Goal: Task Accomplishment & Management: Manage account settings

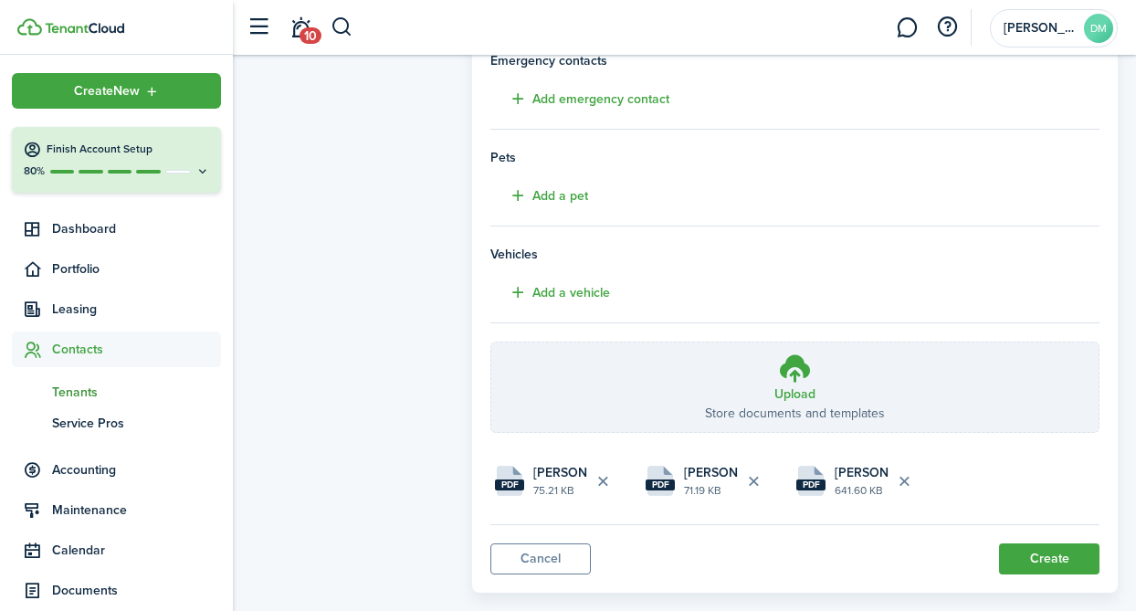
scroll to position [461, 0]
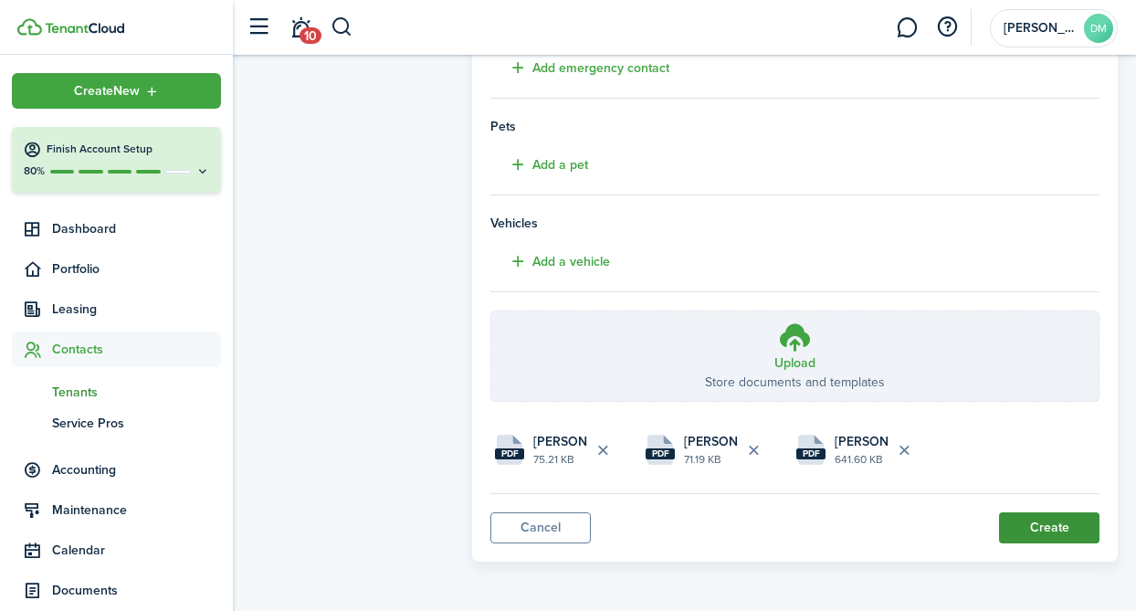
click at [1054, 522] on button "Create" at bounding box center [1049, 527] width 100 height 31
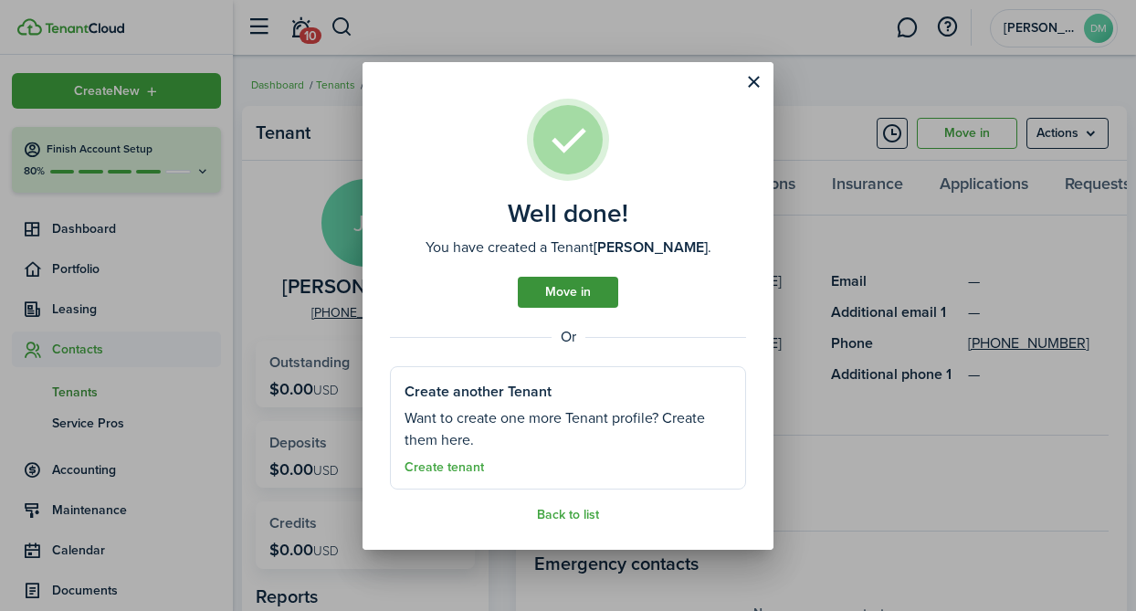
click at [563, 287] on link "Move in" at bounding box center [568, 292] width 100 height 31
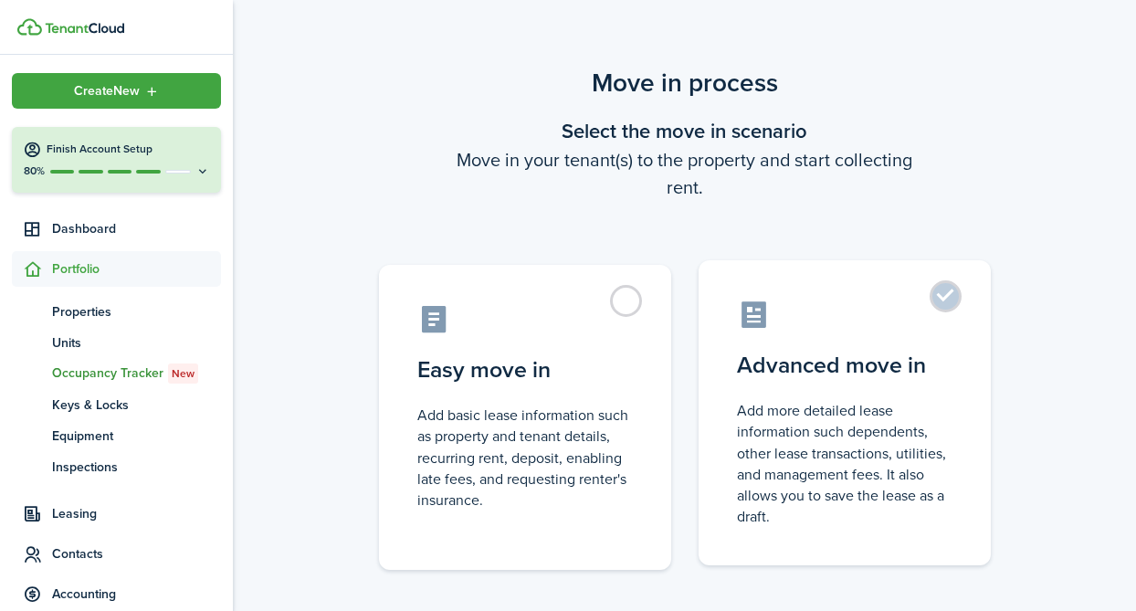
click at [947, 304] on label "Advanced move in Add more detailed lease information such dependents, other lea…" at bounding box center [845, 412] width 292 height 305
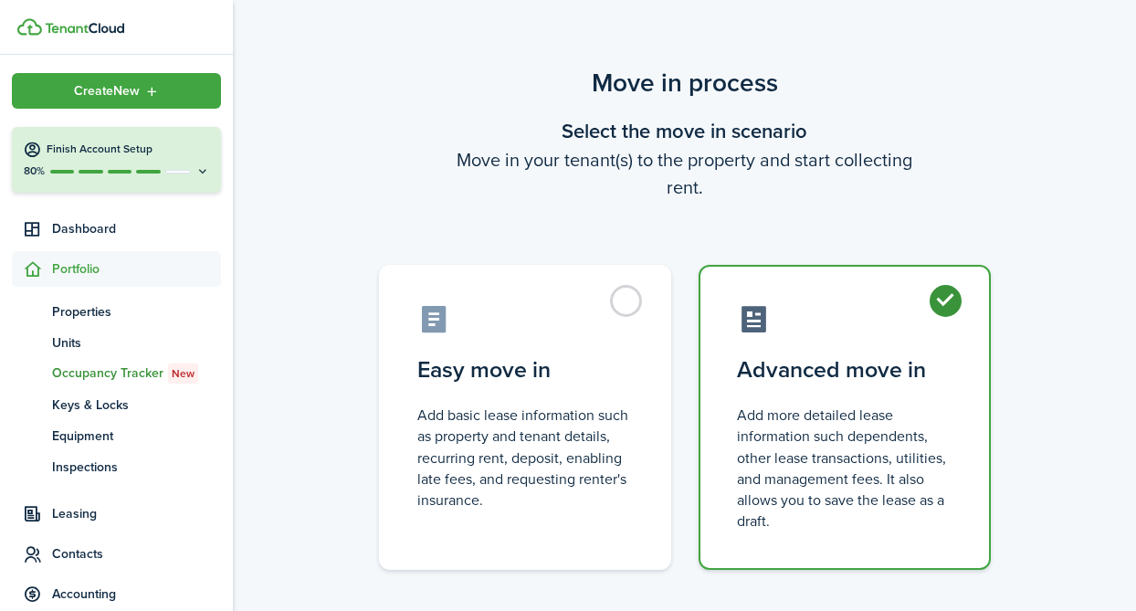
radio input "true"
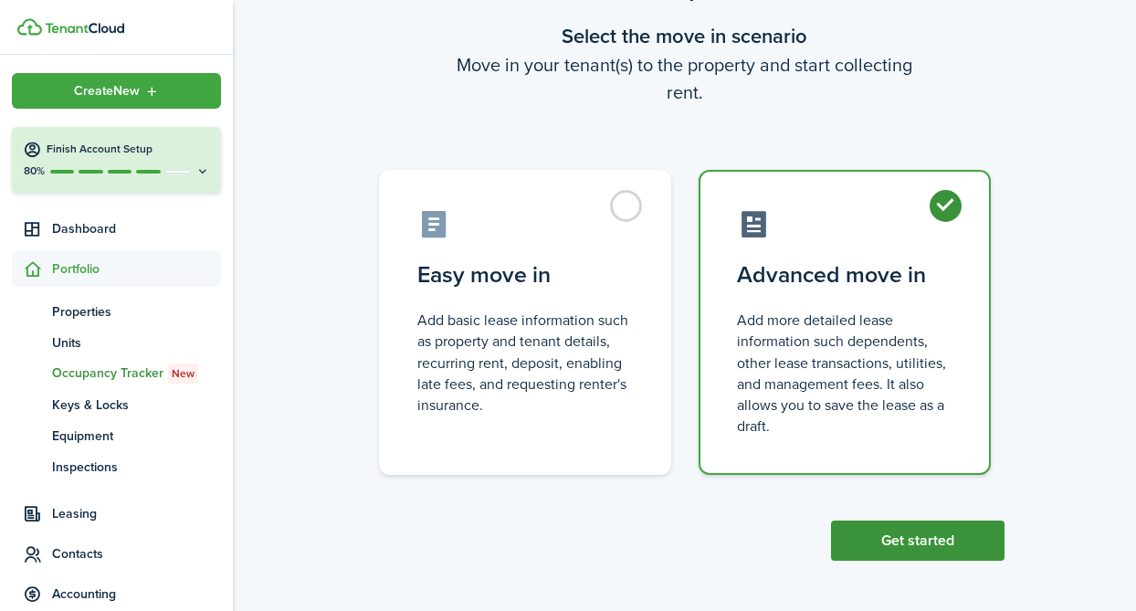
click at [908, 545] on button "Get started" at bounding box center [918, 541] width 174 height 40
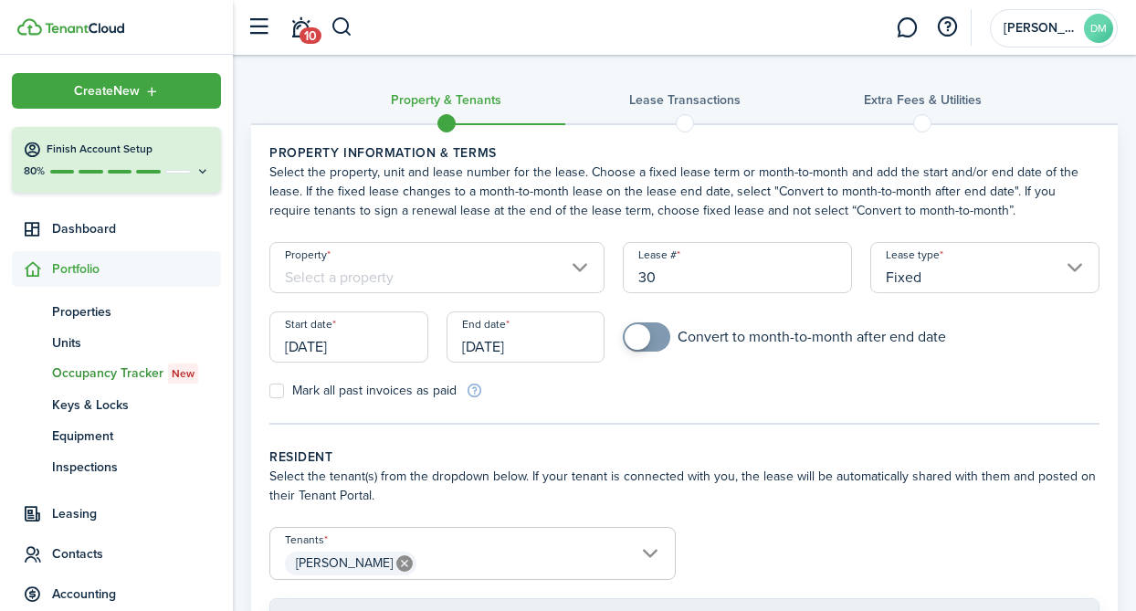
click at [580, 268] on input "Property" at bounding box center [436, 267] width 335 height 51
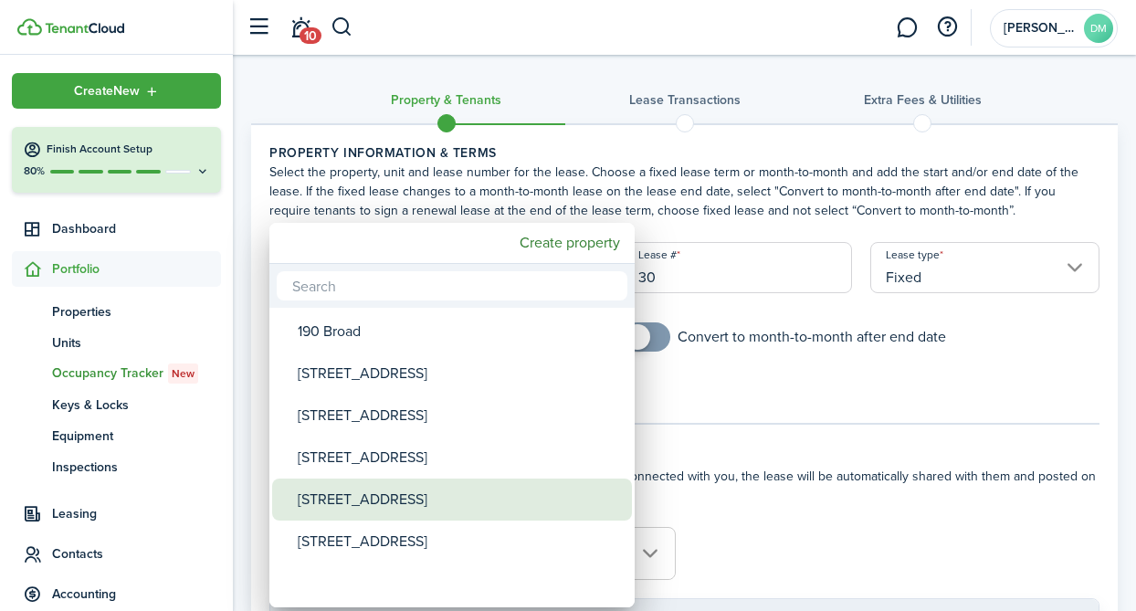
click at [371, 505] on div "[STREET_ADDRESS]" at bounding box center [459, 500] width 323 height 42
type input "[STREET_ADDRESS]"
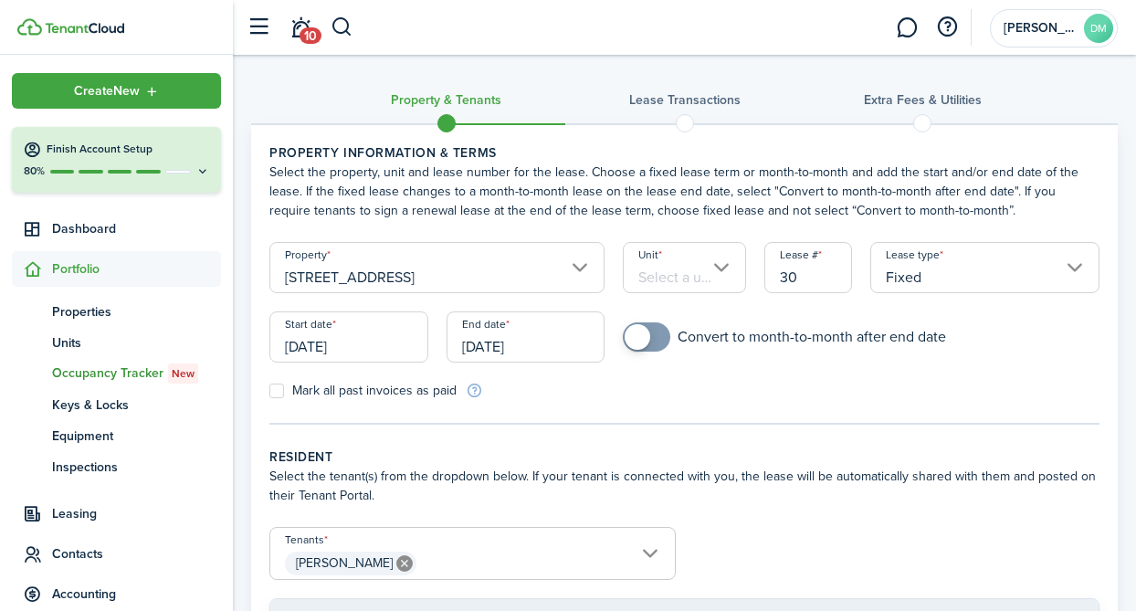
click at [724, 280] on input "Unit" at bounding box center [684, 267] width 123 height 51
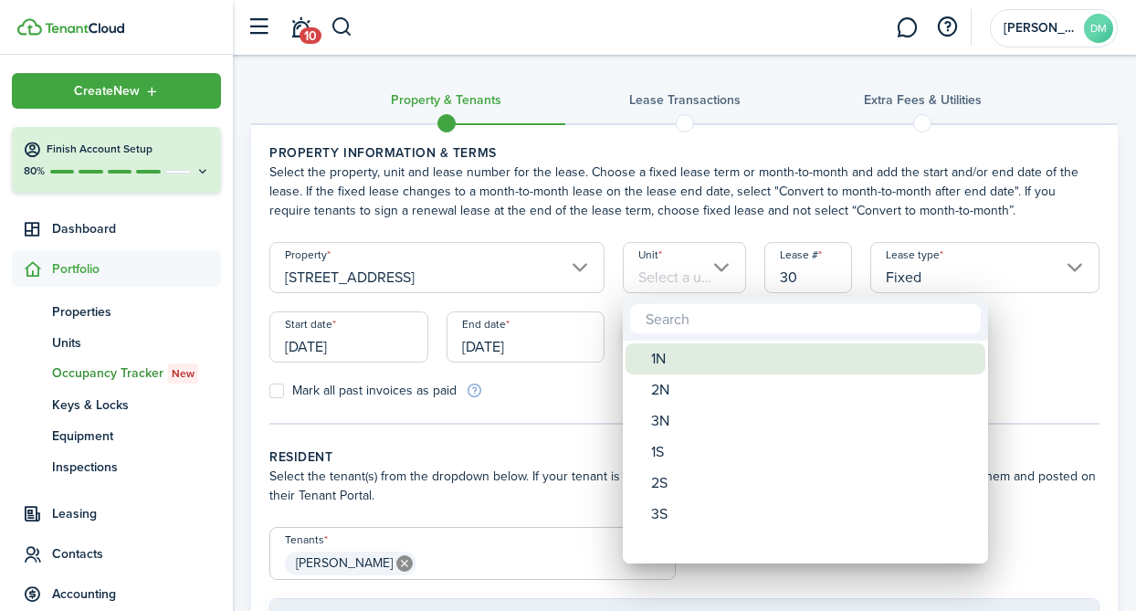
click at [699, 359] on div "1N" at bounding box center [812, 358] width 323 height 31
type input "1N"
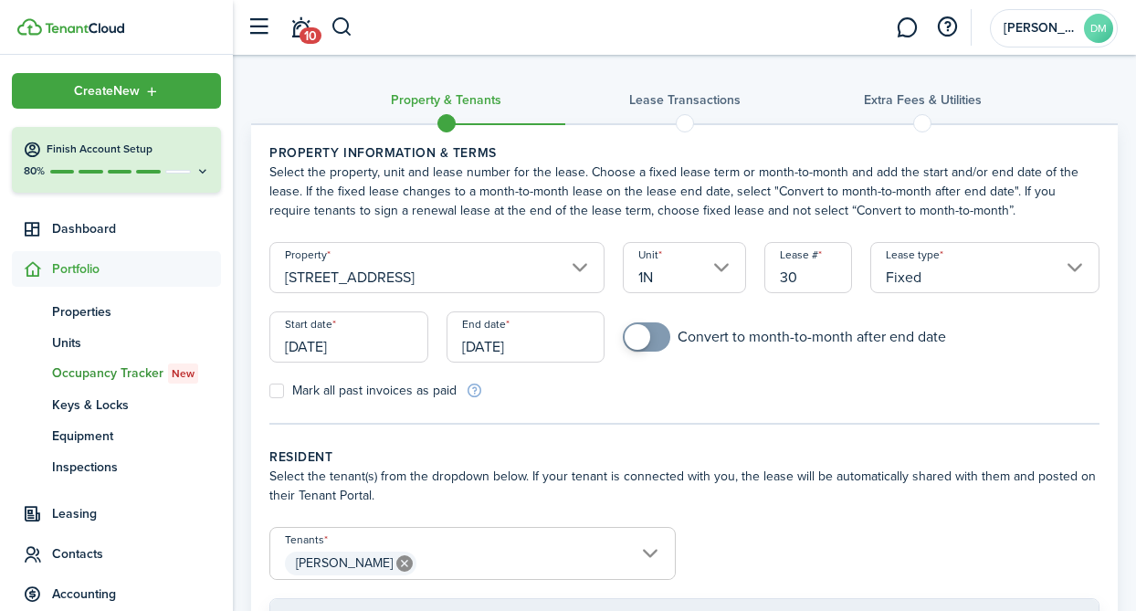
click at [323, 323] on input "[DATE]" at bounding box center [348, 336] width 159 height 51
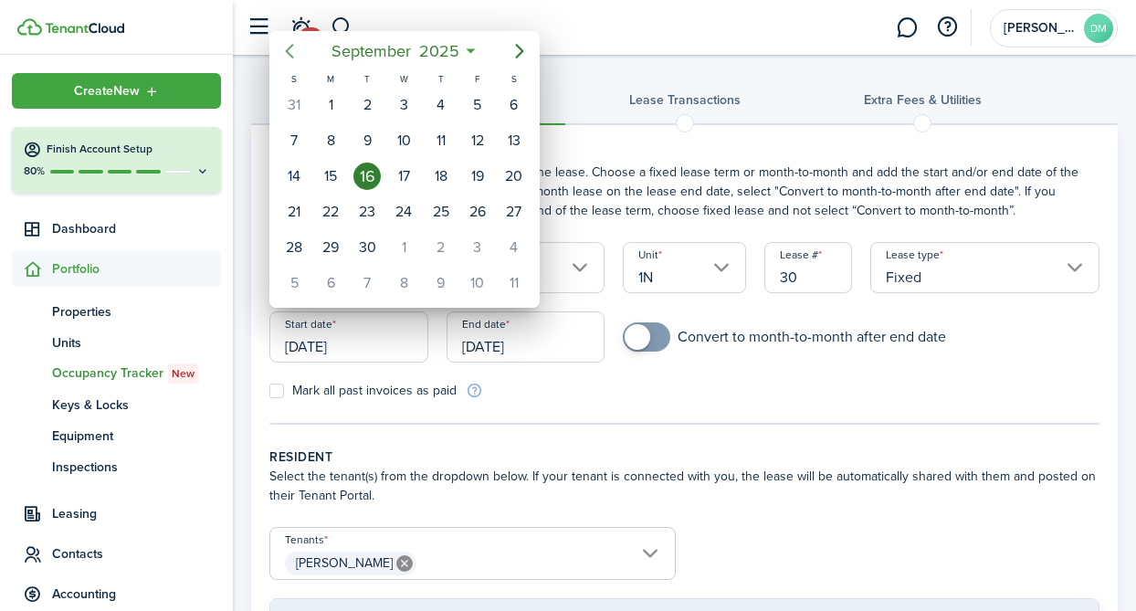
click at [289, 42] on icon "Previous page" at bounding box center [290, 51] width 22 height 22
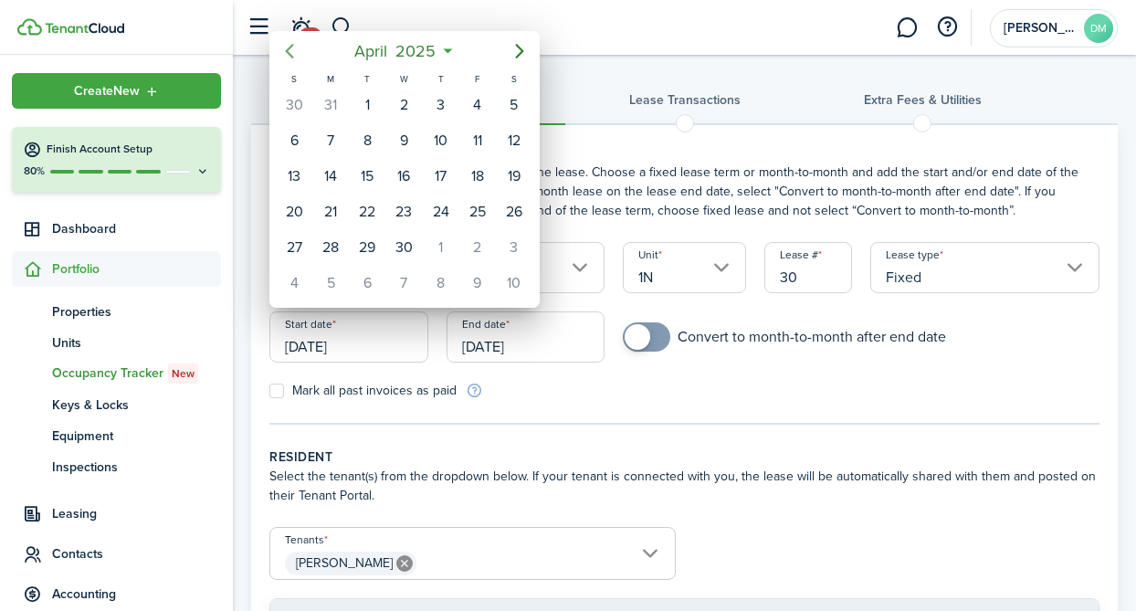
click at [289, 42] on icon "Previous page" at bounding box center [290, 51] width 22 height 22
click at [397, 97] on div "1" at bounding box center [403, 104] width 27 height 27
type input "[DATE]"
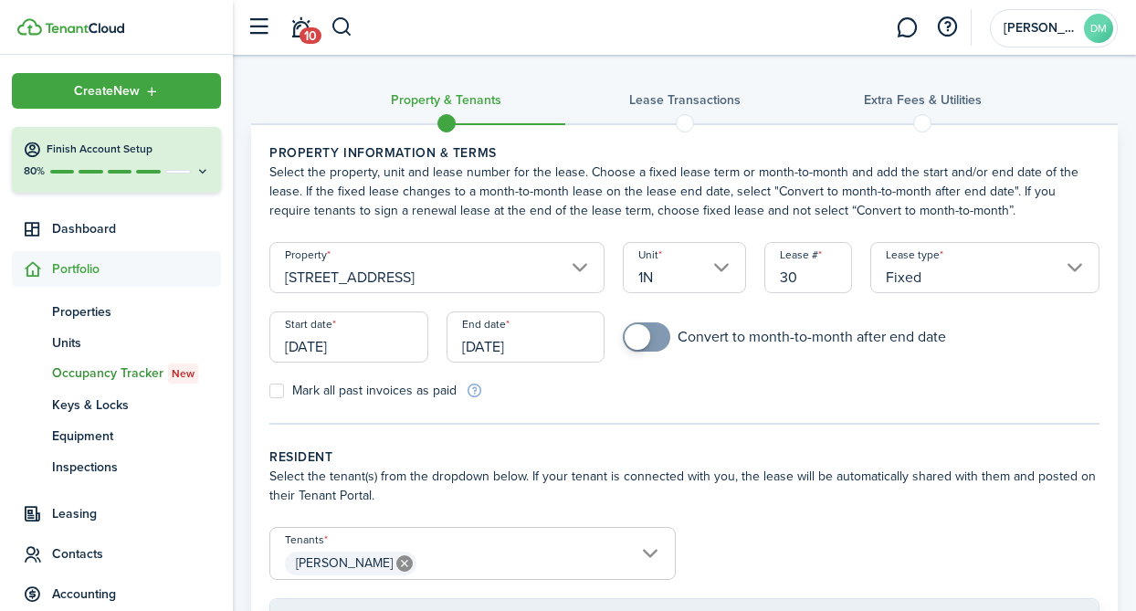
click at [465, 322] on input "[DATE]" at bounding box center [526, 336] width 159 height 51
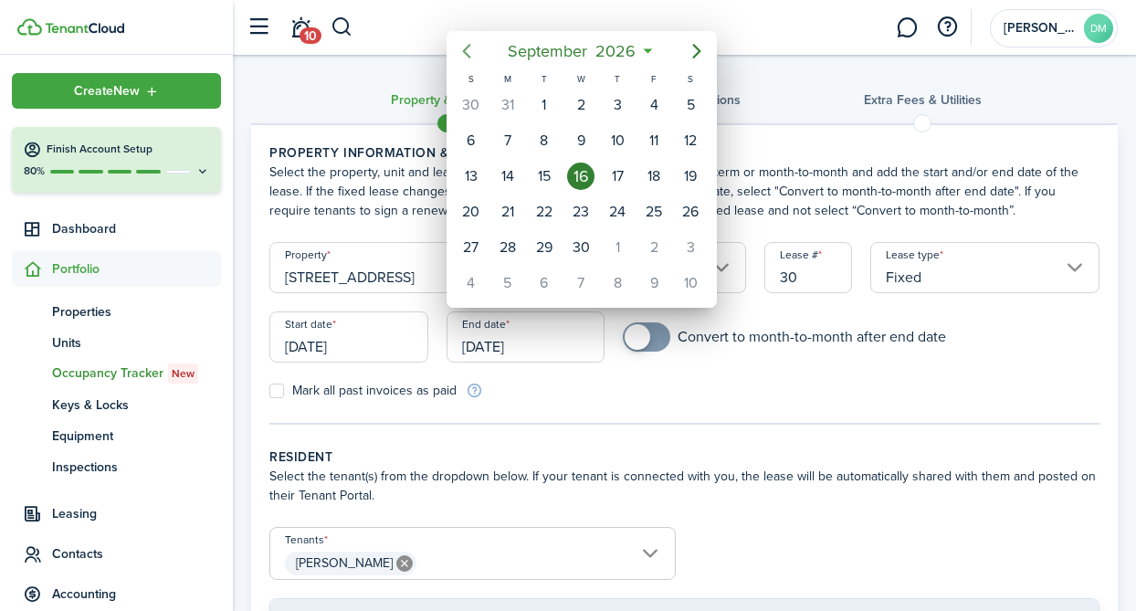
click at [465, 54] on icon "Previous page" at bounding box center [466, 51] width 8 height 15
click at [512, 290] on div "31" at bounding box center [507, 282] width 27 height 27
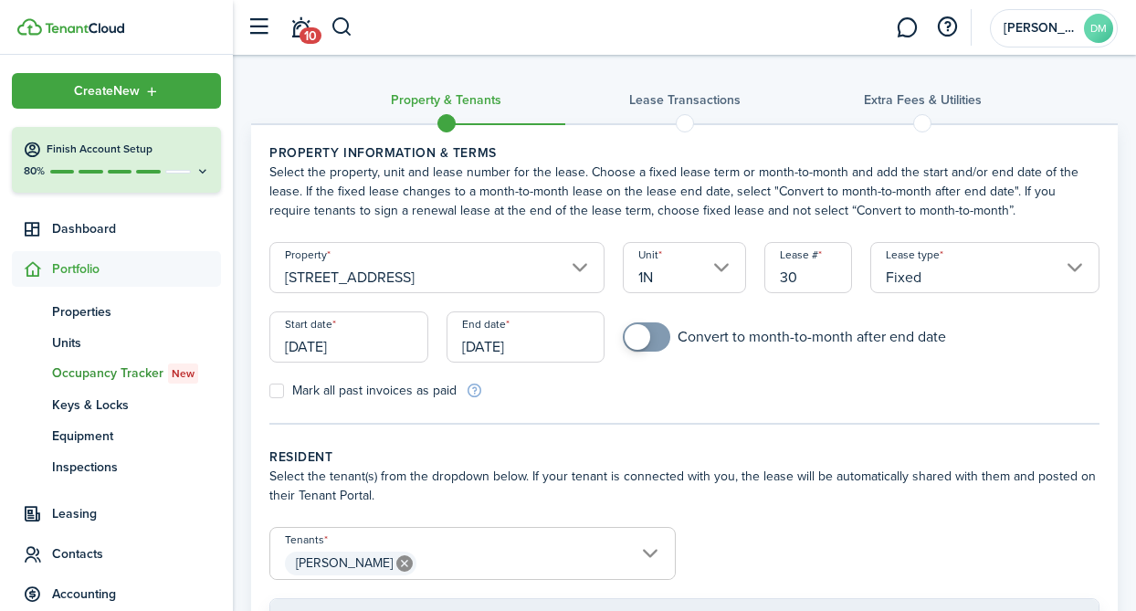
click at [501, 326] on input "[DATE]" at bounding box center [526, 336] width 159 height 51
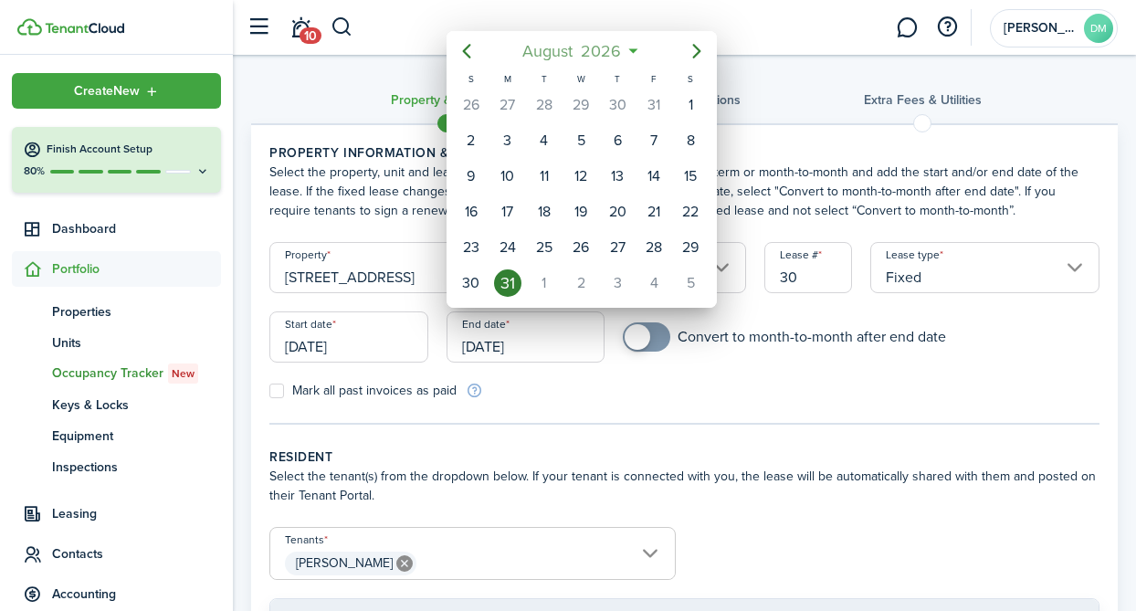
click at [588, 55] on span "2026" at bounding box center [601, 51] width 48 height 33
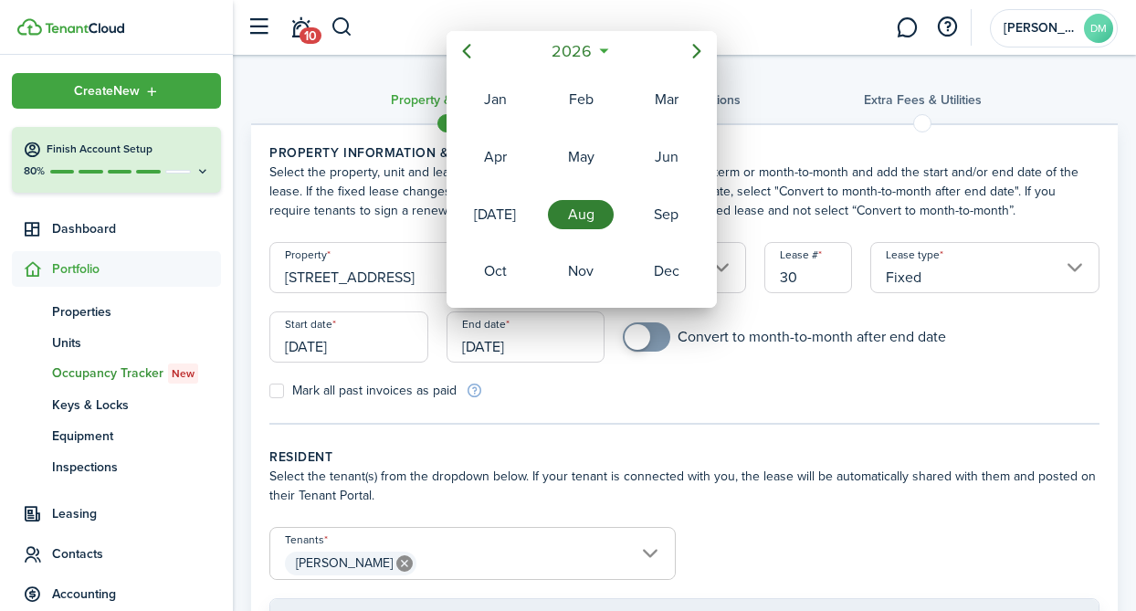
click at [569, 23] on div at bounding box center [568, 305] width 1428 height 903
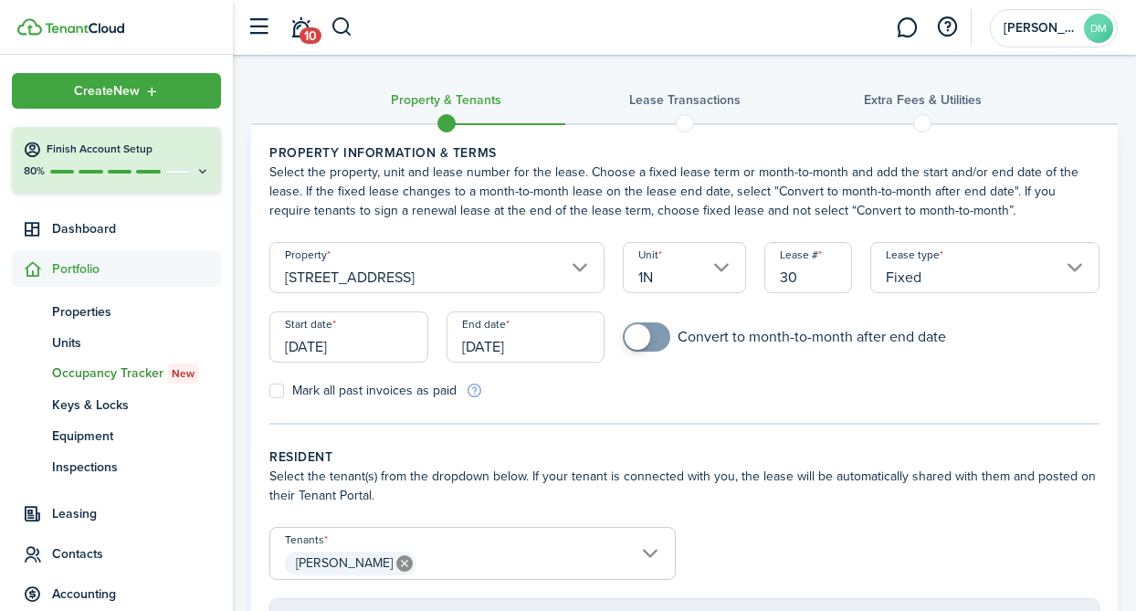
click at [539, 333] on input "[DATE]" at bounding box center [526, 336] width 159 height 51
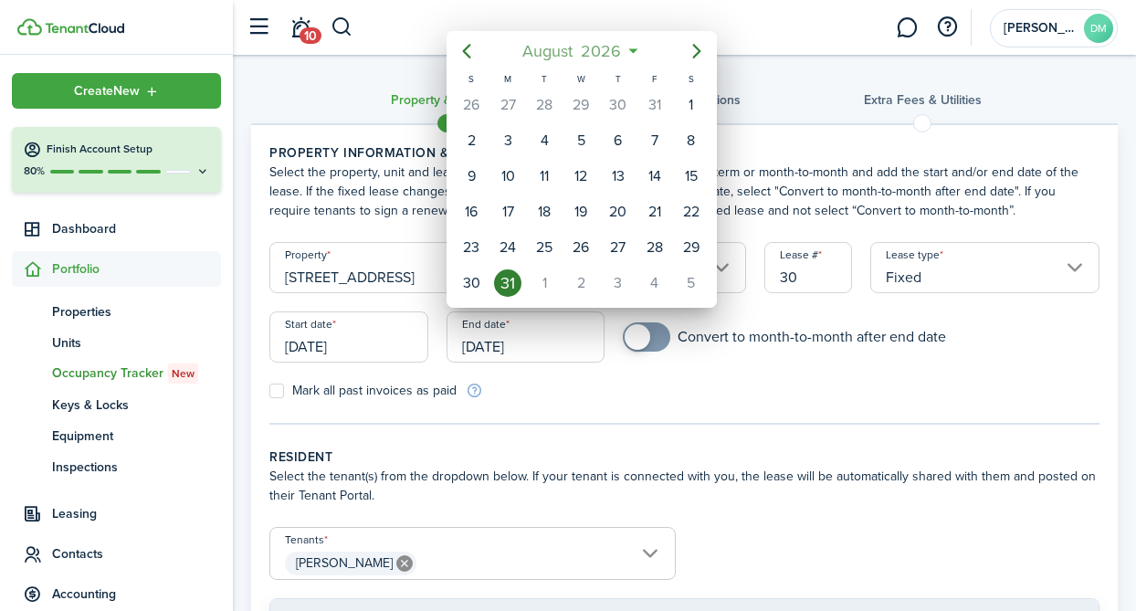
click at [593, 58] on span "2026" at bounding box center [601, 51] width 48 height 33
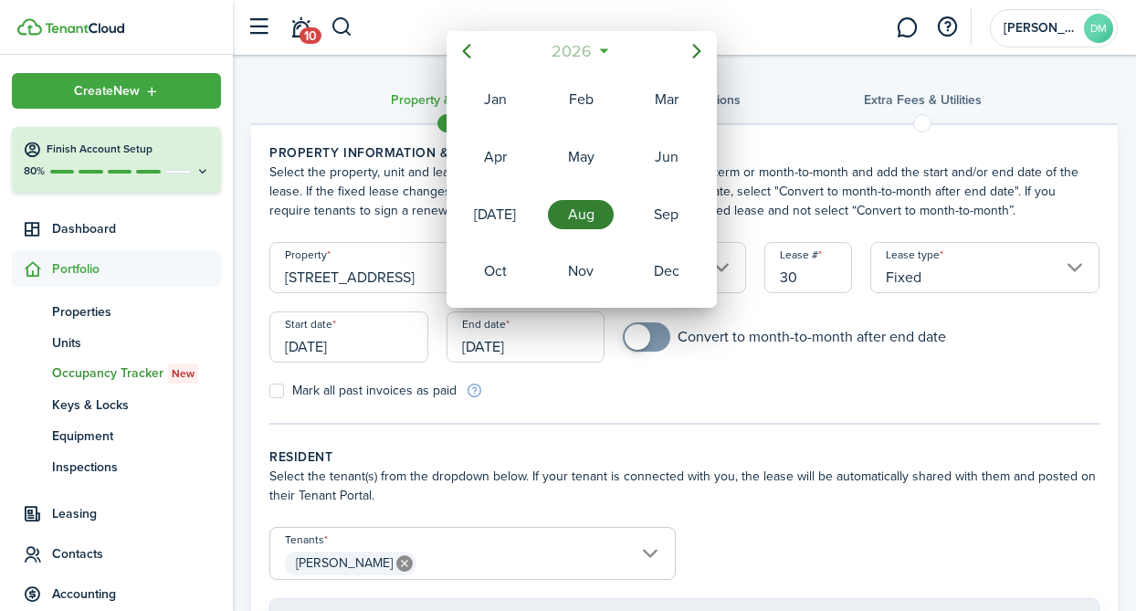
click at [593, 58] on span "2026" at bounding box center [572, 51] width 48 height 33
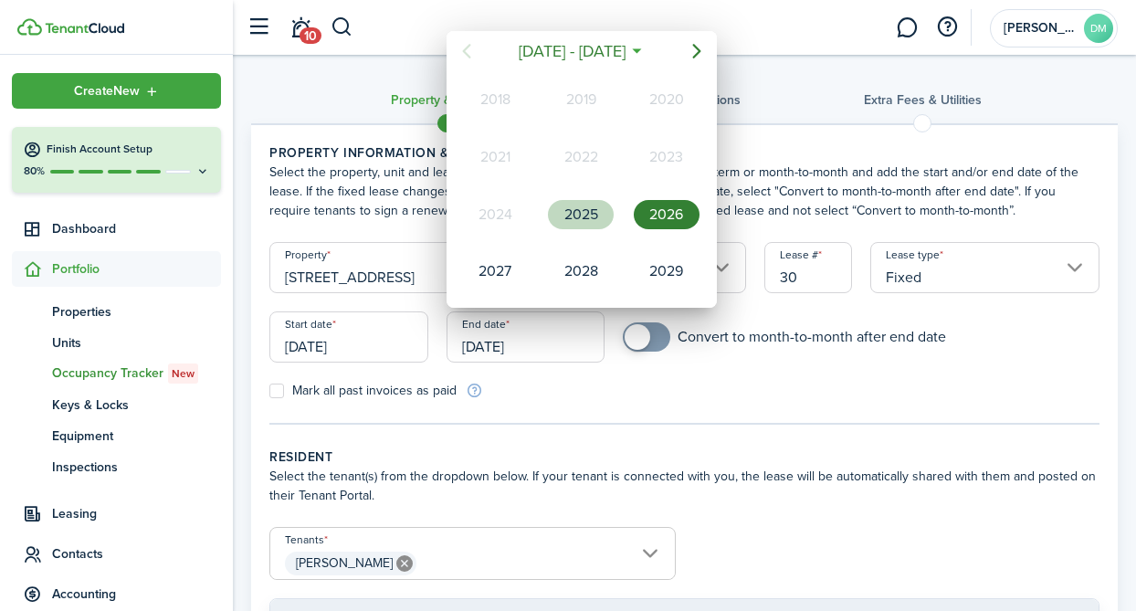
click at [582, 192] on div "2025" at bounding box center [580, 214] width 73 height 55
click at [580, 206] on div "Aug" at bounding box center [581, 214] width 66 height 29
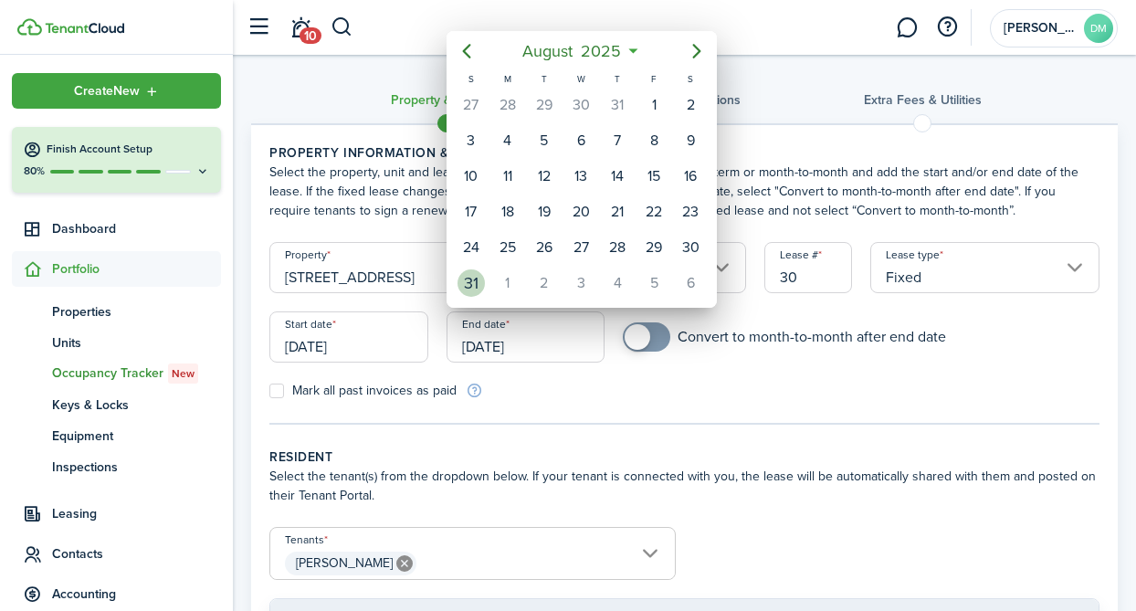
click at [468, 289] on div "31" at bounding box center [471, 282] width 27 height 27
type input "[DATE]"
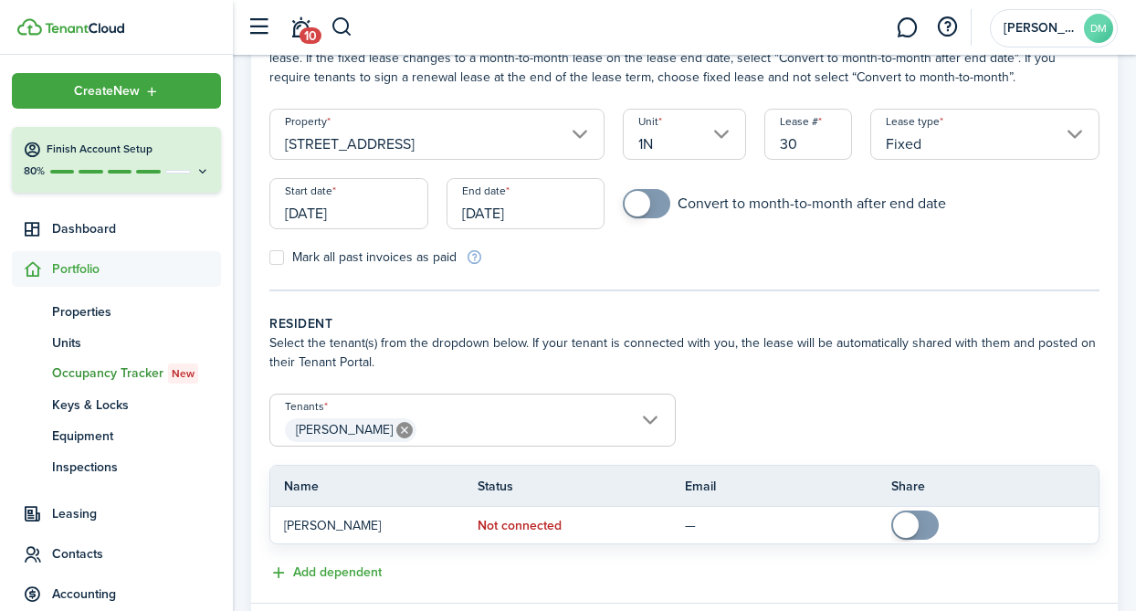
scroll to position [150, 0]
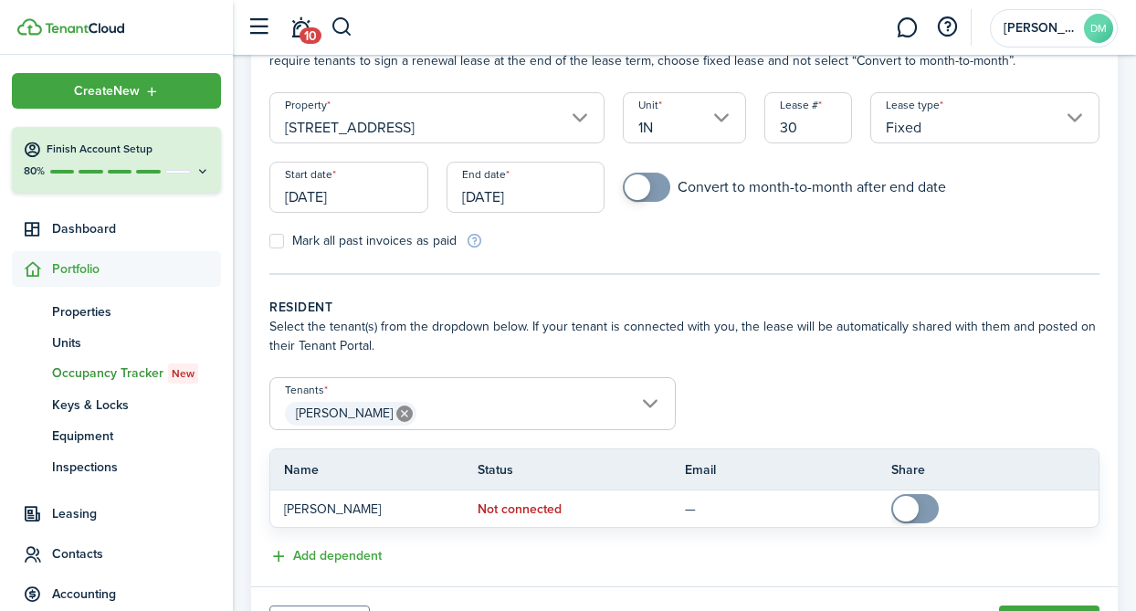
click at [288, 240] on label "Mark all past invoices as paid" at bounding box center [362, 241] width 187 height 15
click at [269, 241] on input "Mark all past invoices as paid" at bounding box center [268, 241] width 1 height 1
checkbox input "true"
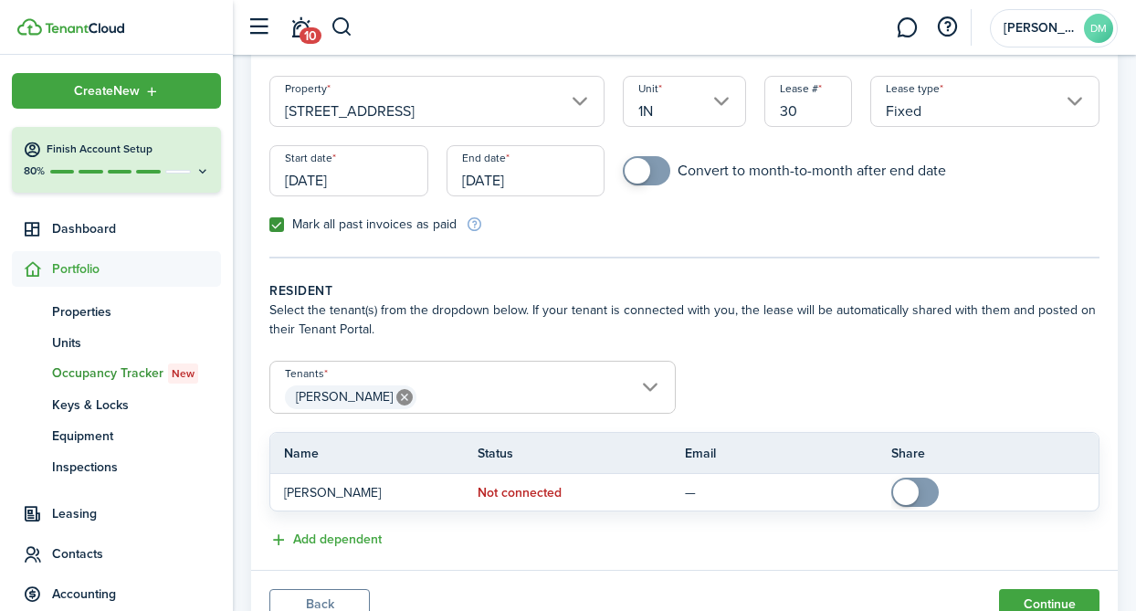
scroll to position [243, 0]
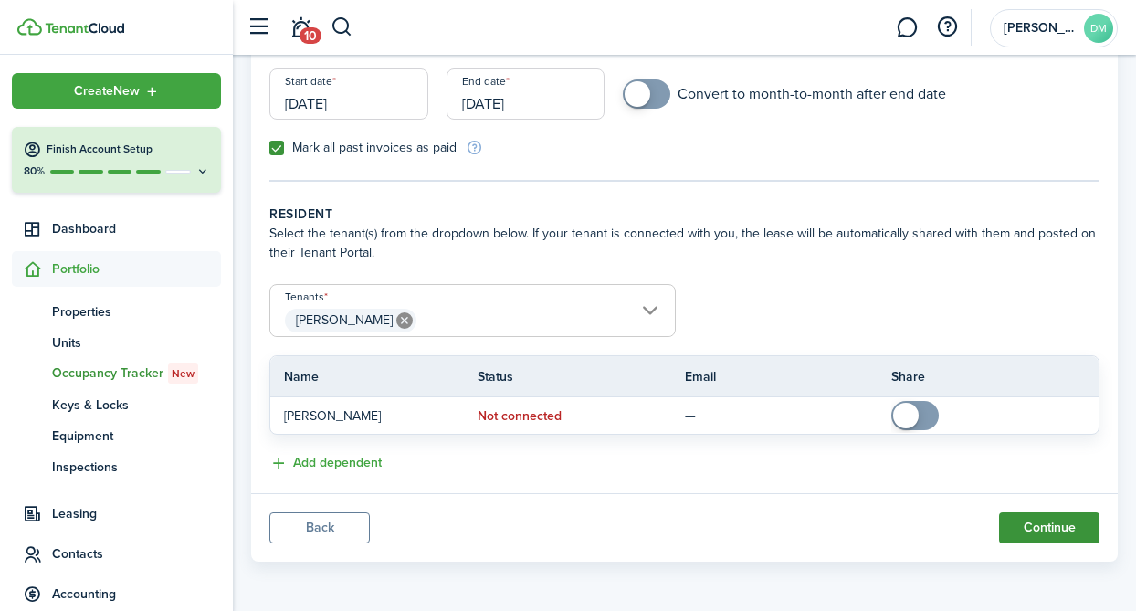
click at [1054, 516] on button "Continue" at bounding box center [1049, 527] width 100 height 31
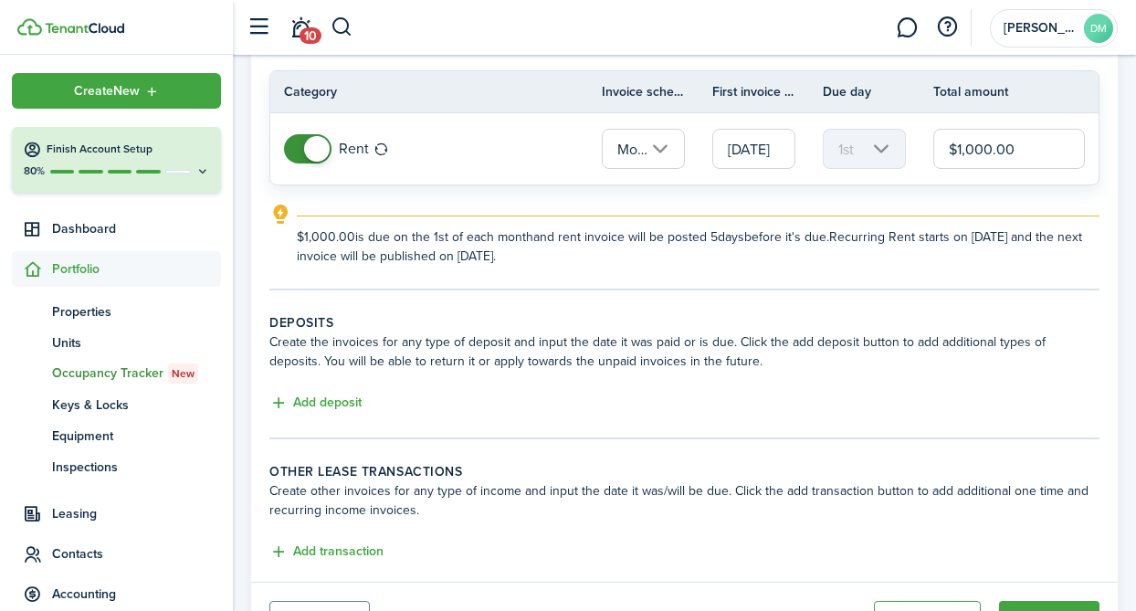
scroll to position [241, 0]
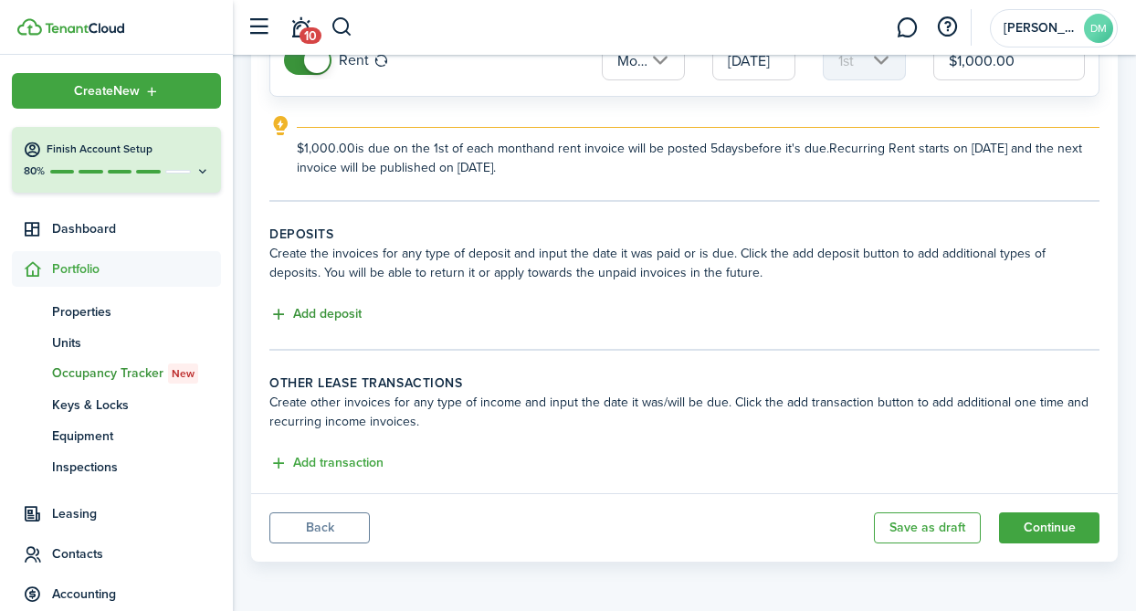
click at [330, 310] on button "Add deposit" at bounding box center [315, 314] width 92 height 21
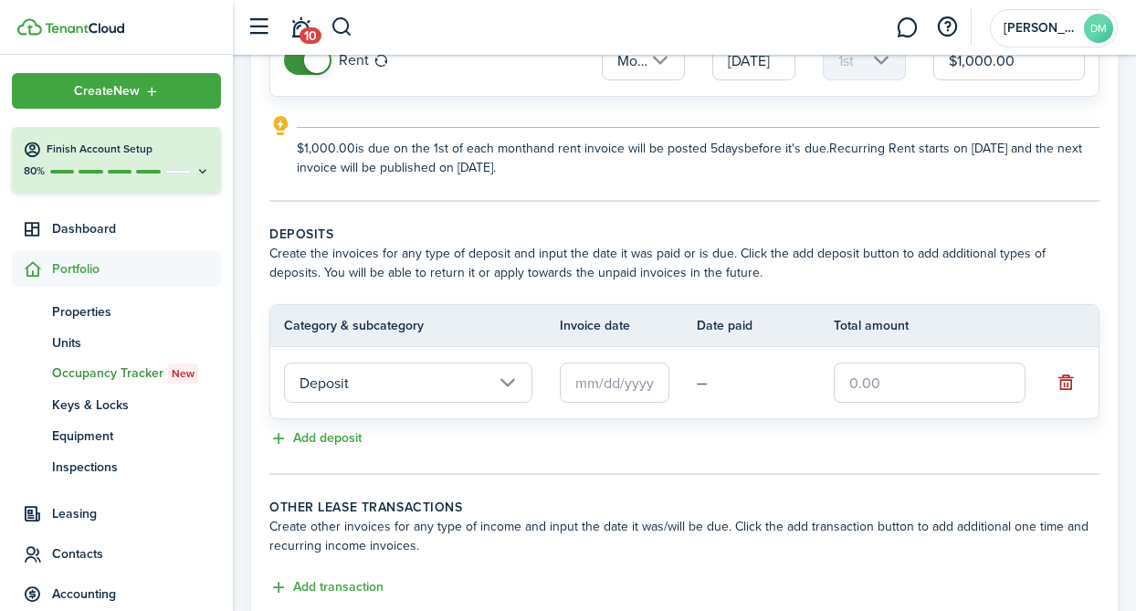
click at [580, 381] on input "text" at bounding box center [615, 383] width 110 height 40
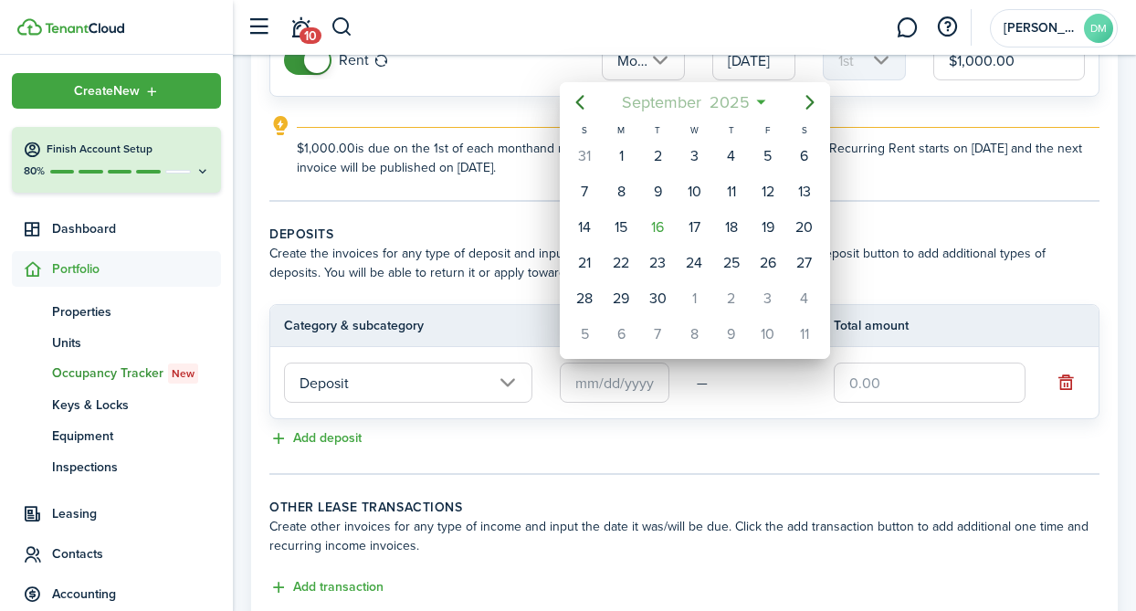
click at [671, 108] on span "September" at bounding box center [661, 102] width 88 height 33
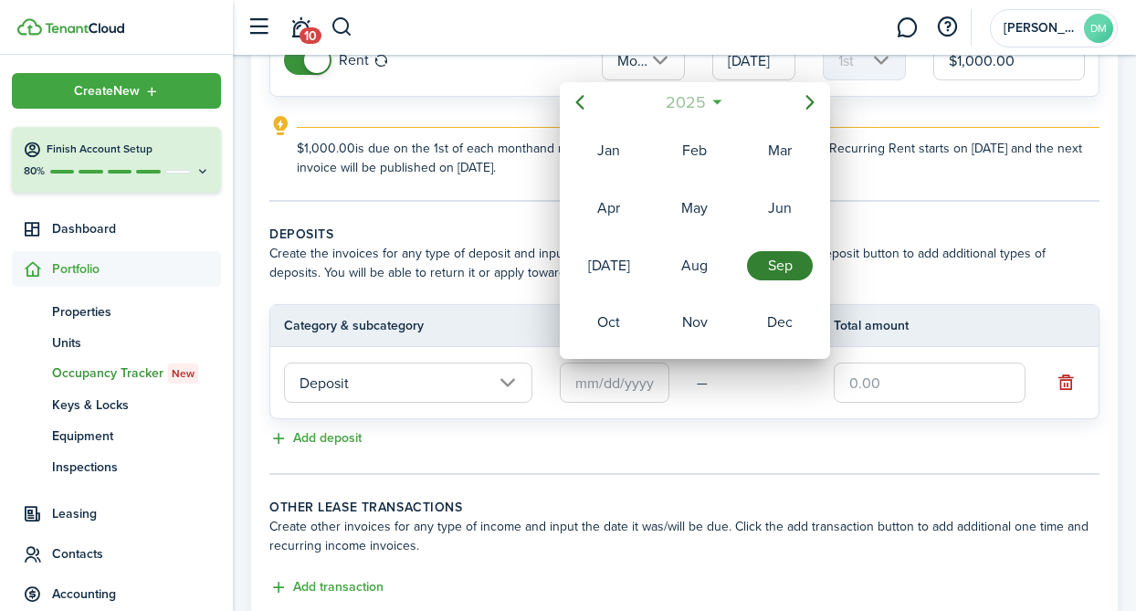
click at [671, 108] on span "2025" at bounding box center [685, 102] width 48 height 33
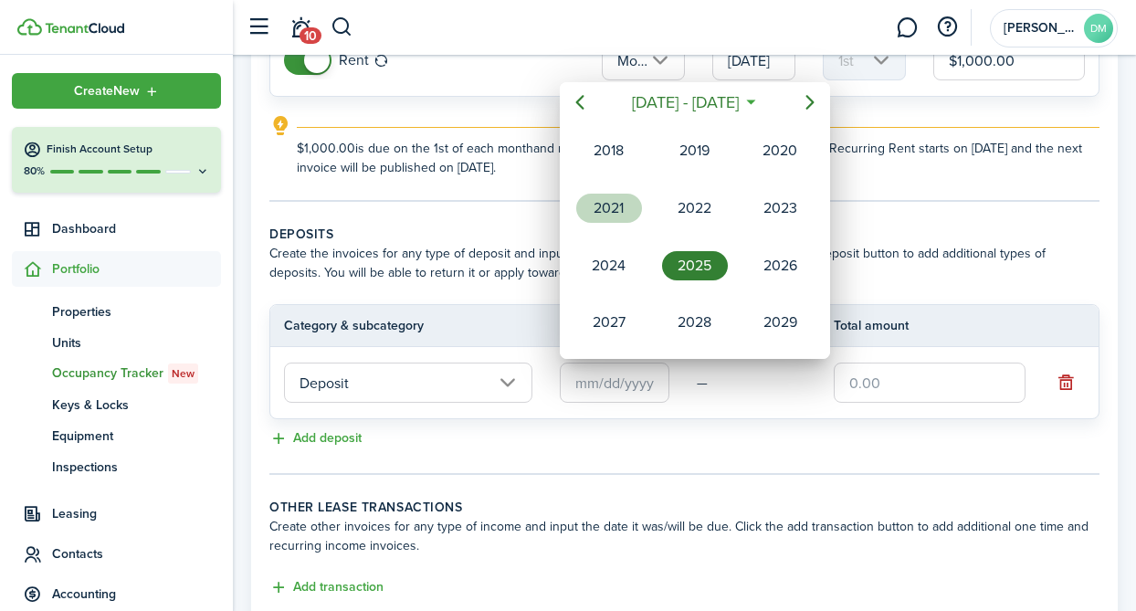
click at [623, 205] on div "2021" at bounding box center [609, 208] width 66 height 29
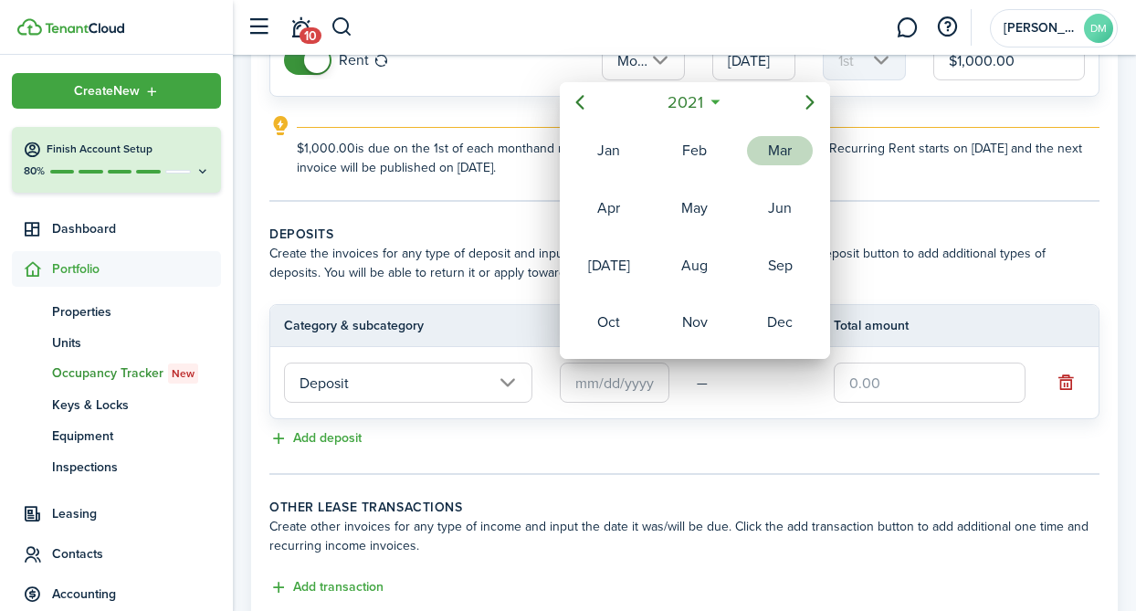
click at [774, 144] on div "Mar" at bounding box center [780, 150] width 66 height 29
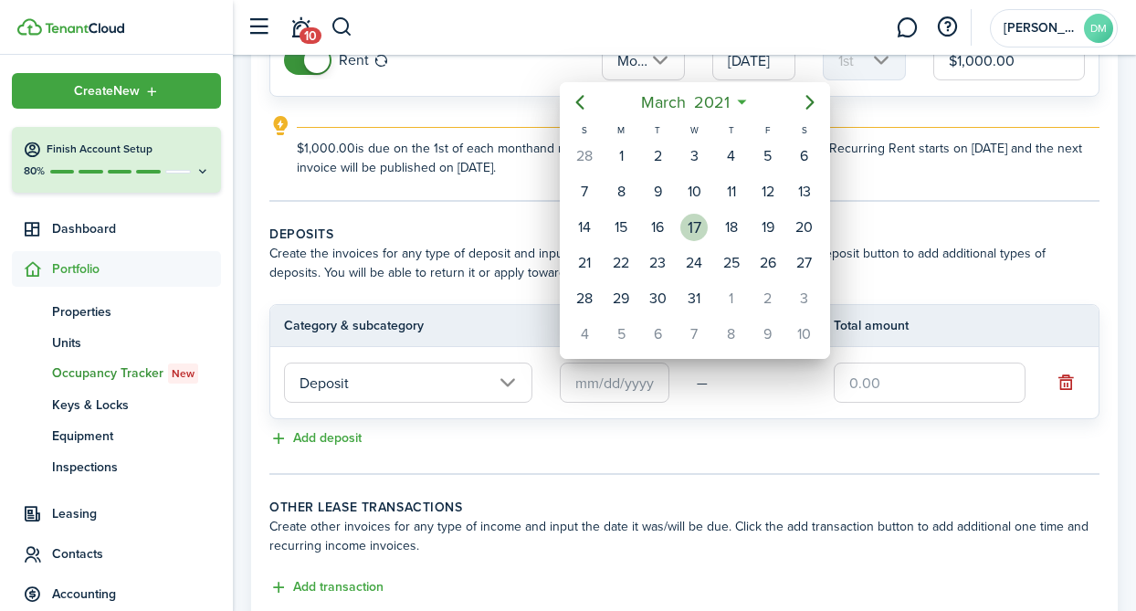
click at [696, 225] on div "17" at bounding box center [693, 227] width 27 height 27
type input "[DATE]"
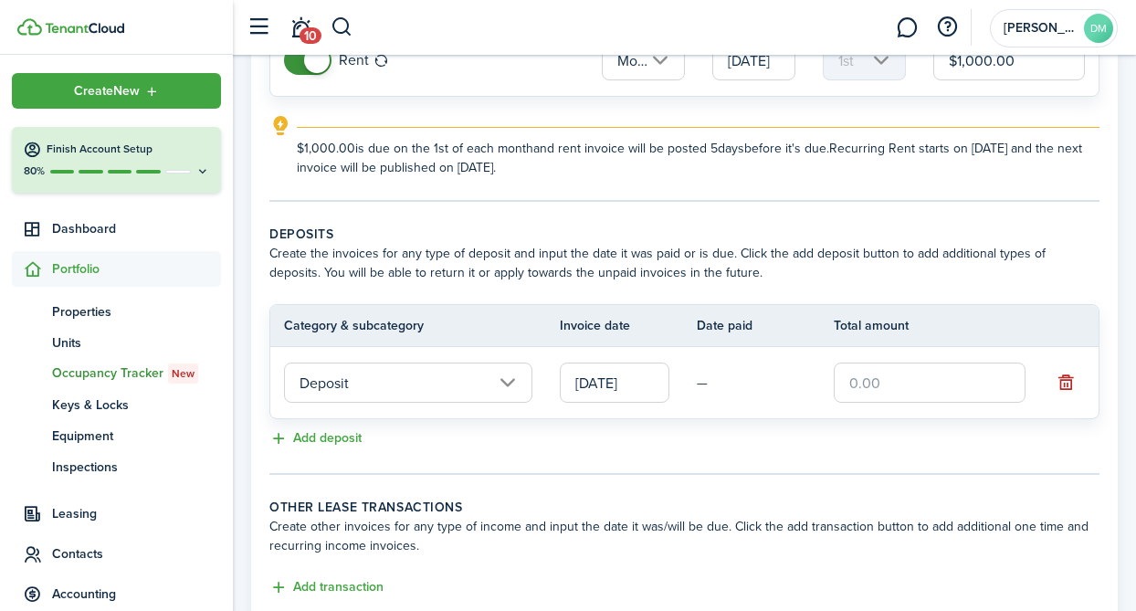
click at [851, 386] on input "text" at bounding box center [930, 383] width 192 height 40
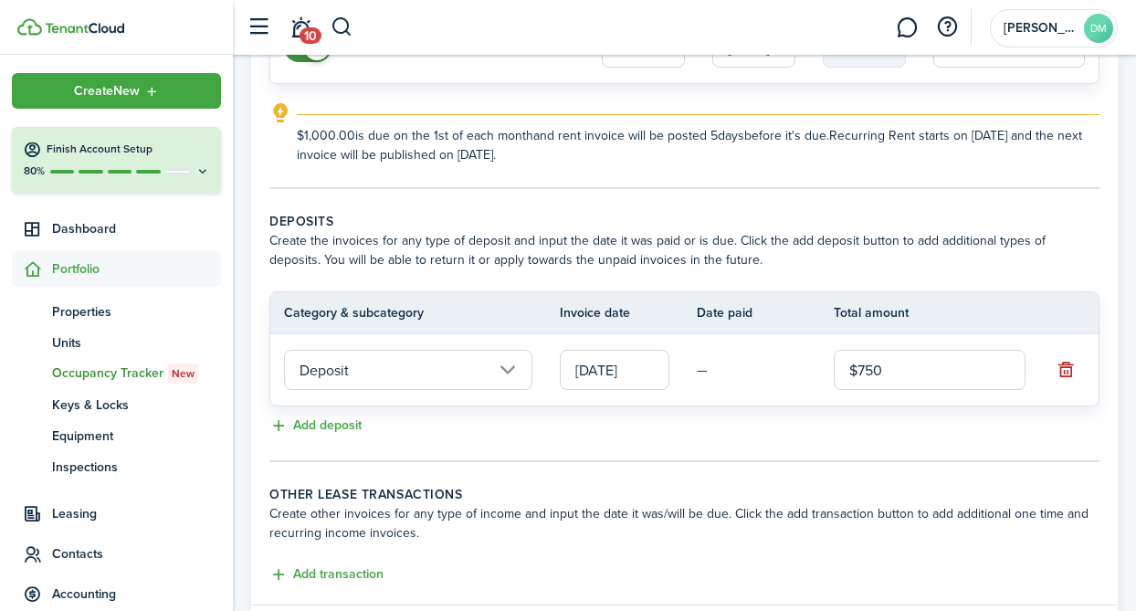
scroll to position [365, 0]
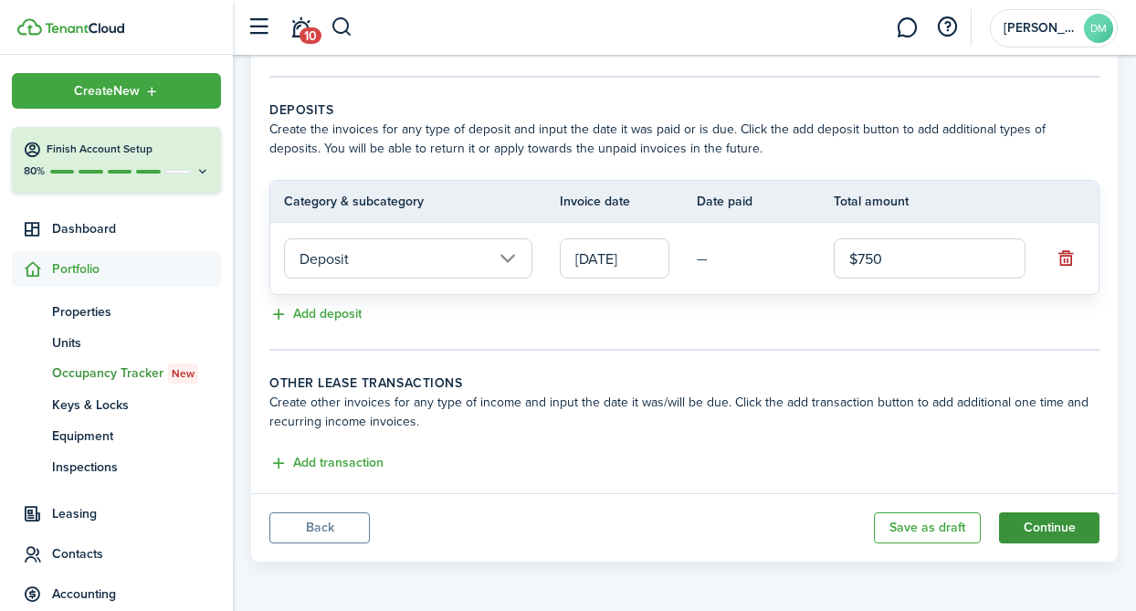
type input "$750.00"
click at [1030, 519] on button "Continue" at bounding box center [1049, 527] width 100 height 31
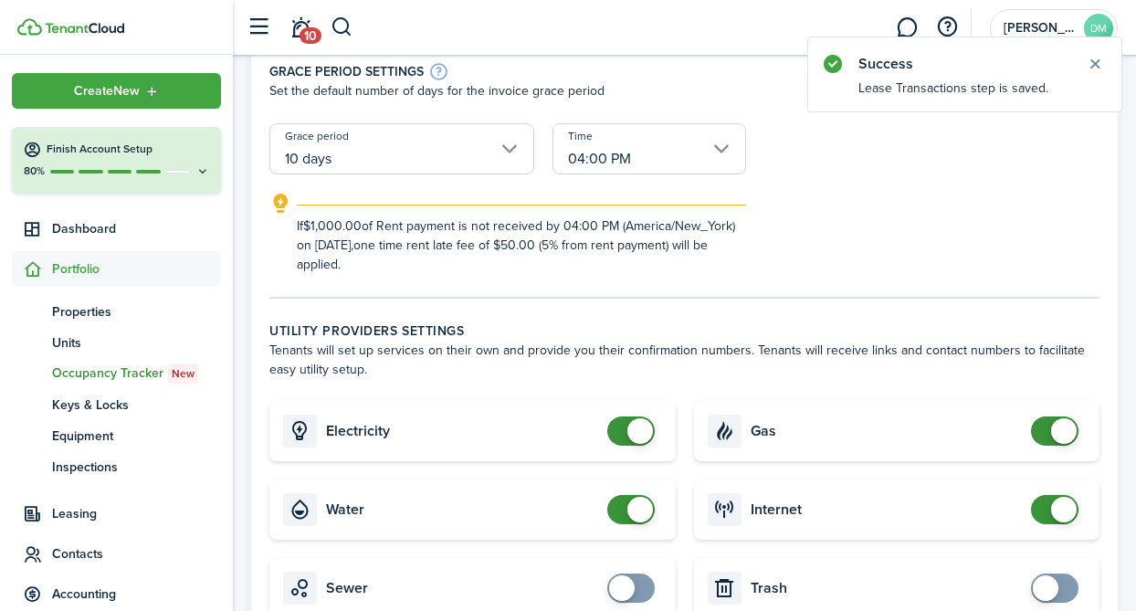
scroll to position [398, 0]
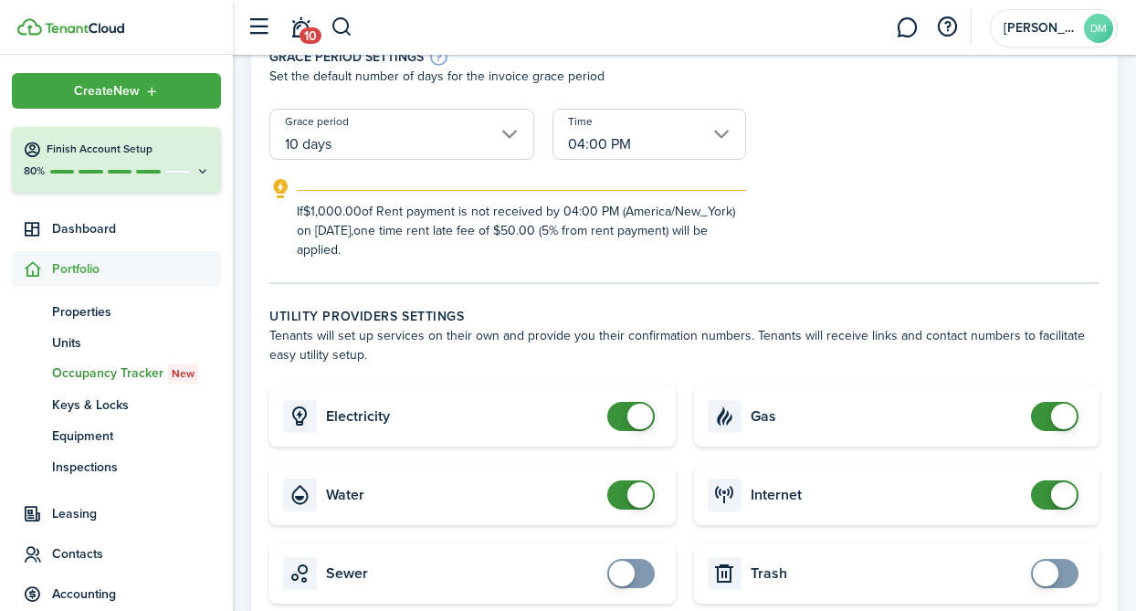
checkbox input "false"
click at [622, 498] on span at bounding box center [631, 494] width 18 height 29
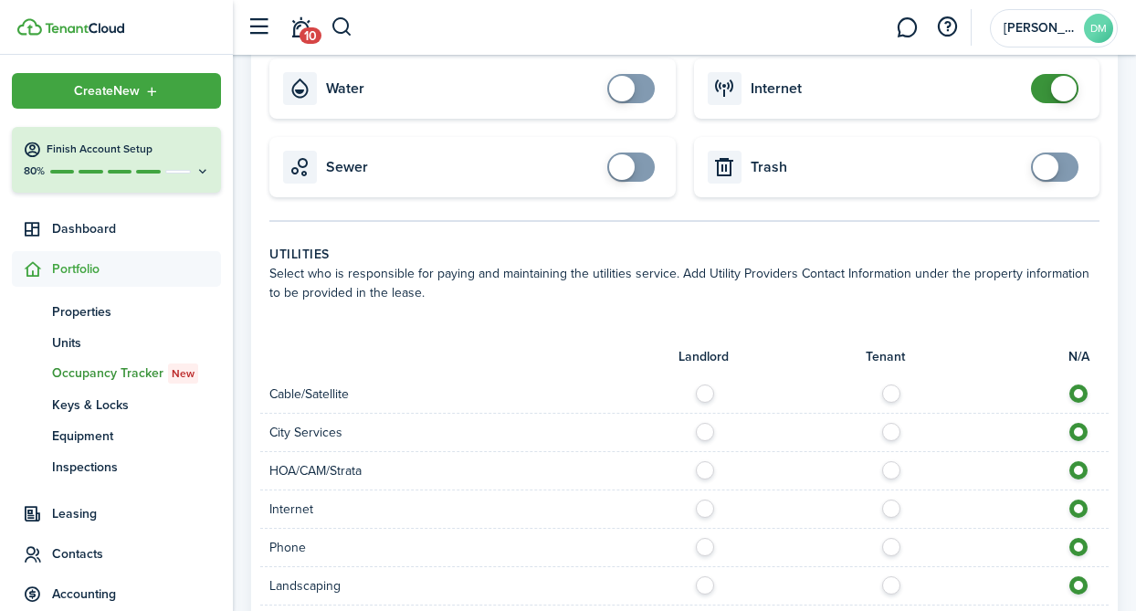
scroll to position [1357, 0]
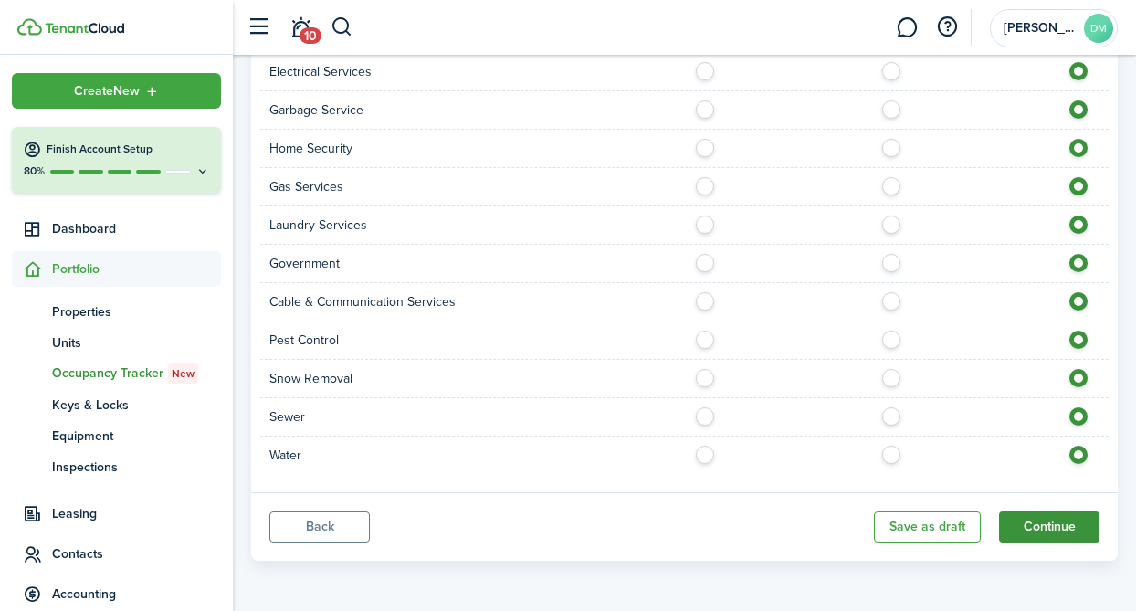
click at [1066, 526] on button "Continue" at bounding box center [1049, 526] width 100 height 31
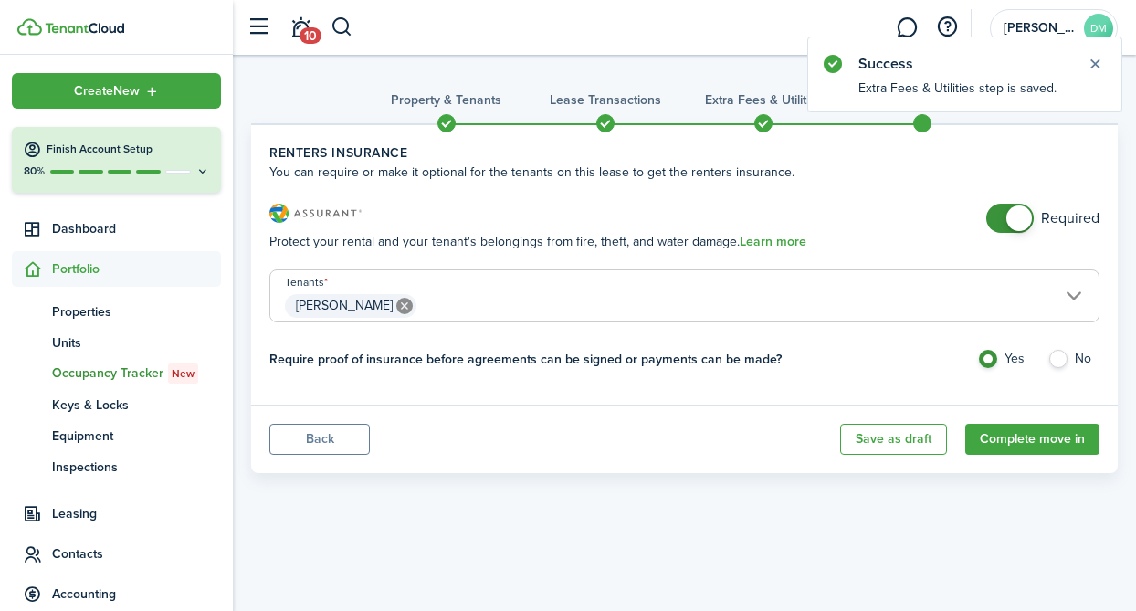
checkbox input "false"
click at [1009, 209] on span at bounding box center [1019, 218] width 26 height 26
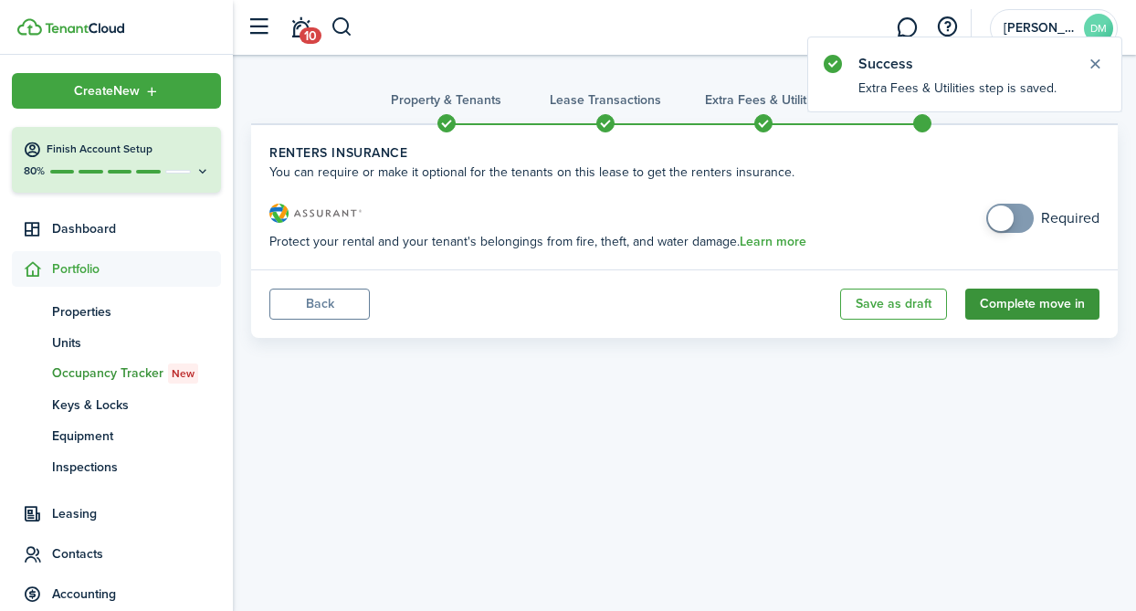
click at [1019, 302] on button "Complete move in" at bounding box center [1032, 304] width 134 height 31
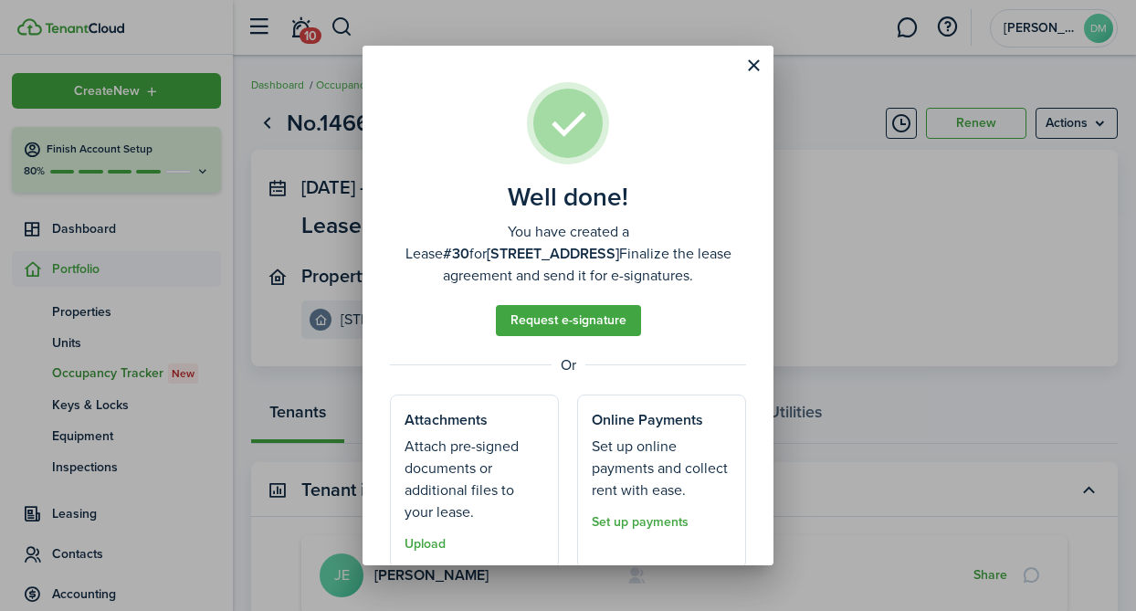
scroll to position [63, 0]
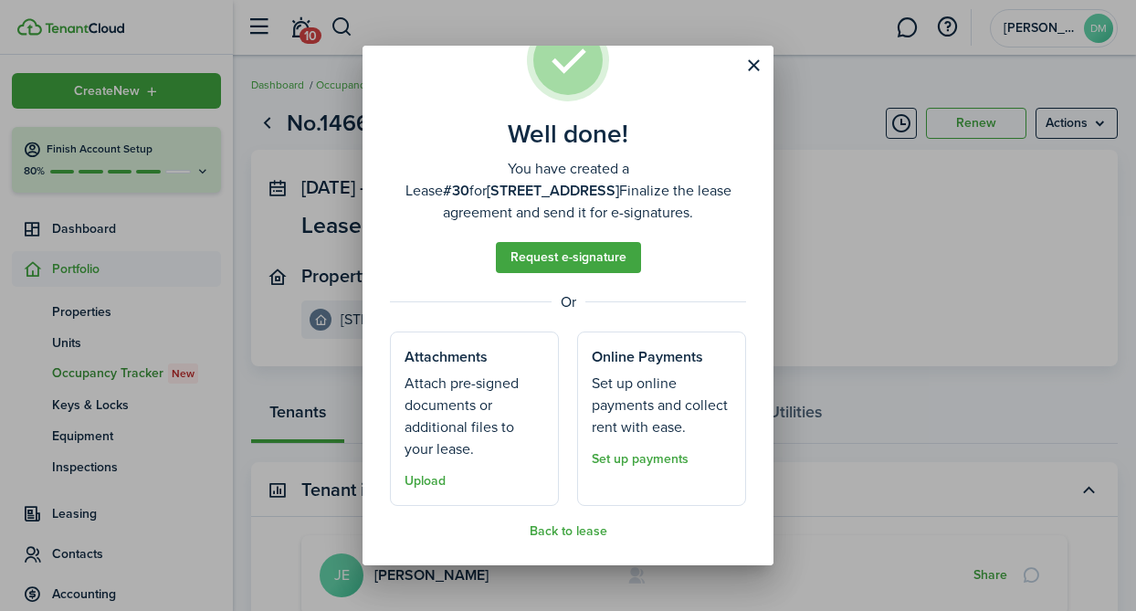
click at [553, 522] on assembled-view "Well done! You have created a Lease #30 for [STREET_ADDRESS]. Finalize the leas…" at bounding box center [568, 278] width 356 height 519
click at [553, 528] on button "Back to lease" at bounding box center [569, 531] width 78 height 15
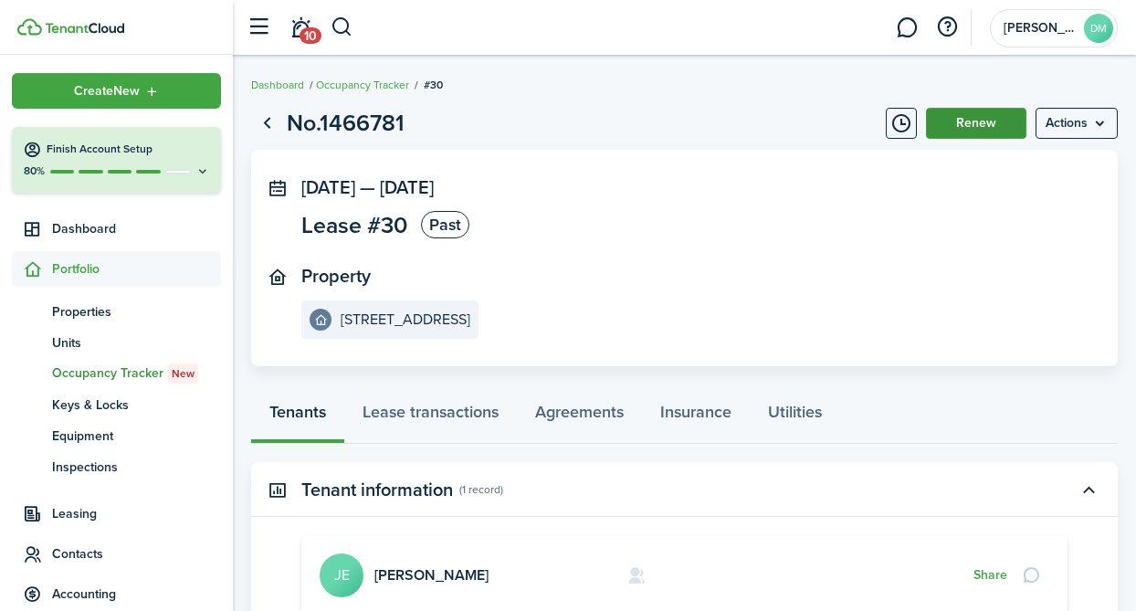
click at [966, 131] on button "Renew" at bounding box center [976, 123] width 100 height 31
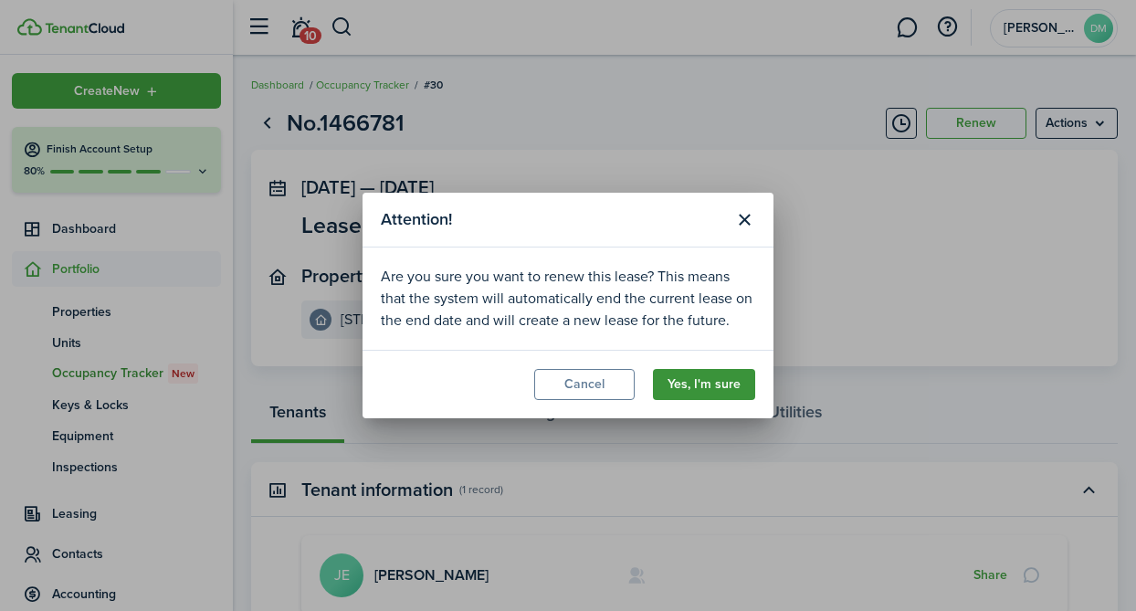
click at [712, 385] on button "Yes, I'm sure" at bounding box center [704, 384] width 102 height 31
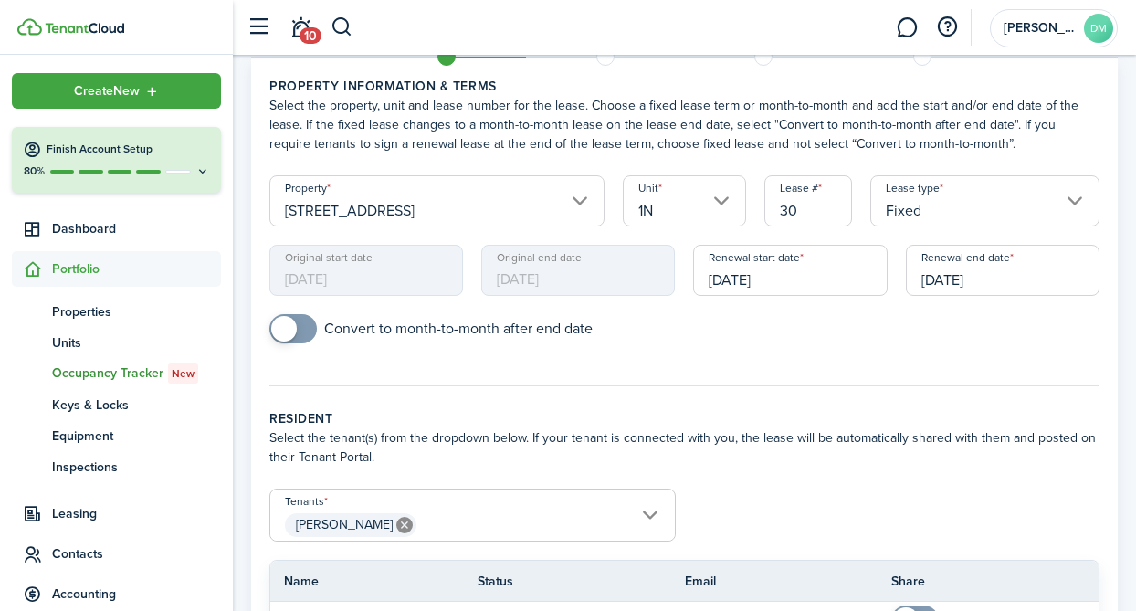
scroll to position [91, 0]
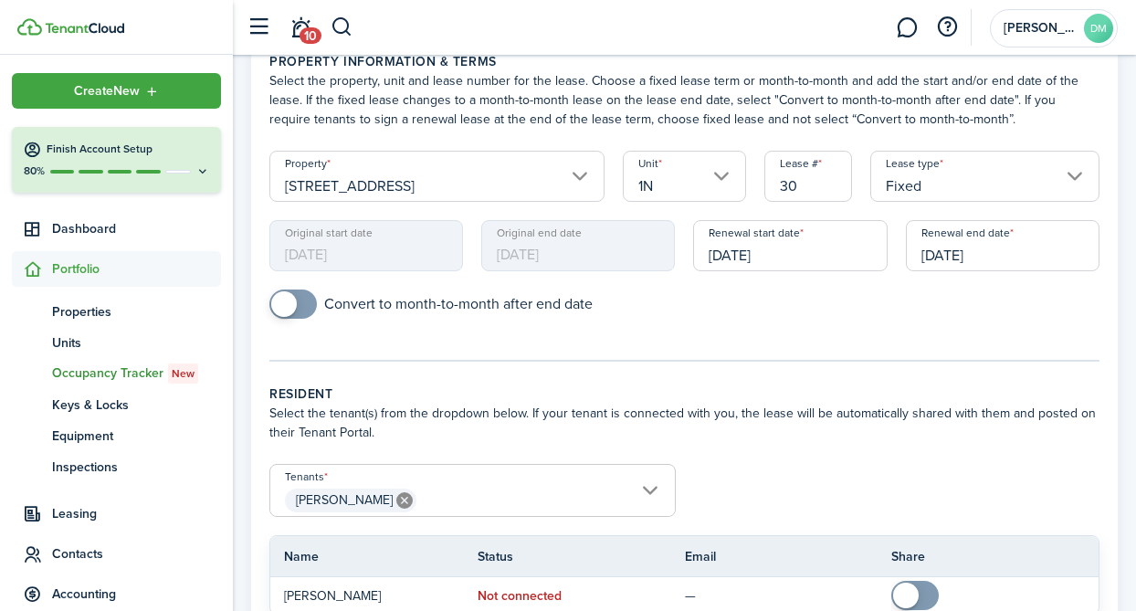
click at [958, 235] on input "[DATE]" at bounding box center [1003, 245] width 194 height 51
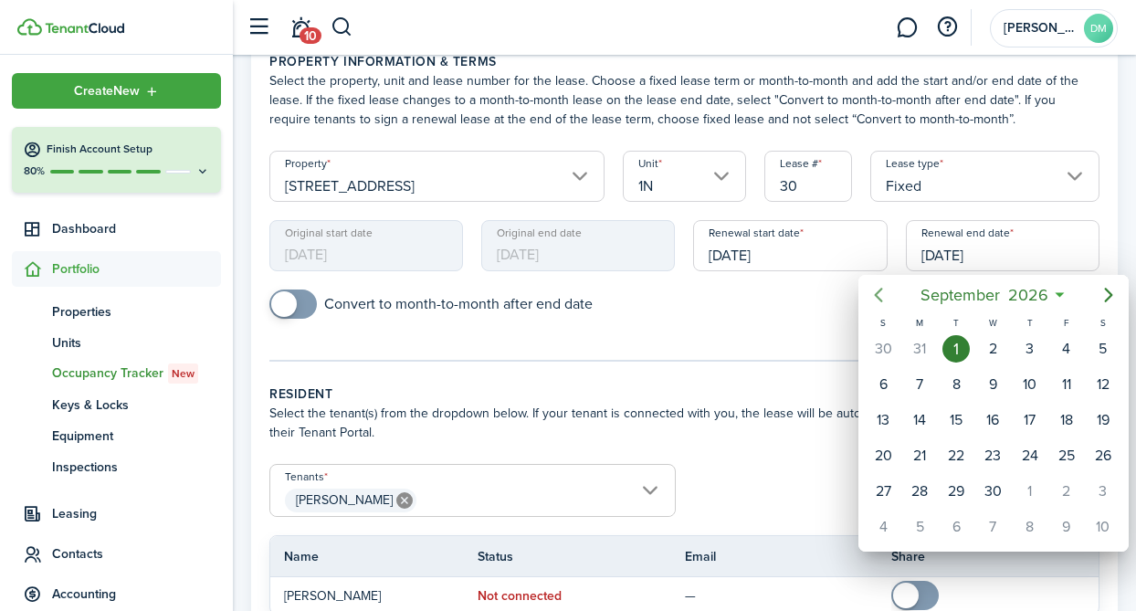
click at [880, 301] on icon "Previous page" at bounding box center [879, 295] width 8 height 15
click at [922, 525] on div "31" at bounding box center [919, 526] width 27 height 27
type input "[DATE]"
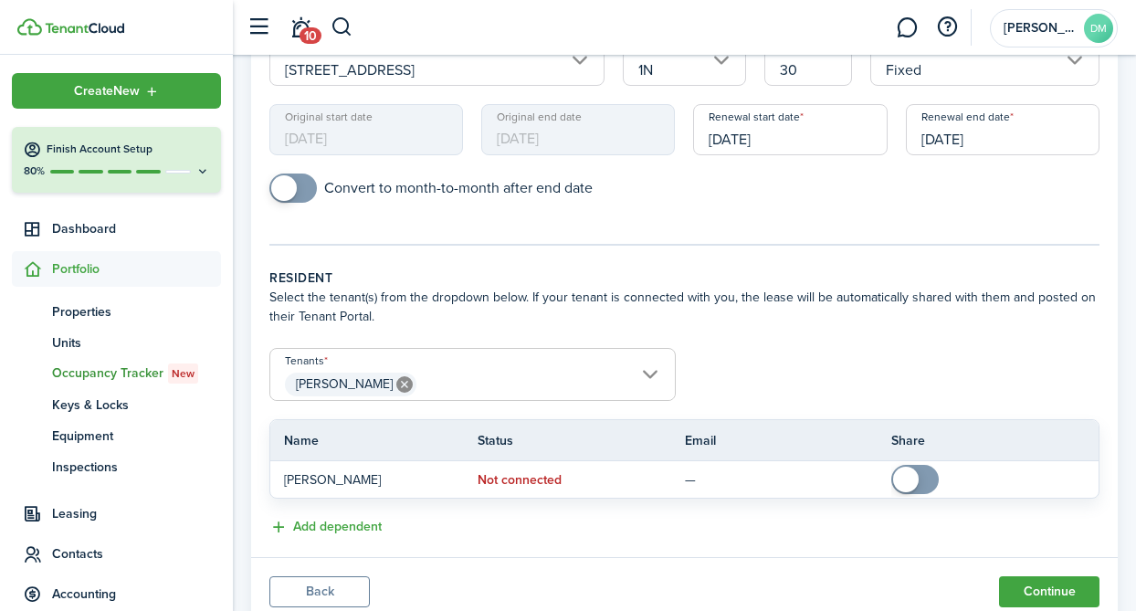
scroll to position [225, 0]
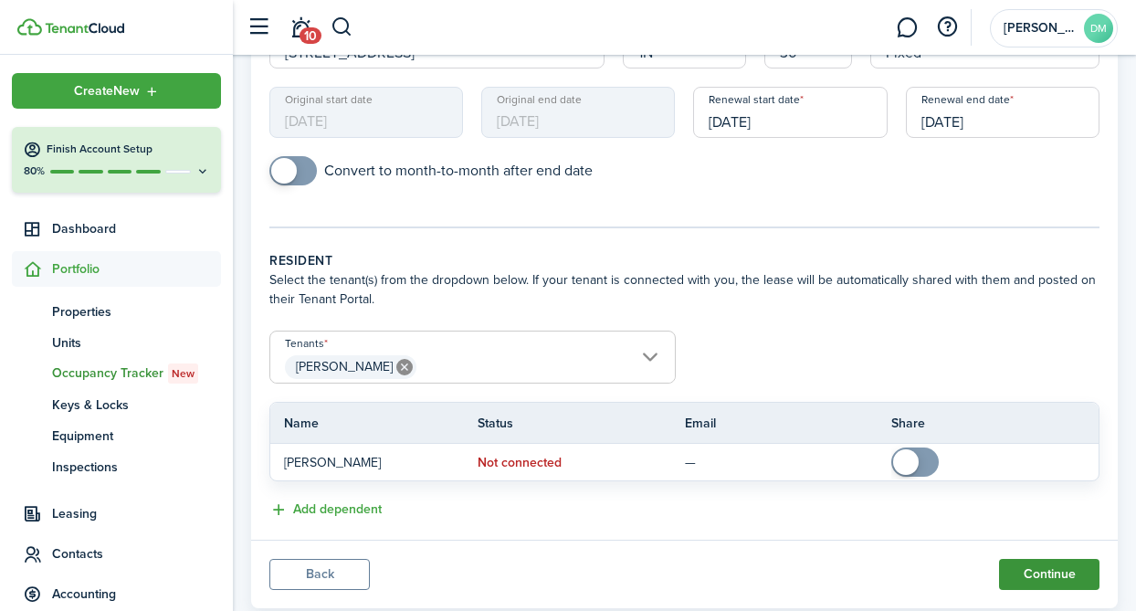
click at [1034, 567] on button "Continue" at bounding box center [1049, 574] width 100 height 31
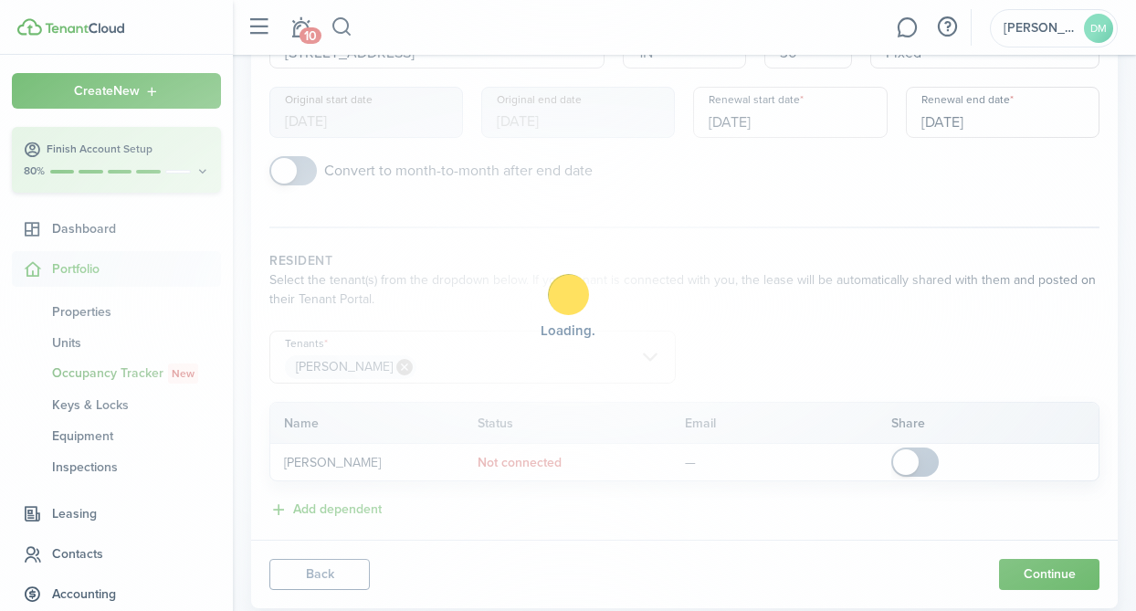
scroll to position [0, 0]
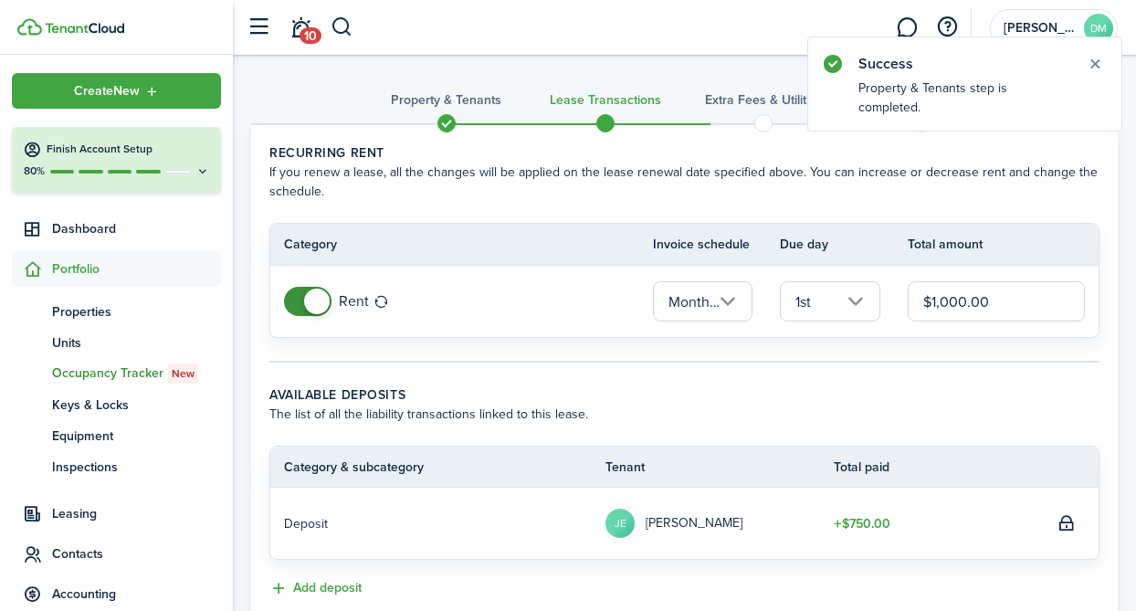
click at [963, 302] on input "$1,000.00" at bounding box center [996, 301] width 177 height 40
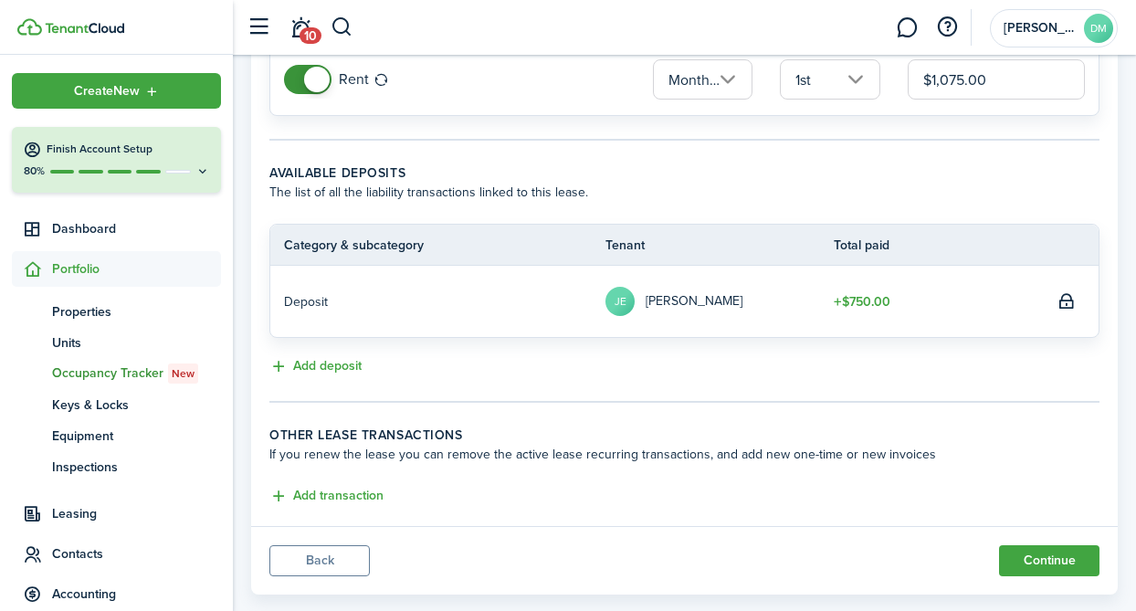
scroll to position [221, 0]
type input "$1,075.00"
click at [1015, 555] on button "Continue" at bounding box center [1049, 561] width 100 height 31
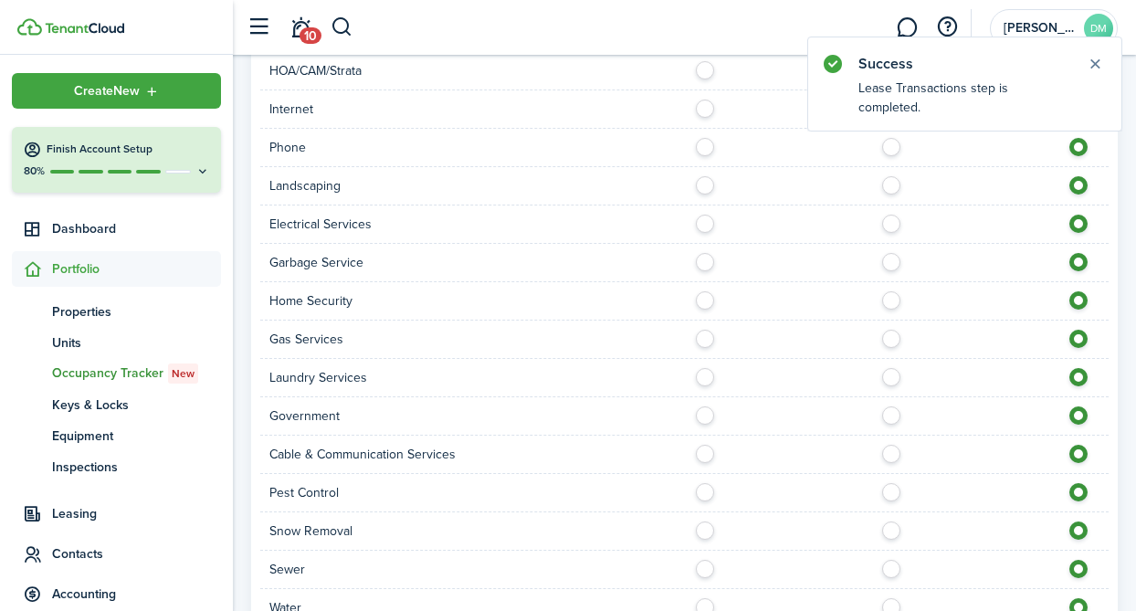
scroll to position [1187, 0]
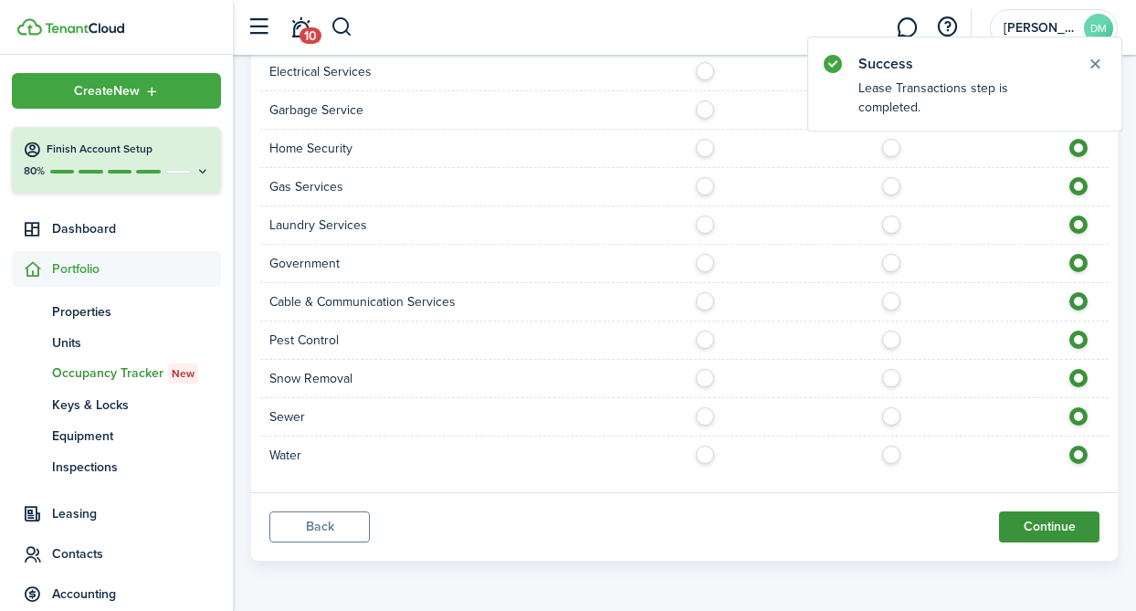
click at [1016, 519] on button "Continue" at bounding box center [1049, 526] width 100 height 31
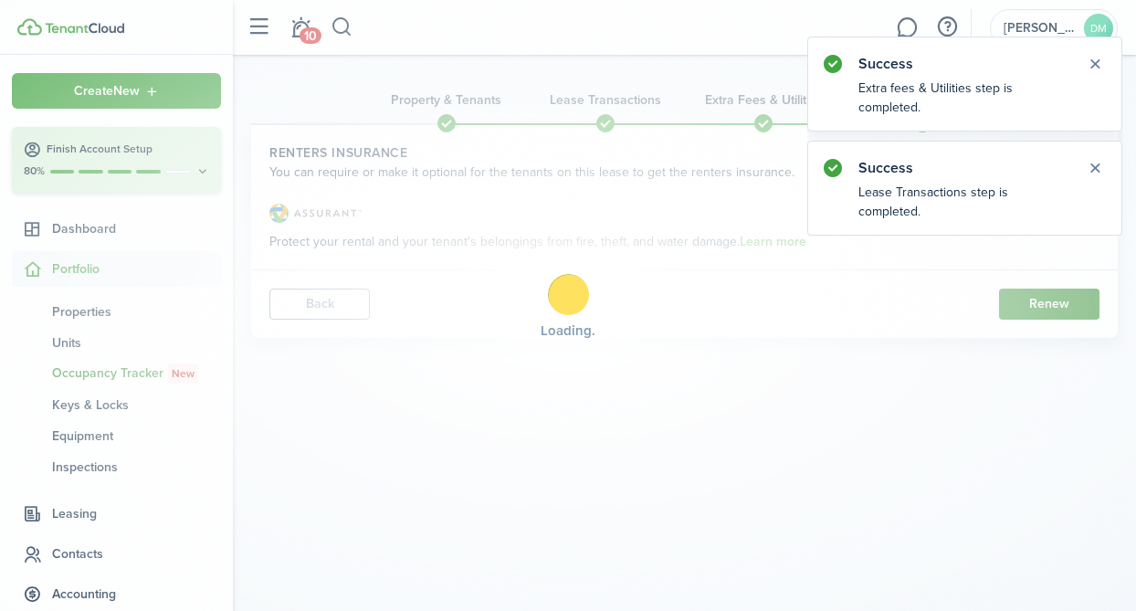
scroll to position [0, 0]
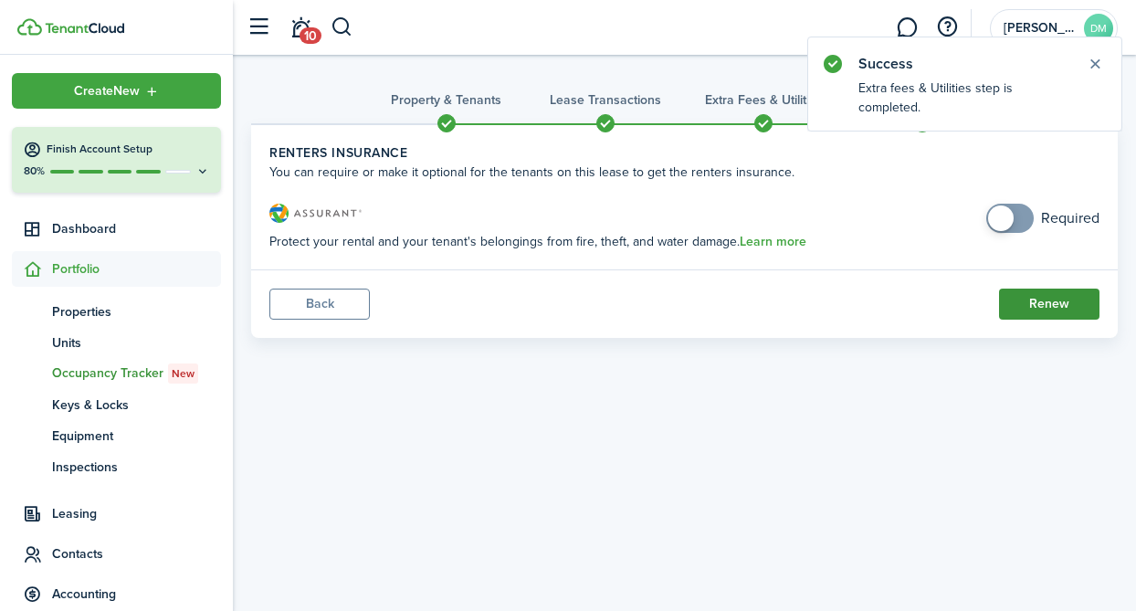
click at [1033, 310] on button "Renew" at bounding box center [1049, 304] width 100 height 31
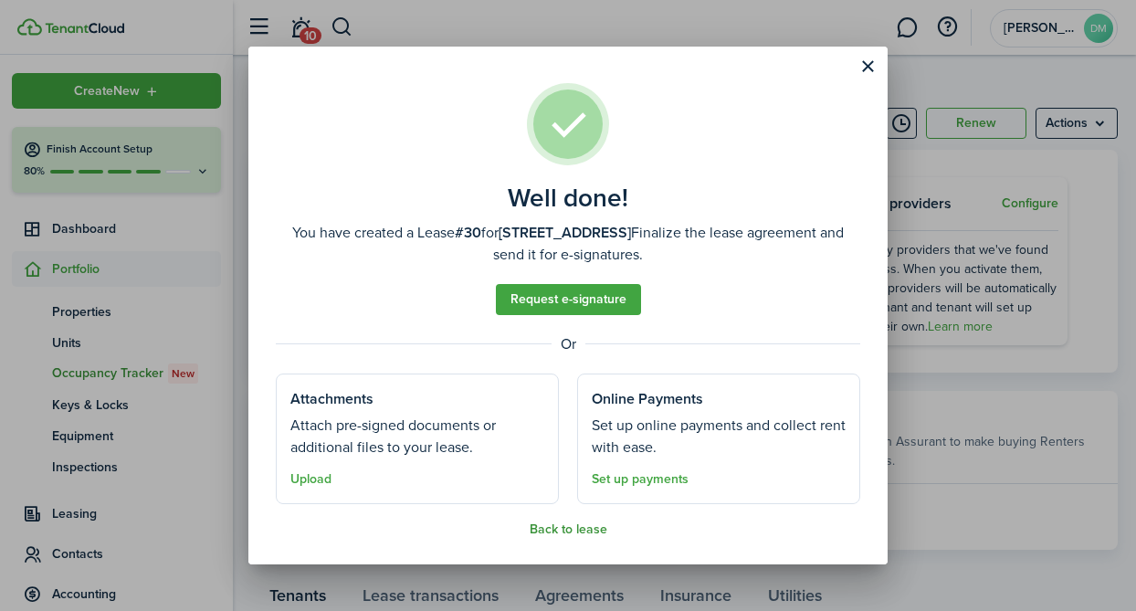
click at [575, 527] on button "Back to lease" at bounding box center [569, 529] width 78 height 15
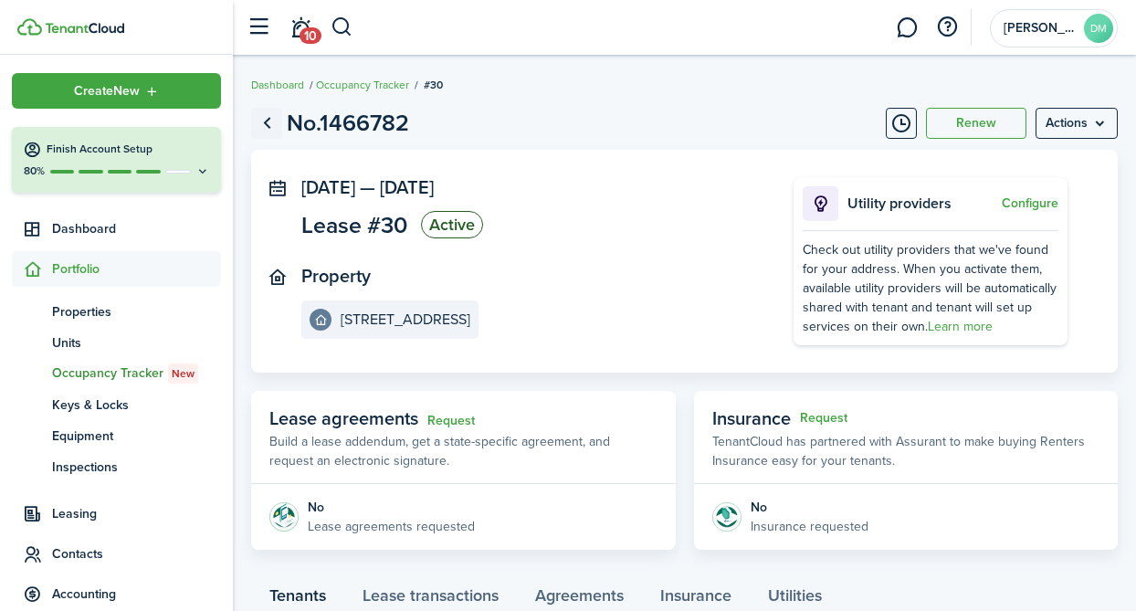
click at [266, 126] on link "Go back" at bounding box center [266, 123] width 31 height 31
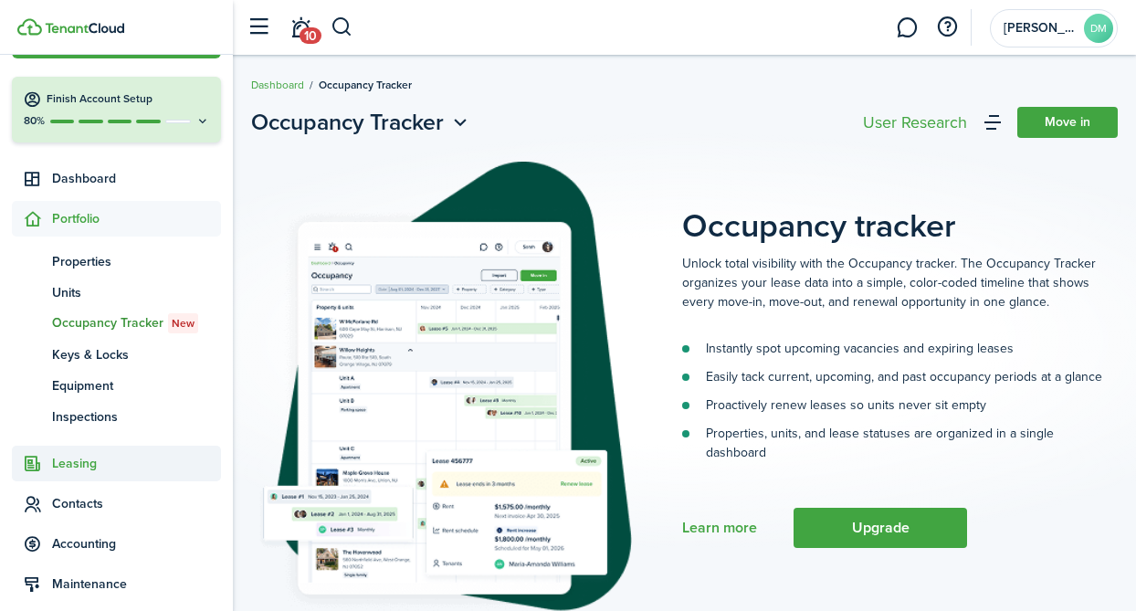
scroll to position [66, 0]
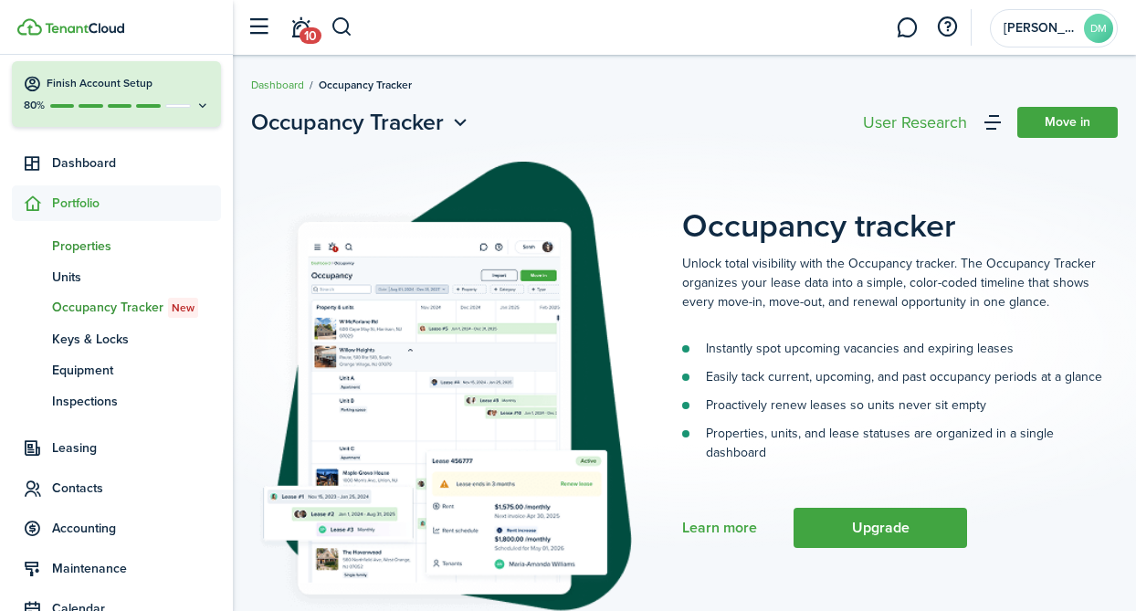
click at [98, 243] on span "Properties" at bounding box center [136, 246] width 169 height 19
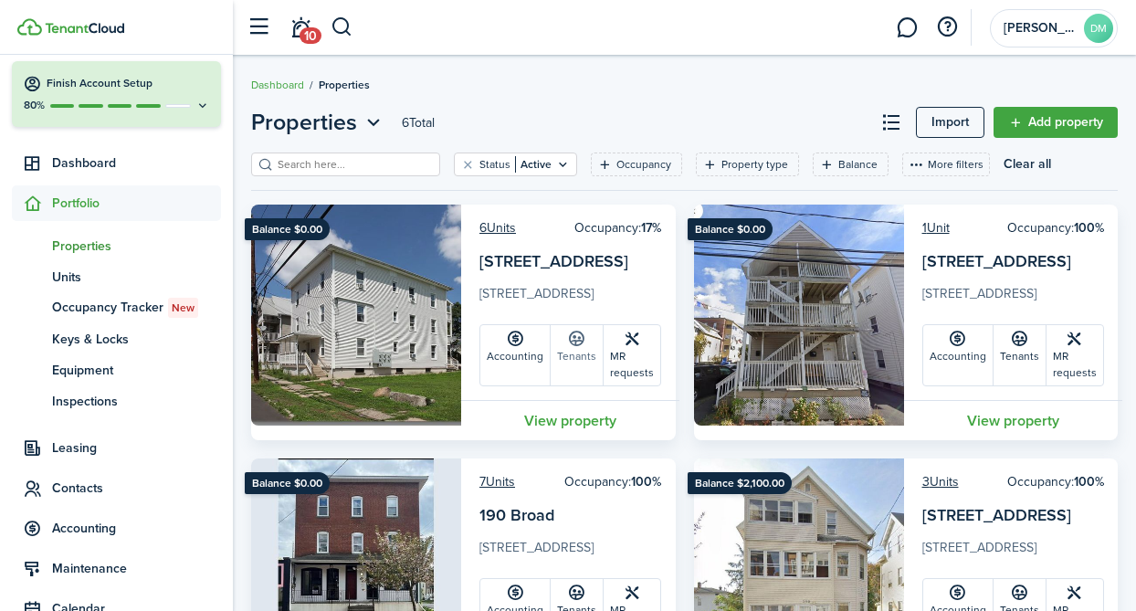
click at [577, 333] on icon at bounding box center [576, 339] width 19 height 18
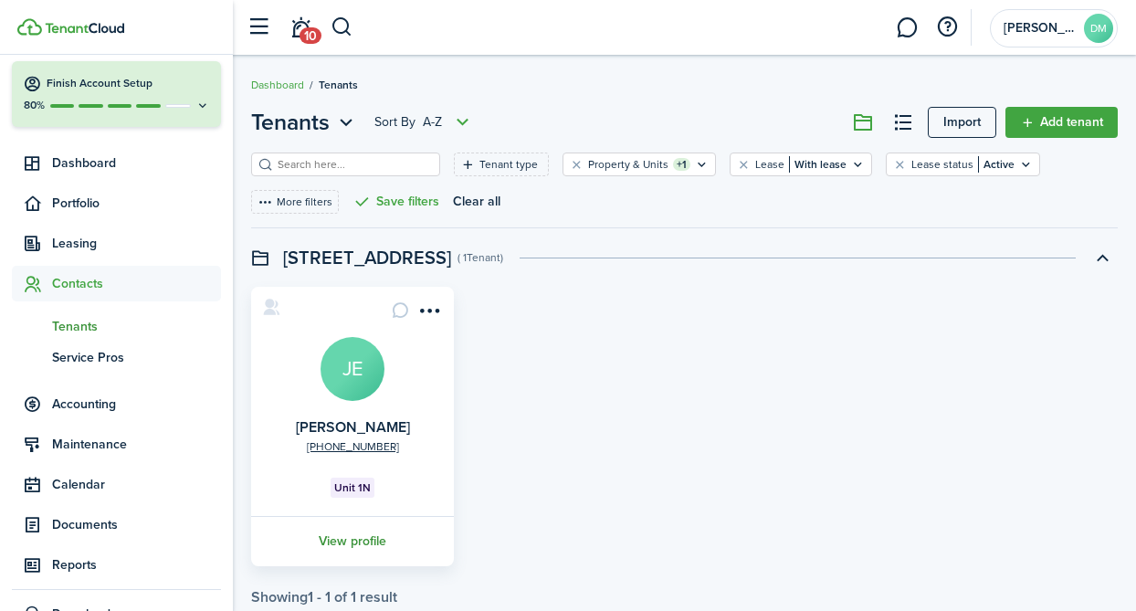
click at [345, 542] on link "View profile" at bounding box center [352, 541] width 208 height 50
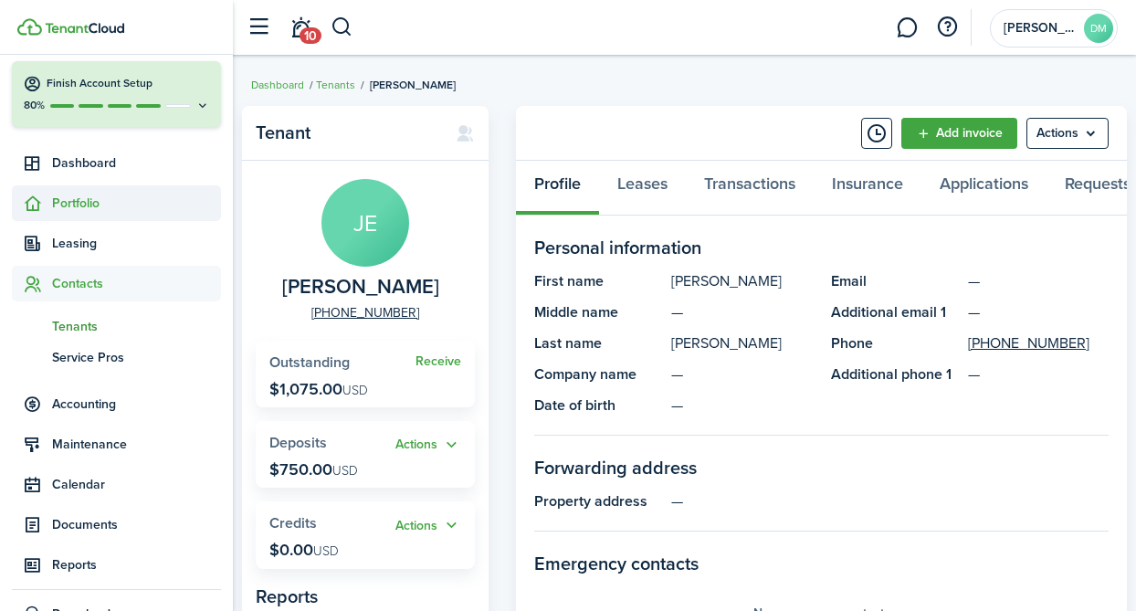
click at [96, 203] on span "Portfolio" at bounding box center [136, 203] width 169 height 19
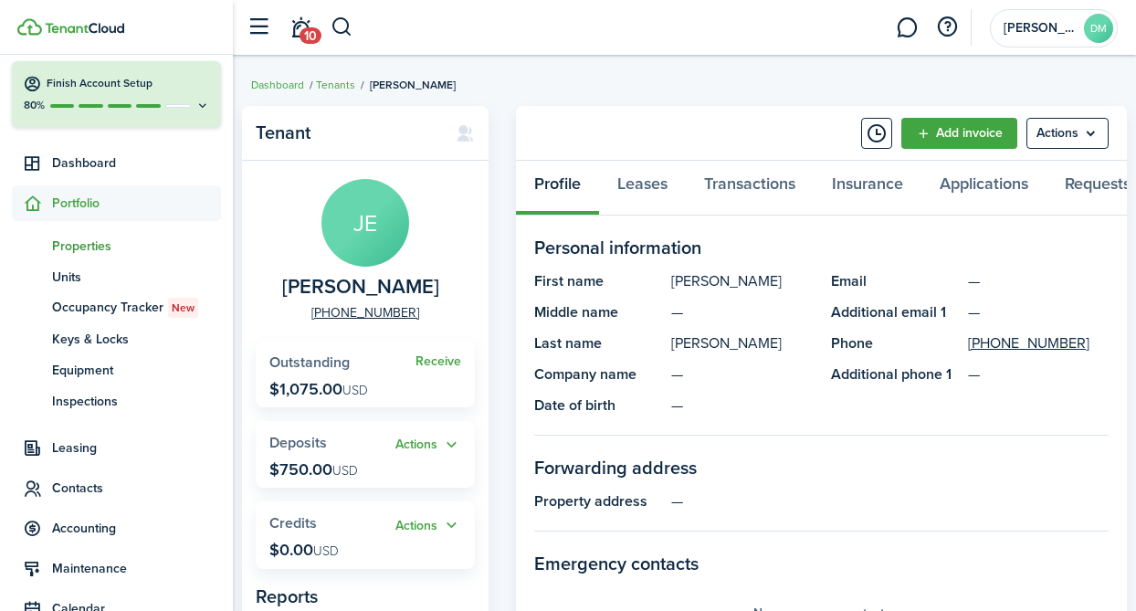
click at [100, 246] on span "Properties" at bounding box center [136, 246] width 169 height 19
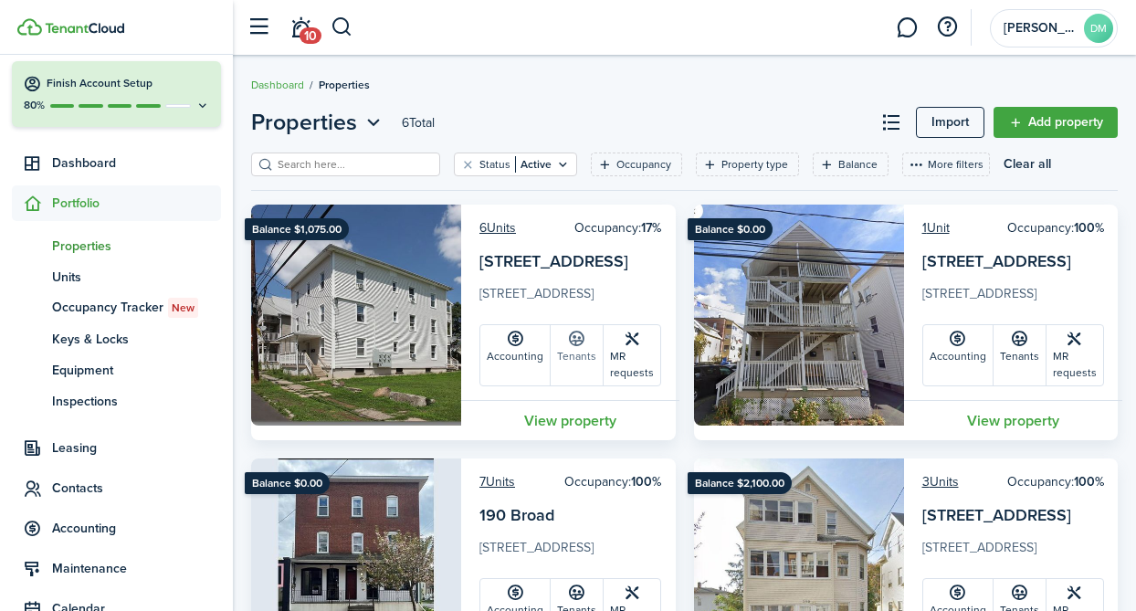
click at [573, 350] on link "Tenants" at bounding box center [577, 355] width 53 height 60
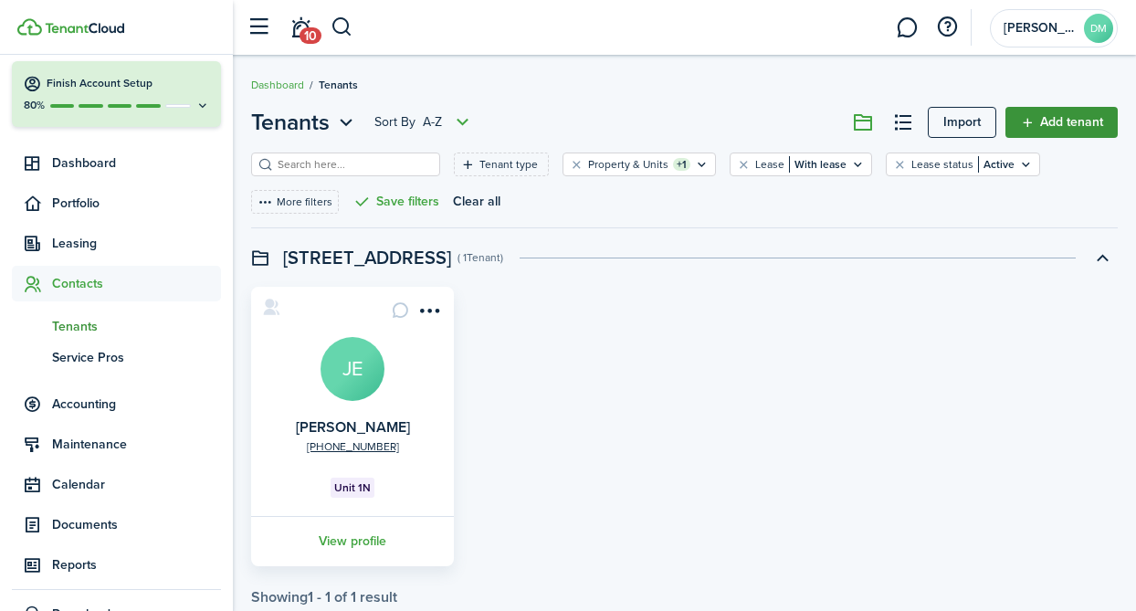
click at [1039, 123] on link "Add tenant" at bounding box center [1061, 122] width 112 height 31
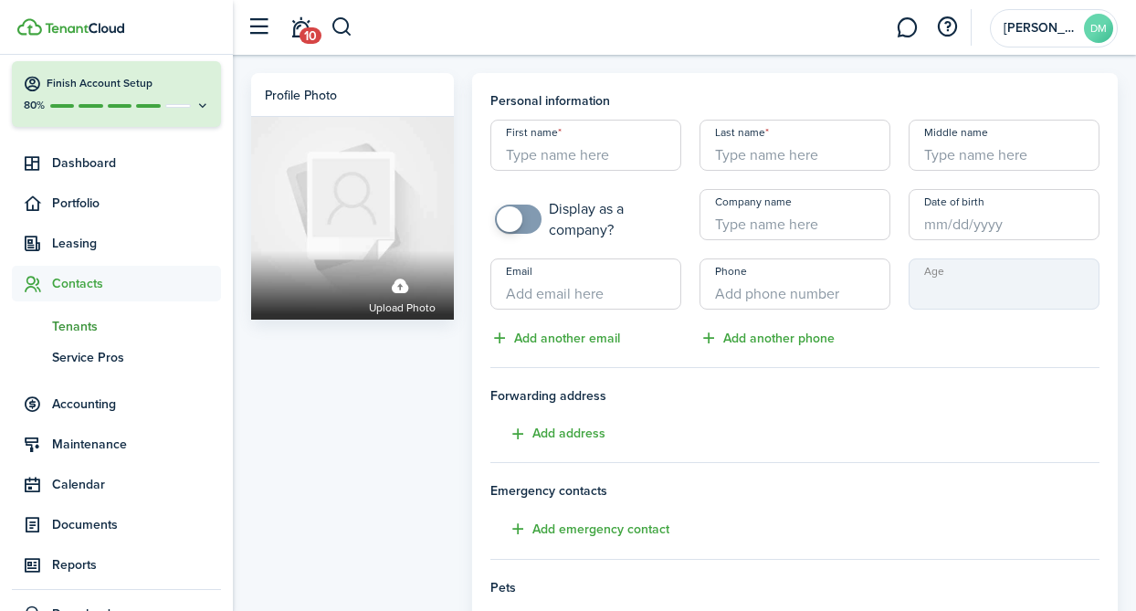
click at [749, 122] on input "Last name" at bounding box center [795, 145] width 191 height 51
paste input "[PERSON_NAME] - 2N"
drag, startPoint x: 875, startPoint y: 161, endPoint x: 788, endPoint y: 162, distance: 86.8
click at [788, 162] on input "[PERSON_NAME] - 2N" at bounding box center [795, 145] width 191 height 51
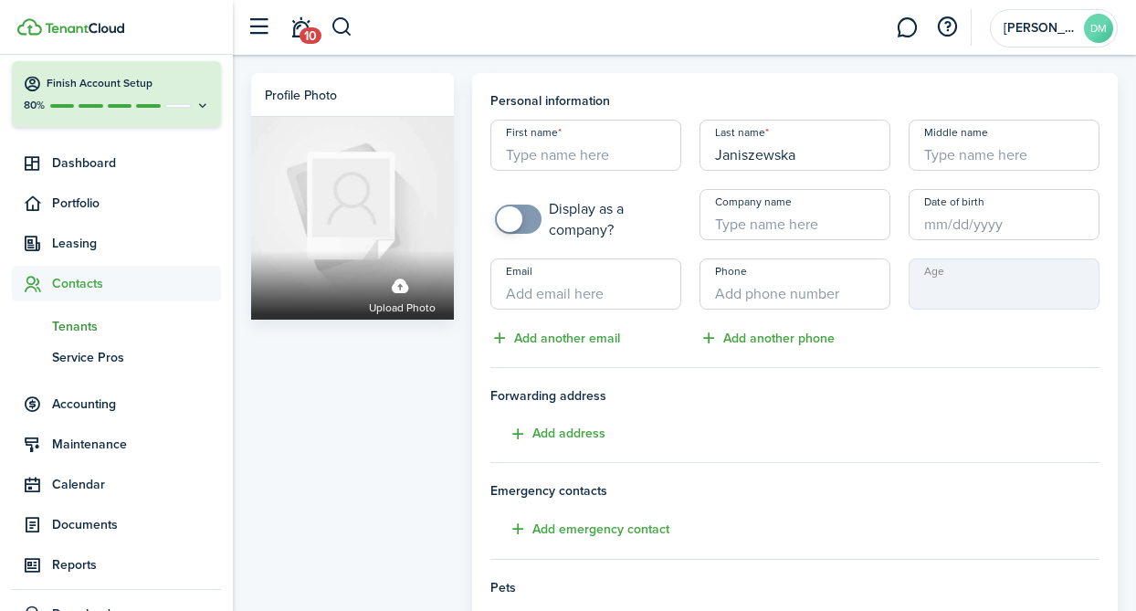
scroll to position [0, 0]
type input "Janiszewska"
click at [591, 160] on input "First name" at bounding box center [585, 145] width 191 height 51
paste input ", [PERSON_NAME] - 2N"
click at [597, 158] on input ", [PERSON_NAME] - 2N" at bounding box center [585, 145] width 191 height 51
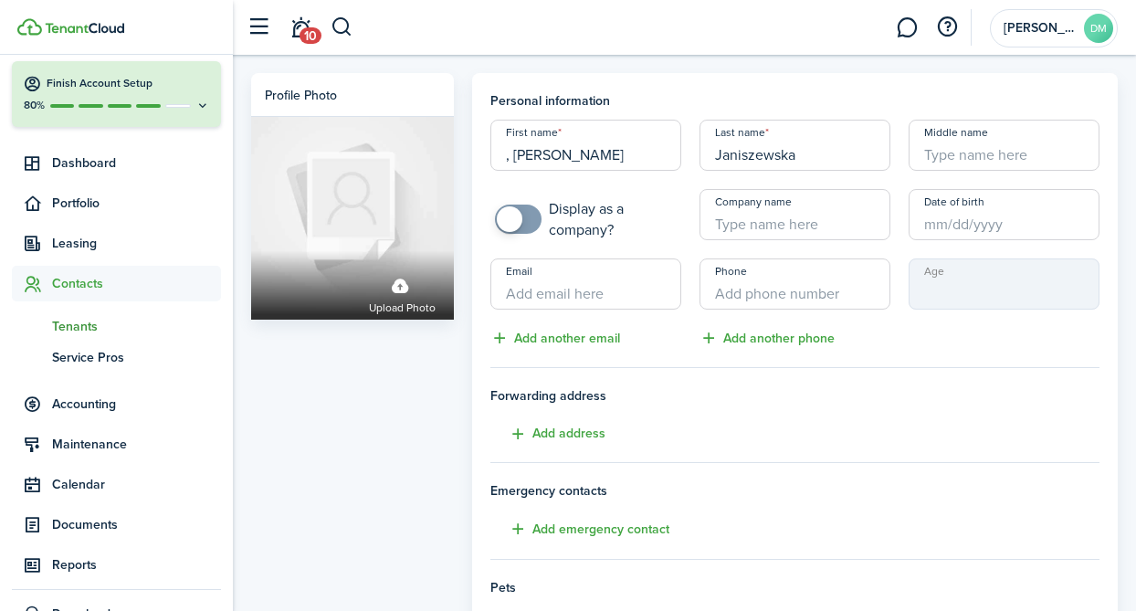
click at [513, 160] on input ", [PERSON_NAME]" at bounding box center [585, 145] width 191 height 51
type input "[PERSON_NAME]"
click at [756, 309] on input "+1" at bounding box center [795, 283] width 191 height 51
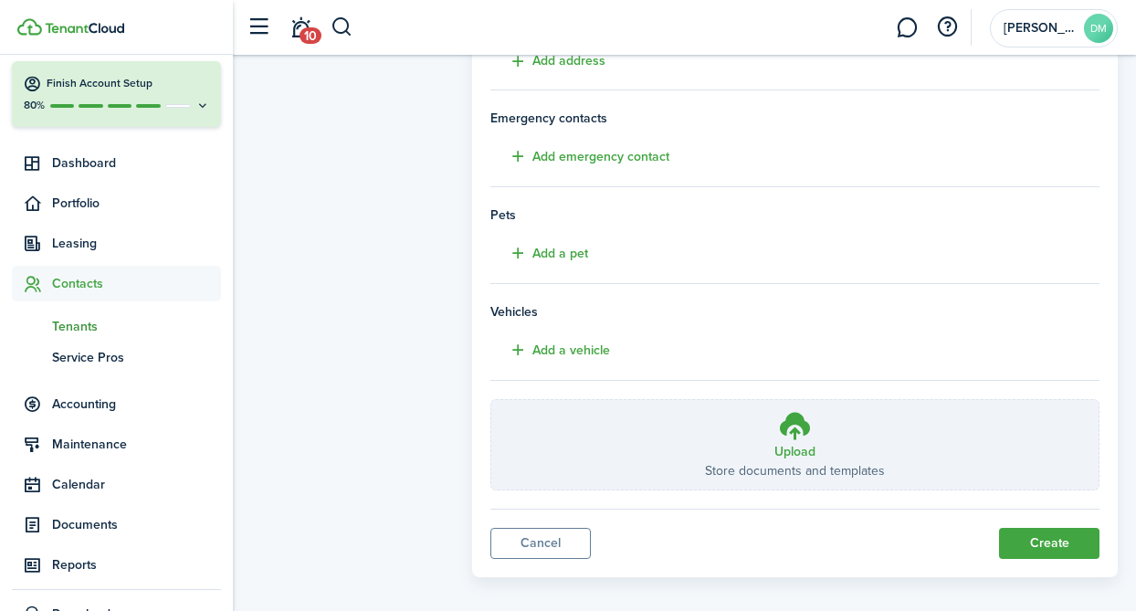
scroll to position [388, 0]
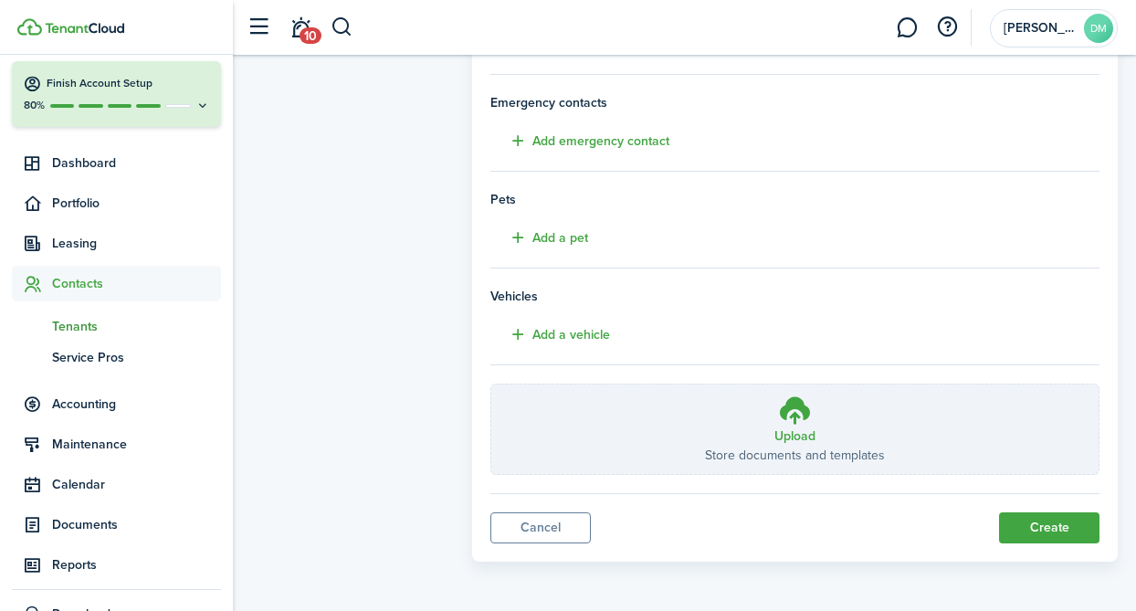
type input "[PHONE_NUMBER]"
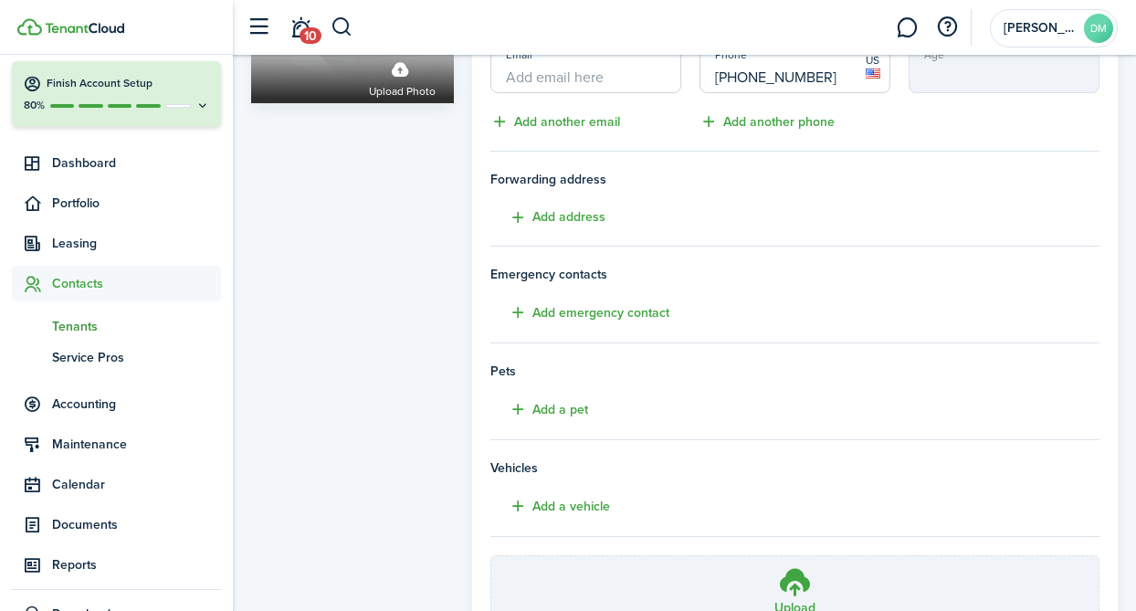
scroll to position [461, 0]
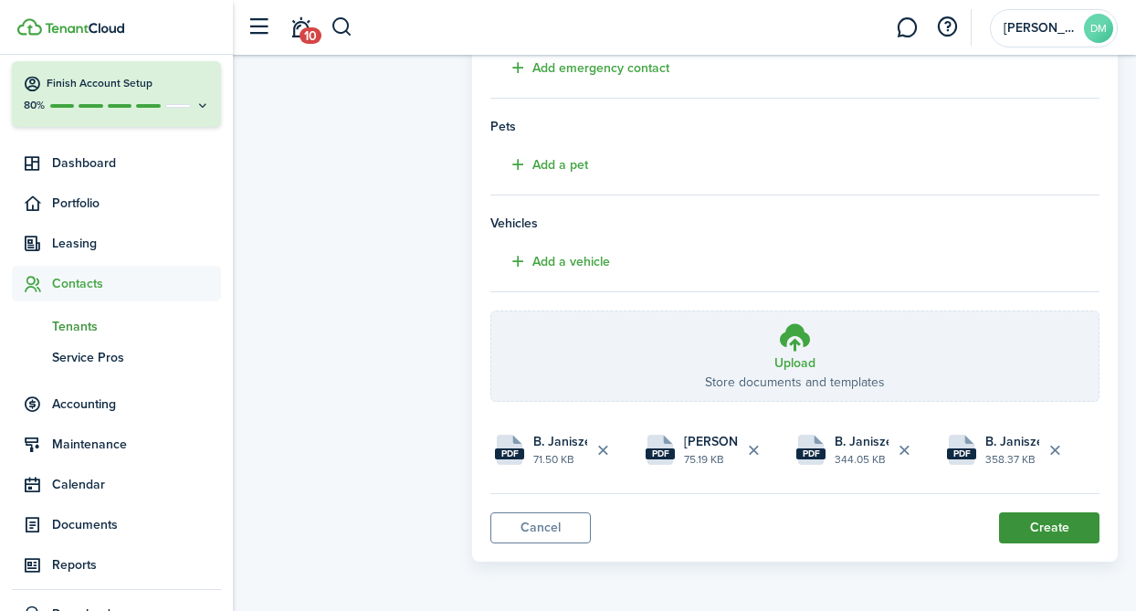
click at [1056, 521] on button "Create" at bounding box center [1049, 527] width 100 height 31
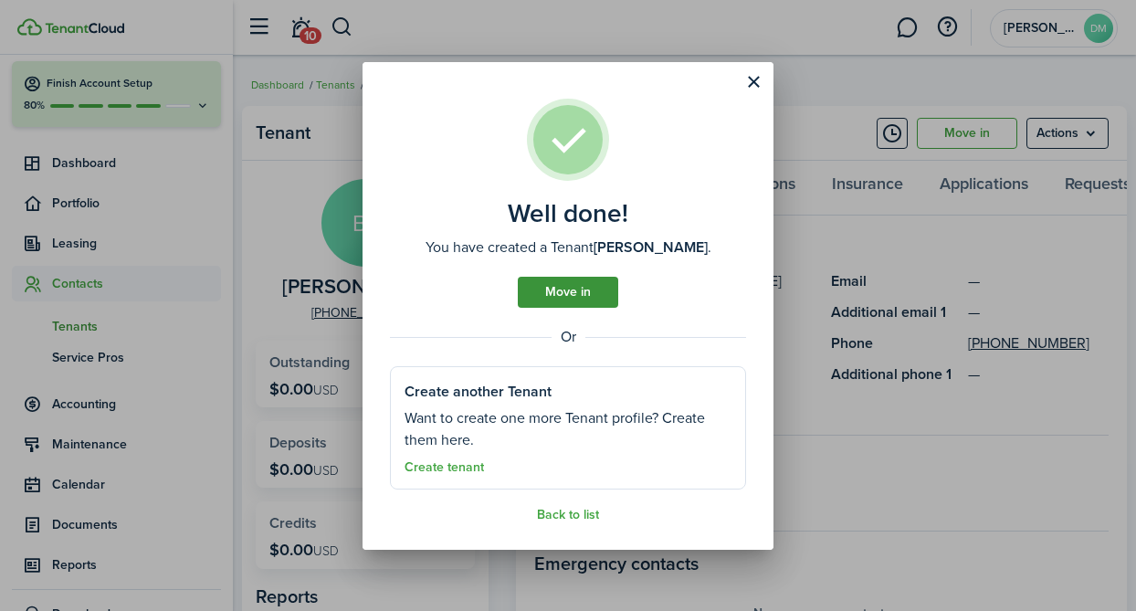
click at [572, 300] on link "Move in" at bounding box center [568, 292] width 100 height 31
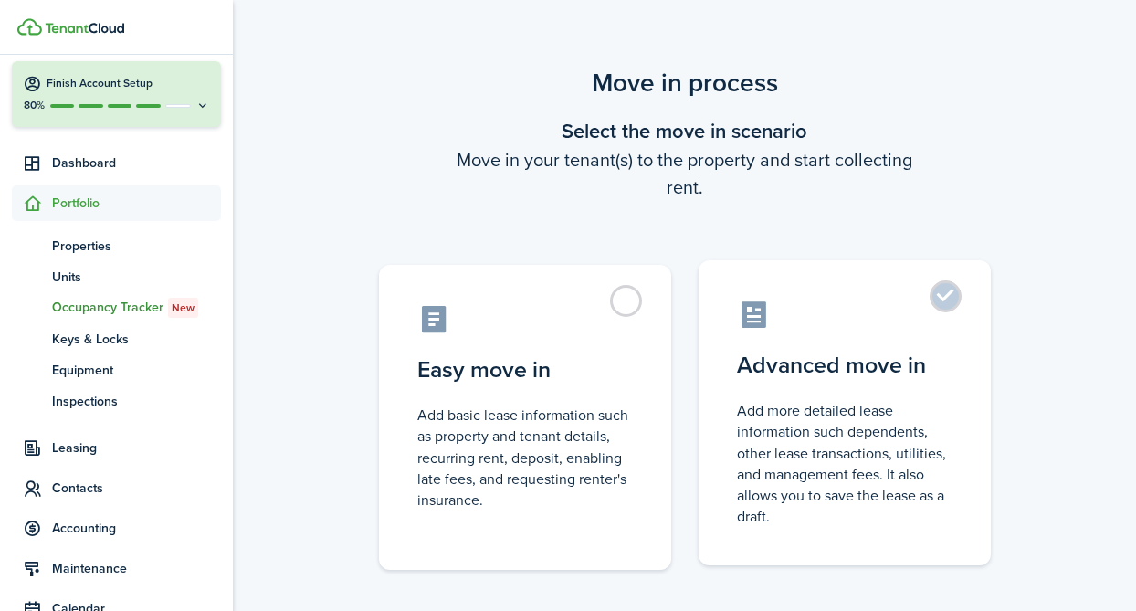
click at [942, 292] on label "Advanced move in Add more detailed lease information such dependents, other lea…" at bounding box center [845, 412] width 292 height 305
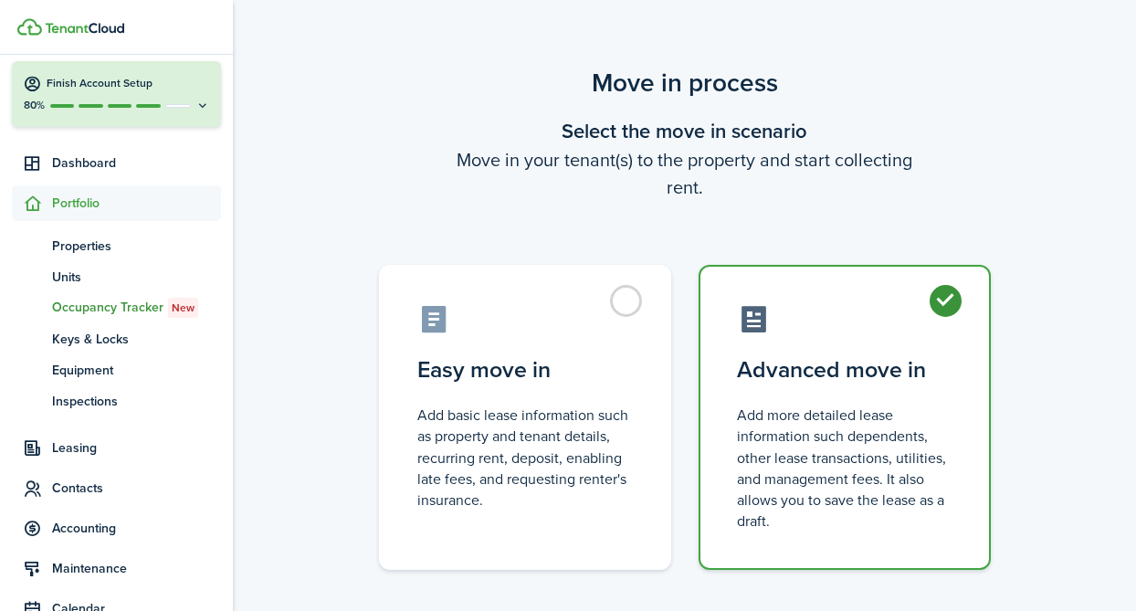
radio input "true"
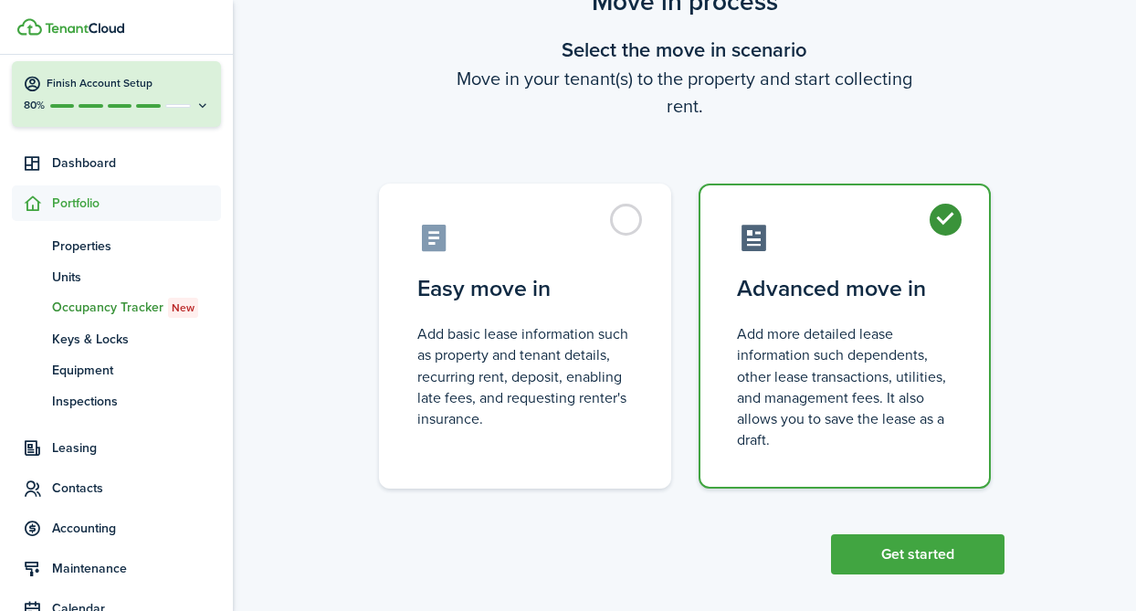
scroll to position [95, 0]
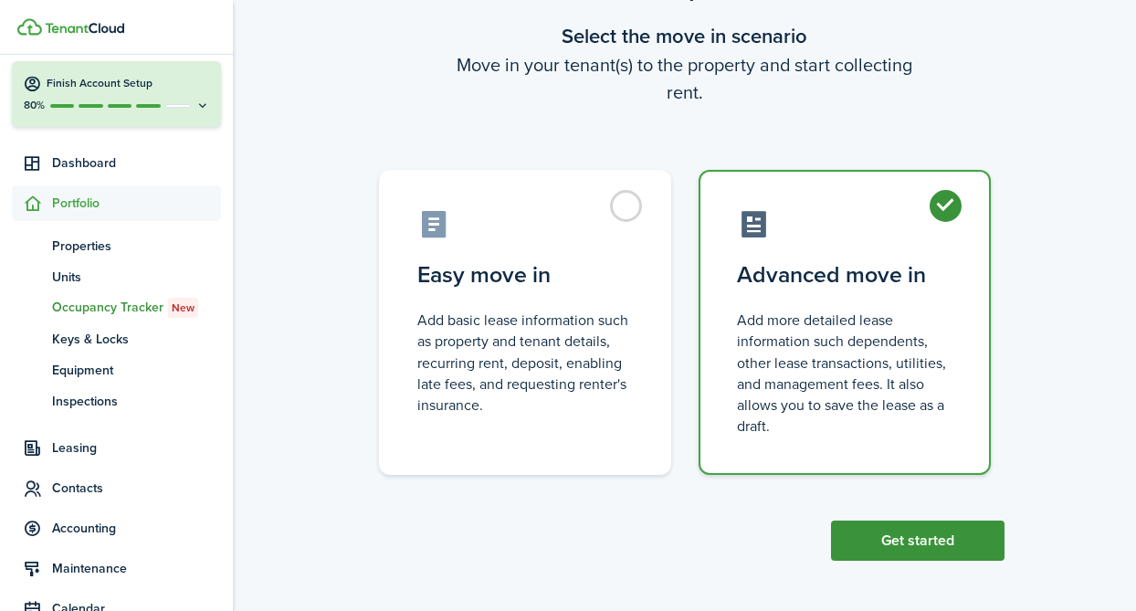
click at [915, 524] on button "Get started" at bounding box center [918, 541] width 174 height 40
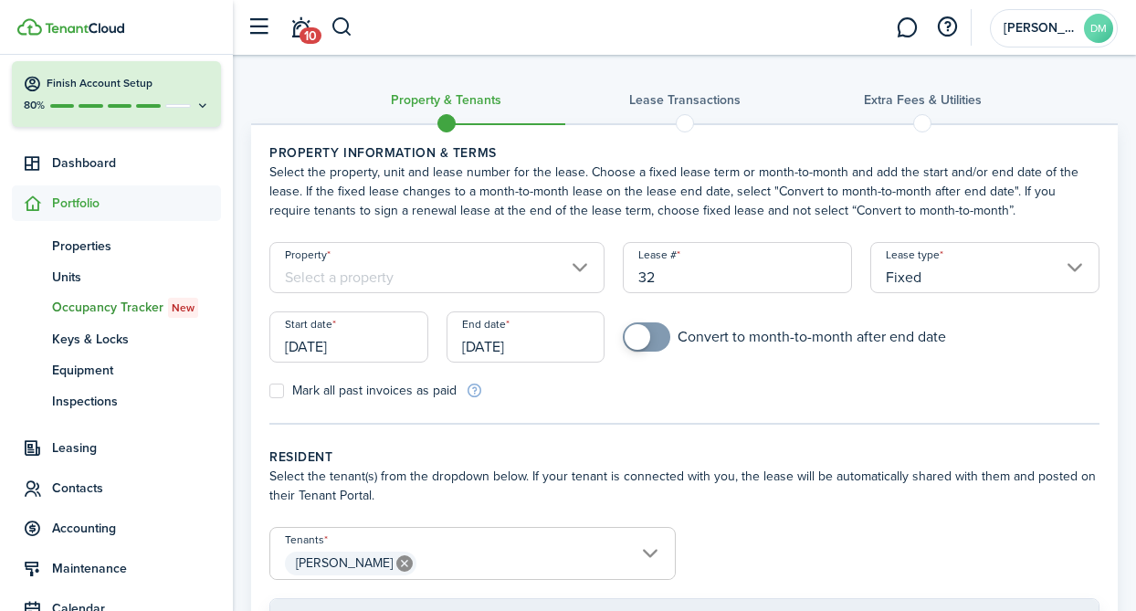
click at [325, 331] on input "[DATE]" at bounding box center [348, 336] width 159 height 51
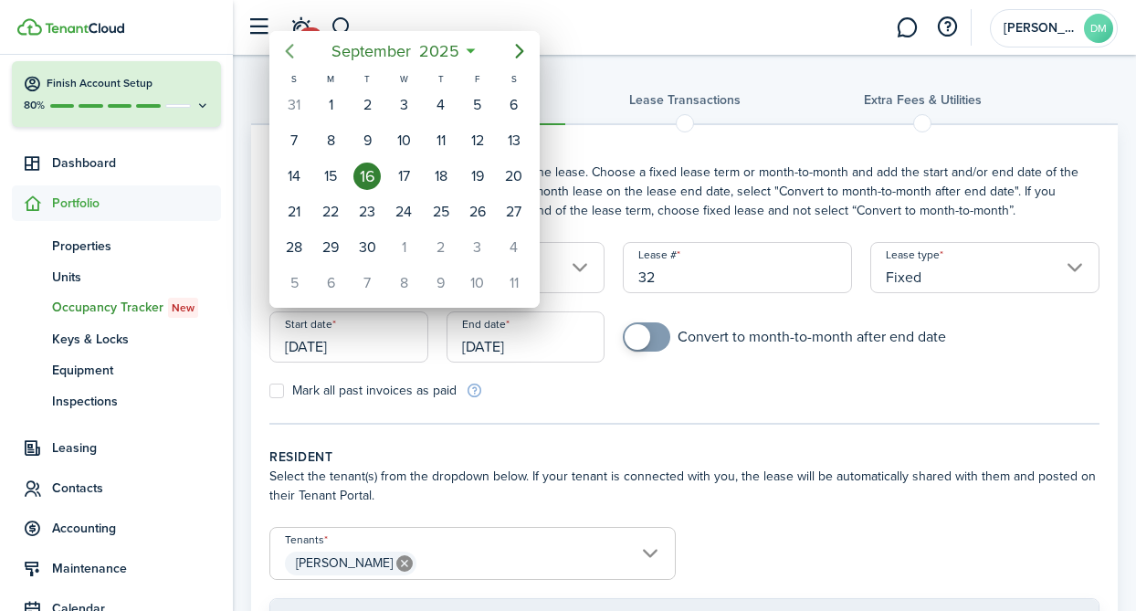
click at [299, 53] on icon "Previous page" at bounding box center [290, 51] width 22 height 22
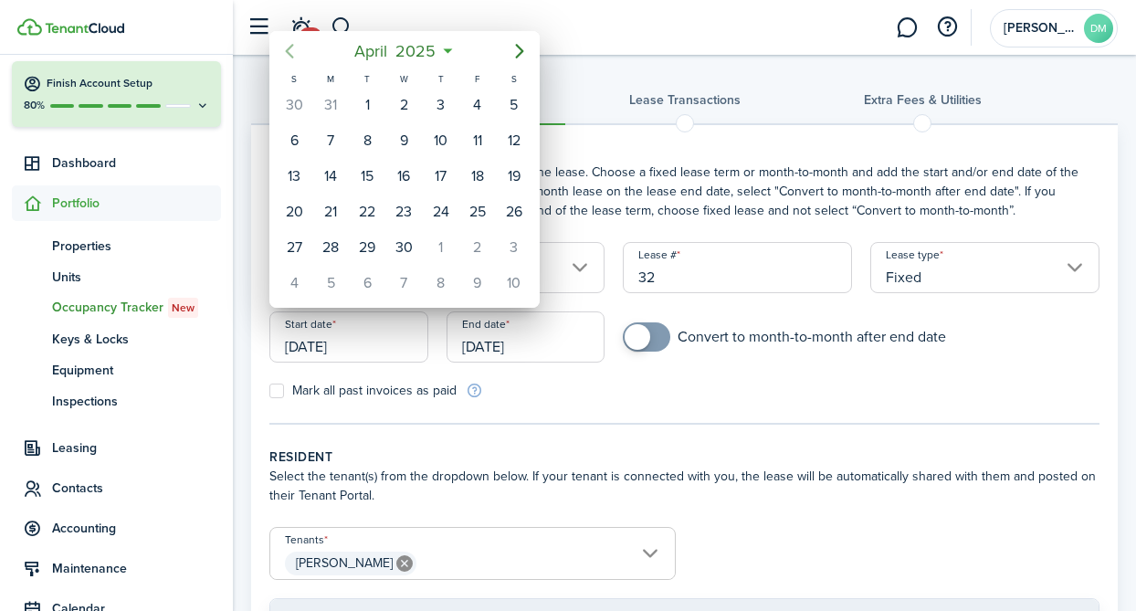
click at [299, 53] on icon "Previous page" at bounding box center [290, 51] width 22 height 22
click at [413, 105] on div "1" at bounding box center [403, 104] width 27 height 27
type input "[DATE]"
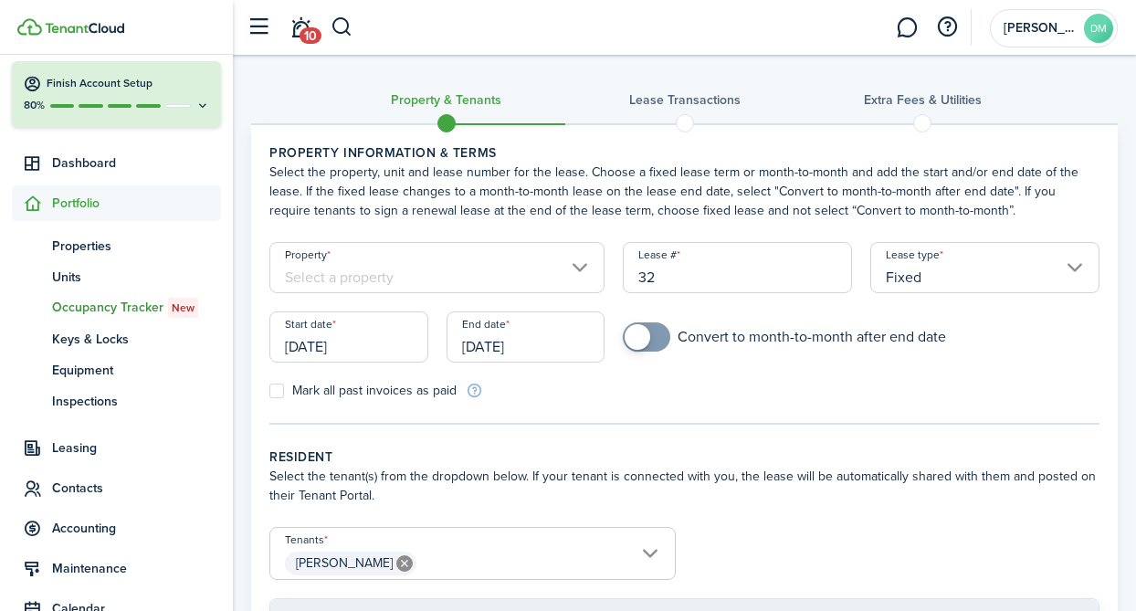
click at [498, 331] on input "[DATE]" at bounding box center [526, 336] width 159 height 51
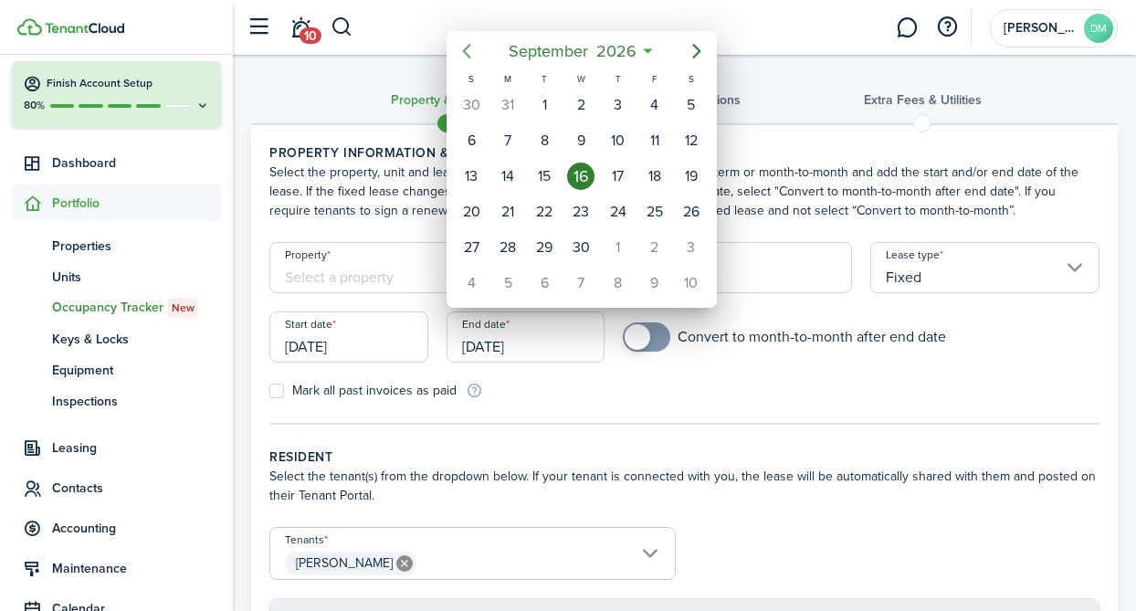
click at [465, 49] on icon "Previous page" at bounding box center [467, 51] width 22 height 22
click at [502, 281] on div "31" at bounding box center [507, 282] width 27 height 27
type input "[DATE]"
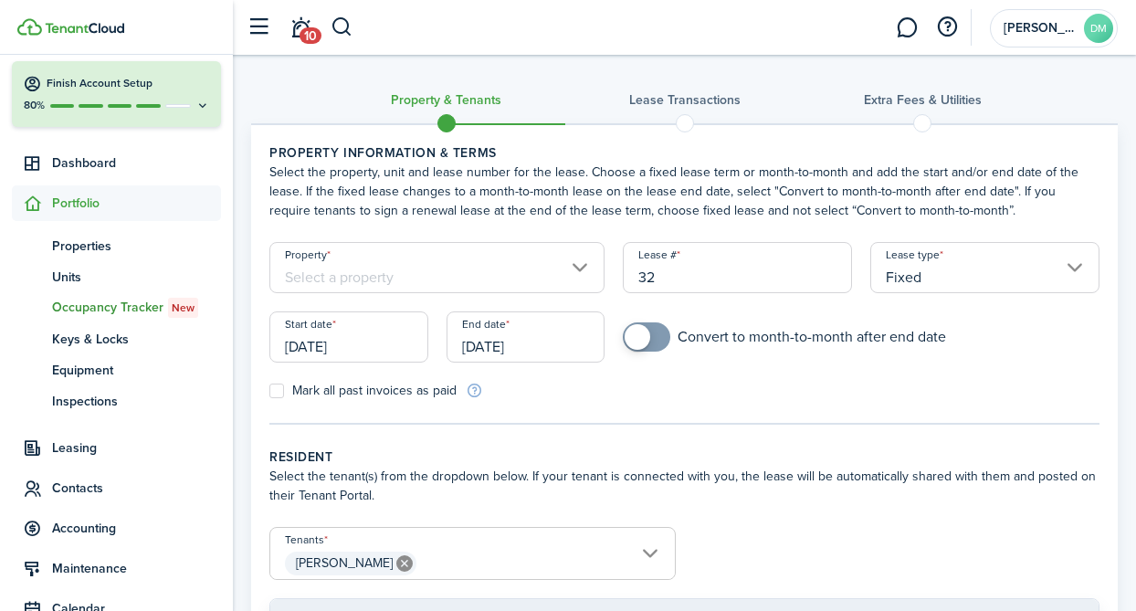
click at [574, 271] on input "Property" at bounding box center [436, 267] width 335 height 51
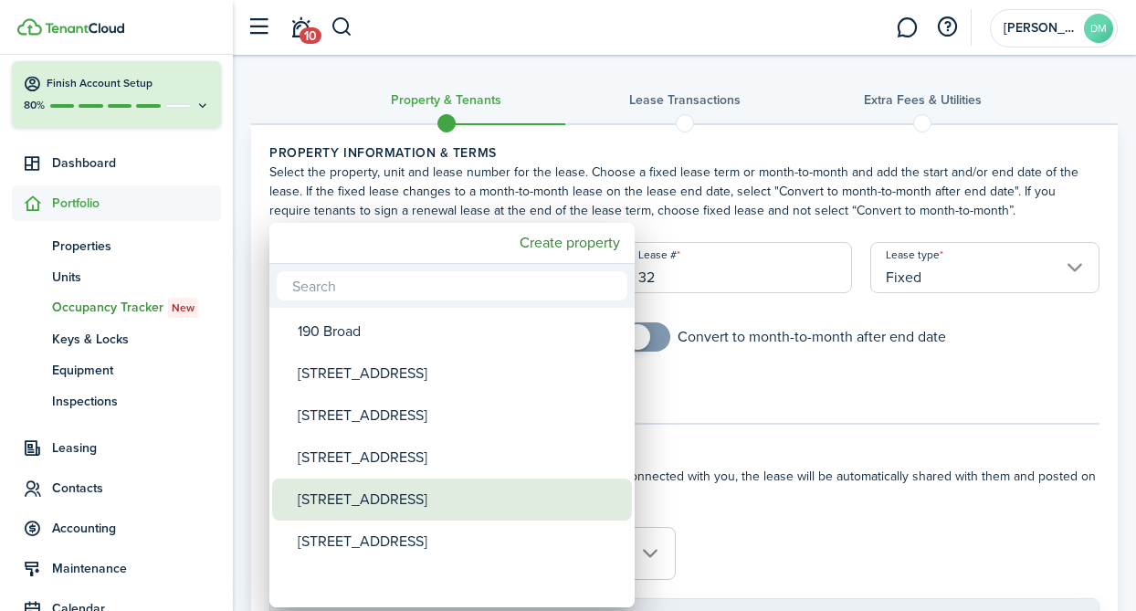
click at [334, 497] on div "[STREET_ADDRESS]" at bounding box center [459, 500] width 323 height 42
type input "[STREET_ADDRESS]"
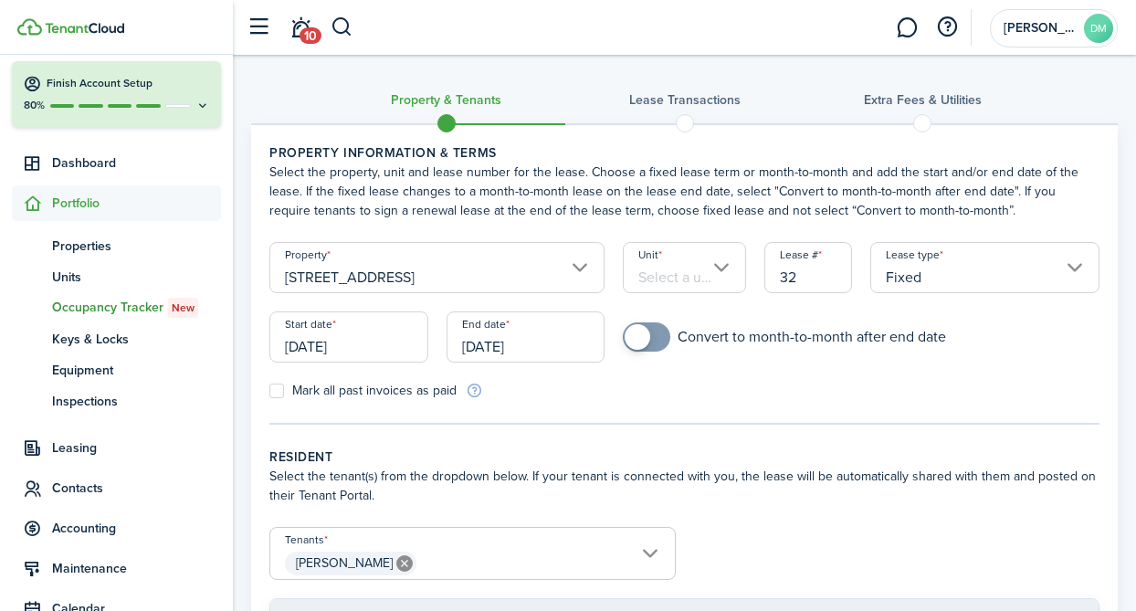
click at [658, 274] on input "Unit" at bounding box center [684, 267] width 123 height 51
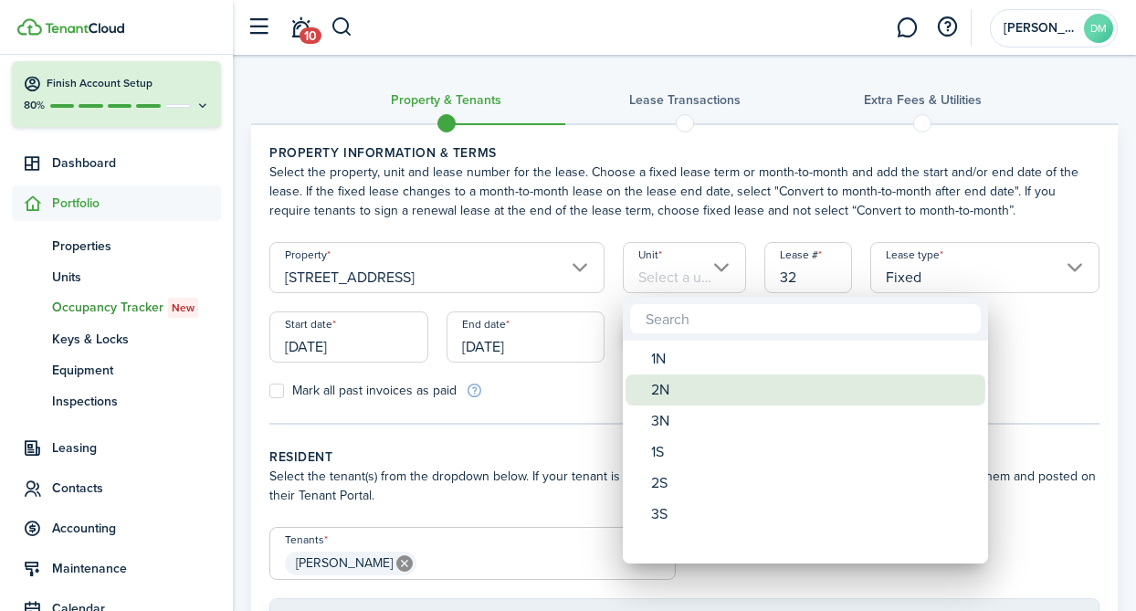
click at [666, 394] on div "2N" at bounding box center [812, 389] width 323 height 31
type input "2N"
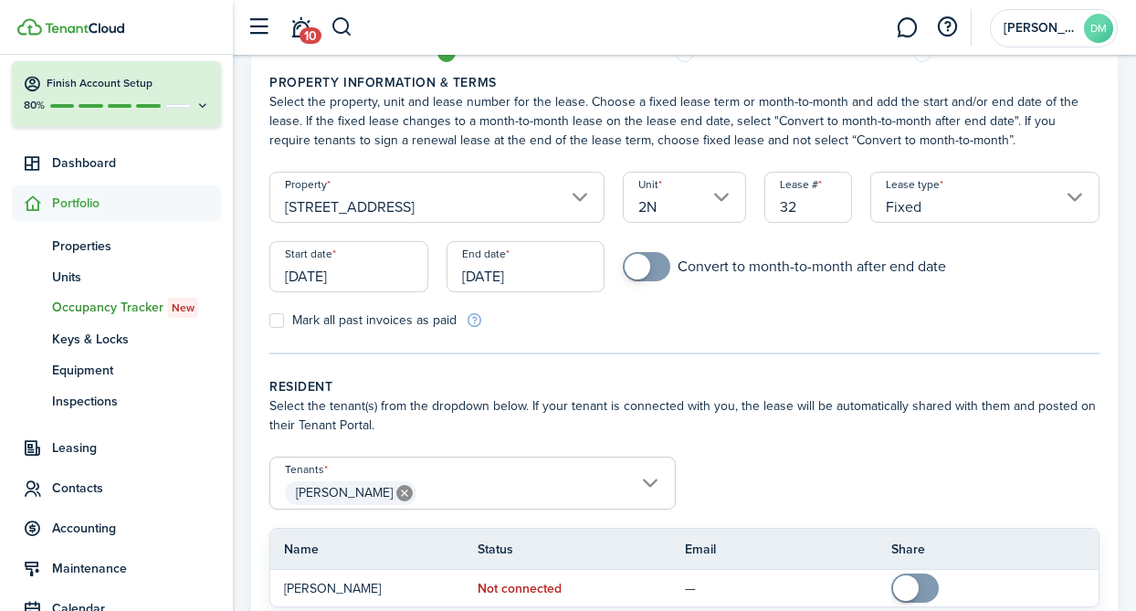
scroll to position [81, 0]
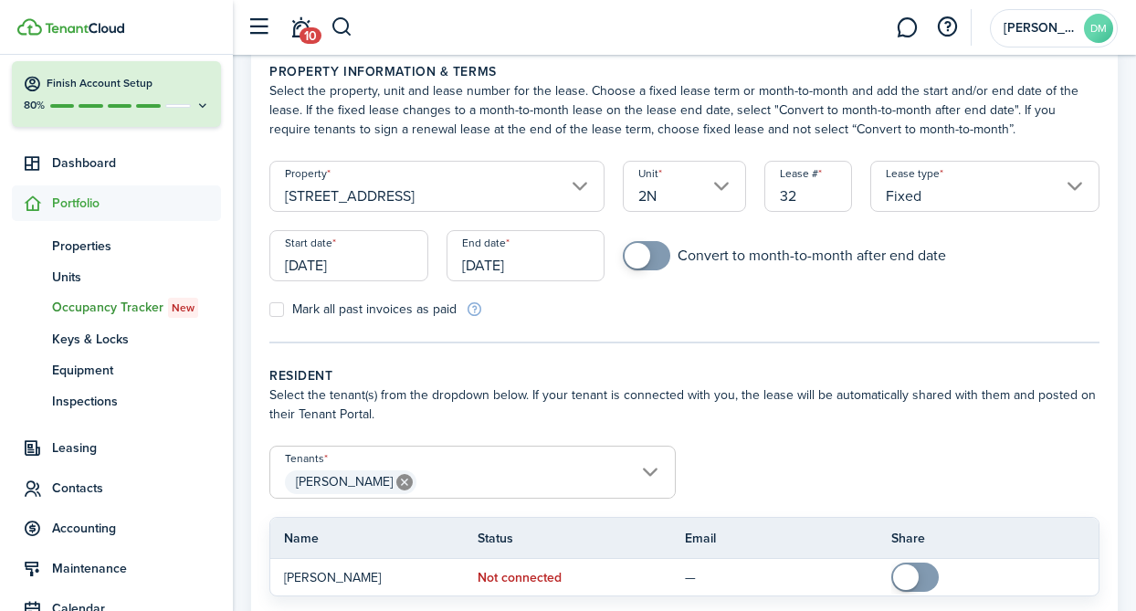
click at [513, 260] on input "[DATE]" at bounding box center [526, 255] width 159 height 51
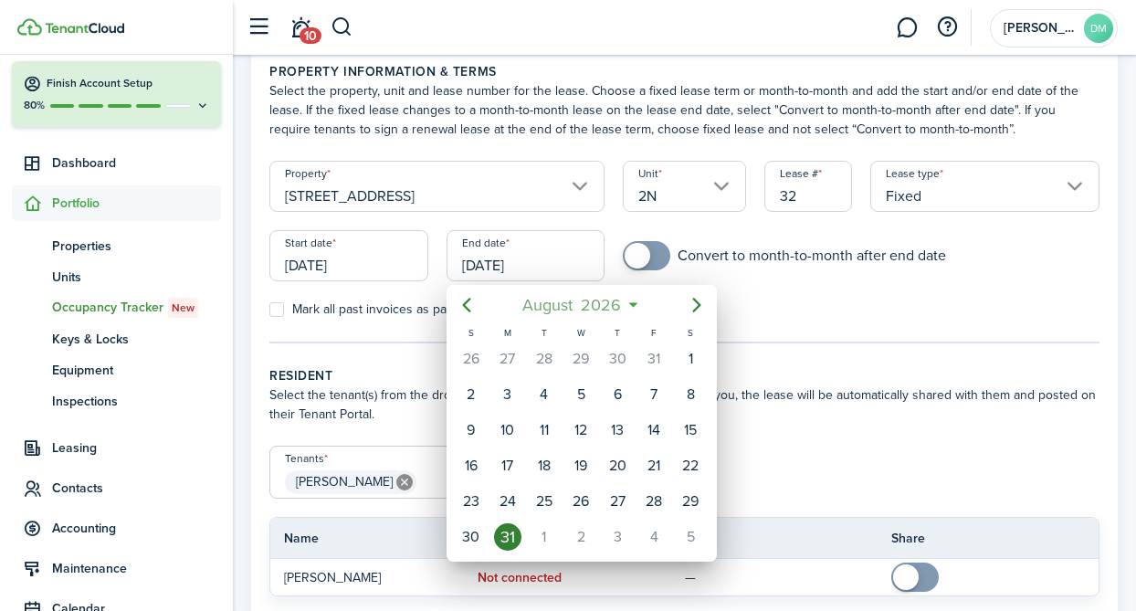
click at [553, 307] on span "August" at bounding box center [548, 305] width 58 height 33
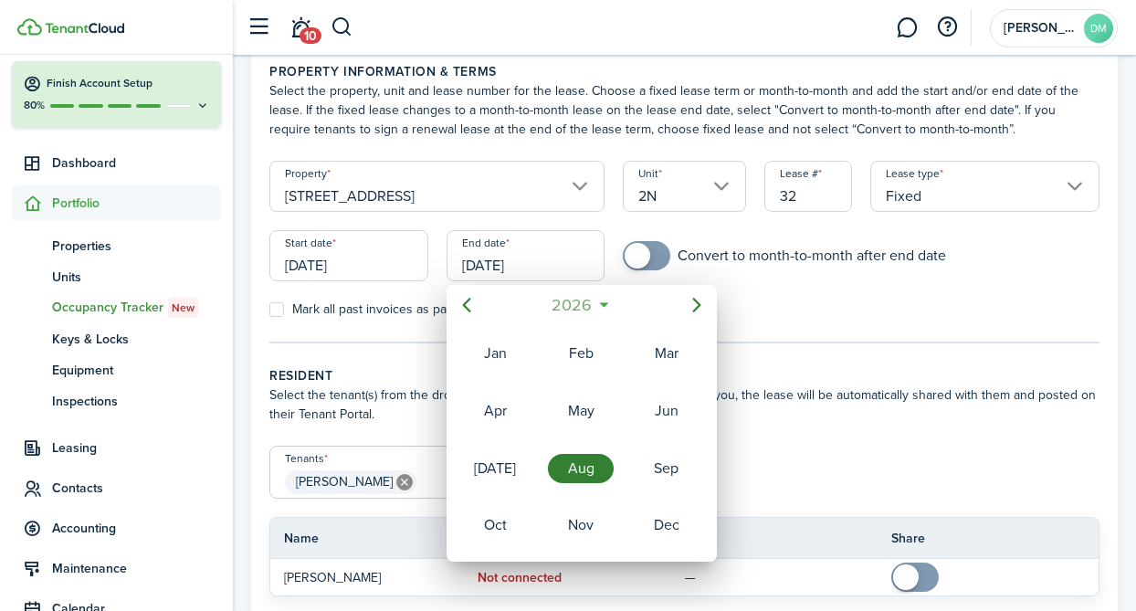
click at [553, 307] on span "2026" at bounding box center [572, 305] width 48 height 33
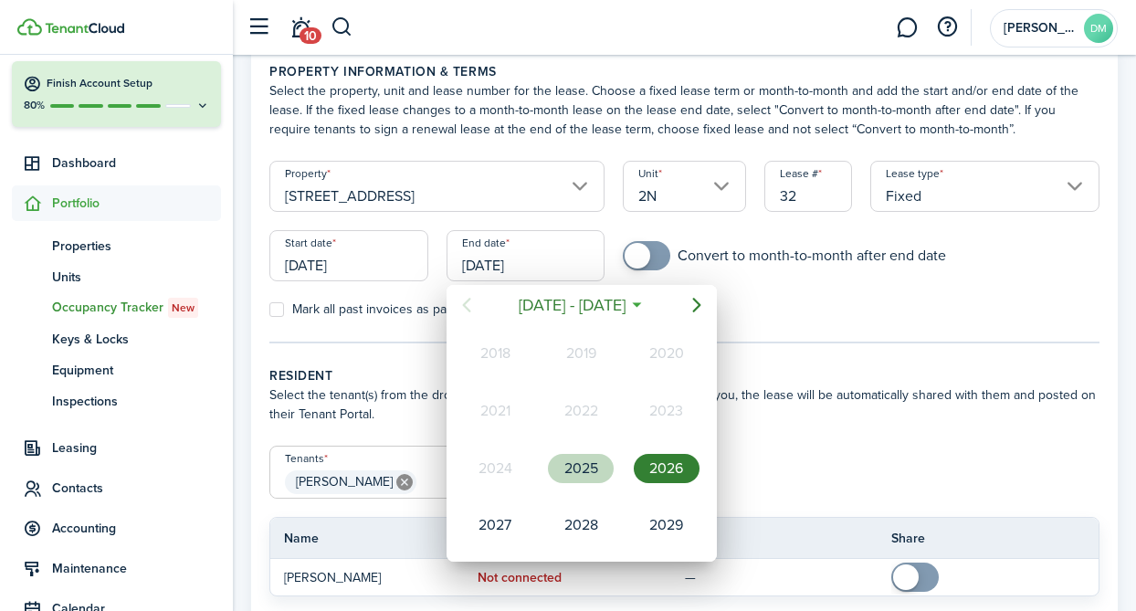
click at [575, 459] on div "2025" at bounding box center [581, 468] width 66 height 29
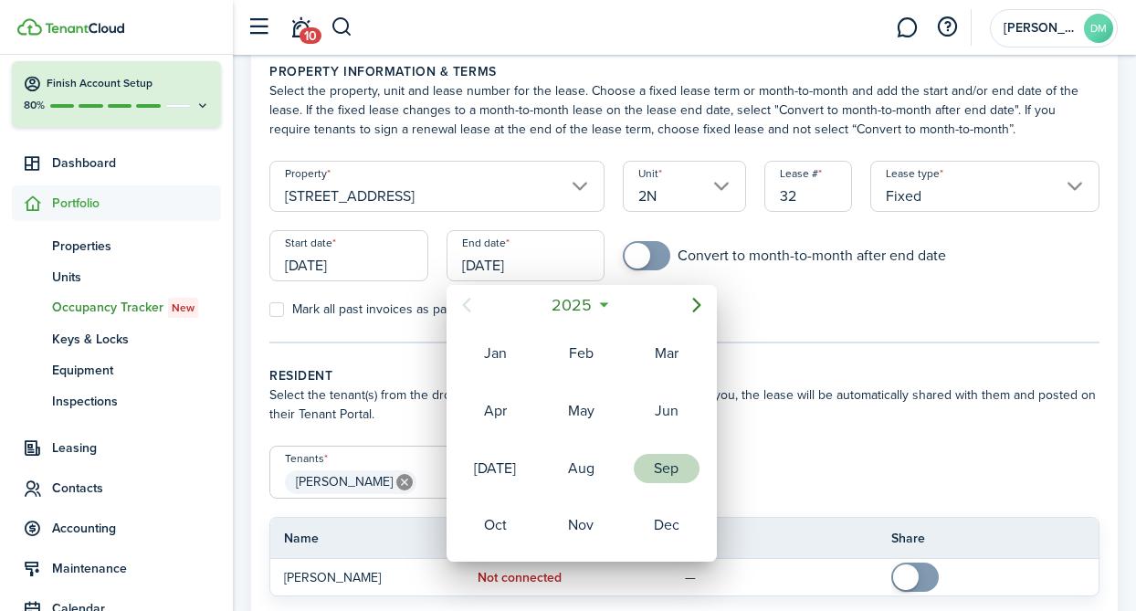
click at [663, 475] on div "Sep" at bounding box center [667, 468] width 66 height 29
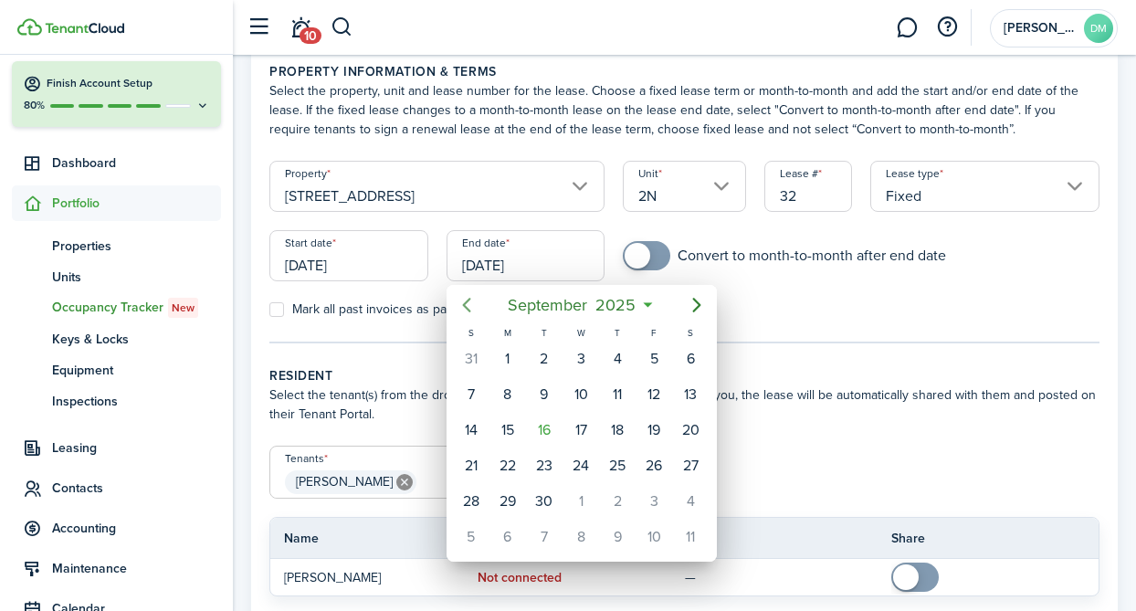
click at [470, 311] on icon "Previous page" at bounding box center [467, 305] width 22 height 22
click at [468, 536] on div "31" at bounding box center [471, 536] width 27 height 27
type input "[DATE]"
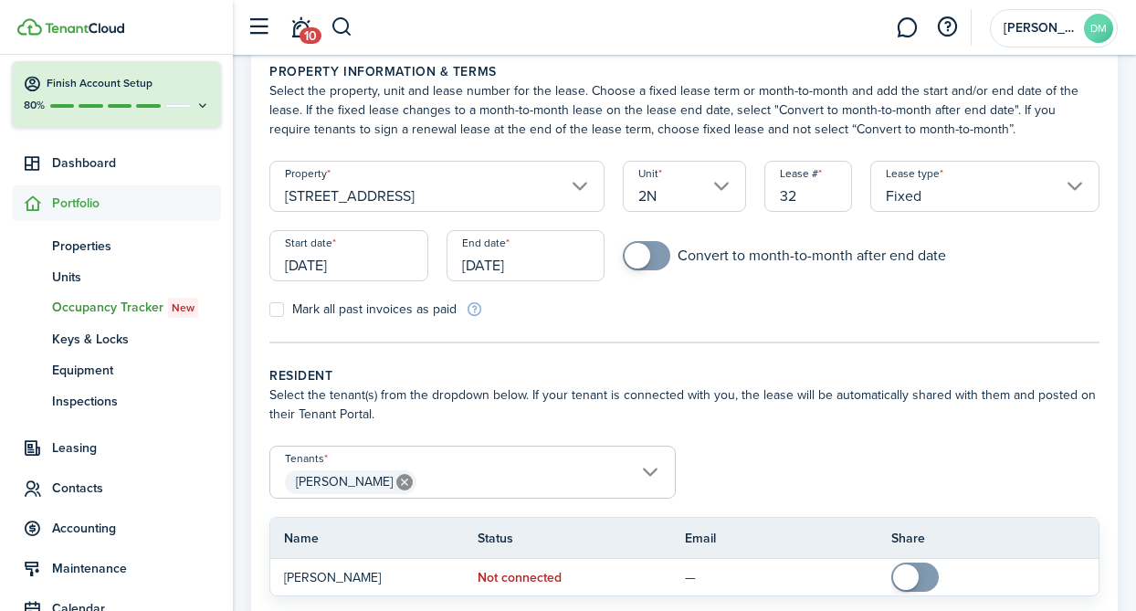
click at [277, 315] on label "Mark all past invoices as paid" at bounding box center [362, 309] width 187 height 15
click at [269, 311] on input "Mark all past invoices as paid" at bounding box center [268, 310] width 1 height 1
checkbox input "true"
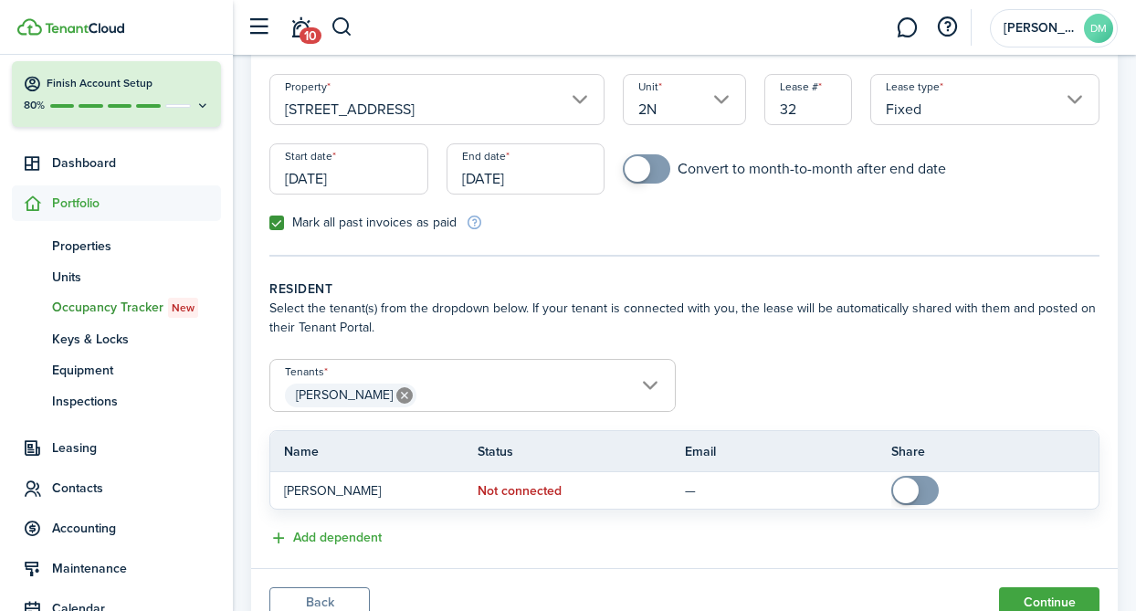
scroll to position [205, 0]
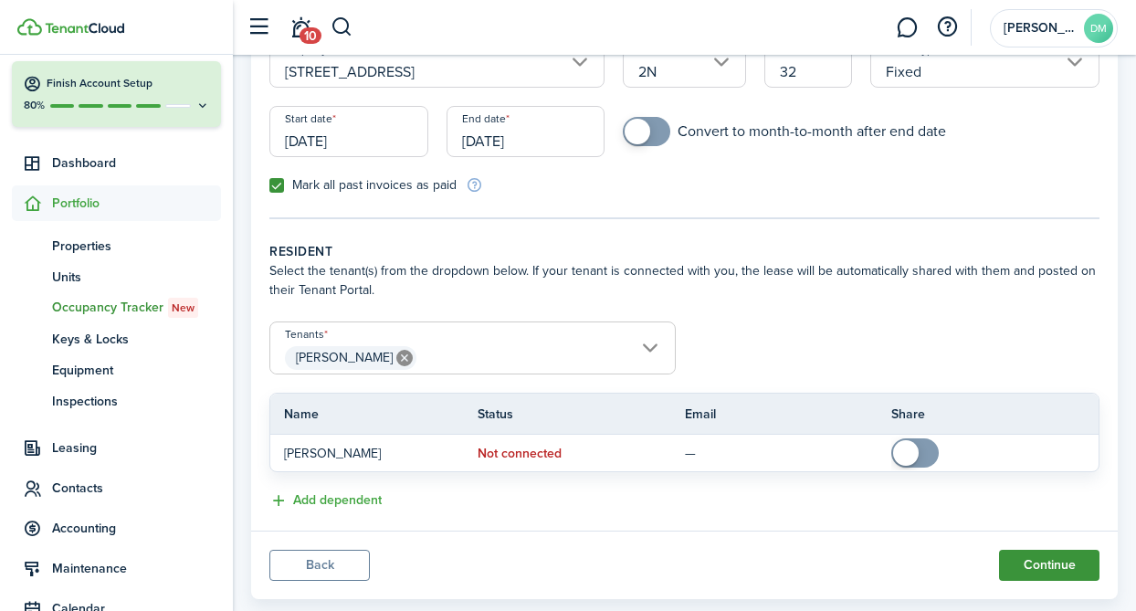
click at [1036, 570] on button "Continue" at bounding box center [1049, 565] width 100 height 31
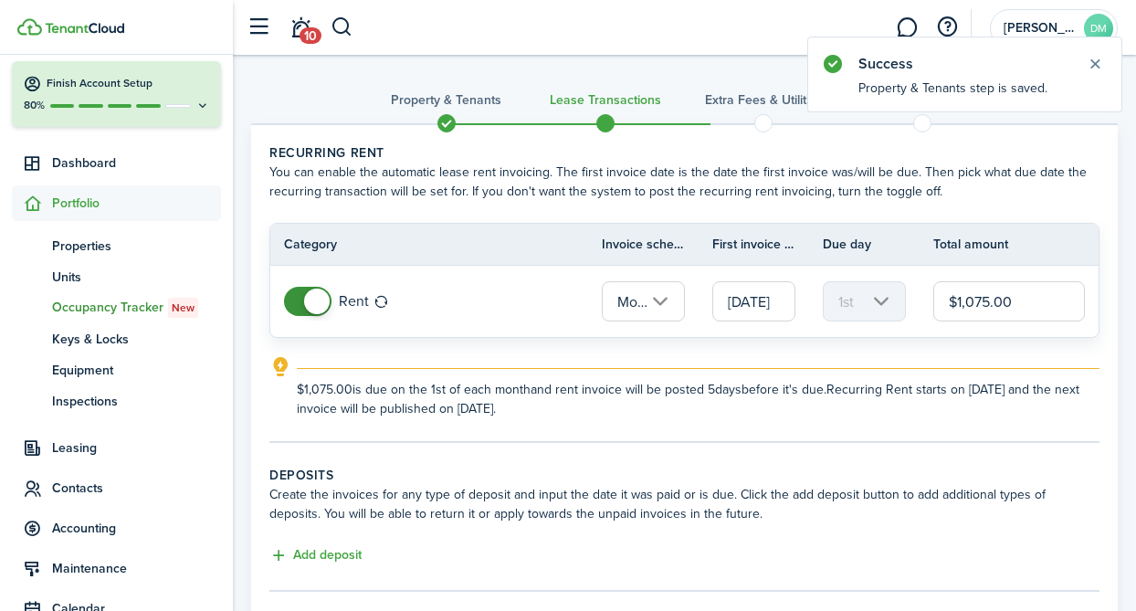
click at [989, 304] on input "$1,075.00" at bounding box center [1009, 301] width 152 height 40
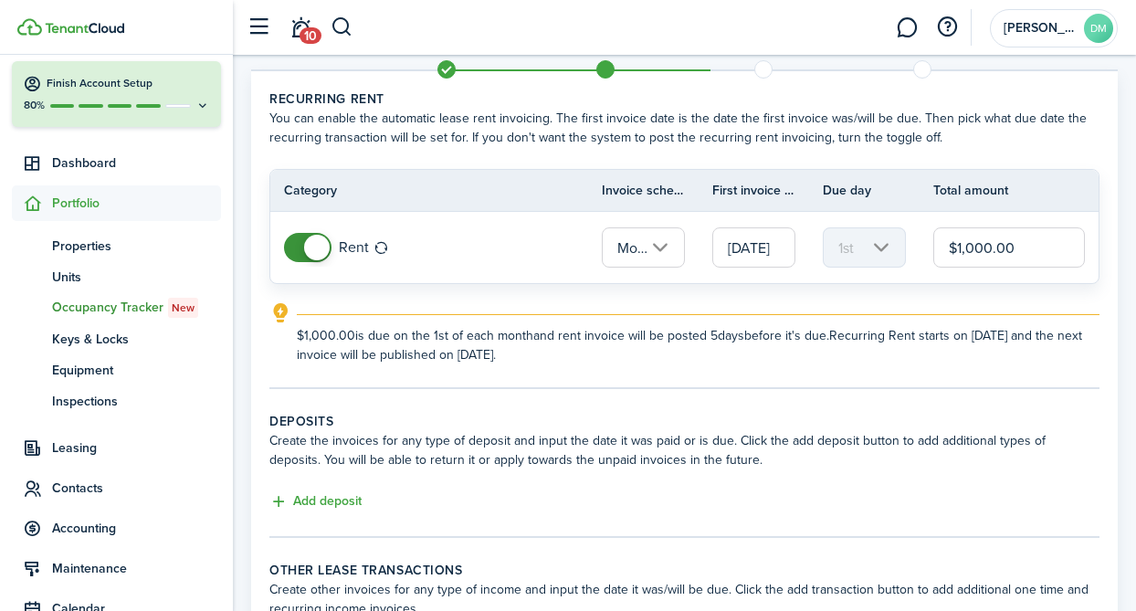
scroll to position [241, 0]
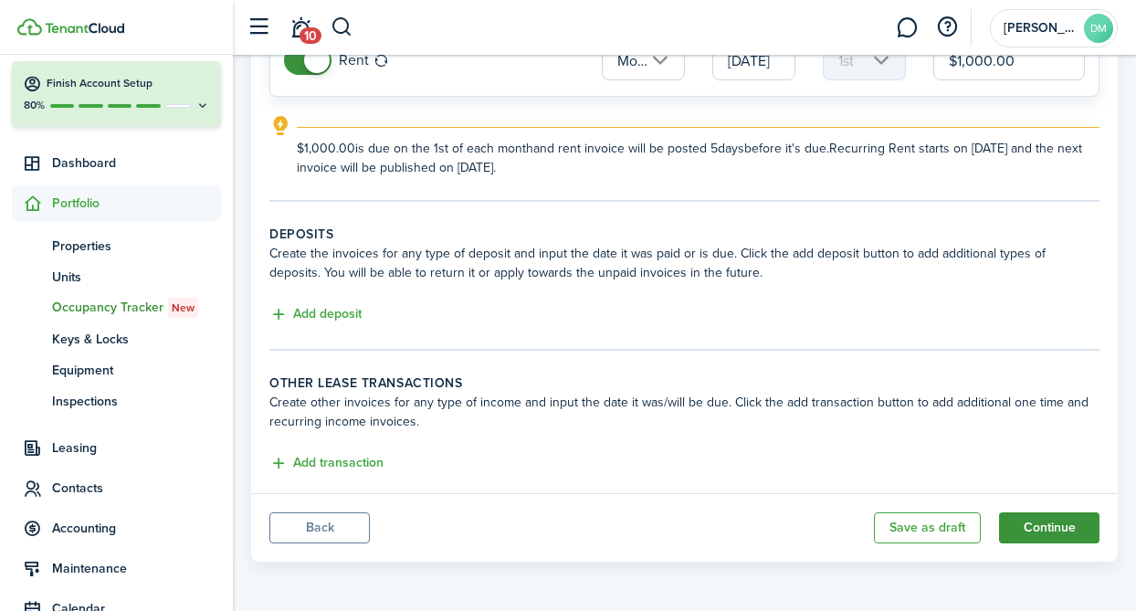
type input "$1,000.00"
click at [1026, 522] on button "Continue" at bounding box center [1049, 527] width 100 height 31
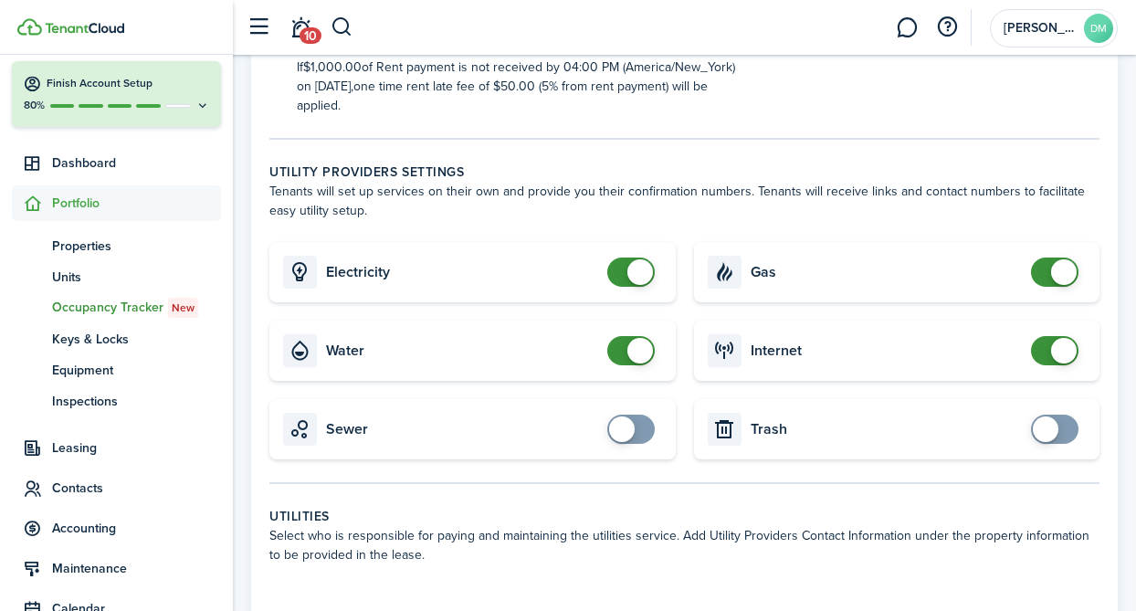
scroll to position [604, 0]
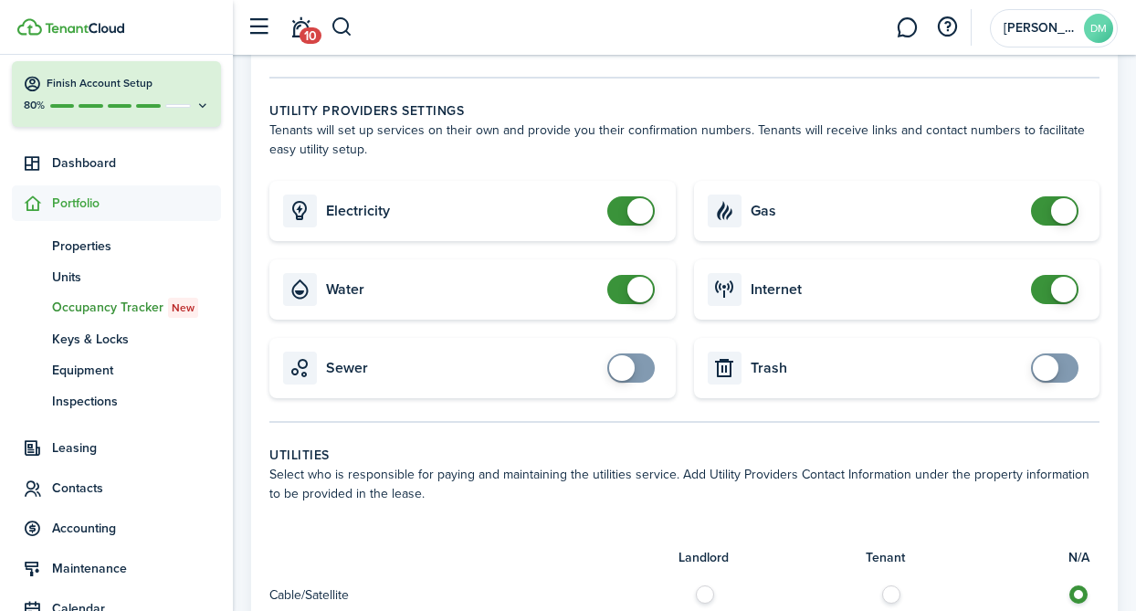
checkbox input "false"
click at [632, 297] on span at bounding box center [640, 290] width 26 height 26
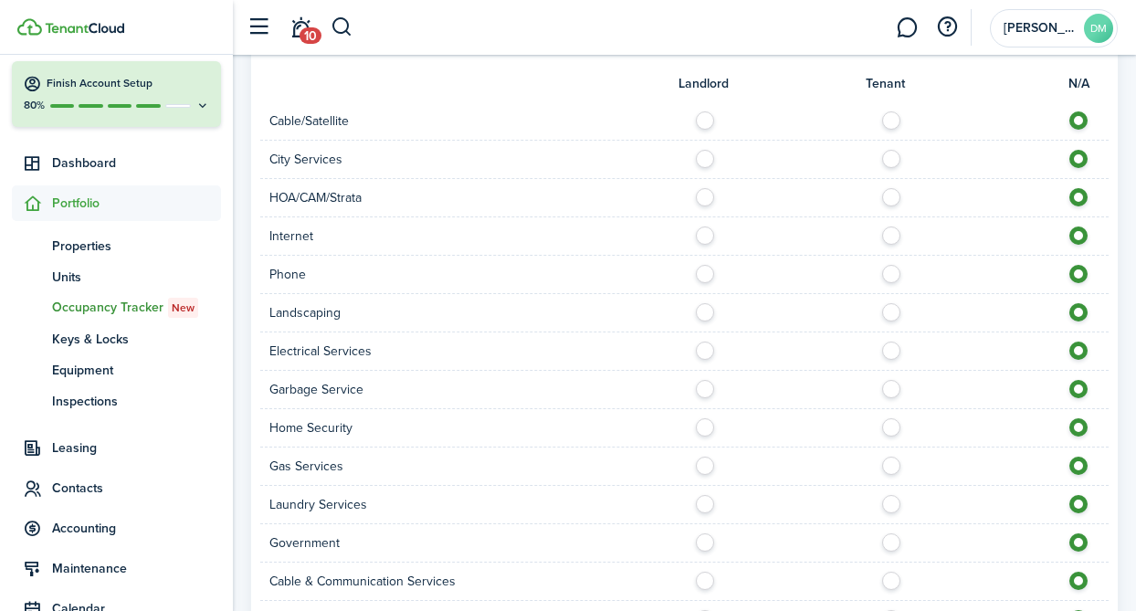
scroll to position [1357, 0]
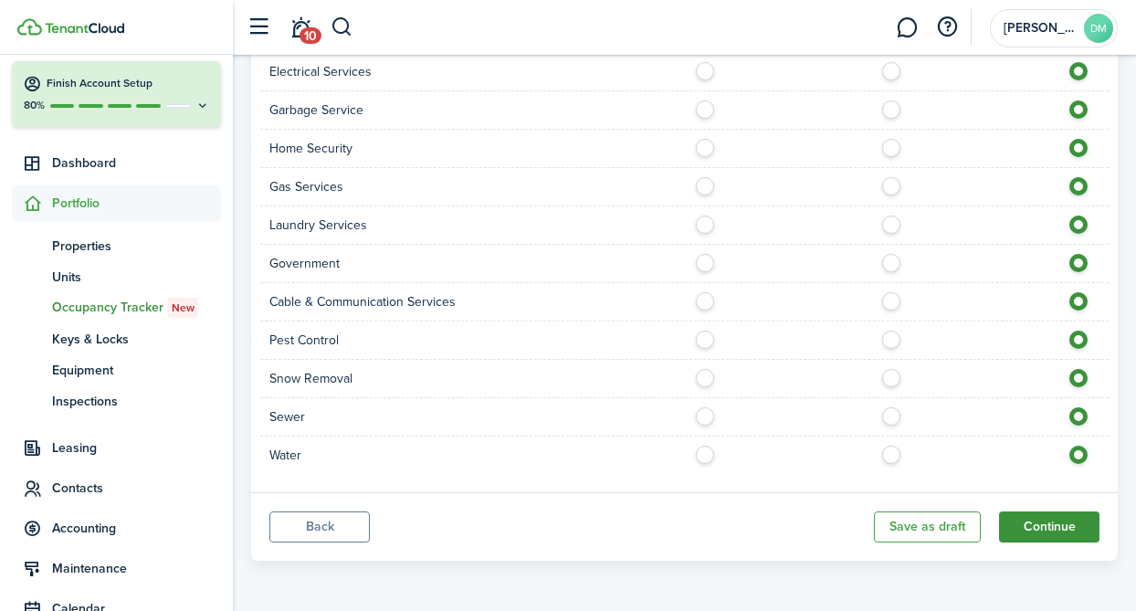
click at [1042, 517] on button "Continue" at bounding box center [1049, 526] width 100 height 31
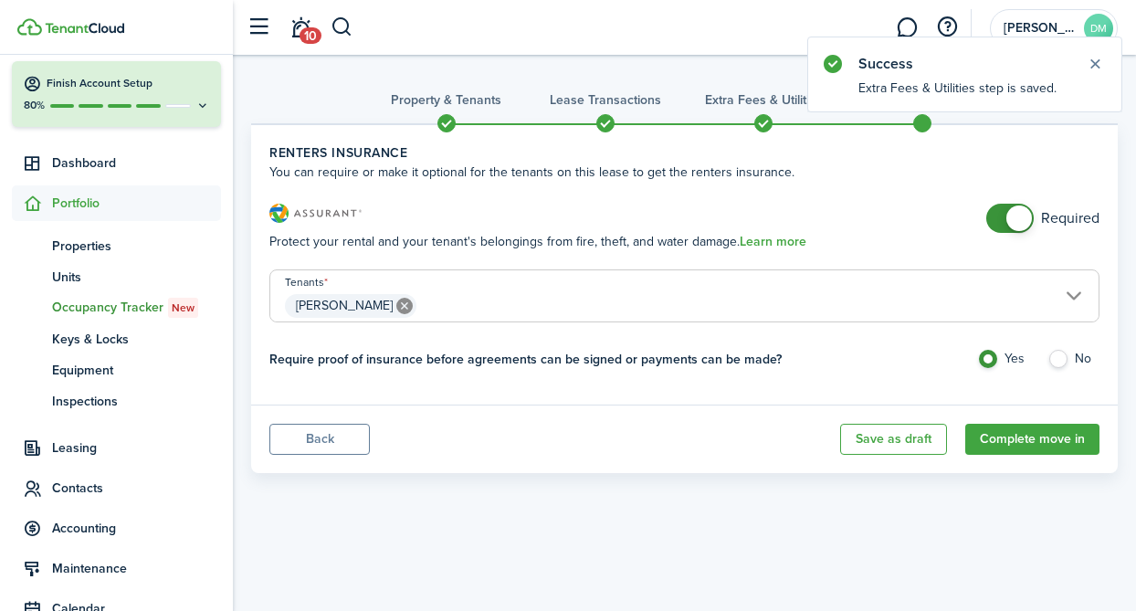
checkbox input "false"
click at [1006, 221] on span at bounding box center [1019, 218] width 26 height 26
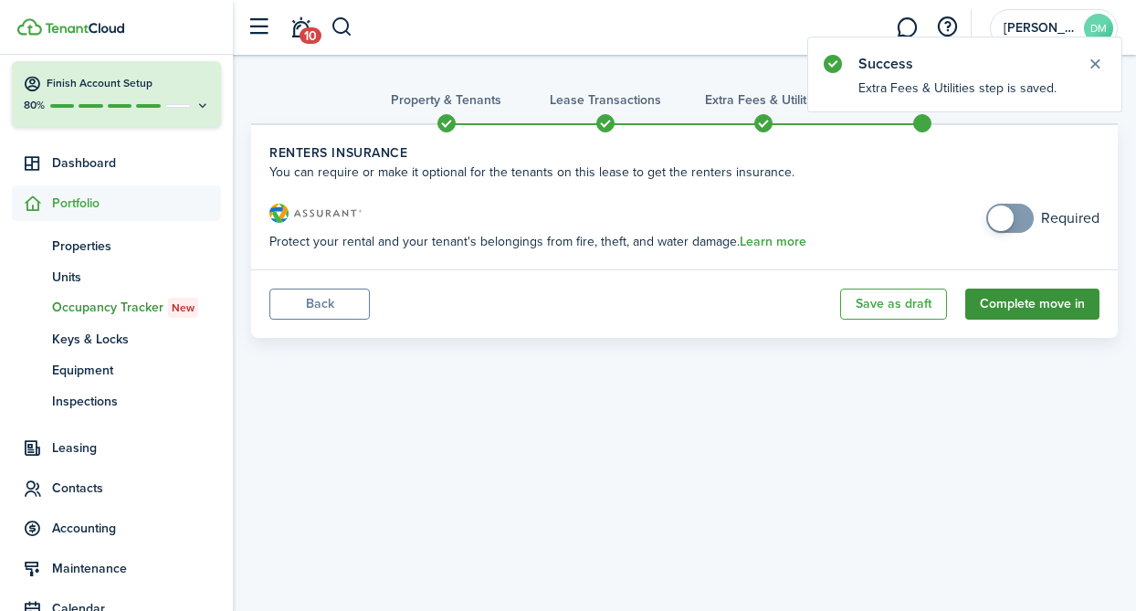
click at [1037, 300] on button "Complete move in" at bounding box center [1032, 304] width 134 height 31
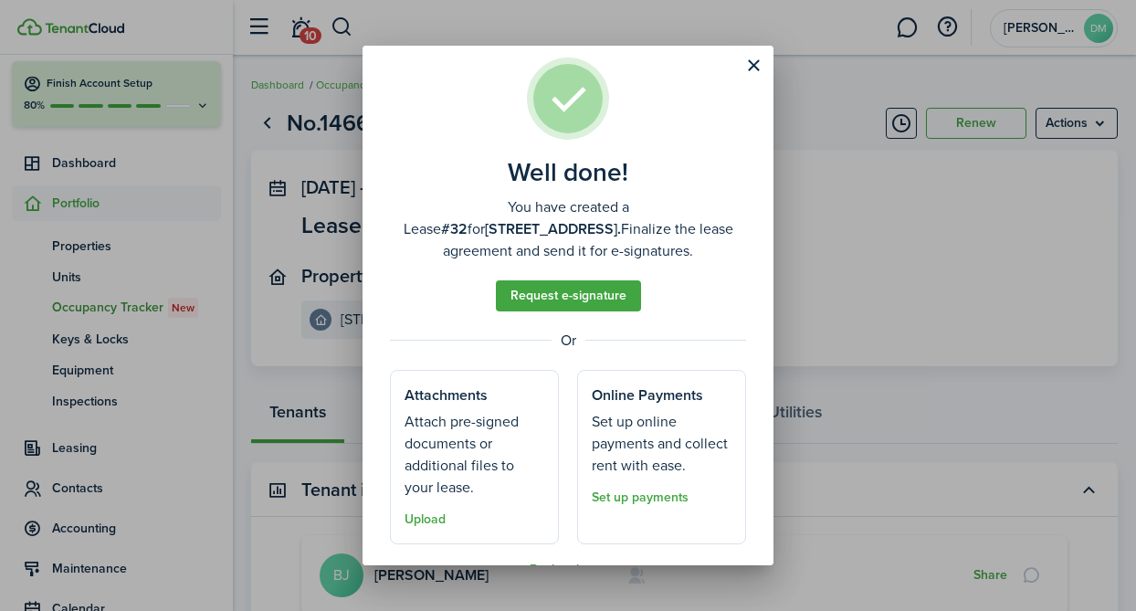
scroll to position [63, 0]
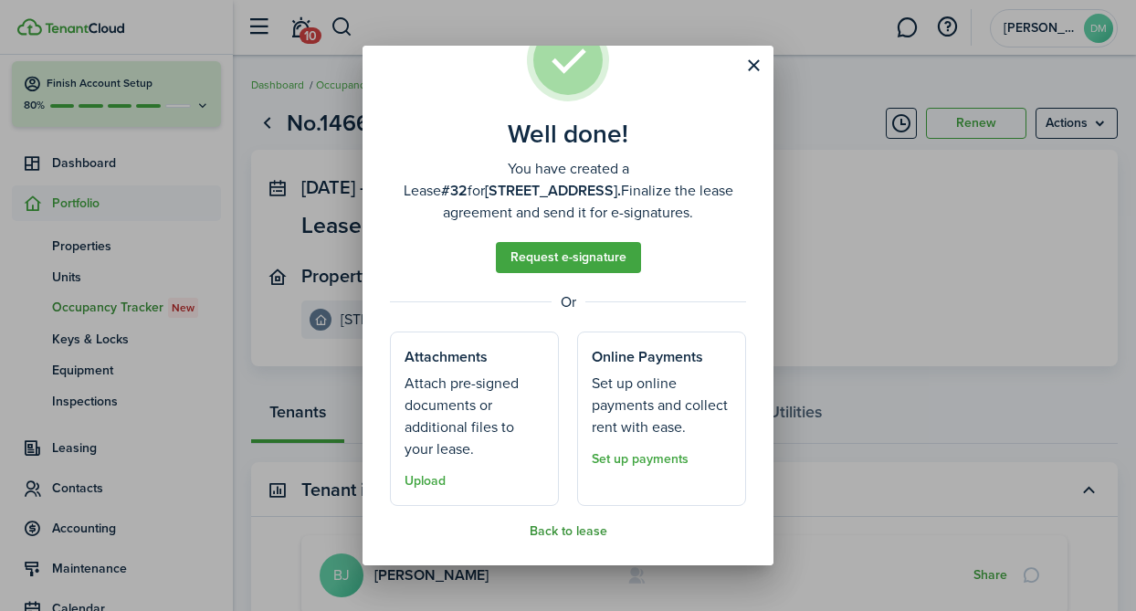
click at [583, 532] on button "Back to lease" at bounding box center [569, 531] width 78 height 15
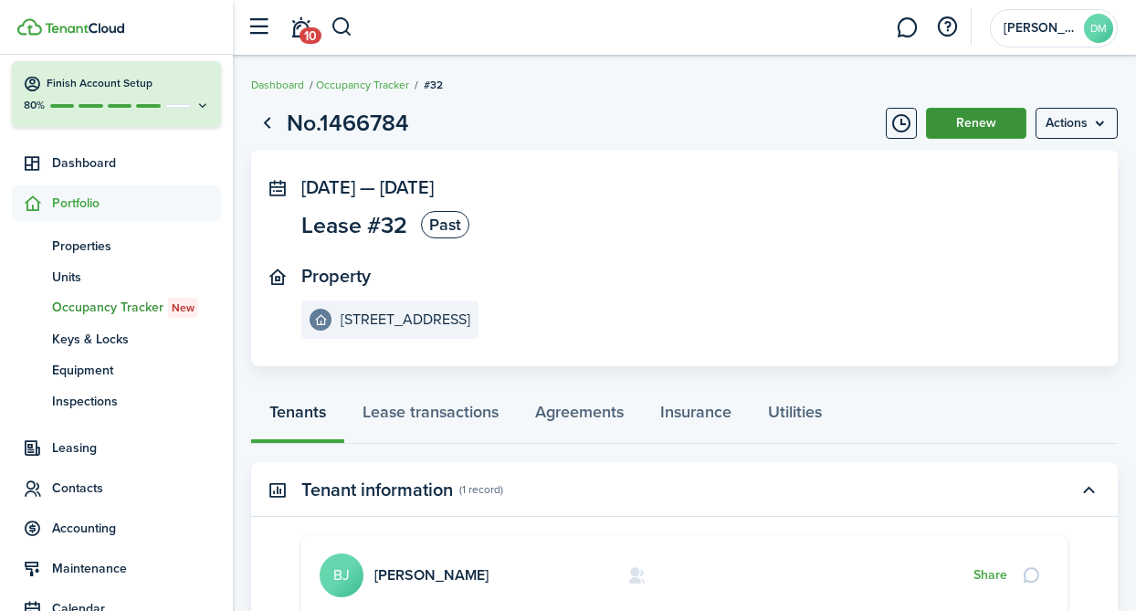
click at [991, 128] on button "Renew" at bounding box center [976, 123] width 100 height 31
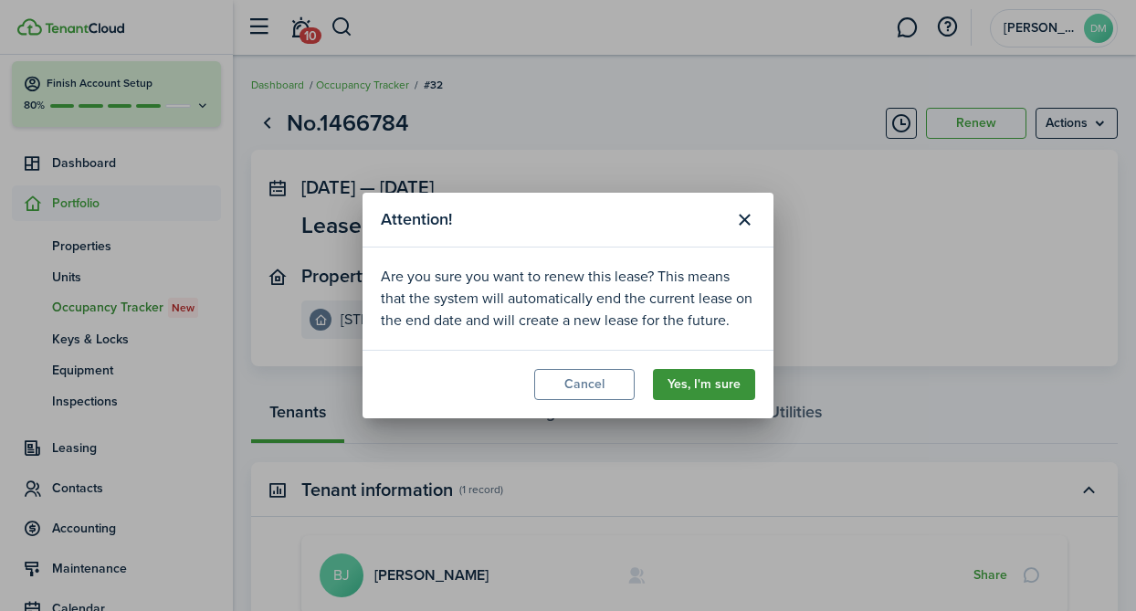
click at [717, 387] on button "Yes, I'm sure" at bounding box center [704, 384] width 102 height 31
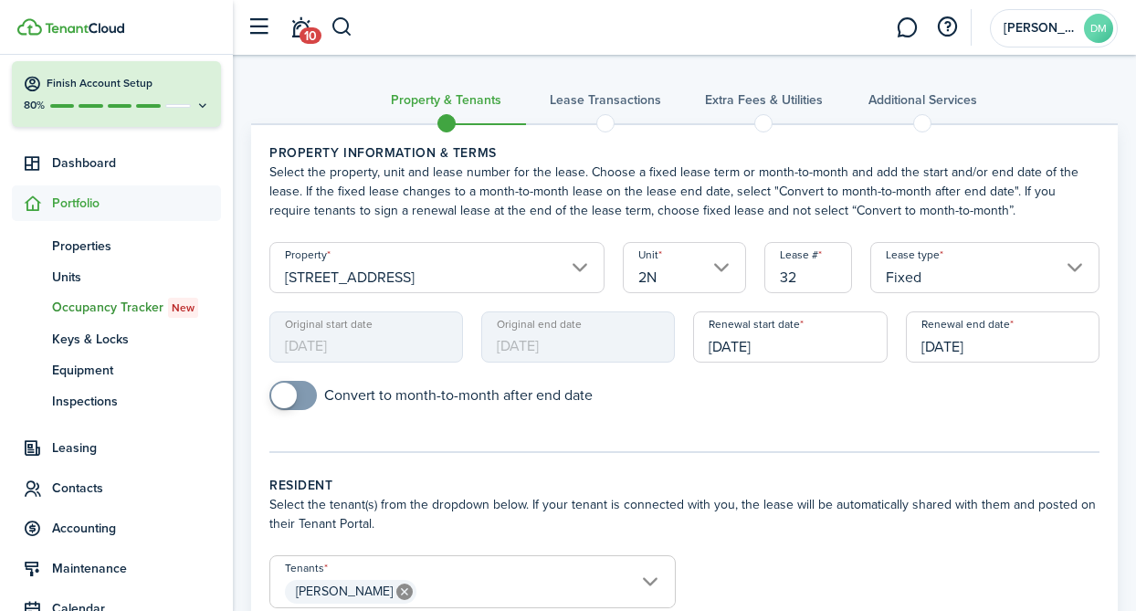
click at [1078, 264] on input "Fixed" at bounding box center [984, 267] width 229 height 51
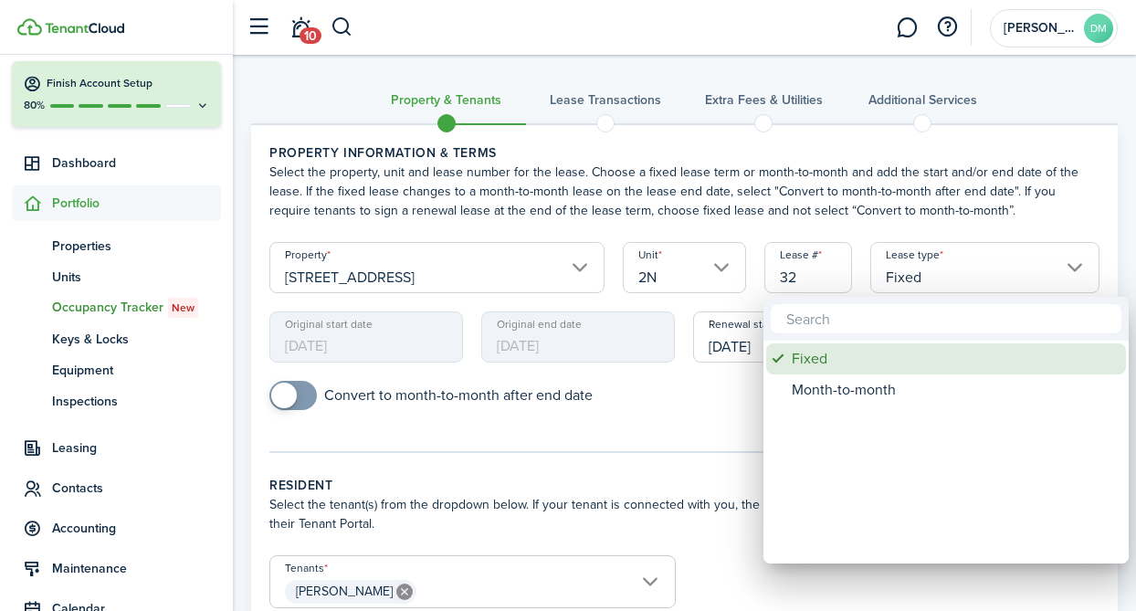
click at [938, 355] on div "Fixed" at bounding box center [953, 358] width 323 height 31
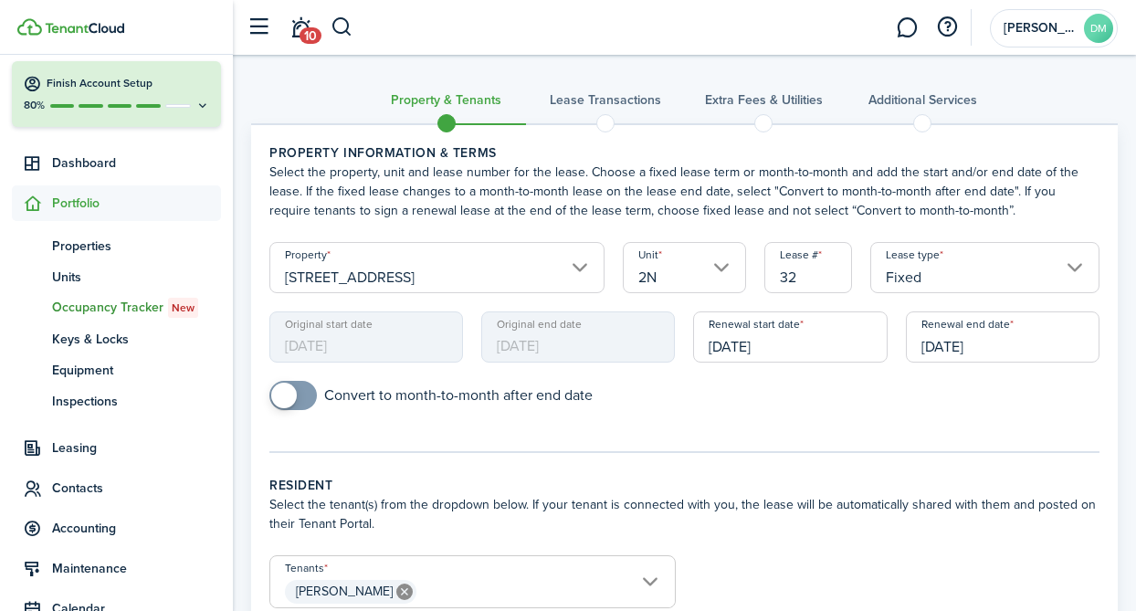
click at [921, 325] on input "[DATE]" at bounding box center [1003, 336] width 194 height 51
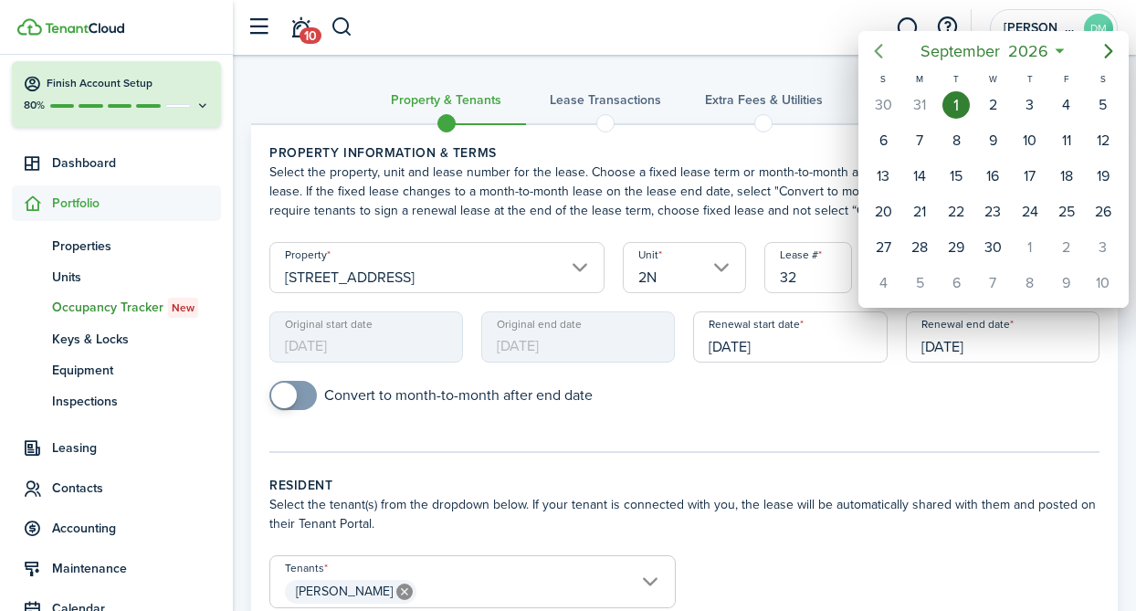
click at [880, 50] on icon "Previous page" at bounding box center [879, 51] width 22 height 22
click at [929, 283] on div "31" at bounding box center [919, 282] width 27 height 27
type input "[DATE]"
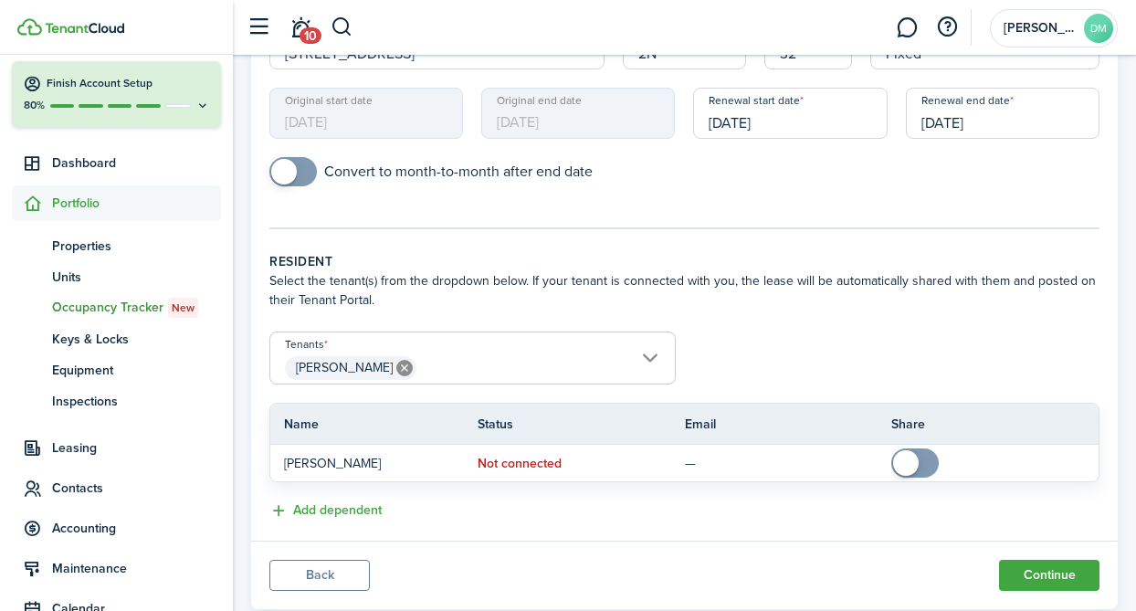
scroll to position [226, 0]
click at [1021, 579] on button "Continue" at bounding box center [1049, 573] width 100 height 31
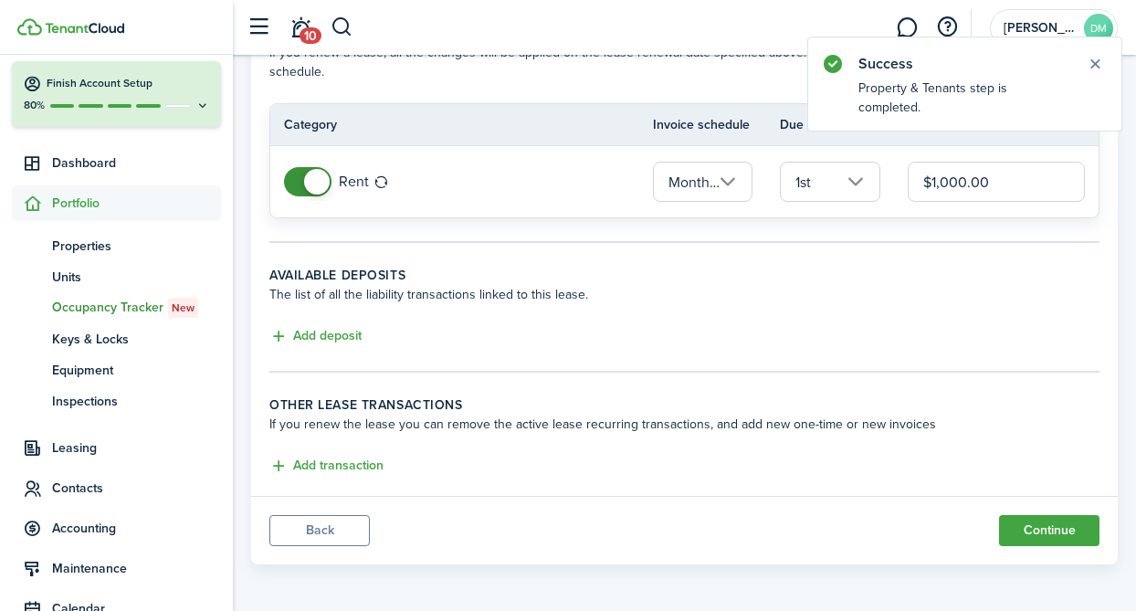
scroll to position [122, 0]
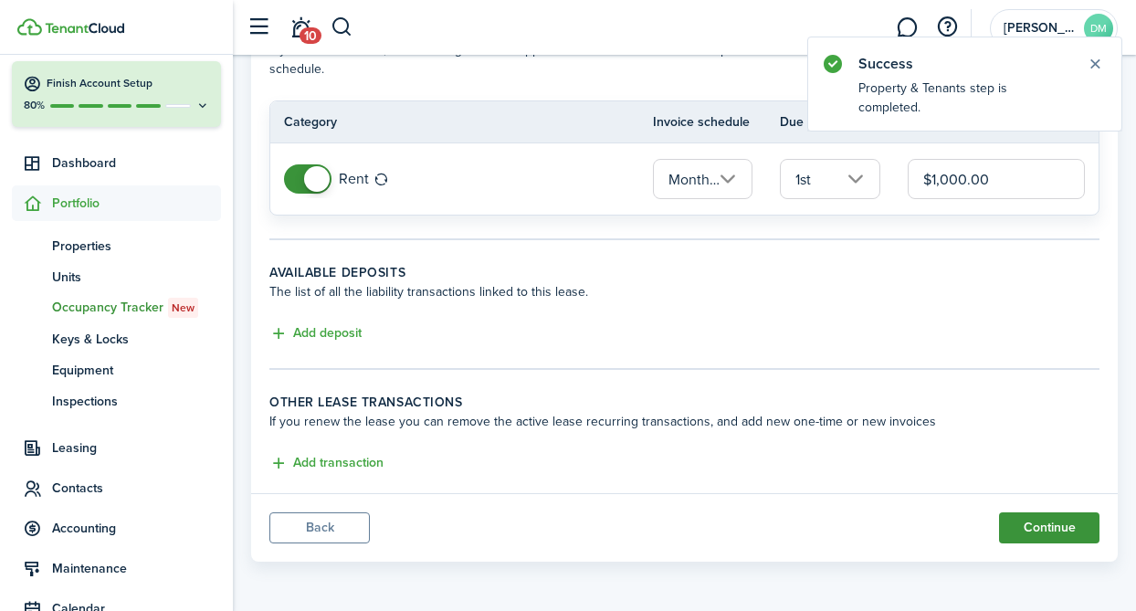
click at [1034, 529] on button "Continue" at bounding box center [1049, 527] width 100 height 31
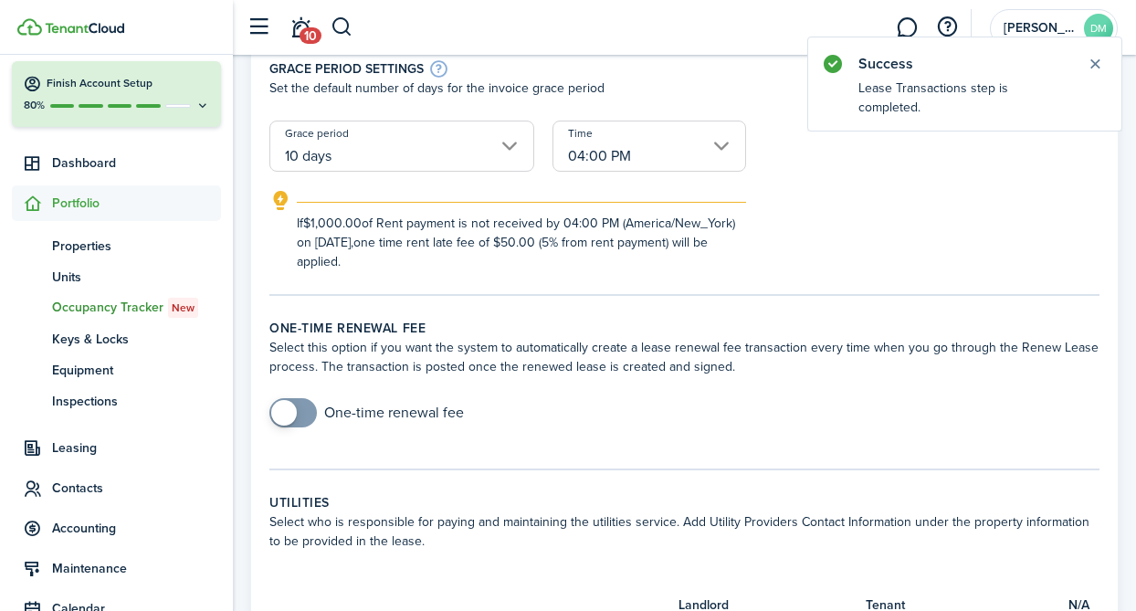
scroll to position [1187, 0]
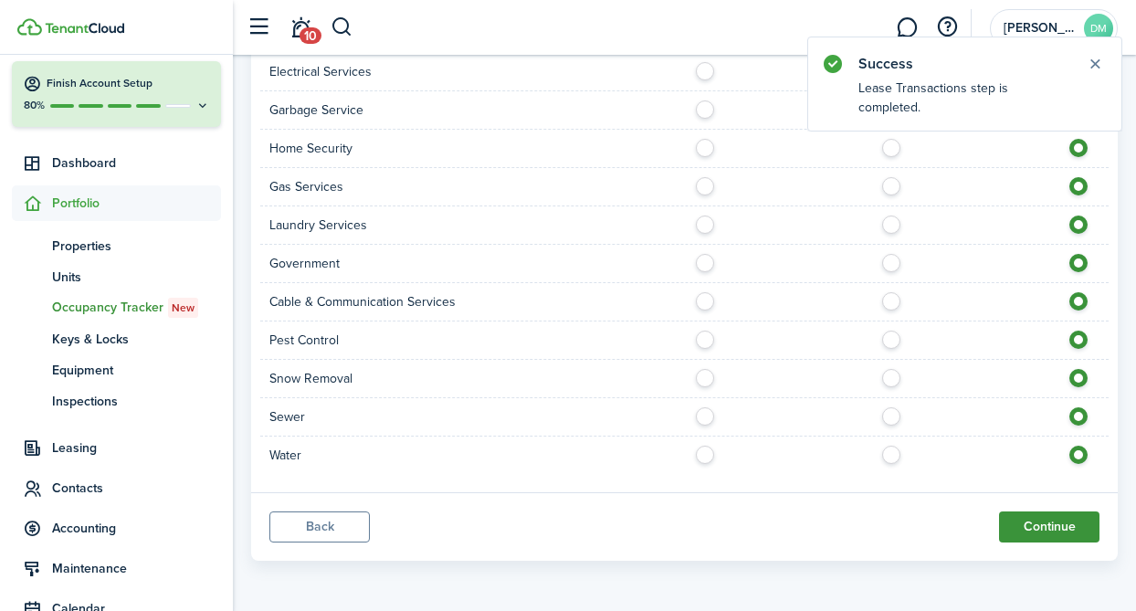
click at [1049, 521] on button "Continue" at bounding box center [1049, 526] width 100 height 31
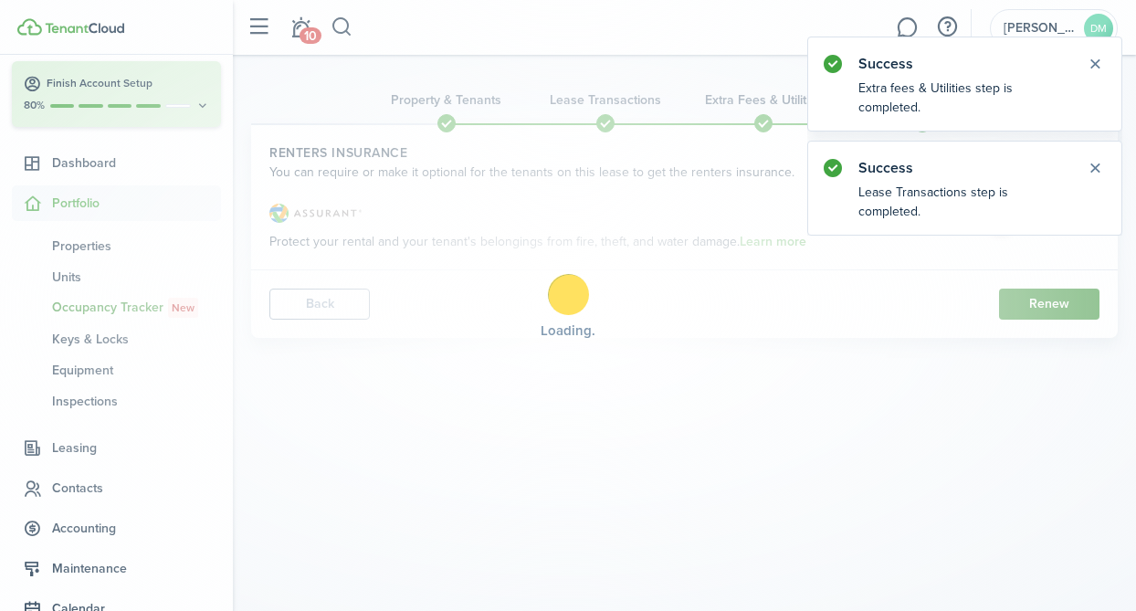
scroll to position [0, 0]
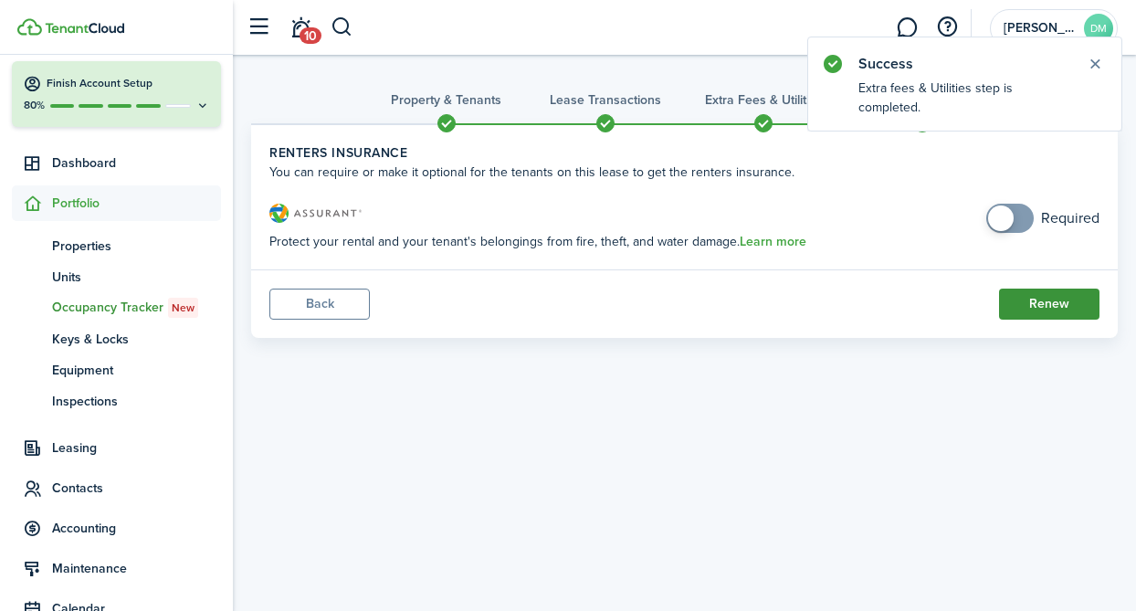
click at [1021, 306] on button "Renew" at bounding box center [1049, 304] width 100 height 31
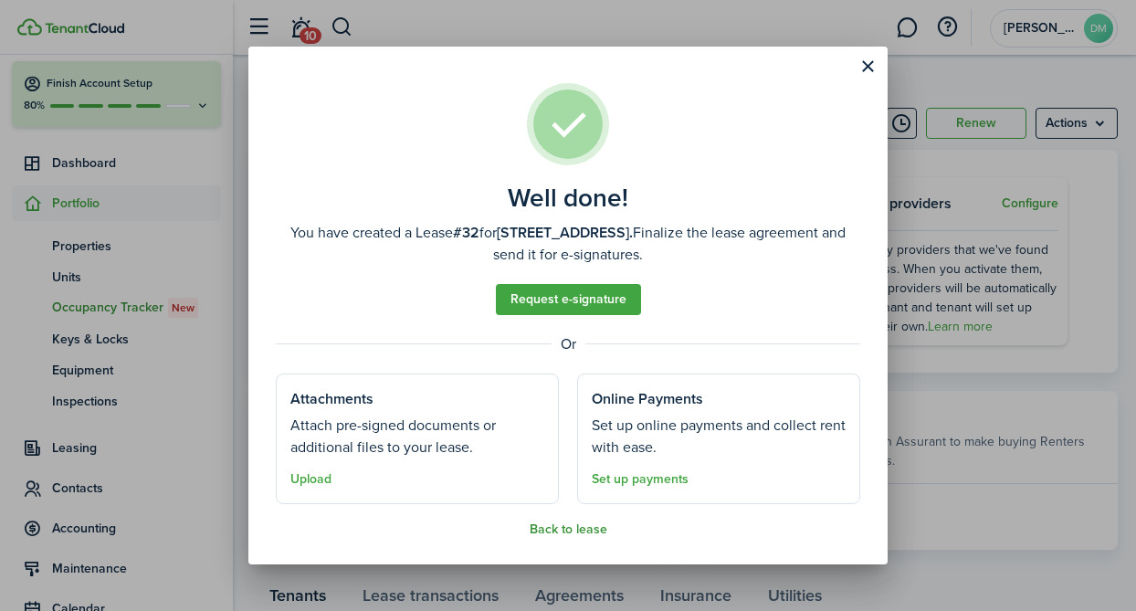
click at [566, 528] on button "Back to lease" at bounding box center [569, 529] width 78 height 15
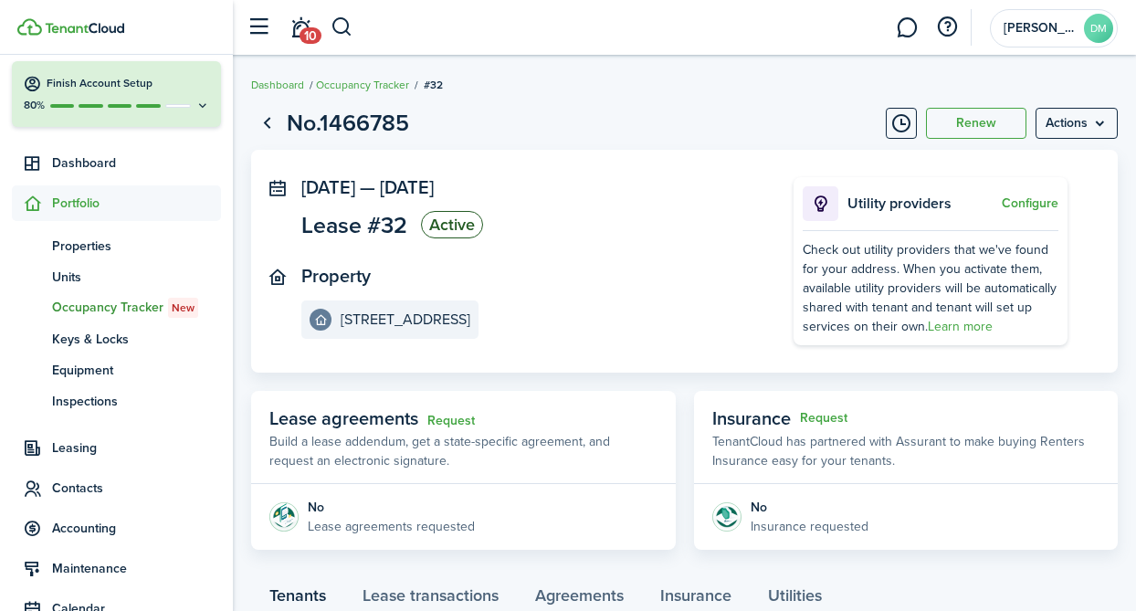
click at [437, 82] on span "#32" at bounding box center [433, 85] width 19 height 16
click at [359, 82] on link "Occupancy Tracker" at bounding box center [362, 85] width 93 height 16
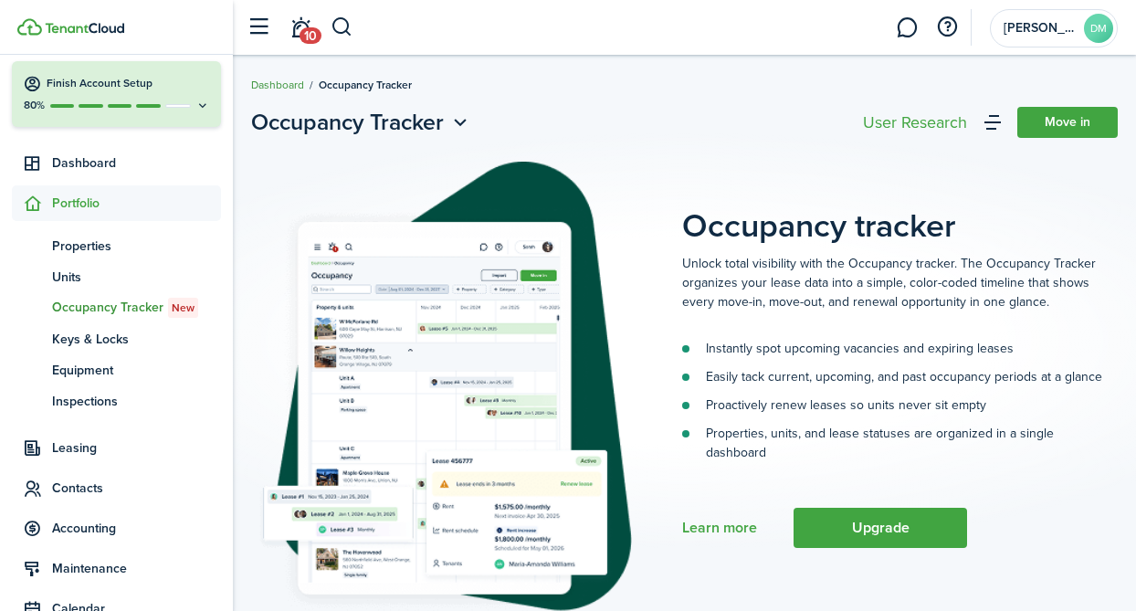
click at [272, 84] on link "Dashboard" at bounding box center [277, 85] width 53 height 16
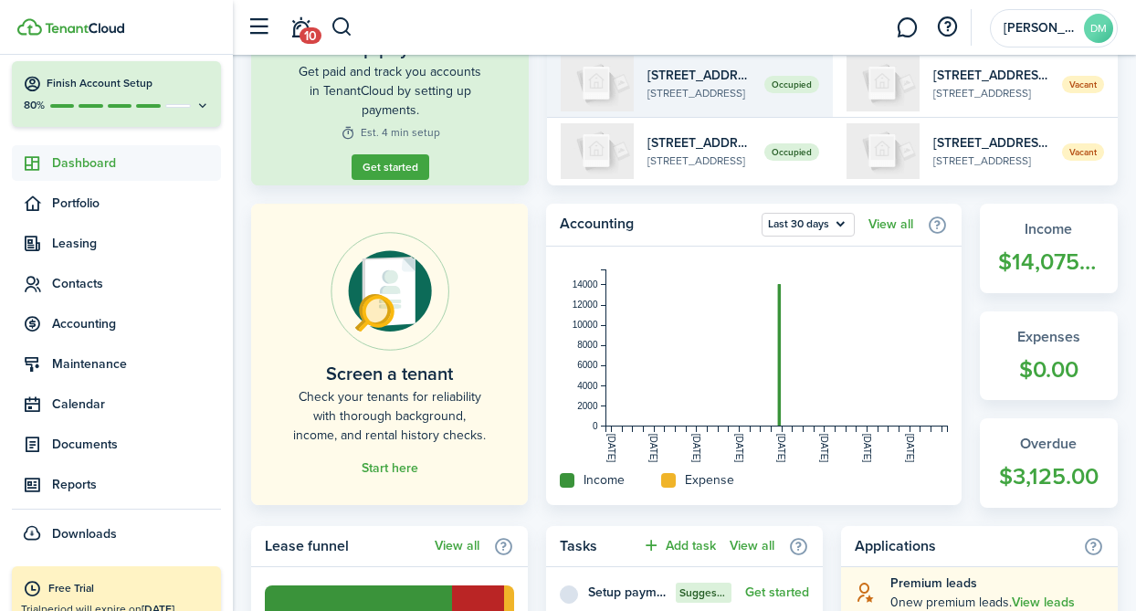
scroll to position [320, 0]
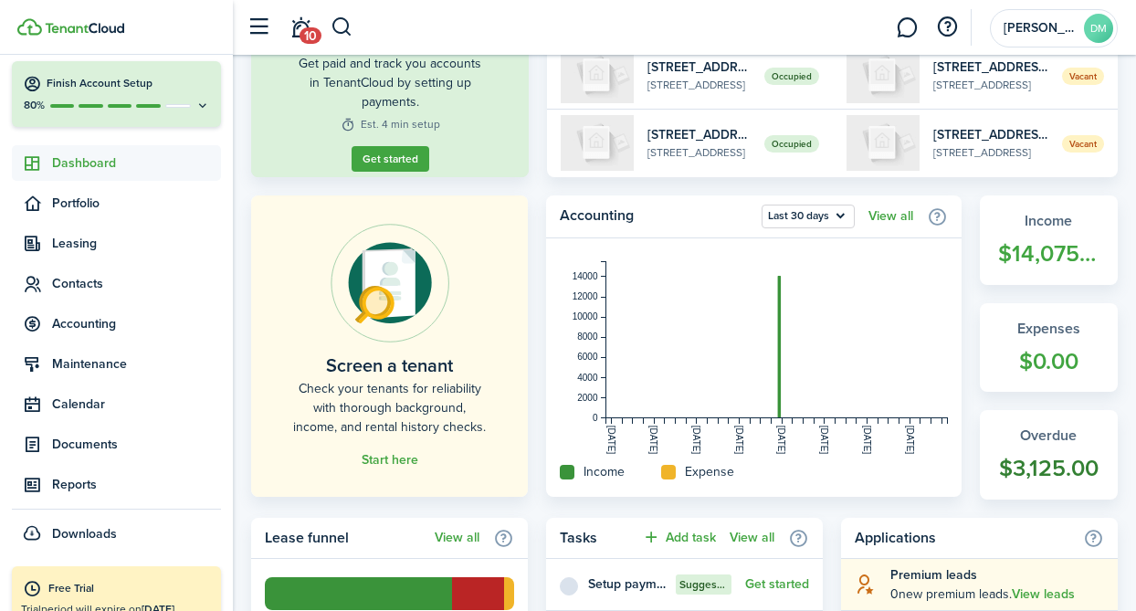
click at [1060, 447] on link "Overdue $3,125.00" at bounding box center [1049, 454] width 139 height 89
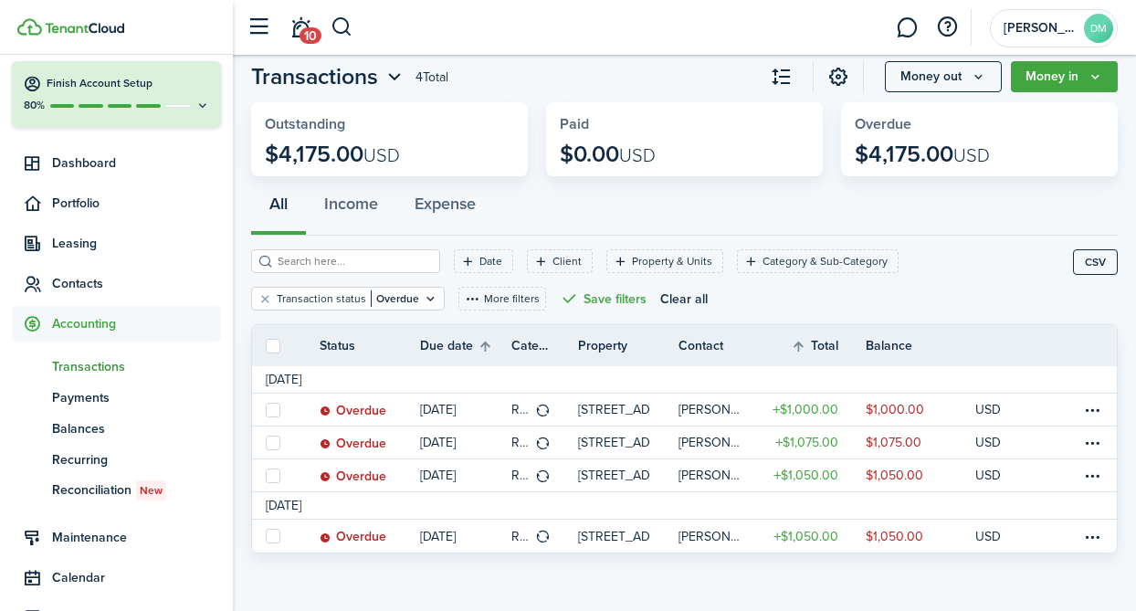
scroll to position [48, 0]
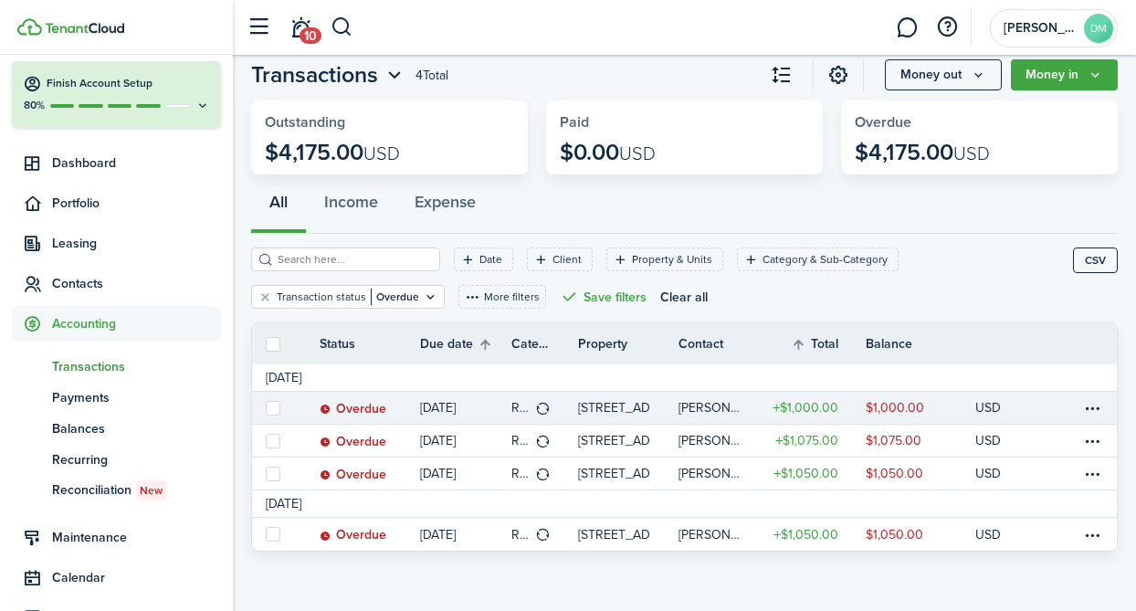
click at [817, 407] on table-amount-title "$1,000.00" at bounding box center [806, 407] width 66 height 19
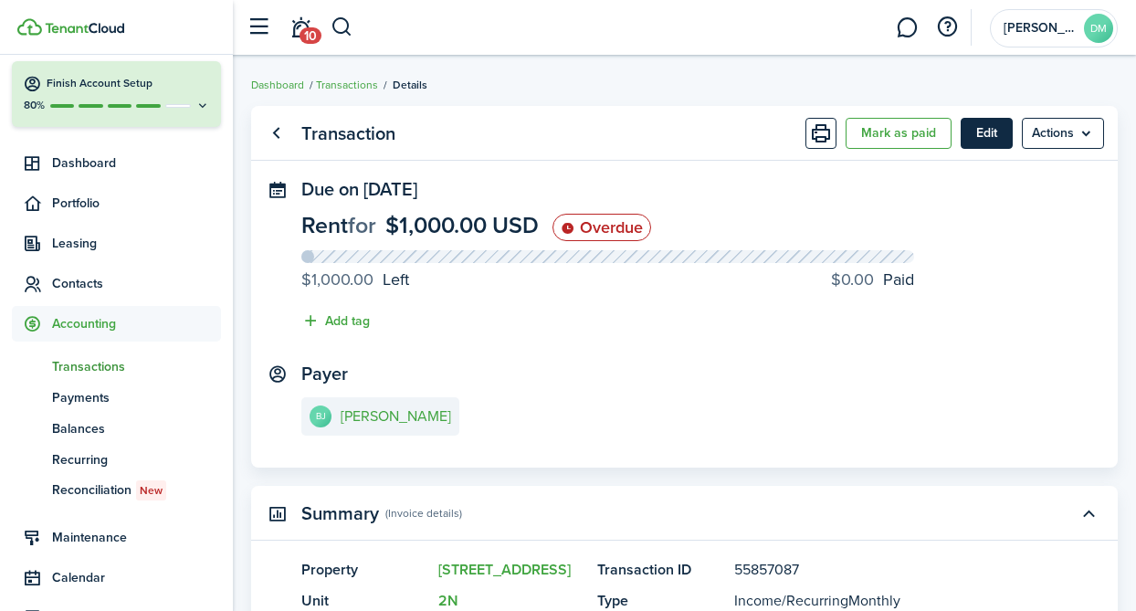
click at [992, 132] on button "Edit" at bounding box center [987, 133] width 52 height 31
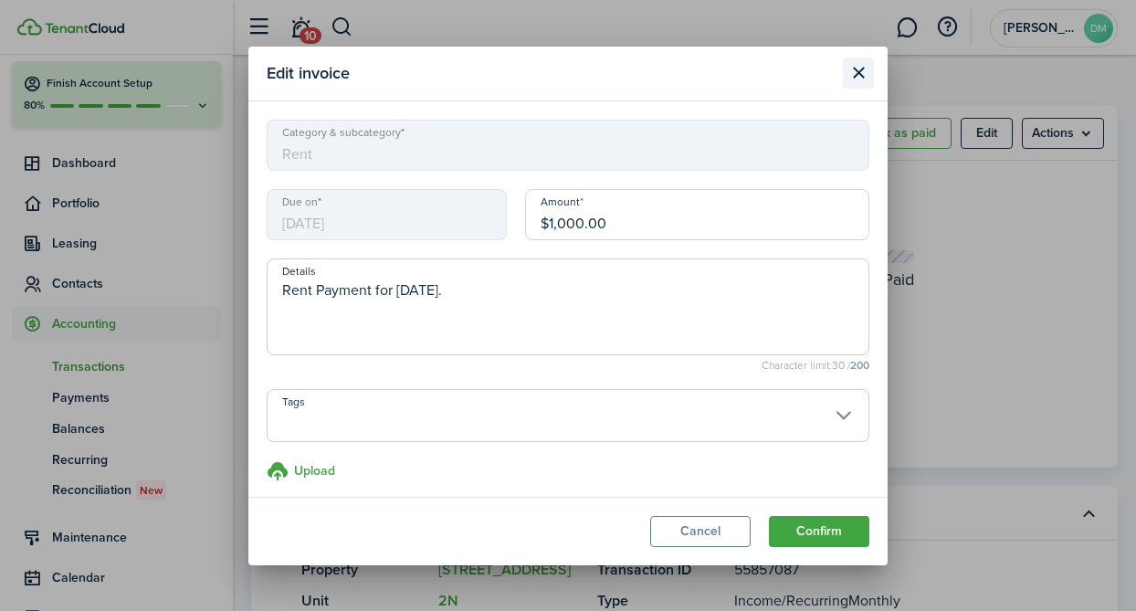
click at [862, 79] on button "Close modal" at bounding box center [858, 73] width 31 height 31
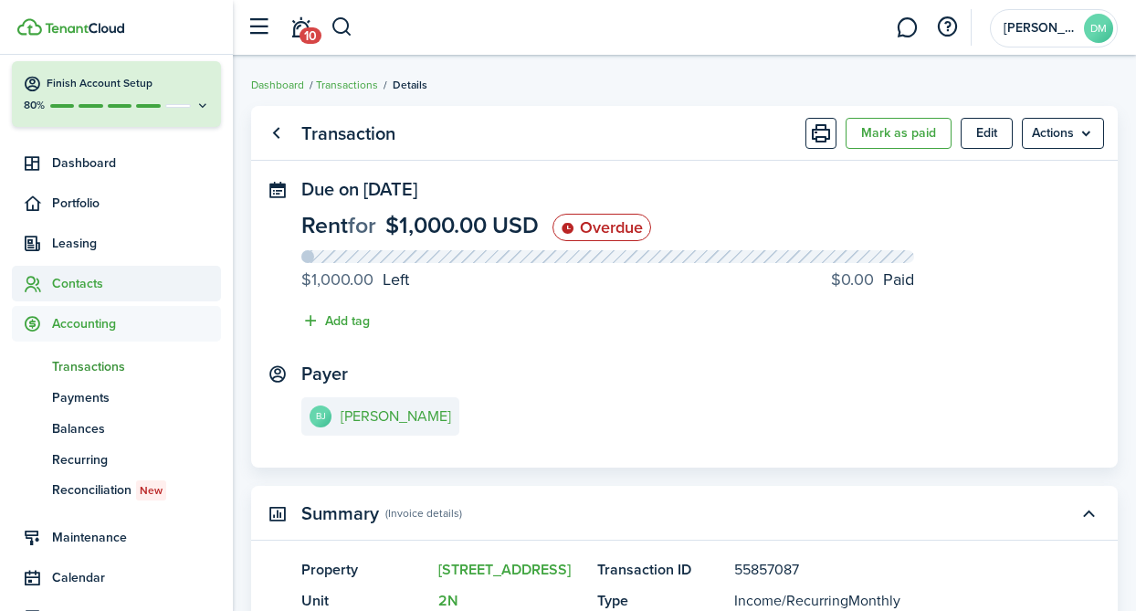
click at [73, 291] on span "Contacts" at bounding box center [136, 283] width 169 height 19
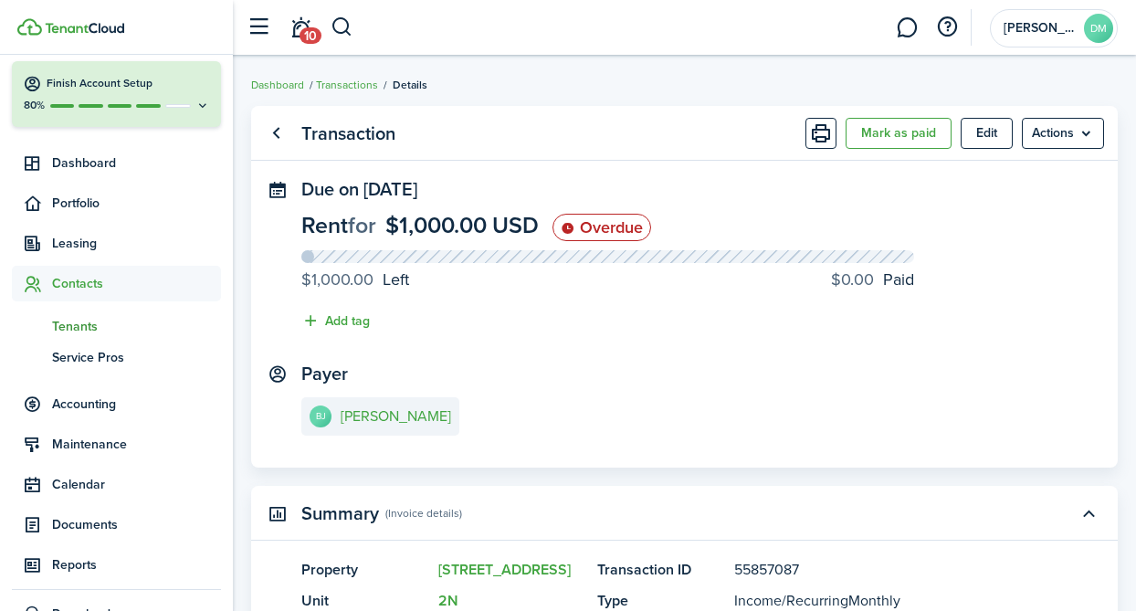
click at [92, 327] on span "Tenants" at bounding box center [136, 326] width 169 height 19
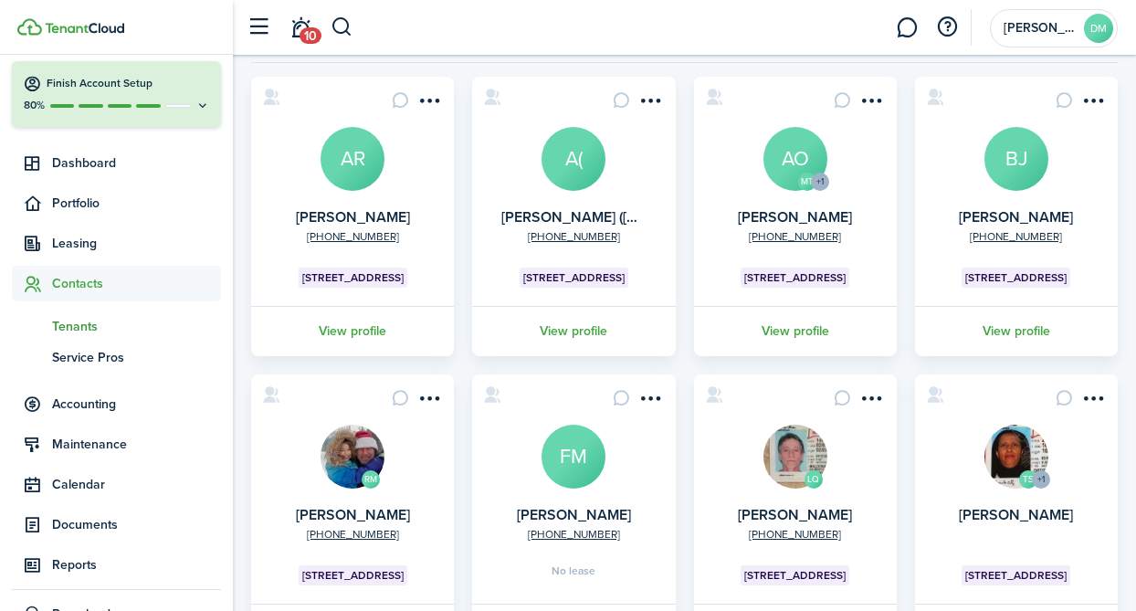
scroll to position [144, 0]
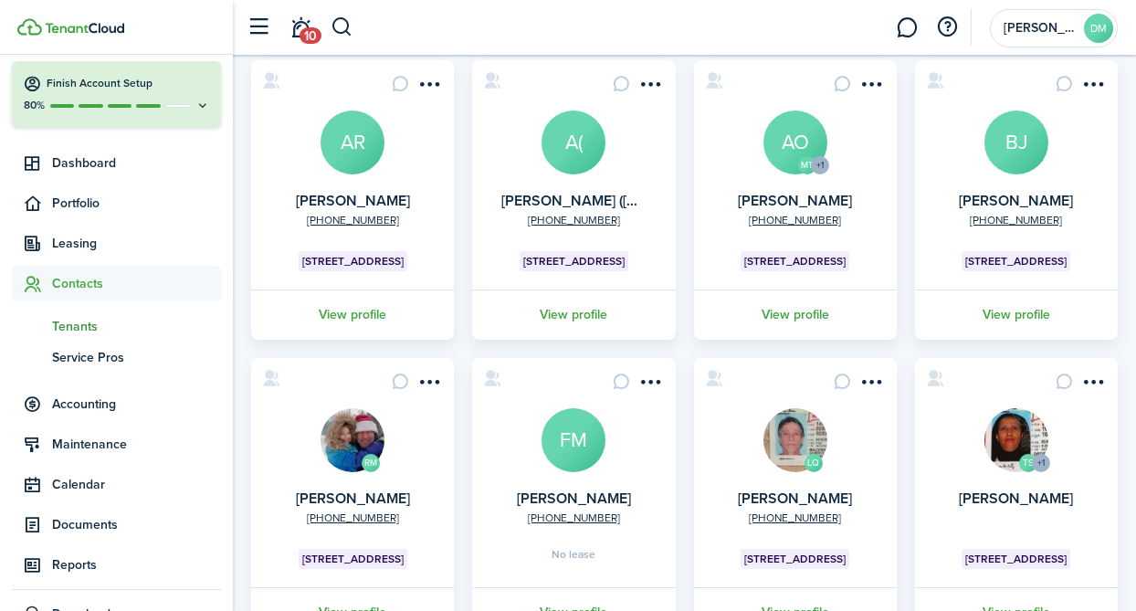
click at [1030, 308] on link "View profile" at bounding box center [1016, 315] width 208 height 50
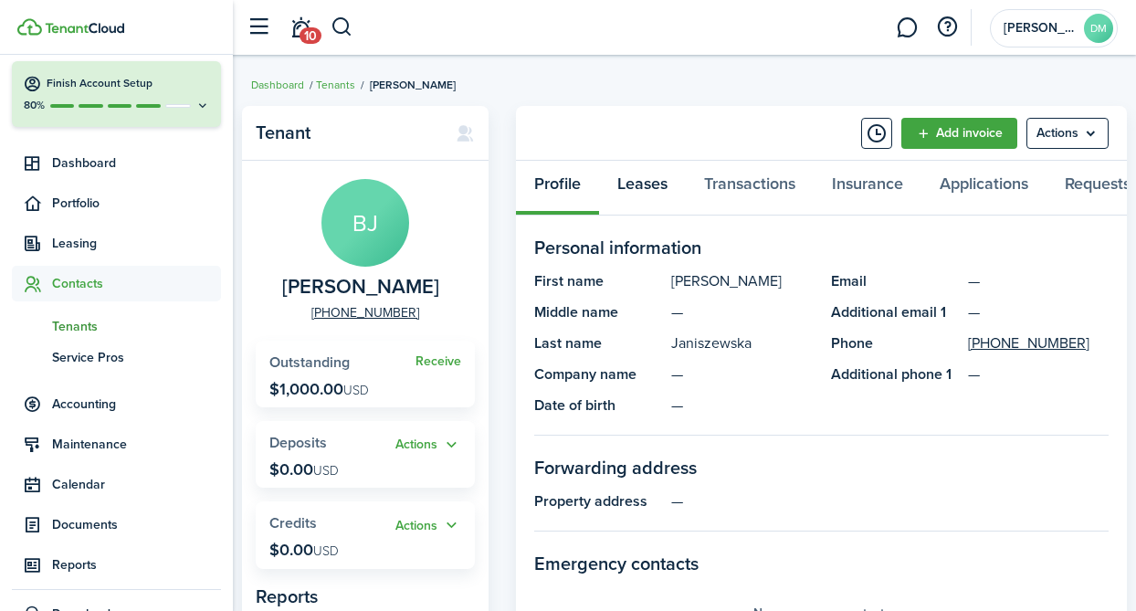
click at [642, 188] on link "Leases" at bounding box center [642, 188] width 87 height 55
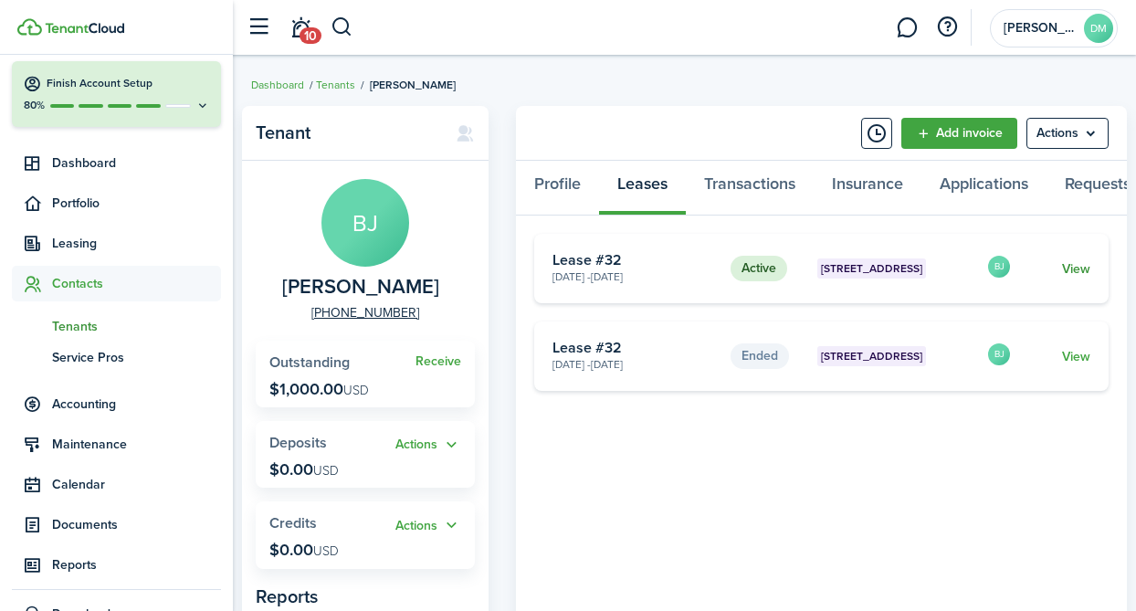
click at [1079, 263] on link "View" at bounding box center [1076, 268] width 28 height 19
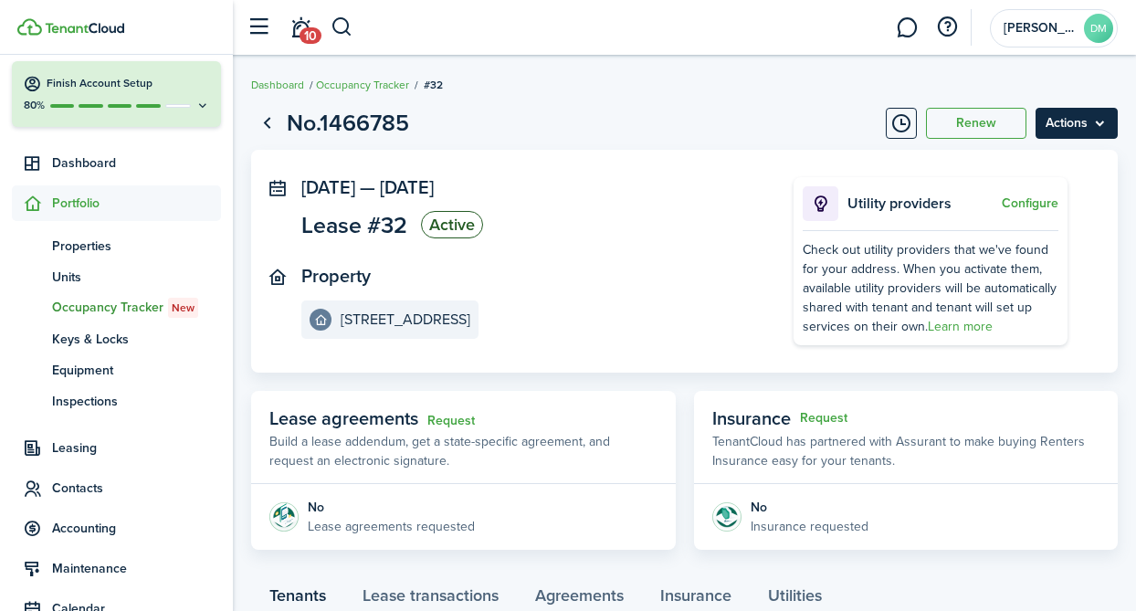
click at [1073, 125] on menu-btn "Actions" at bounding box center [1077, 123] width 82 height 31
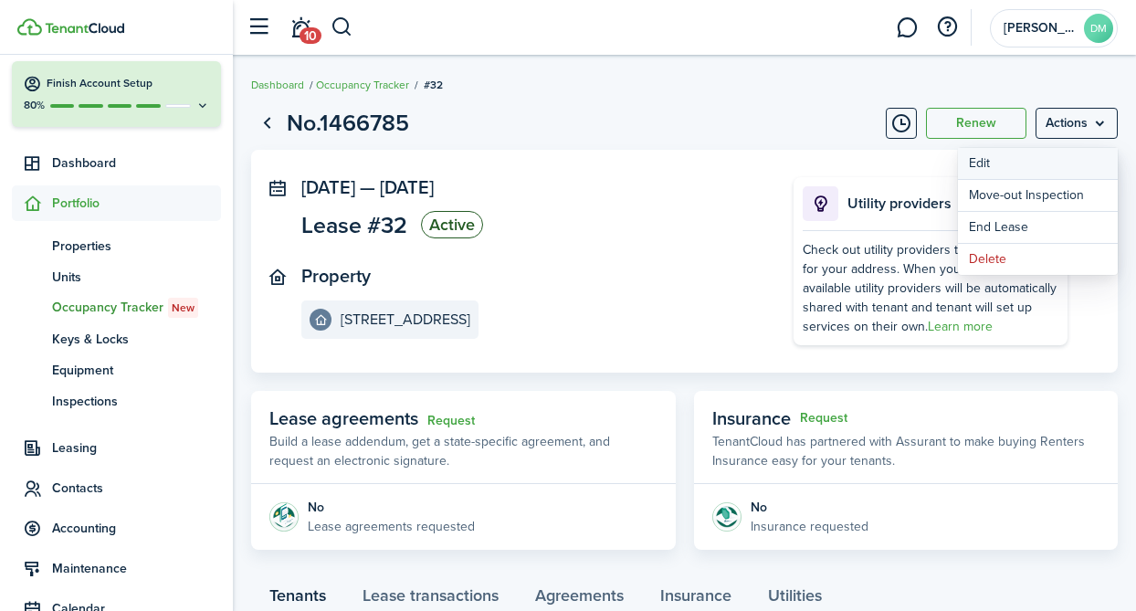
click at [1008, 170] on button "Edit" at bounding box center [1038, 163] width 160 height 31
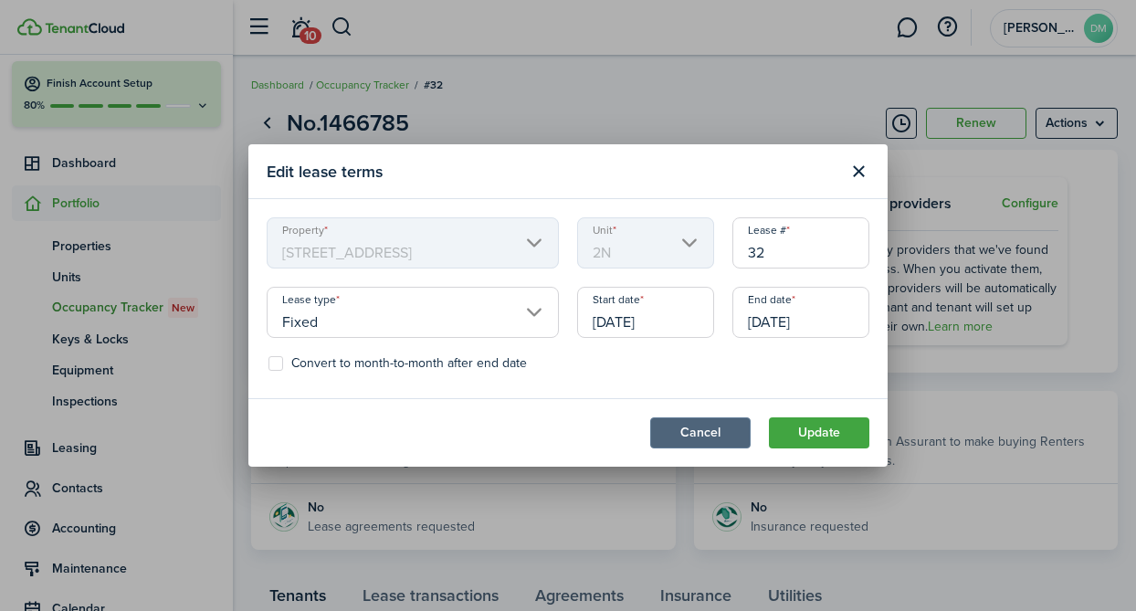
click at [713, 446] on button "Cancel" at bounding box center [700, 432] width 100 height 31
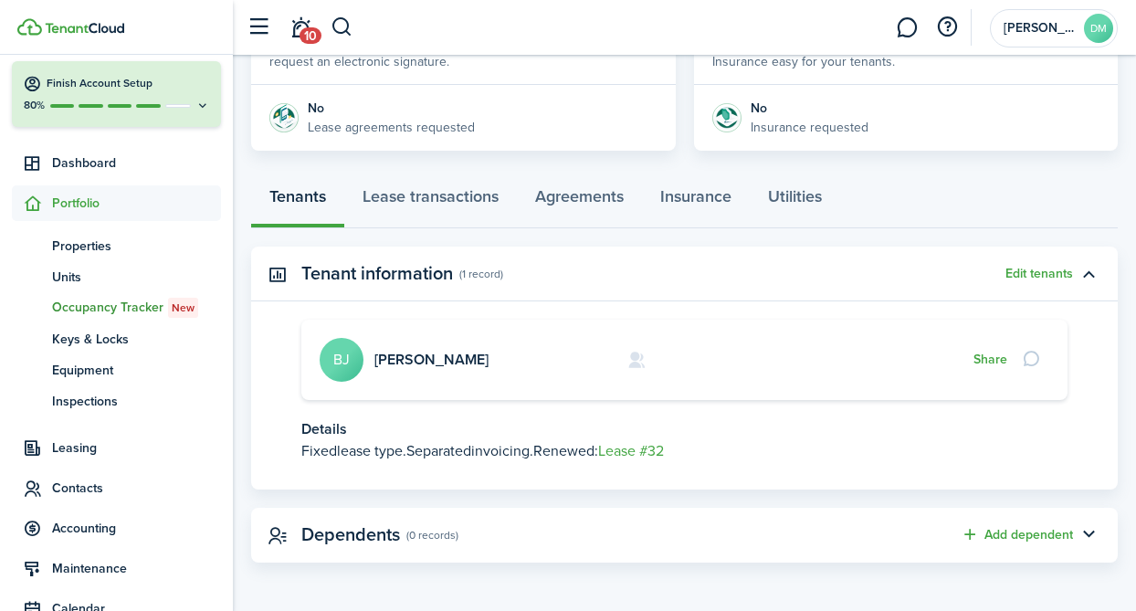
scroll to position [400, 0]
click at [427, 200] on link "Lease transactions" at bounding box center [430, 200] width 173 height 55
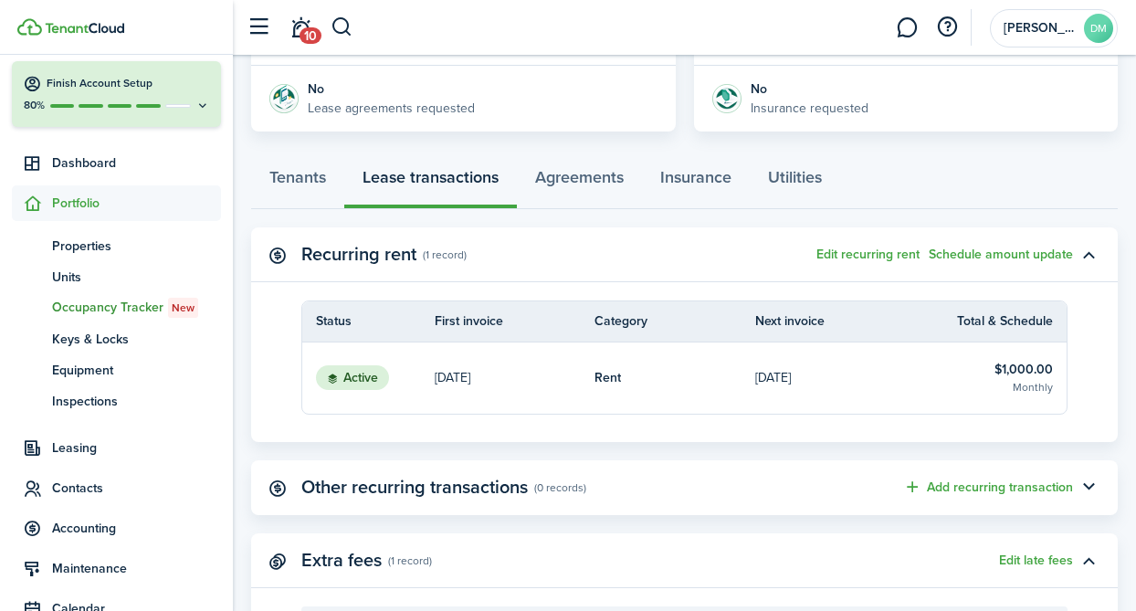
scroll to position [425, 0]
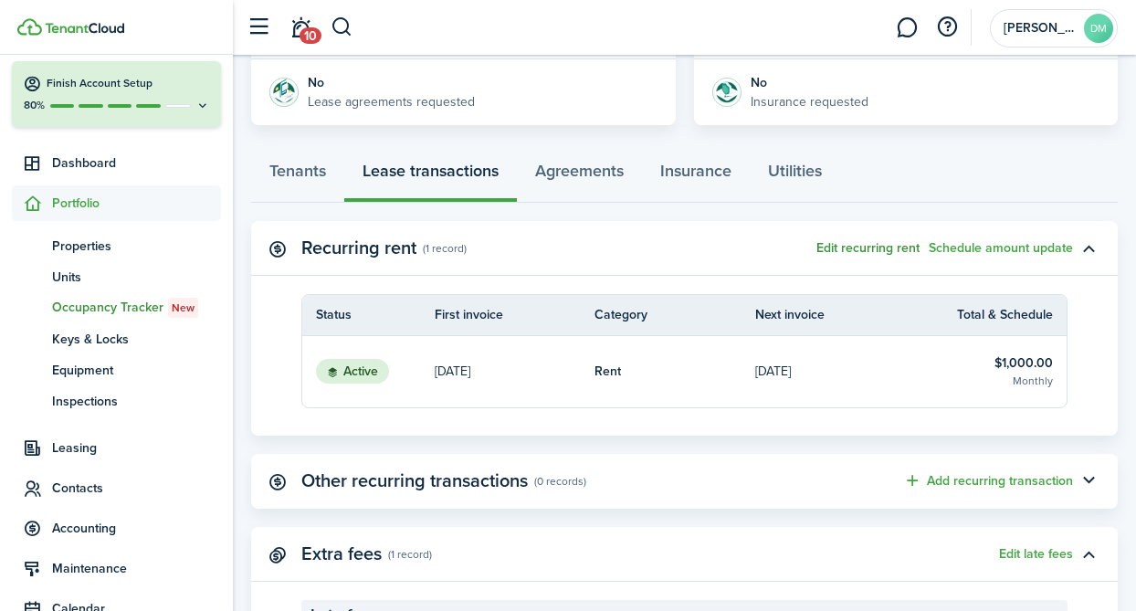
click at [894, 252] on button "Edit recurring rent" at bounding box center [867, 248] width 103 height 15
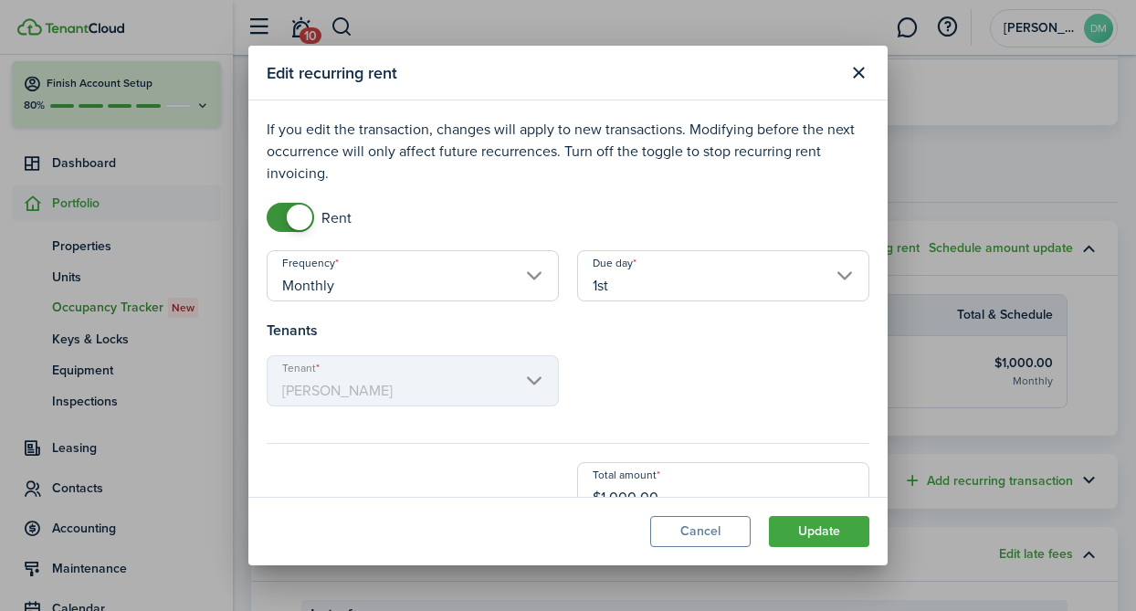
scroll to position [35, 0]
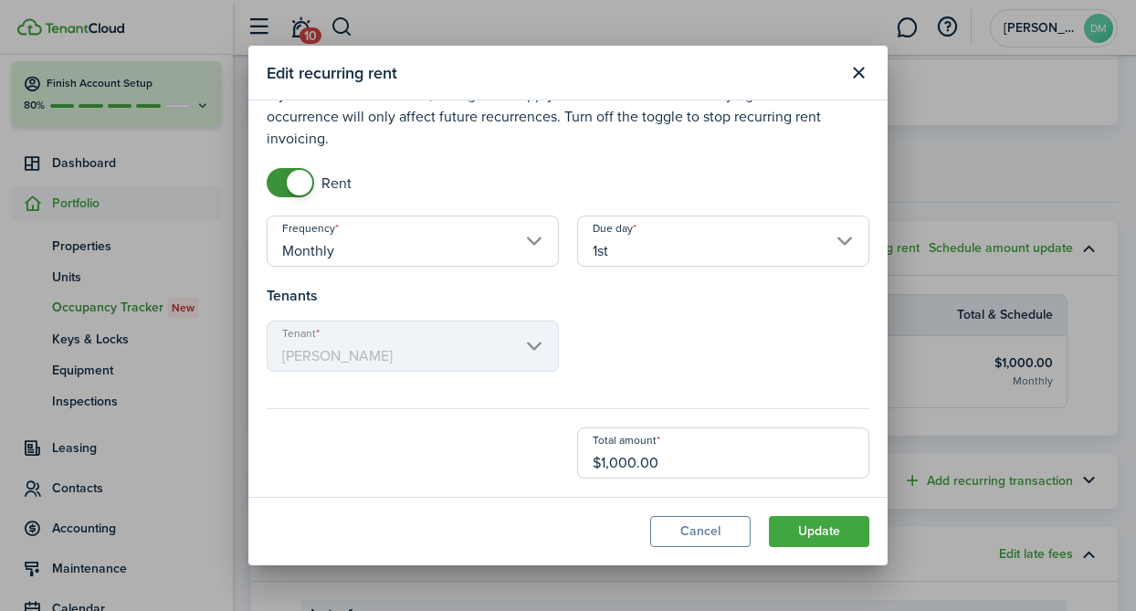
click at [637, 463] on input "$1,000.00" at bounding box center [723, 452] width 292 height 51
type input "$1,075.00"
click at [828, 523] on button "Update" at bounding box center [819, 531] width 100 height 31
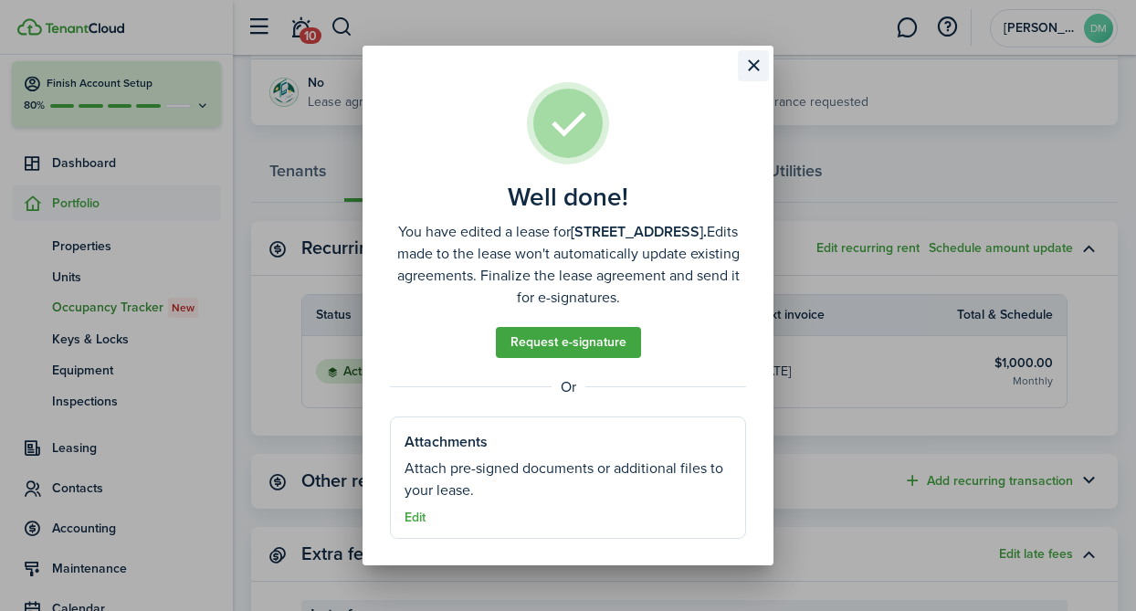
click at [760, 67] on button "Close modal" at bounding box center [753, 65] width 31 height 31
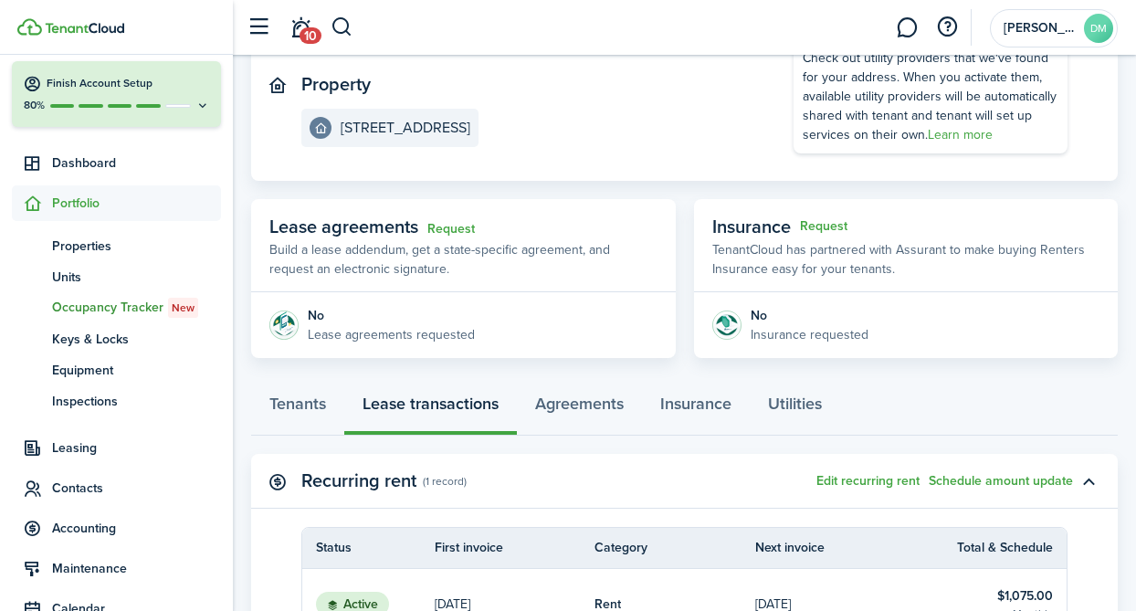
scroll to position [0, 0]
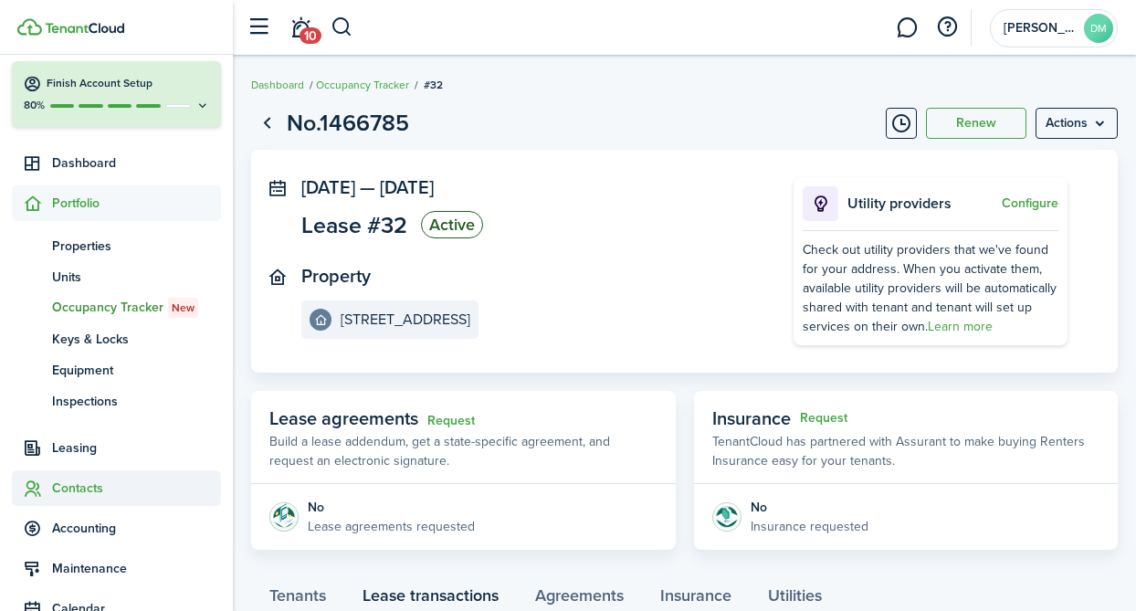
click at [80, 480] on span "Contacts" at bounding box center [136, 488] width 169 height 19
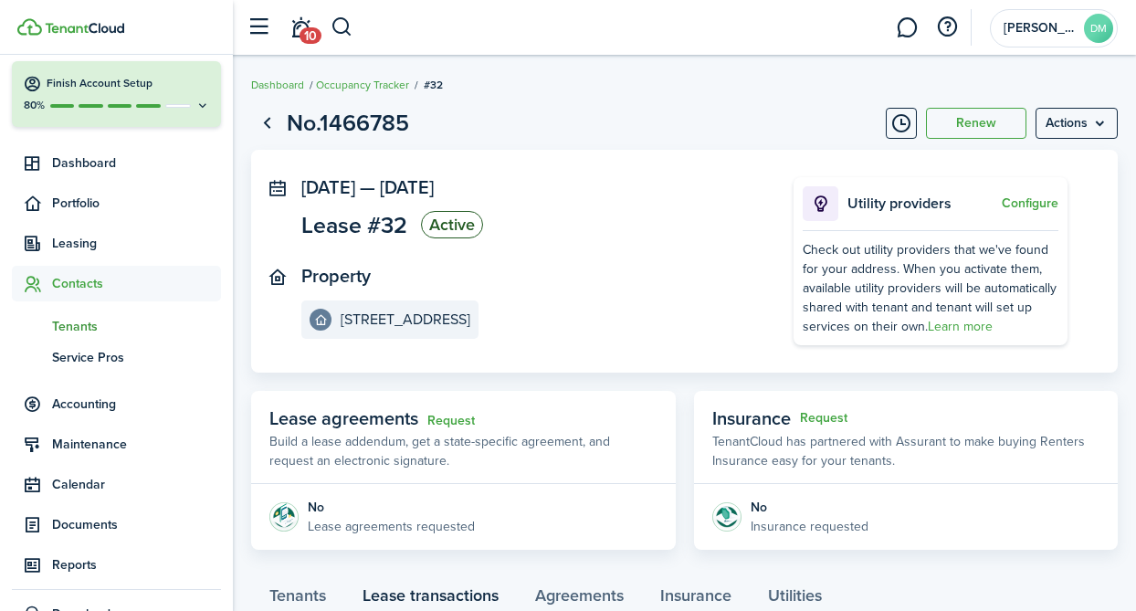
click at [83, 332] on span "Tenants" at bounding box center [136, 326] width 169 height 19
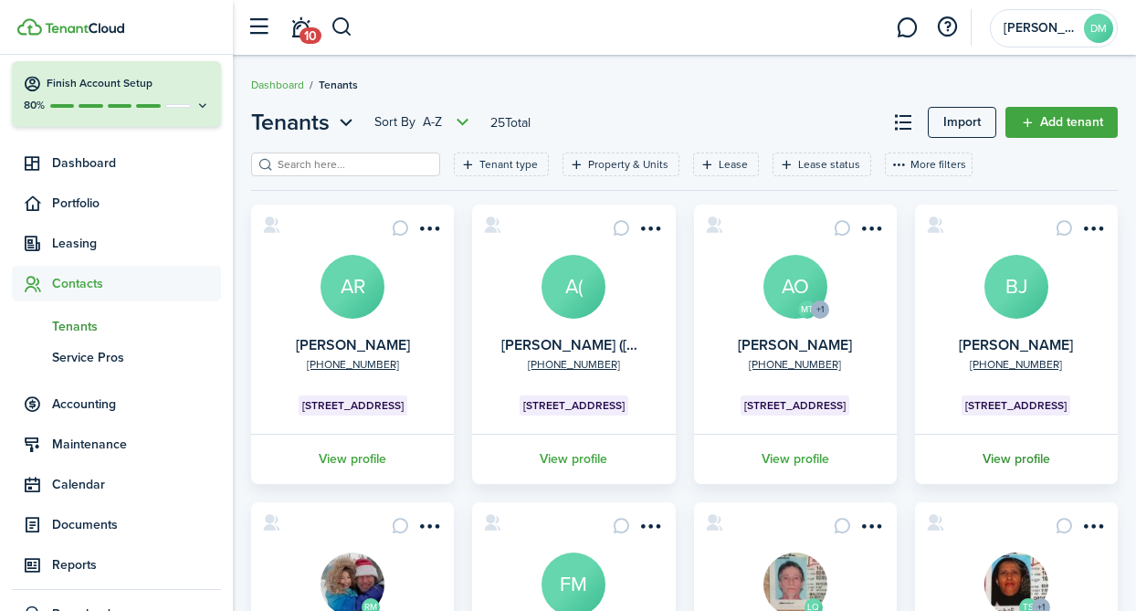
click at [1011, 467] on link "View profile" at bounding box center [1016, 459] width 208 height 50
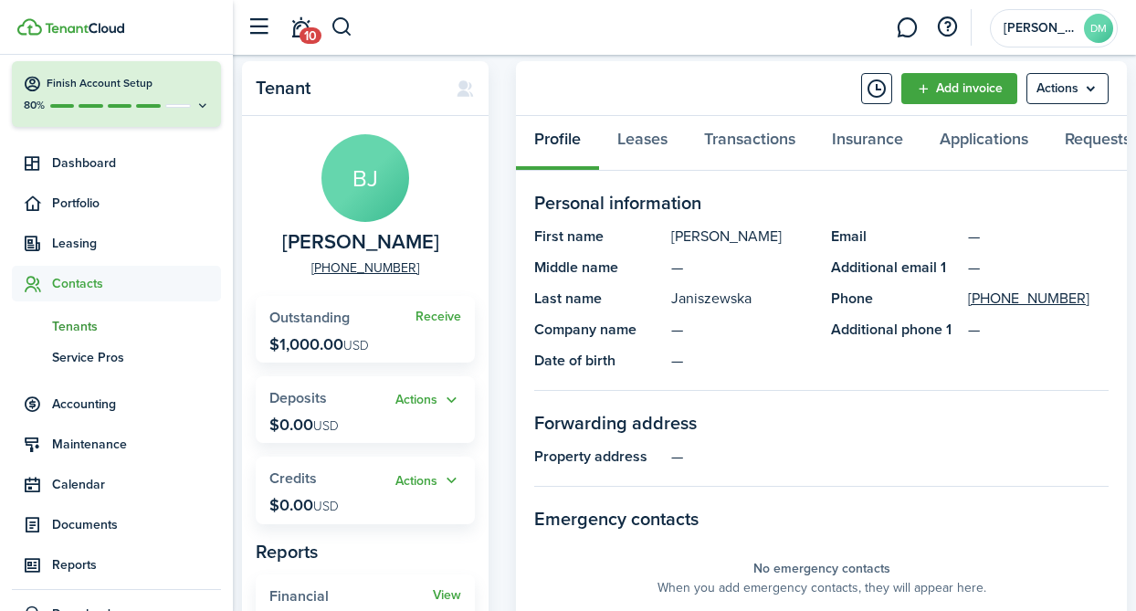
scroll to position [47, 0]
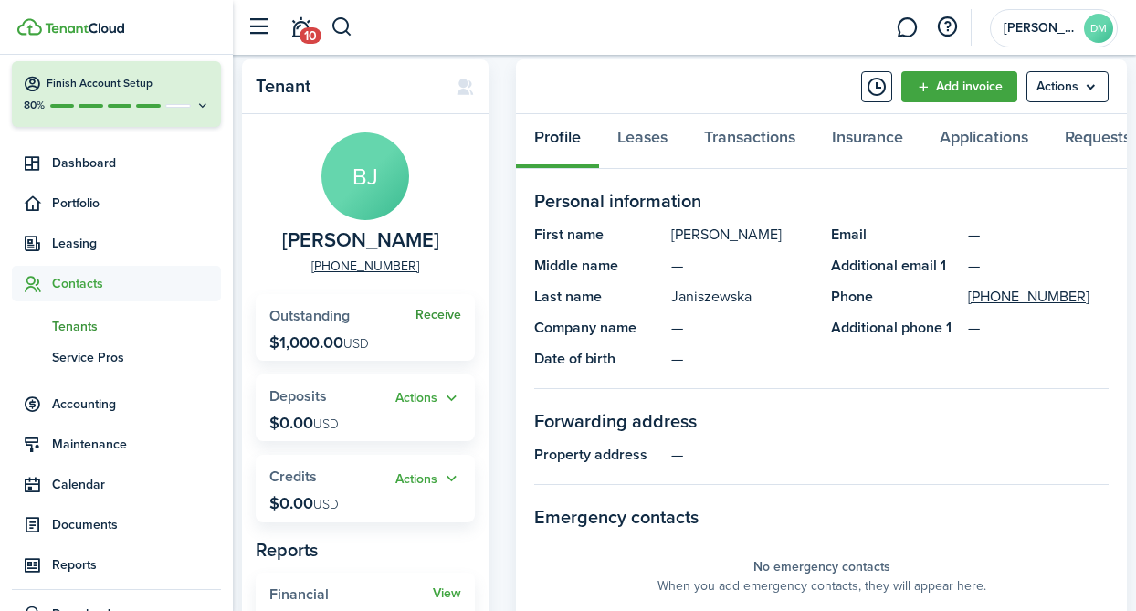
click at [445, 314] on link "Receive" at bounding box center [439, 315] width 46 height 15
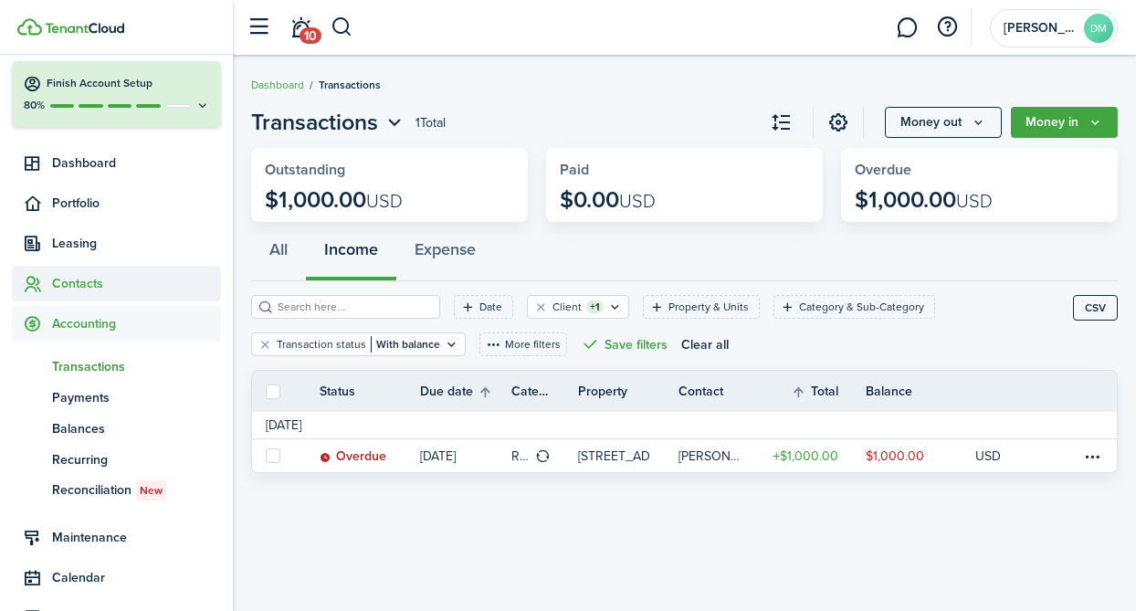
click at [93, 287] on span "Contacts" at bounding box center [136, 283] width 169 height 19
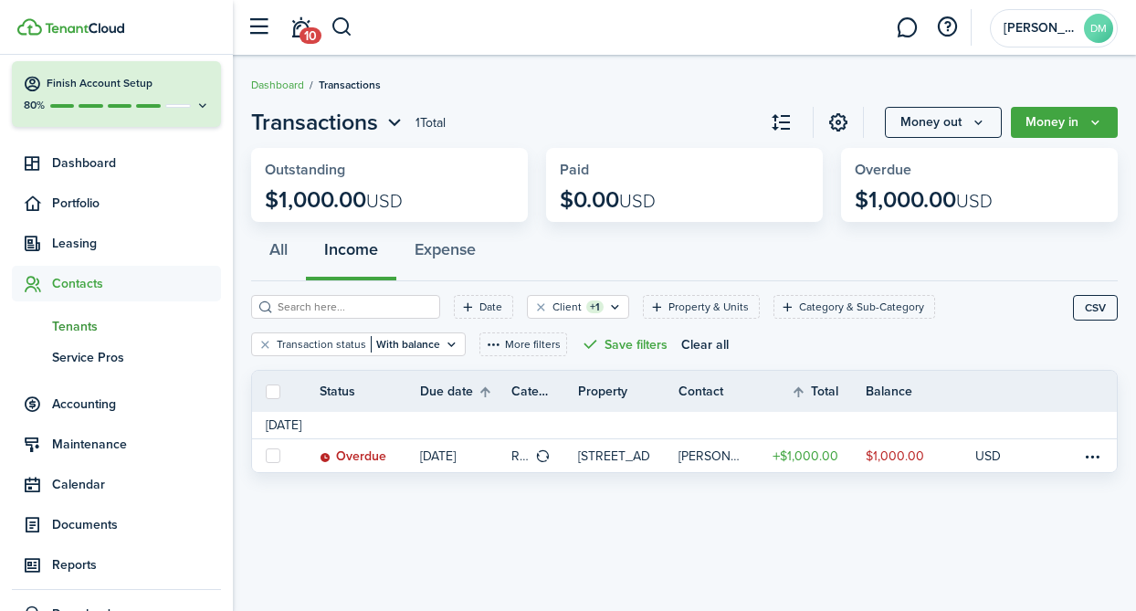
click at [87, 332] on span "Tenants" at bounding box center [136, 326] width 169 height 19
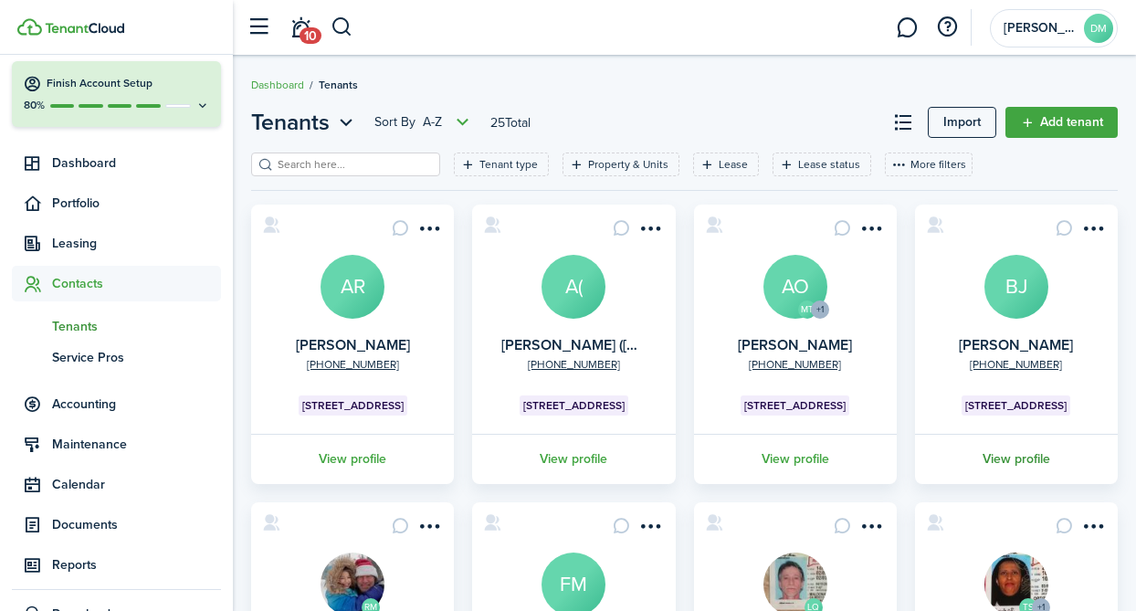
click at [1008, 473] on link "View profile" at bounding box center [1016, 459] width 208 height 50
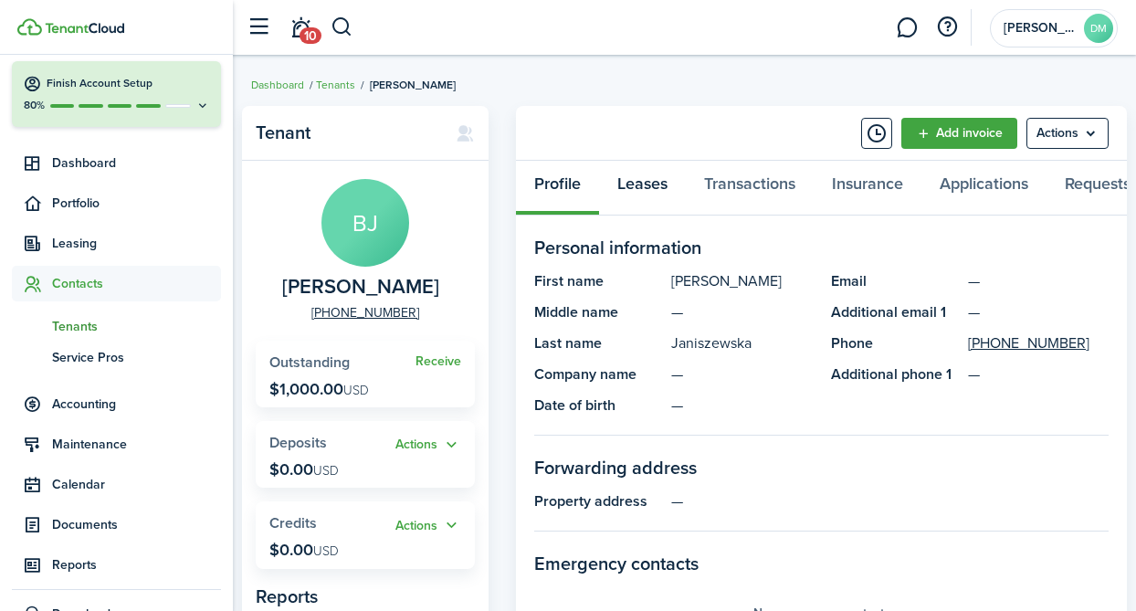
click at [654, 195] on link "Leases" at bounding box center [642, 188] width 87 height 55
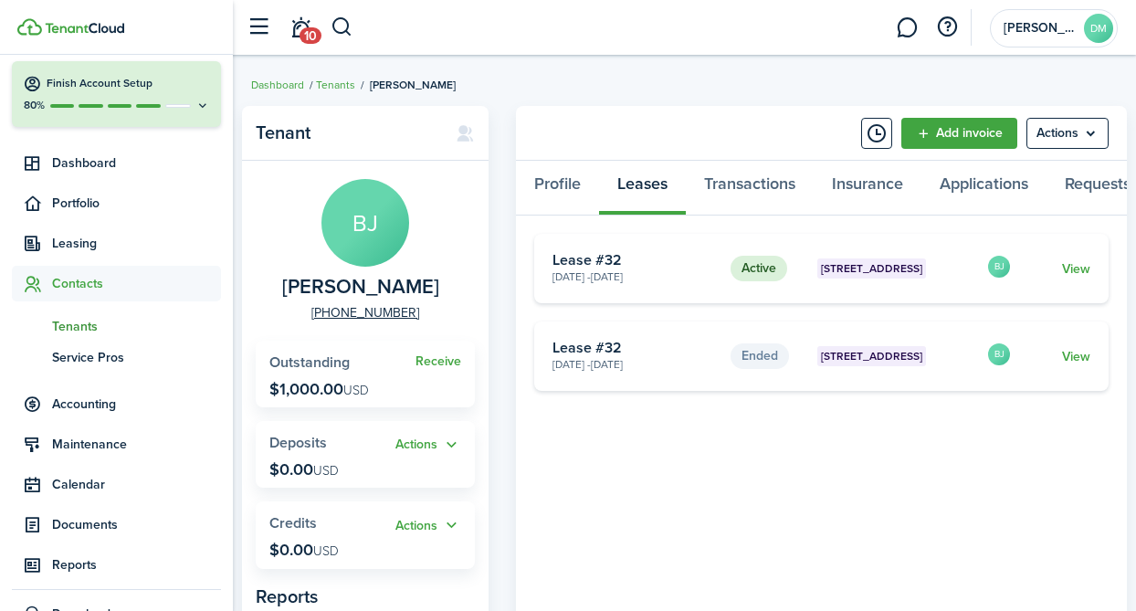
click at [1091, 269] on card "Active [STREET_ADDRESS] [DATE] - [DATE] Lease #32 BJ View" at bounding box center [821, 268] width 574 height 69
click at [1078, 268] on link "View" at bounding box center [1076, 268] width 28 height 19
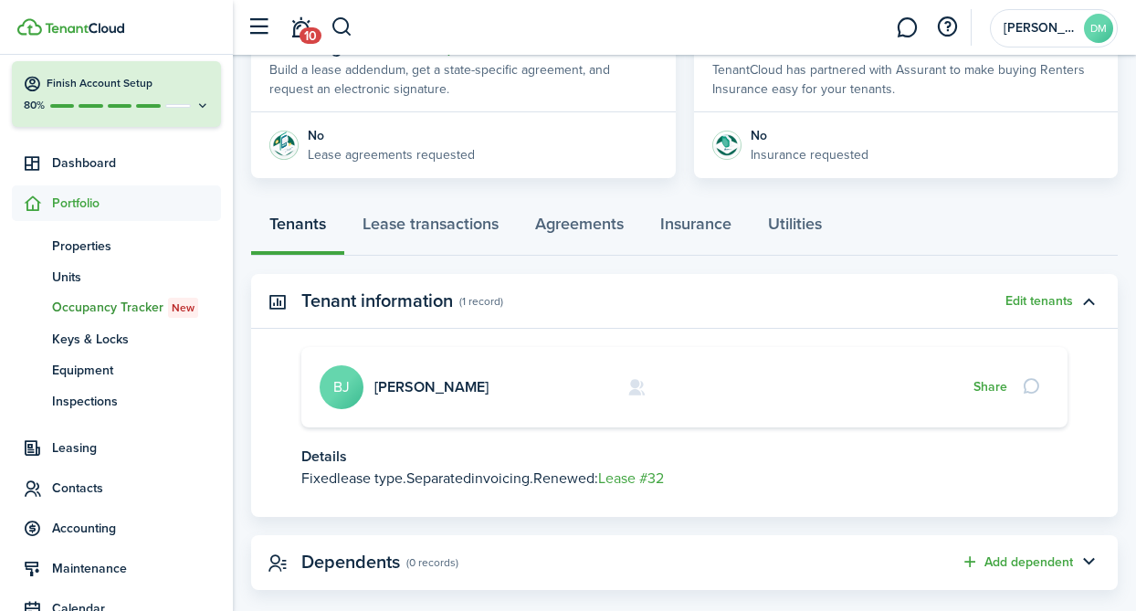
scroll to position [358, 0]
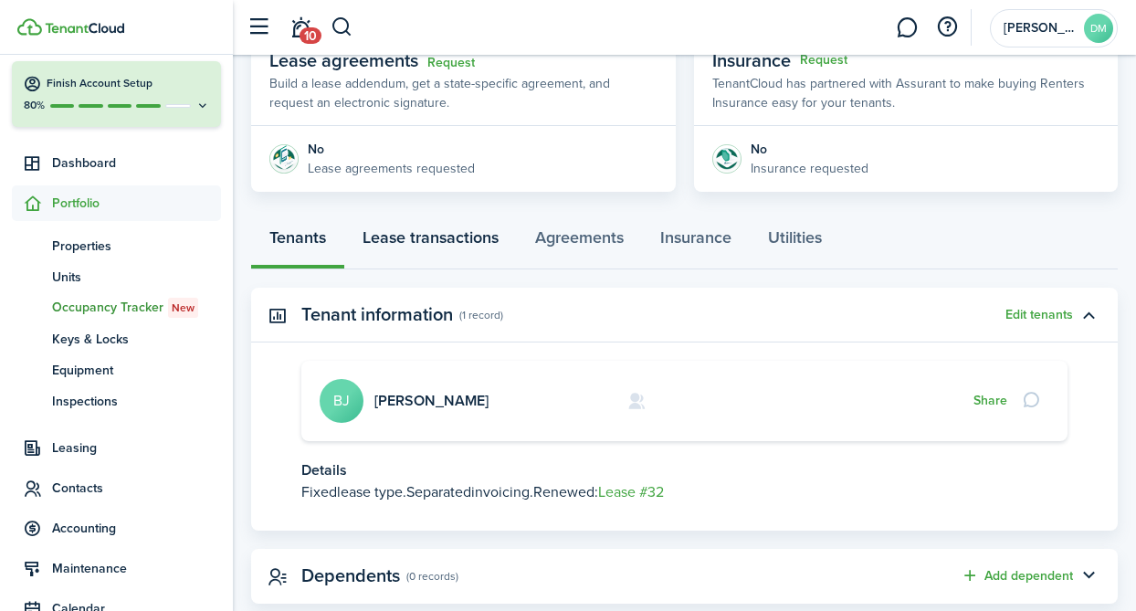
click at [431, 242] on link "Lease transactions" at bounding box center [430, 242] width 173 height 55
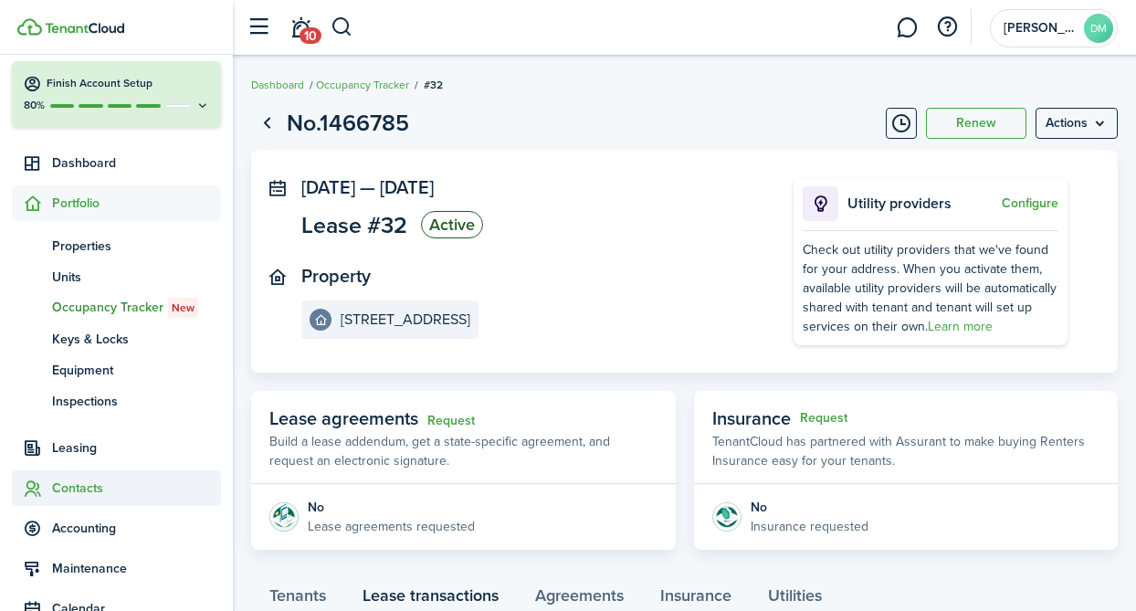
click at [63, 476] on span "Contacts" at bounding box center [116, 488] width 209 height 36
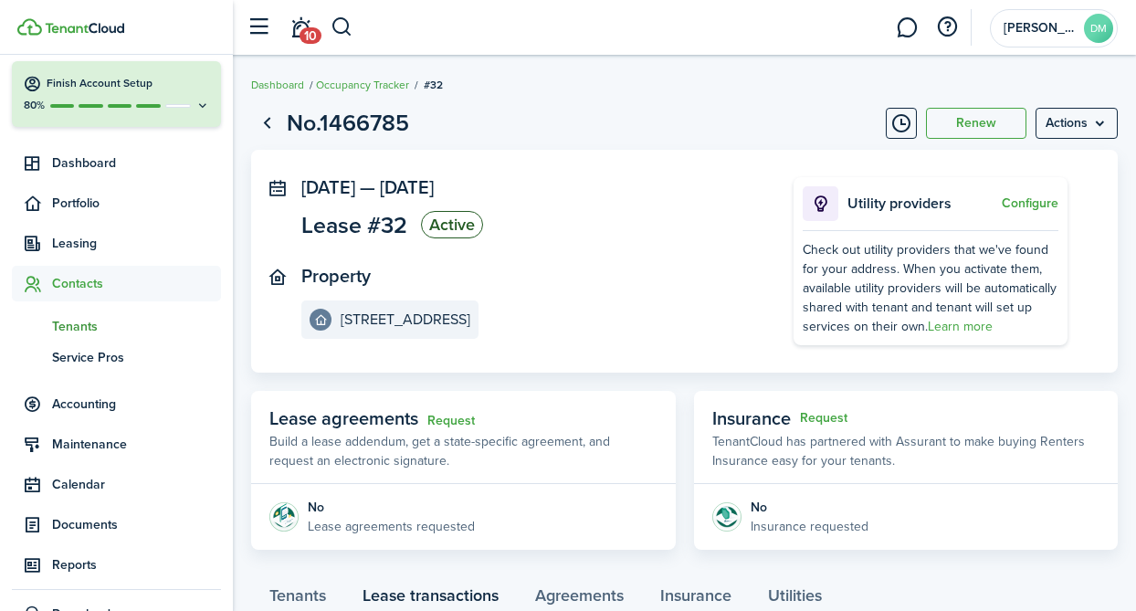
click at [81, 325] on span "Tenants" at bounding box center [136, 326] width 169 height 19
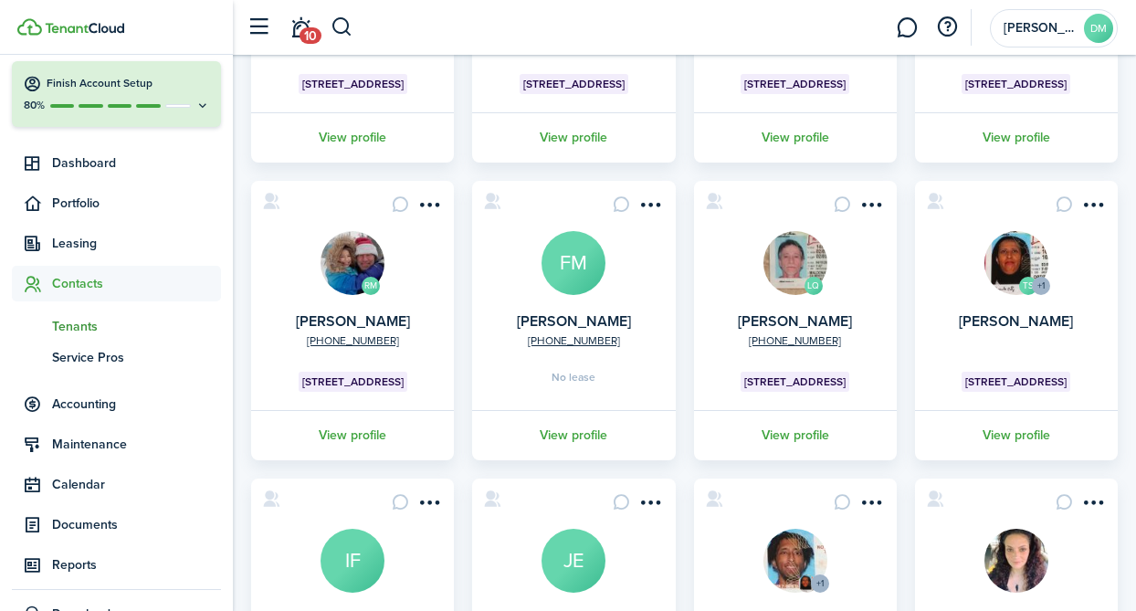
scroll to position [583, 0]
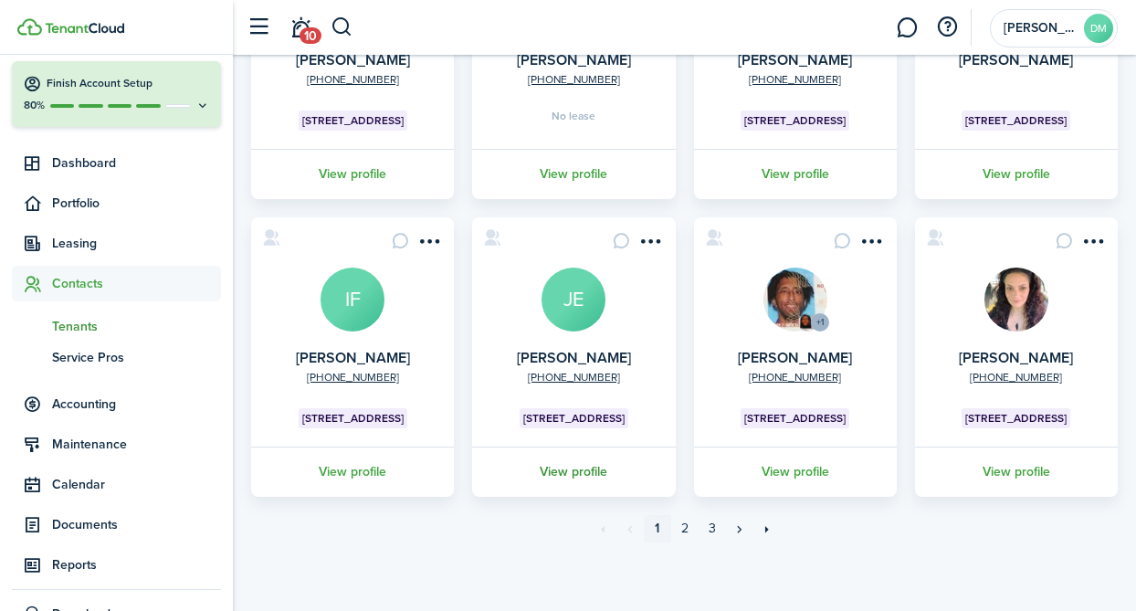
click at [577, 479] on link "View profile" at bounding box center [573, 472] width 208 height 50
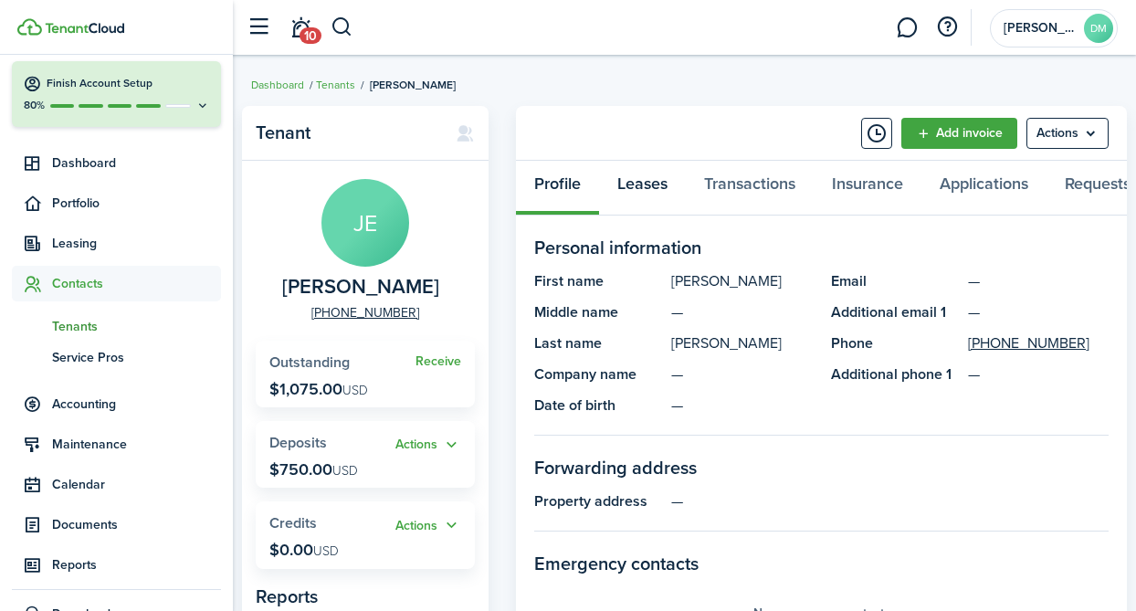
click at [663, 177] on link "Leases" at bounding box center [642, 188] width 87 height 55
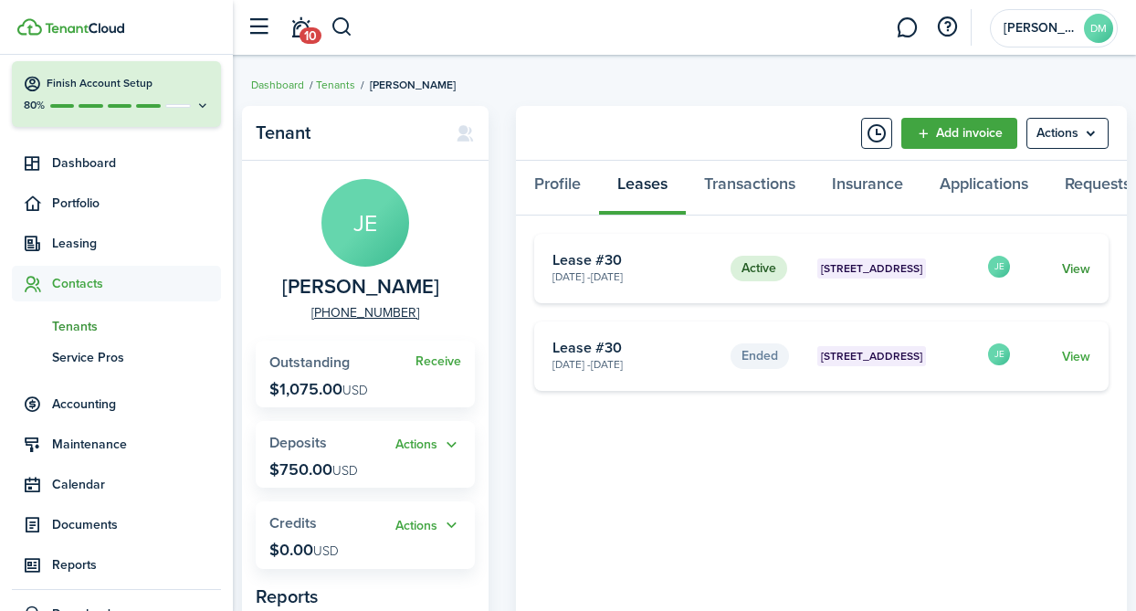
click at [1078, 270] on link "View" at bounding box center [1076, 268] width 28 height 19
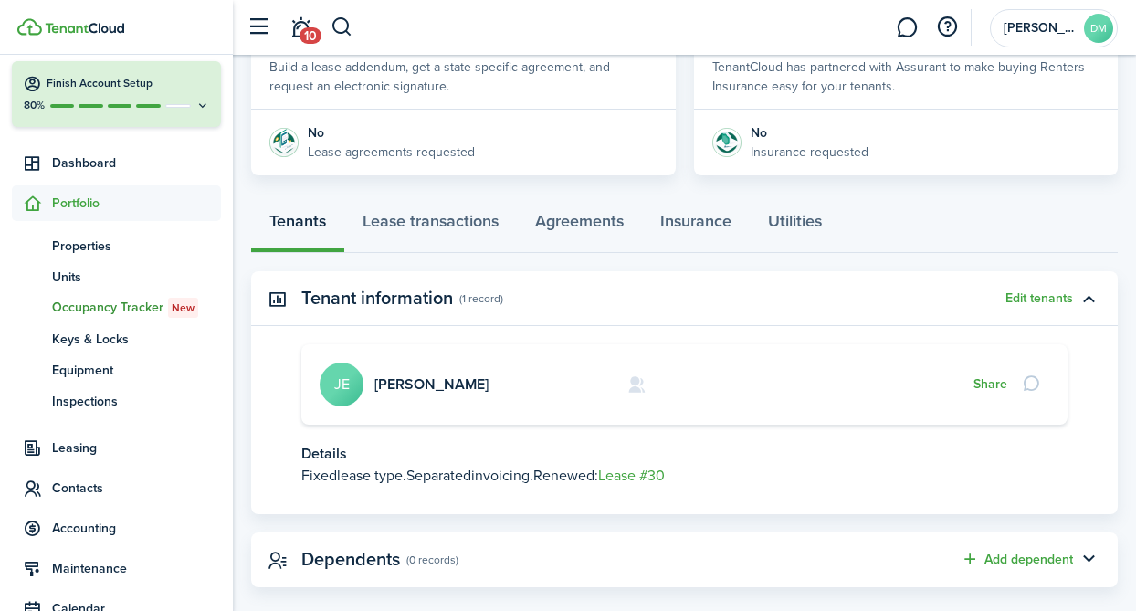
scroll to position [383, 0]
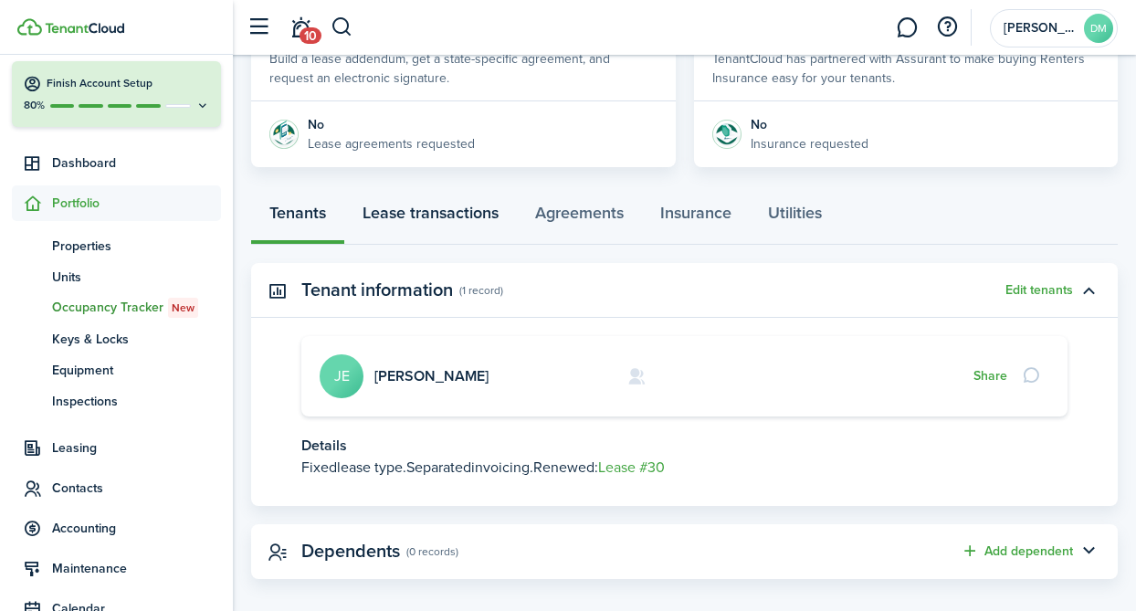
click at [416, 225] on link "Lease transactions" at bounding box center [430, 217] width 173 height 55
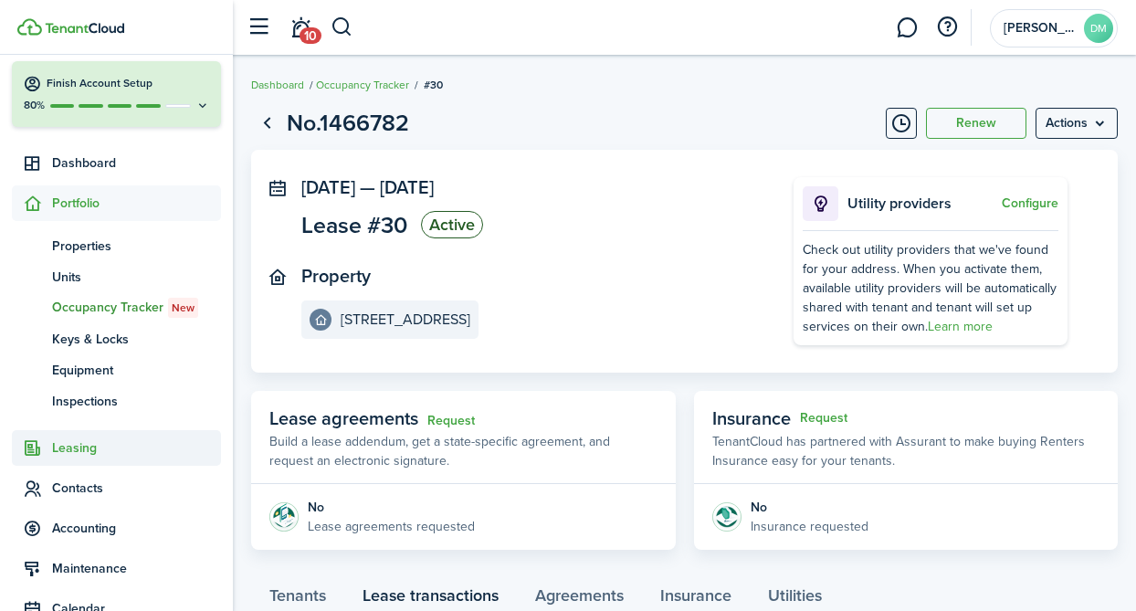
click at [86, 455] on span "Leasing" at bounding box center [136, 447] width 169 height 19
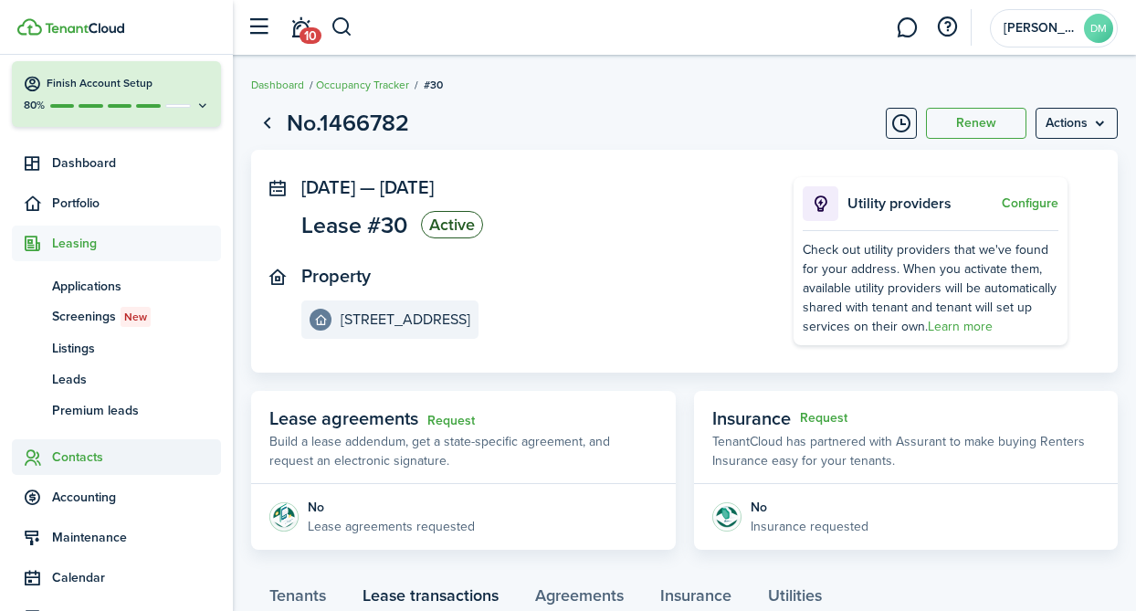
click at [83, 451] on span "Contacts" at bounding box center [136, 456] width 169 height 19
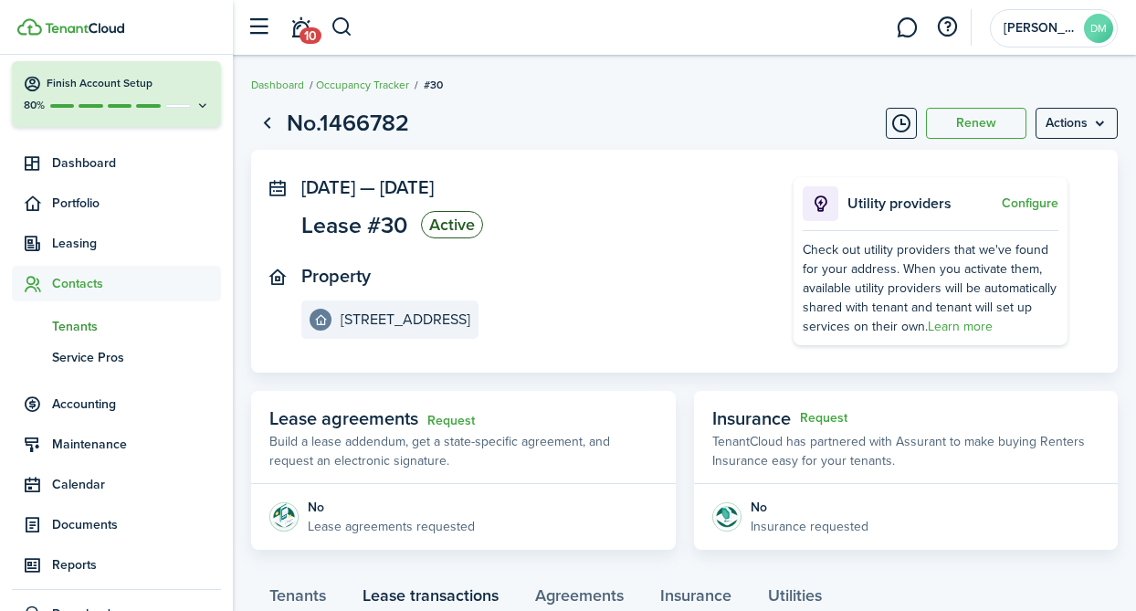
click at [88, 332] on span "Tenants" at bounding box center [136, 326] width 169 height 19
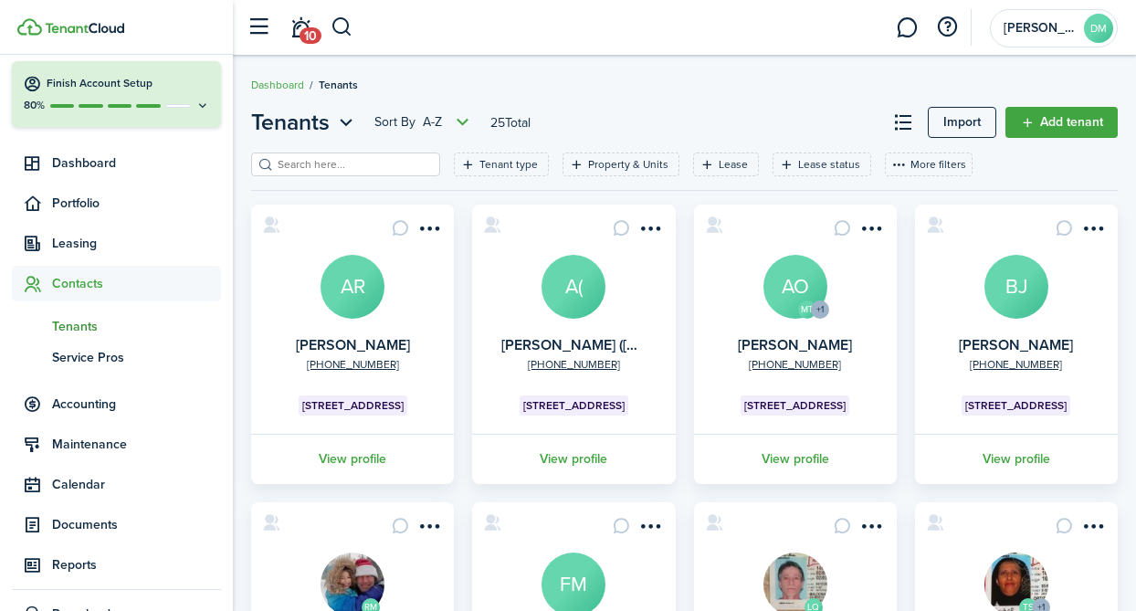
click at [1007, 456] on link "View profile" at bounding box center [1016, 459] width 208 height 50
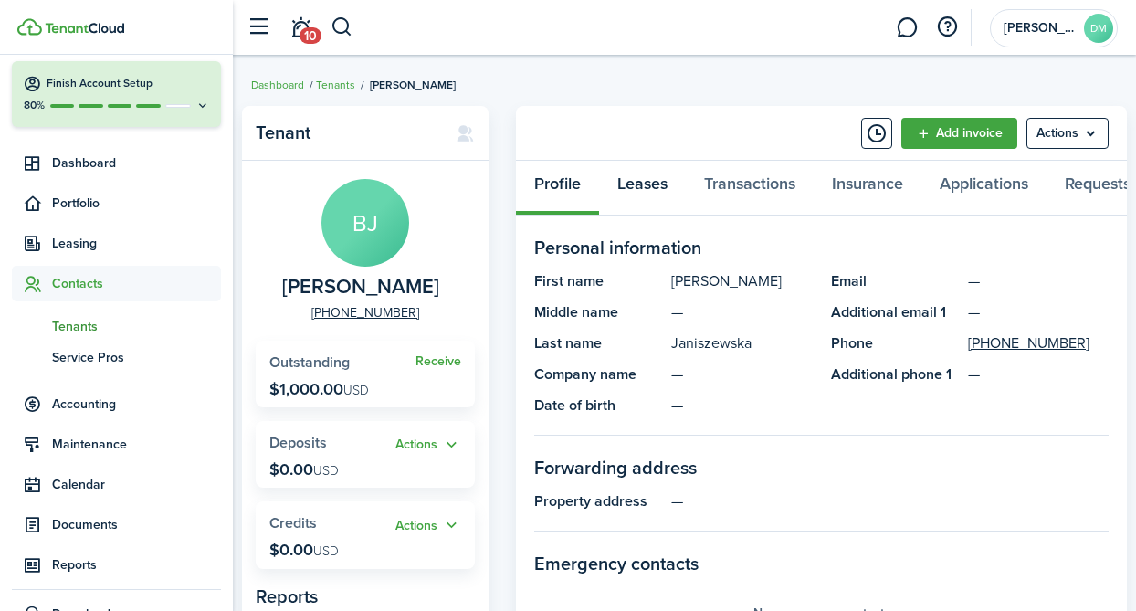
click at [638, 186] on link "Leases" at bounding box center [642, 188] width 87 height 55
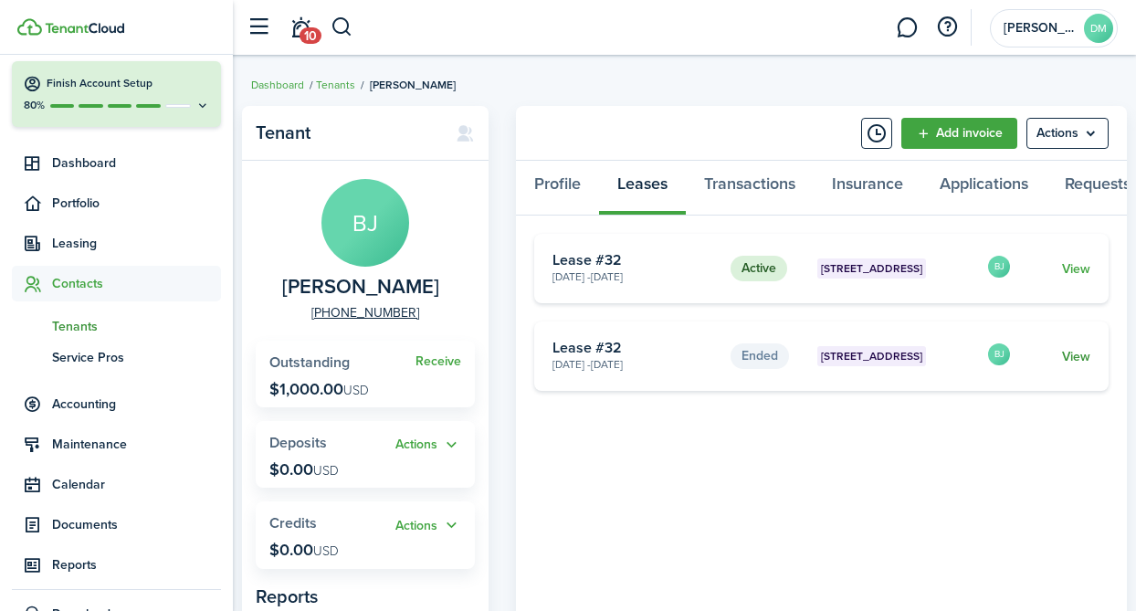
click at [1081, 355] on link "View" at bounding box center [1076, 356] width 28 height 19
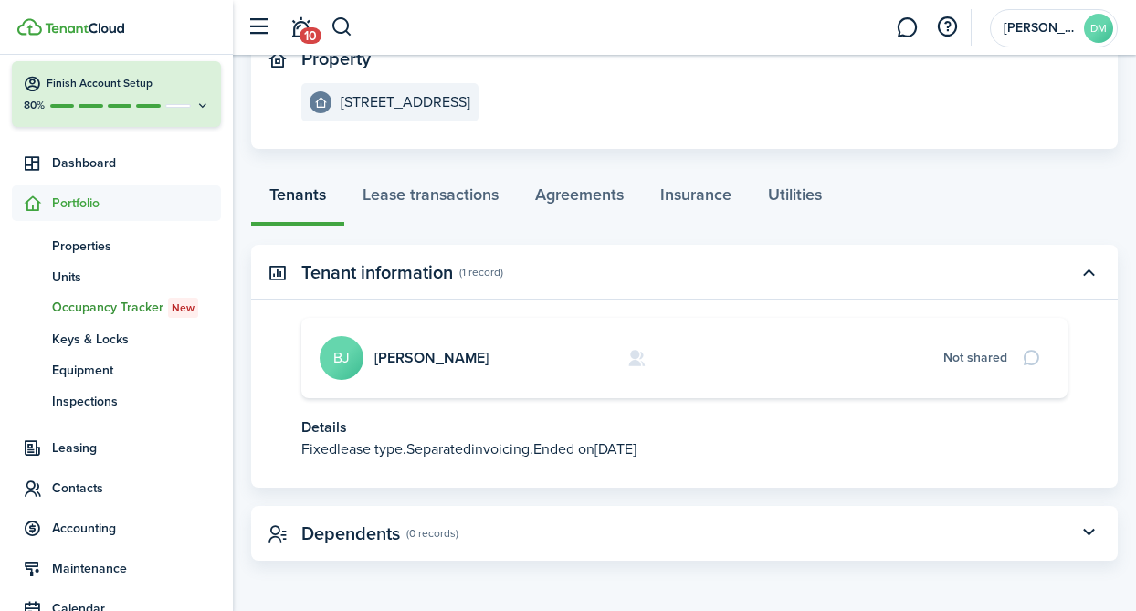
scroll to position [208, 0]
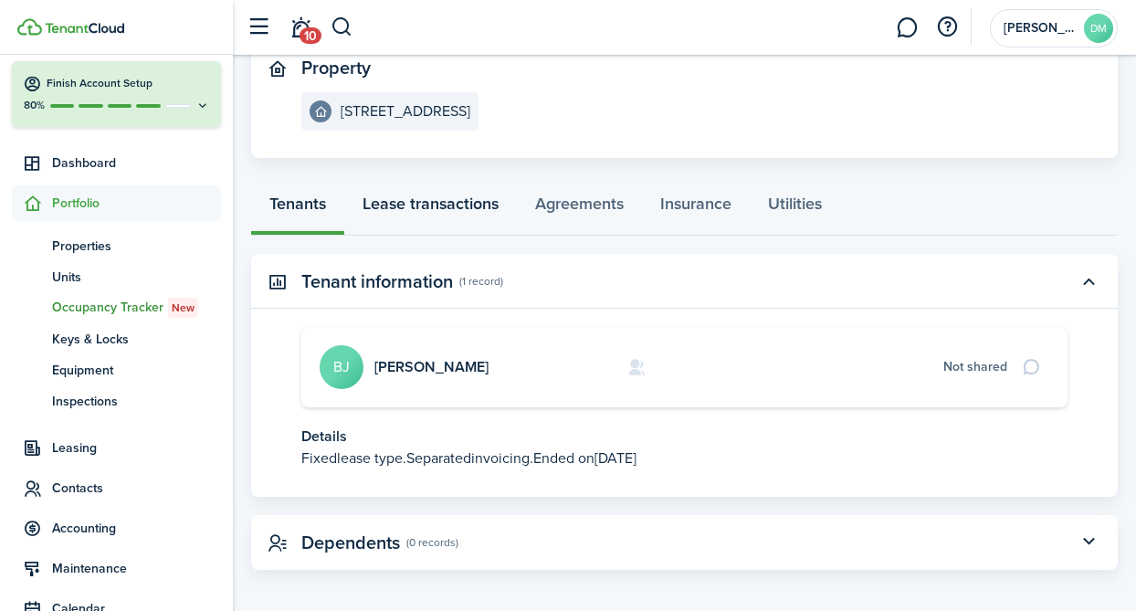
click at [438, 217] on link "Lease transactions" at bounding box center [430, 208] width 173 height 55
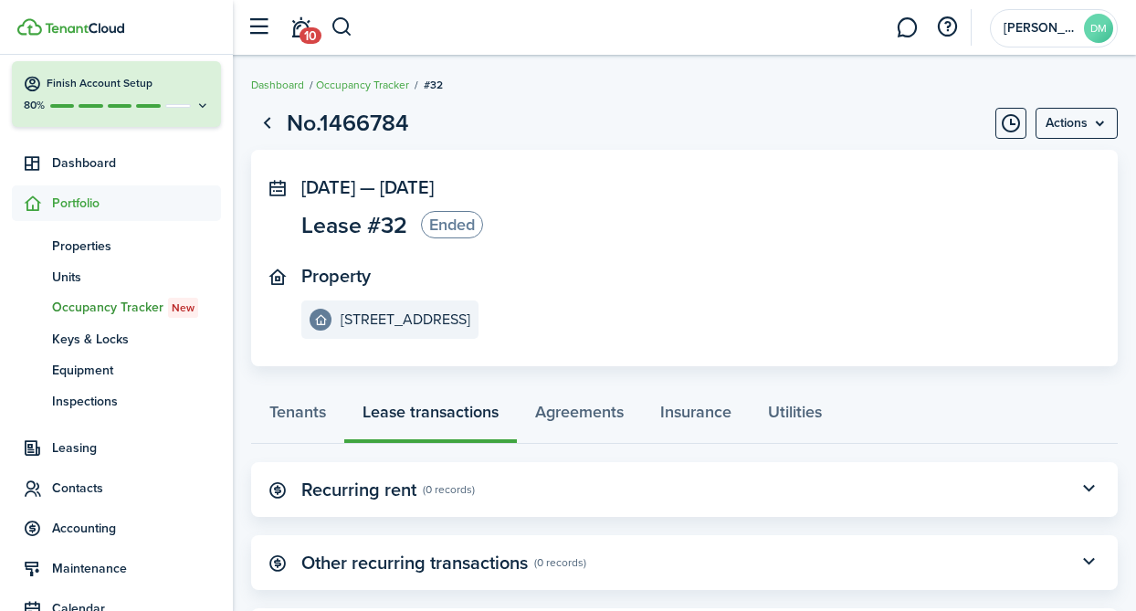
scroll to position [102, 0]
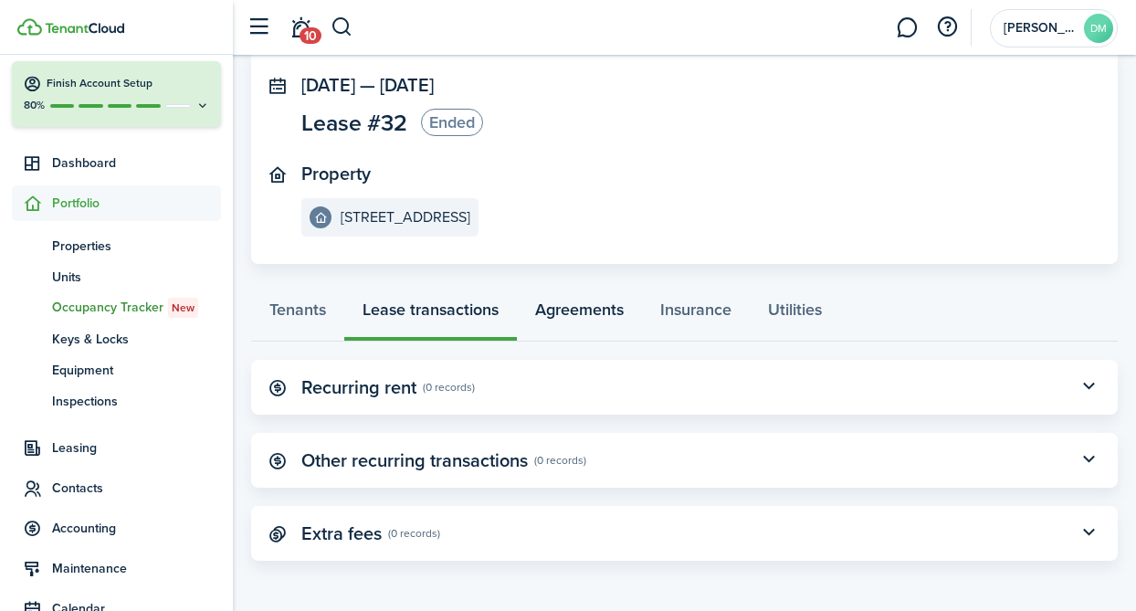
click at [613, 339] on link "Agreements" at bounding box center [579, 314] width 125 height 55
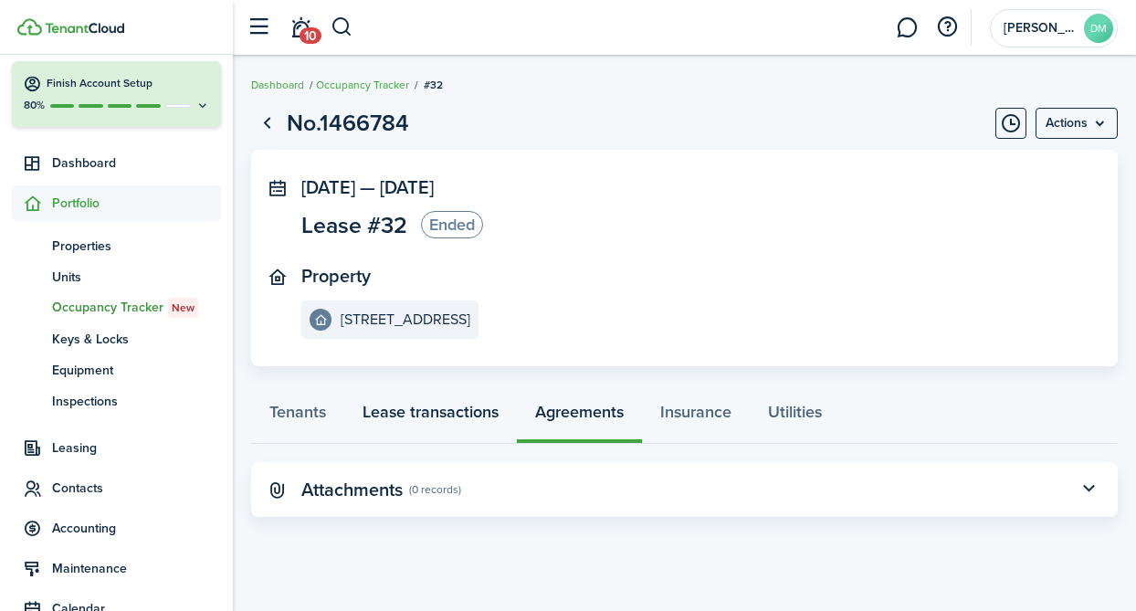
click at [471, 427] on link "Lease transactions" at bounding box center [430, 416] width 173 height 55
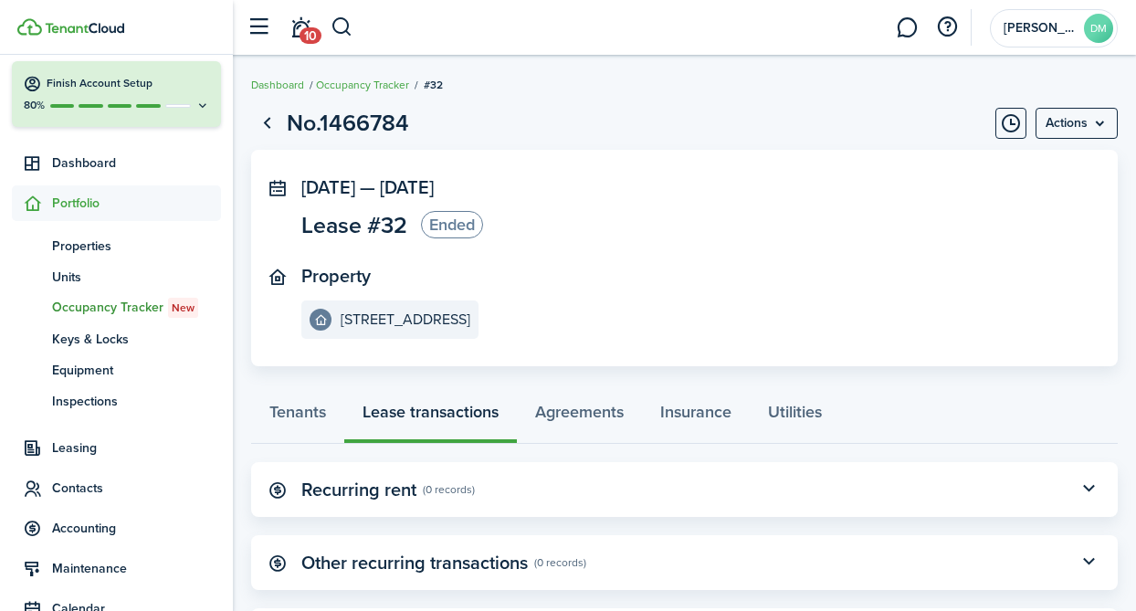
click at [645, 489] on panel-main-header "Recurring rent (0 records)" at bounding box center [684, 489] width 867 height 55
click at [1089, 493] on button "button" at bounding box center [1088, 489] width 31 height 31
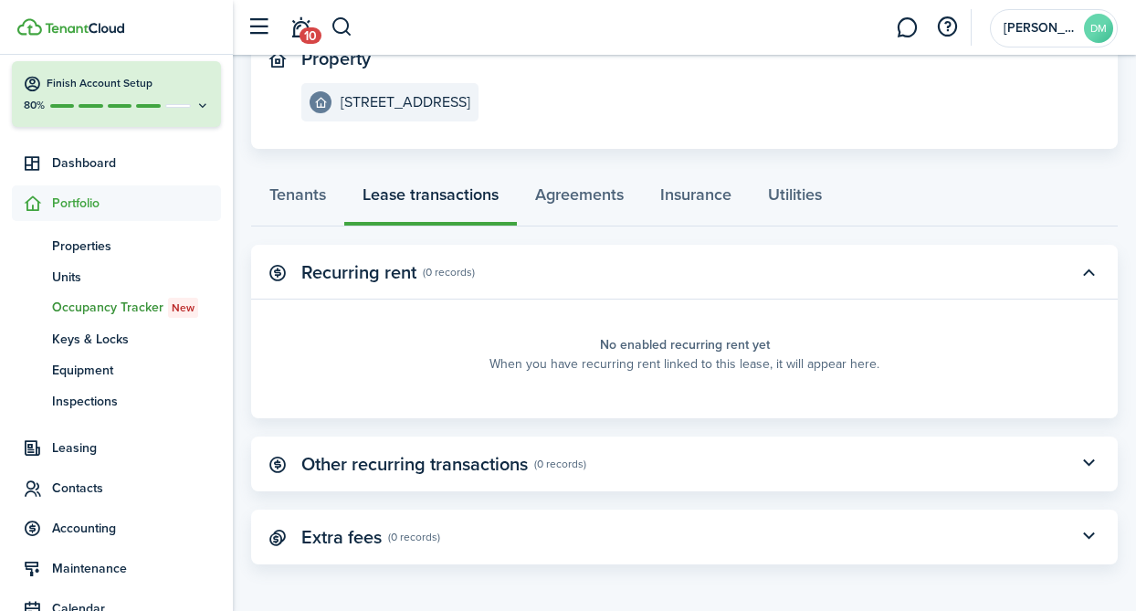
scroll to position [131, 0]
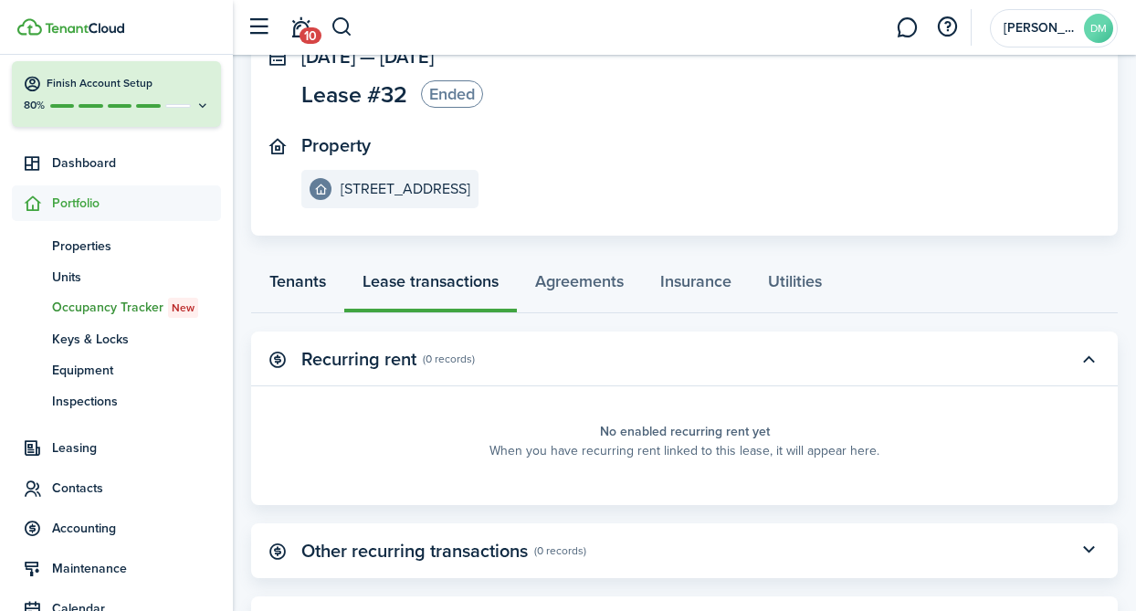
click at [318, 285] on link "Tenants" at bounding box center [297, 285] width 93 height 55
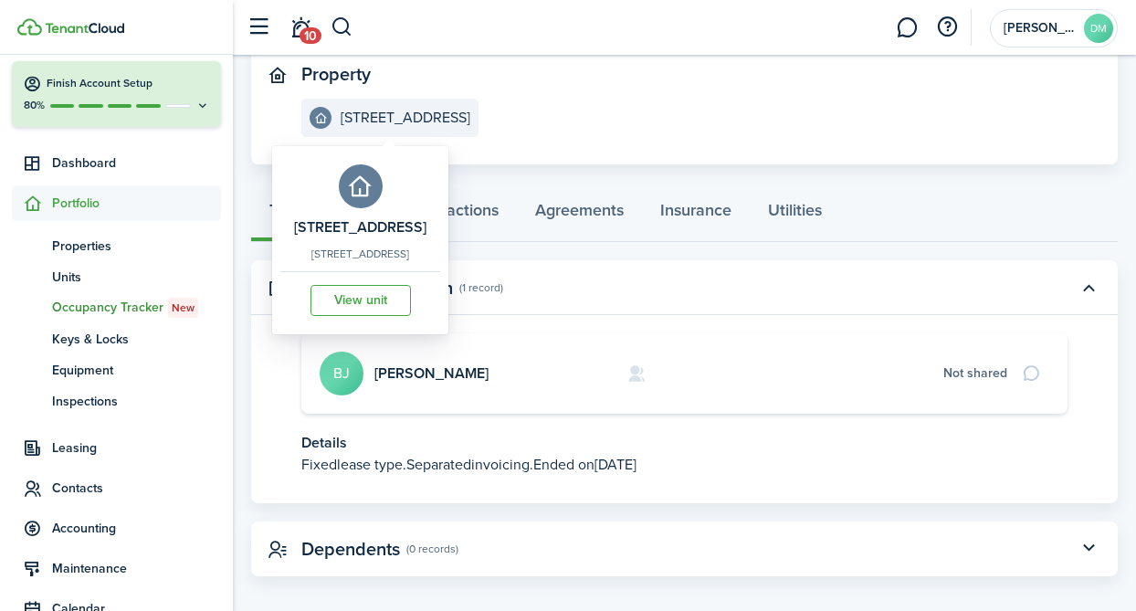
scroll to position [211, 0]
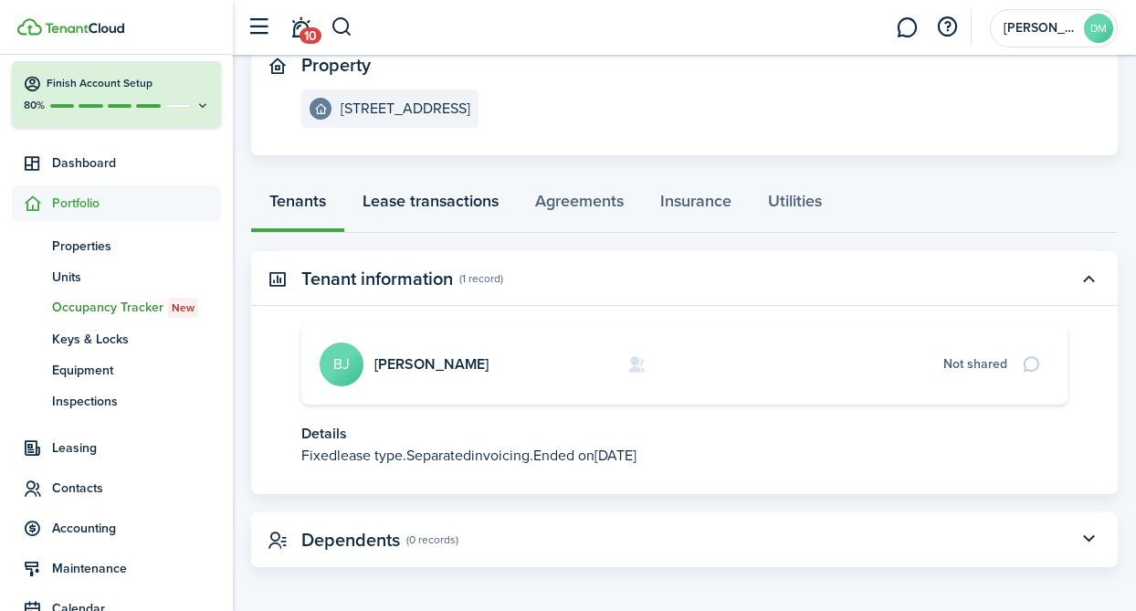
click at [419, 198] on link "Lease transactions" at bounding box center [430, 205] width 173 height 55
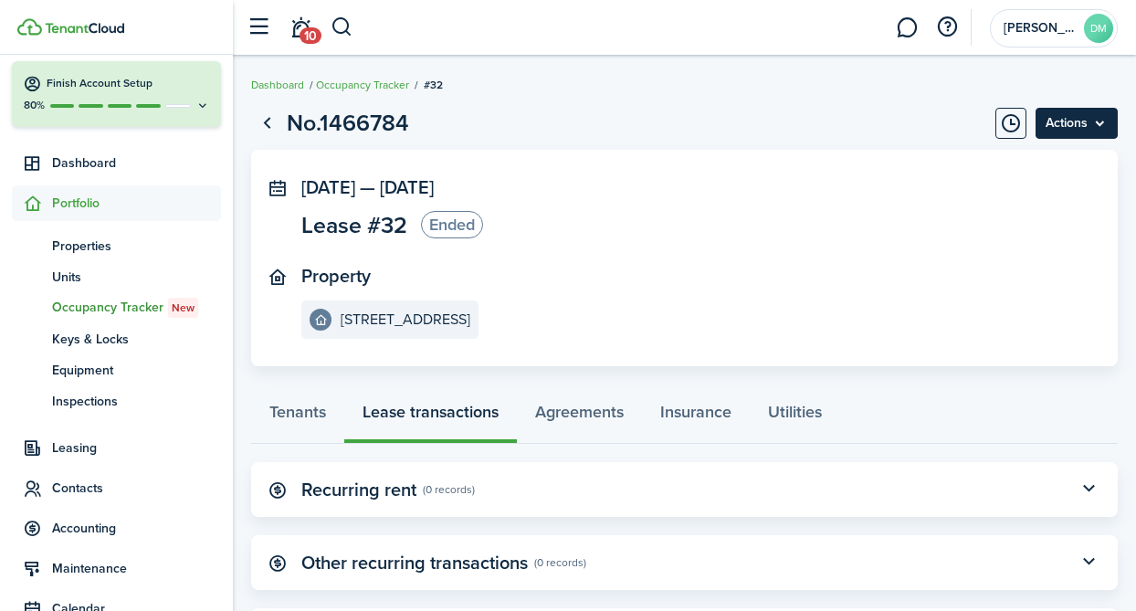
click at [1086, 118] on menu-btn "Actions" at bounding box center [1077, 123] width 82 height 31
click at [268, 121] on link "Go back" at bounding box center [266, 123] width 31 height 31
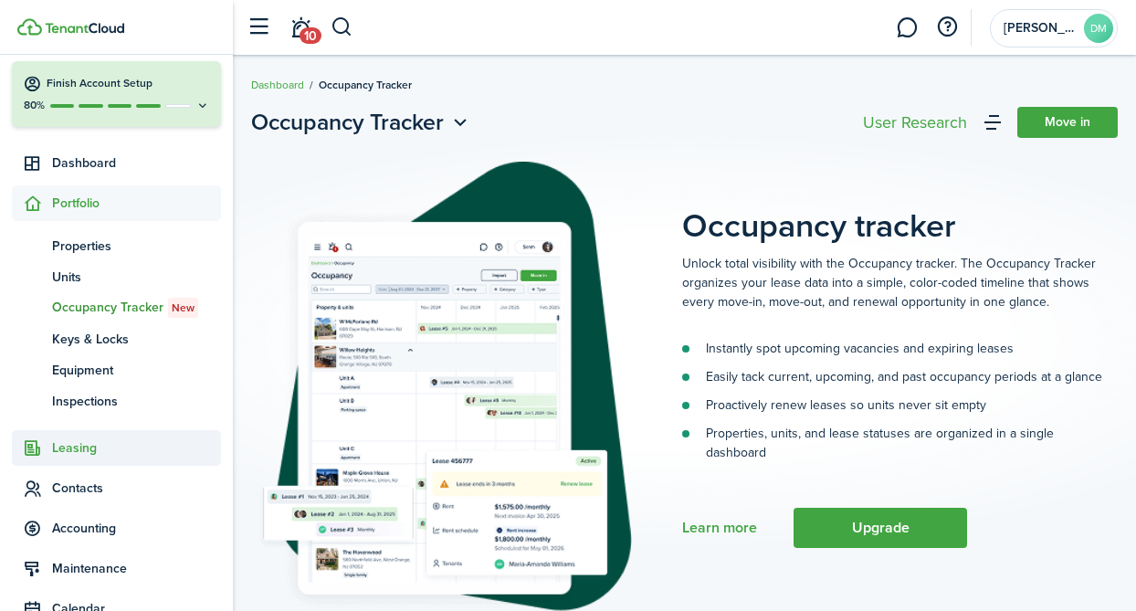
click at [89, 461] on span "Leasing" at bounding box center [116, 448] width 209 height 36
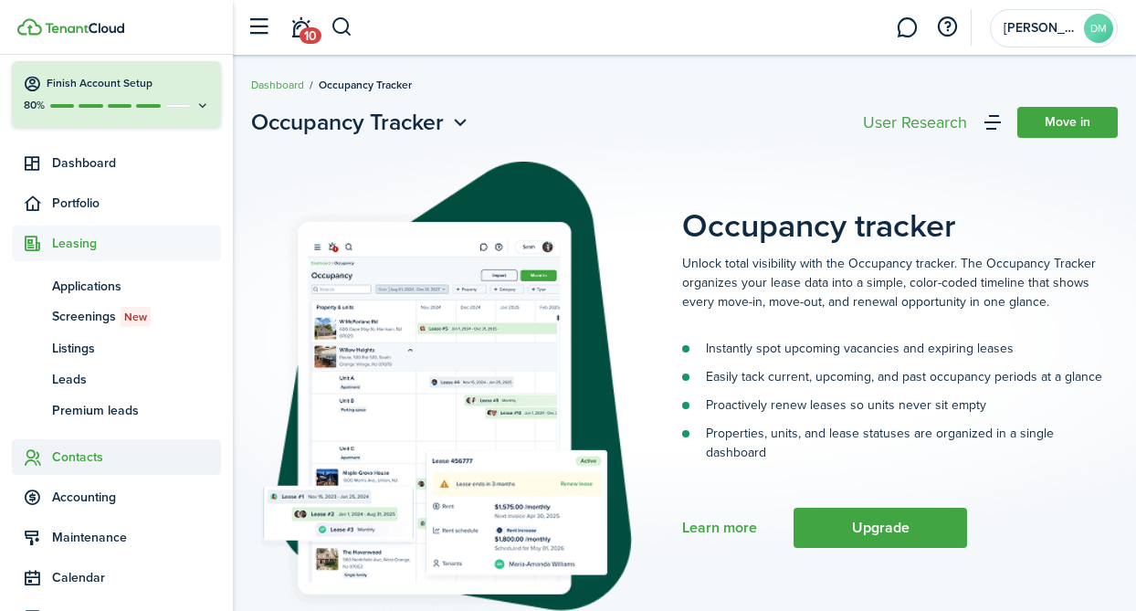
click at [94, 467] on span "Contacts" at bounding box center [136, 456] width 169 height 19
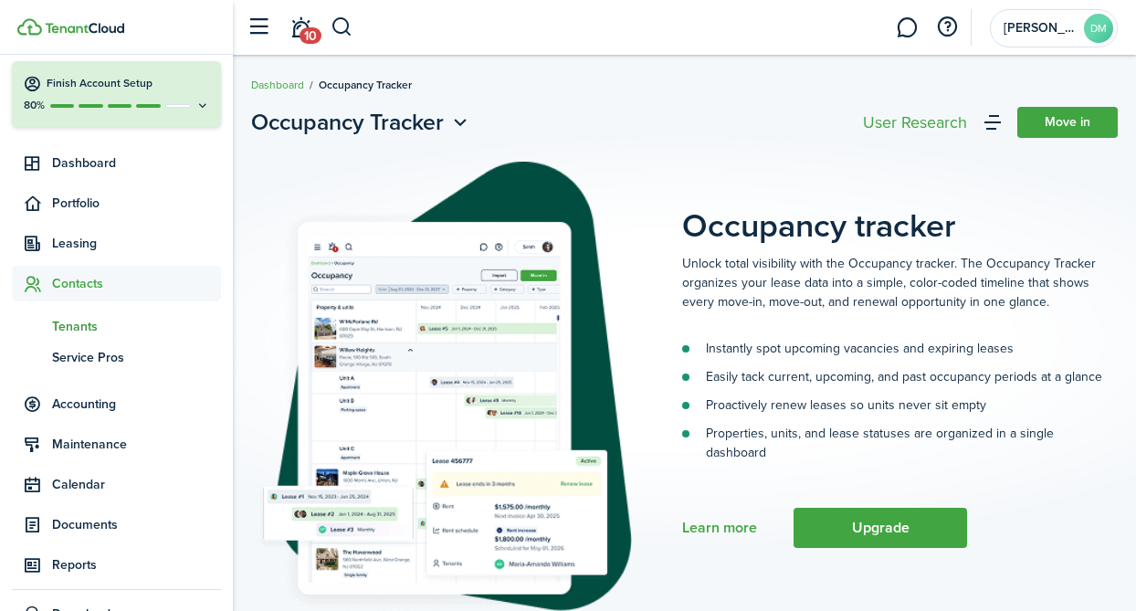
click at [70, 312] on link "tn Tenants" at bounding box center [116, 326] width 209 height 31
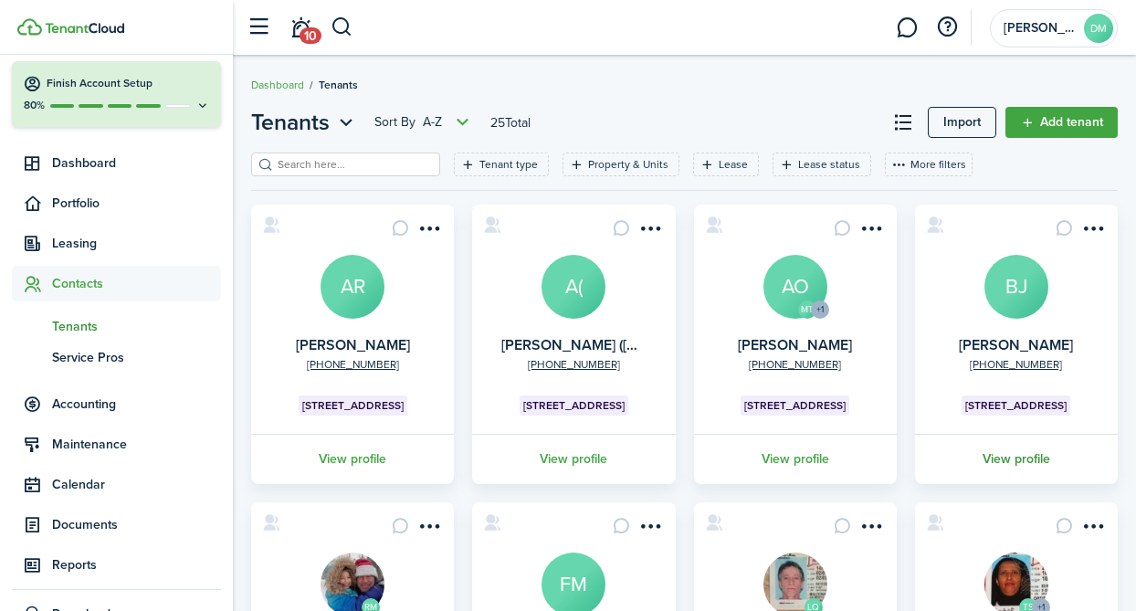
click at [1004, 452] on link "View profile" at bounding box center [1016, 459] width 208 height 50
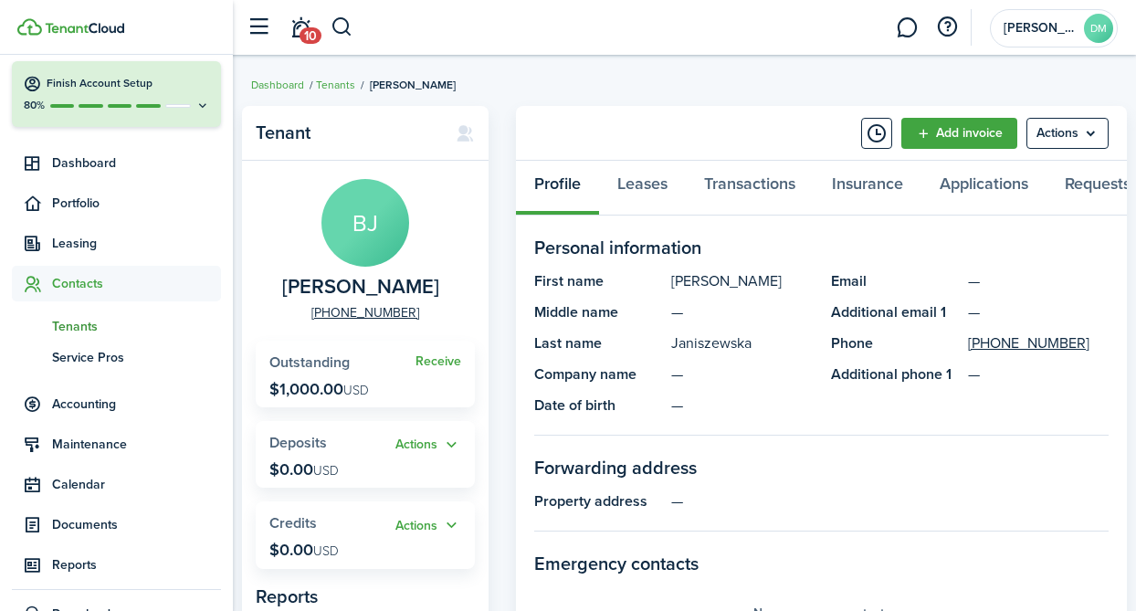
scroll to position [22, 0]
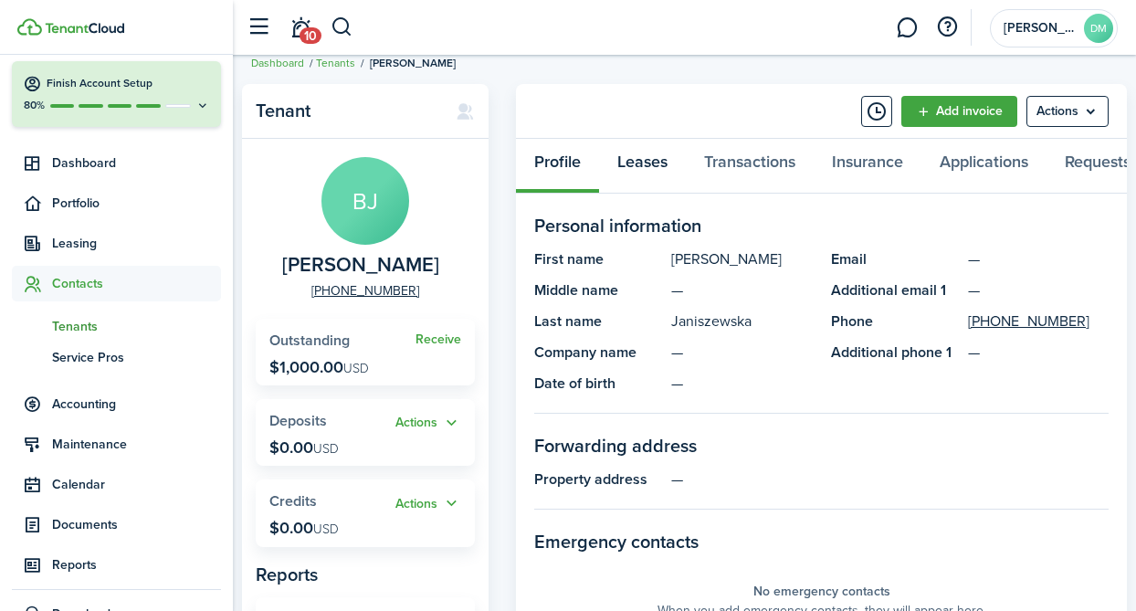
click at [641, 166] on link "Leases" at bounding box center [642, 166] width 87 height 55
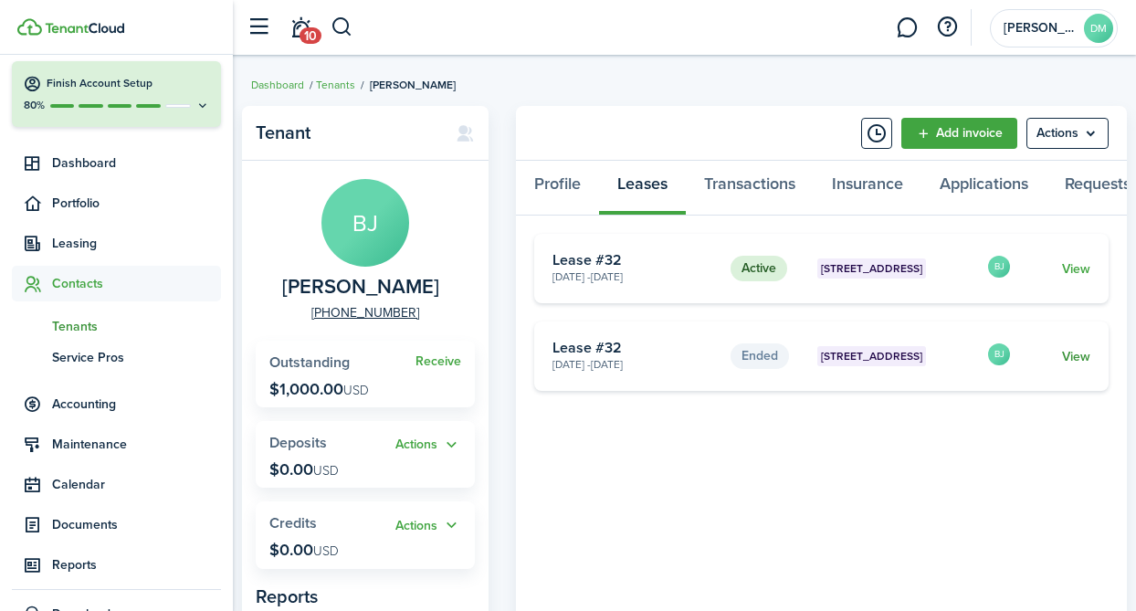
click at [1079, 358] on link "View" at bounding box center [1076, 356] width 28 height 19
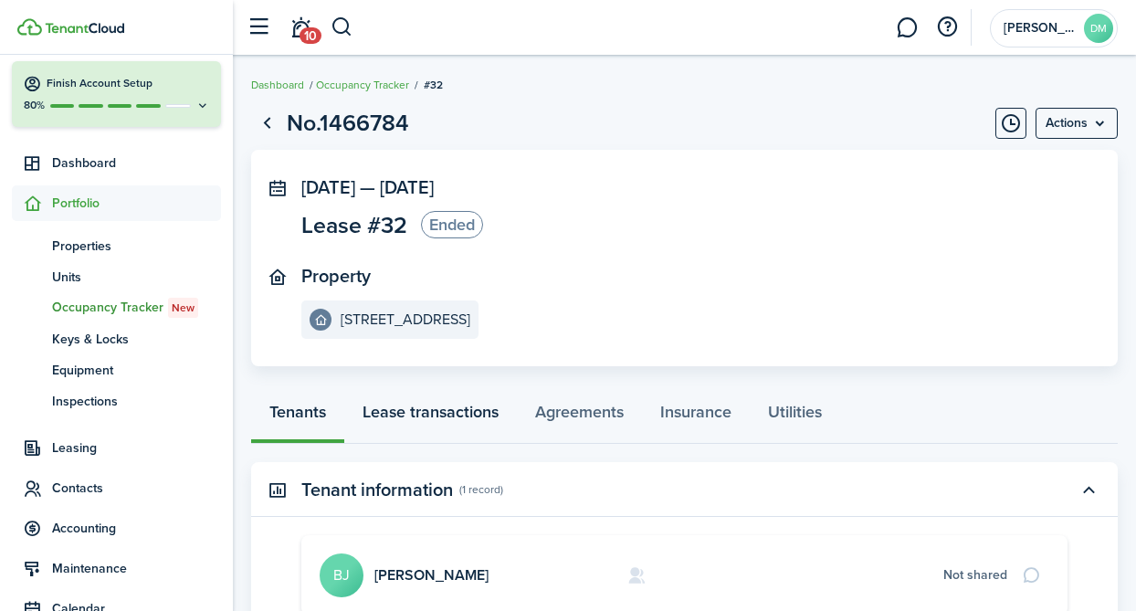
scroll to position [217, 0]
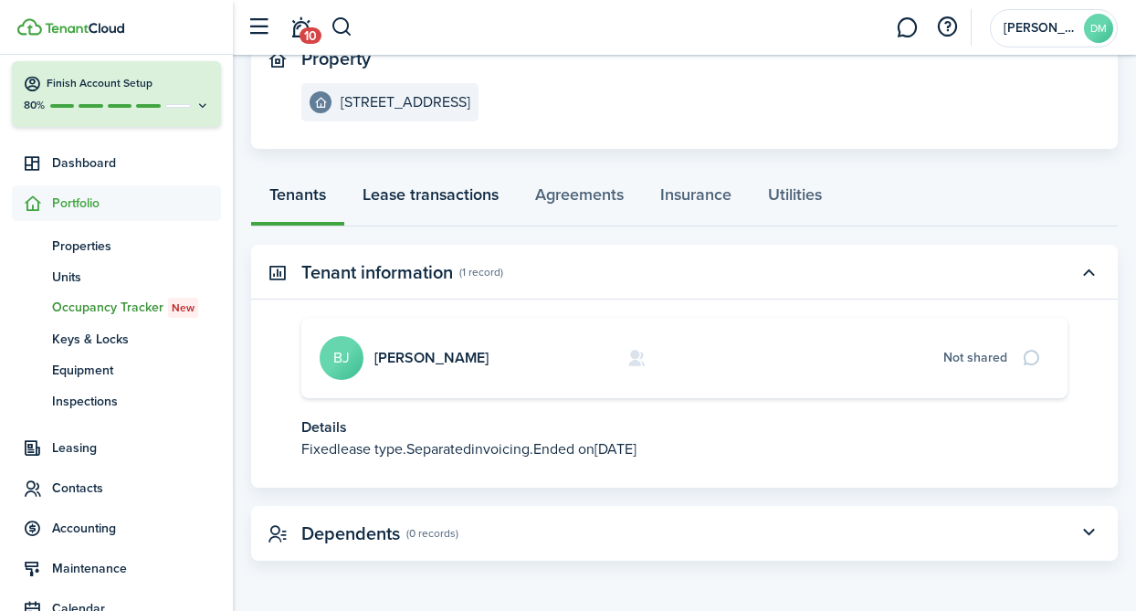
click at [437, 202] on link "Lease transactions" at bounding box center [430, 199] width 173 height 55
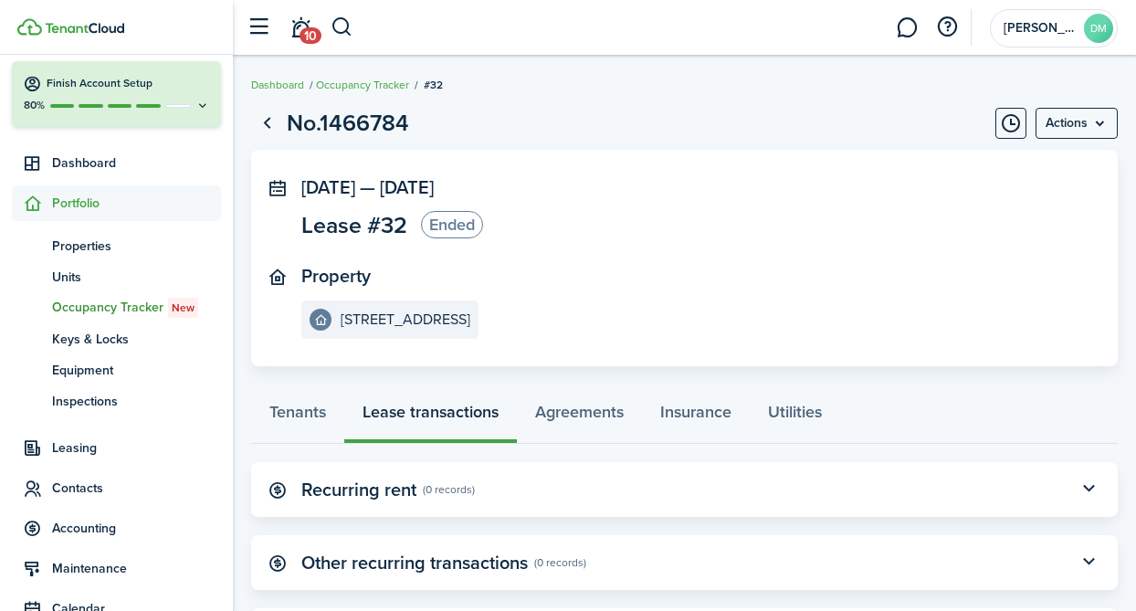
scroll to position [102, 0]
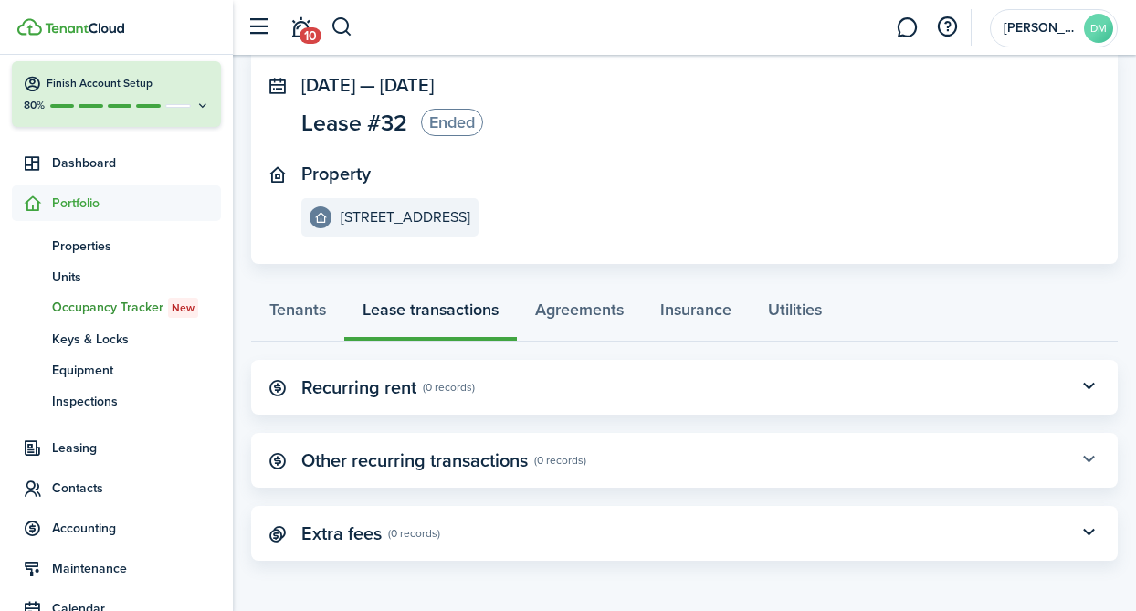
click at [1088, 457] on button "button" at bounding box center [1088, 460] width 31 height 31
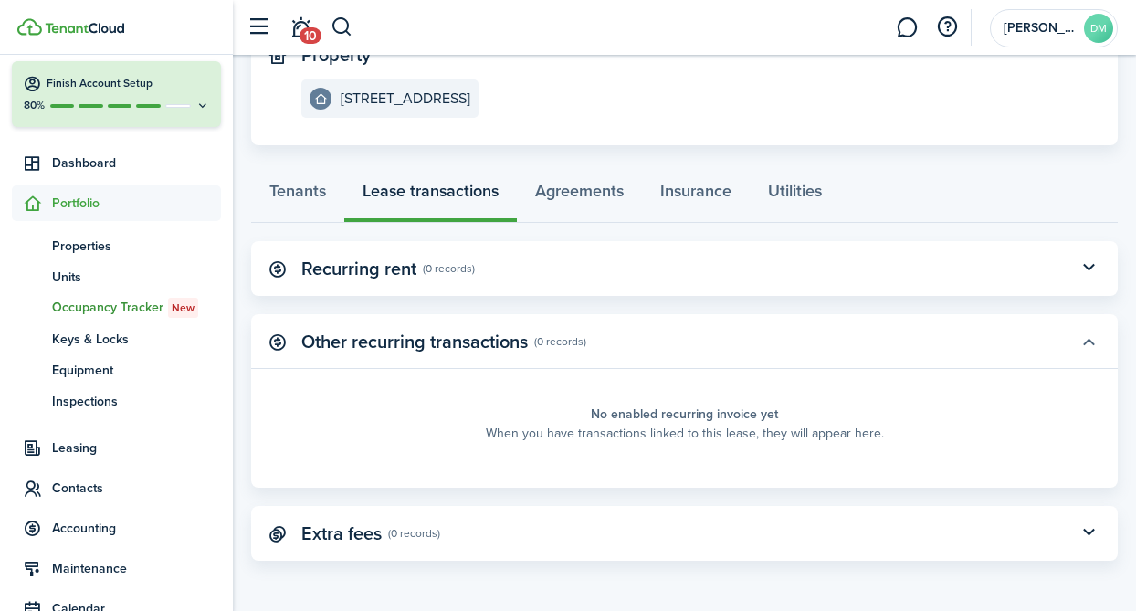
scroll to position [0, 0]
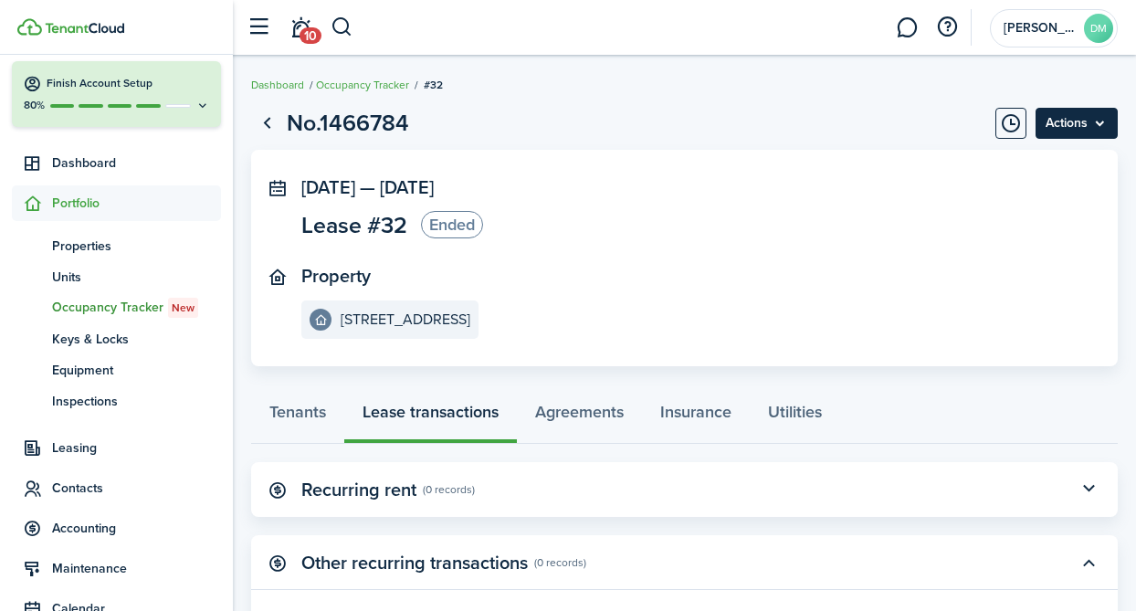
click at [1094, 121] on menu-btn "Actions" at bounding box center [1077, 123] width 82 height 31
click at [273, 115] on link "Go back" at bounding box center [266, 123] width 31 height 31
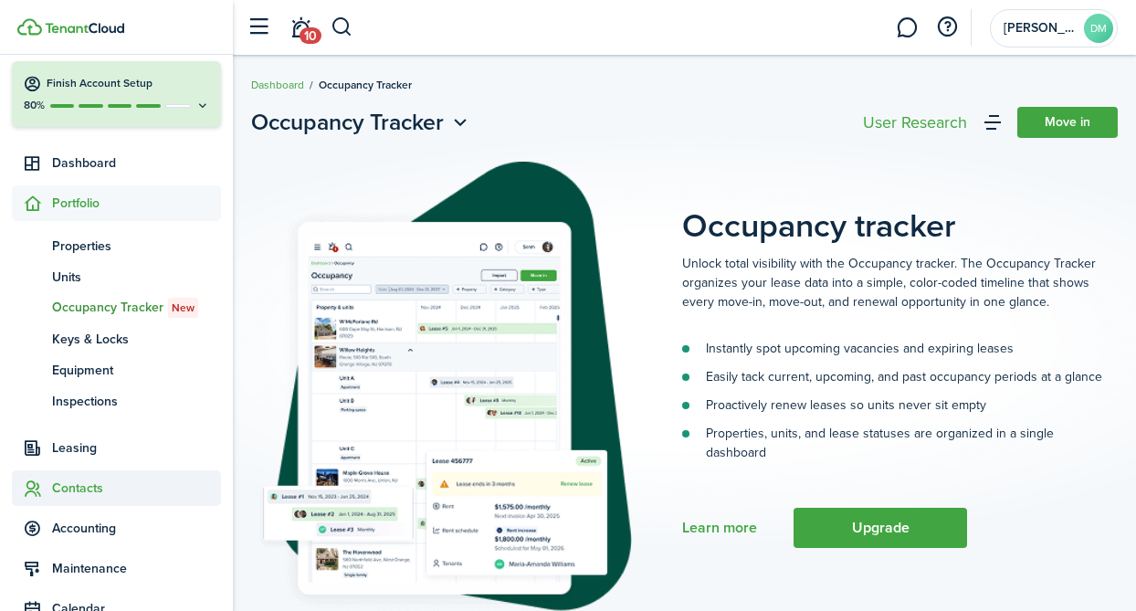
click at [96, 480] on span "Contacts" at bounding box center [136, 488] width 169 height 19
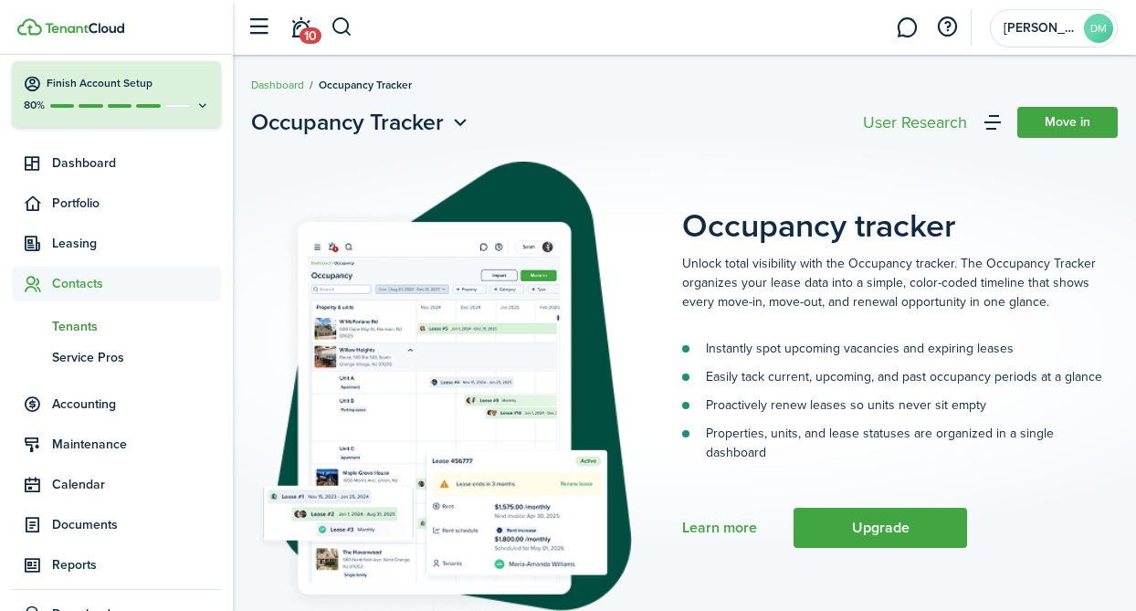
click at [88, 327] on span "Tenants" at bounding box center [136, 326] width 169 height 19
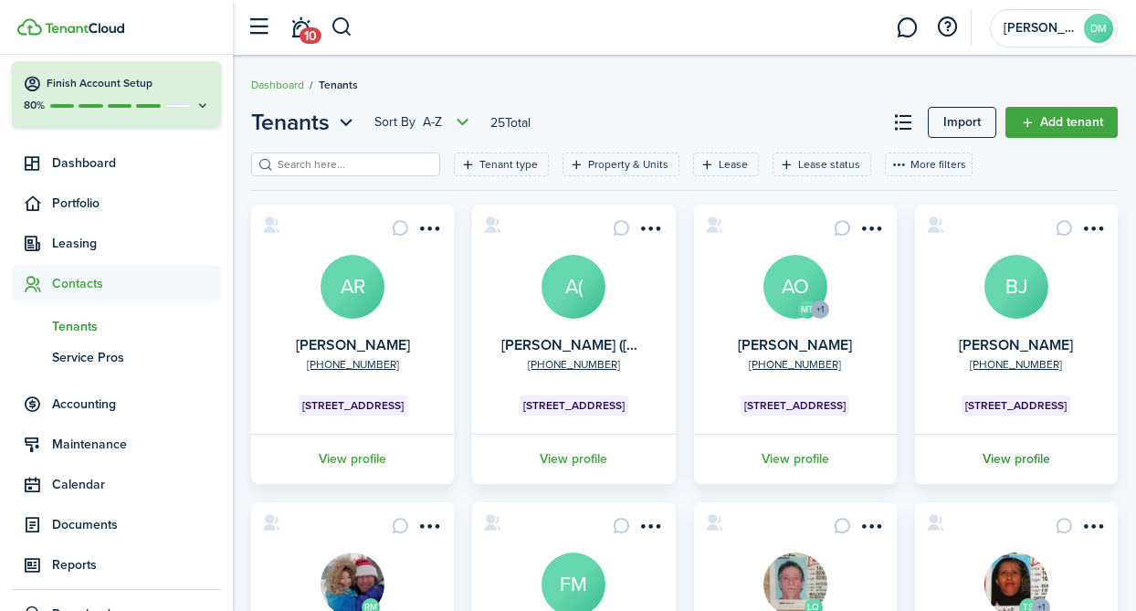
click at [1012, 458] on link "View profile" at bounding box center [1016, 459] width 208 height 50
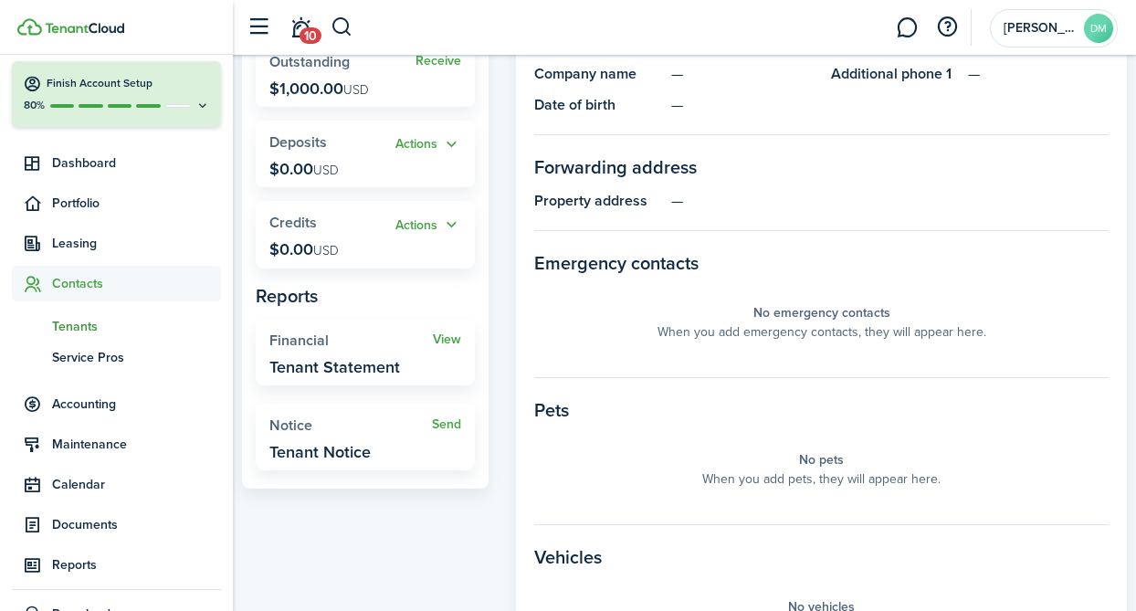
scroll to position [82, 0]
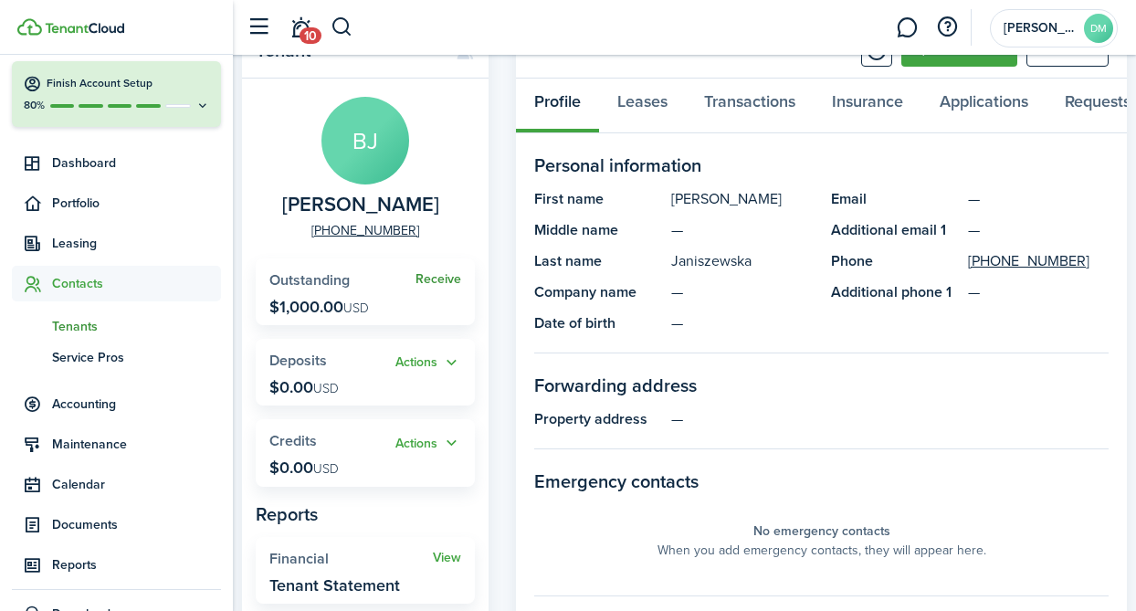
click at [439, 279] on link "Receive" at bounding box center [439, 279] width 46 height 15
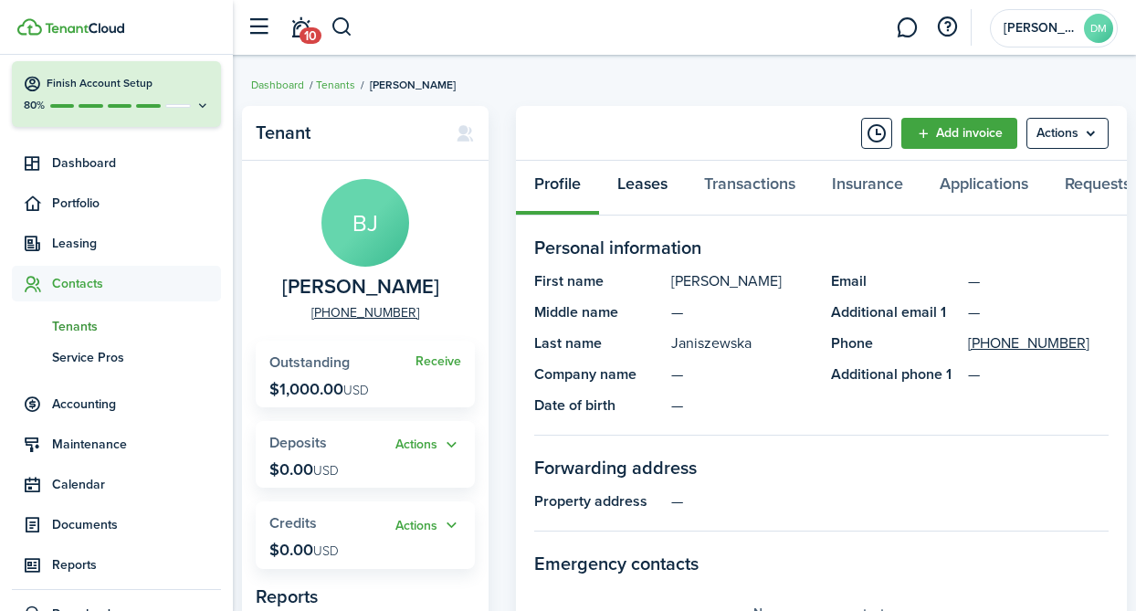
click at [648, 195] on link "Leases" at bounding box center [642, 188] width 87 height 55
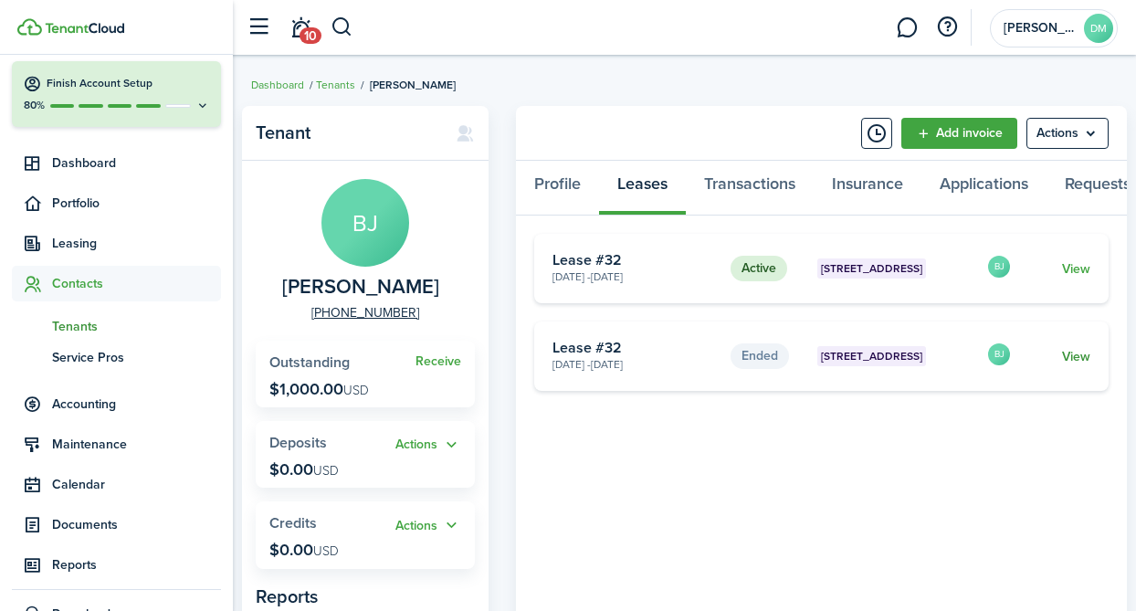
click at [1069, 354] on link "View" at bounding box center [1076, 356] width 28 height 19
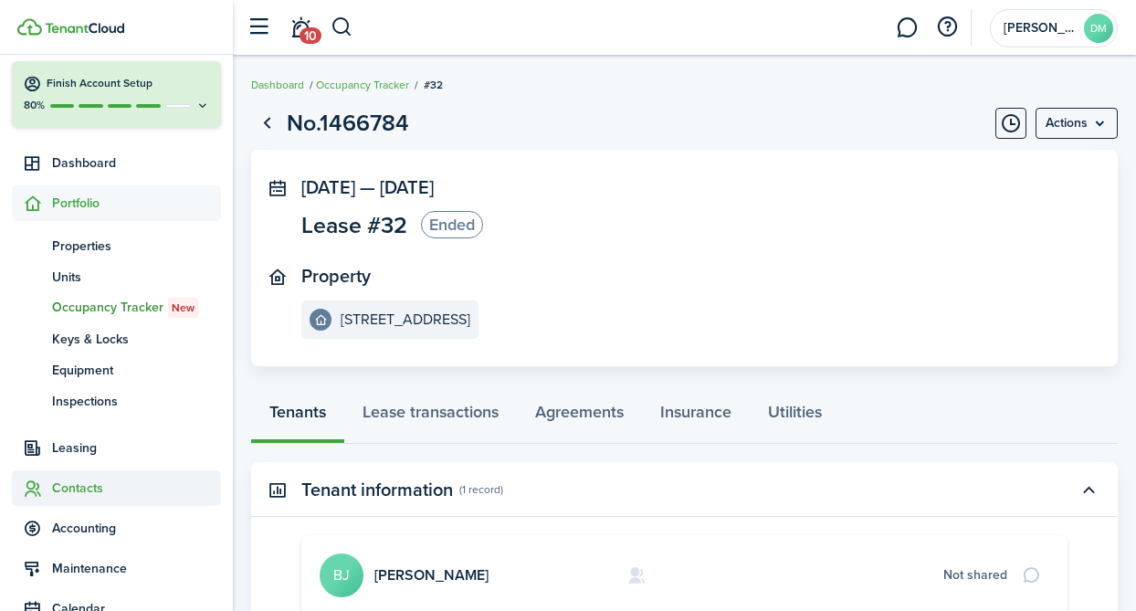
click at [79, 482] on span "Contacts" at bounding box center [136, 488] width 169 height 19
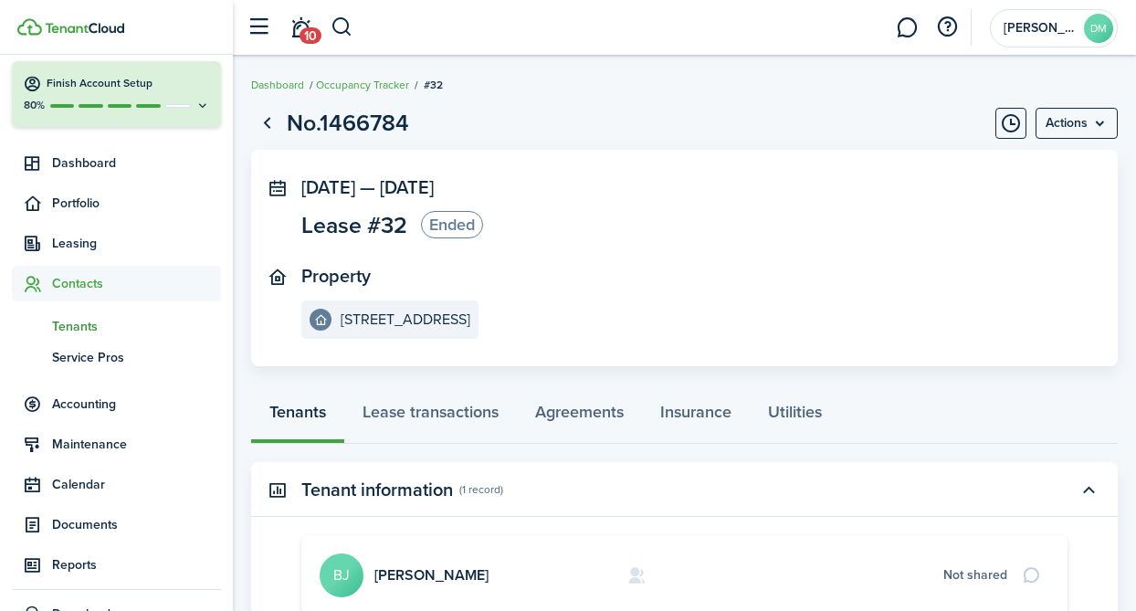
click at [80, 336] on link "tn Tenants" at bounding box center [116, 326] width 209 height 31
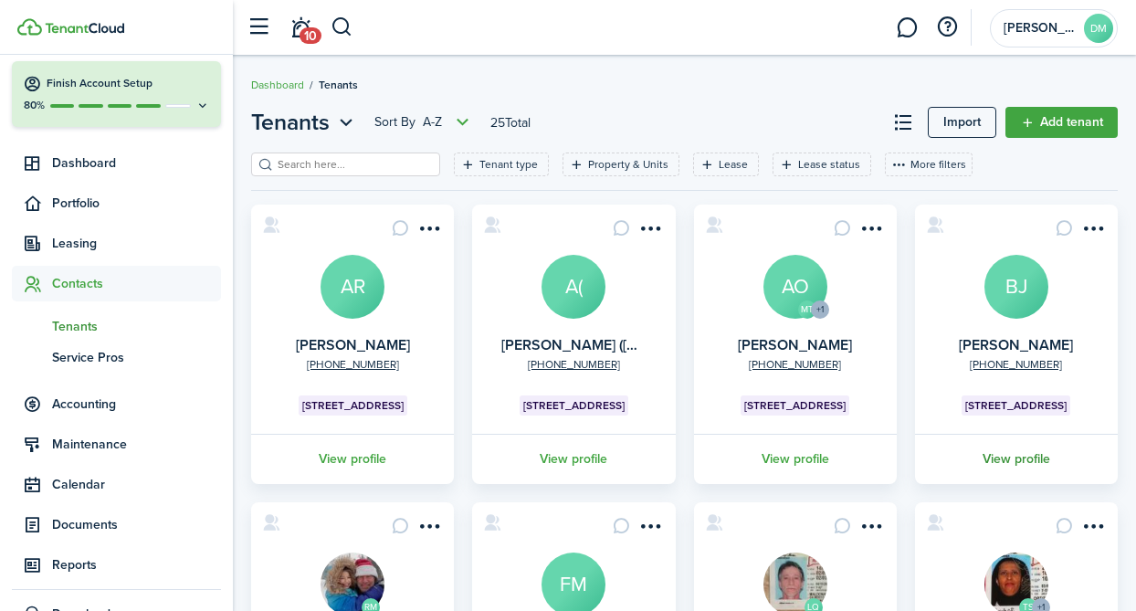
click at [1012, 460] on link "View profile" at bounding box center [1016, 459] width 208 height 50
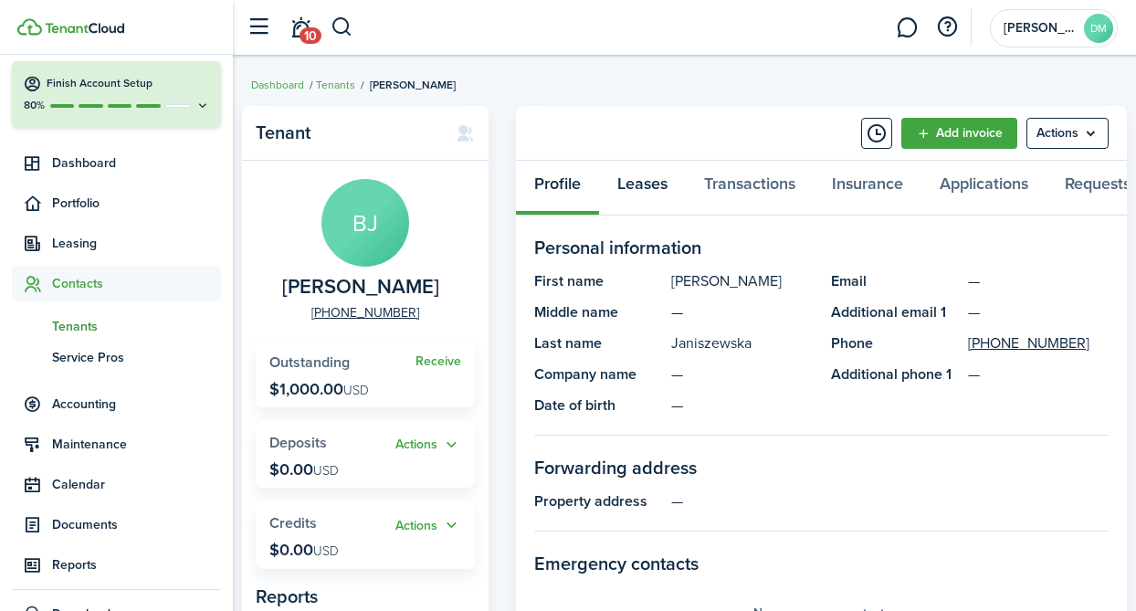
click at [655, 191] on link "Leases" at bounding box center [642, 188] width 87 height 55
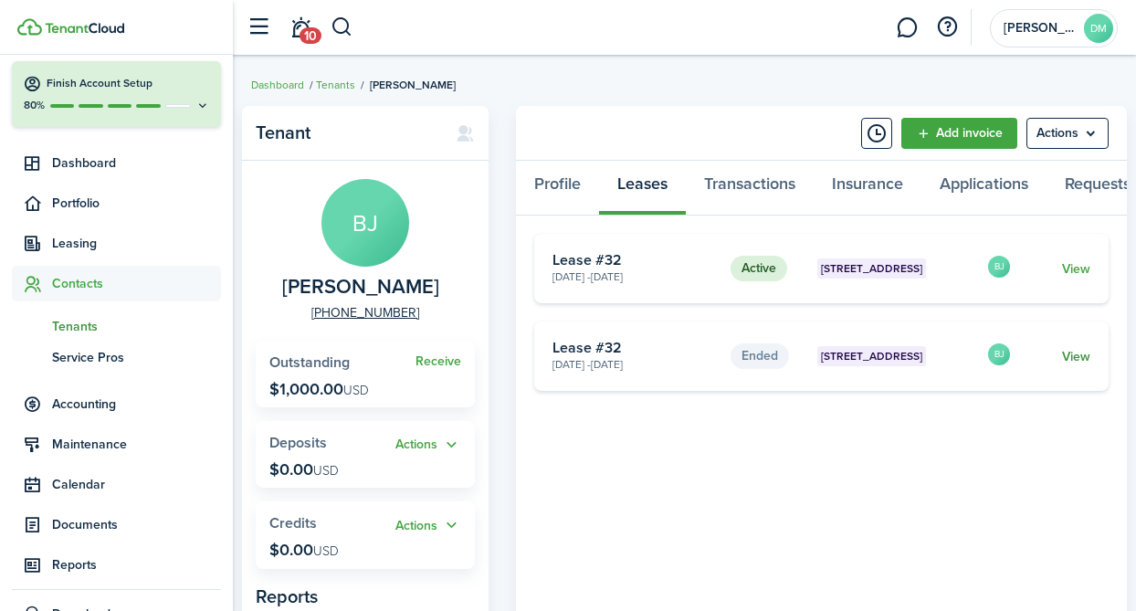
click at [1078, 358] on link "View" at bounding box center [1076, 356] width 28 height 19
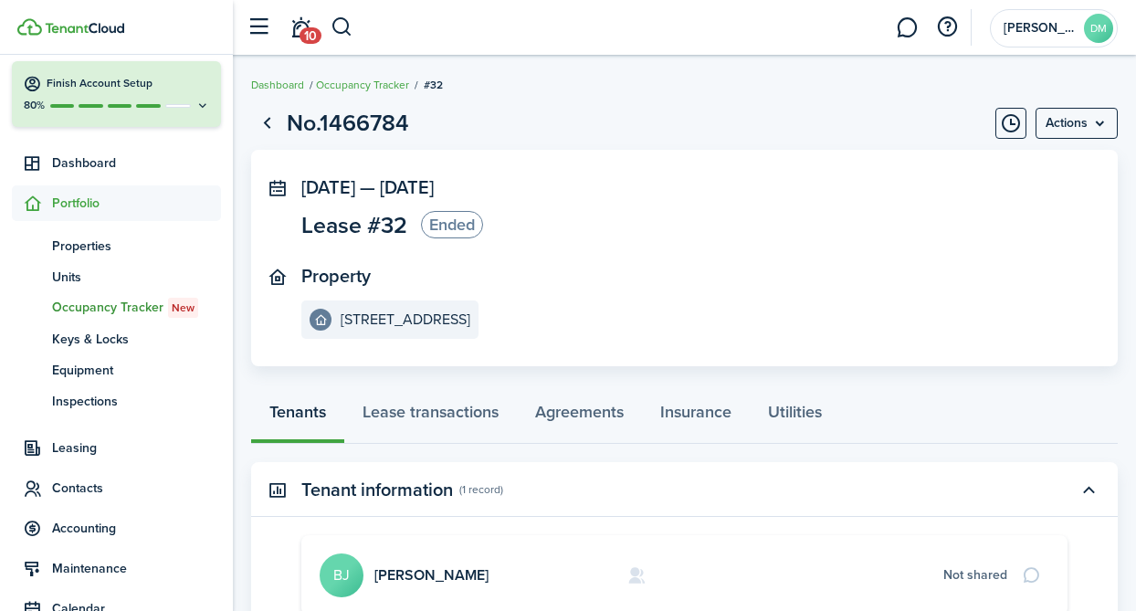
scroll to position [38, 0]
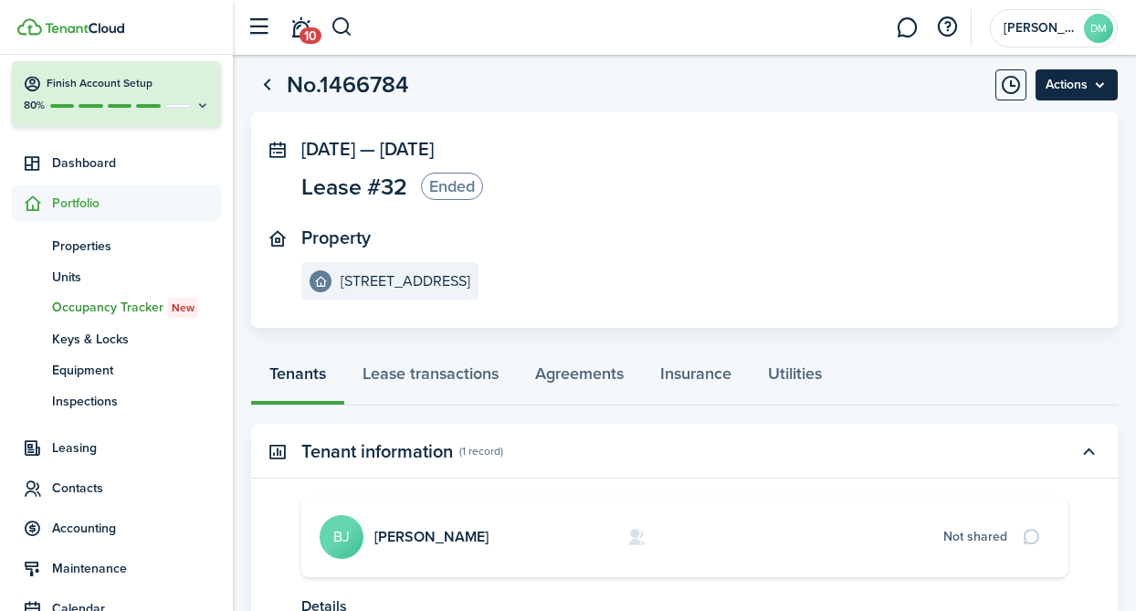
click at [1095, 79] on menu-btn "Actions" at bounding box center [1077, 84] width 82 height 31
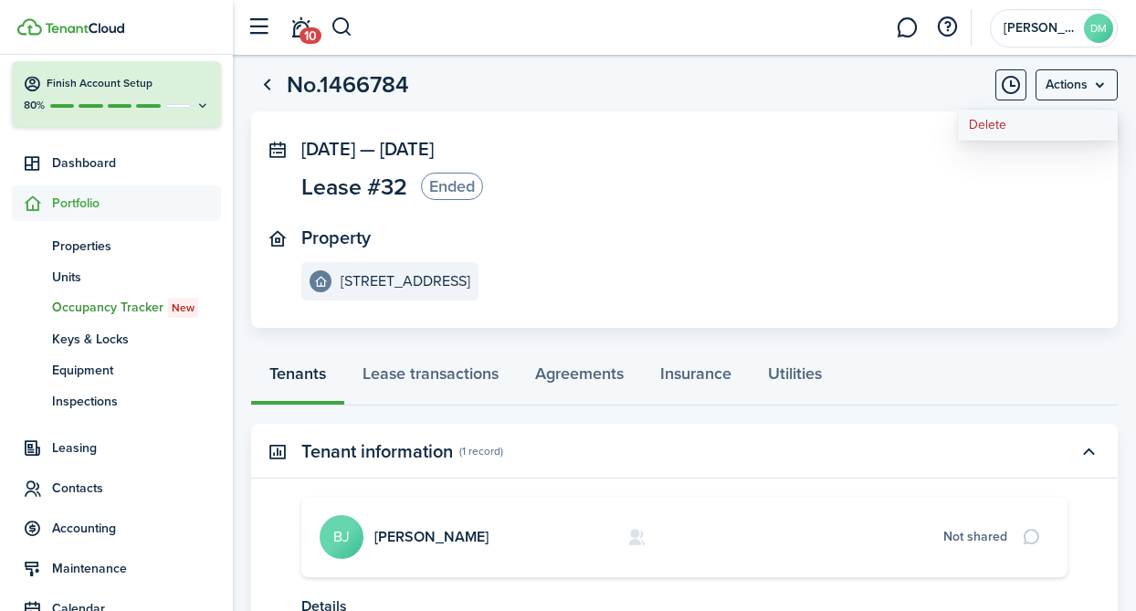
click at [1027, 118] on button "Delete" at bounding box center [1038, 125] width 160 height 31
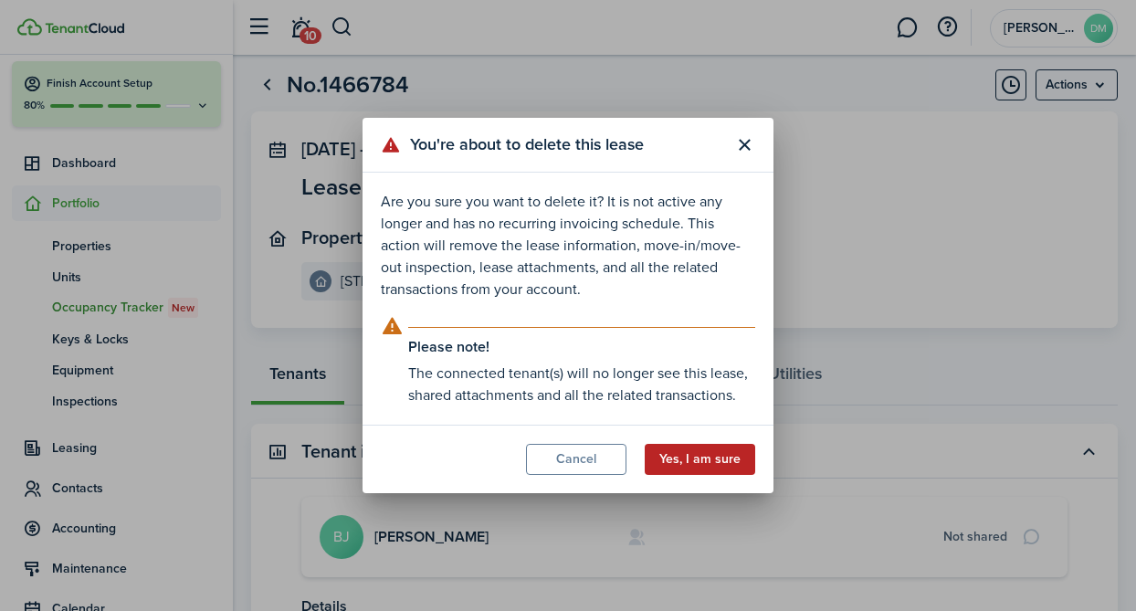
click at [687, 462] on button "Yes, I am sure" at bounding box center [700, 459] width 111 height 31
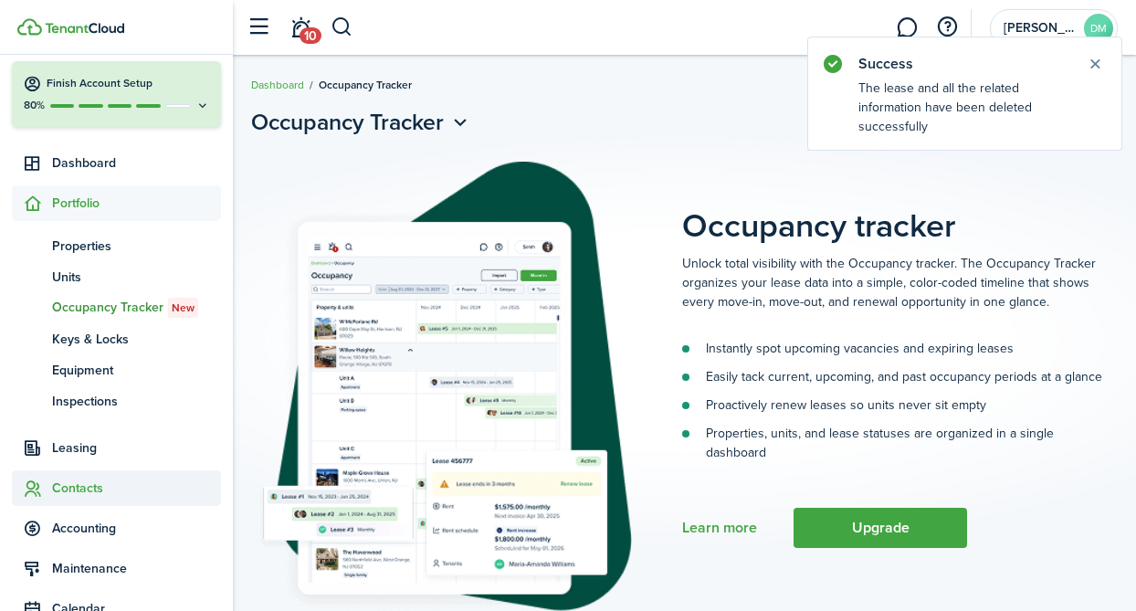
click at [88, 490] on span "Contacts" at bounding box center [136, 488] width 169 height 19
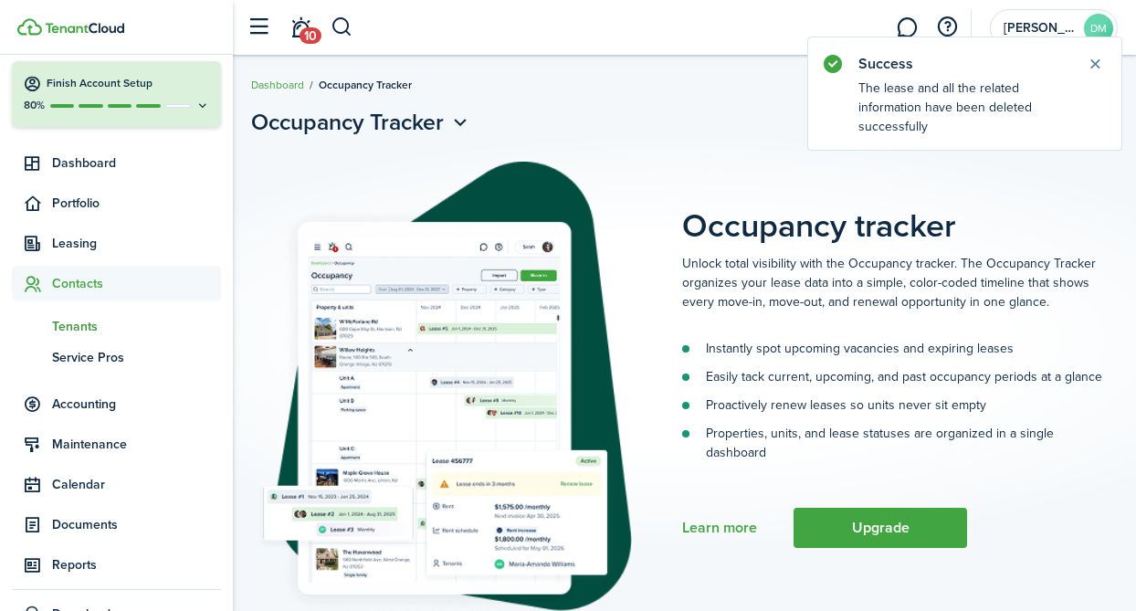
click at [83, 327] on span "Tenants" at bounding box center [136, 326] width 169 height 19
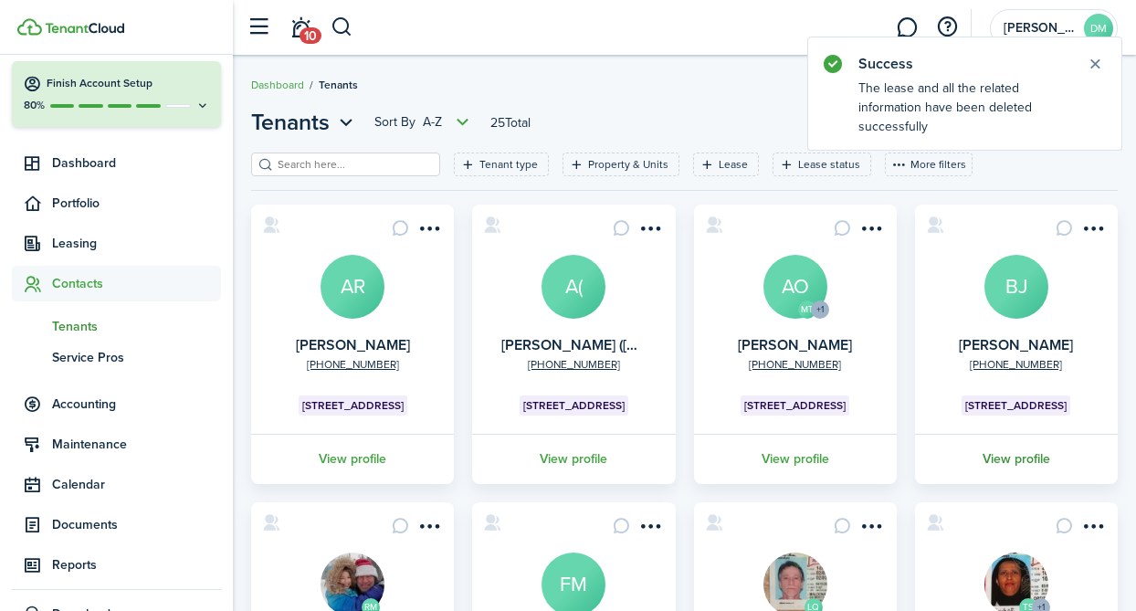
click at [995, 458] on link "View profile" at bounding box center [1016, 459] width 208 height 50
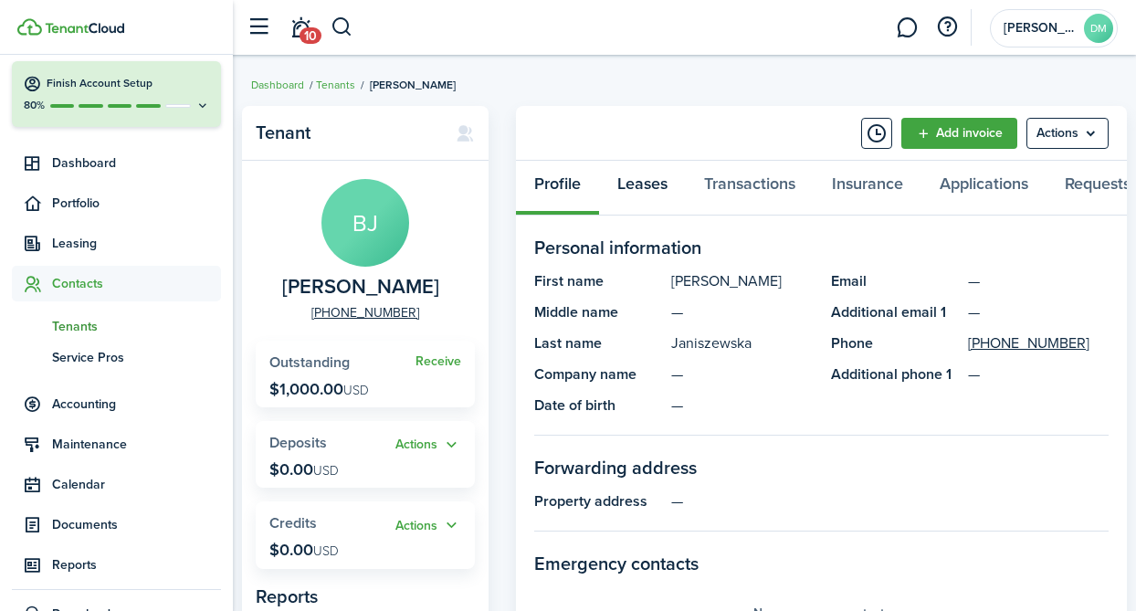
click at [677, 194] on link "Leases" at bounding box center [642, 188] width 87 height 55
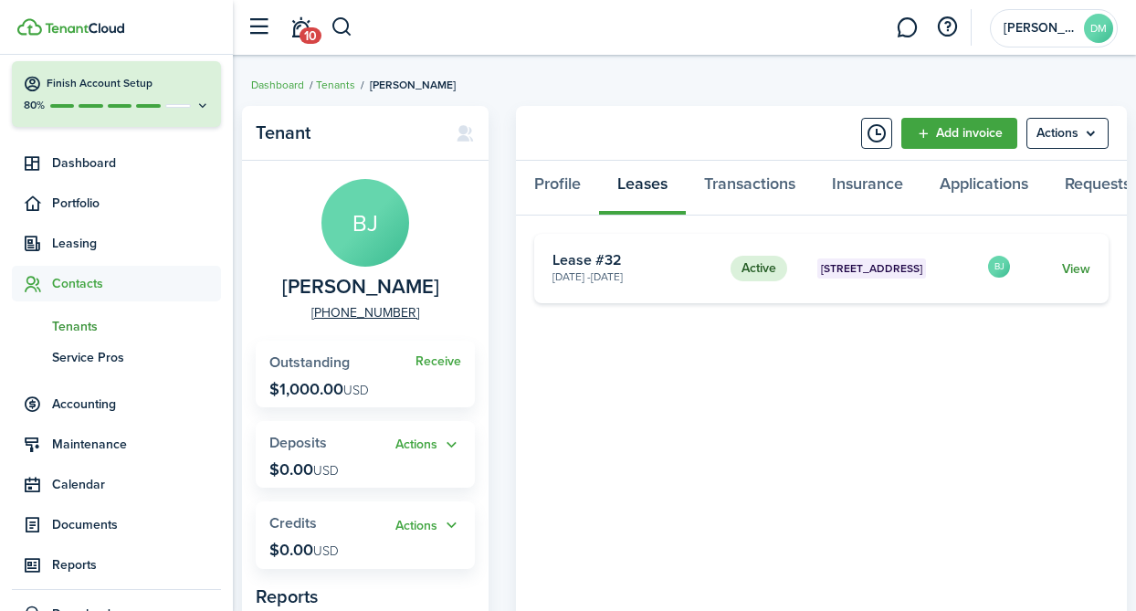
click at [1081, 260] on link "View" at bounding box center [1076, 268] width 28 height 19
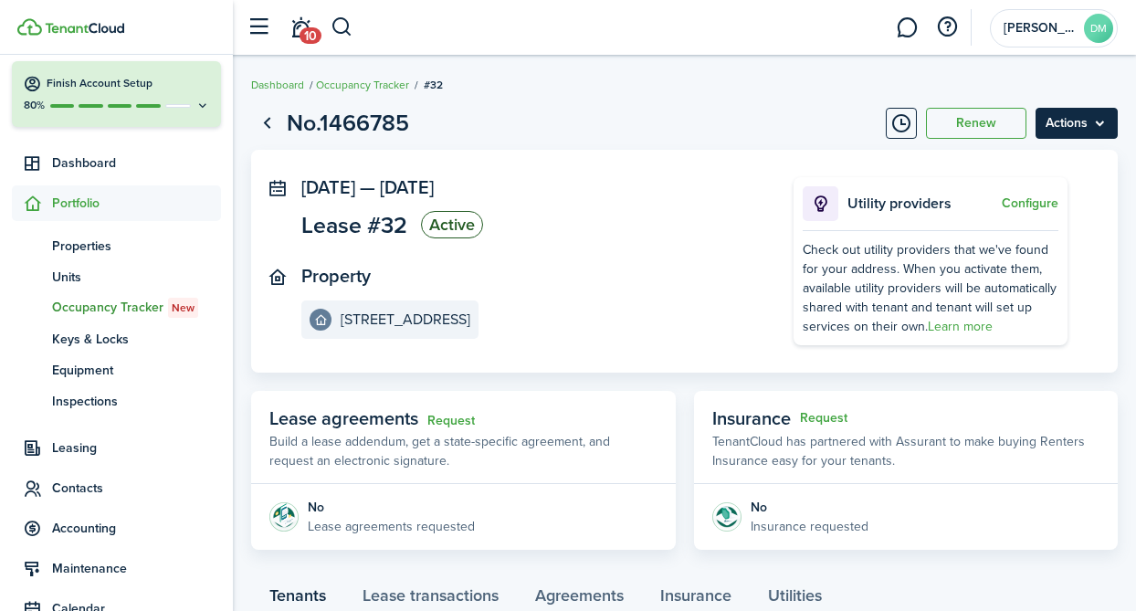
click at [1093, 127] on menu-btn "Actions" at bounding box center [1077, 123] width 82 height 31
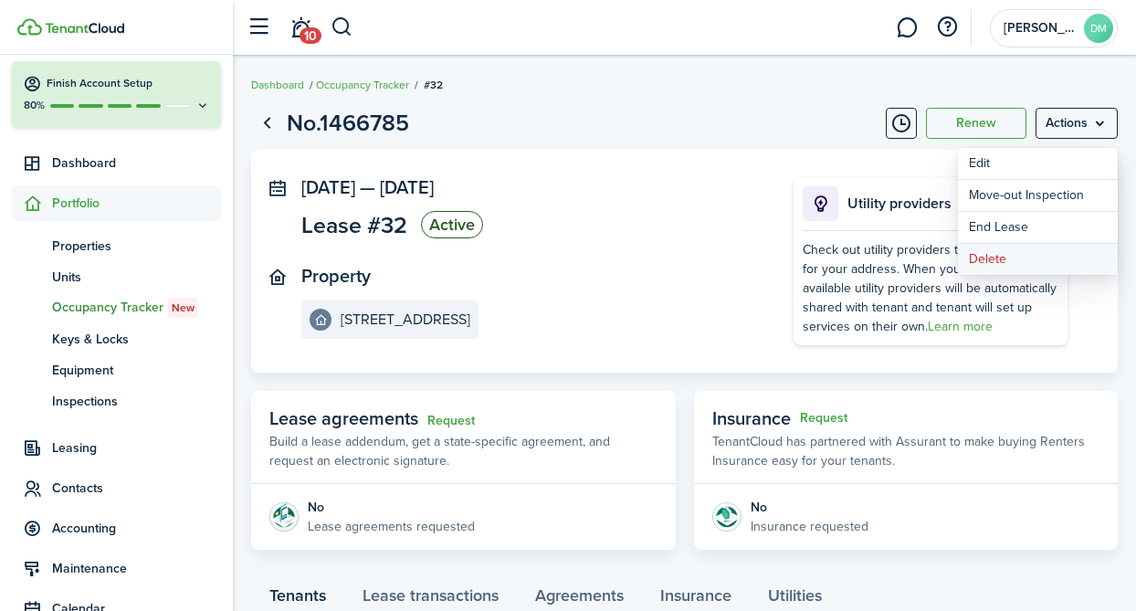
click at [1010, 263] on button "Delete" at bounding box center [1038, 259] width 160 height 31
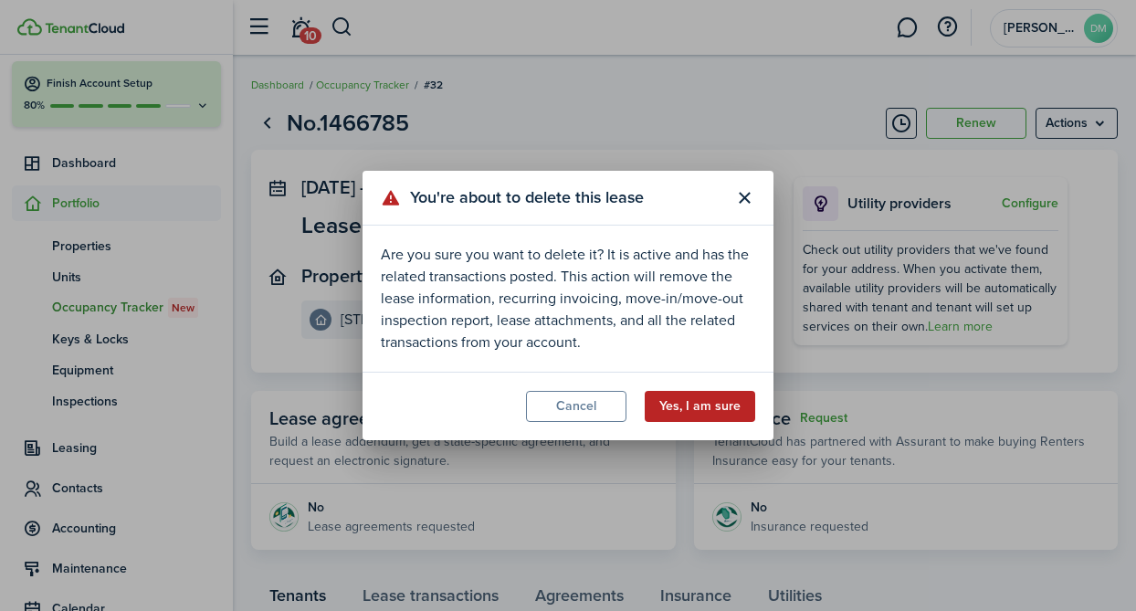
click at [714, 408] on button "Yes, I am sure" at bounding box center [700, 406] width 111 height 31
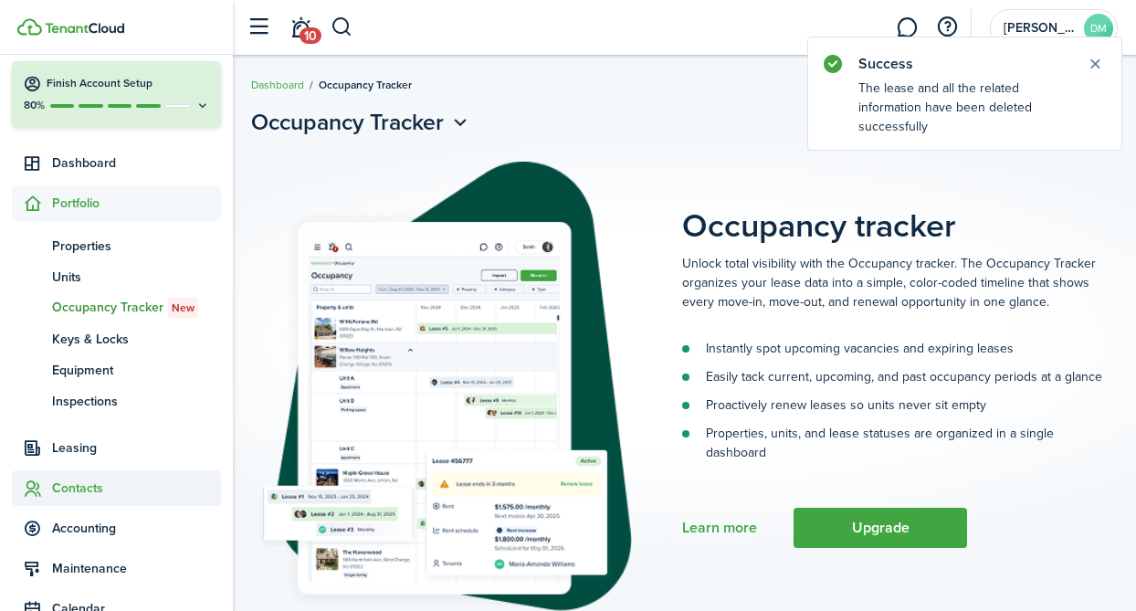
click at [79, 495] on span "Contacts" at bounding box center [136, 488] width 169 height 19
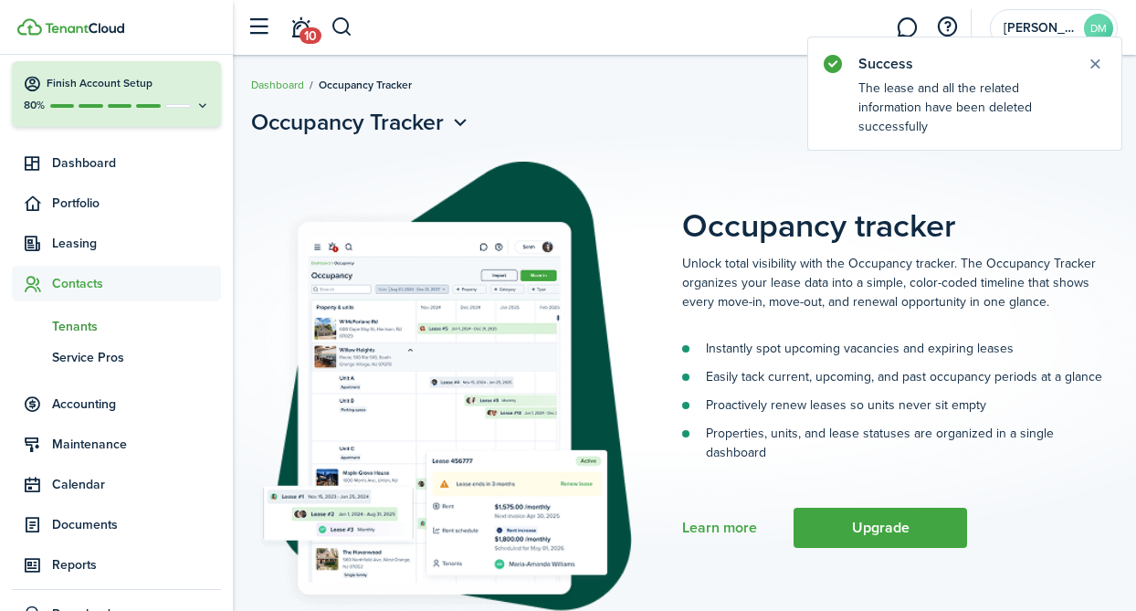
click at [79, 330] on span "Tenants" at bounding box center [136, 326] width 169 height 19
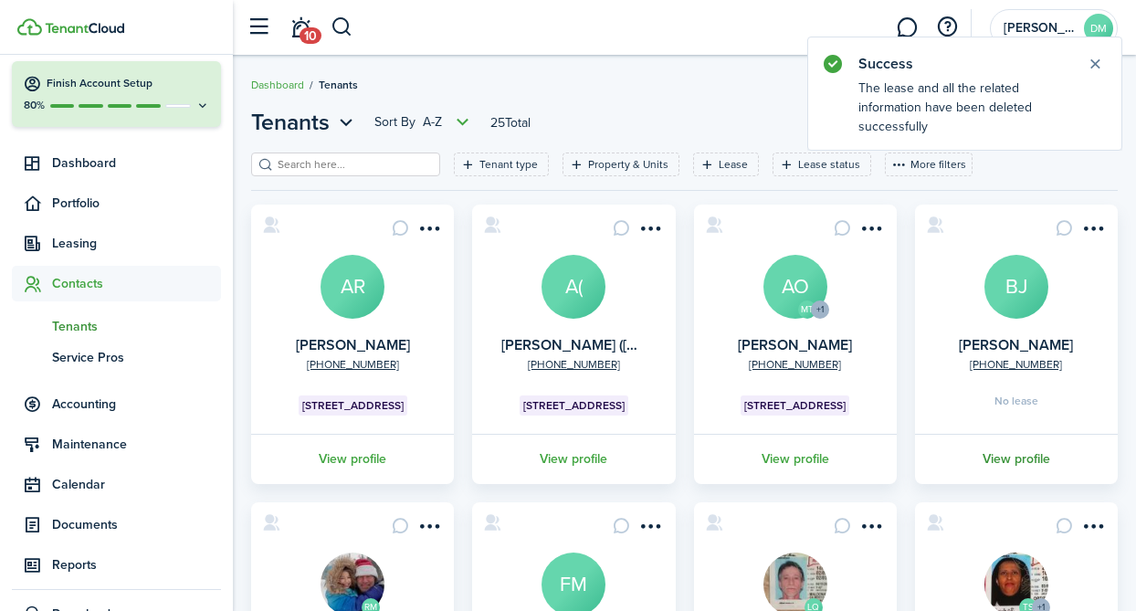
click at [1012, 465] on link "View profile" at bounding box center [1016, 459] width 208 height 50
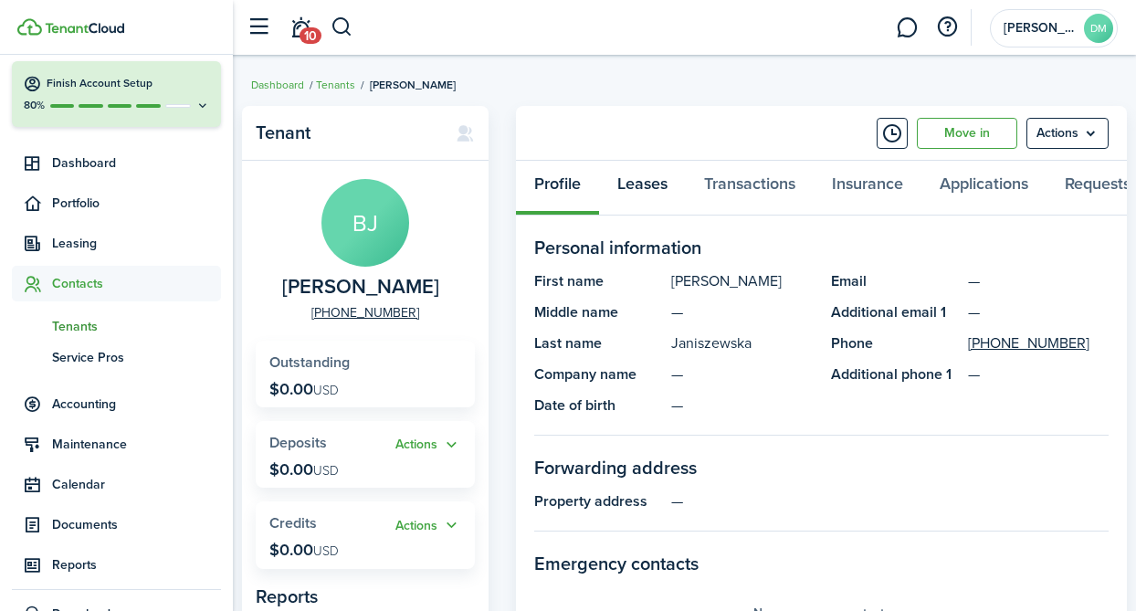
click at [647, 181] on link "Leases" at bounding box center [642, 188] width 87 height 55
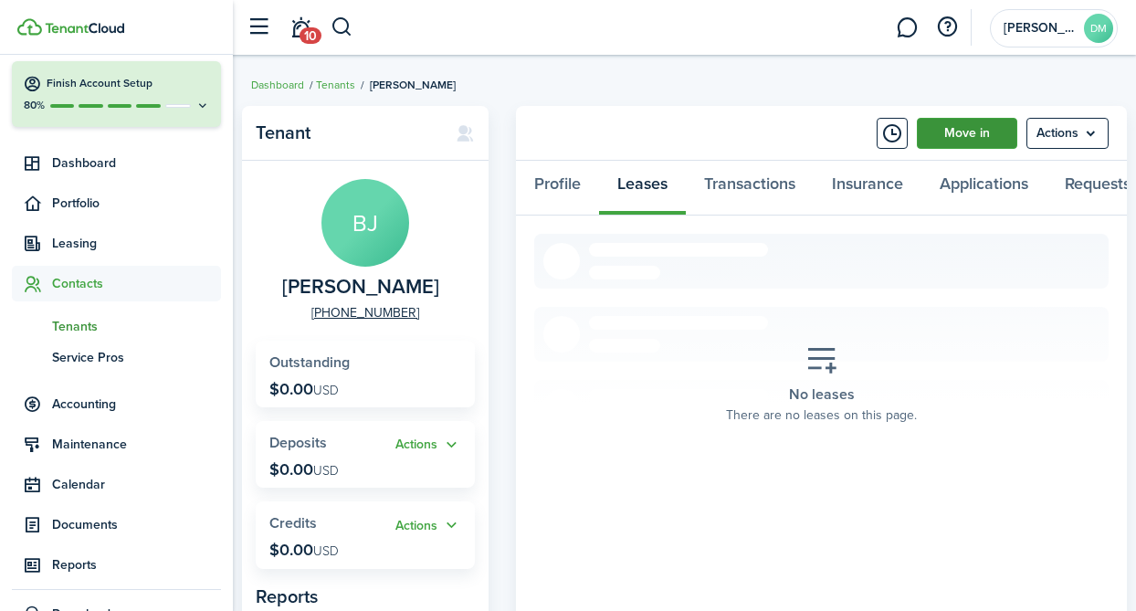
click at [980, 140] on link "Move in" at bounding box center [967, 133] width 100 height 31
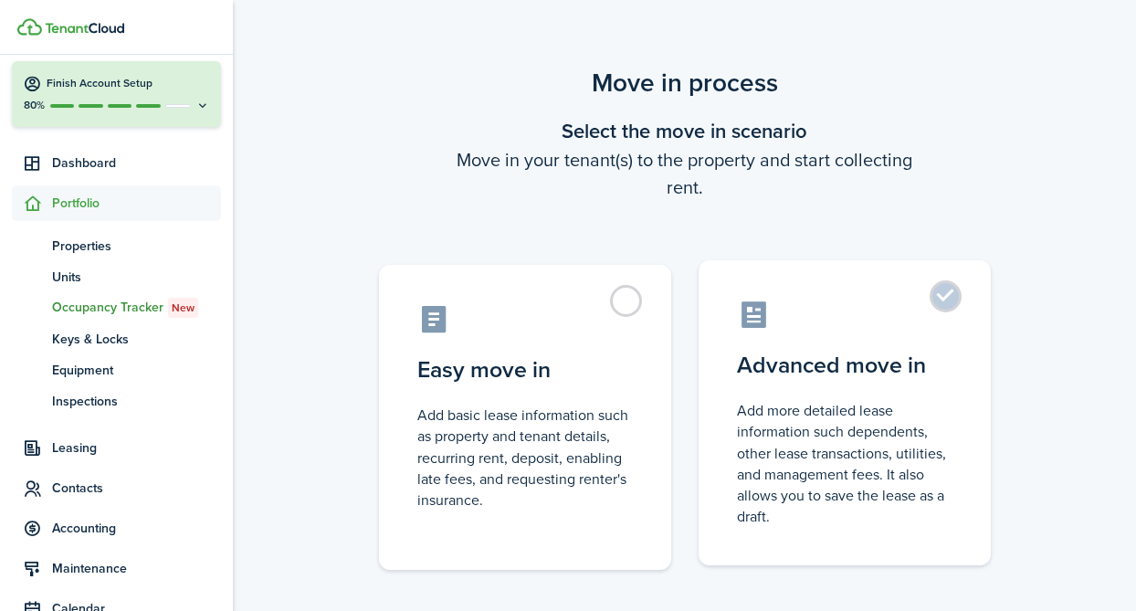
click at [931, 306] on control-radio-card-icon at bounding box center [845, 315] width 216 height 32
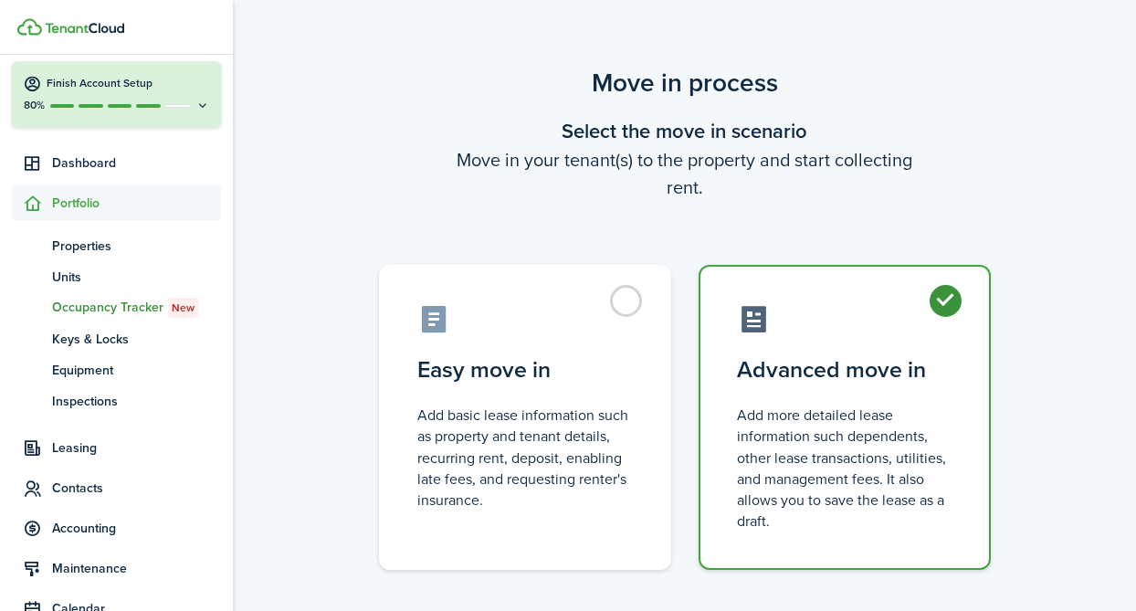
radio input "true"
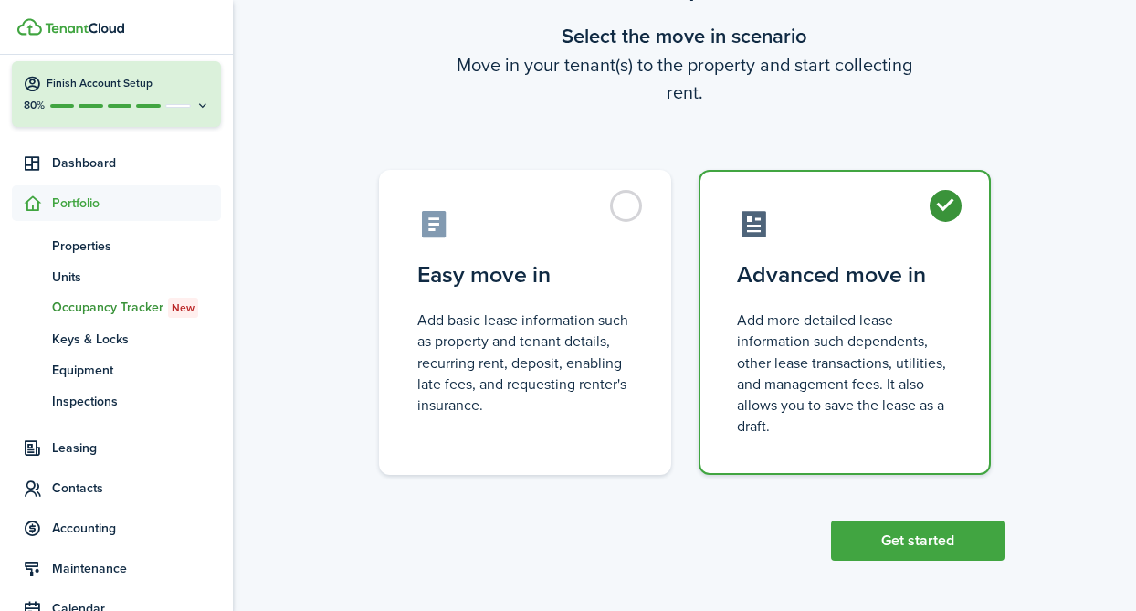
click at [905, 542] on button "Get started" at bounding box center [918, 541] width 174 height 40
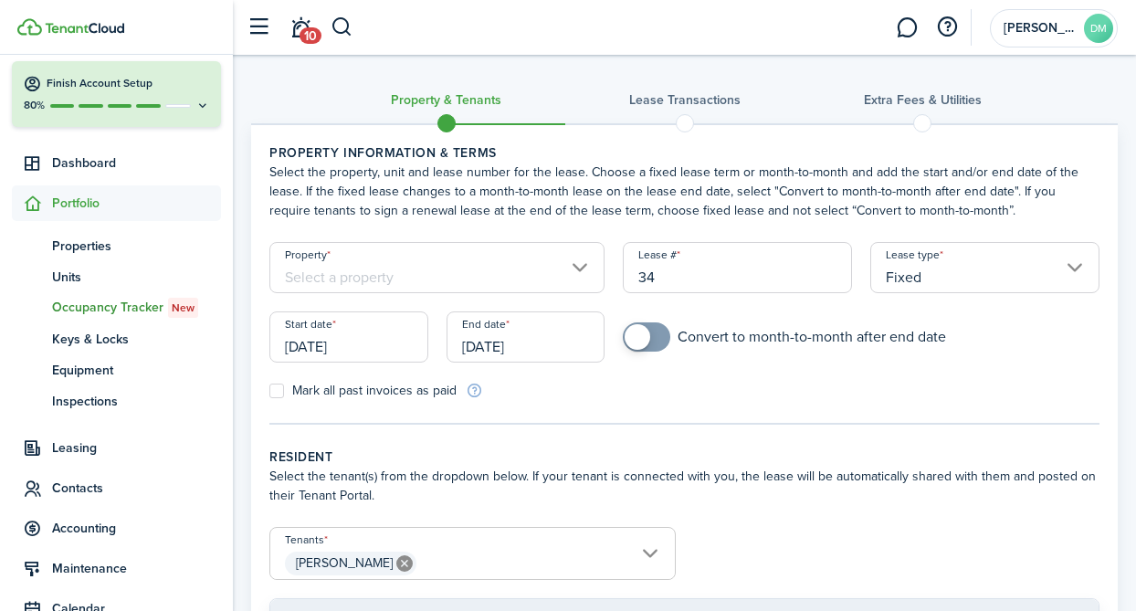
click at [428, 272] on input "Property" at bounding box center [436, 267] width 335 height 51
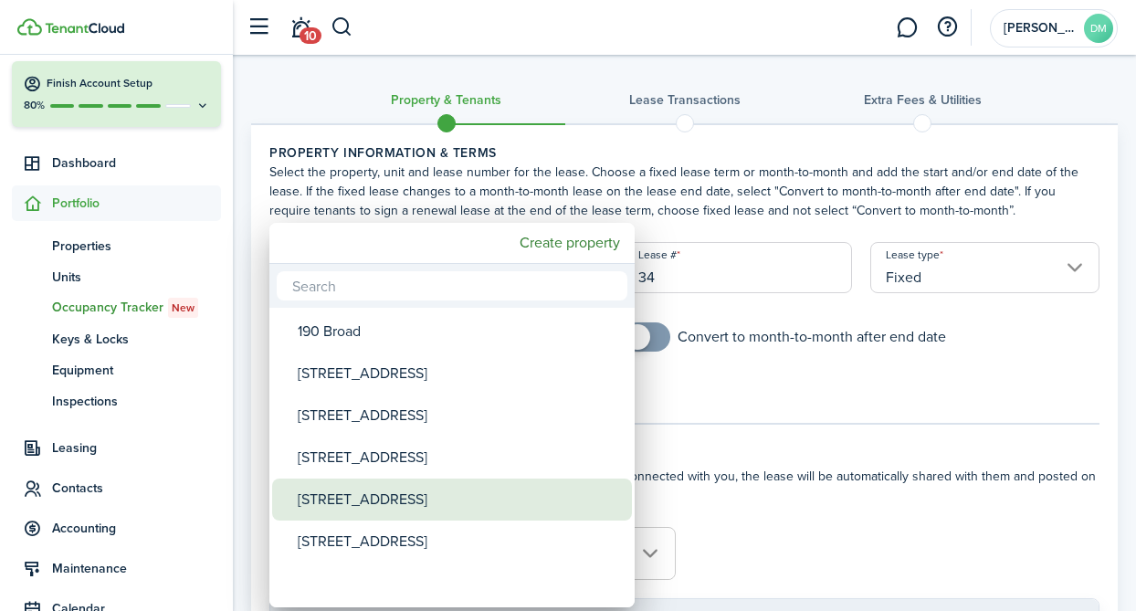
click at [355, 504] on div "[STREET_ADDRESS]" at bounding box center [459, 500] width 323 height 42
type input "[STREET_ADDRESS]"
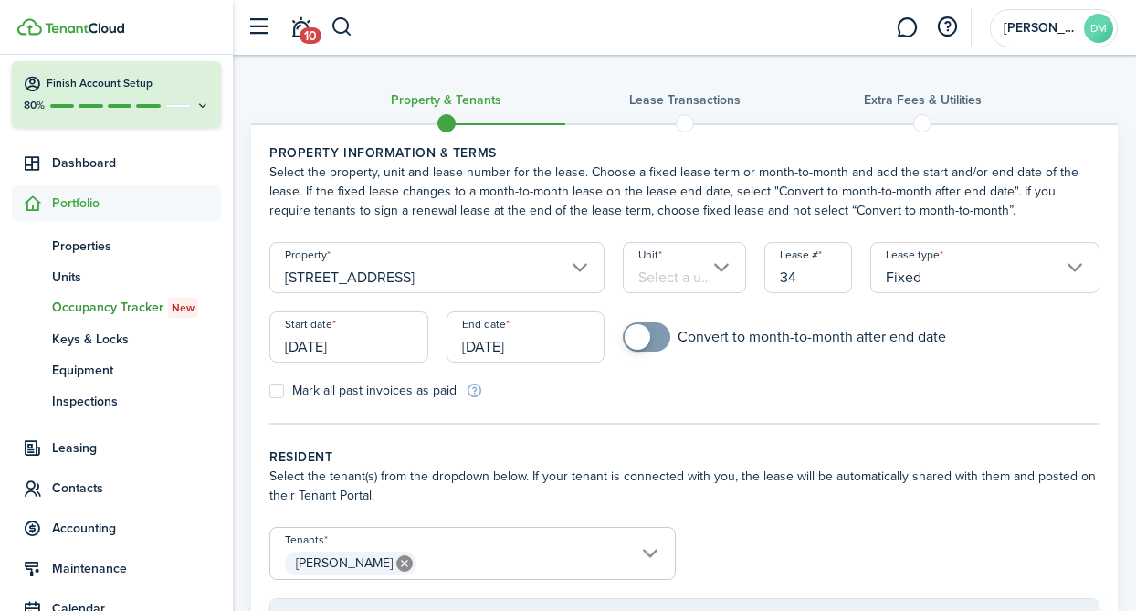
click at [711, 276] on input "Unit" at bounding box center [684, 267] width 123 height 51
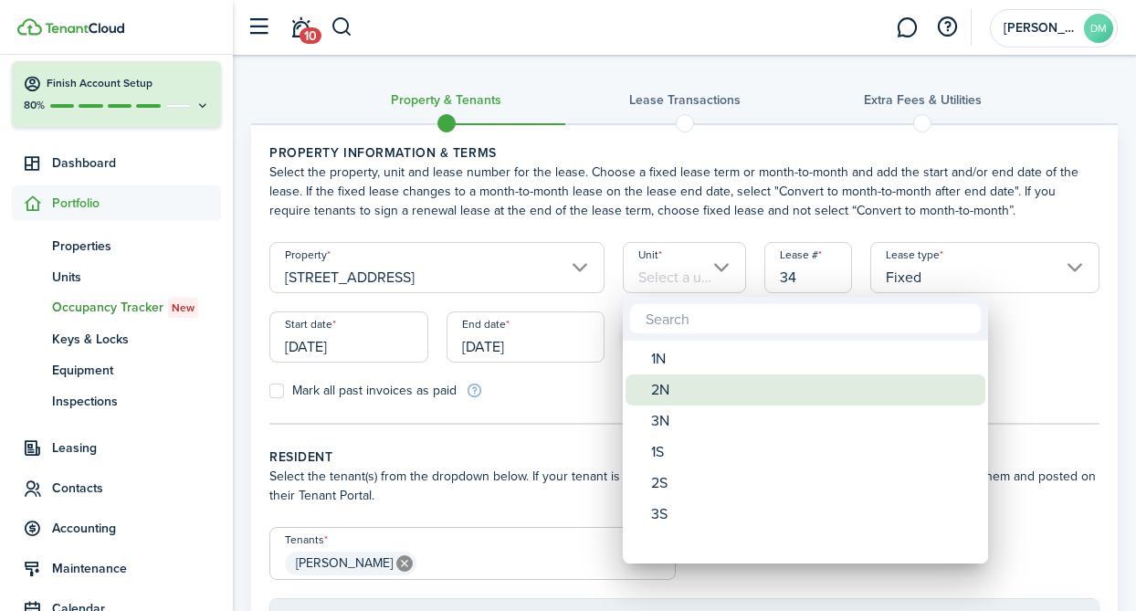
click at [666, 394] on div "2N" at bounding box center [812, 389] width 323 height 31
type input "2N"
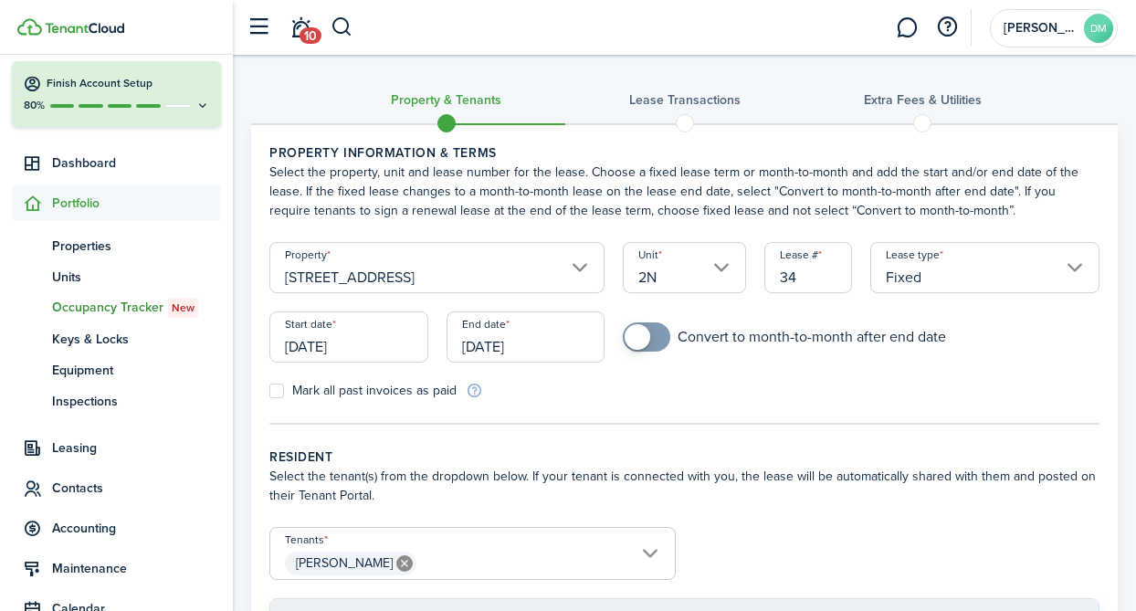
click at [276, 387] on label "Mark all past invoices as paid" at bounding box center [362, 391] width 187 height 15
click at [269, 391] on input "Mark all past invoices as paid" at bounding box center [268, 391] width 1 height 1
checkbox input "true"
click at [316, 329] on input "[DATE]" at bounding box center [348, 336] width 159 height 51
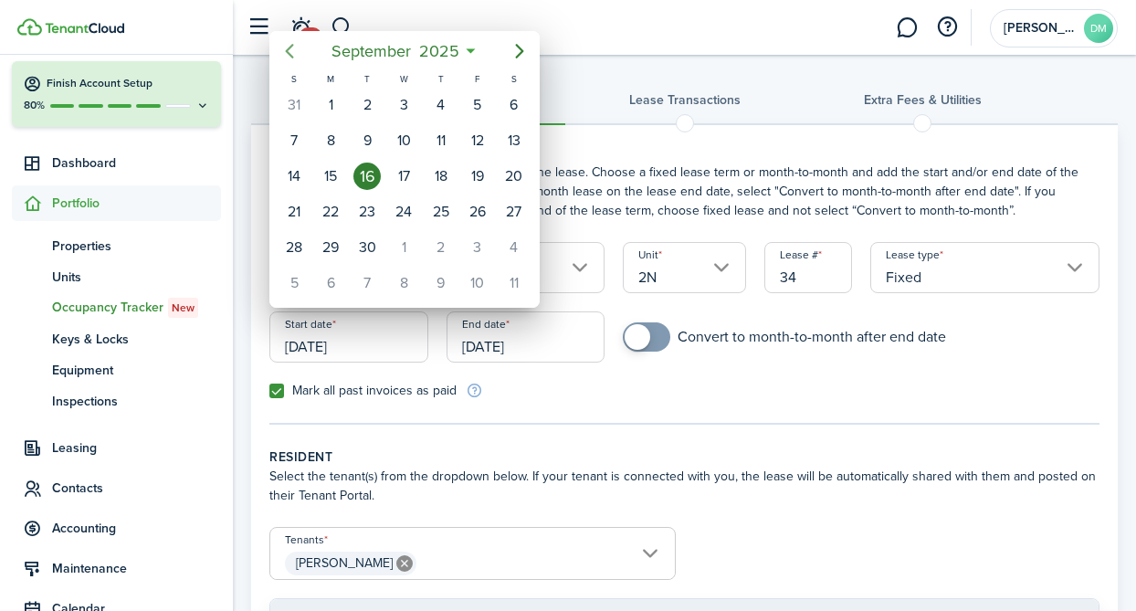
click at [294, 54] on icon "Previous page" at bounding box center [290, 51] width 22 height 22
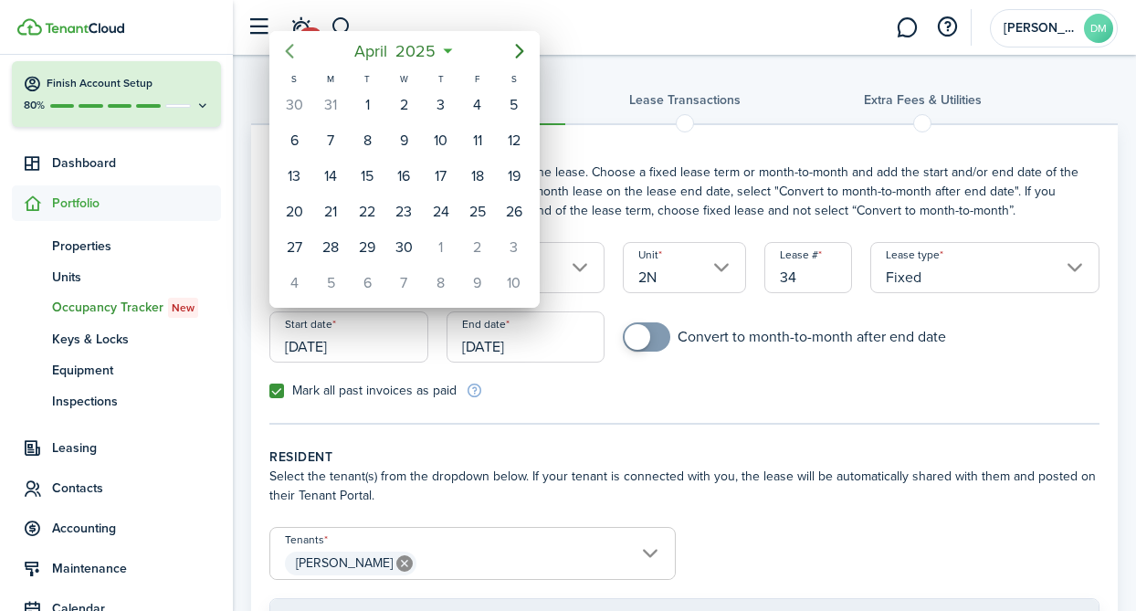
click at [294, 54] on icon "Previous page" at bounding box center [290, 51] width 22 height 22
click at [288, 52] on icon "Previous page" at bounding box center [290, 51] width 8 height 15
click at [402, 95] on div "1" at bounding box center [403, 104] width 27 height 27
type input "[DATE]"
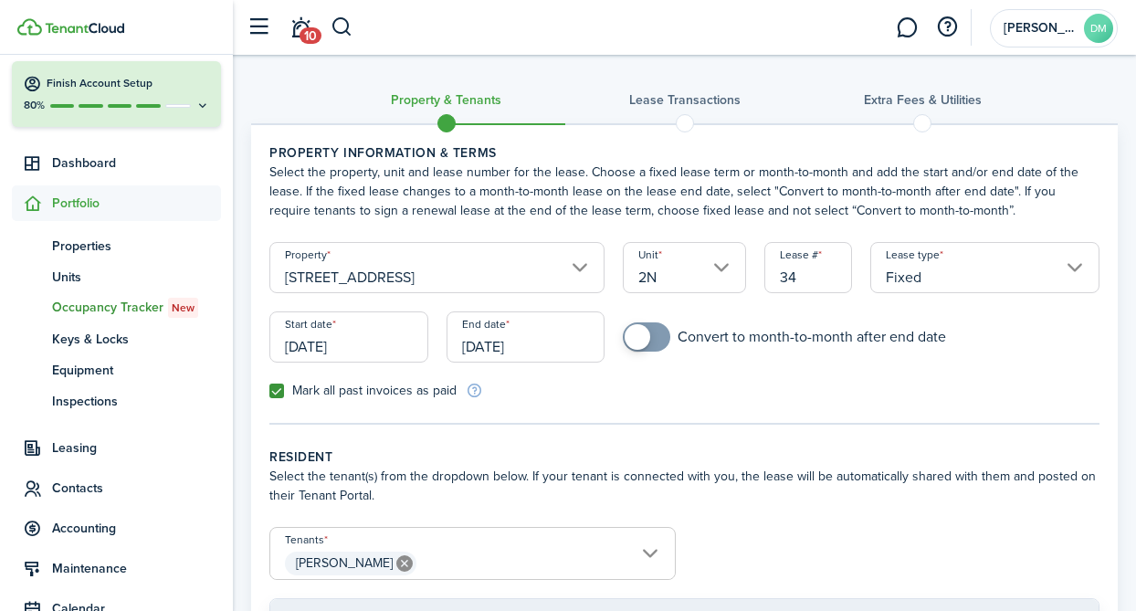
click at [519, 337] on input "[DATE]" at bounding box center [526, 336] width 159 height 51
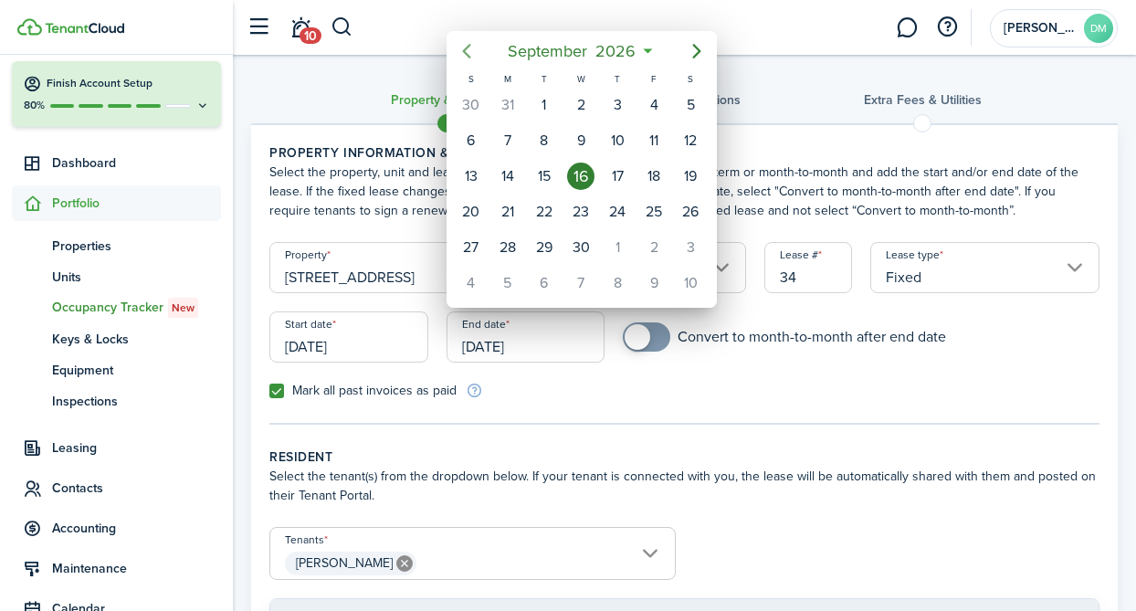
click at [463, 50] on icon "Previous page" at bounding box center [466, 51] width 8 height 15
click at [570, 50] on span "August" at bounding box center [548, 51] width 58 height 33
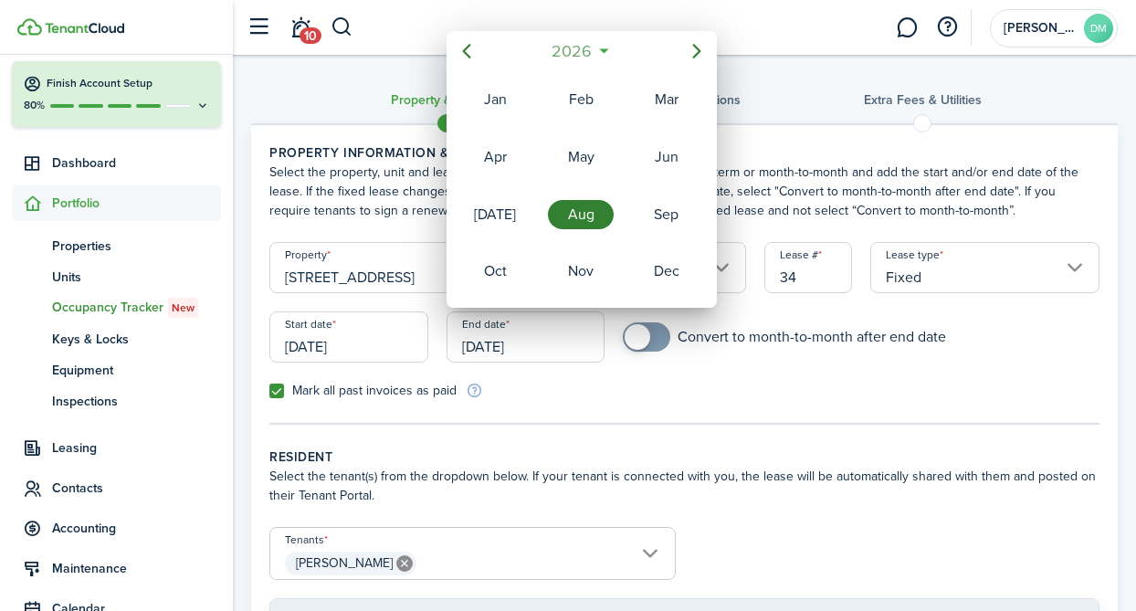
click at [578, 47] on span "2026" at bounding box center [572, 51] width 48 height 33
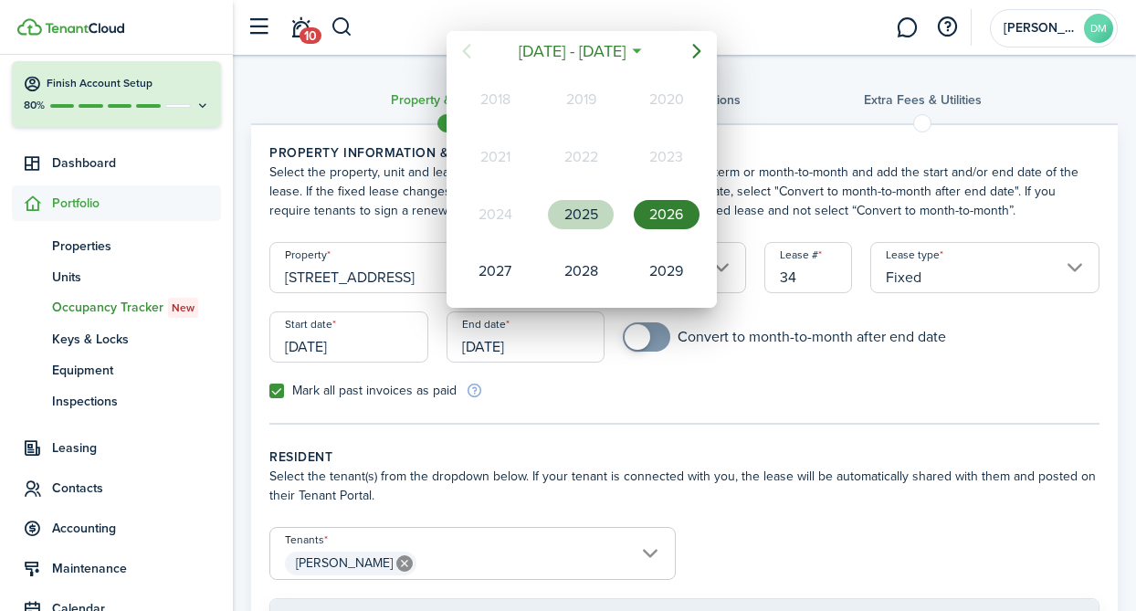
click at [590, 218] on div "2025" at bounding box center [581, 214] width 66 height 29
click at [576, 218] on div "Aug" at bounding box center [581, 214] width 66 height 29
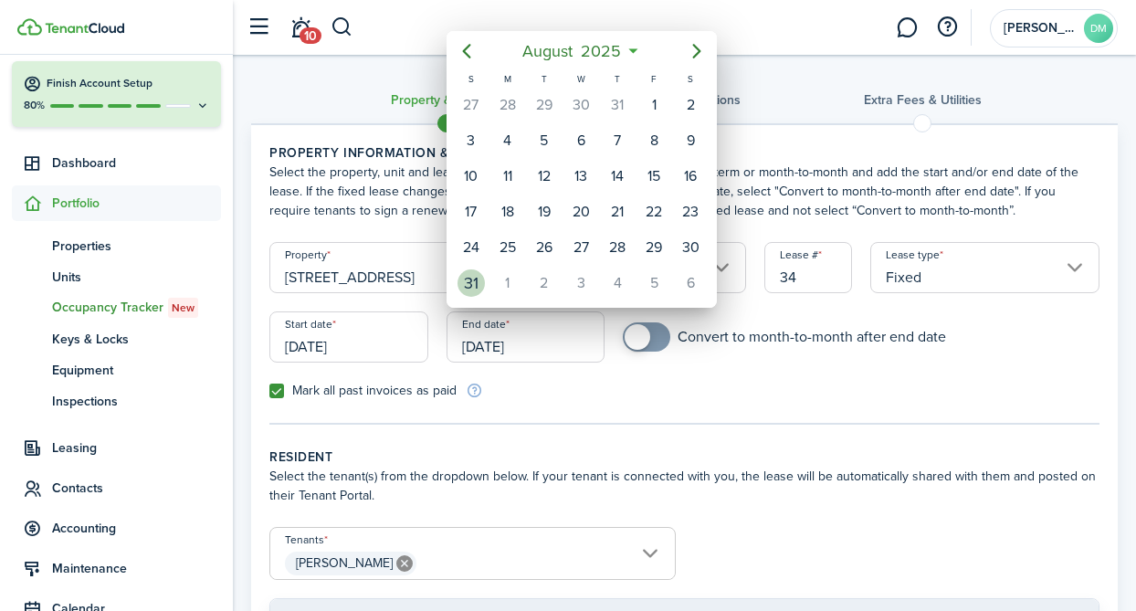
click at [474, 277] on div "31" at bounding box center [471, 282] width 27 height 27
type input "[DATE]"
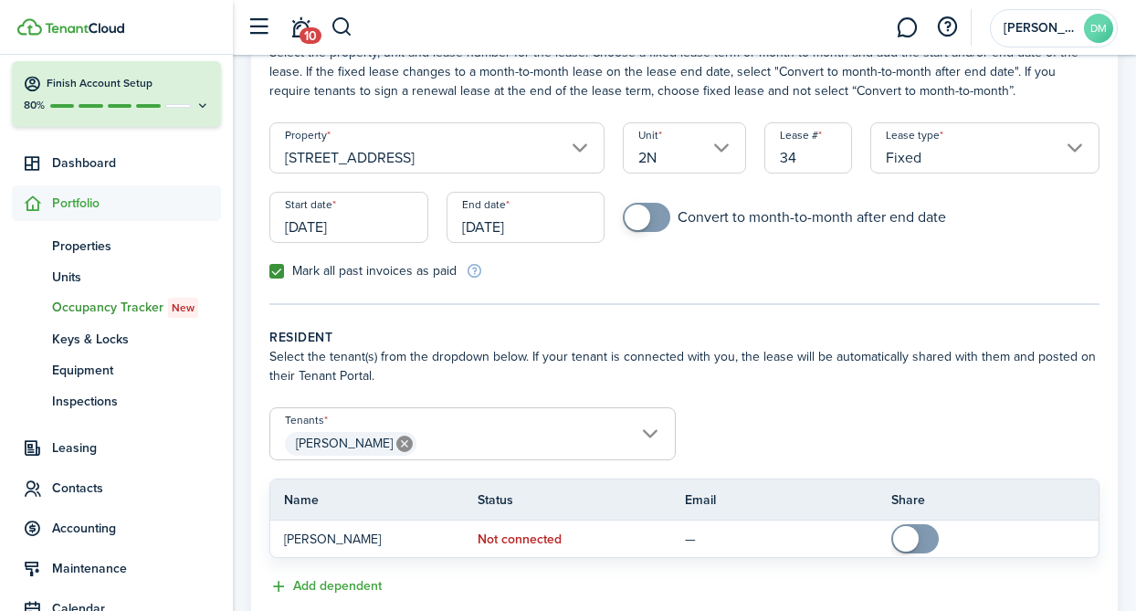
scroll to position [243, 0]
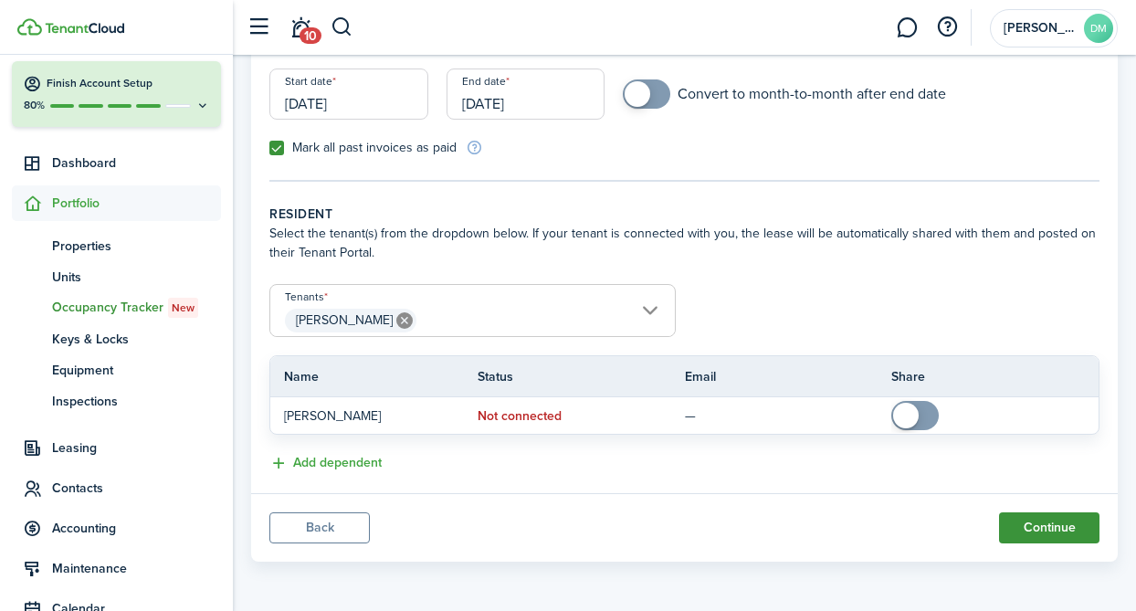
click at [1054, 524] on button "Continue" at bounding box center [1049, 527] width 100 height 31
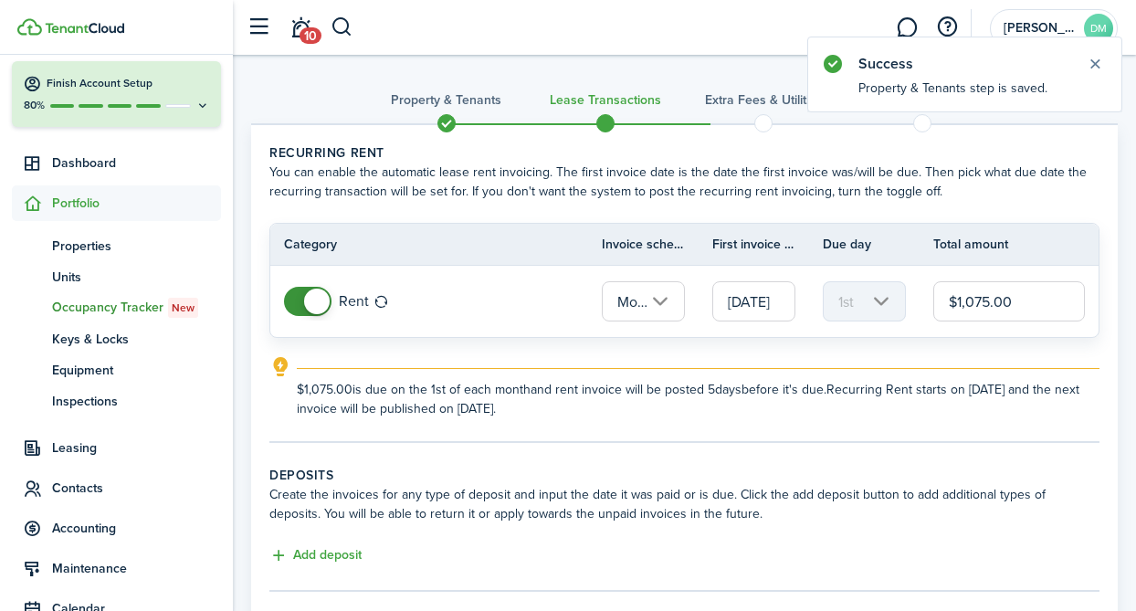
click at [983, 303] on input "$1,075.00" at bounding box center [1009, 301] width 152 height 40
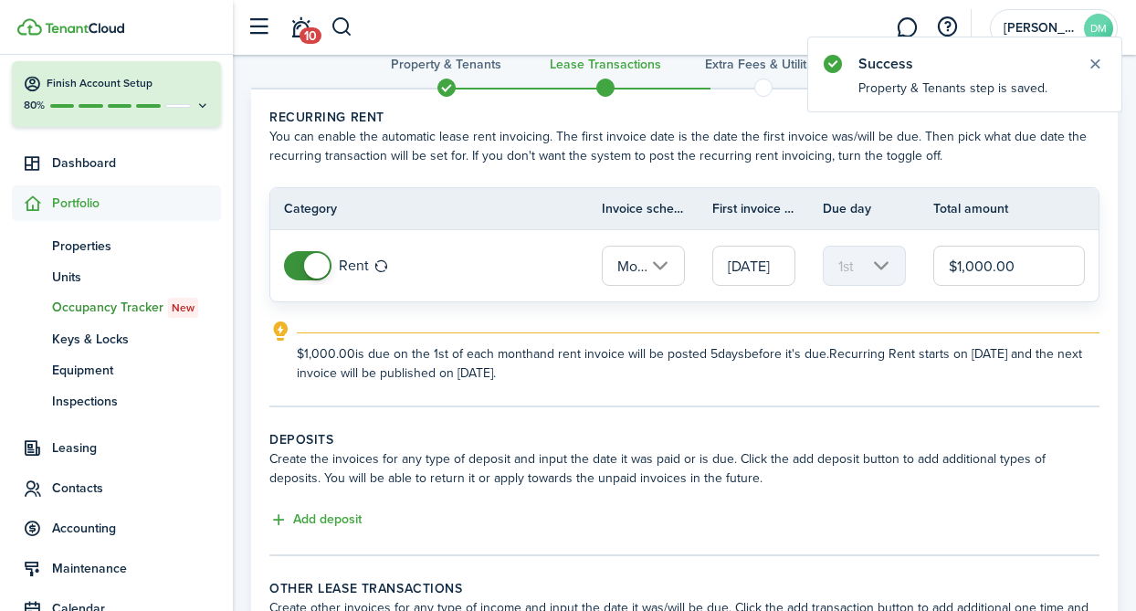
scroll to position [241, 0]
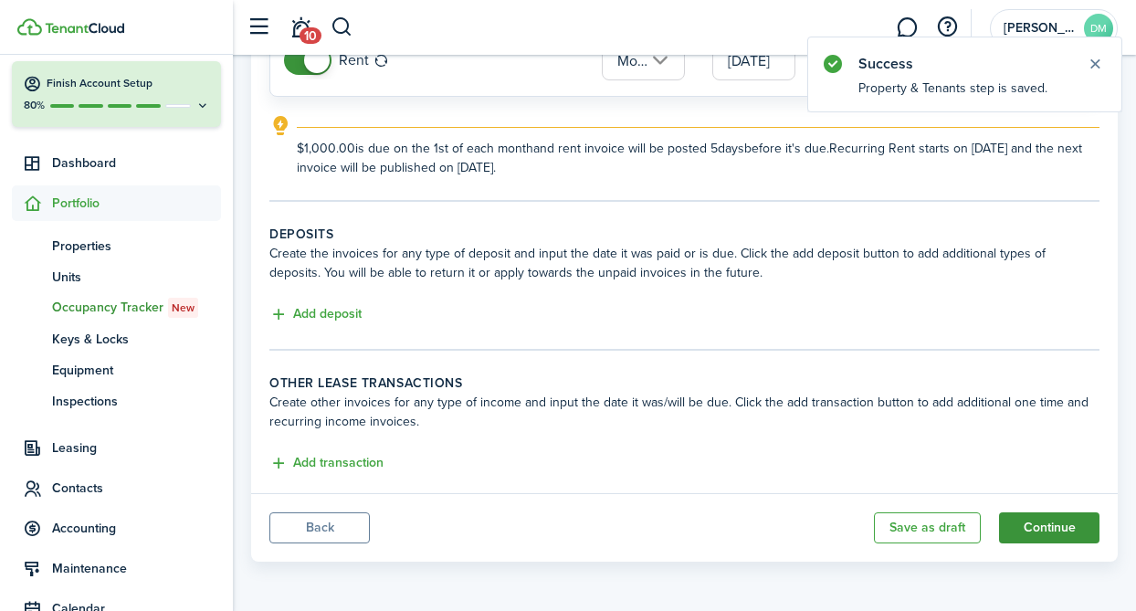
type input "$1,000.00"
click at [1033, 528] on button "Continue" at bounding box center [1049, 527] width 100 height 31
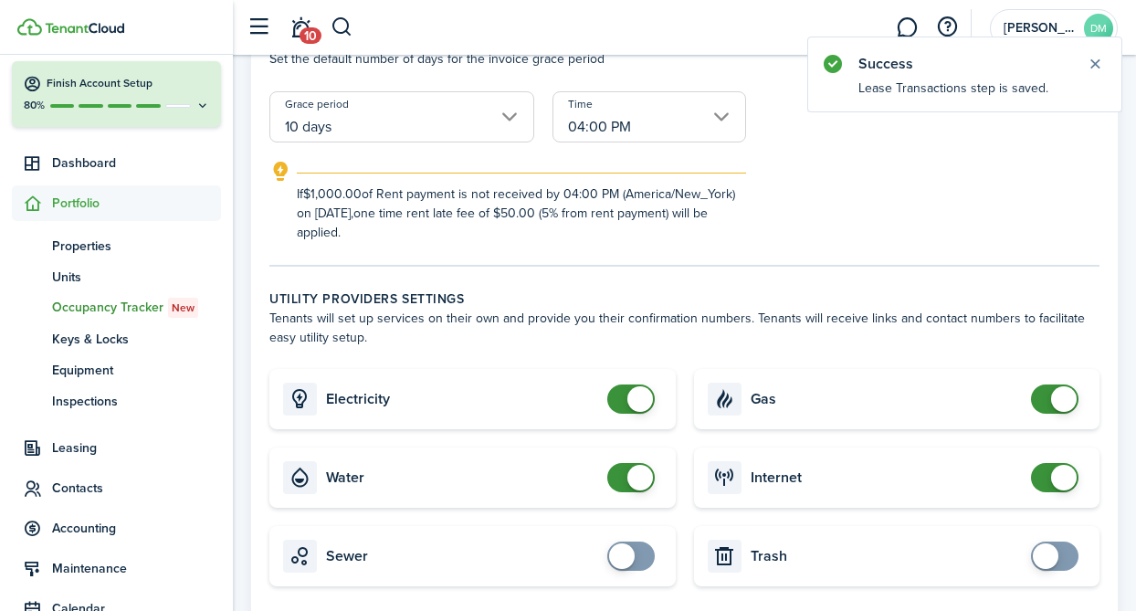
scroll to position [510, 0]
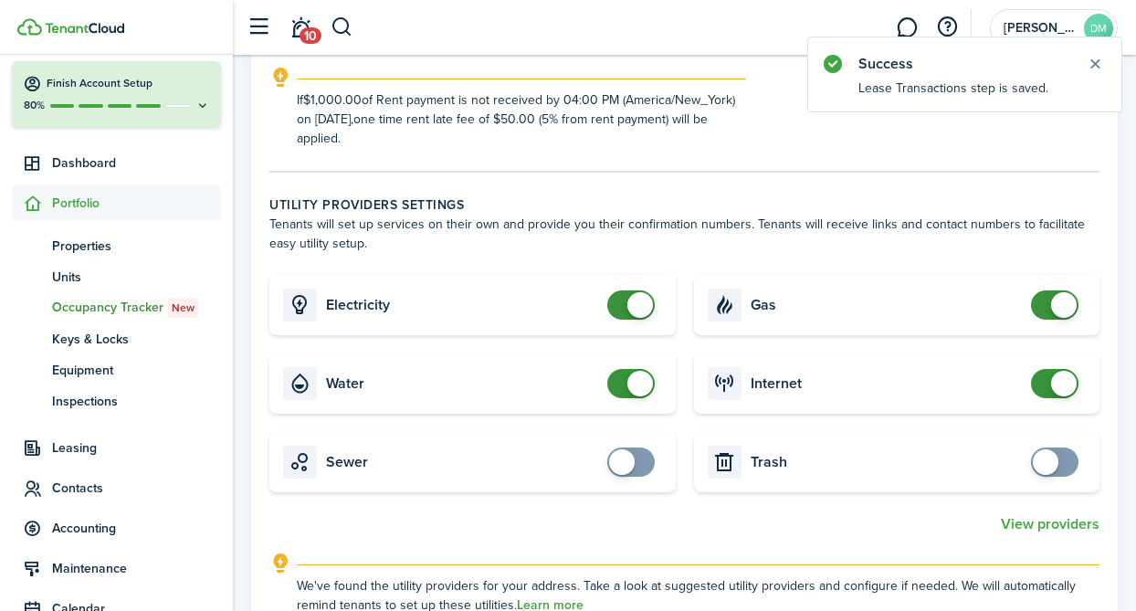
checkbox input "false"
click at [624, 383] on span at bounding box center [631, 383] width 18 height 29
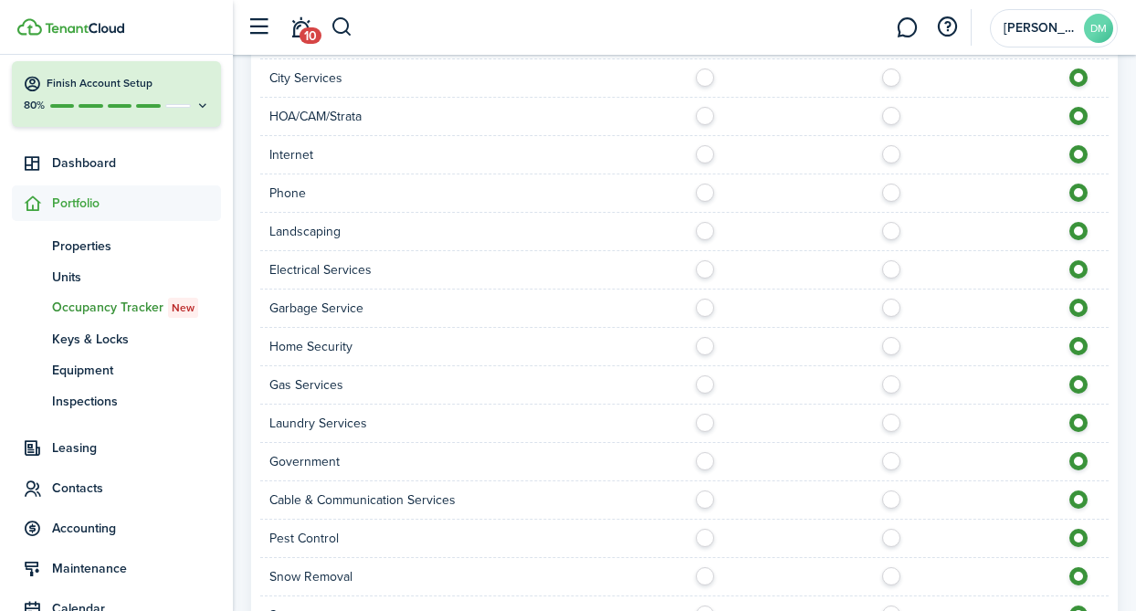
scroll to position [1479, 0]
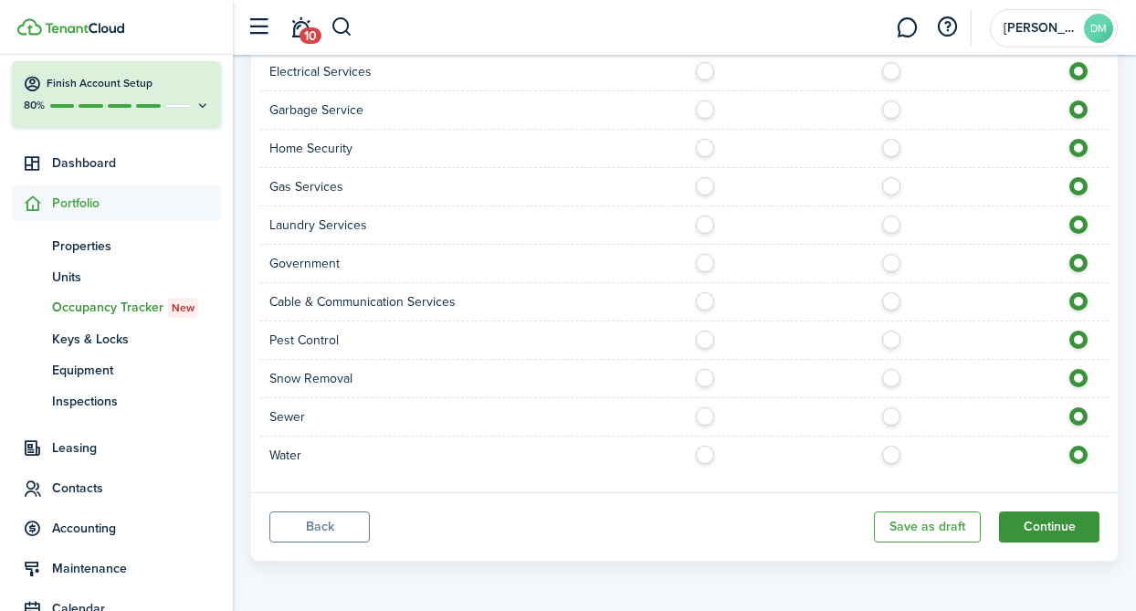
click at [1062, 529] on button "Continue" at bounding box center [1049, 526] width 100 height 31
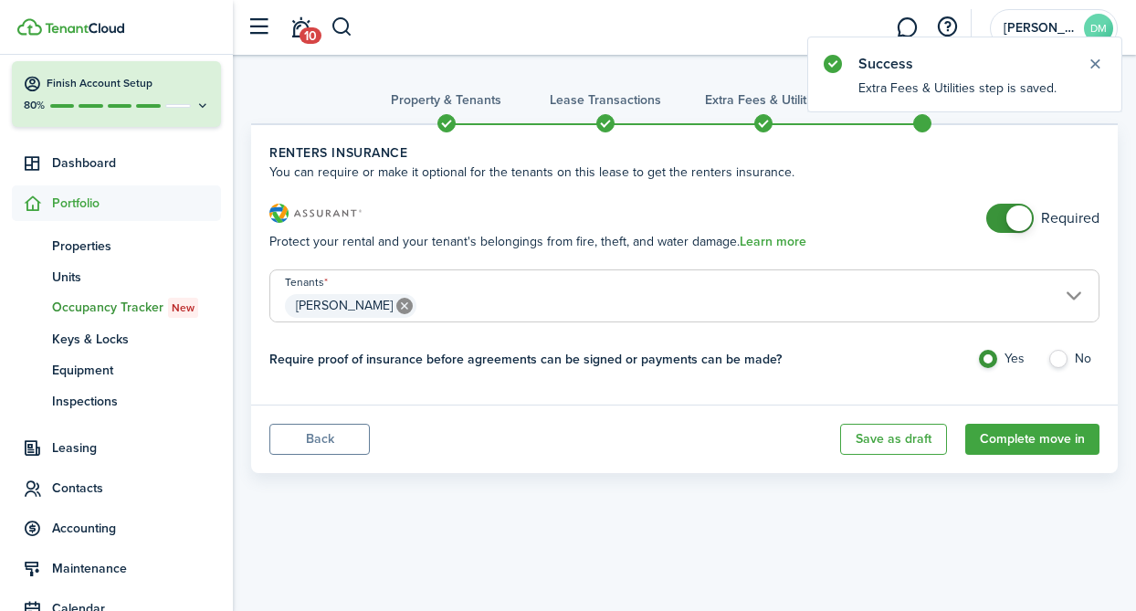
checkbox input "false"
click at [1019, 223] on span at bounding box center [1019, 218] width 26 height 26
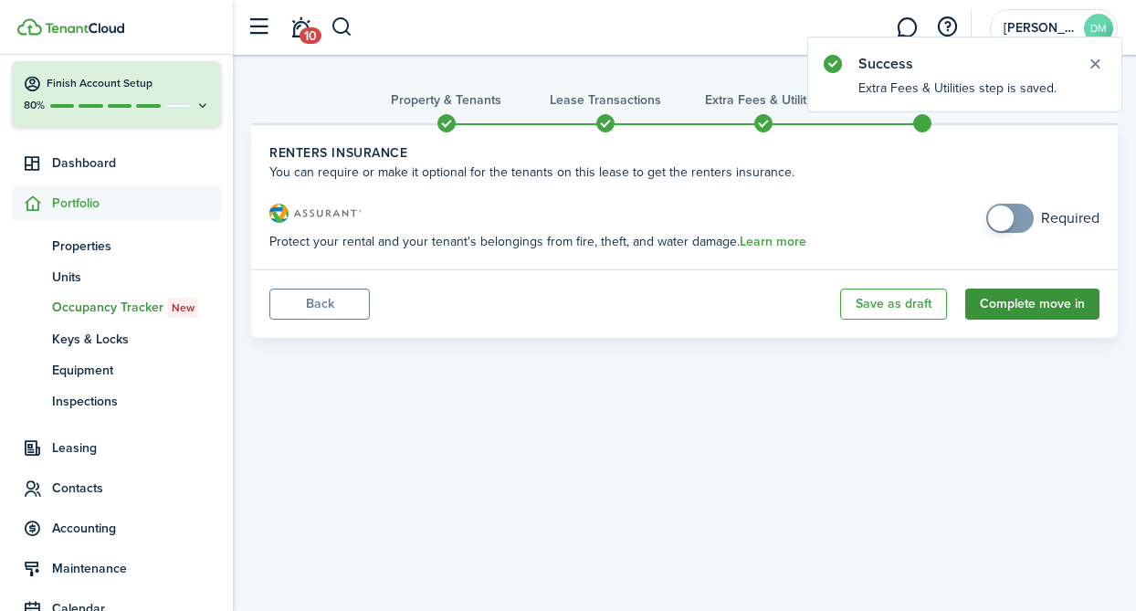
click at [1029, 308] on button "Complete move in" at bounding box center [1032, 304] width 134 height 31
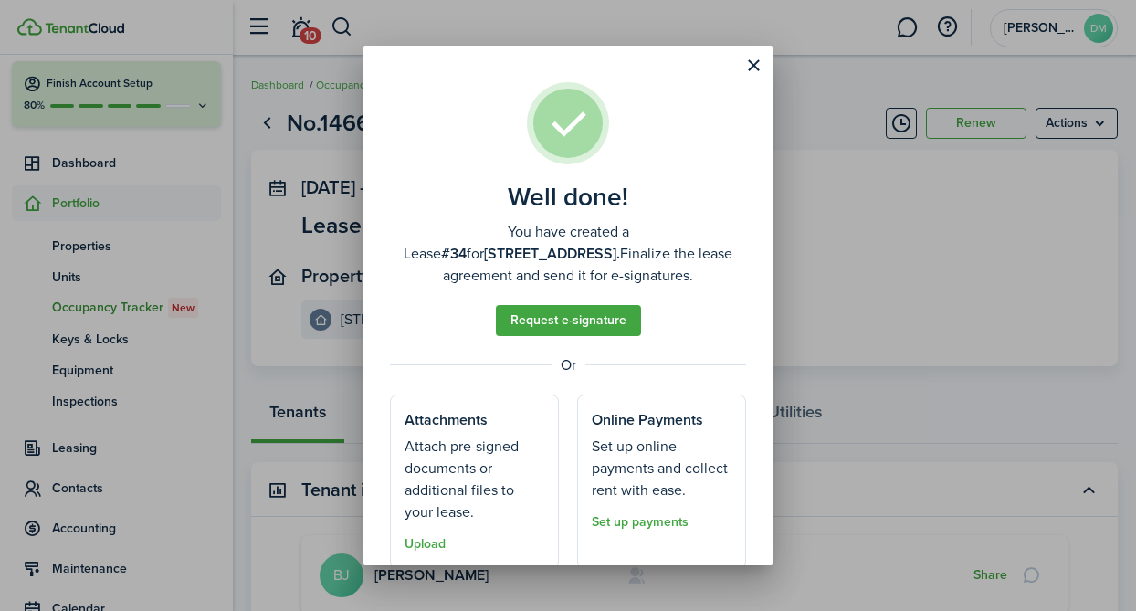
scroll to position [63, 0]
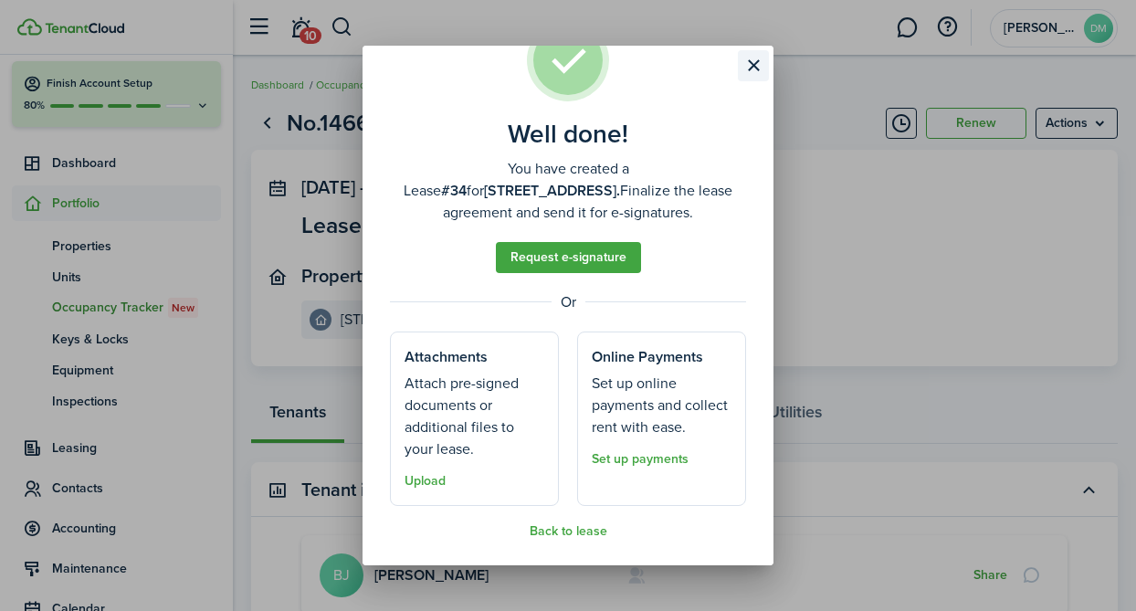
click at [753, 66] on button "Close modal" at bounding box center [753, 65] width 31 height 31
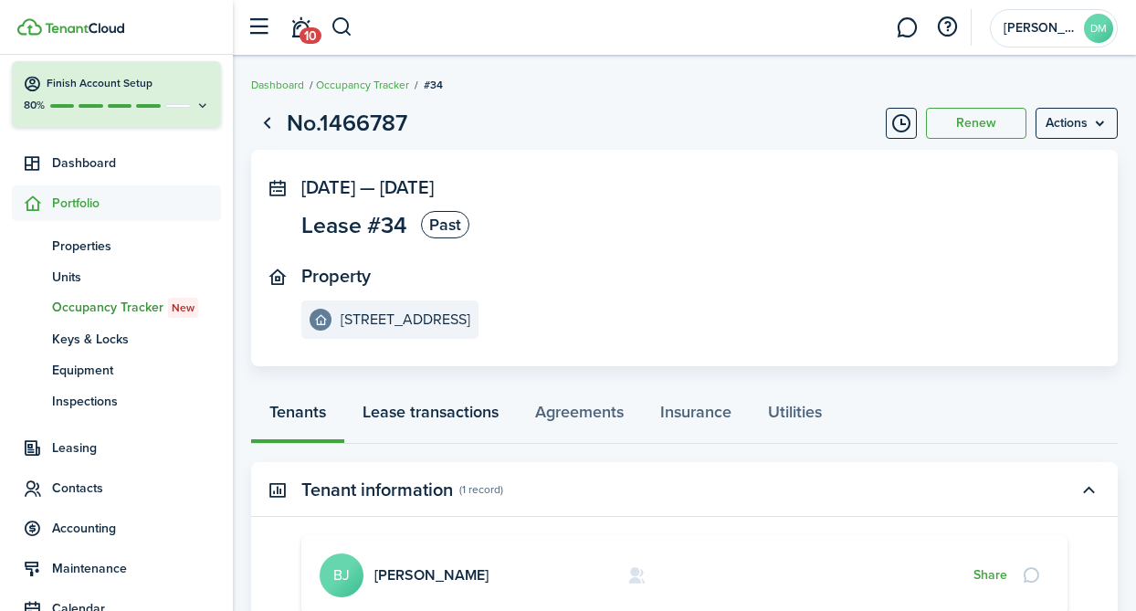
click at [410, 424] on link "Lease transactions" at bounding box center [430, 416] width 173 height 55
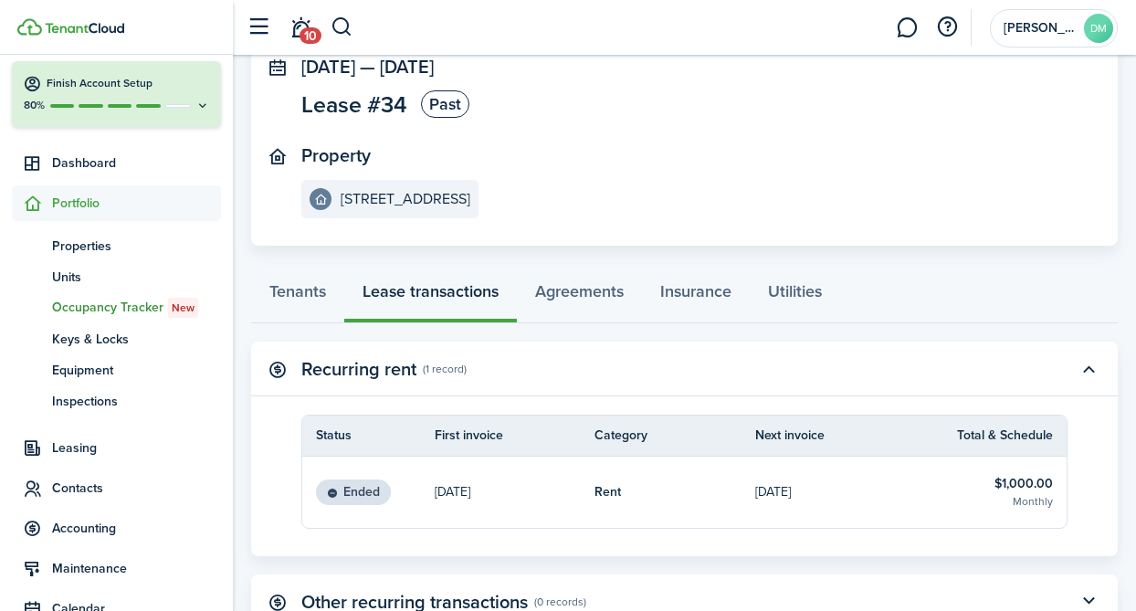
scroll to position [179, 0]
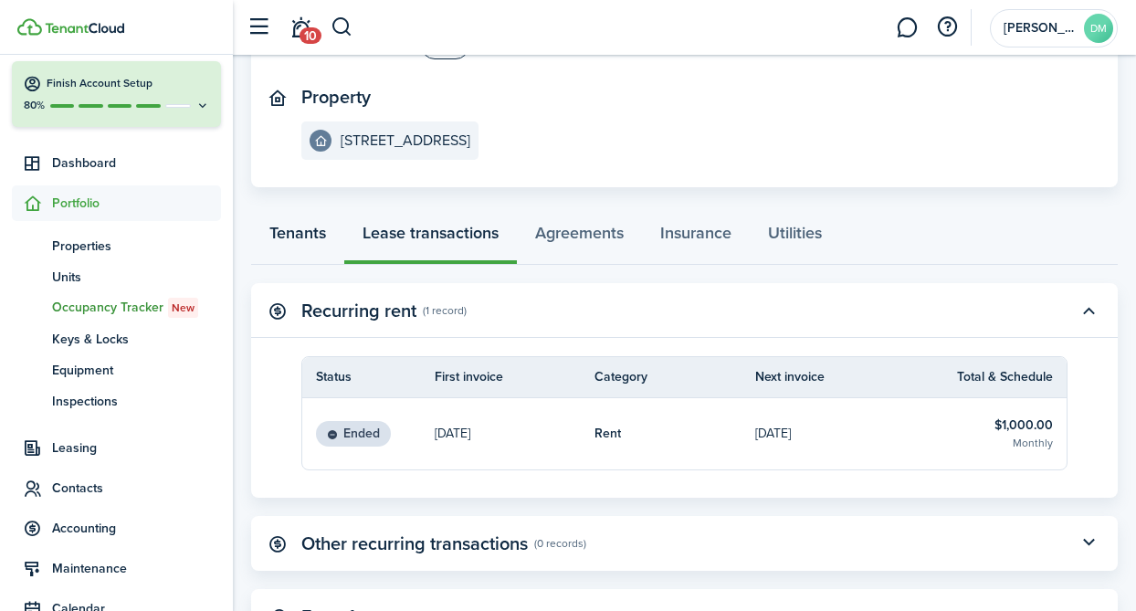
click at [301, 233] on link "Tenants" at bounding box center [297, 237] width 93 height 55
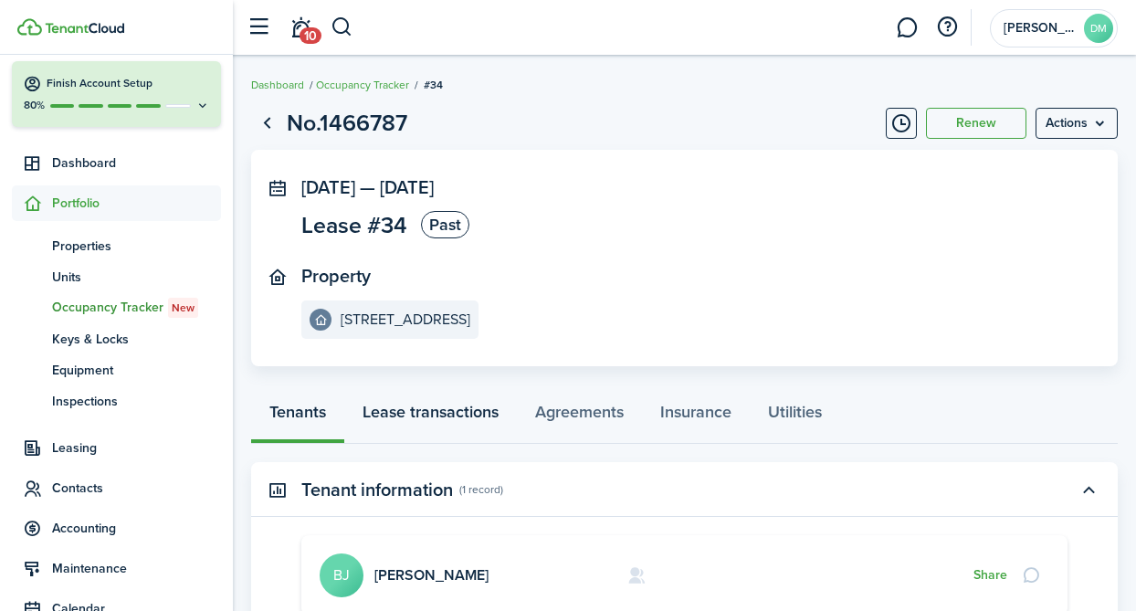
click at [450, 419] on link "Lease transactions" at bounding box center [430, 416] width 173 height 55
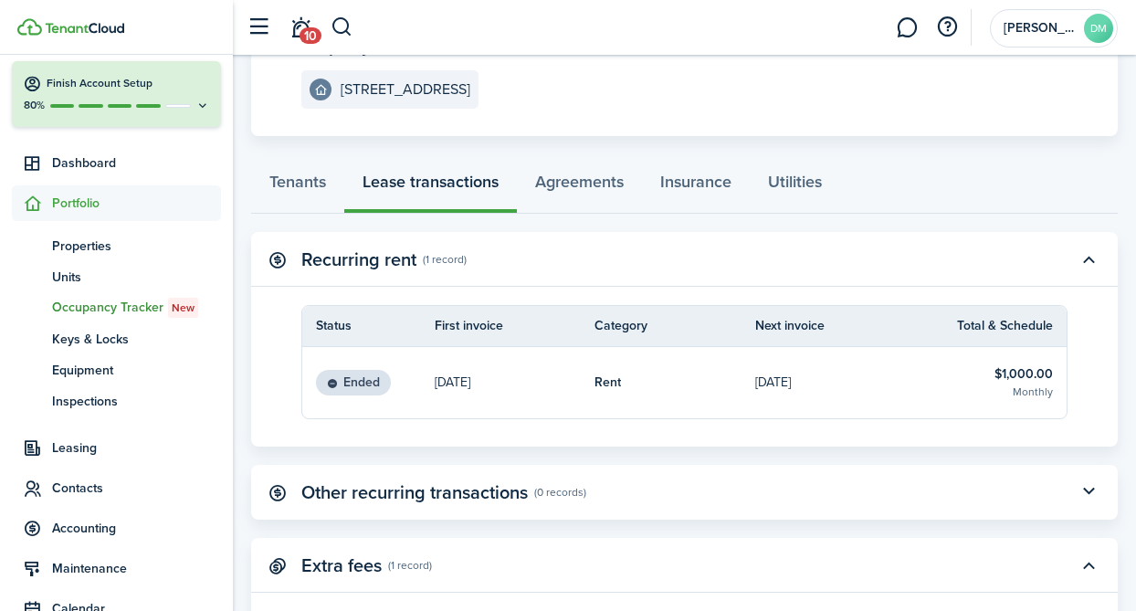
scroll to position [259, 0]
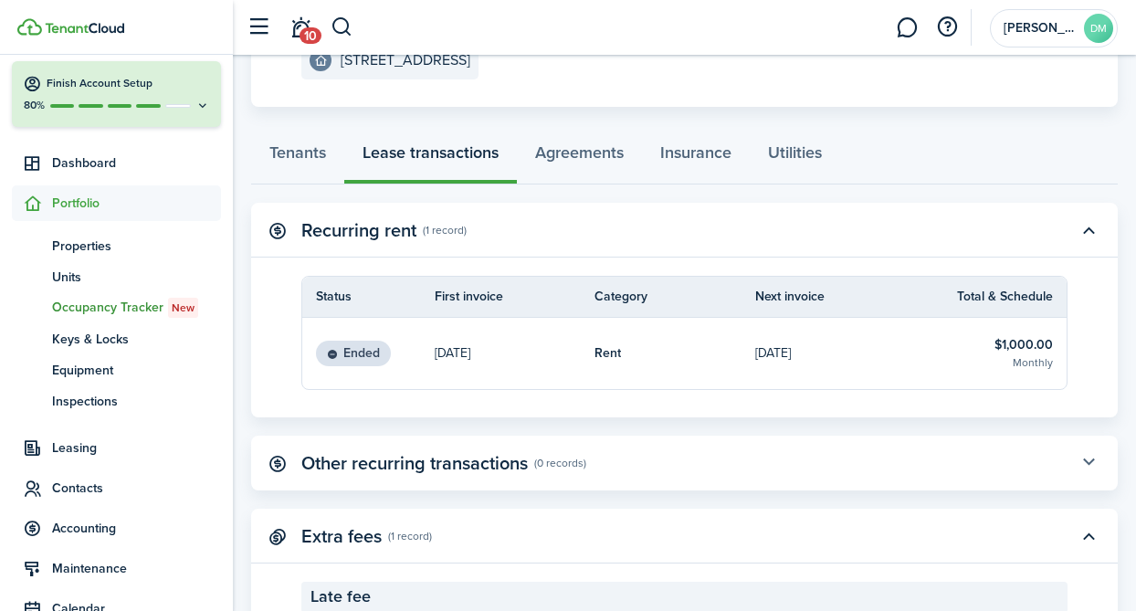
click at [1086, 465] on button "button" at bounding box center [1088, 462] width 31 height 31
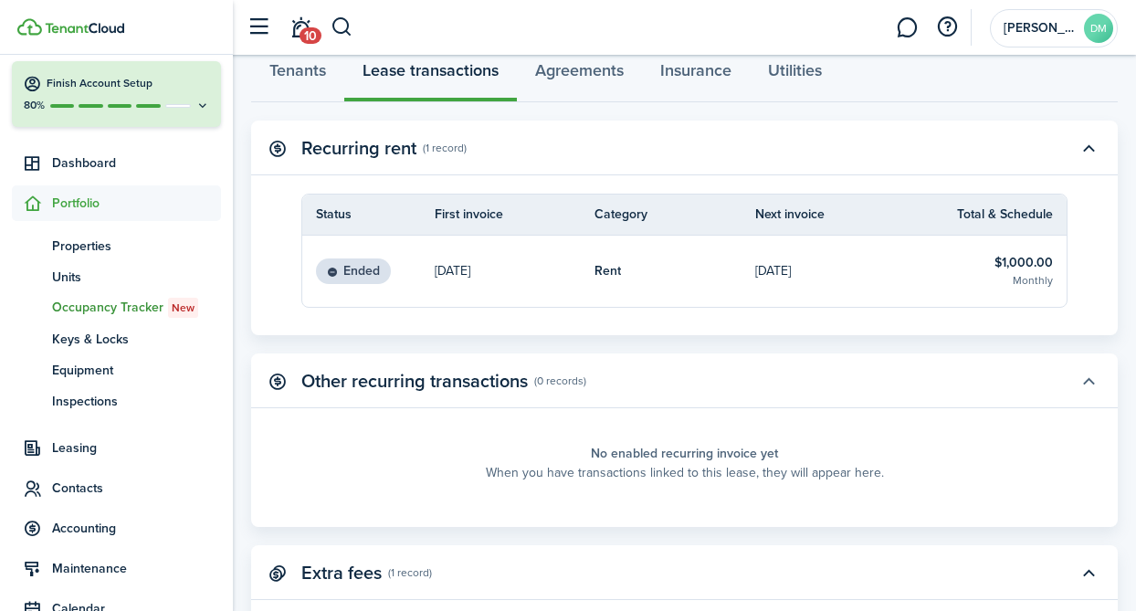
scroll to position [313, 0]
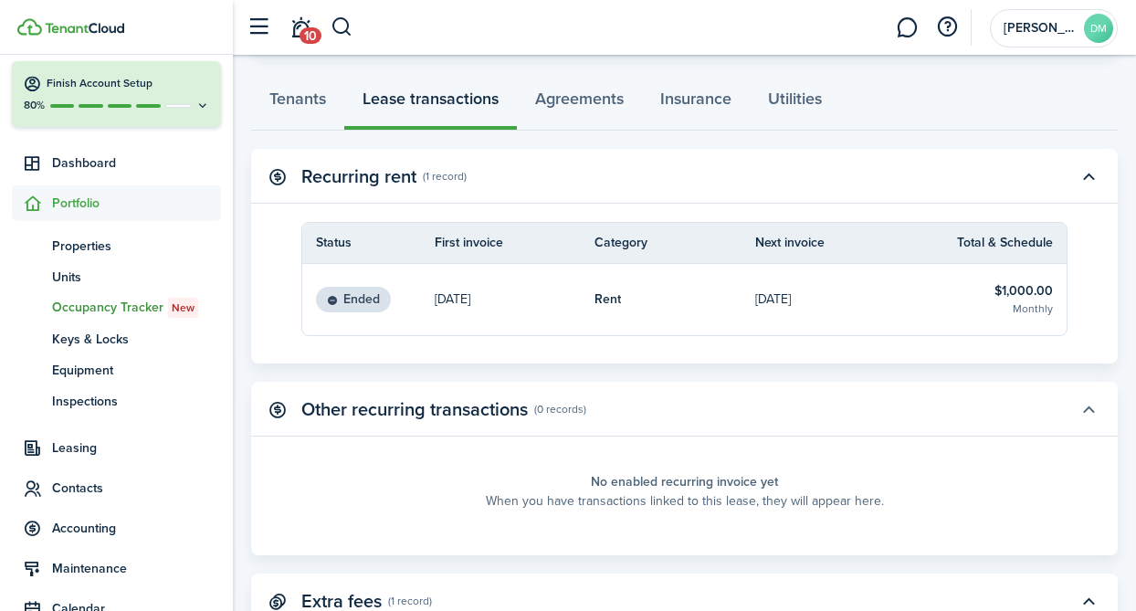
click at [1085, 415] on button "button" at bounding box center [1088, 409] width 31 height 31
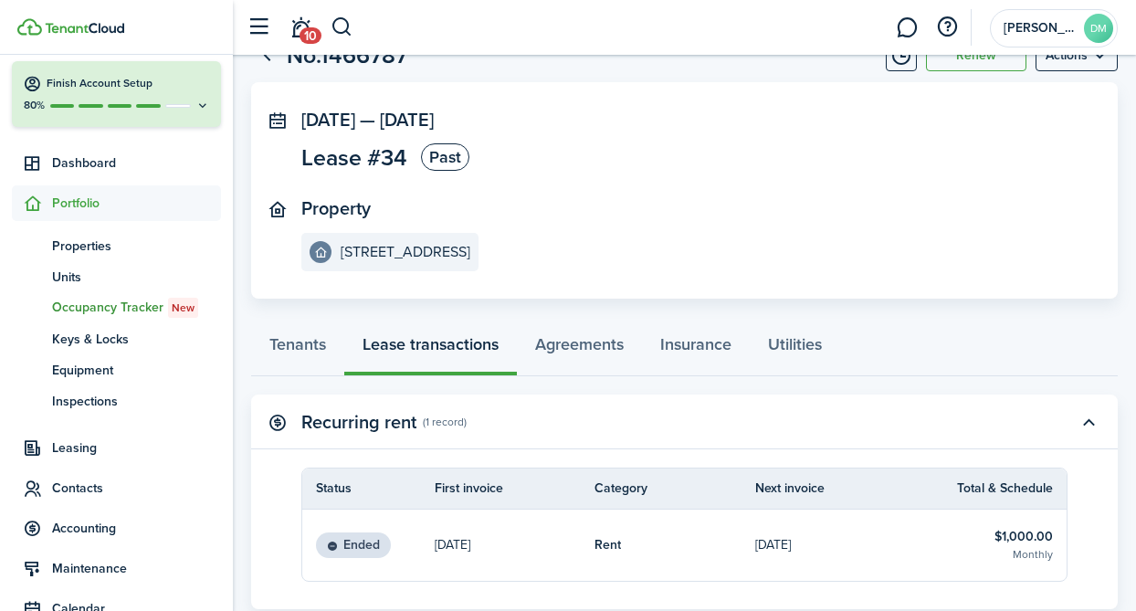
scroll to position [52, 0]
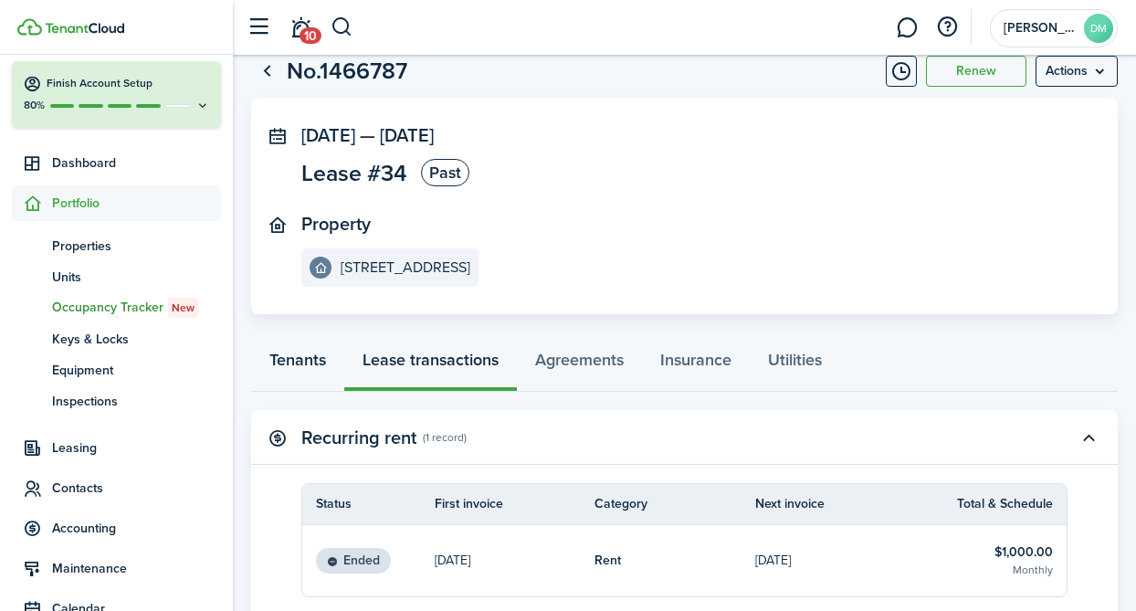
click at [310, 363] on link "Tenants" at bounding box center [297, 364] width 93 height 55
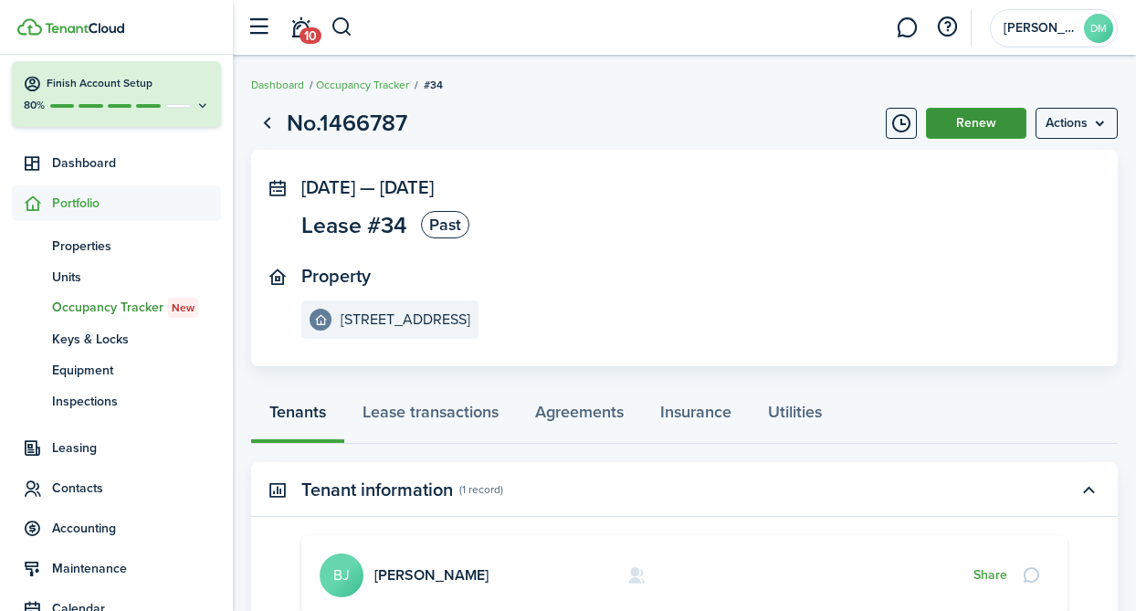
click at [974, 121] on button "Renew" at bounding box center [976, 123] width 100 height 31
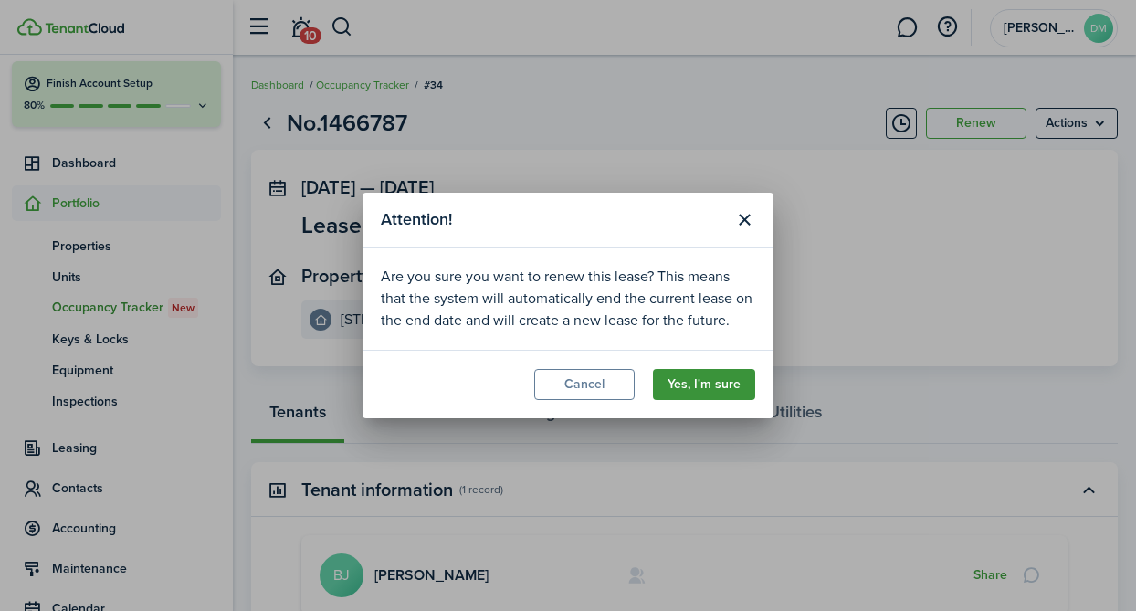
click at [685, 394] on button "Yes, I'm sure" at bounding box center [704, 384] width 102 height 31
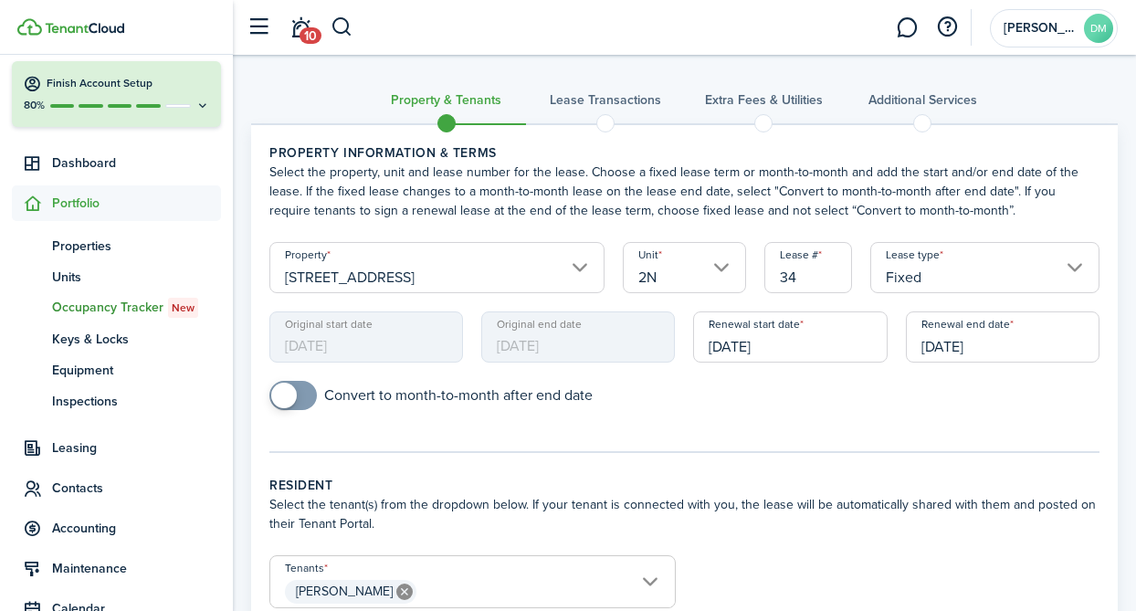
click at [408, 342] on span "[DATE]" at bounding box center [366, 336] width 194 height 51
click at [546, 356] on span "[DATE]" at bounding box center [578, 336] width 194 height 51
click at [784, 340] on input "[DATE]" at bounding box center [790, 336] width 194 height 51
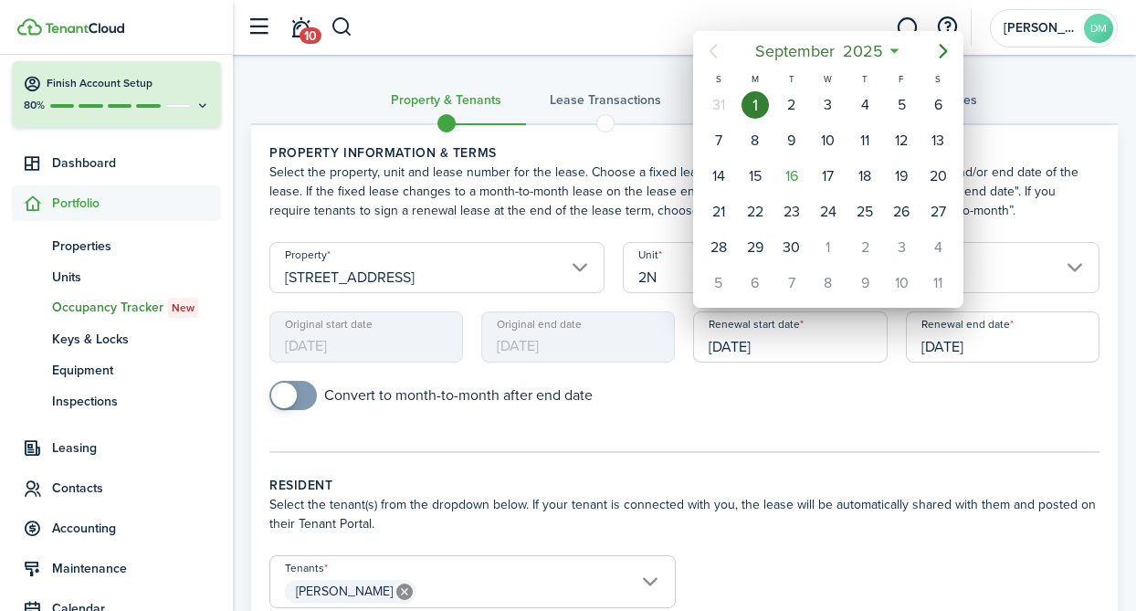
click at [753, 99] on div "1" at bounding box center [755, 104] width 27 height 27
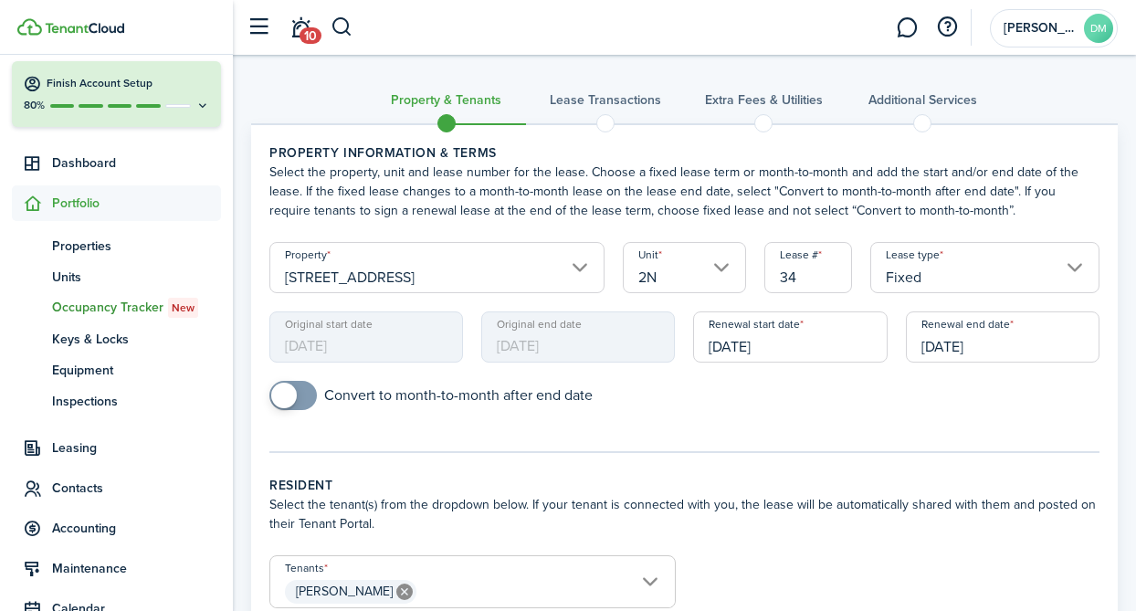
click at [978, 352] on input "[DATE]" at bounding box center [1003, 336] width 194 height 51
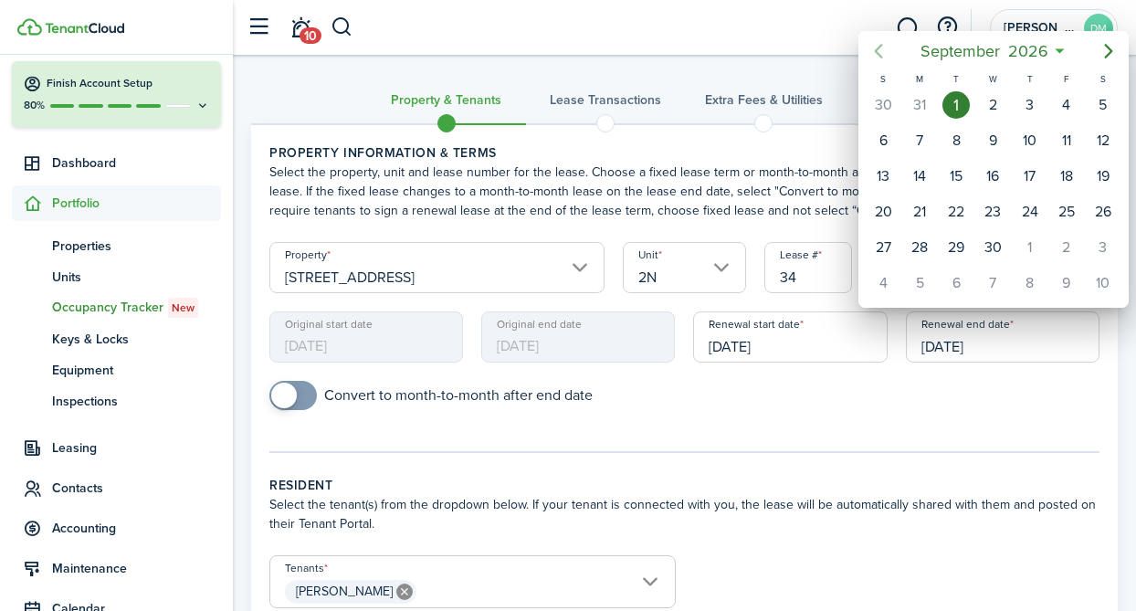
click at [883, 49] on icon "Previous page" at bounding box center [879, 51] width 22 height 22
click at [927, 281] on div "31" at bounding box center [919, 282] width 27 height 27
type input "[DATE]"
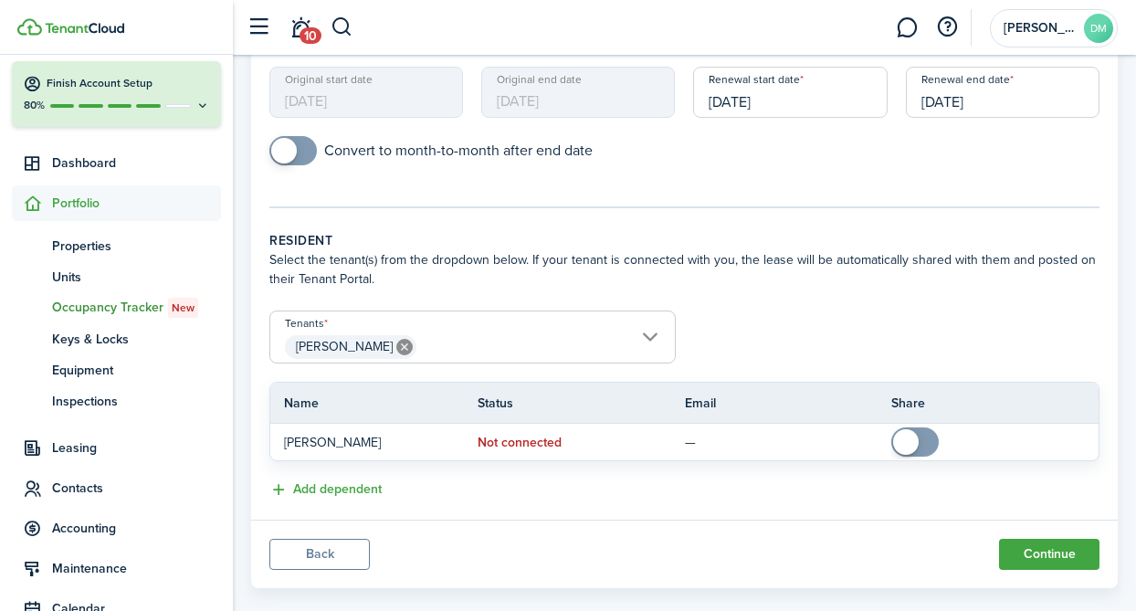
scroll to position [271, 0]
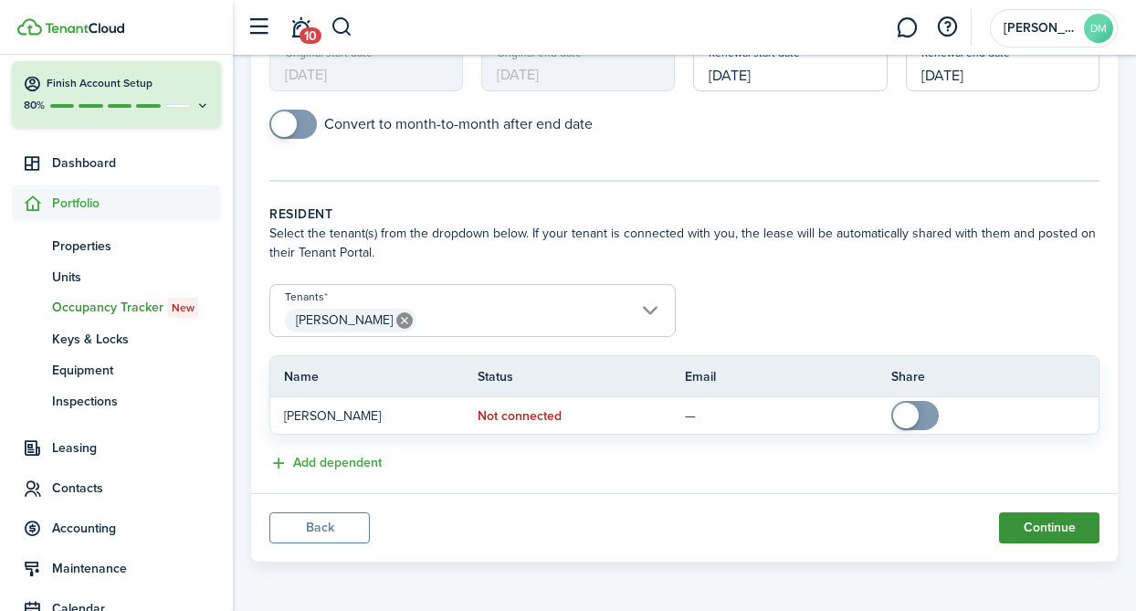
click at [1052, 520] on button "Continue" at bounding box center [1049, 527] width 100 height 31
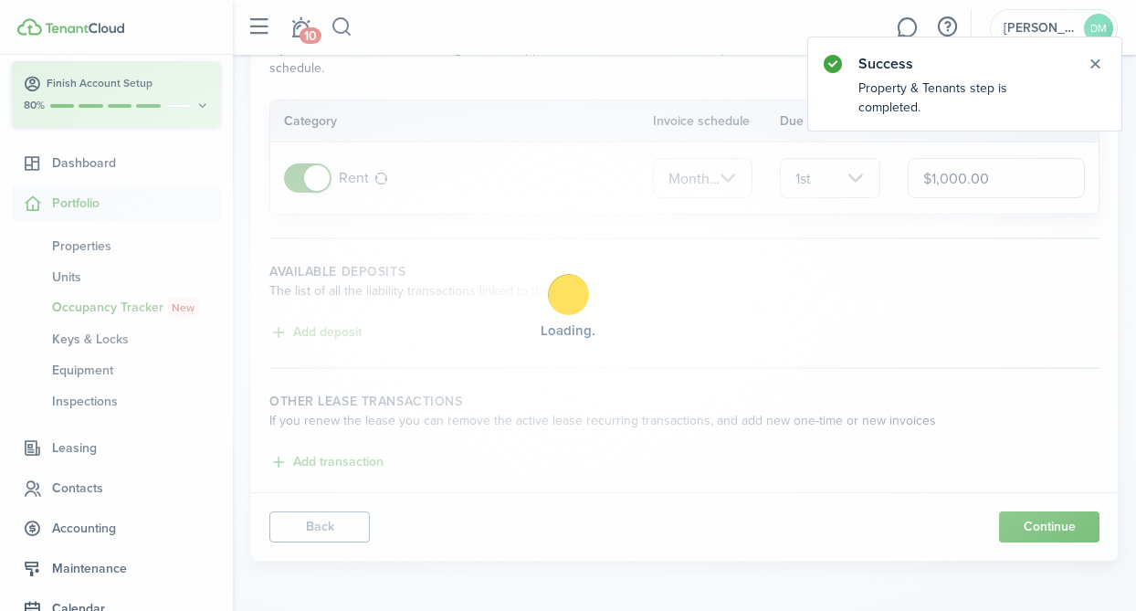
scroll to position [0, 0]
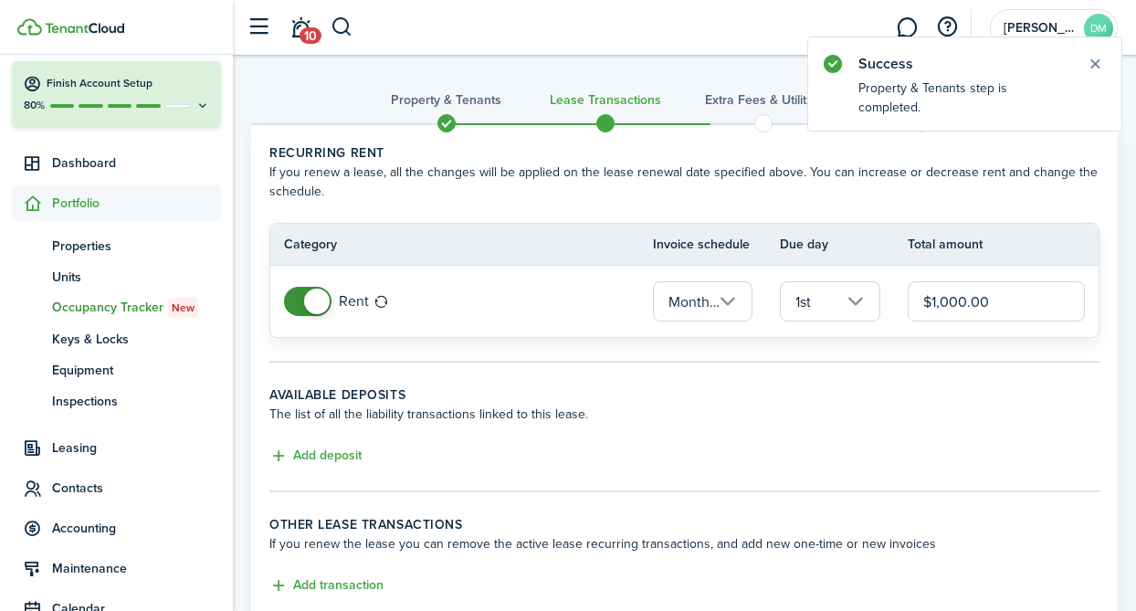
click at [965, 315] on input "$1,000.00" at bounding box center [996, 301] width 177 height 40
click at [964, 311] on input "$1,000.00" at bounding box center [996, 301] width 177 height 40
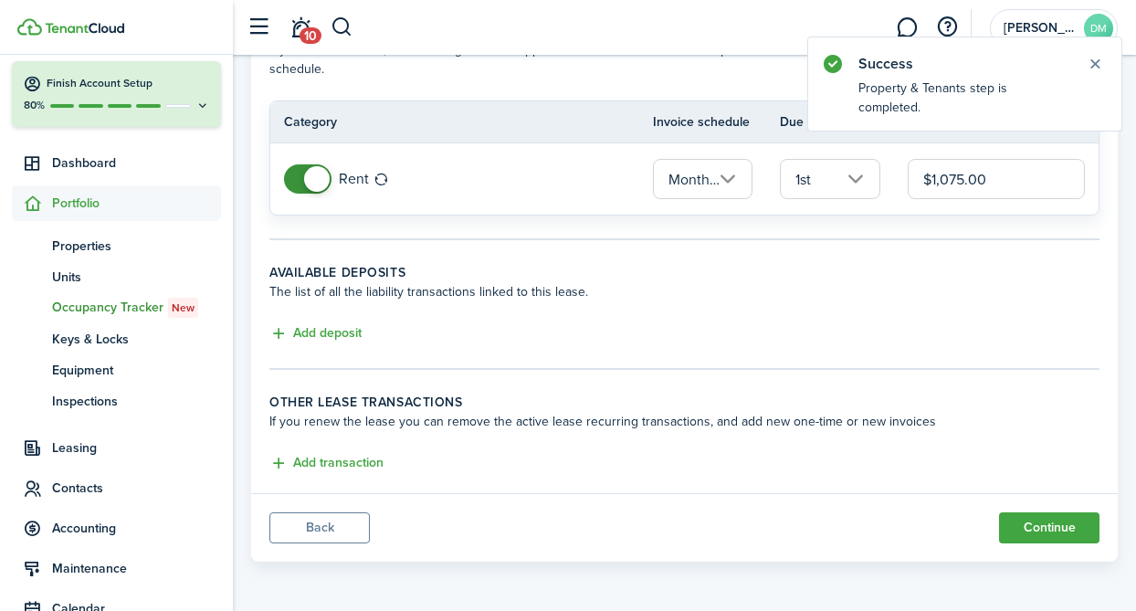
scroll to position [113, 0]
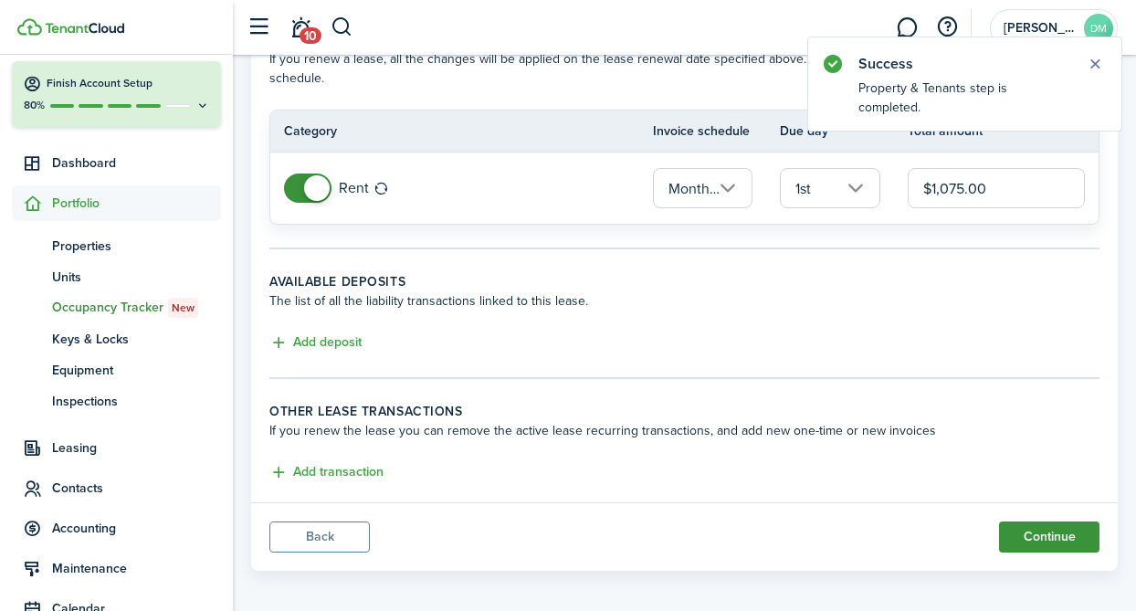
type input "$1,075.00"
click at [1022, 532] on button "Continue" at bounding box center [1049, 536] width 100 height 31
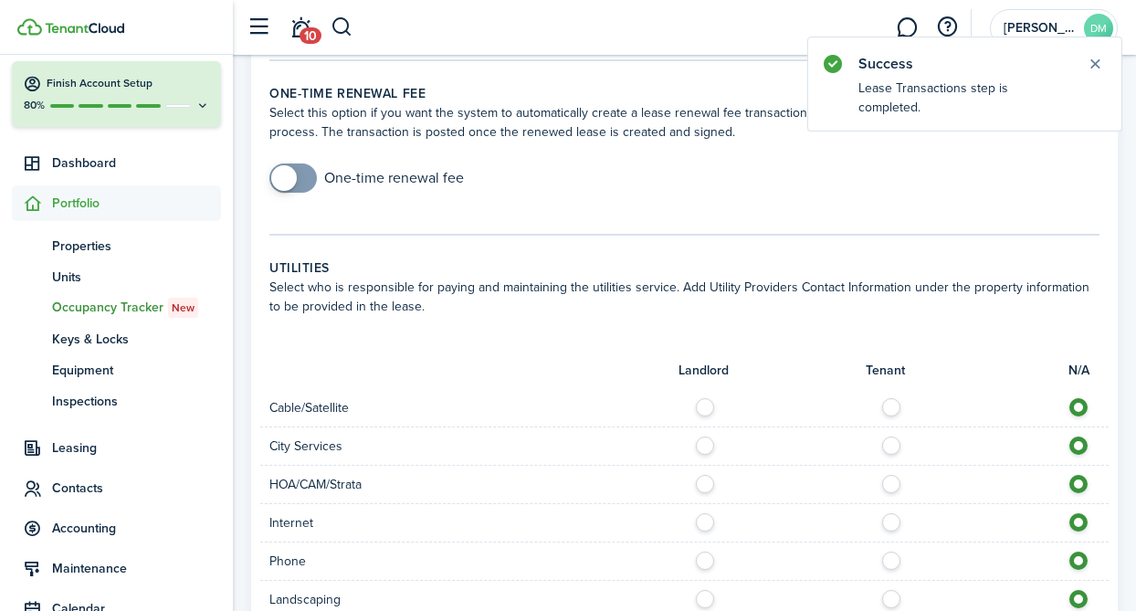
scroll to position [1187, 0]
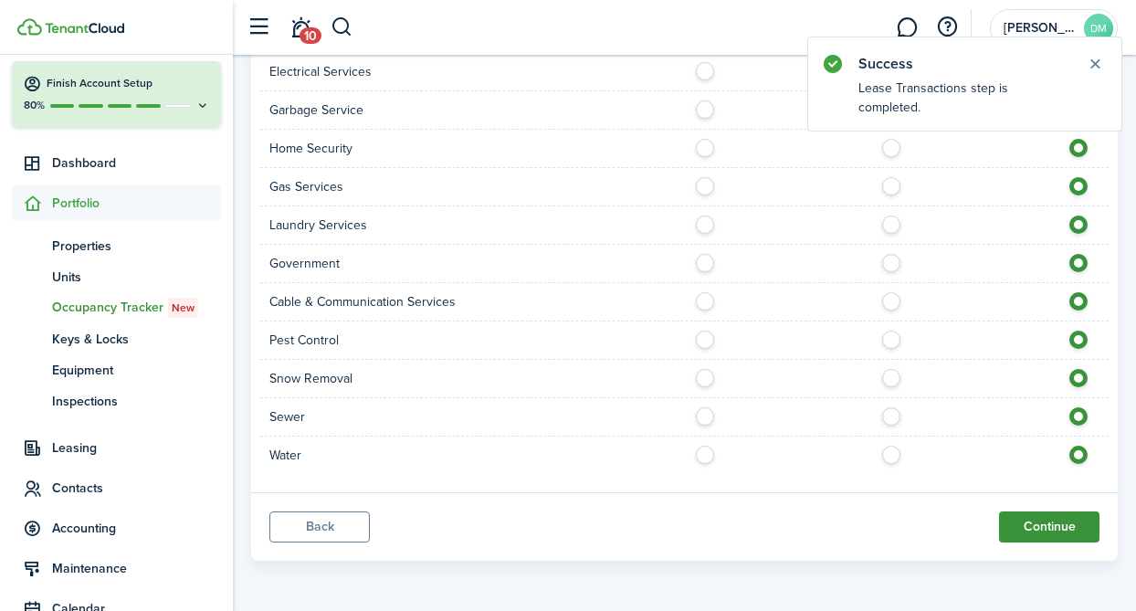
click at [1048, 525] on button "Continue" at bounding box center [1049, 526] width 100 height 31
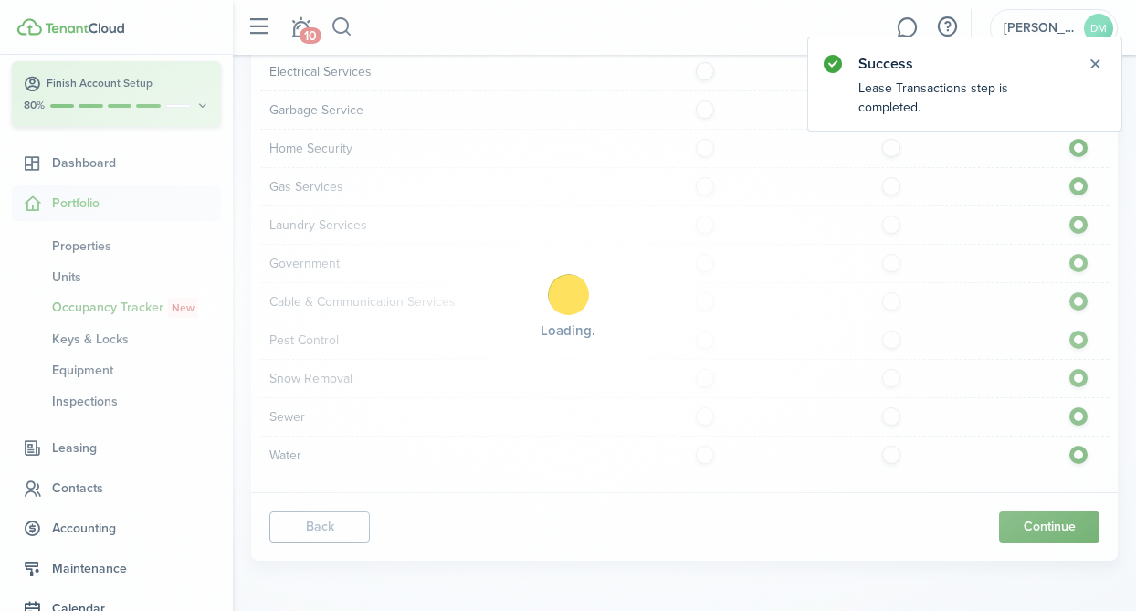
scroll to position [0, 0]
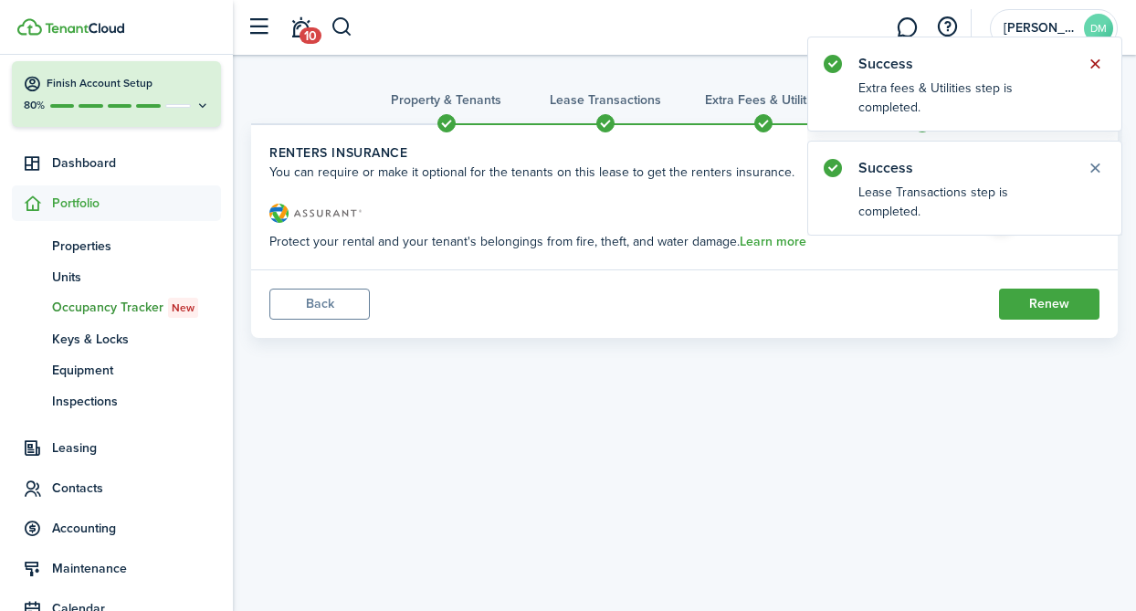
click at [1103, 60] on button "Close notify" at bounding box center [1095, 64] width 26 height 26
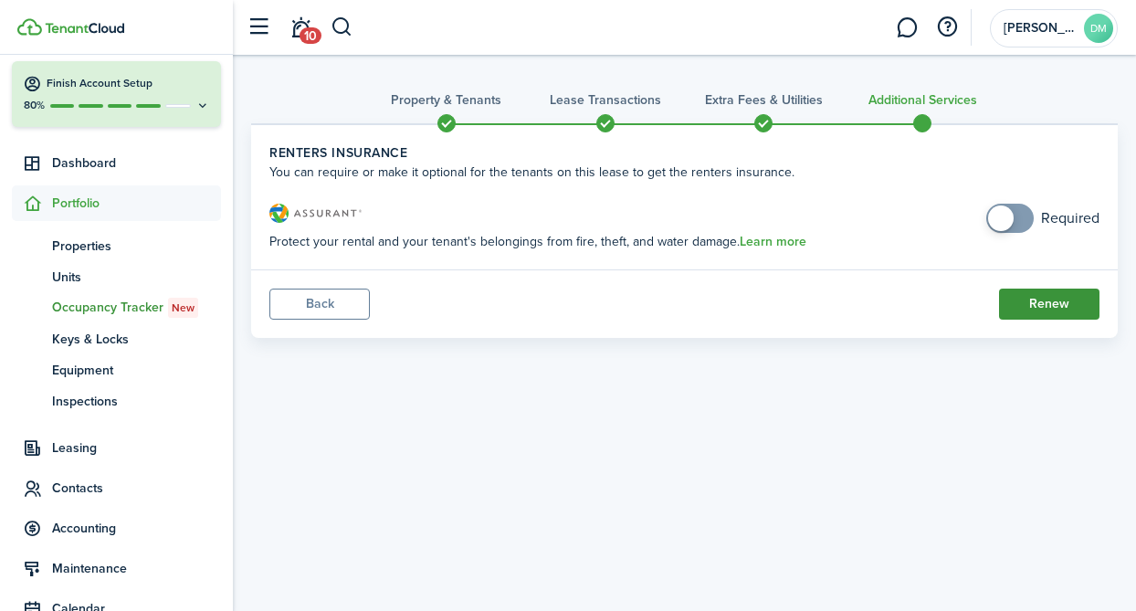
click at [1059, 299] on button "Renew" at bounding box center [1049, 304] width 100 height 31
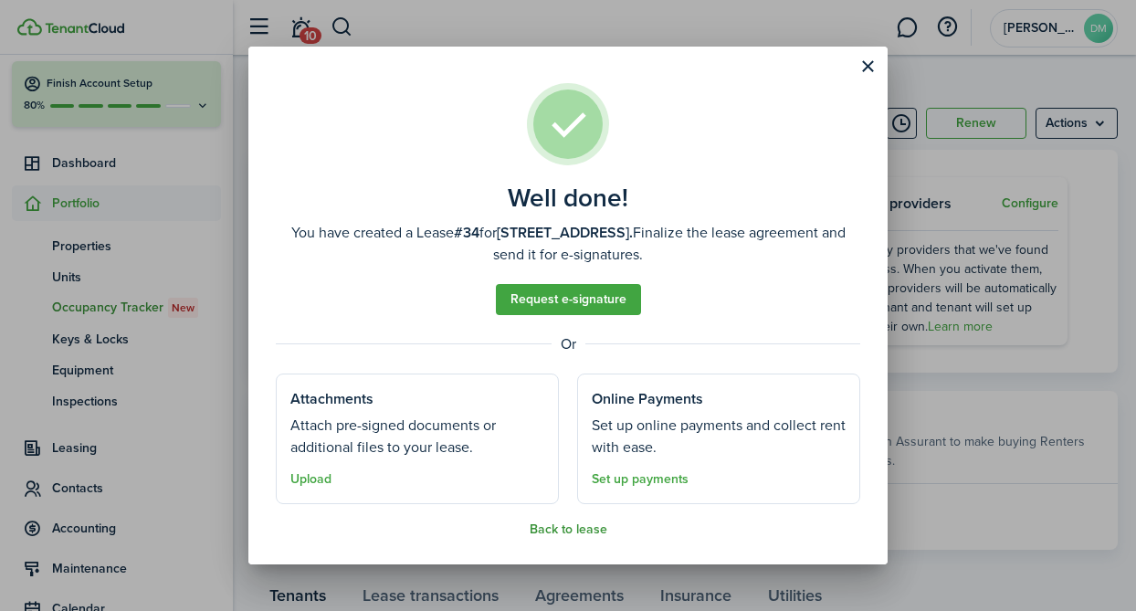
click at [568, 529] on button "Back to lease" at bounding box center [569, 529] width 78 height 15
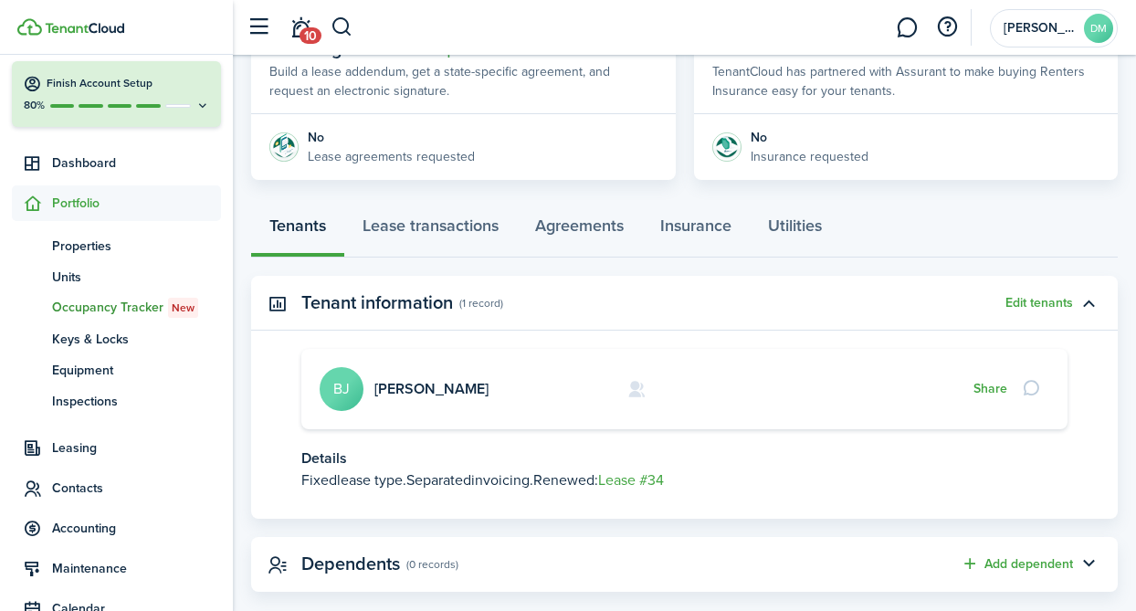
scroll to position [400, 0]
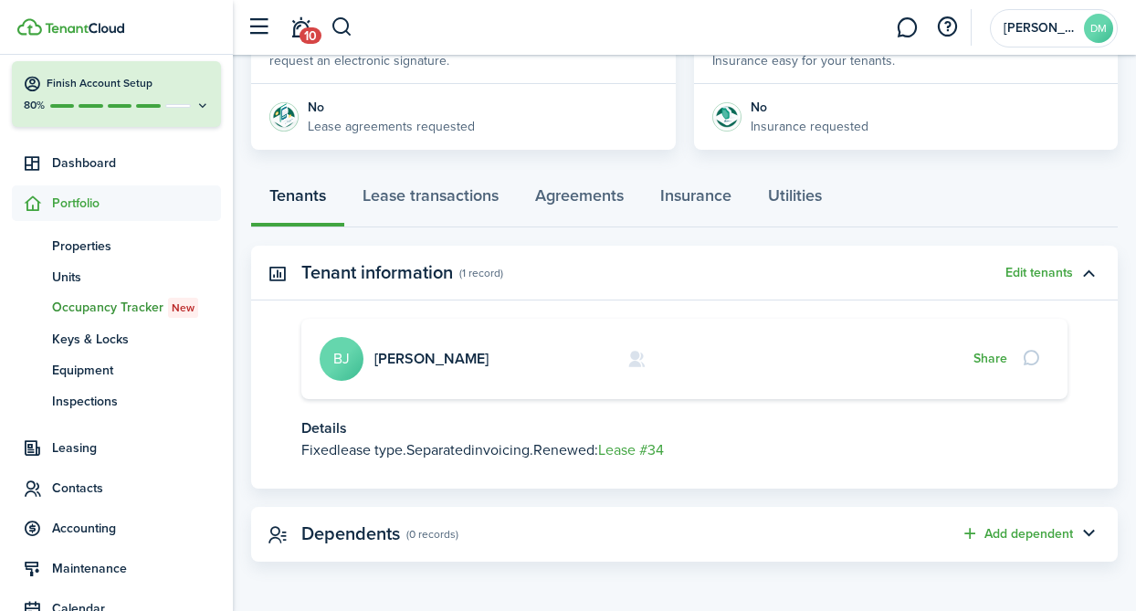
click at [336, 342] on avatar-text "BJ" at bounding box center [342, 359] width 44 height 44
click at [392, 353] on link "[PERSON_NAME]" at bounding box center [431, 358] width 114 height 21
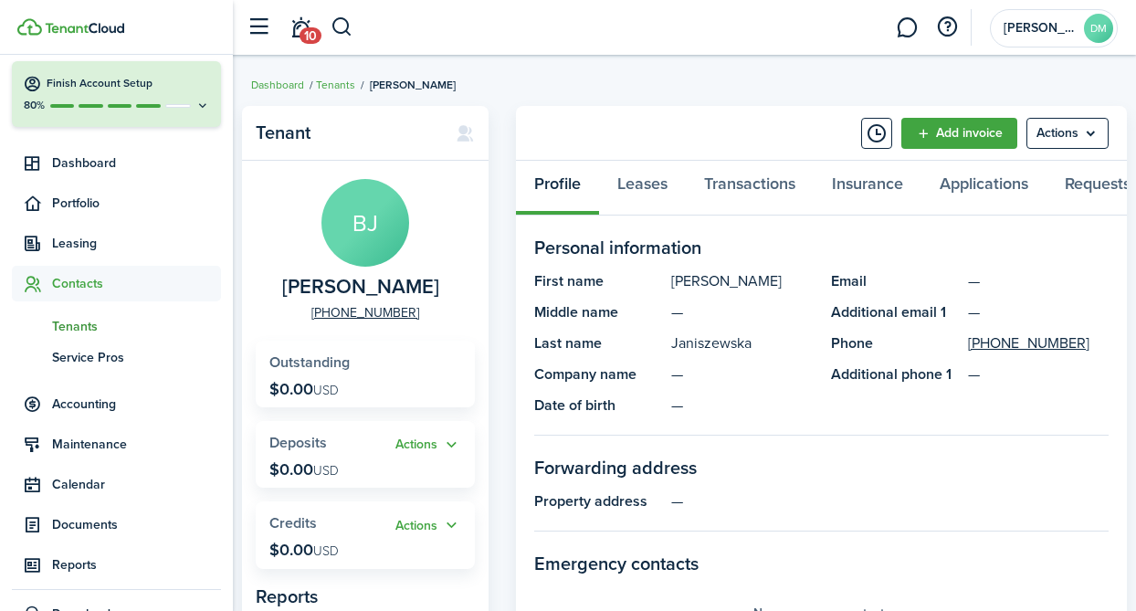
scroll to position [31, 0]
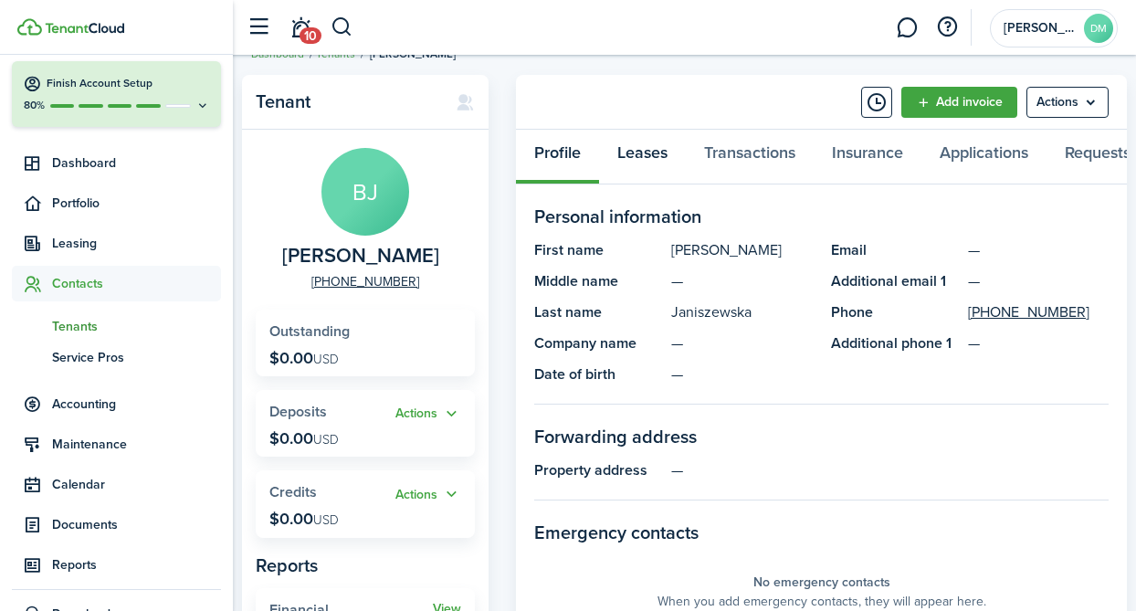
click at [657, 158] on link "Leases" at bounding box center [642, 157] width 87 height 55
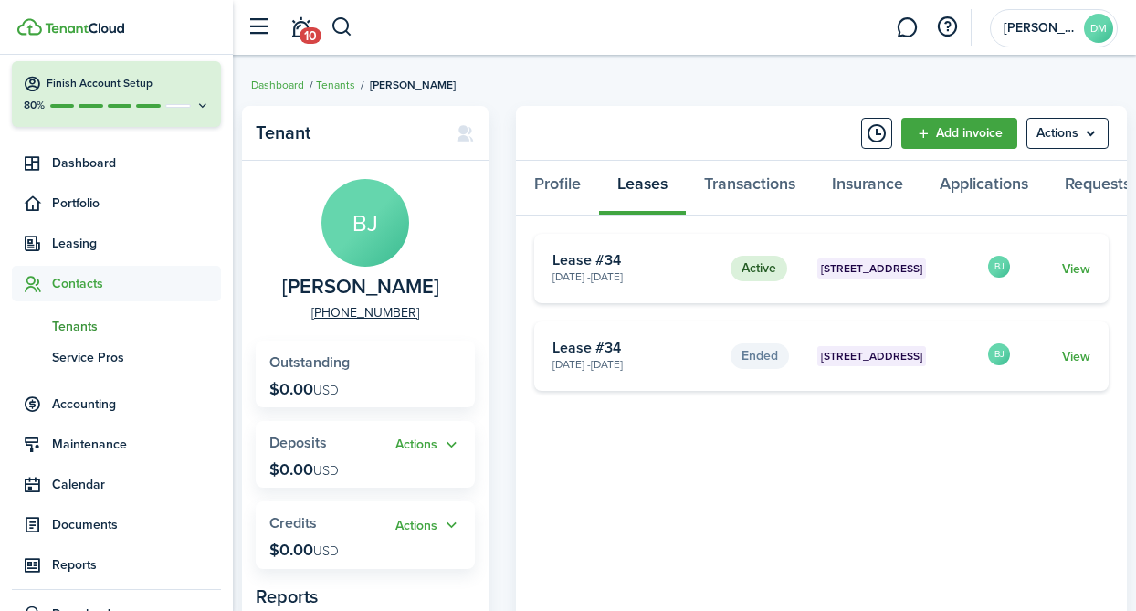
click at [89, 324] on span "Tenants" at bounding box center [136, 326] width 169 height 19
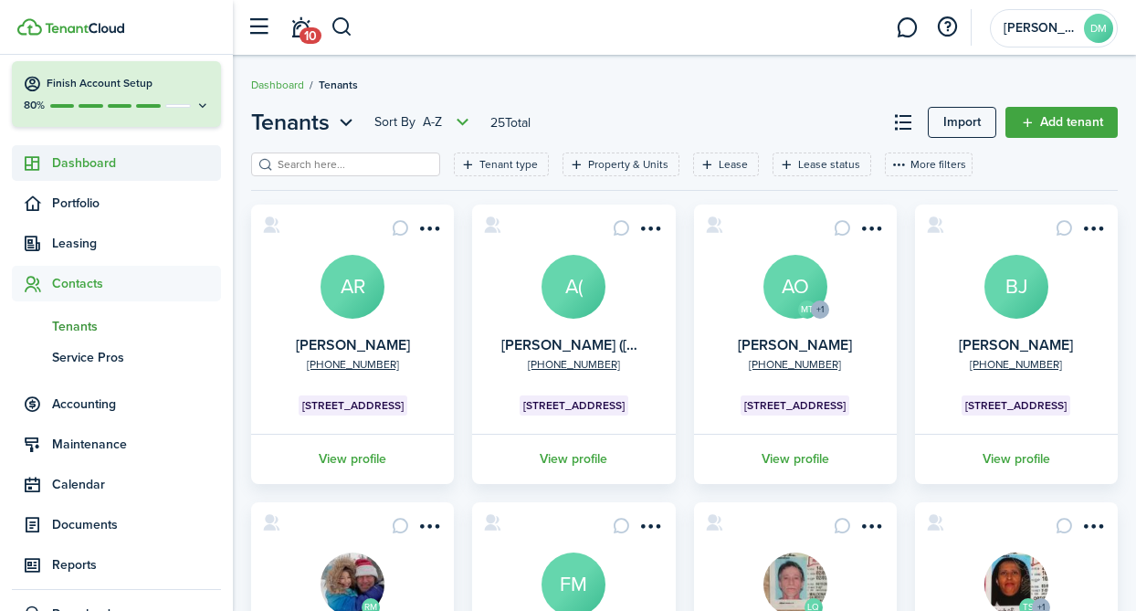
click at [84, 157] on span "Dashboard" at bounding box center [136, 162] width 169 height 19
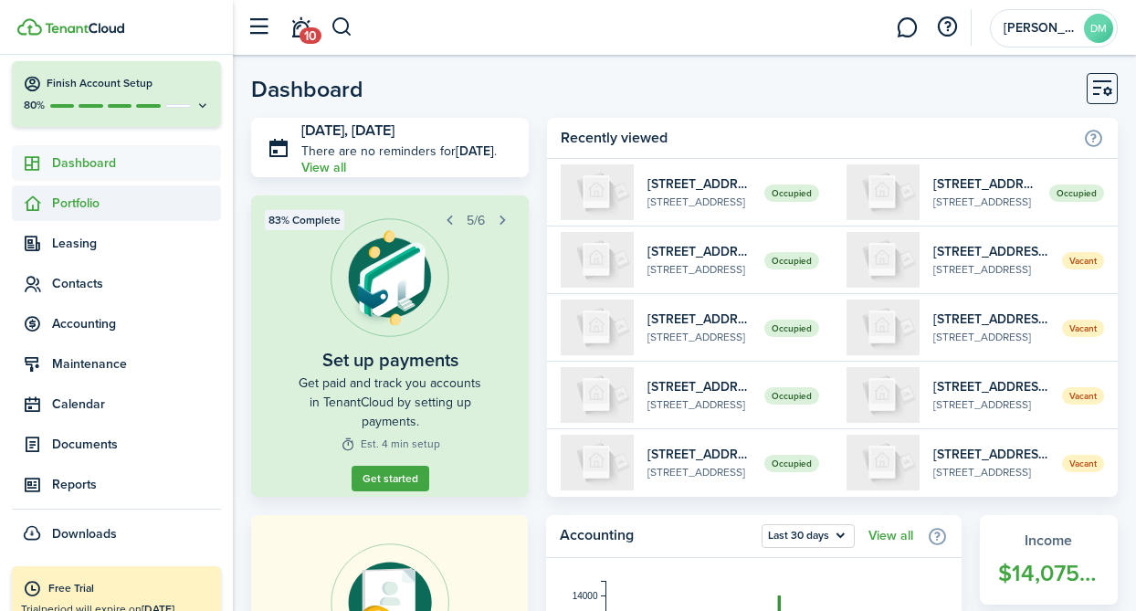
click at [84, 201] on span "Portfolio" at bounding box center [136, 203] width 169 height 19
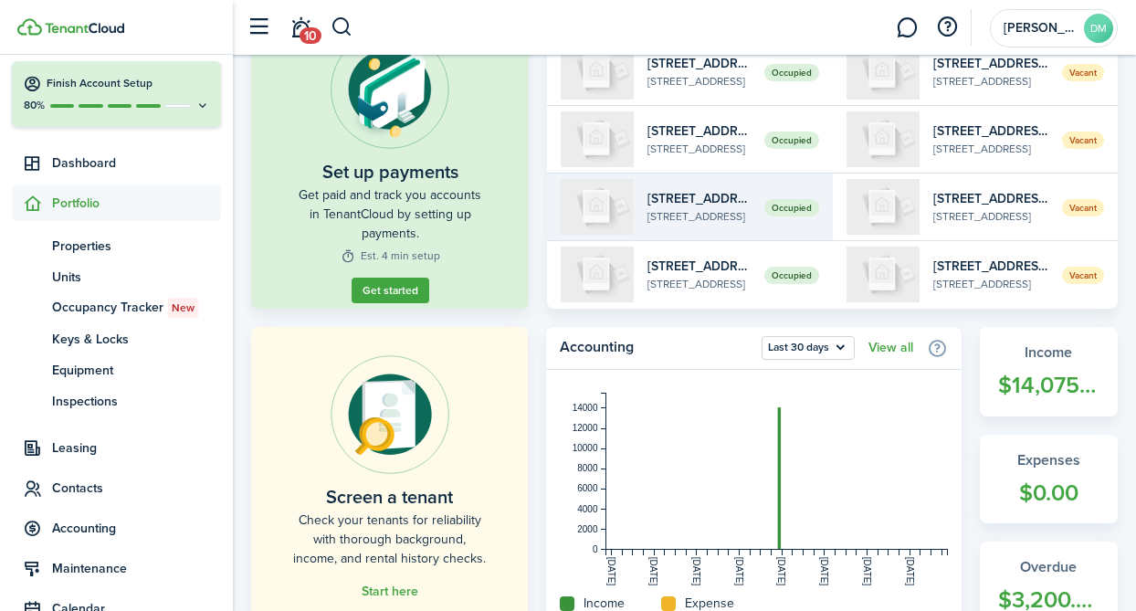
scroll to position [256, 0]
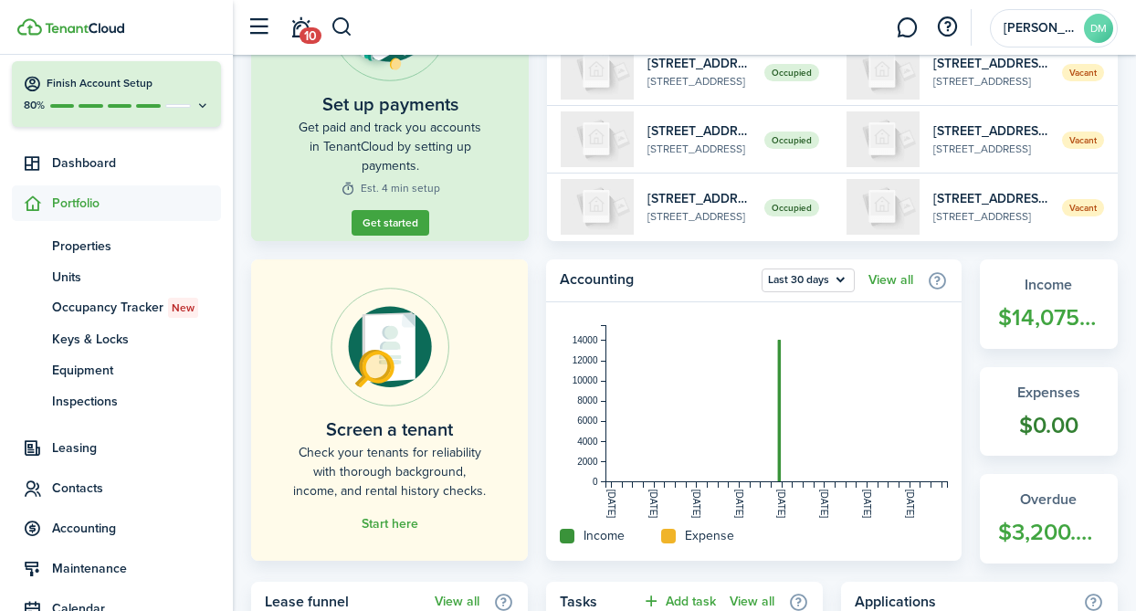
click at [1036, 401] on widget-stats-title "Expenses" at bounding box center [1049, 393] width 102 height 22
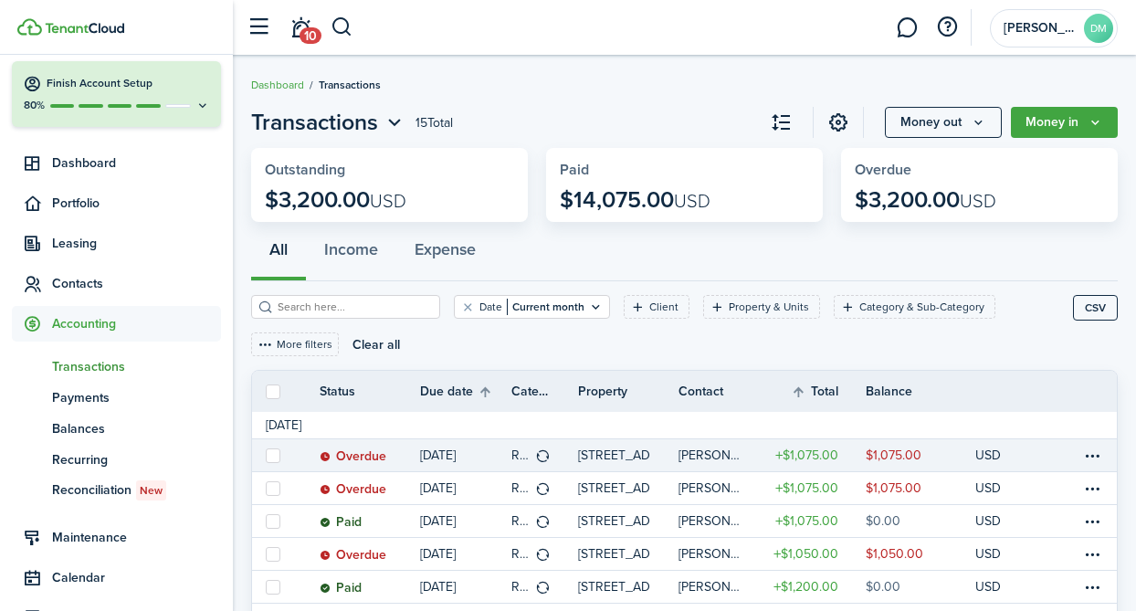
click at [270, 456] on label at bounding box center [273, 455] width 15 height 15
click at [266, 456] on input "checkbox" at bounding box center [265, 455] width 1 height 1
checkbox input "true"
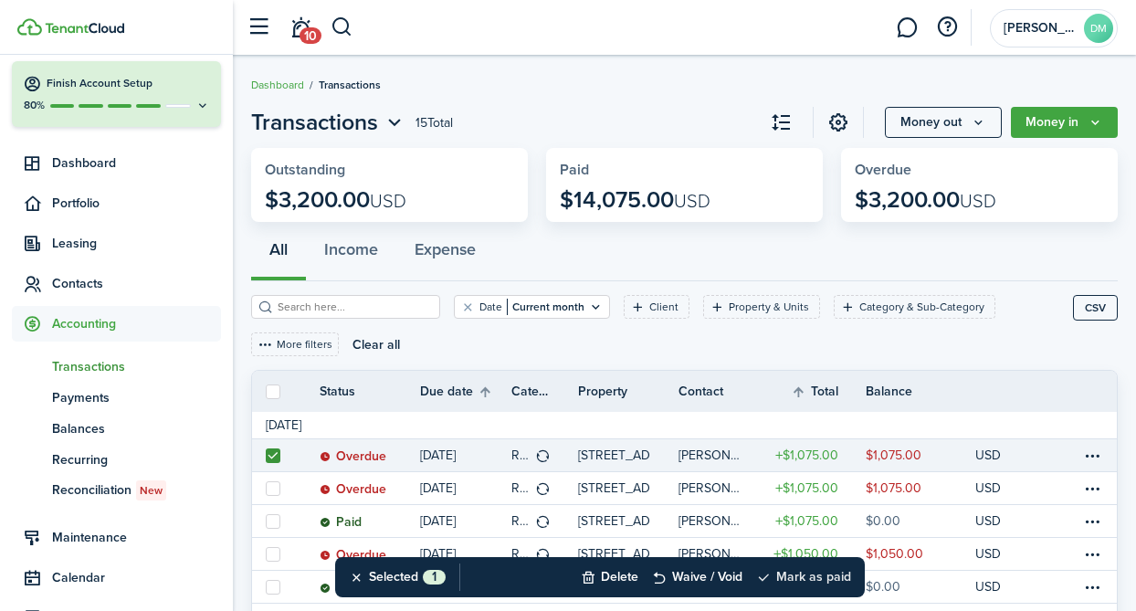
click at [799, 576] on button "Mark as paid" at bounding box center [803, 577] width 95 height 40
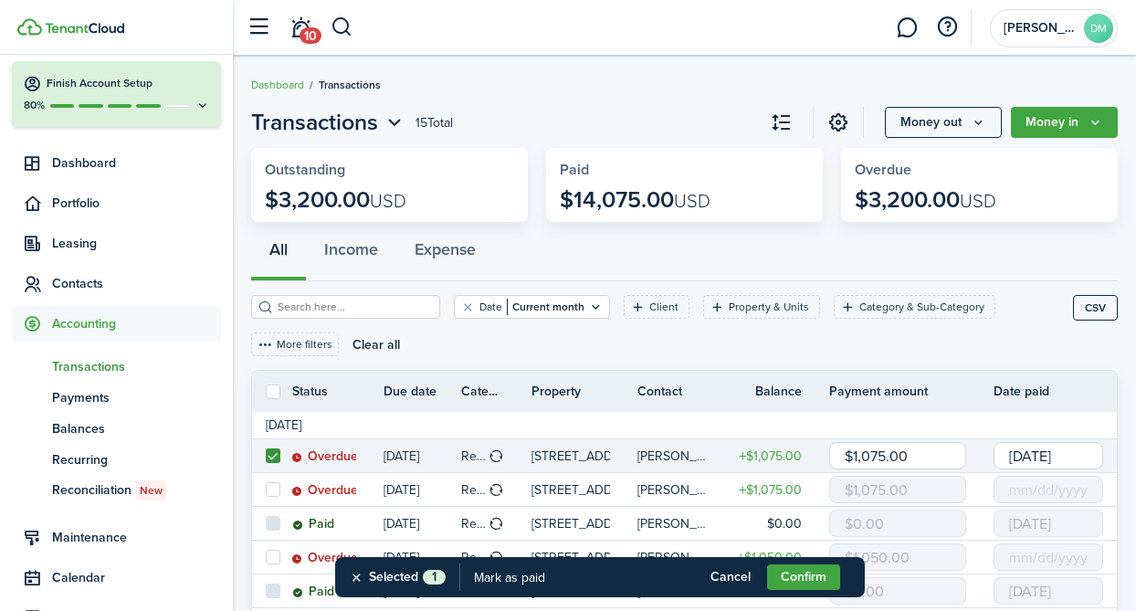
click at [1047, 458] on input "[DATE]" at bounding box center [1049, 455] width 110 height 27
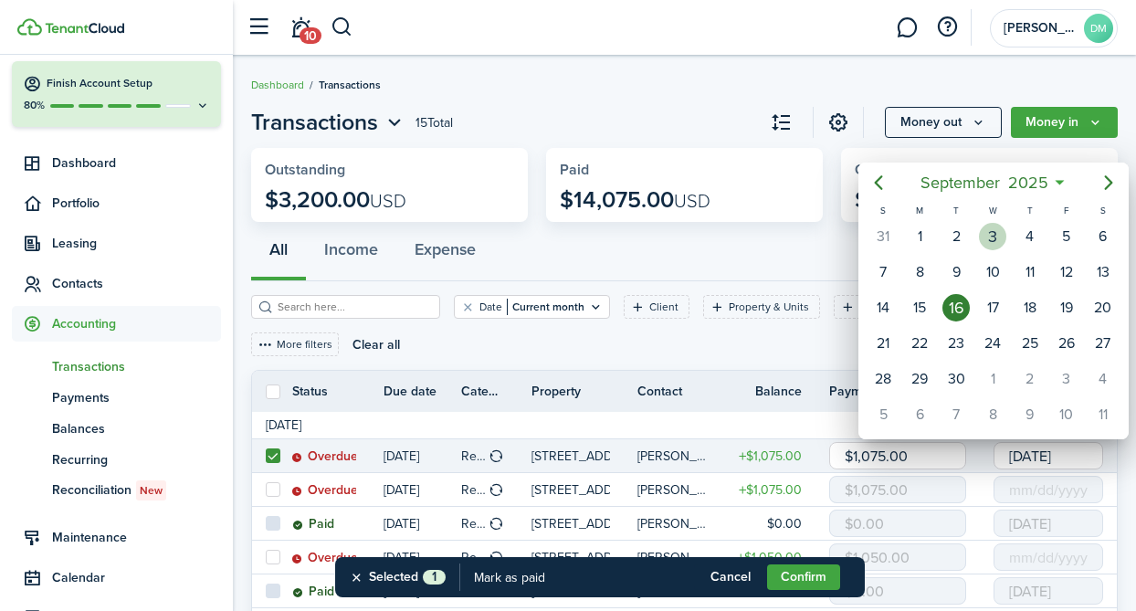
click at [995, 235] on div "3" at bounding box center [992, 236] width 27 height 27
type input "[DATE]"
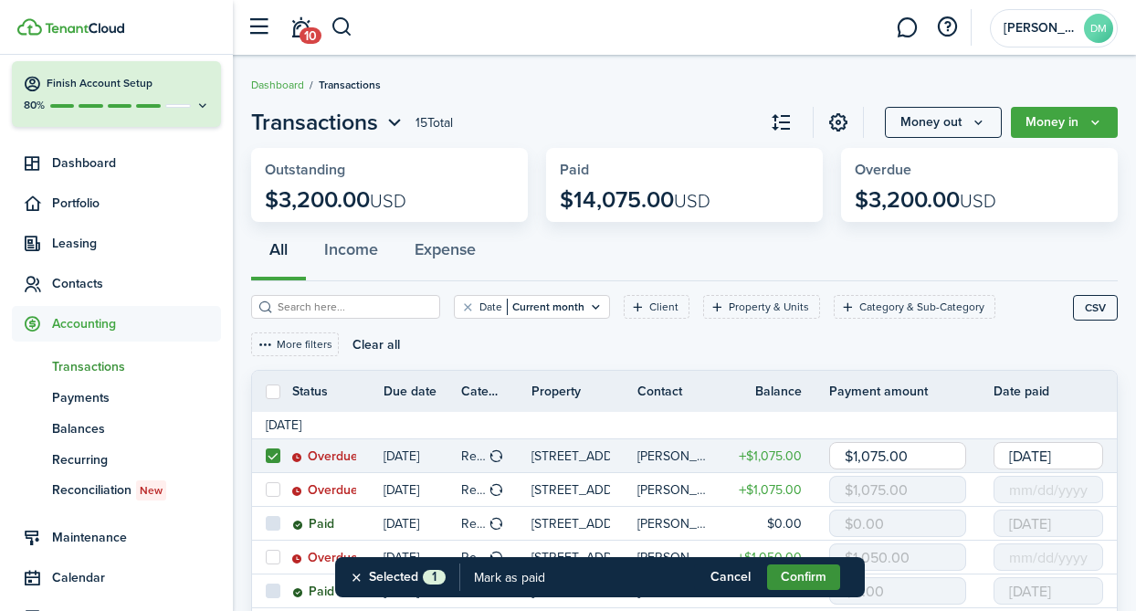
click at [811, 584] on button "Confirm" at bounding box center [803, 577] width 73 height 26
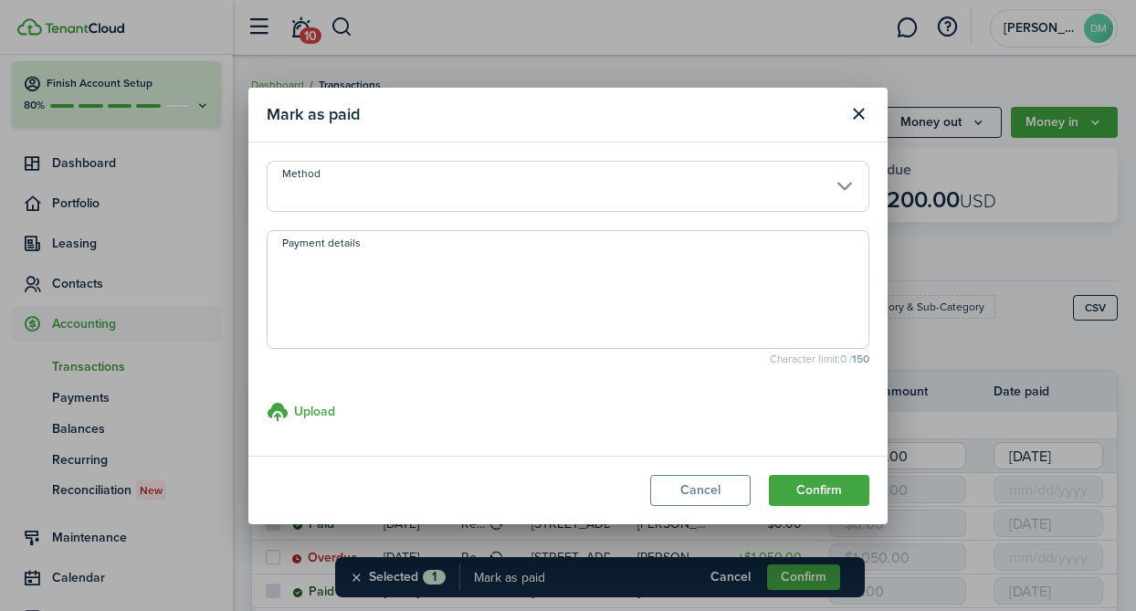
click at [738, 167] on input "Method" at bounding box center [568, 186] width 603 height 51
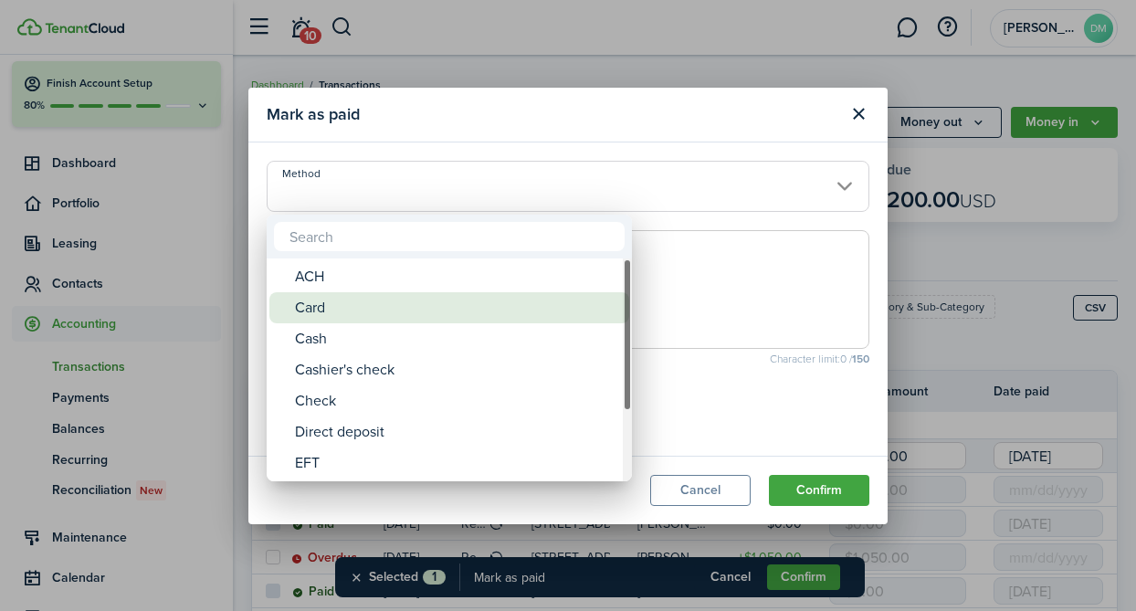
click at [383, 310] on div "Card" at bounding box center [456, 307] width 323 height 31
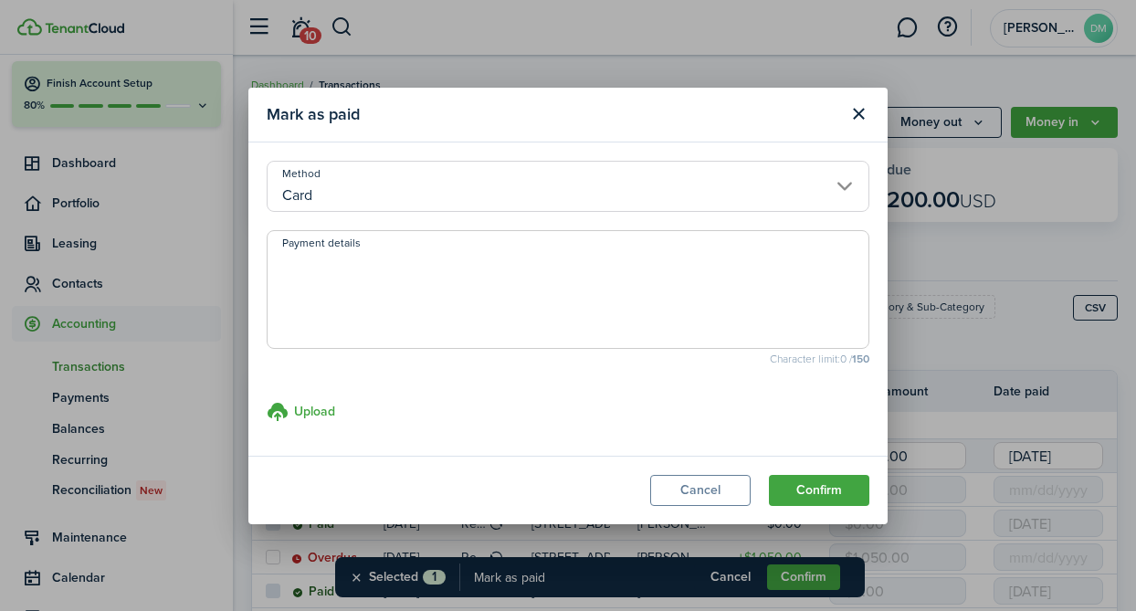
click at [384, 179] on input "Card" at bounding box center [568, 186] width 603 height 51
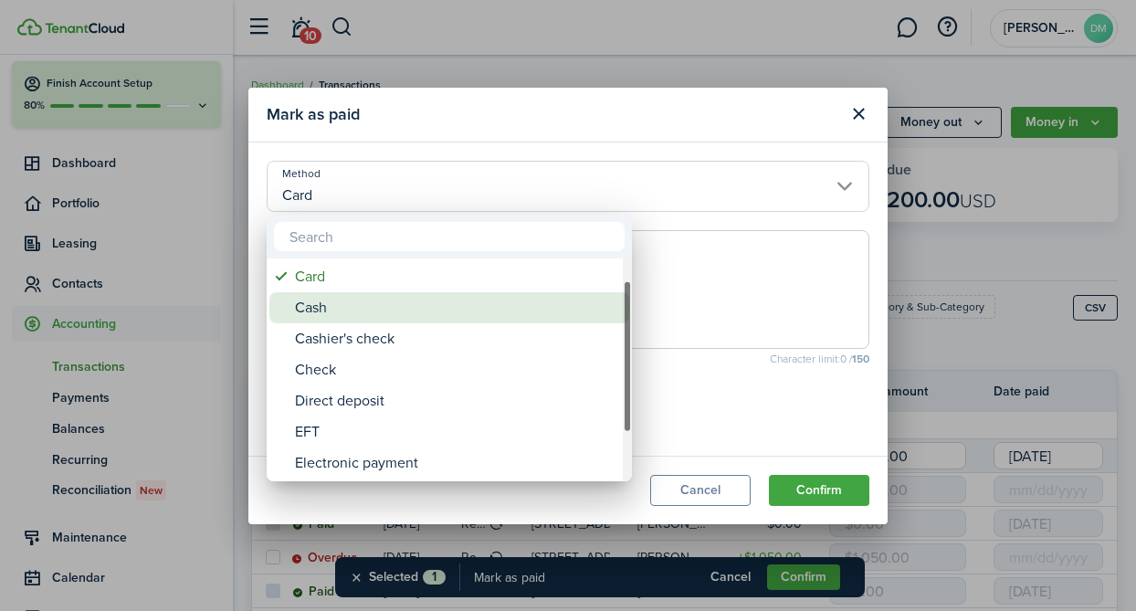
click at [397, 315] on div "Cash" at bounding box center [456, 307] width 323 height 31
type input "Cash"
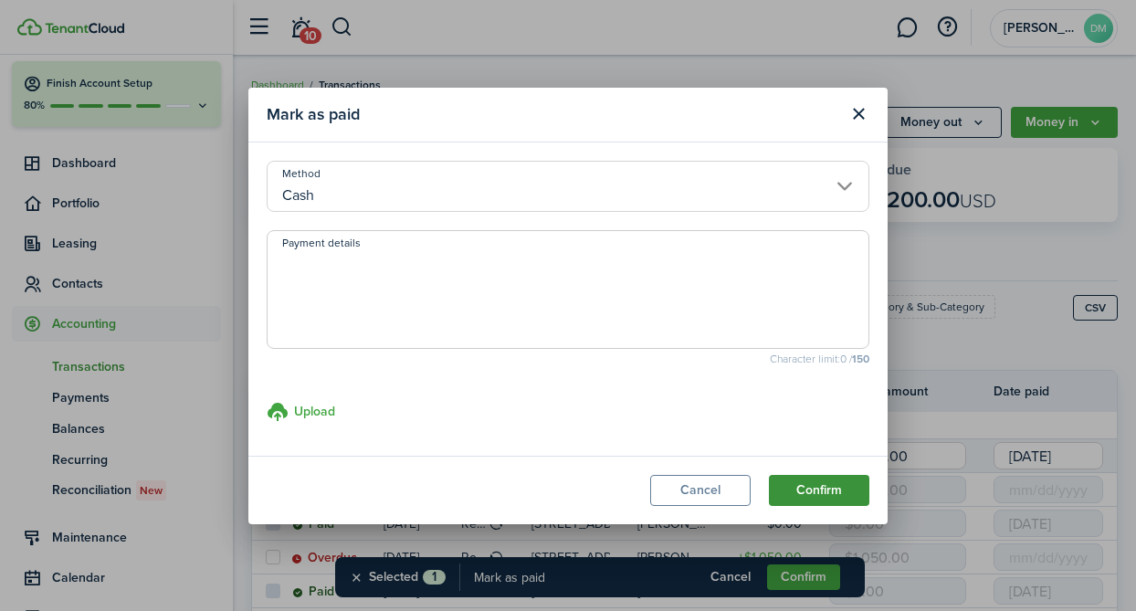
click at [793, 489] on button "Confirm" at bounding box center [819, 490] width 100 height 31
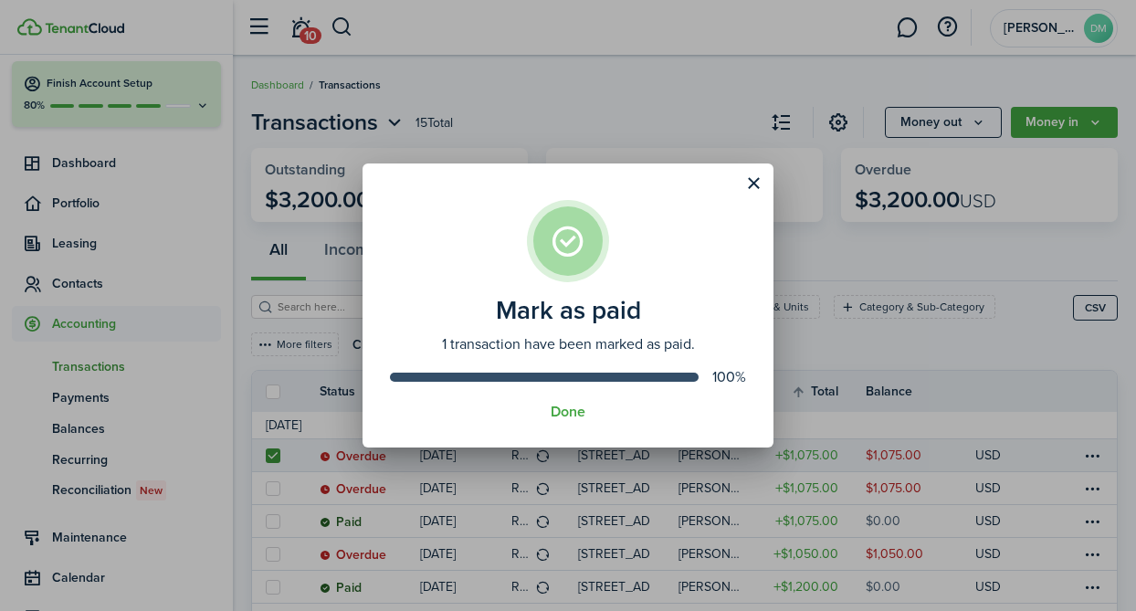
click at [590, 411] on div "Done" at bounding box center [568, 412] width 356 height 16
click at [570, 414] on button "Done" at bounding box center [568, 412] width 35 height 16
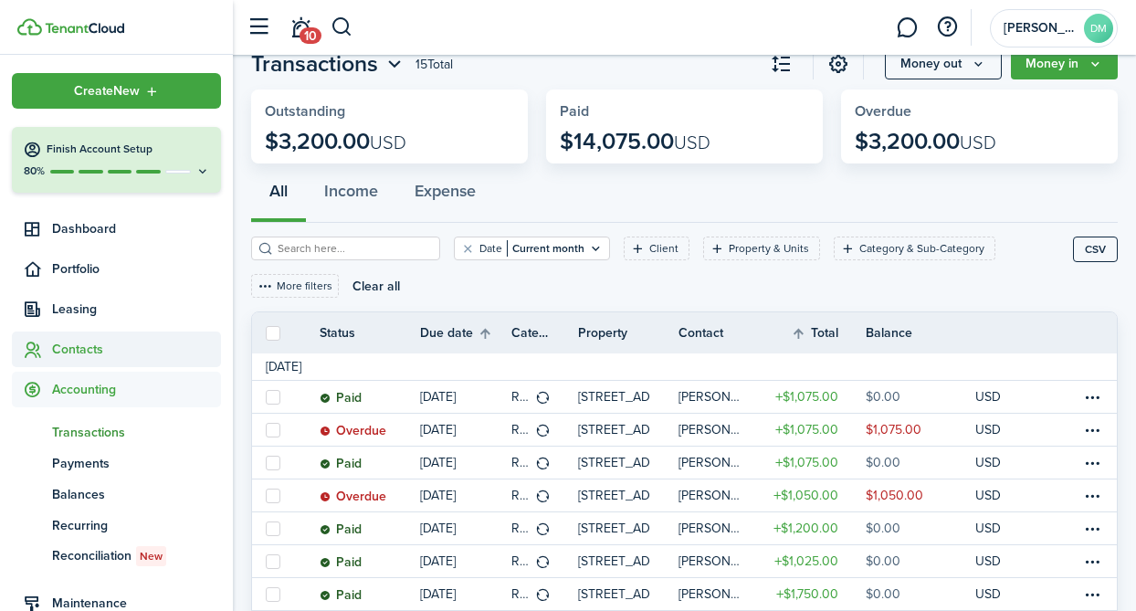
click at [90, 350] on span "Contacts" at bounding box center [136, 349] width 169 height 19
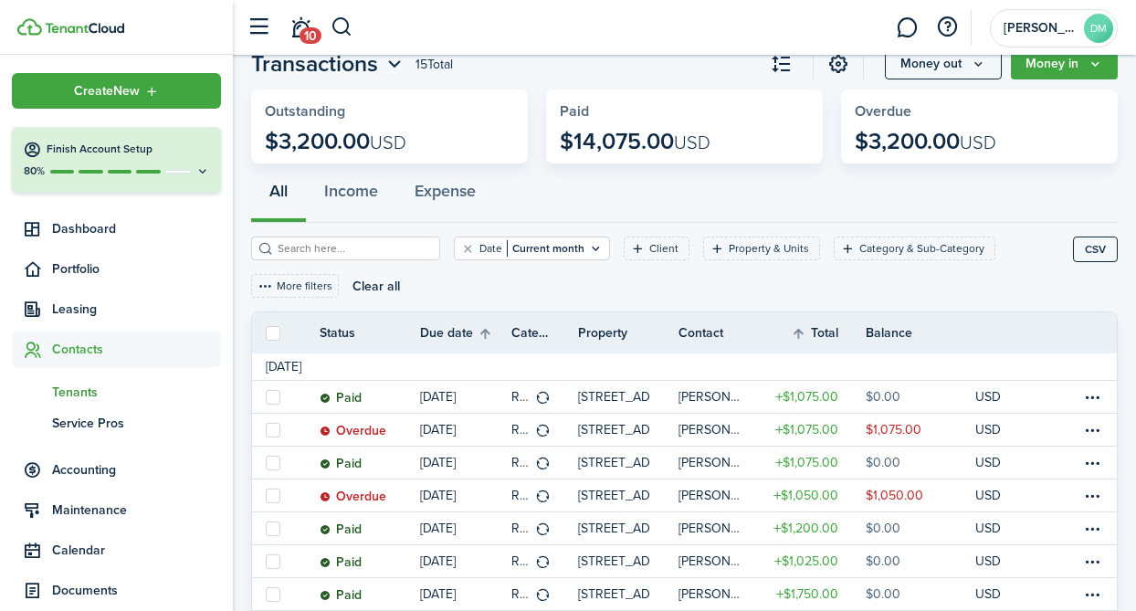
click at [83, 394] on span "Tenants" at bounding box center [136, 392] width 169 height 19
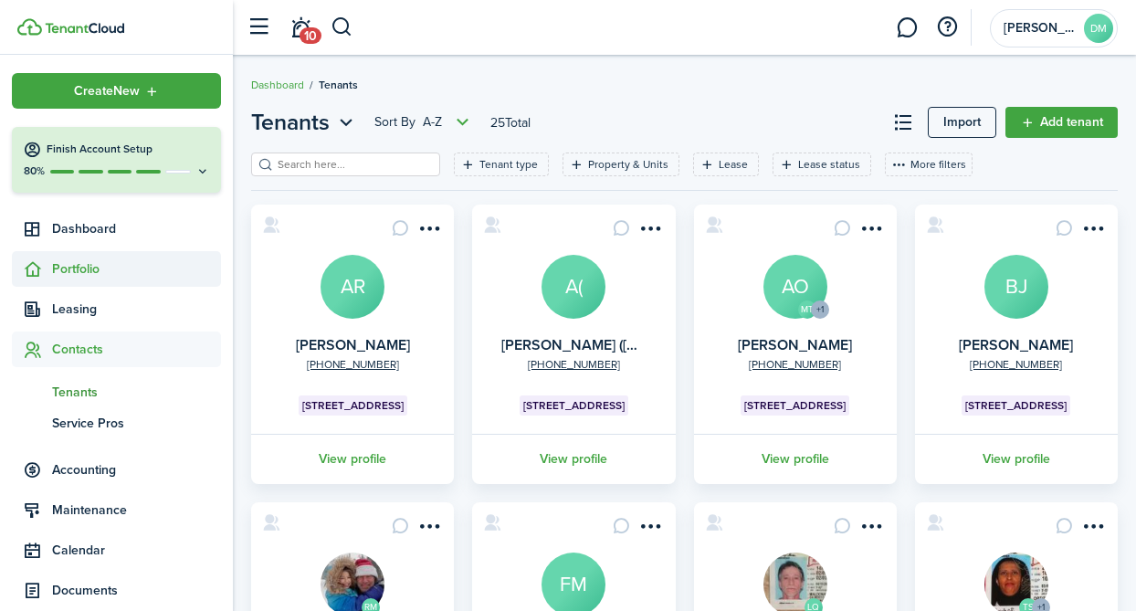
click at [90, 283] on span "Portfolio" at bounding box center [116, 269] width 209 height 36
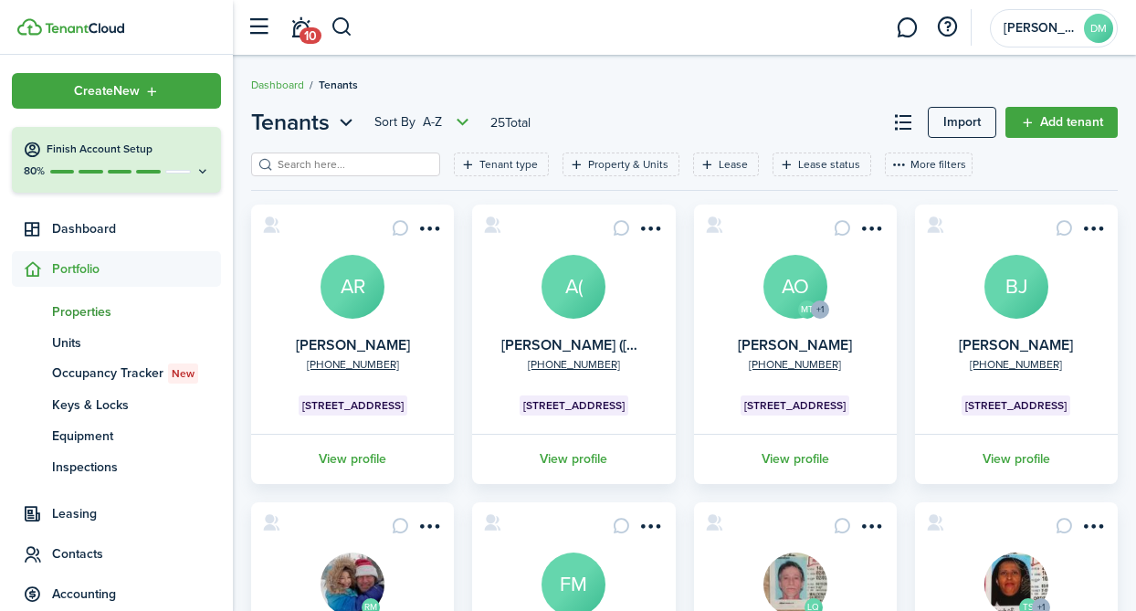
click at [66, 302] on span "Properties" at bounding box center [136, 311] width 169 height 19
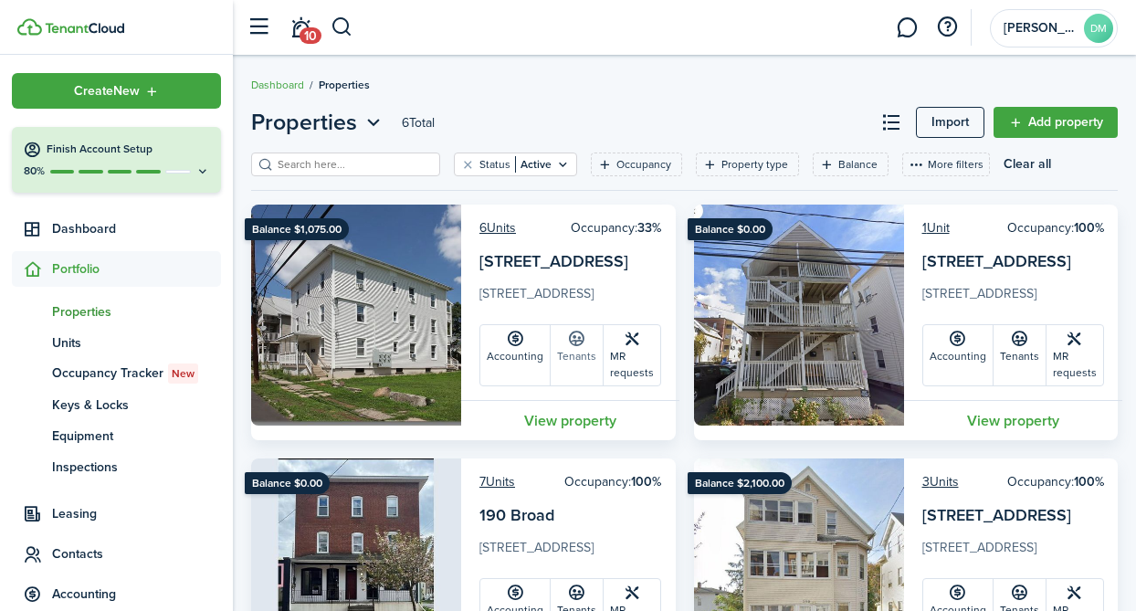
click at [568, 353] on link "Tenants" at bounding box center [577, 355] width 53 height 60
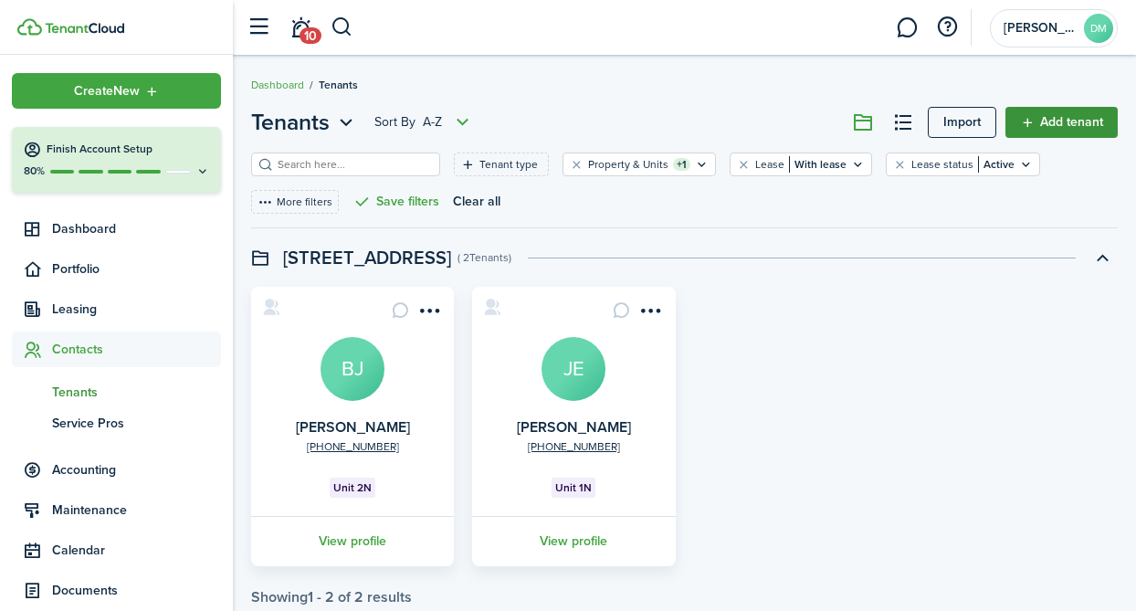
click at [1033, 115] on link "Add tenant" at bounding box center [1061, 122] width 112 height 31
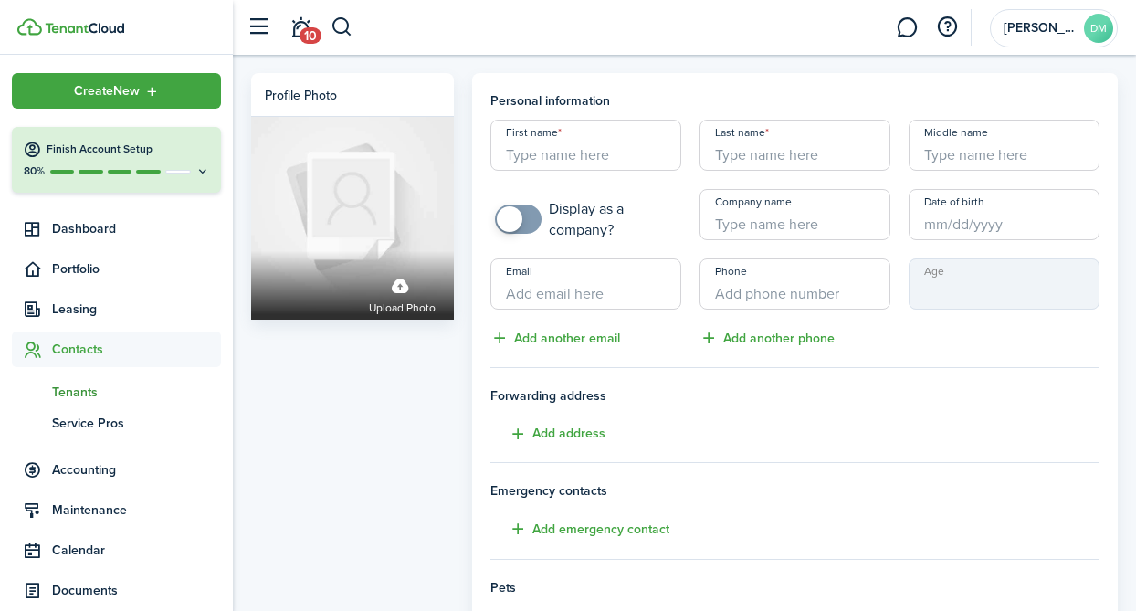
click at [620, 163] on input "First name" at bounding box center [585, 145] width 191 height 51
type input "[PERSON_NAME]"
click at [837, 163] on input "Last name" at bounding box center [795, 145] width 191 height 51
type input "[PERSON_NAME]"
click at [88, 412] on link "sp Service Pros" at bounding box center [116, 422] width 209 height 31
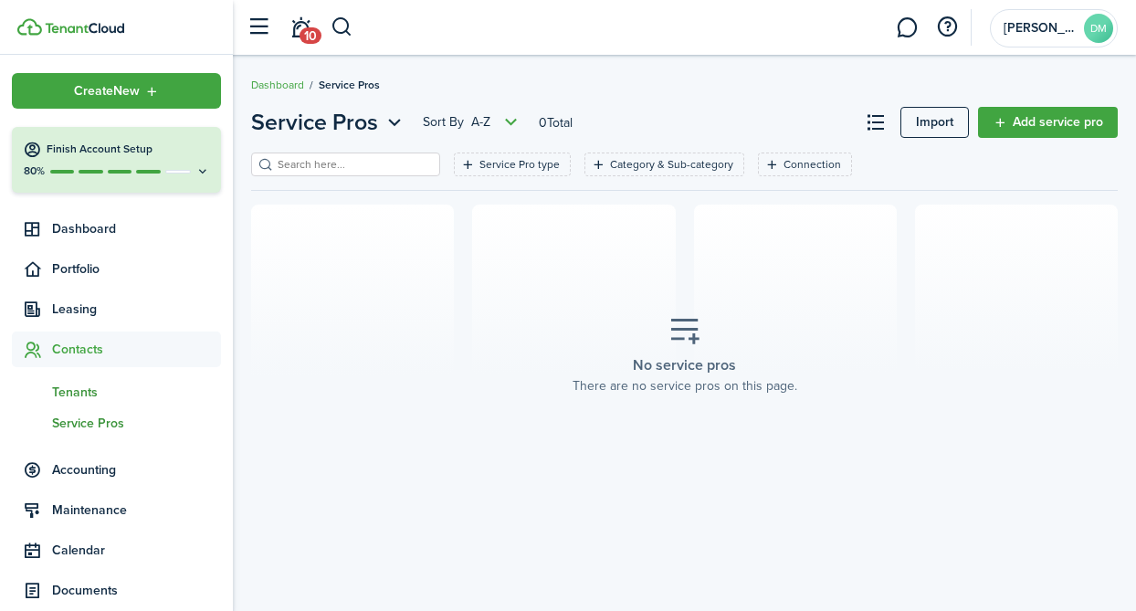
click at [81, 387] on span "Tenants" at bounding box center [136, 392] width 169 height 19
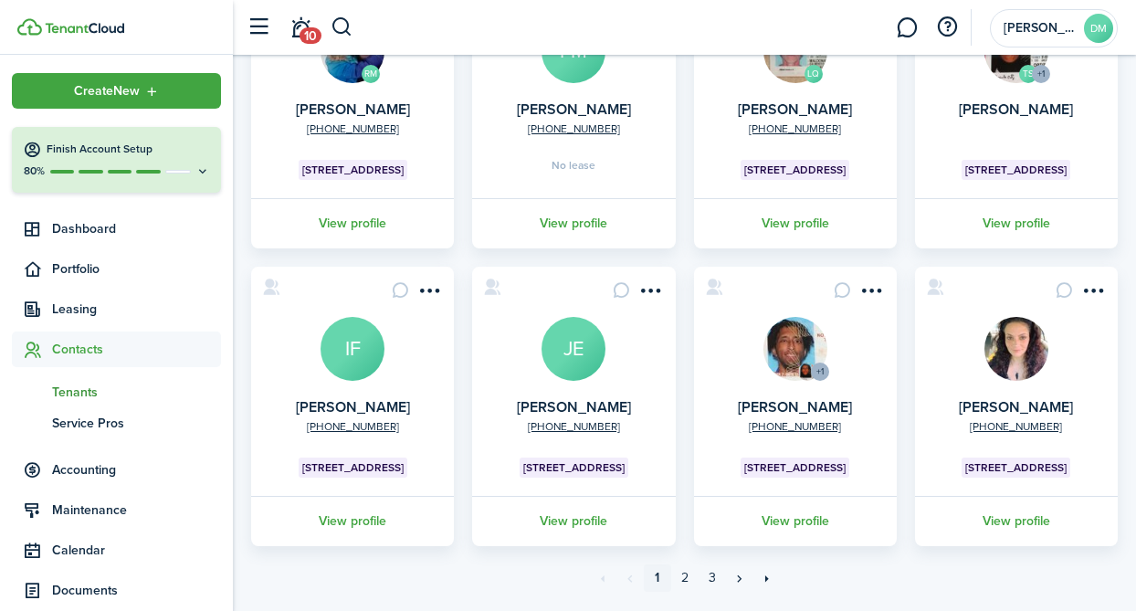
scroll to position [545, 0]
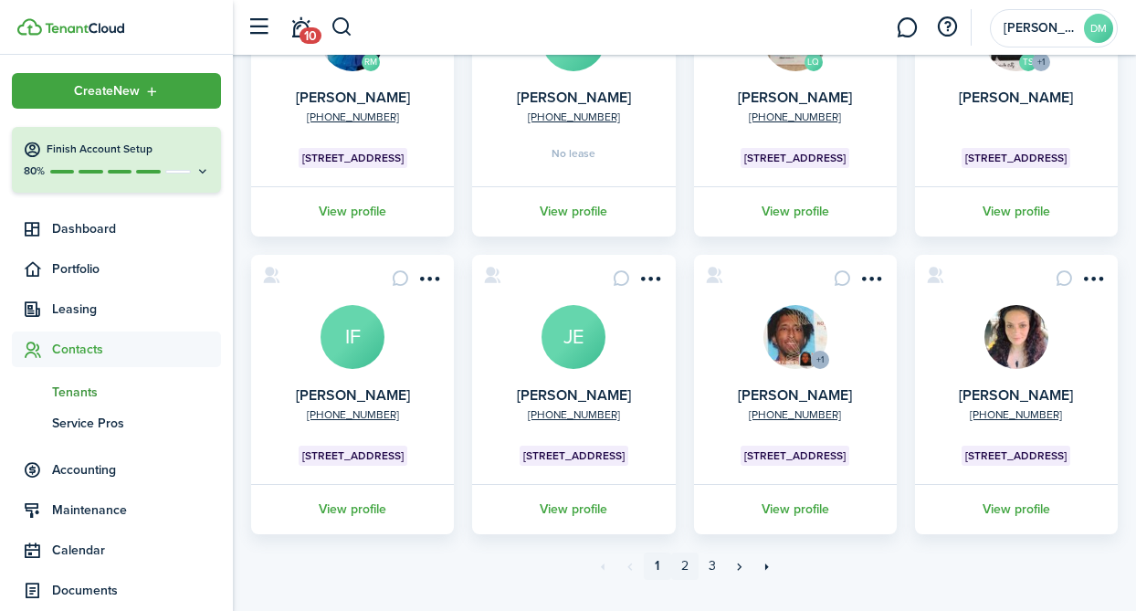
click at [684, 575] on link "2" at bounding box center [684, 566] width 27 height 27
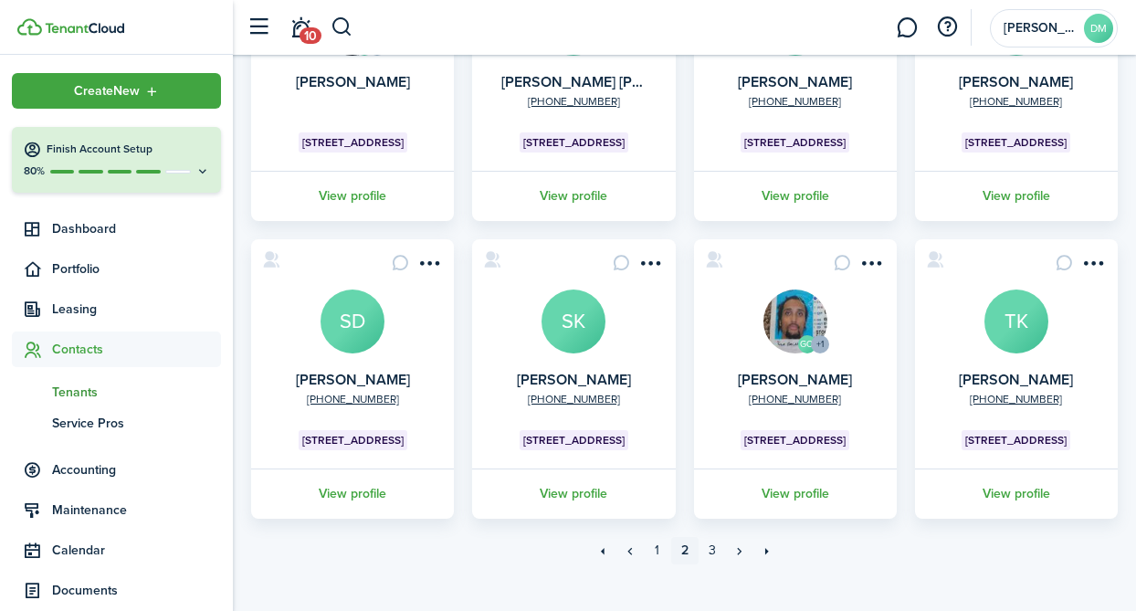
scroll to position [583, 0]
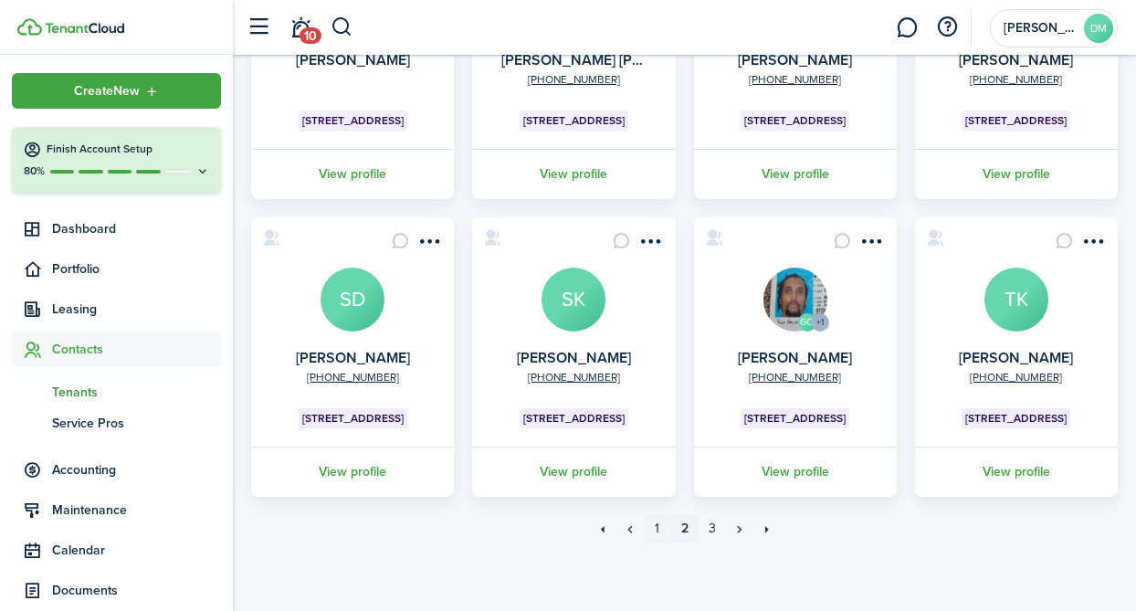
click at [665, 531] on link "1" at bounding box center [657, 528] width 27 height 27
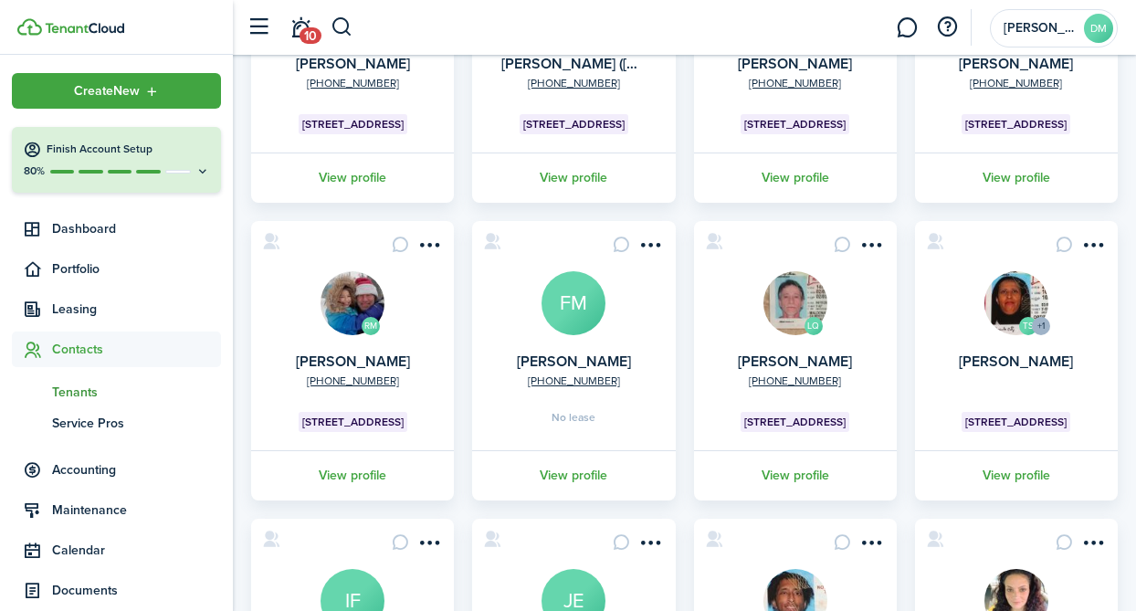
scroll to position [289, 0]
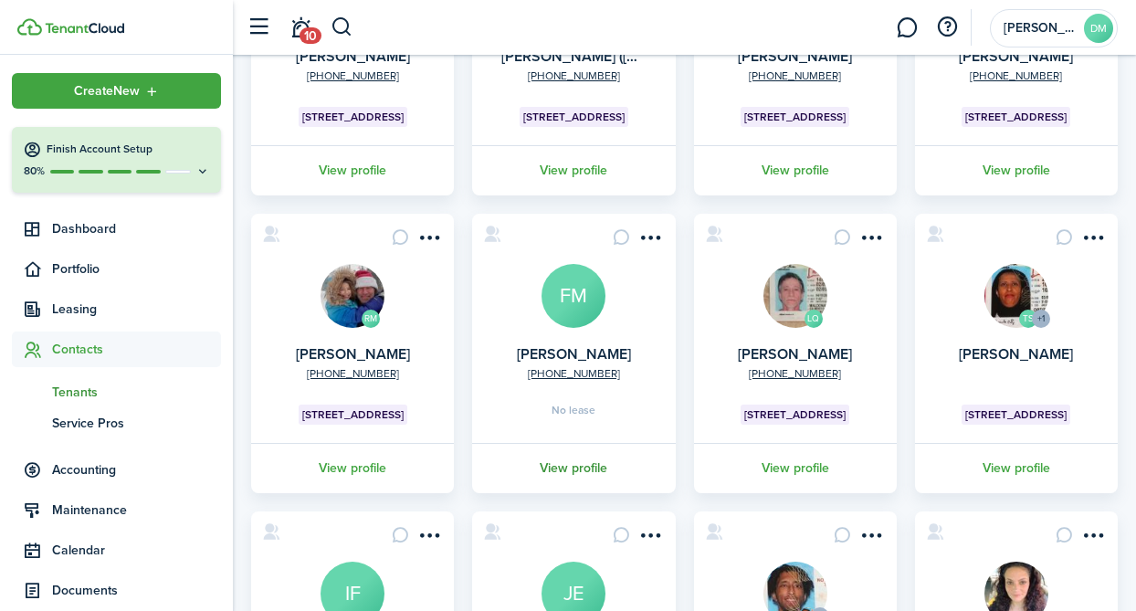
click at [577, 472] on link "View profile" at bounding box center [573, 468] width 208 height 50
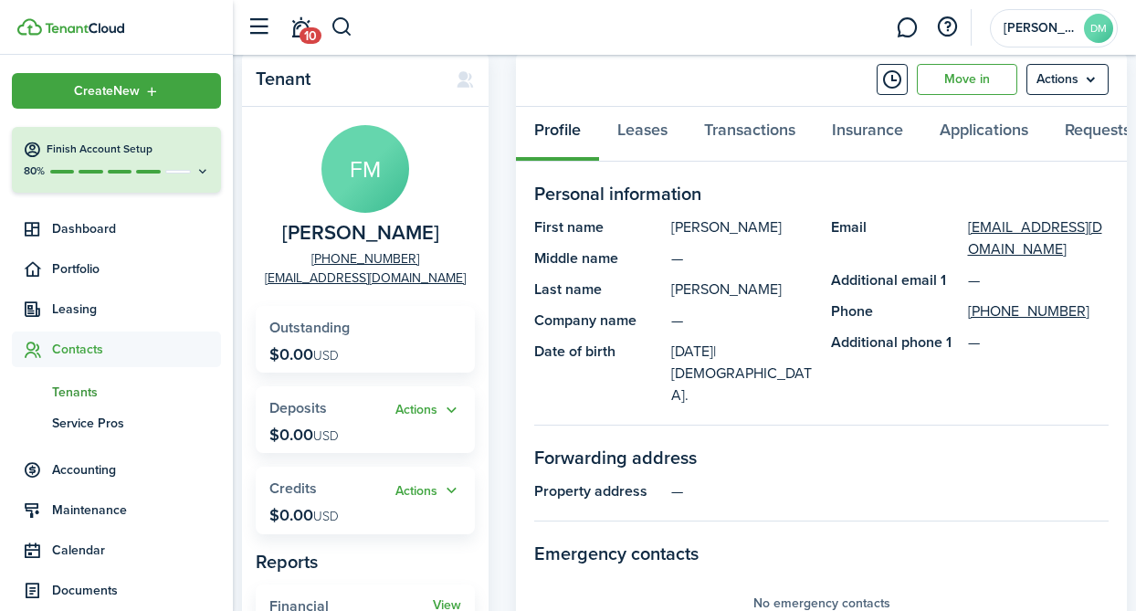
scroll to position [62, 0]
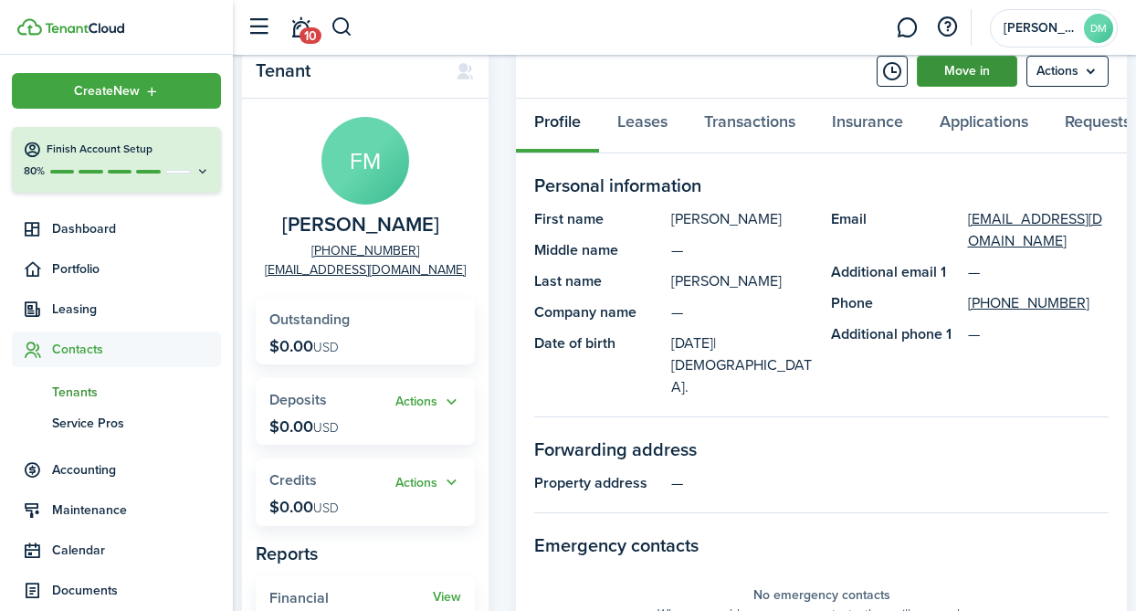
click at [952, 79] on link "Move in" at bounding box center [967, 71] width 100 height 31
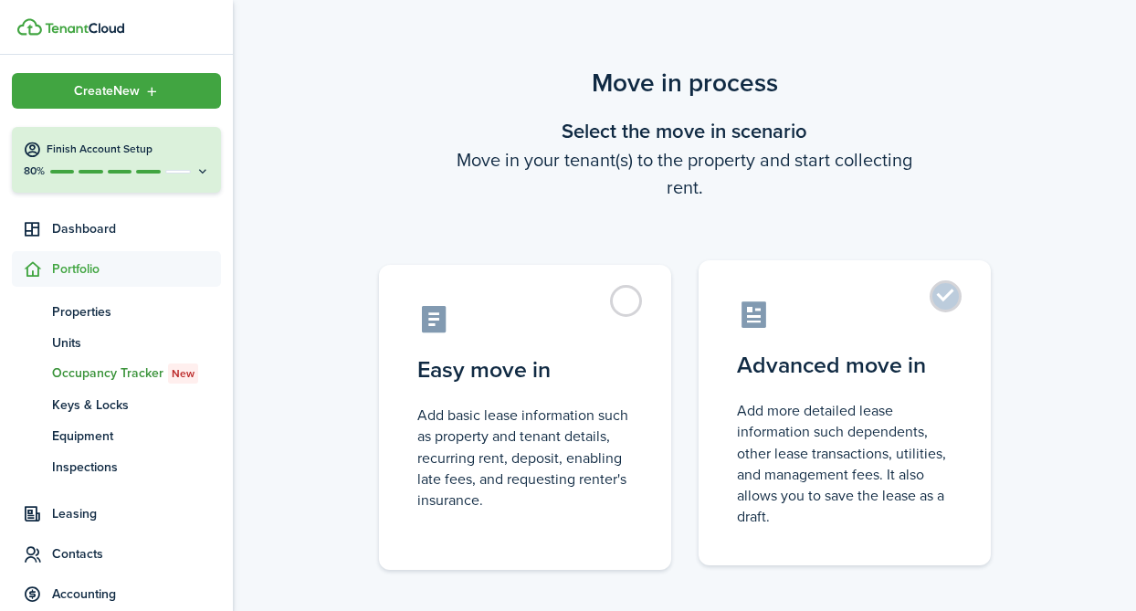
click at [940, 309] on label "Advanced move in Add more detailed lease information such dependents, other lea…" at bounding box center [845, 412] width 292 height 305
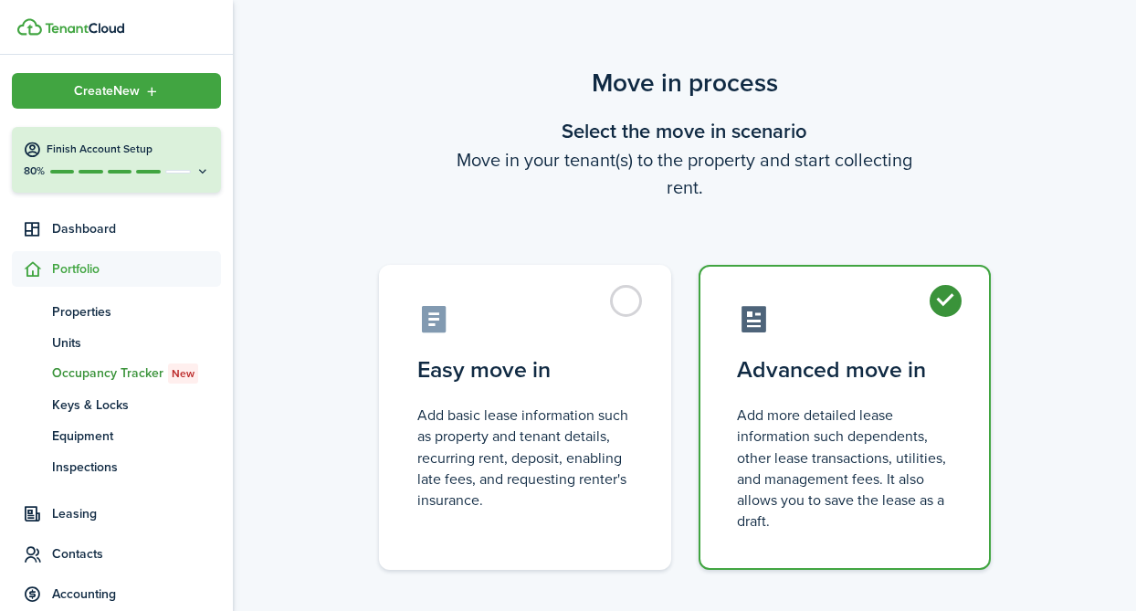
radio input "true"
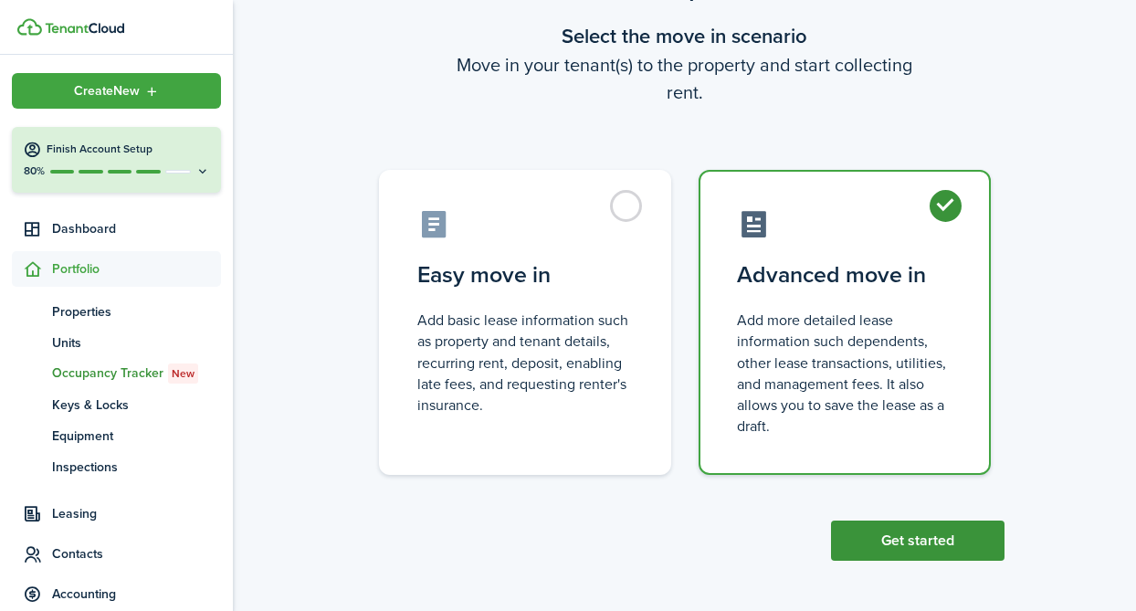
click at [918, 542] on button "Get started" at bounding box center [918, 541] width 174 height 40
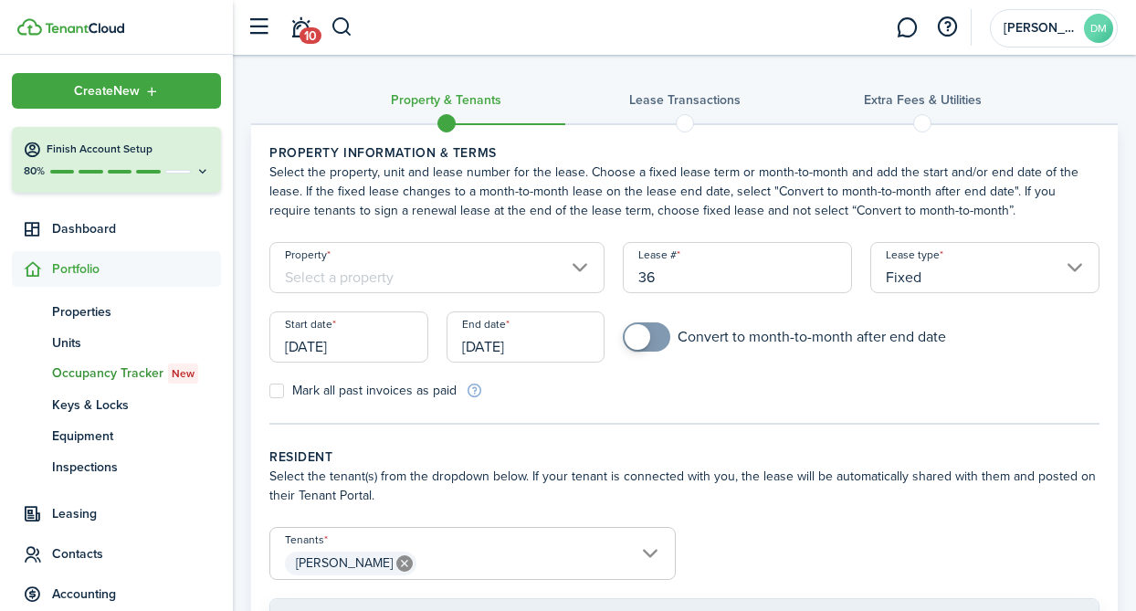
click at [575, 270] on input "Property" at bounding box center [436, 267] width 335 height 51
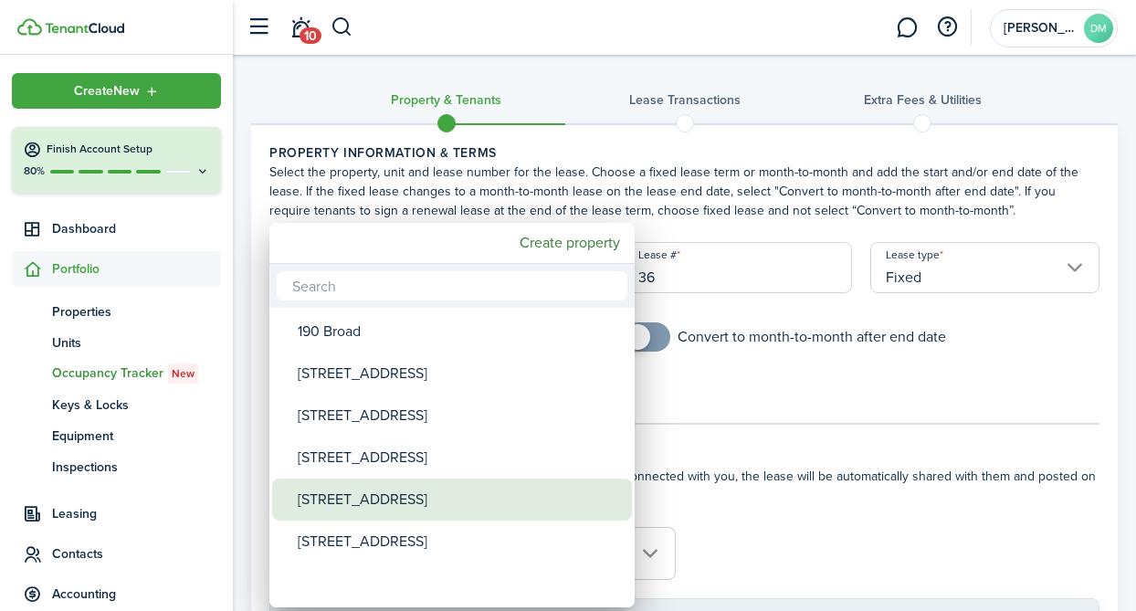
click at [382, 486] on div "[STREET_ADDRESS]" at bounding box center [459, 500] width 323 height 42
type input "[STREET_ADDRESS]"
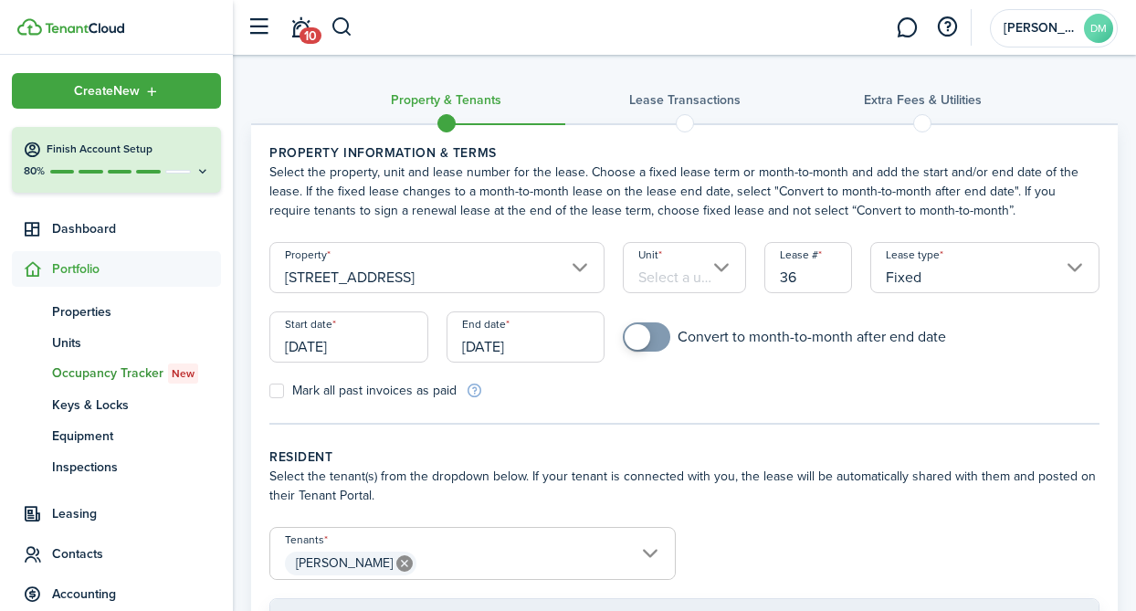
click at [713, 267] on input "Unit" at bounding box center [684, 267] width 123 height 51
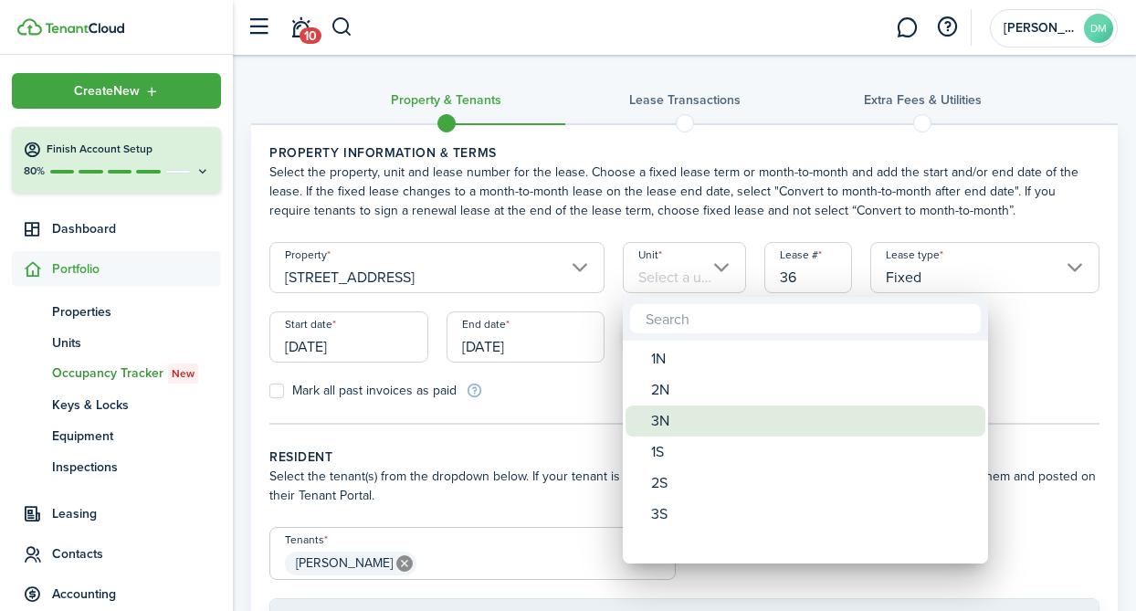
click at [683, 424] on div "3N" at bounding box center [812, 420] width 323 height 31
type input "3N"
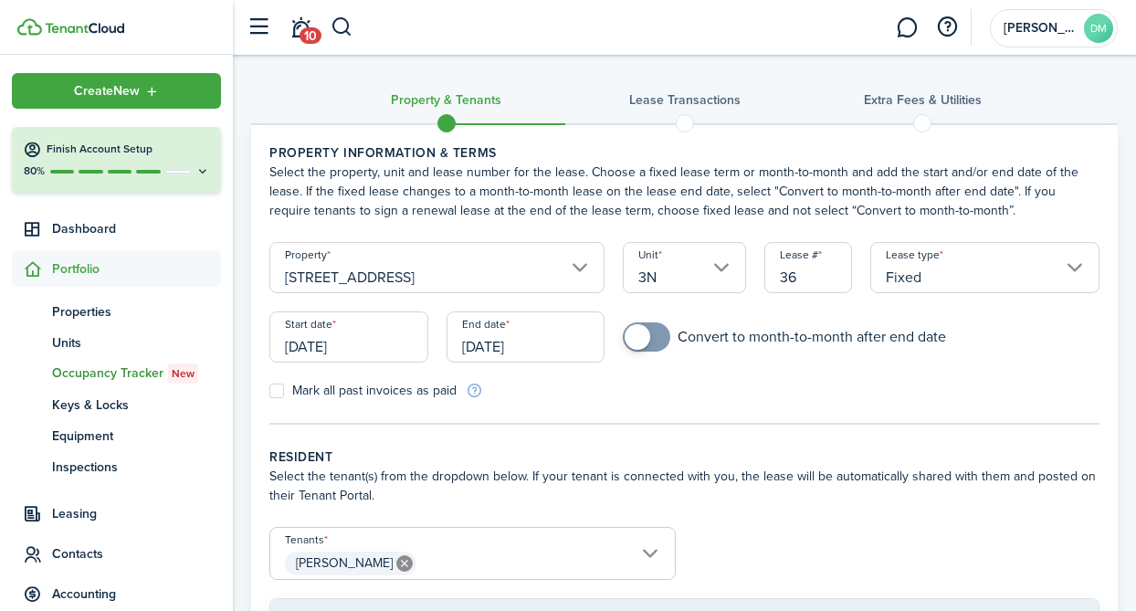
click at [354, 338] on input "[DATE]" at bounding box center [348, 336] width 159 height 51
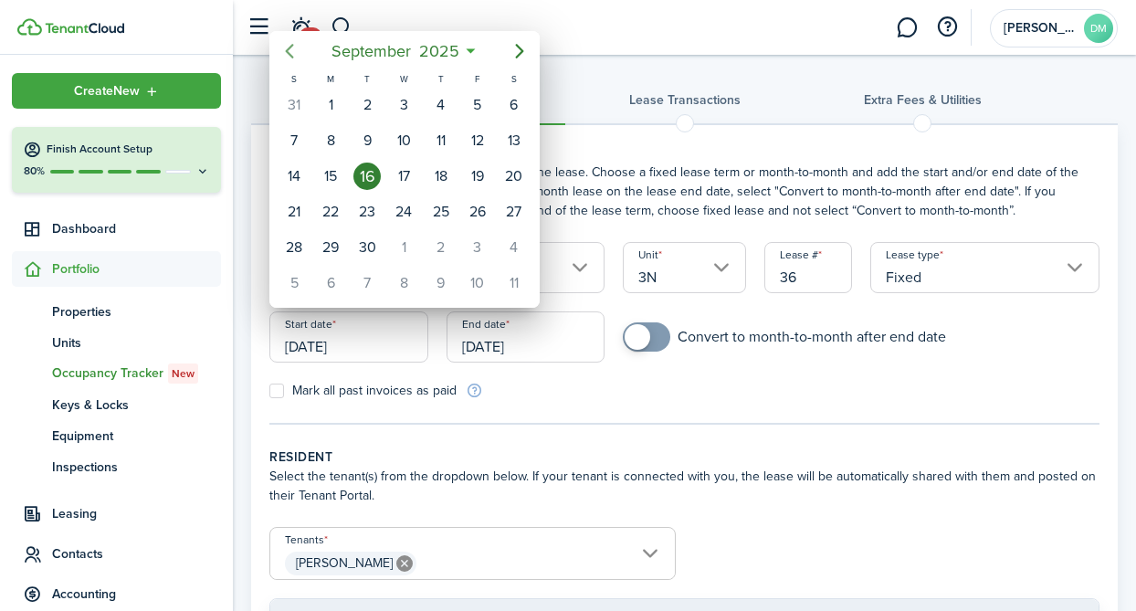
click at [285, 54] on icon "Previous page" at bounding box center [290, 51] width 22 height 22
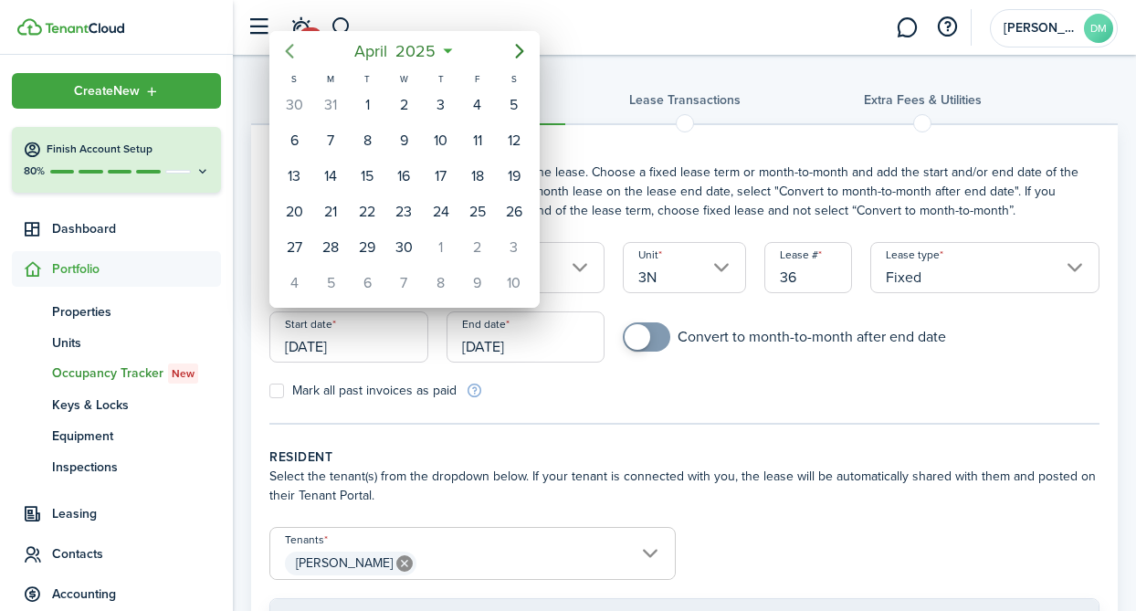
click at [285, 54] on icon "Previous page" at bounding box center [290, 51] width 22 height 22
click at [415, 103] on div "1" at bounding box center [403, 104] width 27 height 27
type input "[DATE]"
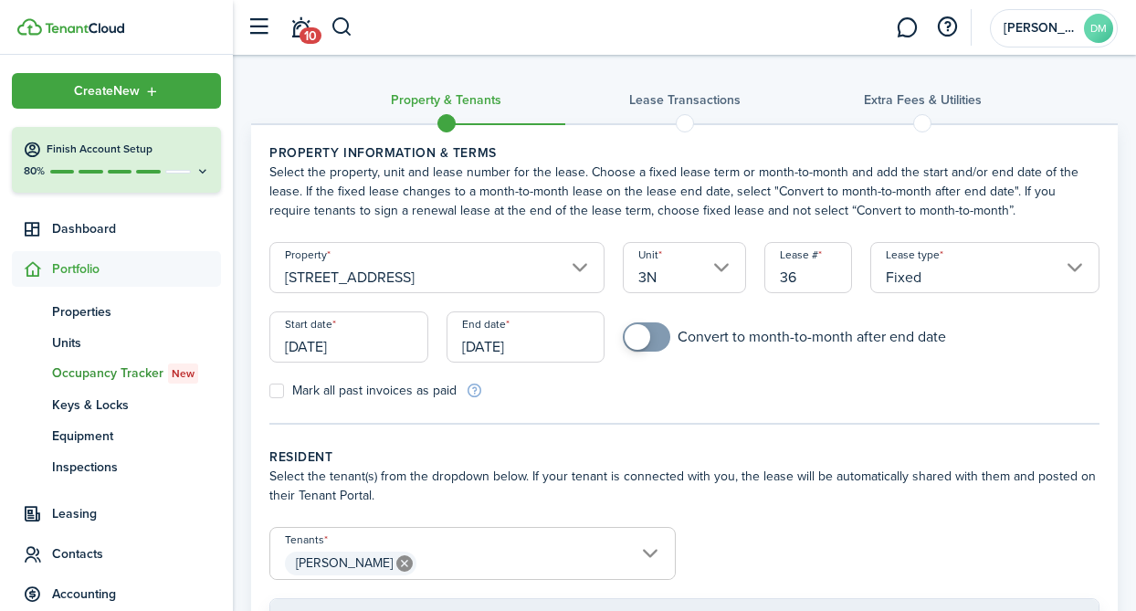
click at [491, 327] on input "[DATE]" at bounding box center [526, 336] width 159 height 51
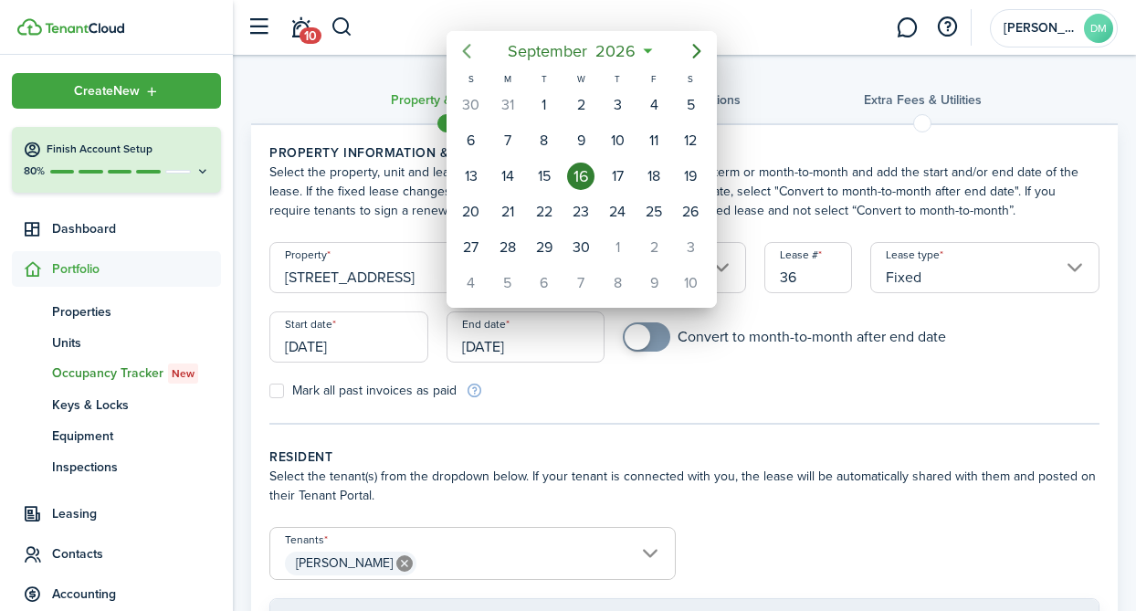
click at [463, 51] on icon "Previous page" at bounding box center [466, 51] width 8 height 15
click at [512, 272] on div "31" at bounding box center [507, 282] width 27 height 27
type input "[DATE]"
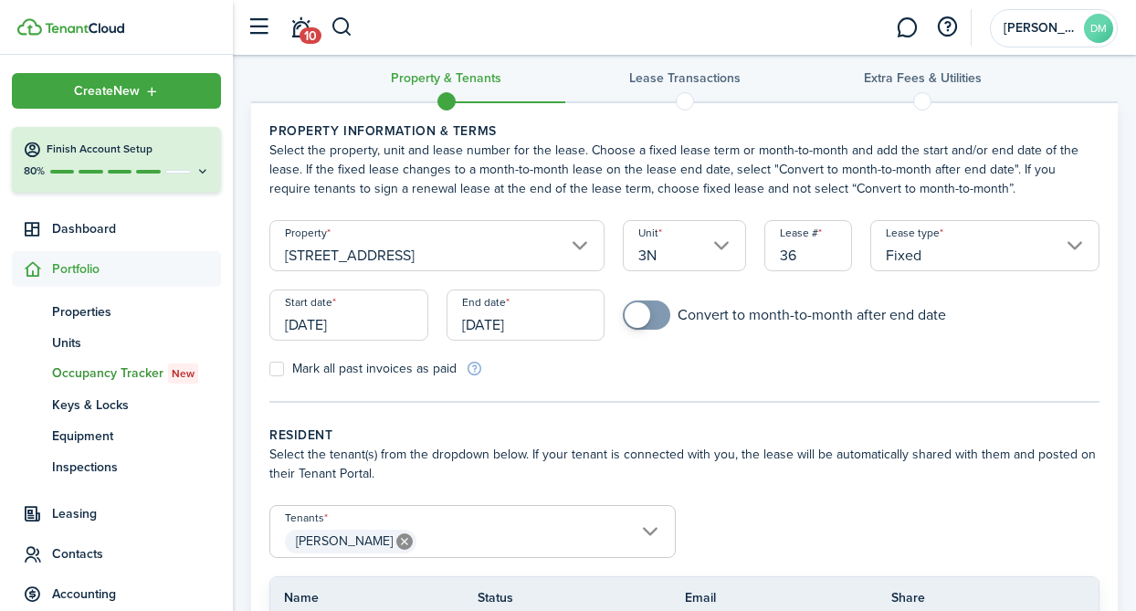
scroll to position [40, 0]
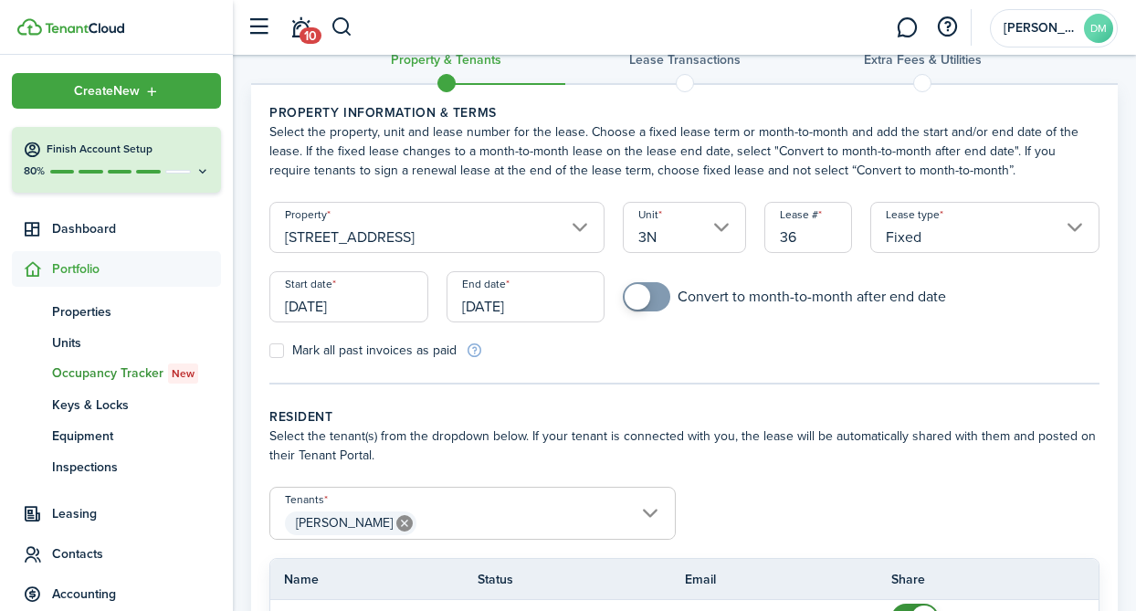
click at [279, 354] on label "Mark all past invoices as paid" at bounding box center [362, 350] width 187 height 15
click at [269, 352] on input "Mark all past invoices as paid" at bounding box center [268, 351] width 1 height 1
checkbox input "true"
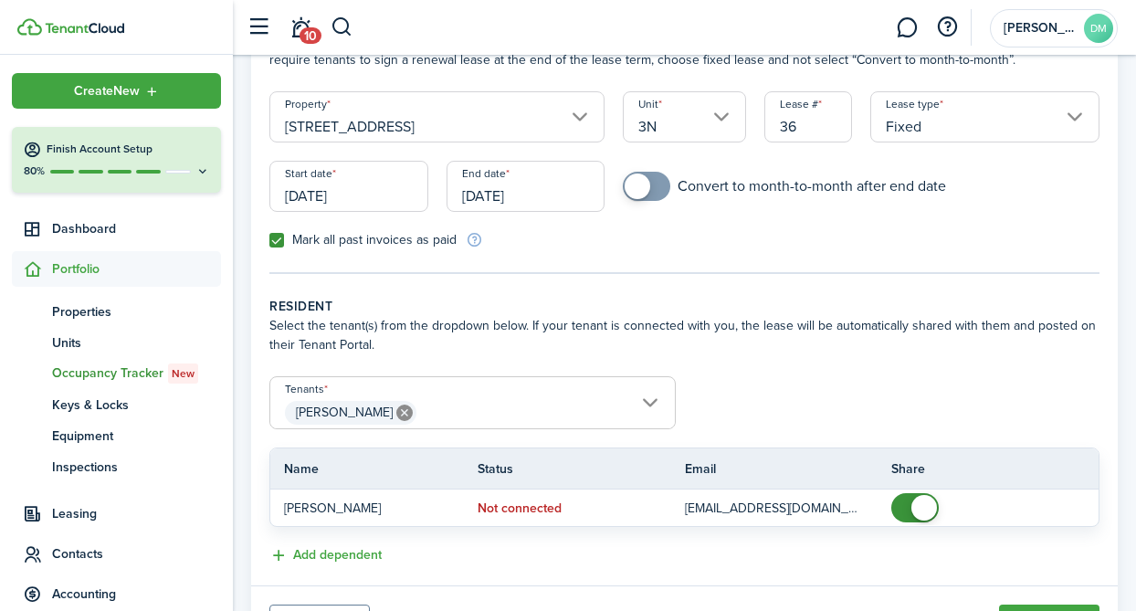
scroll to position [187, 0]
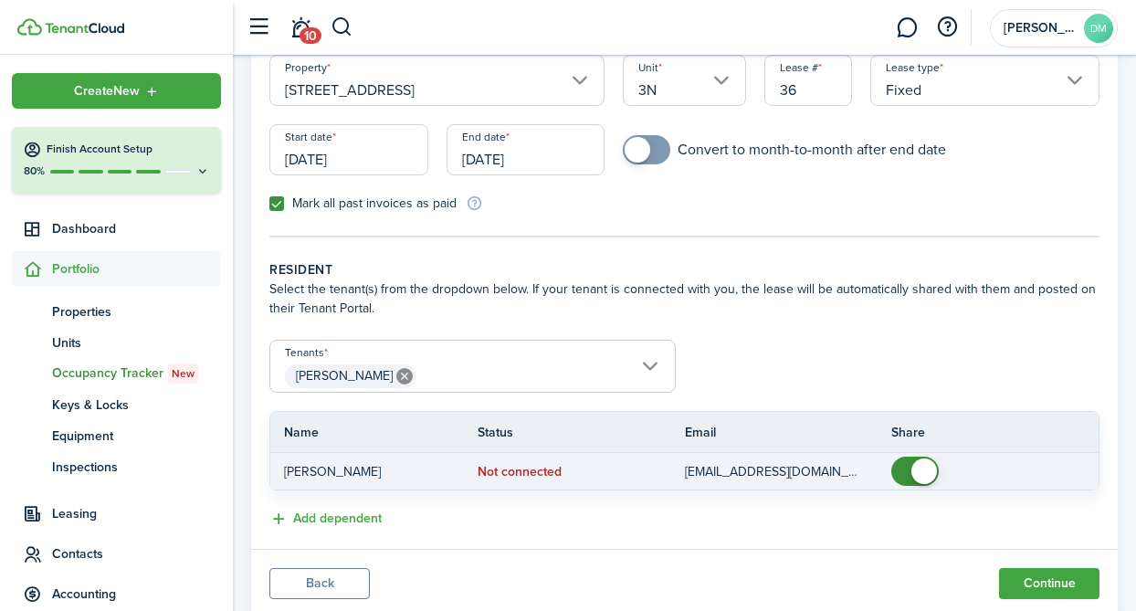
checkbox input "false"
click at [913, 476] on span at bounding box center [924, 471] width 26 height 26
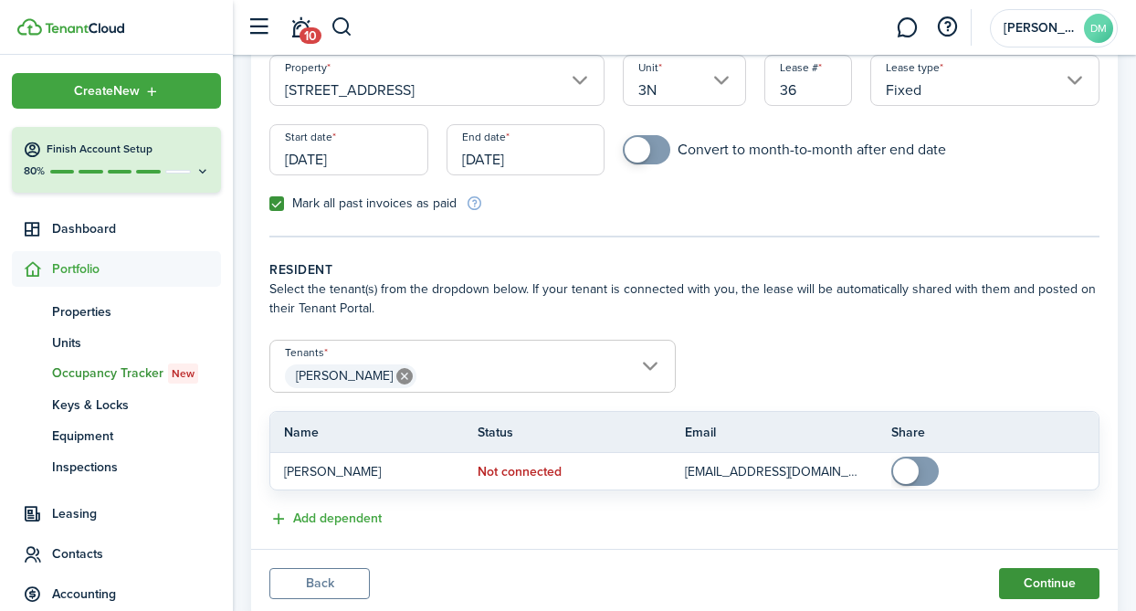
click at [1032, 580] on button "Continue" at bounding box center [1049, 583] width 100 height 31
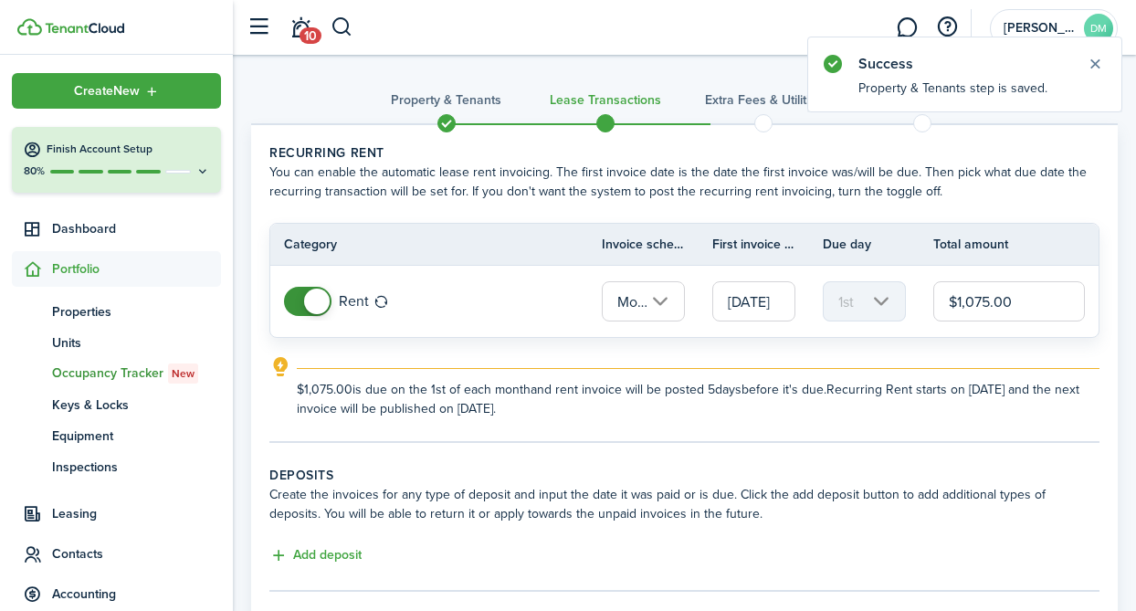
click at [987, 303] on input "$1,075.00" at bounding box center [1009, 301] width 152 height 40
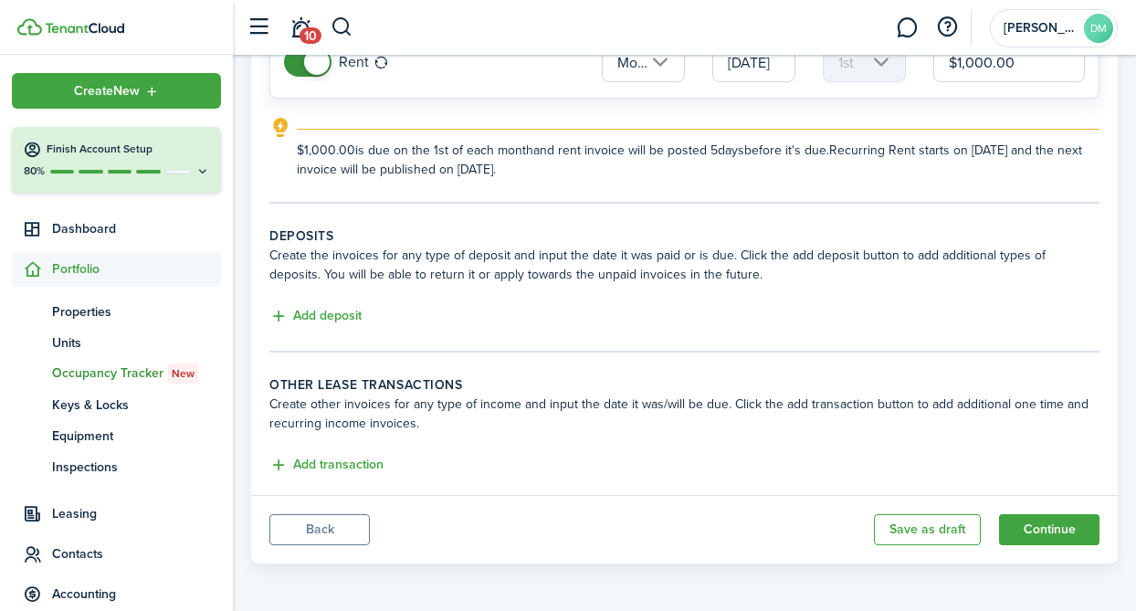
scroll to position [241, 0]
type input "$1,000.00"
click at [1028, 526] on button "Continue" at bounding box center [1049, 527] width 100 height 31
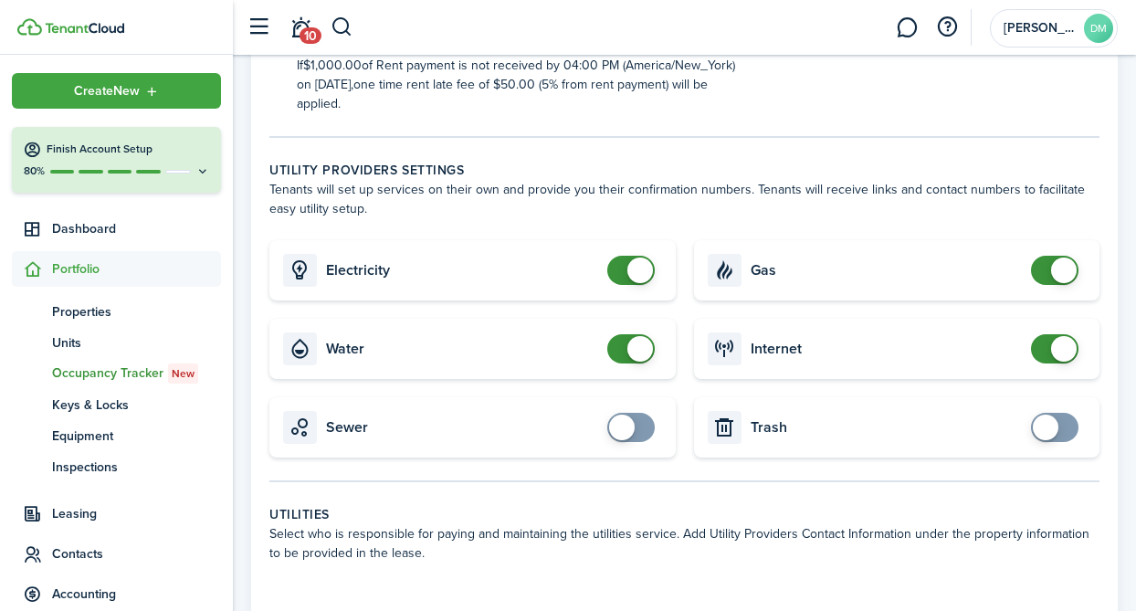
checkbox input "false"
click at [633, 342] on span at bounding box center [640, 349] width 26 height 26
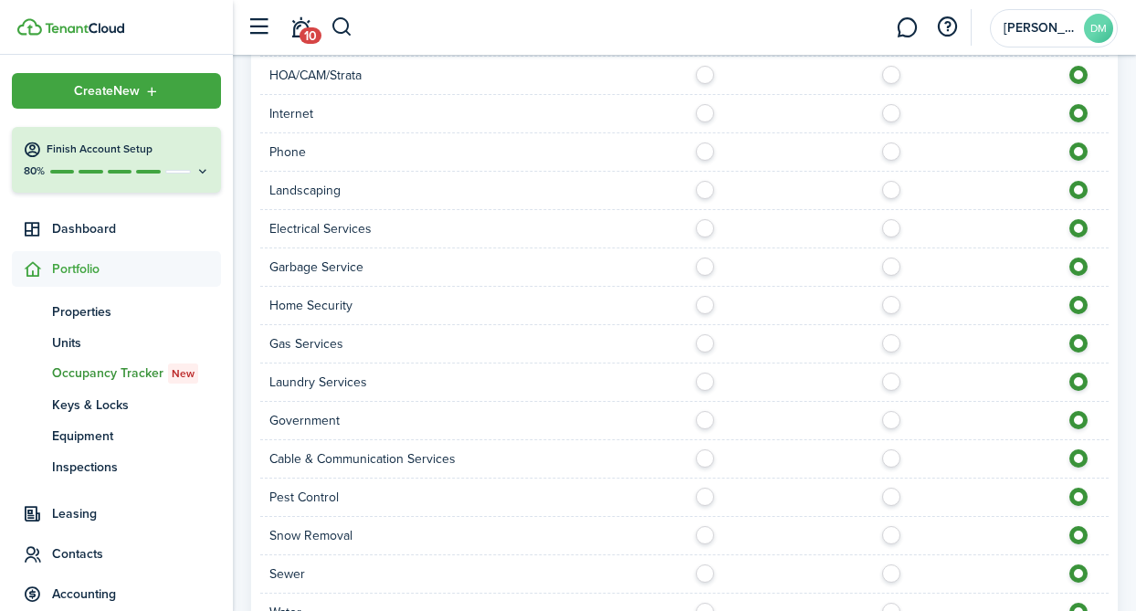
scroll to position [1357, 0]
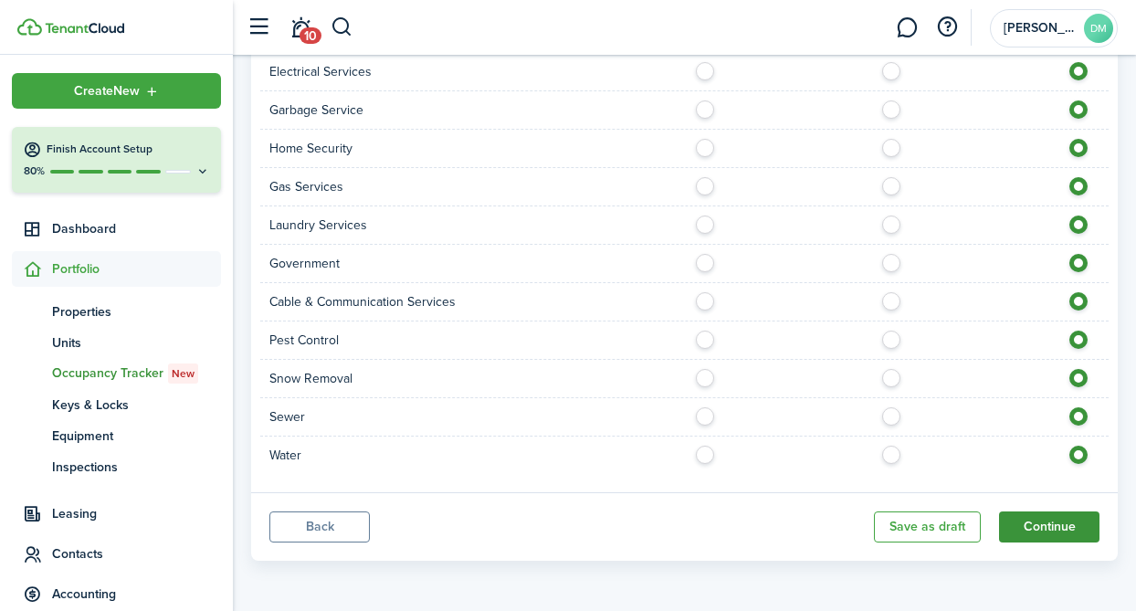
click at [1031, 524] on button "Continue" at bounding box center [1049, 526] width 100 height 31
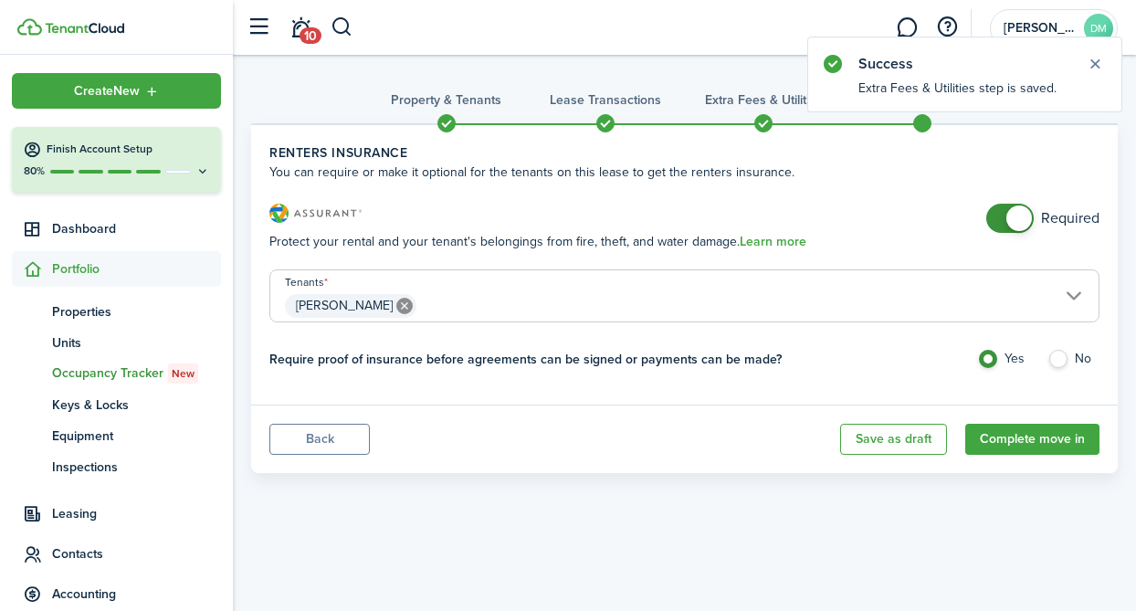
checkbox input "false"
click at [1006, 232] on span at bounding box center [1010, 218] width 18 height 29
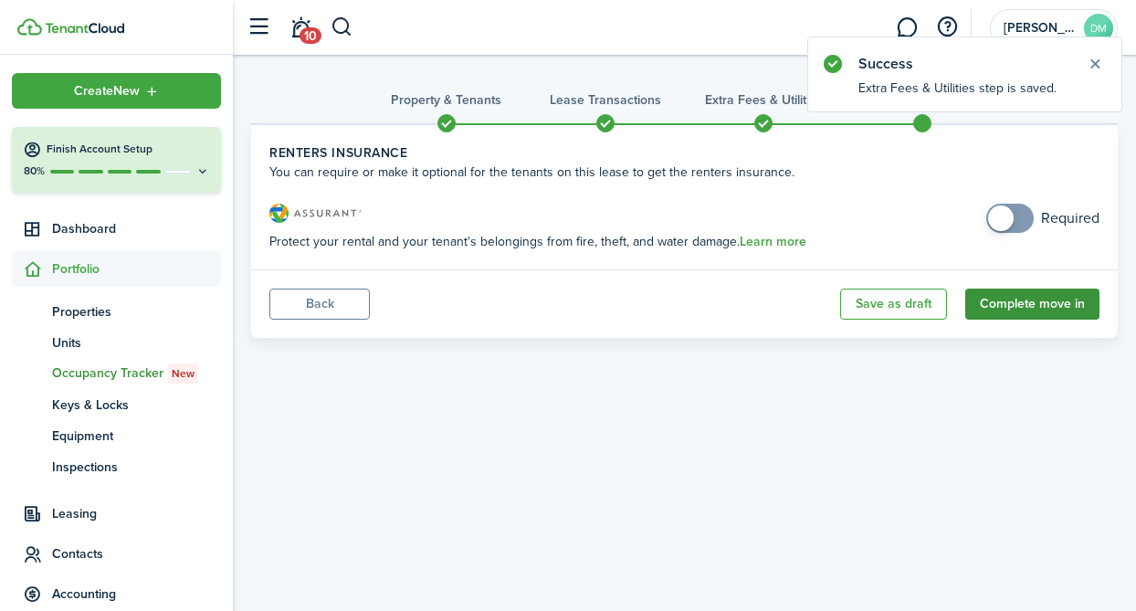
click at [1031, 300] on button "Complete move in" at bounding box center [1032, 304] width 134 height 31
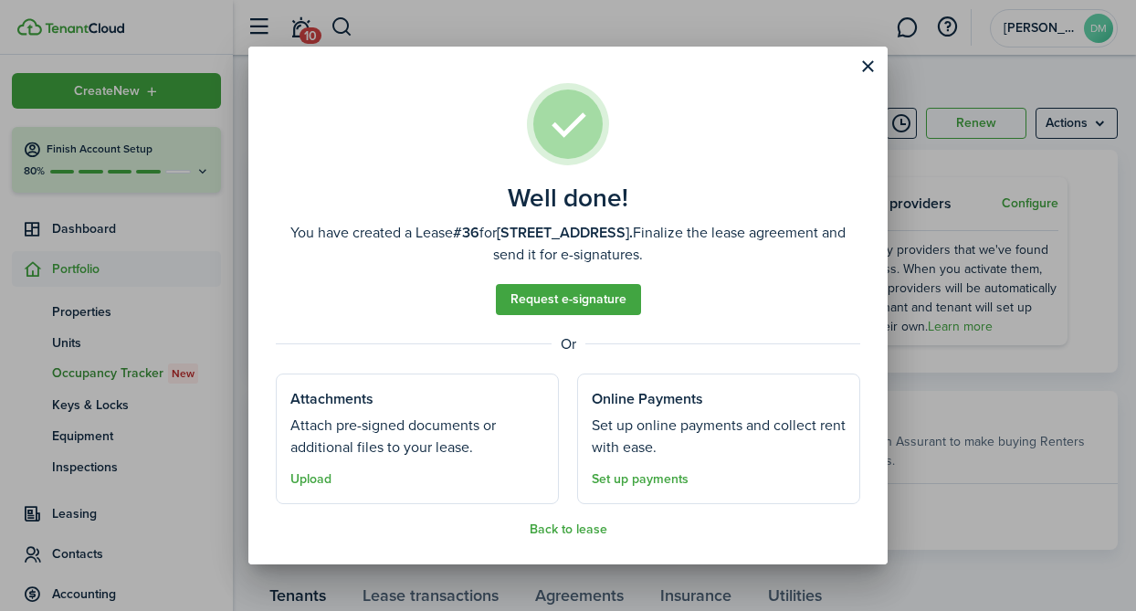
click at [583, 521] on assembled-view "Well done! You have created a Lease #36 for [STREET_ADDRESS]. Finalize the leas…" at bounding box center [568, 309] width 584 height 453
click at [586, 515] on assembled-view "Well done! You have created a Lease #36 for [STREET_ADDRESS]. Finalize the leas…" at bounding box center [568, 309] width 584 height 453
click at [586, 533] on button "Back to lease" at bounding box center [569, 529] width 78 height 15
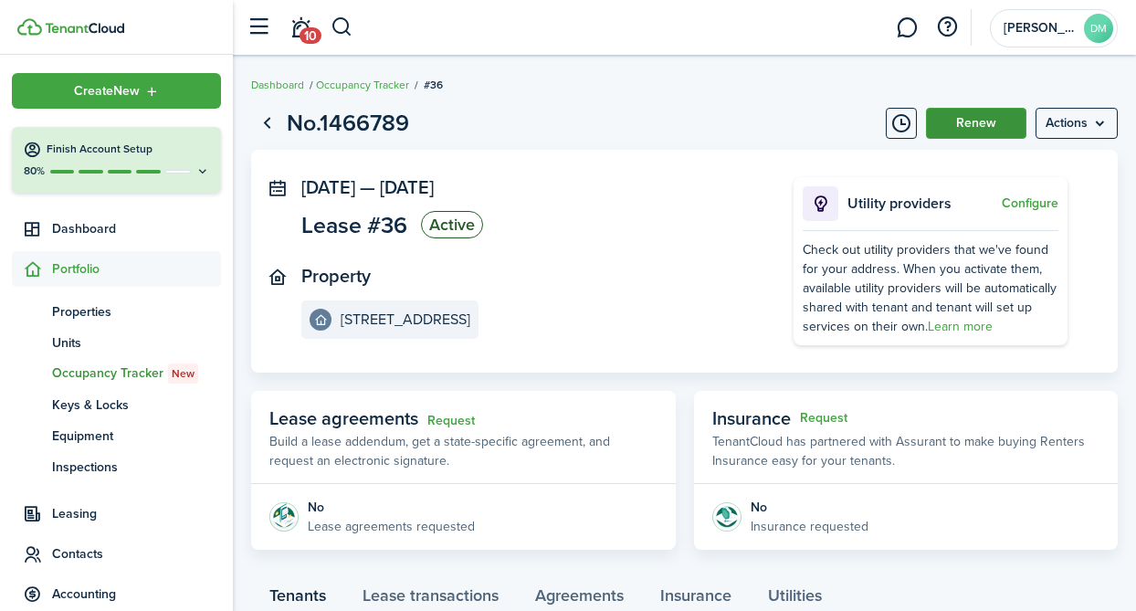
click at [989, 128] on button "Renew" at bounding box center [976, 123] width 100 height 31
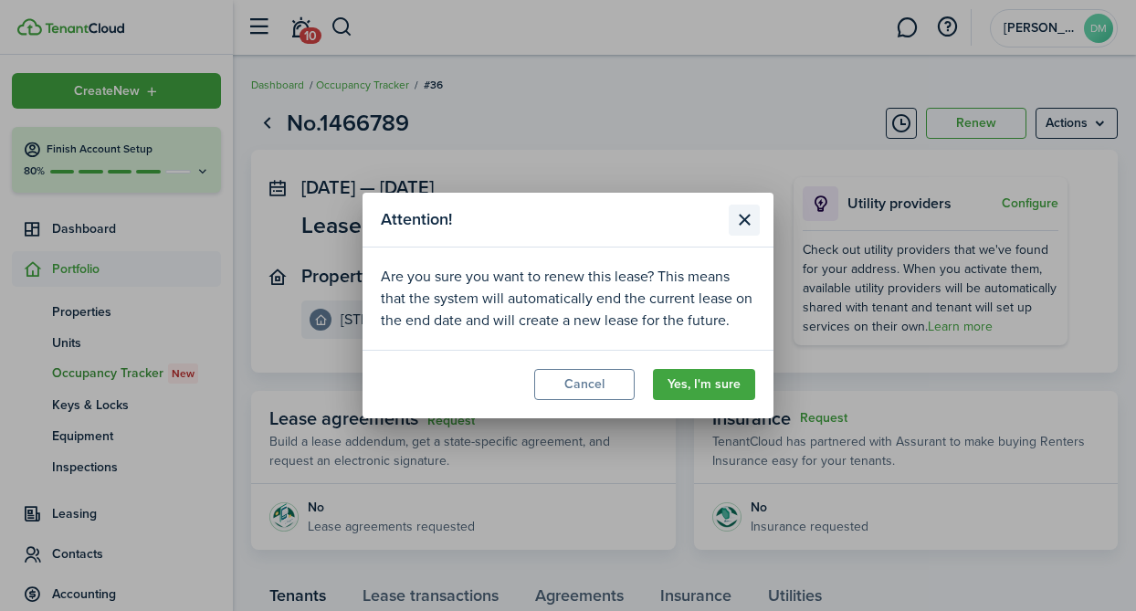
click at [741, 216] on button "Close modal" at bounding box center [744, 220] width 31 height 31
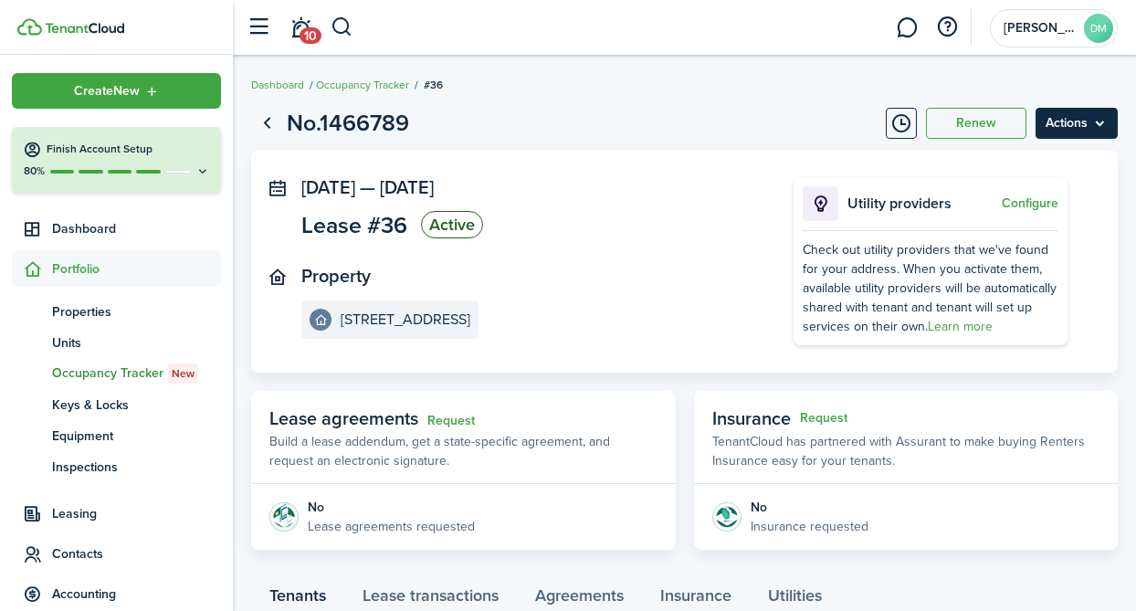
click at [1088, 121] on menu-btn "Actions" at bounding box center [1077, 123] width 82 height 31
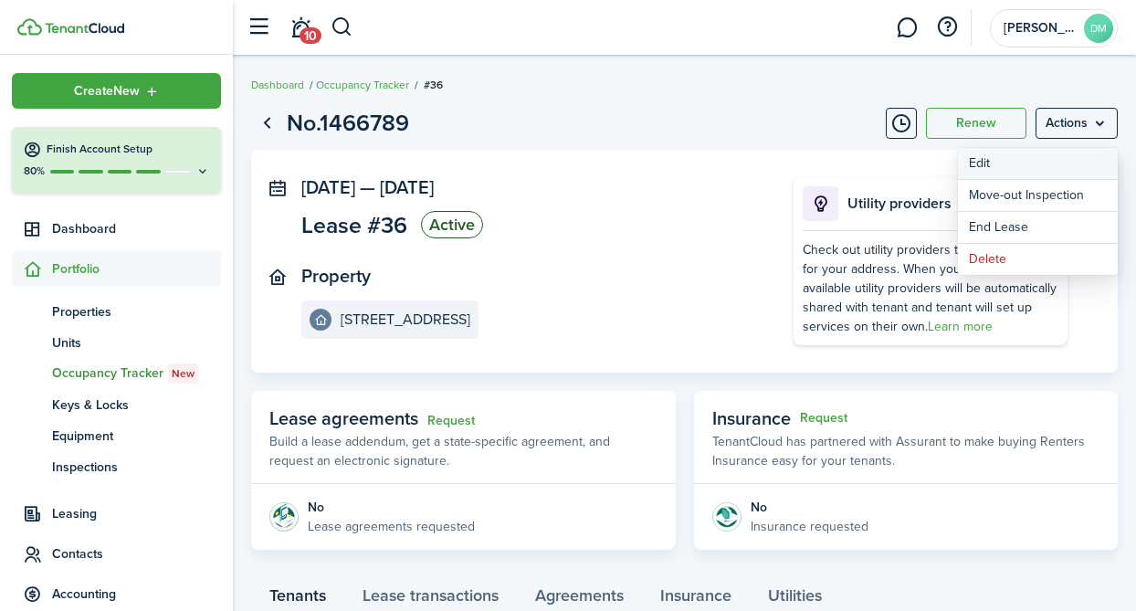
click at [1040, 150] on button "Edit" at bounding box center [1038, 163] width 160 height 31
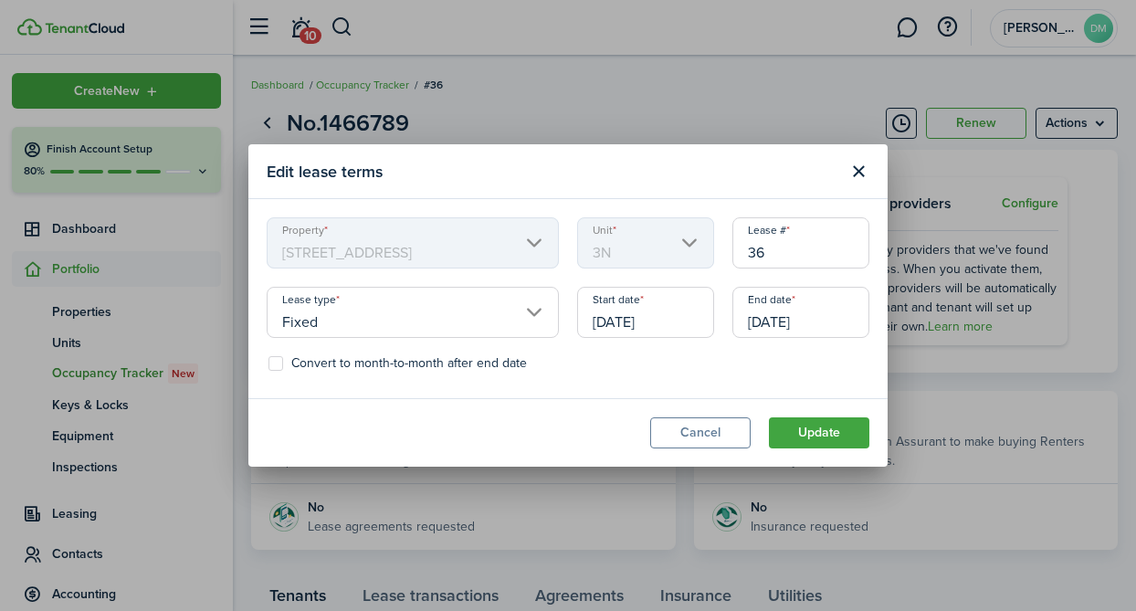
click at [774, 318] on input "[DATE]" at bounding box center [800, 312] width 137 height 51
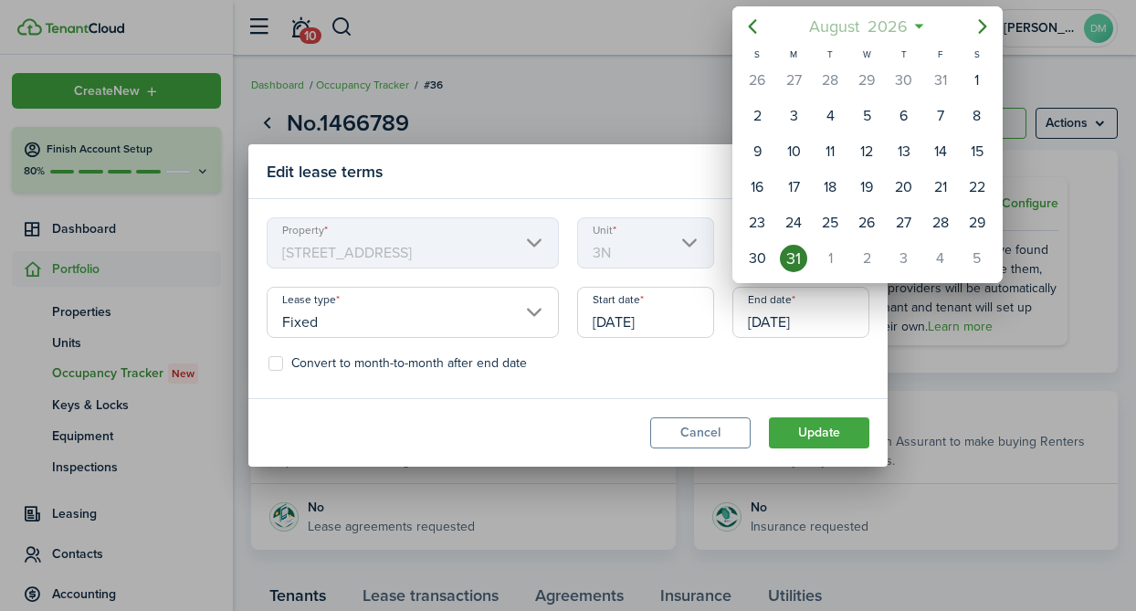
click at [832, 25] on span "August" at bounding box center [834, 26] width 58 height 33
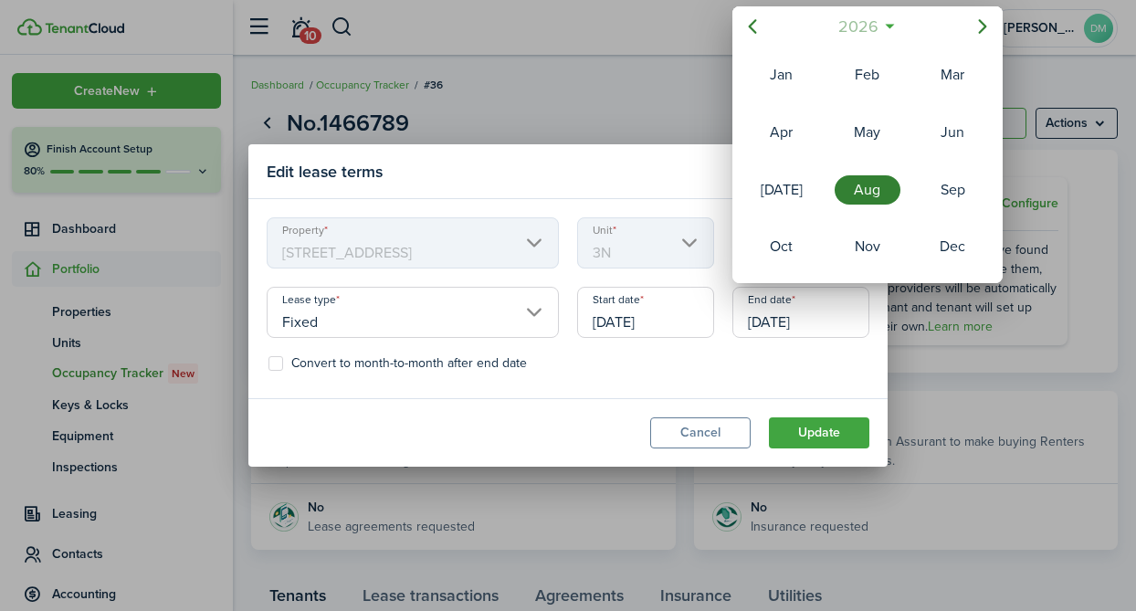
click at [872, 26] on span "2026" at bounding box center [858, 26] width 48 height 33
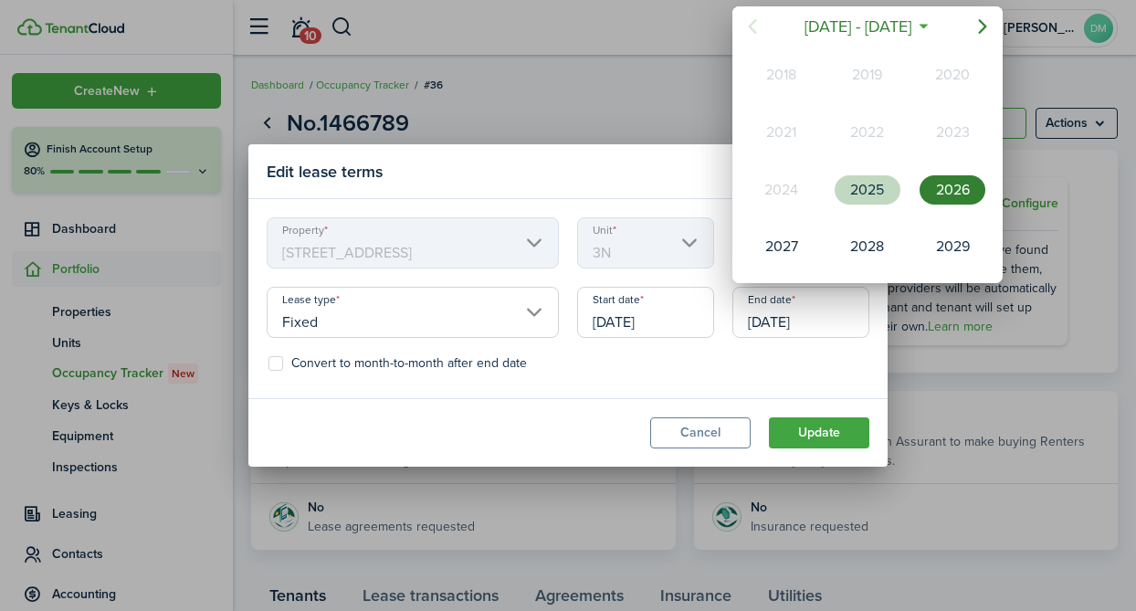
click at [860, 178] on div "2025" at bounding box center [868, 189] width 66 height 29
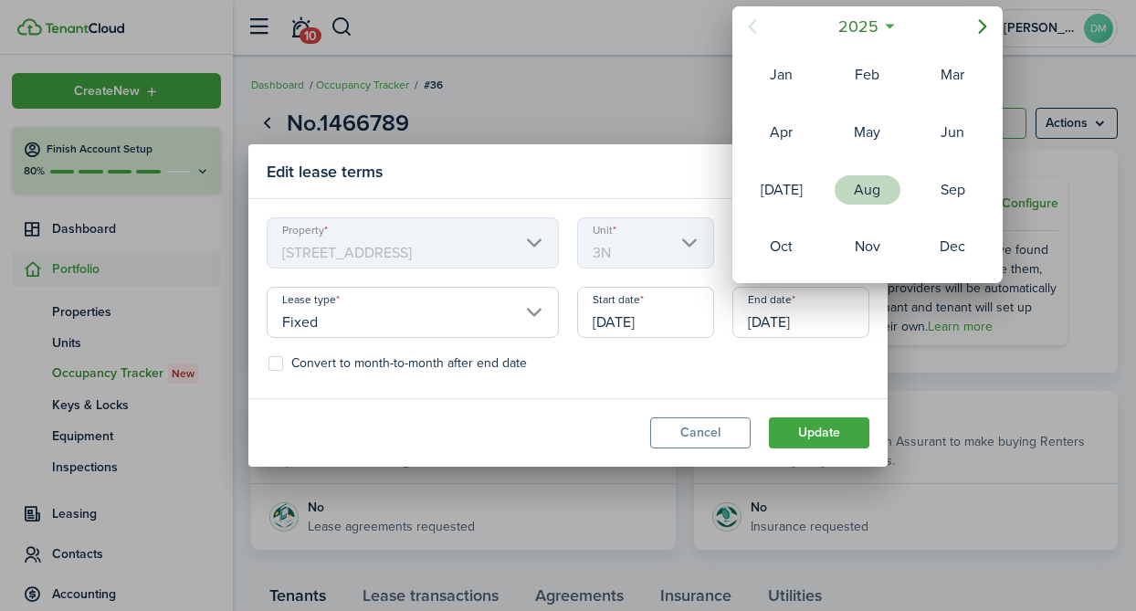
click at [864, 195] on div "Aug" at bounding box center [868, 189] width 66 height 29
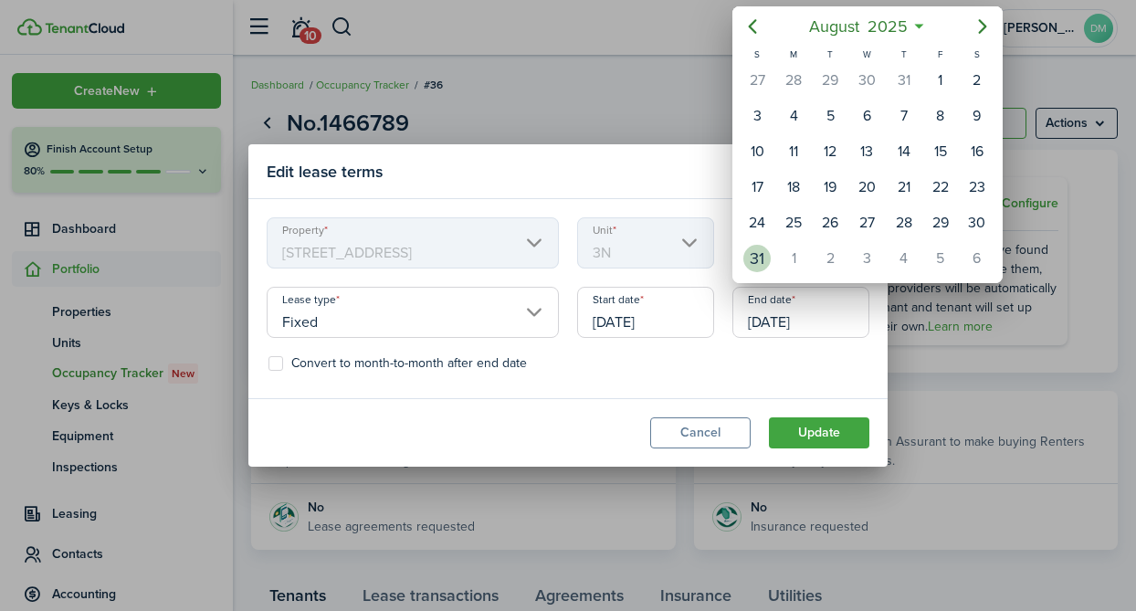
click at [761, 261] on div "31" at bounding box center [756, 258] width 27 height 27
type input "[DATE]"
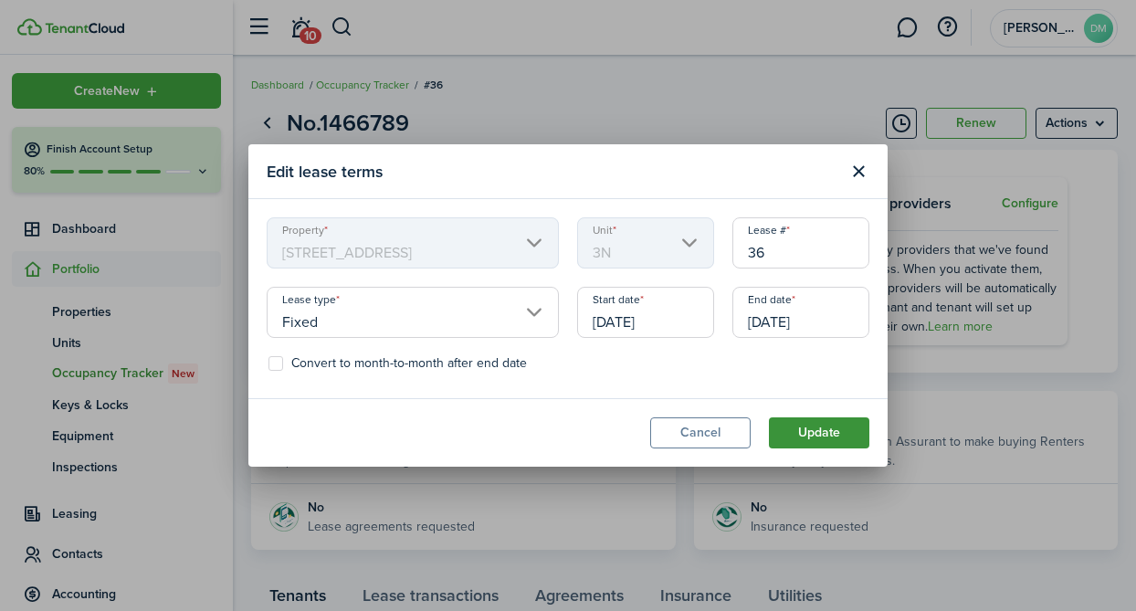
click at [801, 426] on button "Update" at bounding box center [819, 432] width 100 height 31
click at [798, 427] on button "Update" at bounding box center [819, 432] width 100 height 31
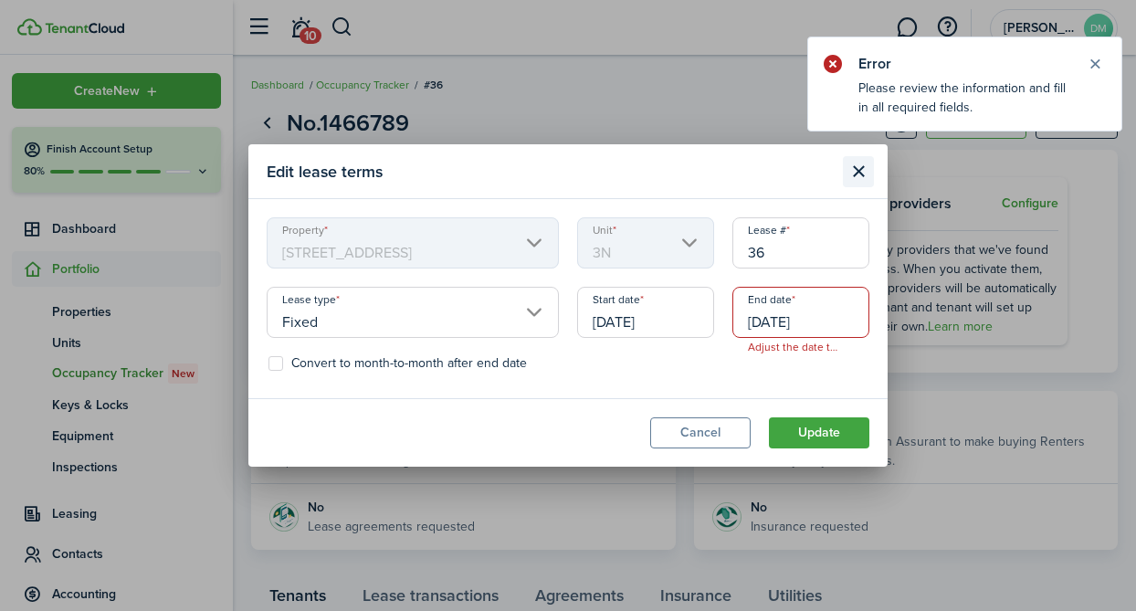
click at [858, 182] on button "Close modal" at bounding box center [858, 171] width 31 height 31
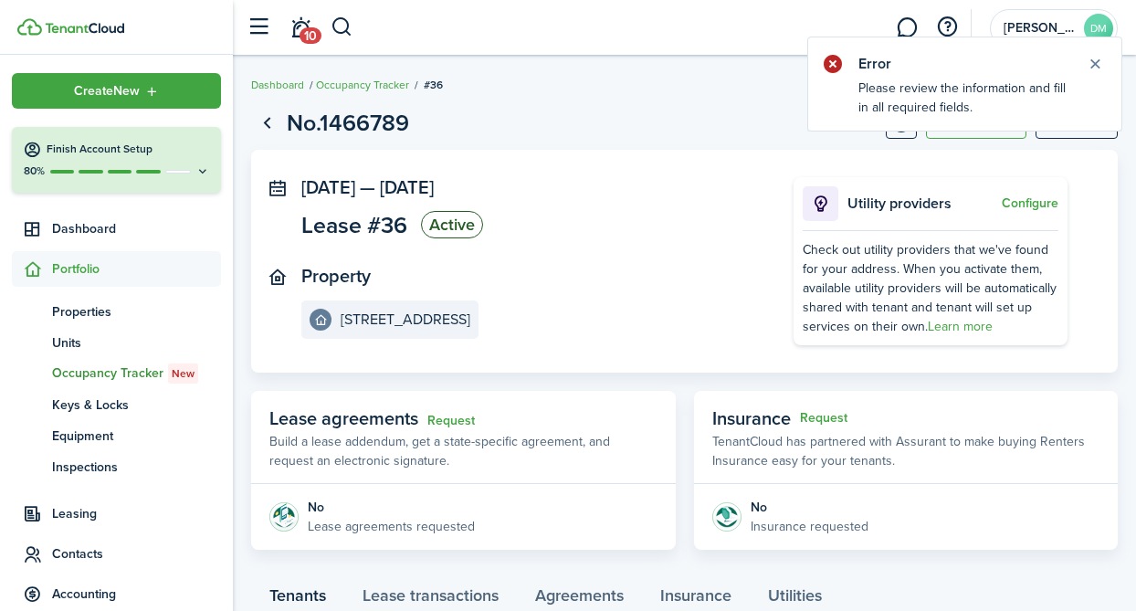
click at [1097, 124] on notify-body "Please review the information and fill in all required fields." at bounding box center [964, 105] width 313 height 52
click at [1097, 137] on menu-btn "Actions" at bounding box center [1077, 123] width 82 height 31
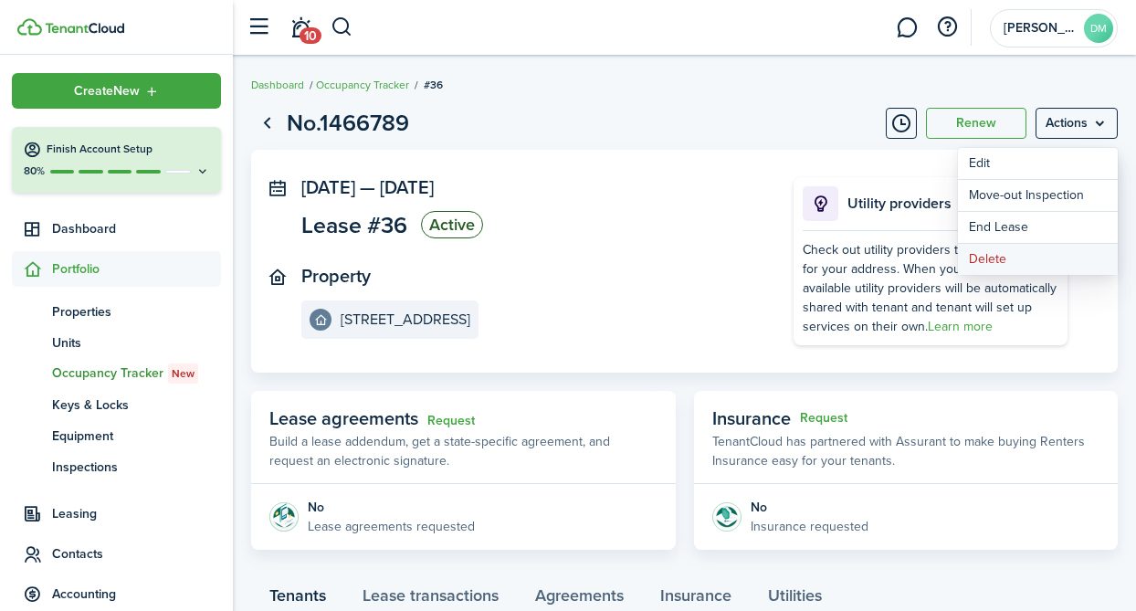
click at [999, 267] on button "Delete" at bounding box center [1038, 259] width 160 height 31
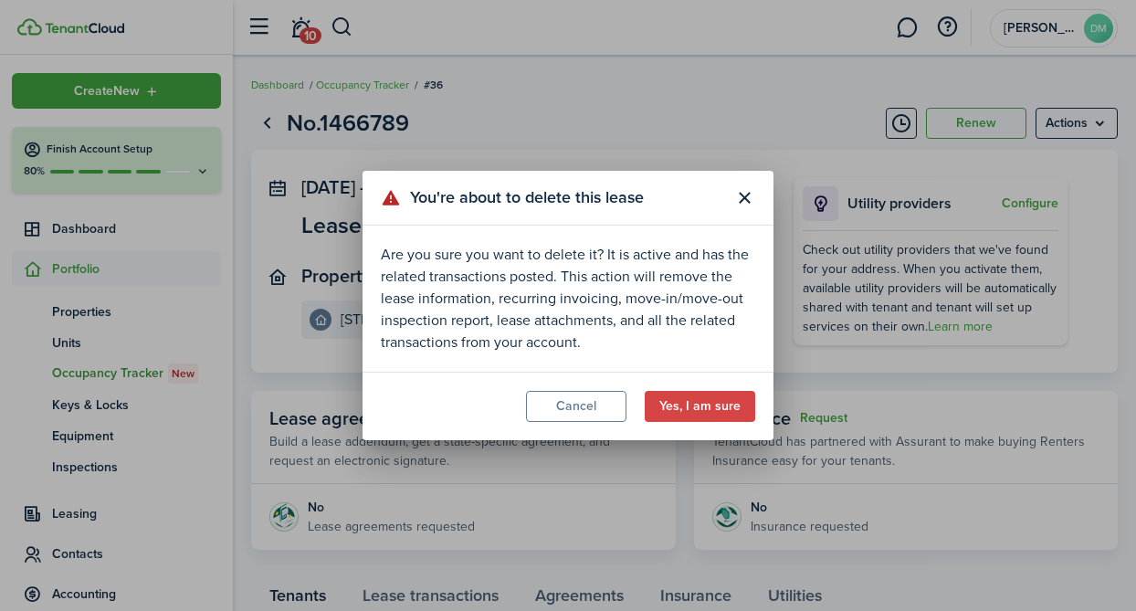
click at [711, 422] on modal-footer "Cancel Yes, I am sure" at bounding box center [568, 406] width 411 height 68
click at [701, 407] on button "Yes, I am sure" at bounding box center [700, 406] width 111 height 31
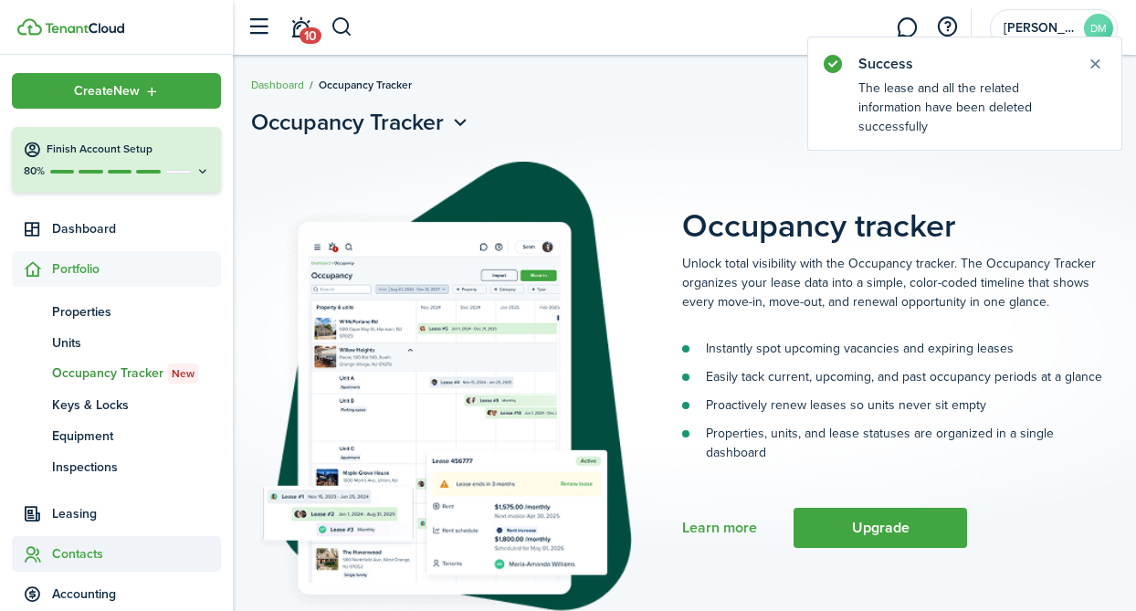
click at [81, 546] on span "Contacts" at bounding box center [136, 553] width 169 height 19
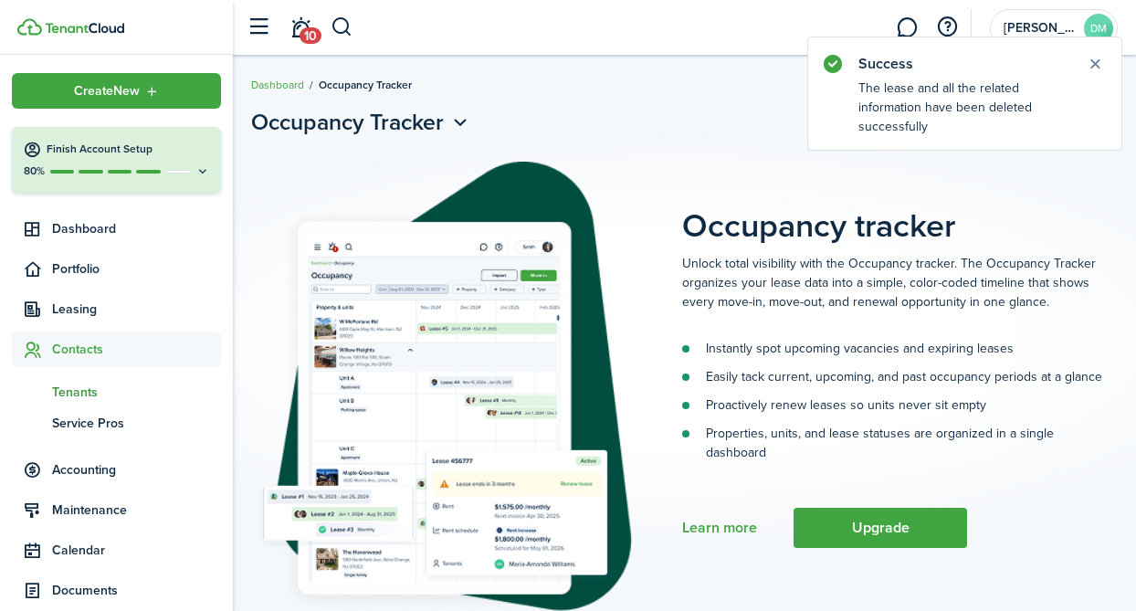
click at [88, 385] on span "Tenants" at bounding box center [136, 392] width 169 height 19
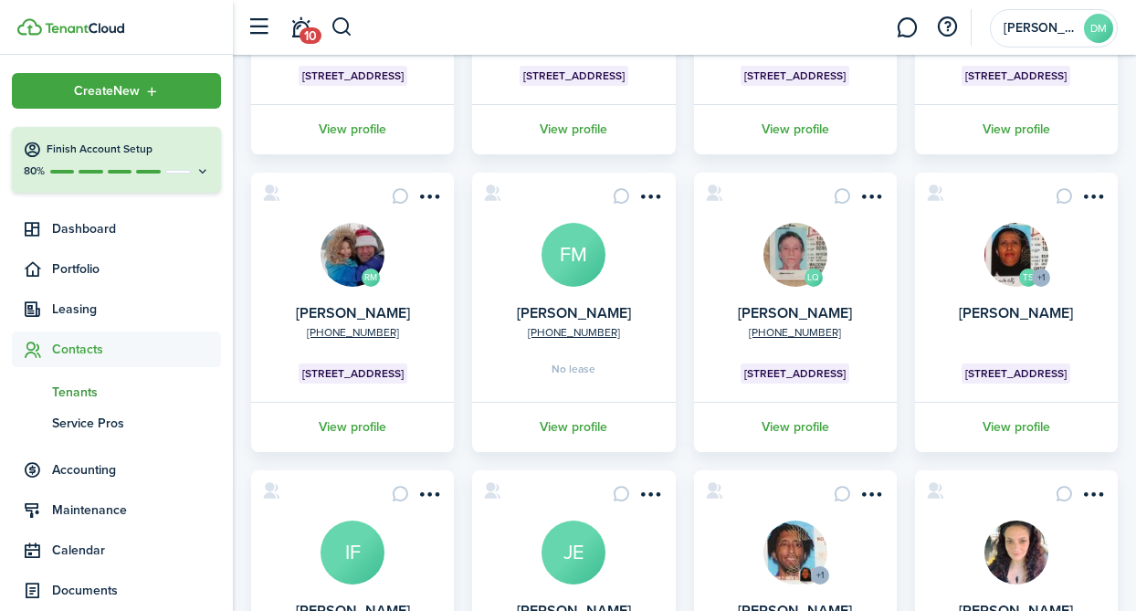
scroll to position [321, 0]
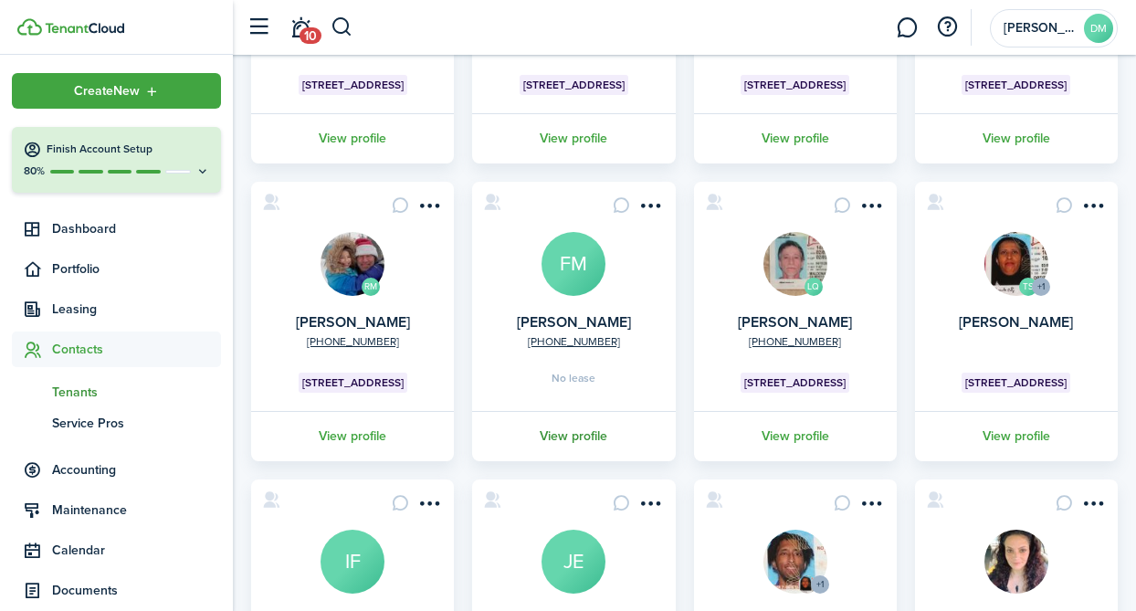
click at [581, 444] on link "View profile" at bounding box center [573, 436] width 208 height 50
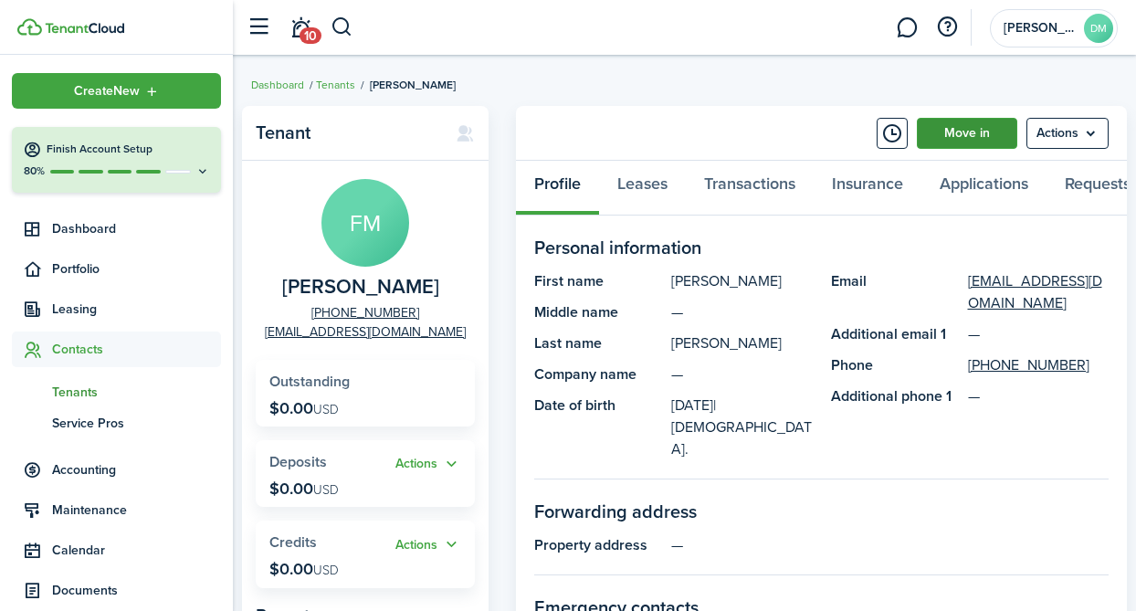
click at [974, 137] on link "Move in" at bounding box center [967, 133] width 100 height 31
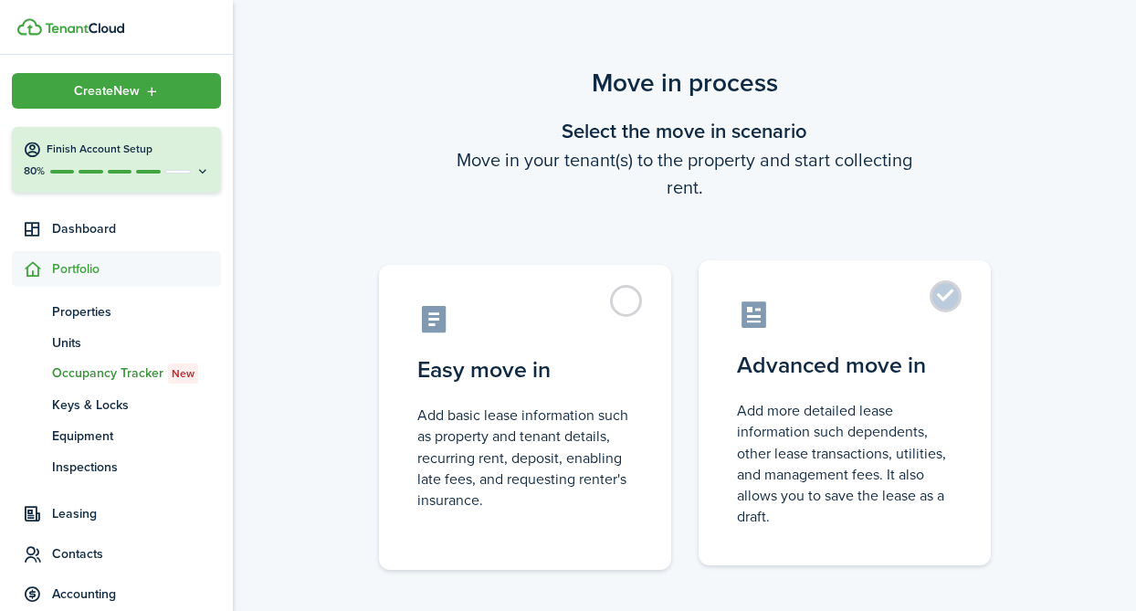
click at [953, 298] on label "Advanced move in Add more detailed lease information such dependents, other lea…" at bounding box center [845, 412] width 292 height 305
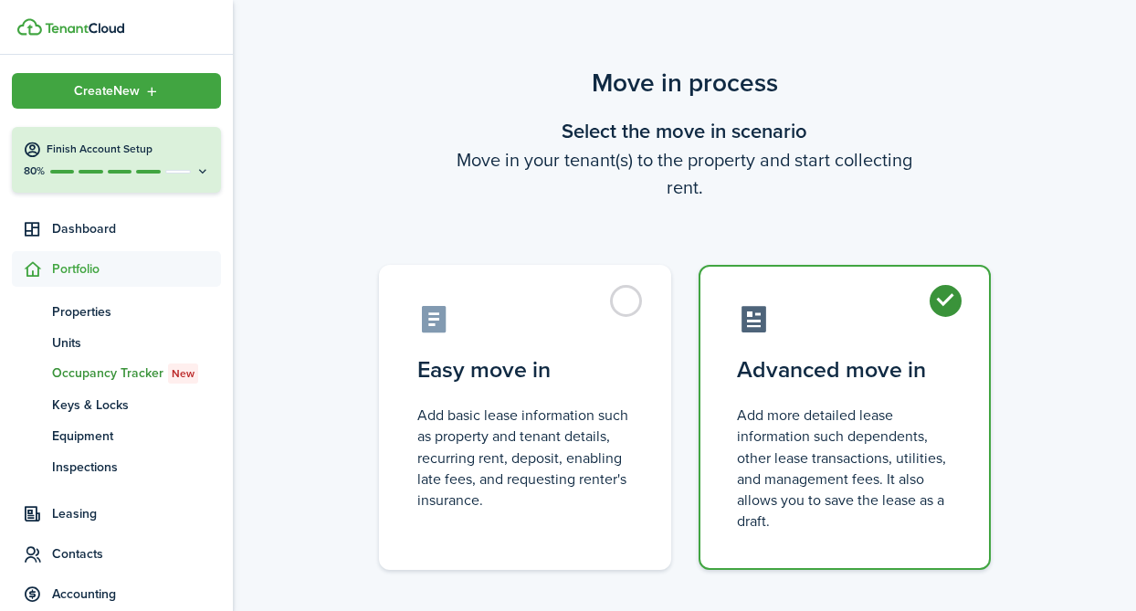
radio input "true"
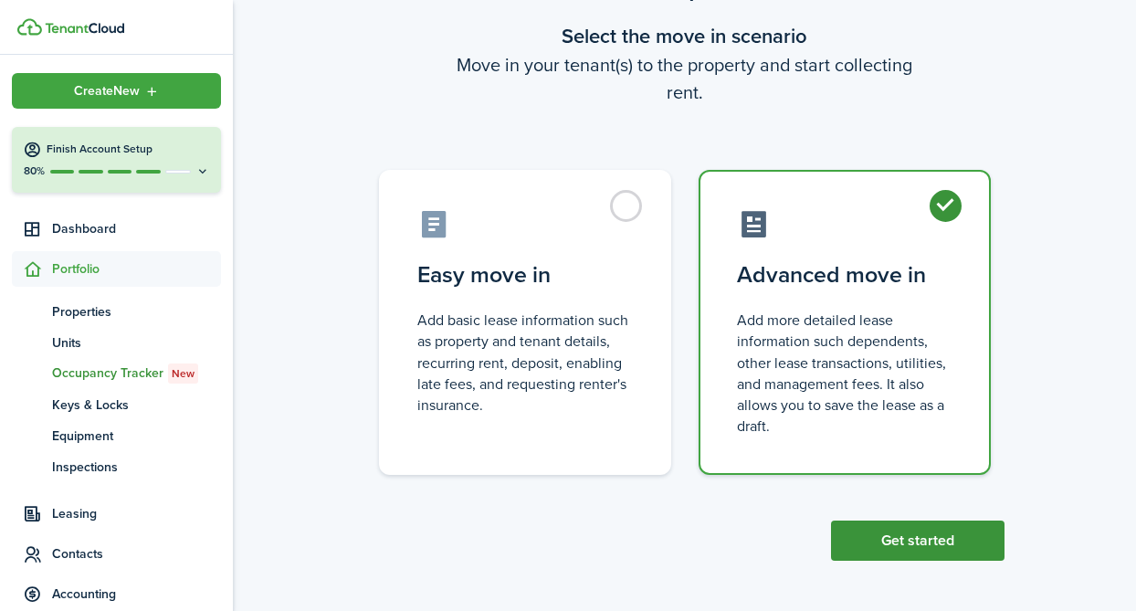
click at [917, 553] on button "Get started" at bounding box center [918, 541] width 174 height 40
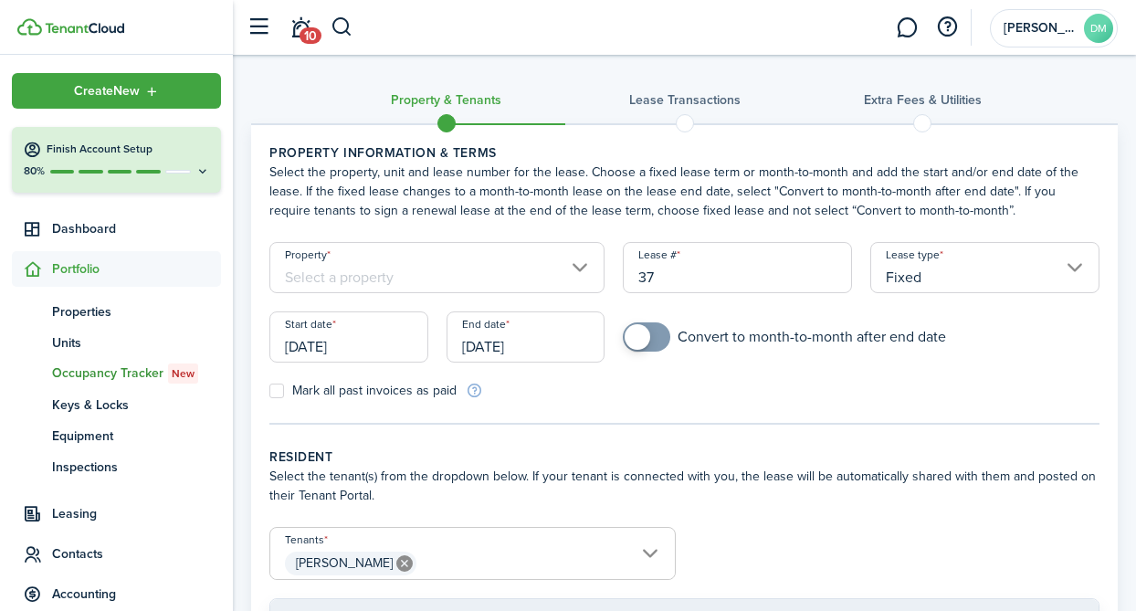
click at [568, 281] on input "Property" at bounding box center [436, 267] width 335 height 51
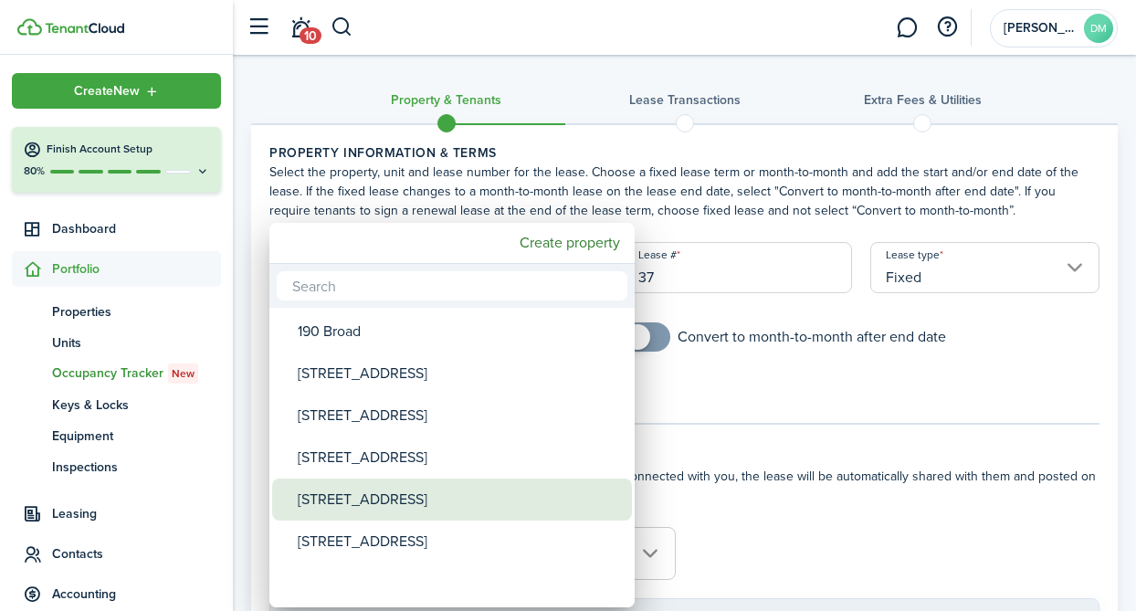
click at [350, 501] on div "[STREET_ADDRESS]" at bounding box center [459, 500] width 323 height 42
type input "[STREET_ADDRESS]"
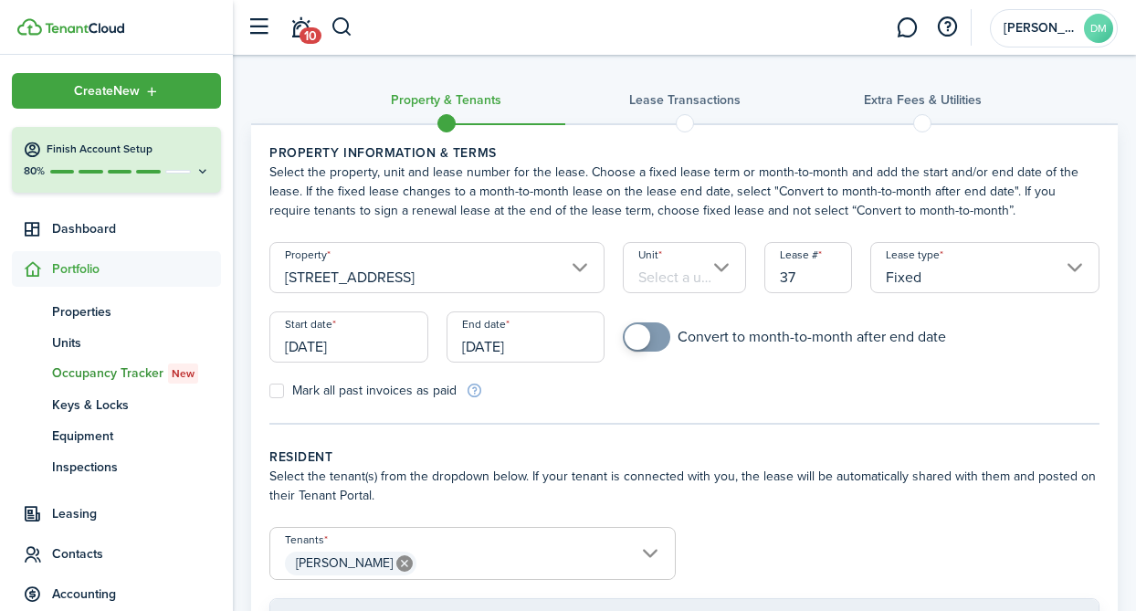
click at [647, 266] on input "Unit" at bounding box center [684, 267] width 123 height 51
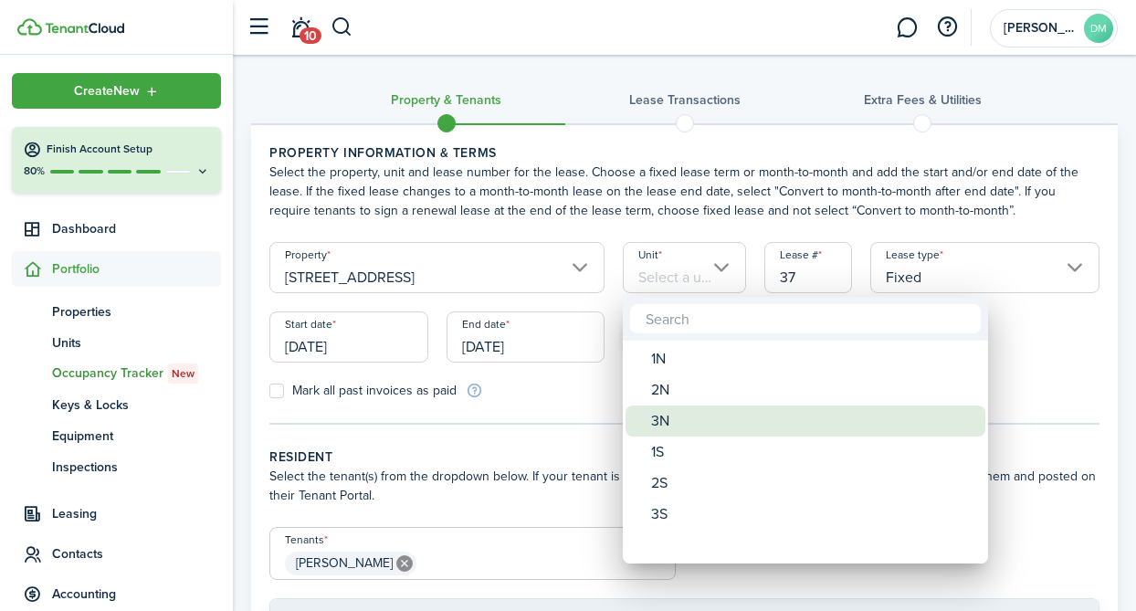
click at [688, 420] on div "3N" at bounding box center [812, 420] width 323 height 31
type input "3N"
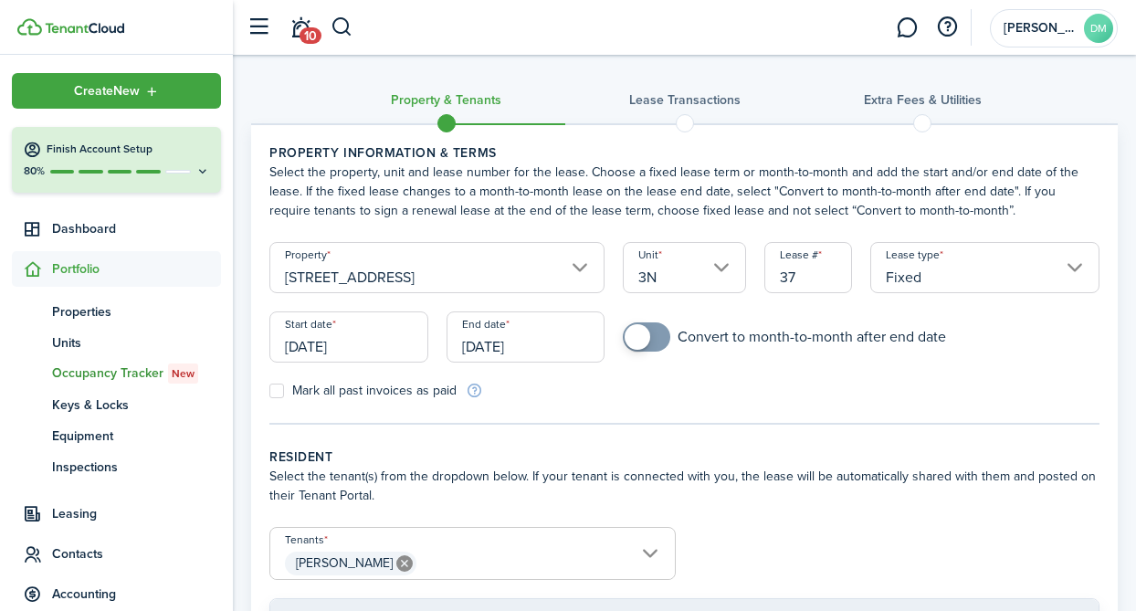
click at [578, 456] on wizard-step-header-title "Resident" at bounding box center [684, 456] width 830 height 19
click at [365, 333] on input "[DATE]" at bounding box center [348, 336] width 159 height 51
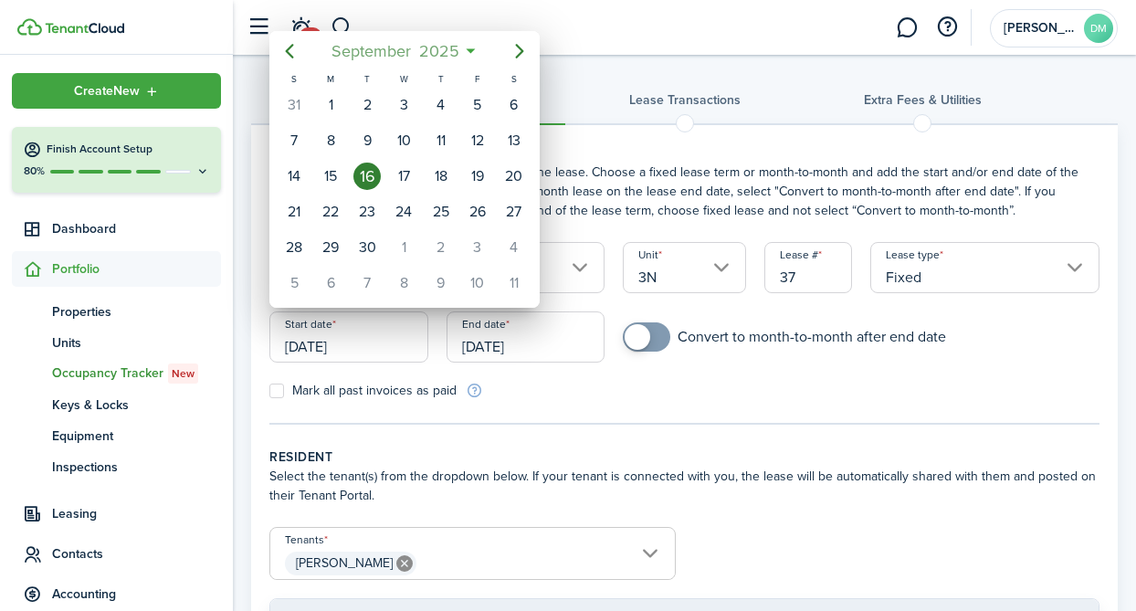
click at [344, 51] on span "September" at bounding box center [371, 51] width 88 height 33
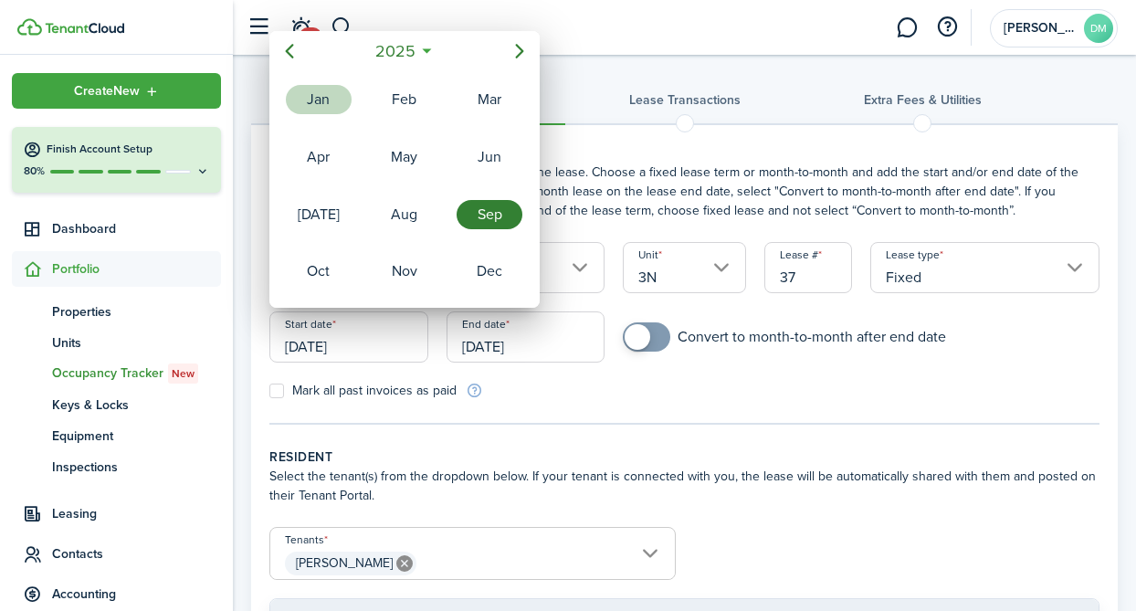
click at [302, 97] on div "Jan" at bounding box center [319, 99] width 66 height 29
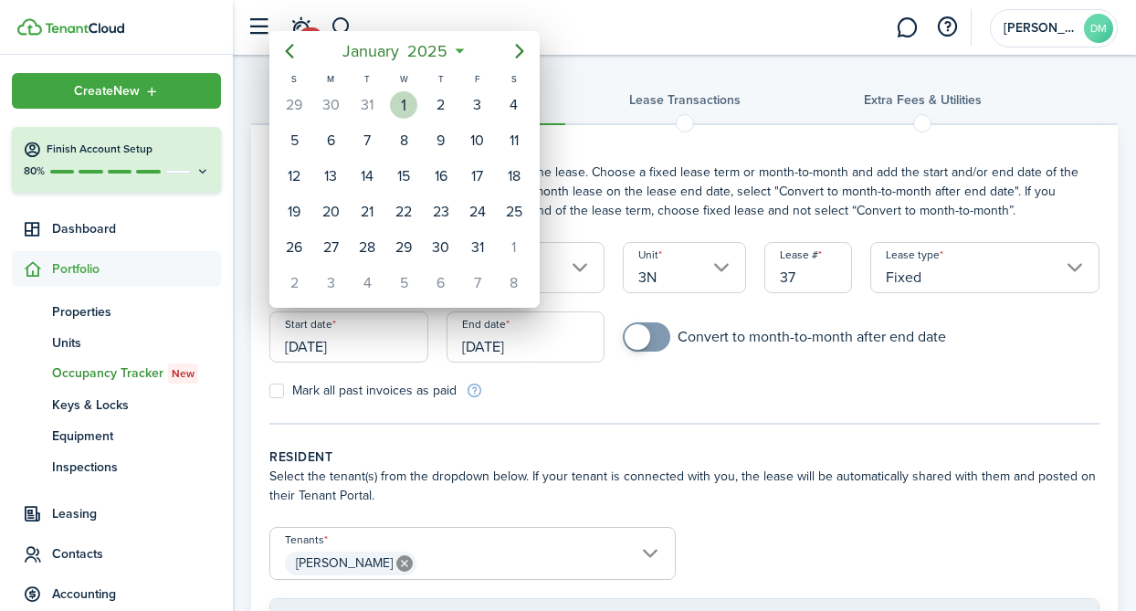
click at [398, 101] on div "1" at bounding box center [403, 104] width 27 height 27
type input "[DATE]"
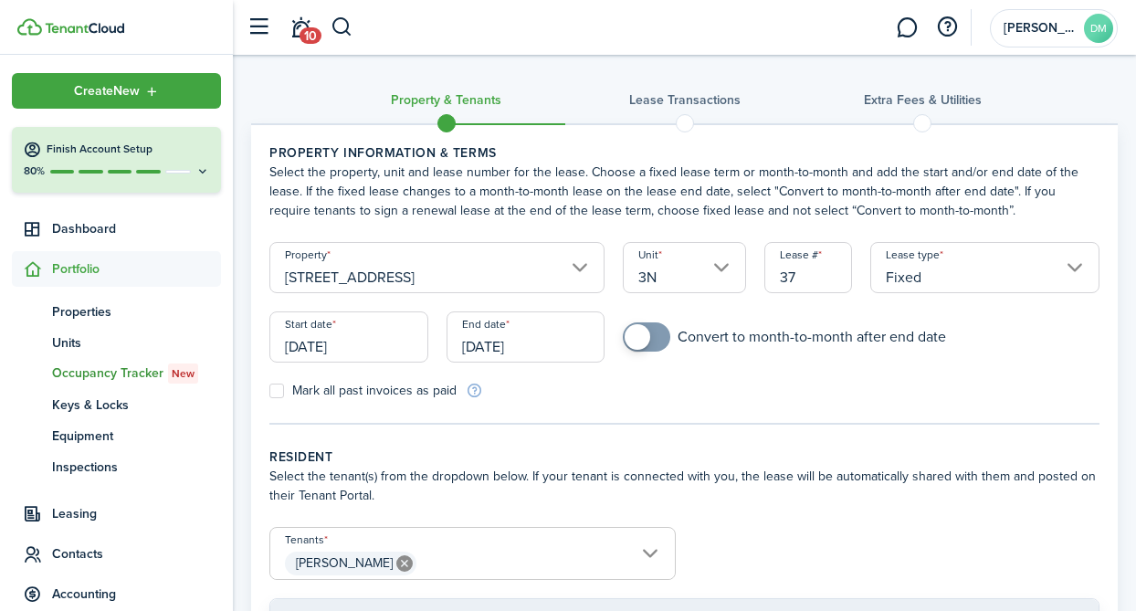
click at [490, 341] on input "[DATE]" at bounding box center [526, 336] width 159 height 51
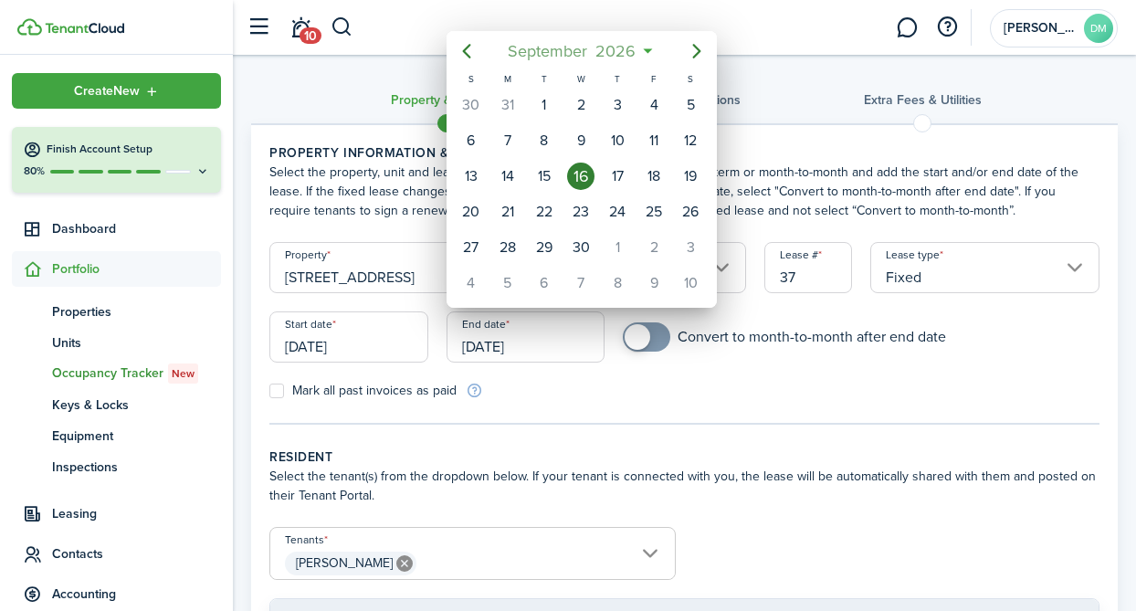
click at [548, 55] on span "September" at bounding box center [548, 51] width 88 height 33
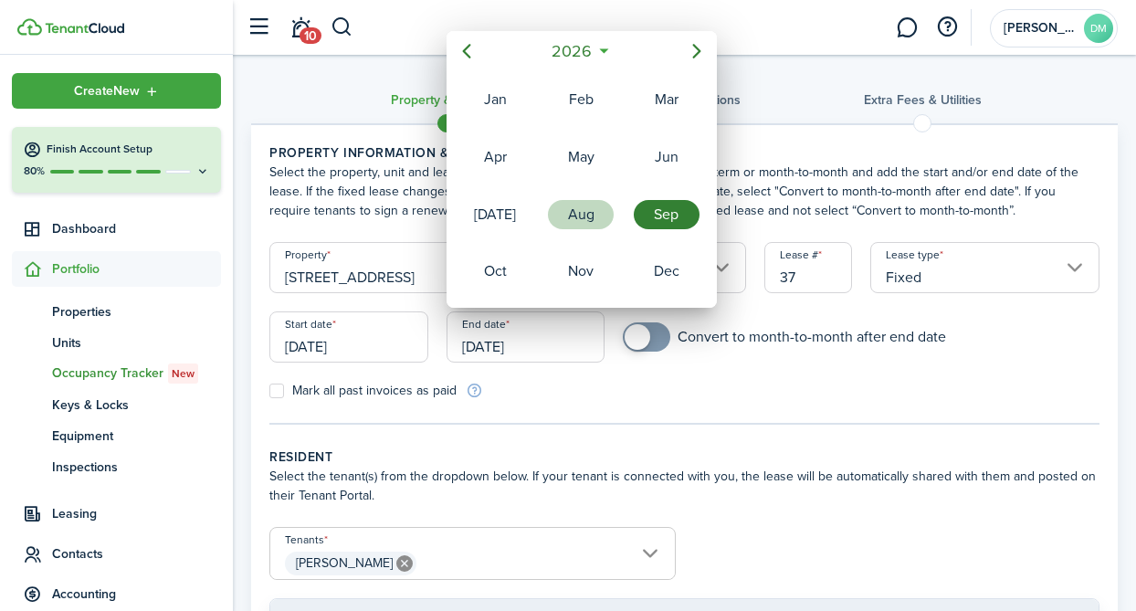
click at [581, 228] on div "Aug" at bounding box center [581, 214] width 66 height 29
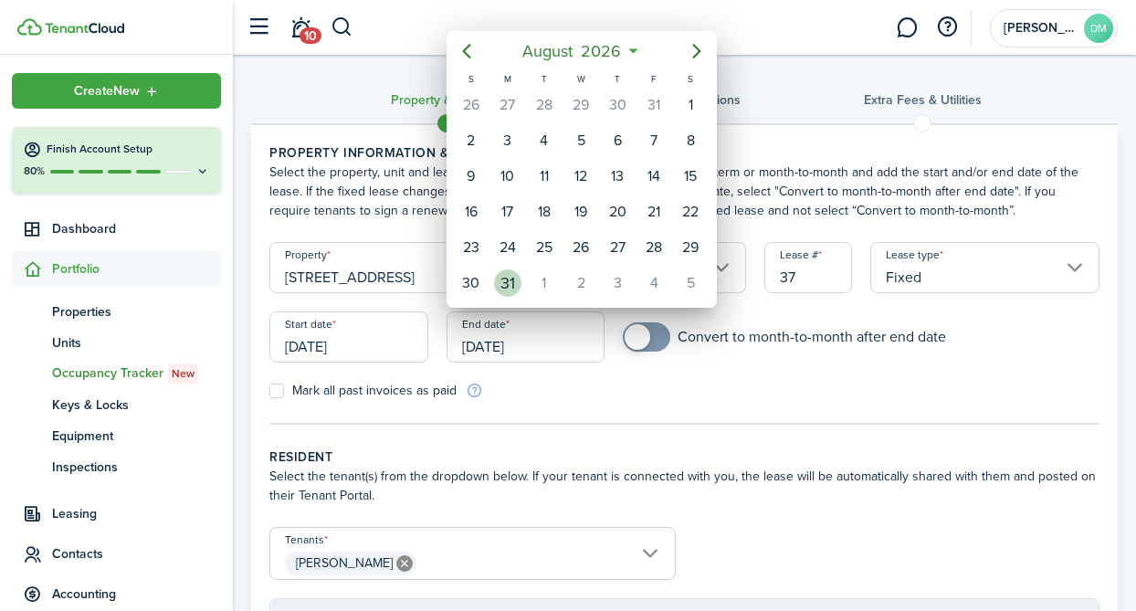
click at [495, 284] on div "31" at bounding box center [507, 282] width 27 height 27
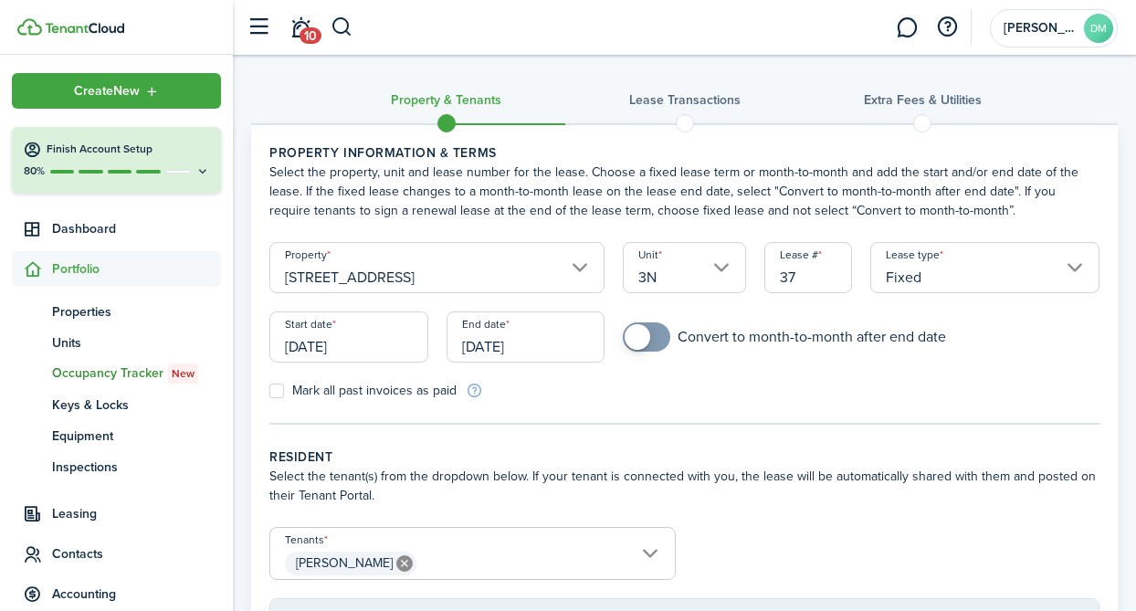
click at [553, 339] on input "[DATE]" at bounding box center [526, 336] width 159 height 51
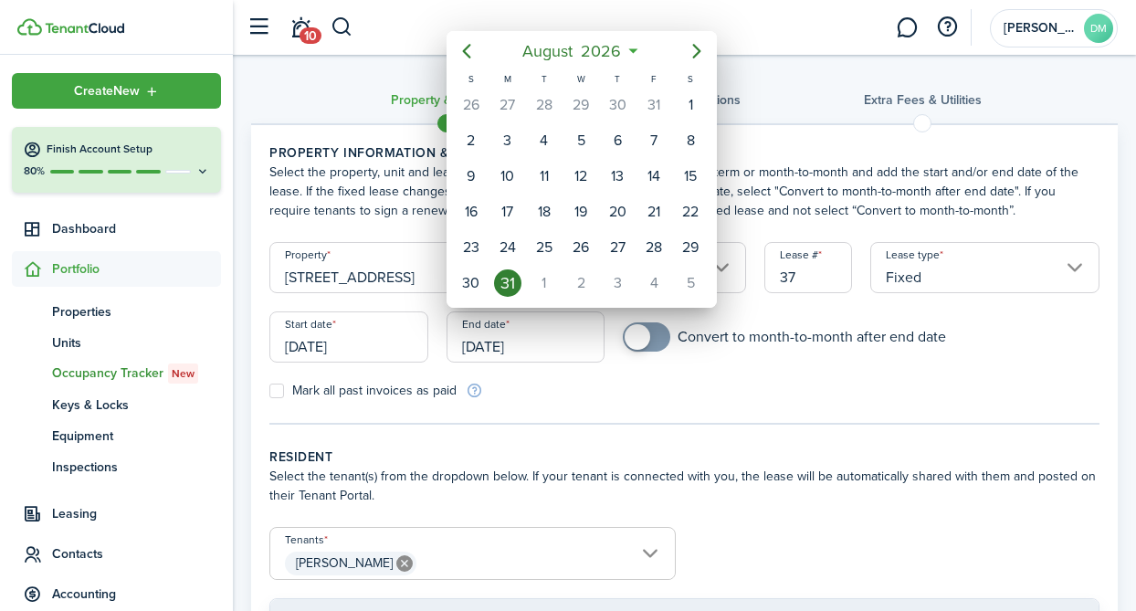
click at [598, 47] on span "2026" at bounding box center [601, 51] width 48 height 33
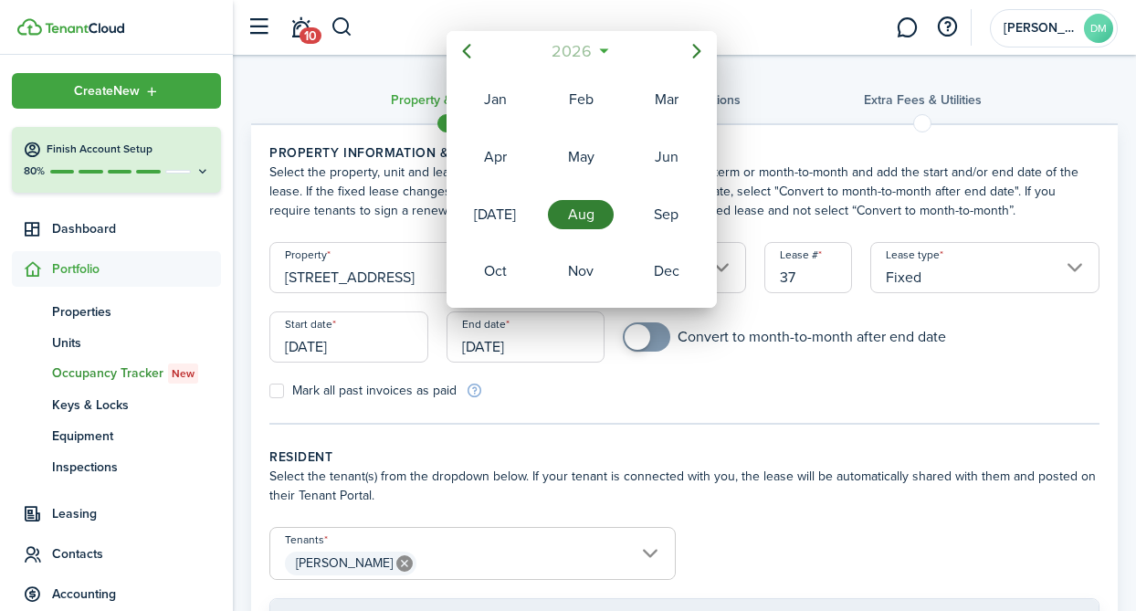
click at [590, 41] on span "2026" at bounding box center [572, 51] width 48 height 33
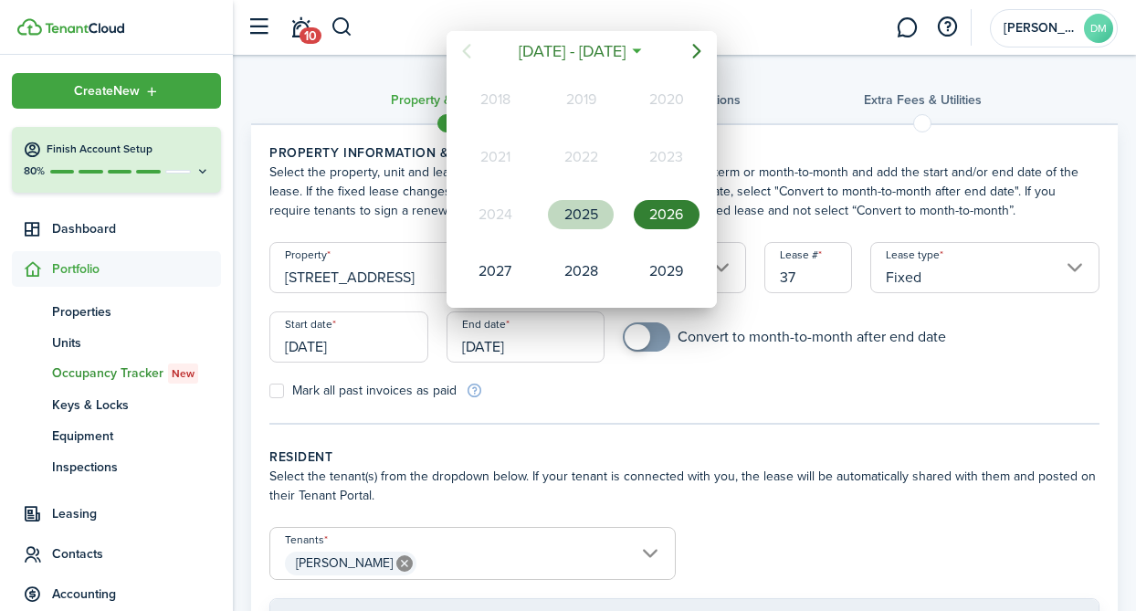
click at [587, 205] on div "2025" at bounding box center [581, 214] width 66 height 29
click at [577, 217] on div "Aug" at bounding box center [581, 214] width 66 height 29
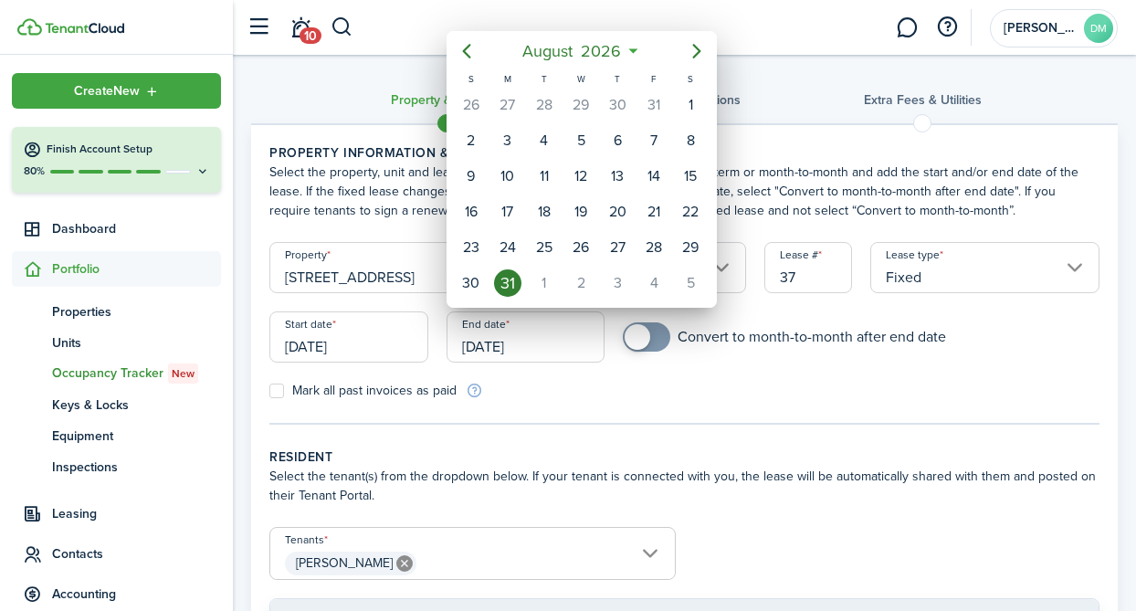
click at [517, 275] on div "31" at bounding box center [507, 282] width 27 height 27
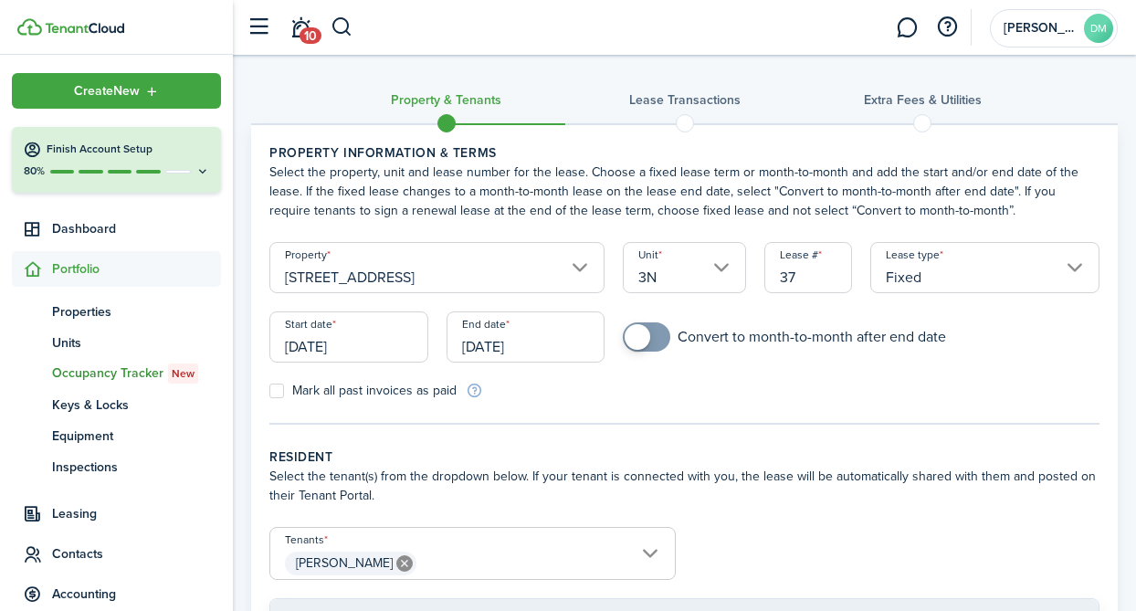
click at [519, 339] on input "[DATE]" at bounding box center [526, 336] width 159 height 51
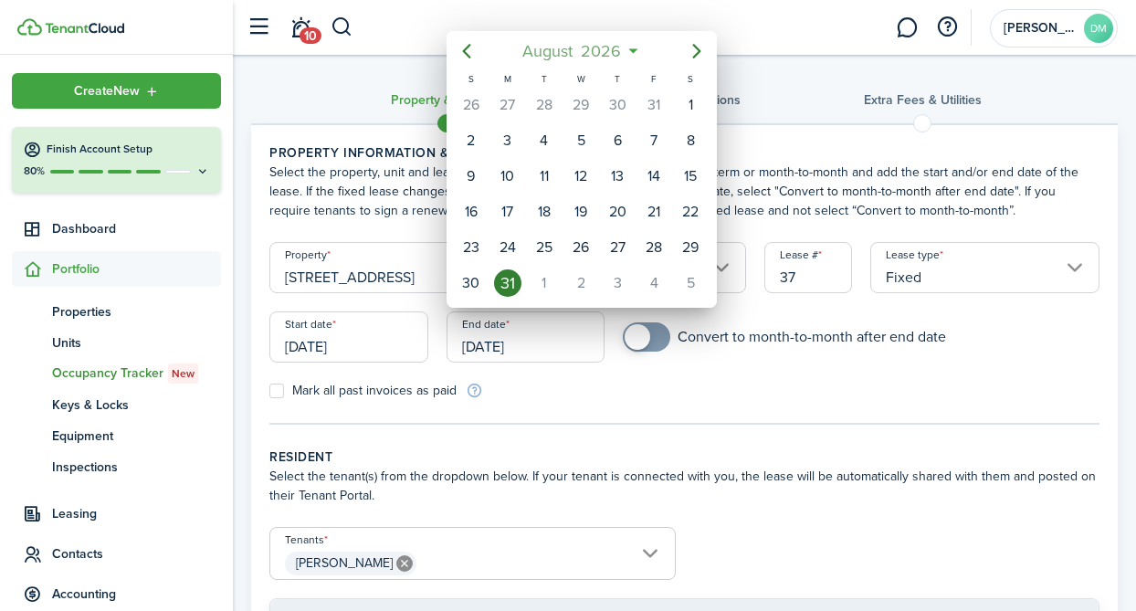
click at [571, 61] on span "August" at bounding box center [548, 51] width 58 height 33
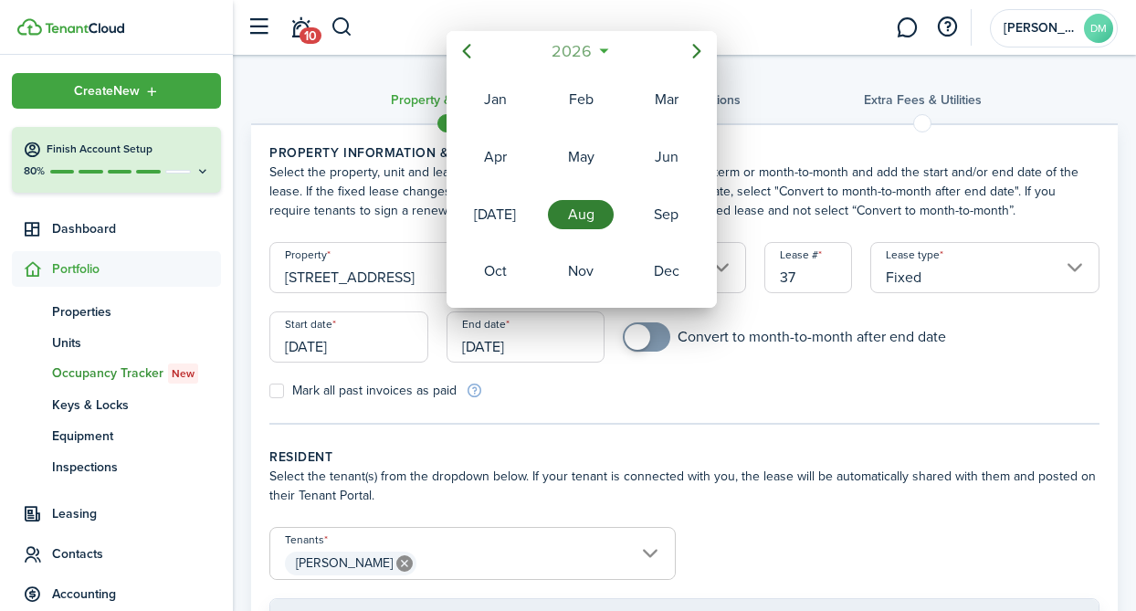
click at [574, 37] on span "2026" at bounding box center [572, 51] width 48 height 33
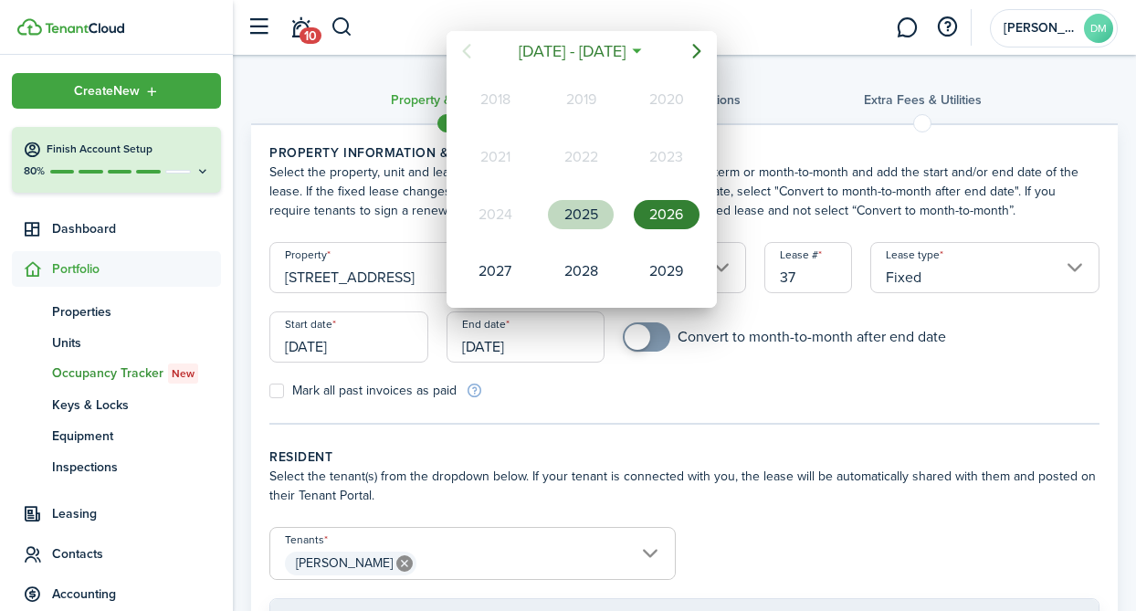
click at [582, 214] on div "2025" at bounding box center [581, 214] width 66 height 29
click at [578, 224] on div "Aug" at bounding box center [581, 214] width 66 height 29
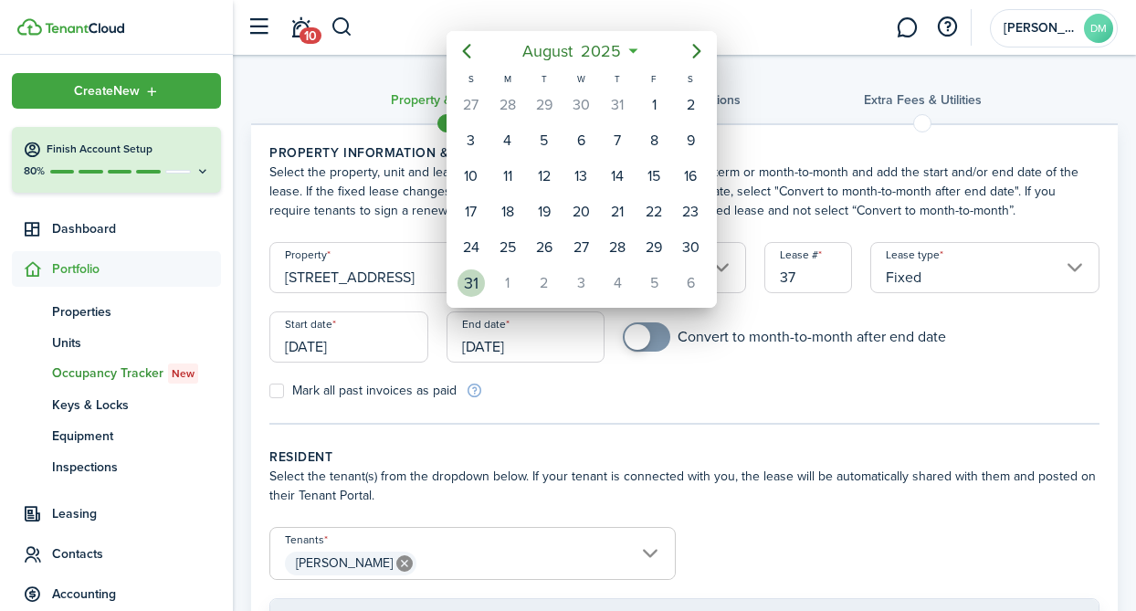
click at [484, 277] on div "31" at bounding box center [471, 283] width 37 height 35
type input "[DATE]"
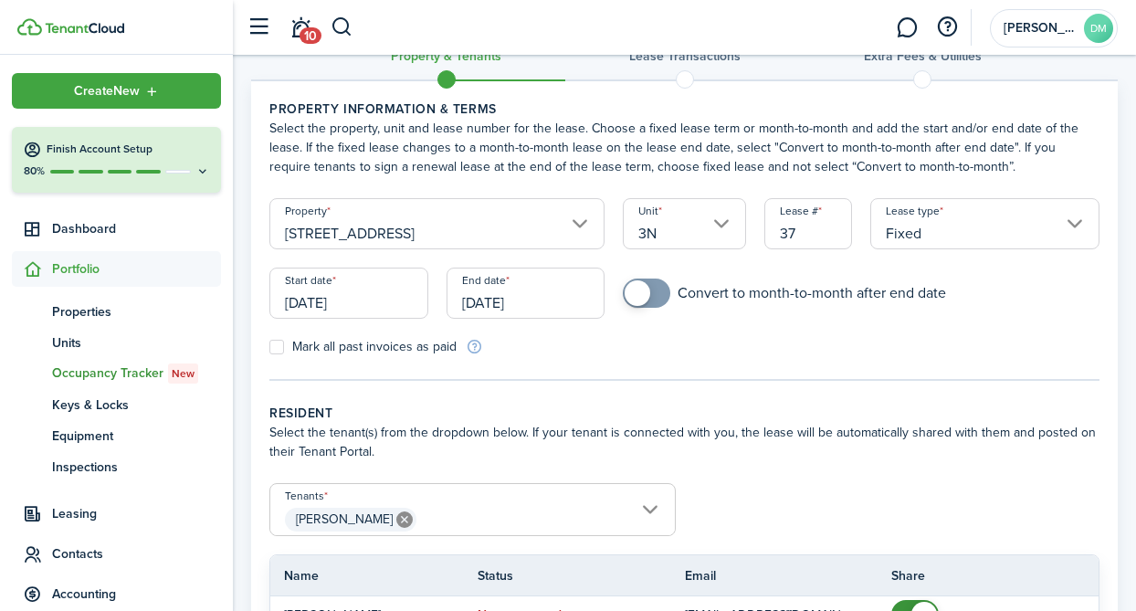
scroll to position [96, 0]
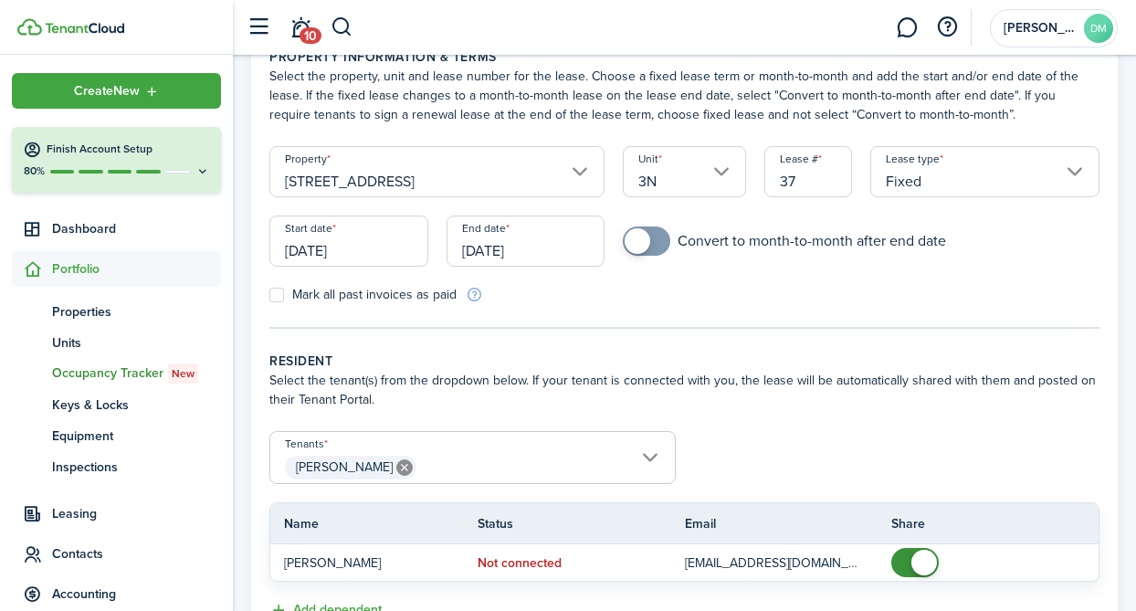
click at [279, 300] on label "Mark all past invoices as paid" at bounding box center [362, 295] width 187 height 15
click at [269, 296] on input "Mark all past invoices as paid" at bounding box center [268, 295] width 1 height 1
checkbox input "true"
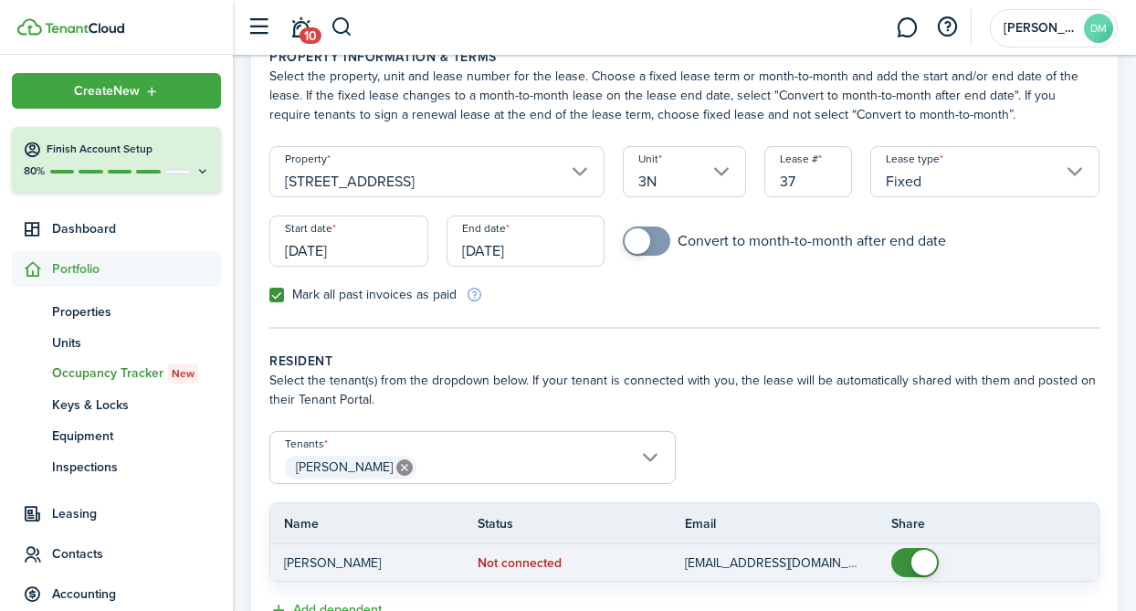
checkbox input "false"
click at [906, 564] on span at bounding box center [915, 562] width 18 height 29
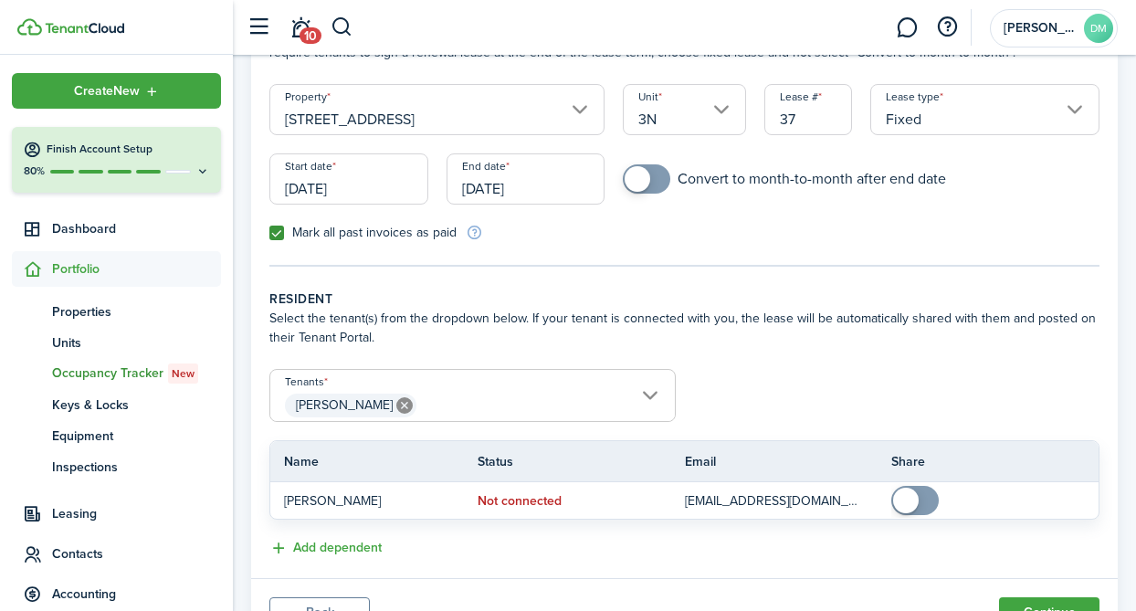
scroll to position [243, 0]
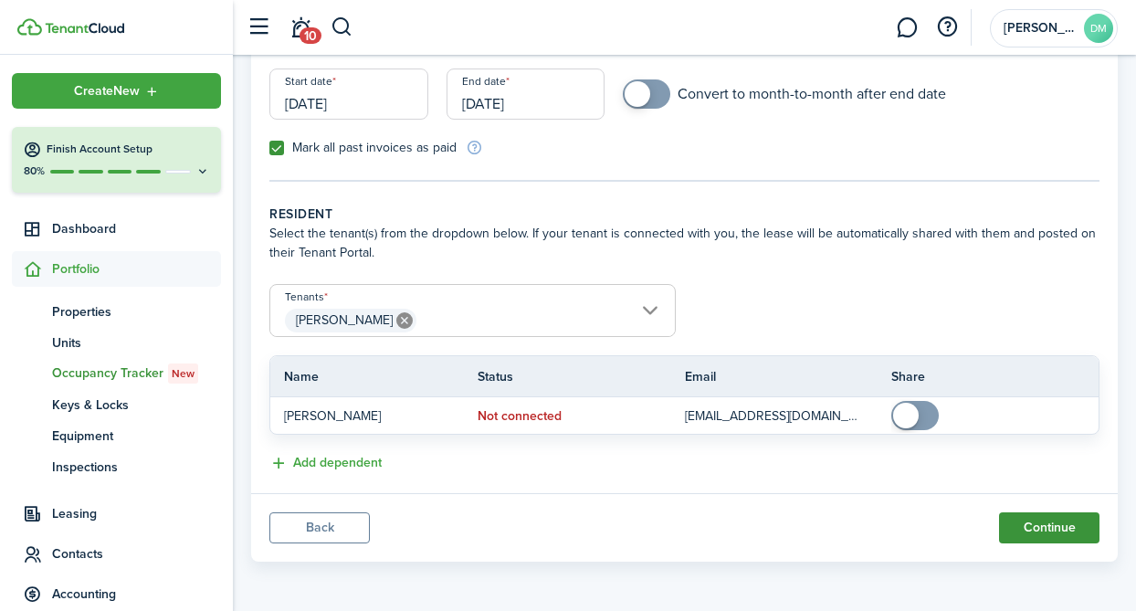
click at [1028, 526] on button "Continue" at bounding box center [1049, 527] width 100 height 31
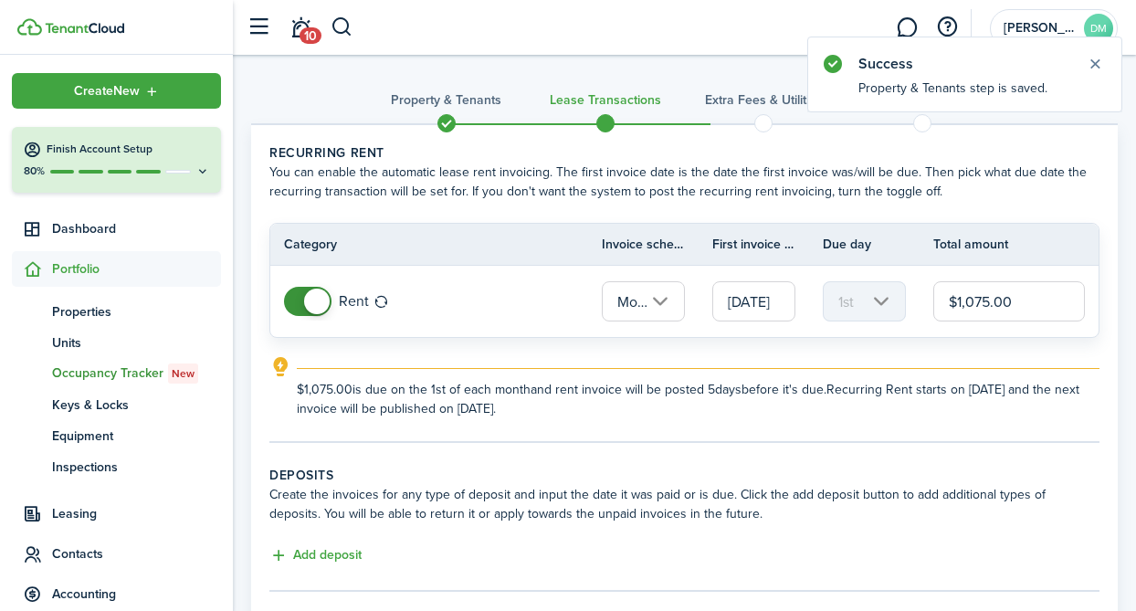
click at [986, 303] on input "$1,075.00" at bounding box center [1009, 301] width 152 height 40
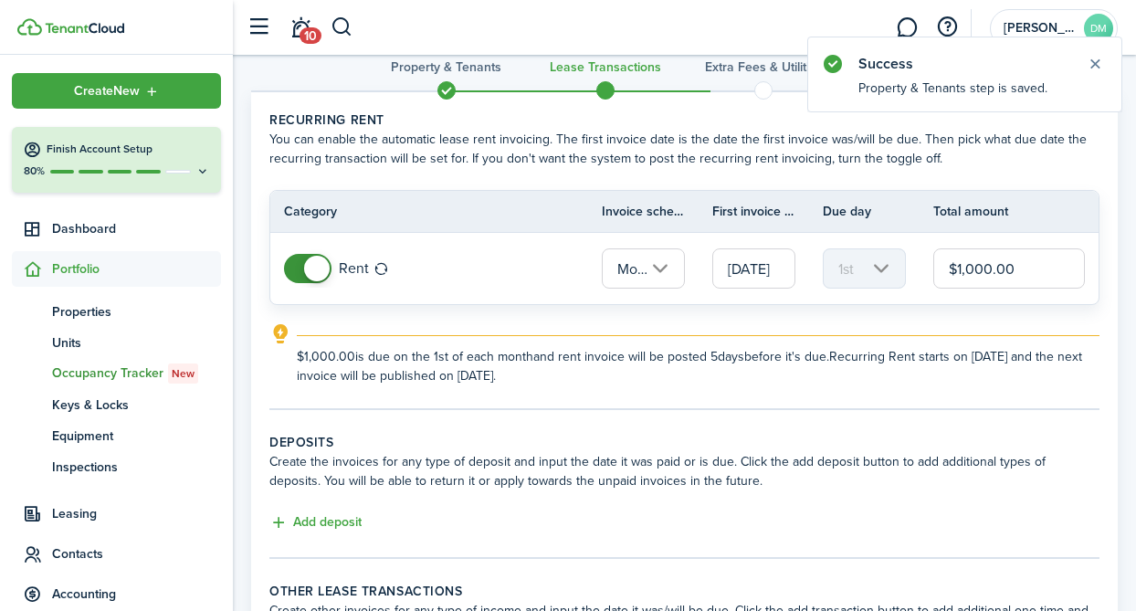
scroll to position [241, 0]
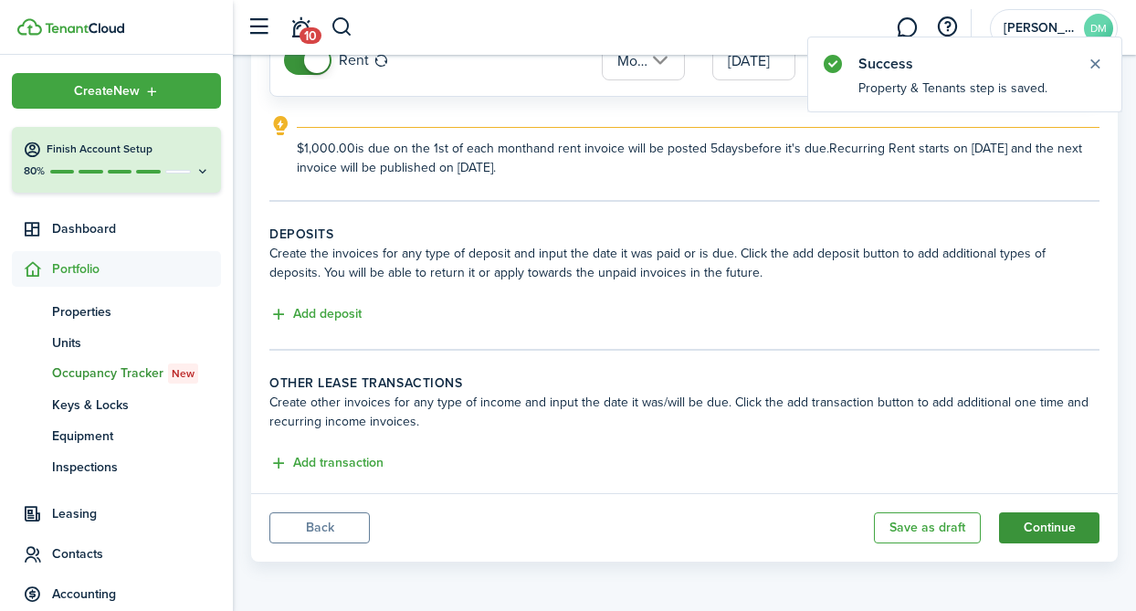
type input "$1,000.00"
click at [1024, 529] on button "Continue" at bounding box center [1049, 527] width 100 height 31
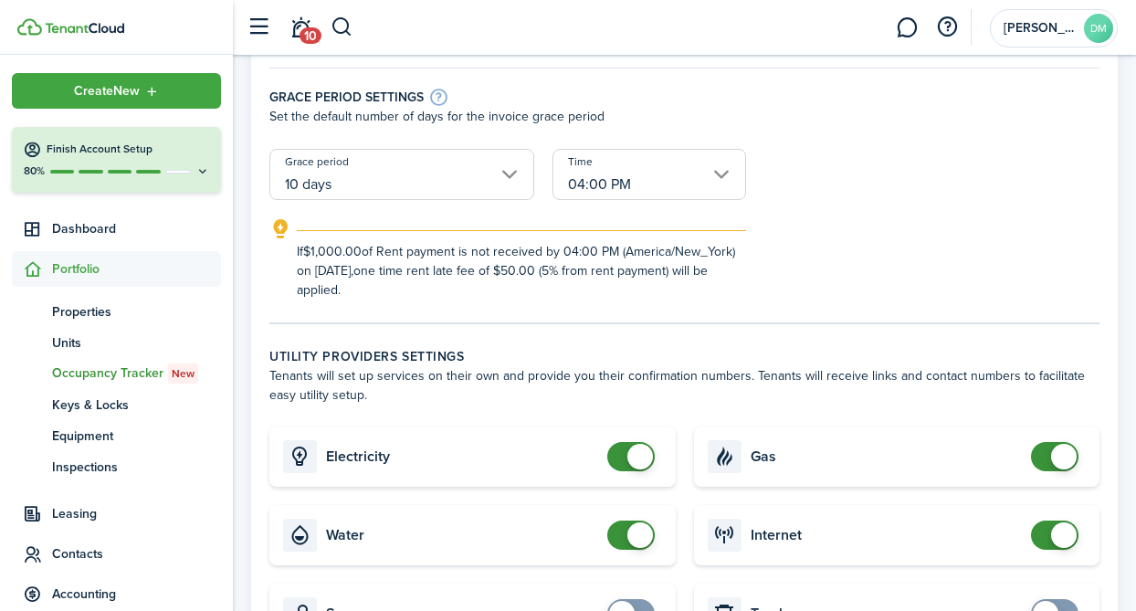
scroll to position [405, 0]
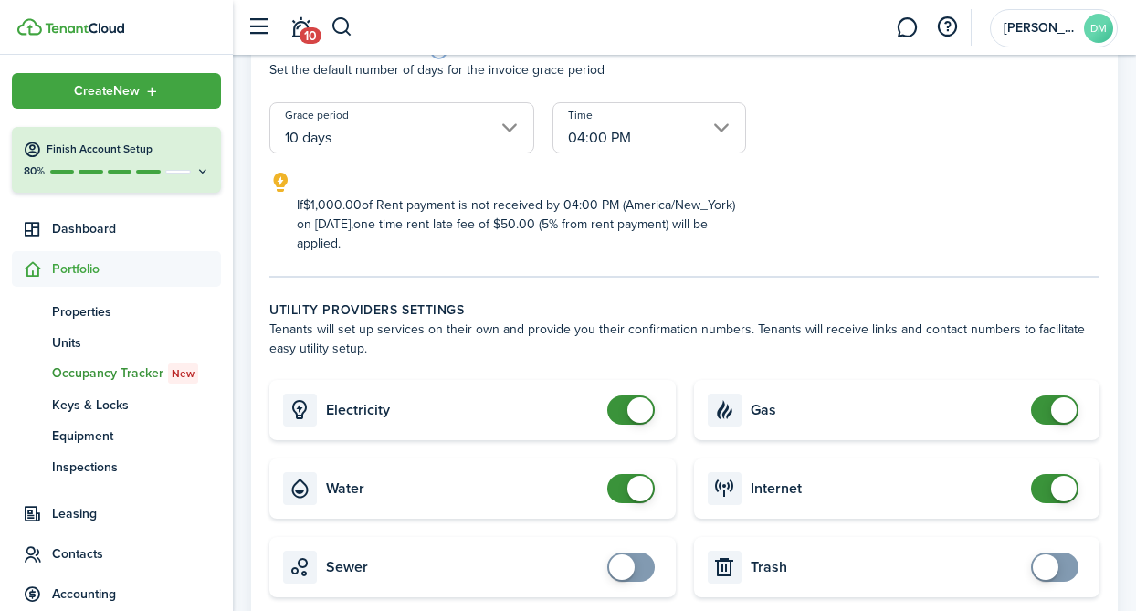
click at [640, 472] on card "Water" at bounding box center [472, 488] width 406 height 60
checkbox input "false"
click at [633, 494] on span at bounding box center [640, 489] width 26 height 26
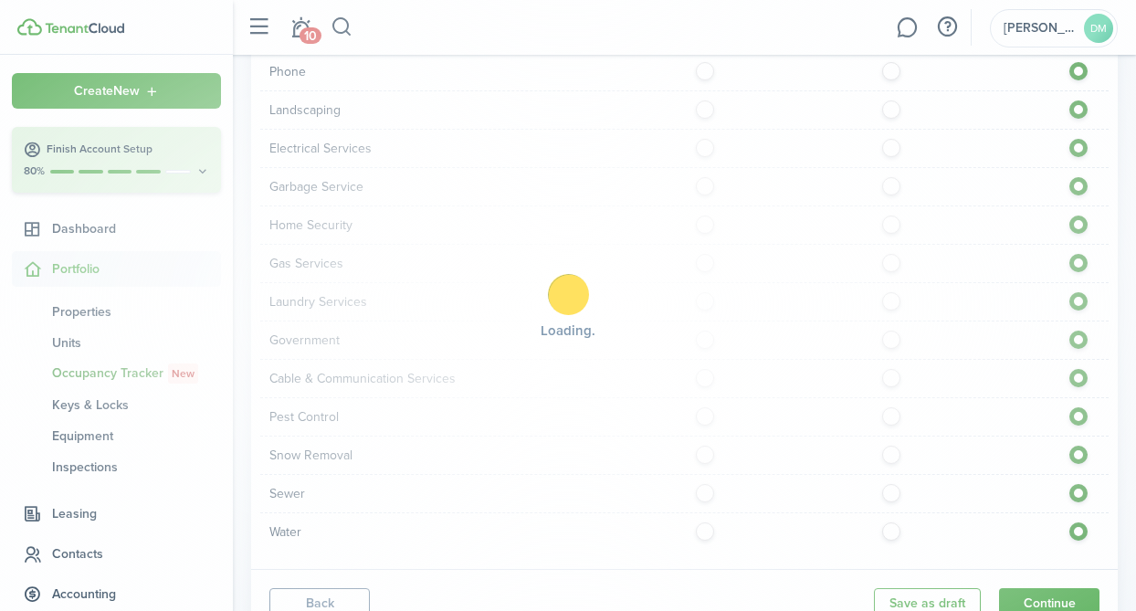
scroll to position [1479, 0]
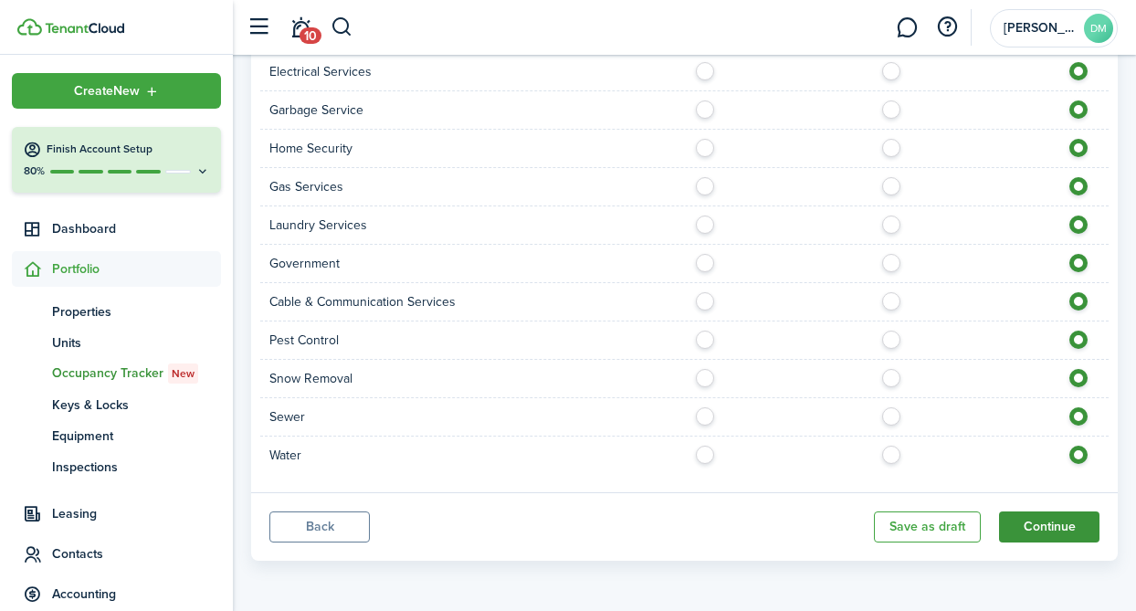
click at [1035, 527] on button "Continue" at bounding box center [1049, 526] width 100 height 31
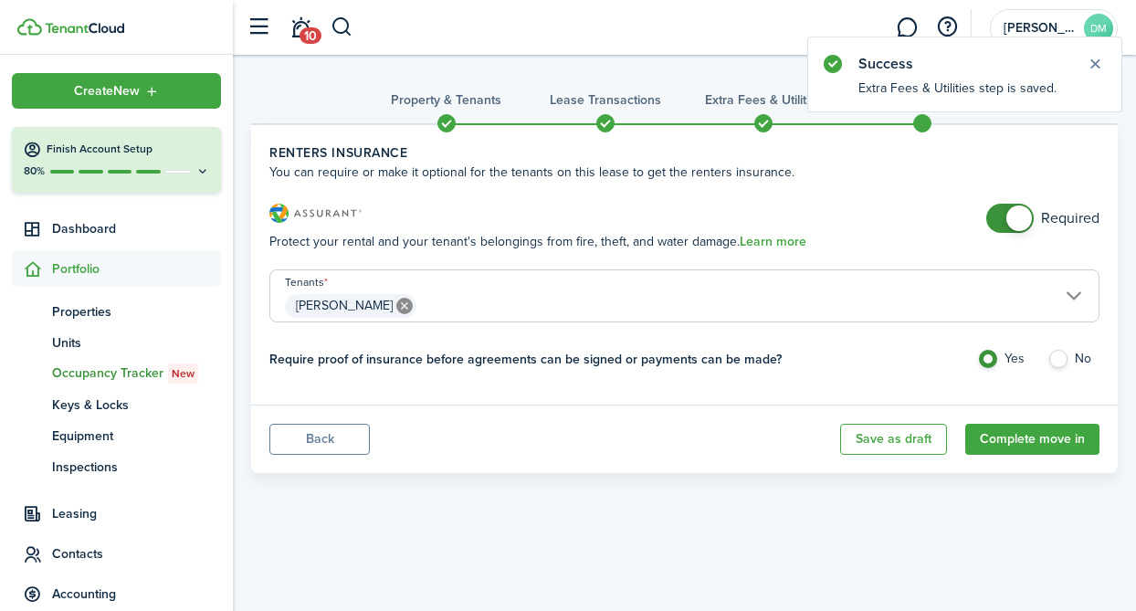
click at [1005, 196] on lease-classic-insurance "Renters Insurance You can require or make it optional for the tenants on this l…" at bounding box center [684, 264] width 830 height 243
checkbox input "false"
click at [1005, 211] on span at bounding box center [1010, 218] width 18 height 29
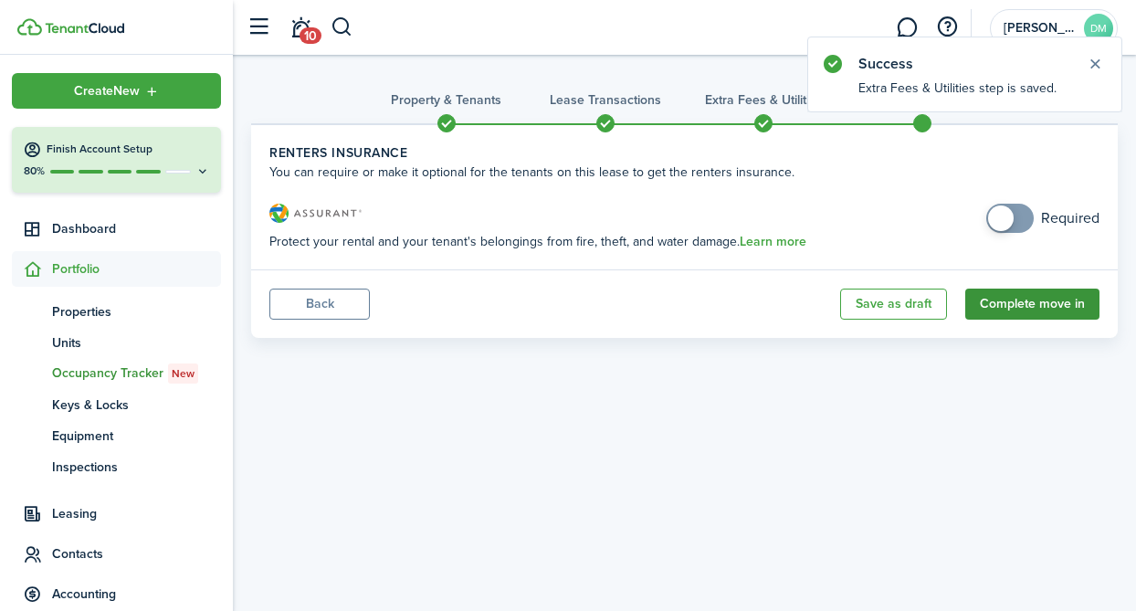
click at [1012, 307] on button "Complete move in" at bounding box center [1032, 304] width 134 height 31
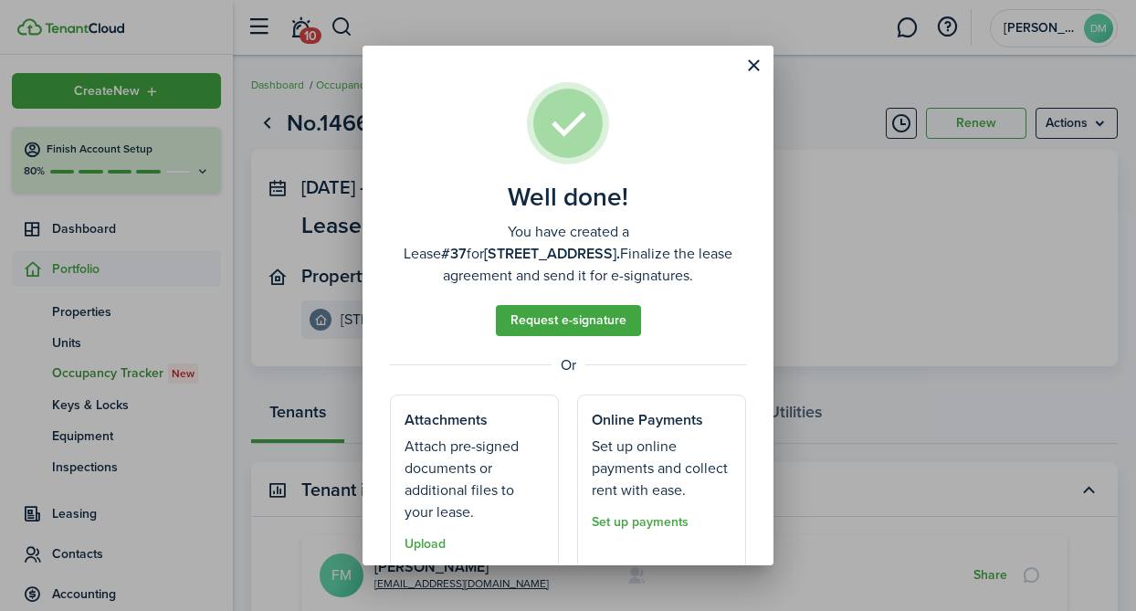
scroll to position [63, 0]
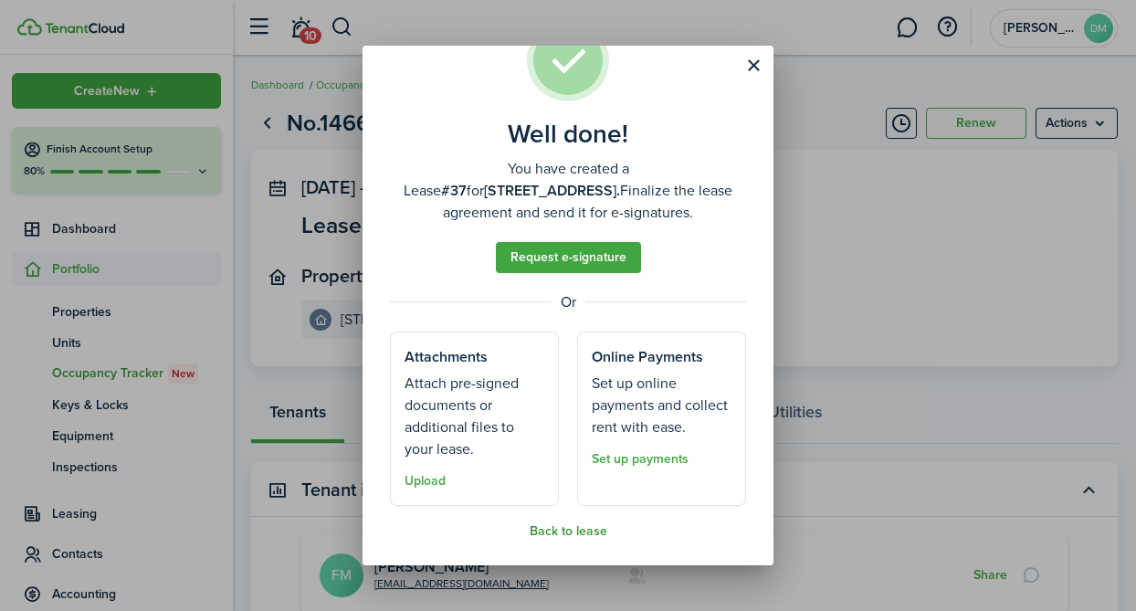
click at [568, 532] on button "Back to lease" at bounding box center [569, 531] width 78 height 15
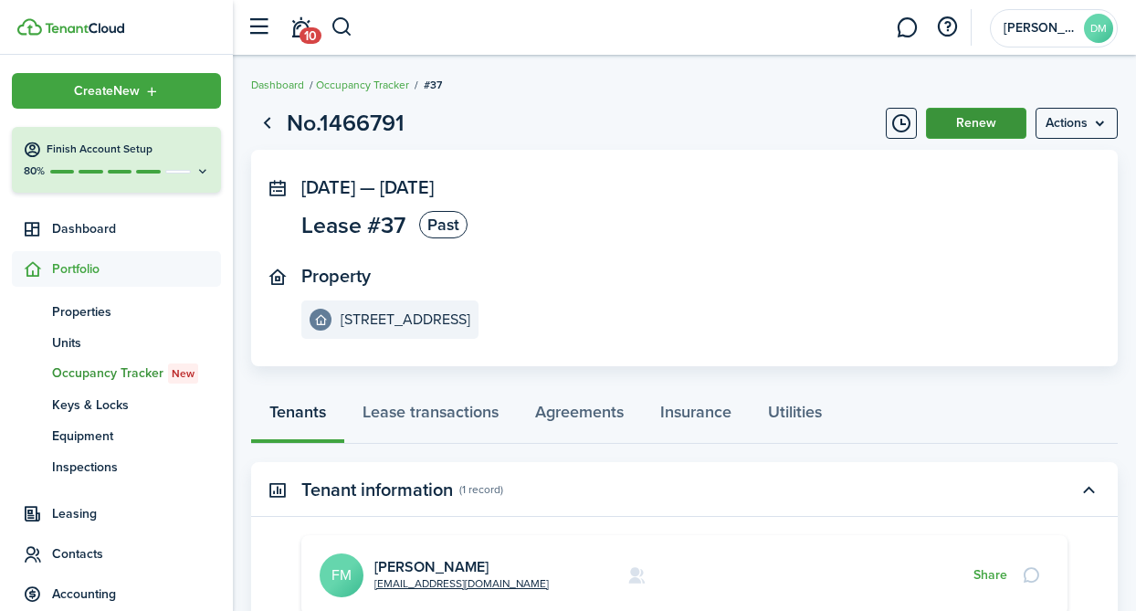
click at [1007, 123] on button "Renew" at bounding box center [976, 123] width 100 height 31
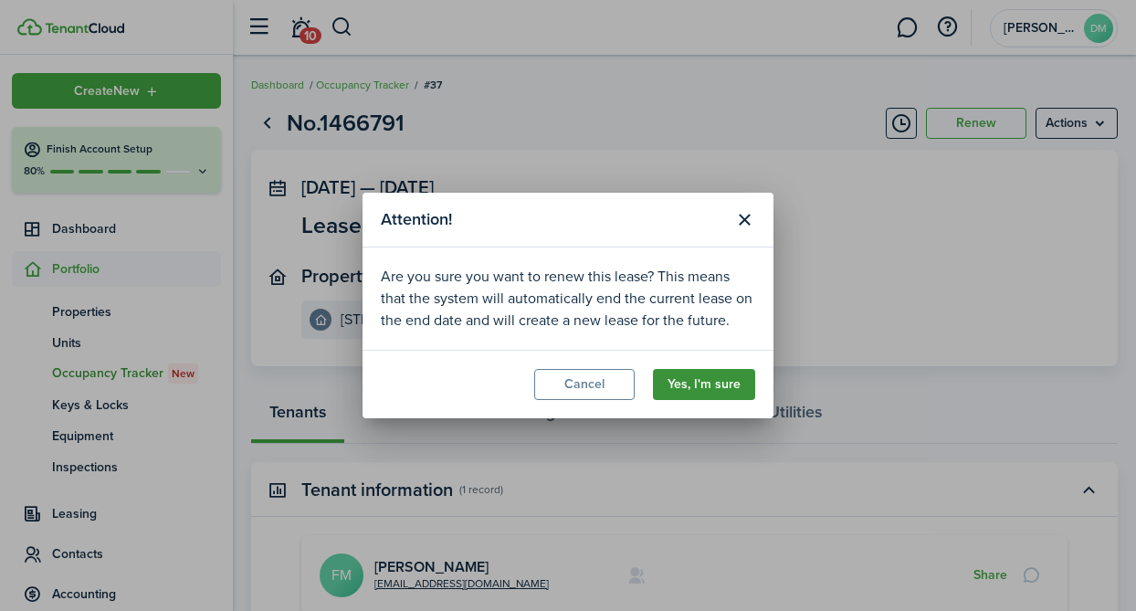
click at [704, 388] on button "Yes, I'm sure" at bounding box center [704, 384] width 102 height 31
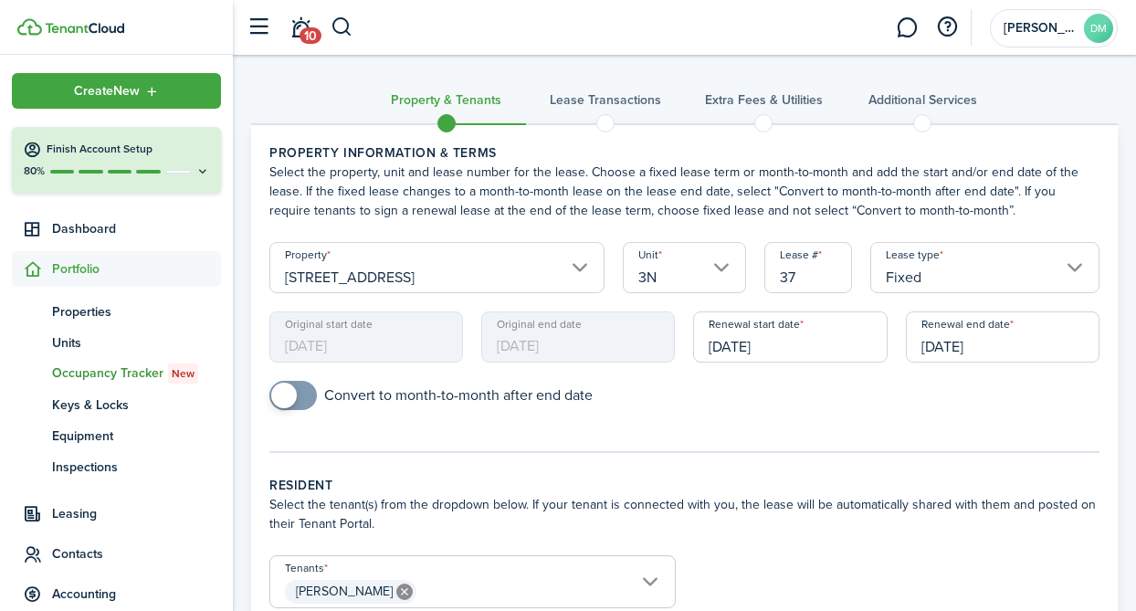
click at [722, 340] on input "[DATE]" at bounding box center [790, 336] width 194 height 51
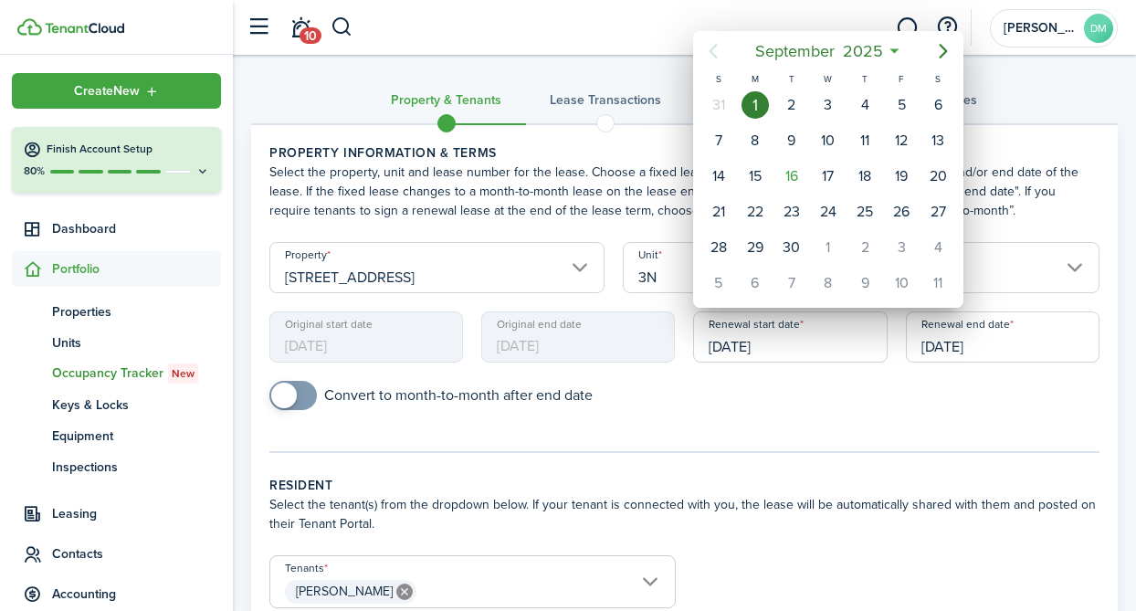
click at [994, 328] on div at bounding box center [568, 305] width 1428 height 903
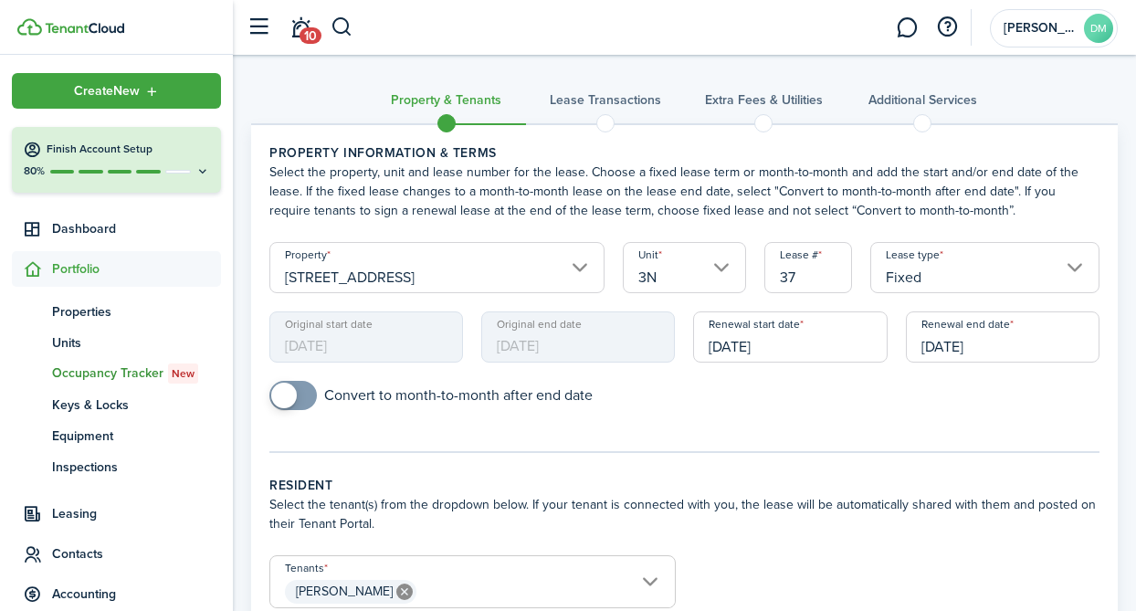
click at [952, 352] on input "[DATE]" at bounding box center [1003, 336] width 194 height 51
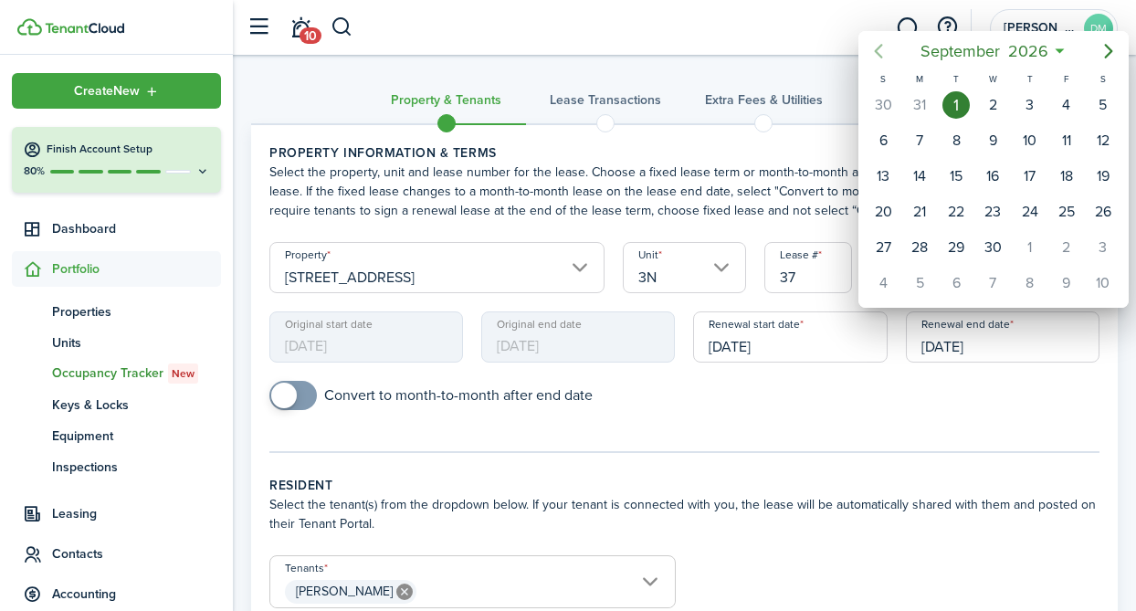
click at [882, 47] on icon "Previous page" at bounding box center [879, 51] width 22 height 22
click at [916, 284] on div "31" at bounding box center [919, 282] width 27 height 27
type input "[DATE]"
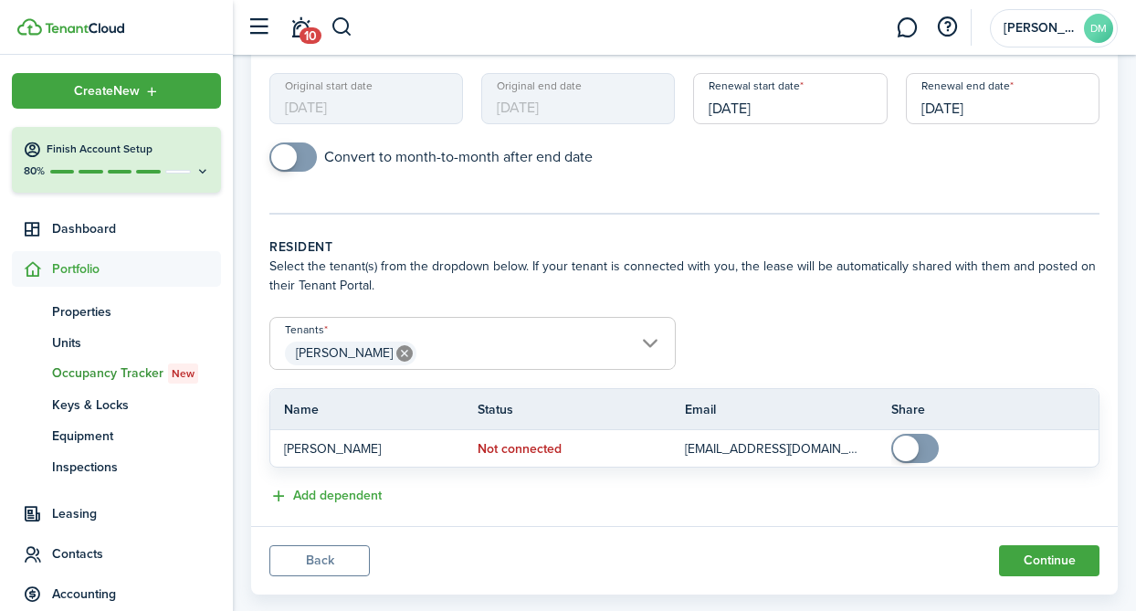
scroll to position [271, 0]
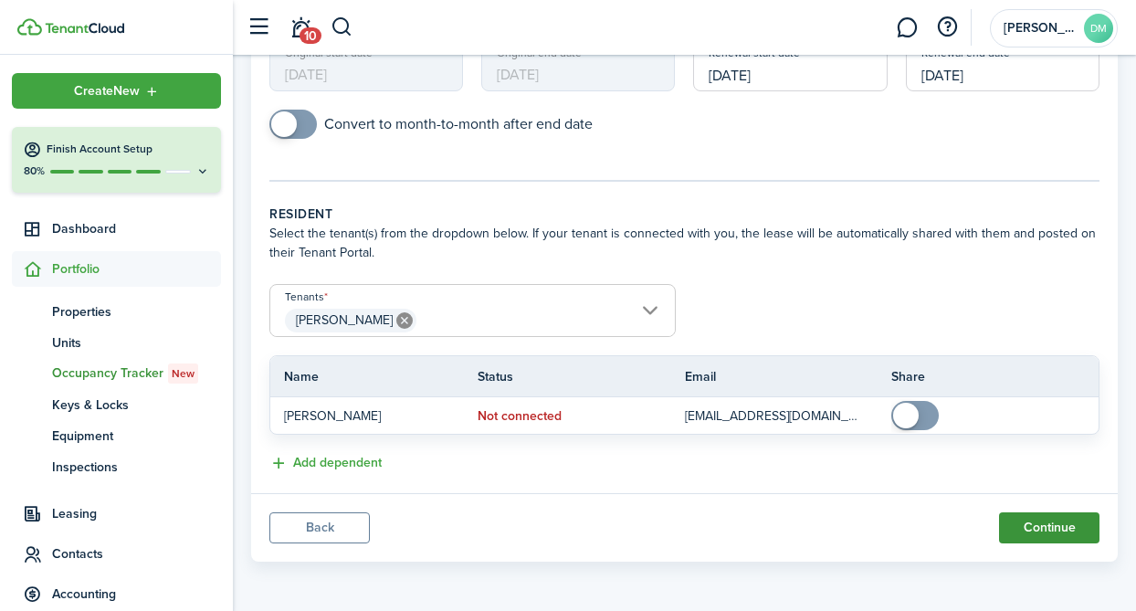
click at [1029, 530] on button "Continue" at bounding box center [1049, 527] width 100 height 31
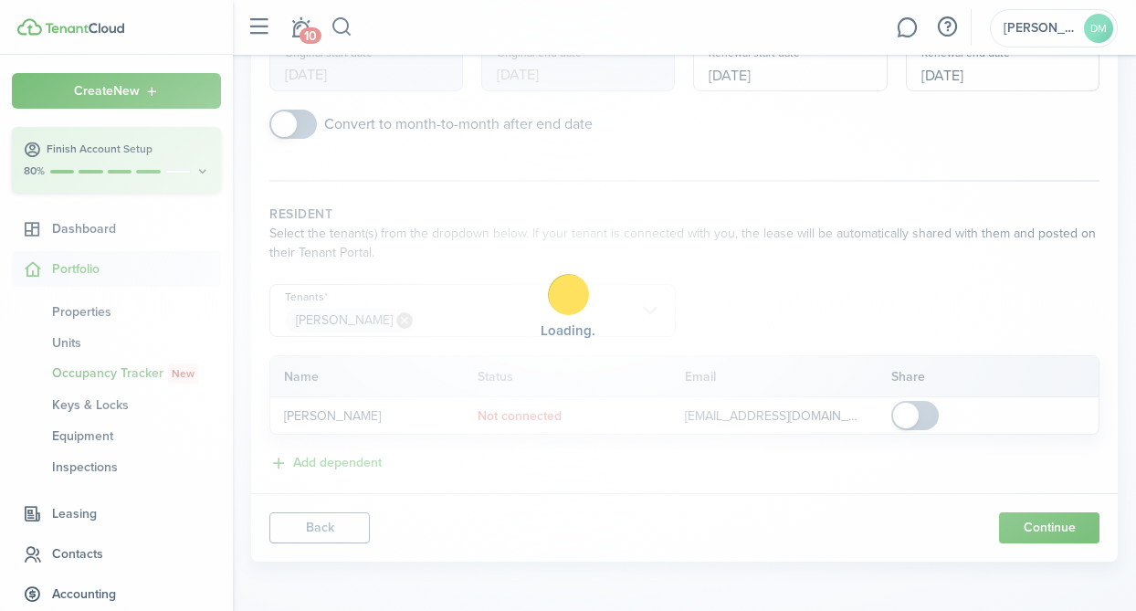
scroll to position [0, 0]
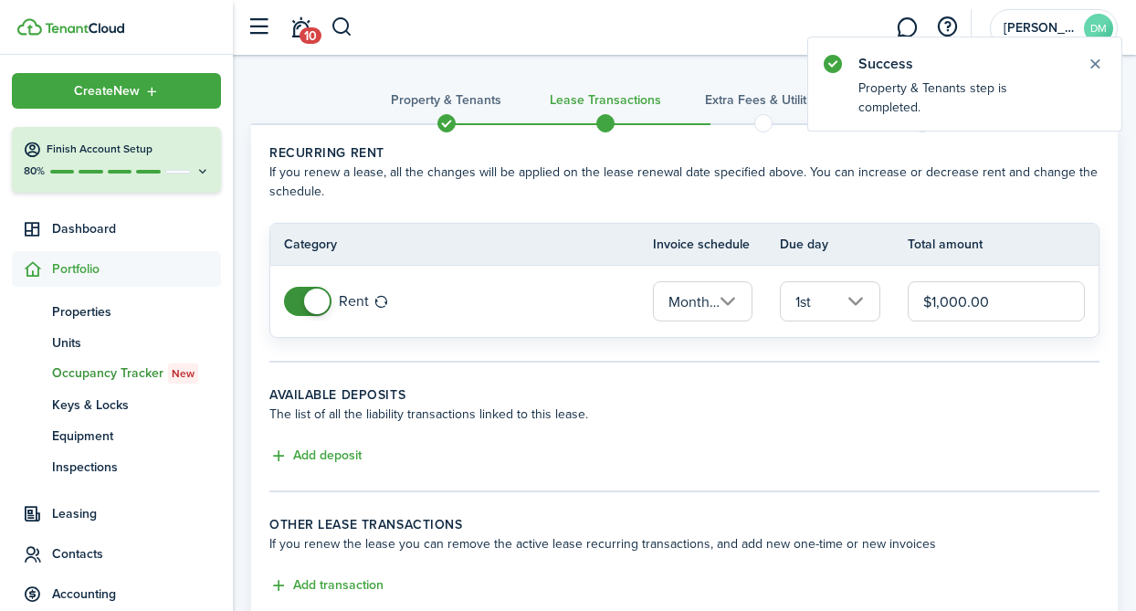
click at [963, 309] on input "$1,000.00" at bounding box center [996, 301] width 177 height 40
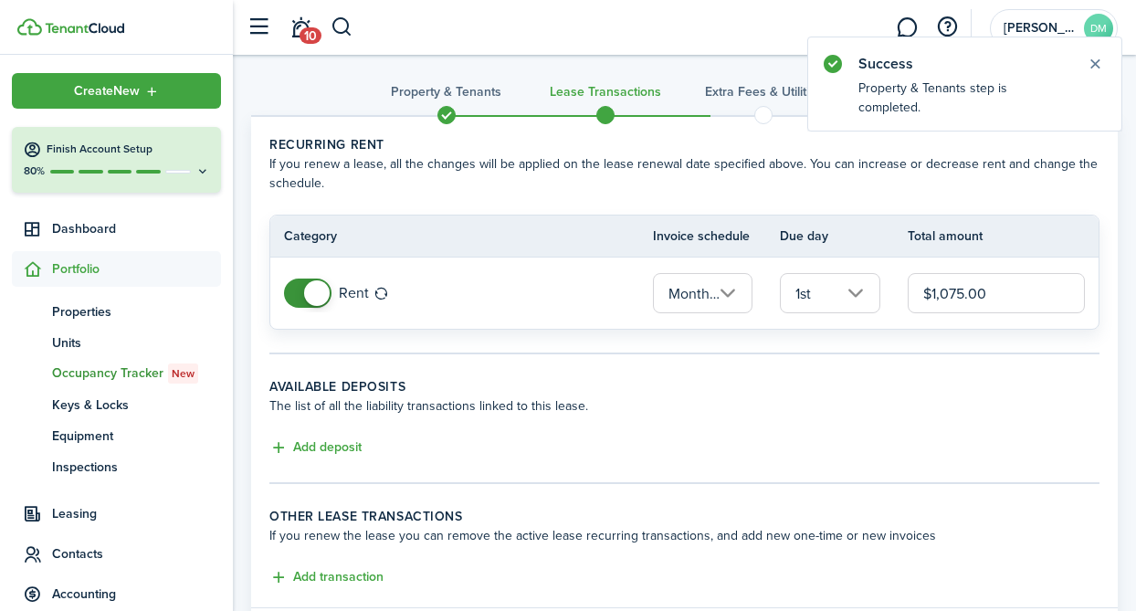
scroll to position [122, 0]
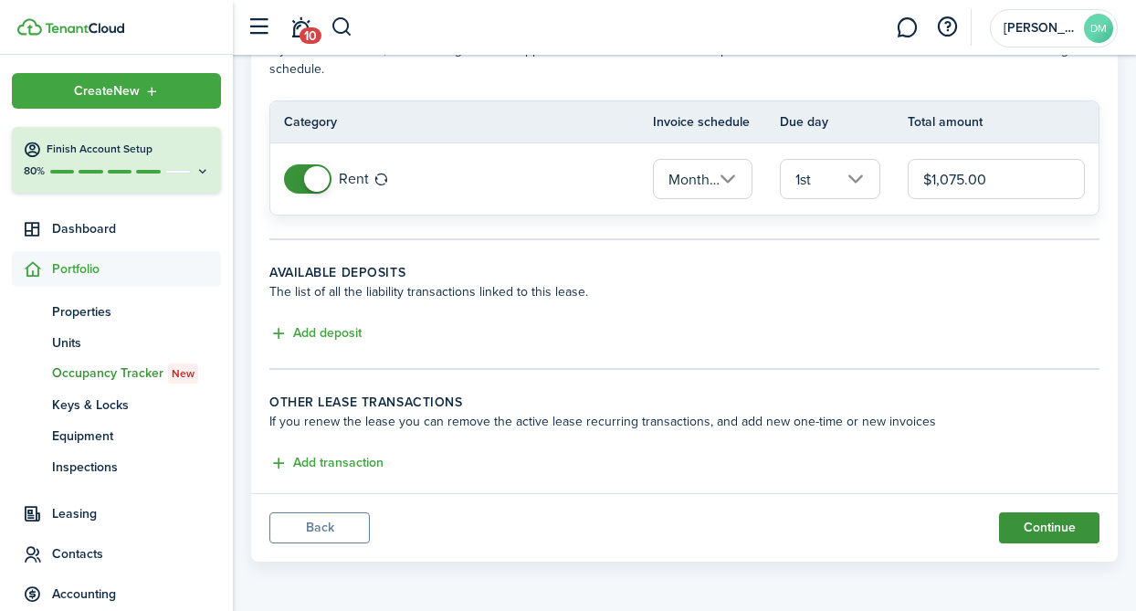
type input "$1,075.00"
click at [1016, 528] on button "Continue" at bounding box center [1049, 527] width 100 height 31
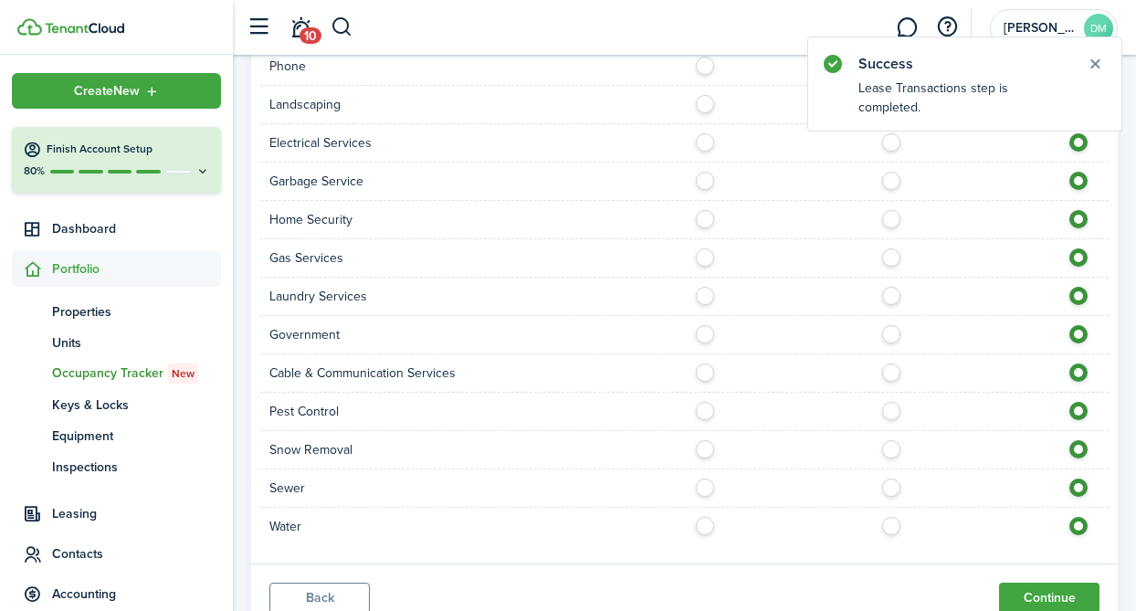
scroll to position [1187, 0]
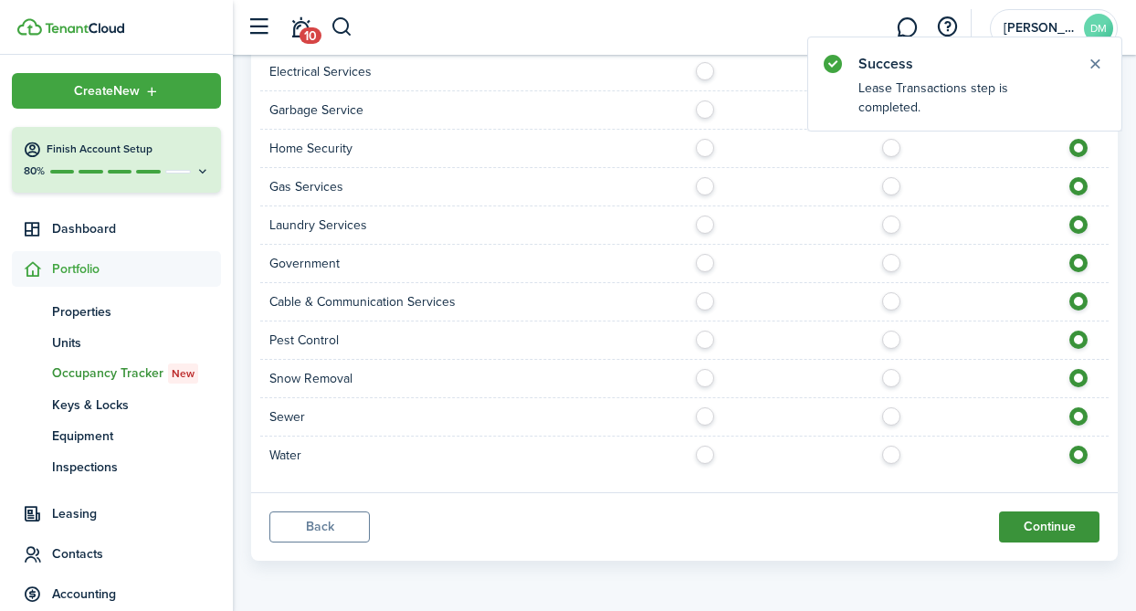
click at [1058, 524] on button "Continue" at bounding box center [1049, 526] width 100 height 31
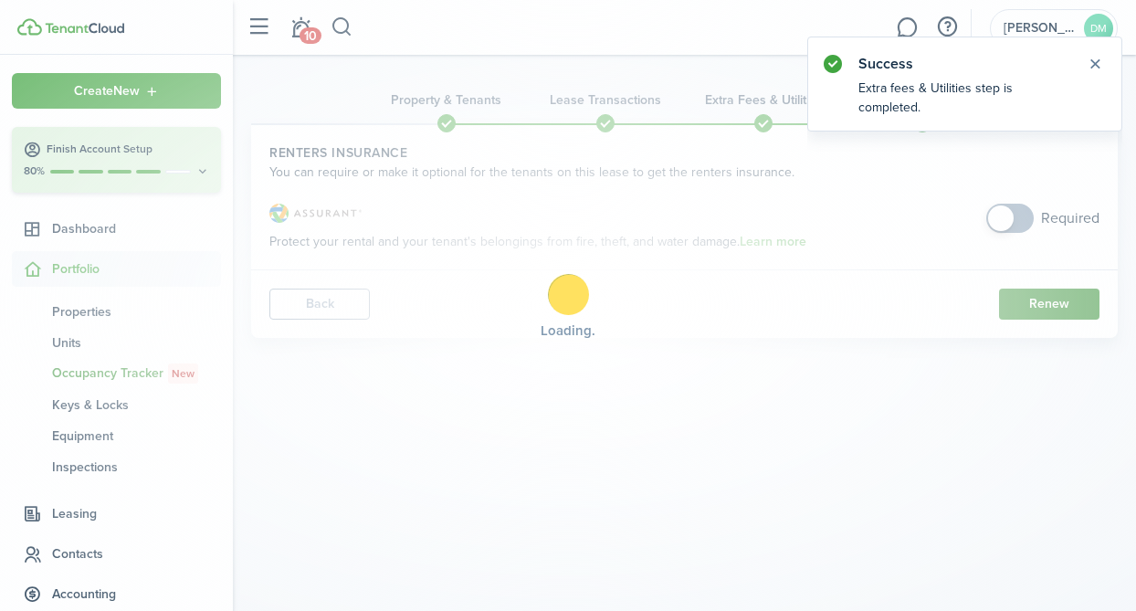
scroll to position [0, 0]
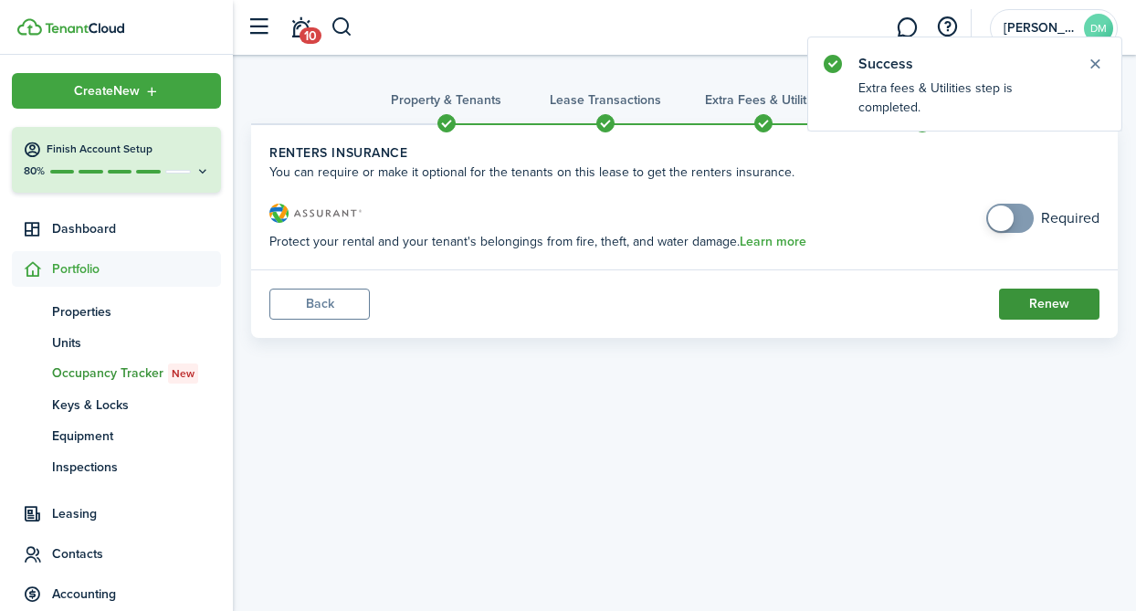
click at [1025, 311] on button "Renew" at bounding box center [1049, 304] width 100 height 31
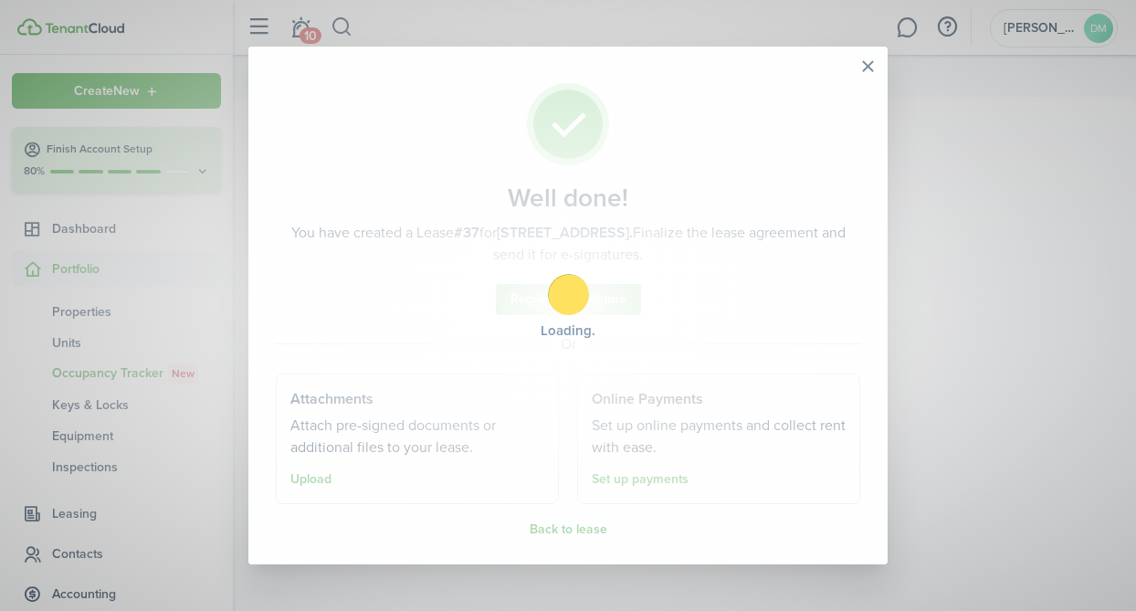
click at [1093, 67] on div "Well done! You have created a Lease #37 for [STREET_ADDRESS]. Finalize the leas…" at bounding box center [568, 305] width 1136 height 611
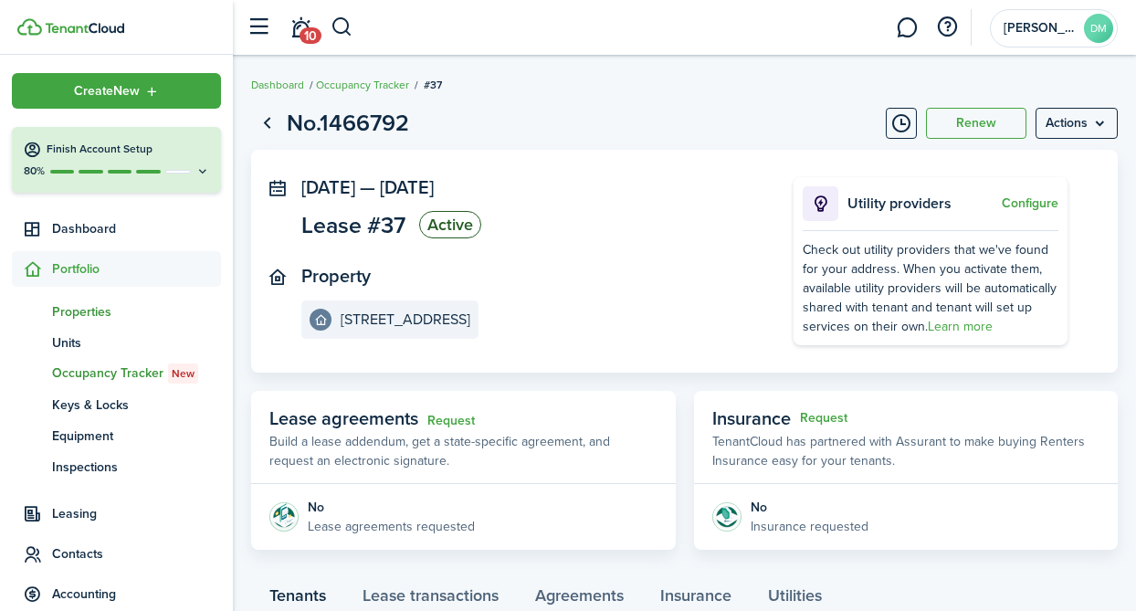
click at [92, 315] on span "Properties" at bounding box center [136, 311] width 169 height 19
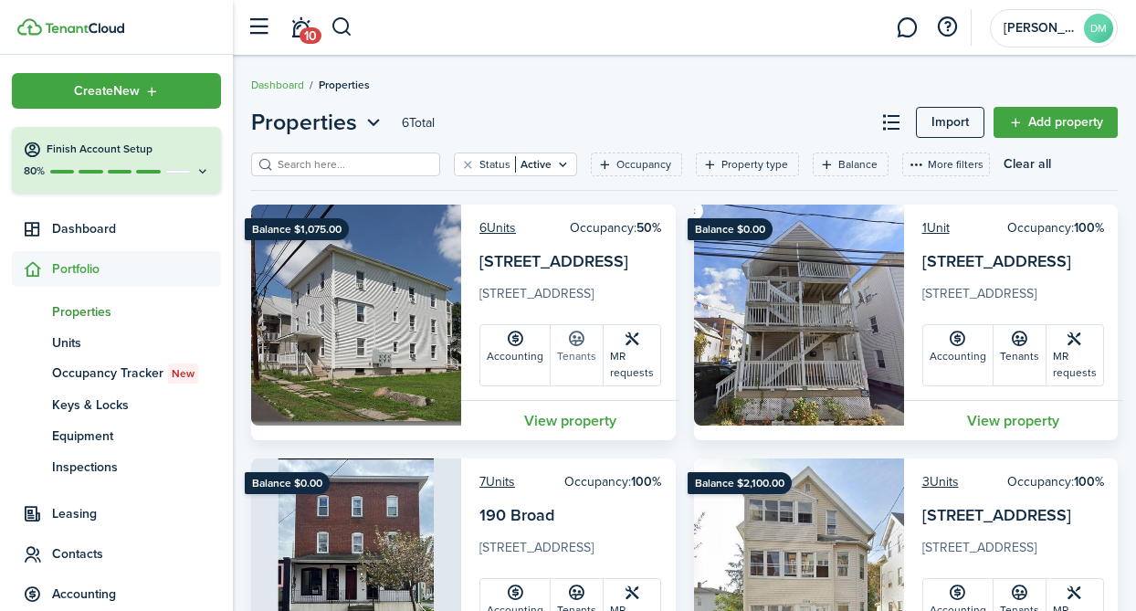
click at [575, 353] on link "Tenants" at bounding box center [577, 355] width 53 height 60
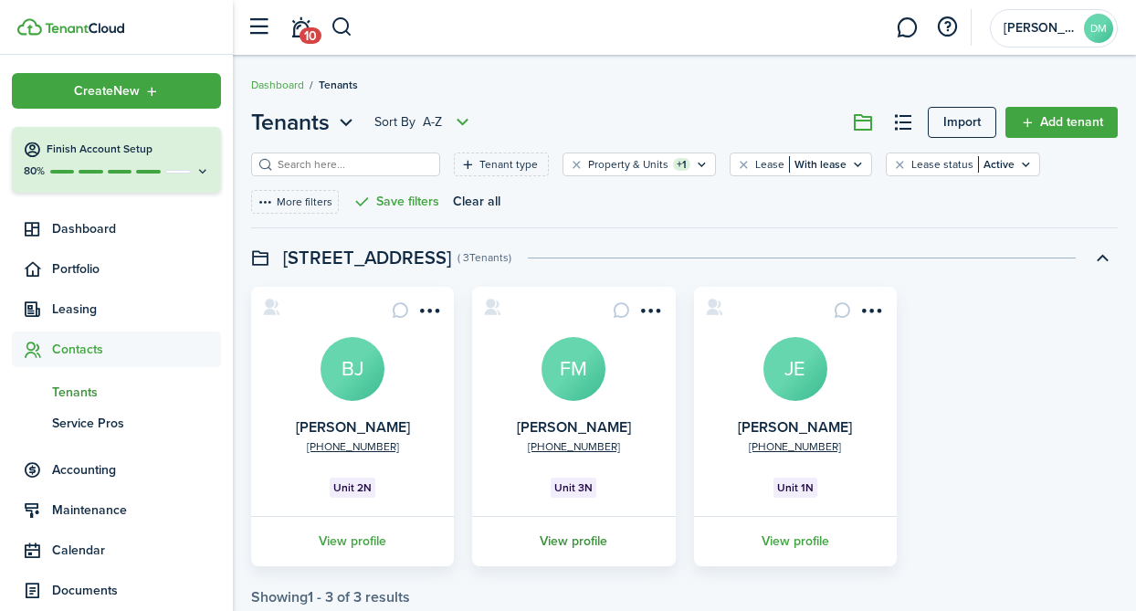
click at [556, 547] on link "View profile" at bounding box center [573, 541] width 208 height 50
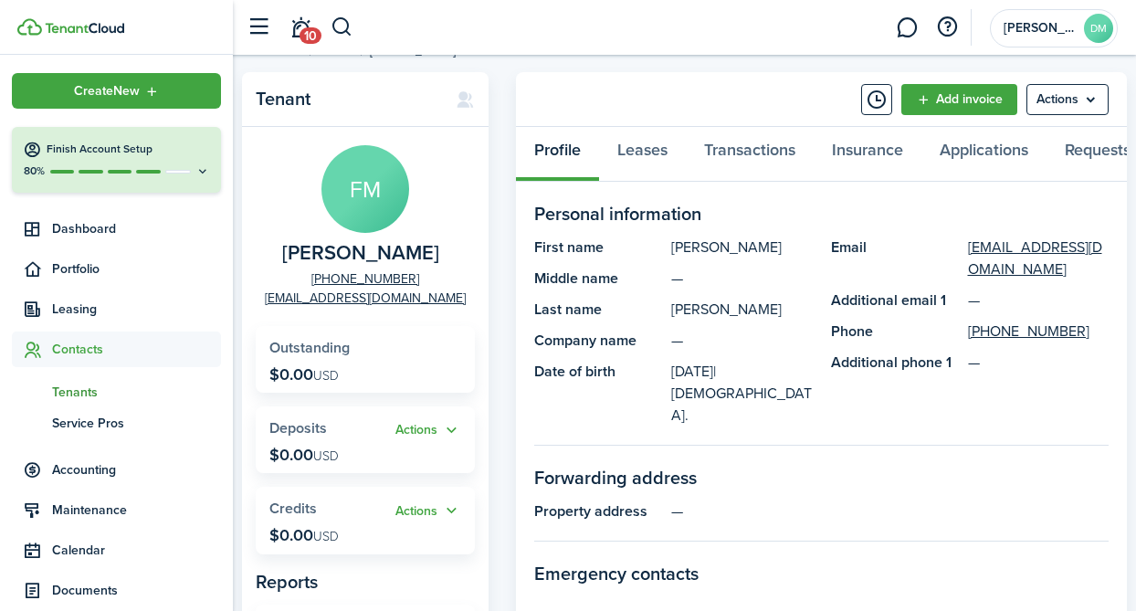
scroll to position [47, 0]
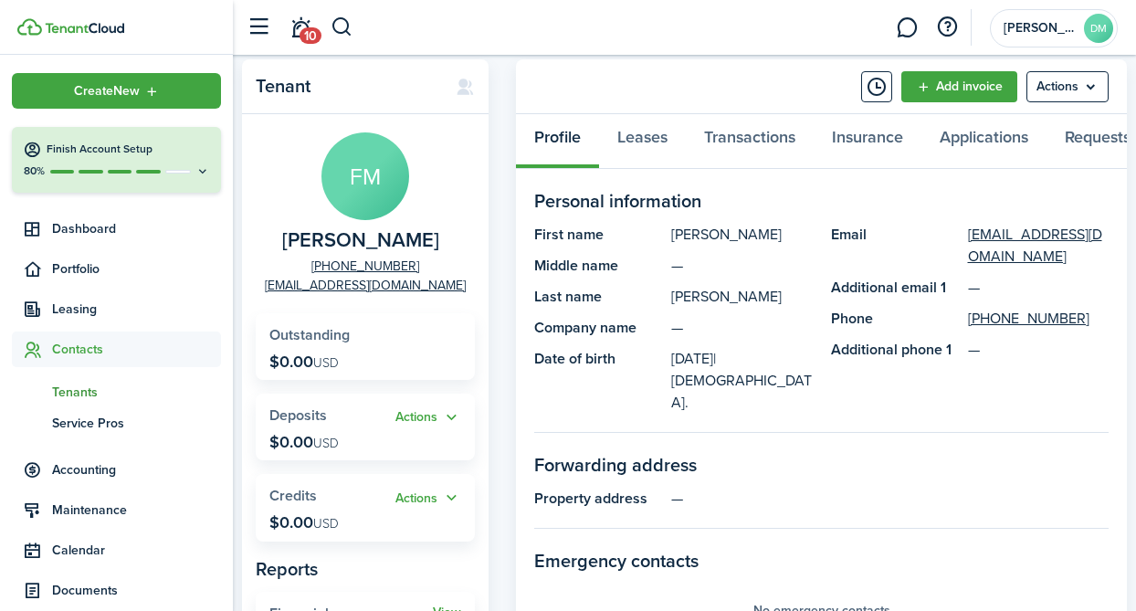
click at [113, 354] on span "Contacts" at bounding box center [136, 349] width 169 height 19
click at [97, 354] on span "Contacts" at bounding box center [136, 349] width 169 height 19
click at [83, 389] on span "Tenants" at bounding box center [136, 392] width 169 height 19
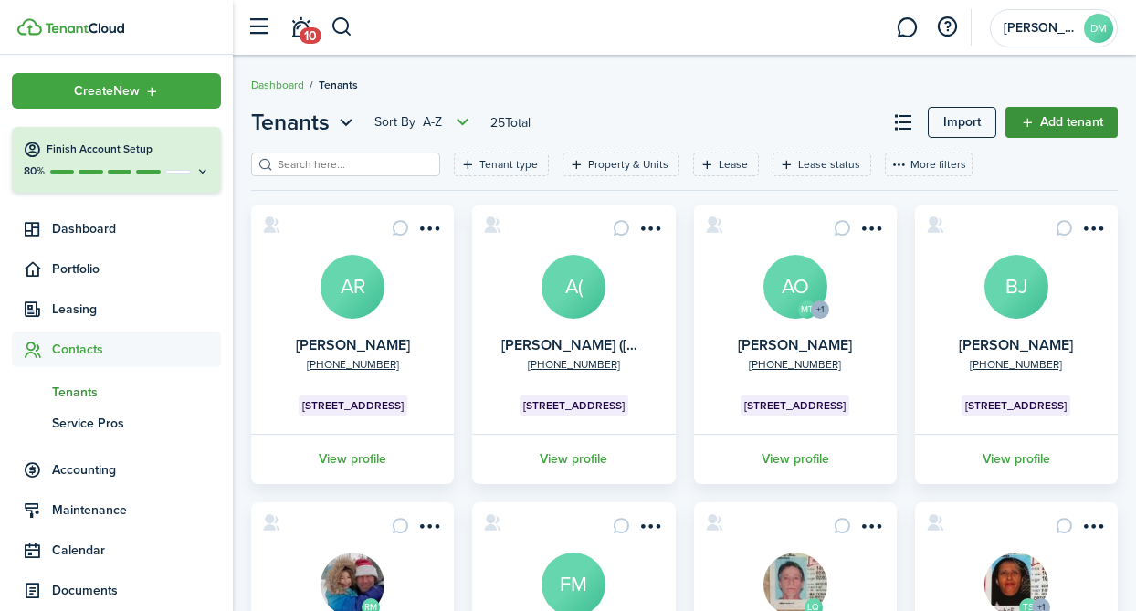
click at [1052, 126] on link "Add tenant" at bounding box center [1061, 122] width 112 height 31
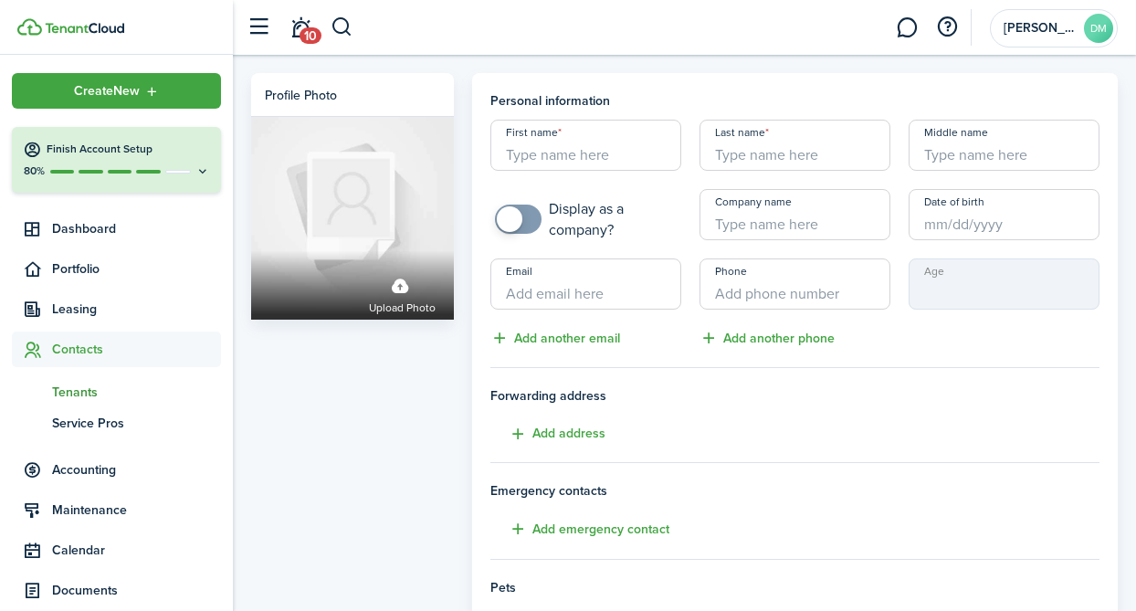
click at [74, 405] on link "tn Tenants" at bounding box center [116, 391] width 209 height 31
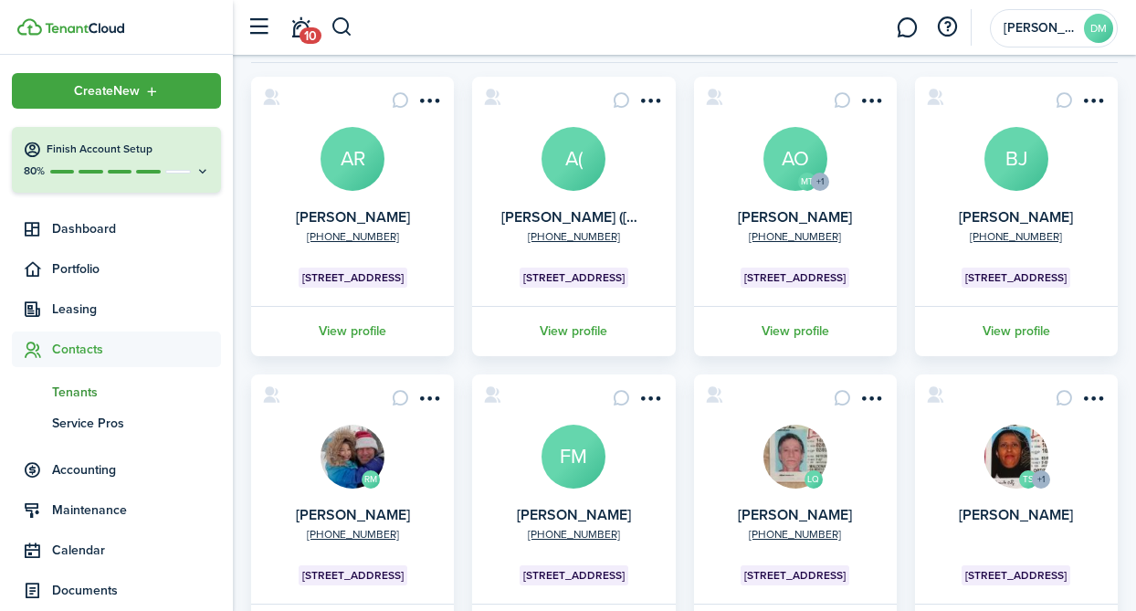
scroll to position [169, 0]
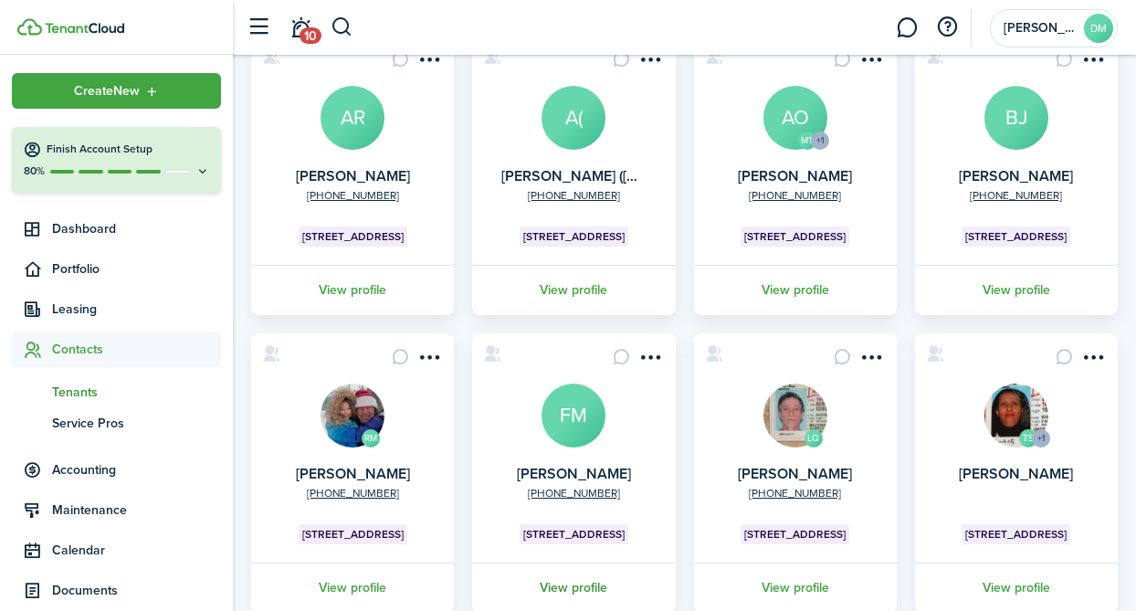
click at [595, 581] on link "View profile" at bounding box center [573, 588] width 208 height 50
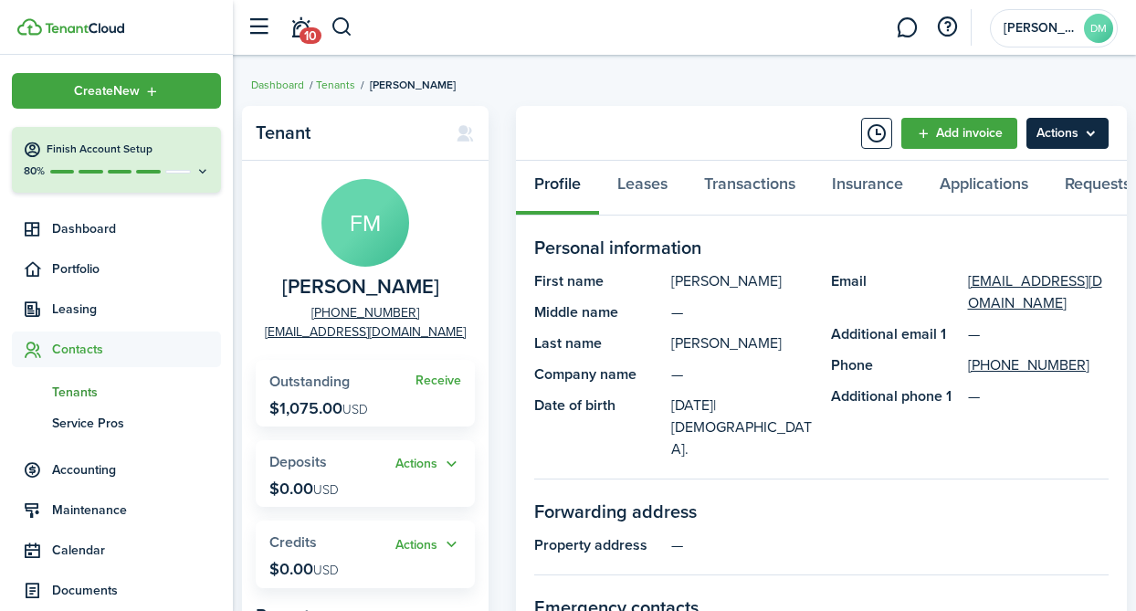
click at [1040, 134] on menu-btn "Actions" at bounding box center [1067, 133] width 82 height 31
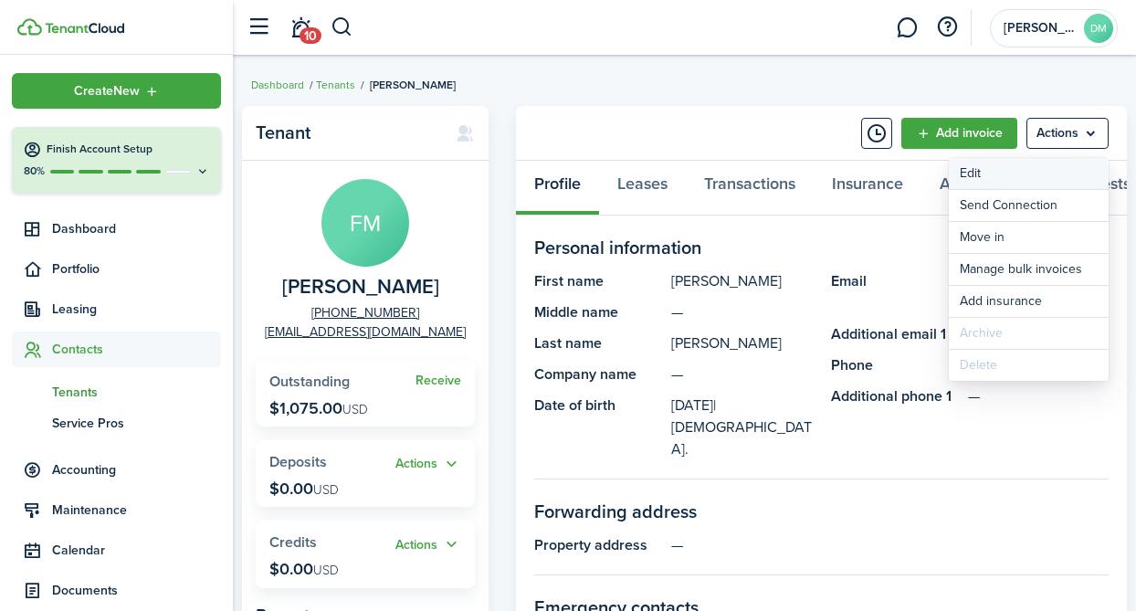
click at [1006, 170] on link "Edit" at bounding box center [1029, 173] width 160 height 31
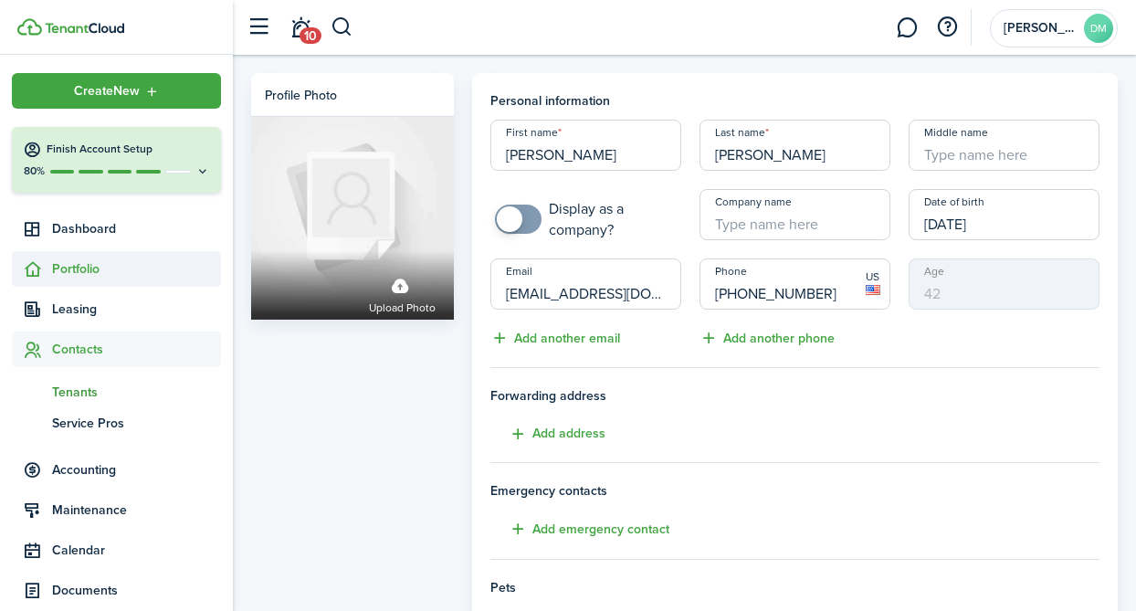
click at [94, 280] on span "Portfolio" at bounding box center [116, 269] width 209 height 36
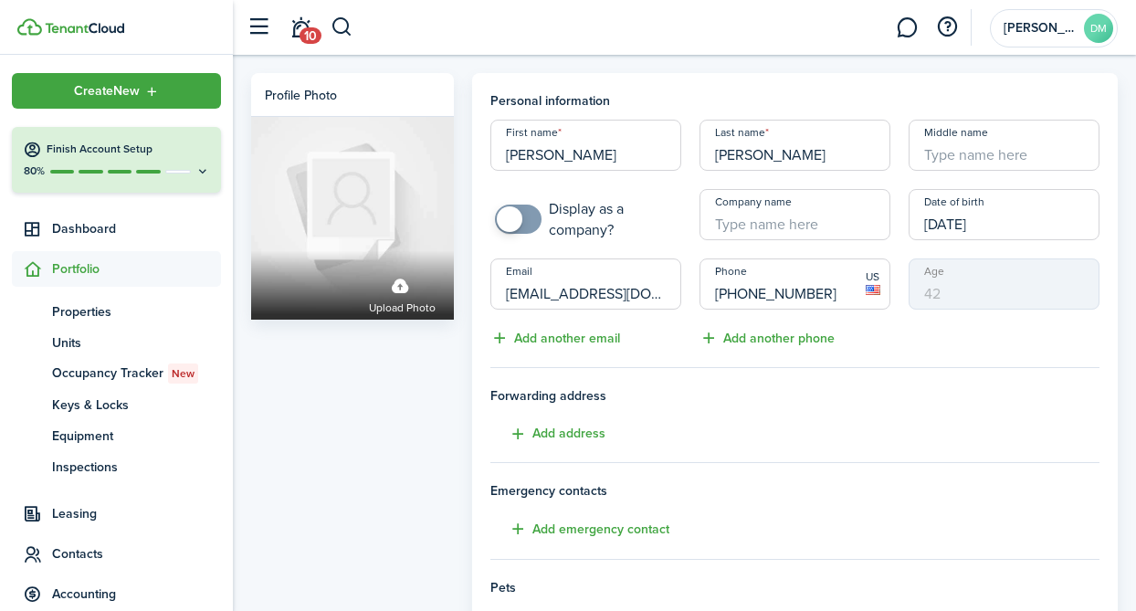
scroll to position [461, 0]
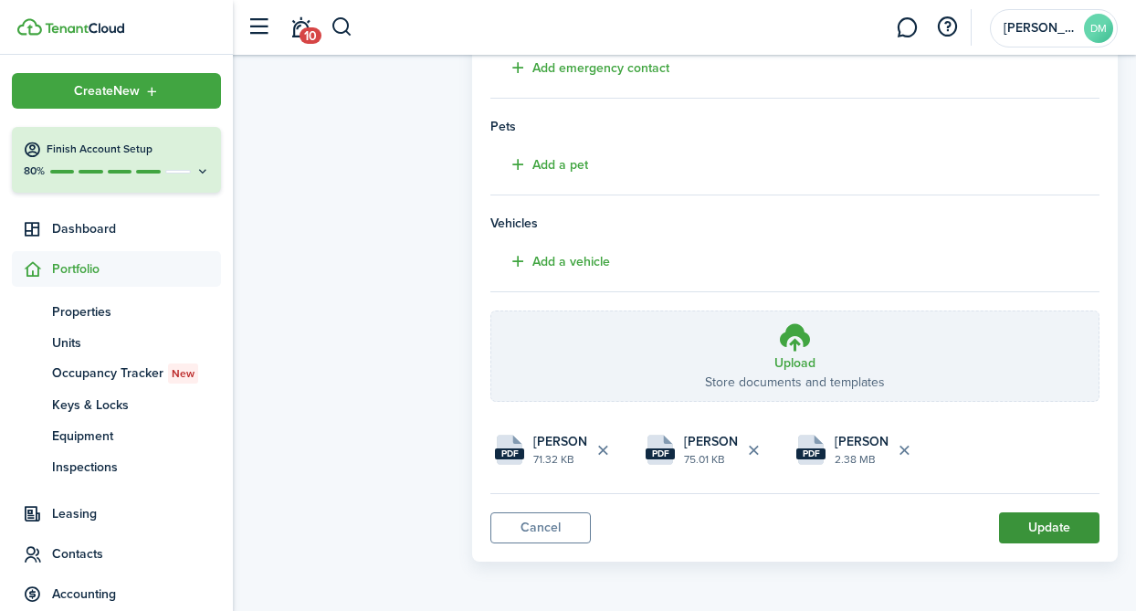
click at [1057, 530] on button "Update" at bounding box center [1049, 527] width 100 height 31
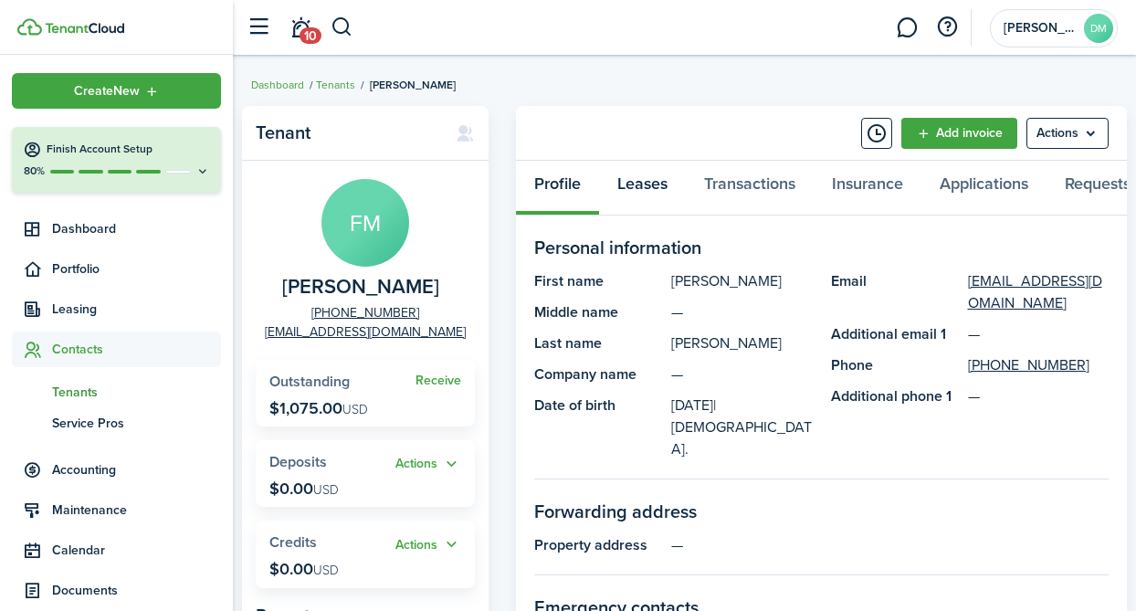
click at [667, 192] on link "Leases" at bounding box center [642, 188] width 87 height 55
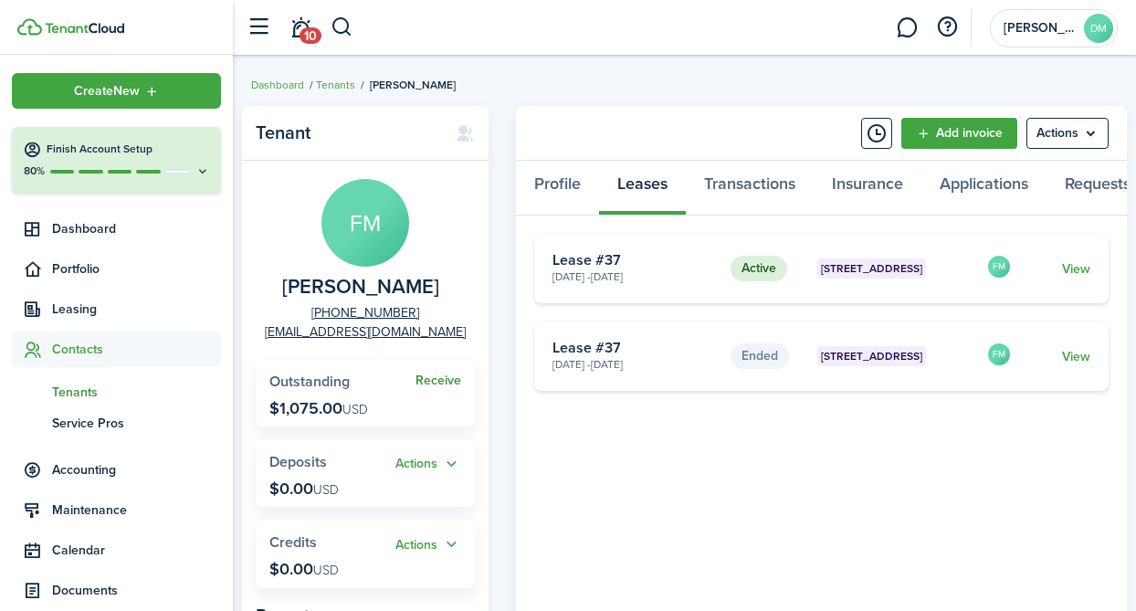
click at [437, 383] on link "Receive" at bounding box center [439, 381] width 46 height 15
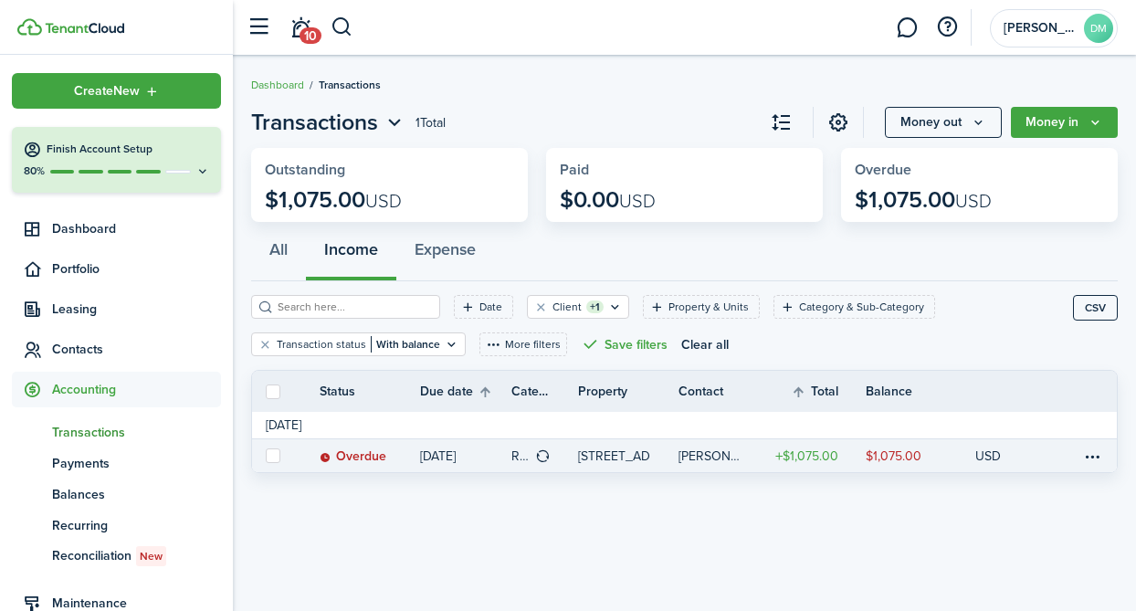
click at [270, 462] on label at bounding box center [273, 455] width 15 height 15
click at [266, 457] on input "checkbox" at bounding box center [265, 456] width 1 height 1
checkbox input "true"
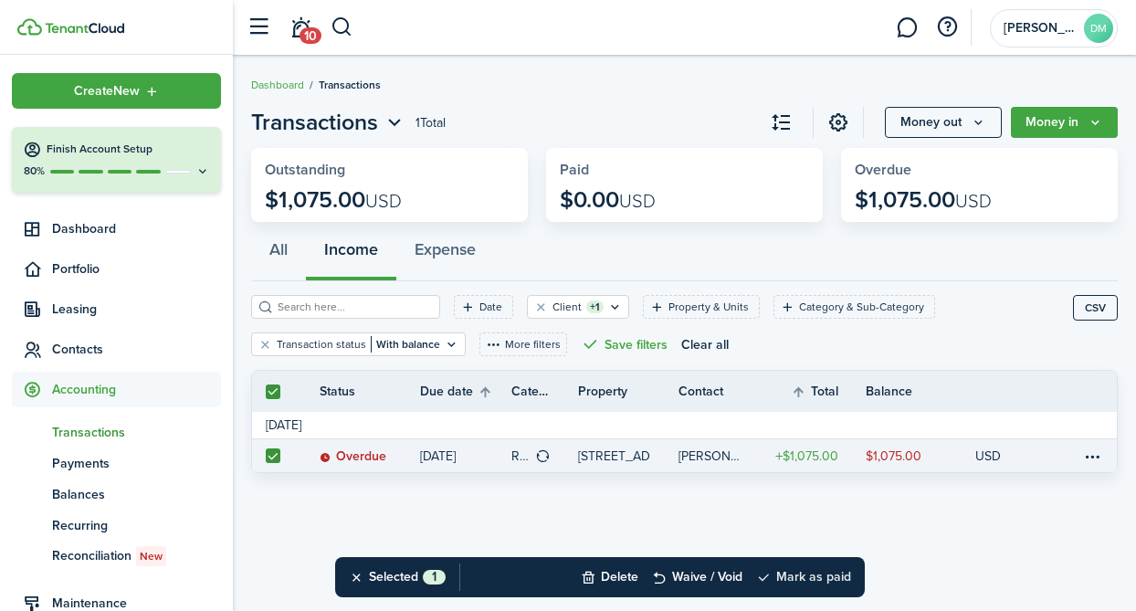
click at [774, 564] on button "Mark as paid" at bounding box center [803, 577] width 95 height 40
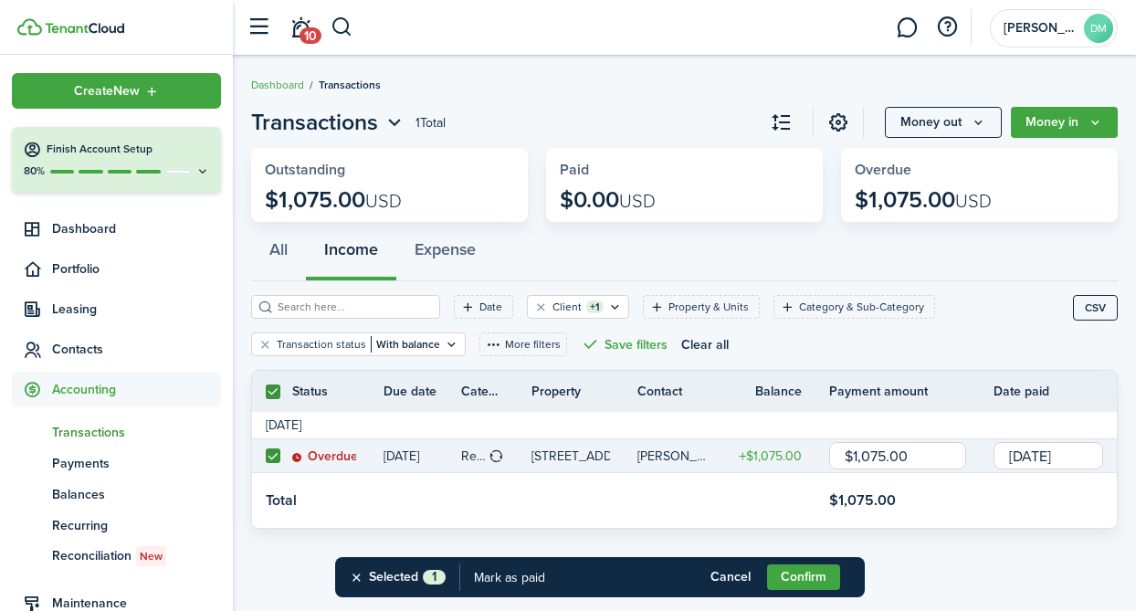
click at [1019, 448] on input "[DATE]" at bounding box center [1049, 455] width 110 height 27
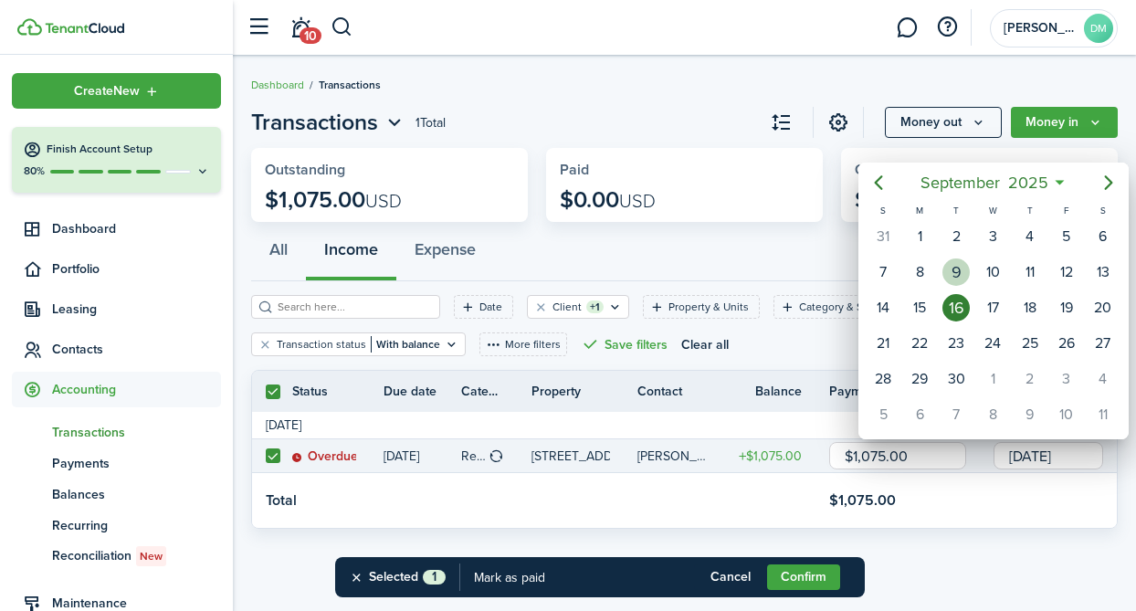
click at [958, 276] on div "9" at bounding box center [955, 271] width 27 height 27
type input "[DATE]"
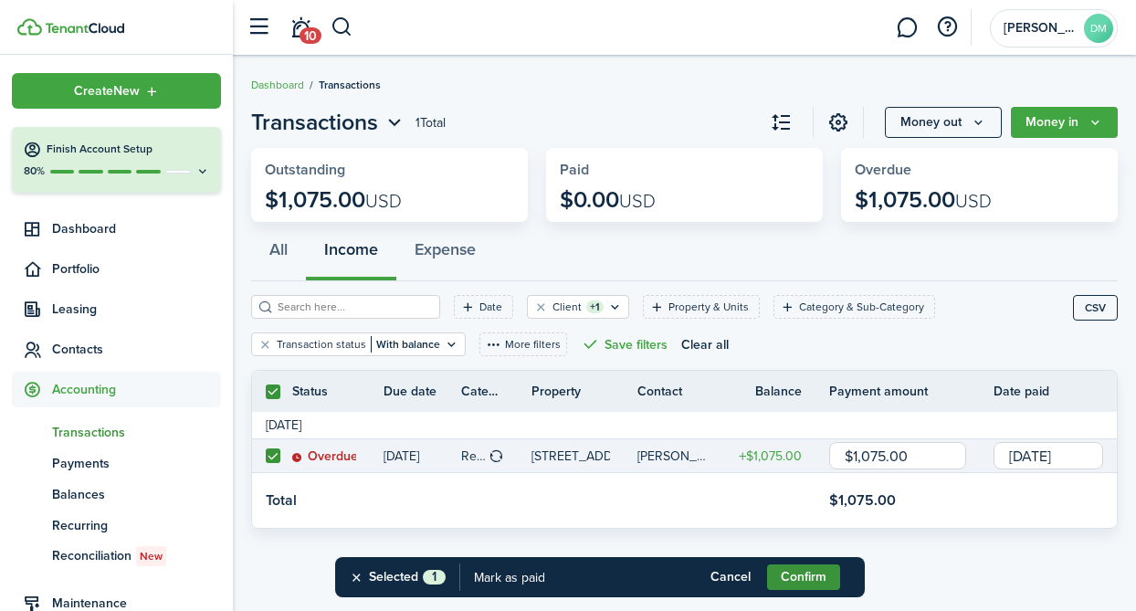
click at [809, 578] on button "Confirm" at bounding box center [803, 577] width 73 height 26
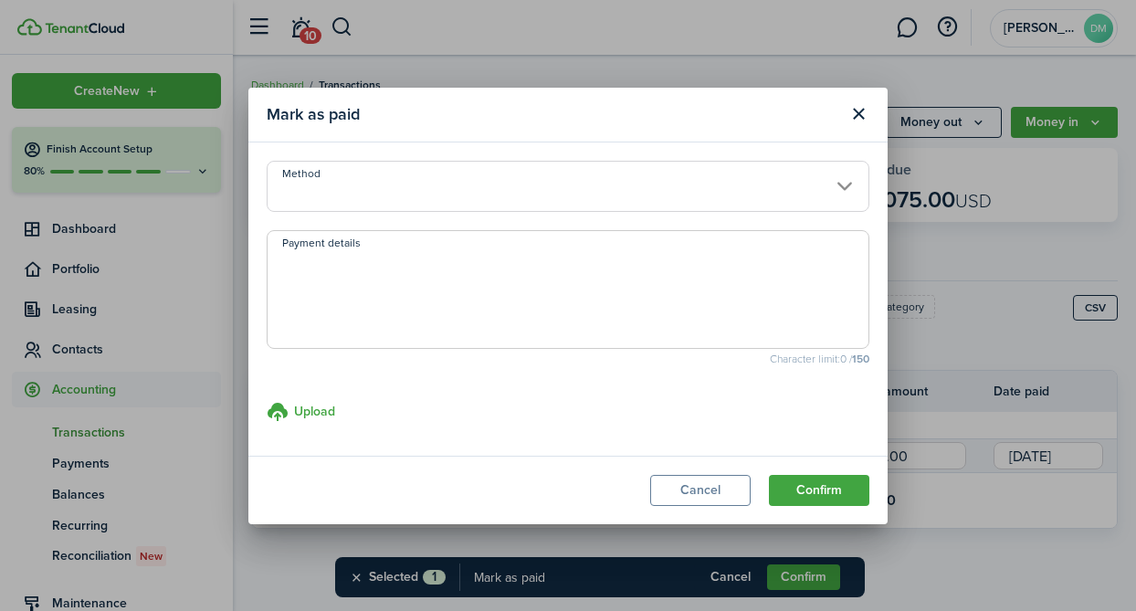
click at [688, 196] on input "Method" at bounding box center [568, 186] width 603 height 51
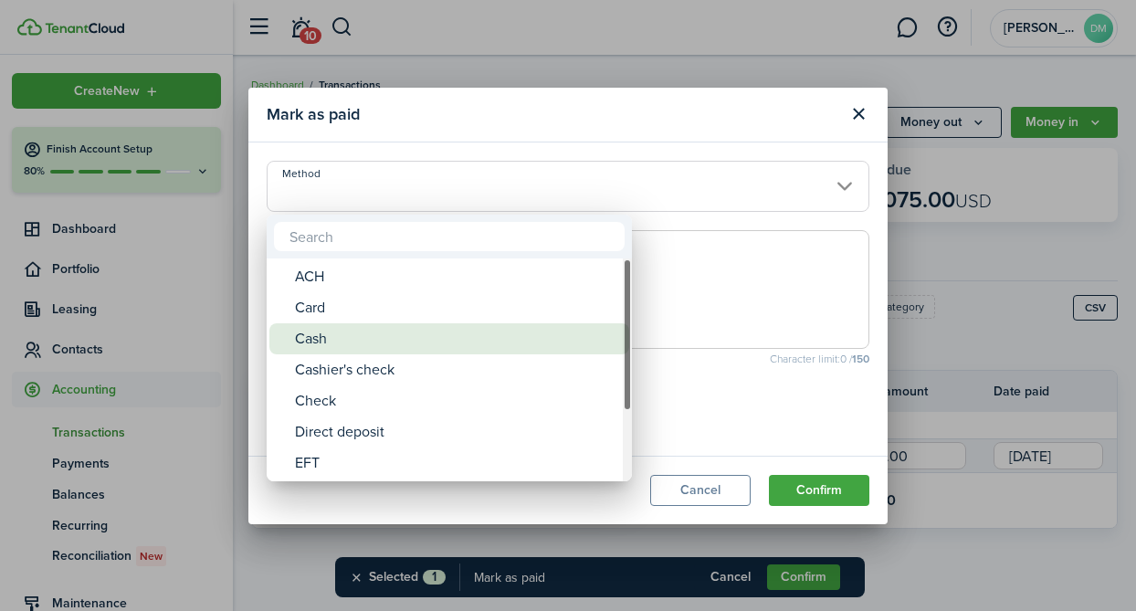
click at [432, 337] on div "Cash" at bounding box center [456, 338] width 323 height 31
type input "Cash"
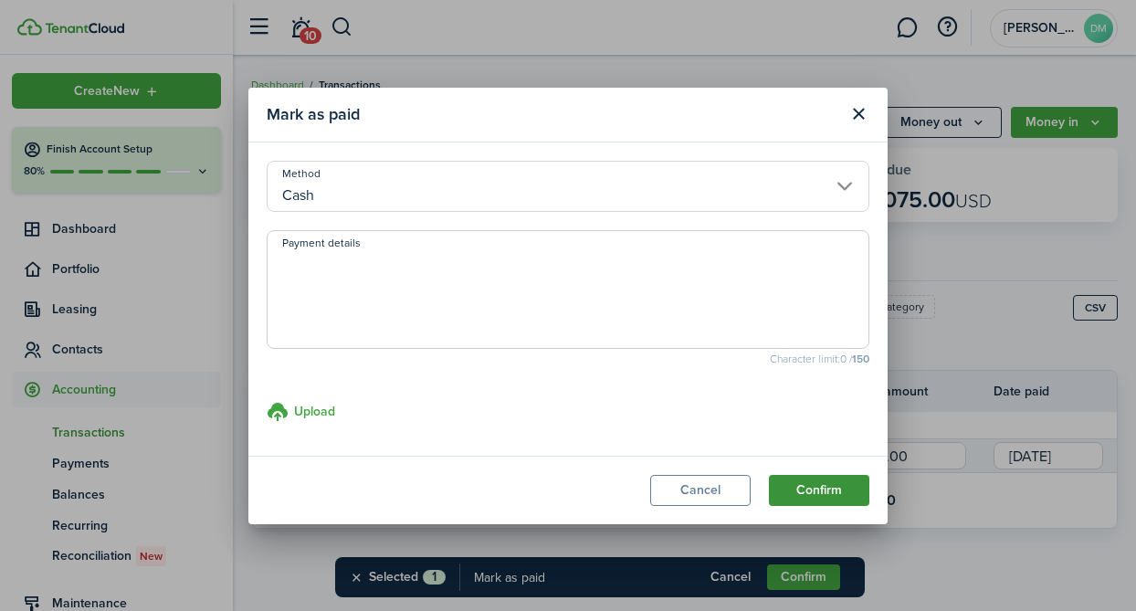
click at [805, 491] on button "Confirm" at bounding box center [819, 490] width 100 height 31
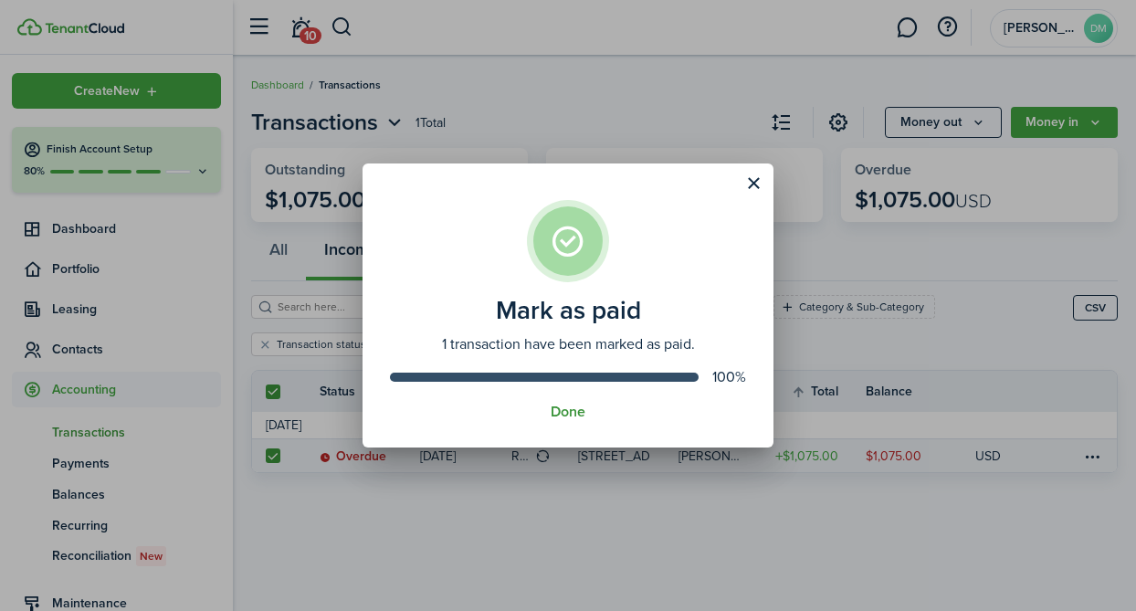
click at [560, 405] on button "Done" at bounding box center [568, 412] width 35 height 16
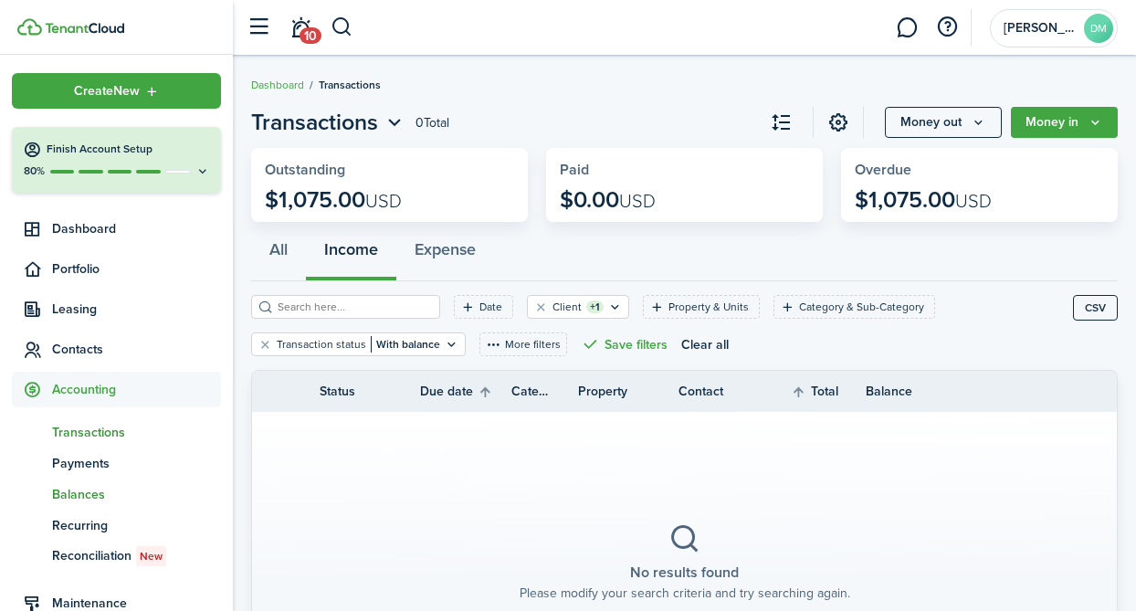
scroll to position [26, 0]
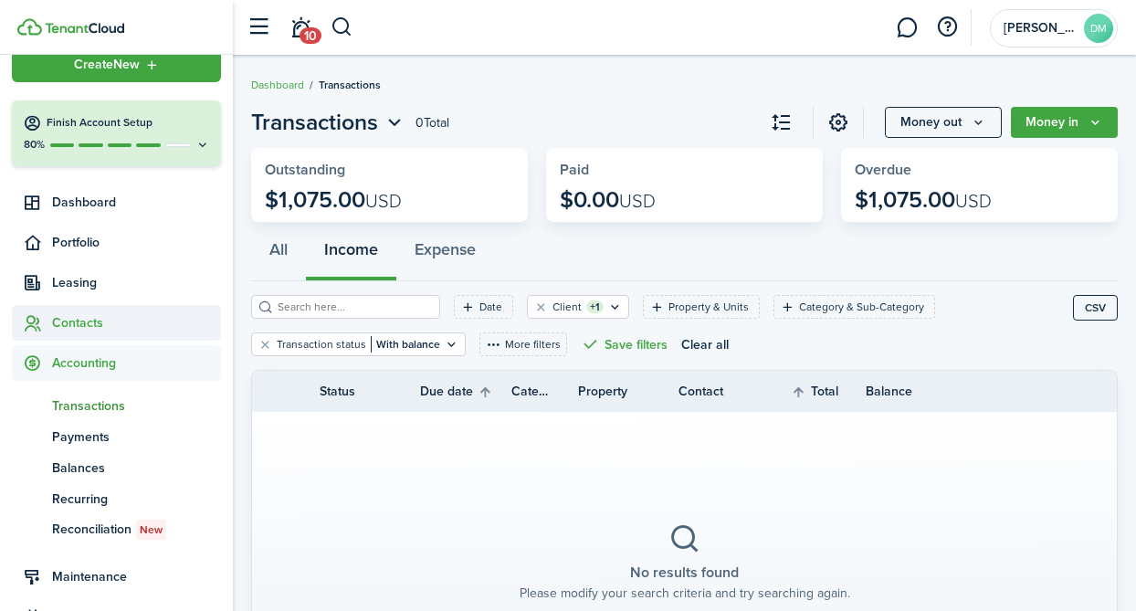
click at [68, 330] on span "Contacts" at bounding box center [136, 322] width 169 height 19
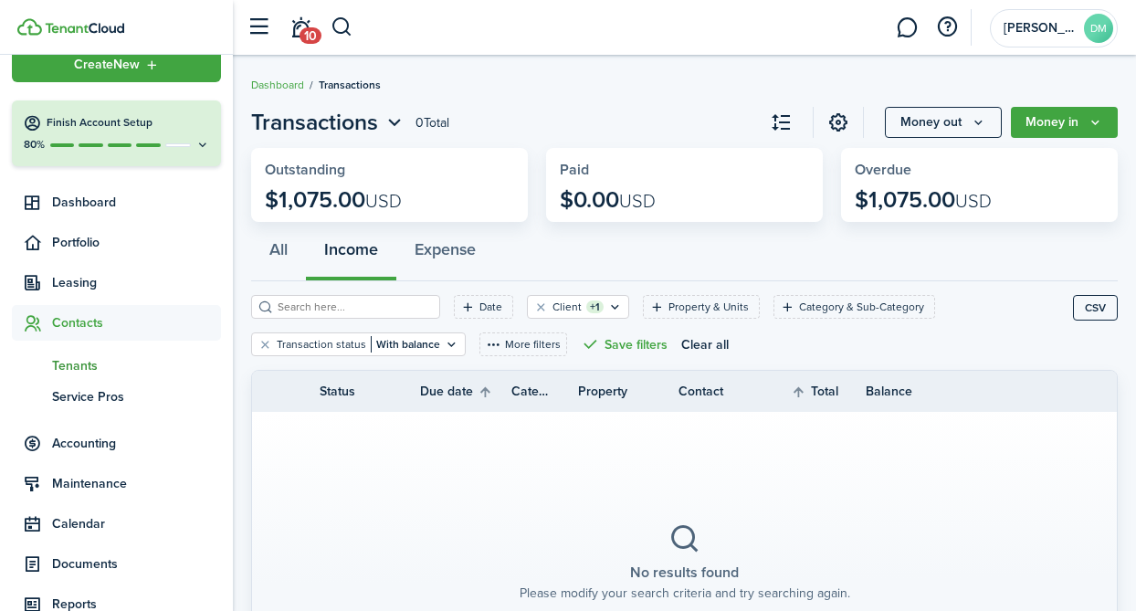
click at [88, 359] on span "Tenants" at bounding box center [136, 365] width 169 height 19
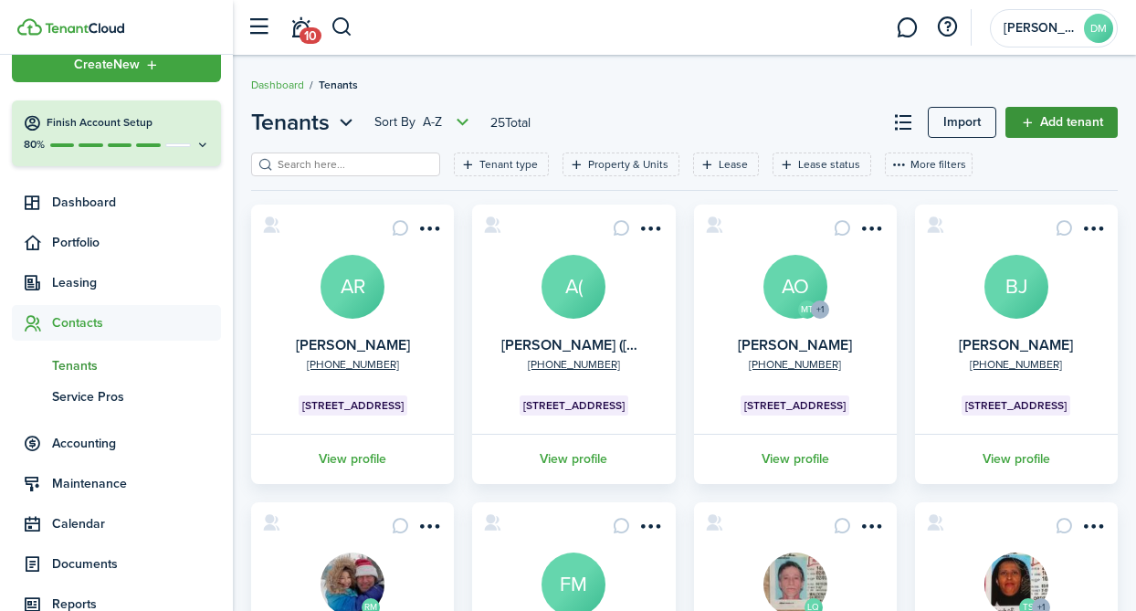
click at [1031, 125] on link "Add tenant" at bounding box center [1061, 122] width 112 height 31
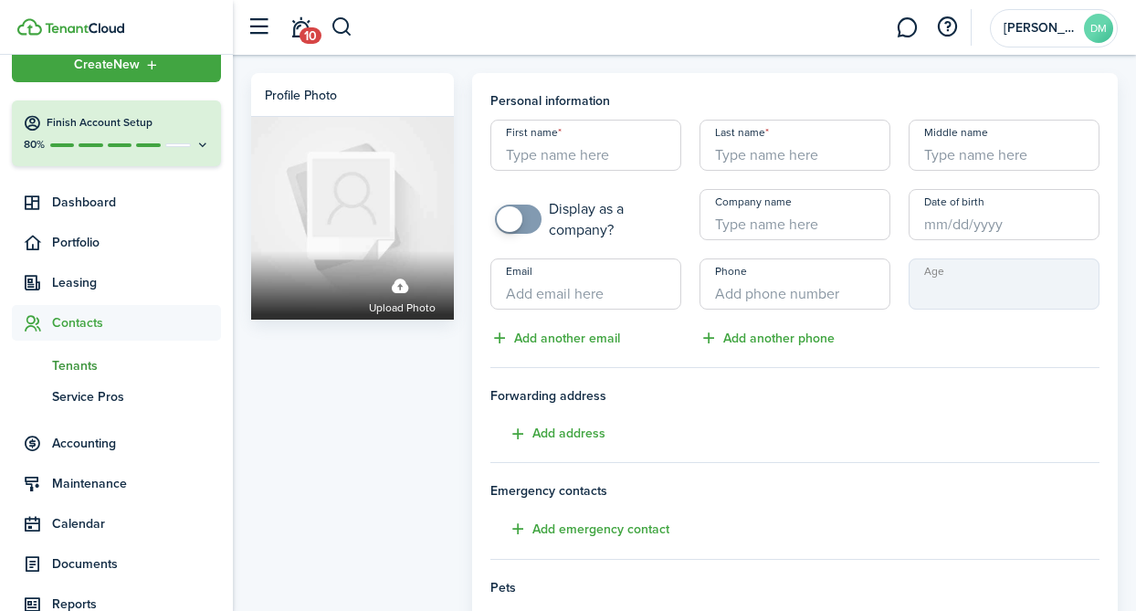
click at [530, 155] on input "First name" at bounding box center [585, 145] width 191 height 51
type input "Alina"
click at [848, 162] on input "Last name" at bounding box center [795, 145] width 191 height 51
click at [784, 149] on input "Last name" at bounding box center [795, 145] width 191 height 51
paste input "[PERSON_NAME] & [PERSON_NAME] - 1S"
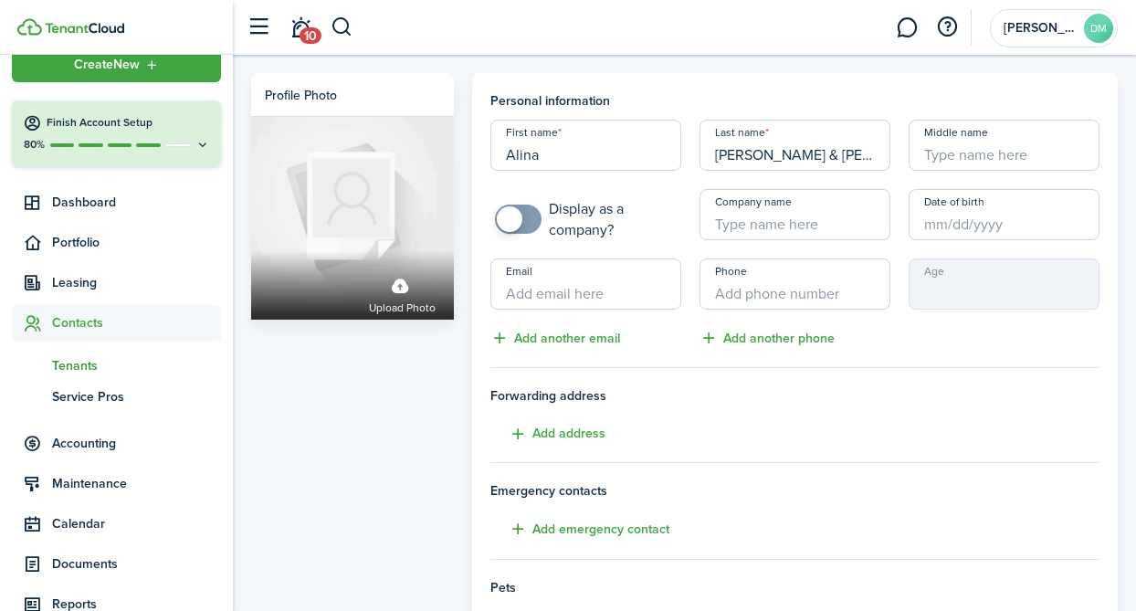
scroll to position [0, 18]
drag, startPoint x: 749, startPoint y: 161, endPoint x: 936, endPoint y: 150, distance: 187.5
click at [936, 150] on div "First name [PERSON_NAME] Last name [PERSON_NAME] & [PERSON_NAME] - 1S Middle na…" at bounding box center [794, 234] width 627 height 229
type input "[PERSON_NAME]"
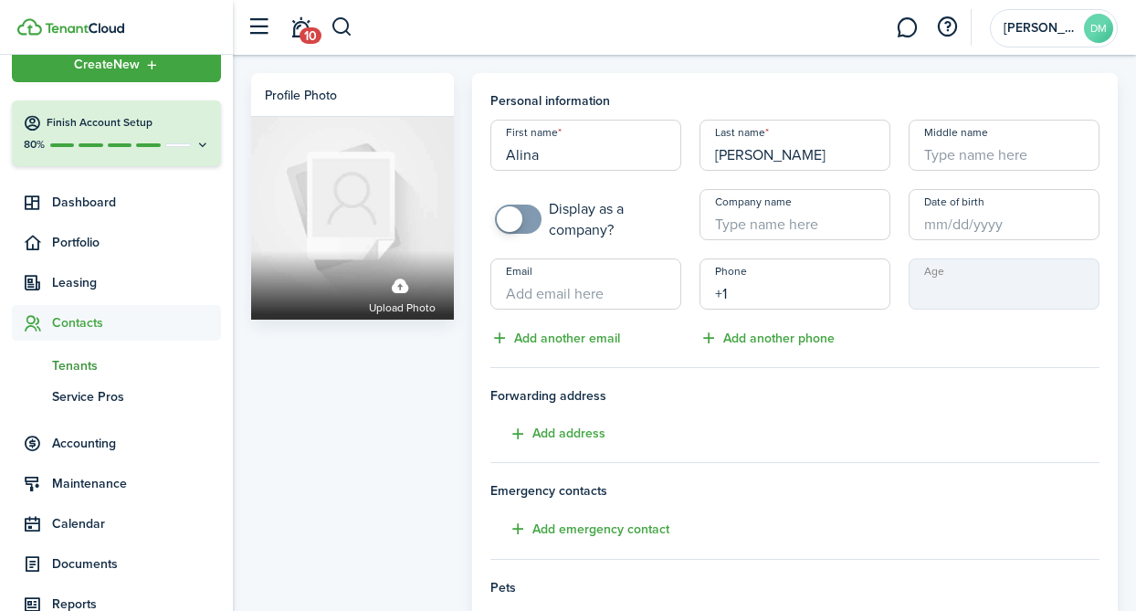
click at [805, 292] on input "+1" at bounding box center [795, 283] width 191 height 51
click at [1115, 231] on panel-main "Personal information First name [PERSON_NAME] Last name [PERSON_NAME] Middle na…" at bounding box center [795, 577] width 646 height 1009
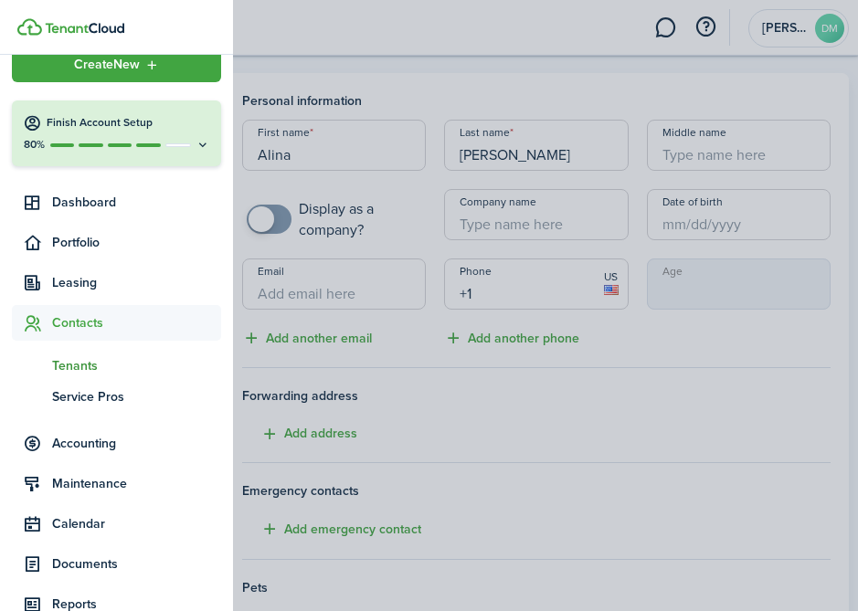
click at [518, 300] on container-opacity at bounding box center [429, 305] width 858 height 611
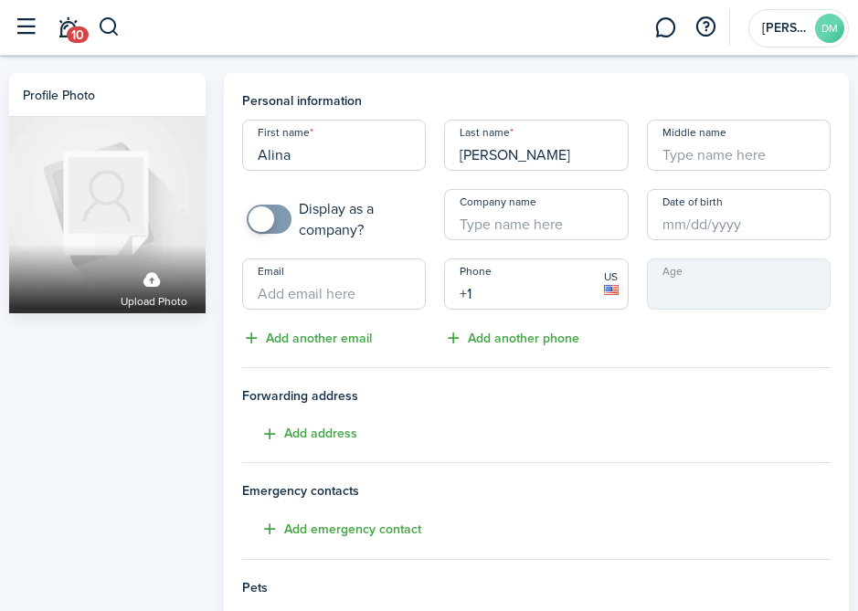
click at [504, 300] on input "+1" at bounding box center [536, 283] width 184 height 51
type input "[PHONE_NUMBER]"
click at [687, 220] on input "Date of birth" at bounding box center [739, 214] width 184 height 51
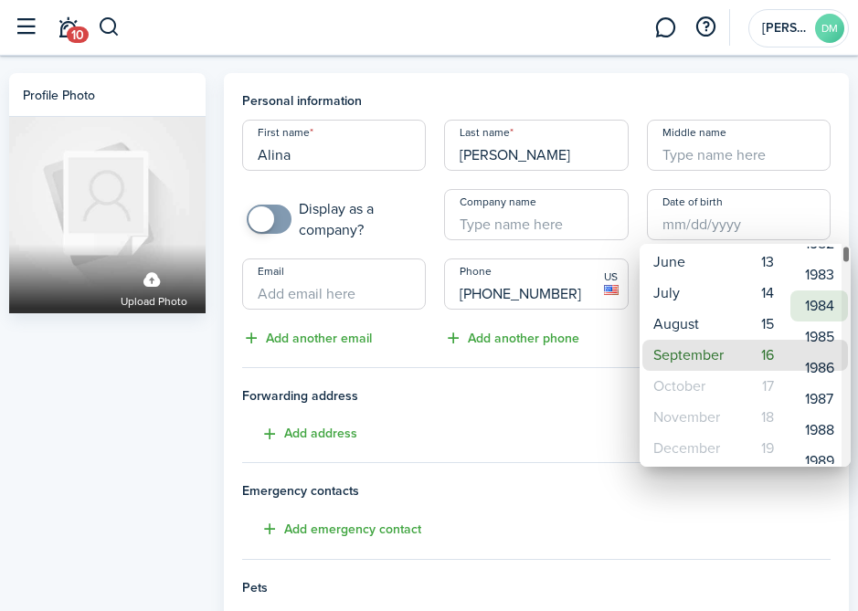
type input "[DATE]"
type input "40"
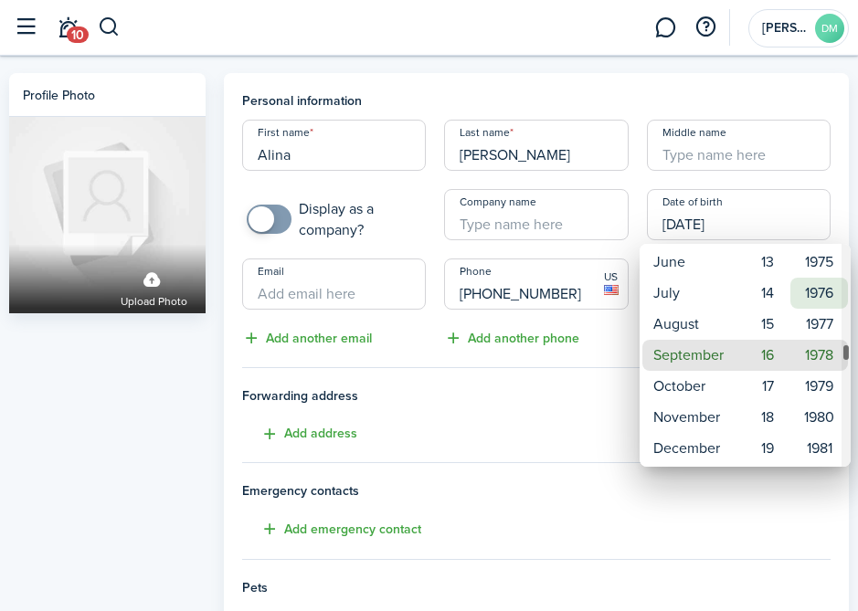
type input "[DATE]"
type input "47"
type input "[DATE]"
type input "59"
type input "[DATE]"
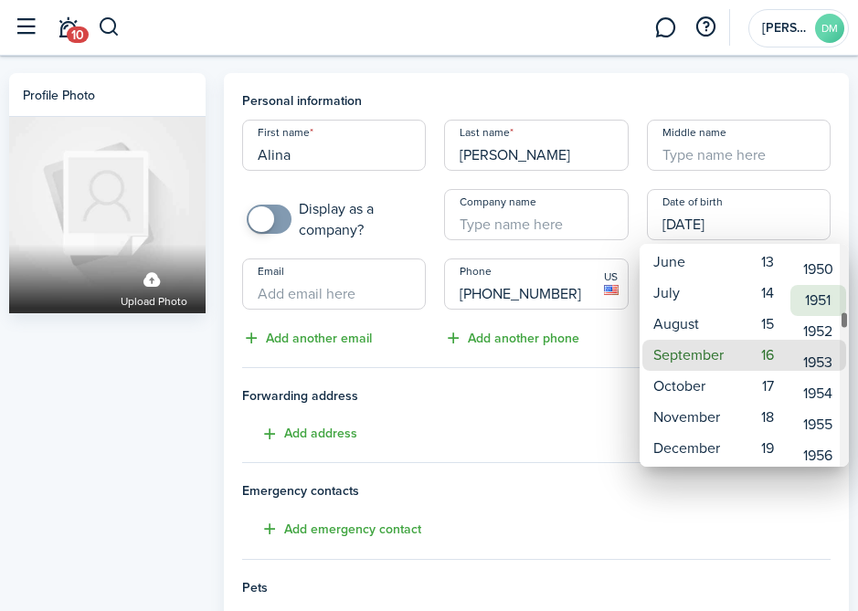
type input "72"
click at [802, 290] on mbsc-wheel-item "1951" at bounding box center [818, 293] width 56 height 31
type input "[DATE]"
type input "74"
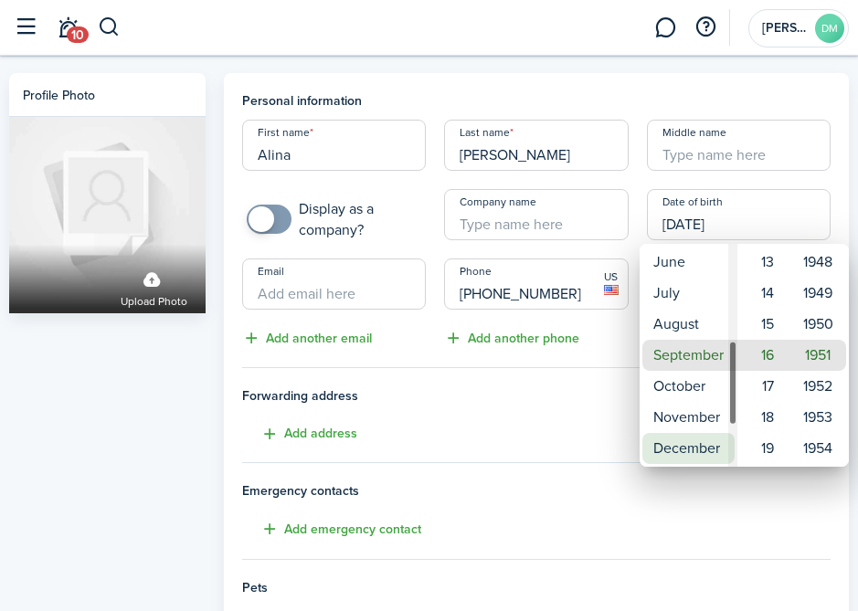
click at [688, 444] on mbsc-wheel-item "December" at bounding box center [688, 448] width 92 height 31
type input "[DATE]"
type input "73"
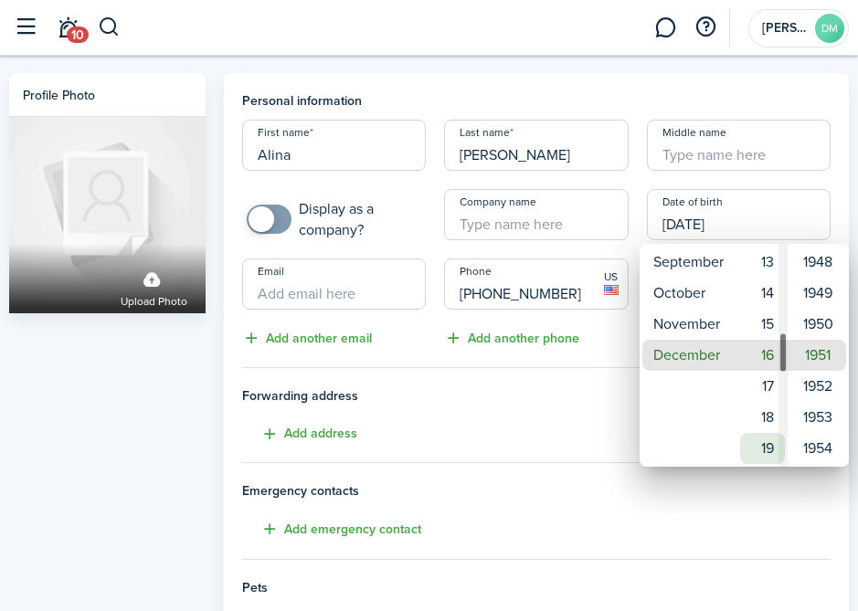
click at [774, 455] on mbsc-wheel-item "19" at bounding box center [762, 448] width 45 height 31
type input "[DATE]"
click at [553, 392] on div at bounding box center [429, 305] width 1150 height 903
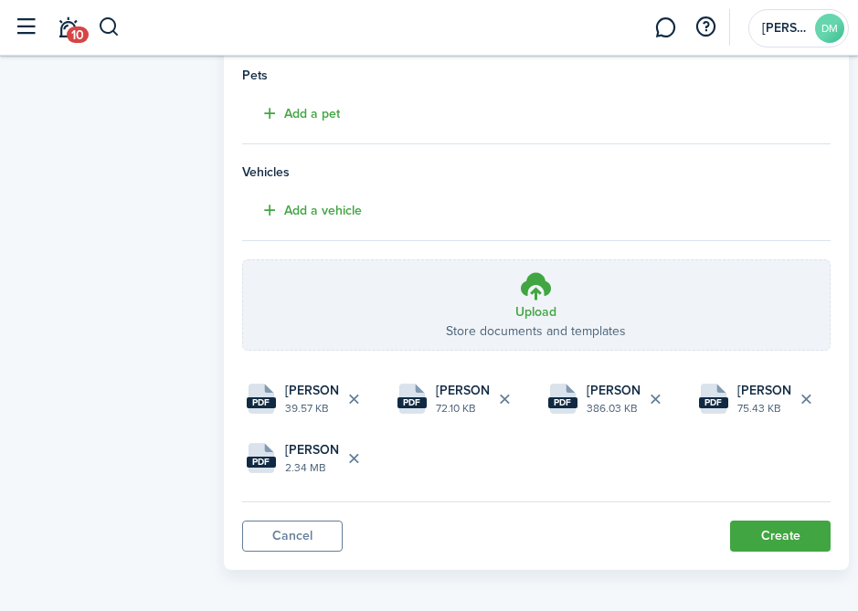
scroll to position [521, 0]
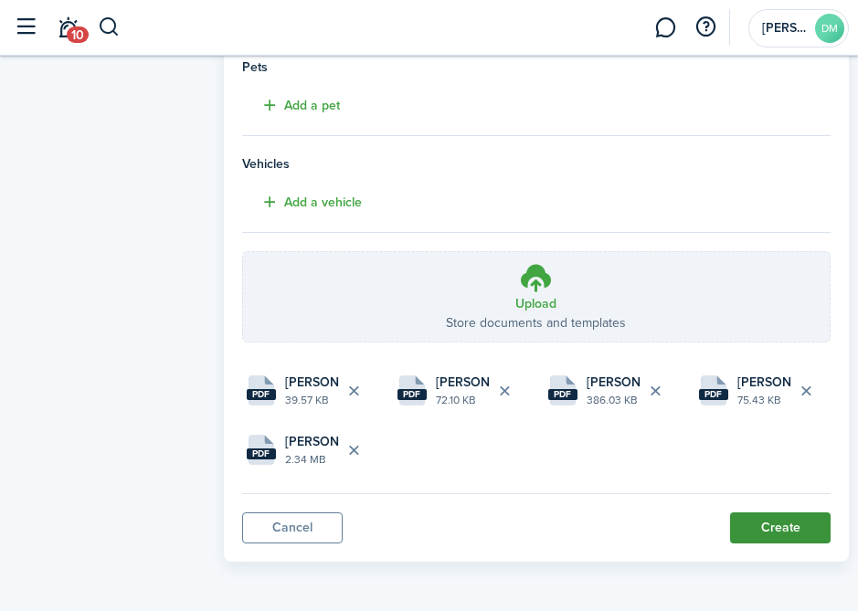
click at [768, 522] on button "Create" at bounding box center [780, 527] width 100 height 31
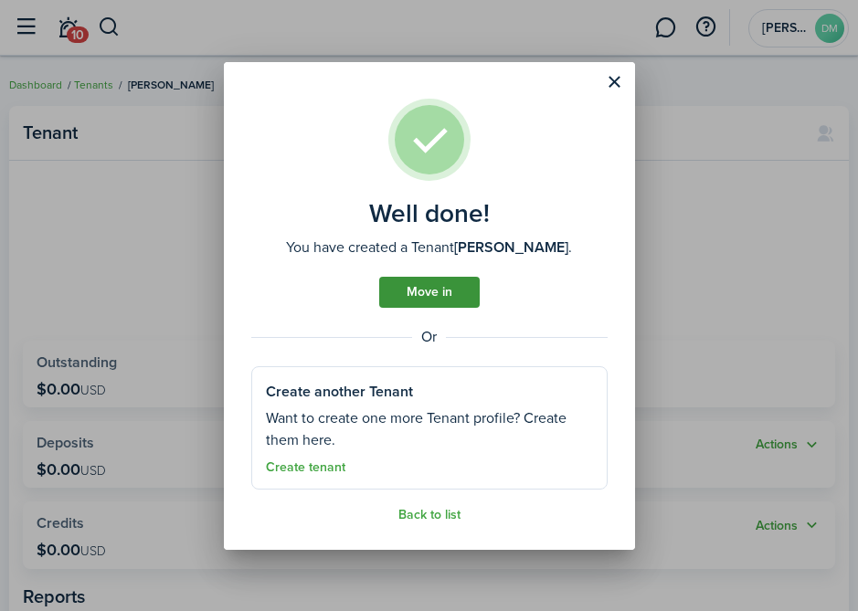
click at [440, 305] on link "Move in" at bounding box center [429, 292] width 100 height 31
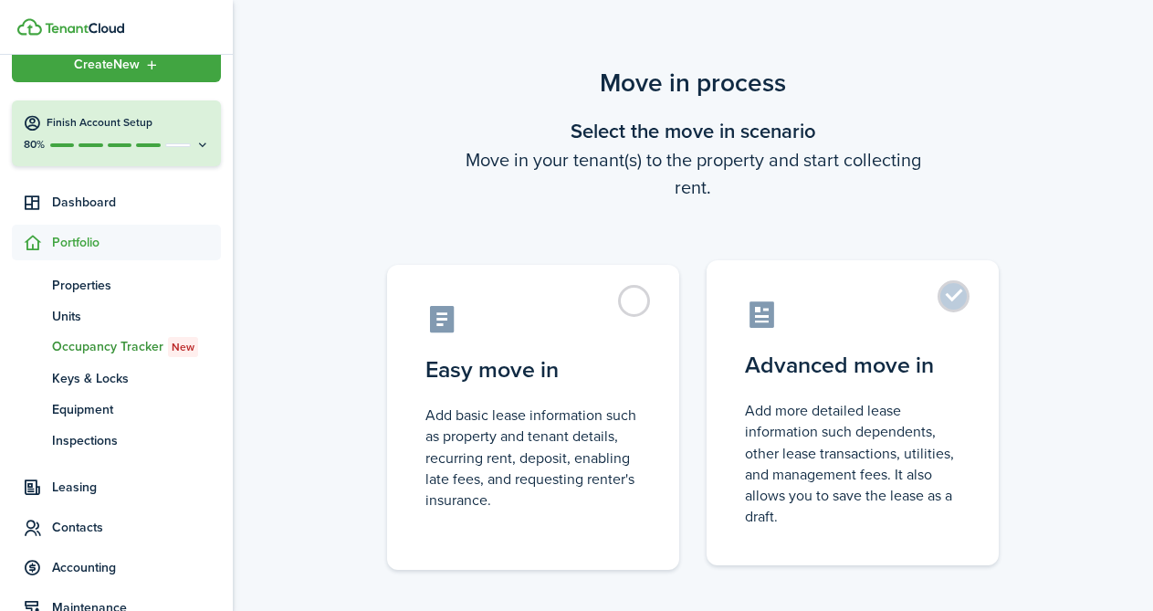
click at [959, 287] on label "Advanced move in Add more detailed lease information such dependents, other lea…" at bounding box center [853, 412] width 292 height 305
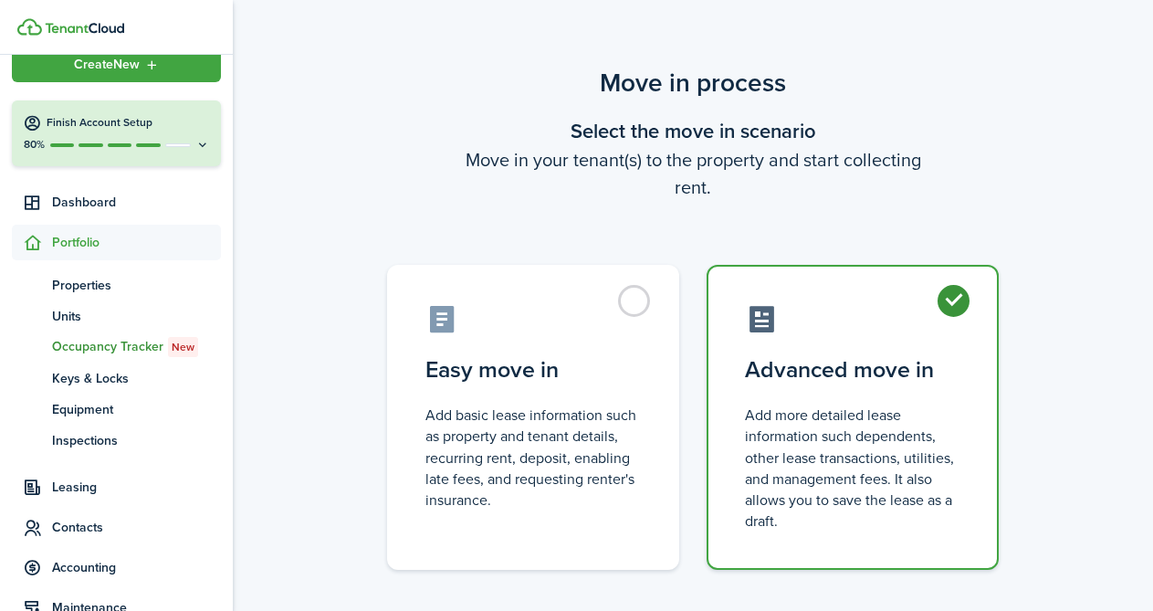
radio input "true"
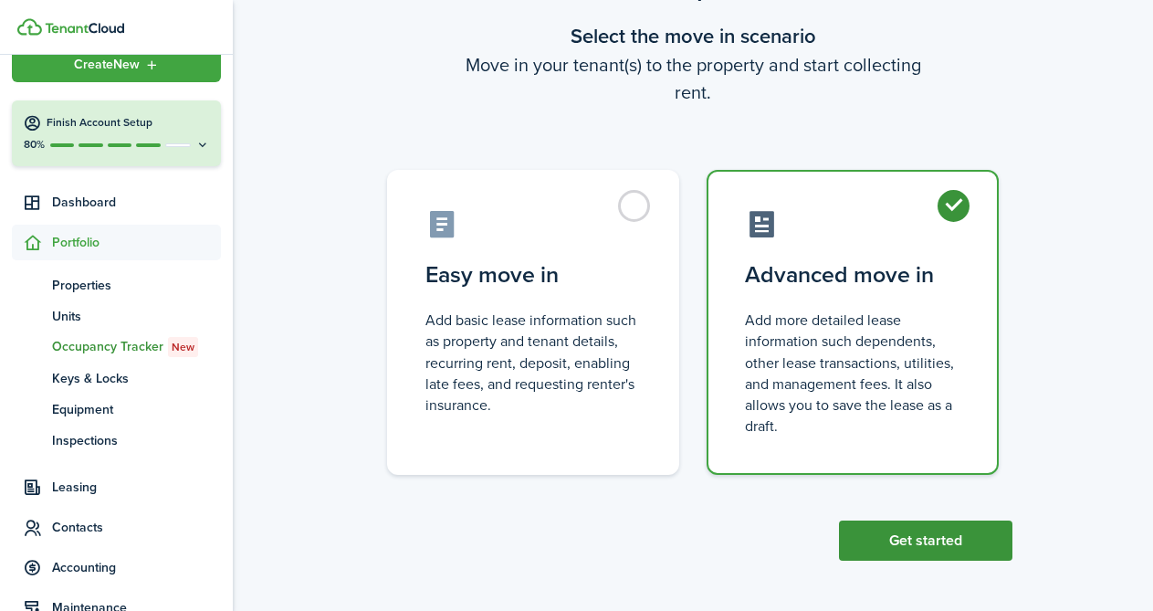
click at [938, 544] on button "Get started" at bounding box center [926, 541] width 174 height 40
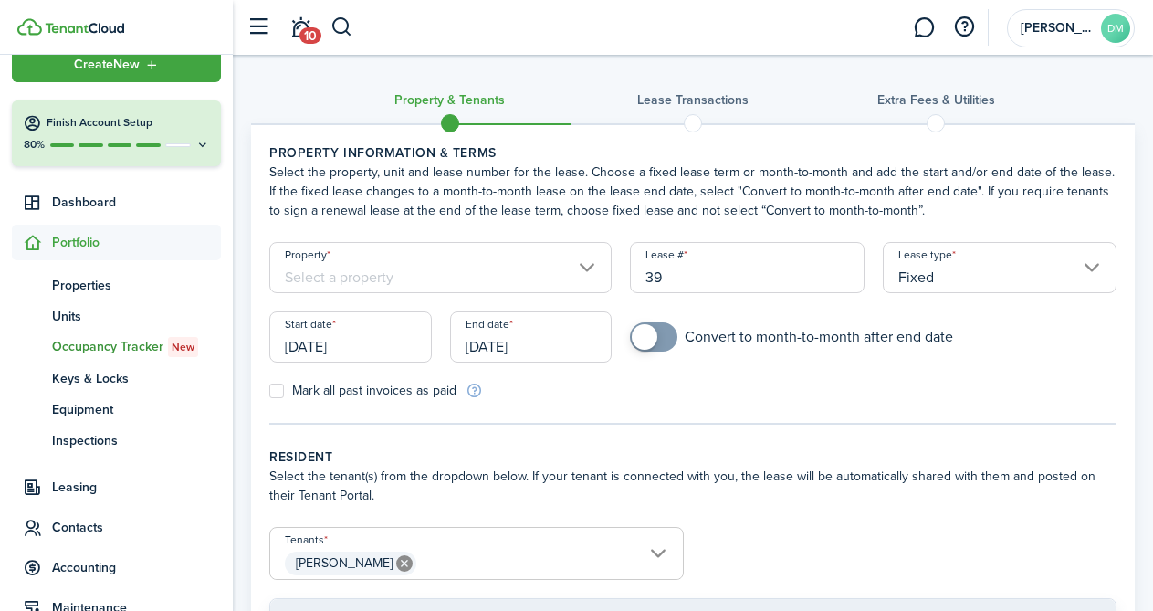
click at [574, 260] on input "Property" at bounding box center [440, 267] width 342 height 51
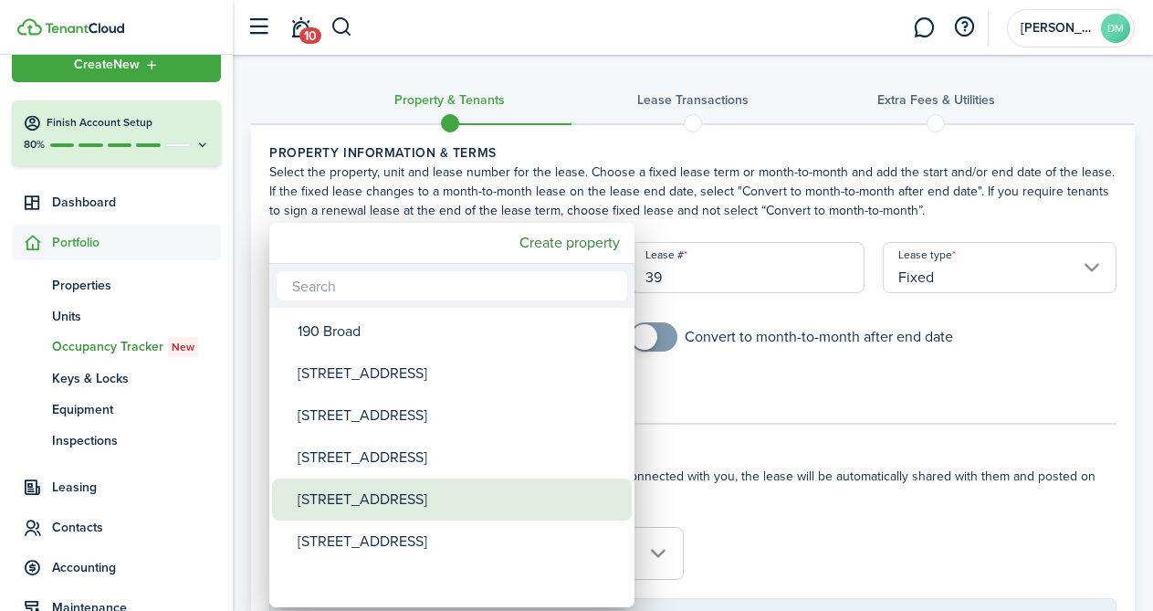
click at [443, 500] on div "[STREET_ADDRESS]" at bounding box center [459, 500] width 323 height 42
type input "[STREET_ADDRESS]"
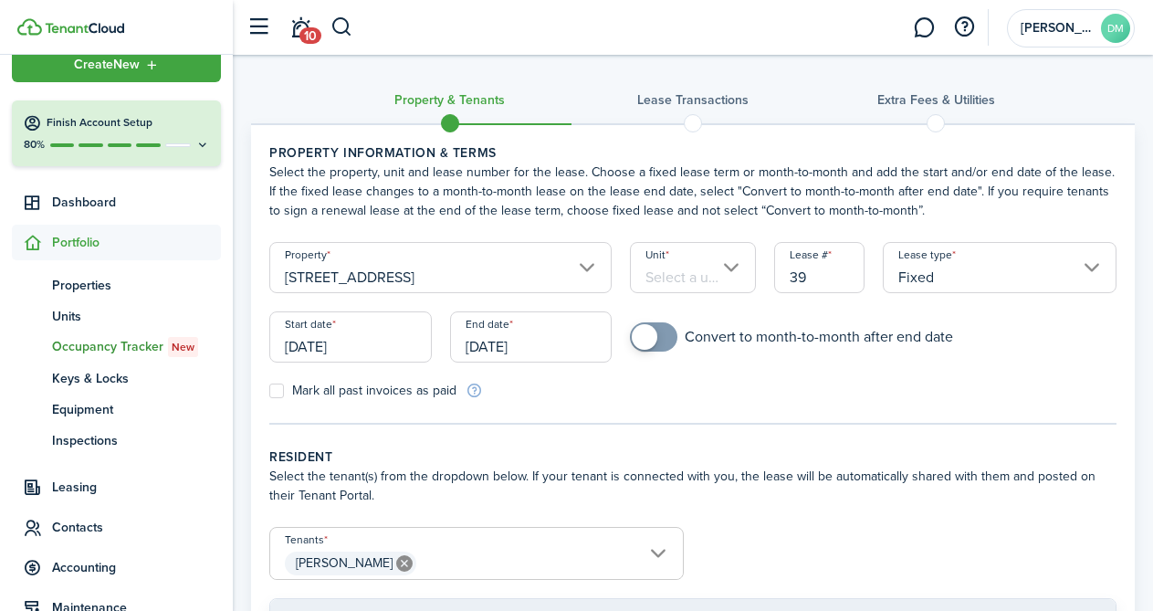
click at [728, 272] on input "Unit" at bounding box center [693, 267] width 126 height 51
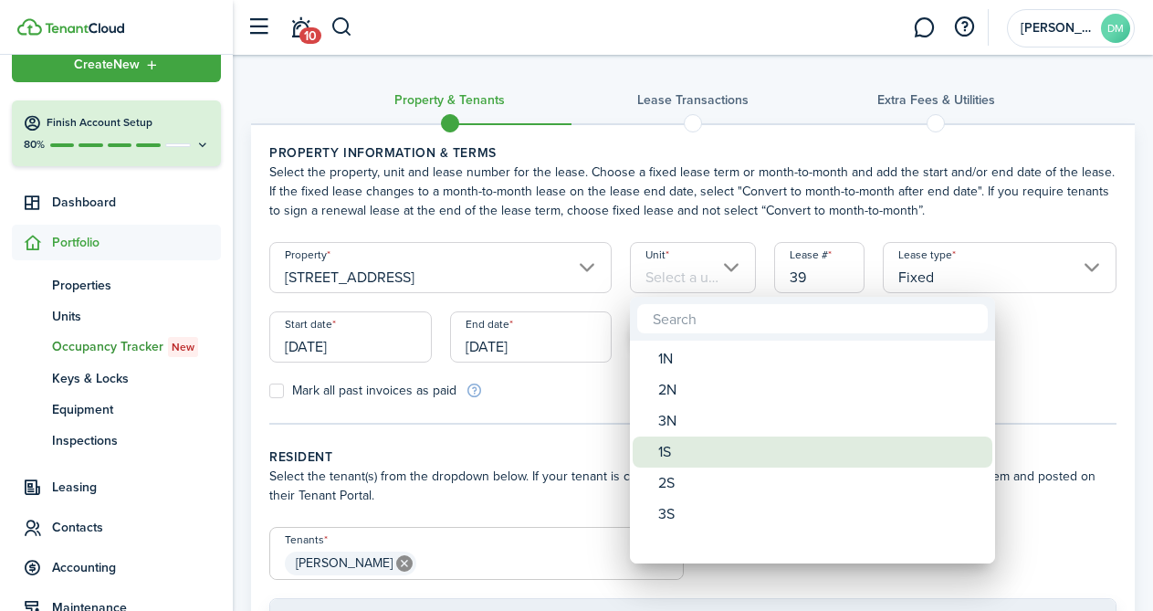
click at [682, 456] on div "1S" at bounding box center [819, 452] width 323 height 31
type input "1S"
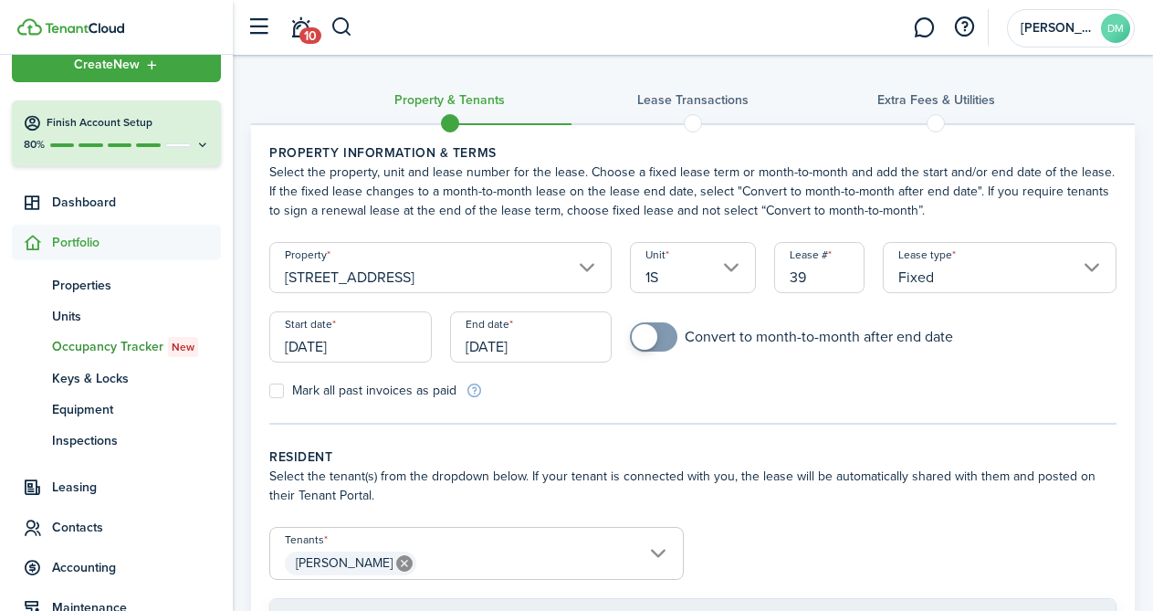
click at [328, 327] on input "[DATE]" at bounding box center [350, 336] width 163 height 51
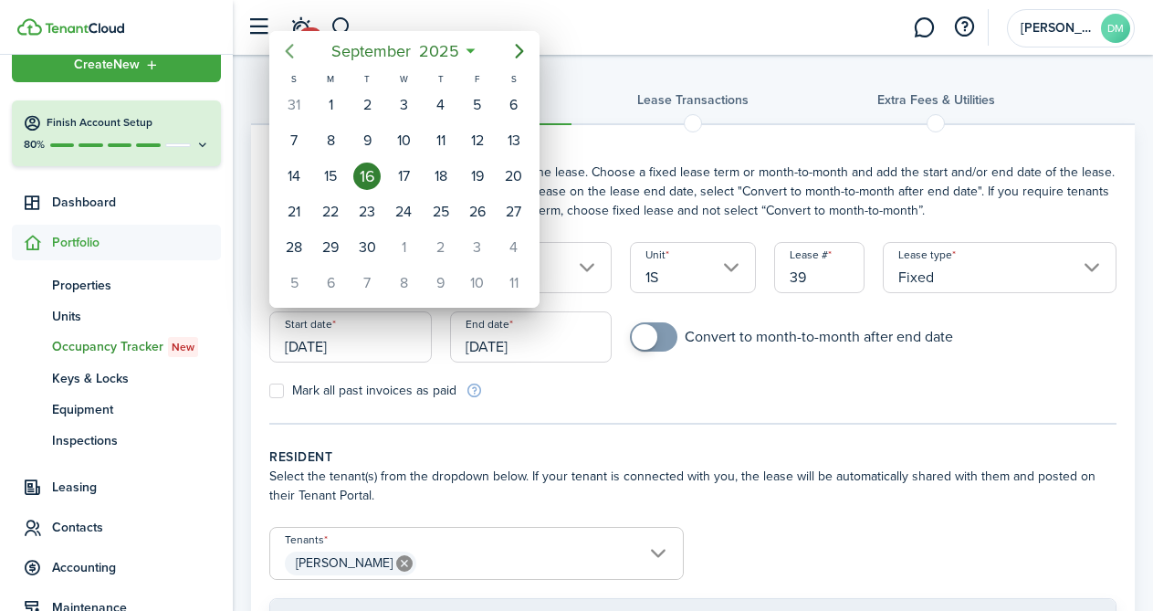
click at [290, 42] on icon "Previous page" at bounding box center [290, 51] width 22 height 22
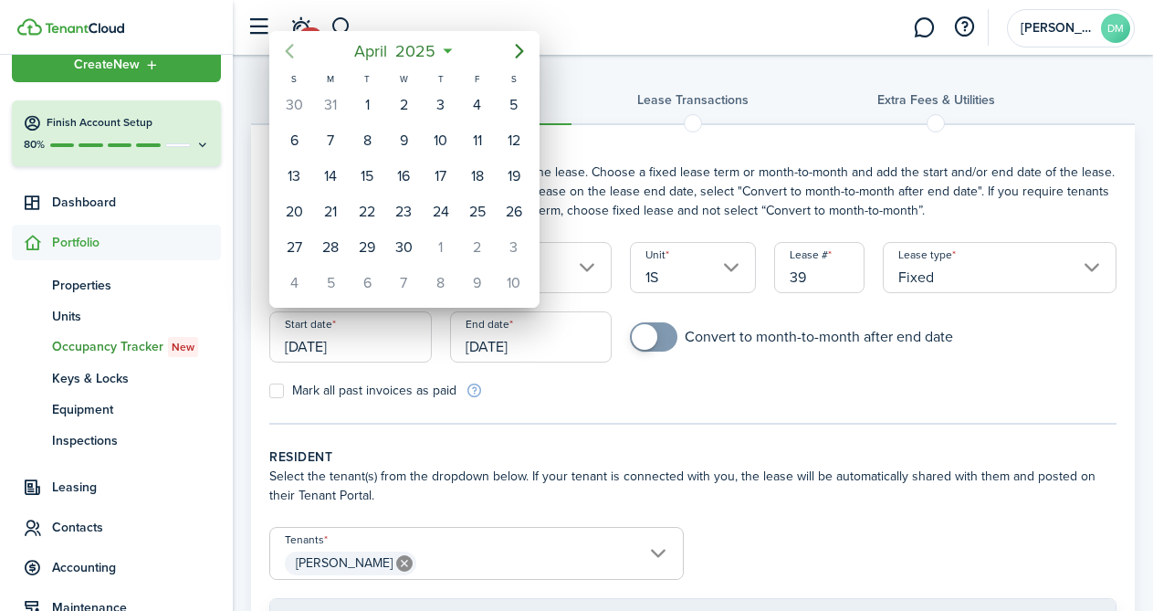
click at [290, 42] on icon "Previous page" at bounding box center [290, 51] width 22 height 22
click at [402, 110] on div "1" at bounding box center [403, 104] width 27 height 27
type input "[DATE]"
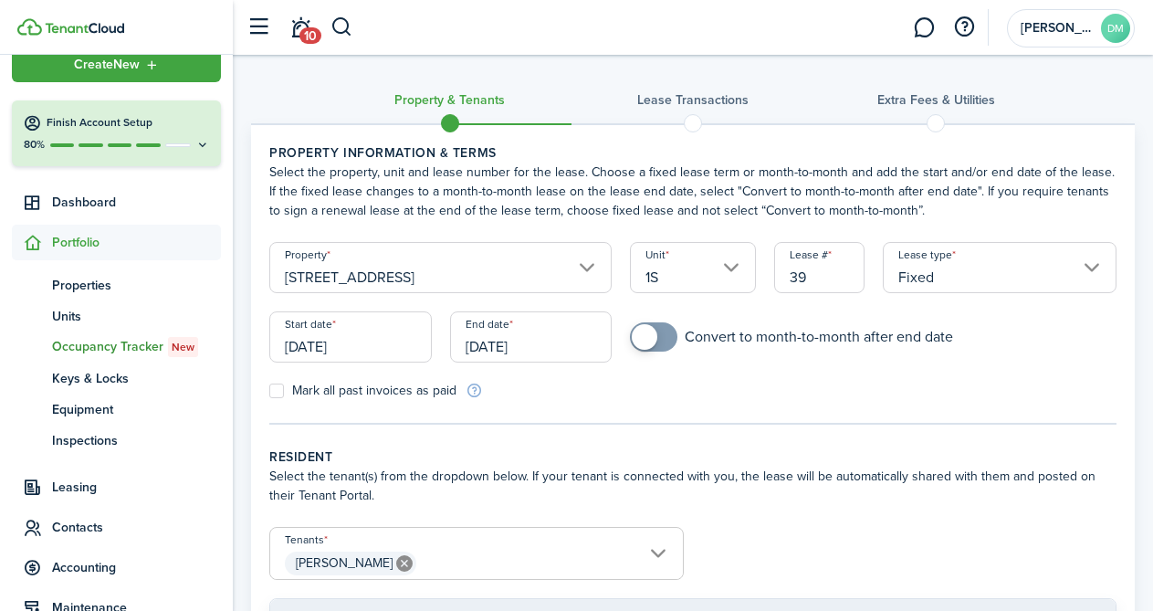
click at [505, 325] on input "[DATE]" at bounding box center [531, 336] width 163 height 51
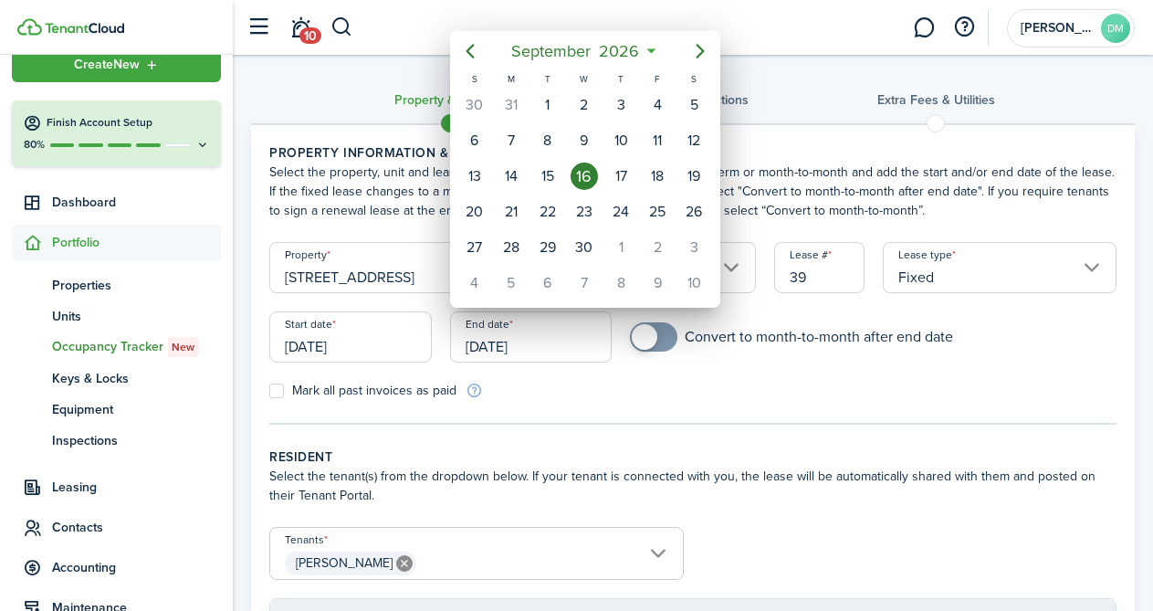
click at [580, 68] on div "[DATE]" at bounding box center [585, 51] width 270 height 40
click at [574, 59] on span "September" at bounding box center [552, 51] width 88 height 33
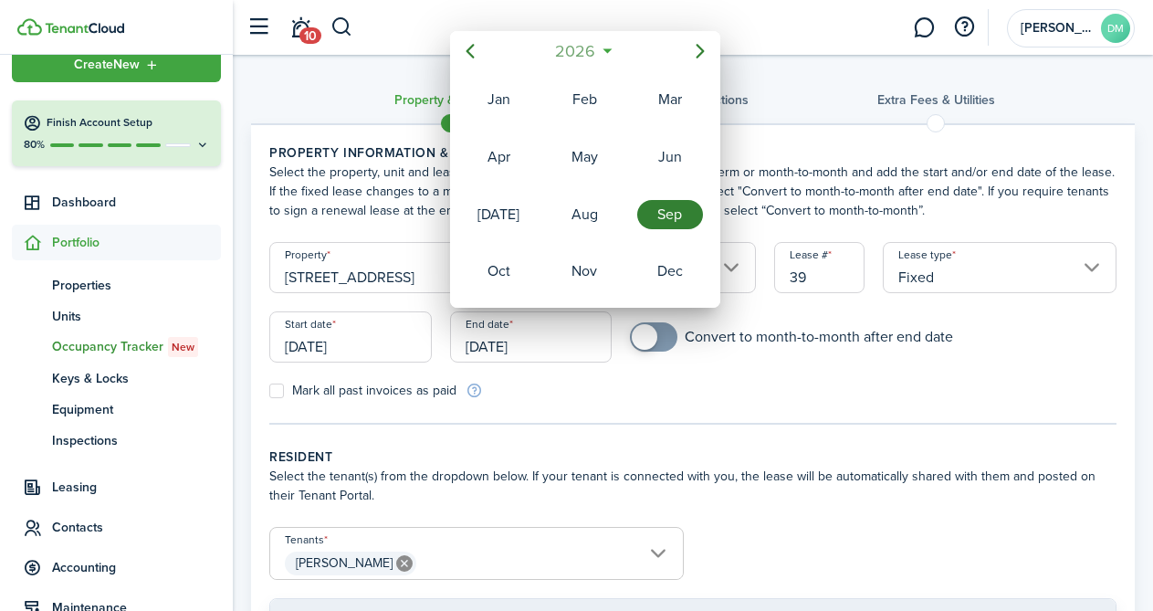
click at [574, 59] on span "2026" at bounding box center [576, 51] width 48 height 33
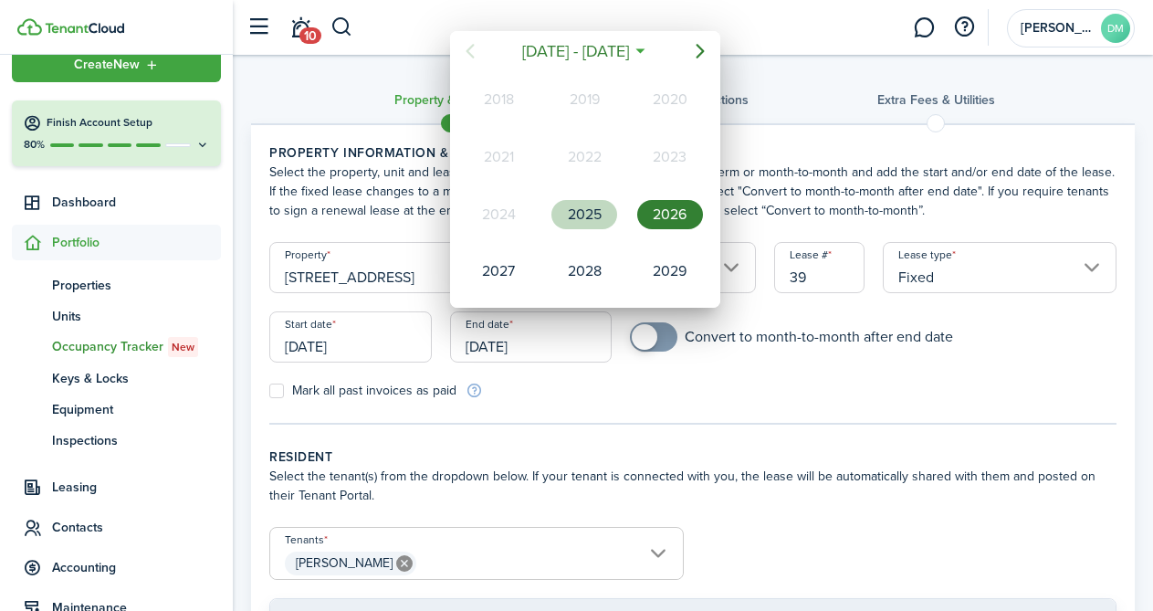
click at [570, 212] on div "2025" at bounding box center [585, 214] width 66 height 29
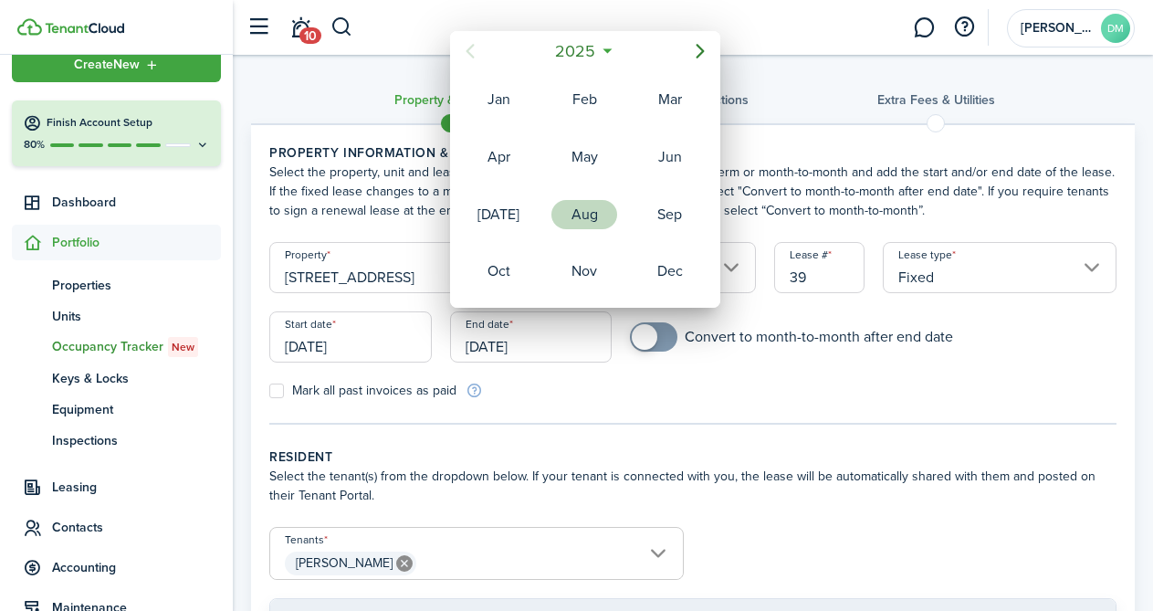
click at [577, 221] on div "Aug" at bounding box center [585, 214] width 66 height 29
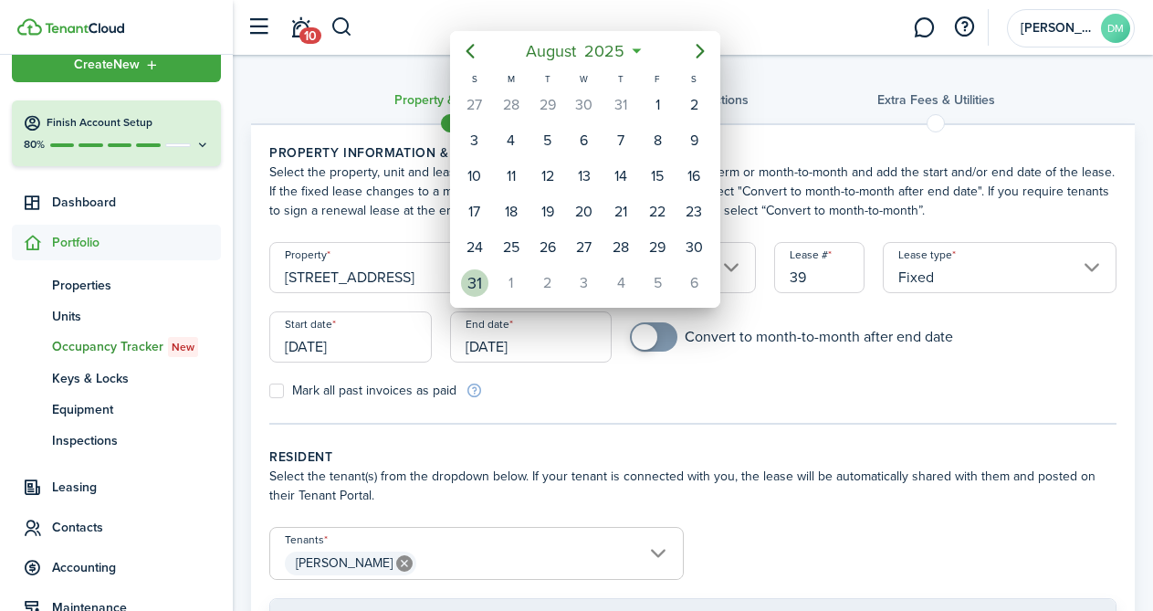
click at [477, 283] on div "31" at bounding box center [474, 282] width 27 height 27
type input "[DATE]"
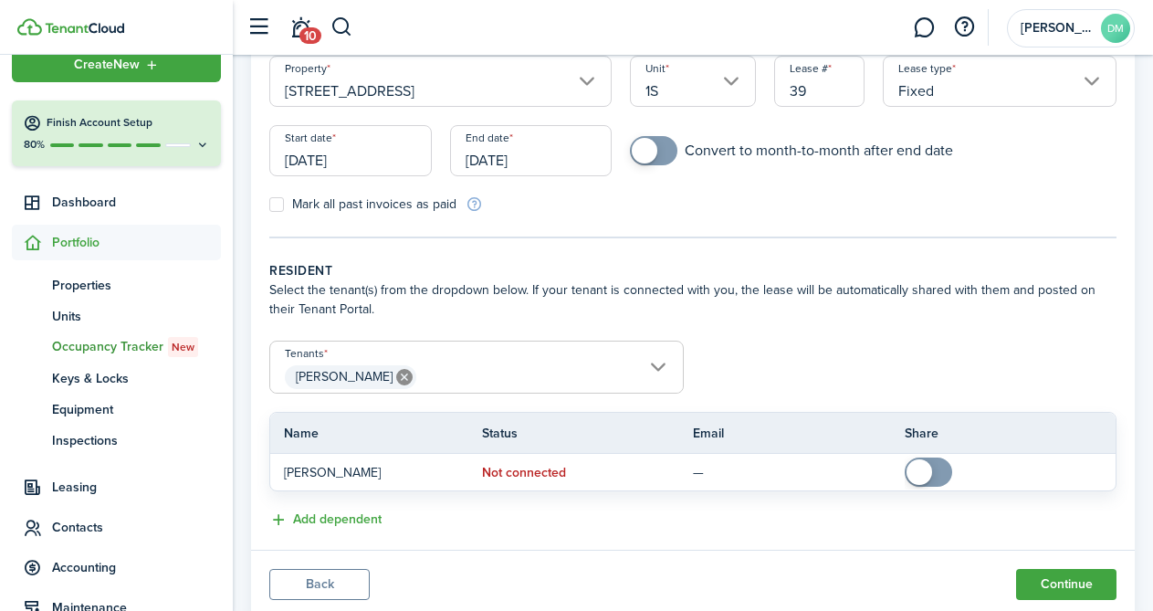
scroll to position [243, 0]
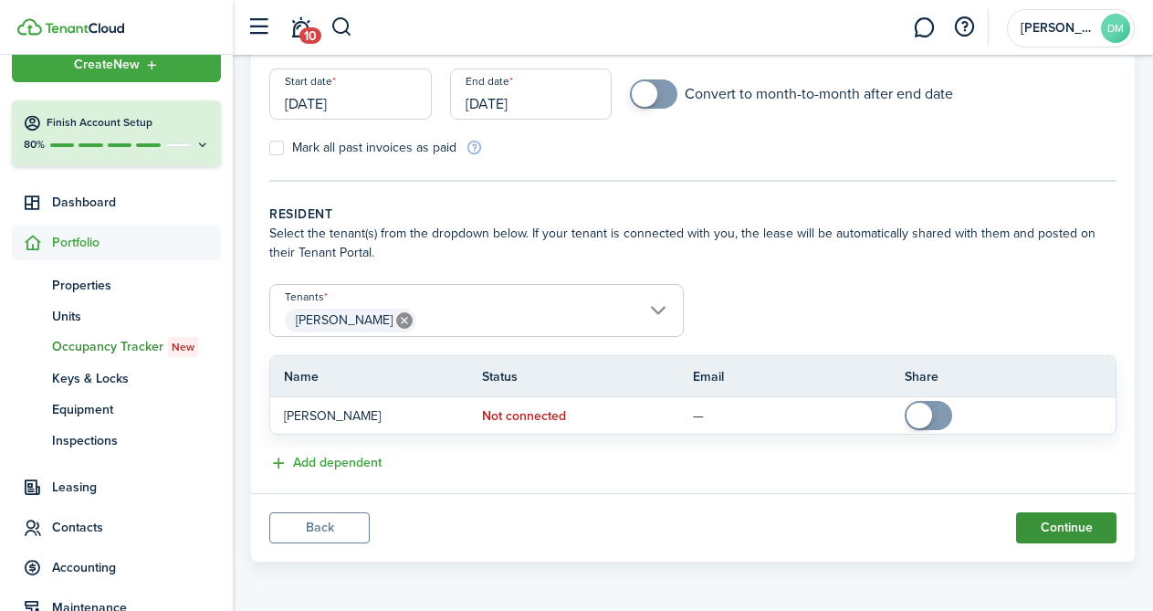
click at [1042, 520] on button "Continue" at bounding box center [1066, 527] width 100 height 31
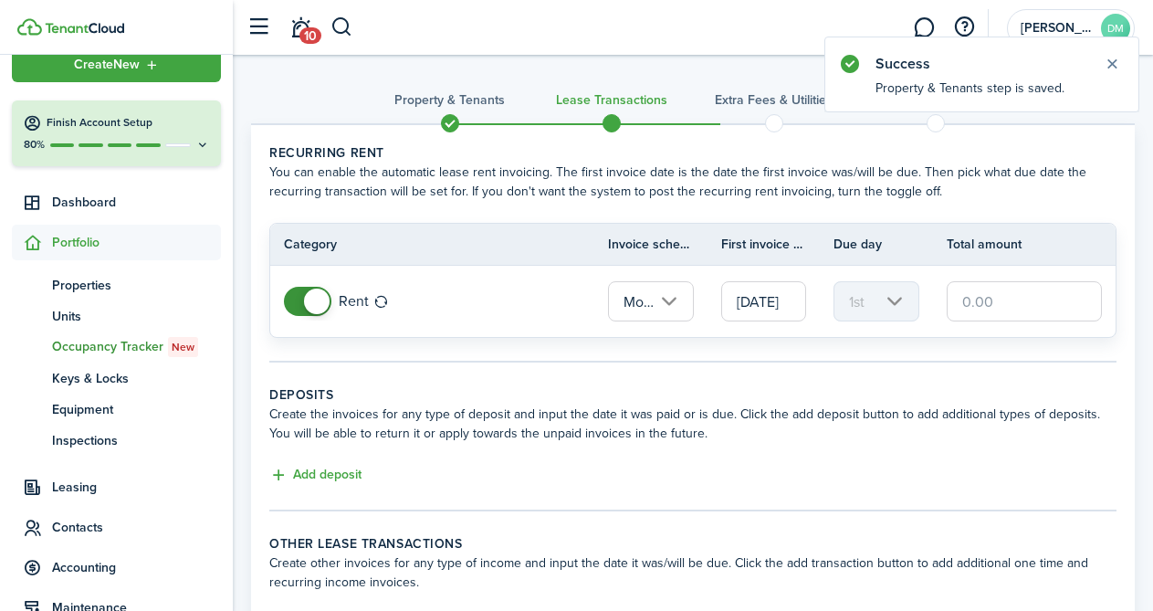
click at [965, 306] on input "text" at bounding box center [1024, 301] width 155 height 40
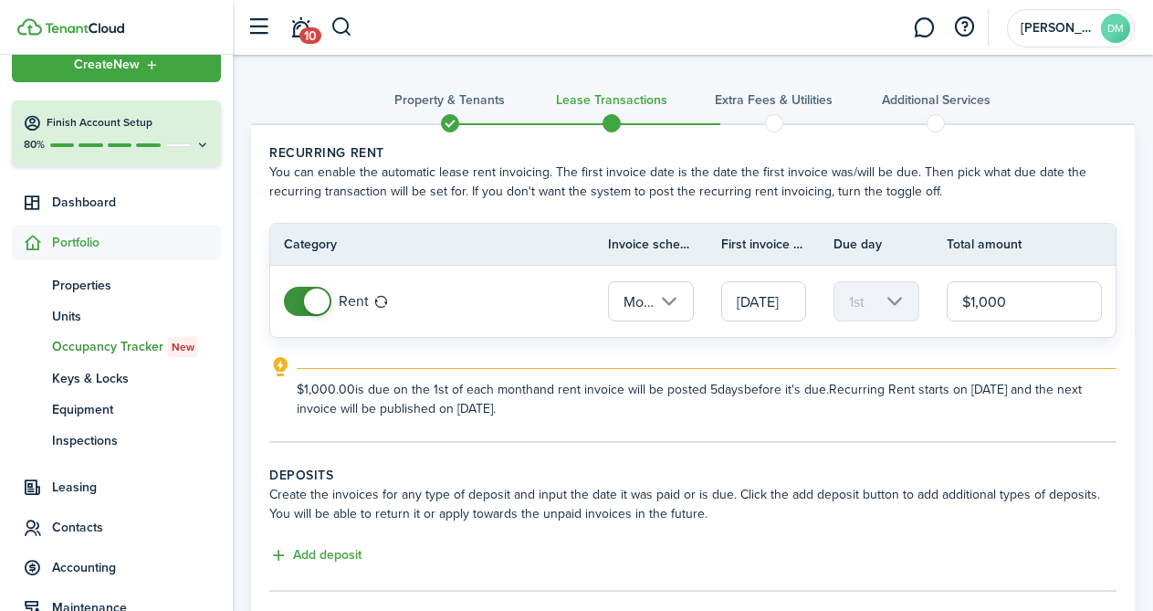
type input "$1,000.00"
click at [886, 374] on div "$1,000.00 is due on the 1st of each month and rent invoice will be posted 5 day…" at bounding box center [707, 393] width 820 height 50
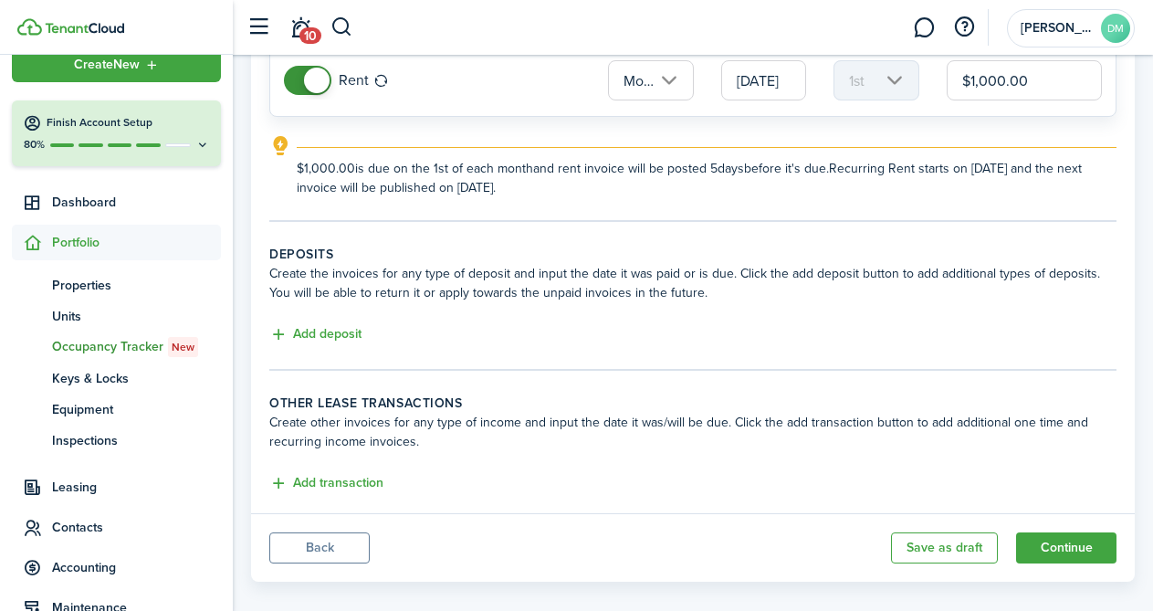
scroll to position [241, 0]
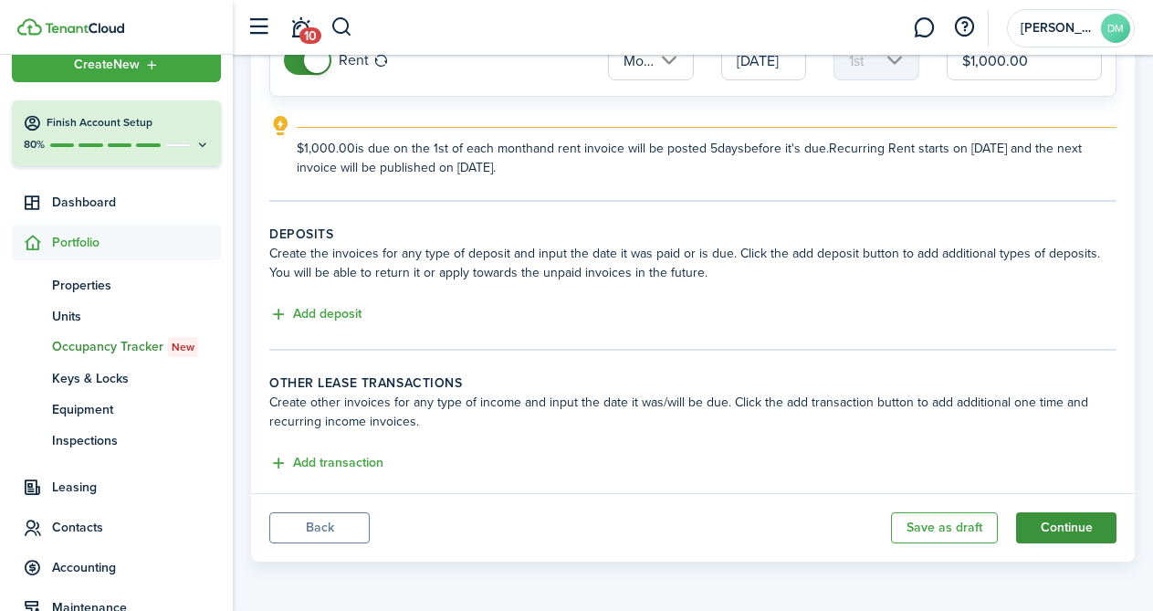
click at [1044, 525] on button "Continue" at bounding box center [1066, 527] width 100 height 31
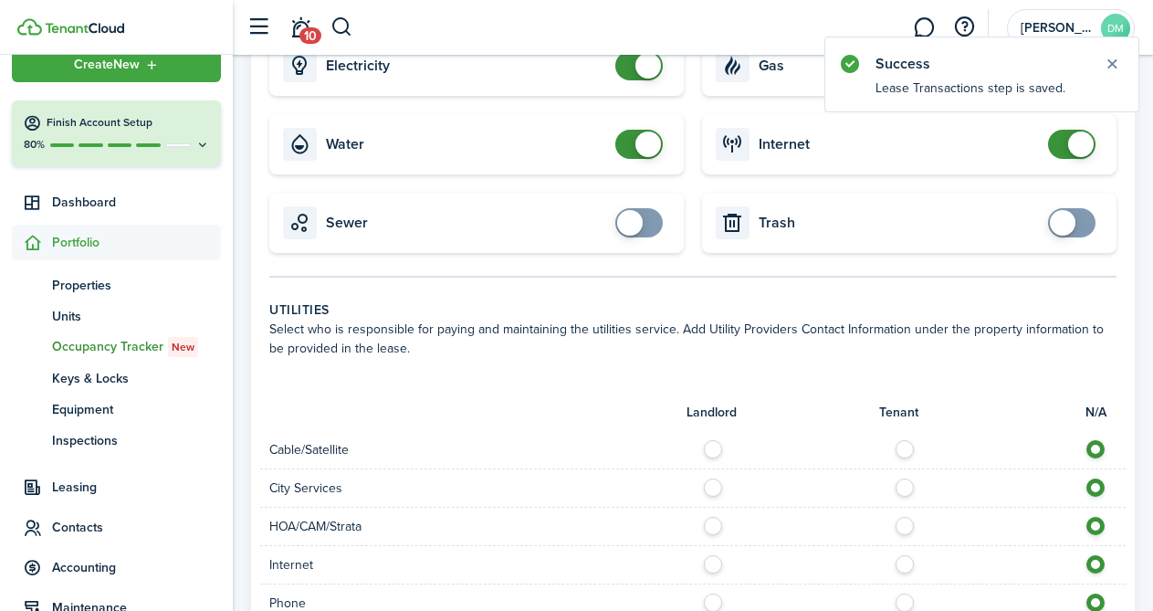
scroll to position [680, 0]
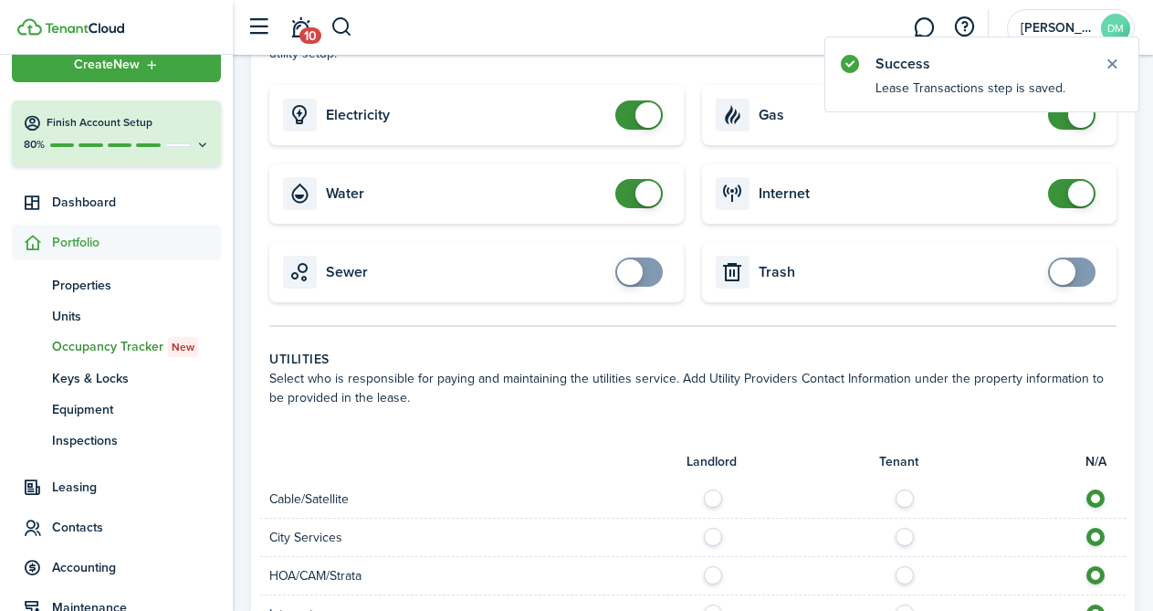
checkbox input "false"
click at [637, 206] on span at bounding box center [649, 194] width 26 height 26
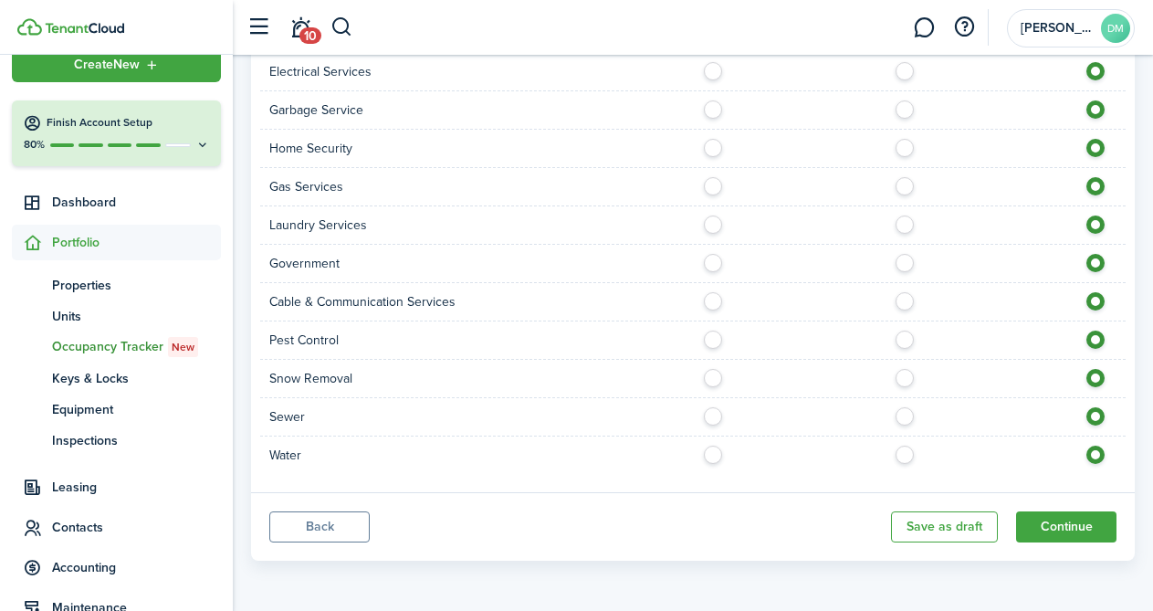
scroll to position [1356, 0]
click at [1054, 529] on button "Continue" at bounding box center [1066, 526] width 100 height 31
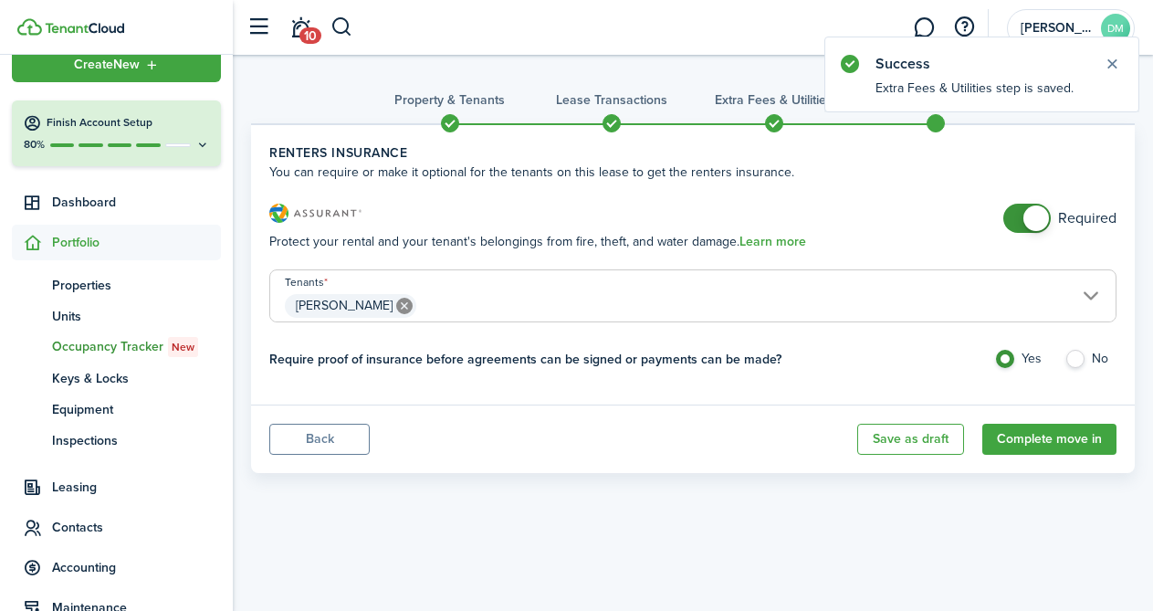
checkbox input "false"
click at [1031, 208] on span at bounding box center [1037, 218] width 26 height 26
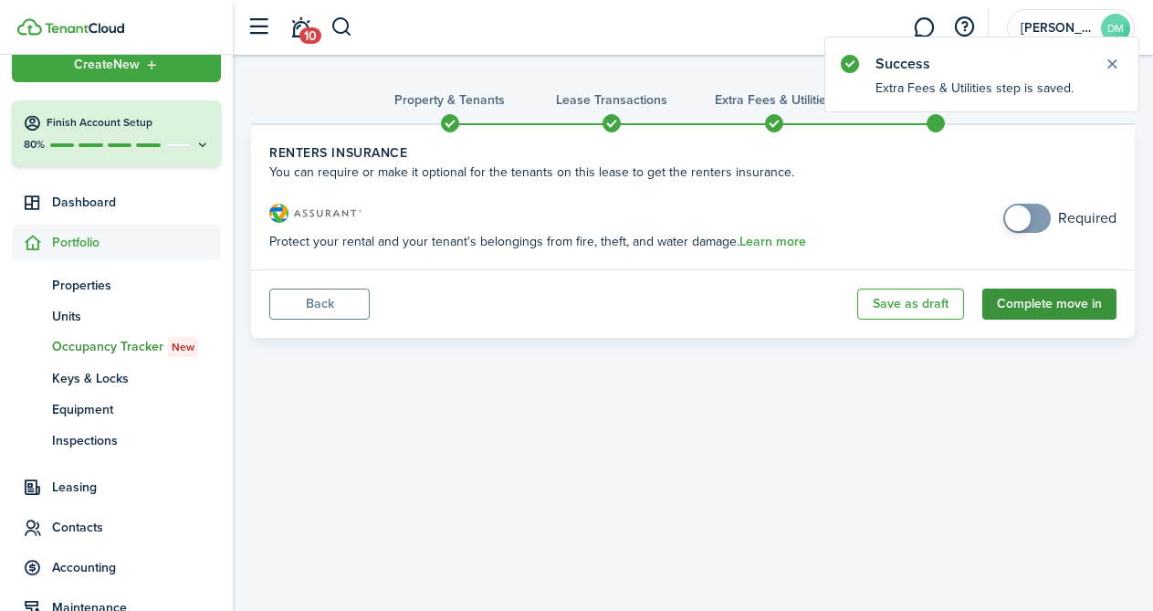
click at [1021, 307] on button "Complete move in" at bounding box center [1050, 304] width 134 height 31
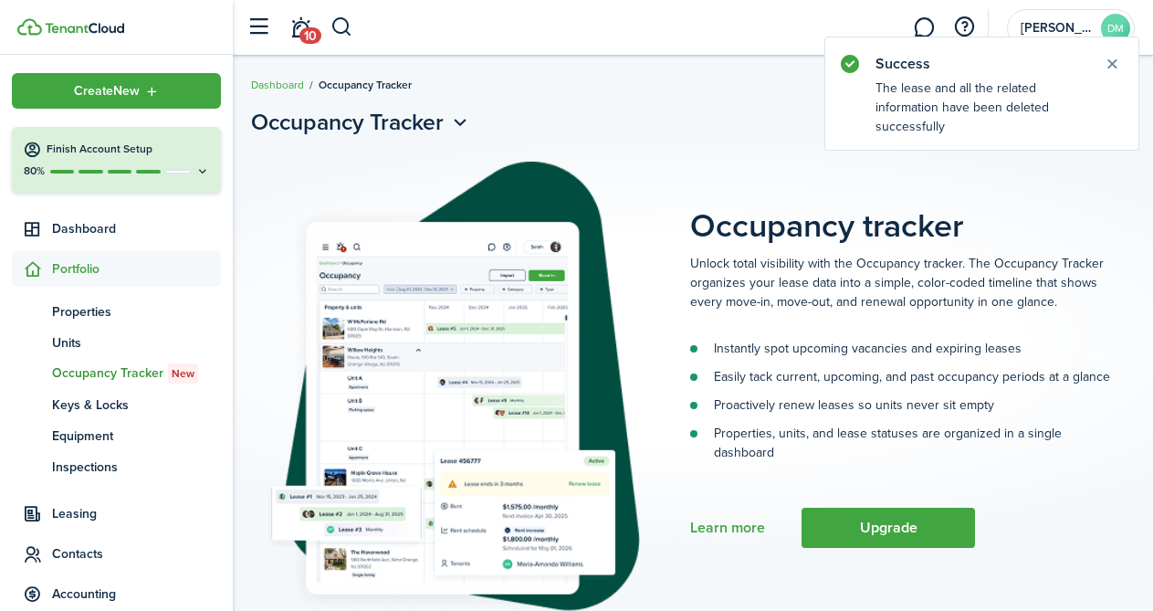
scroll to position [26, 0]
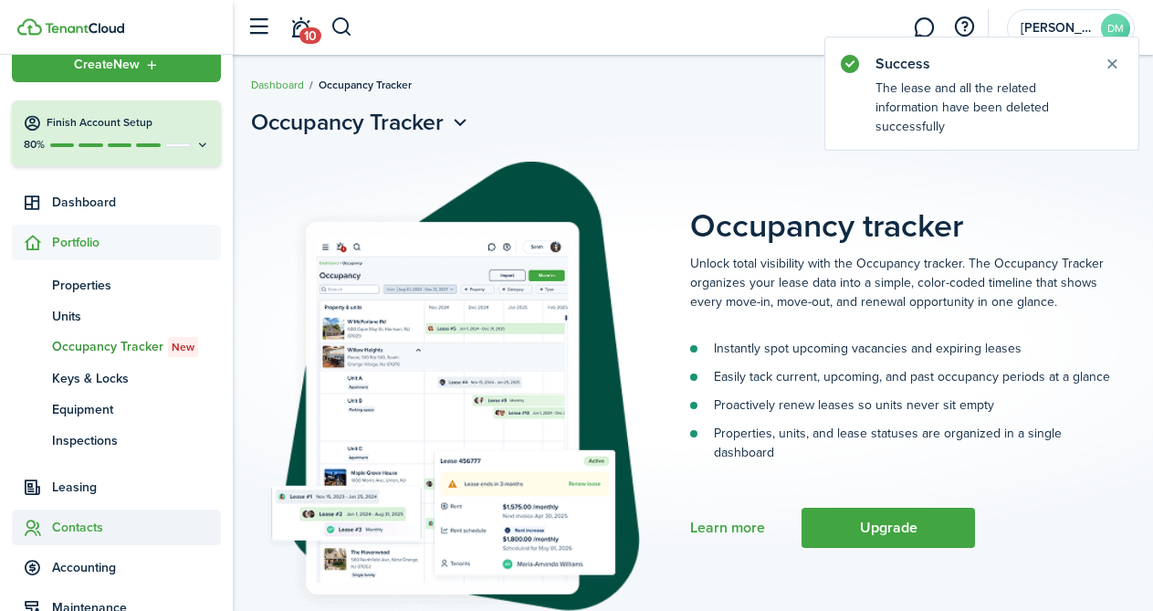
click at [92, 523] on span "Contacts" at bounding box center [136, 527] width 169 height 19
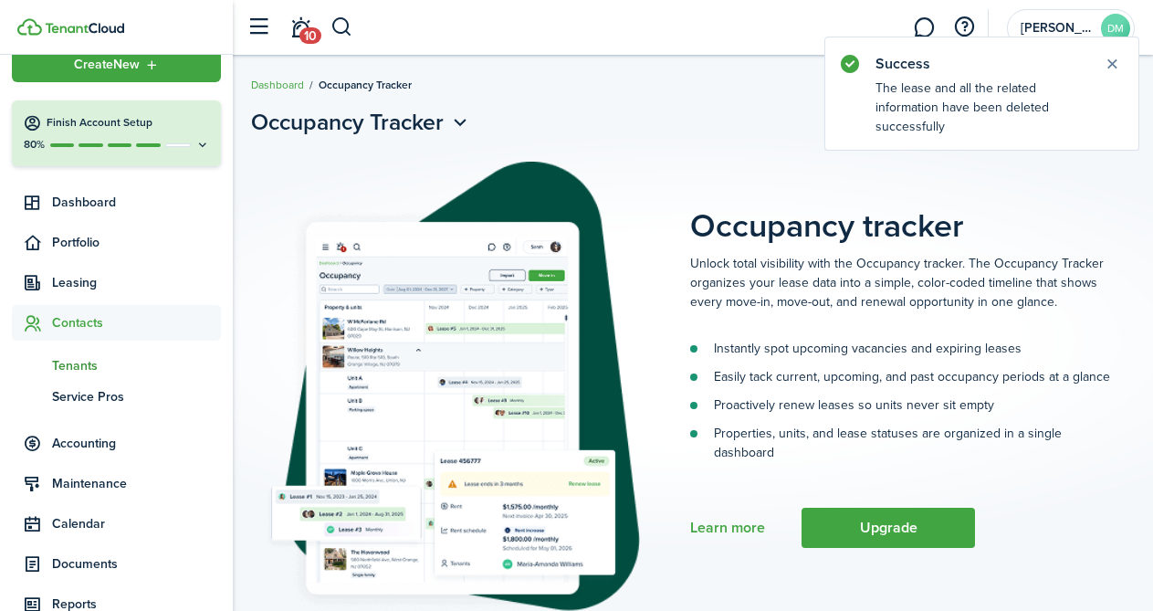
click at [94, 366] on span "Tenants" at bounding box center [136, 365] width 169 height 19
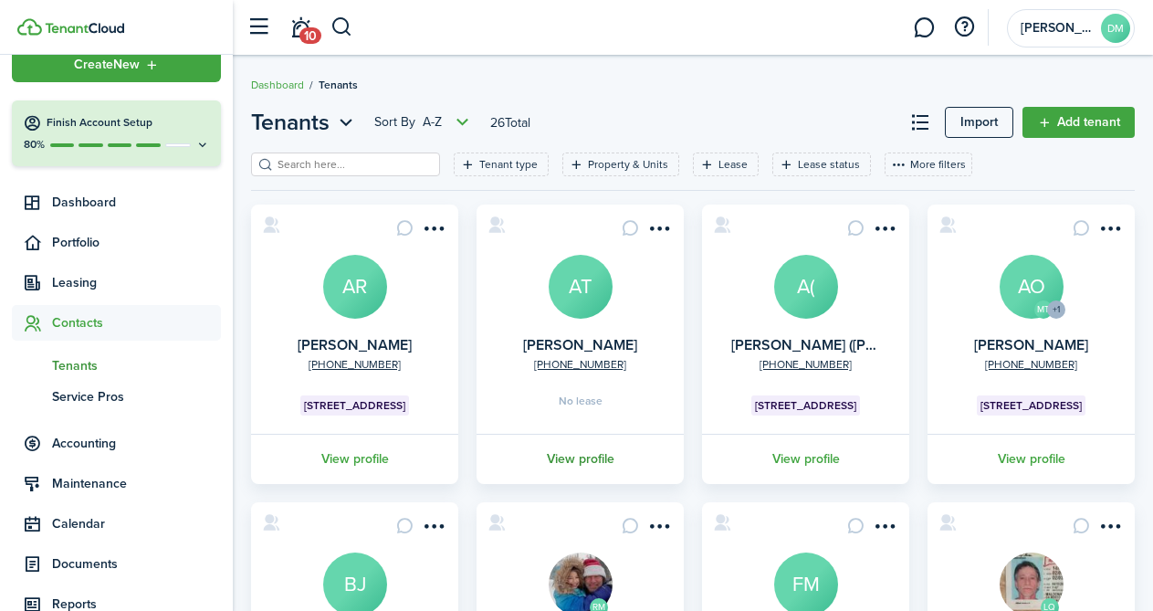
click at [583, 462] on link "View profile" at bounding box center [580, 459] width 213 height 50
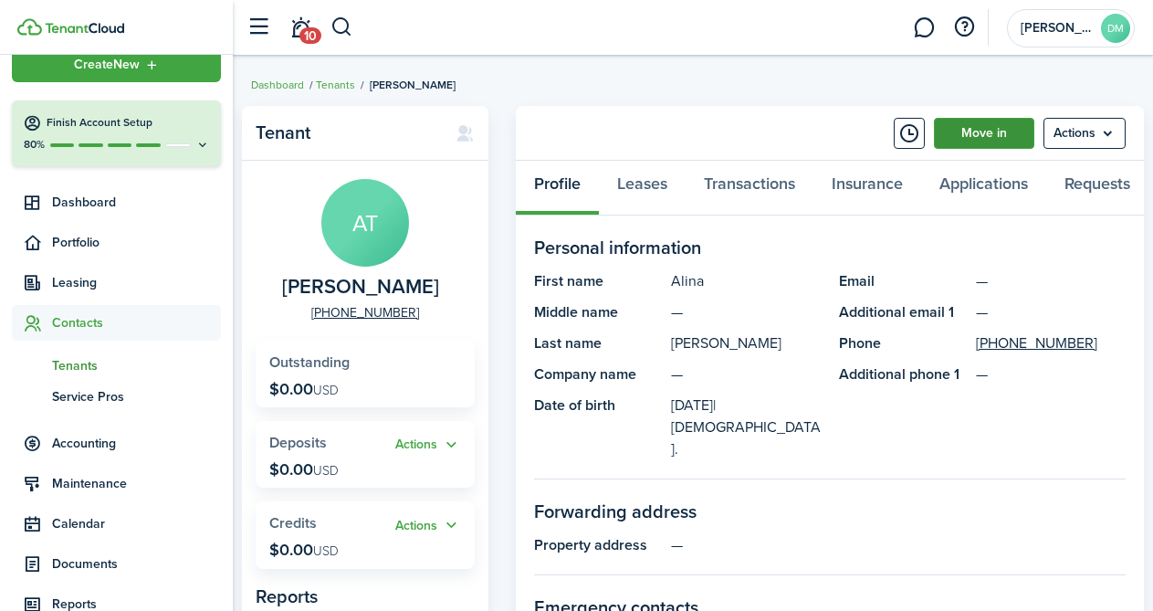
click at [1004, 127] on link "Move in" at bounding box center [984, 133] width 100 height 31
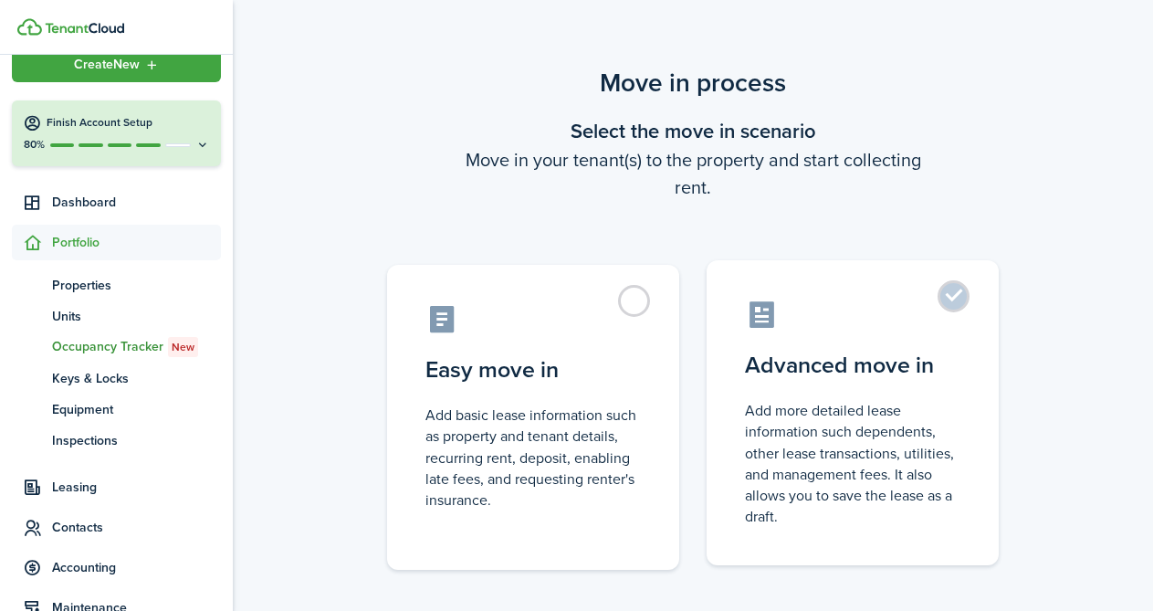
click at [970, 290] on label "Advanced move in Add more detailed lease information such dependents, other lea…" at bounding box center [853, 412] width 292 height 305
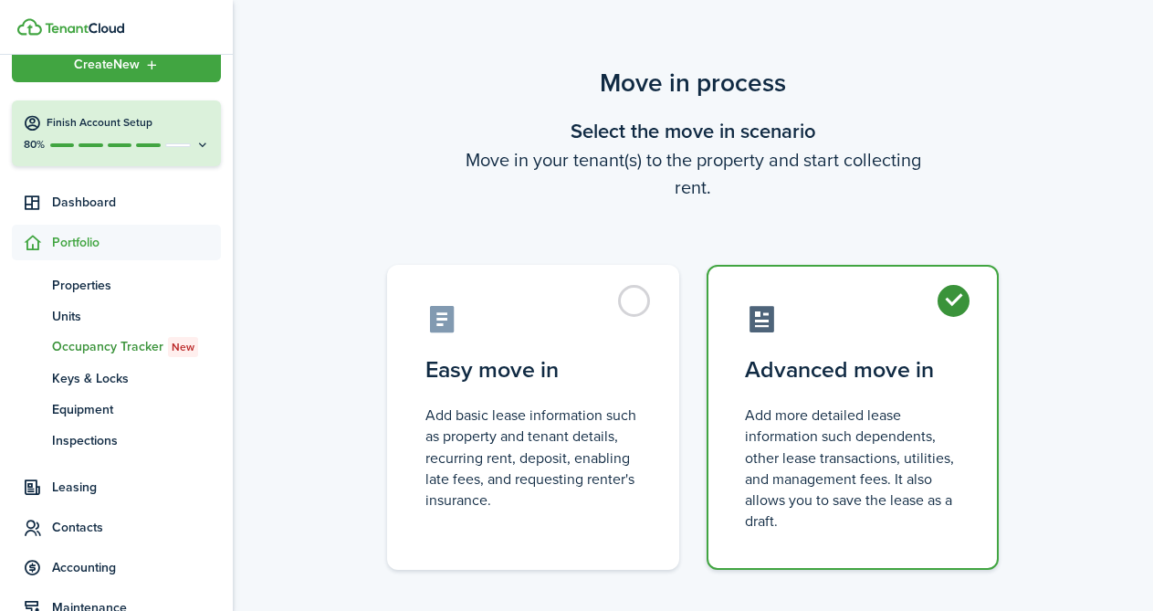
radio input "true"
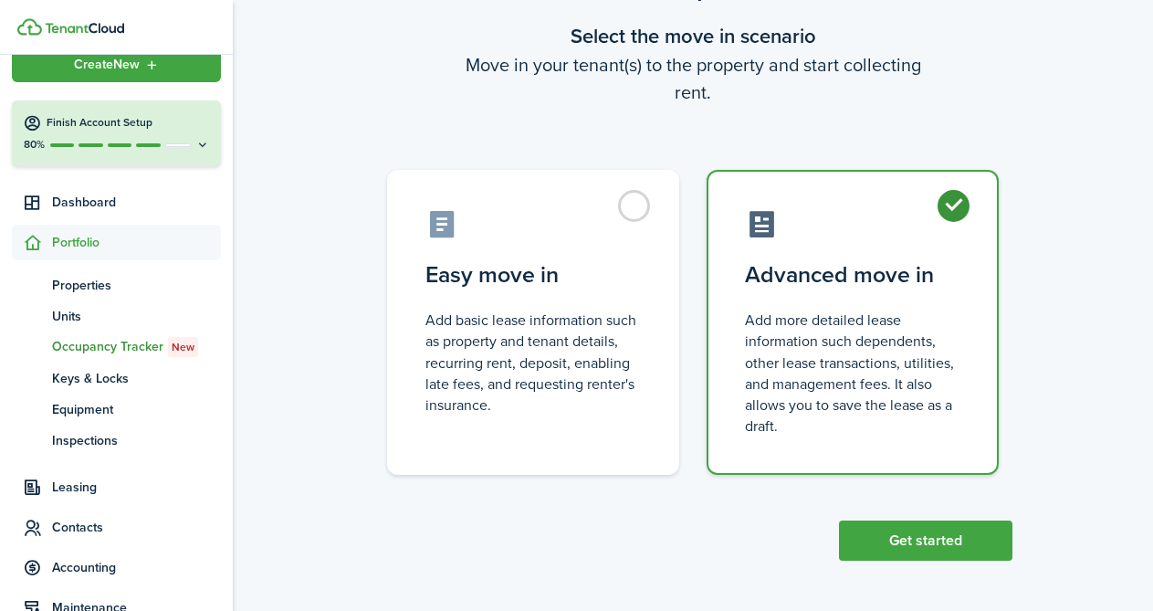
click at [935, 542] on button "Get started" at bounding box center [926, 541] width 174 height 40
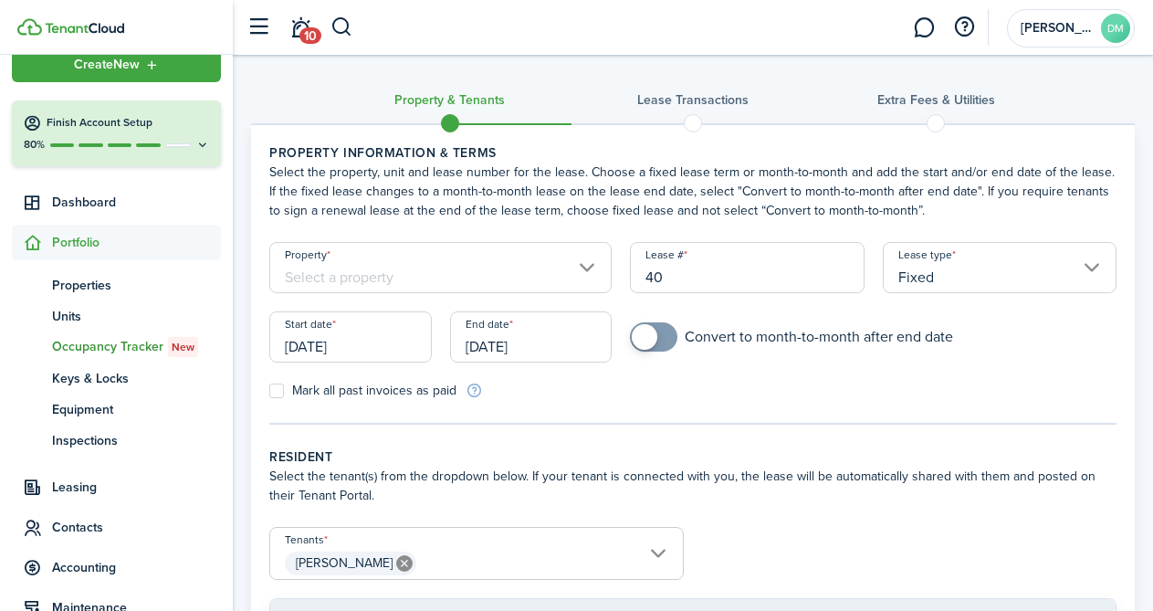
click at [586, 271] on input "Property" at bounding box center [440, 267] width 342 height 51
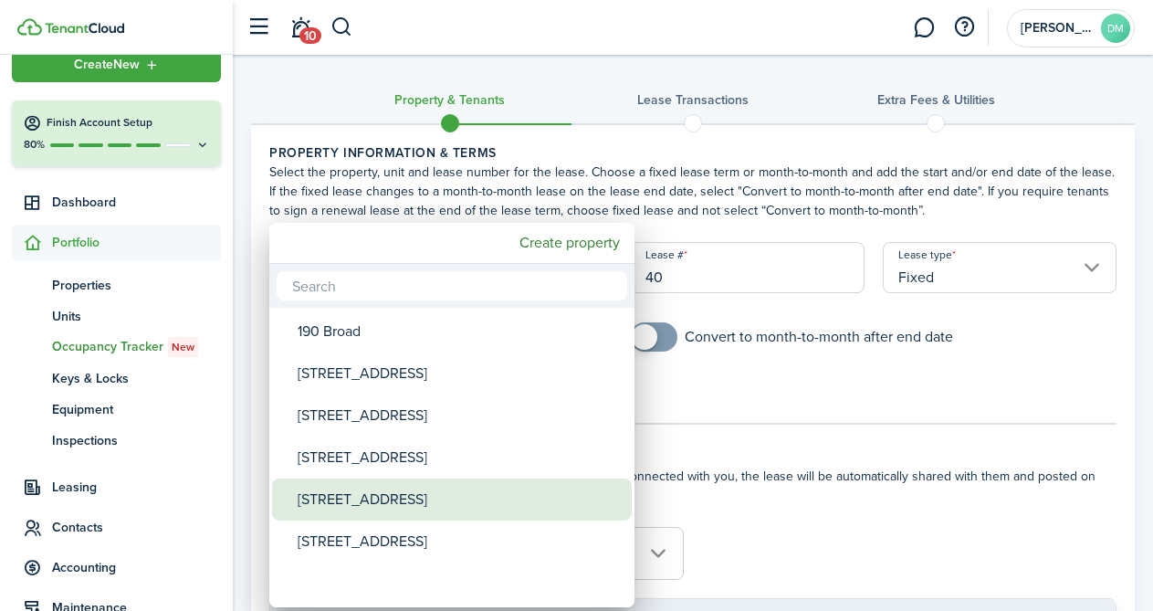
click at [396, 505] on div "45 Silver St" at bounding box center [459, 500] width 323 height 42
type input "45 Silver St"
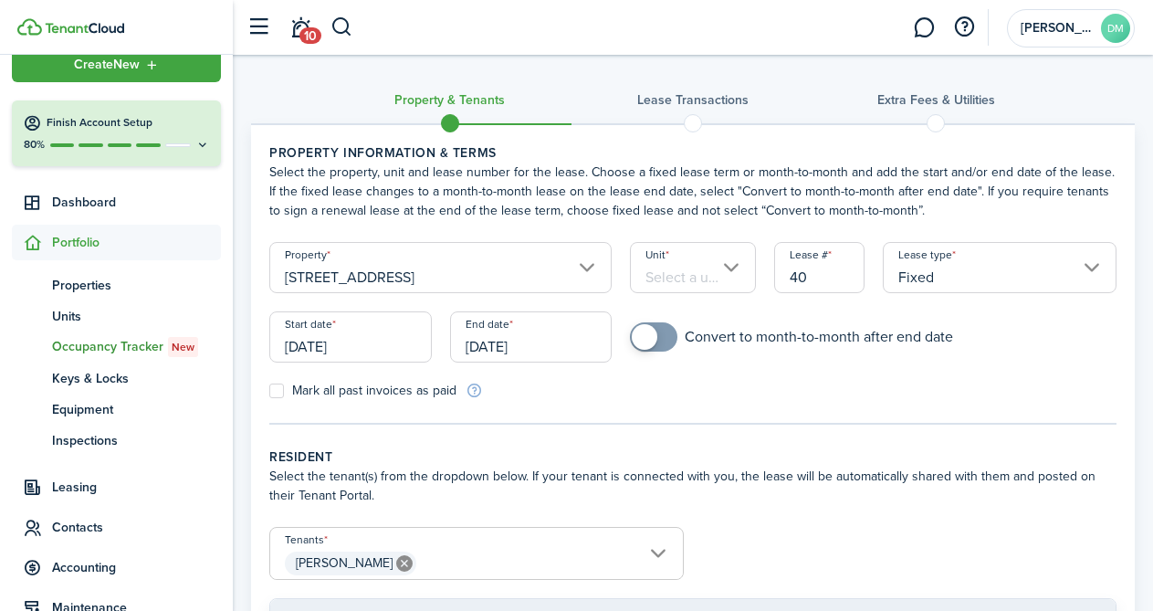
click at [725, 272] on input "Unit" at bounding box center [693, 267] width 126 height 51
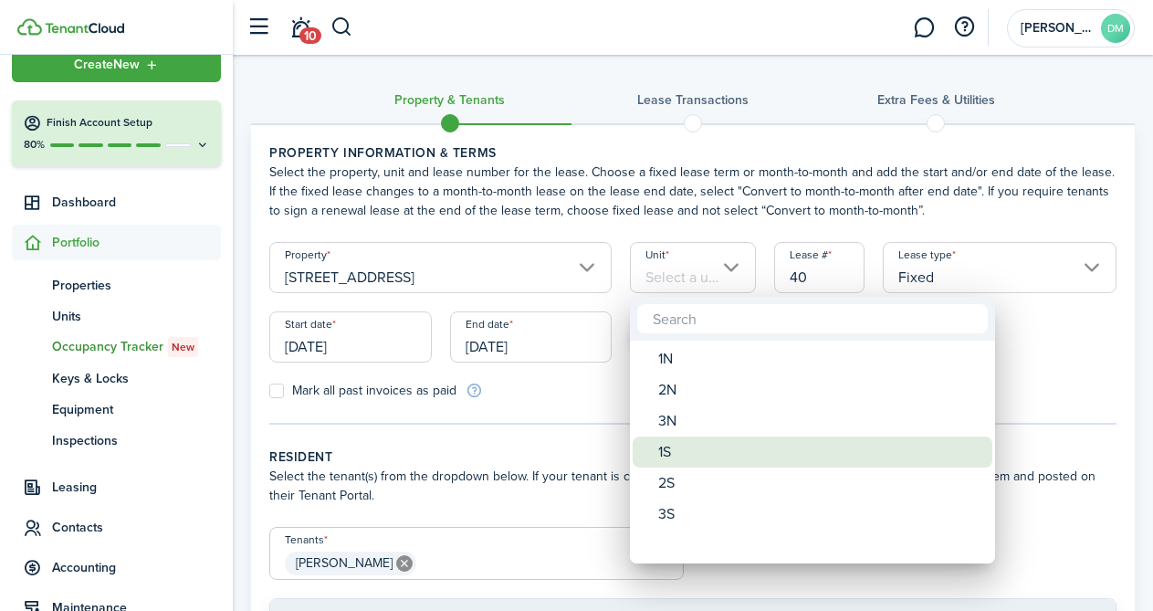
click at [673, 456] on div "1S" at bounding box center [819, 452] width 323 height 31
type input "1S"
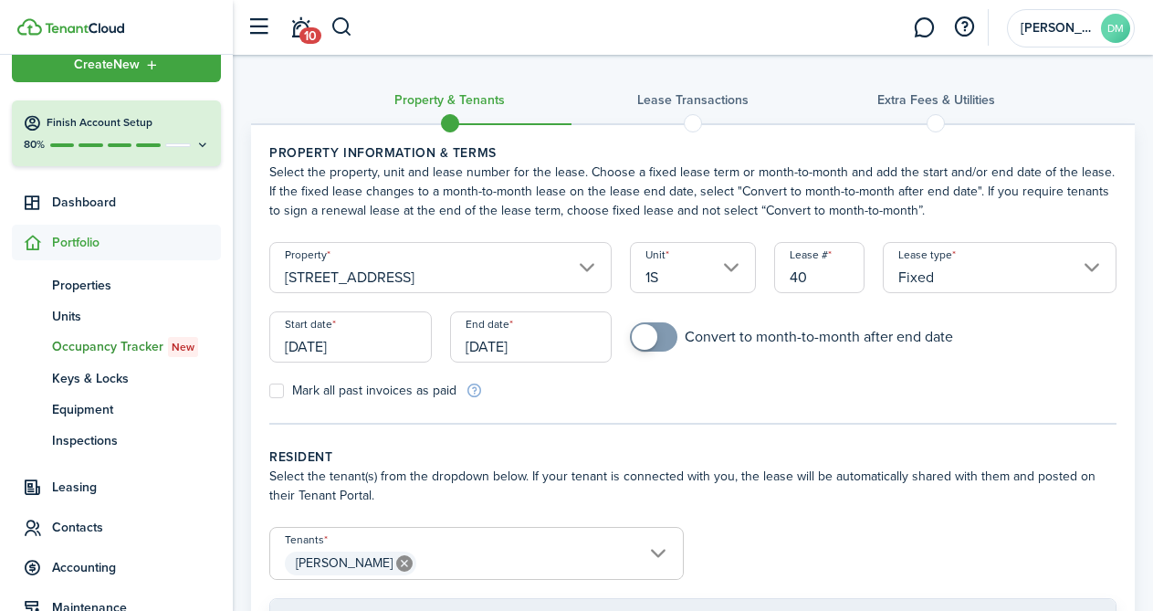
click at [311, 311] on input "[DATE]" at bounding box center [350, 336] width 163 height 51
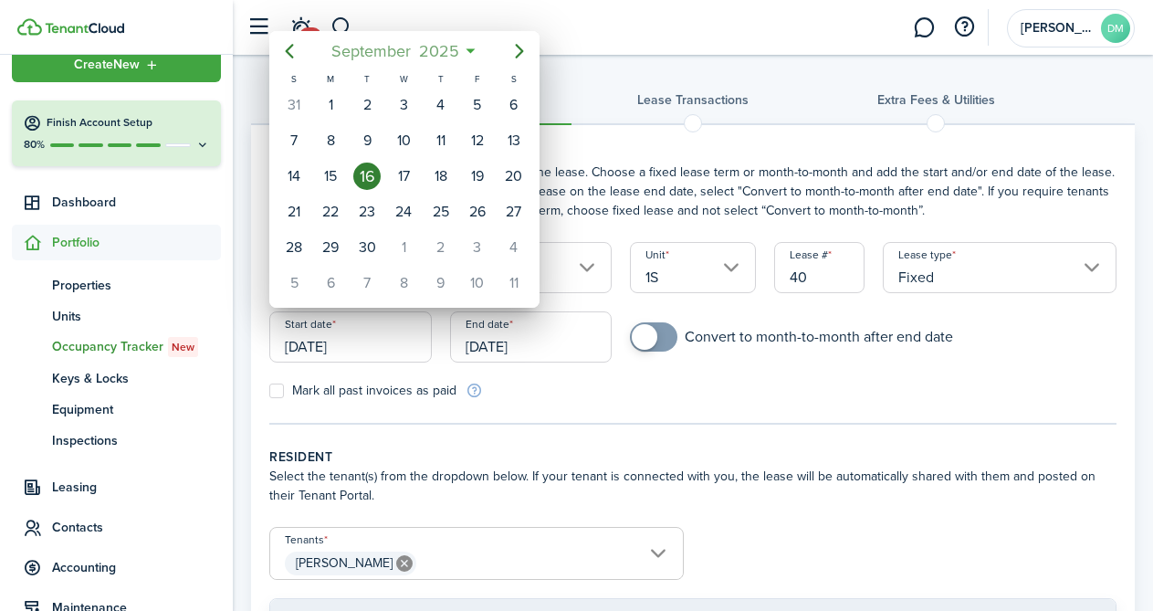
click at [344, 55] on span "September" at bounding box center [371, 51] width 88 height 33
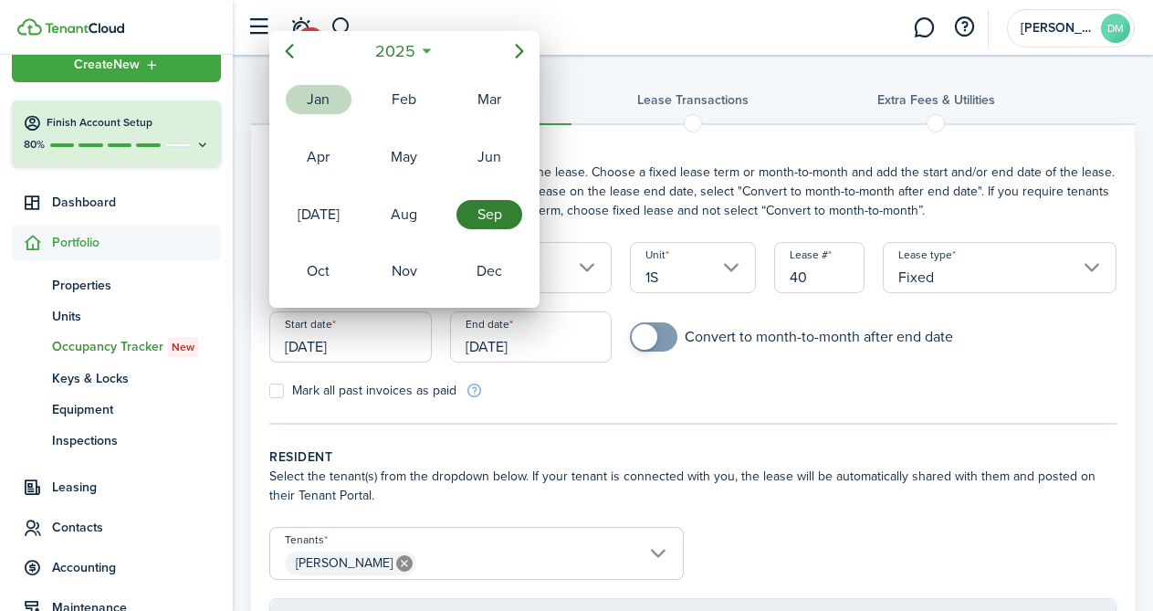
click at [294, 90] on div "Jan" at bounding box center [319, 99] width 66 height 29
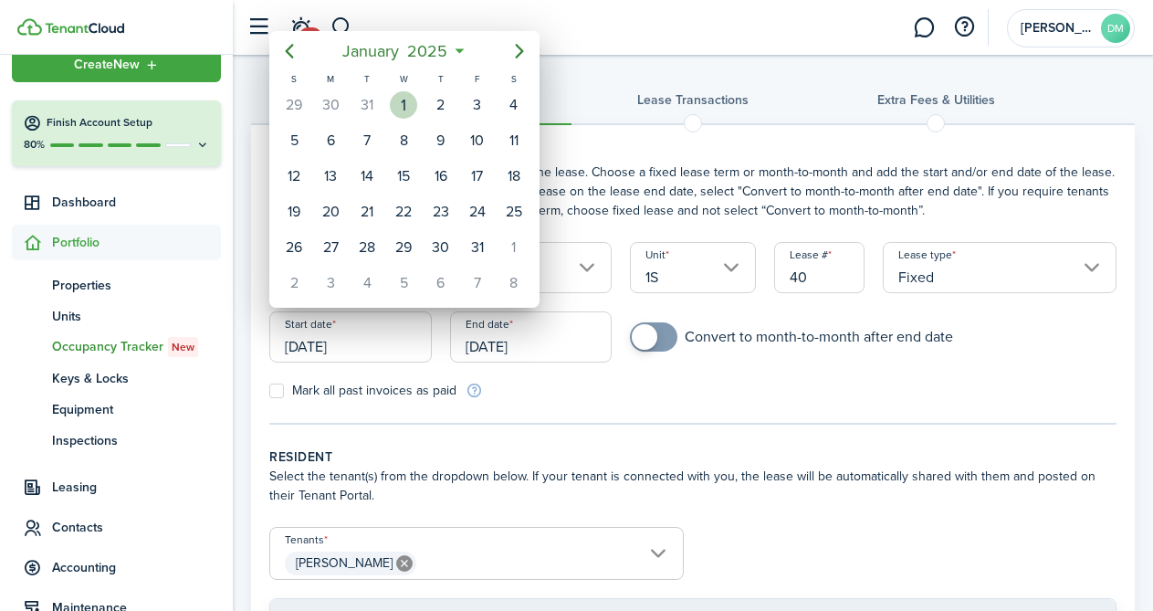
click at [391, 101] on div "1" at bounding box center [403, 104] width 27 height 27
type input "[DATE]"
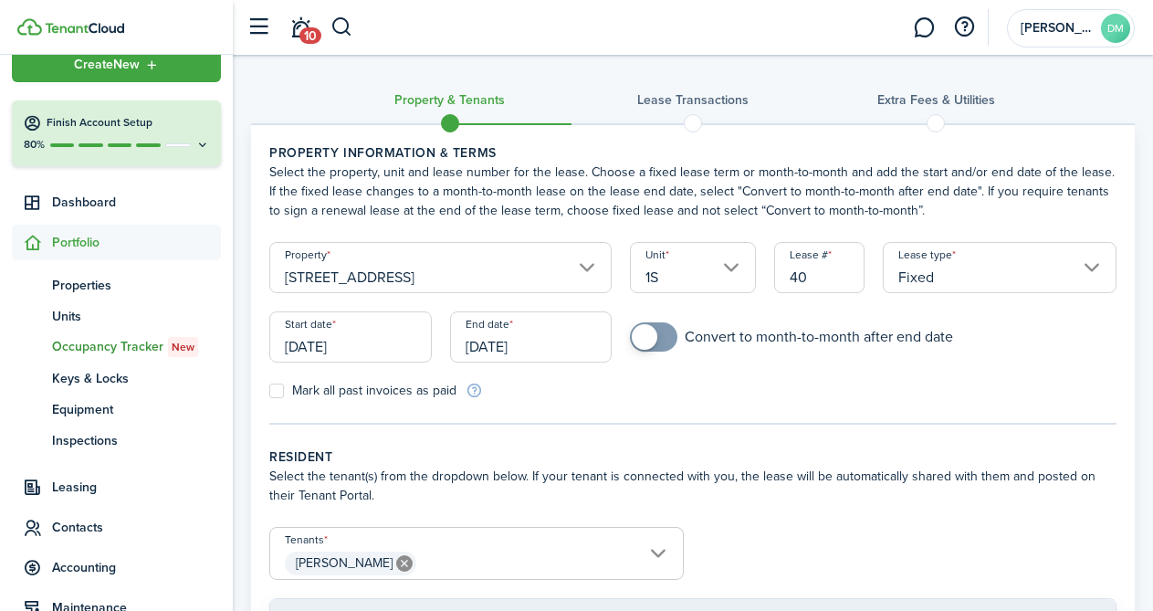
click at [534, 345] on input "[DATE]" at bounding box center [531, 336] width 163 height 51
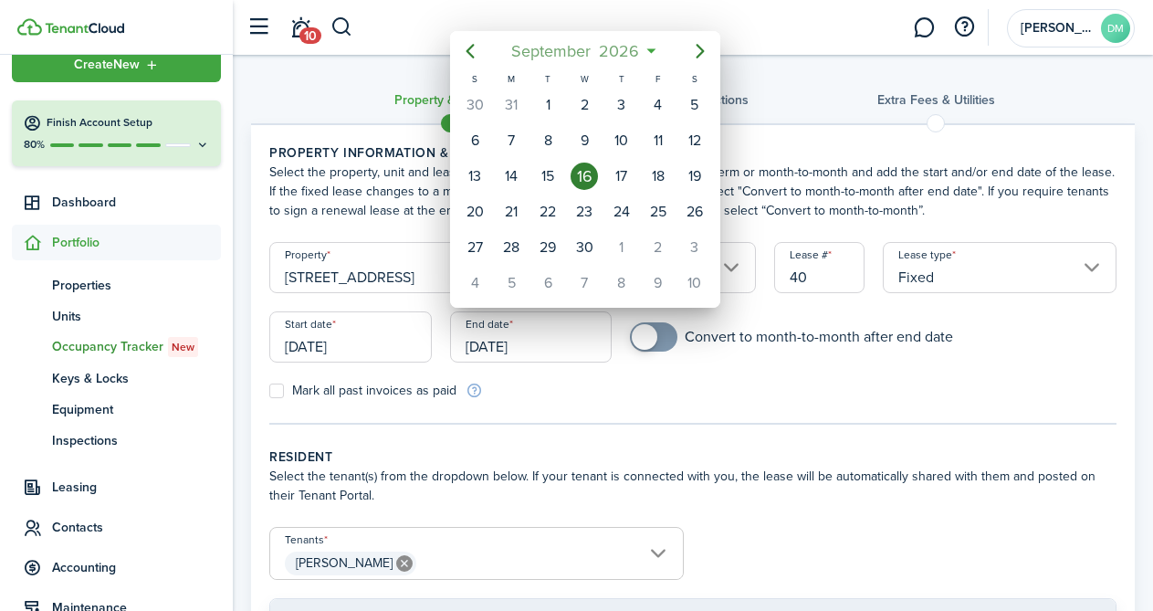
click at [532, 49] on span "September" at bounding box center [552, 51] width 88 height 33
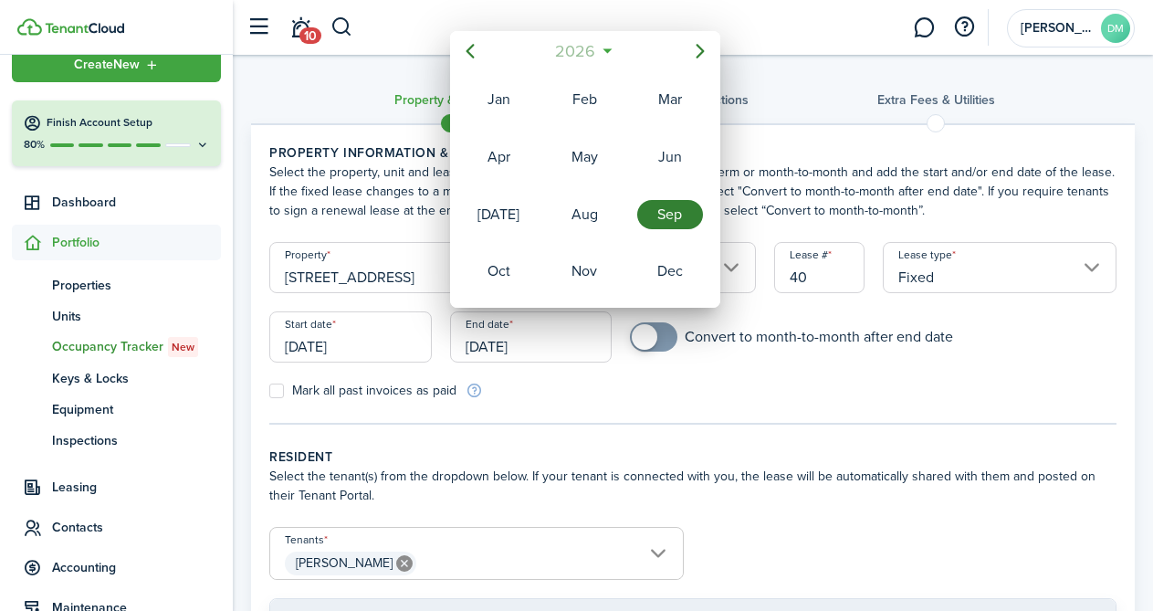
click at [580, 45] on span "2026" at bounding box center [576, 51] width 48 height 33
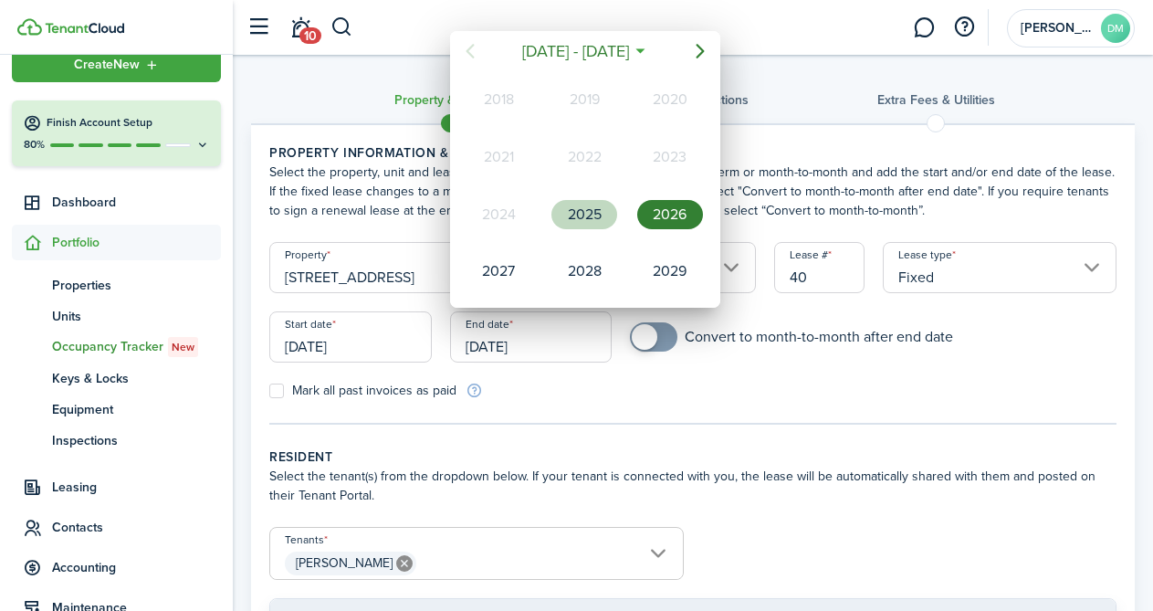
click at [578, 203] on div "2025" at bounding box center [585, 214] width 66 height 29
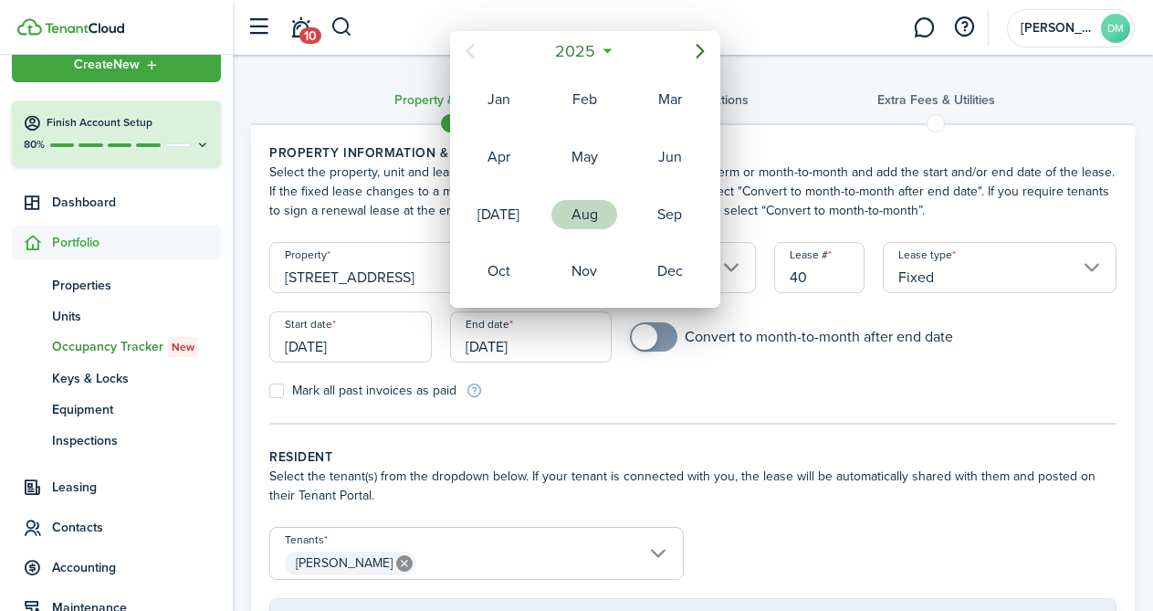
click at [579, 216] on div "Aug" at bounding box center [585, 214] width 66 height 29
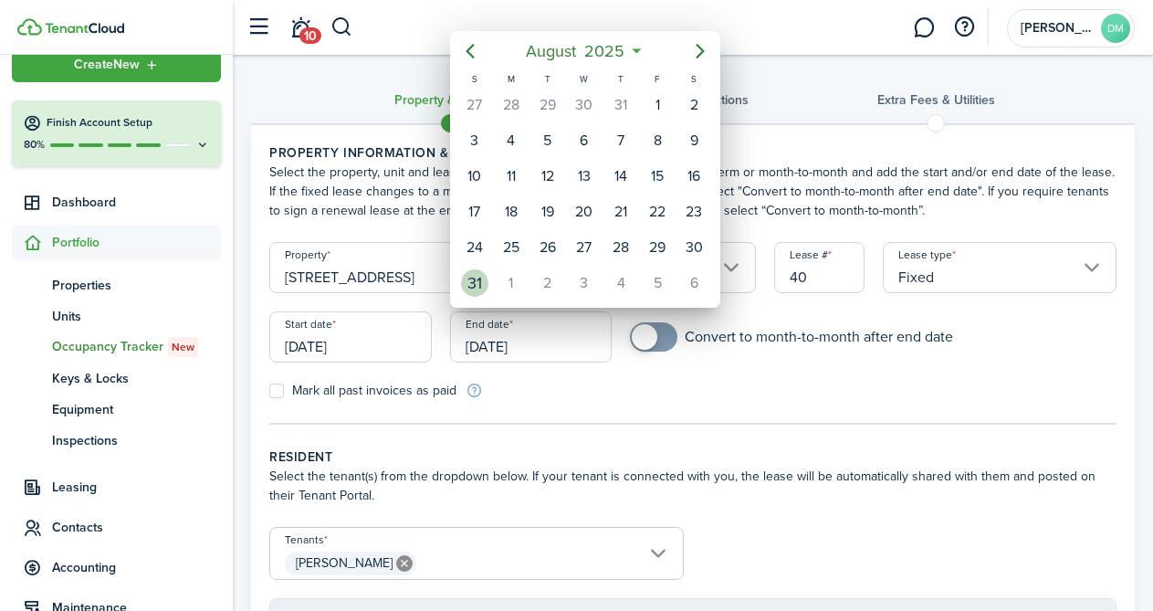
click at [472, 274] on div "31" at bounding box center [474, 282] width 27 height 27
type input "[DATE]"
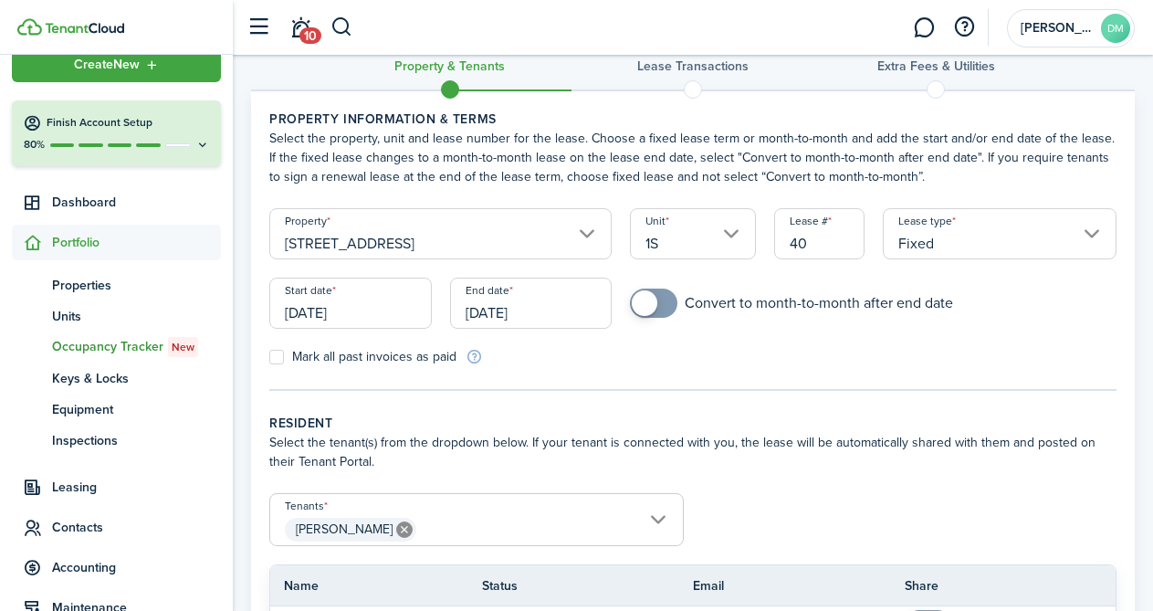
scroll to position [36, 0]
click at [274, 357] on label "Mark all past invoices as paid" at bounding box center [362, 355] width 187 height 15
click at [269, 356] on input "Mark all past invoices as paid" at bounding box center [268, 355] width 1 height 1
checkbox input "true"
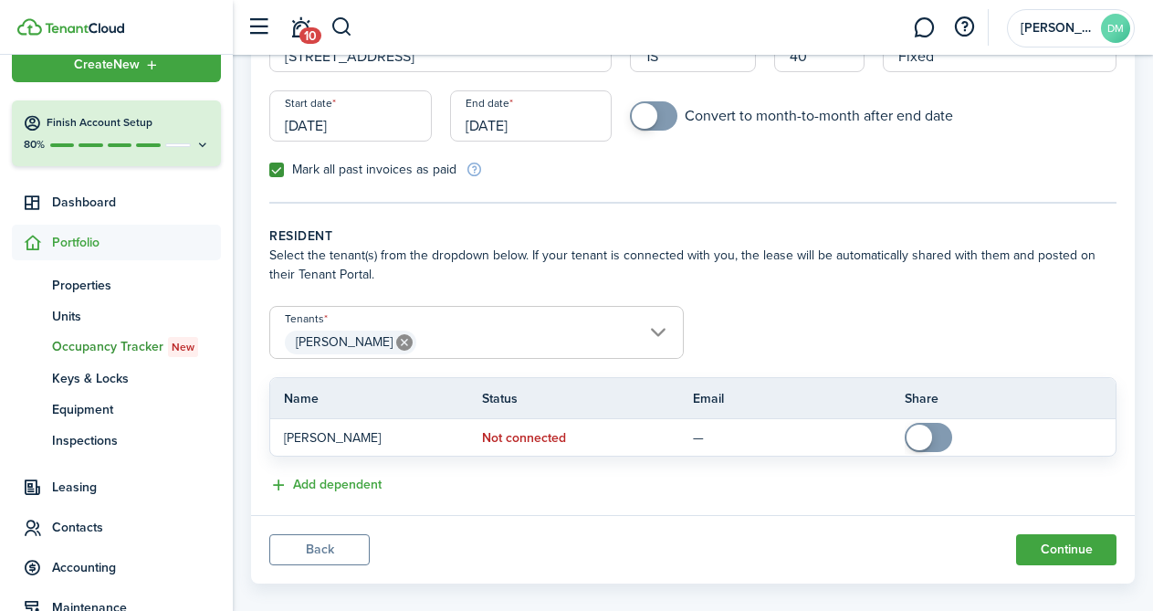
scroll to position [243, 0]
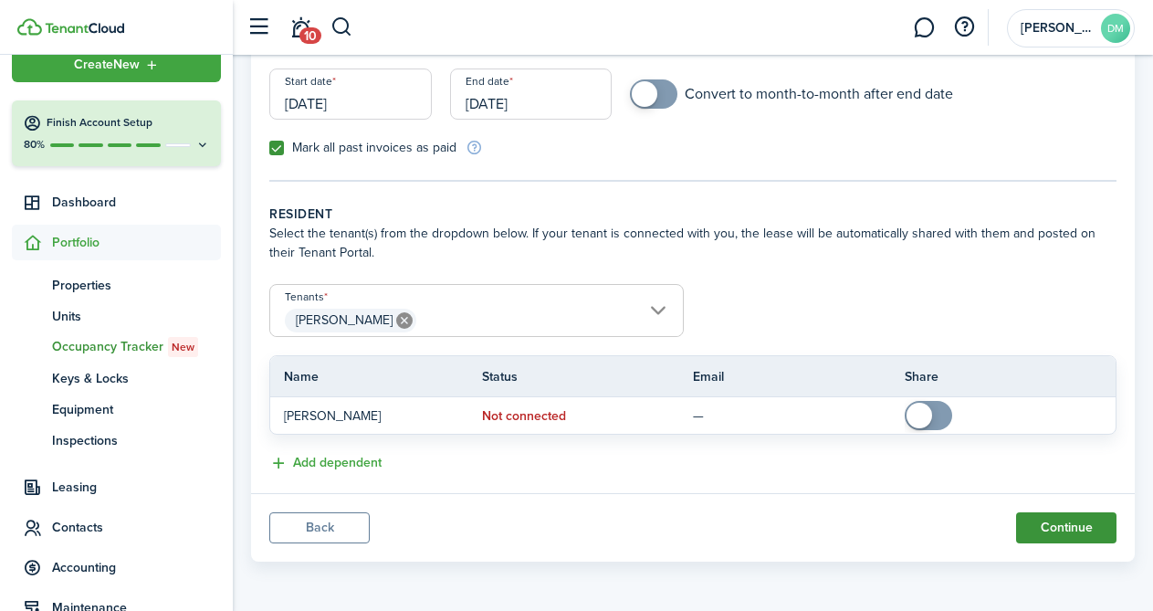
click at [1054, 517] on button "Continue" at bounding box center [1066, 527] width 100 height 31
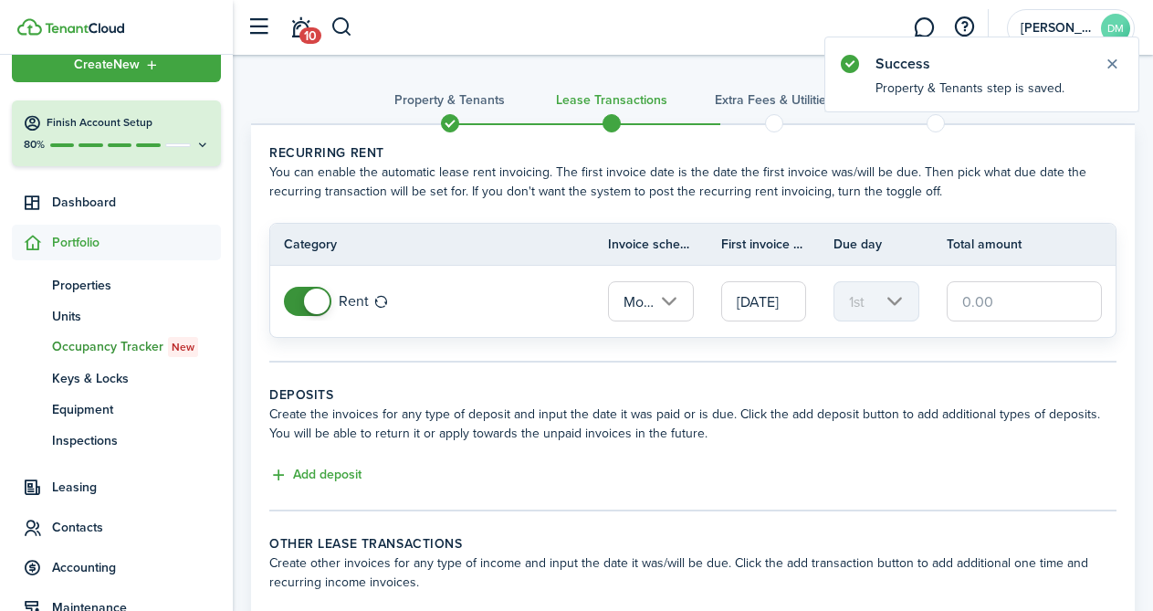
click at [986, 312] on input "text" at bounding box center [1024, 301] width 155 height 40
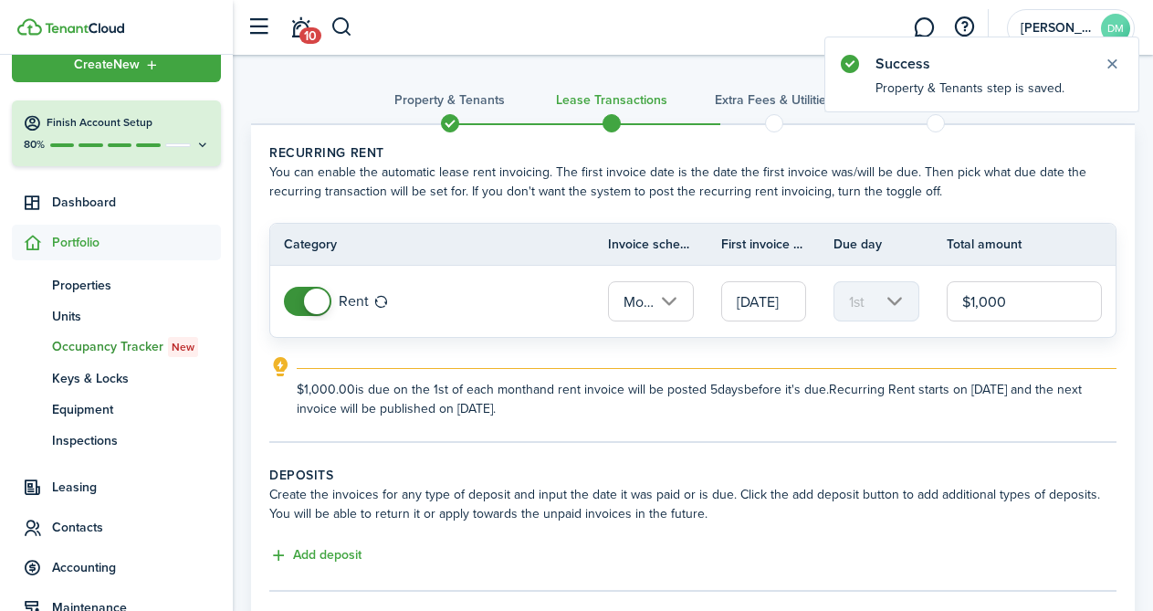
type input "$1,000.00"
click at [895, 399] on explanation-description "$1,000.00 is due on the 1st of each month and rent invoice will be posted 5 day…" at bounding box center [707, 399] width 820 height 38
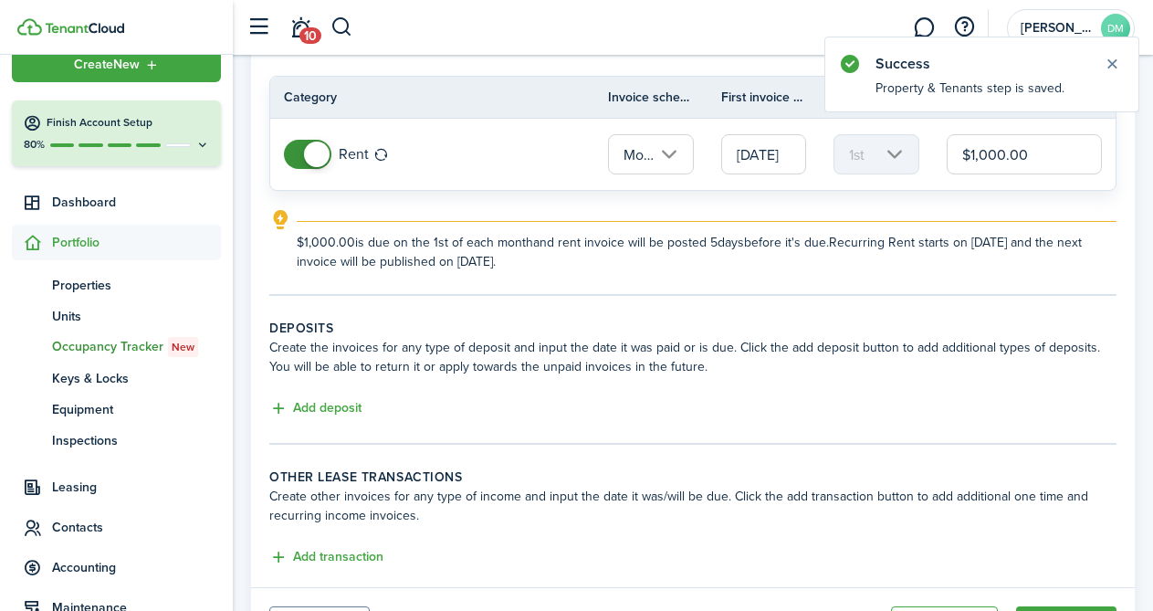
scroll to position [241, 0]
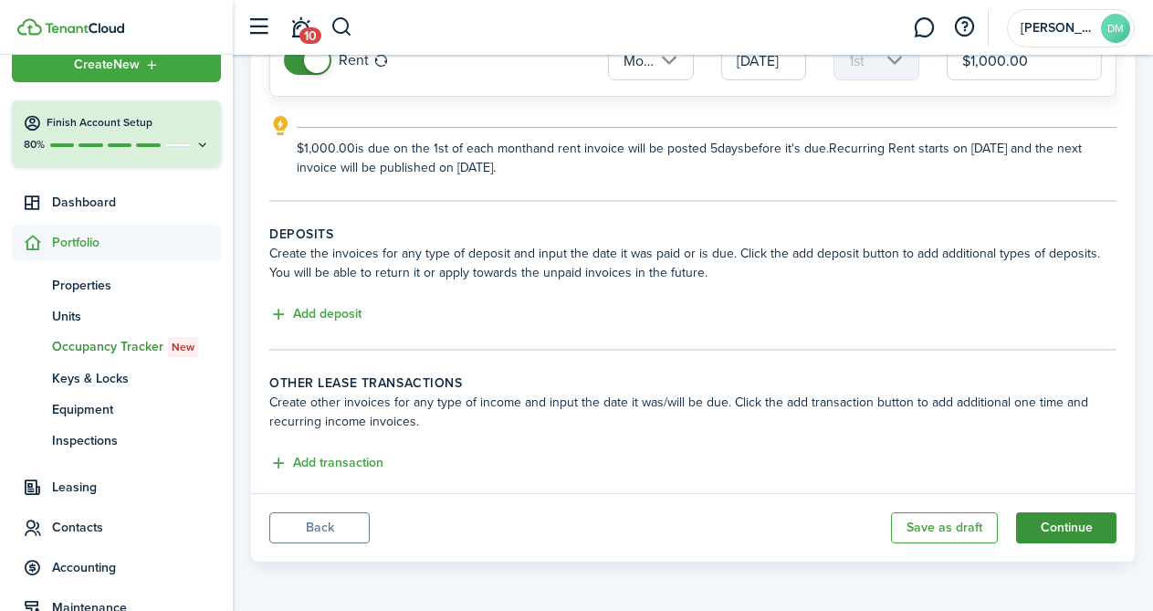
click at [1057, 530] on button "Continue" at bounding box center [1066, 527] width 100 height 31
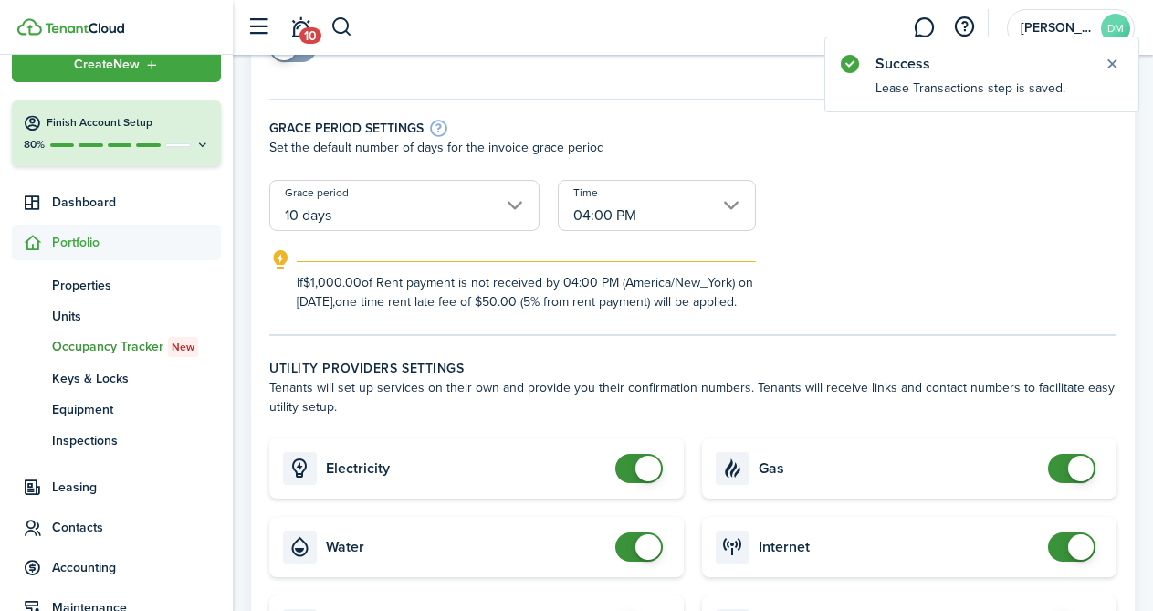
scroll to position [335, 0]
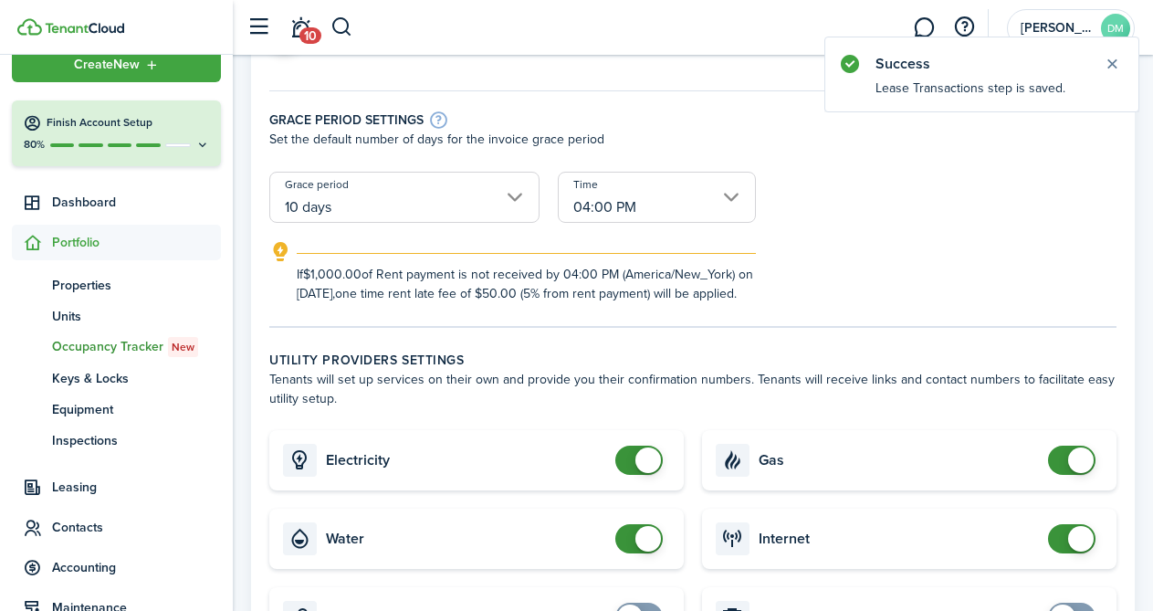
checkbox input "false"
click at [646, 552] on span at bounding box center [649, 539] width 26 height 26
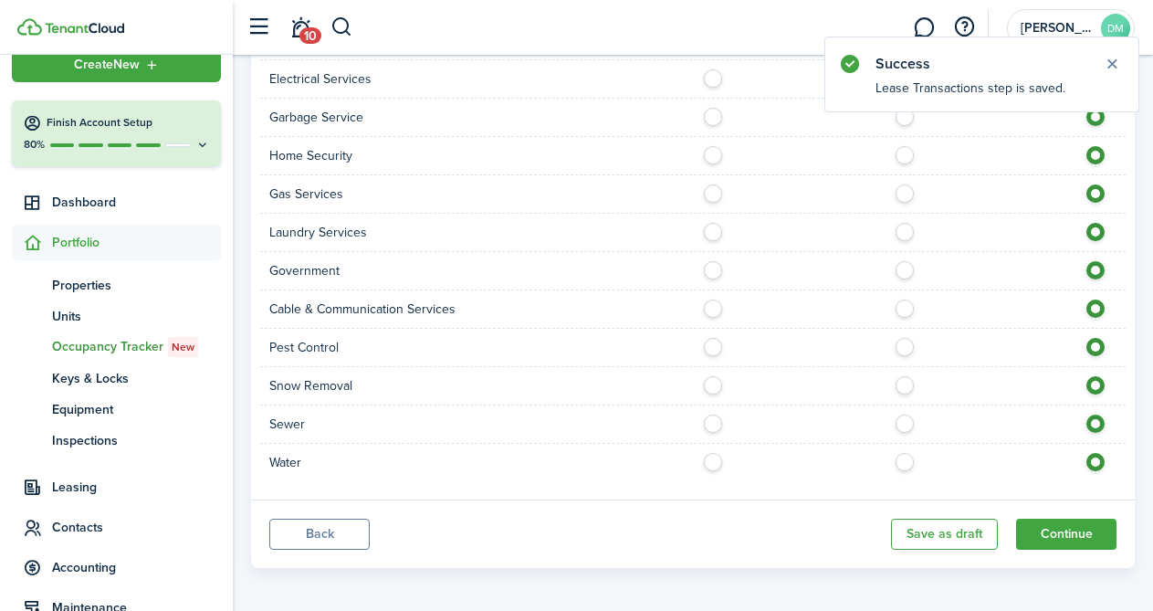
scroll to position [1479, 0]
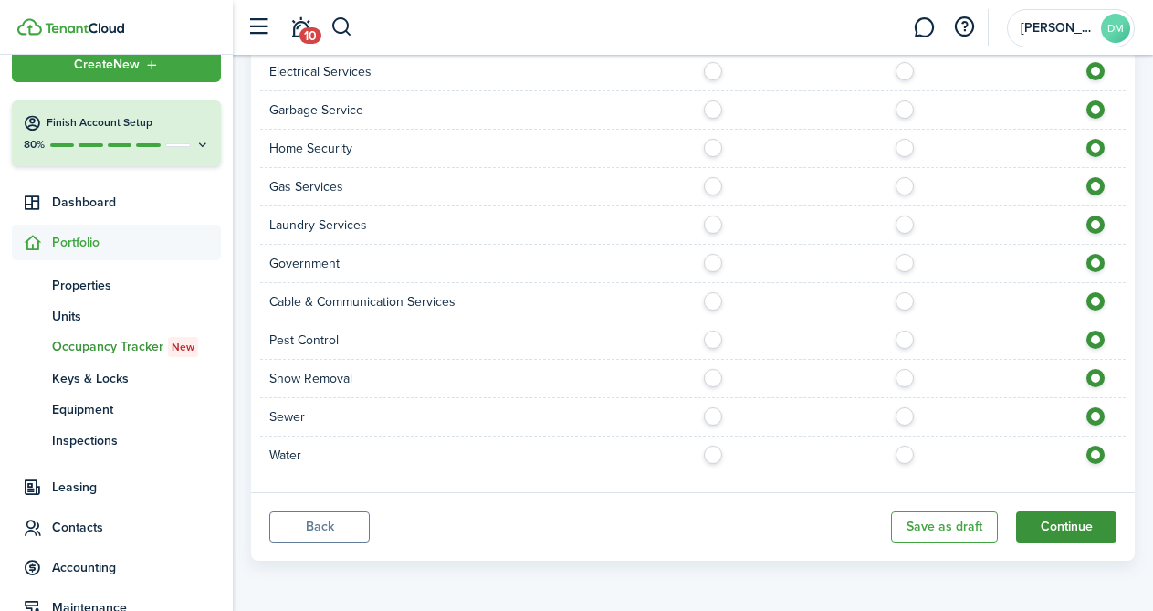
click at [1065, 519] on button "Continue" at bounding box center [1066, 526] width 100 height 31
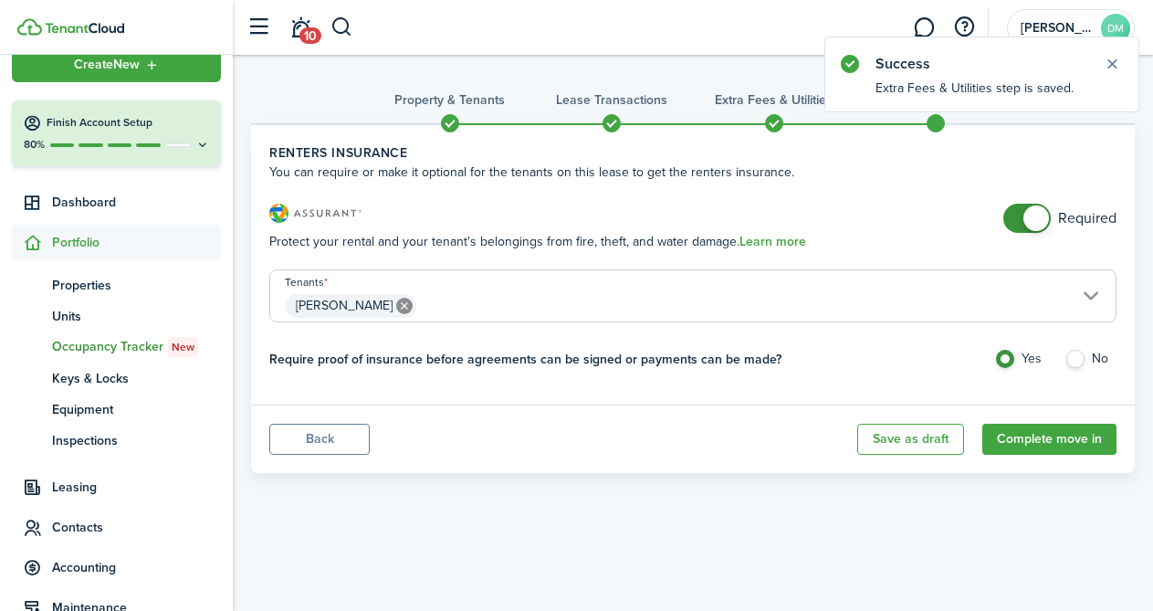
checkbox input "false"
click at [1026, 222] on span at bounding box center [1037, 218] width 26 height 26
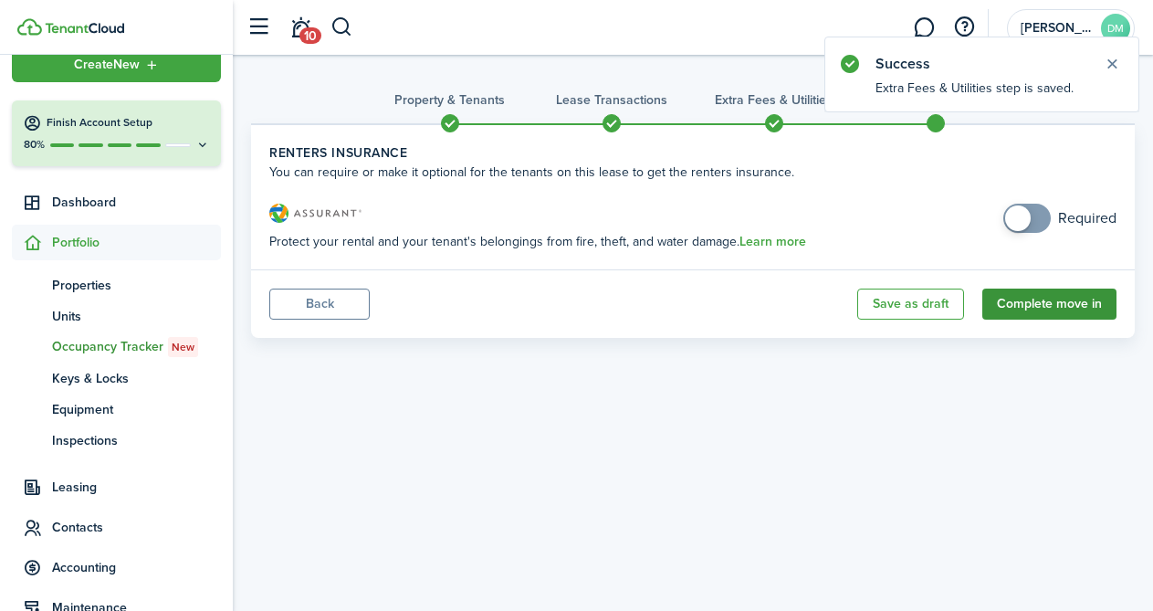
click at [1057, 307] on button "Complete move in" at bounding box center [1050, 304] width 134 height 31
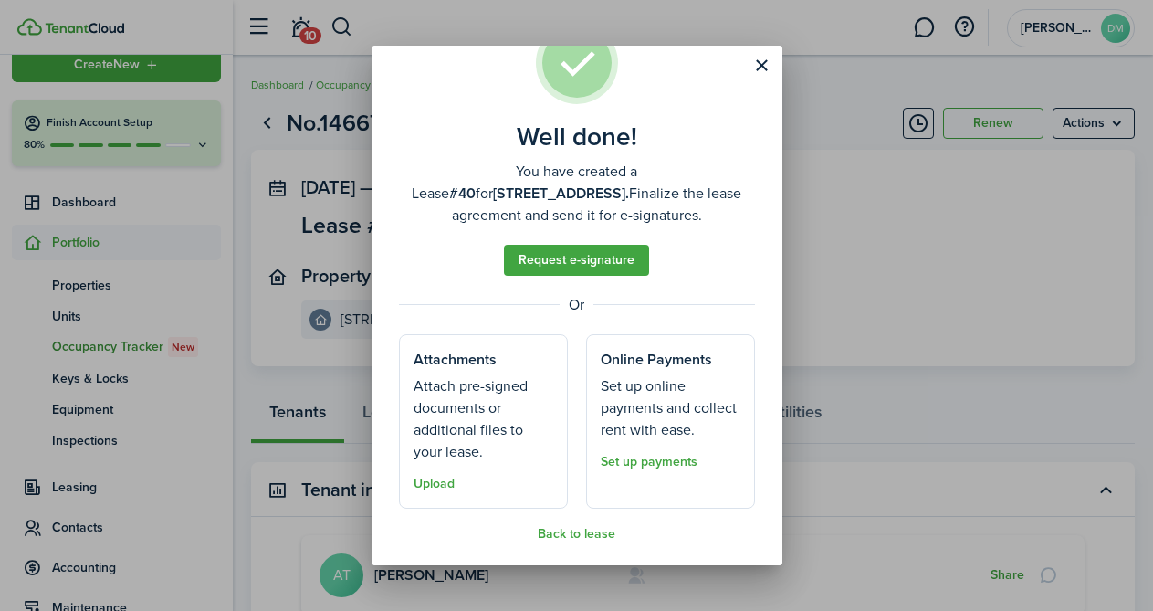
scroll to position [63, 0]
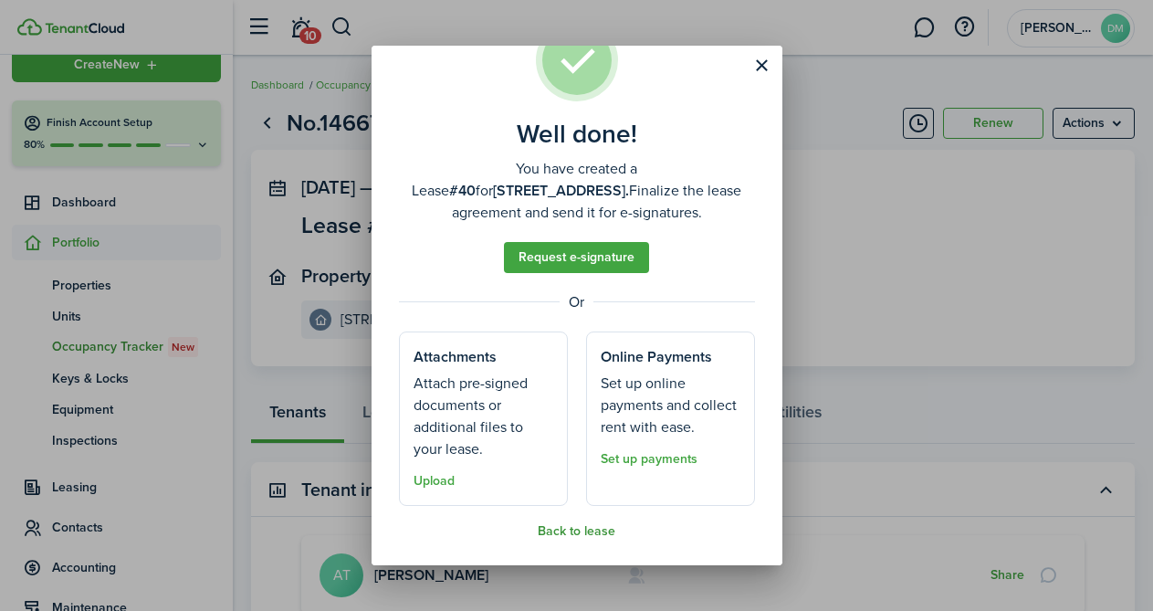
click at [578, 534] on button "Back to lease" at bounding box center [577, 531] width 78 height 15
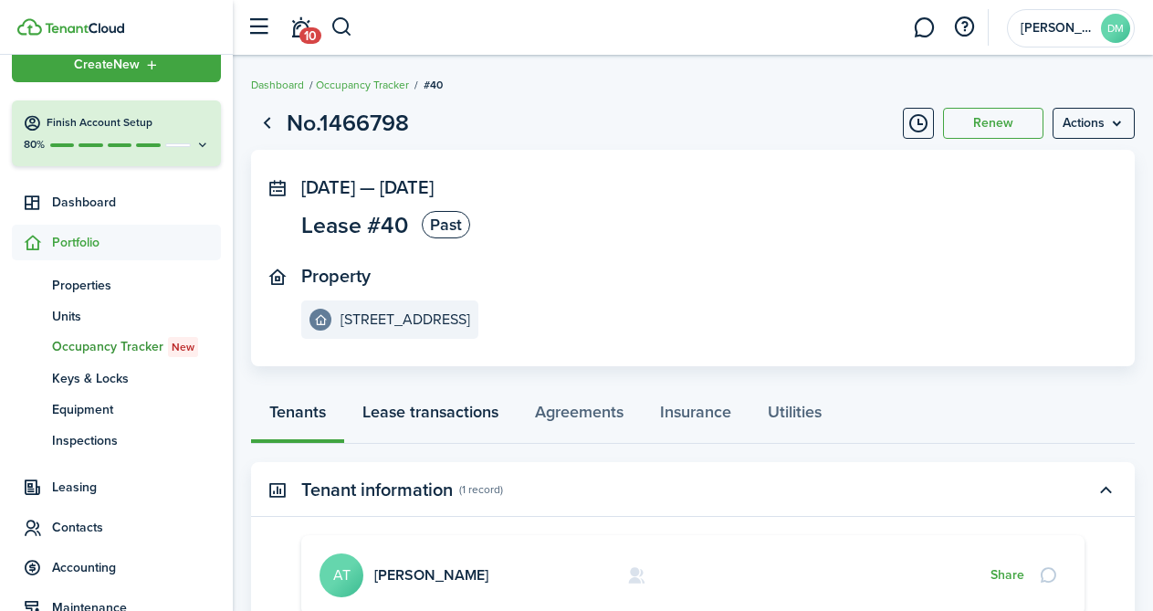
click at [448, 432] on link "Lease transactions" at bounding box center [430, 416] width 173 height 55
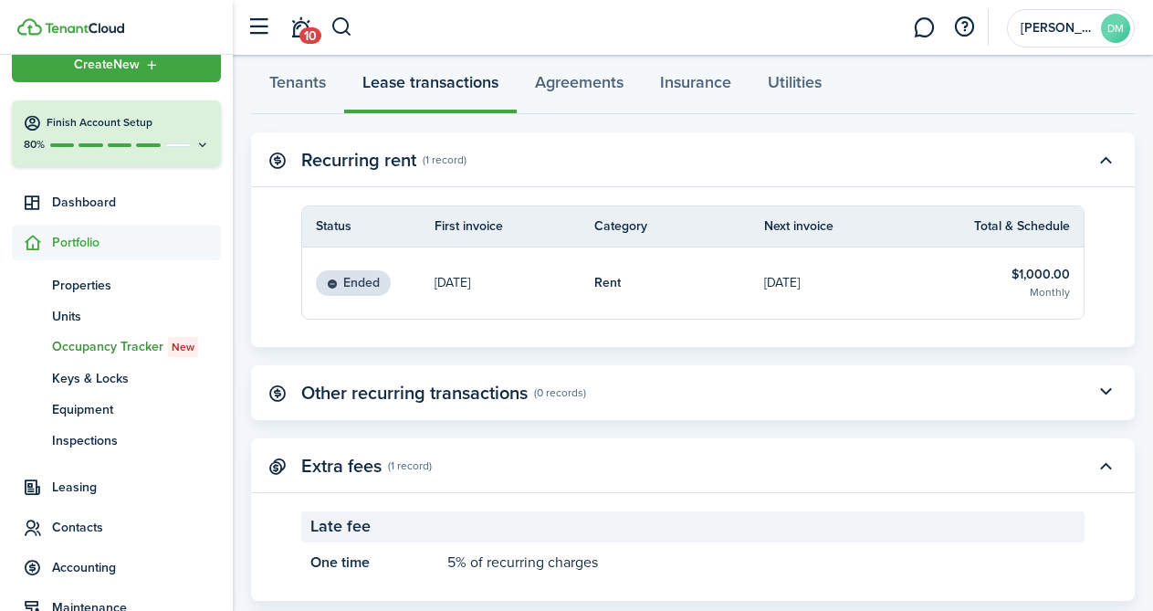
scroll to position [370, 0]
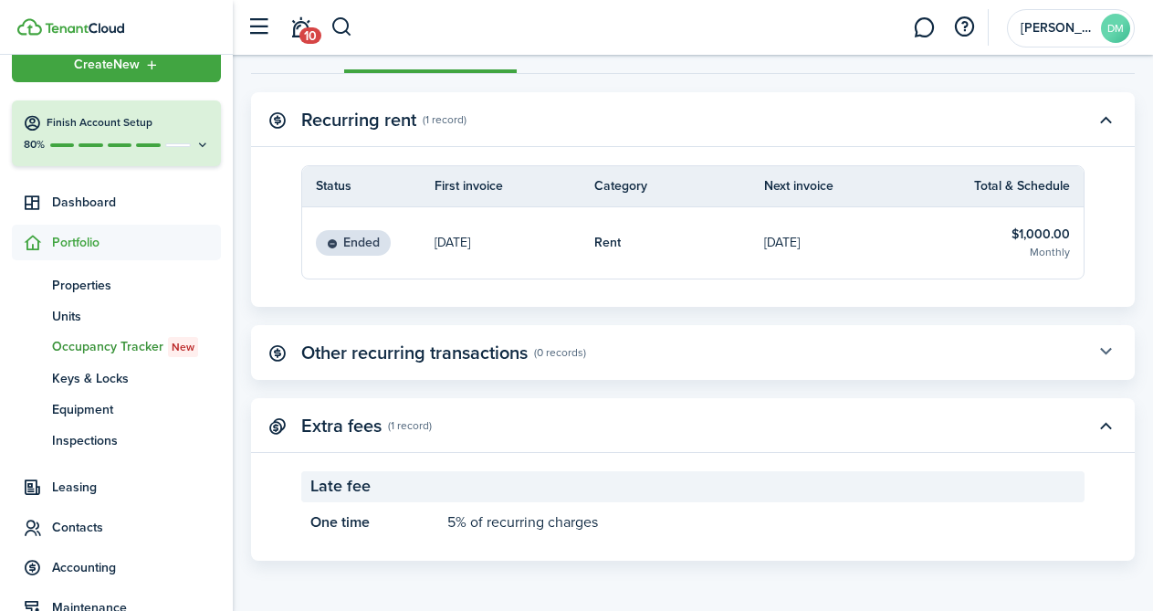
click at [1100, 354] on button "button" at bounding box center [1105, 352] width 31 height 31
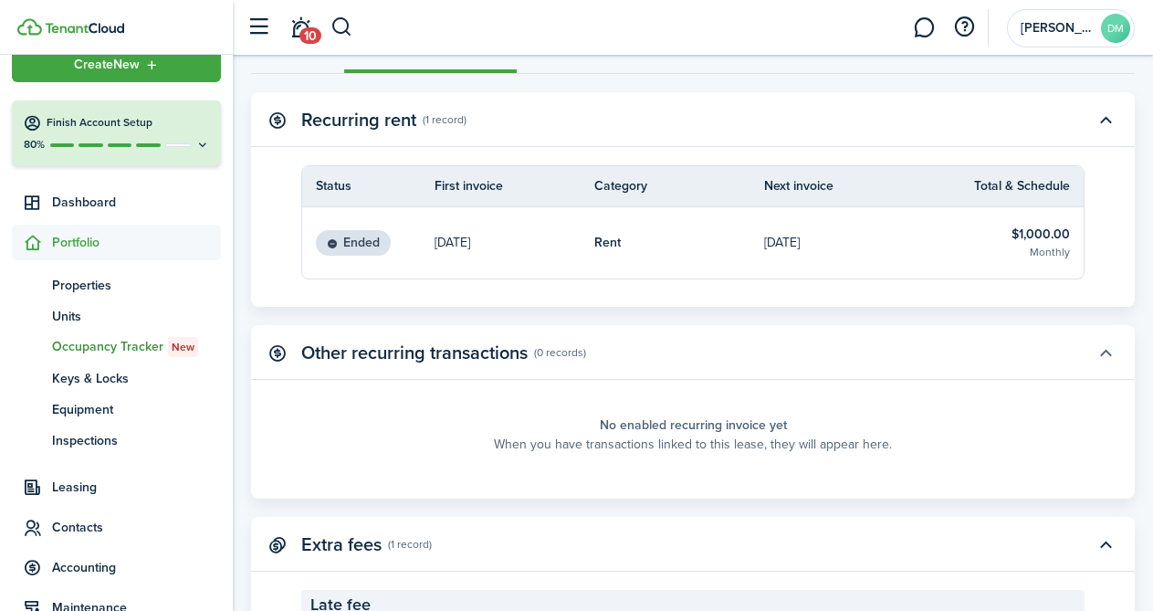
click at [1100, 354] on button "button" at bounding box center [1105, 352] width 31 height 31
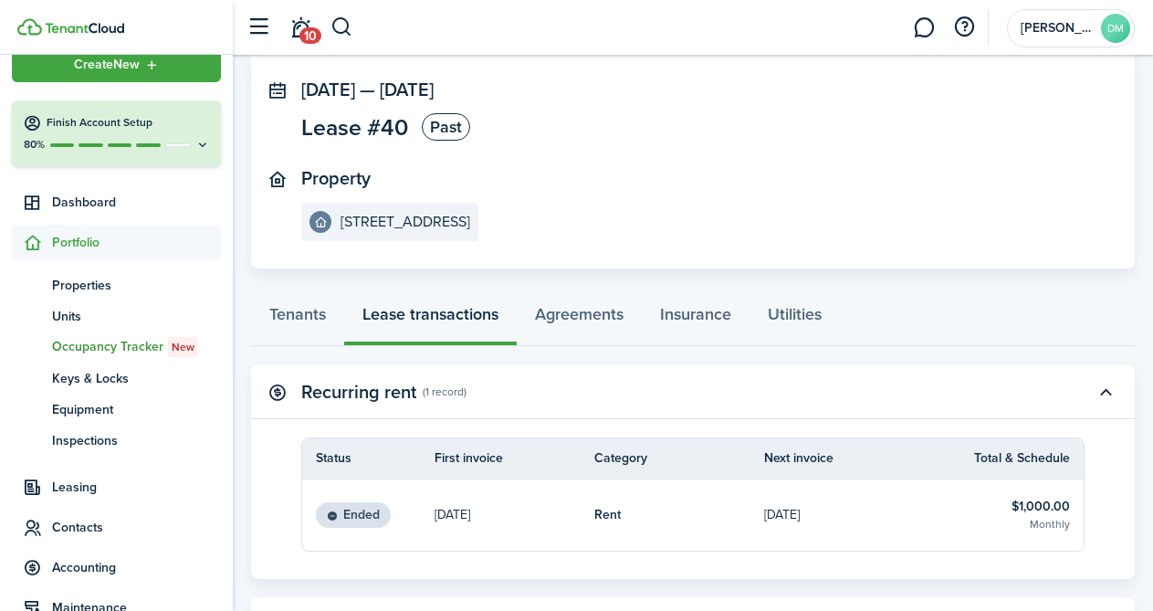
scroll to position [173, 0]
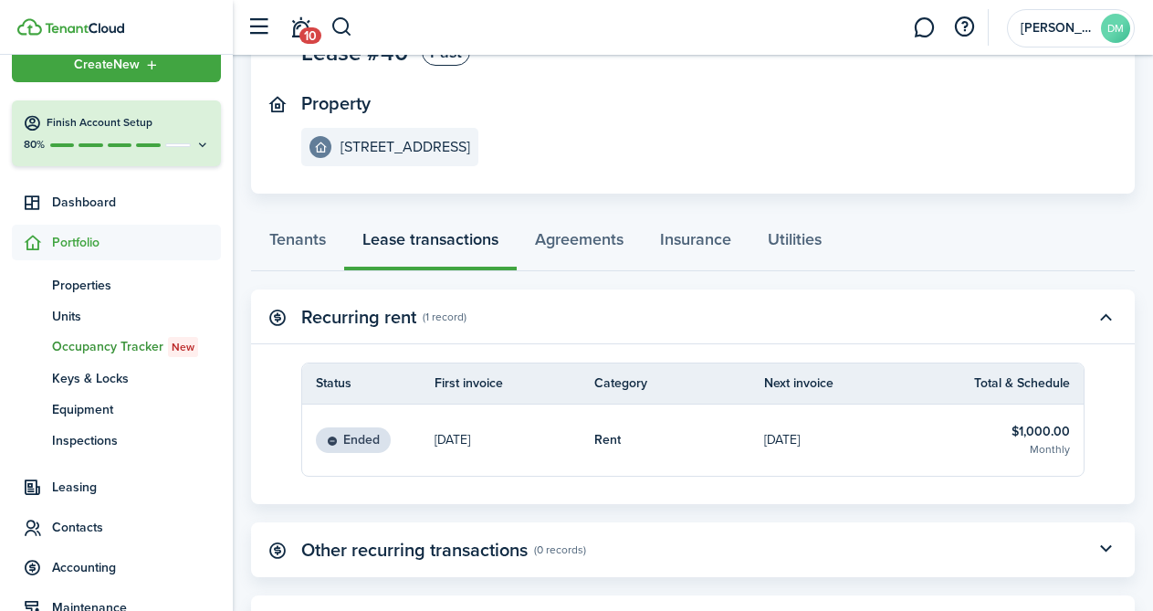
click at [557, 441] on link "[DATE]" at bounding box center [515, 440] width 160 height 71
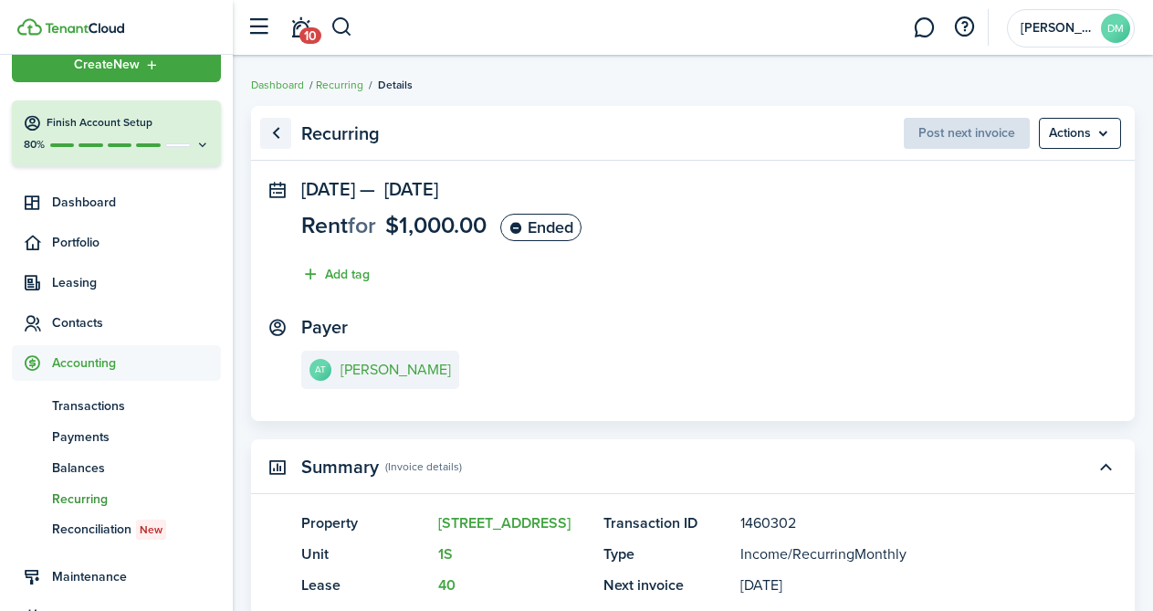
click at [279, 129] on link "Go back" at bounding box center [275, 133] width 31 height 31
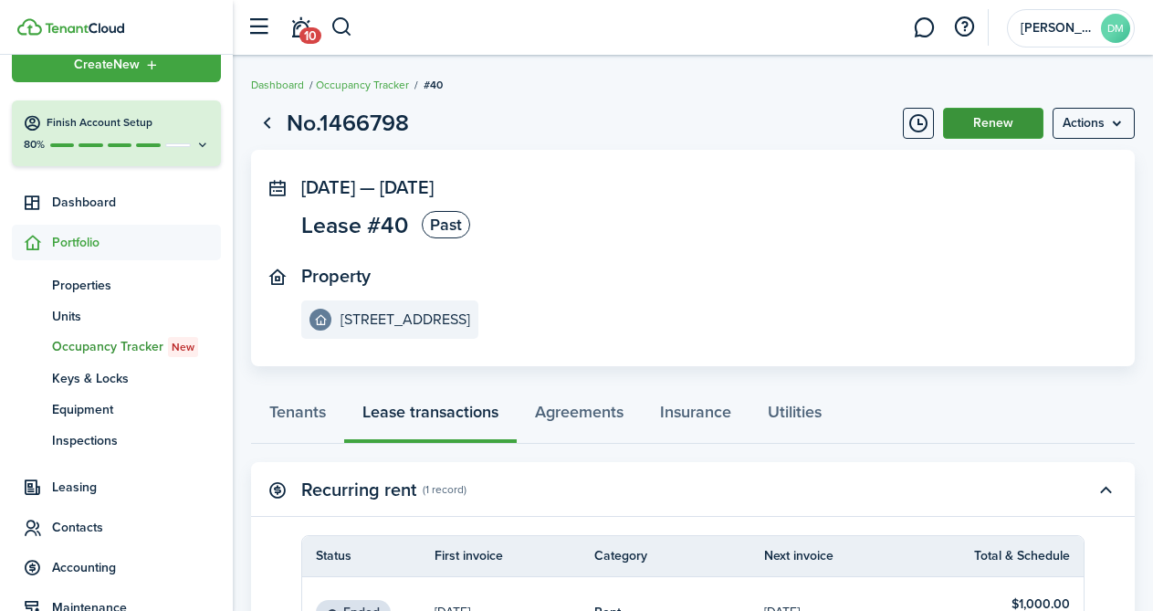
click at [968, 132] on button "Renew" at bounding box center [993, 123] width 100 height 31
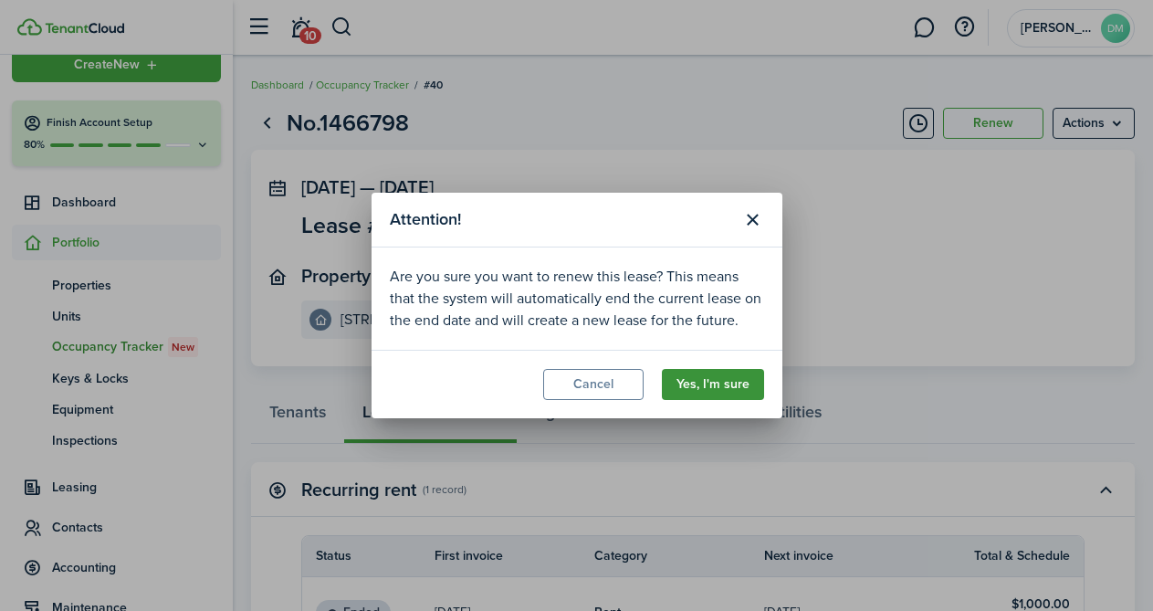
click at [716, 386] on button "Yes, I'm sure" at bounding box center [713, 384] width 102 height 31
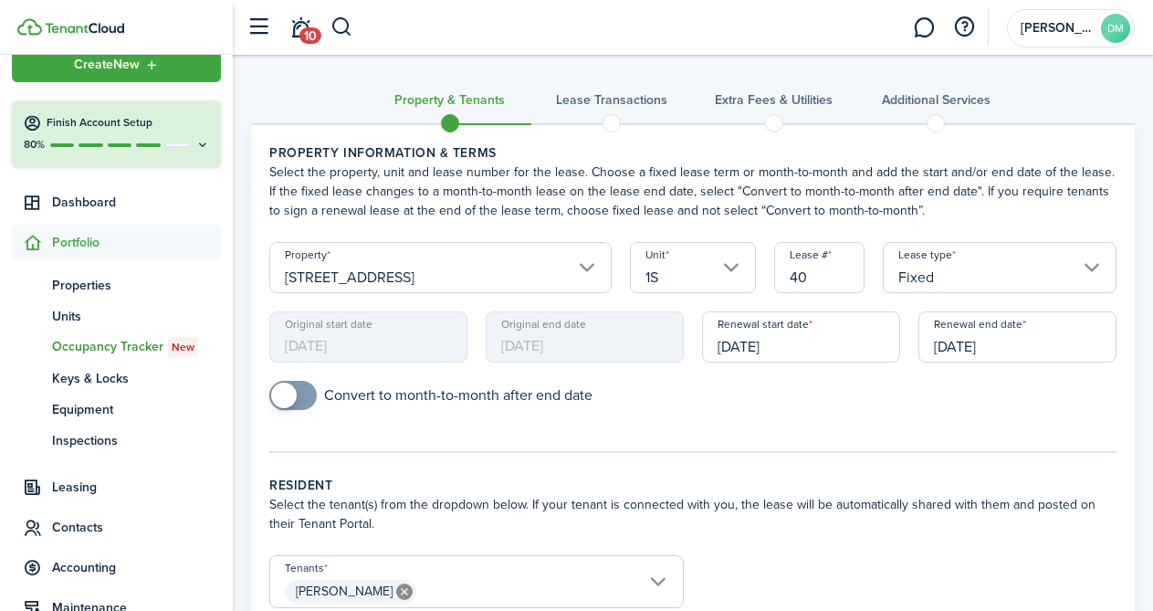
click at [953, 337] on input "[DATE]" at bounding box center [1018, 336] width 198 height 51
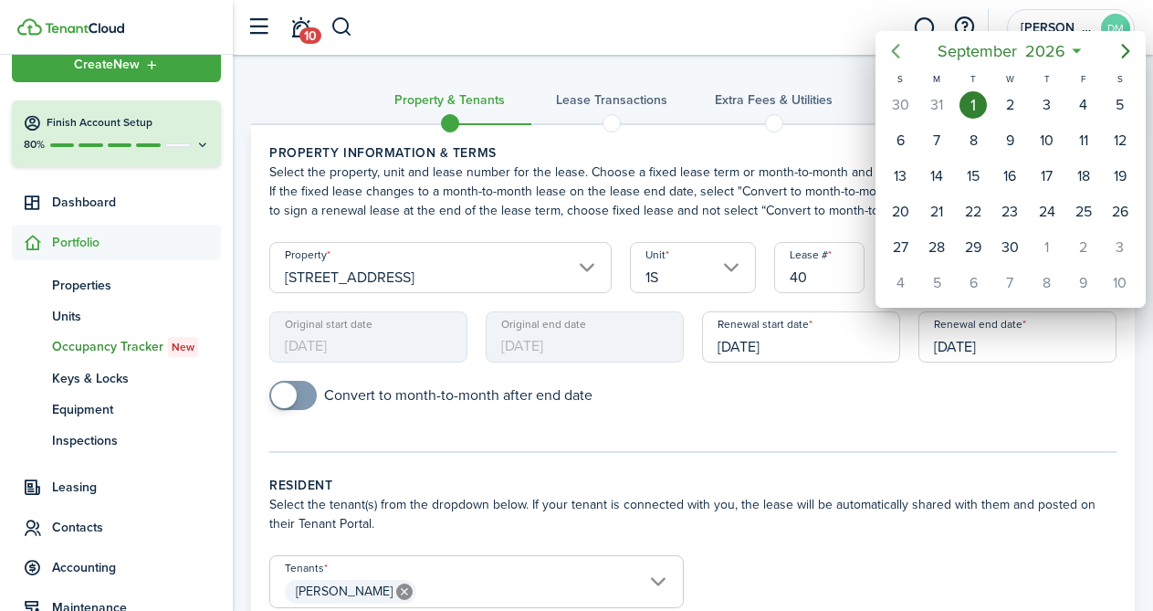
click at [897, 52] on icon "Previous page" at bounding box center [896, 51] width 22 height 22
click at [948, 287] on div "31" at bounding box center [936, 282] width 27 height 27
type input "[DATE]"
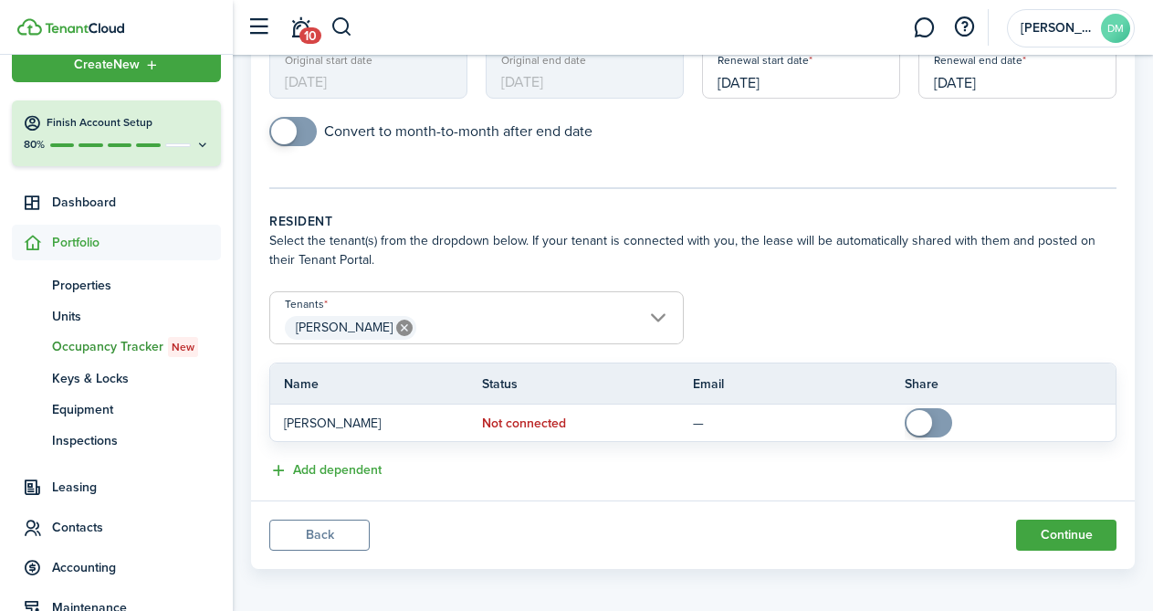
scroll to position [271, 0]
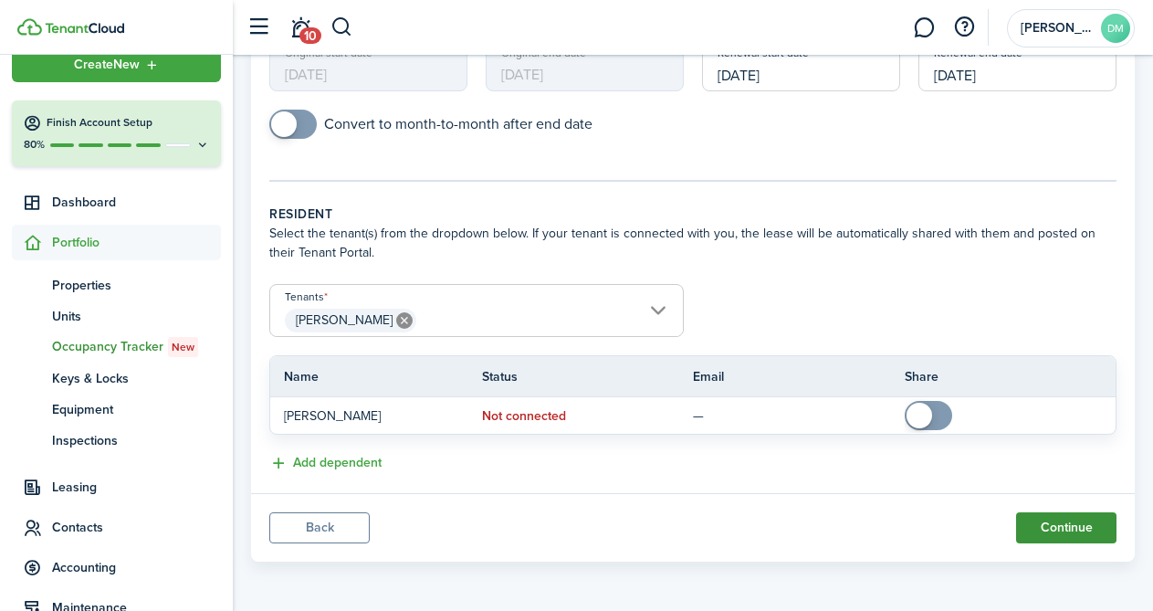
click at [1046, 512] on button "Continue" at bounding box center [1066, 527] width 100 height 31
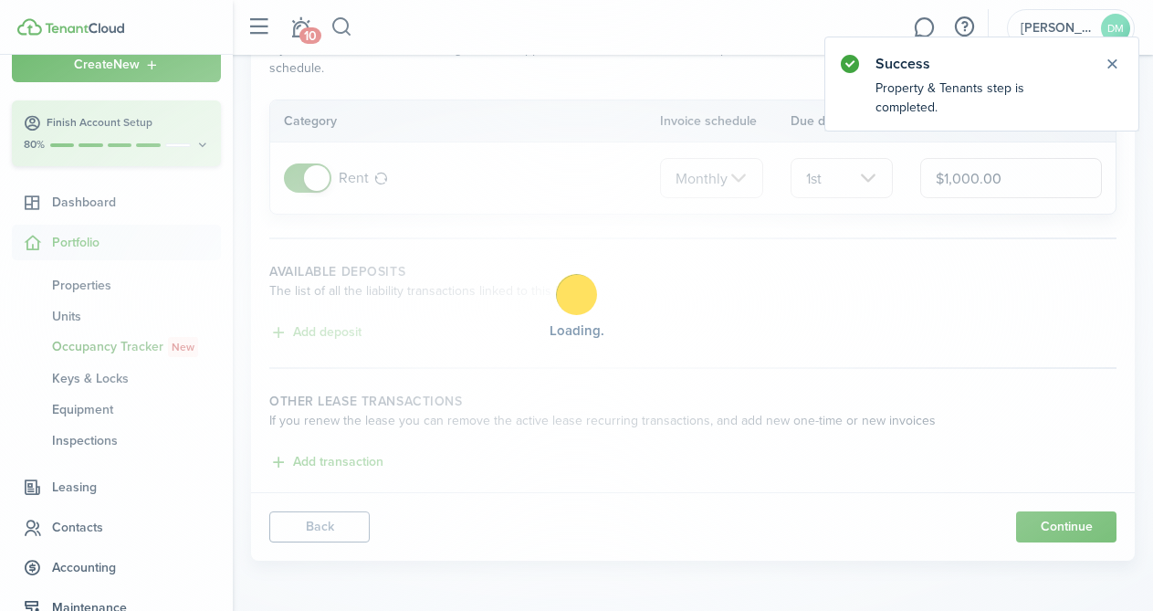
scroll to position [0, 0]
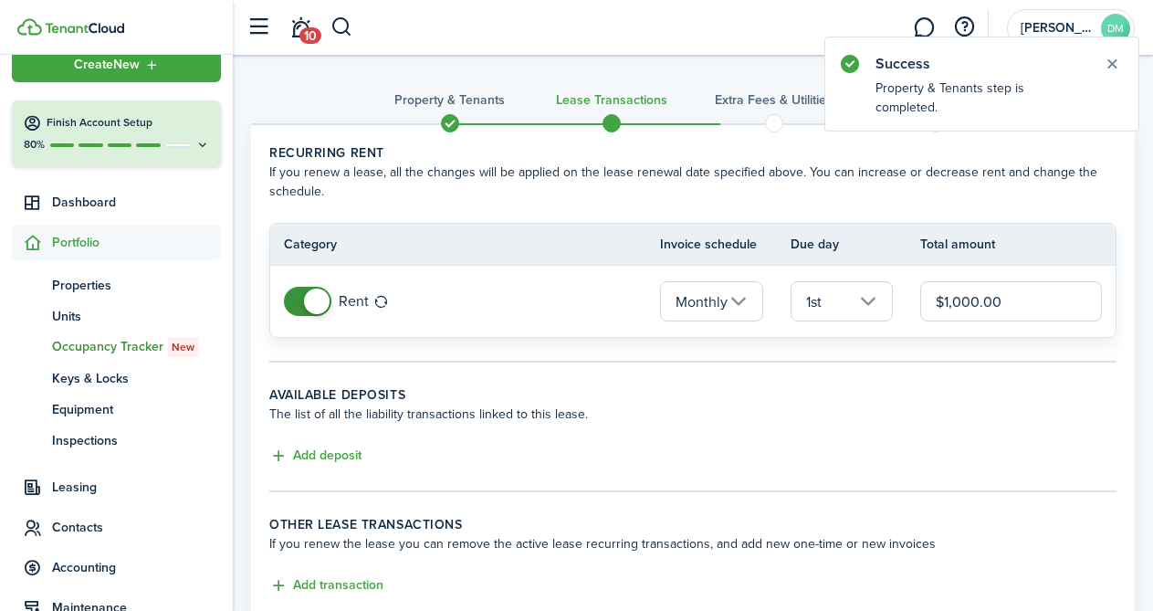
click at [974, 303] on input "$1,000.00" at bounding box center [1012, 301] width 182 height 40
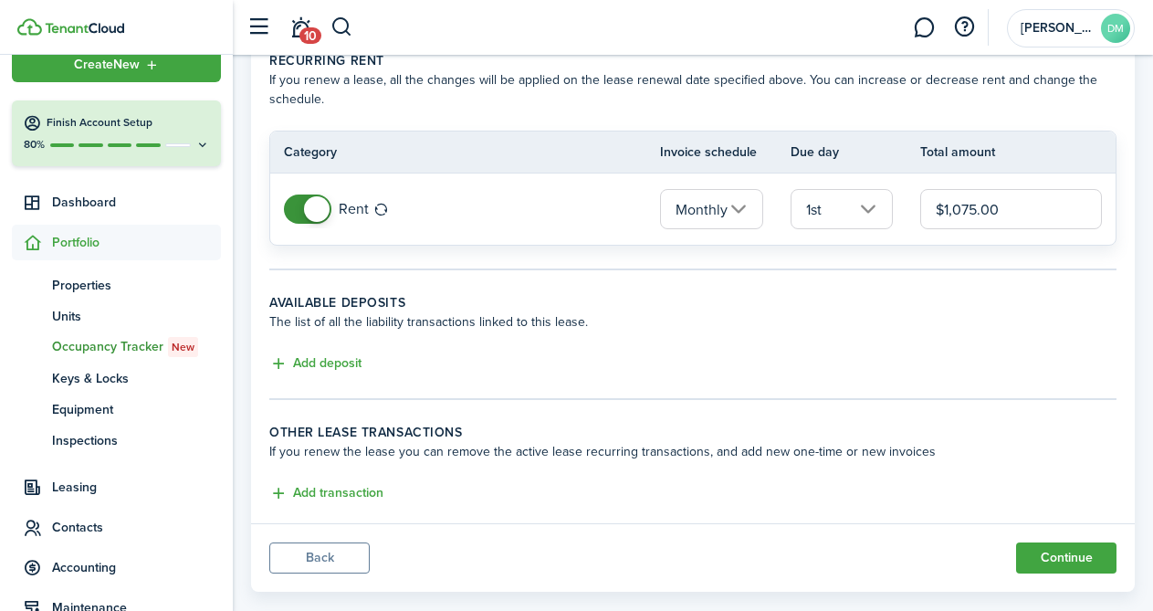
scroll to position [122, 0]
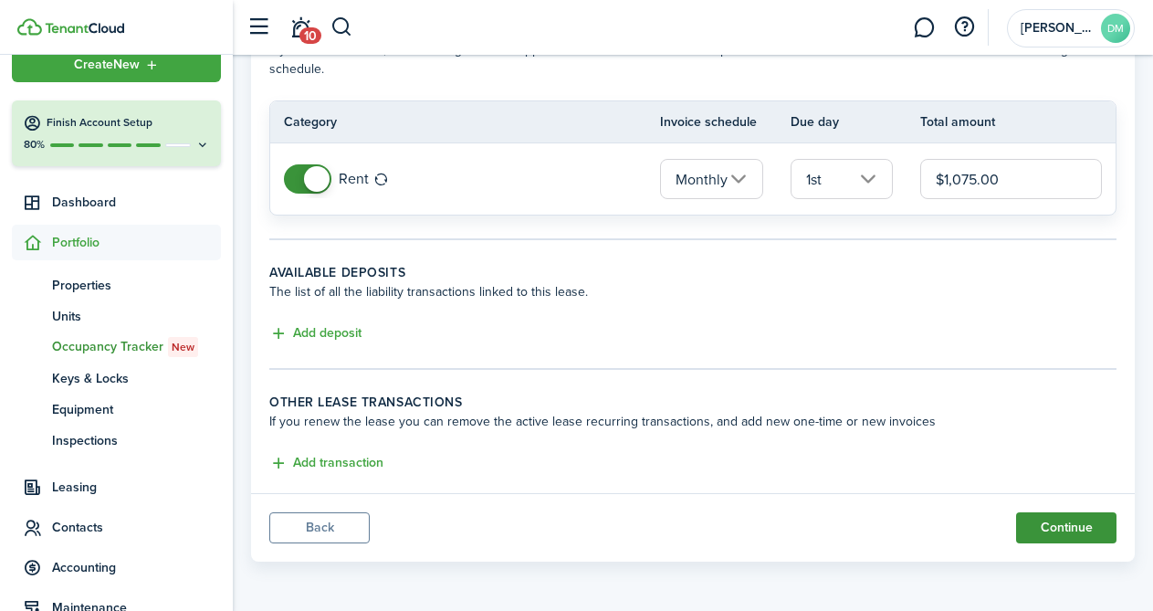
type input "$1,075.00"
click at [1051, 521] on button "Continue" at bounding box center [1066, 527] width 100 height 31
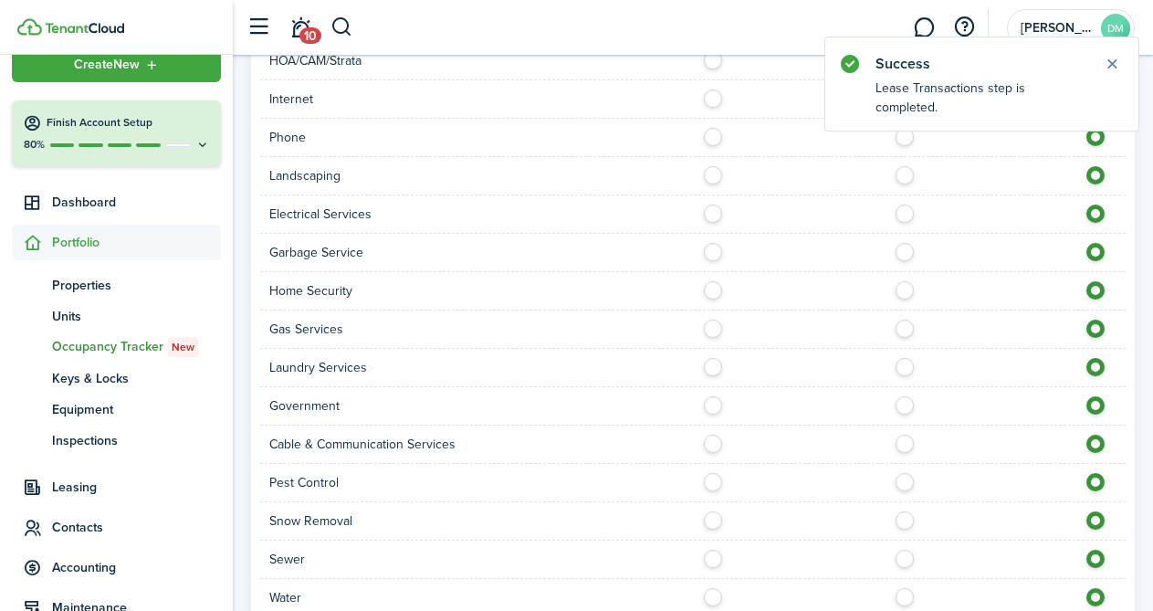
scroll to position [1187, 0]
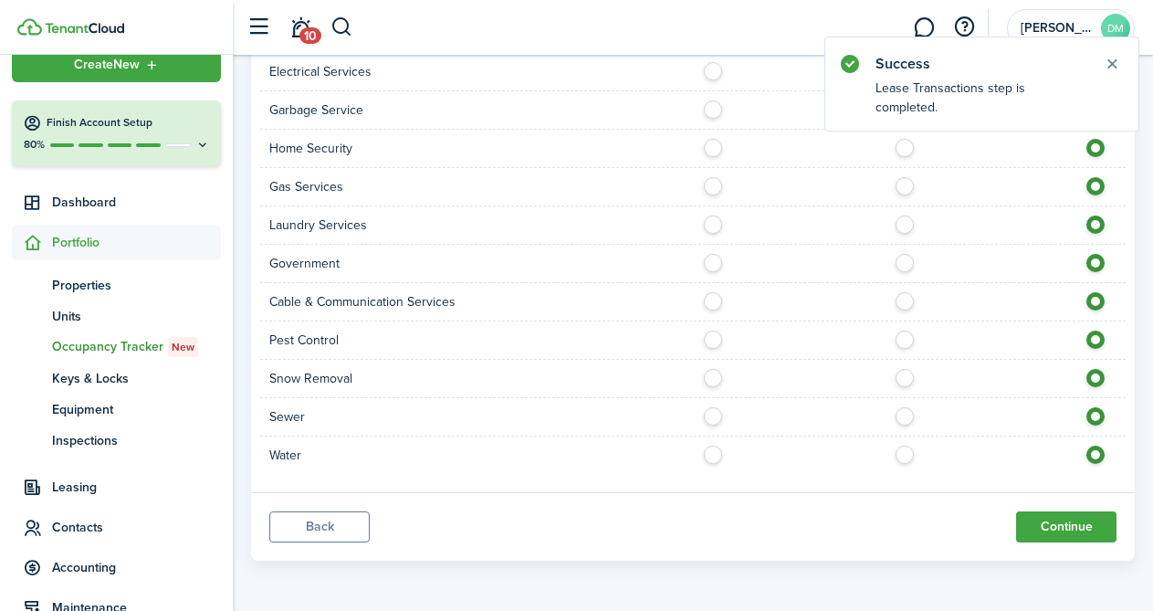
click at [306, 537] on button "Back" at bounding box center [319, 526] width 100 height 31
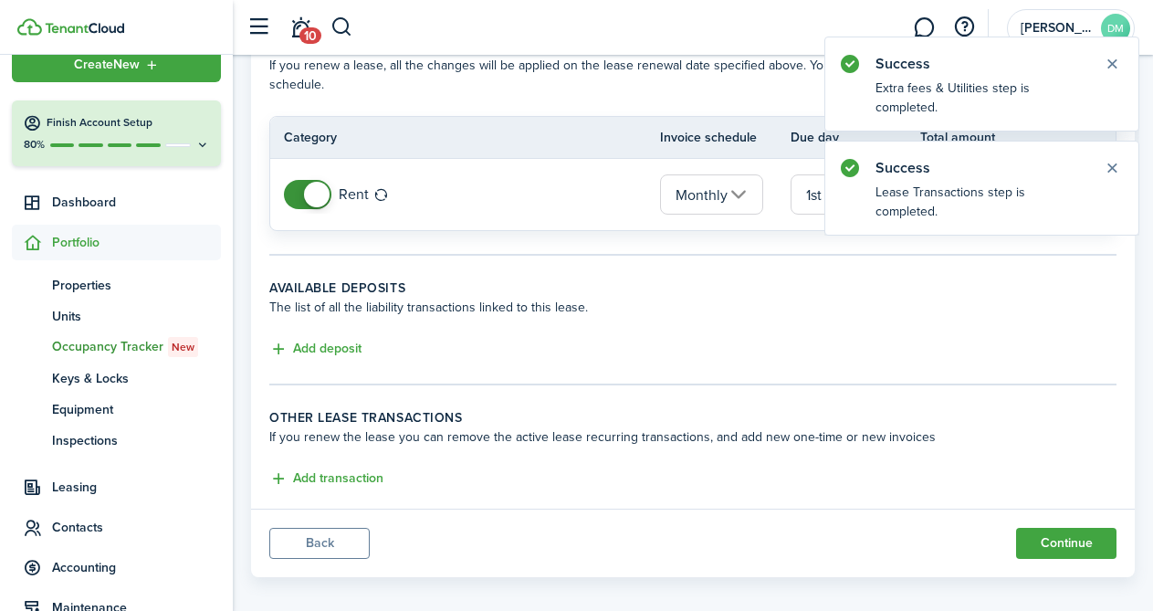
scroll to position [122, 0]
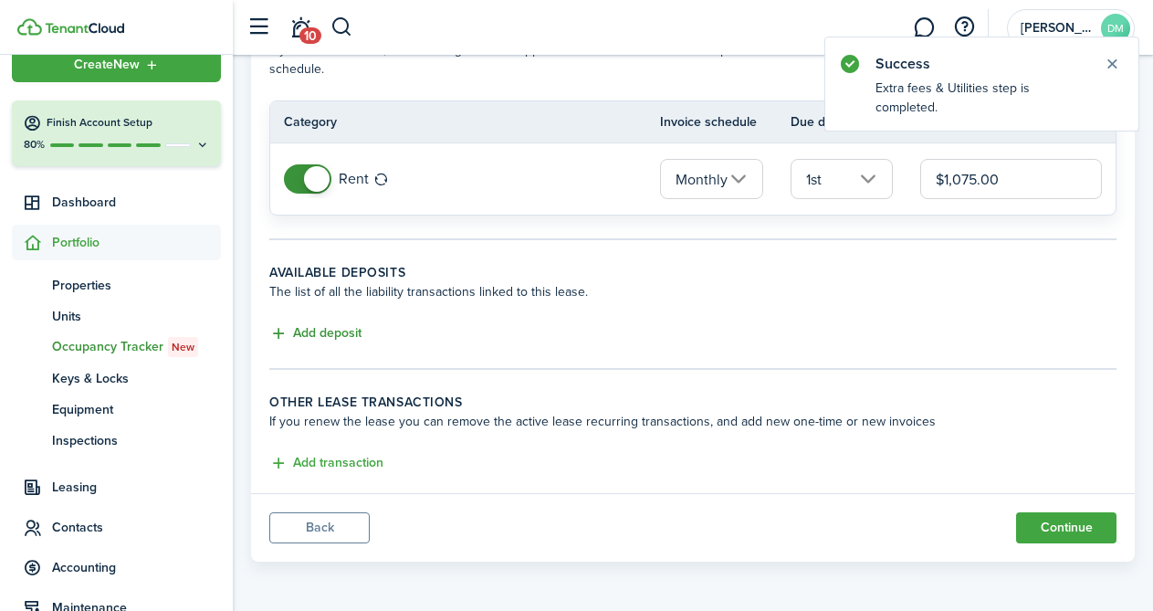
click at [323, 342] on button "Add deposit" at bounding box center [315, 333] width 92 height 21
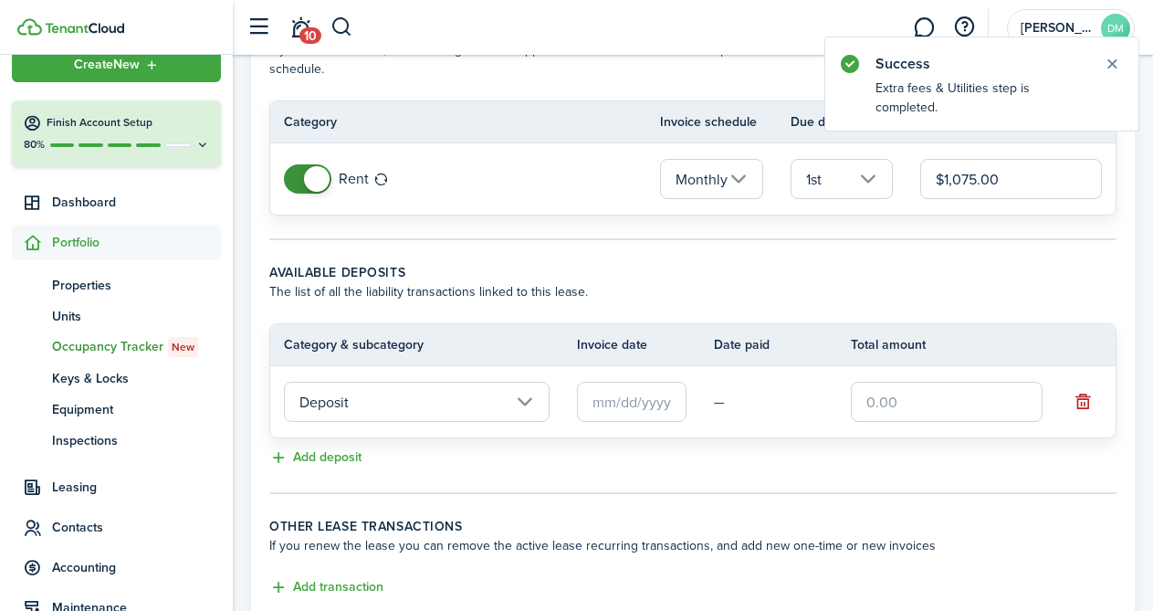
click at [887, 389] on input "text" at bounding box center [947, 402] width 192 height 40
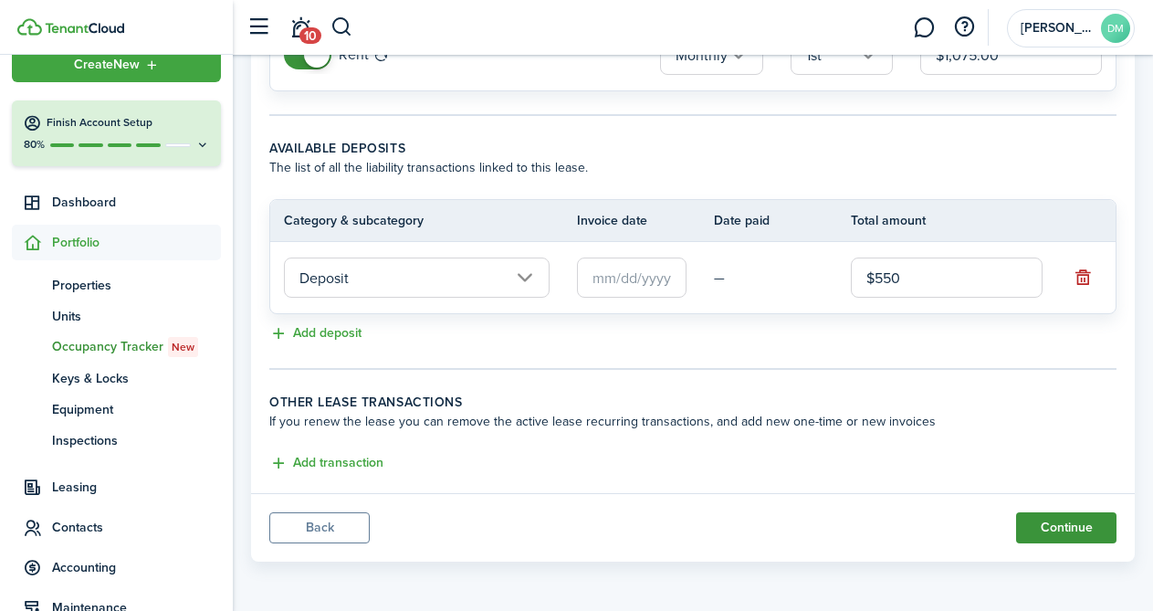
type input "$550.00"
click at [1085, 526] on button "Continue" at bounding box center [1066, 527] width 100 height 31
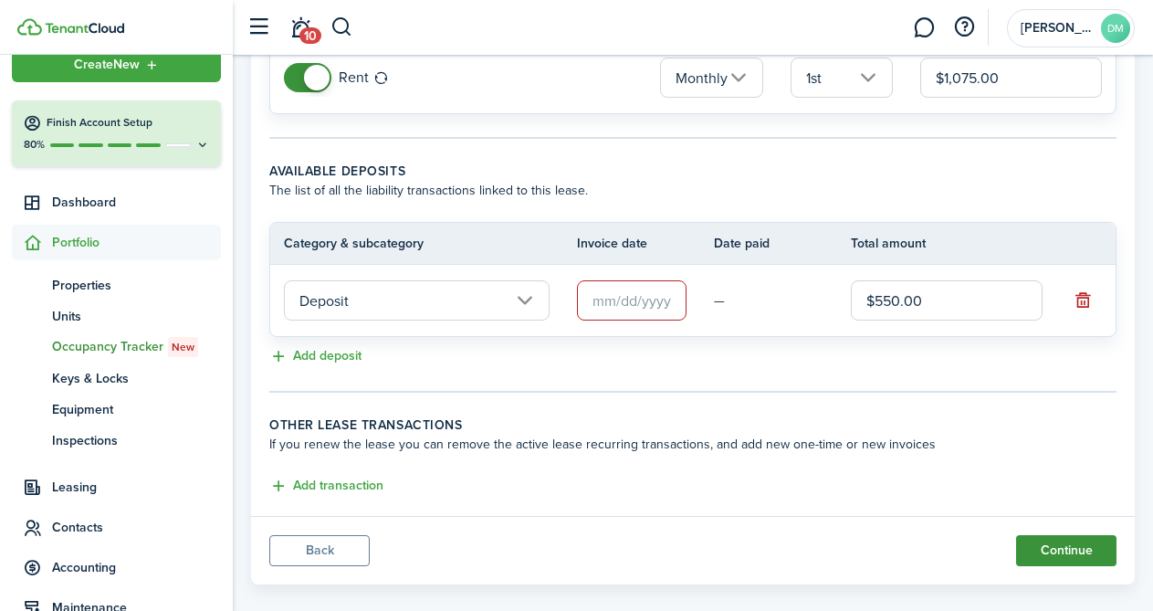
scroll to position [218, 0]
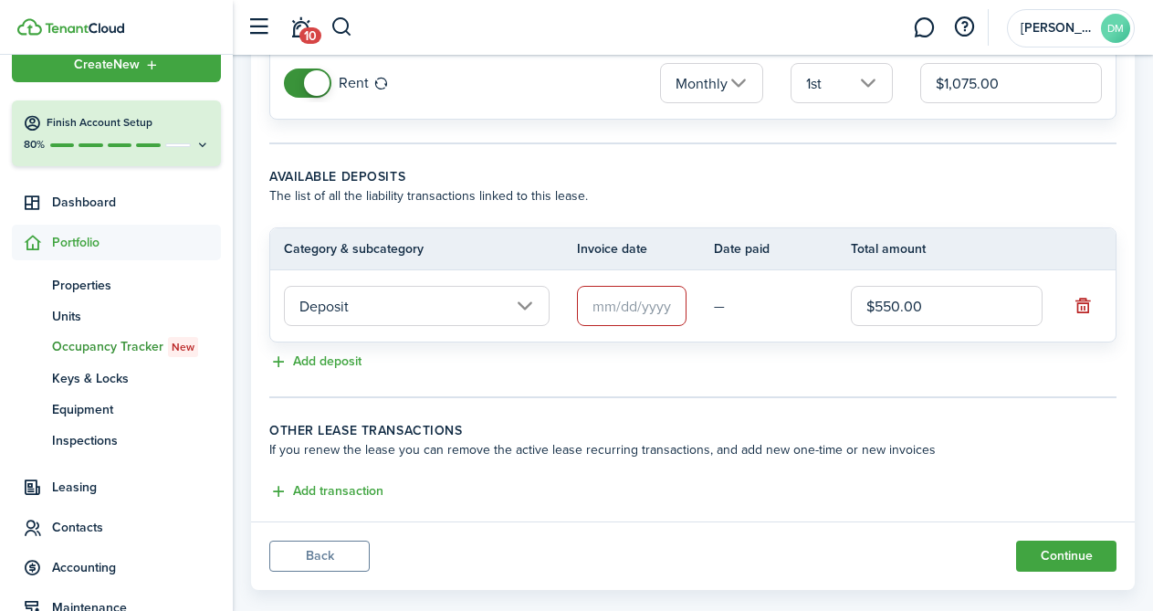
click at [615, 306] on input "text" at bounding box center [632, 306] width 110 height 40
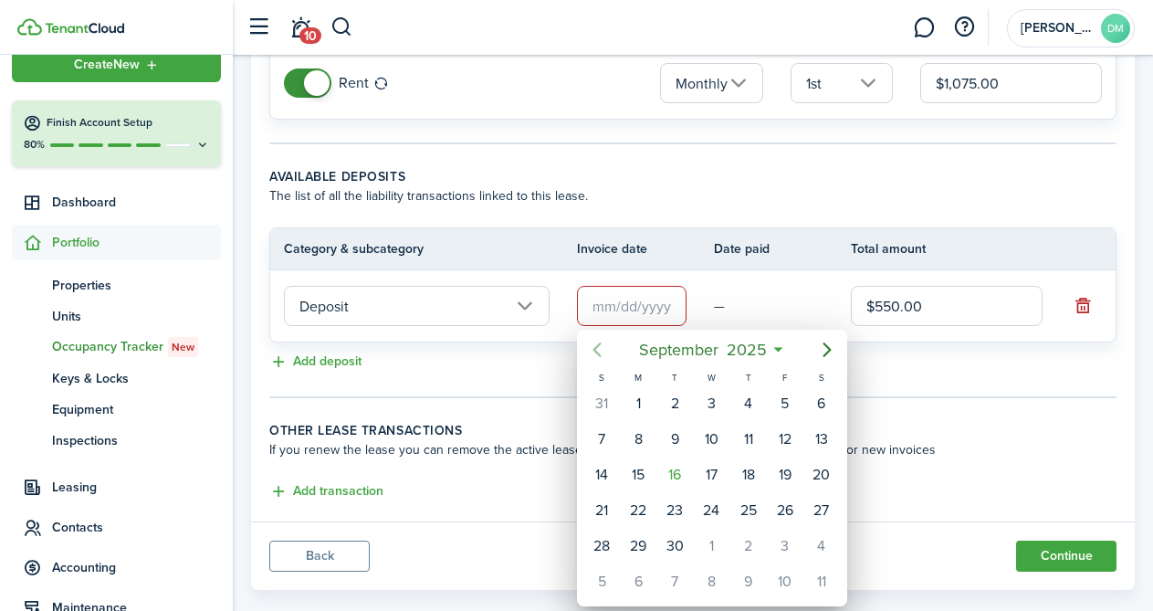
click at [594, 351] on icon "Previous page" at bounding box center [597, 350] width 22 height 22
click at [599, 347] on icon "Previous page" at bounding box center [597, 350] width 22 height 22
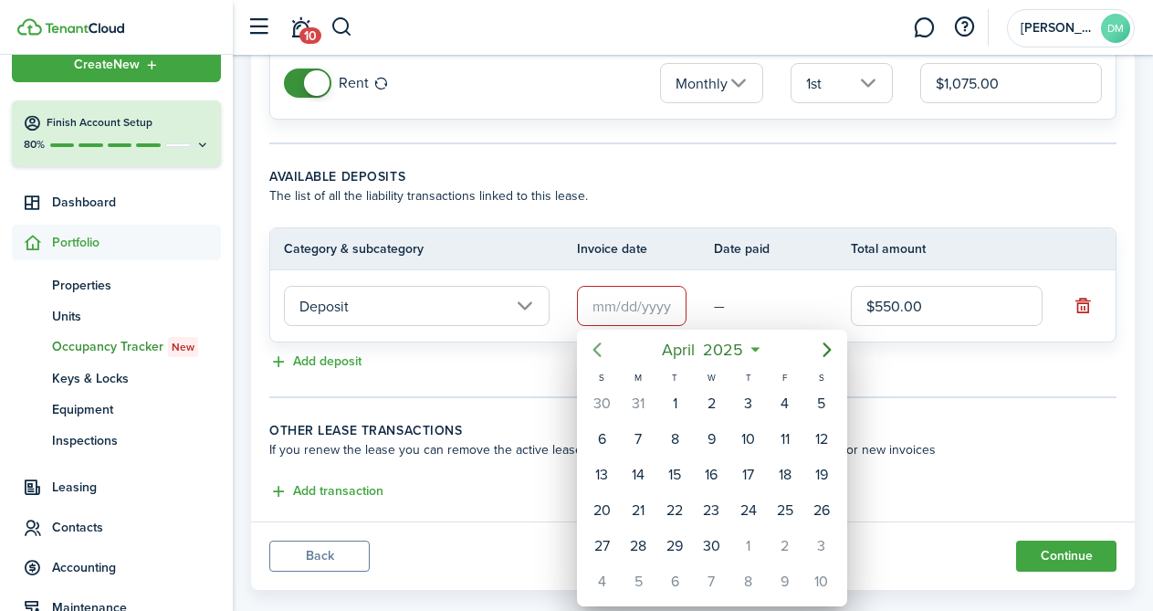
click at [599, 347] on icon "Previous page" at bounding box center [597, 350] width 22 height 22
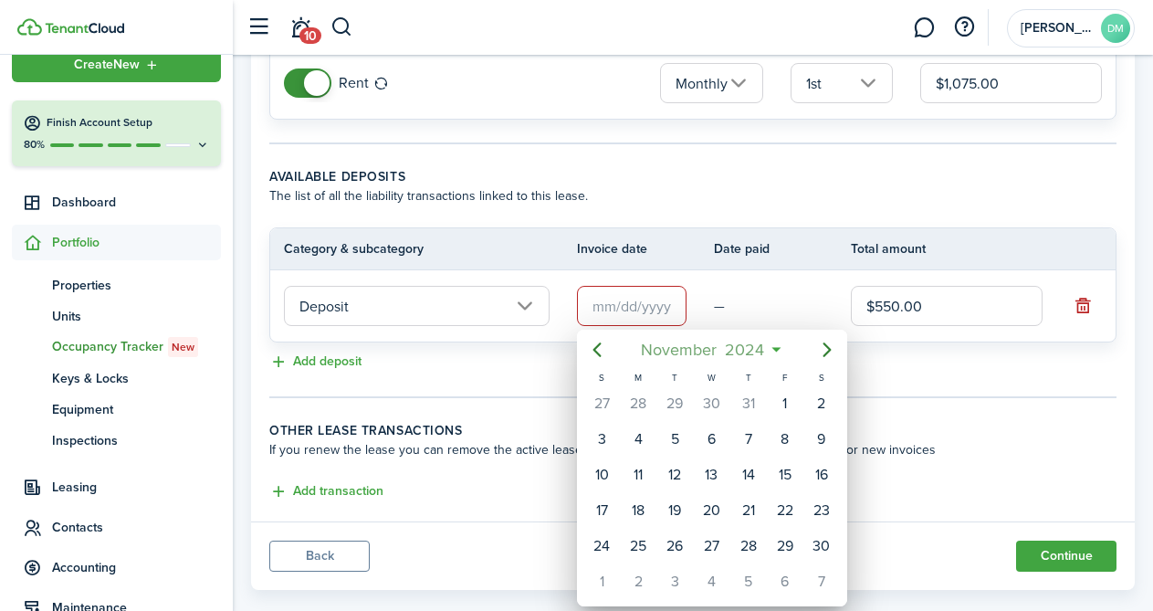
click at [678, 362] on span "November" at bounding box center [679, 349] width 84 height 33
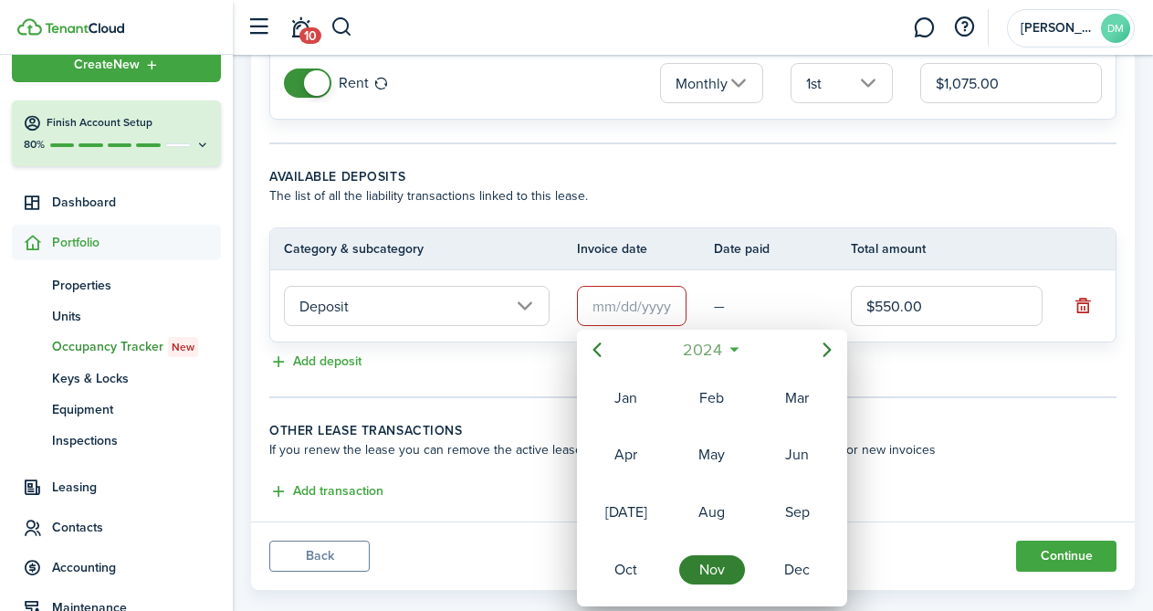
click at [711, 360] on span "2024" at bounding box center [702, 349] width 47 height 33
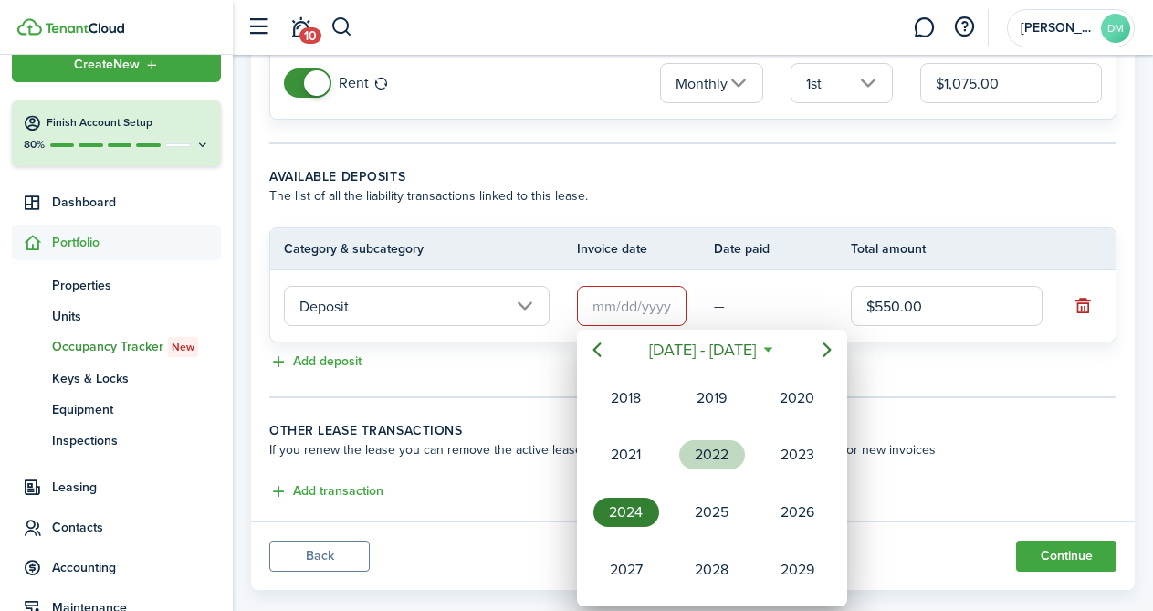
click at [700, 465] on div "2022" at bounding box center [712, 454] width 66 height 29
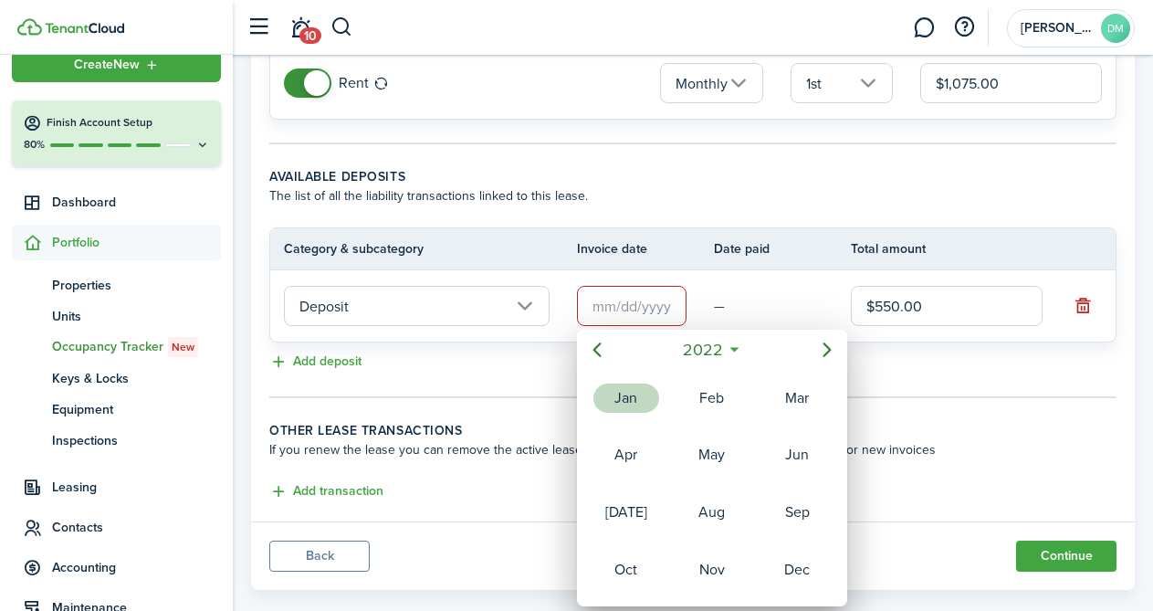
click at [632, 402] on div "Jan" at bounding box center [627, 398] width 66 height 29
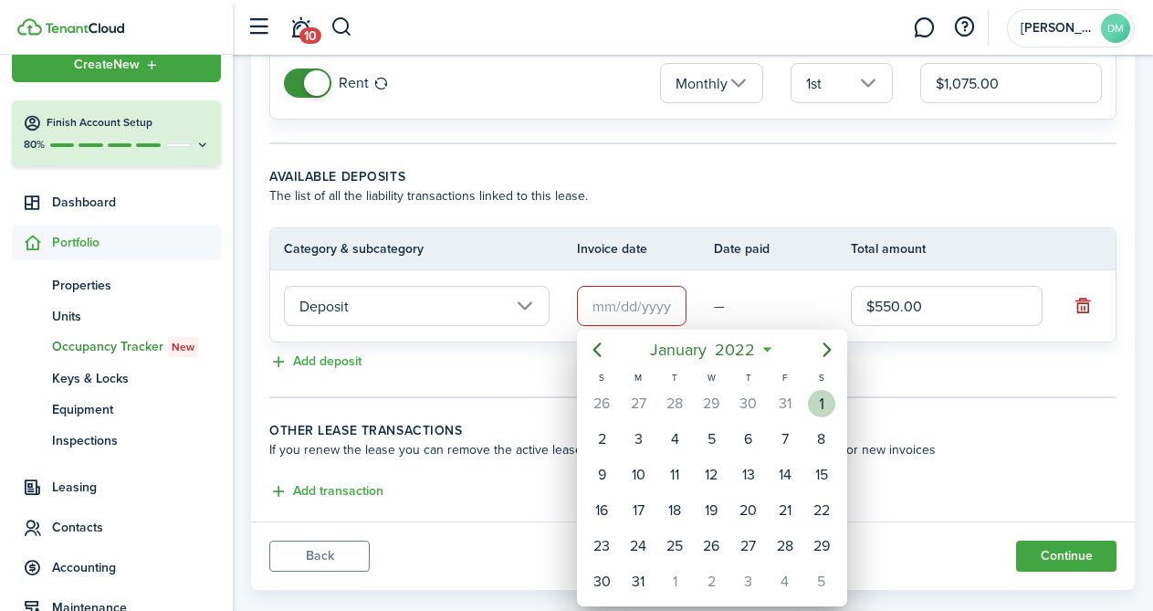
click at [828, 398] on div "1" at bounding box center [821, 403] width 27 height 27
type input "01/01/2022"
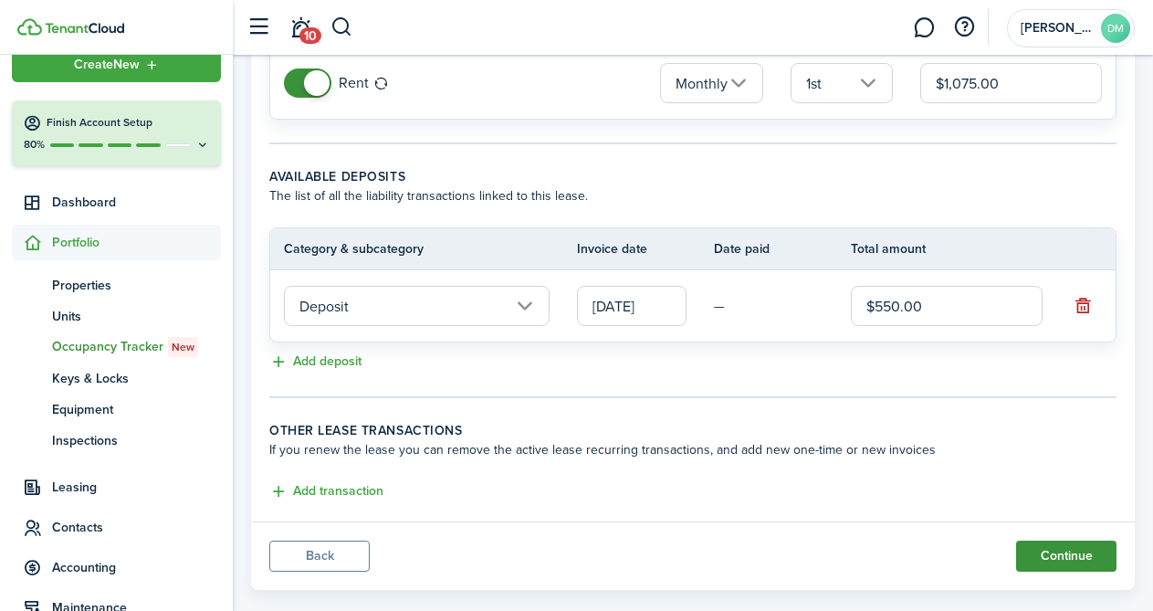
click at [1049, 550] on button "Continue" at bounding box center [1066, 556] width 100 height 31
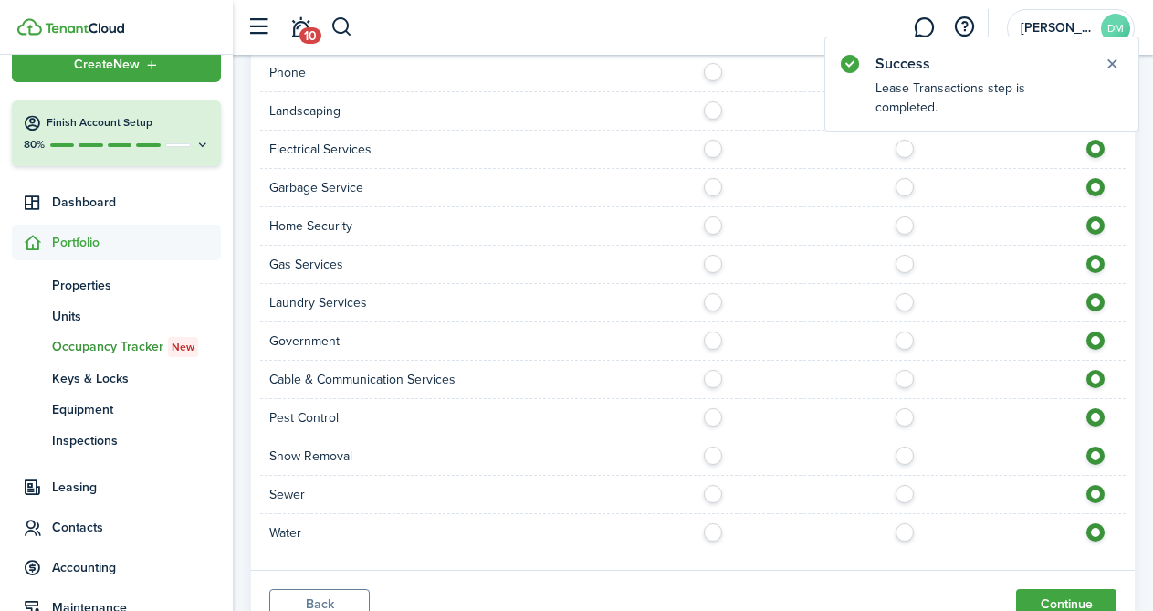
scroll to position [1187, 0]
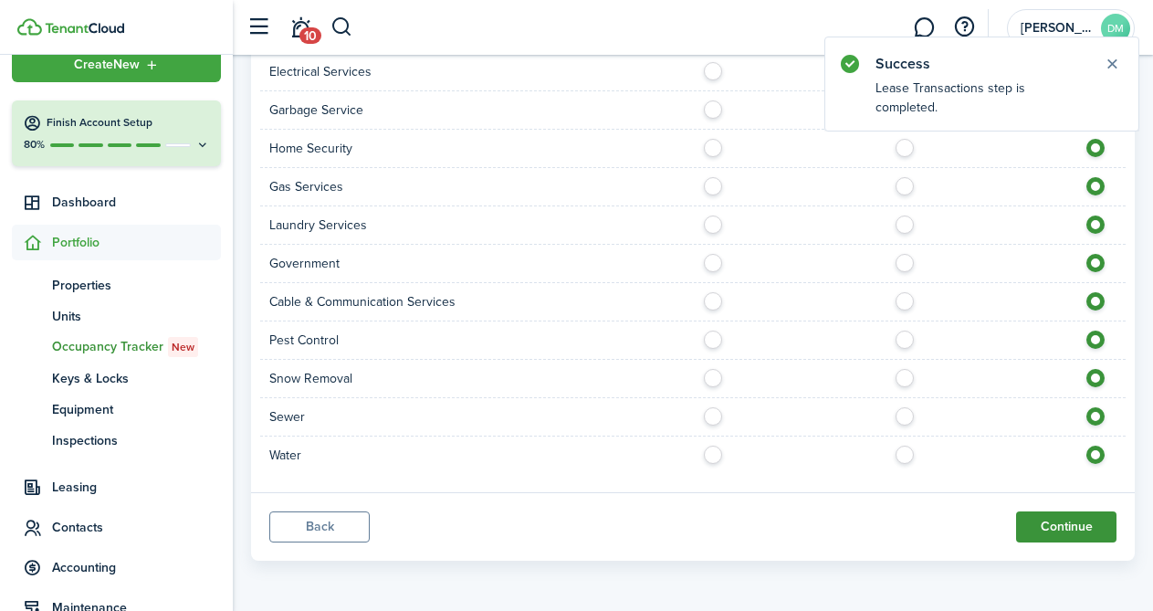
click at [1044, 519] on button "Continue" at bounding box center [1066, 526] width 100 height 31
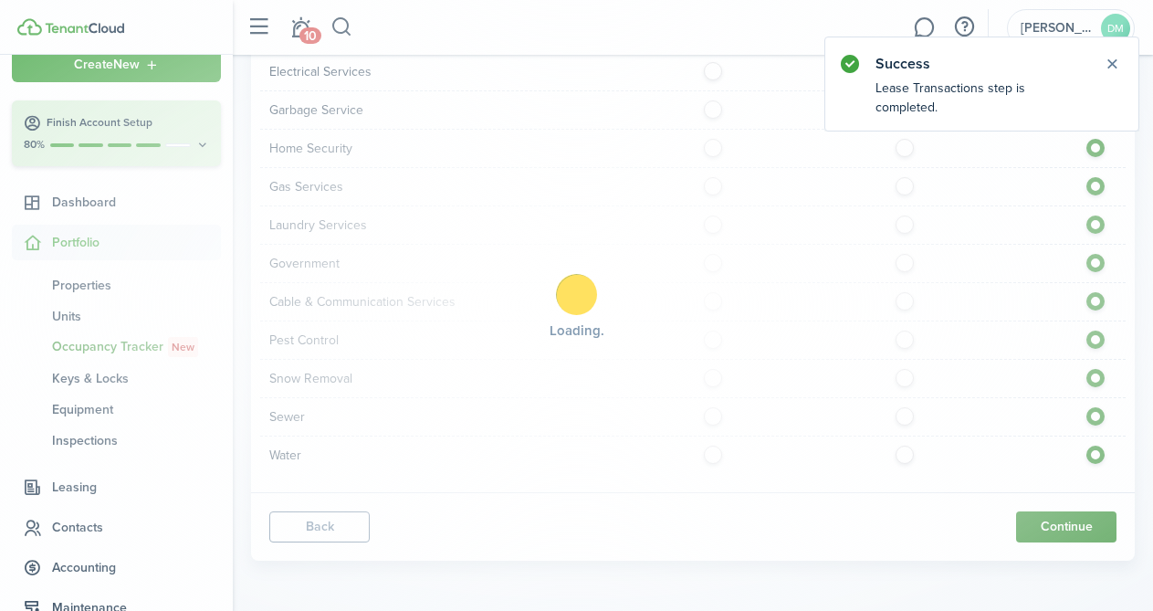
scroll to position [0, 0]
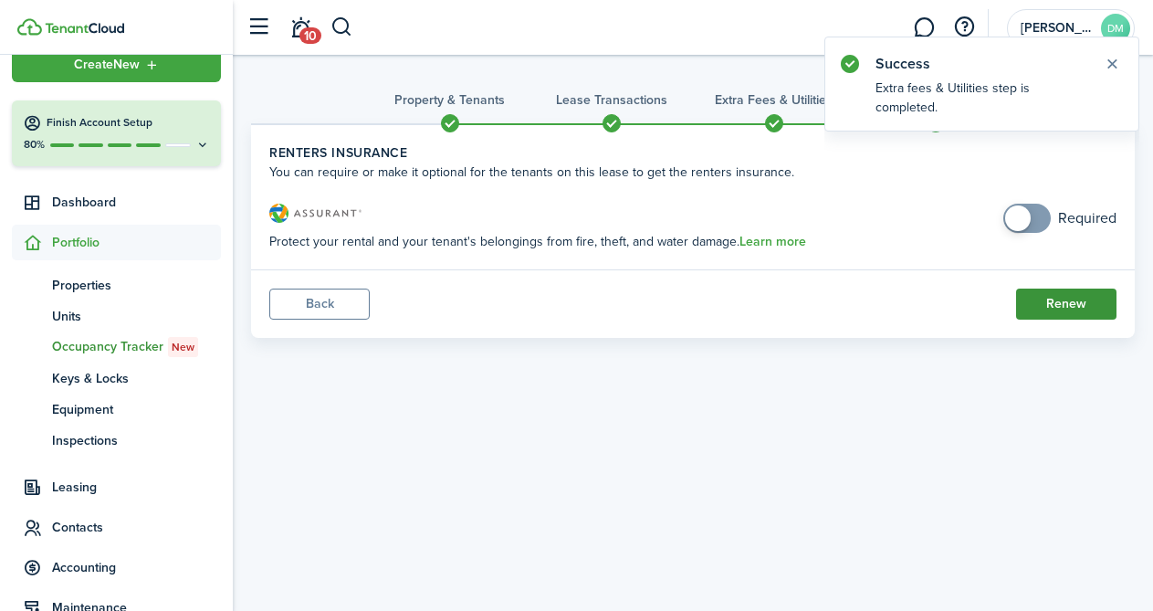
click at [1057, 309] on button "Renew" at bounding box center [1066, 304] width 100 height 31
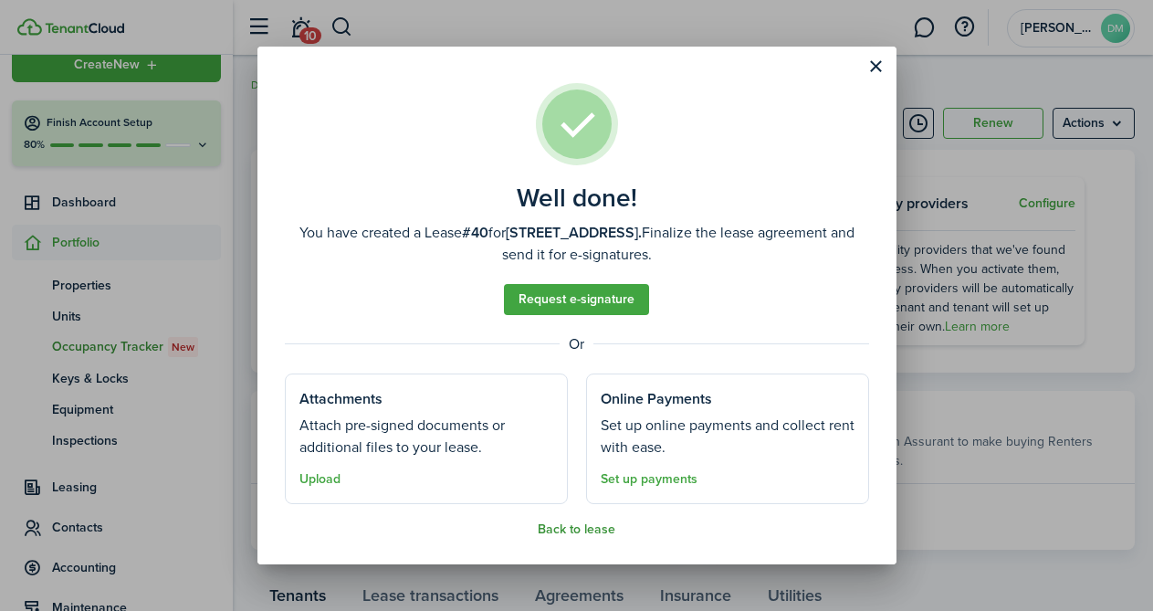
click at [593, 534] on button "Back to lease" at bounding box center [577, 529] width 78 height 15
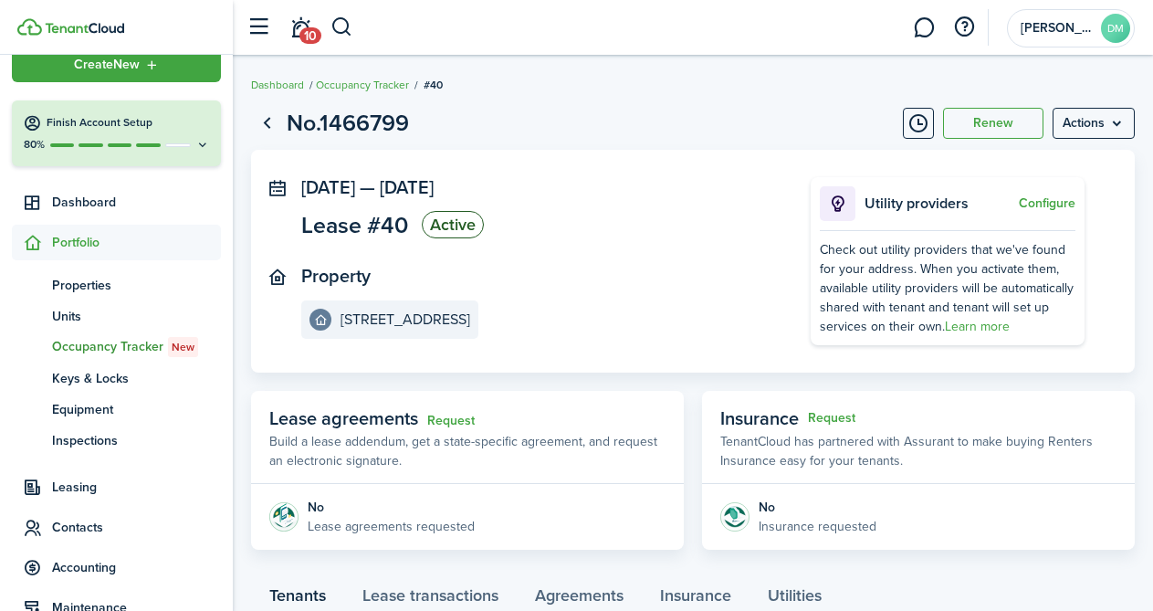
click at [590, 269] on panel-main-section "Property 45 Silver St, Unit 1S" at bounding box center [528, 302] width 455 height 73
click at [454, 217] on status "Active" at bounding box center [453, 224] width 62 height 27
click at [85, 491] on span "Leasing" at bounding box center [136, 487] width 169 height 19
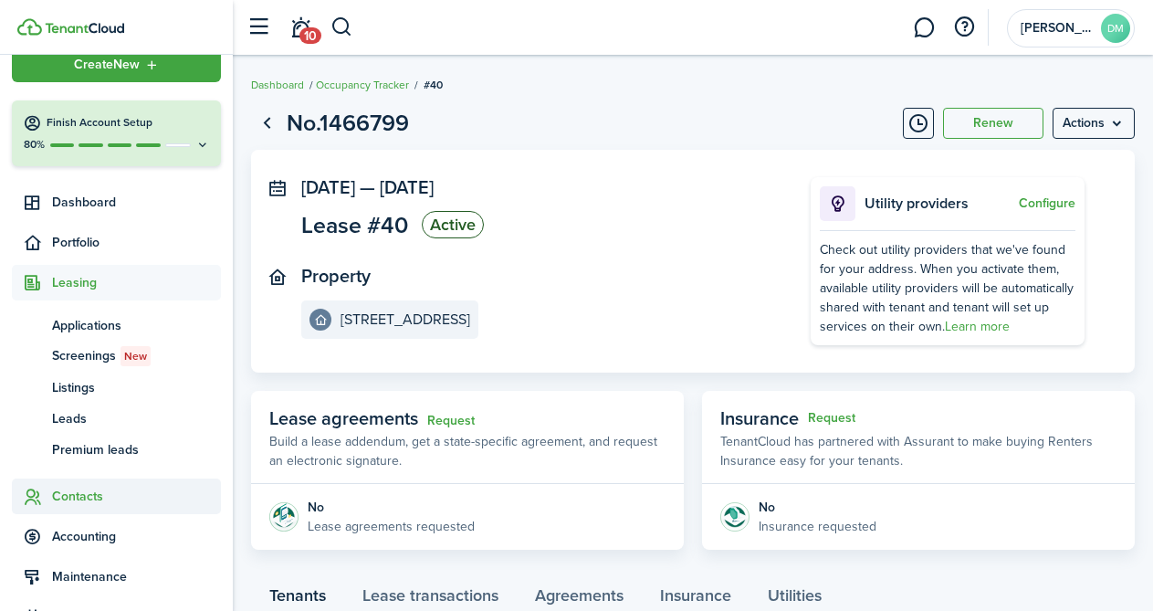
click at [82, 503] on span "Contacts" at bounding box center [136, 496] width 169 height 19
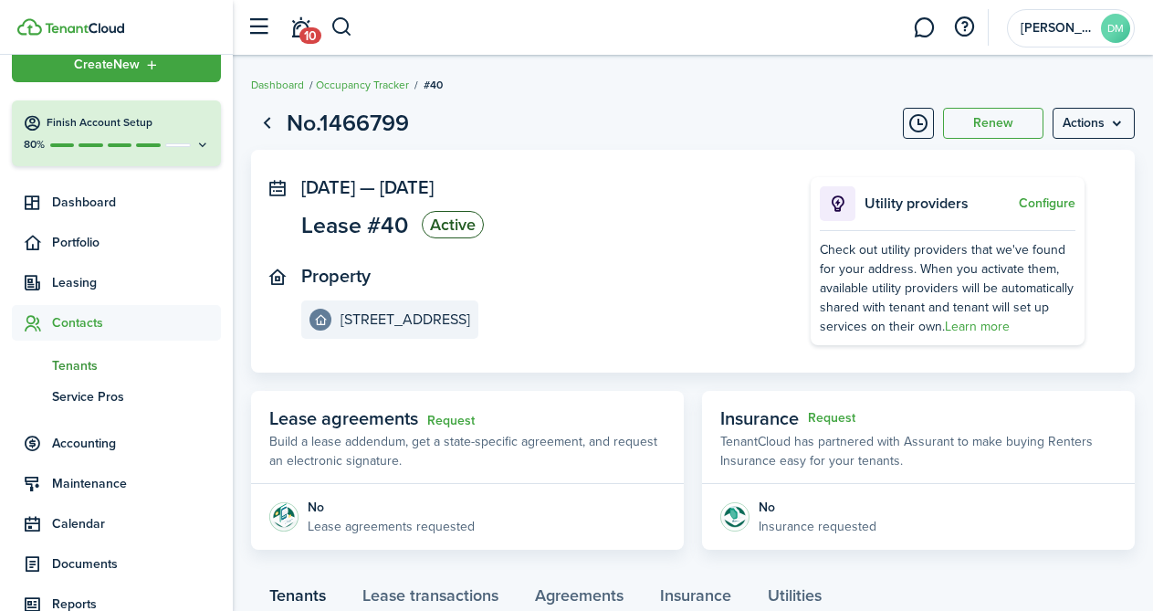
click at [95, 365] on span "Tenants" at bounding box center [136, 365] width 169 height 19
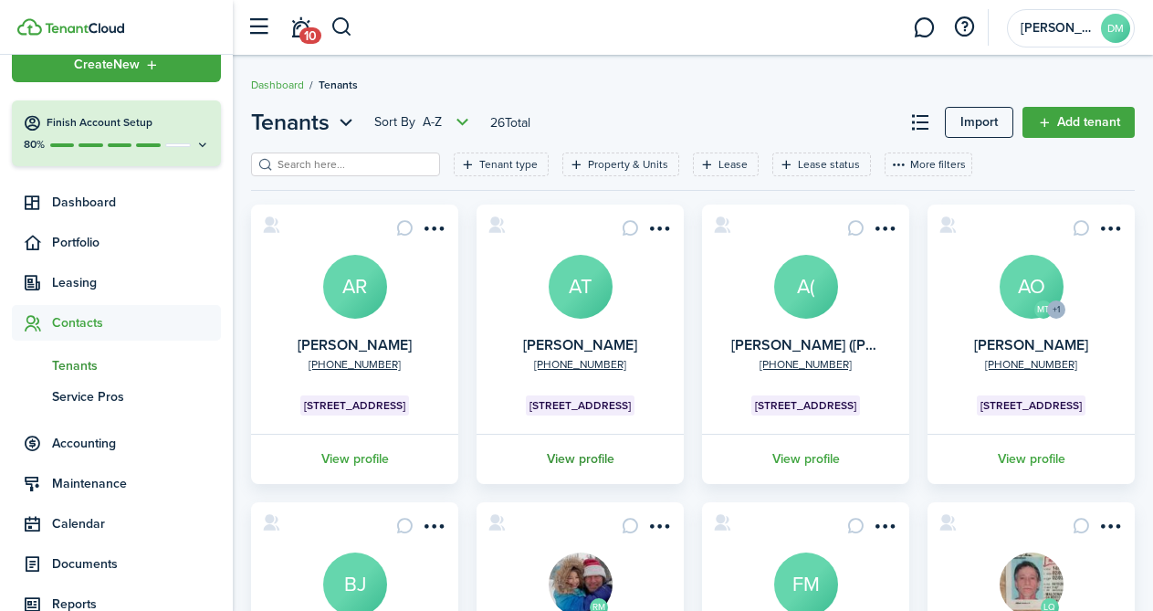
click at [576, 454] on link "View profile" at bounding box center [580, 459] width 213 height 50
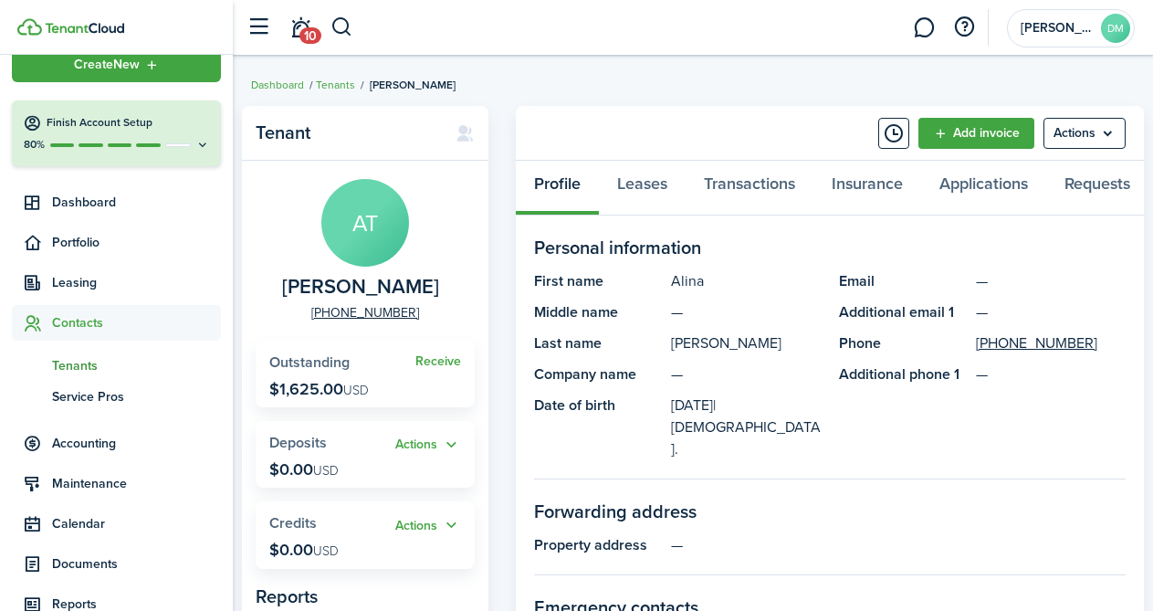
scroll to position [61, 0]
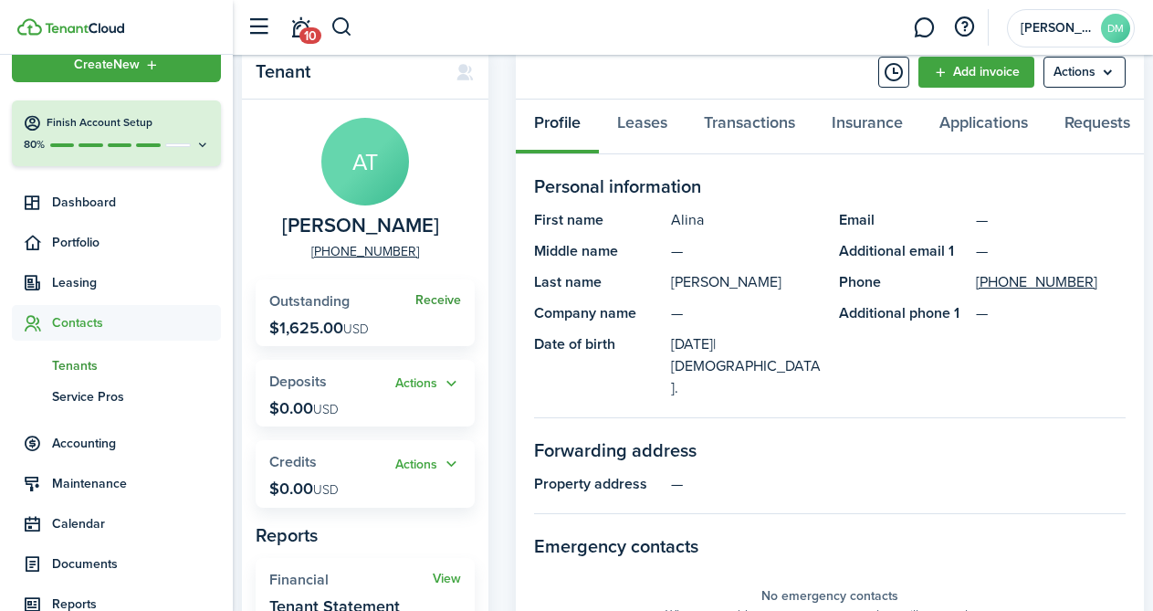
click at [457, 300] on link "Receive" at bounding box center [439, 300] width 46 height 15
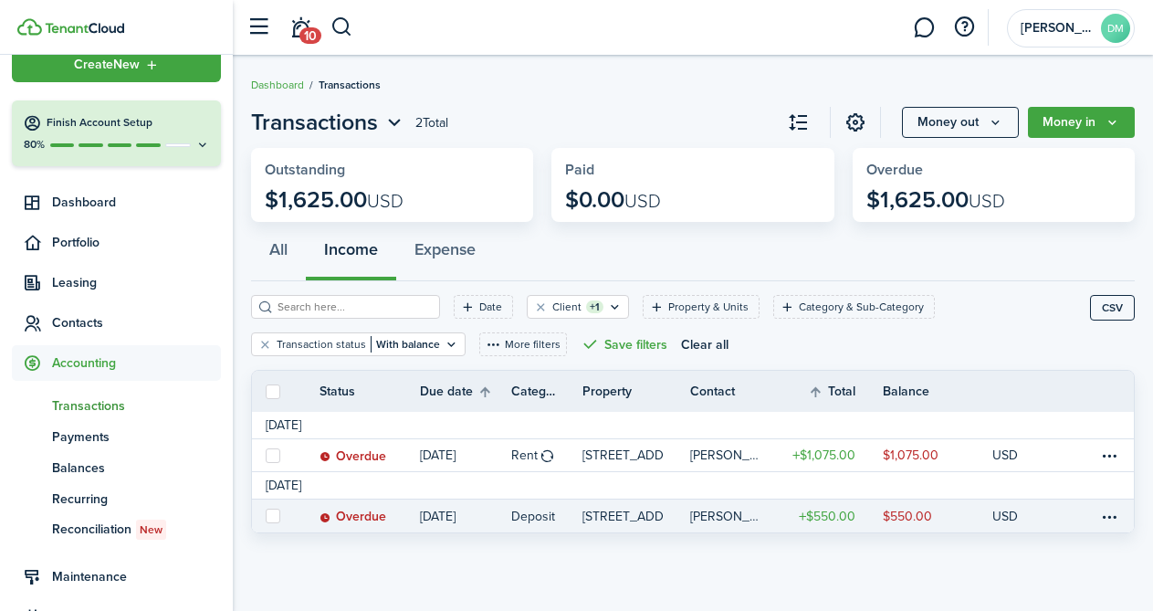
click at [269, 518] on label at bounding box center [273, 516] width 15 height 15
click at [266, 517] on input "checkbox" at bounding box center [265, 516] width 1 height 1
checkbox input "true"
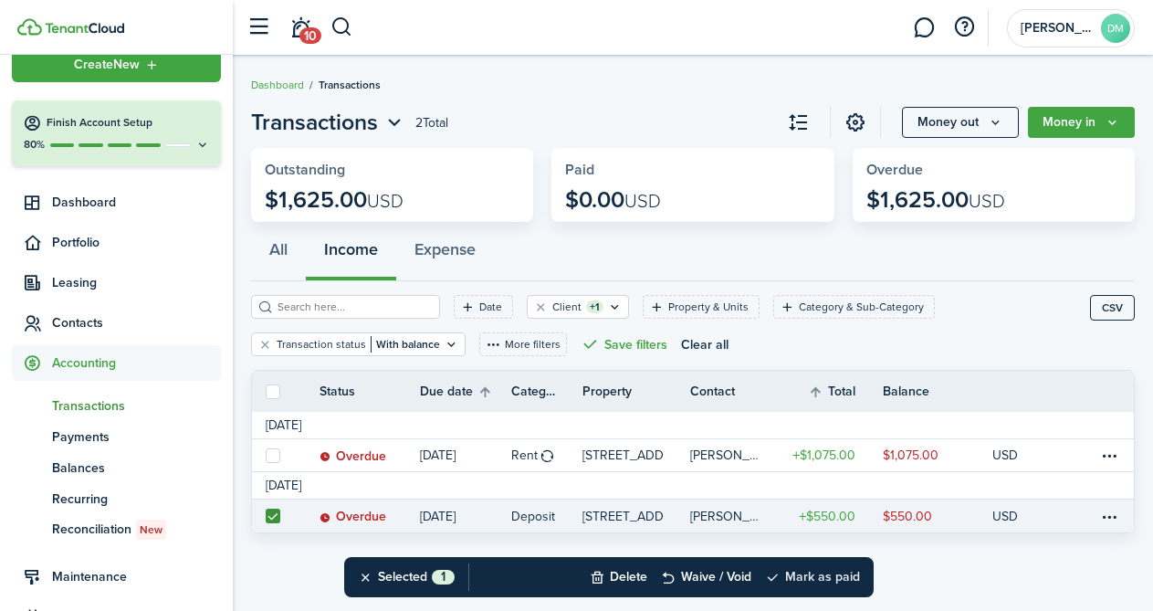
click at [826, 574] on button "Mark as paid" at bounding box center [812, 577] width 95 height 40
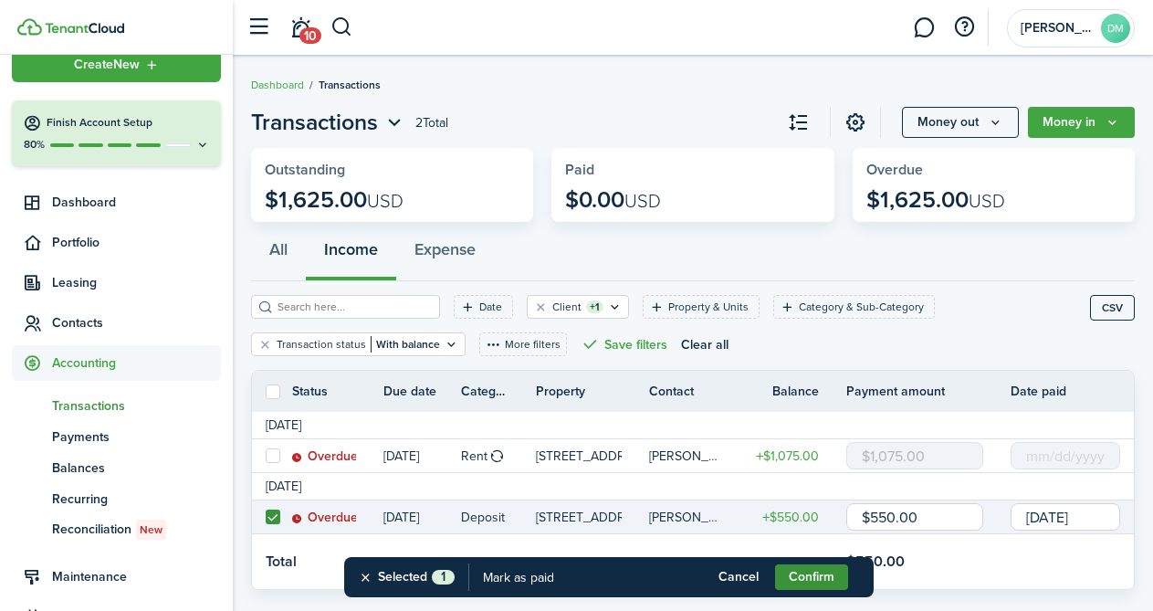
click at [831, 578] on button "Confirm" at bounding box center [811, 577] width 73 height 26
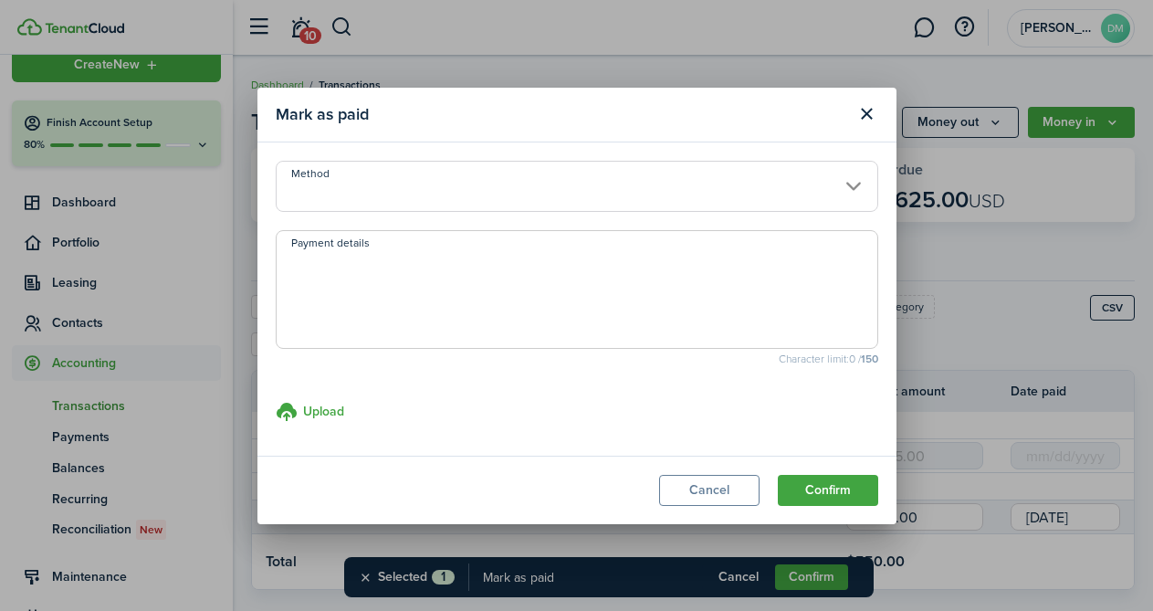
click at [609, 195] on input "Method" at bounding box center [577, 186] width 603 height 51
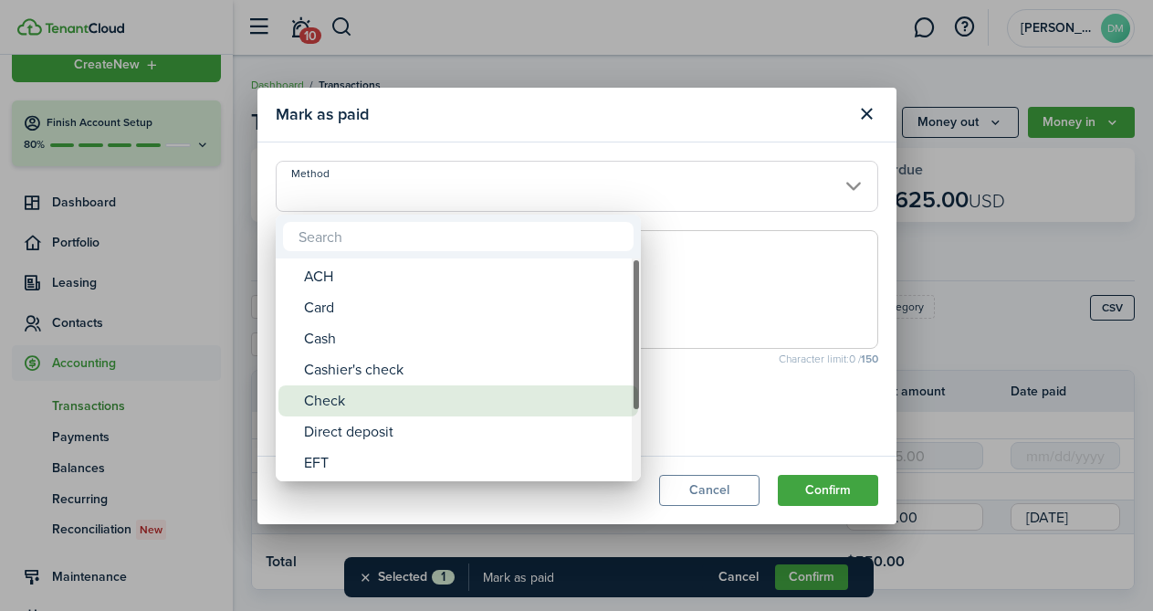
click at [394, 397] on div "Check" at bounding box center [465, 400] width 323 height 31
type input "Check"
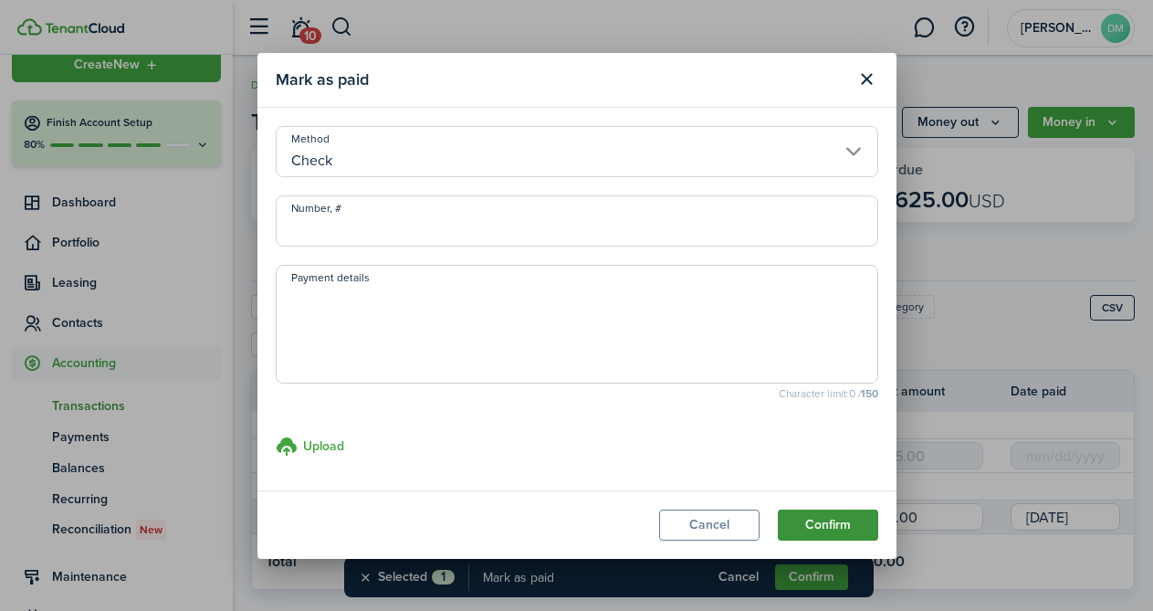
click at [814, 532] on button "Confirm" at bounding box center [828, 525] width 100 height 31
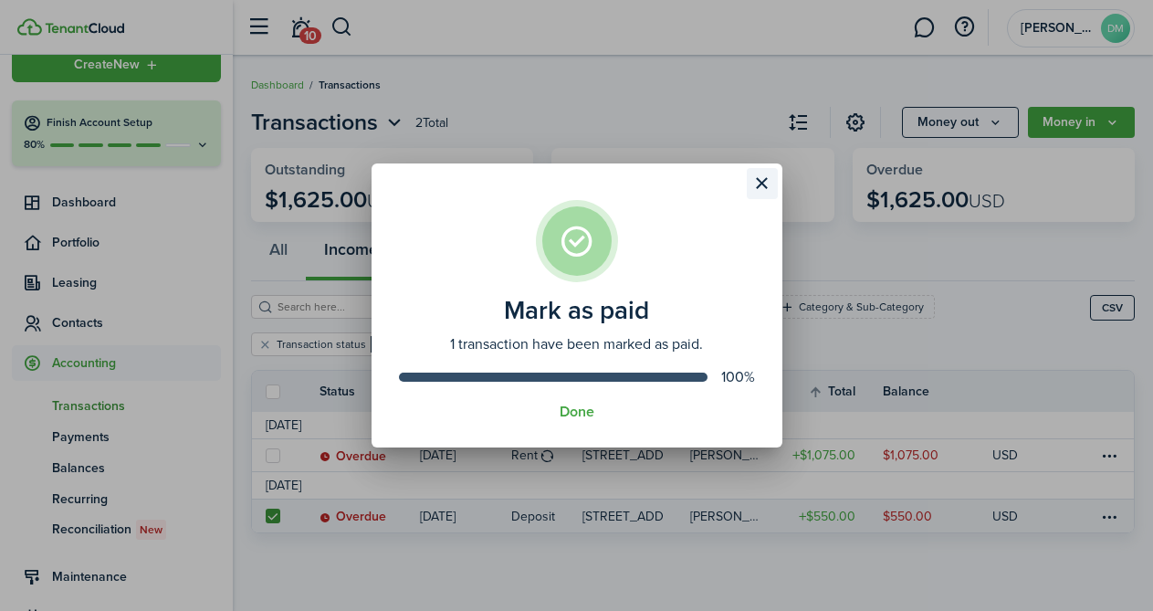
click at [763, 186] on button "Close modal" at bounding box center [762, 183] width 31 height 31
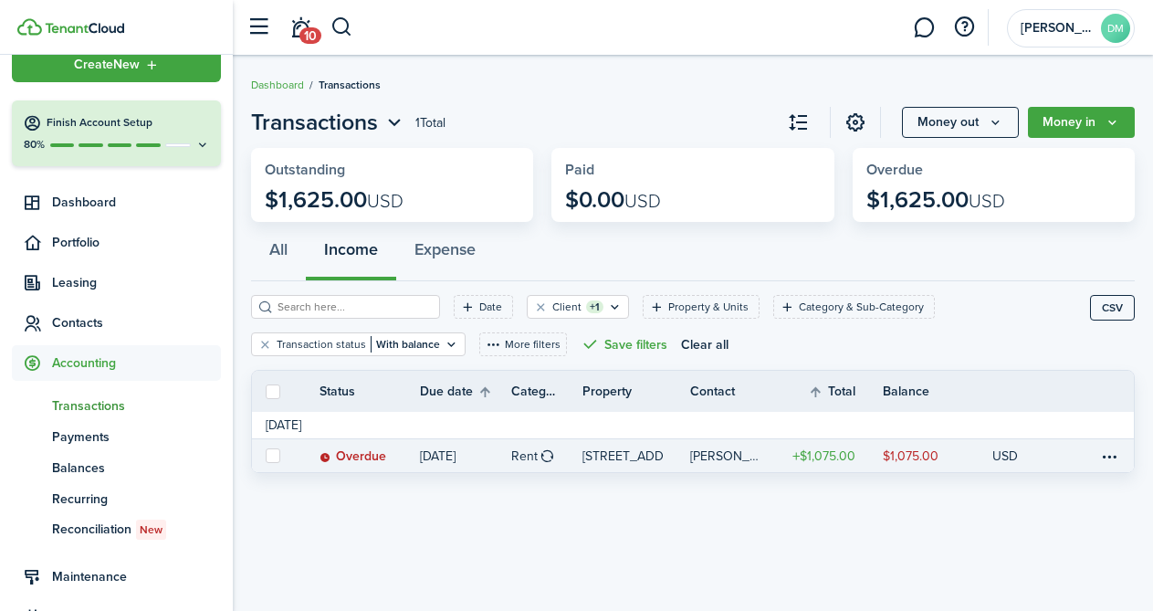
click at [274, 458] on label at bounding box center [273, 455] width 15 height 15
click at [266, 457] on input "checkbox" at bounding box center [265, 456] width 1 height 1
checkbox input "true"
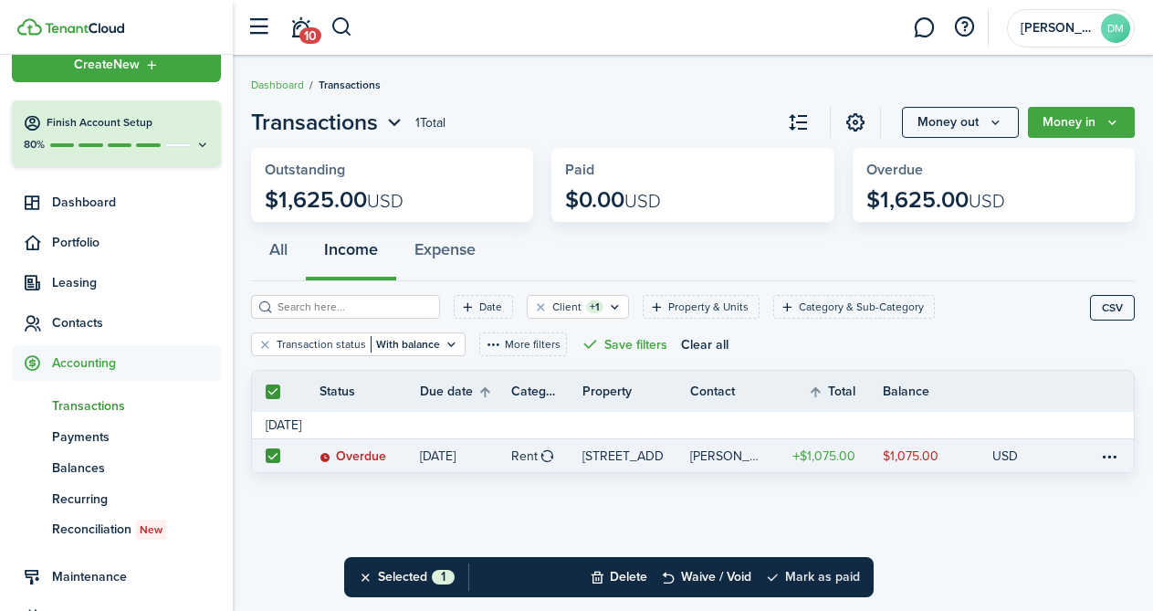
click at [805, 583] on button "Mark as paid" at bounding box center [812, 577] width 95 height 40
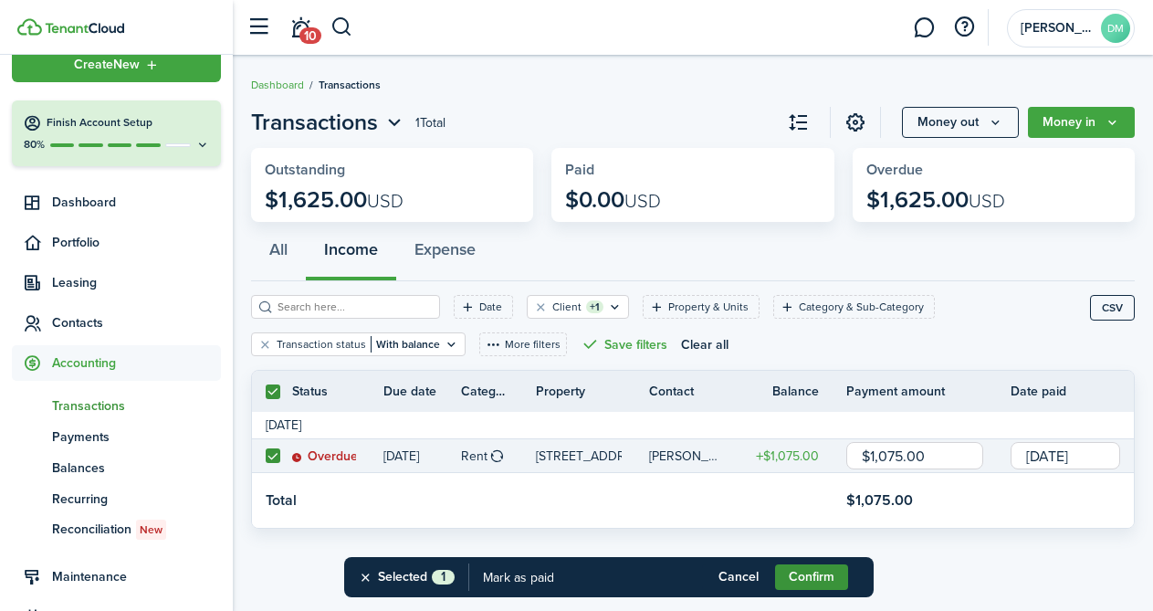
click at [798, 576] on button "Confirm" at bounding box center [811, 577] width 73 height 26
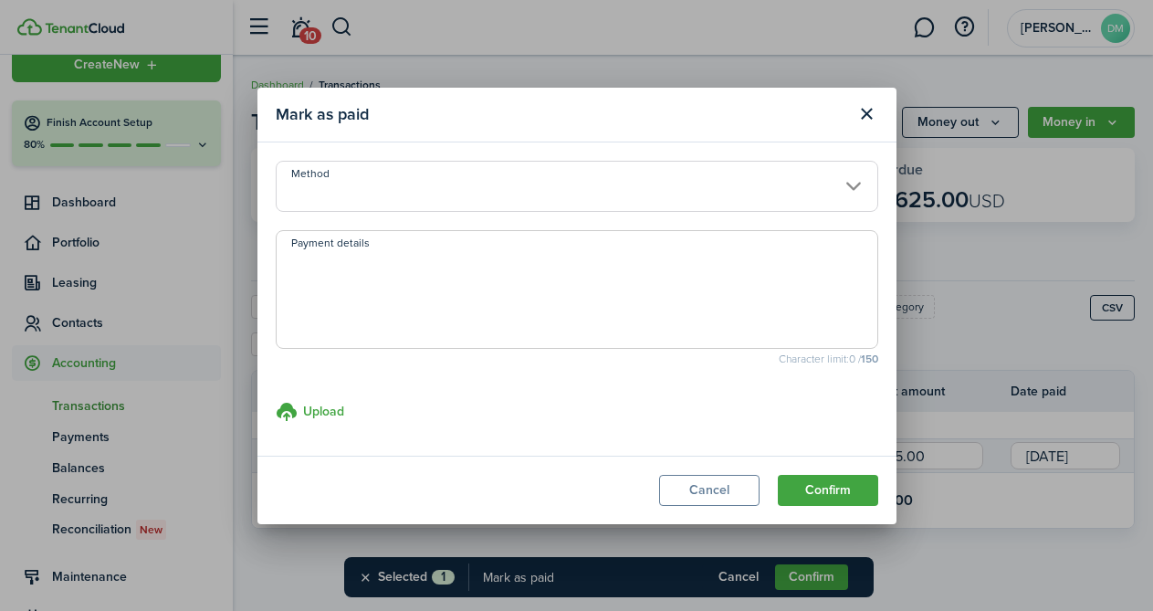
click at [637, 203] on input "Method" at bounding box center [577, 186] width 603 height 51
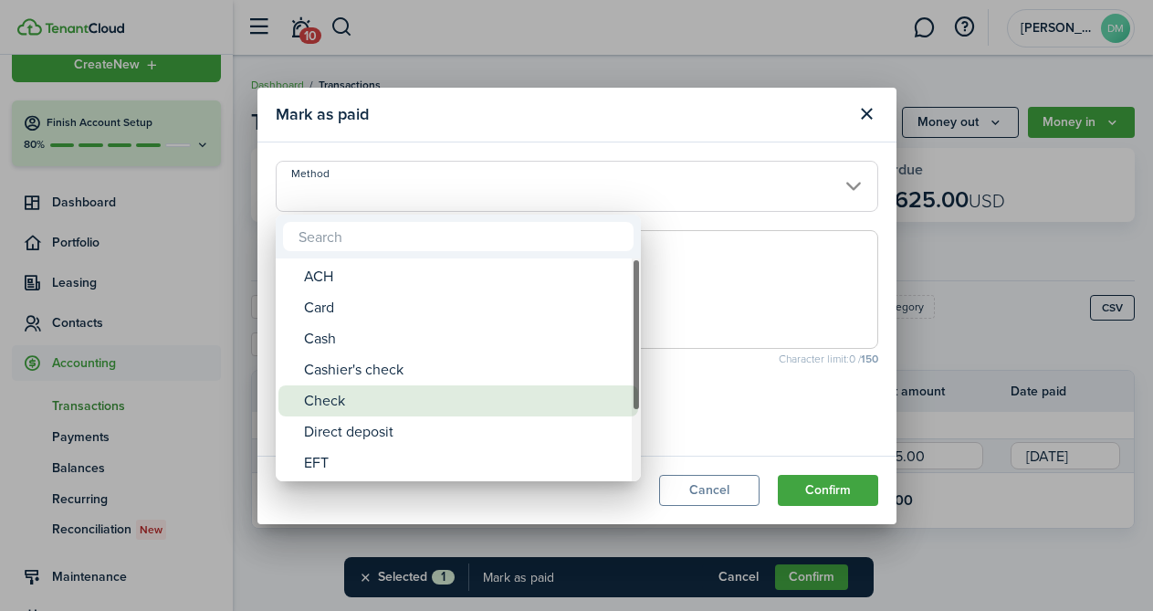
click at [363, 397] on div "Check" at bounding box center [465, 400] width 323 height 31
type input "Check"
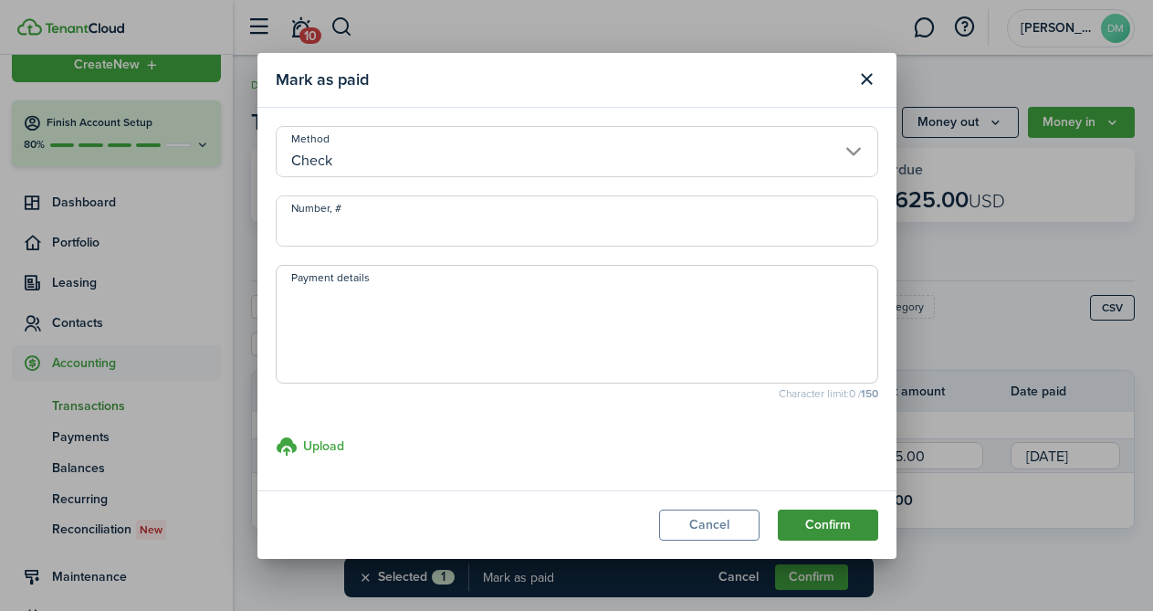
click at [814, 520] on button "Confirm" at bounding box center [828, 525] width 100 height 31
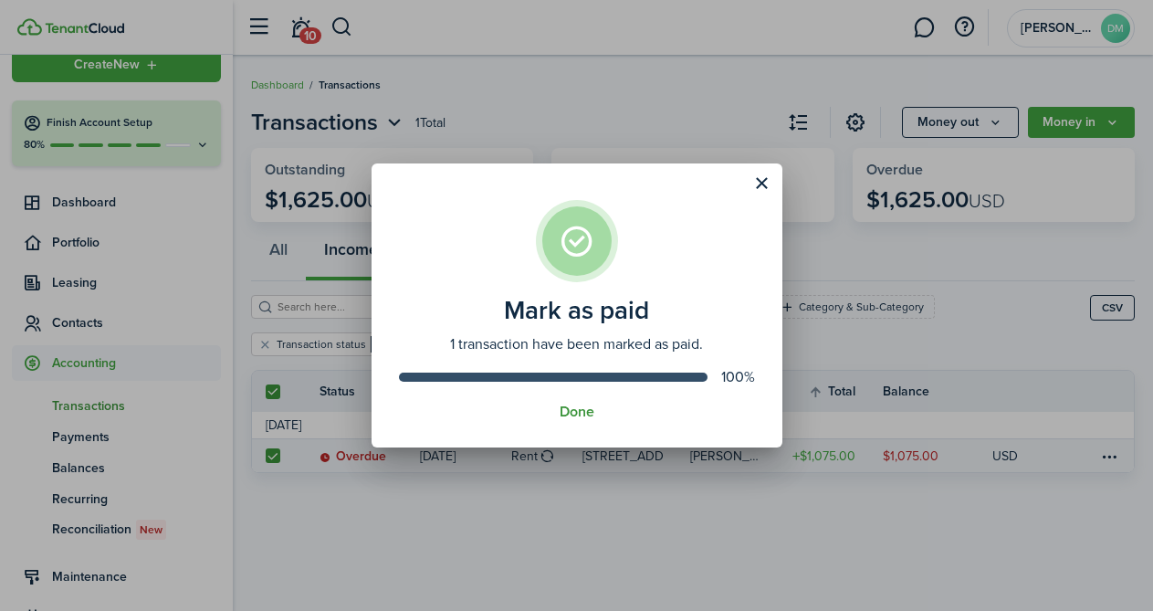
click at [577, 419] on button "Done" at bounding box center [577, 412] width 35 height 16
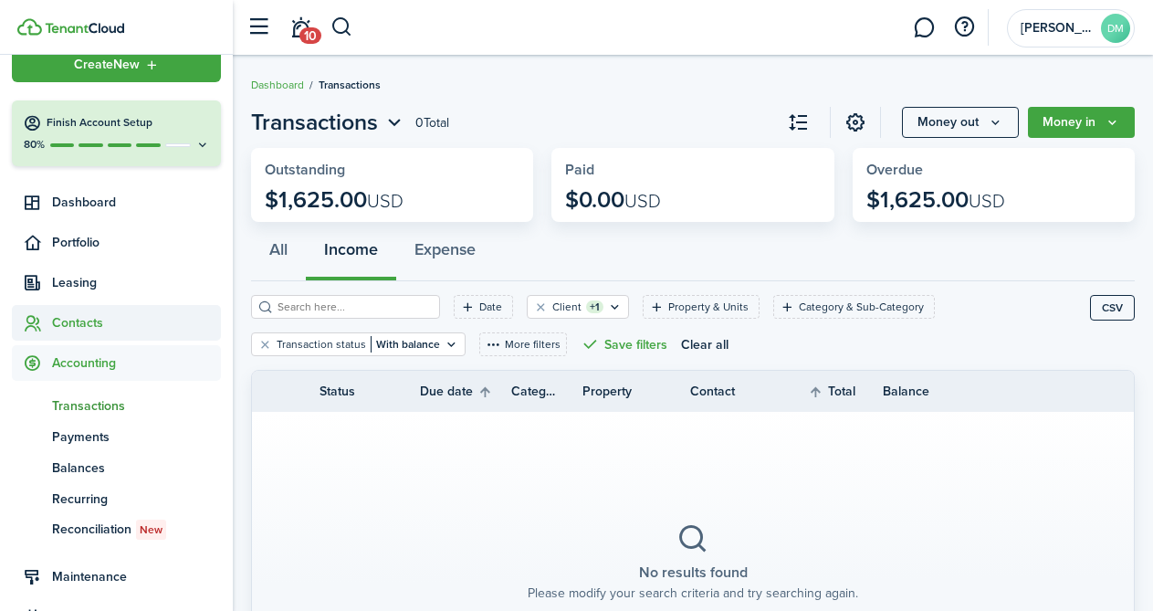
click at [91, 314] on span "Contacts" at bounding box center [136, 322] width 169 height 19
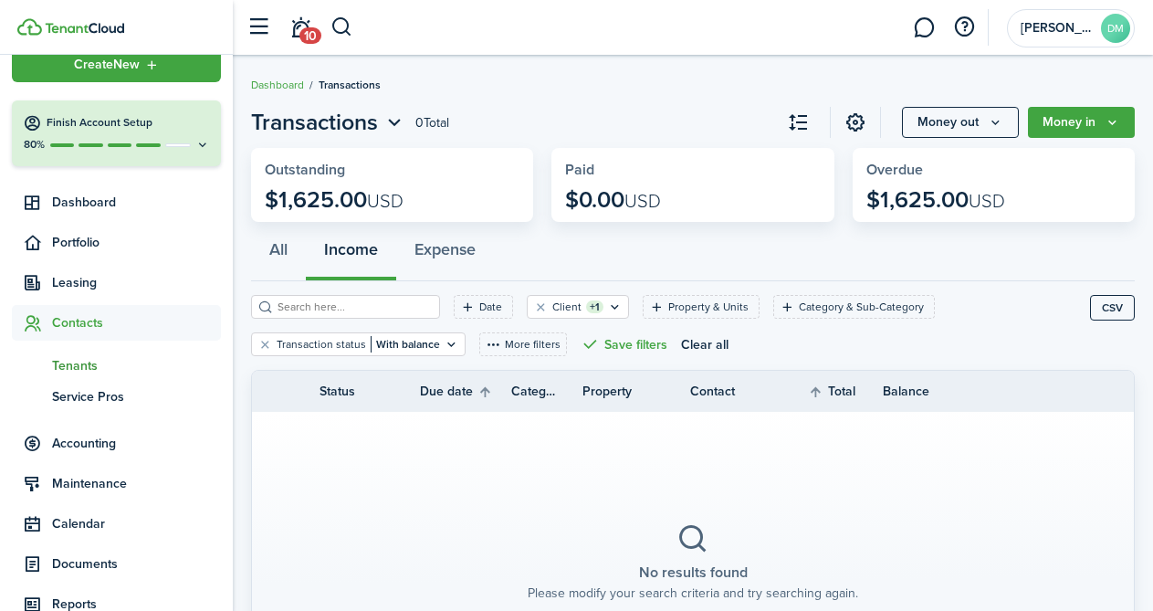
click at [87, 366] on span "Tenants" at bounding box center [136, 365] width 169 height 19
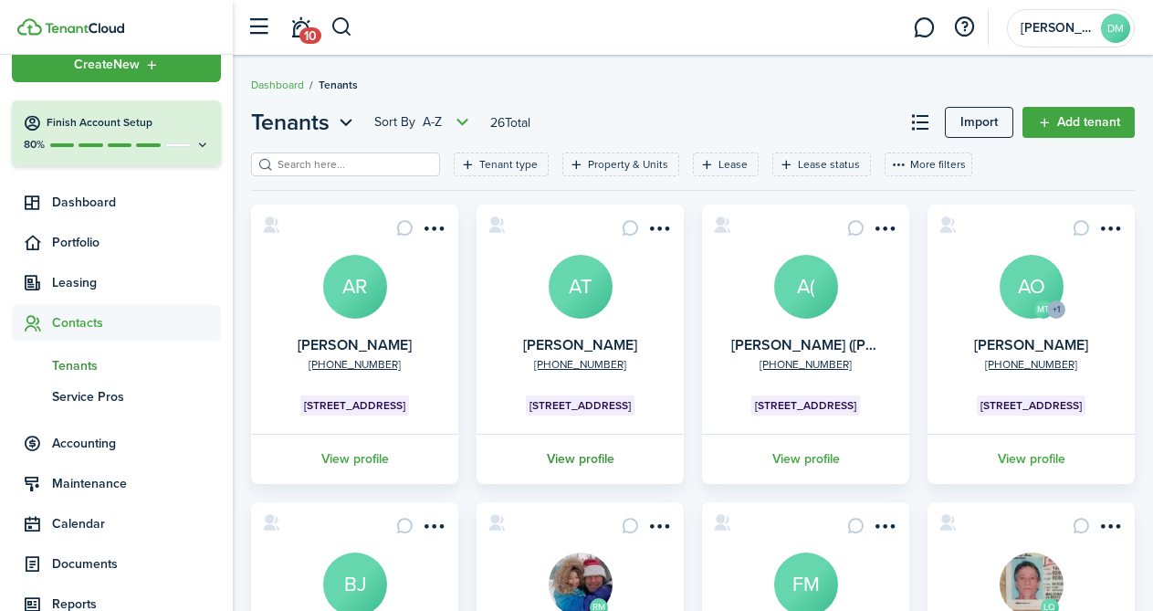
click at [574, 455] on link "View profile" at bounding box center [580, 459] width 213 height 50
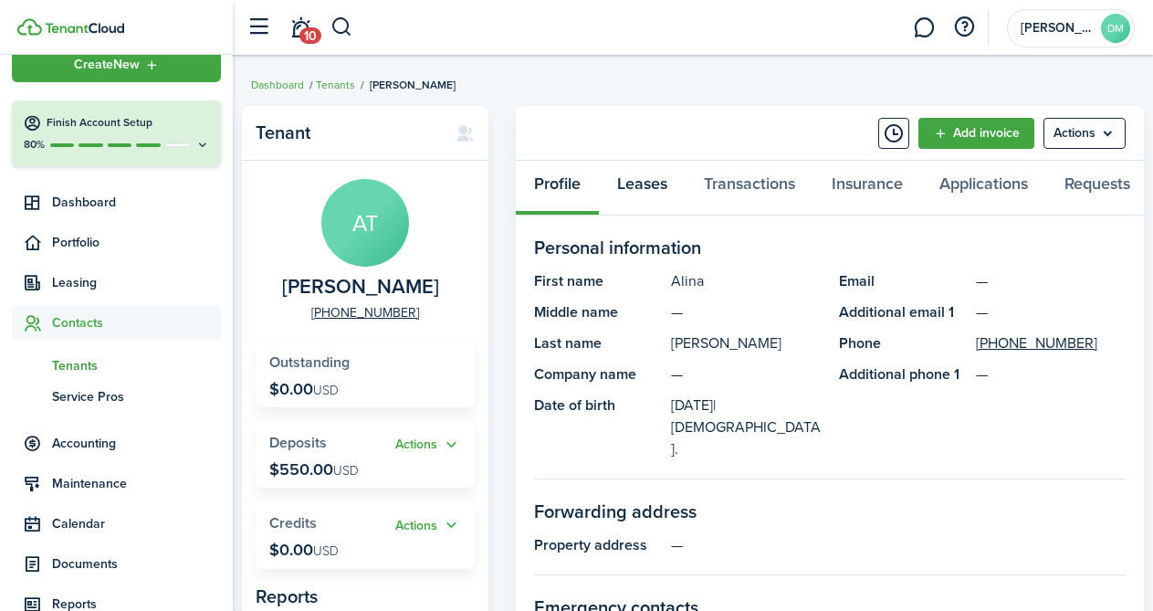
click at [640, 195] on link "Leases" at bounding box center [642, 188] width 87 height 55
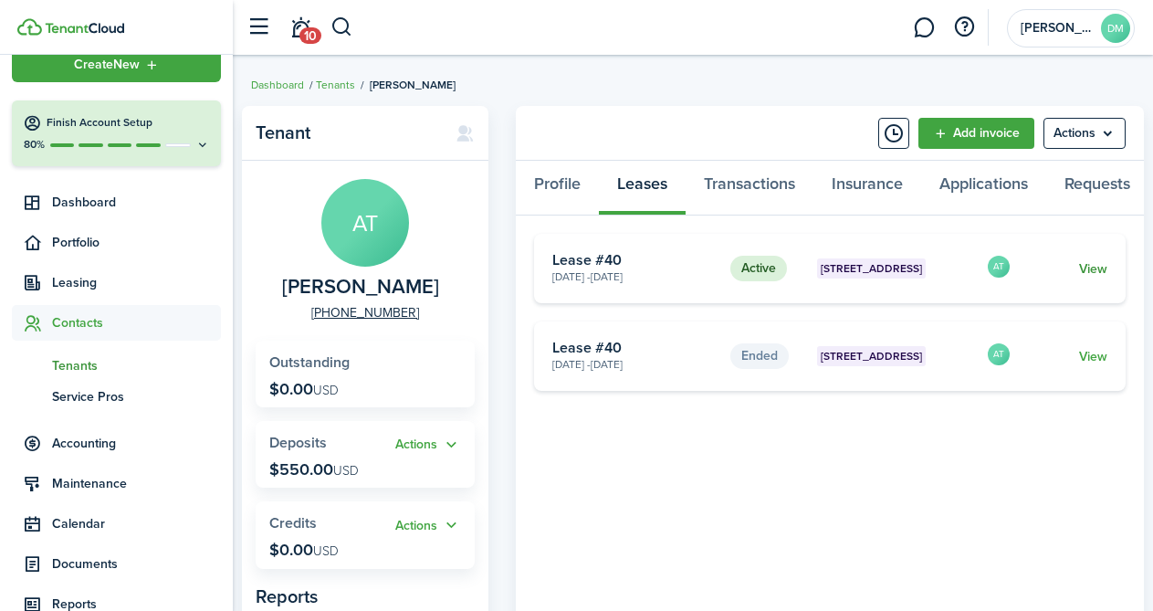
click at [1107, 272] on link "View" at bounding box center [1093, 268] width 28 height 19
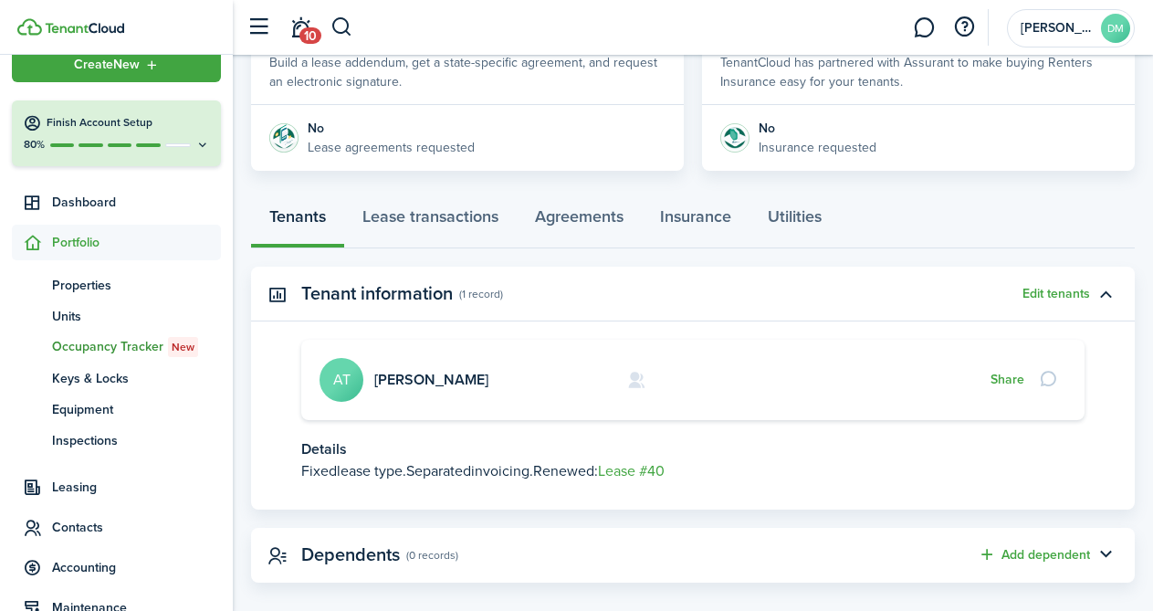
scroll to position [400, 0]
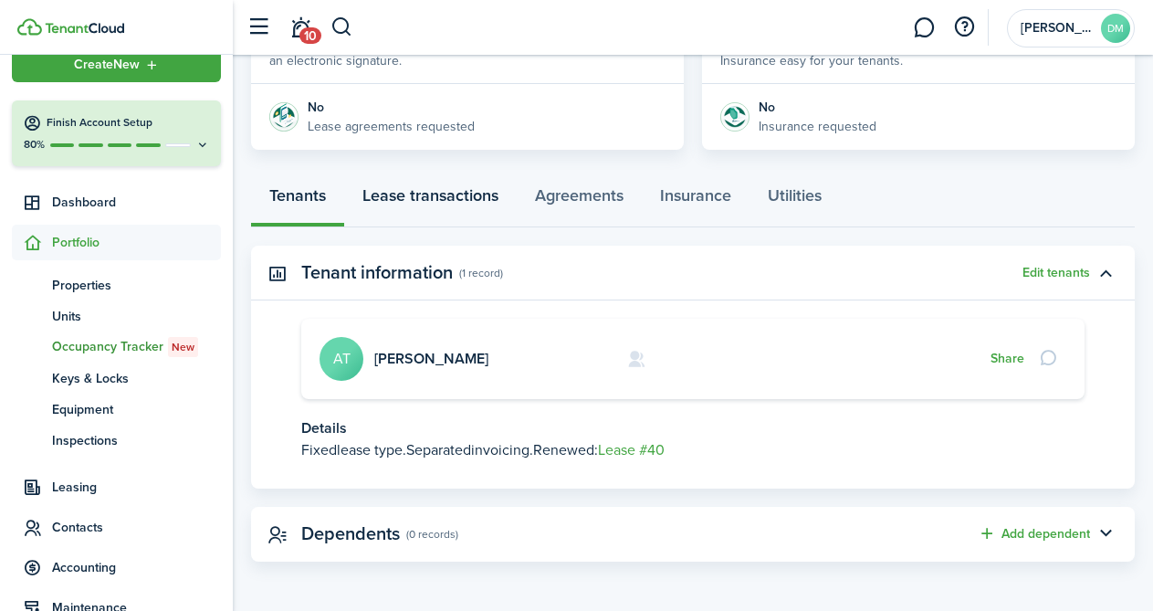
click at [442, 188] on link "Lease transactions" at bounding box center [430, 200] width 173 height 55
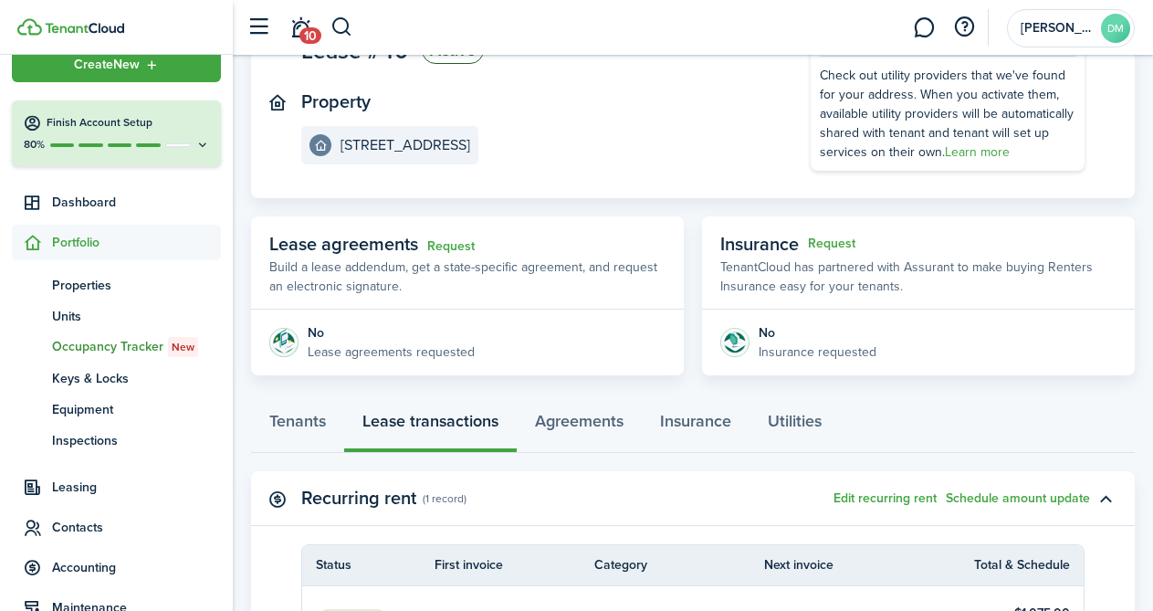
scroll to position [173, 0]
click at [311, 437] on link "Tenants" at bounding box center [297, 427] width 93 height 55
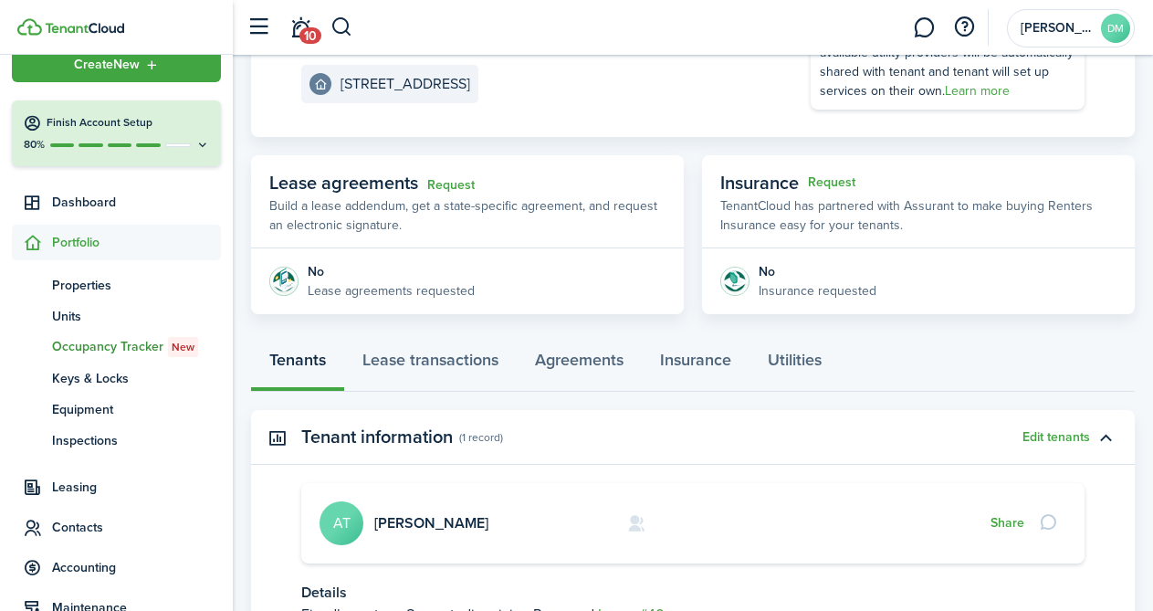
scroll to position [400, 0]
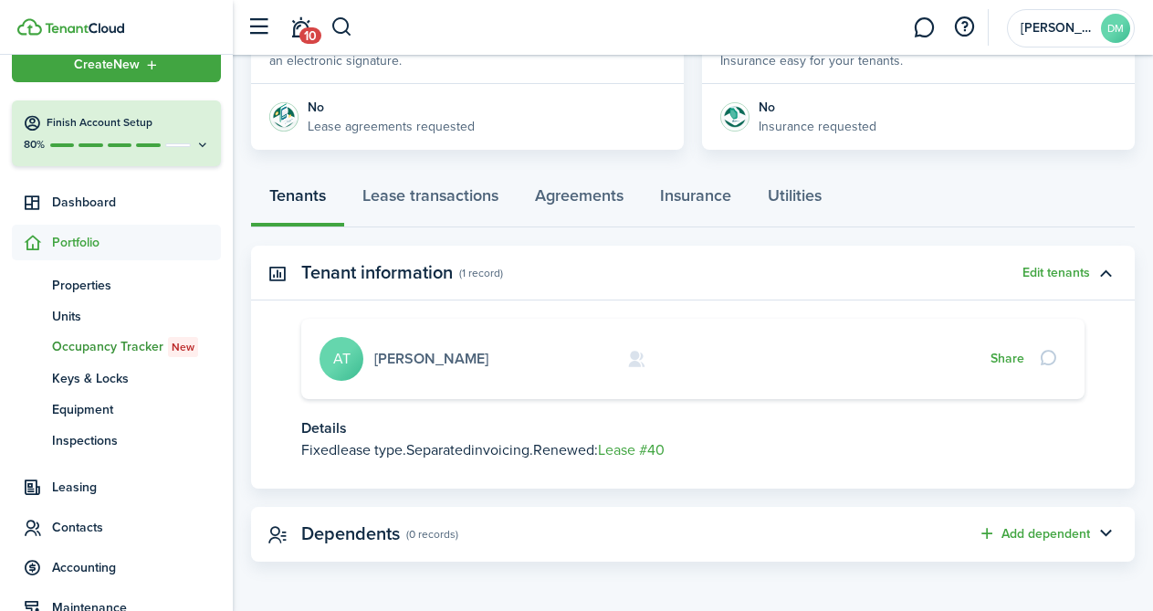
click at [384, 365] on link "[PERSON_NAME]" at bounding box center [431, 358] width 114 height 21
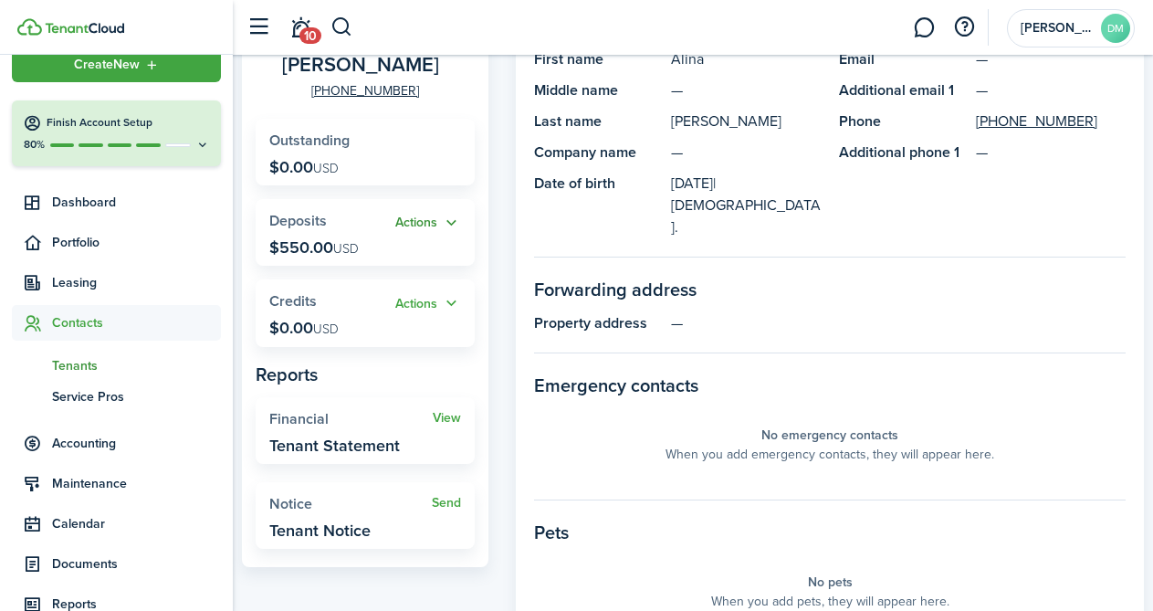
scroll to position [223, 0]
click at [439, 412] on link "View" at bounding box center [447, 417] width 28 height 15
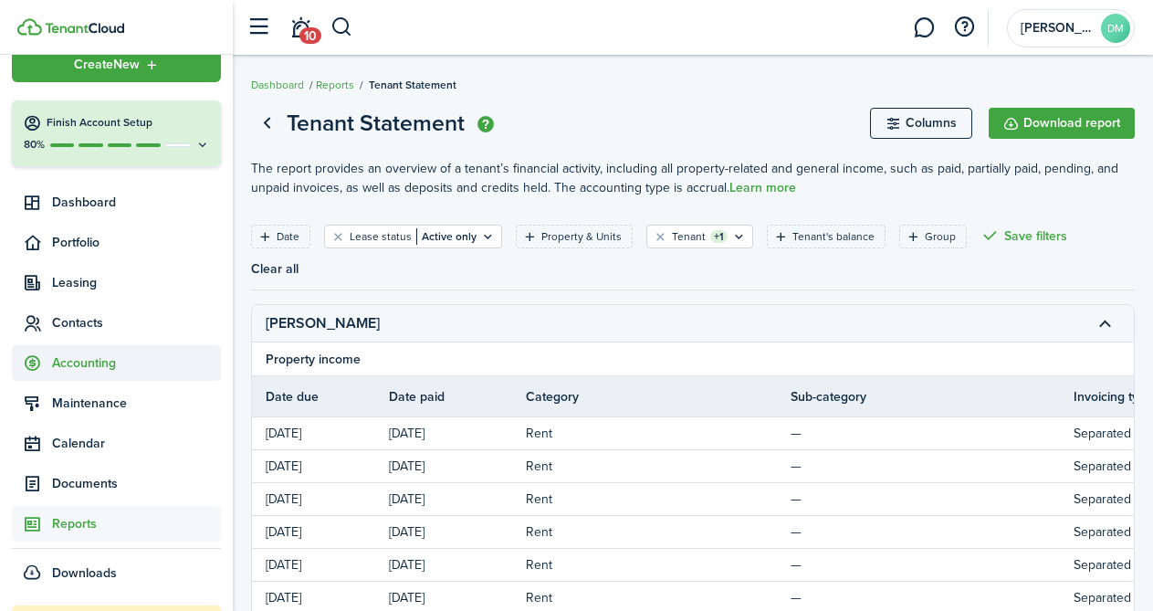
click at [97, 356] on span "Accounting" at bounding box center [136, 362] width 169 height 19
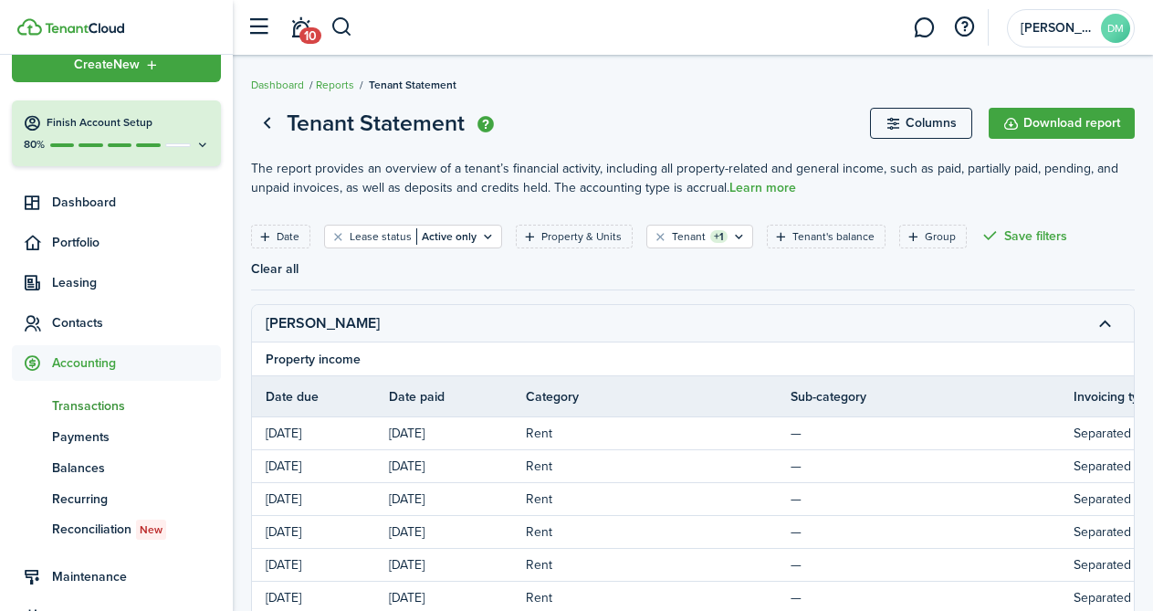
click at [106, 407] on span "Transactions" at bounding box center [136, 405] width 169 height 19
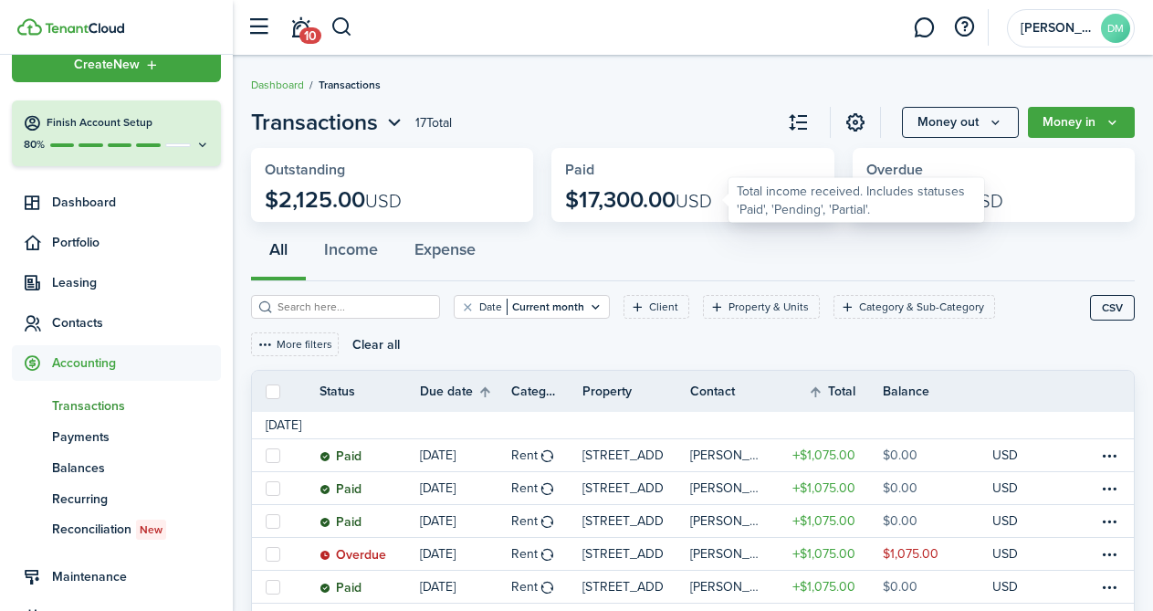
click at [632, 195] on p "$17,300.00 USD" at bounding box center [638, 200] width 147 height 26
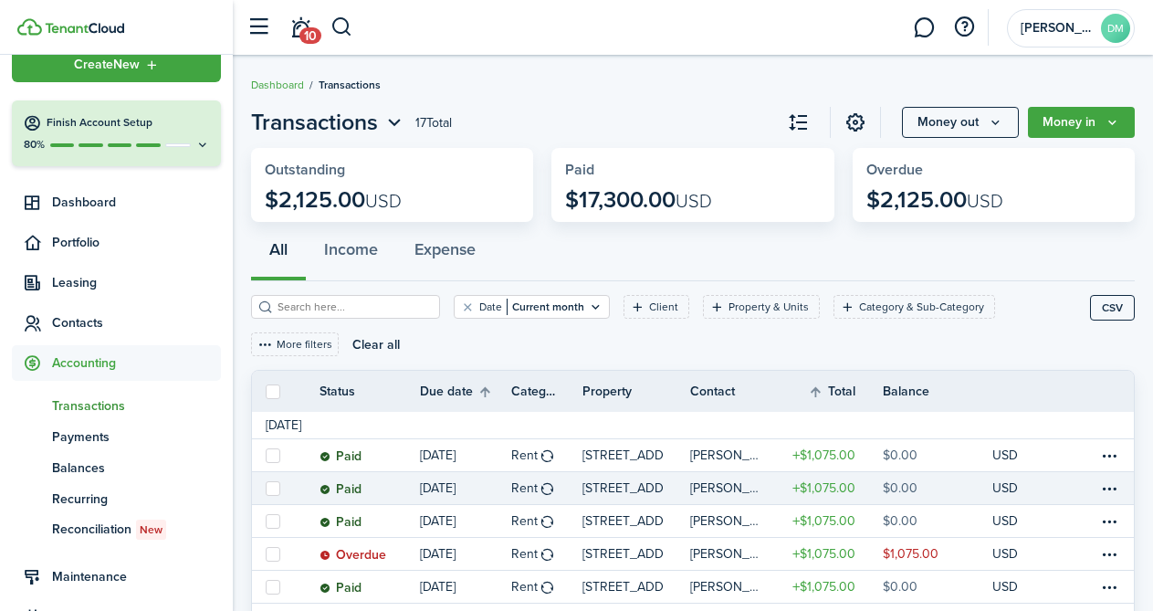
click at [716, 481] on table-profile-info-text "[PERSON_NAME]" at bounding box center [726, 488] width 72 height 15
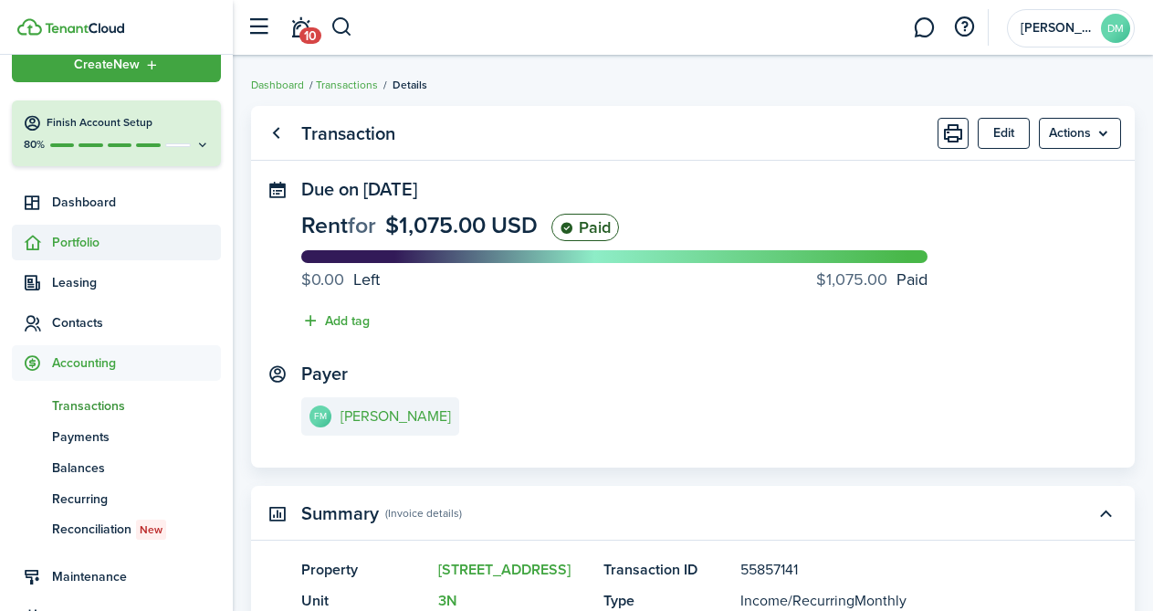
click at [89, 238] on span "Portfolio" at bounding box center [136, 242] width 169 height 19
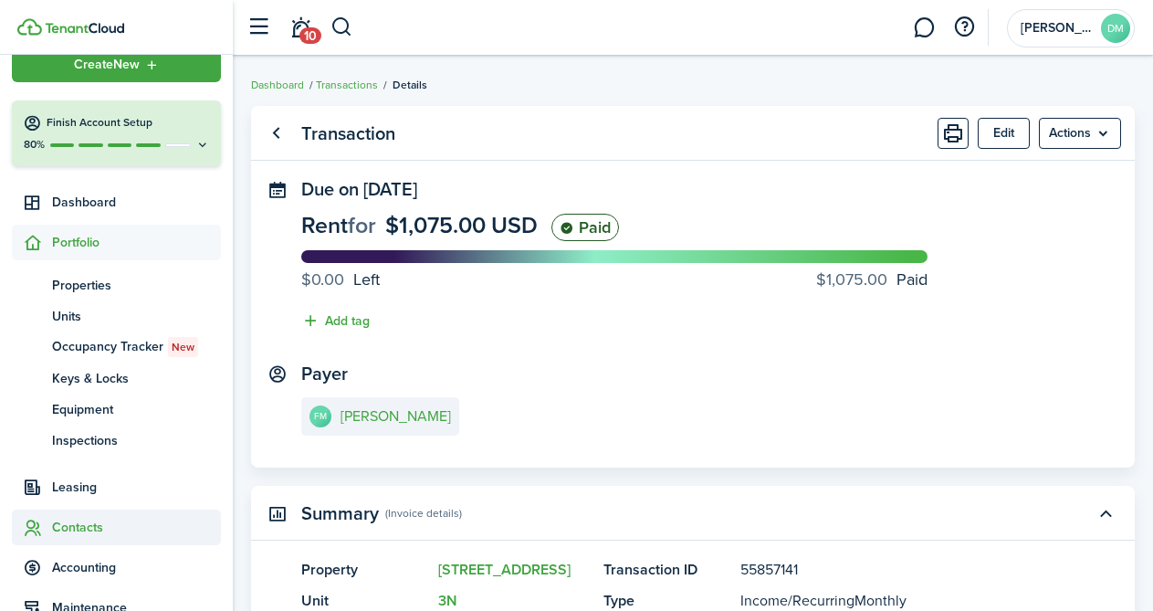
click at [68, 524] on span "Contacts" at bounding box center [136, 527] width 169 height 19
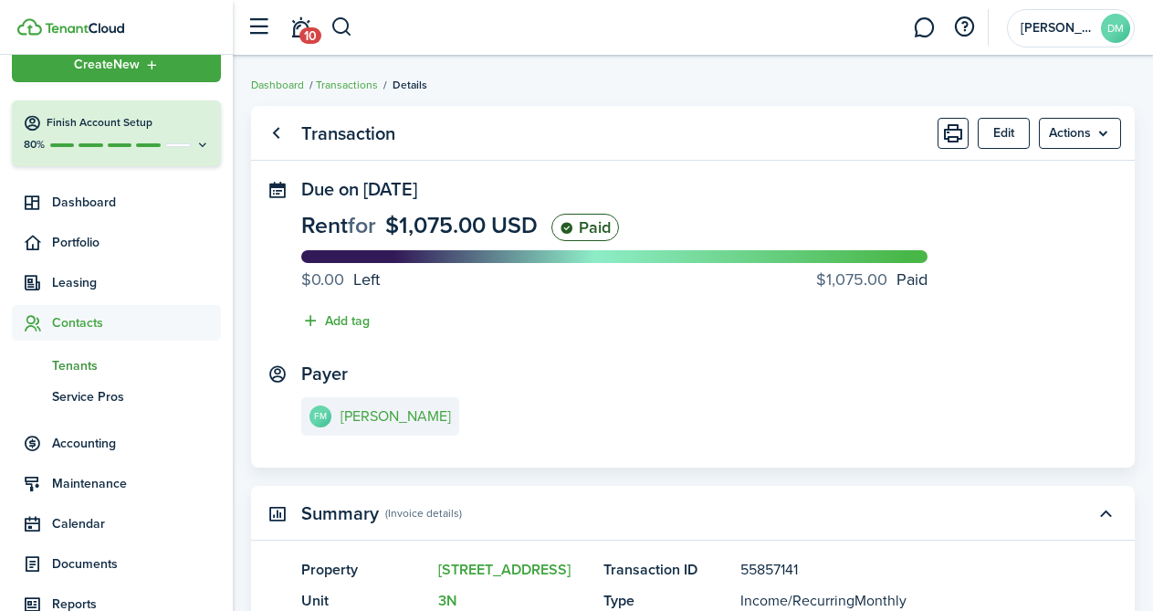
click at [92, 373] on span "Tenants" at bounding box center [136, 365] width 169 height 19
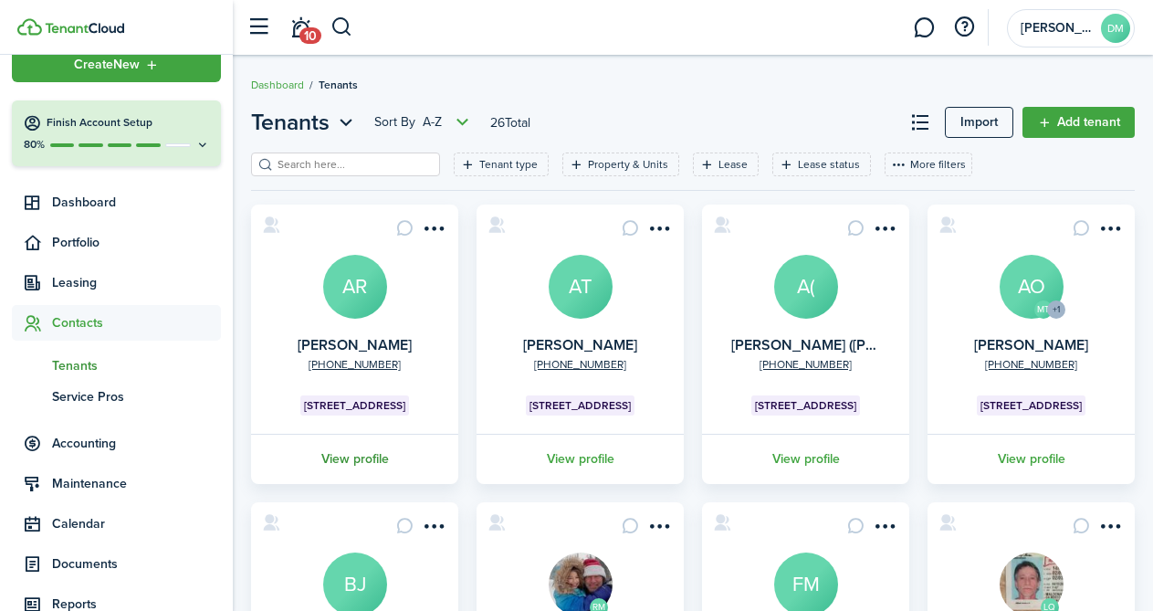
click at [382, 462] on link "View profile" at bounding box center [354, 459] width 213 height 50
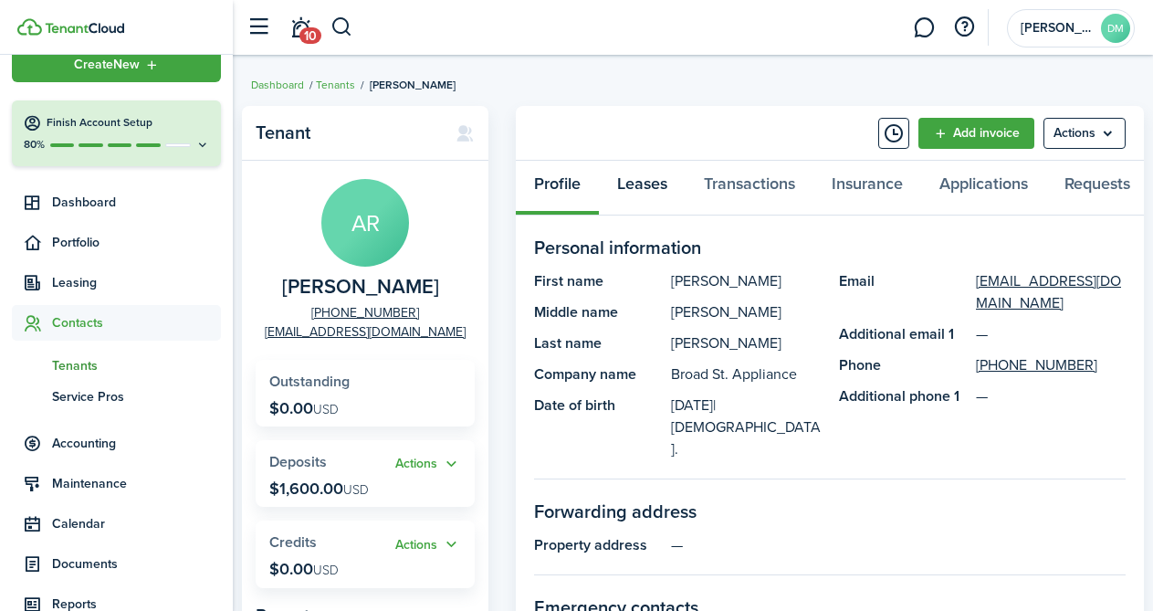
click at [637, 190] on link "Leases" at bounding box center [642, 188] width 87 height 55
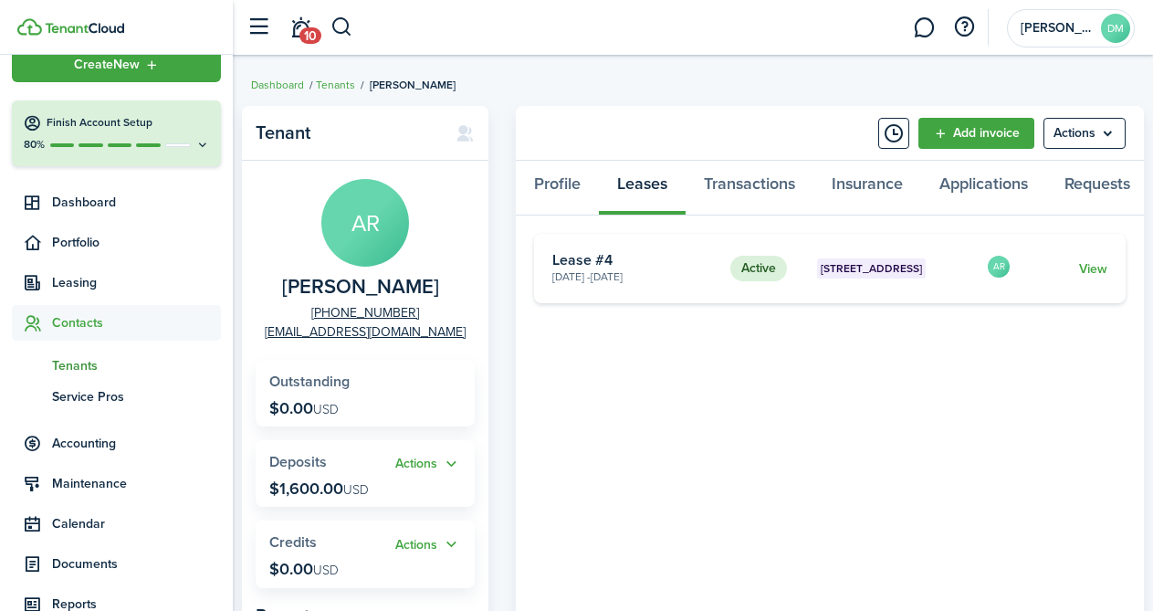
click at [1108, 269] on card "Active 190 Broad, Unit 1W Jan 01, 2024 - Jul 31, 2027 Lease #4 AR View" at bounding box center [830, 268] width 592 height 69
click at [1100, 269] on link "View" at bounding box center [1093, 268] width 28 height 19
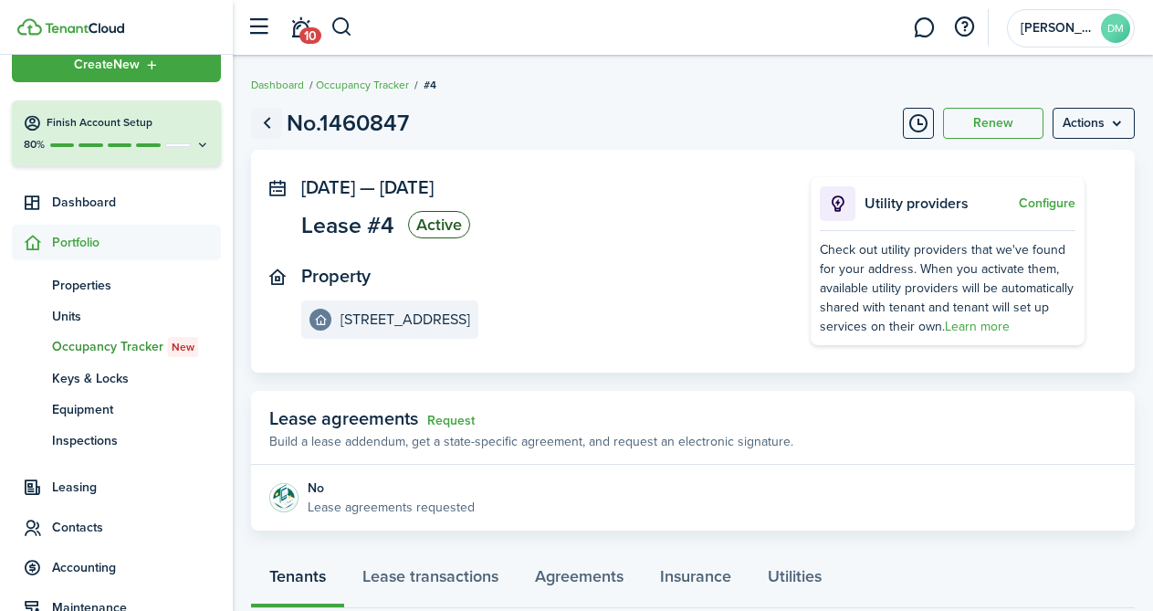
click at [265, 115] on link "Go back" at bounding box center [266, 123] width 31 height 31
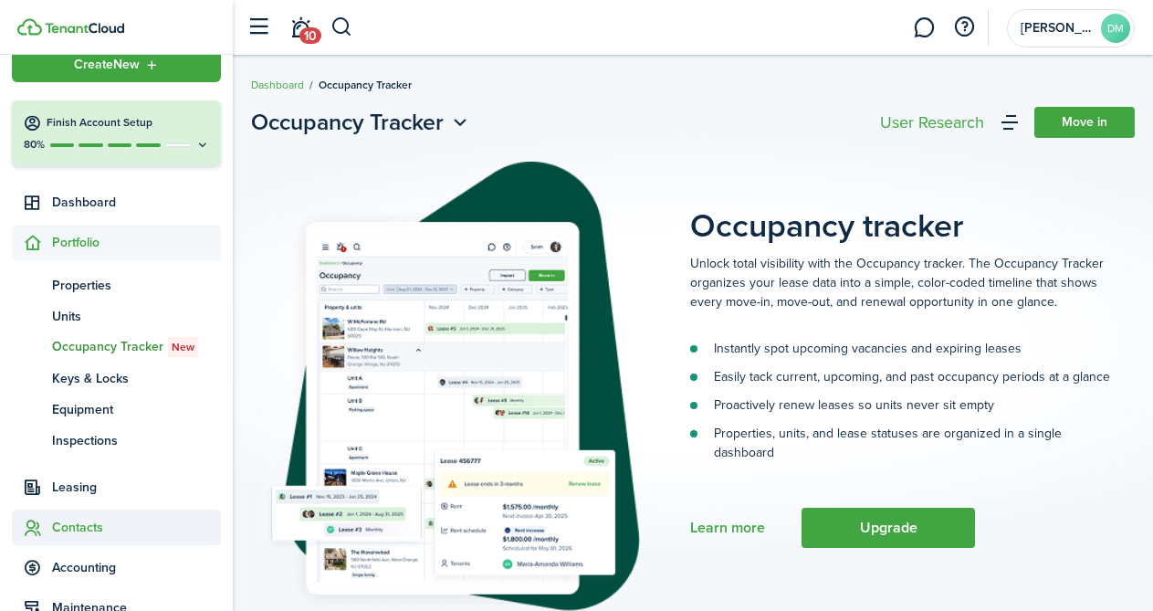
click at [92, 520] on span "Contacts" at bounding box center [136, 527] width 169 height 19
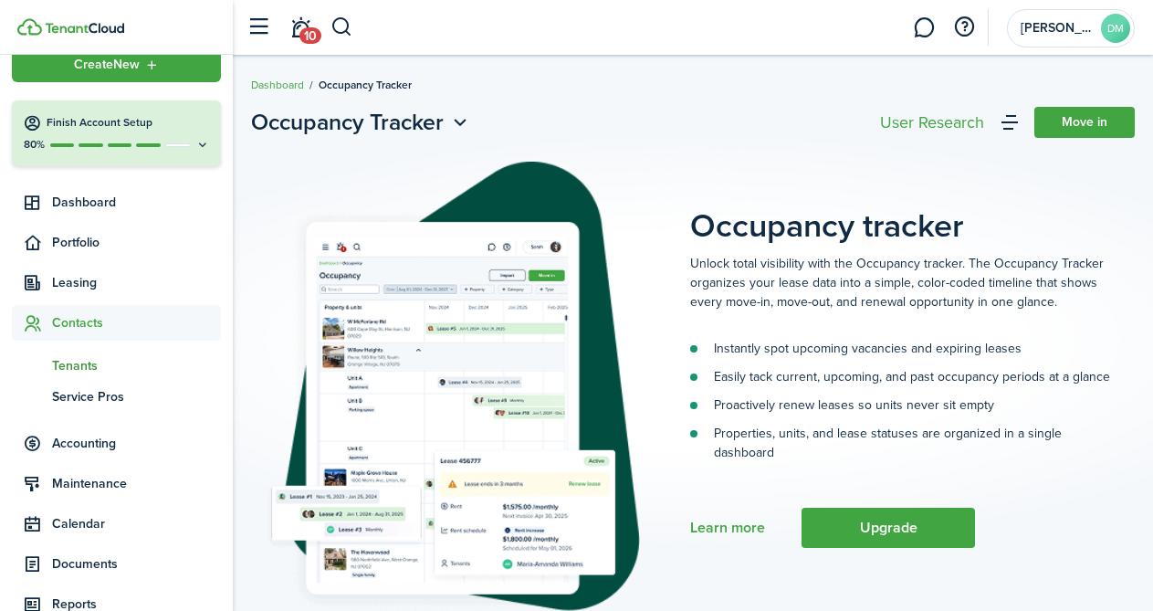
click at [100, 377] on link "tn Tenants" at bounding box center [116, 365] width 209 height 31
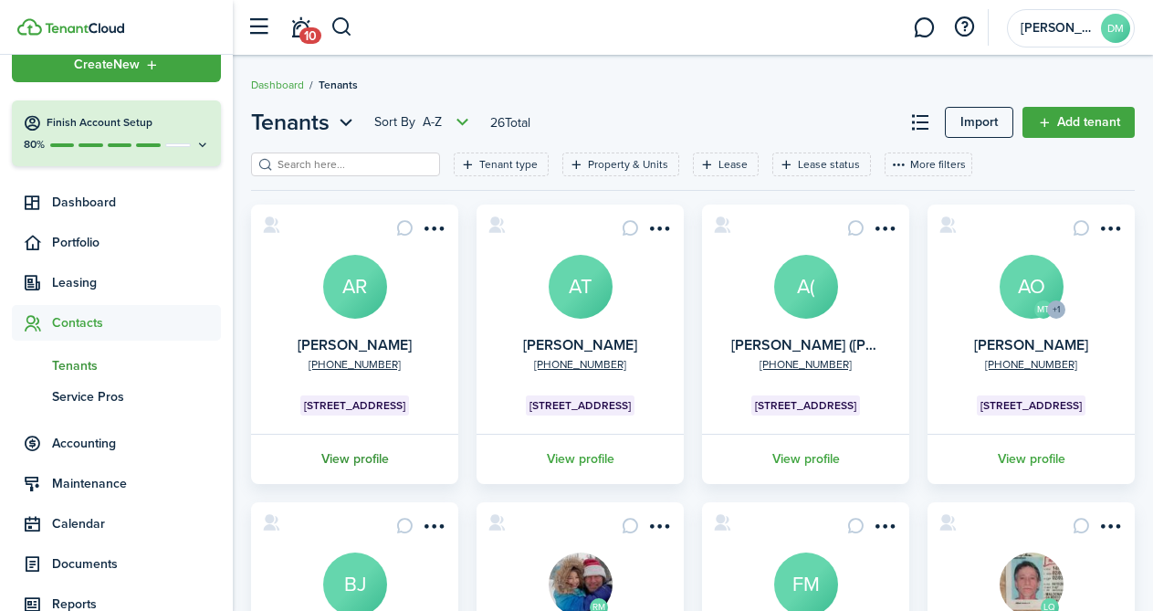
click at [361, 468] on link "View profile" at bounding box center [354, 459] width 213 height 50
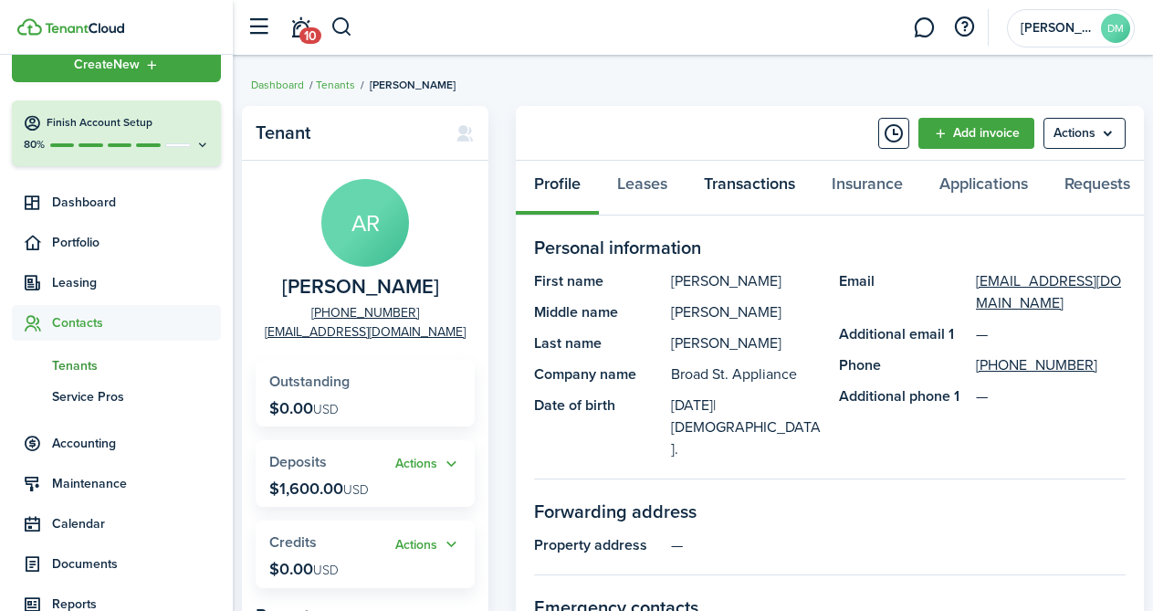
click at [742, 196] on link "Transactions" at bounding box center [750, 188] width 128 height 55
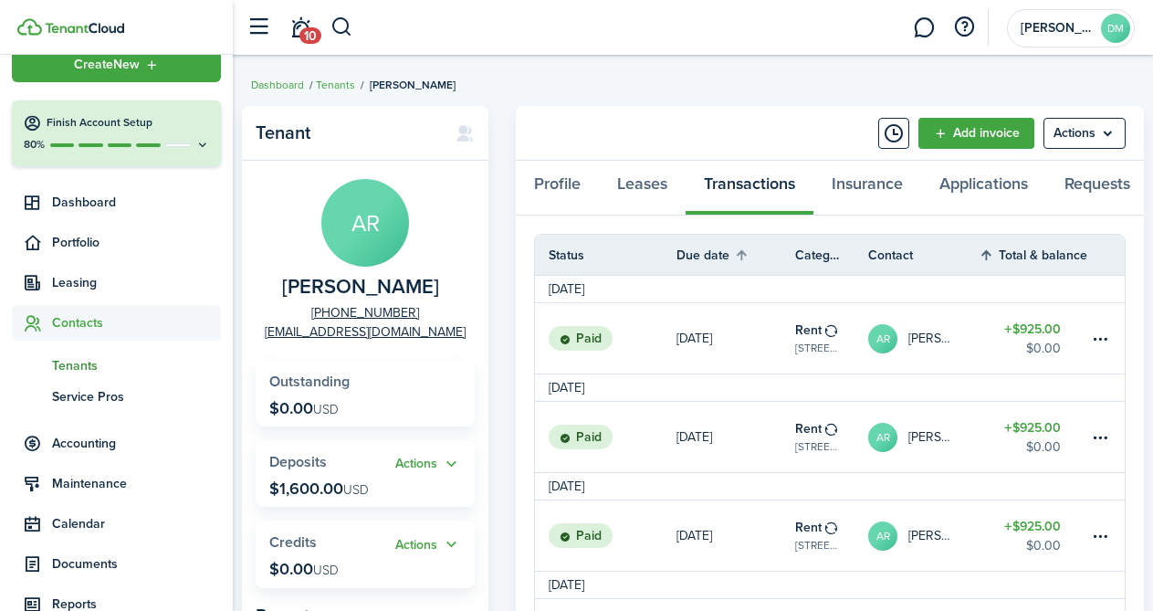
click at [1028, 258] on th "Total & balance" at bounding box center [1034, 255] width 110 height 22
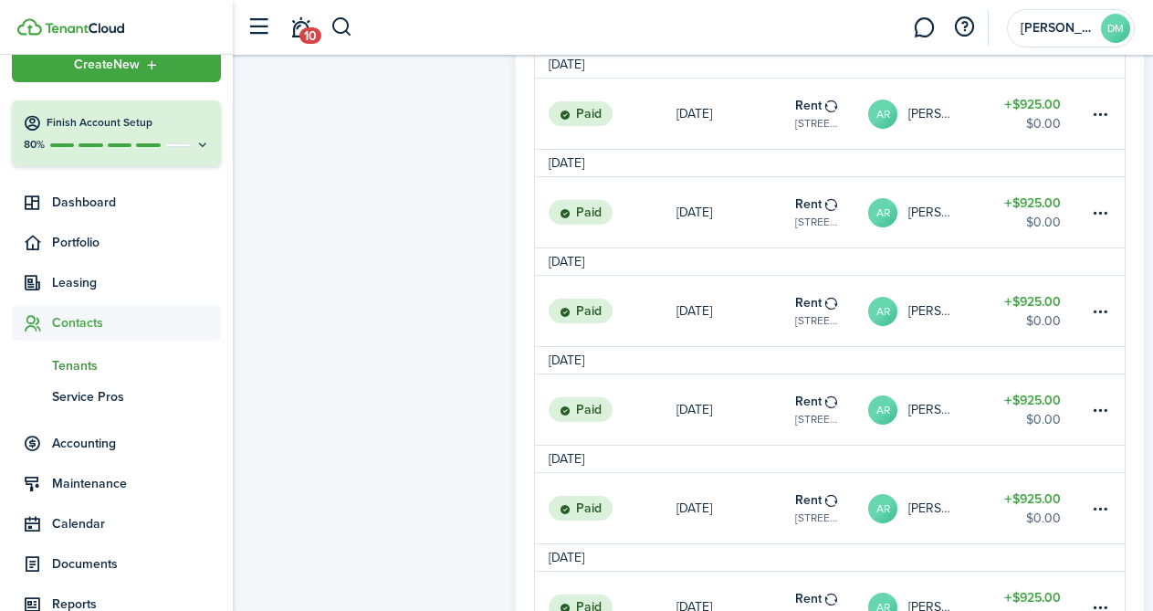
scroll to position [1808, 0]
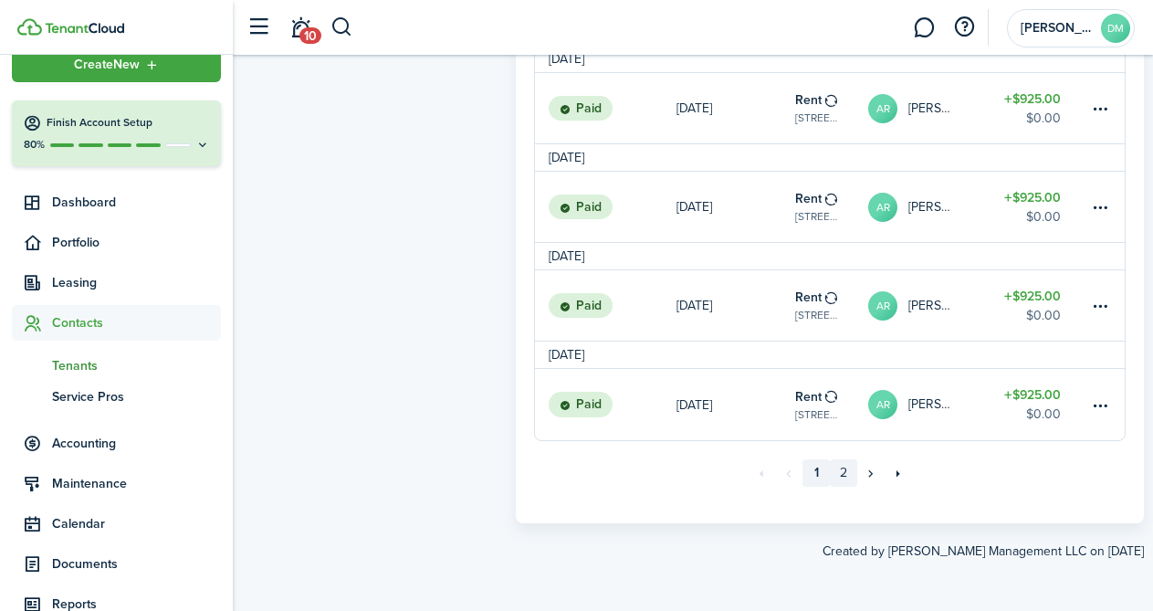
click at [855, 476] on link "2" at bounding box center [843, 472] width 27 height 27
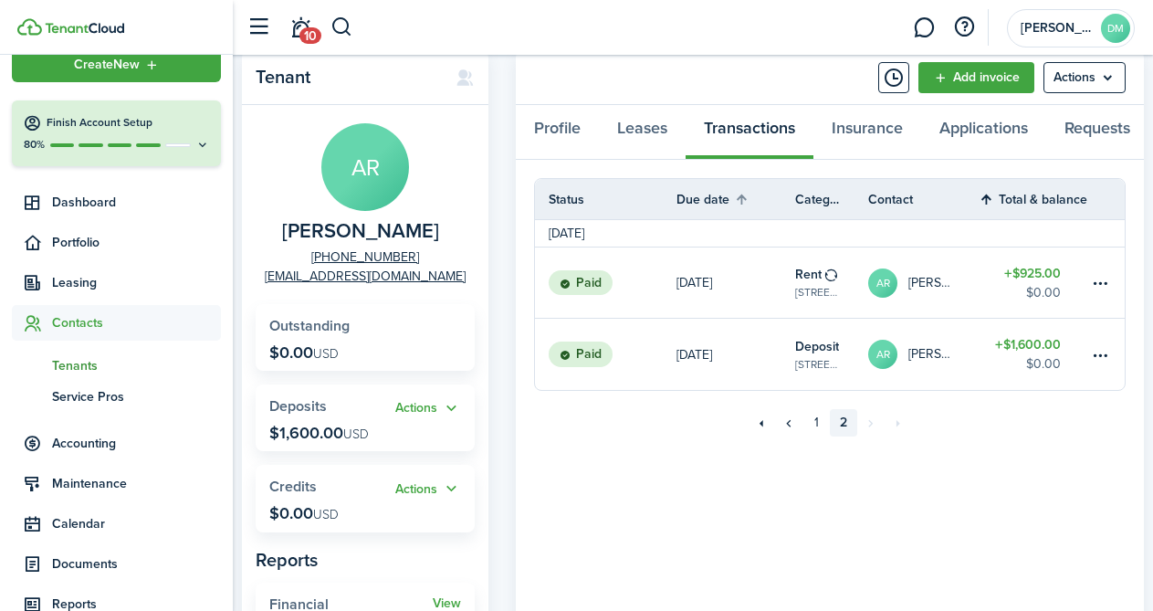
scroll to position [51, 0]
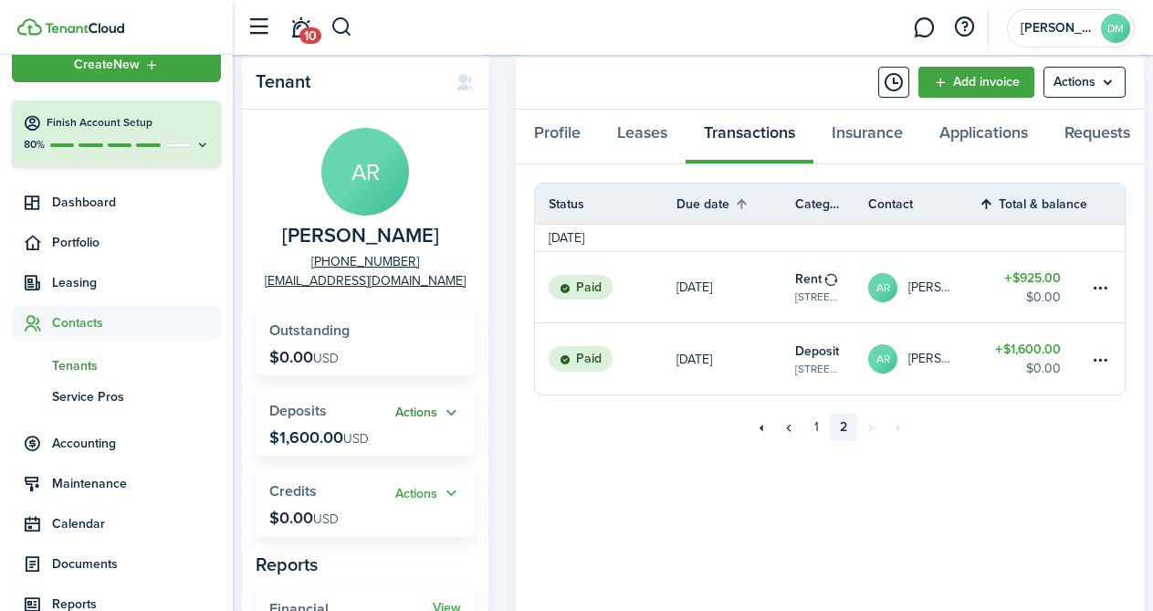
click at [414, 408] on button "Actions" at bounding box center [428, 413] width 66 height 21
click at [266, 338] on widget-stats "Outstanding $0.00 USD" at bounding box center [365, 342] width 219 height 67
click at [321, 343] on widget-stats "Outstanding $0.00 USD" at bounding box center [365, 342] width 219 height 67
click at [93, 376] on link "tn Tenants" at bounding box center [116, 365] width 209 height 31
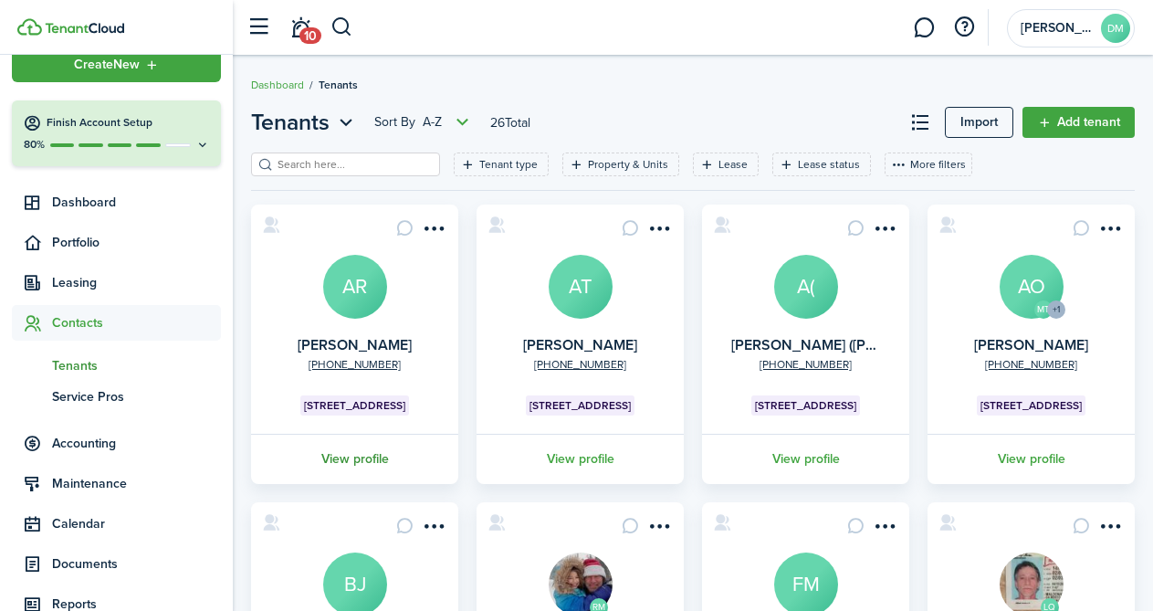
click at [375, 453] on link "View profile" at bounding box center [354, 459] width 213 height 50
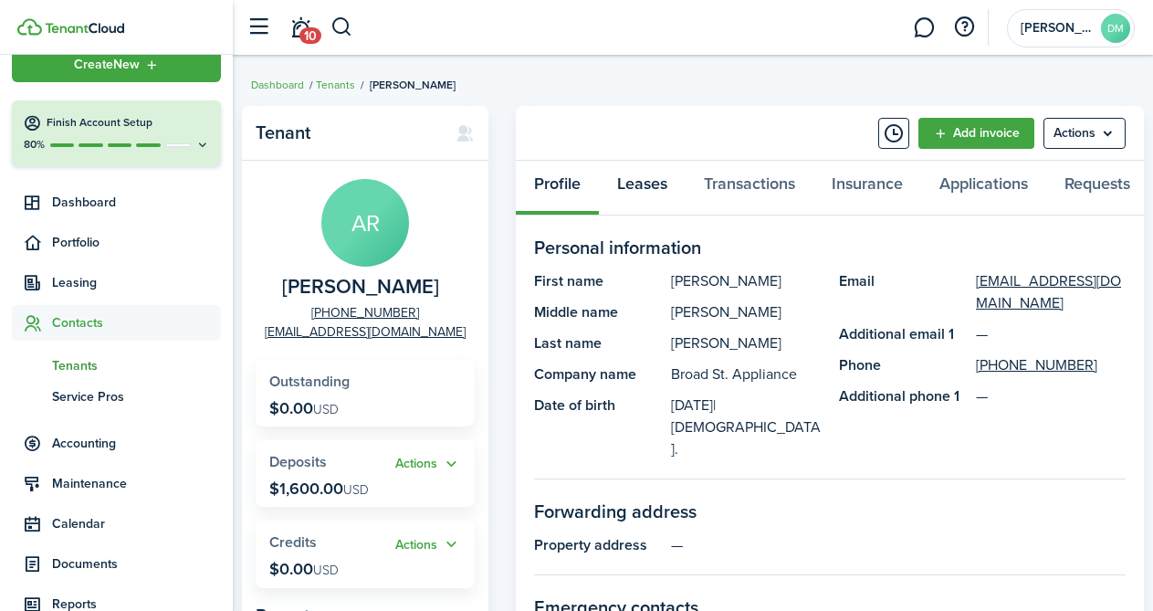
click at [647, 178] on link "Leases" at bounding box center [642, 188] width 87 height 55
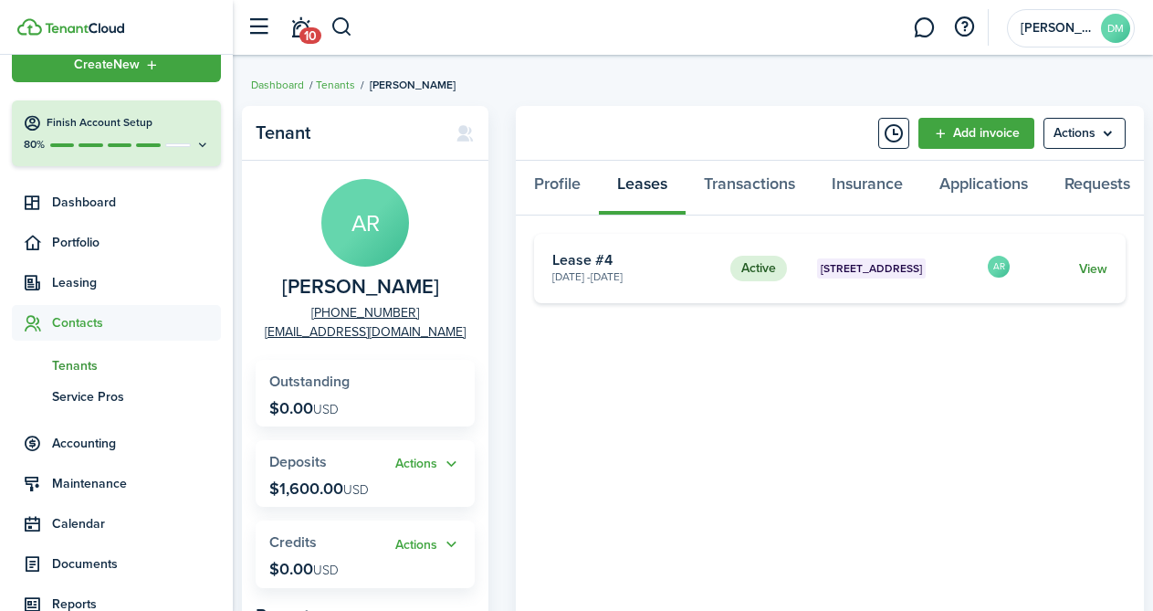
click at [1091, 266] on link "View" at bounding box center [1093, 268] width 28 height 19
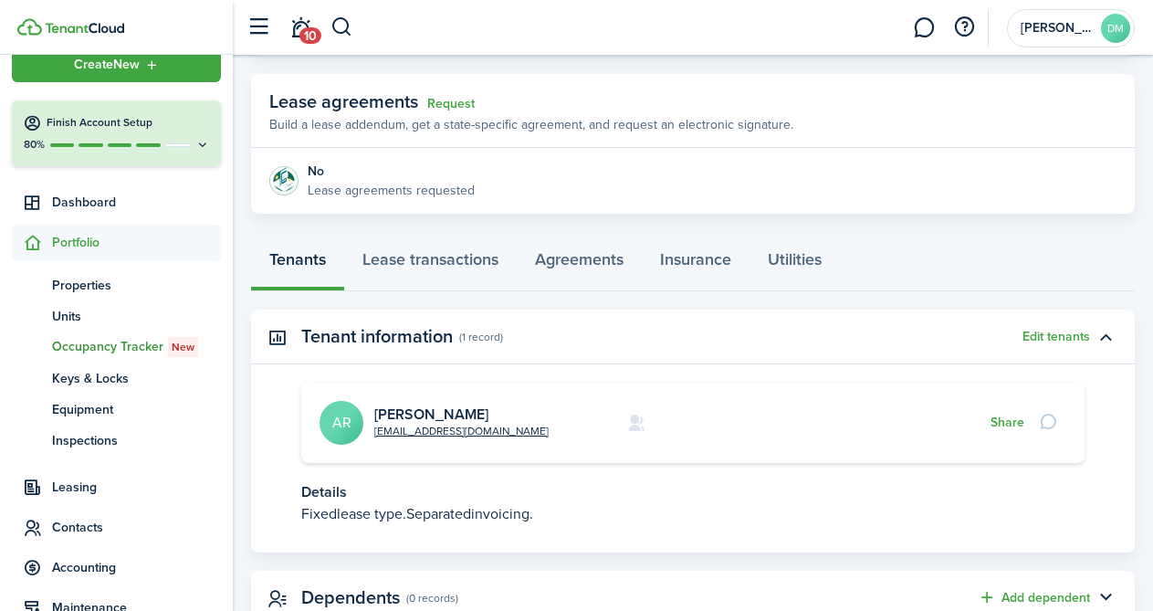
scroll to position [376, 0]
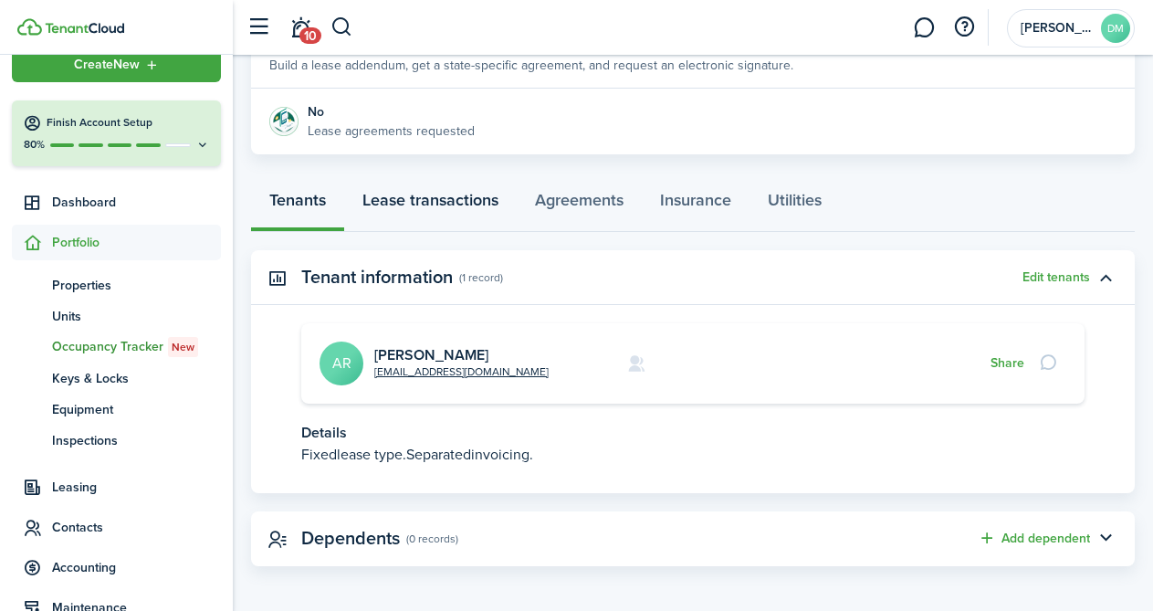
click at [442, 202] on link "Lease transactions" at bounding box center [430, 204] width 173 height 55
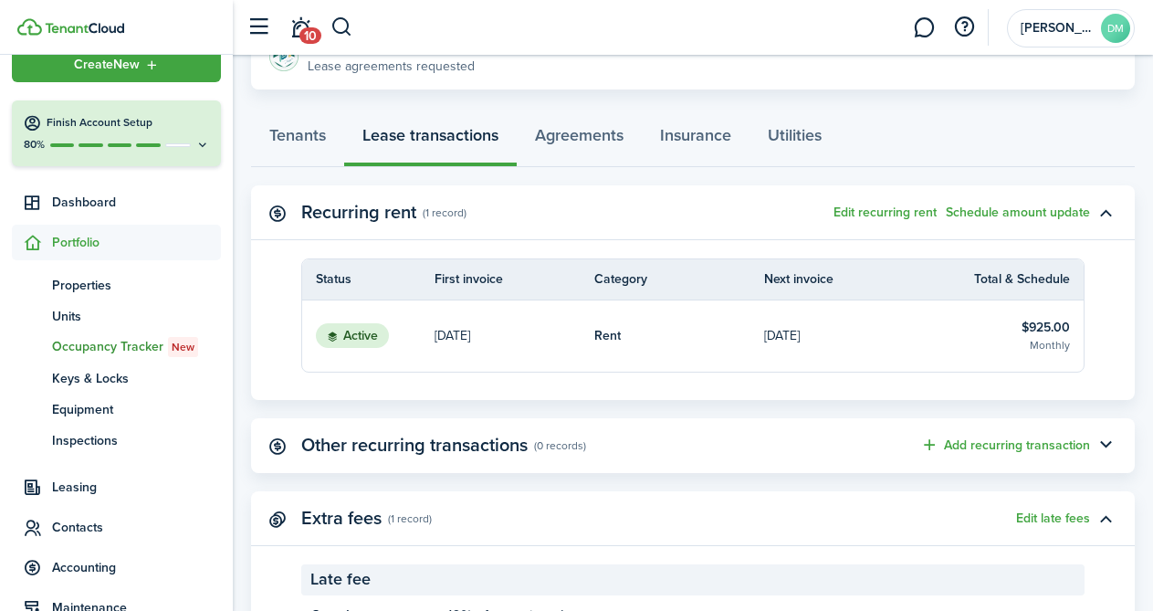
scroll to position [437, 0]
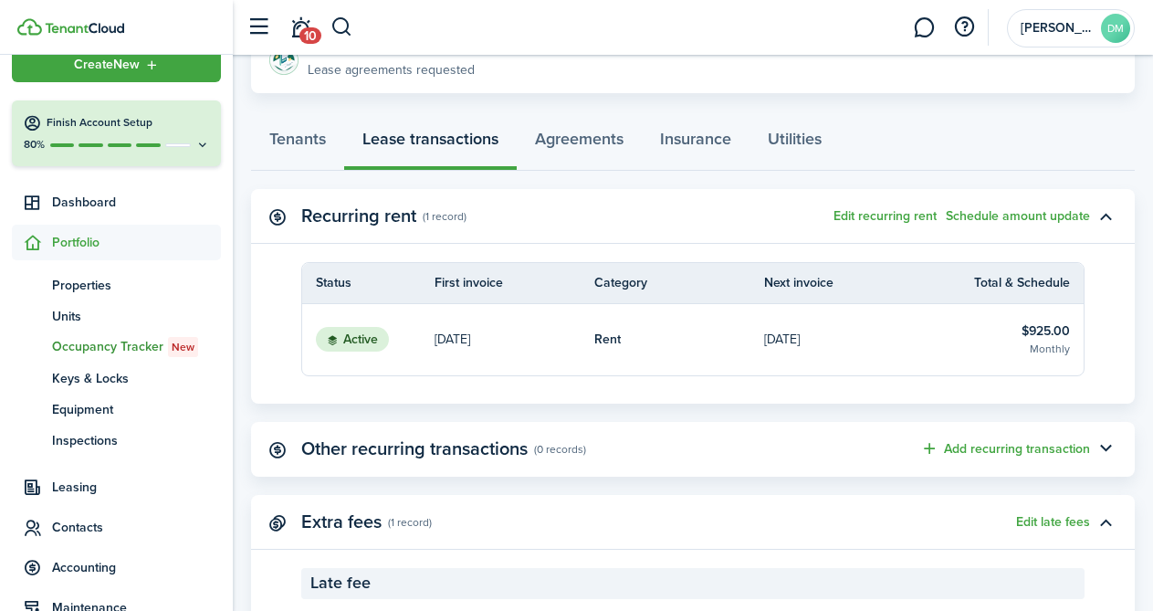
click at [365, 335] on status "Active" at bounding box center [352, 340] width 73 height 26
click at [470, 343] on p "Jan 01, 2024" at bounding box center [453, 339] width 36 height 19
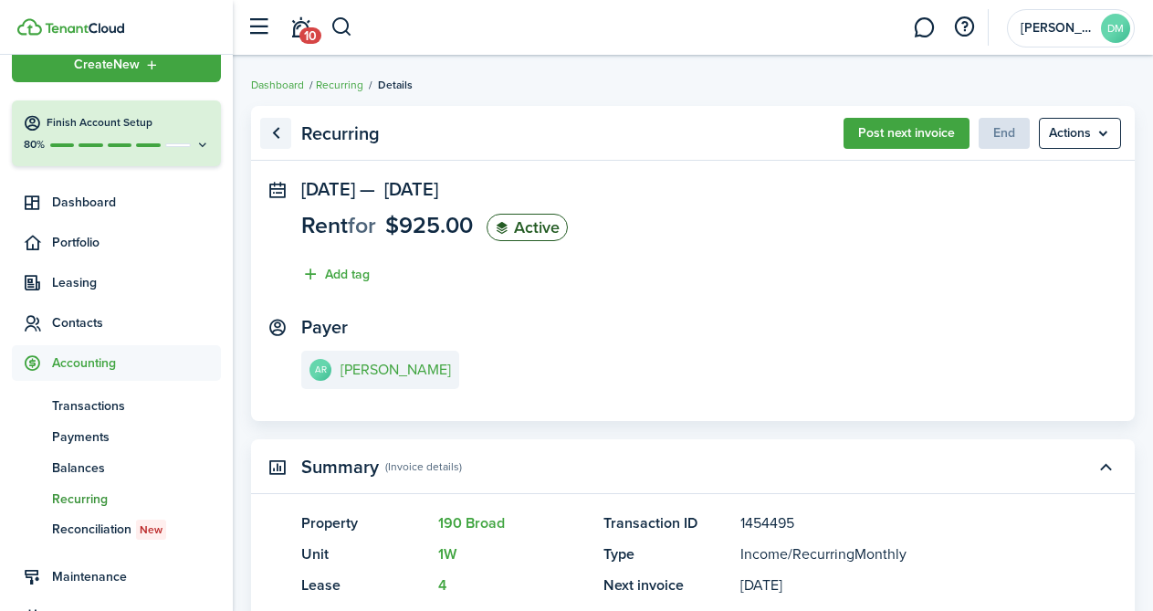
click at [279, 141] on link "Go back" at bounding box center [275, 133] width 31 height 31
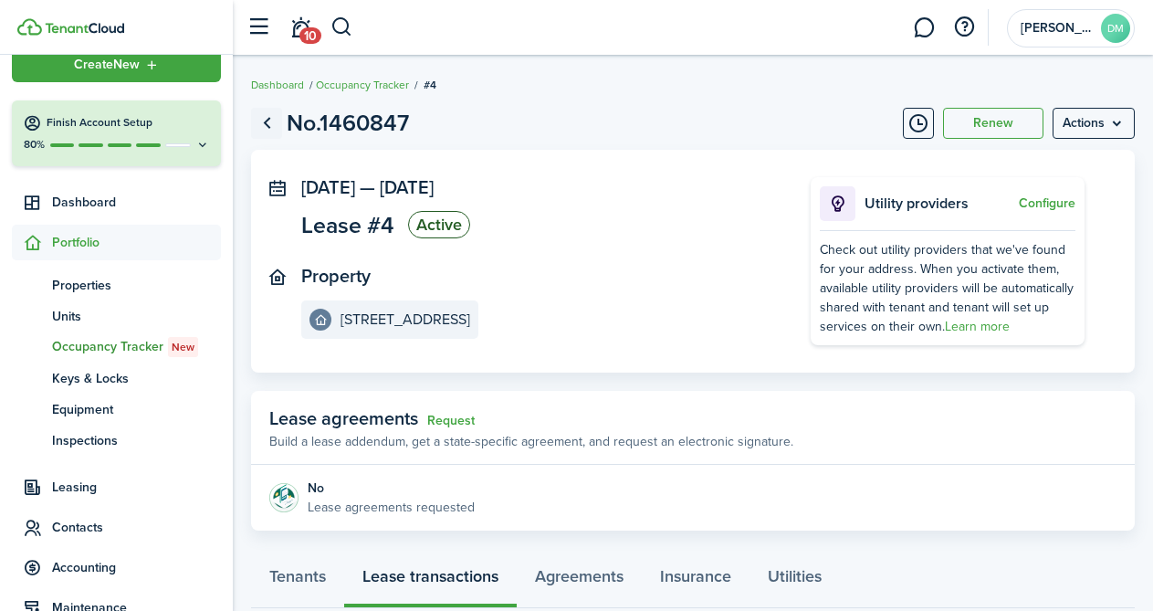
click at [266, 124] on link "Go back" at bounding box center [266, 123] width 31 height 31
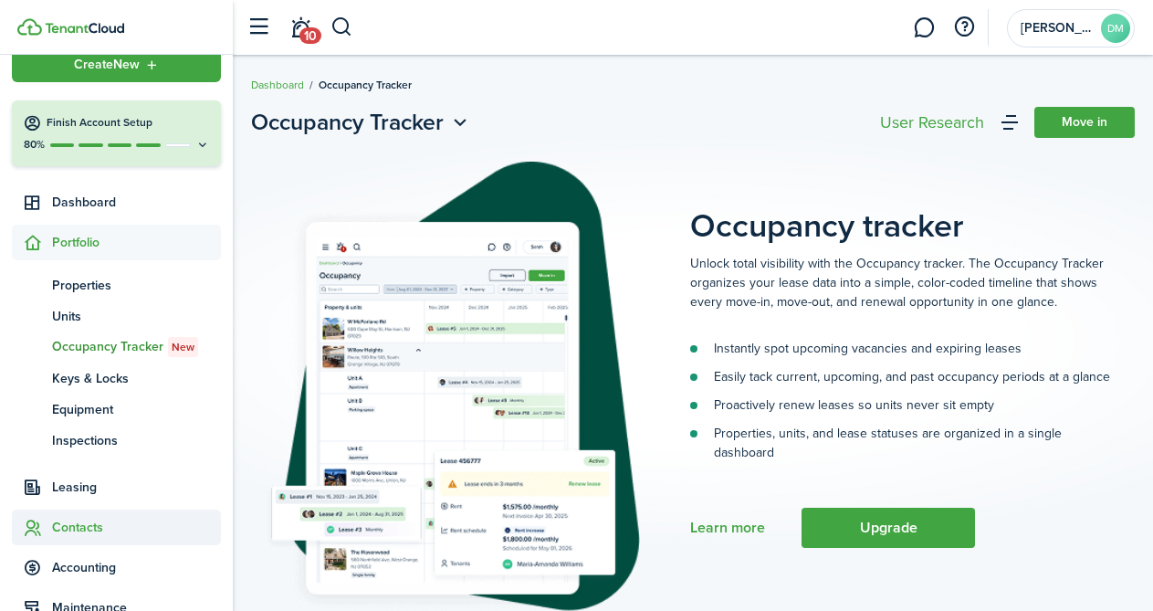
click at [68, 519] on span "Contacts" at bounding box center [136, 527] width 169 height 19
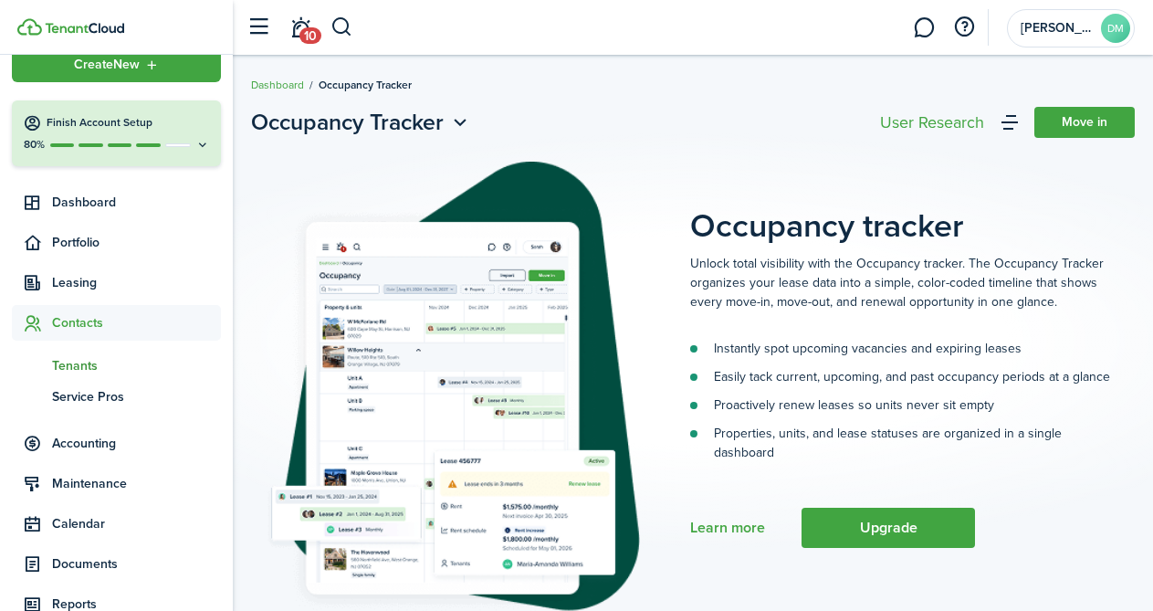
click at [82, 373] on span "Tenants" at bounding box center [136, 365] width 169 height 19
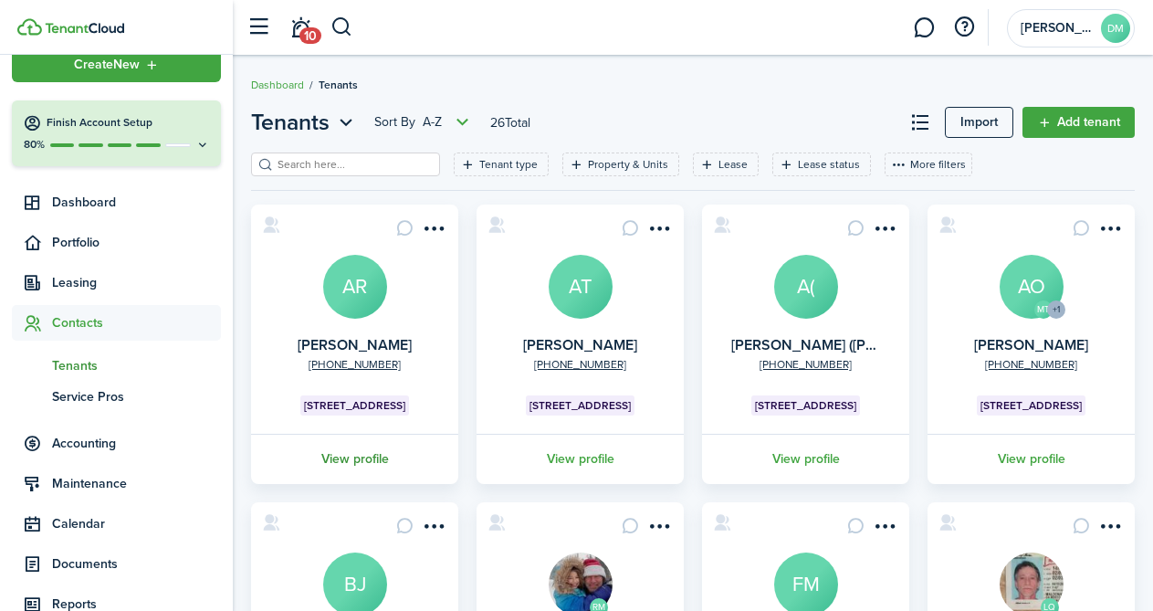
click at [371, 460] on link "View profile" at bounding box center [354, 459] width 213 height 50
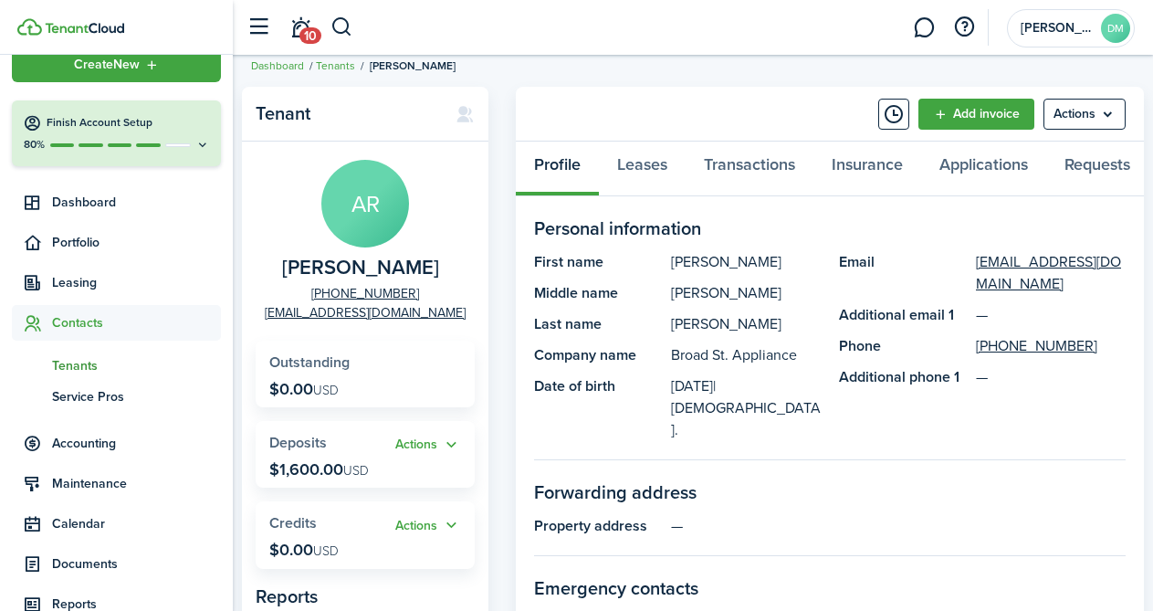
scroll to position [20, 0]
click at [297, 408] on panel-main-body "AR Alejandro Rodriguez +1 860-770-2474 broadstappliance@gmail.com Outstanding $…" at bounding box center [365, 464] width 247 height 647
click at [305, 384] on p "$0.00 USD" at bounding box center [303, 388] width 69 height 18
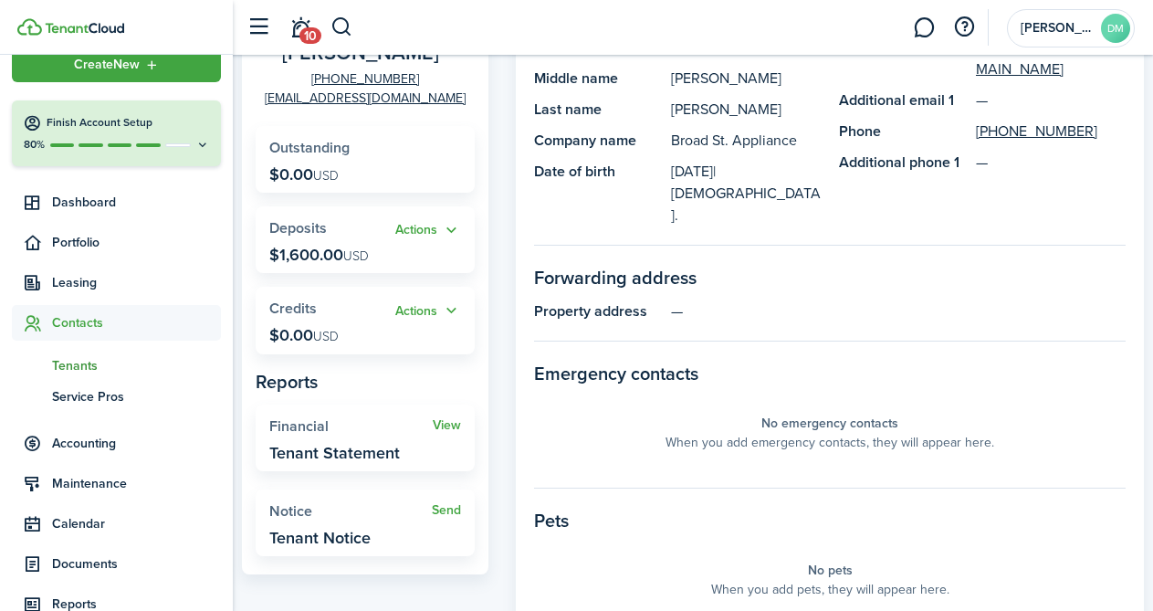
scroll to position [247, 0]
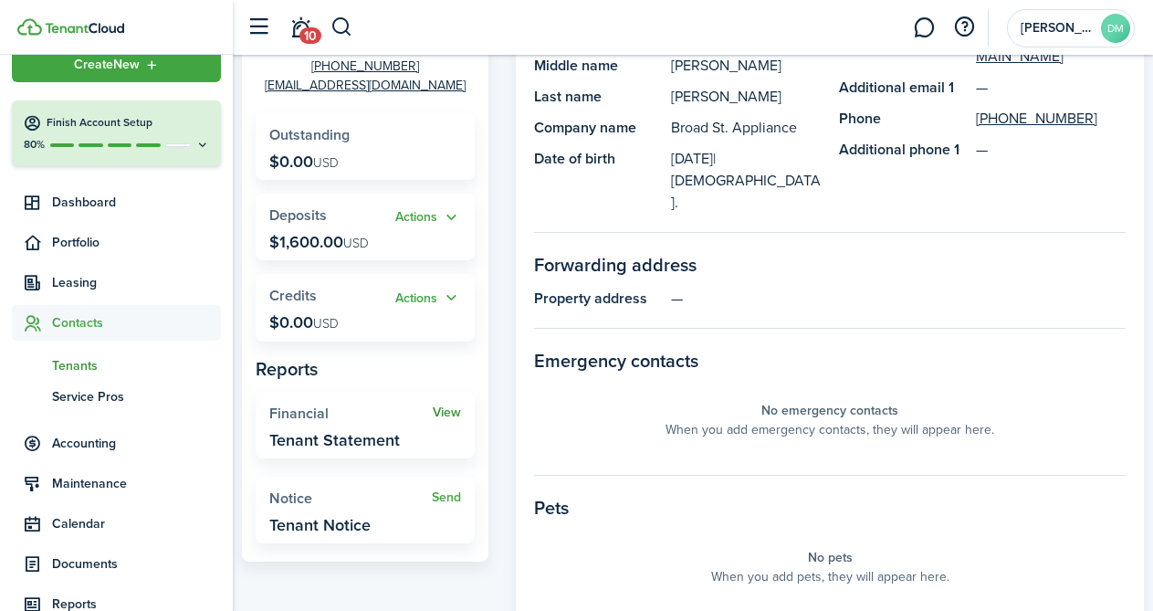
click at [447, 406] on link "View" at bounding box center [447, 412] width 28 height 15
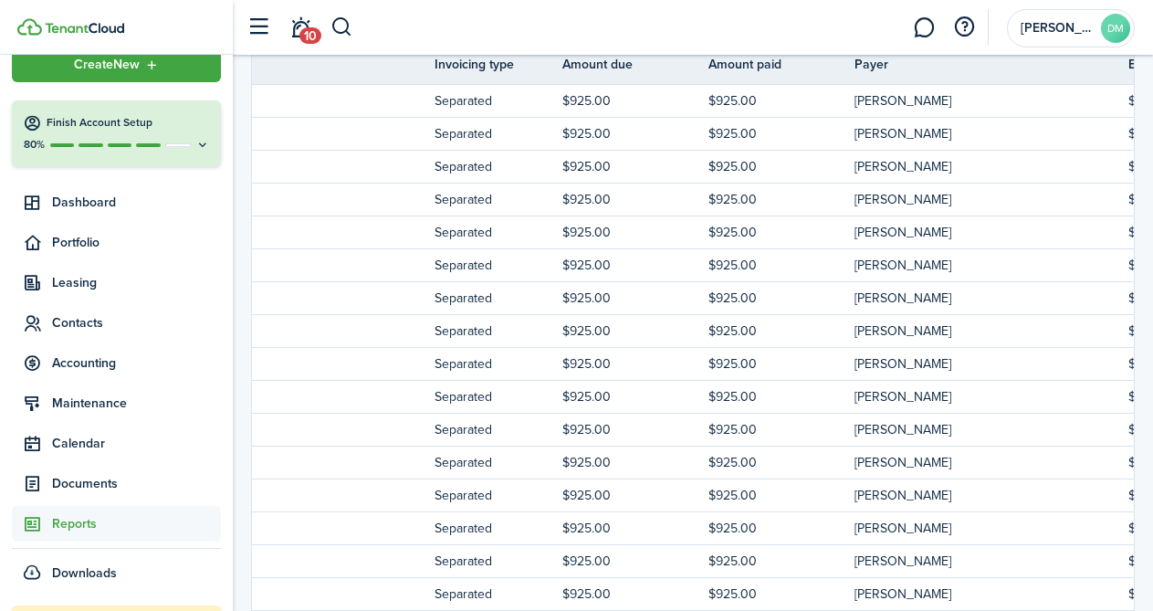
scroll to position [162, 0]
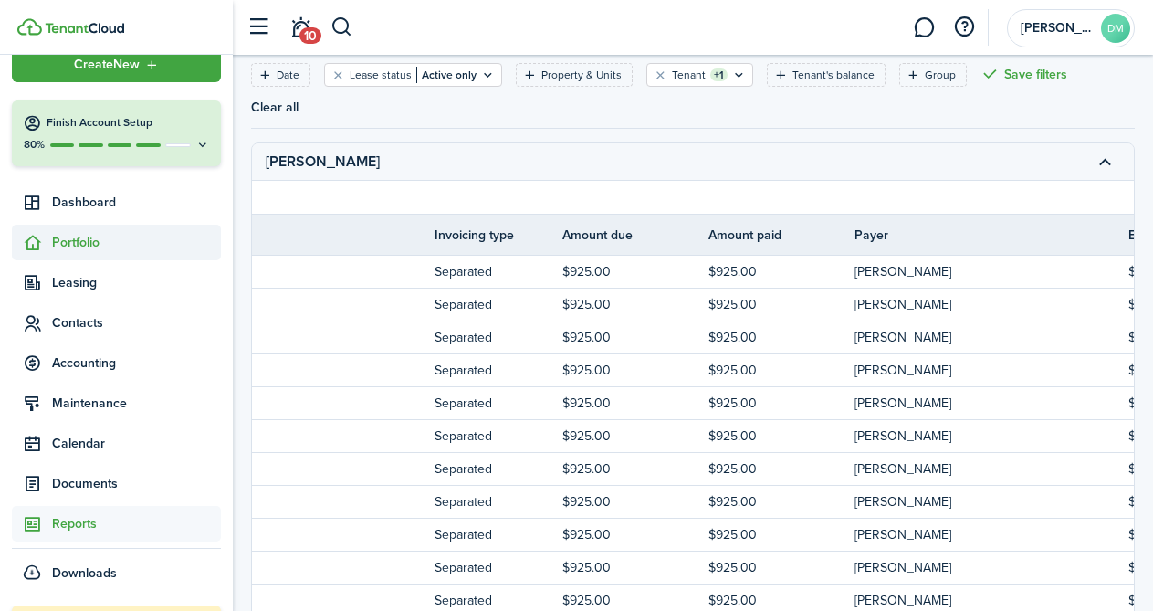
click at [100, 244] on span "Portfolio" at bounding box center [136, 242] width 169 height 19
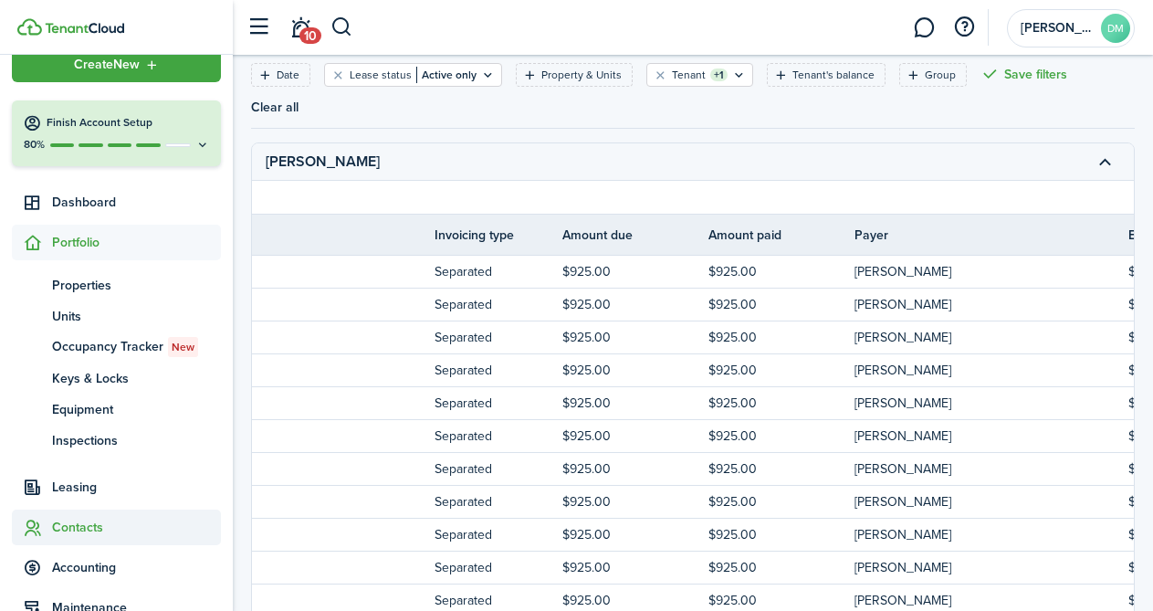
click at [88, 532] on span "Contacts" at bounding box center [136, 527] width 169 height 19
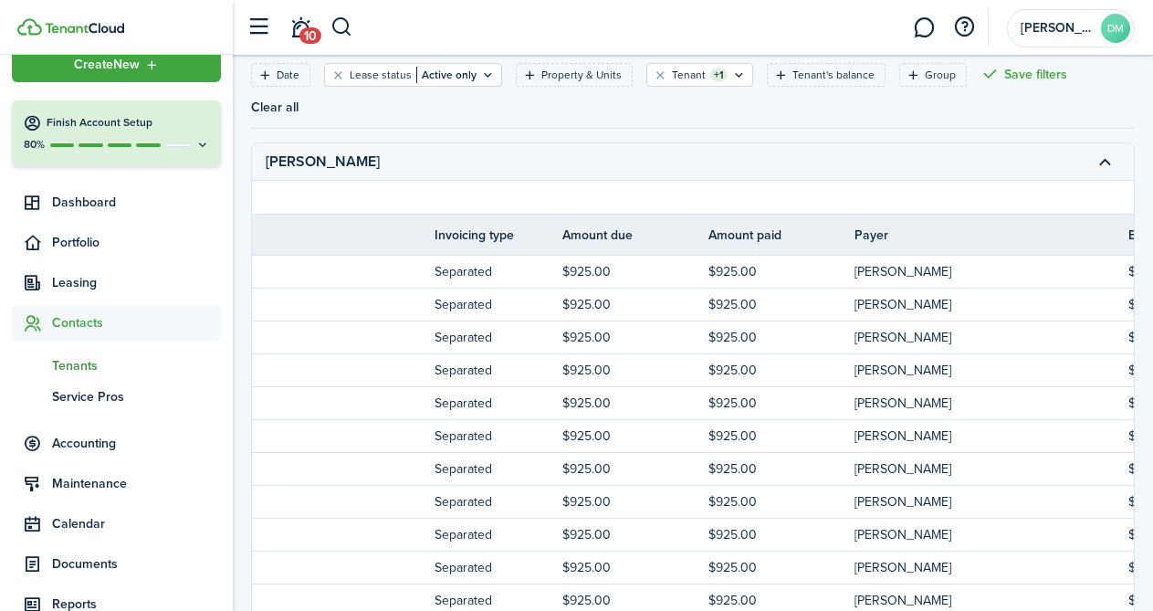
click at [86, 363] on span "Tenants" at bounding box center [136, 365] width 169 height 19
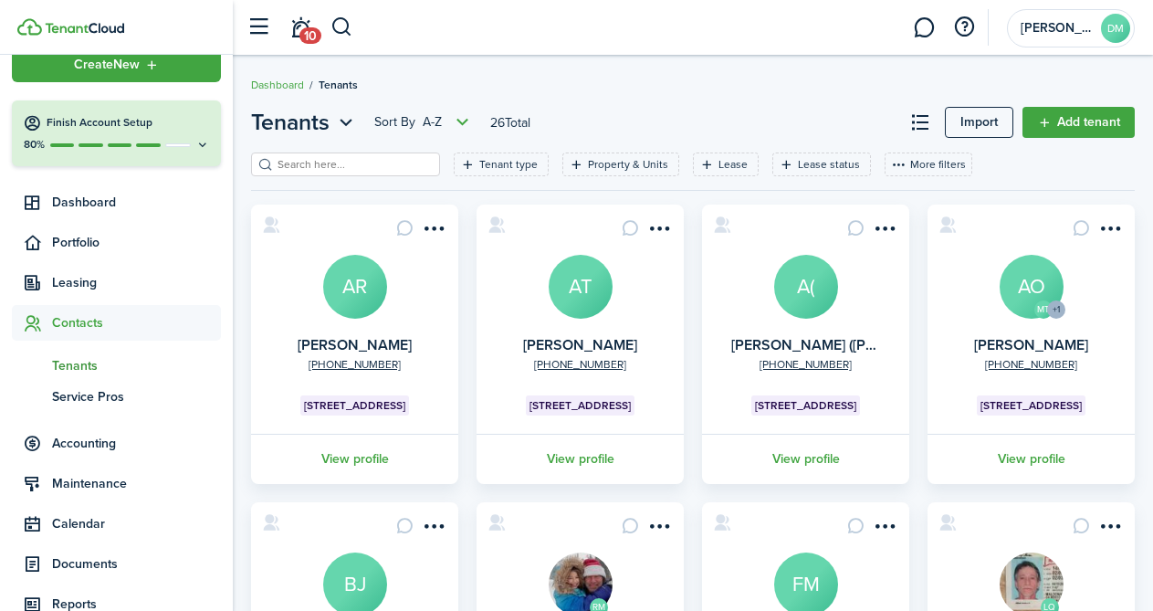
scroll to position [11, 0]
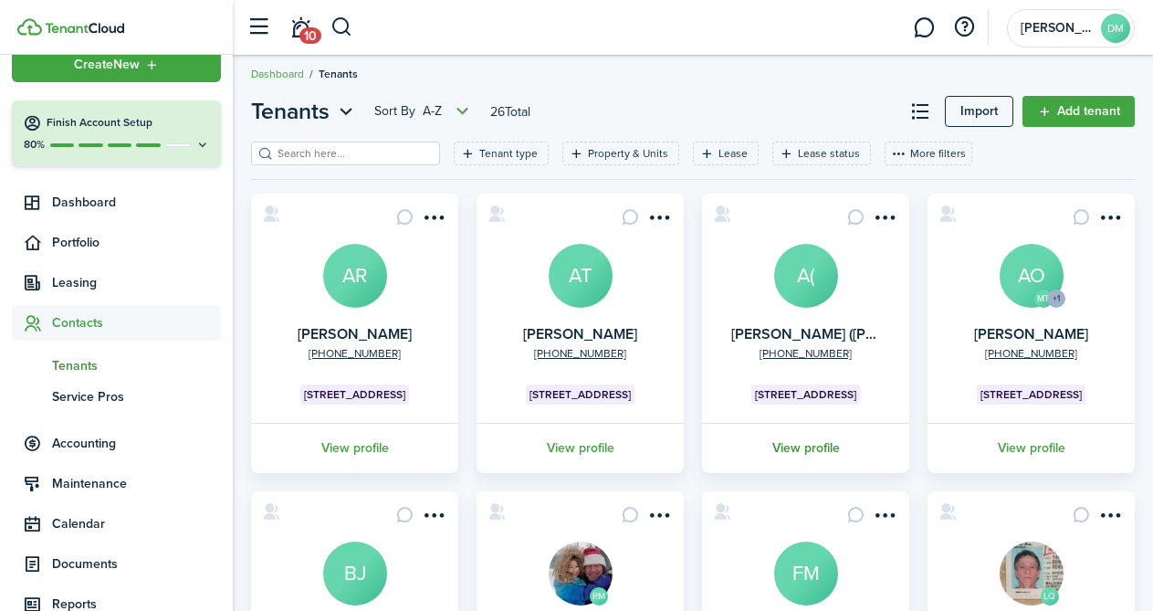
click at [811, 451] on link "View profile" at bounding box center [806, 448] width 213 height 50
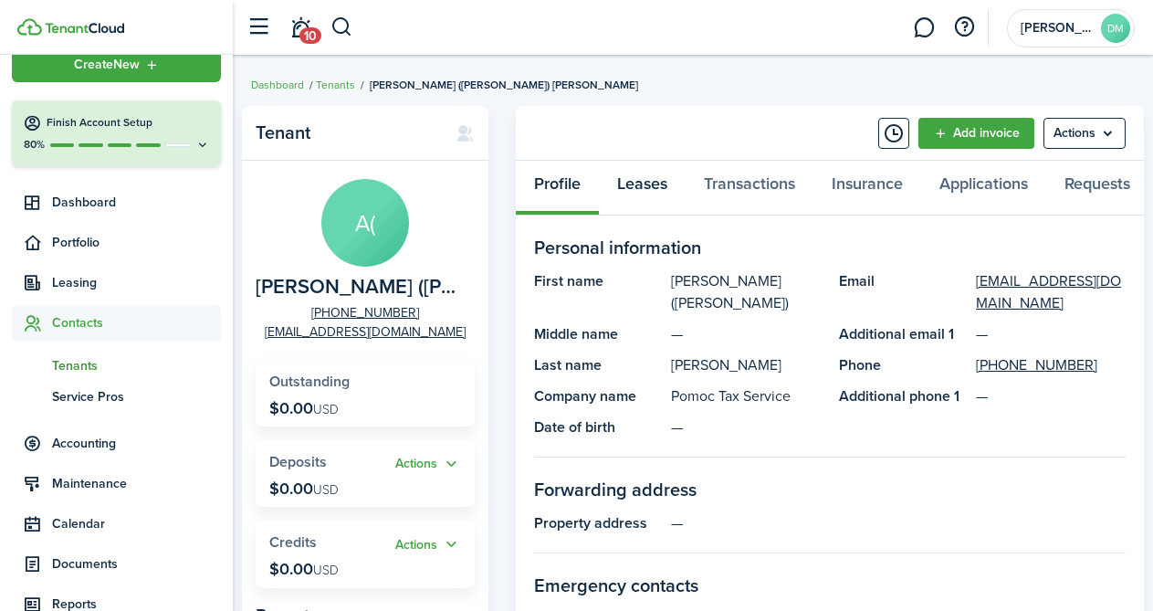
click at [647, 194] on link "Leases" at bounding box center [642, 188] width 87 height 55
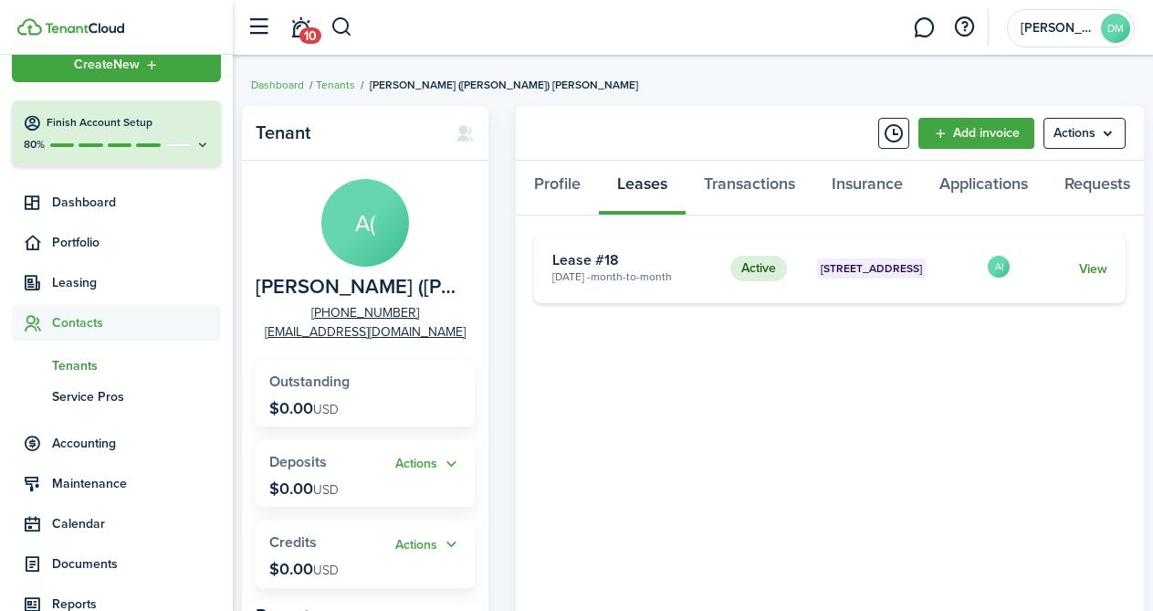
click at [1103, 270] on link "View" at bounding box center [1093, 268] width 28 height 19
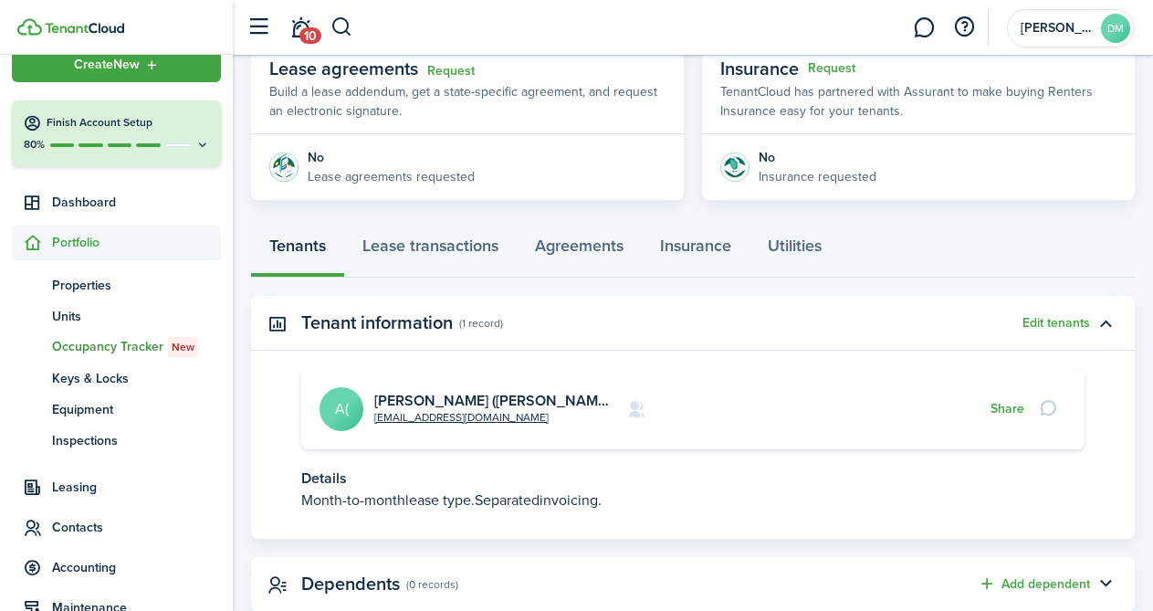
scroll to position [400, 0]
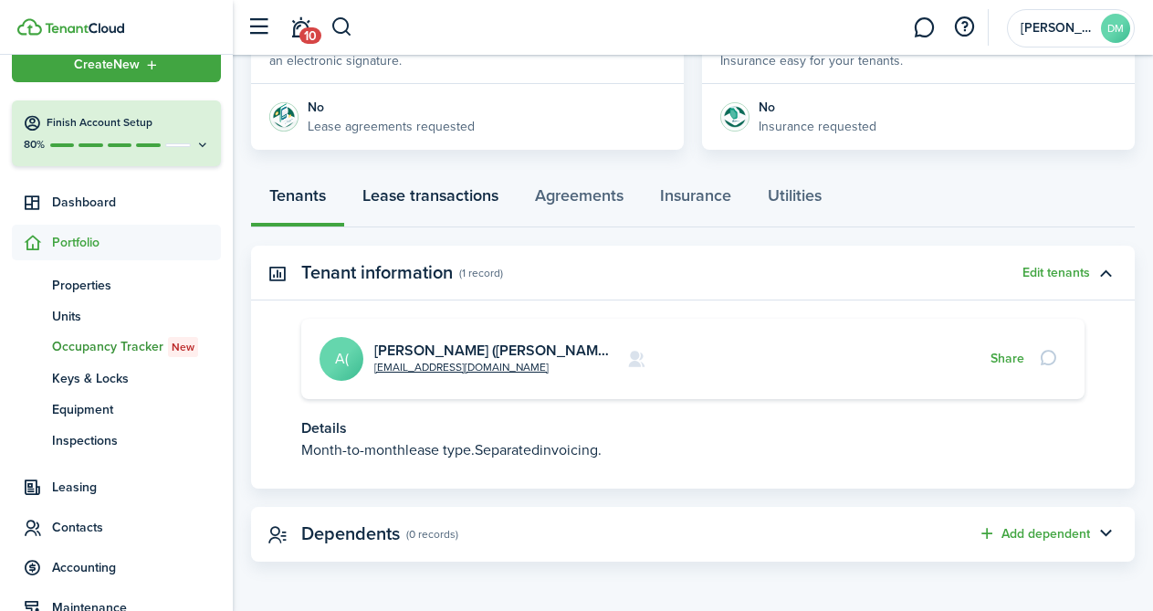
click at [463, 205] on link "Lease transactions" at bounding box center [430, 200] width 173 height 55
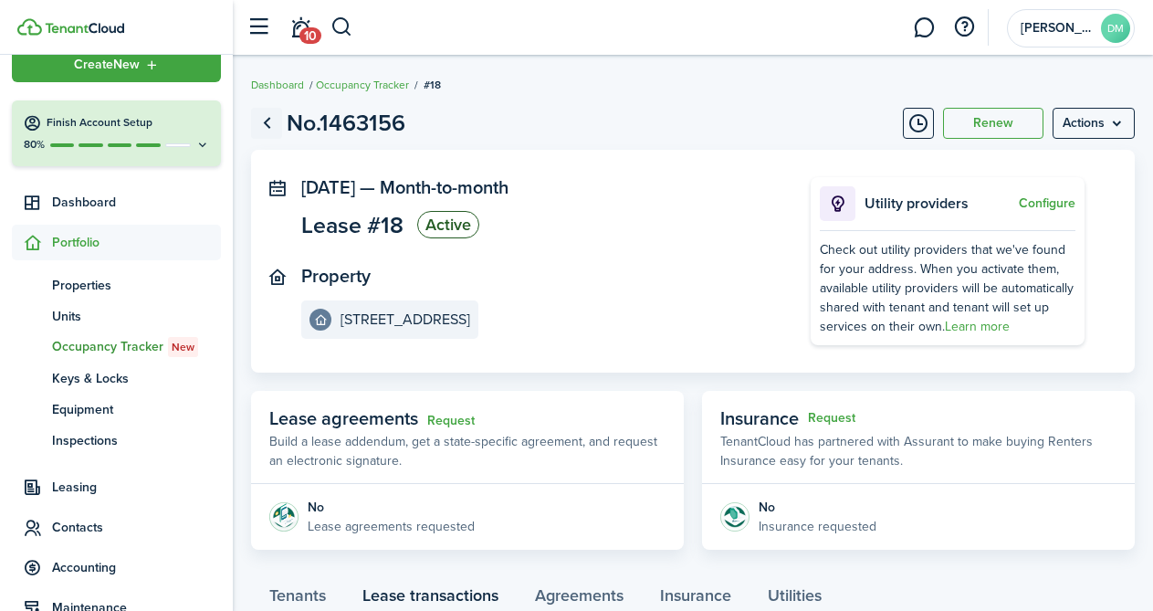
click at [274, 120] on link "Go back" at bounding box center [266, 123] width 31 height 31
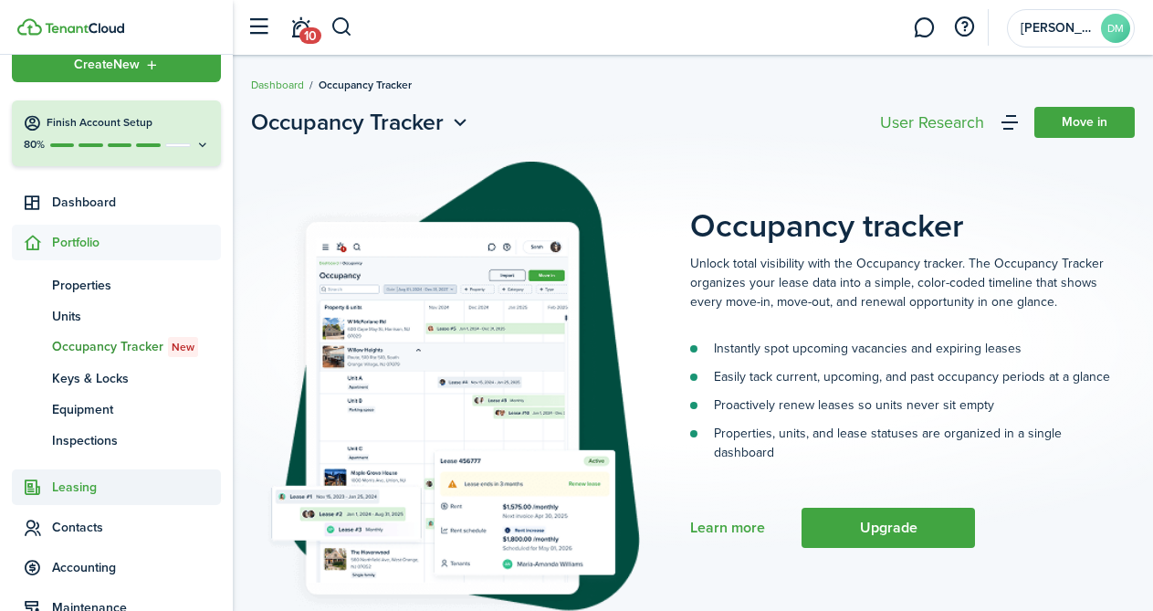
click at [76, 492] on span "Leasing" at bounding box center [136, 487] width 169 height 19
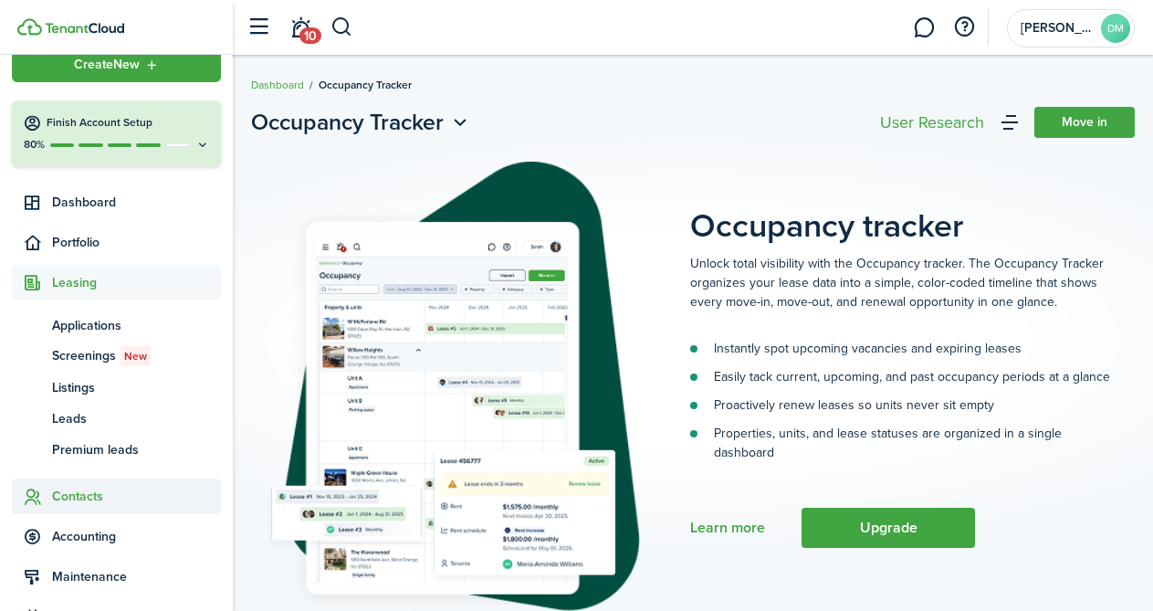
click at [53, 488] on span "Contacts" at bounding box center [136, 496] width 169 height 19
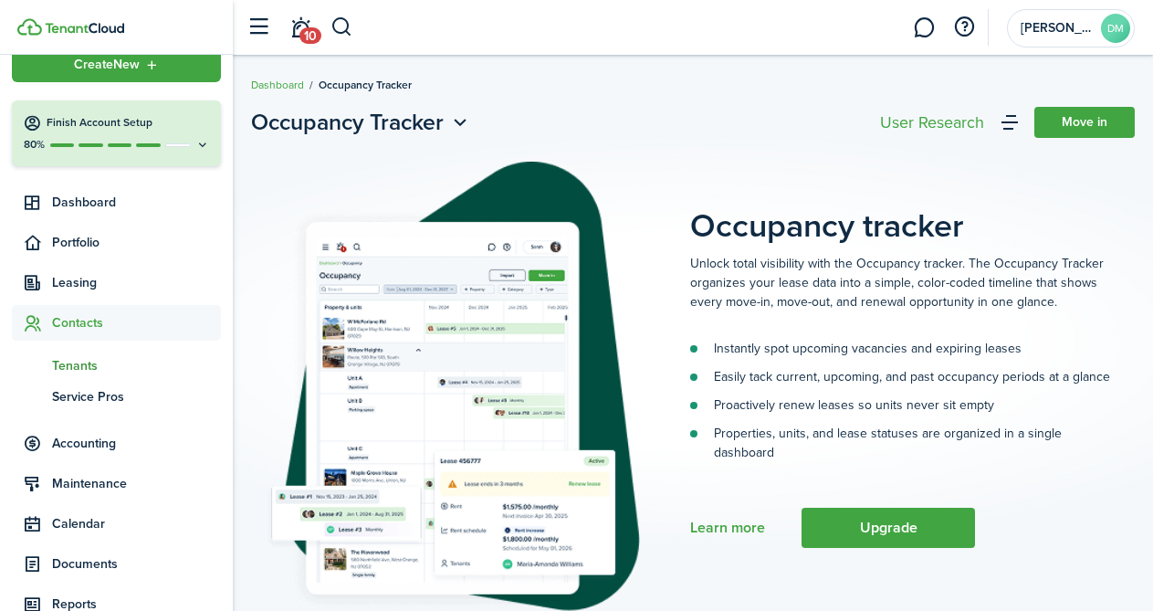
click at [85, 376] on link "tn Tenants" at bounding box center [116, 365] width 209 height 31
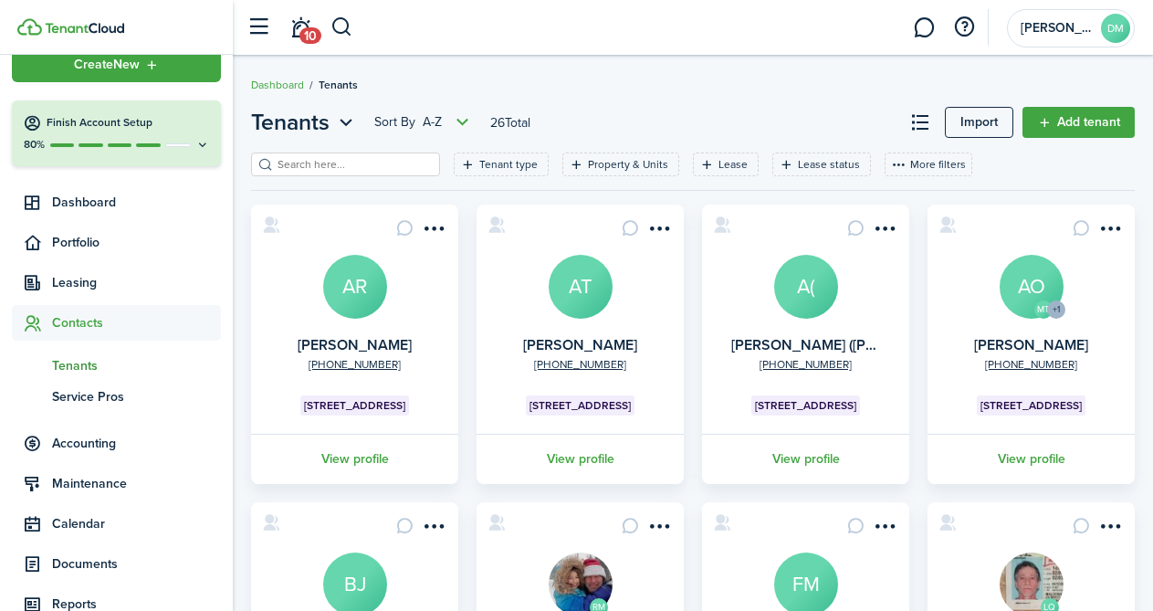
scroll to position [47, 0]
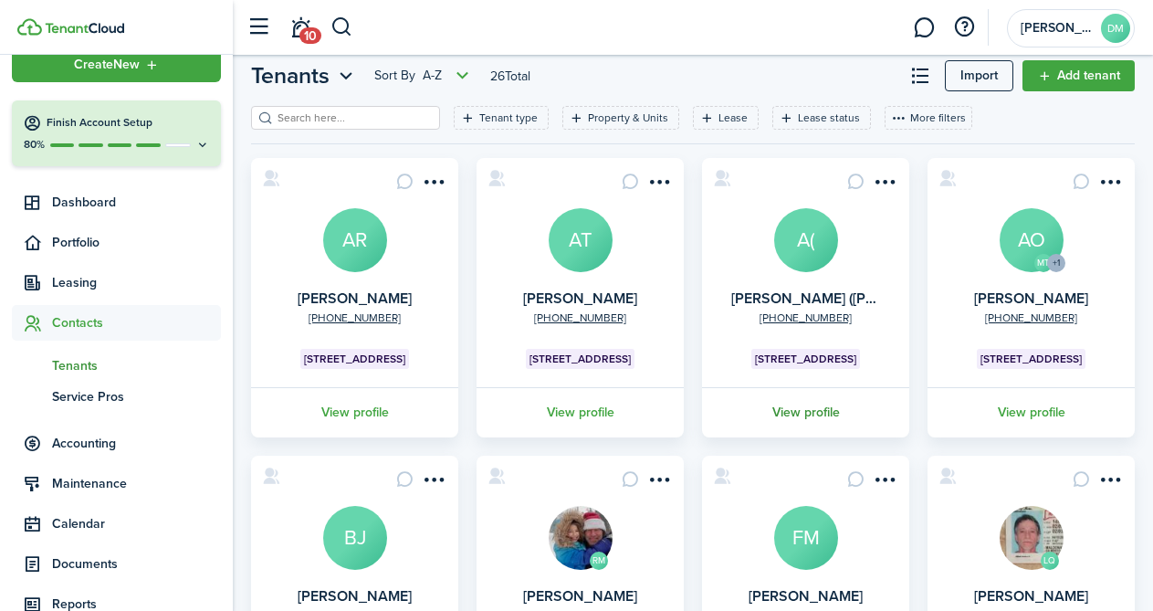
click at [802, 411] on link "View profile" at bounding box center [806, 412] width 213 height 50
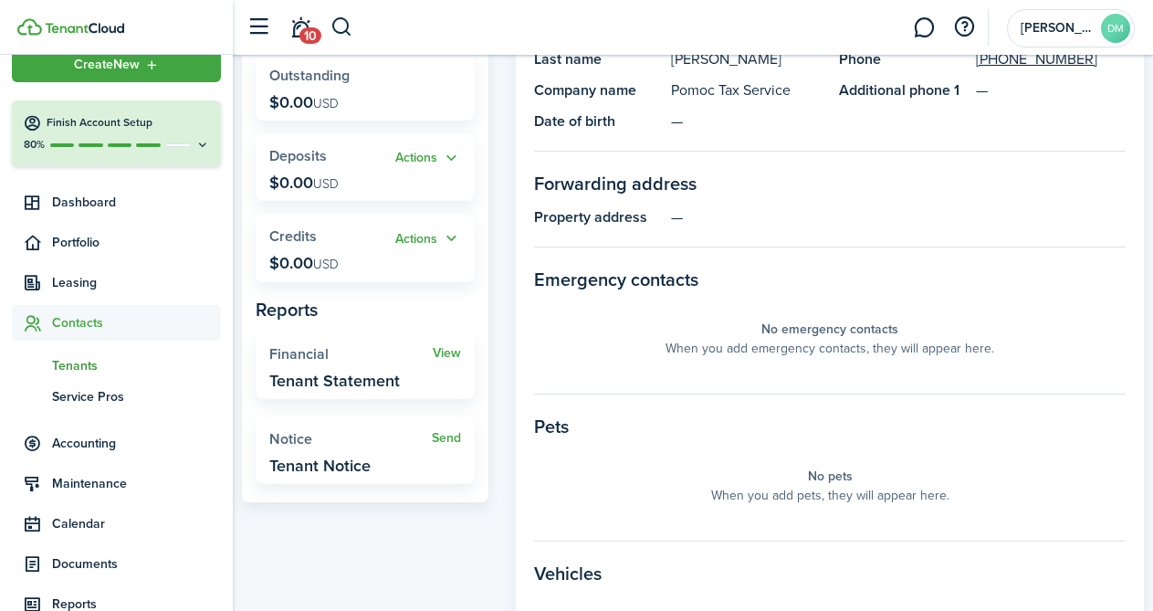
scroll to position [254, 0]
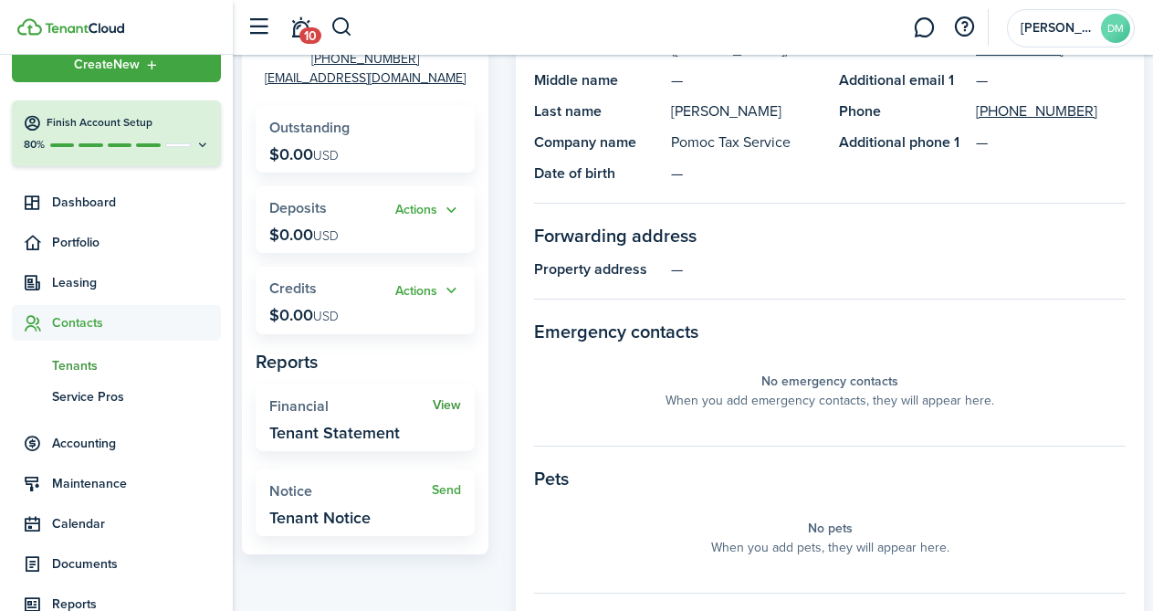
click at [451, 398] on link "View" at bounding box center [447, 405] width 28 height 15
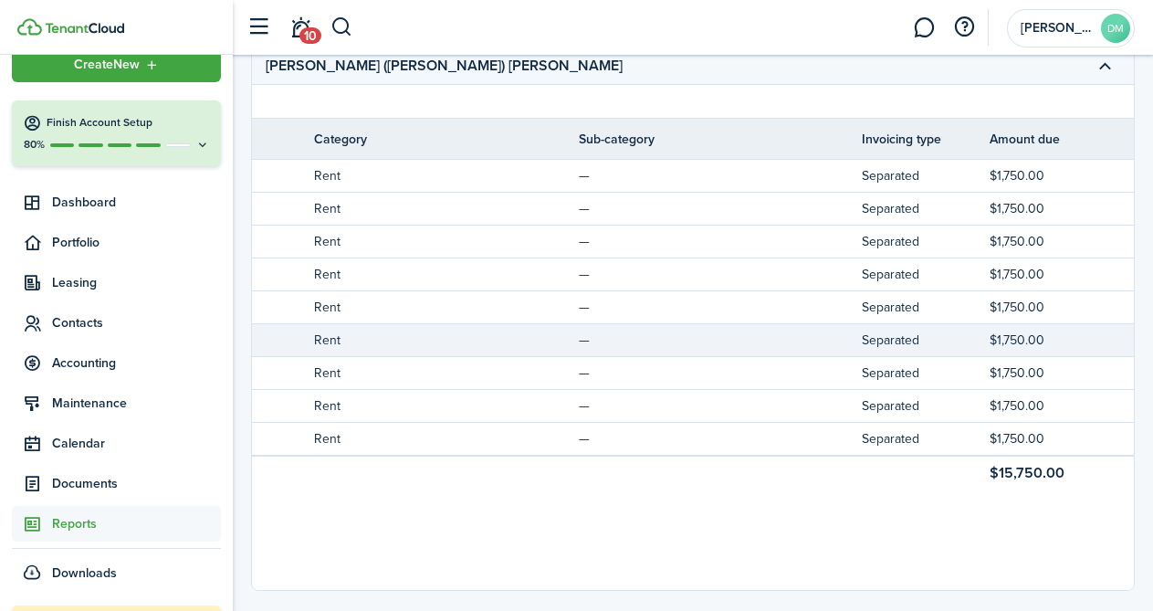
scroll to position [0, 220]
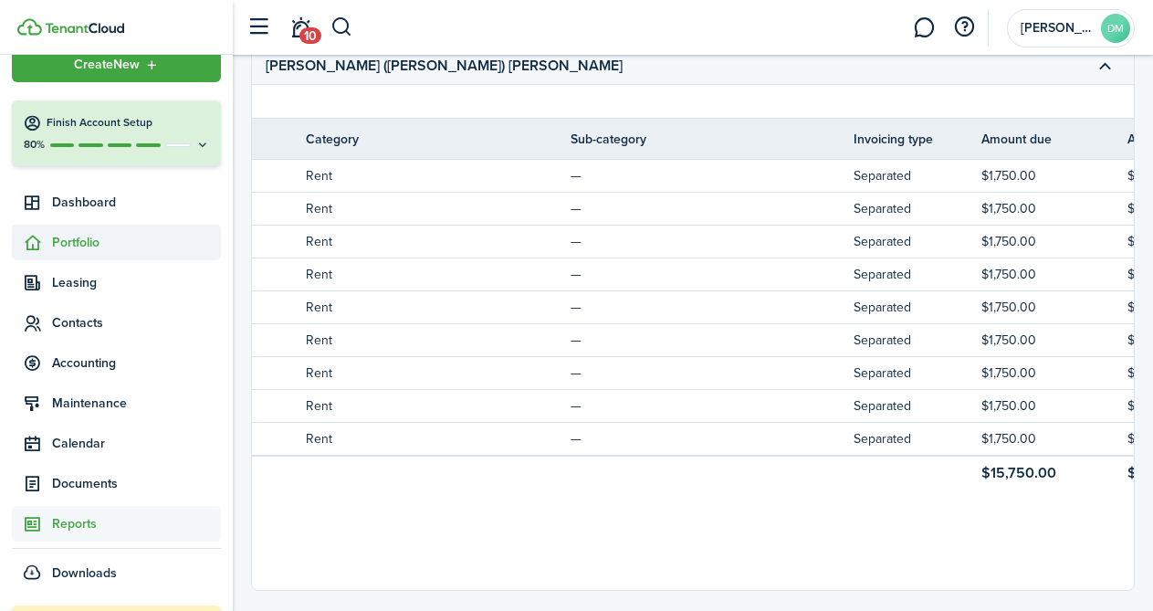
click at [55, 248] on span "Portfolio" at bounding box center [136, 242] width 169 height 19
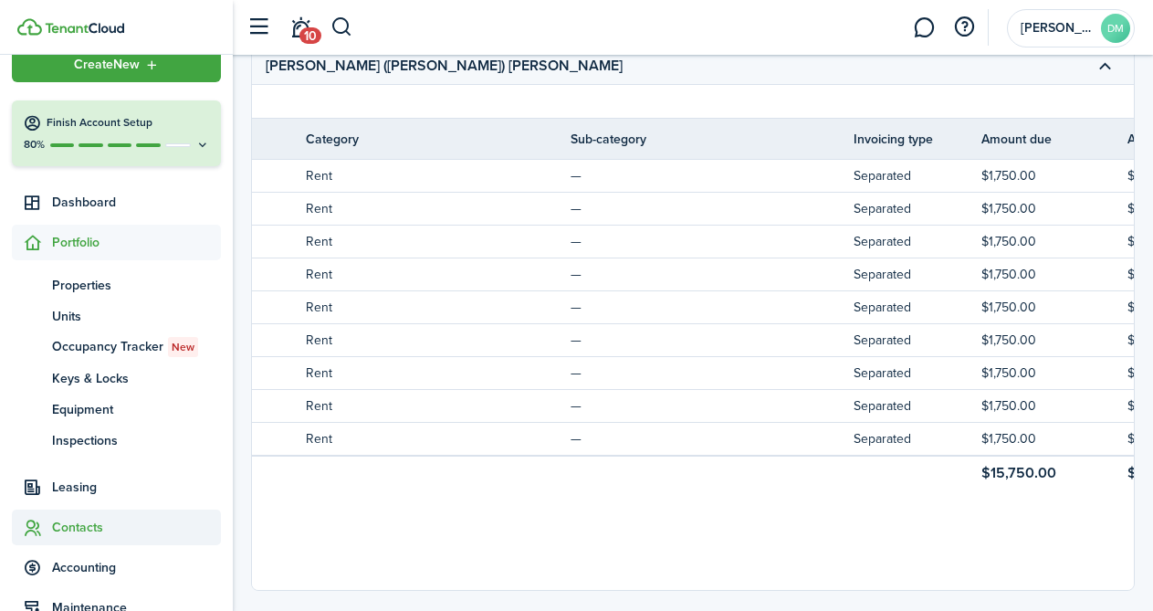
click at [80, 524] on span "Contacts" at bounding box center [136, 527] width 169 height 19
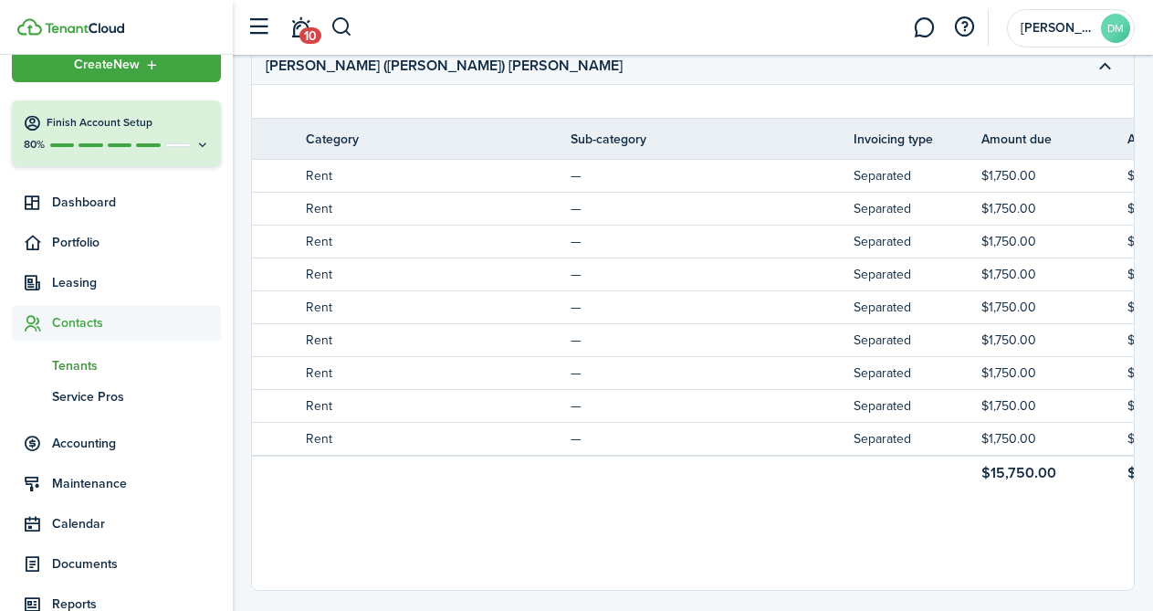
click at [81, 361] on span "Tenants" at bounding box center [136, 365] width 169 height 19
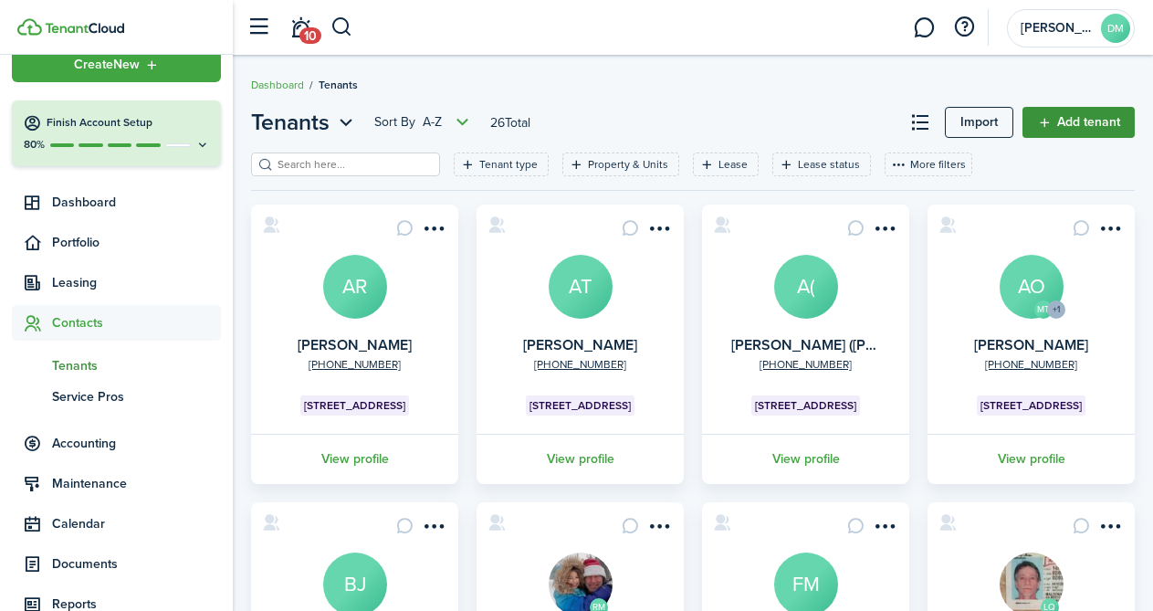
click at [1046, 113] on link "Add tenant" at bounding box center [1079, 122] width 112 height 31
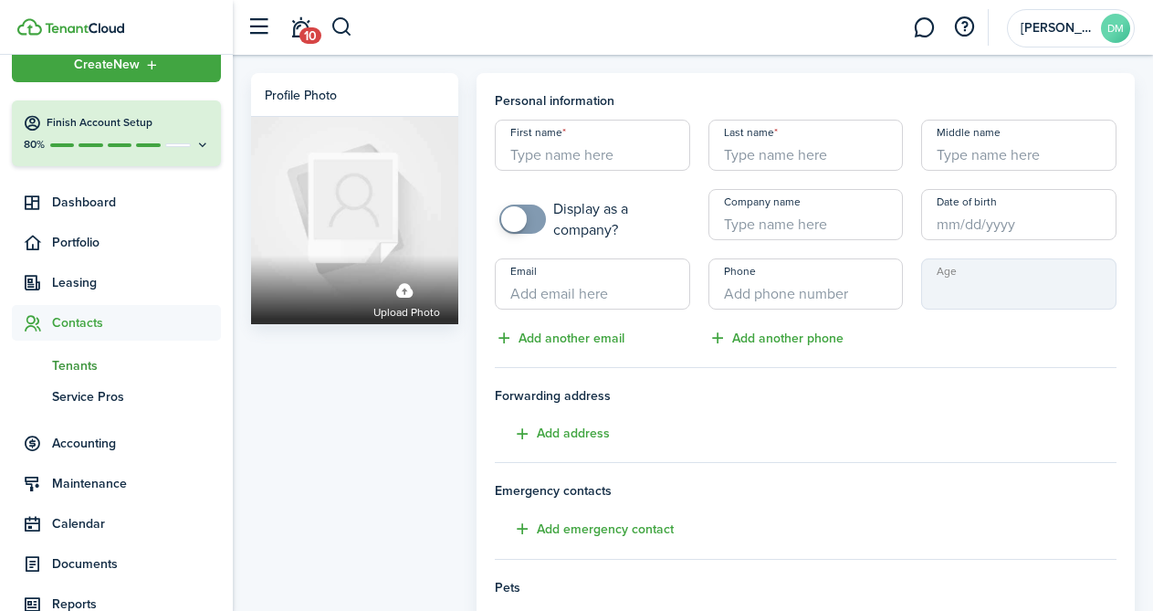
click at [656, 152] on input "First name" at bounding box center [592, 145] width 195 height 51
type input "Teresa"
click at [841, 150] on input "Last name" at bounding box center [806, 145] width 195 height 51
paste input "Krysiak, Stanislaw & Teresa - 2S"
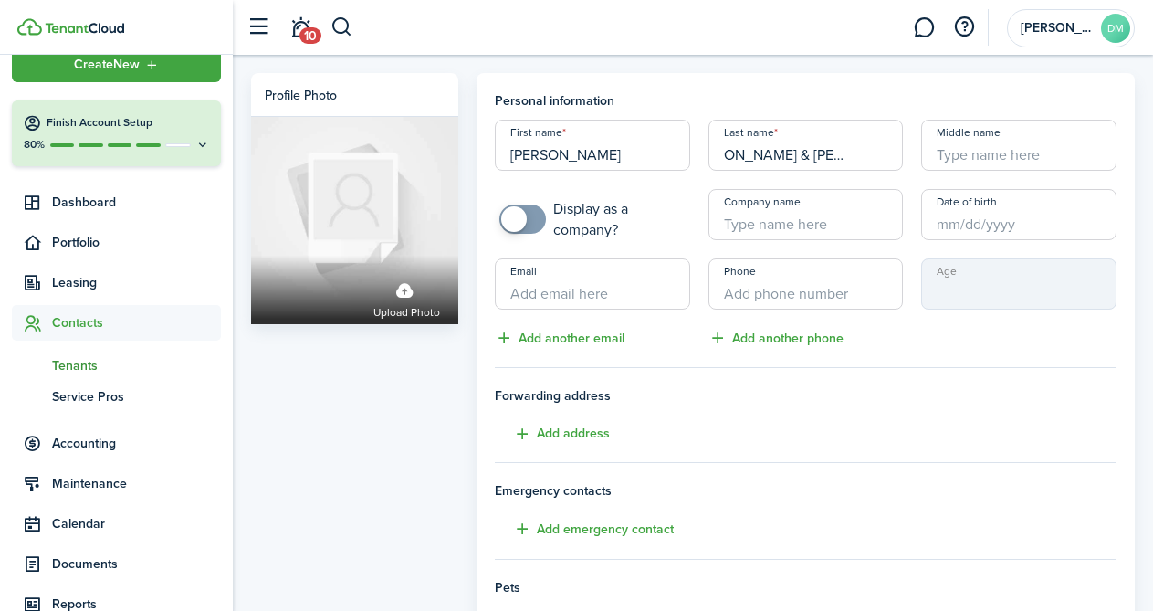
drag, startPoint x: 737, startPoint y: 157, endPoint x: 1174, endPoint y: 142, distance: 437.7
click at [1153, 142] on html "Create New Finish Account Setup 80% Dashboard Portfolio Leasing Contacts tn Ten…" at bounding box center [576, 305] width 1153 height 611
click at [779, 162] on input "Krysiak, Stanislaw & Teresa - 2S" at bounding box center [806, 145] width 195 height 51
drag, startPoint x: 732, startPoint y: 163, endPoint x: 892, endPoint y: 172, distance: 161.0
click at [893, 172] on div "First name Teresa Last name Krysiak, Stanislaw & Teresa - 2S Middle name Displa…" at bounding box center [806, 234] width 640 height 229
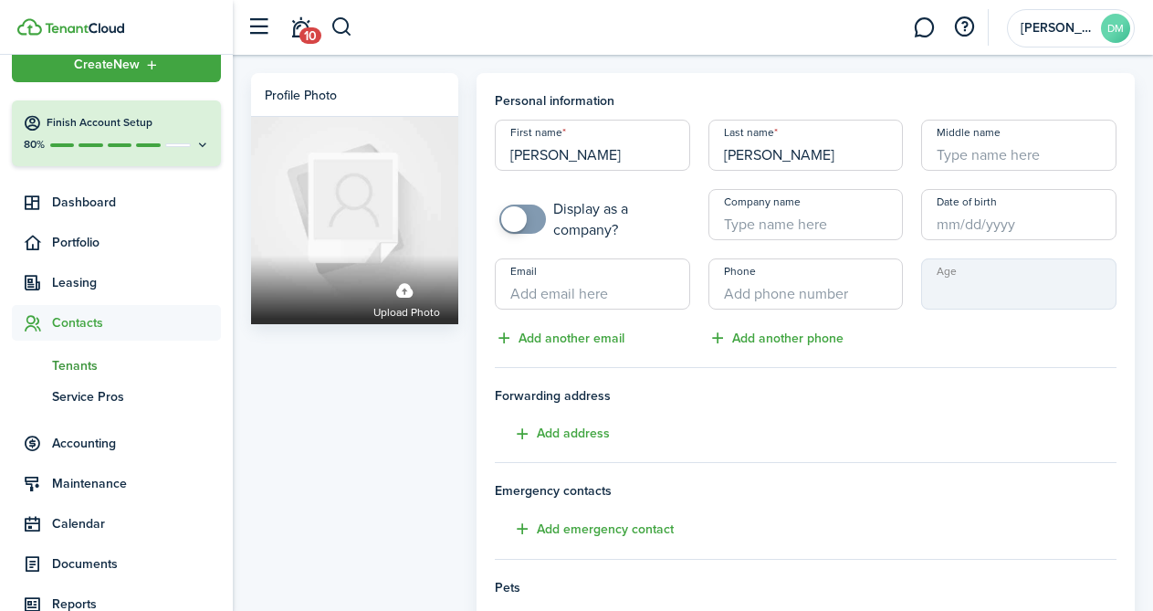
scroll to position [0, 0]
type input "Krysiak"
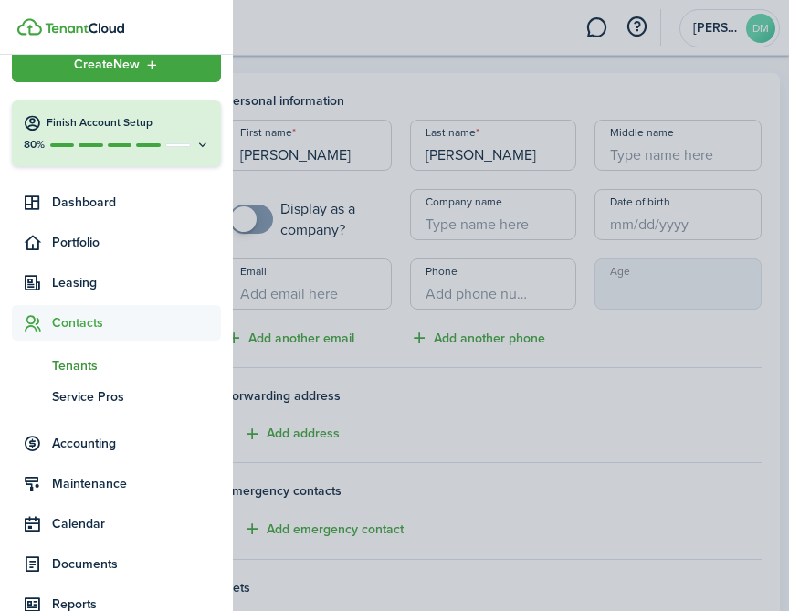
click at [490, 277] on container-opacity at bounding box center [394, 305] width 789 height 611
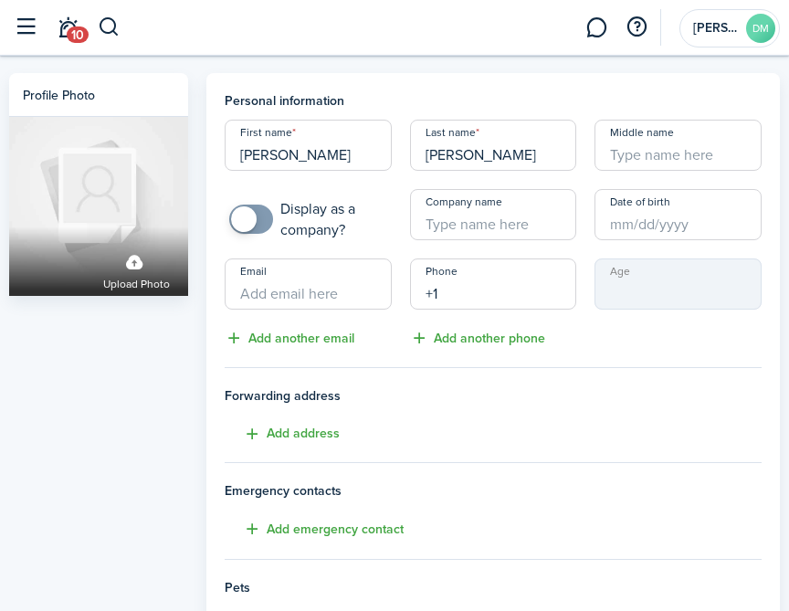
click at [489, 288] on input "+1" at bounding box center [493, 283] width 167 height 51
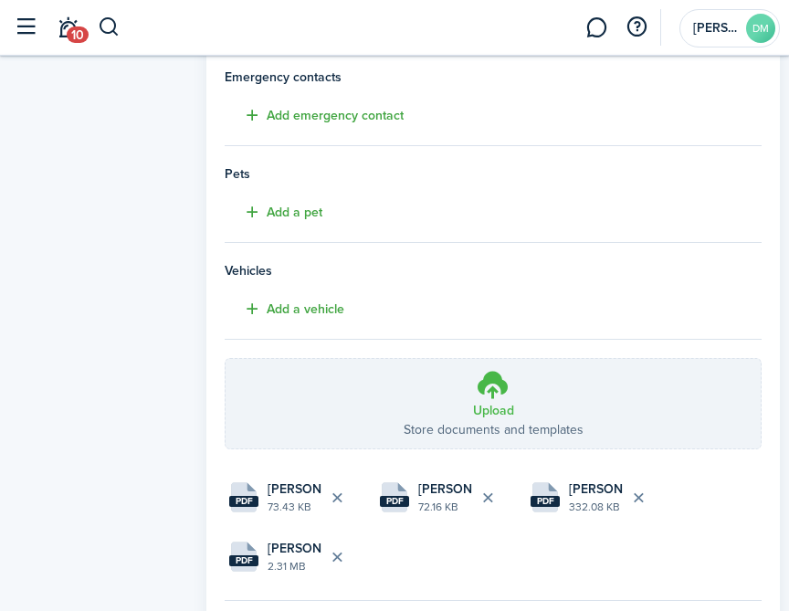
scroll to position [521, 0]
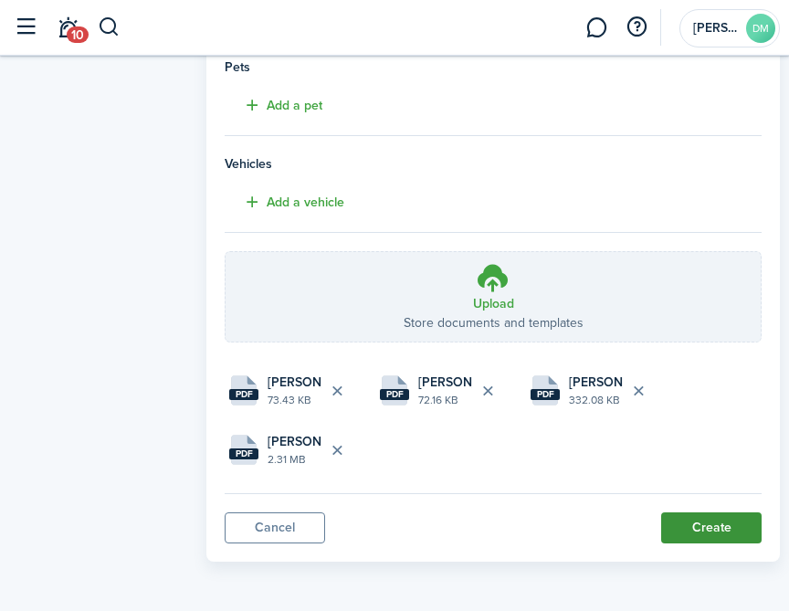
type input "+1 860-229-9106"
click at [698, 521] on button "Create" at bounding box center [711, 527] width 100 height 31
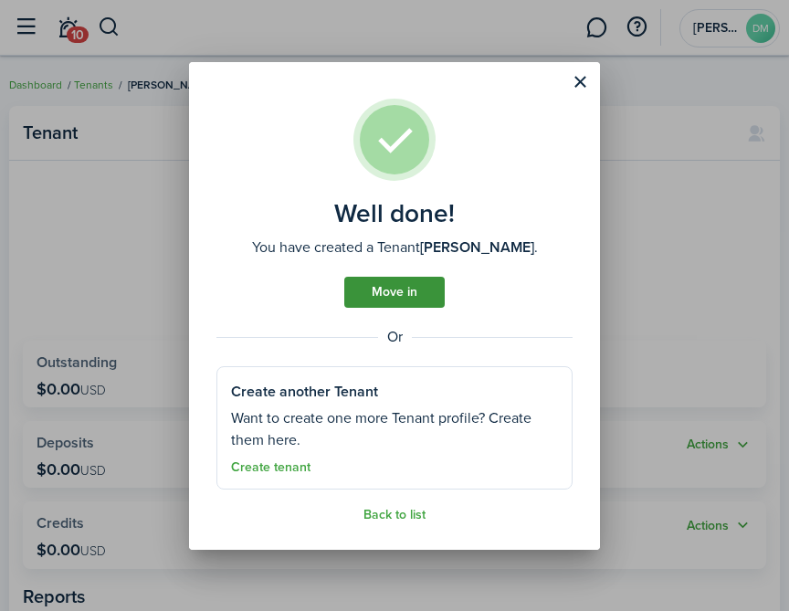
click at [364, 280] on link "Move in" at bounding box center [394, 292] width 100 height 31
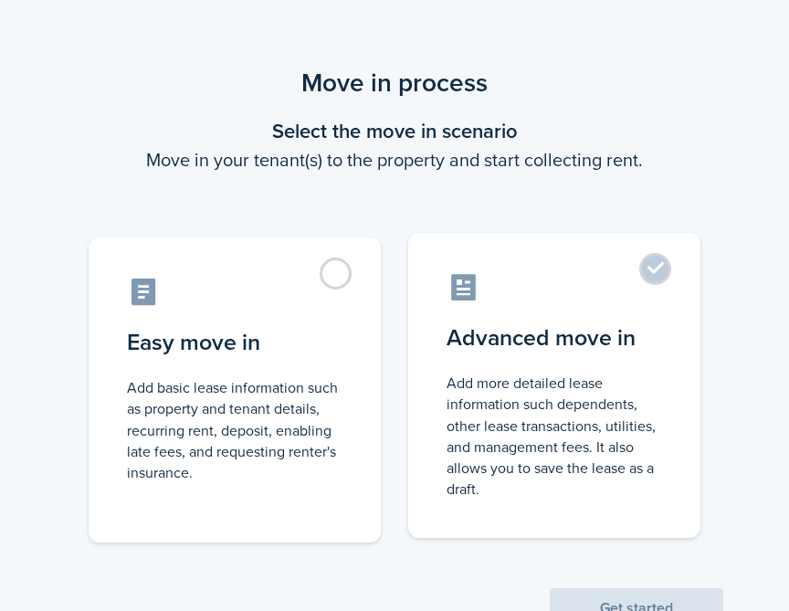
click at [669, 268] on label "Advanced move in Add more detailed lease information such dependents, other lea…" at bounding box center [554, 385] width 292 height 305
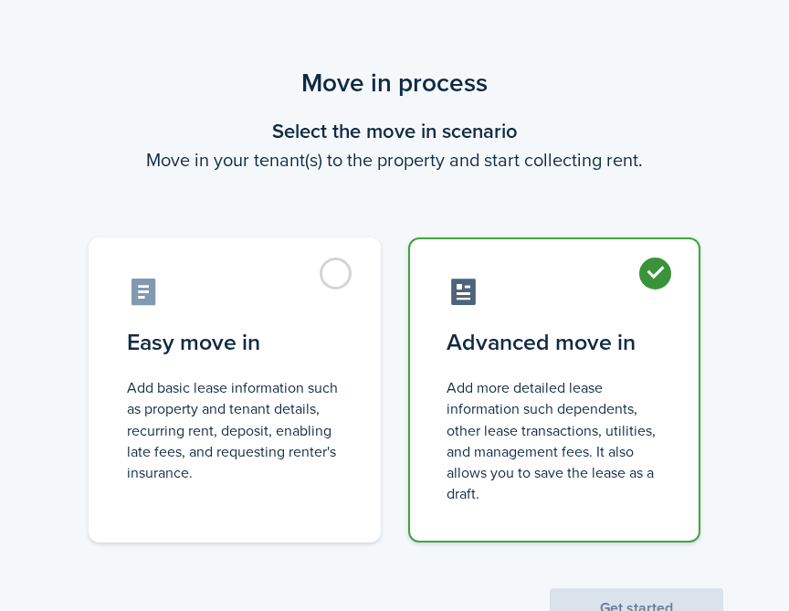
radio input "true"
click at [650, 592] on button "Get started" at bounding box center [637, 608] width 174 height 40
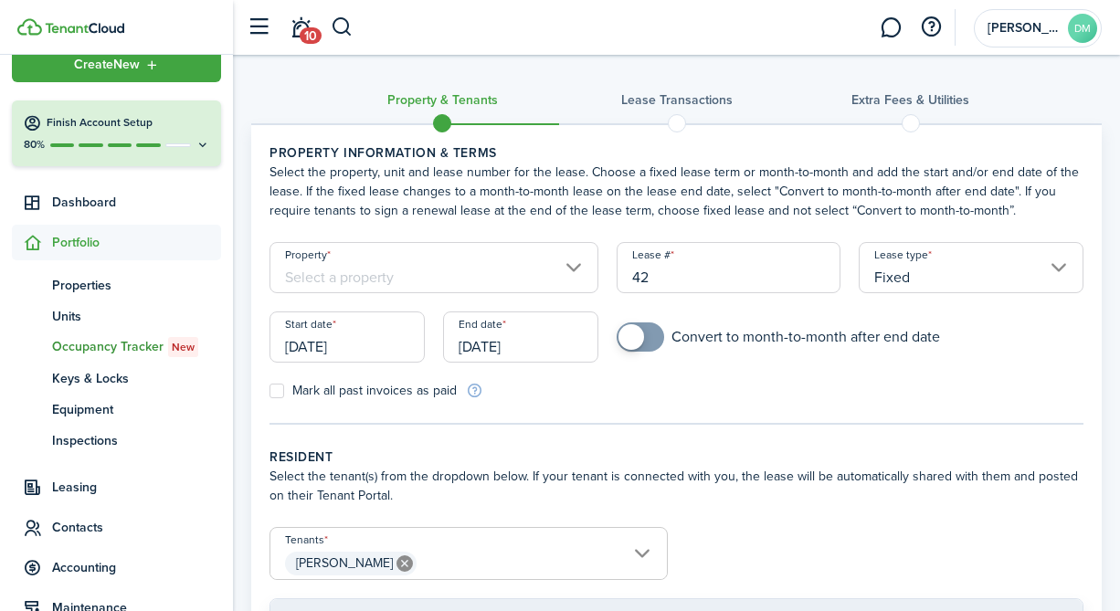
click at [315, 333] on input "[DATE]" at bounding box center [346, 336] width 155 height 51
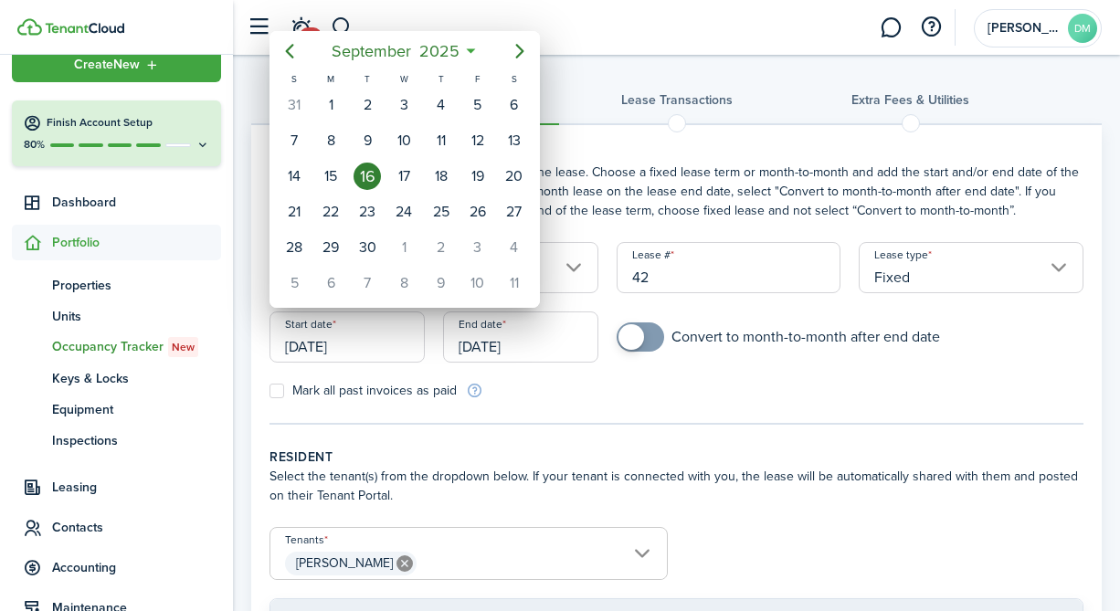
click at [565, 254] on div at bounding box center [560, 305] width 1412 height 903
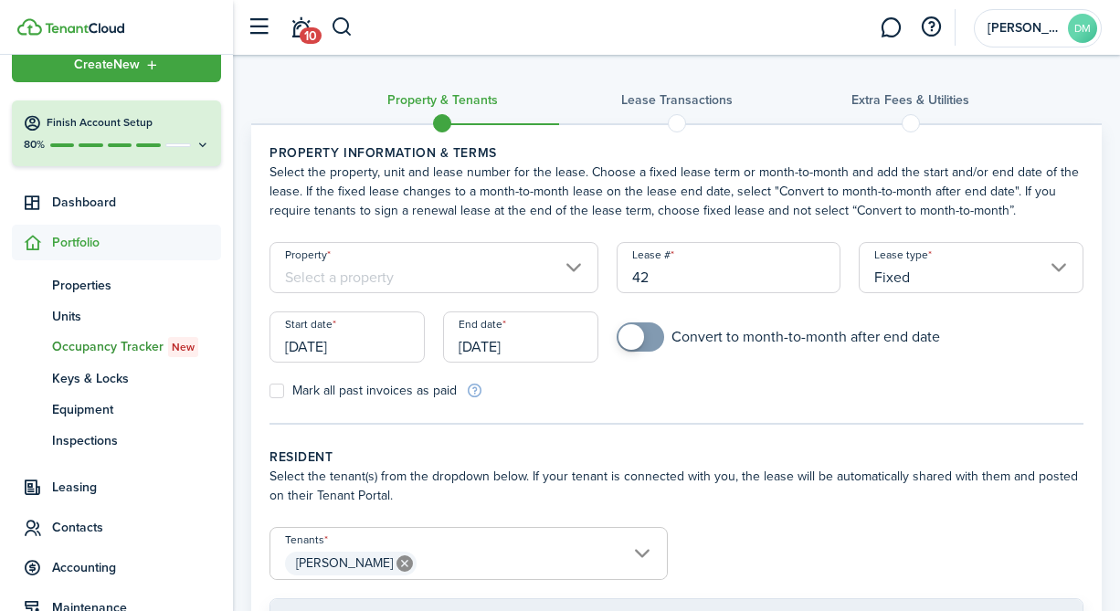
click at [556, 262] on input "Property" at bounding box center [433, 267] width 329 height 51
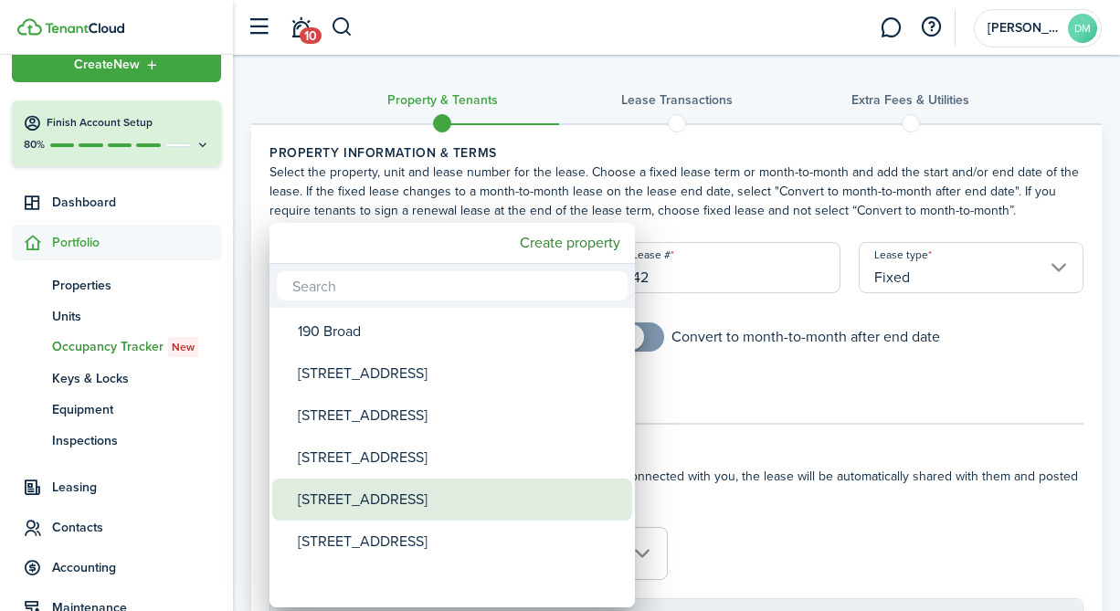
click at [426, 510] on div "[STREET_ADDRESS]" at bounding box center [459, 500] width 323 height 42
type input "[STREET_ADDRESS]"
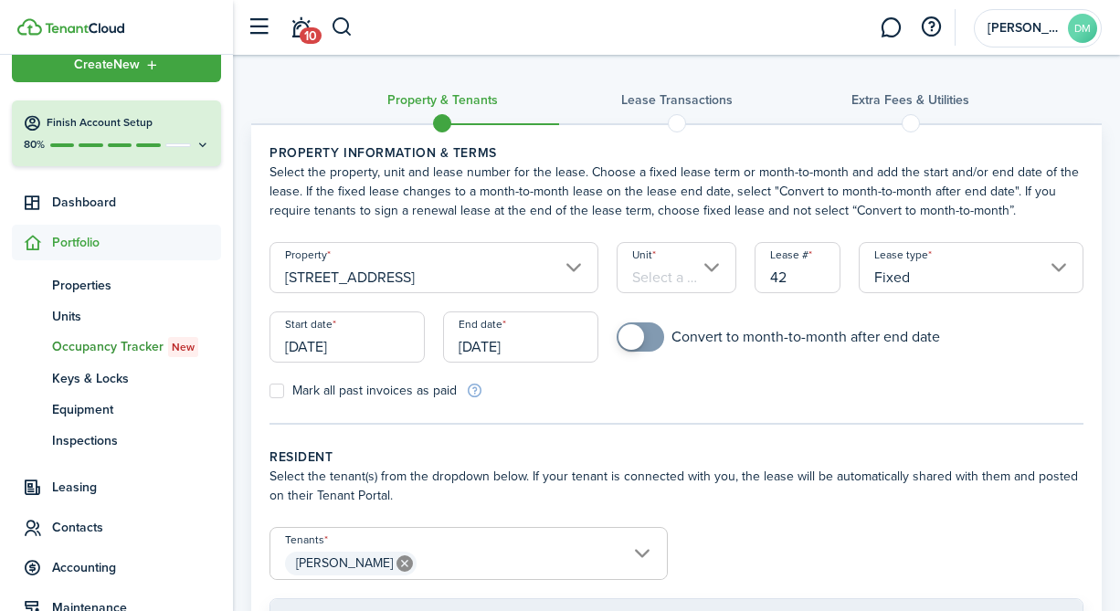
click at [704, 267] on input "Unit" at bounding box center [676, 267] width 121 height 51
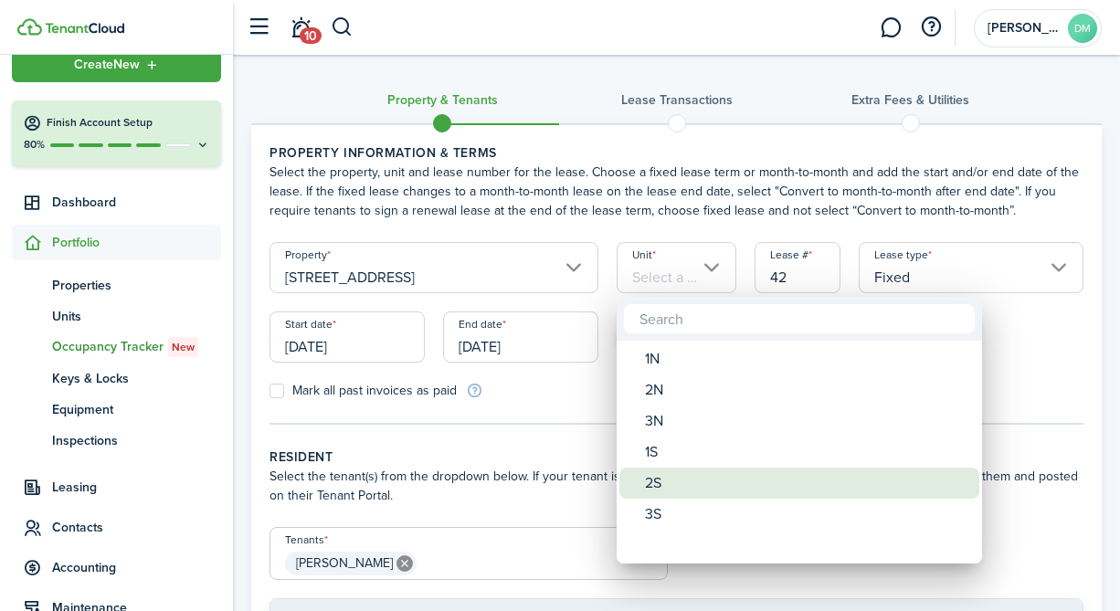
click at [658, 485] on div "2S" at bounding box center [806, 483] width 323 height 31
type input "2S"
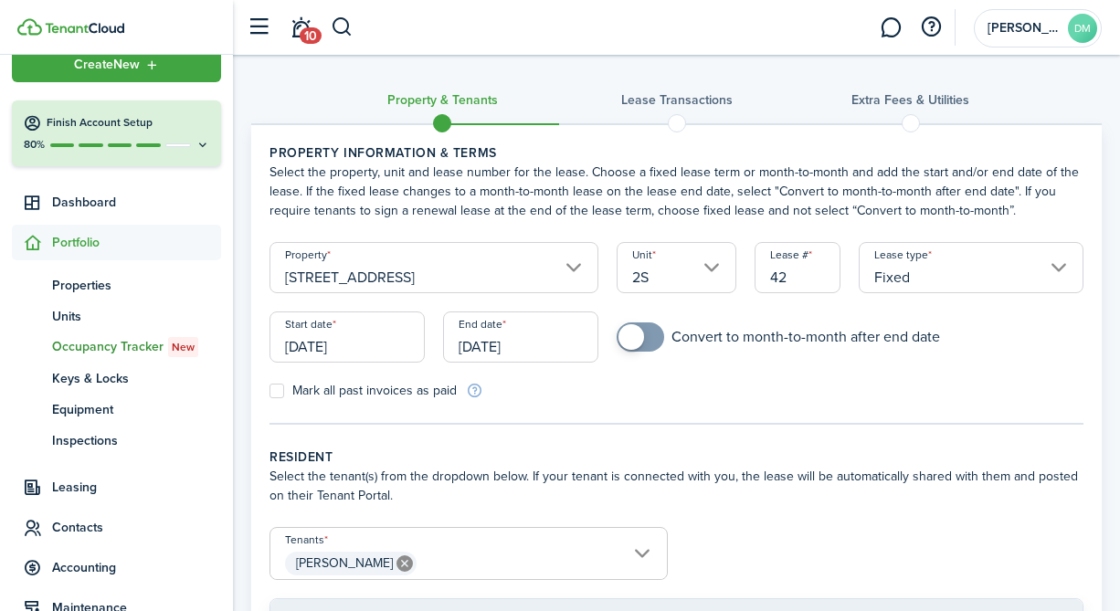
click at [372, 327] on input "[DATE]" at bounding box center [346, 336] width 155 height 51
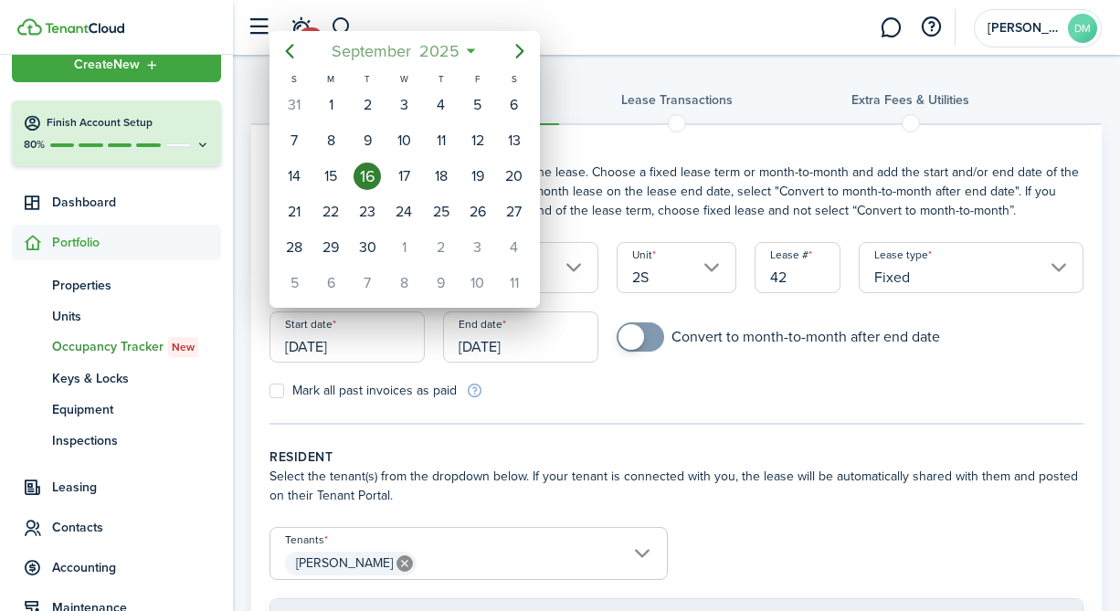
click at [354, 61] on span "September" at bounding box center [371, 51] width 88 height 33
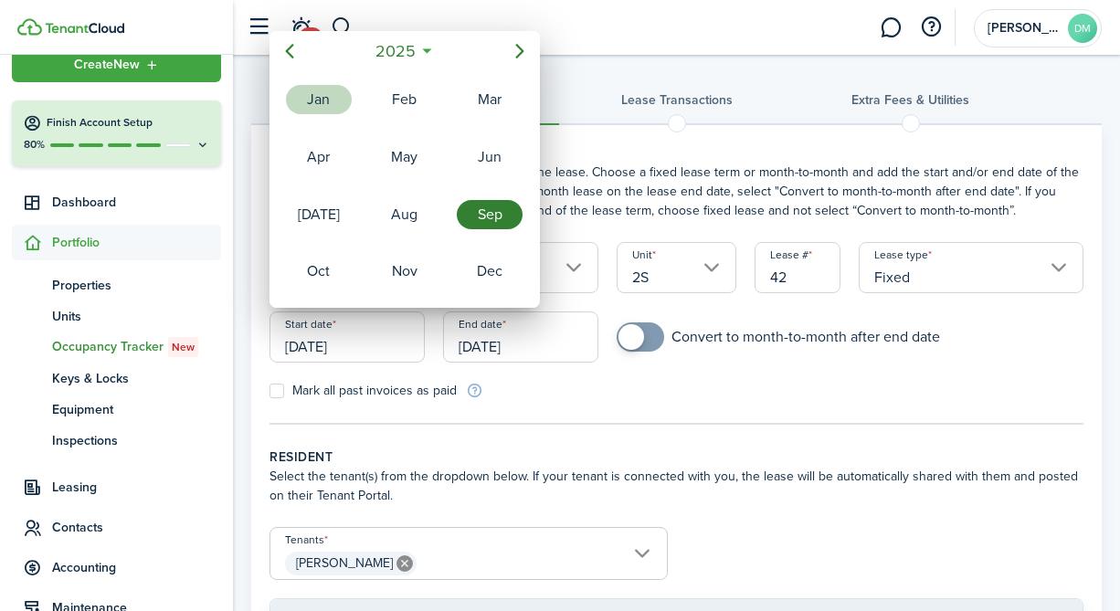
click at [316, 109] on div "Jan" at bounding box center [319, 99] width 66 height 29
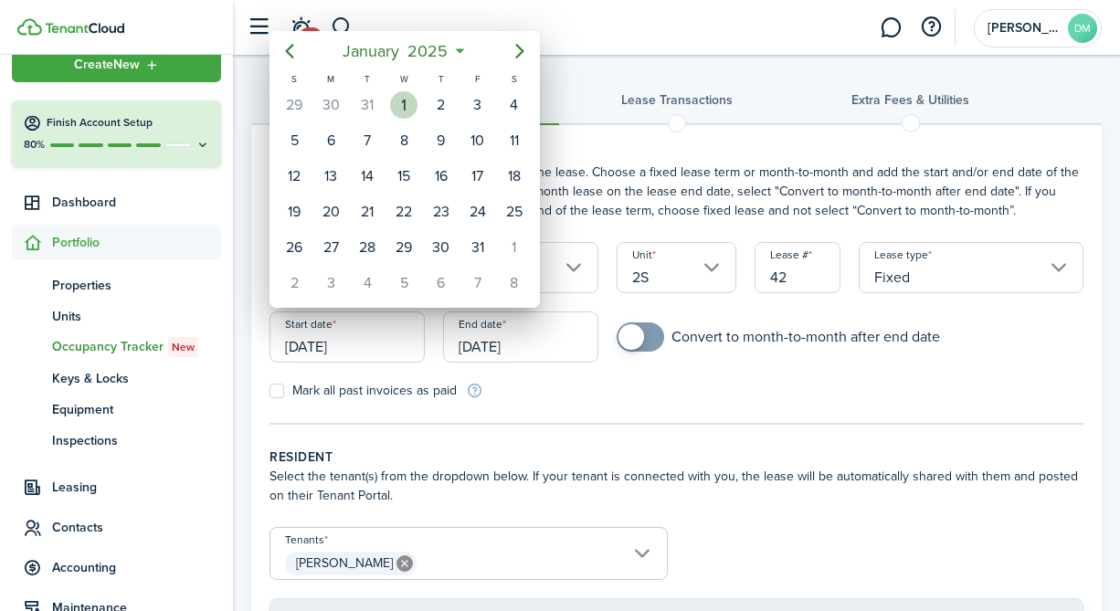
click at [389, 102] on div "[DATE]" at bounding box center [403, 105] width 37 height 35
type input "[DATE]"
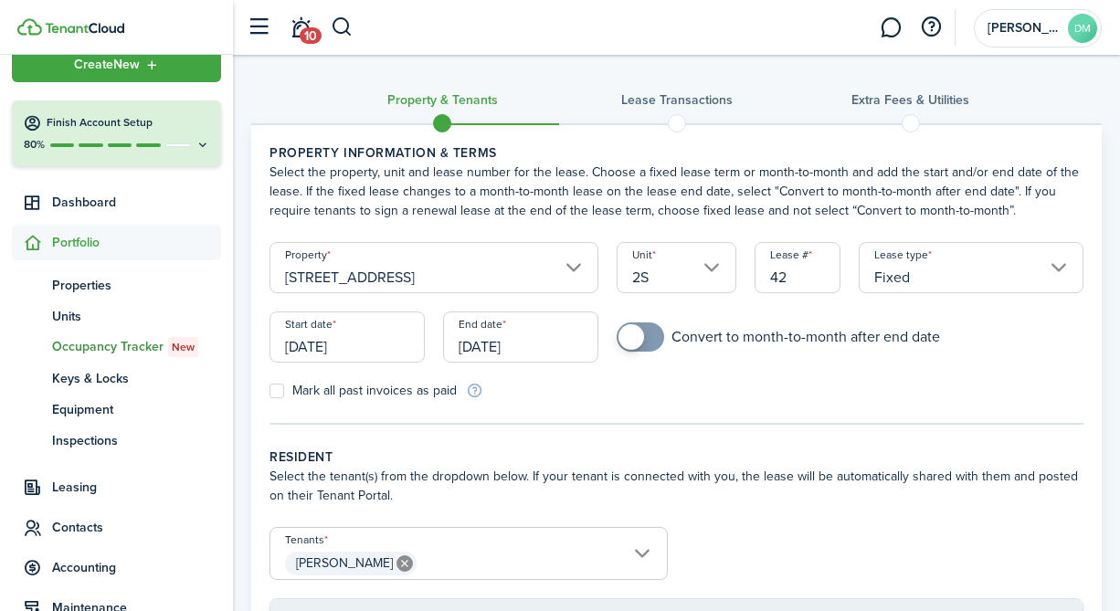
click at [512, 335] on input "[DATE]" at bounding box center [520, 336] width 155 height 51
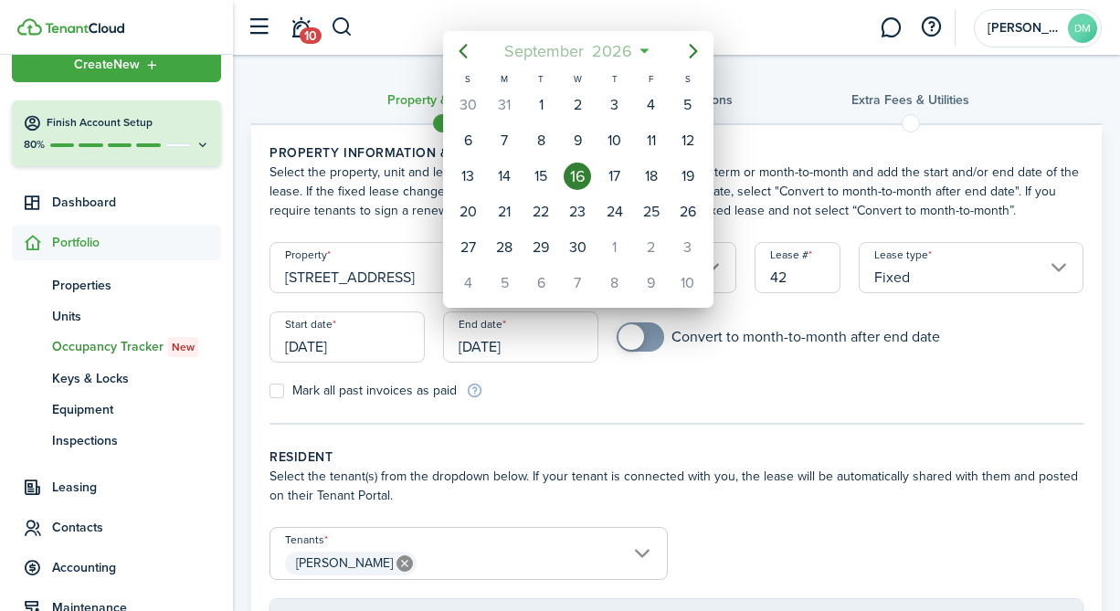
click at [553, 53] on span "September" at bounding box center [544, 51] width 88 height 33
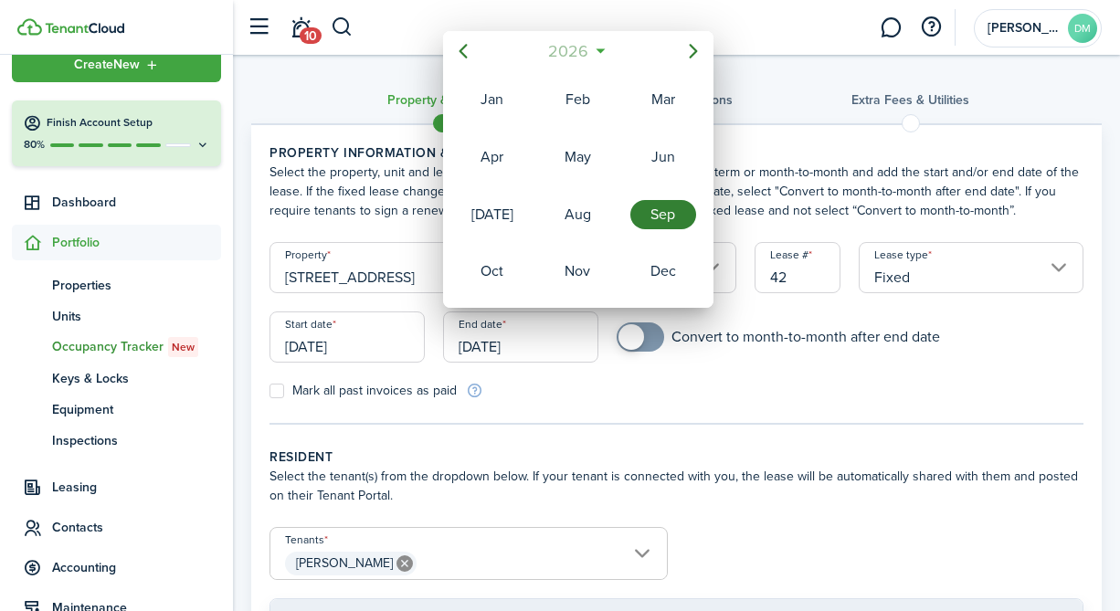
click at [569, 58] on span "2026" at bounding box center [568, 51] width 48 height 33
click at [575, 206] on div "2025" at bounding box center [577, 214] width 66 height 29
click at [578, 220] on div "Aug" at bounding box center [577, 214] width 66 height 29
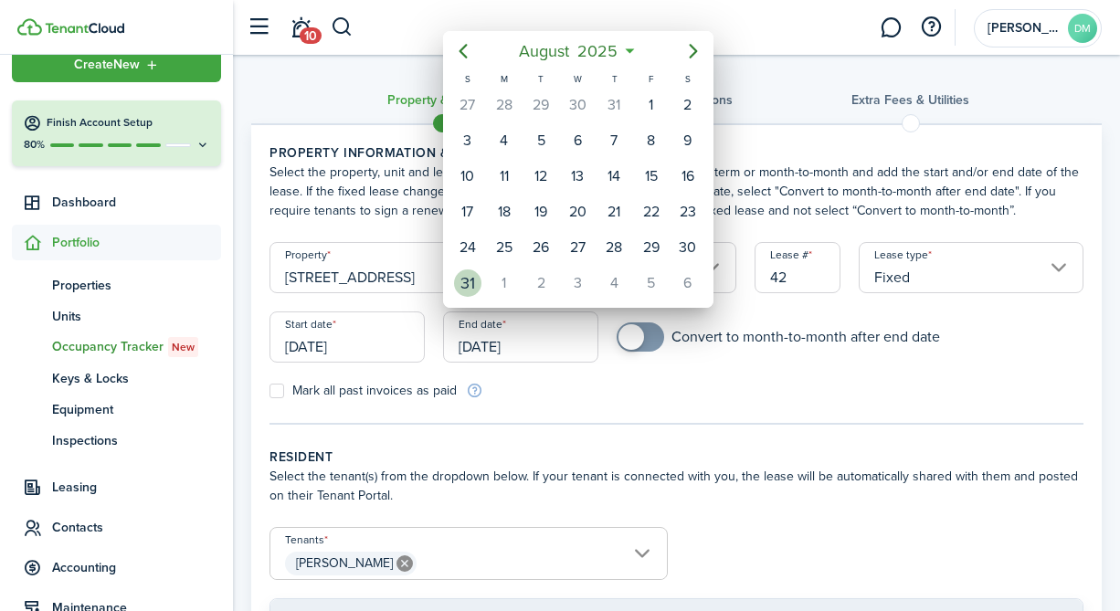
click at [481, 275] on div "31" at bounding box center [467, 283] width 37 height 35
type input "[DATE]"
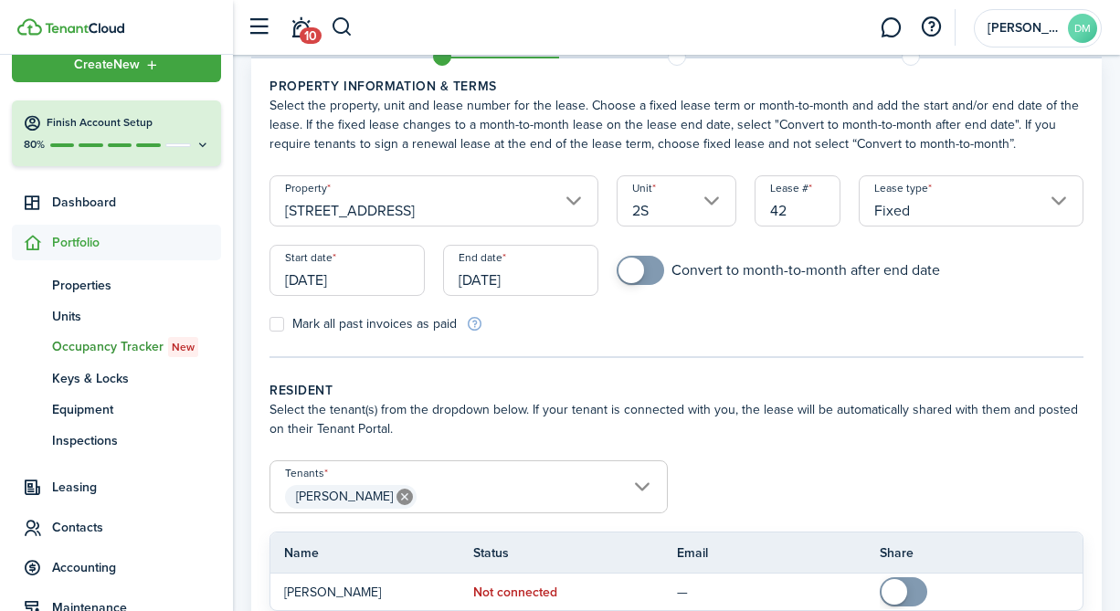
scroll to position [72, 0]
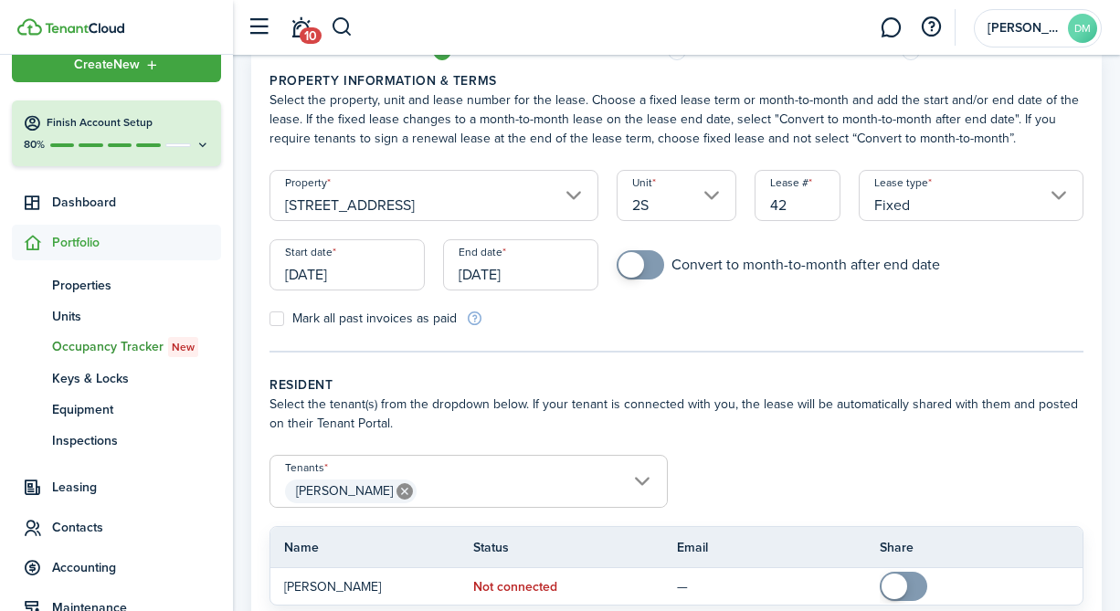
click at [279, 318] on label "Mark all past invoices as paid" at bounding box center [362, 318] width 187 height 15
click at [269, 319] on input "Mark all past invoices as paid" at bounding box center [268, 319] width 1 height 1
checkbox input "true"
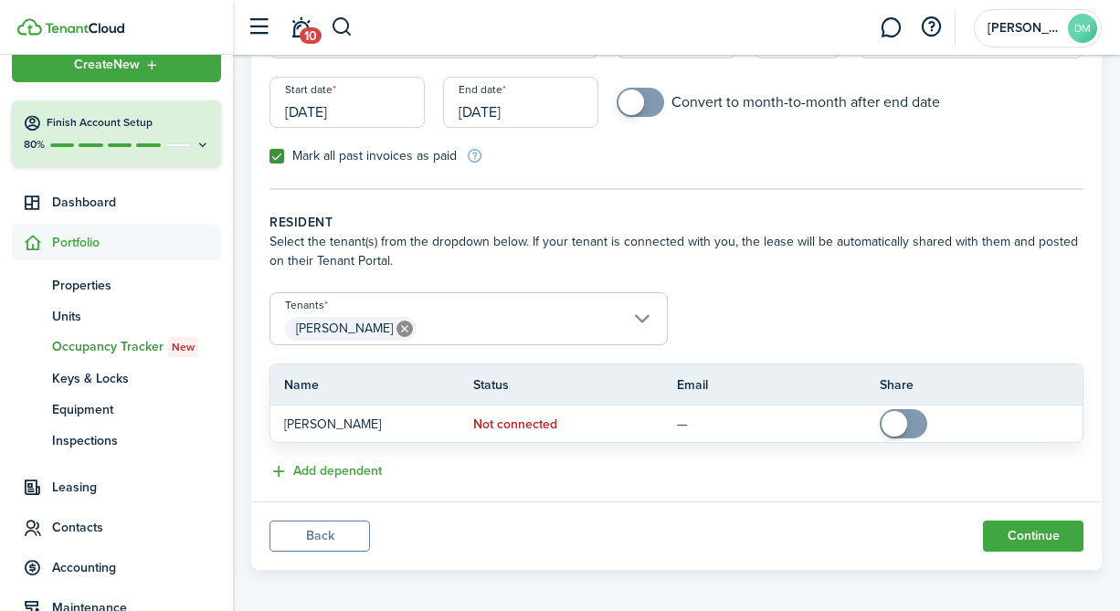
scroll to position [240, 0]
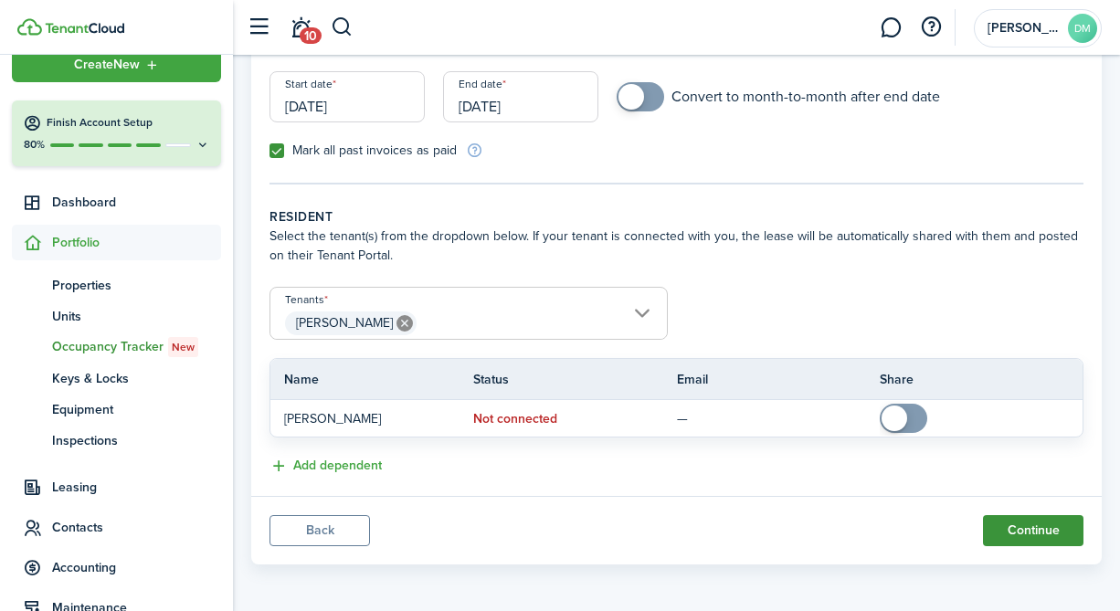
click at [1035, 534] on button "Continue" at bounding box center [1033, 530] width 100 height 31
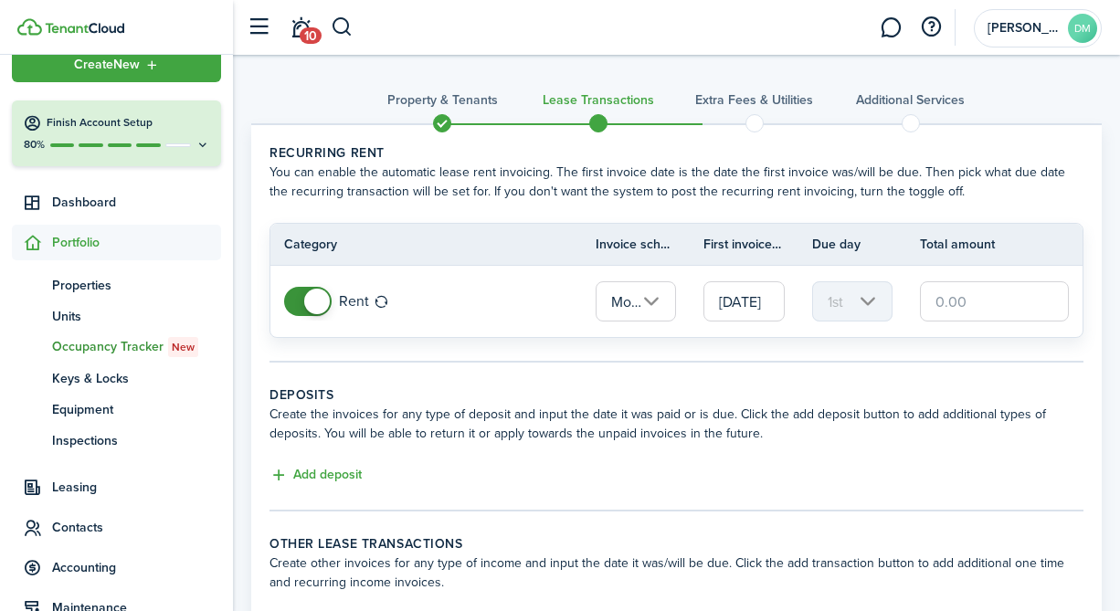
click at [982, 307] on input "text" at bounding box center [994, 301] width 149 height 40
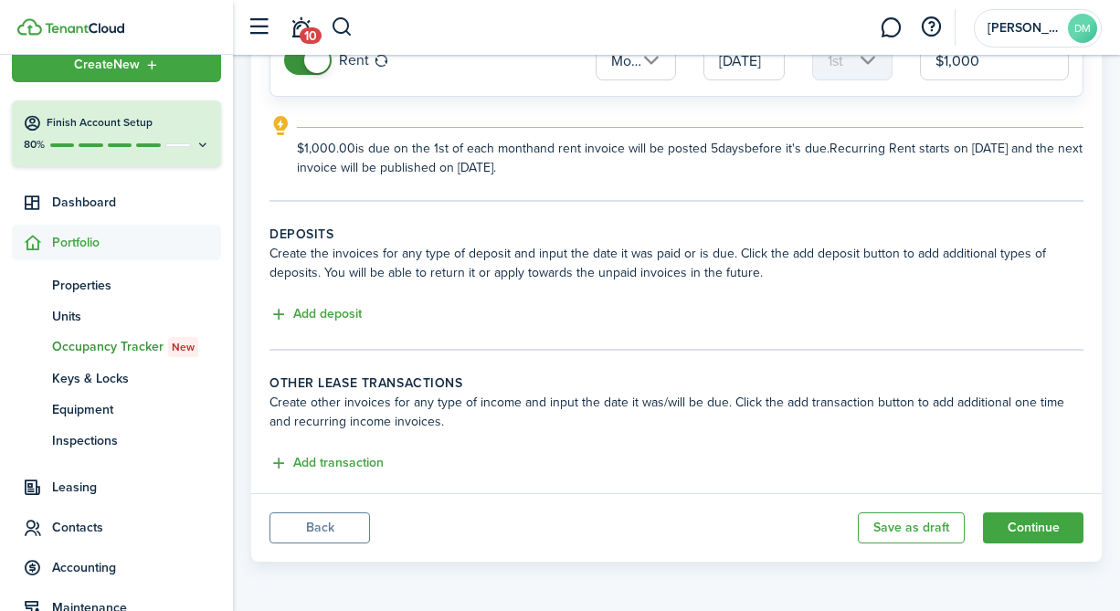
scroll to position [238, 0]
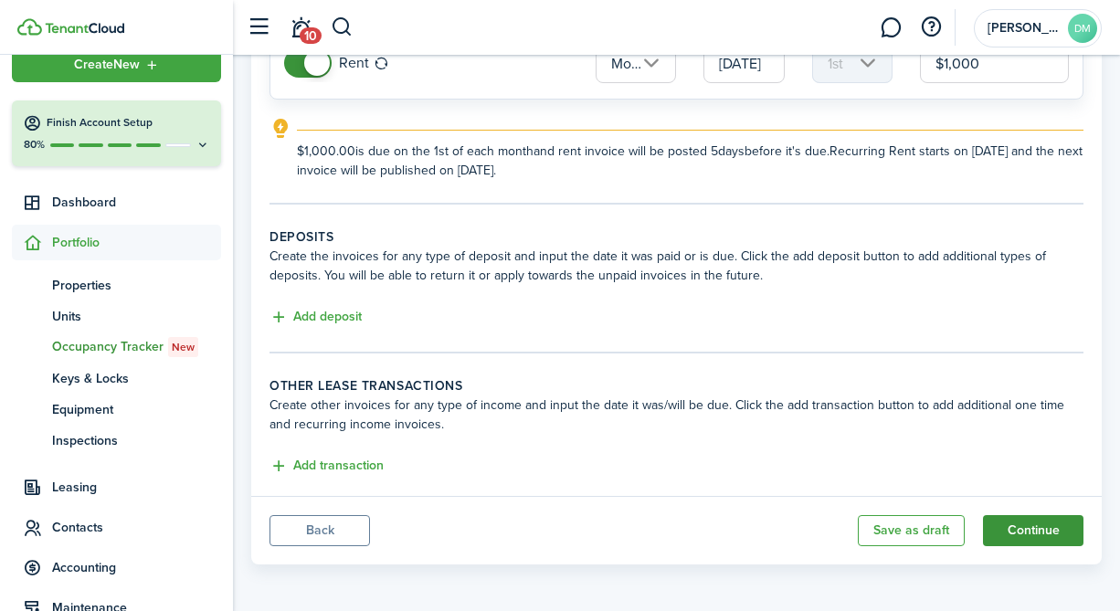
type input "$1,000.00"
click at [1026, 543] on button "Continue" at bounding box center [1033, 530] width 100 height 31
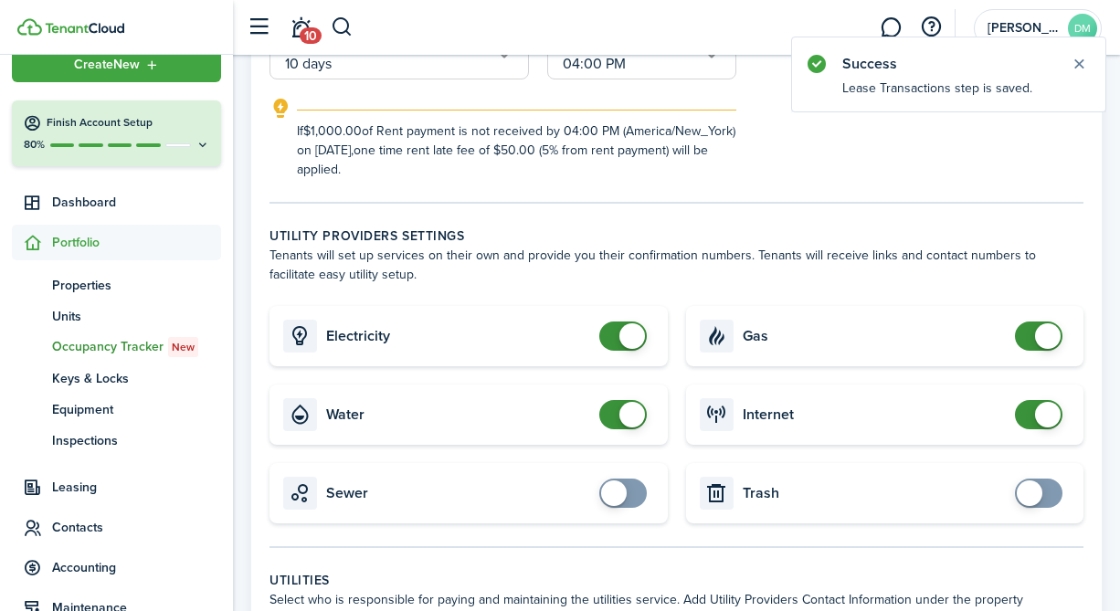
scroll to position [490, 0]
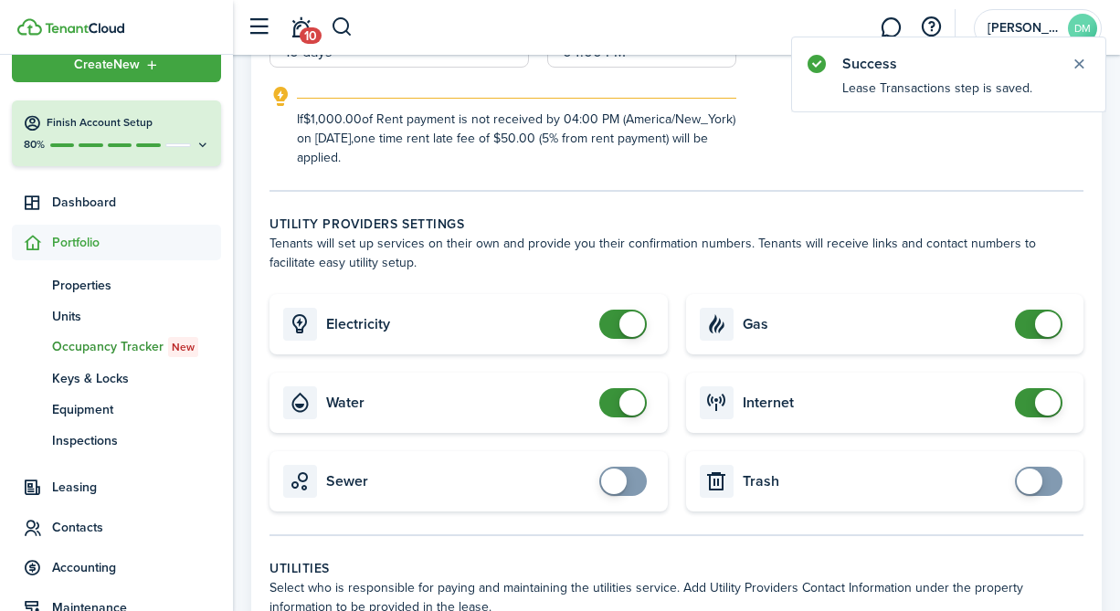
checkbox input "false"
click at [616, 398] on span at bounding box center [623, 402] width 18 height 29
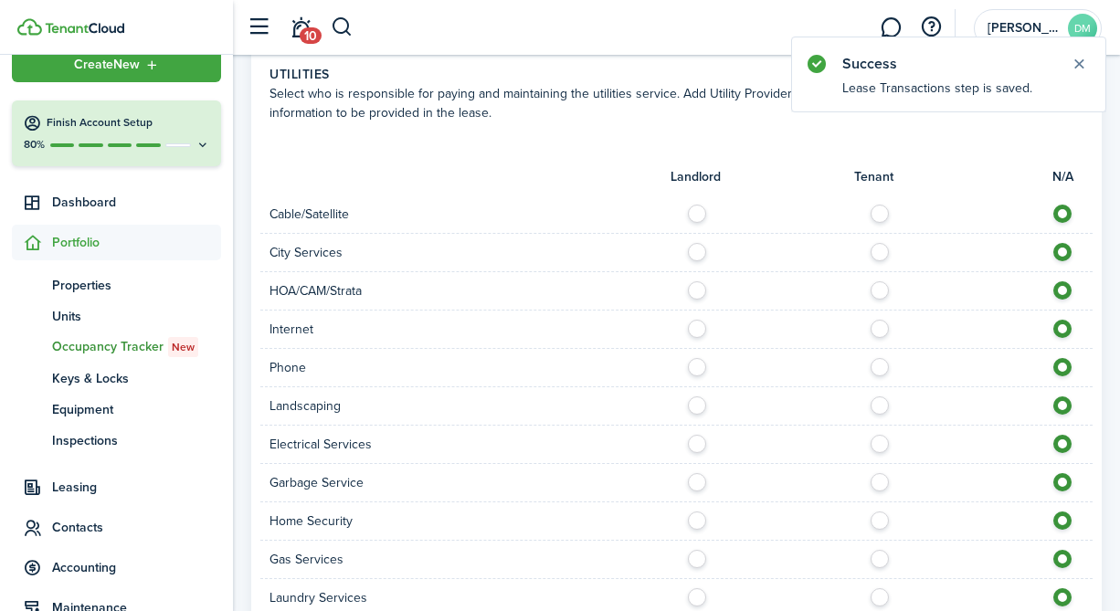
scroll to position [1357, 0]
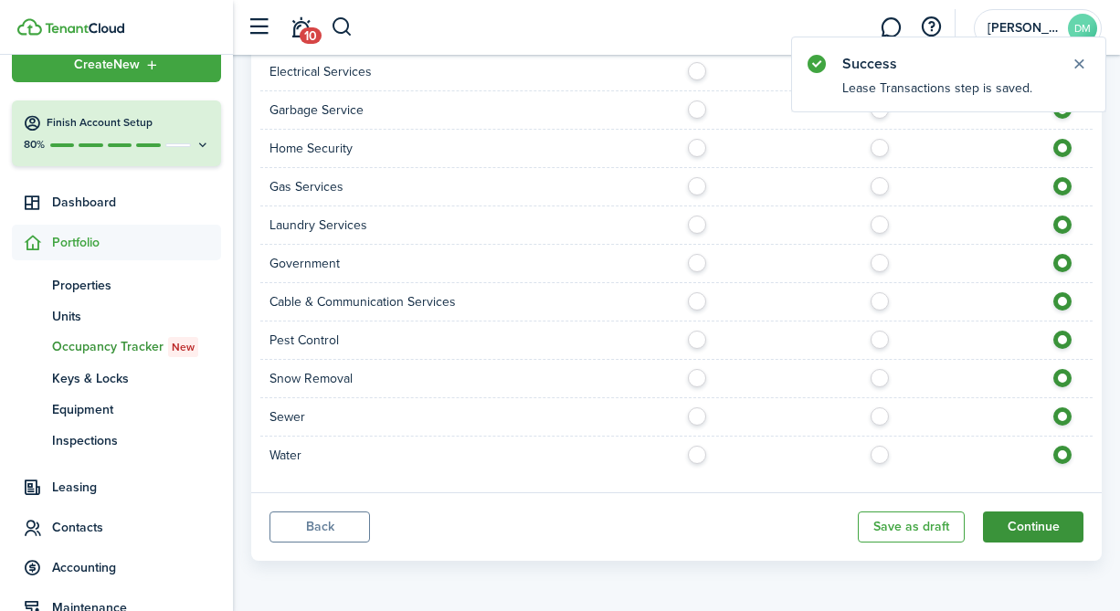
click at [1032, 523] on button "Continue" at bounding box center [1033, 526] width 100 height 31
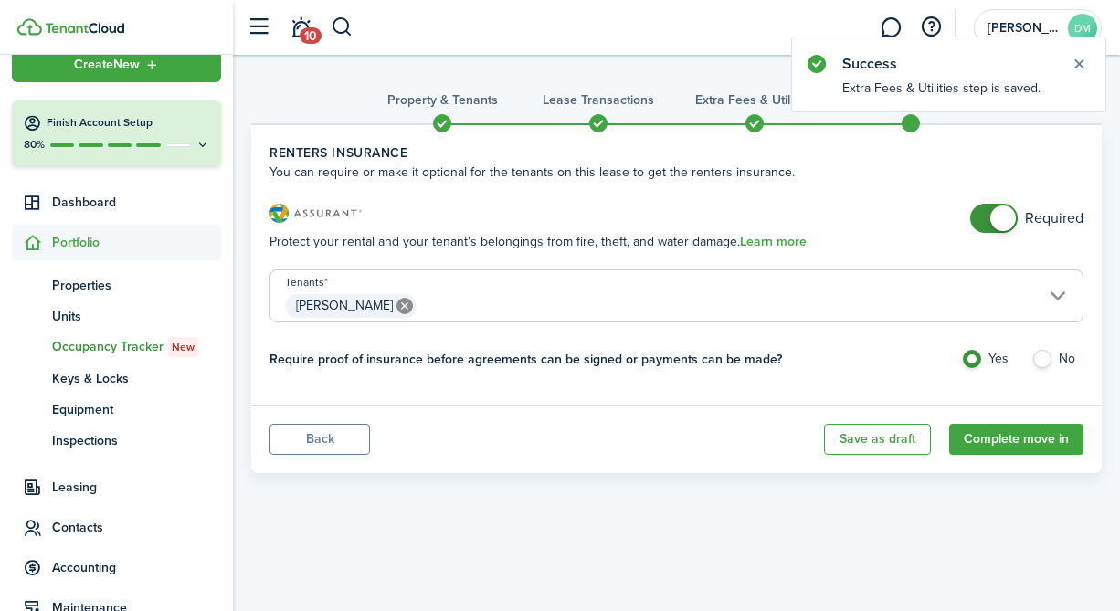
checkbox input "false"
click at [987, 225] on span at bounding box center [993, 218] width 18 height 29
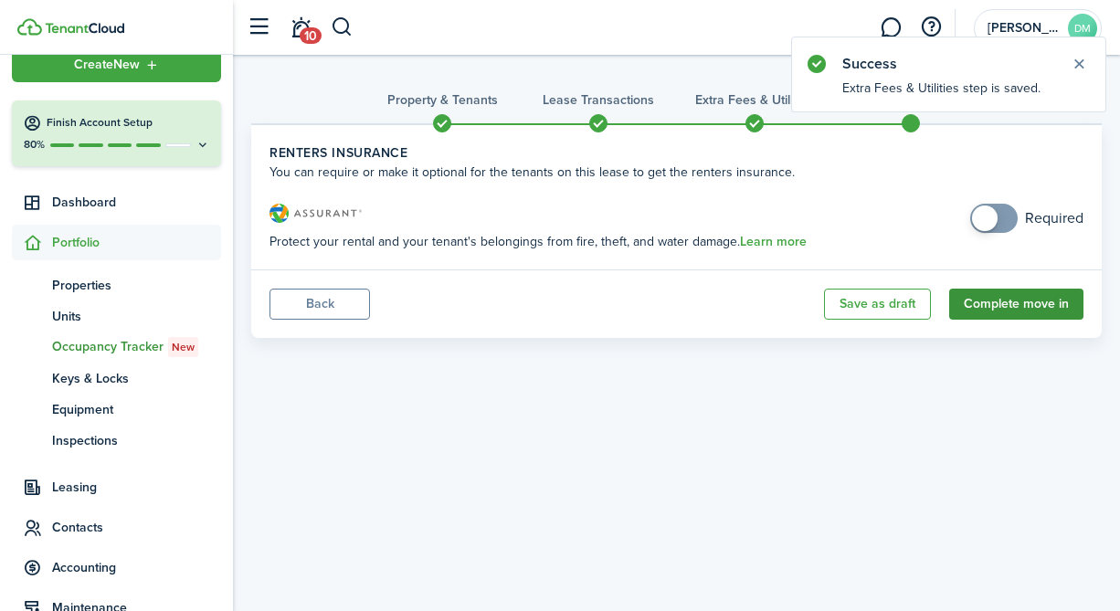
click at [1003, 308] on button "Complete move in" at bounding box center [1016, 304] width 134 height 31
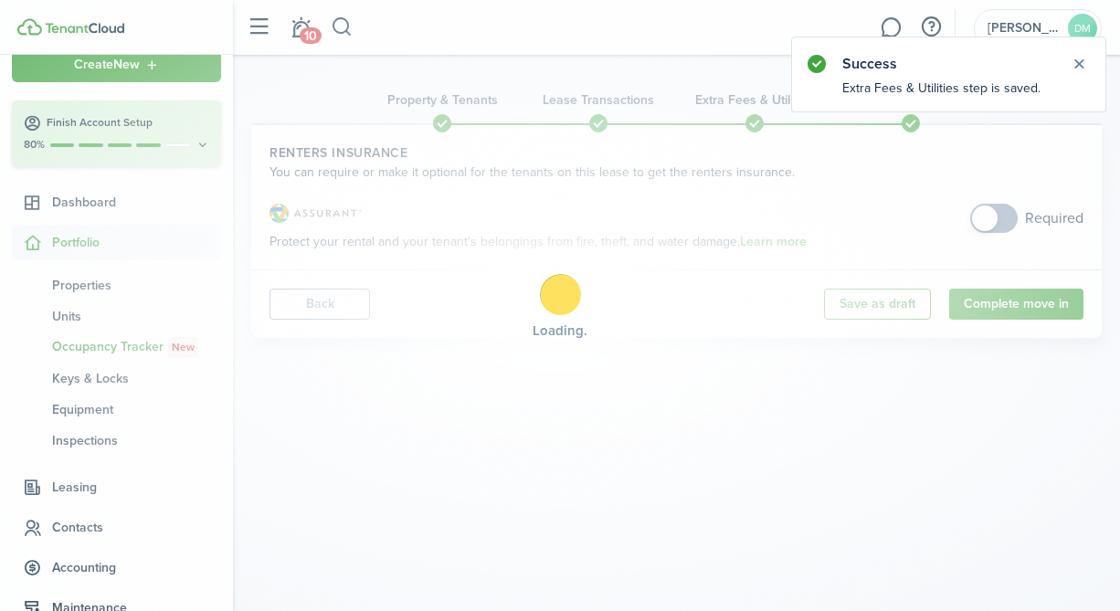
click at [1080, 65] on div "Loading" at bounding box center [560, 305] width 1120 height 611
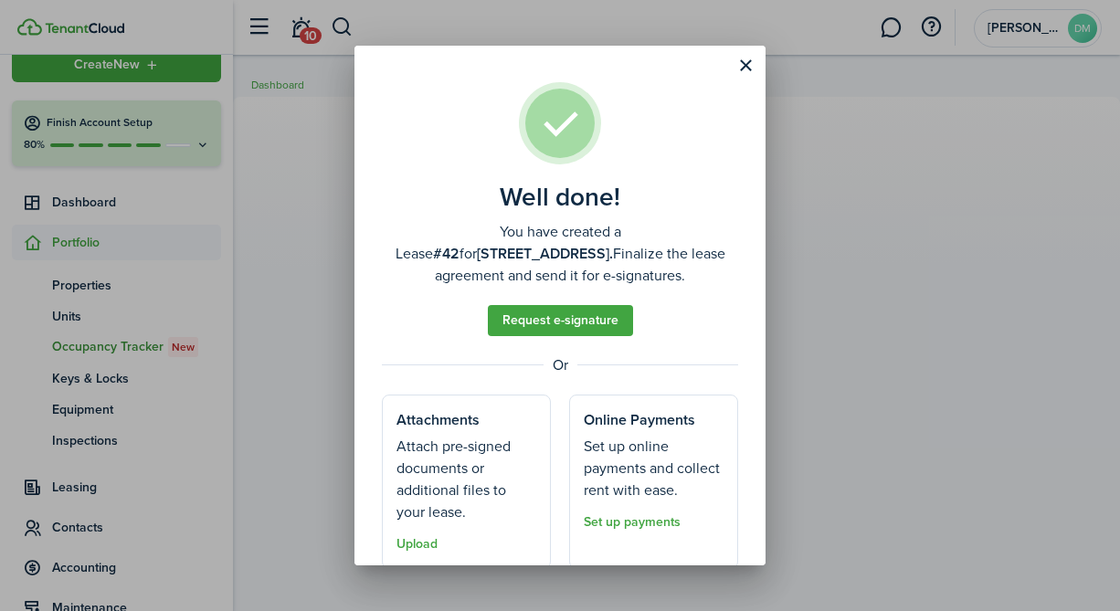
scroll to position [63, 0]
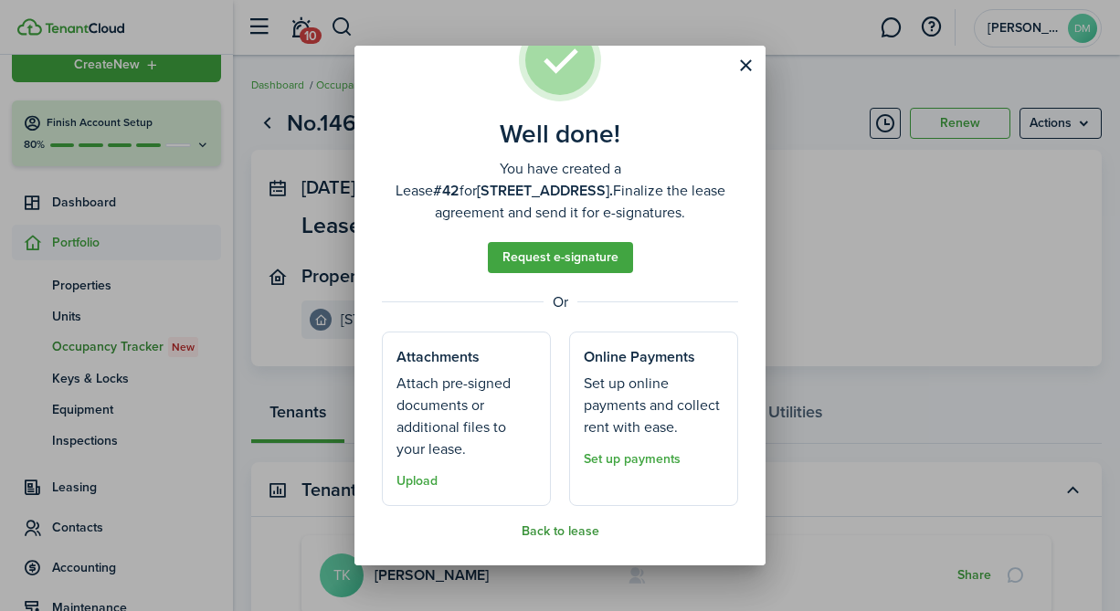
click at [561, 532] on button "Back to lease" at bounding box center [560, 531] width 78 height 15
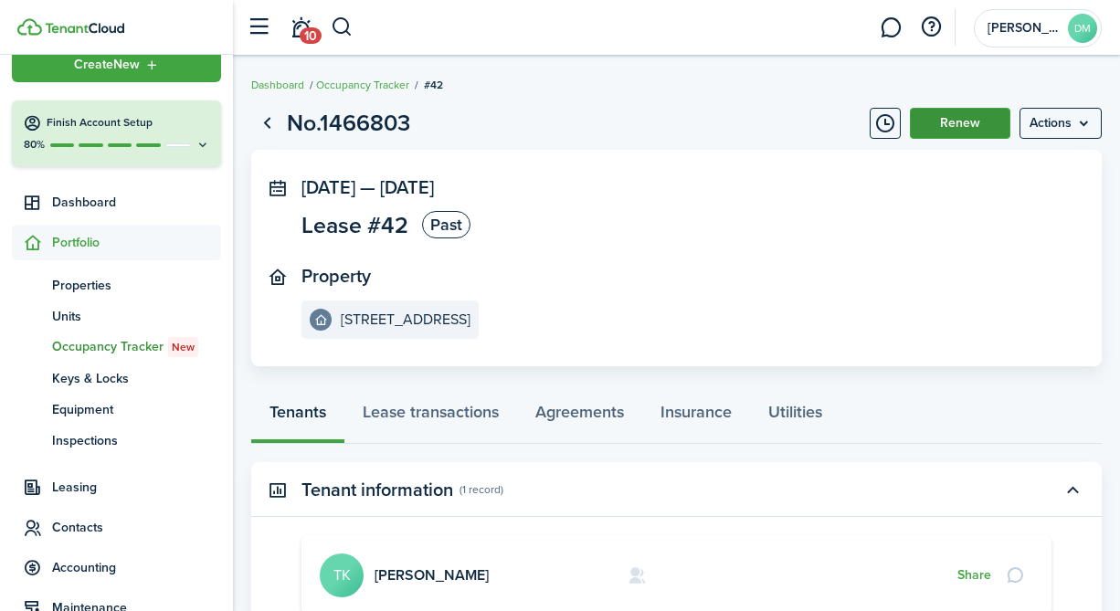
click at [954, 137] on button "Renew" at bounding box center [960, 123] width 100 height 31
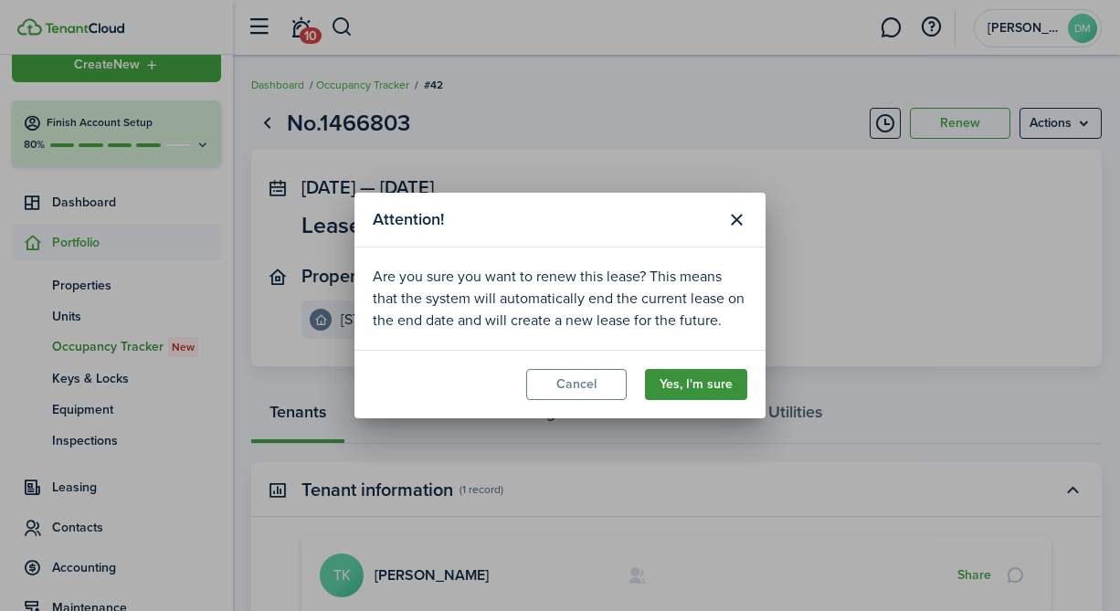
click at [698, 388] on button "Yes, I'm sure" at bounding box center [696, 384] width 102 height 31
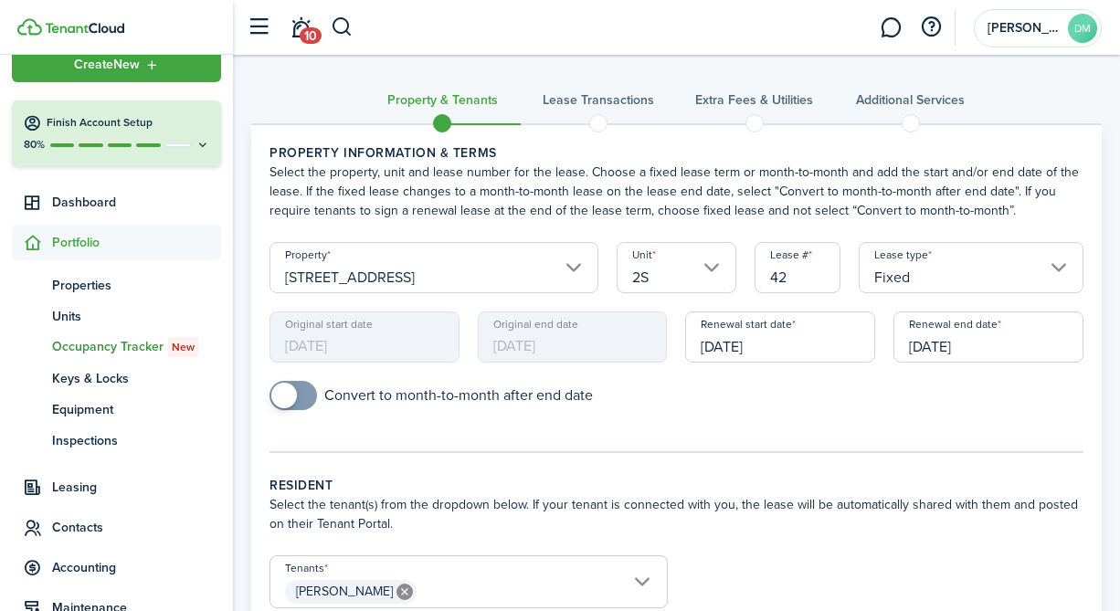
click at [942, 335] on input "[DATE]" at bounding box center [988, 336] width 190 height 51
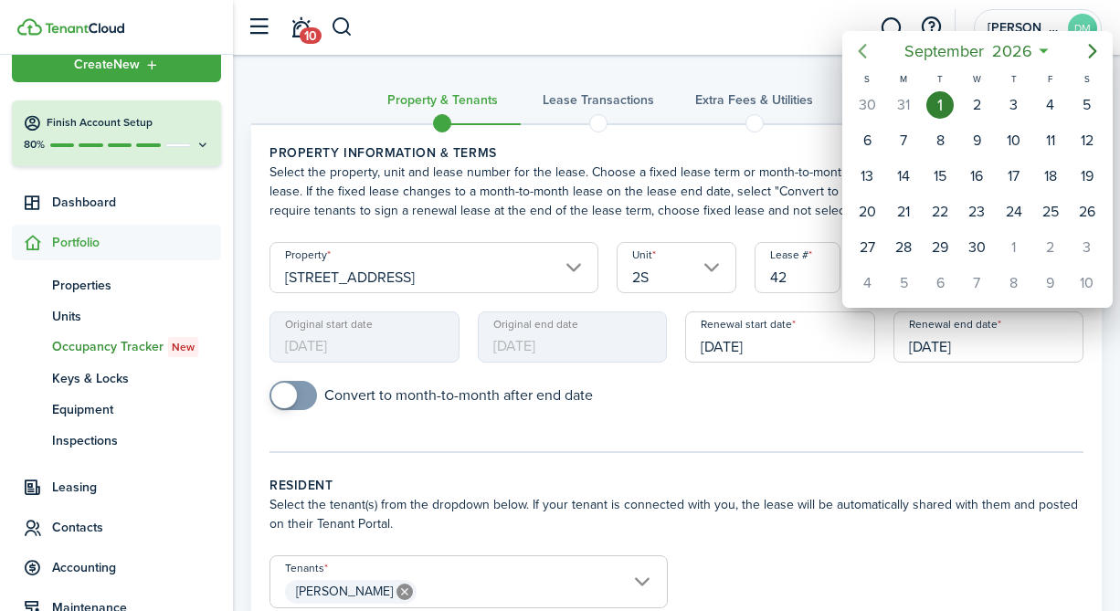
click at [874, 55] on mbsc-button "Previous page" at bounding box center [862, 51] width 37 height 37
click at [867, 46] on icon "Previous page" at bounding box center [862, 51] width 22 height 22
click at [903, 281] on div "31" at bounding box center [903, 282] width 27 height 27
type input "[DATE]"
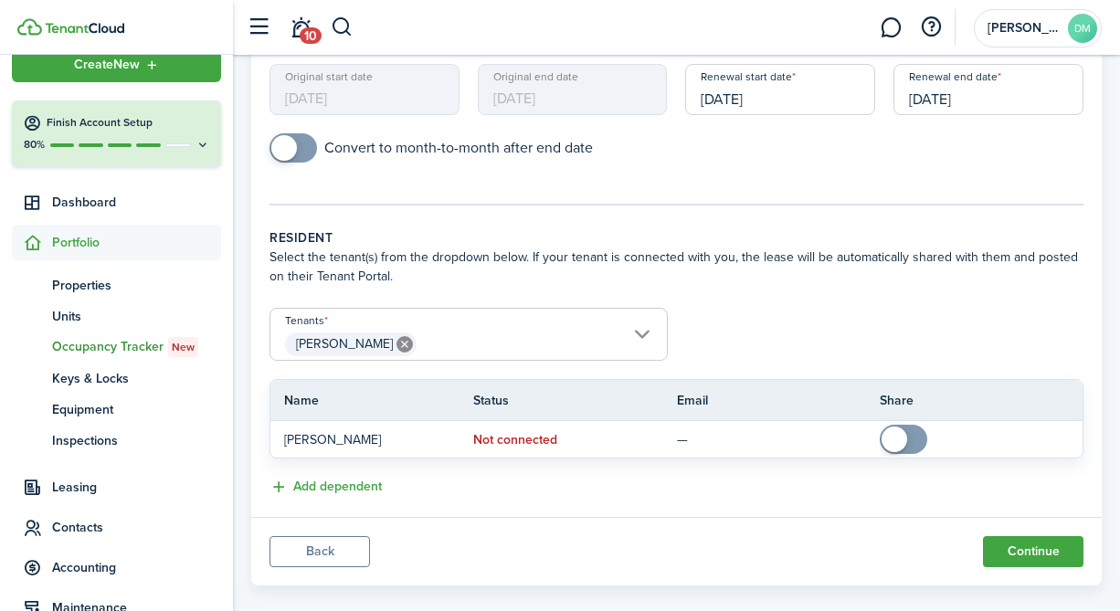
scroll to position [271, 0]
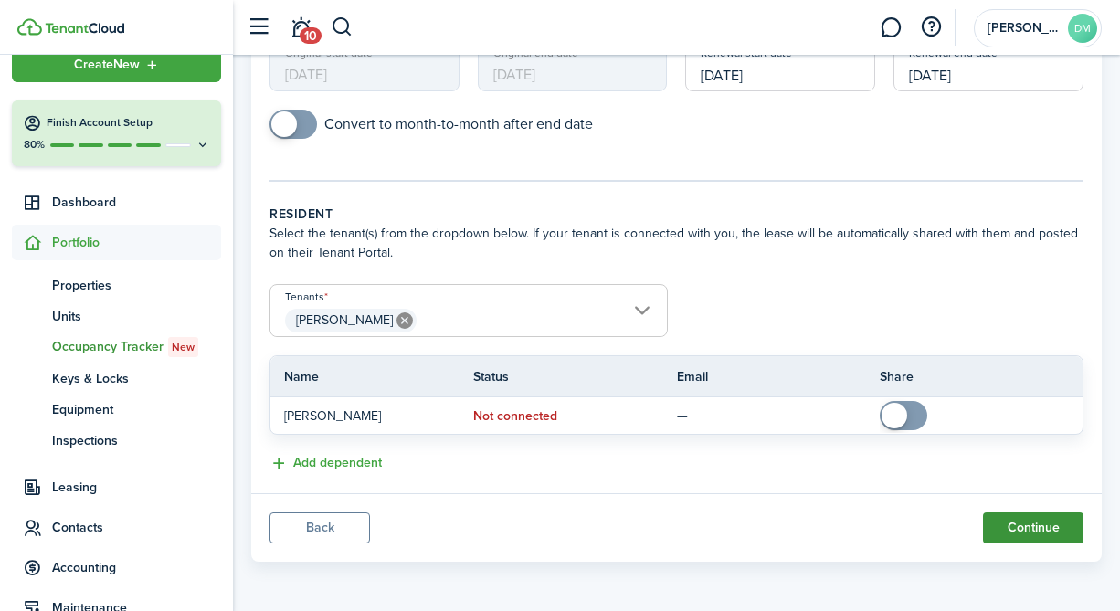
click at [1004, 517] on button "Continue" at bounding box center [1033, 527] width 100 height 31
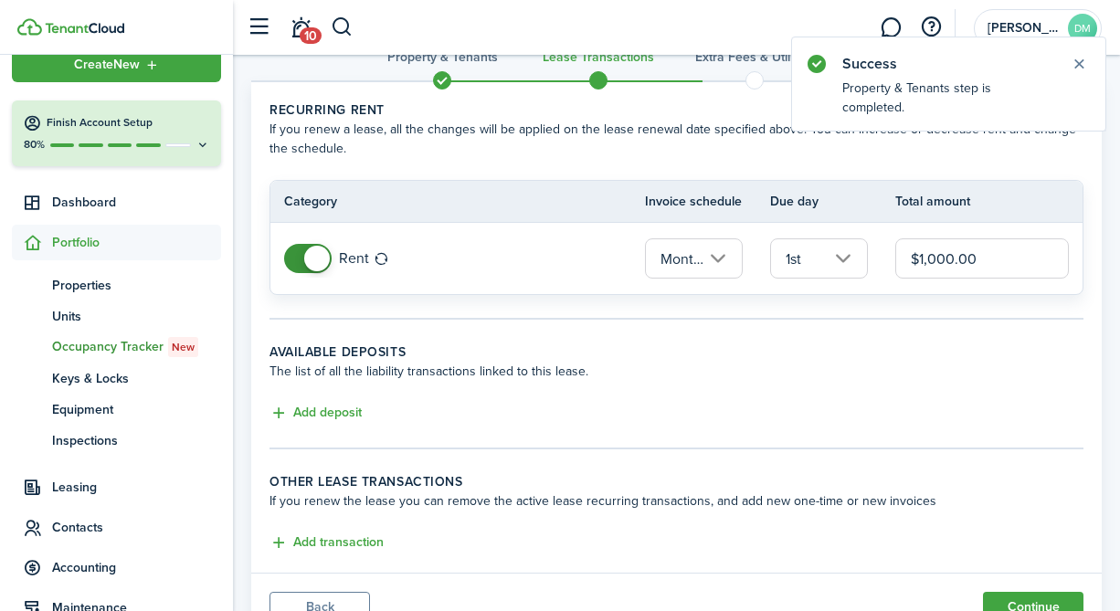
scroll to position [0, 0]
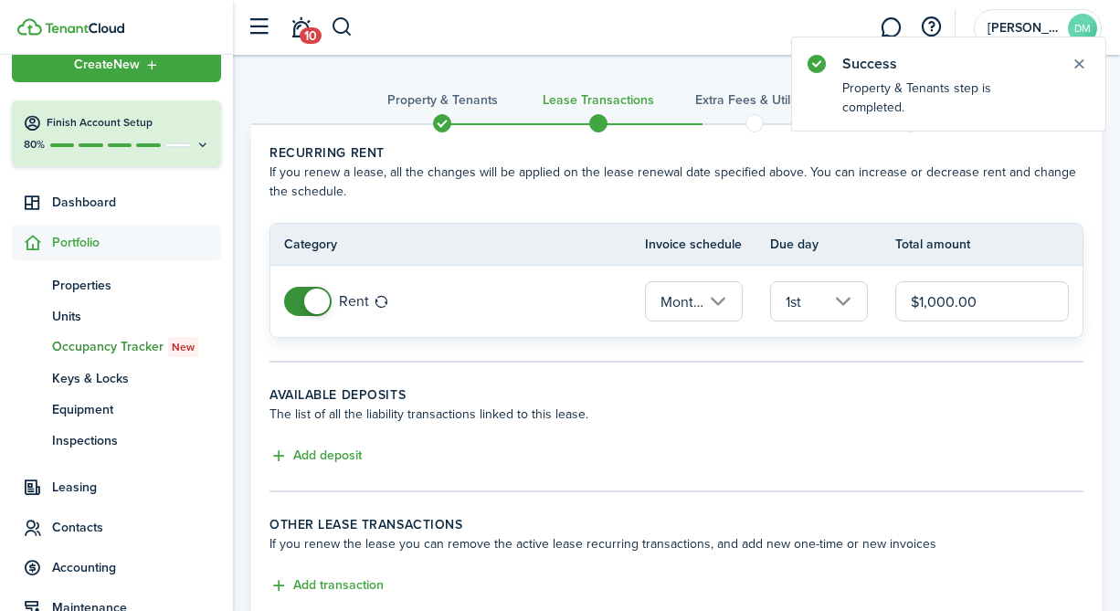
click at [950, 311] on input "$1,000.00" at bounding box center [982, 301] width 174 height 40
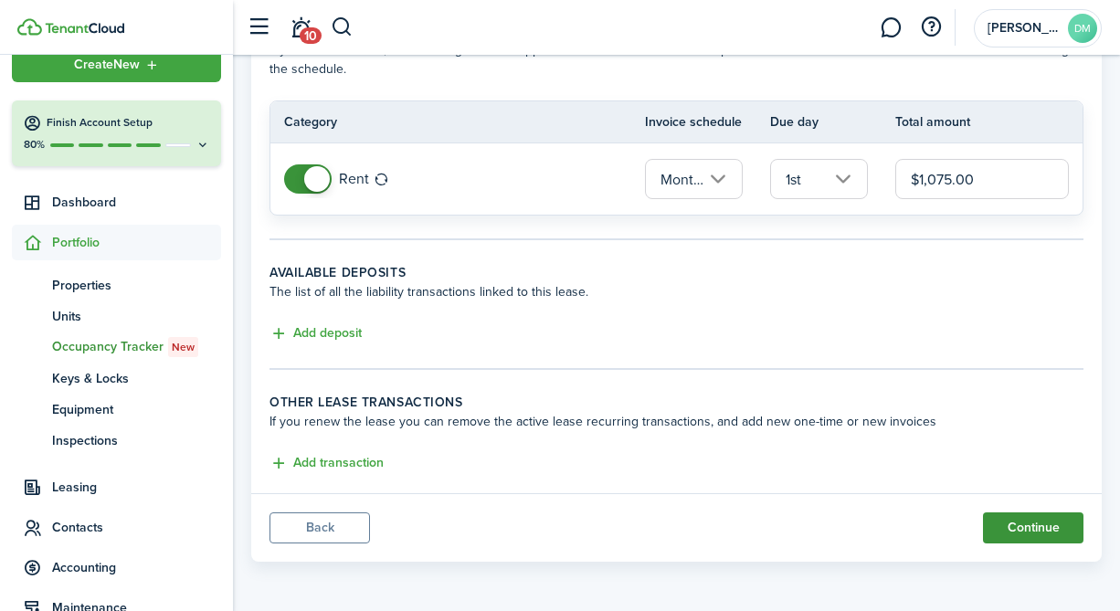
type input "$1,075.00"
click at [1018, 521] on button "Continue" at bounding box center [1033, 527] width 100 height 31
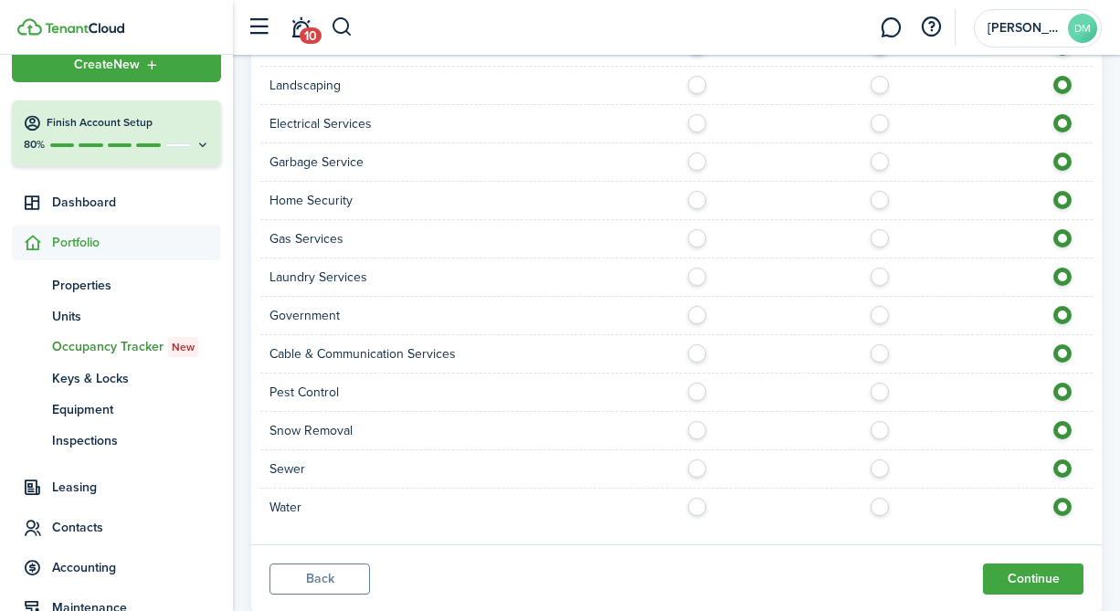
scroll to position [1174, 0]
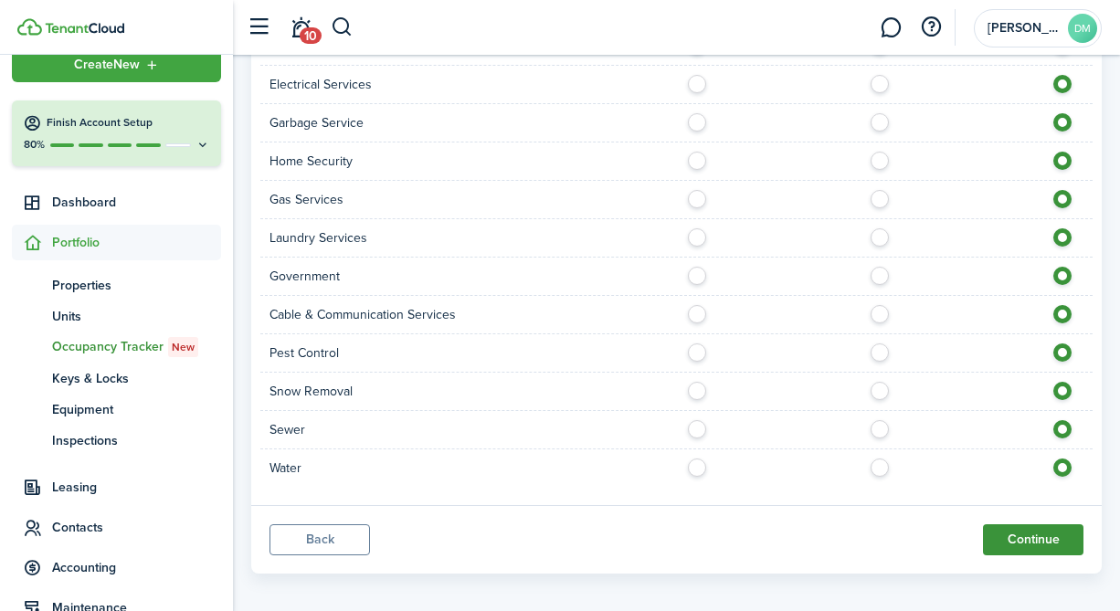
click at [1003, 536] on button "Continue" at bounding box center [1033, 539] width 100 height 31
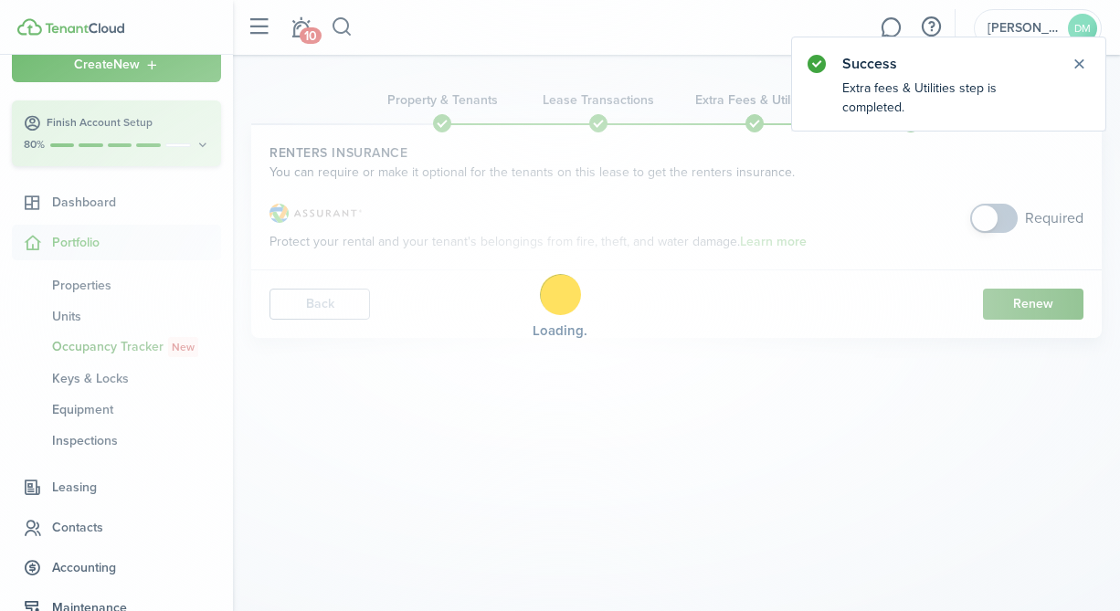
scroll to position [0, 0]
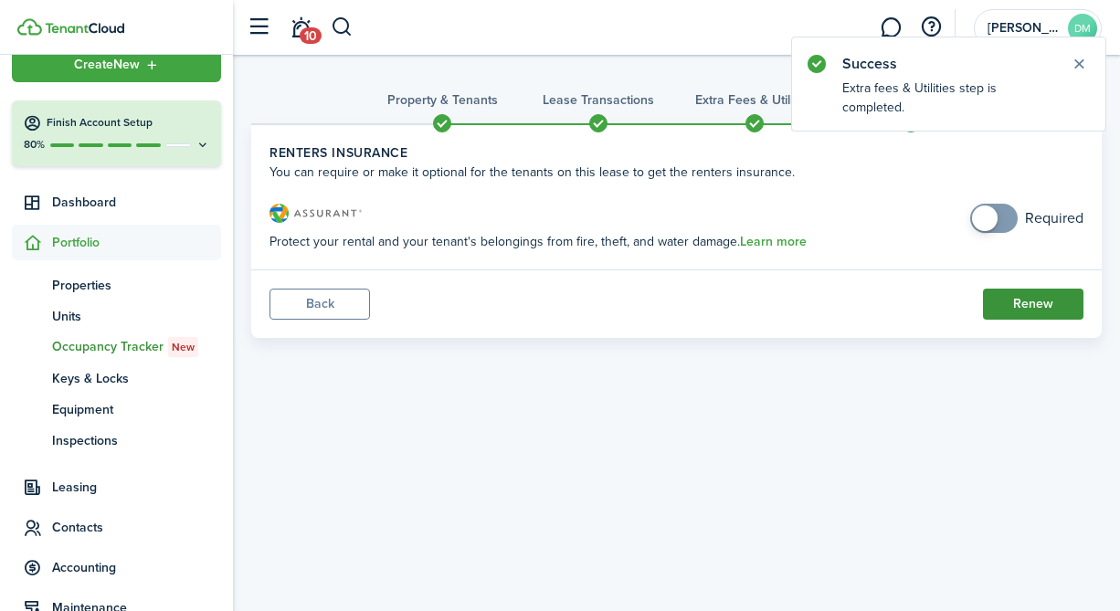
click at [1021, 307] on button "Renew" at bounding box center [1033, 304] width 100 height 31
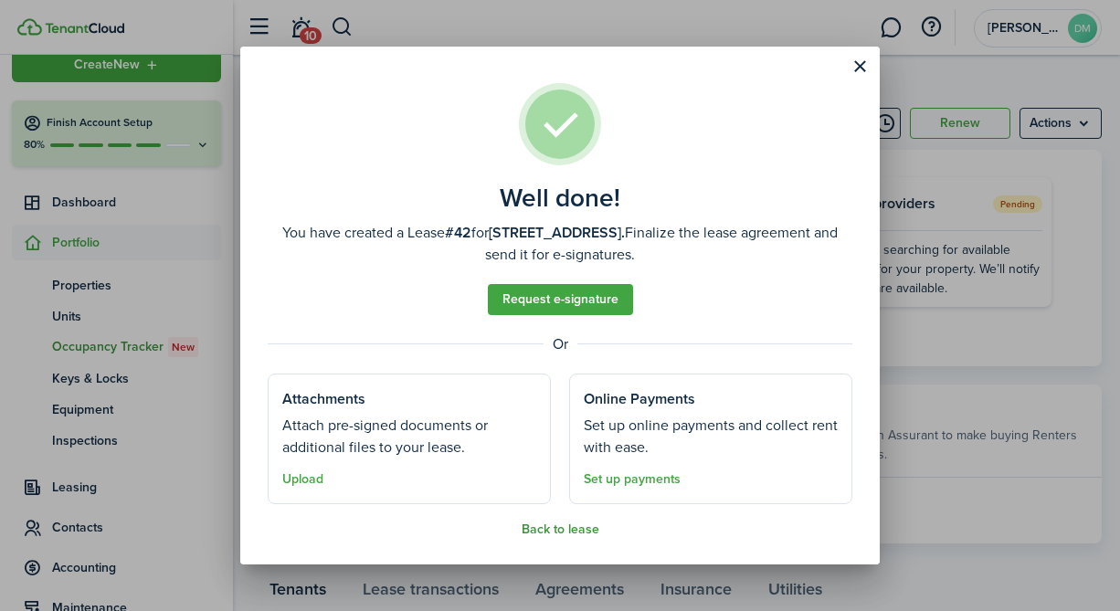
click at [561, 533] on button "Back to lease" at bounding box center [560, 529] width 78 height 15
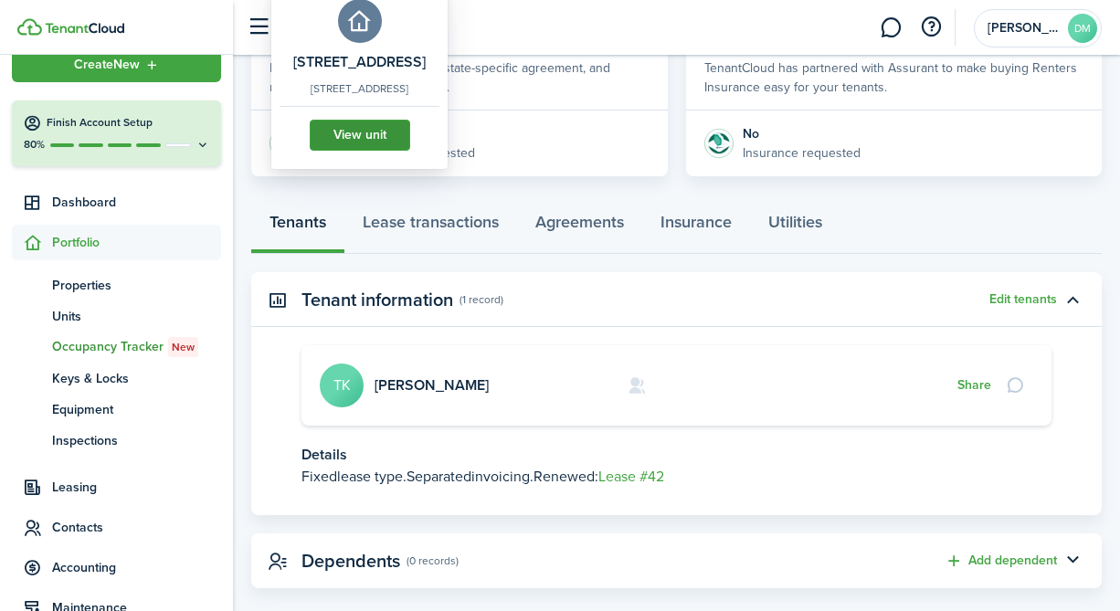
scroll to position [395, 0]
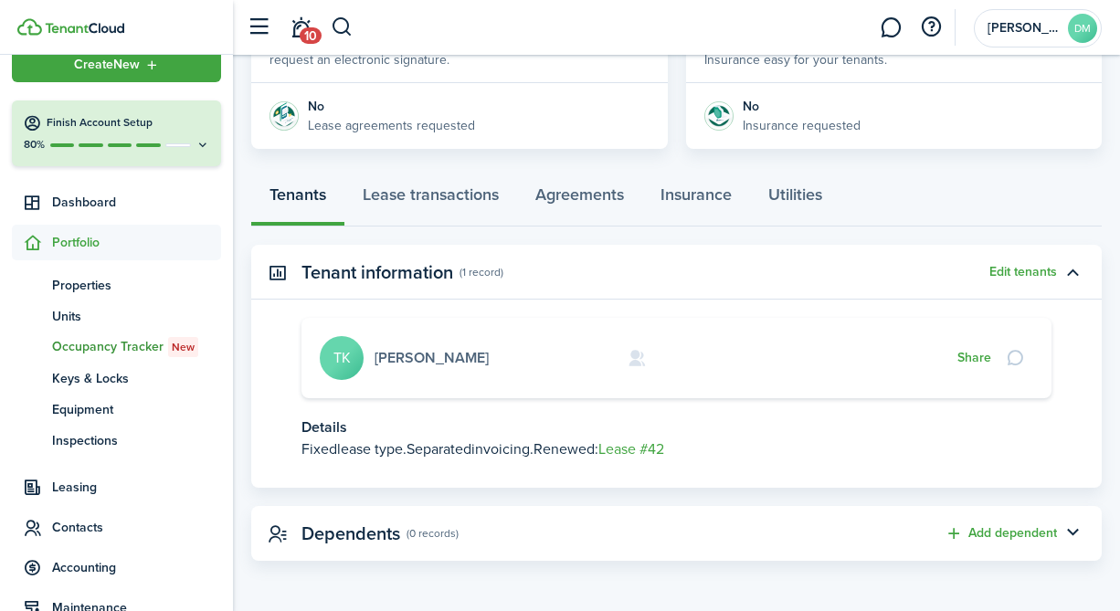
click at [410, 362] on link "Teresa Krysiak" at bounding box center [431, 357] width 114 height 21
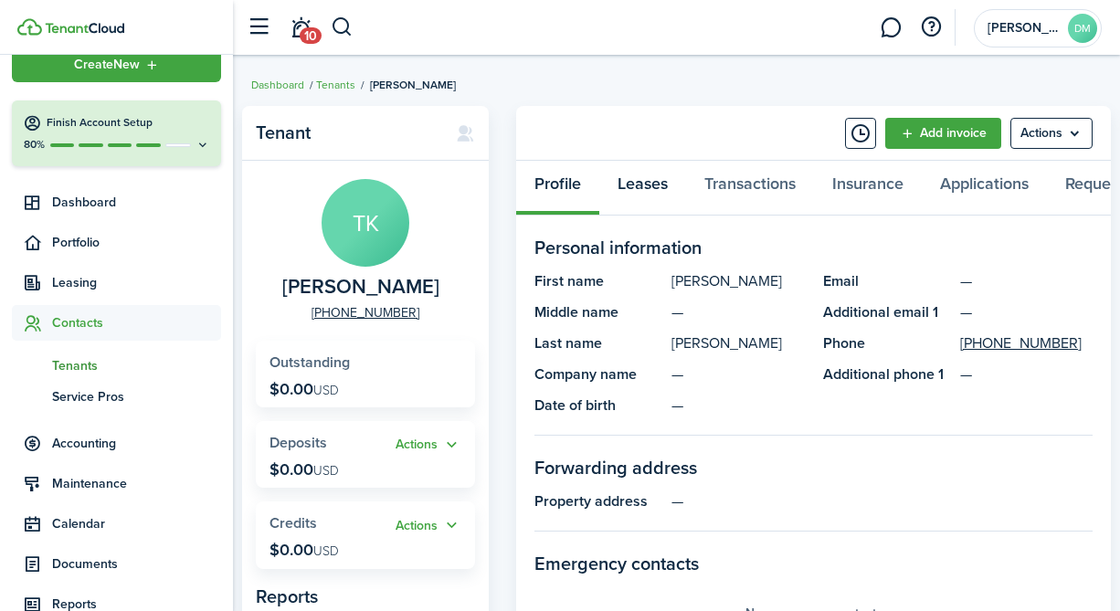
click at [660, 188] on link "Leases" at bounding box center [642, 188] width 87 height 55
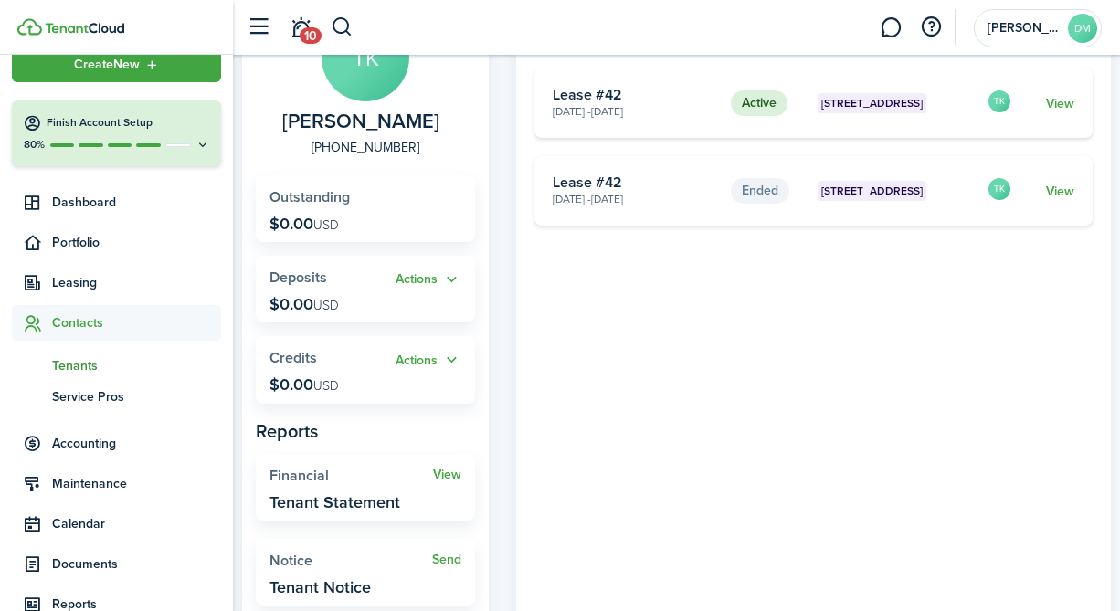
scroll to position [166, 0]
click at [444, 468] on link "View" at bounding box center [447, 474] width 28 height 15
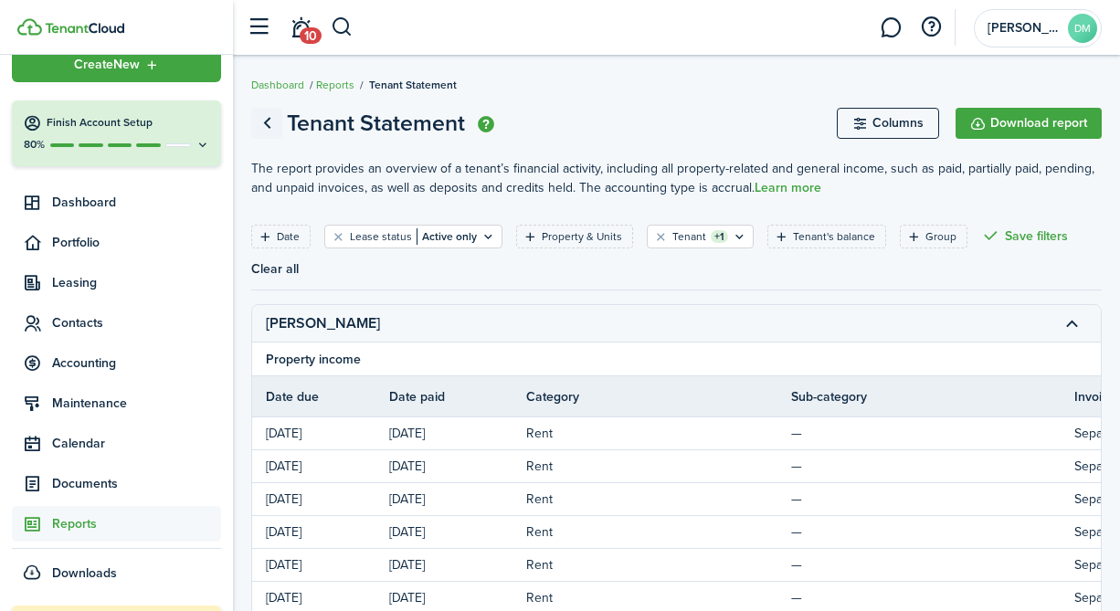
click at [269, 128] on link "Go back" at bounding box center [266, 123] width 31 height 31
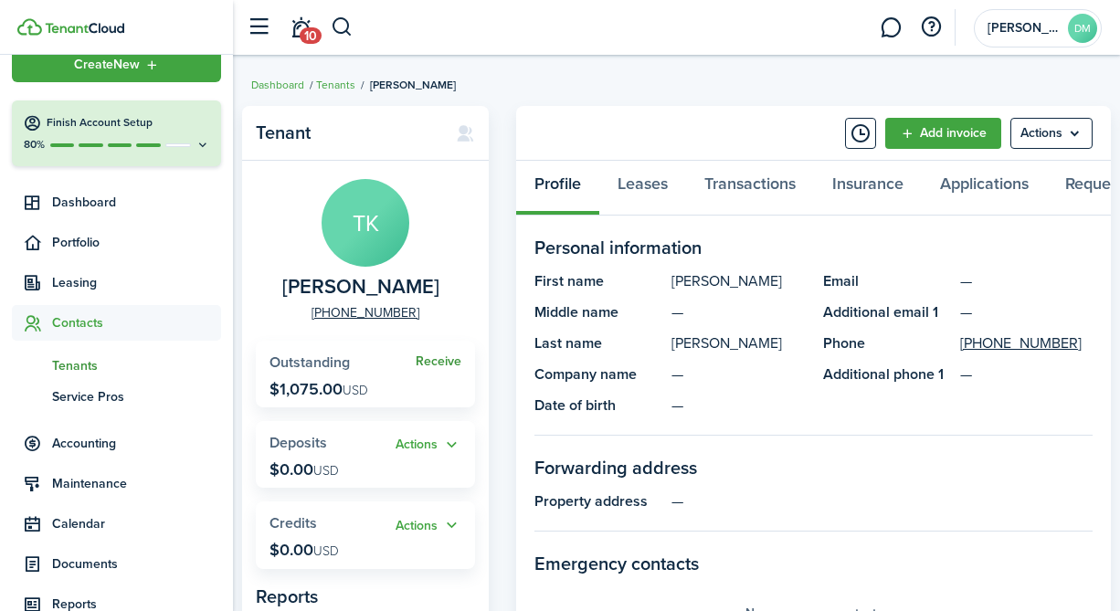
click at [437, 363] on link "Receive" at bounding box center [439, 361] width 46 height 15
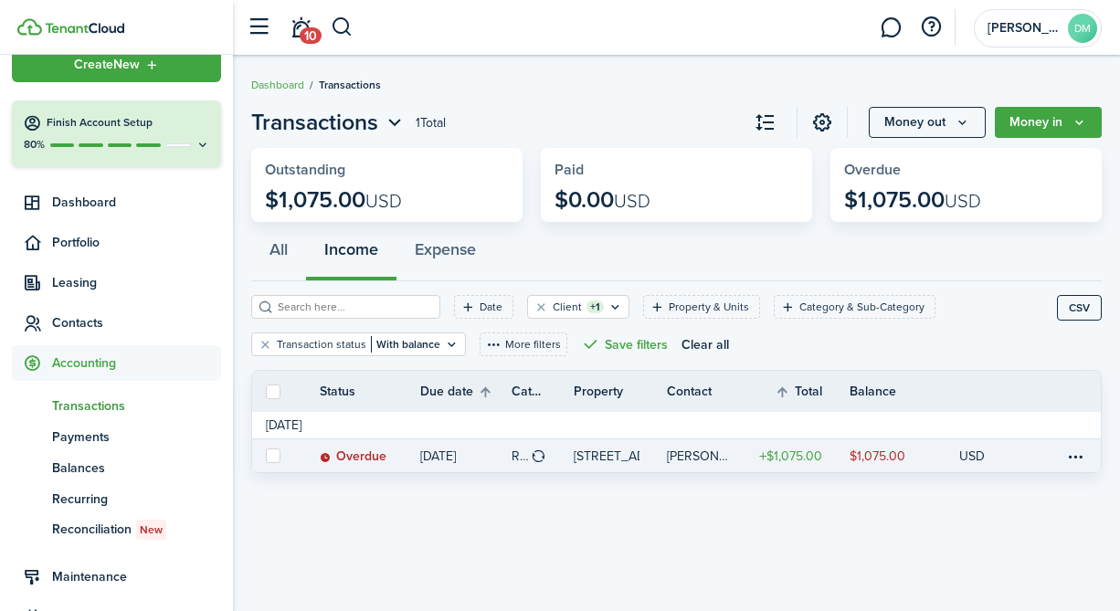
click at [265, 454] on link at bounding box center [272, 455] width 40 height 33
click at [274, 455] on label at bounding box center [273, 455] width 15 height 15
click at [266, 456] on input "checkbox" at bounding box center [265, 456] width 1 height 1
checkbox input "true"
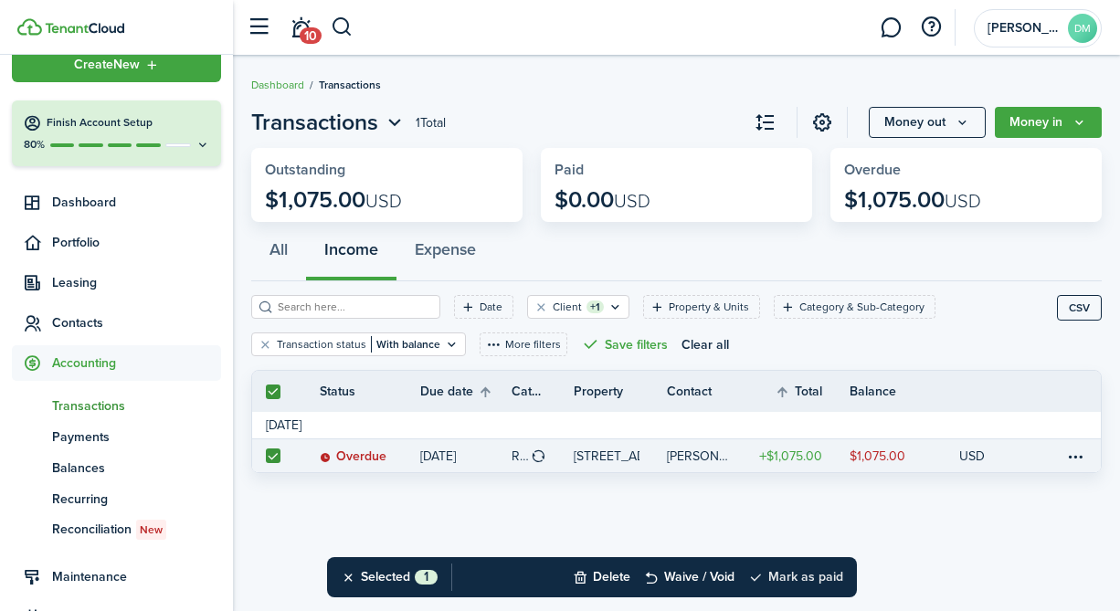
click at [824, 576] on button "Mark as paid" at bounding box center [795, 577] width 95 height 40
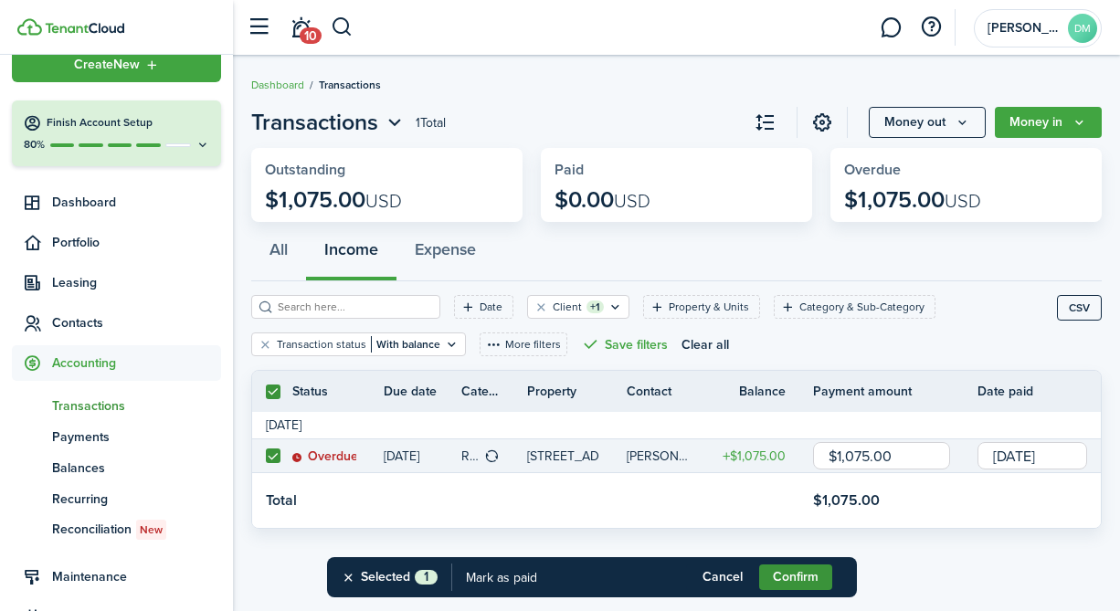
click at [816, 579] on button "Confirm" at bounding box center [795, 577] width 73 height 26
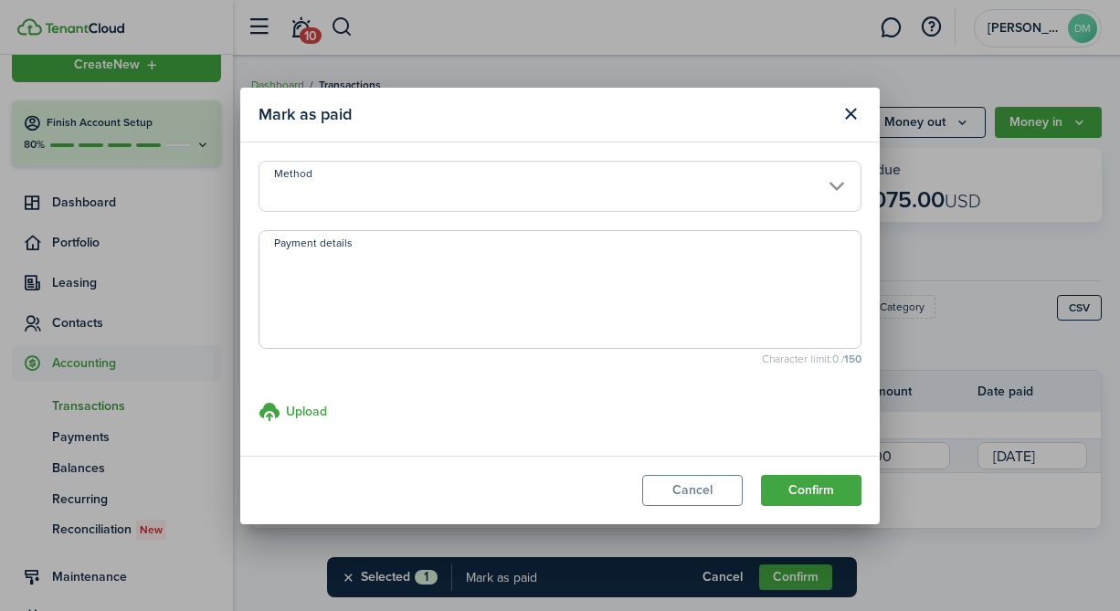
click at [447, 170] on input "Method" at bounding box center [559, 186] width 603 height 51
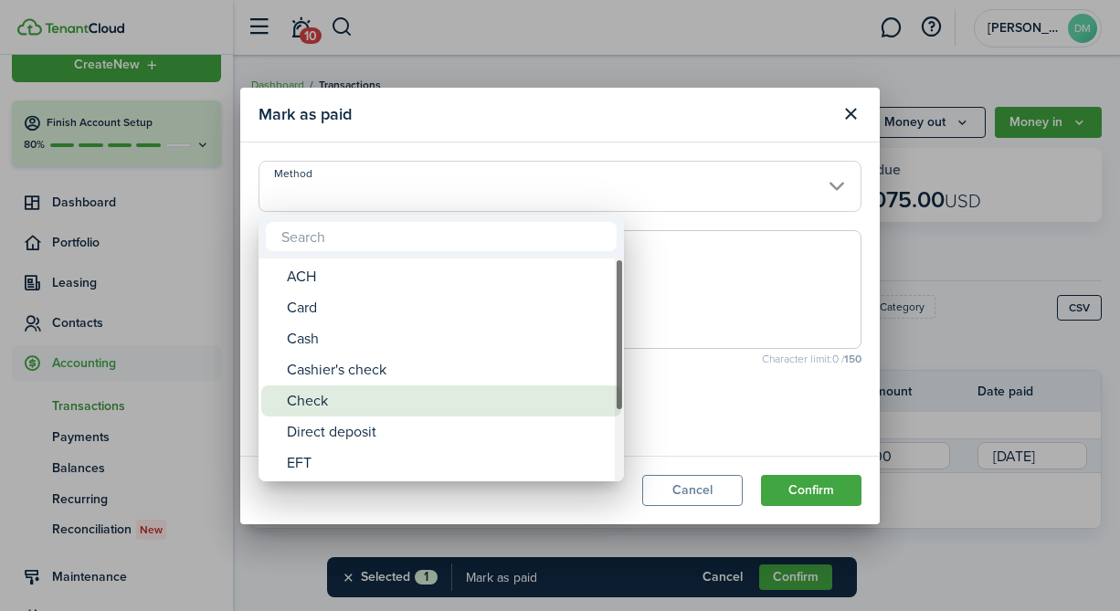
click at [347, 396] on div "Check" at bounding box center [448, 400] width 323 height 31
type input "Check"
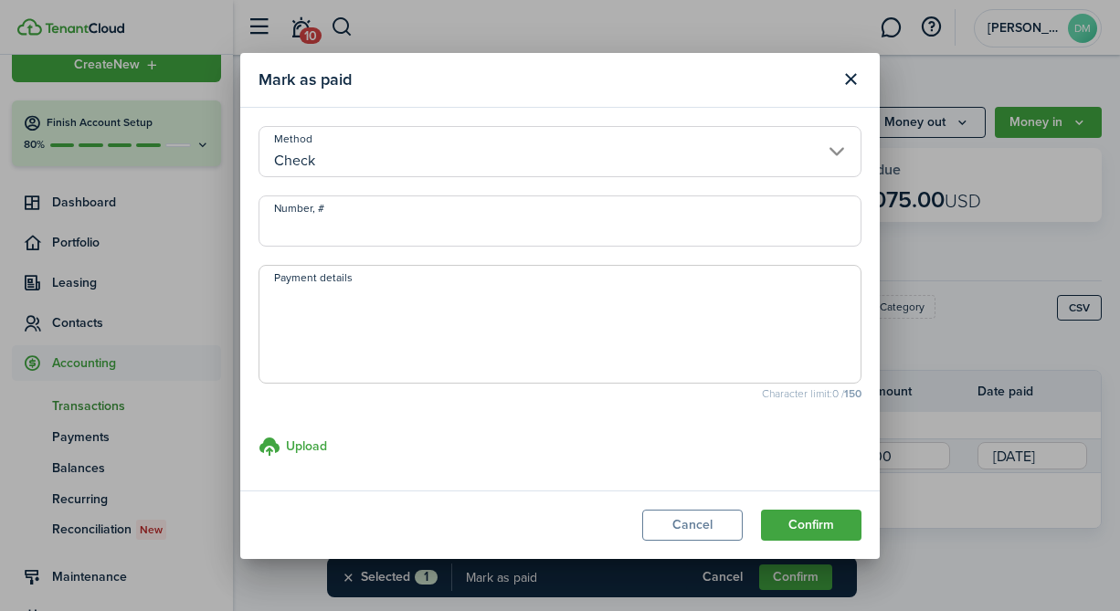
click at [376, 237] on input "Number, #" at bounding box center [559, 220] width 603 height 51
paste input "M&T 213"
type input "M&T 213"
click at [351, 301] on textarea "Payment details" at bounding box center [559, 330] width 601 height 88
paste textarea "M&T 213"
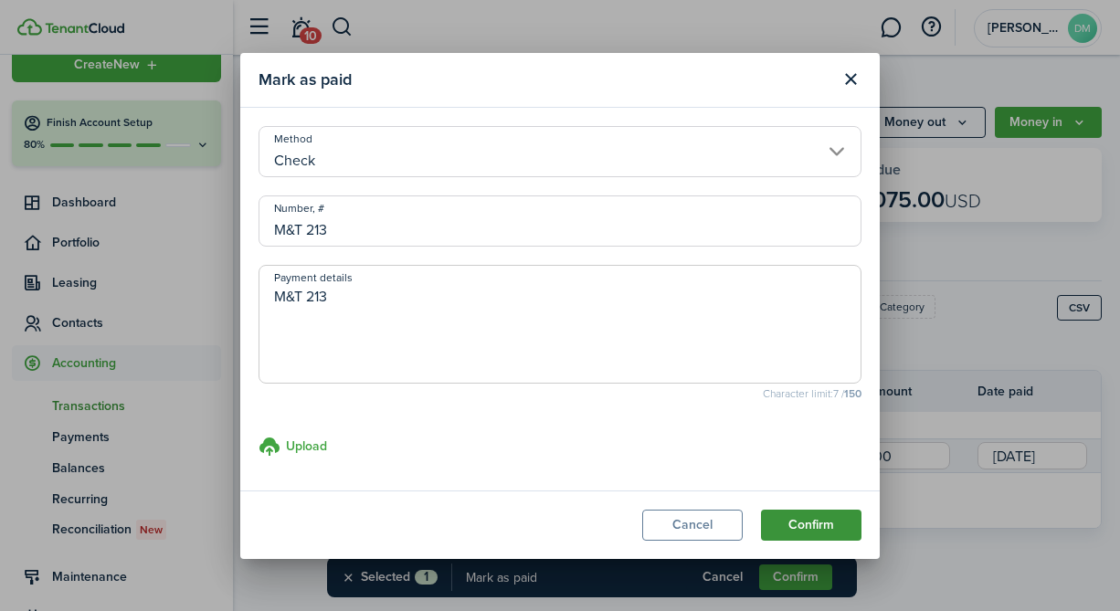
type textarea "M&T 213"
click at [777, 523] on button "Confirm" at bounding box center [811, 525] width 100 height 31
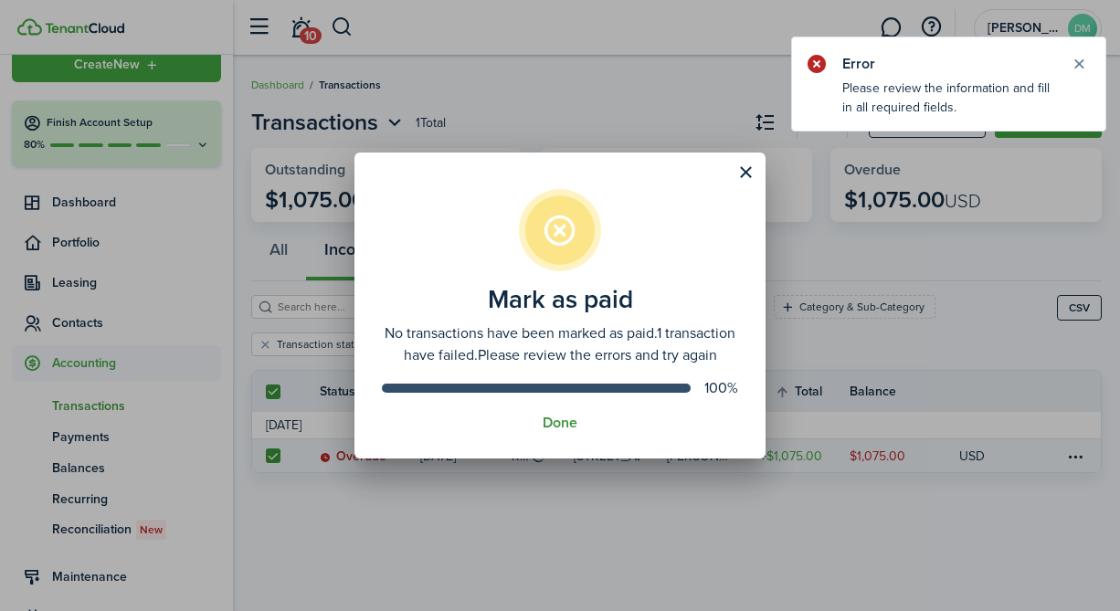
click at [555, 431] on button "Done" at bounding box center [559, 423] width 35 height 16
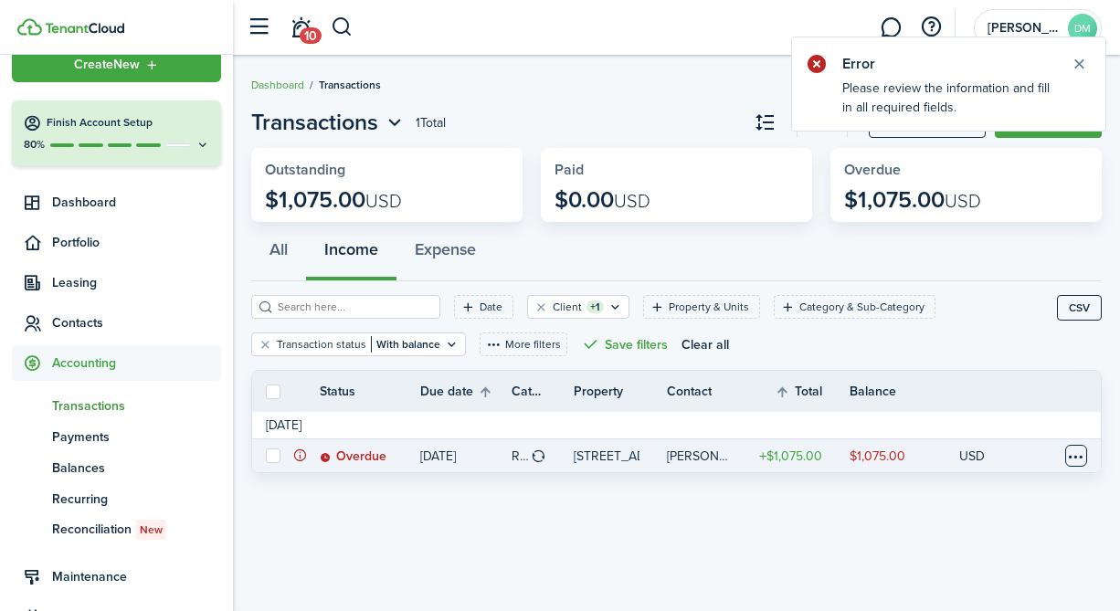
click at [1075, 458] on table-menu-btn-icon at bounding box center [1076, 456] width 22 height 22
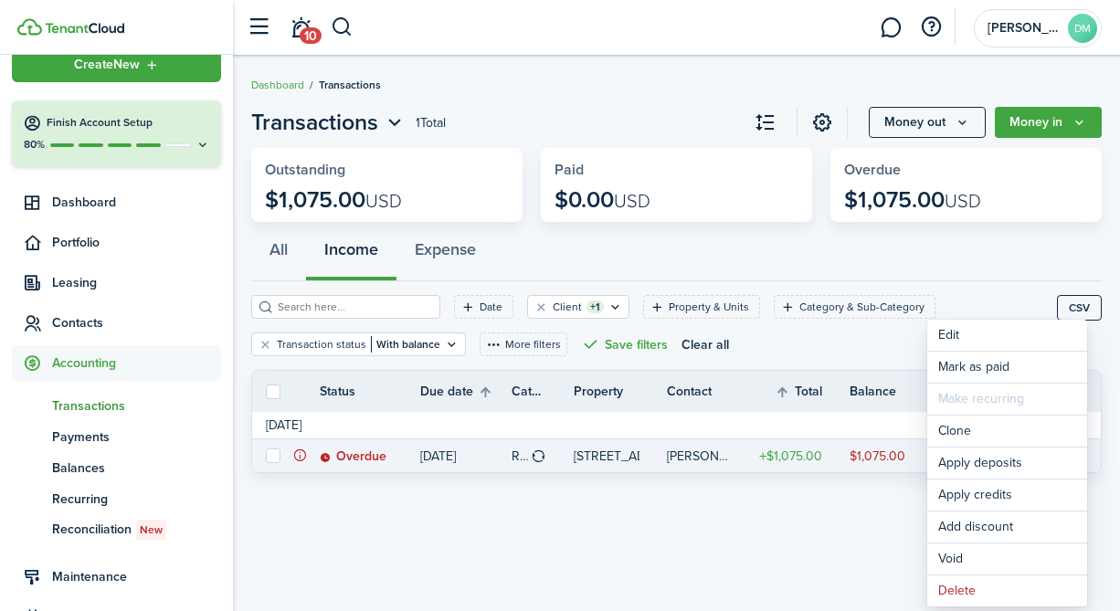
click at [618, 500] on div "Transactions 1 Total Money out Money in Outstanding $1,075.00 USD Paid $0.00 US…" at bounding box center [676, 333] width 887 height 473
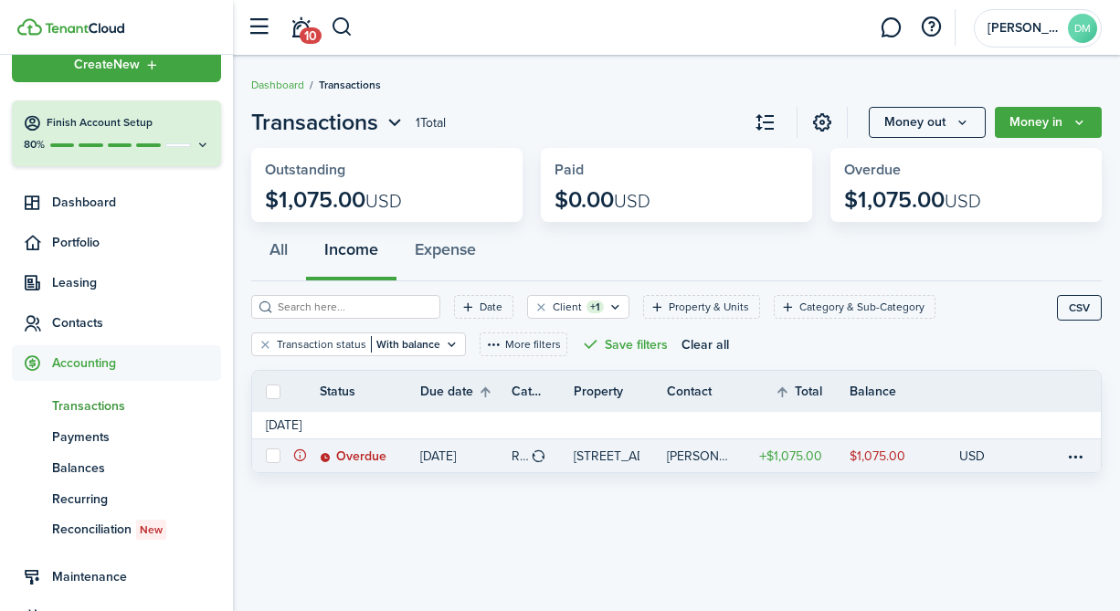
click at [270, 458] on label at bounding box center [273, 455] width 15 height 15
click at [266, 457] on input "checkbox" at bounding box center [265, 456] width 1 height 1
checkbox input "true"
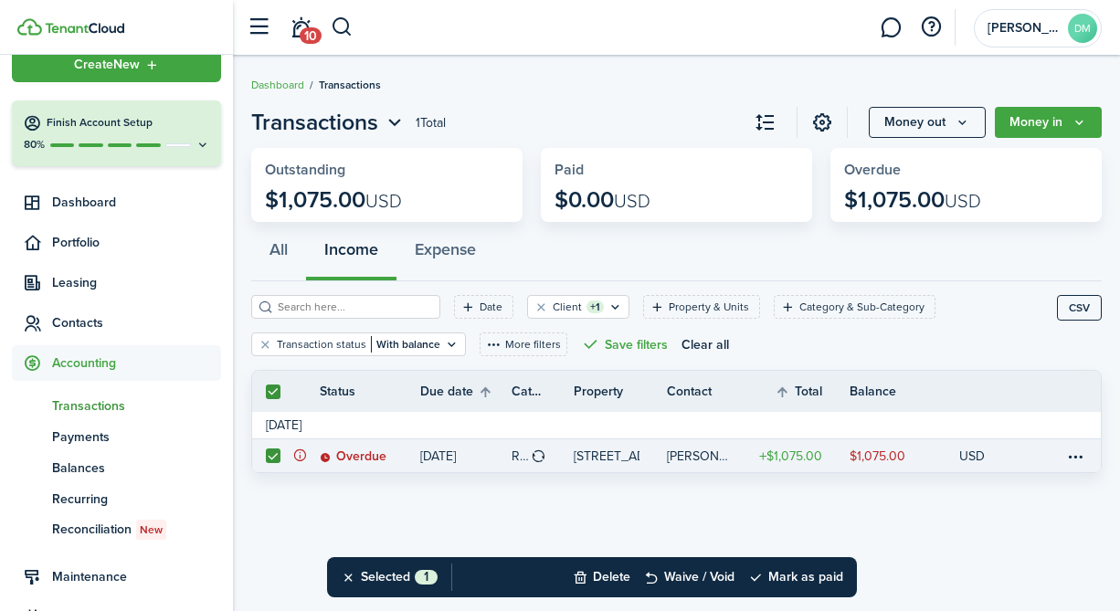
click at [98, 414] on span "Transactions" at bounding box center [136, 405] width 169 height 19
click at [279, 83] on link "Dashboard" at bounding box center [277, 85] width 53 height 16
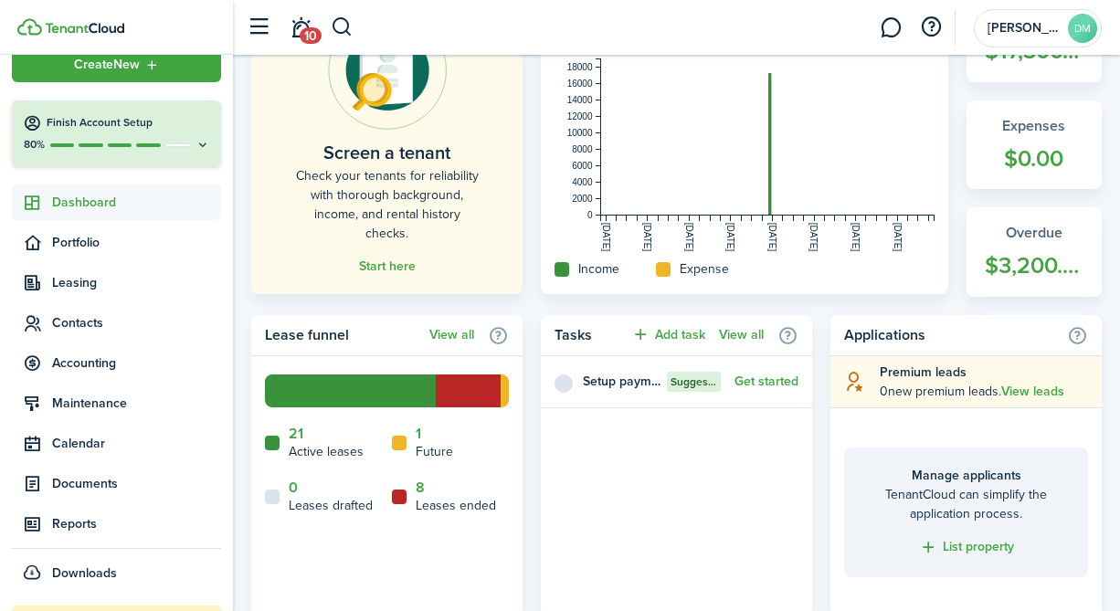
scroll to position [531, 0]
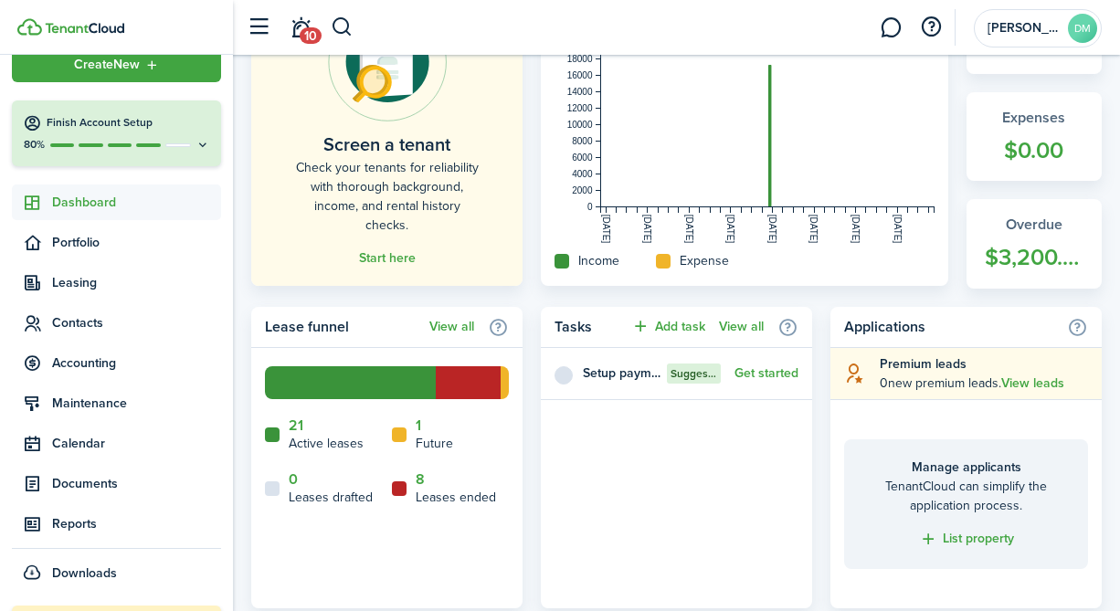
click at [396, 489] on icon at bounding box center [399, 488] width 15 height 15
click at [91, 328] on span "Contacts" at bounding box center [136, 322] width 169 height 19
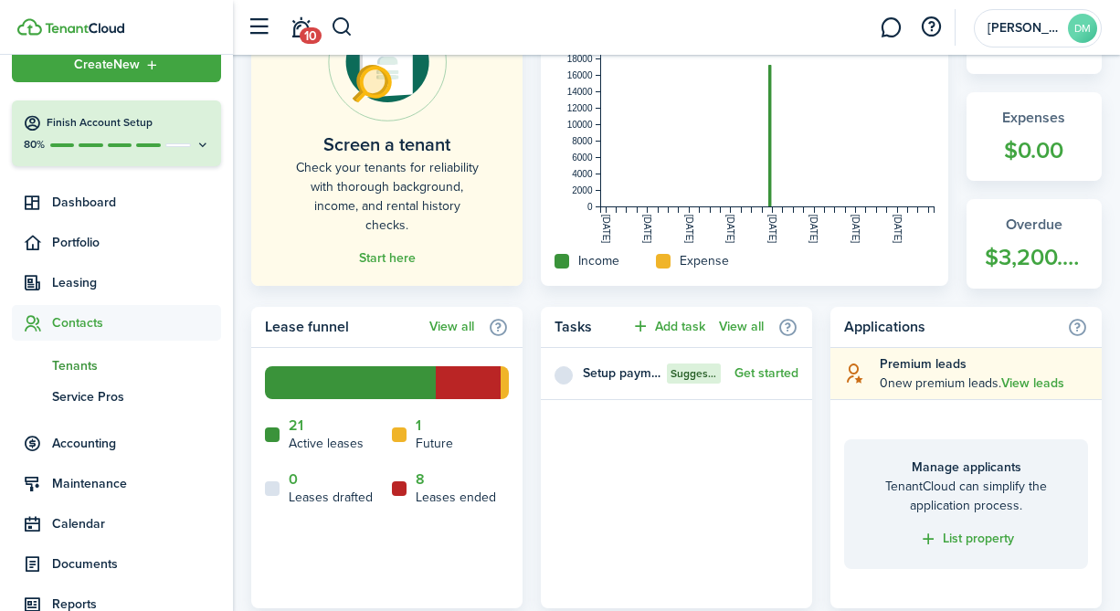
click at [85, 374] on span "Tenants" at bounding box center [136, 365] width 169 height 19
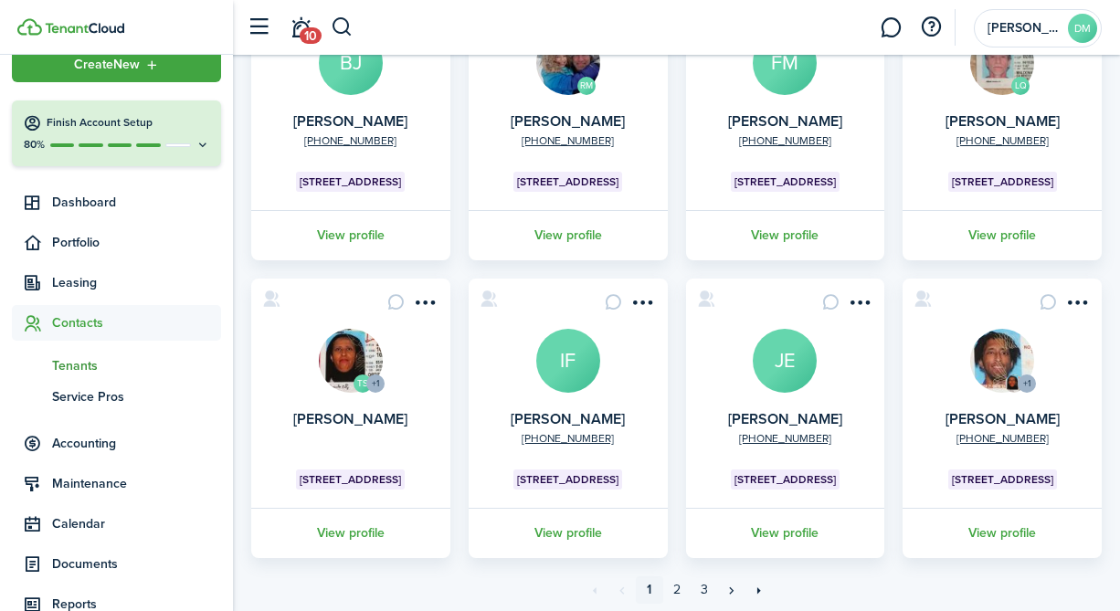
scroll to position [525, 0]
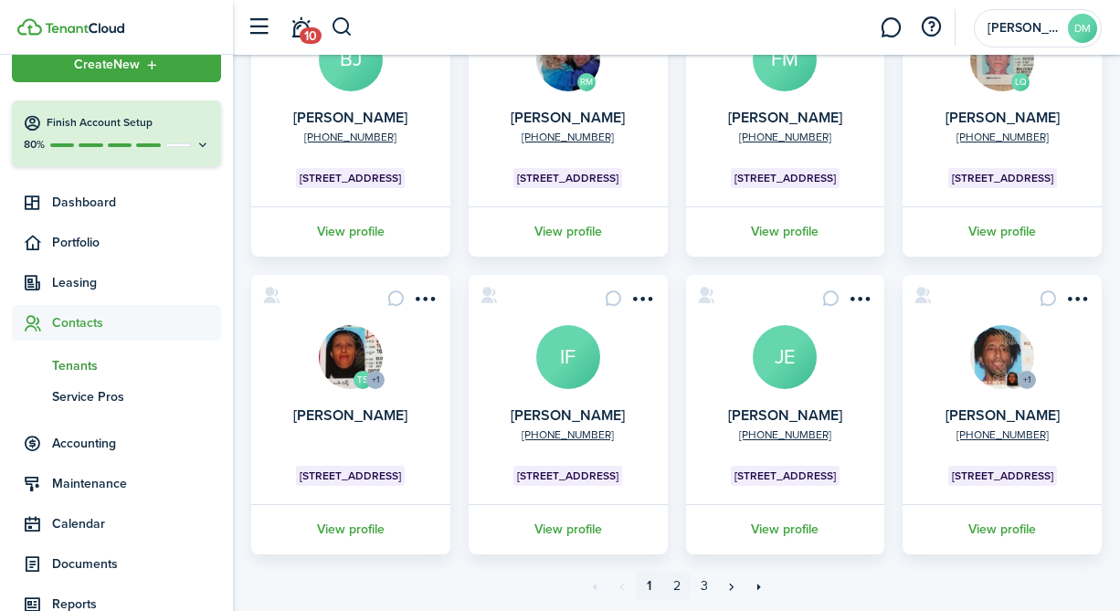
click at [679, 595] on link "2" at bounding box center [676, 586] width 27 height 27
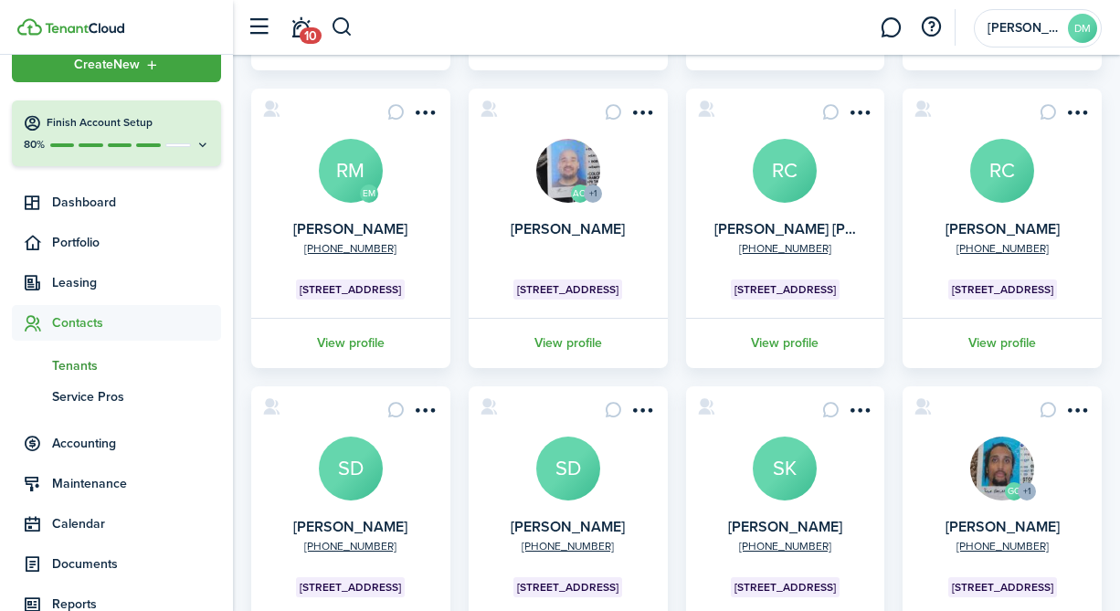
scroll to position [583, 0]
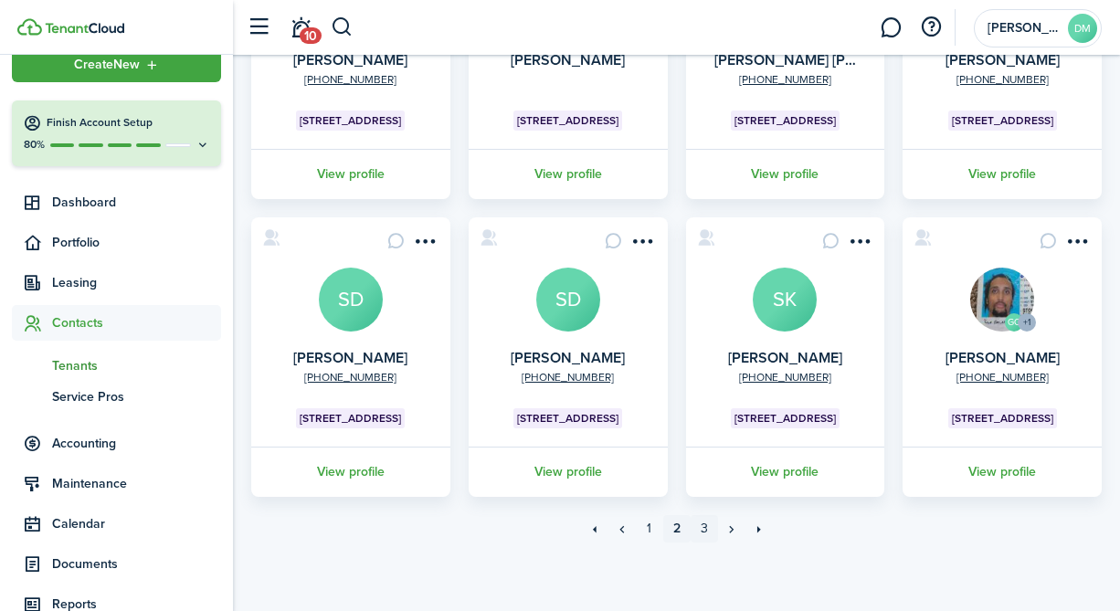
click at [699, 529] on link "3" at bounding box center [703, 528] width 27 height 27
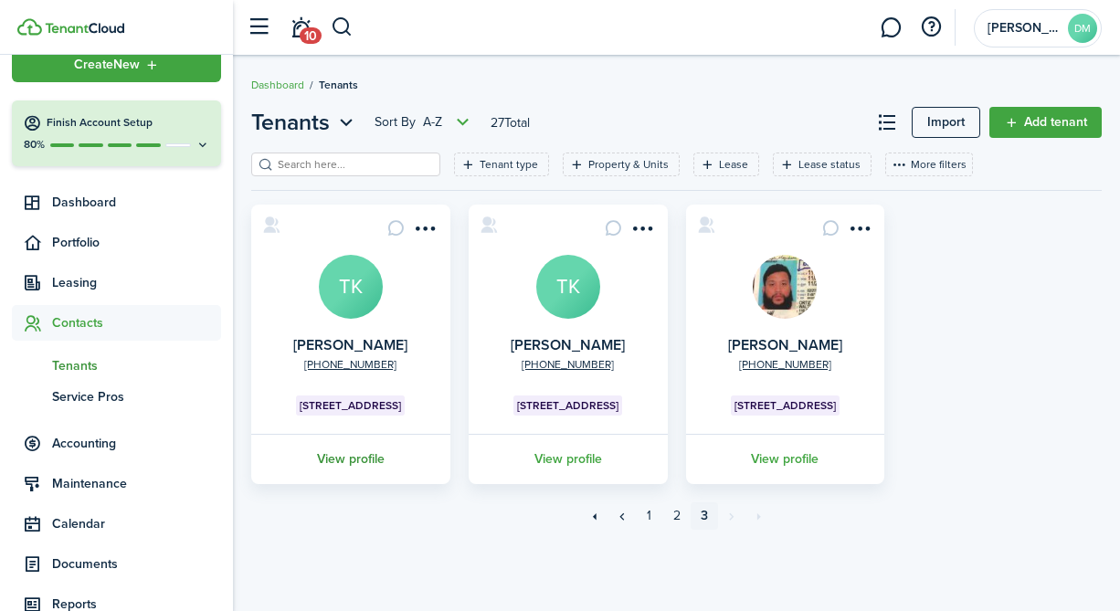
click at [374, 464] on link "View profile" at bounding box center [350, 459] width 205 height 50
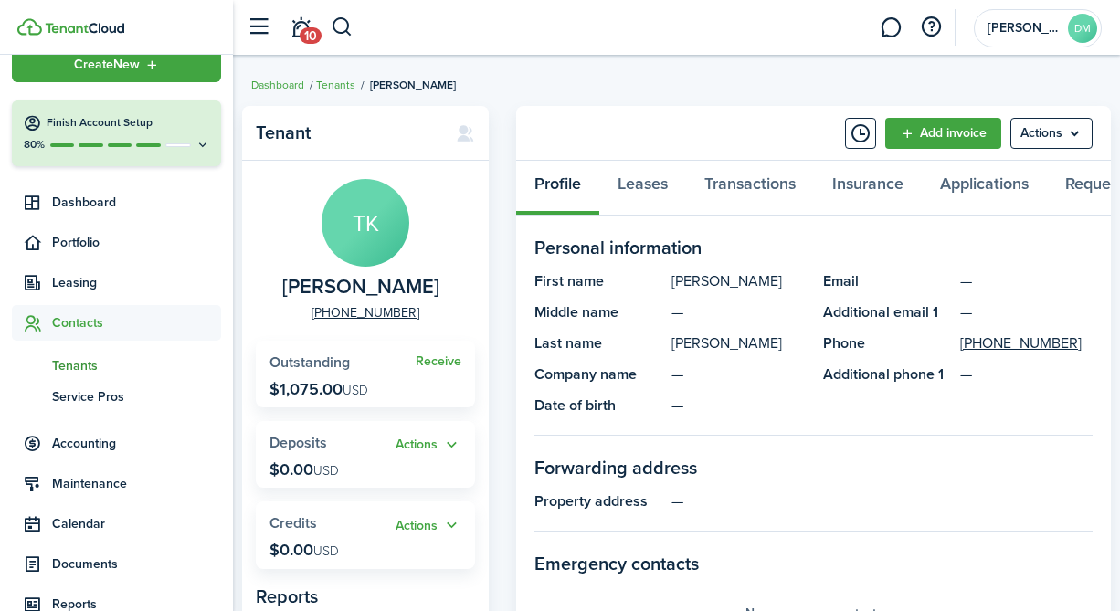
scroll to position [35, 0]
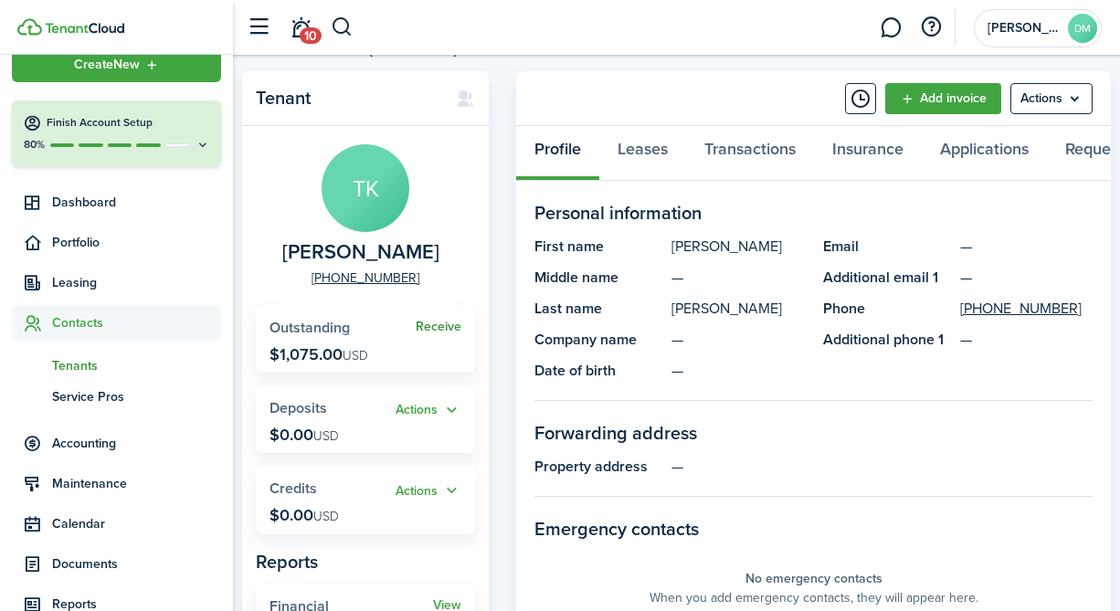
click at [456, 324] on link "Receive" at bounding box center [439, 327] width 46 height 15
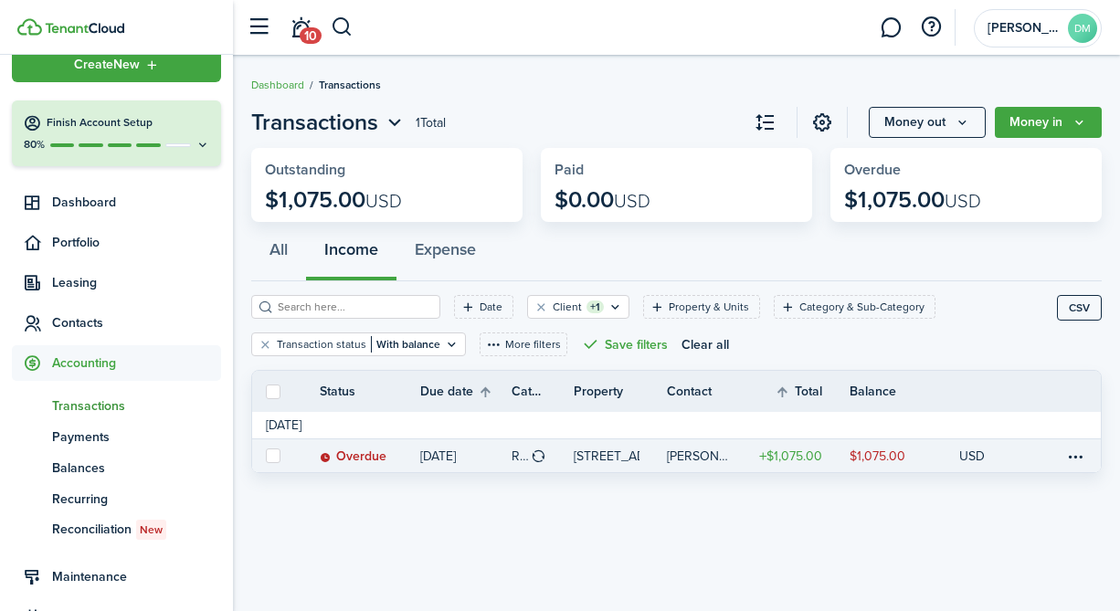
click at [279, 455] on label at bounding box center [273, 455] width 15 height 15
click at [266, 456] on input "checkbox" at bounding box center [265, 456] width 1 height 1
checkbox input "true"
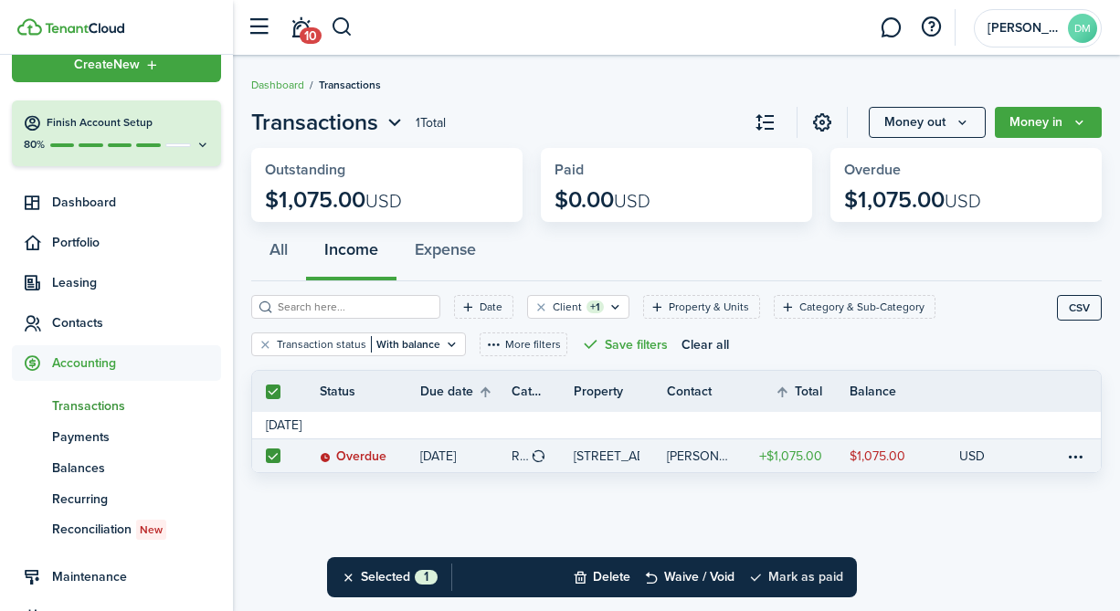
click at [774, 581] on button "Mark as paid" at bounding box center [795, 577] width 95 height 40
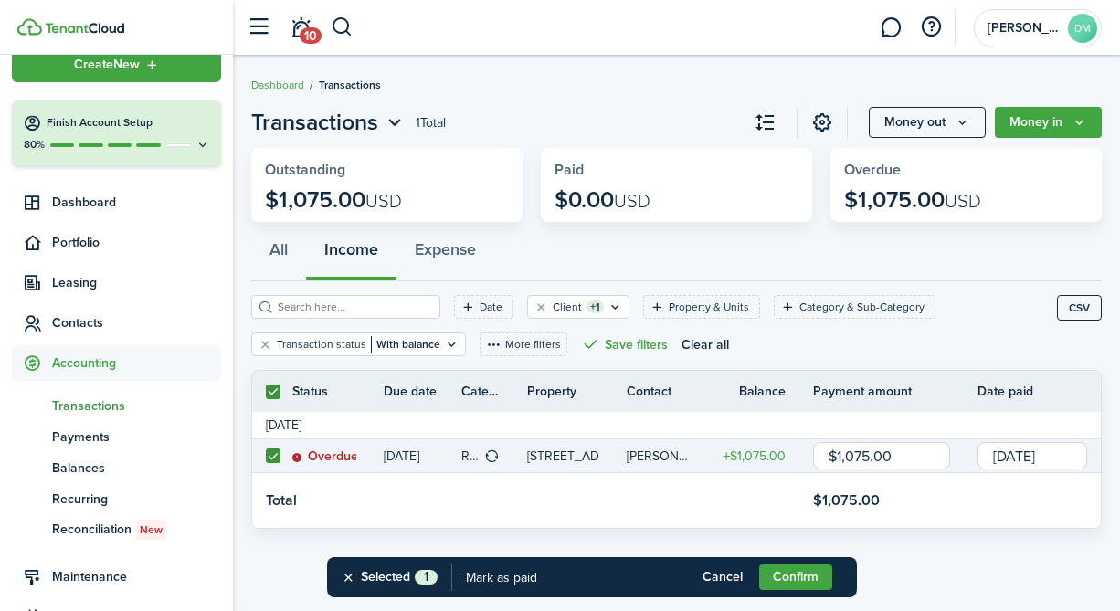
click at [1016, 457] on input "[DATE]" at bounding box center [1032, 455] width 110 height 27
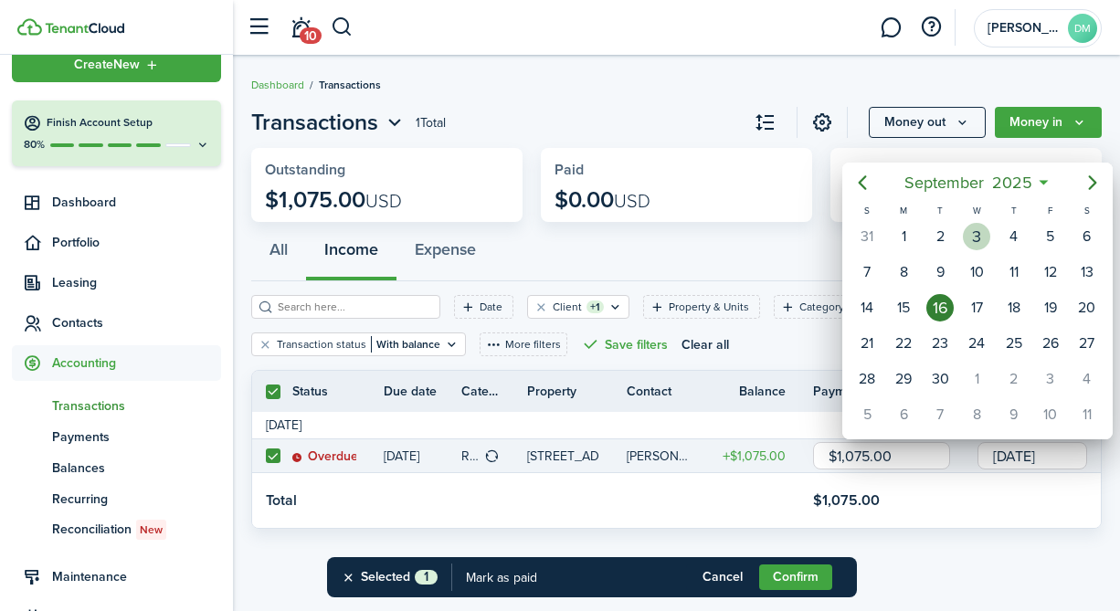
click at [985, 233] on div "3" at bounding box center [976, 236] width 27 height 27
type input "[DATE]"
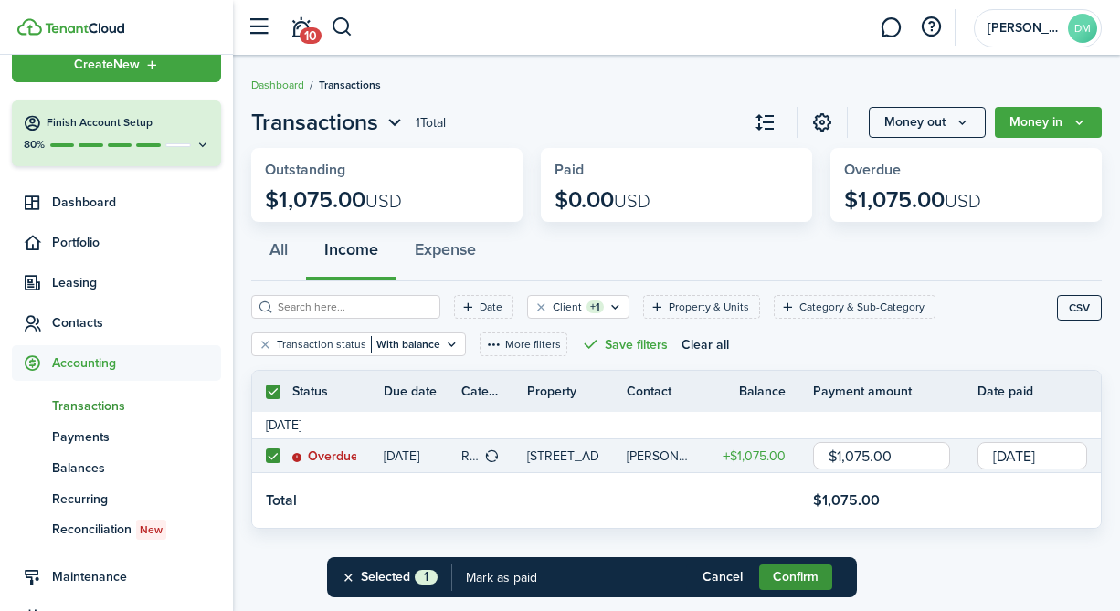
click at [789, 573] on button "Confirm" at bounding box center [795, 577] width 73 height 26
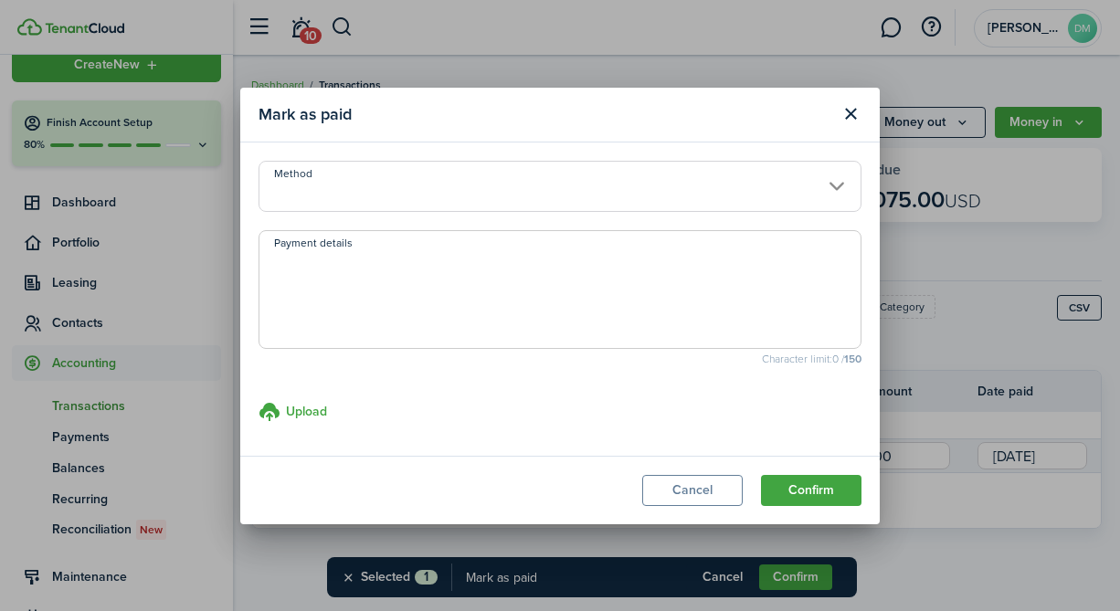
click at [508, 179] on input "Method" at bounding box center [559, 186] width 603 height 51
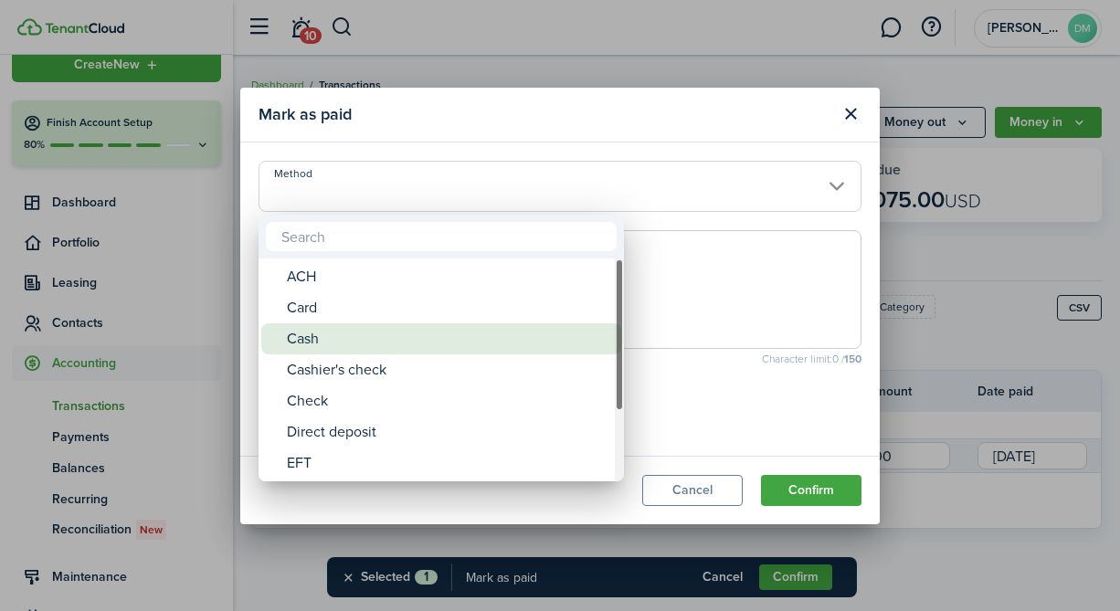
click at [352, 335] on div "Cash" at bounding box center [448, 338] width 323 height 31
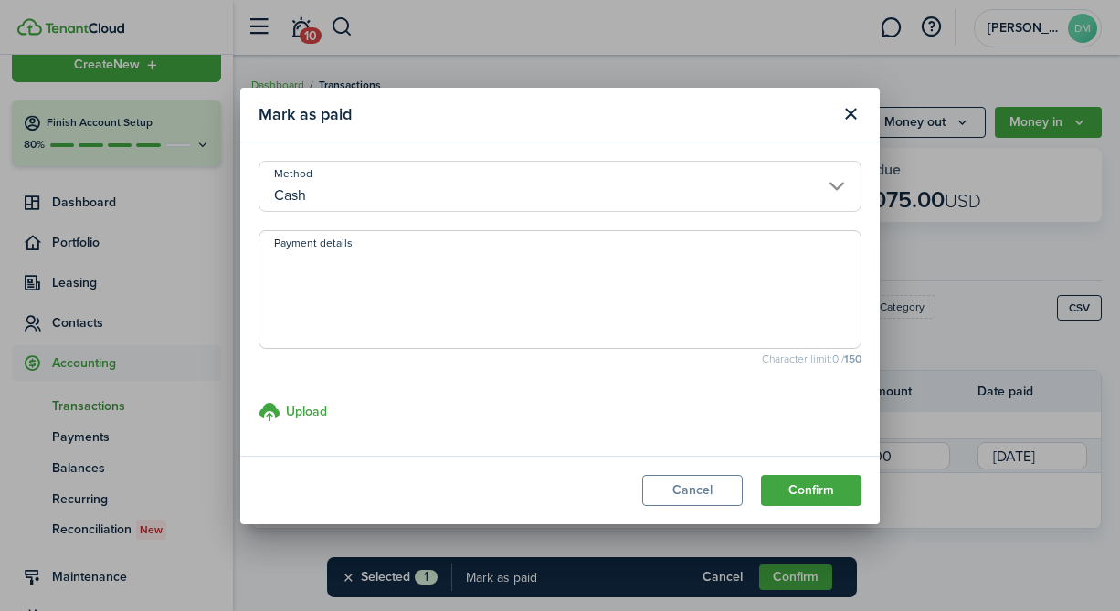
click at [354, 191] on input "Cash" at bounding box center [559, 186] width 603 height 51
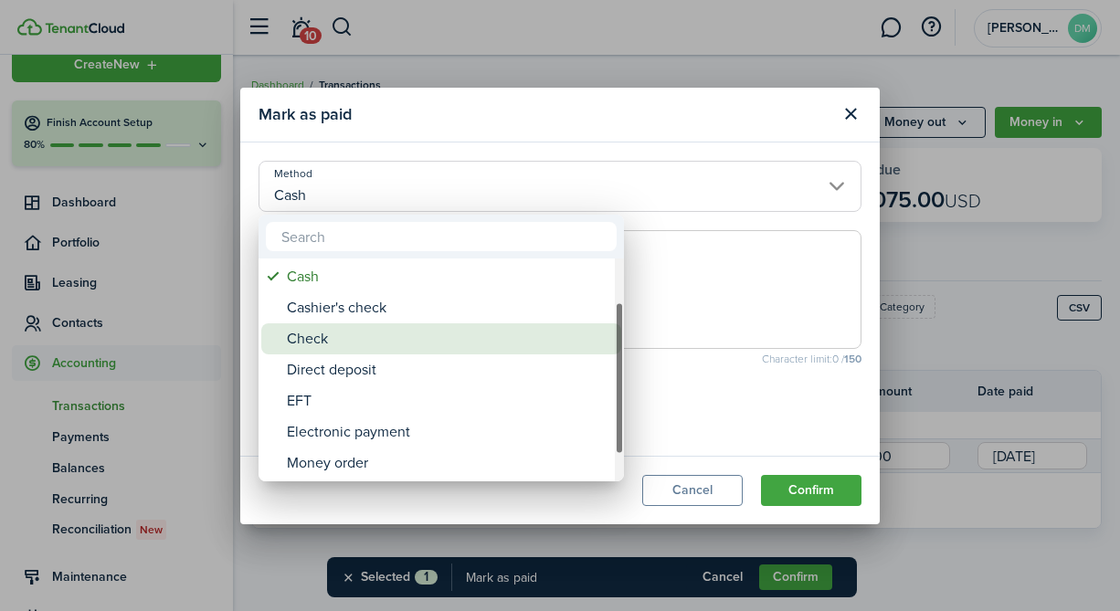
click at [325, 328] on div "Check" at bounding box center [448, 338] width 323 height 31
type input "Check"
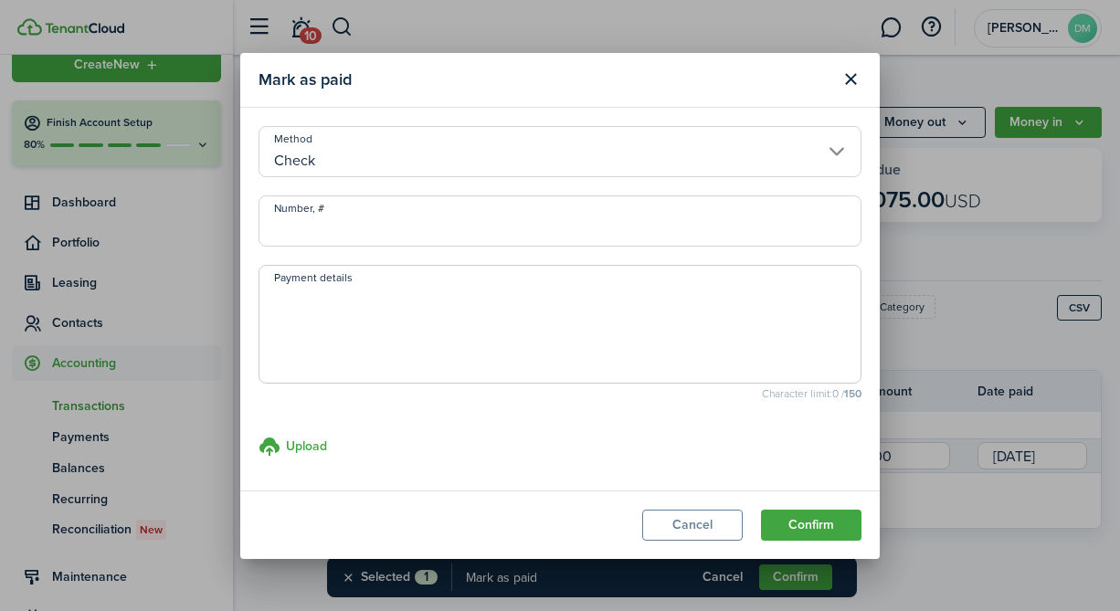
click at [364, 227] on input "Number, #" at bounding box center [559, 220] width 603 height 51
paste input "M&T 213"
type input "M&T 213"
click at [350, 295] on textarea "Payment details" at bounding box center [559, 330] width 601 height 88
paste textarea "M&T 213"
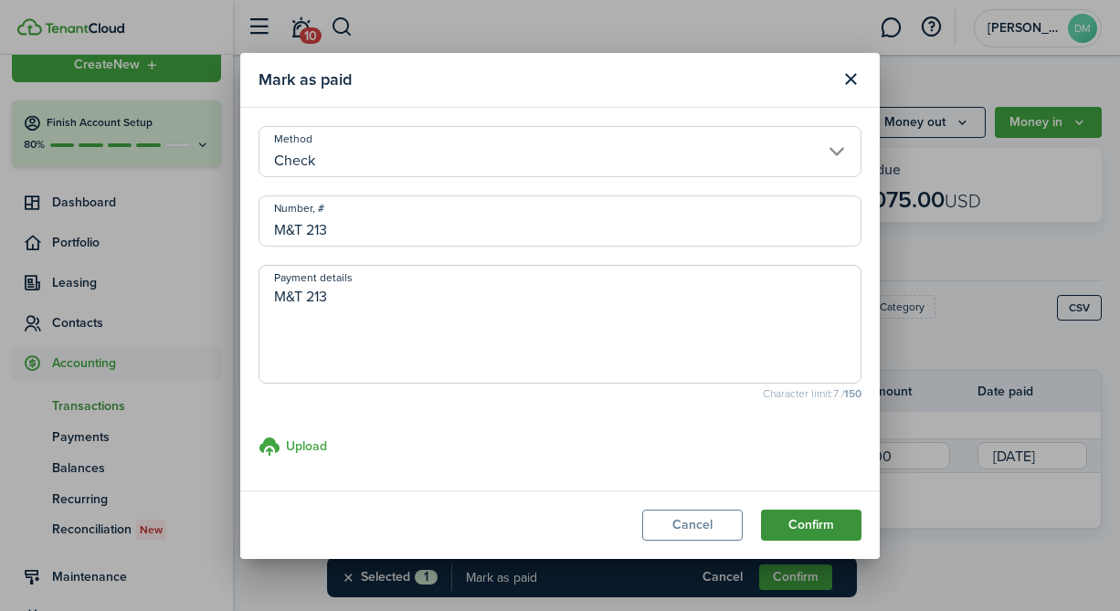
type textarea "M&T 213"
click at [808, 527] on button "Confirm" at bounding box center [811, 525] width 100 height 31
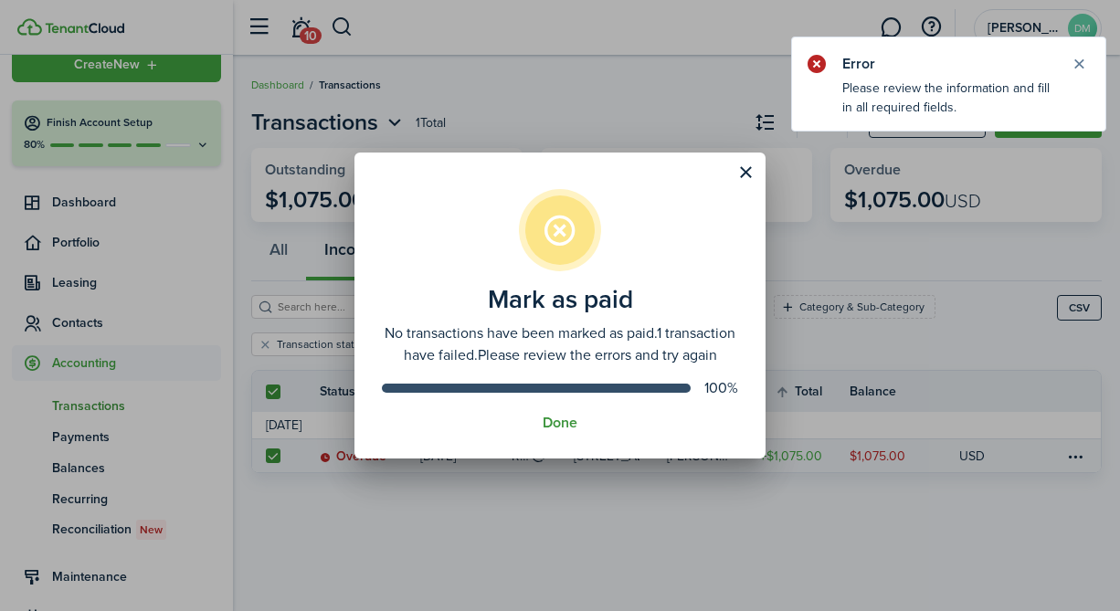
click at [573, 431] on button "Done" at bounding box center [559, 423] width 35 height 16
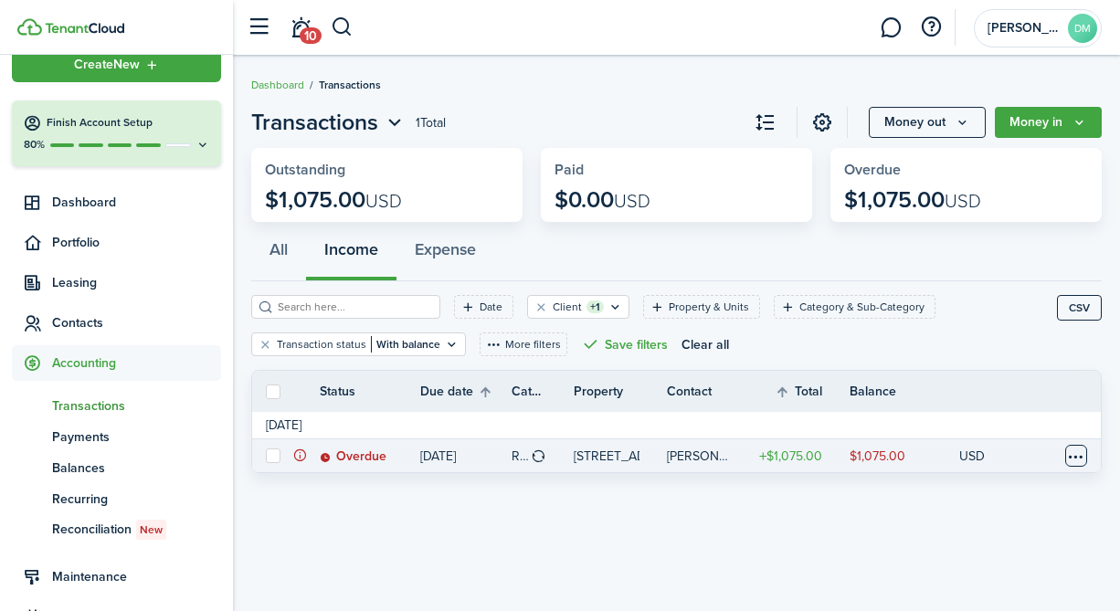
click at [1078, 458] on table-menu-btn-icon at bounding box center [1076, 456] width 22 height 22
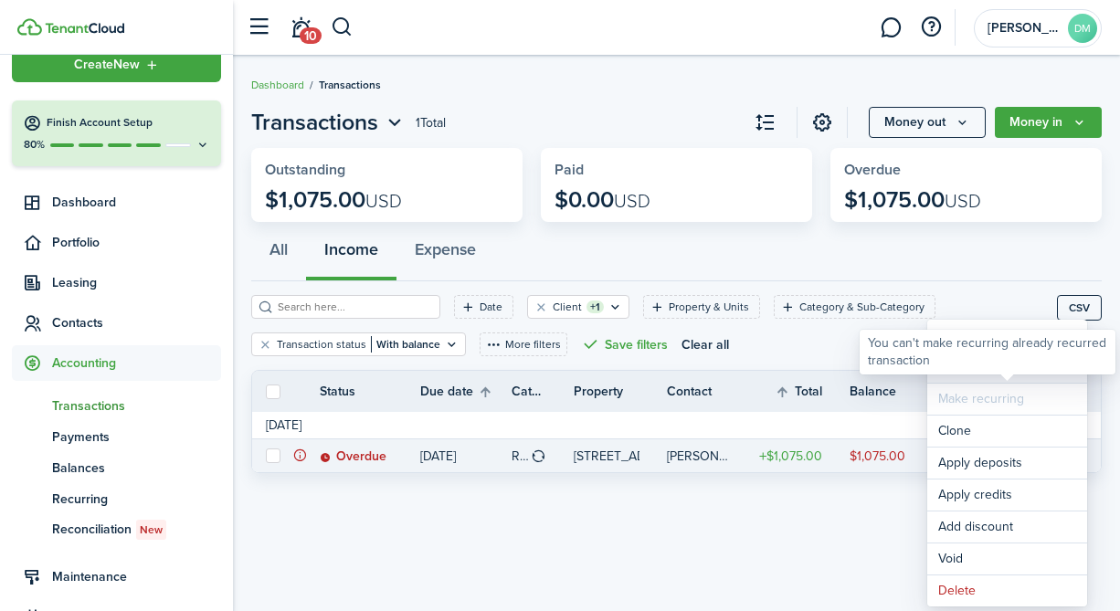
click at [963, 359] on div "You can't make recurring already recurred transaction" at bounding box center [987, 352] width 239 height 36
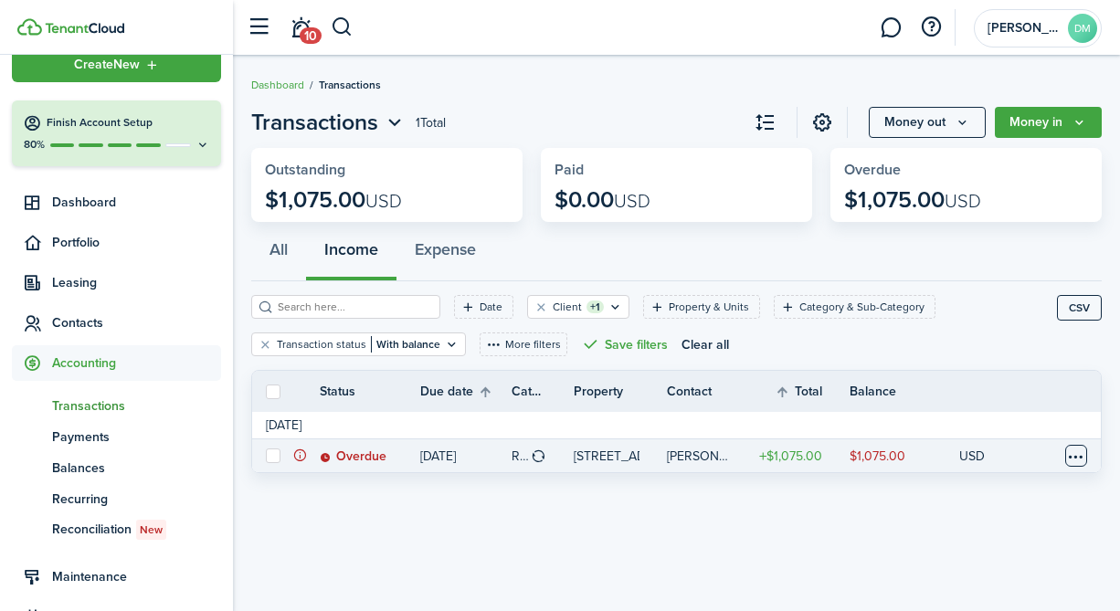
click at [1067, 452] on table-menu-btn-icon "Open menu" at bounding box center [1076, 456] width 22 height 22
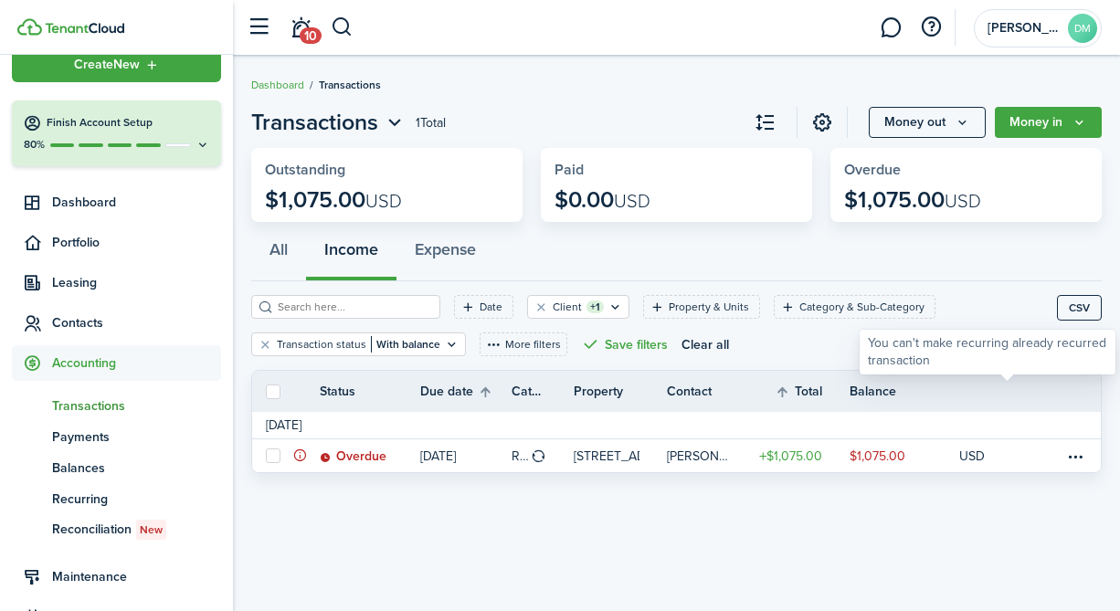
click at [988, 366] on div "You can't make recurring already recurred transaction" at bounding box center [987, 352] width 239 height 36
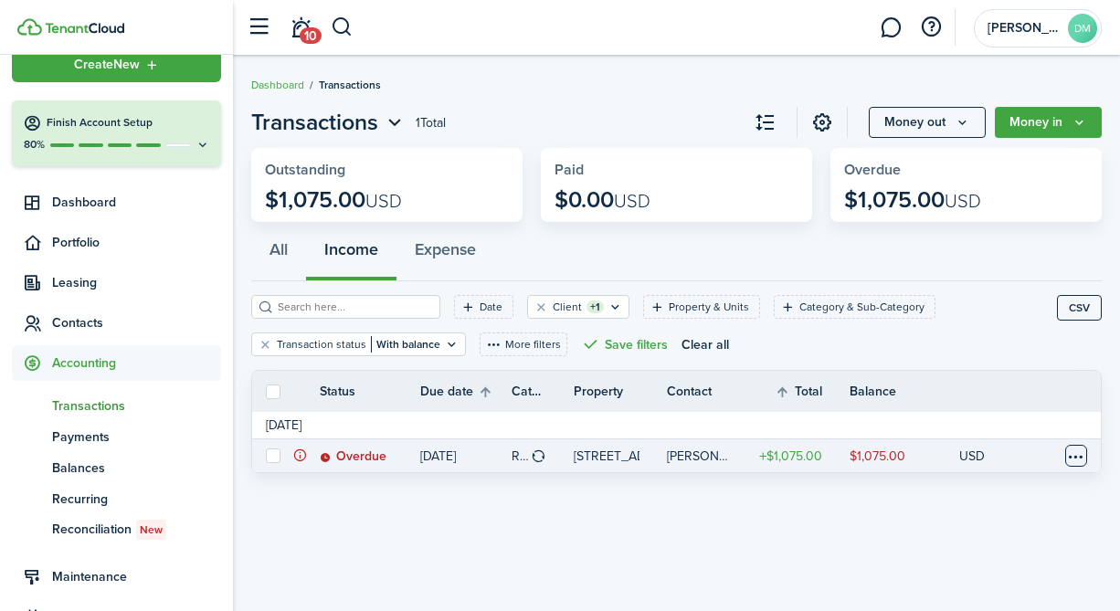
click at [1084, 460] on table-menu-btn-icon "Open menu" at bounding box center [1076, 456] width 22 height 22
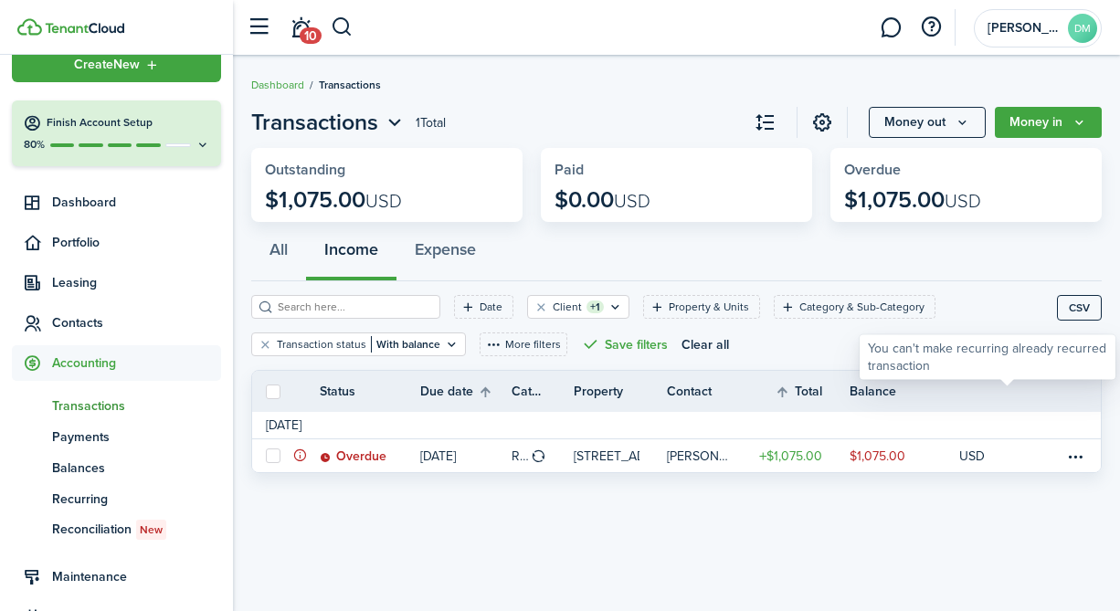
click at [983, 366] on div "You can't make recurring already recurred transaction" at bounding box center [987, 357] width 239 height 36
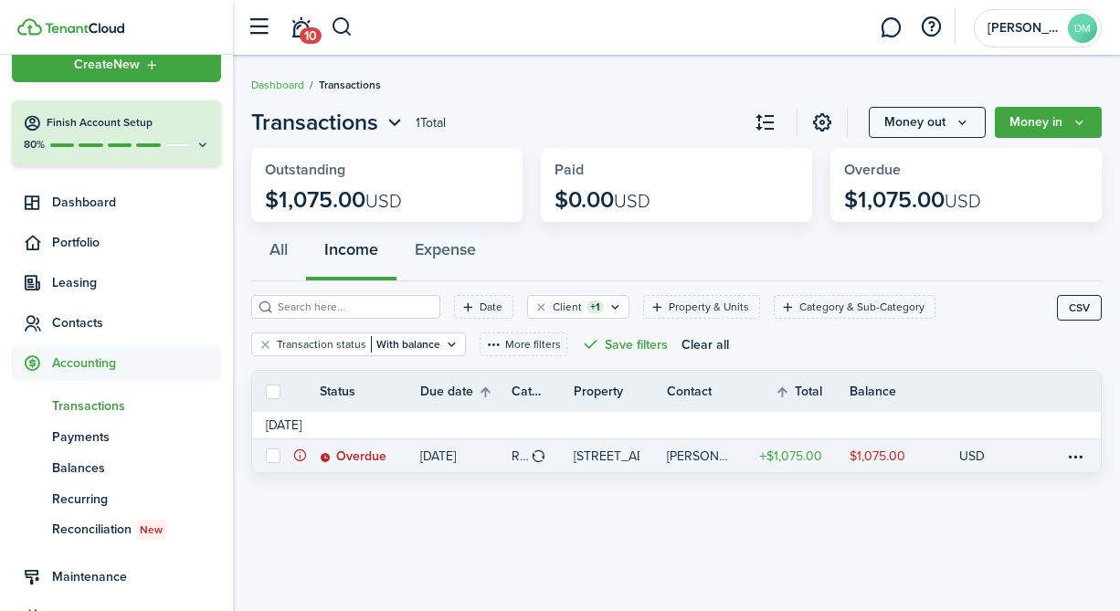
click at [271, 458] on label at bounding box center [273, 455] width 15 height 15
click at [266, 457] on input "checkbox" at bounding box center [265, 456] width 1 height 1
checkbox input "true"
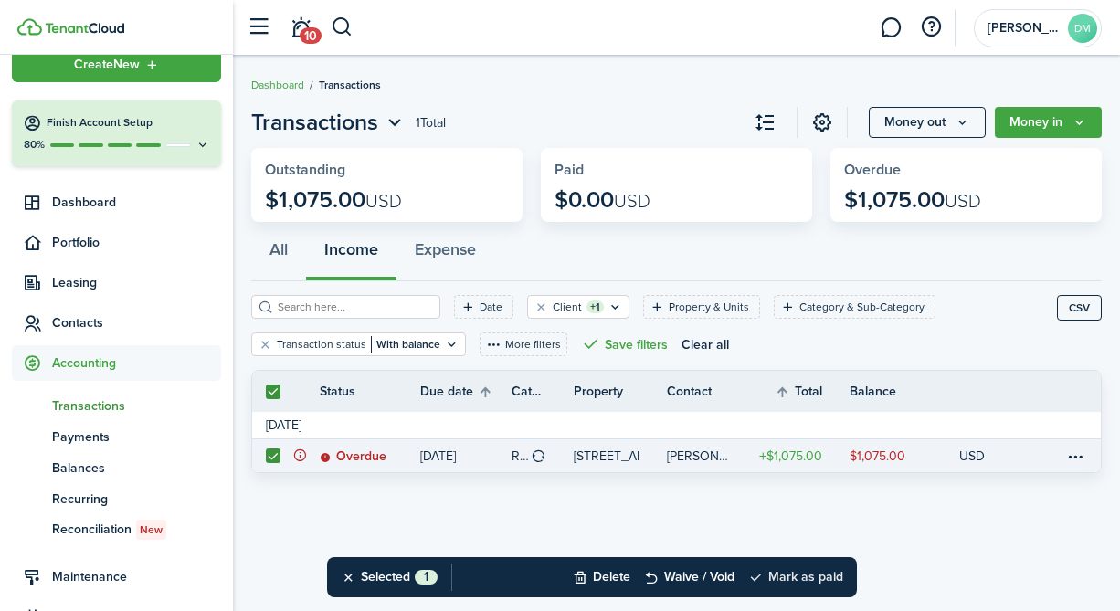
click at [799, 575] on button "Mark as paid" at bounding box center [795, 577] width 95 height 40
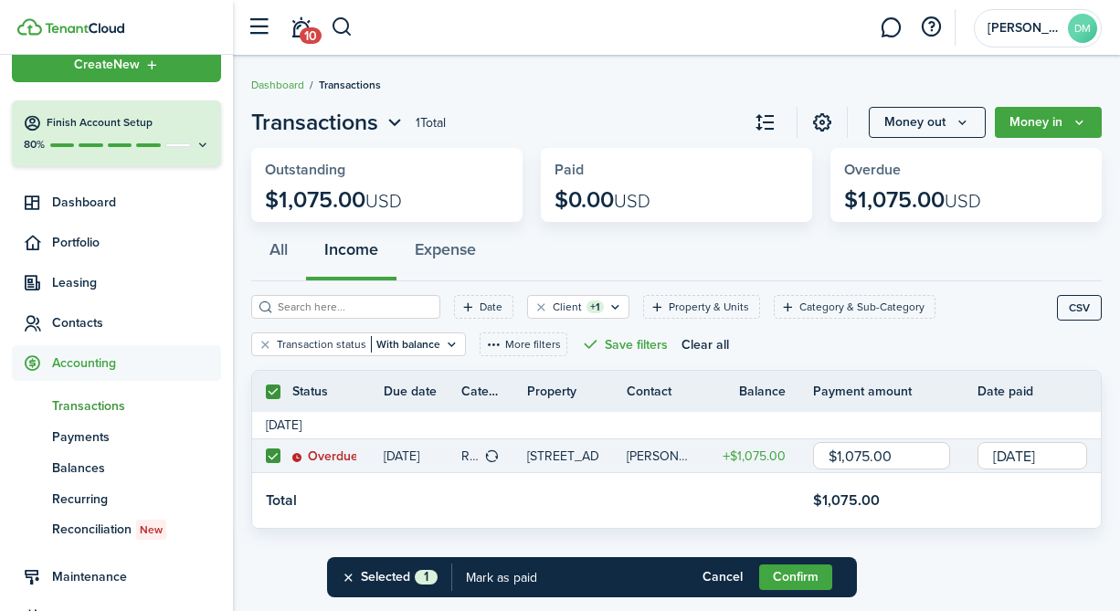
click at [1041, 452] on input "[DATE]" at bounding box center [1032, 455] width 110 height 27
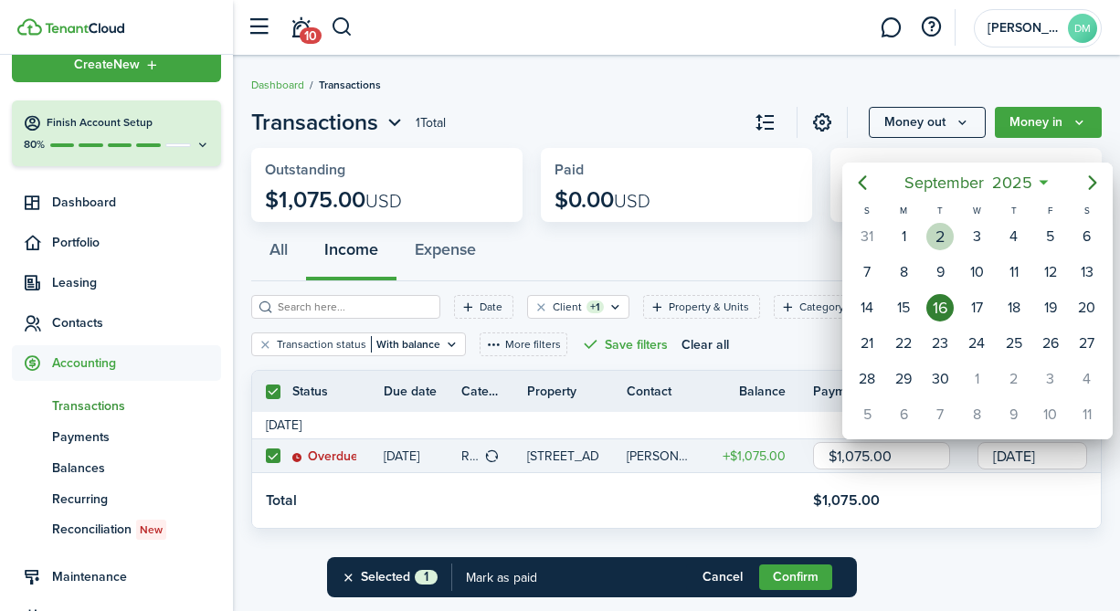
click at [953, 244] on div "2" at bounding box center [939, 236] width 37 height 35
type input "09/02/2025"
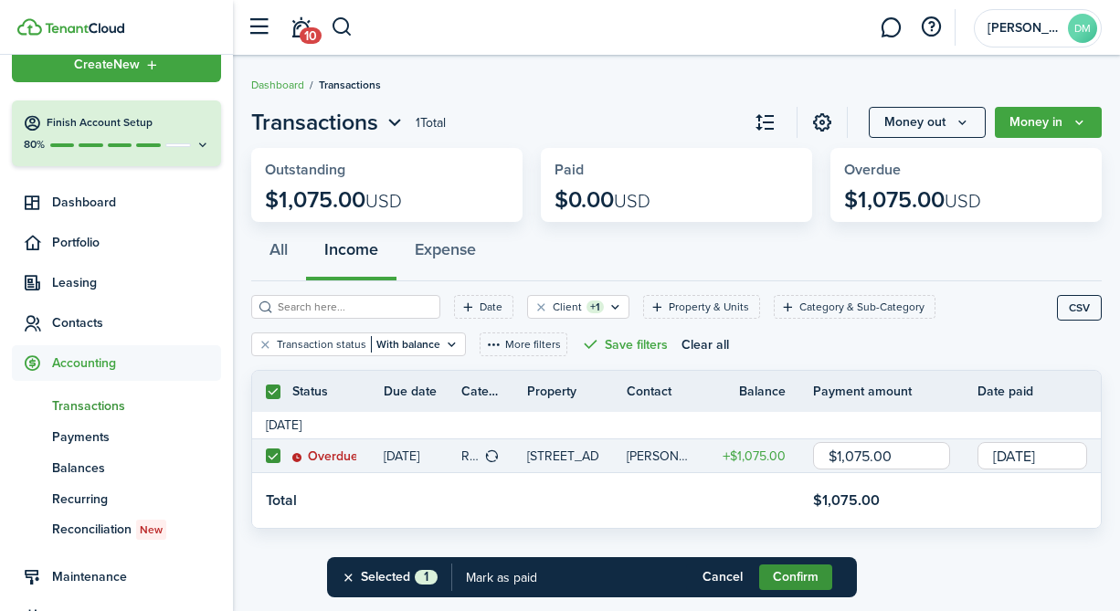
click at [802, 581] on button "Confirm" at bounding box center [795, 577] width 73 height 26
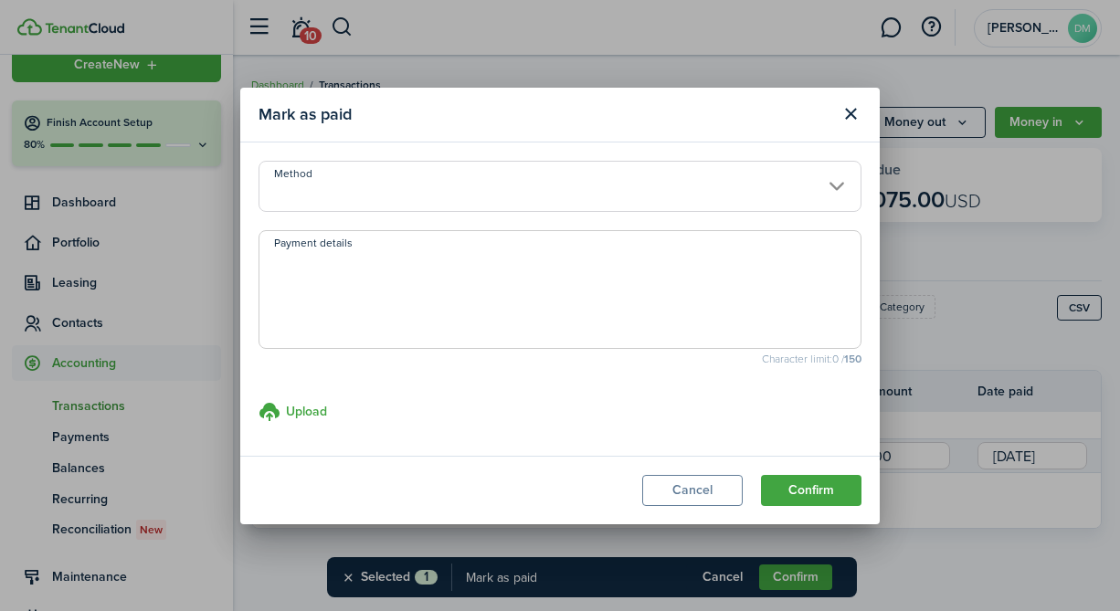
click at [481, 195] on input "Method" at bounding box center [559, 186] width 603 height 51
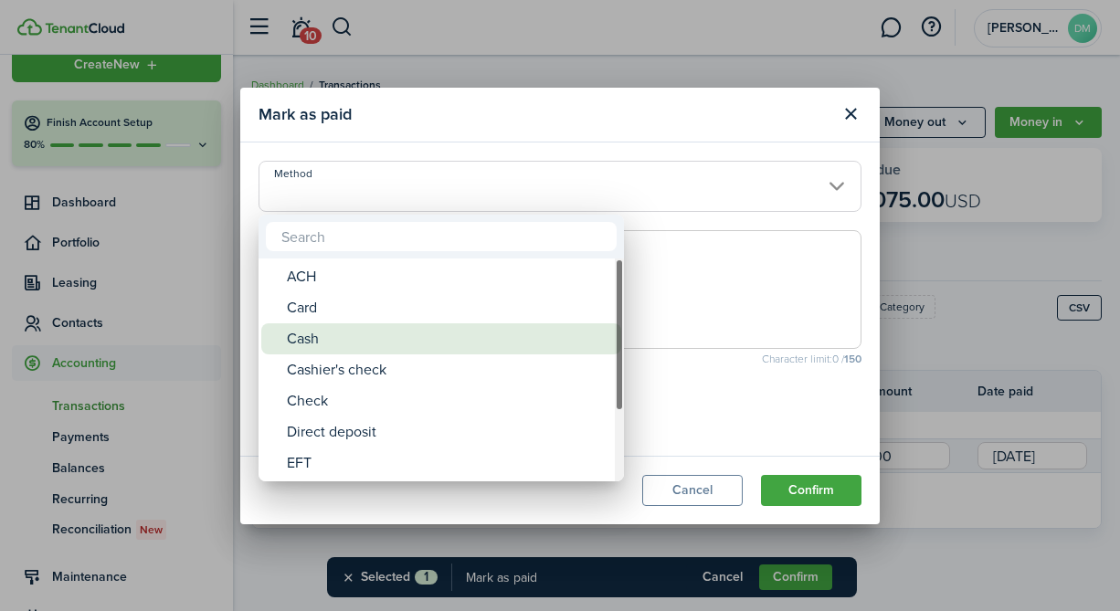
click at [335, 335] on div "Cash" at bounding box center [448, 338] width 323 height 31
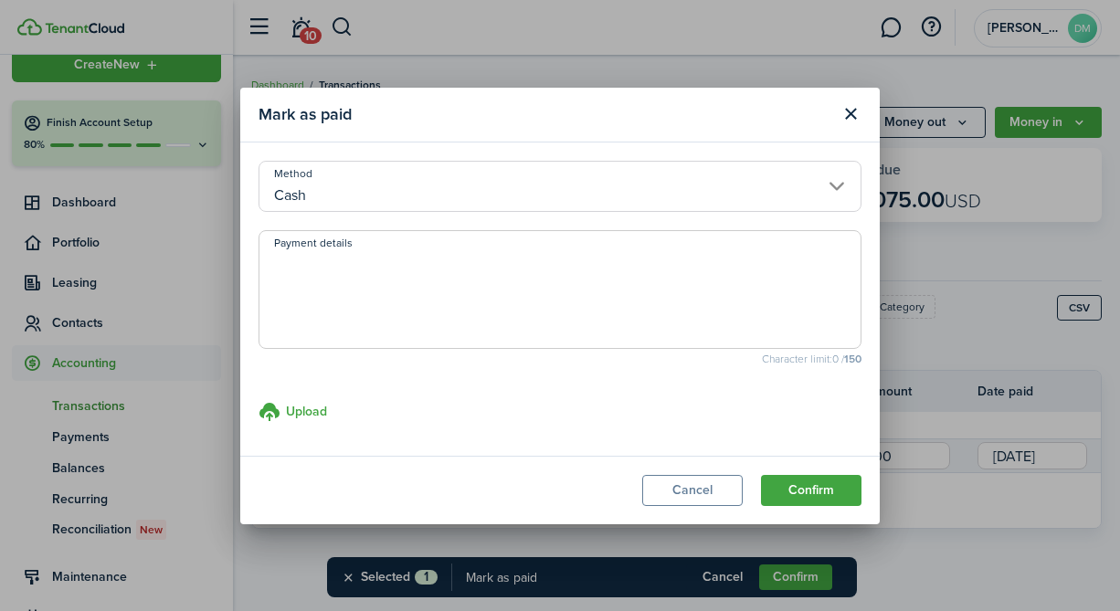
click at [356, 194] on input "Cash" at bounding box center [559, 186] width 603 height 51
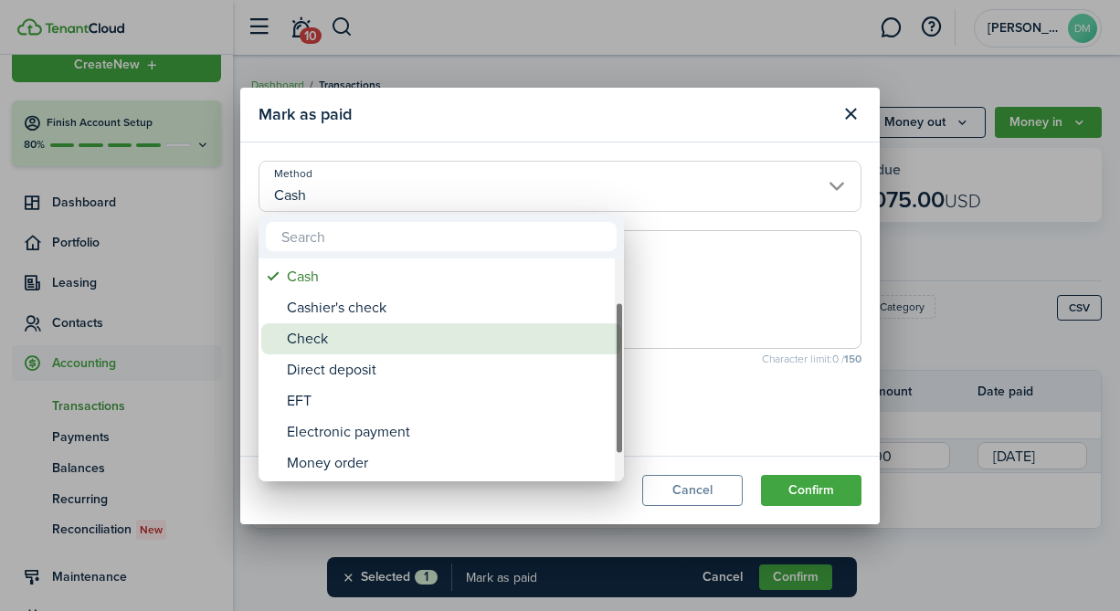
click at [334, 332] on div "Check" at bounding box center [448, 338] width 323 height 31
type input "Check"
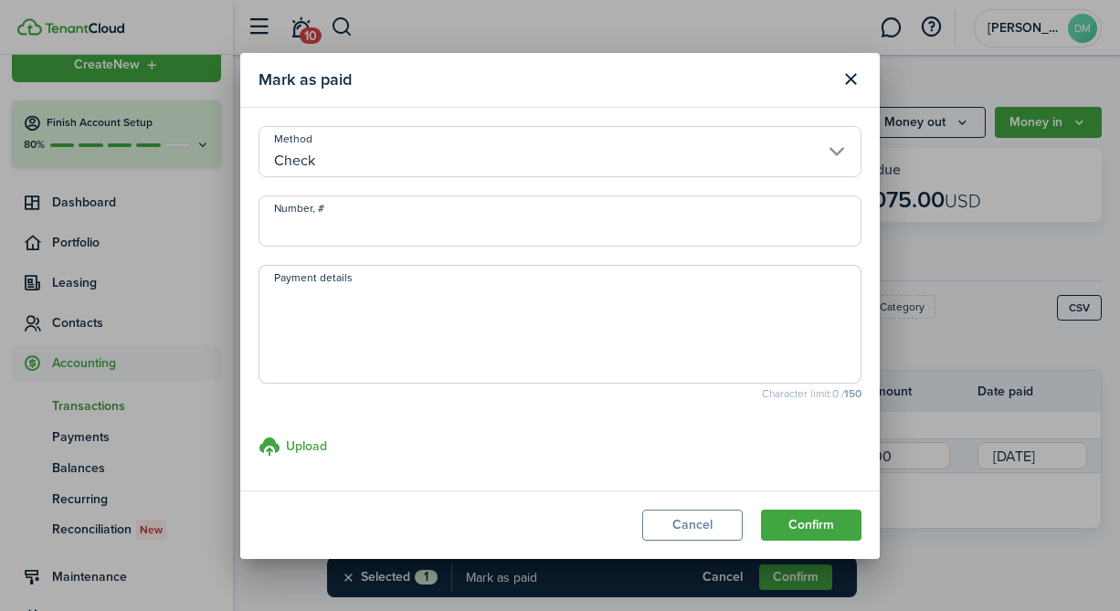
click at [363, 212] on input "Number, #" at bounding box center [559, 220] width 603 height 51
click at [353, 281] on span at bounding box center [559, 324] width 603 height 119
click at [347, 303] on textarea "Payment details" at bounding box center [559, 330] width 601 height 88
paste textarea "M&T 213"
type textarea "M&T 213"
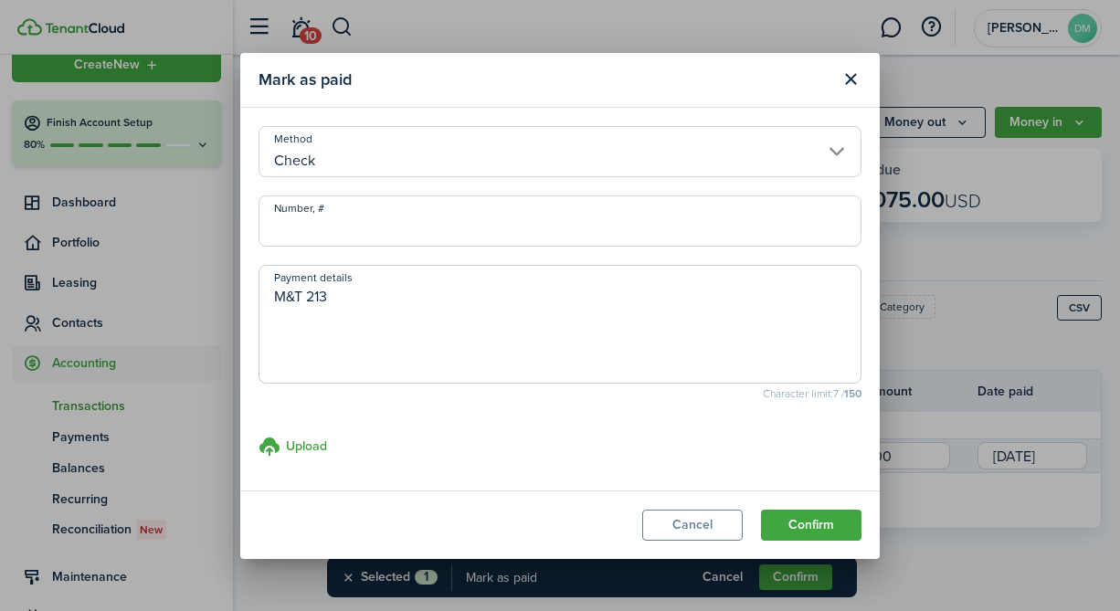
click at [335, 245] on input "Number, #" at bounding box center [559, 220] width 603 height 51
type input "213"
click at [803, 518] on button "Confirm" at bounding box center [811, 525] width 100 height 31
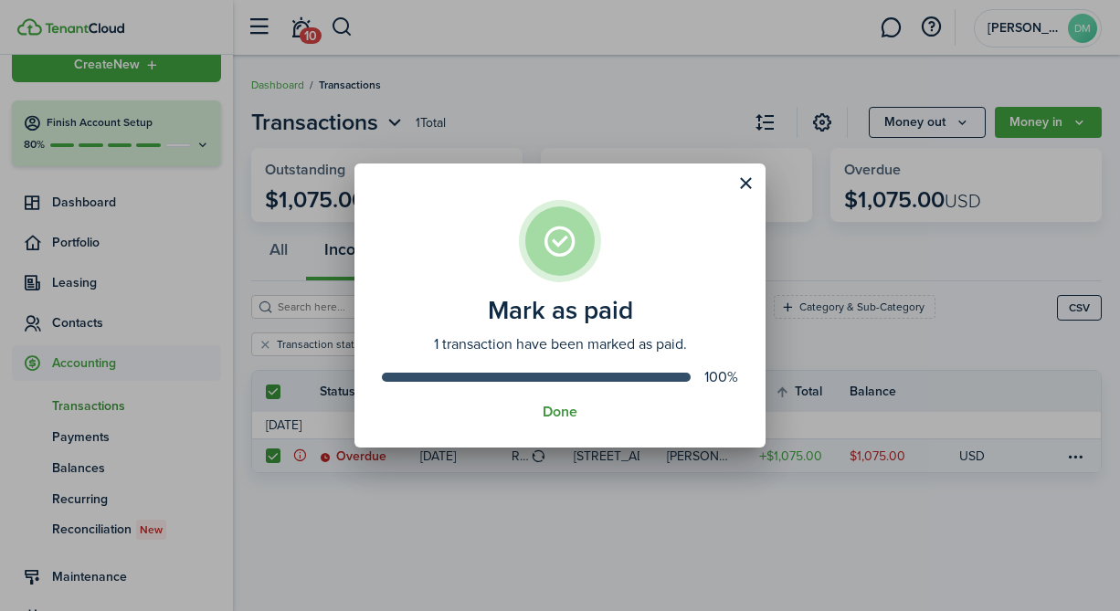
click at [564, 407] on button "Done" at bounding box center [559, 412] width 35 height 16
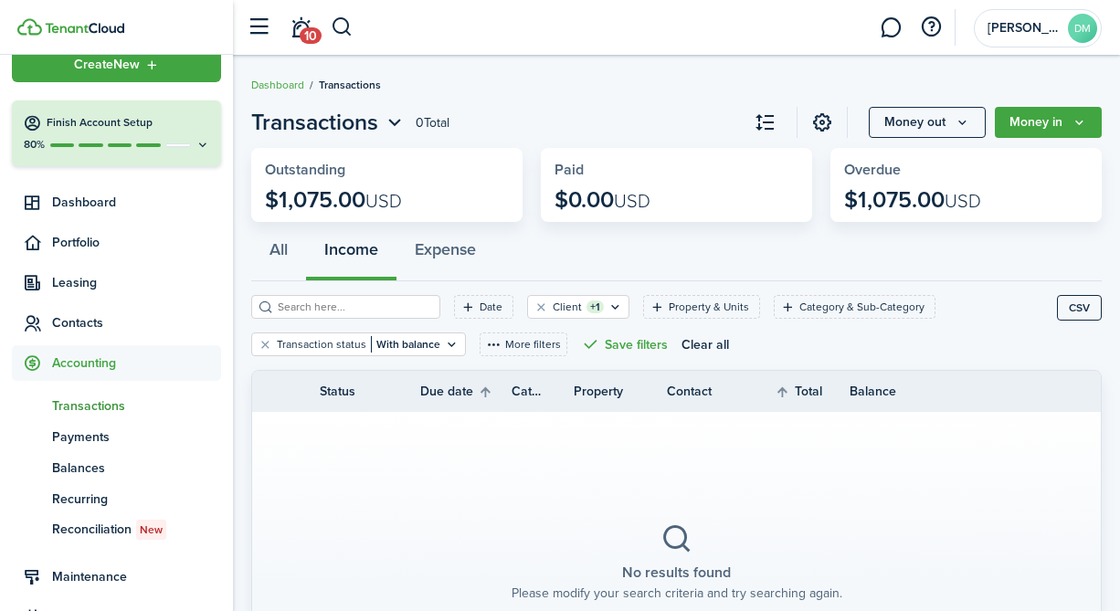
click at [342, 89] on span "Transactions" at bounding box center [350, 85] width 62 height 16
click at [95, 323] on span "Contacts" at bounding box center [136, 322] width 169 height 19
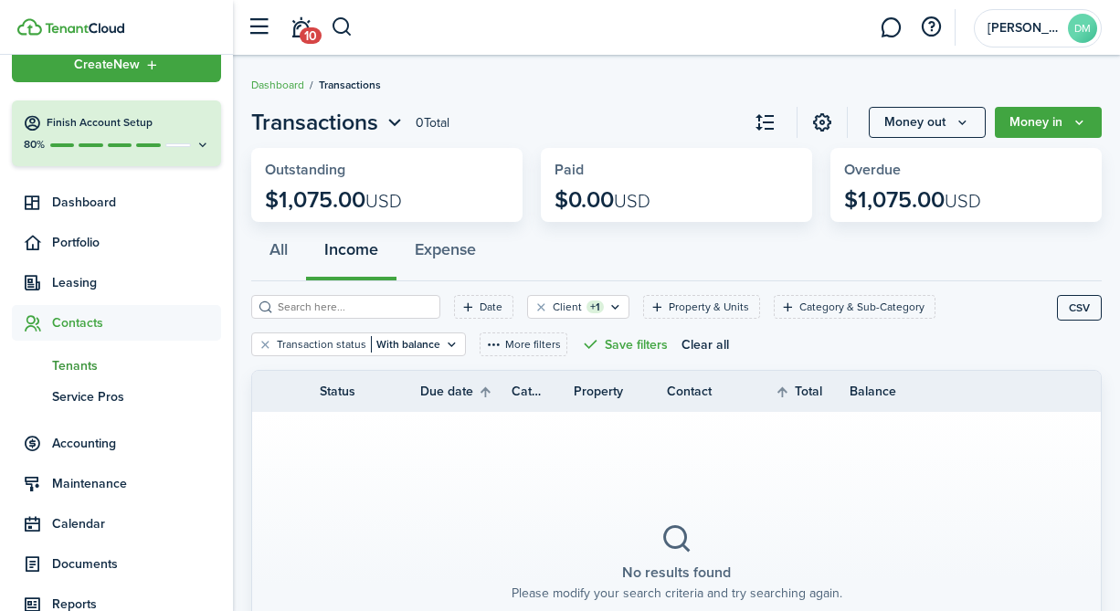
click at [84, 364] on span "Tenants" at bounding box center [136, 365] width 169 height 19
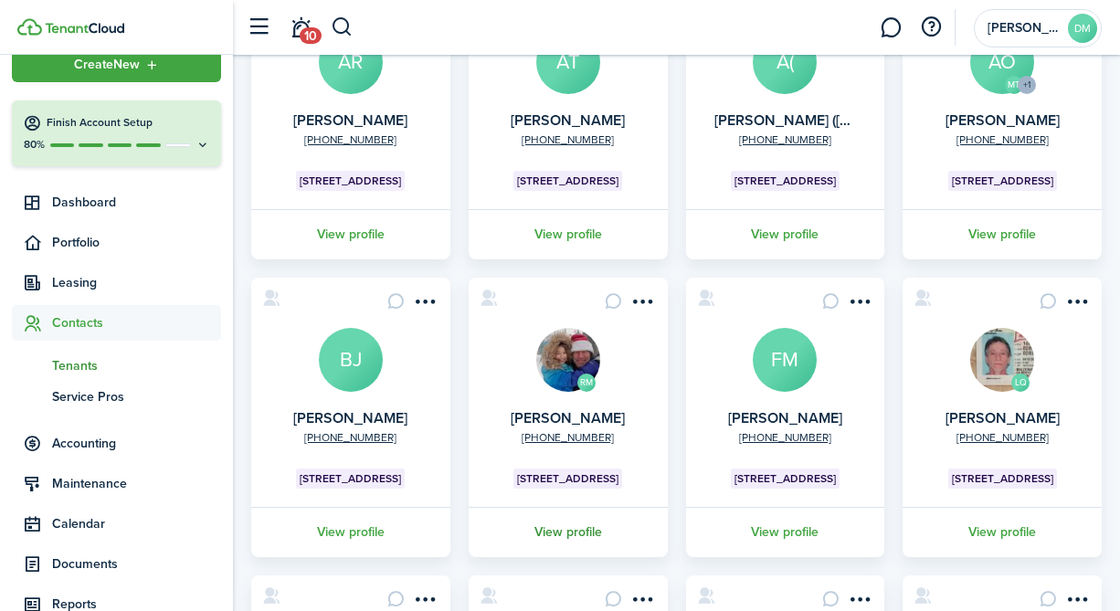
scroll to position [227, 0]
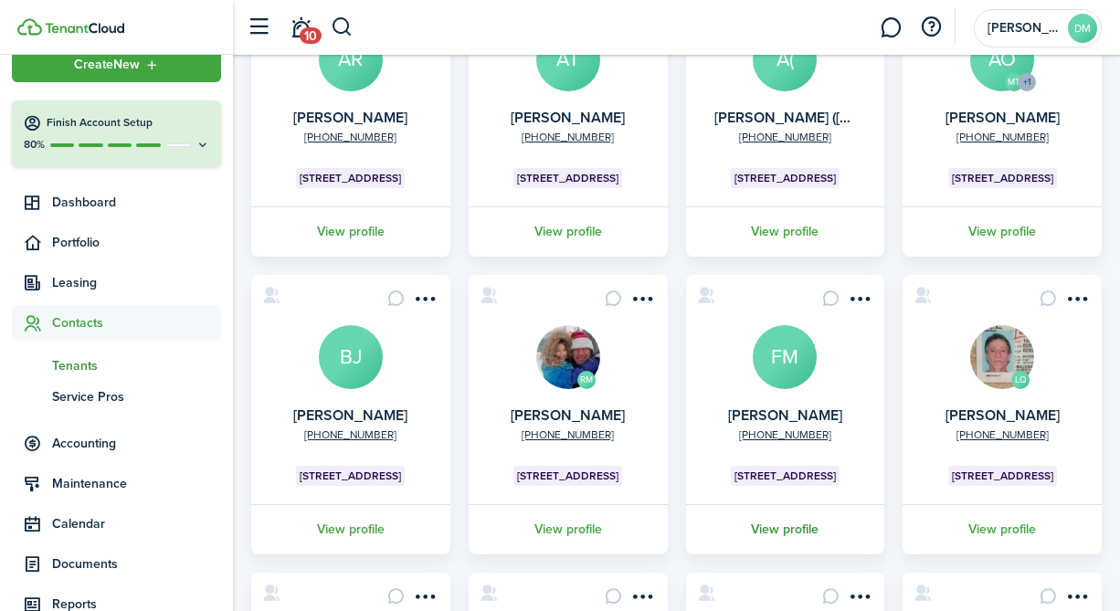
click at [784, 536] on link "View profile" at bounding box center [785, 529] width 205 height 50
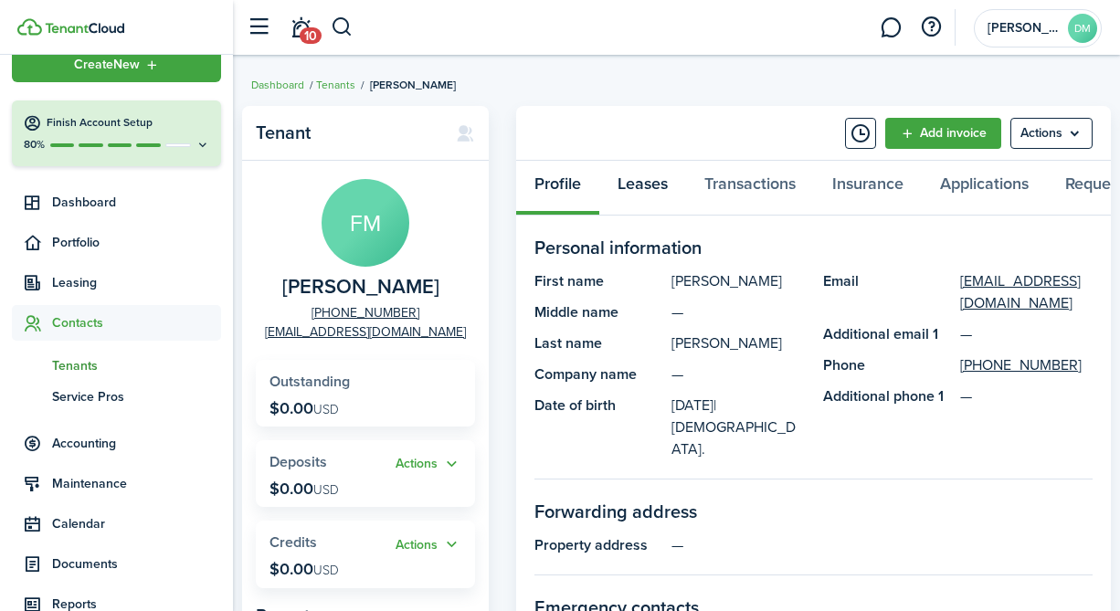
click at [660, 192] on link "Leases" at bounding box center [642, 188] width 87 height 55
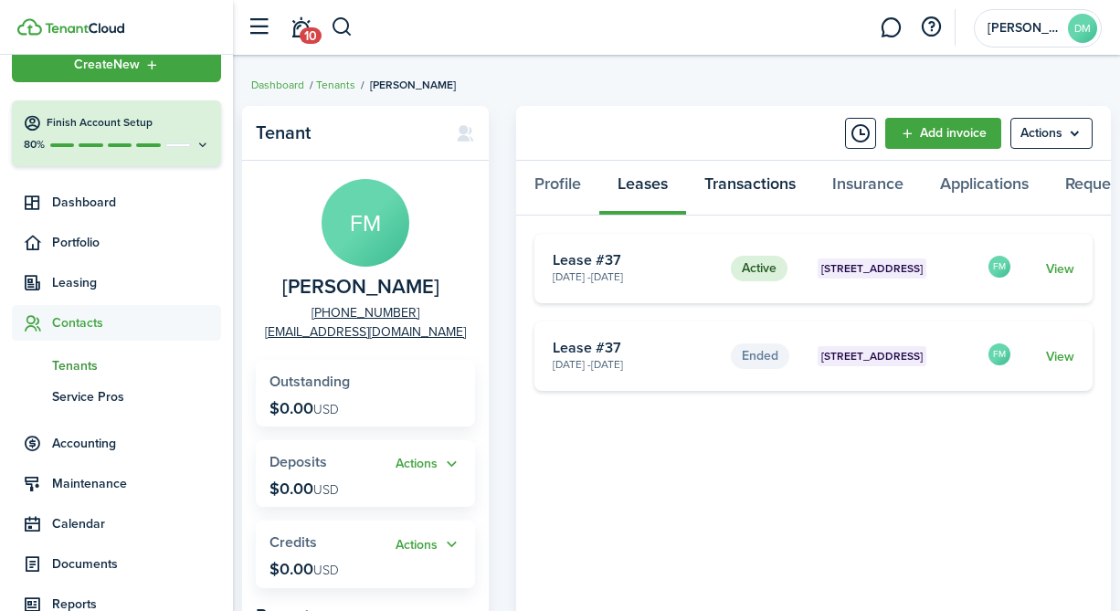
click at [731, 184] on link "Transactions" at bounding box center [750, 188] width 128 height 55
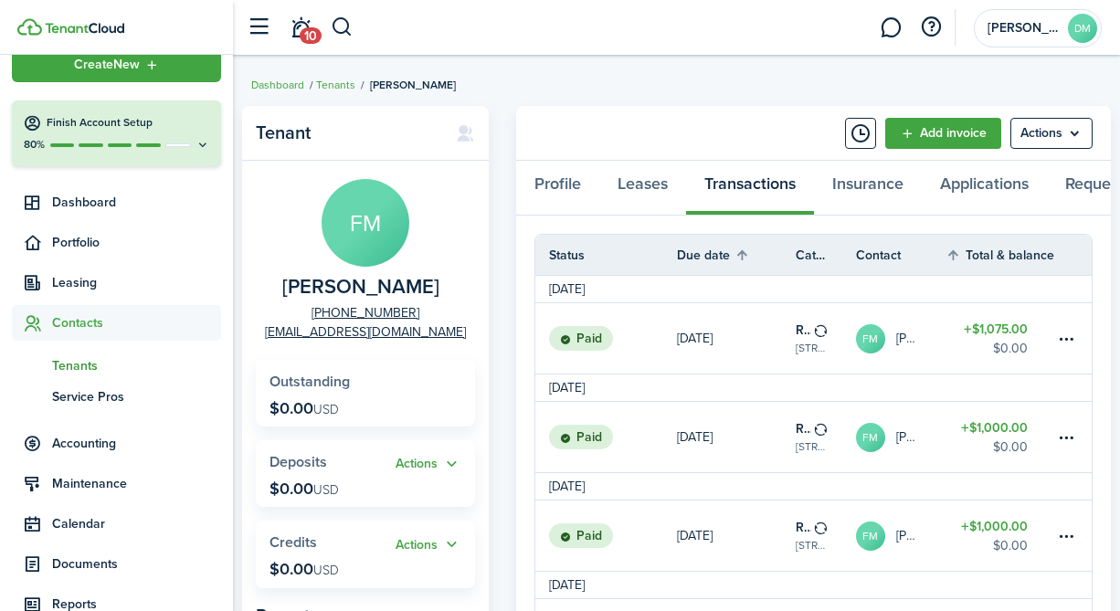
click at [95, 341] on ul "tn Tenants sp Service Pros" at bounding box center [116, 381] width 209 height 80
click at [72, 370] on span "Tenants" at bounding box center [136, 365] width 169 height 19
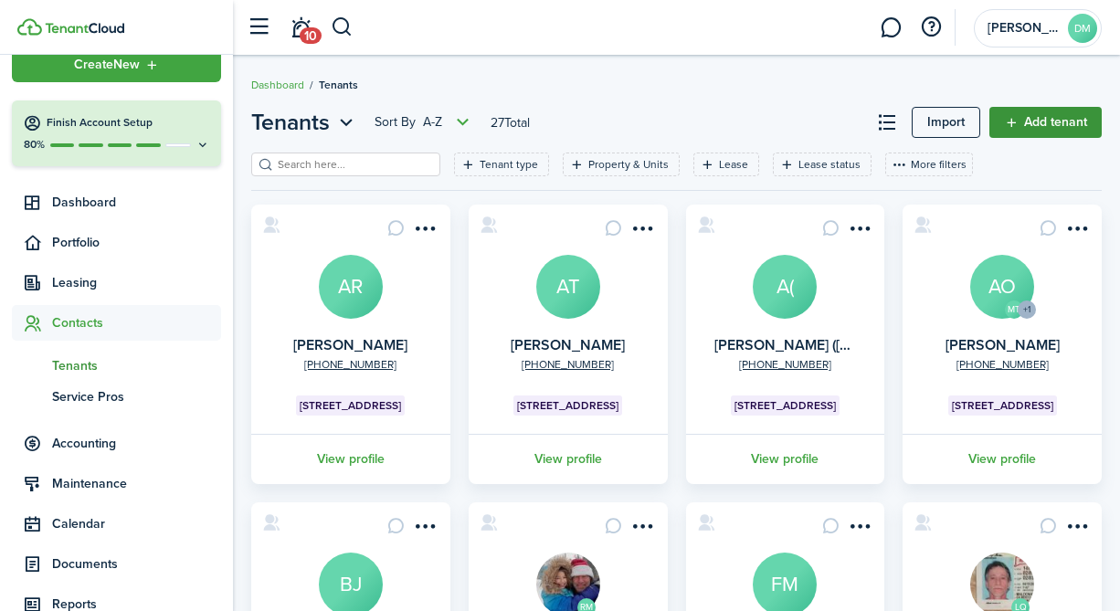
click at [1100, 121] on link "Add tenant" at bounding box center [1045, 122] width 112 height 31
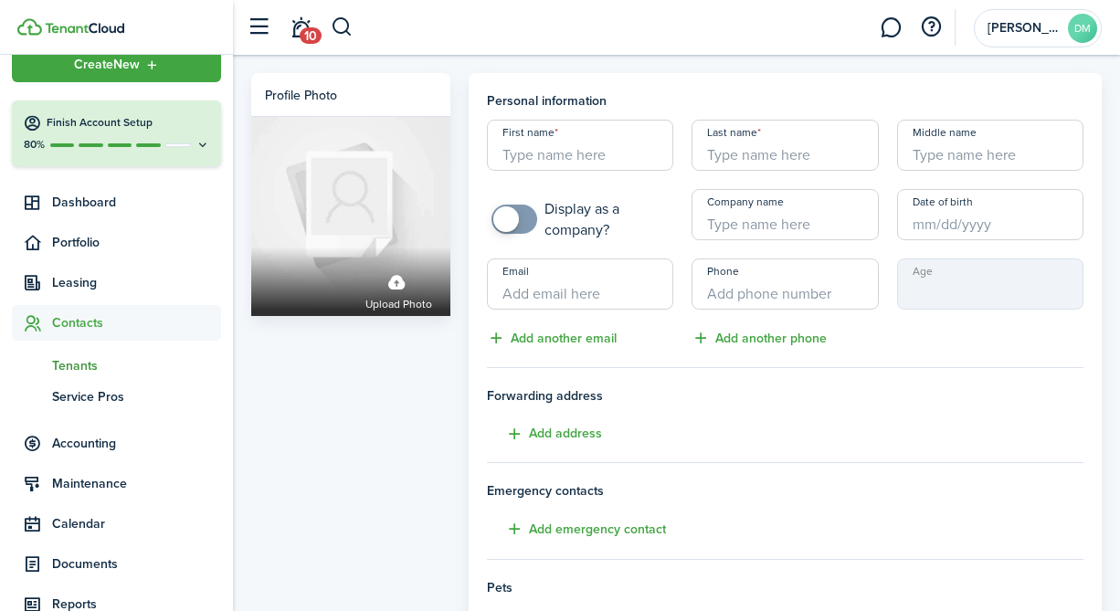
click at [576, 149] on input "First name" at bounding box center [580, 145] width 186 height 51
type input "Daniela"
click at [812, 142] on input "Last name" at bounding box center [784, 145] width 186 height 51
paste input "Rivera-Diaz, Daniela N - 3S"
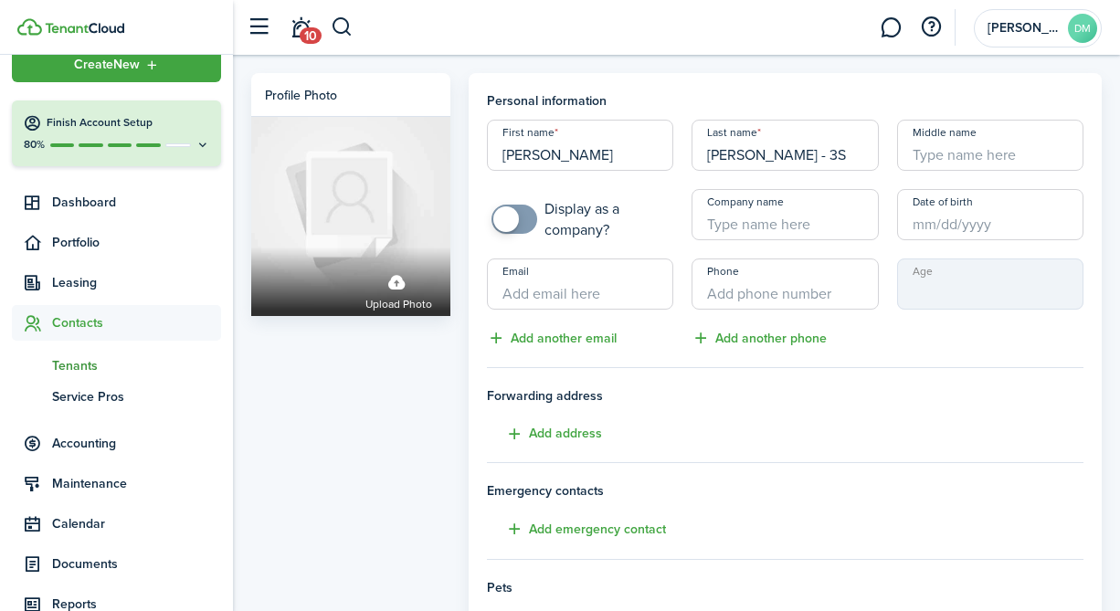
drag, startPoint x: 764, startPoint y: 158, endPoint x: 879, endPoint y: 155, distance: 115.1
click at [880, 156] on div "Last name Rivera-Diaz, Daniela N - 3S" at bounding box center [784, 145] width 205 height 51
click at [716, 148] on input "Rivera-Diaz" at bounding box center [784, 145] width 186 height 51
type input "Rivera-Diaz"
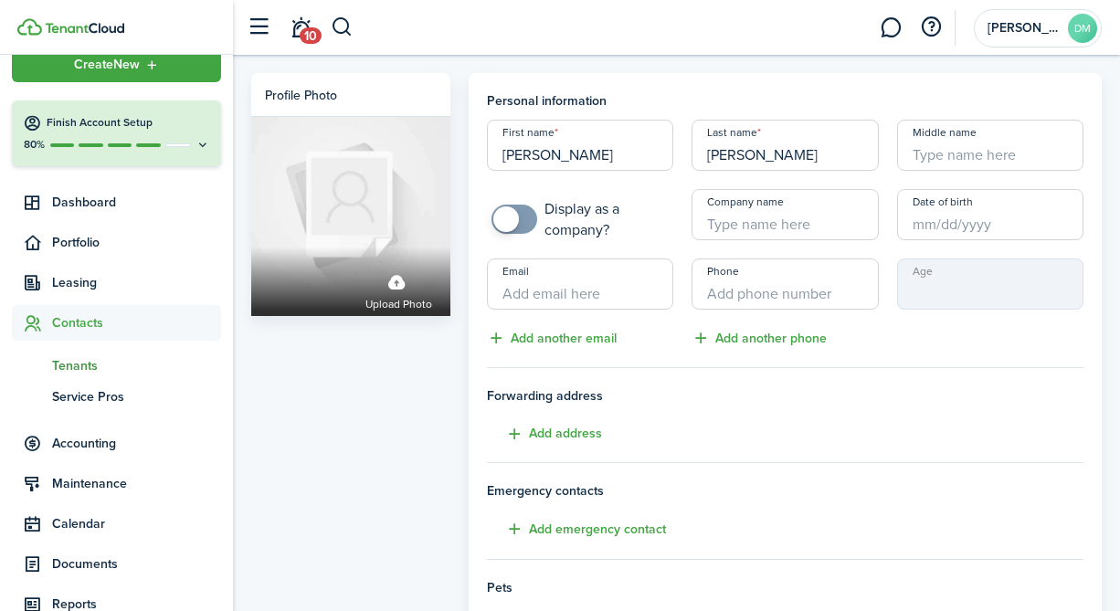
scroll to position [388, 0]
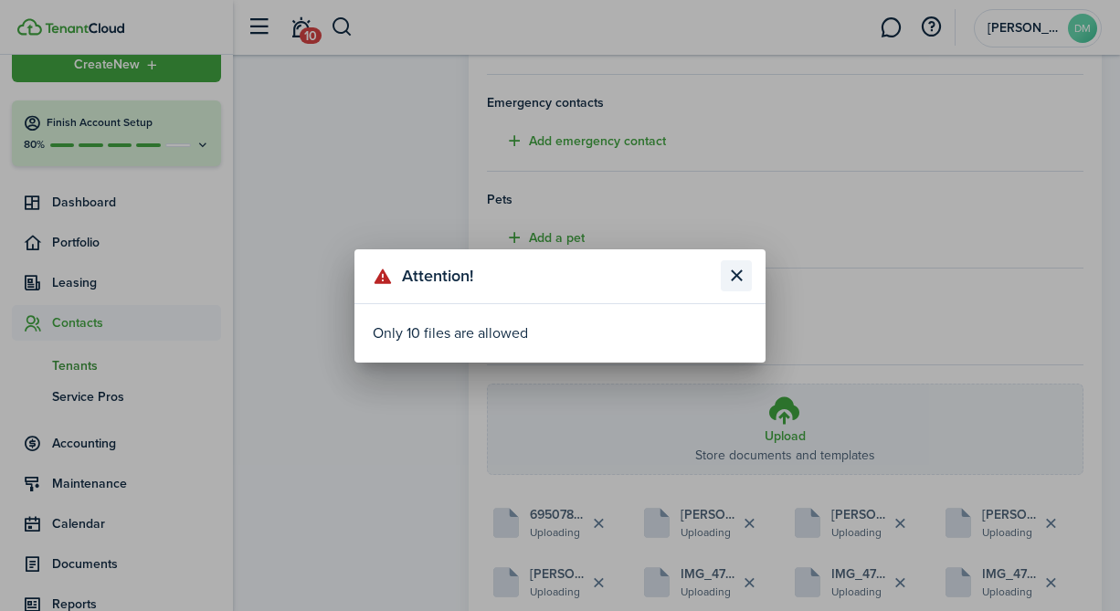
click at [727, 279] on button "Close modal" at bounding box center [736, 275] width 31 height 31
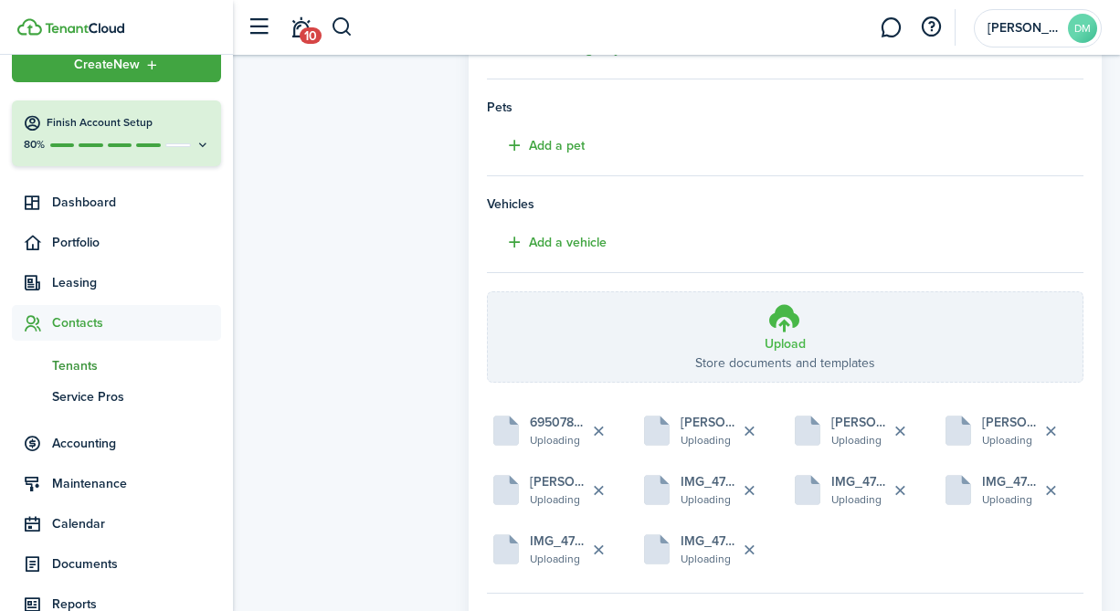
scroll to position [580, 0]
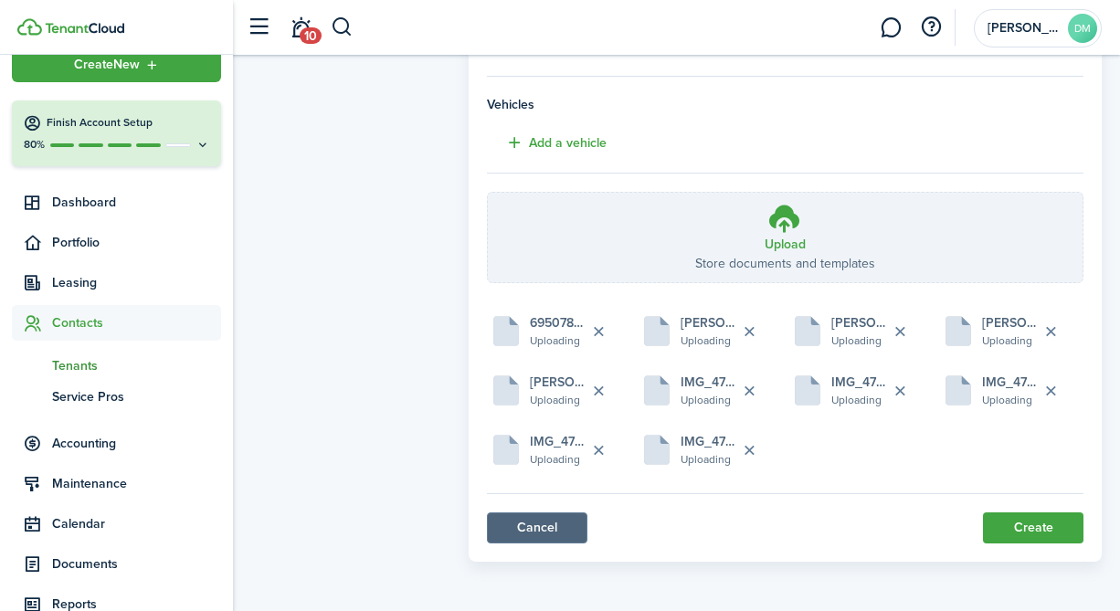
click at [571, 522] on link "Cancel" at bounding box center [537, 527] width 100 height 31
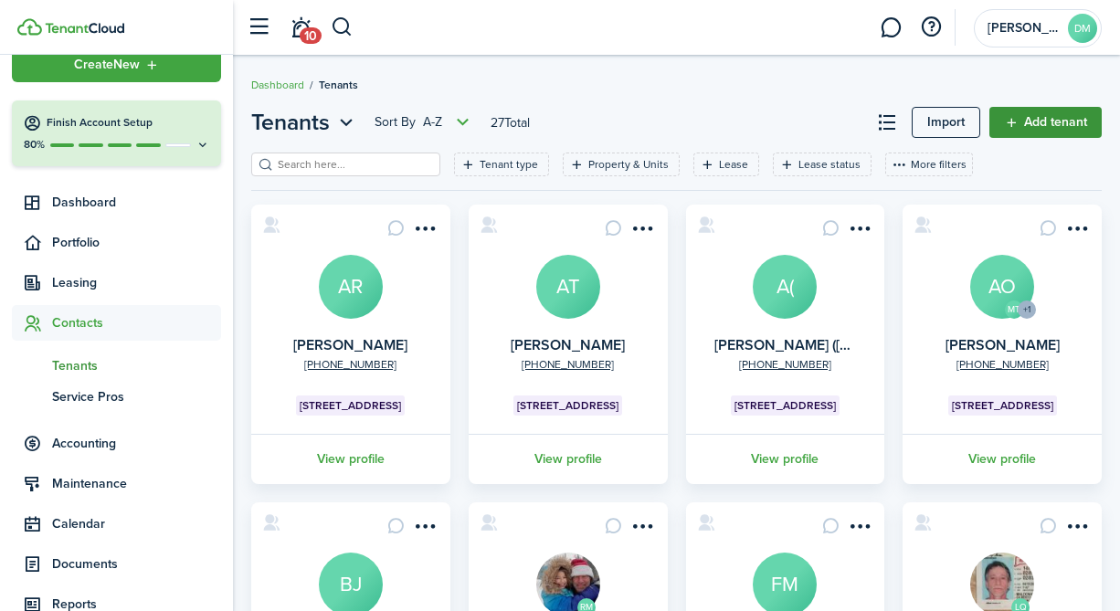
click at [1069, 124] on link "Add tenant" at bounding box center [1045, 122] width 112 height 31
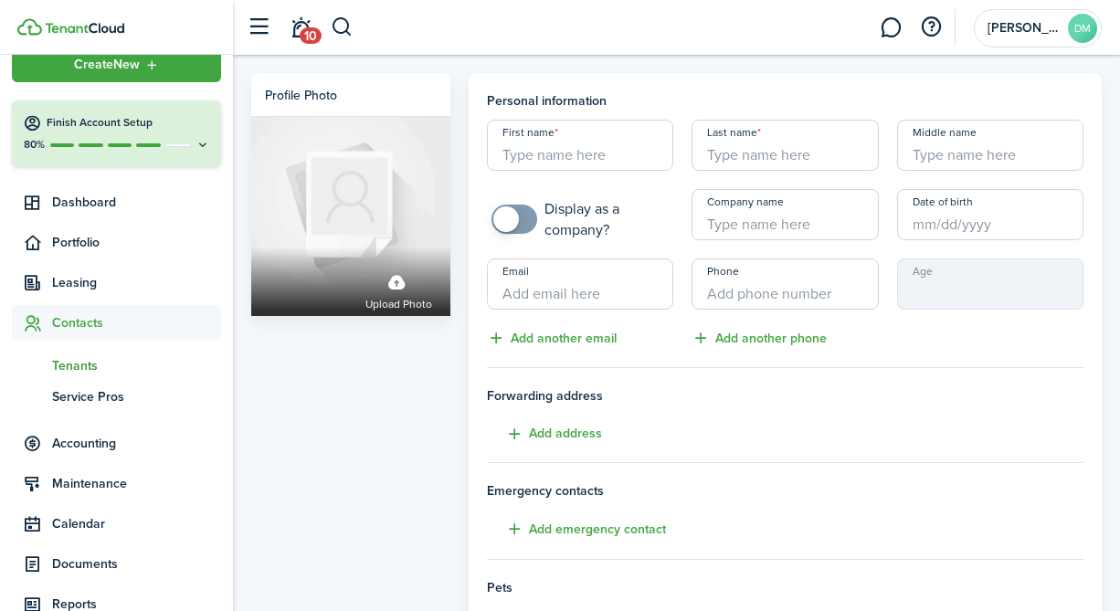
click at [713, 149] on input "Last name" at bounding box center [784, 145] width 186 height 51
paste input "Rivera-Diaz, Daniela N - 3S"
drag, startPoint x: 766, startPoint y: 162, endPoint x: 976, endPoint y: 152, distance: 210.3
click at [977, 153] on div "First name Last name Rivera-Diaz, Daniela N - 3S Middle name Display as a compa…" at bounding box center [785, 234] width 615 height 229
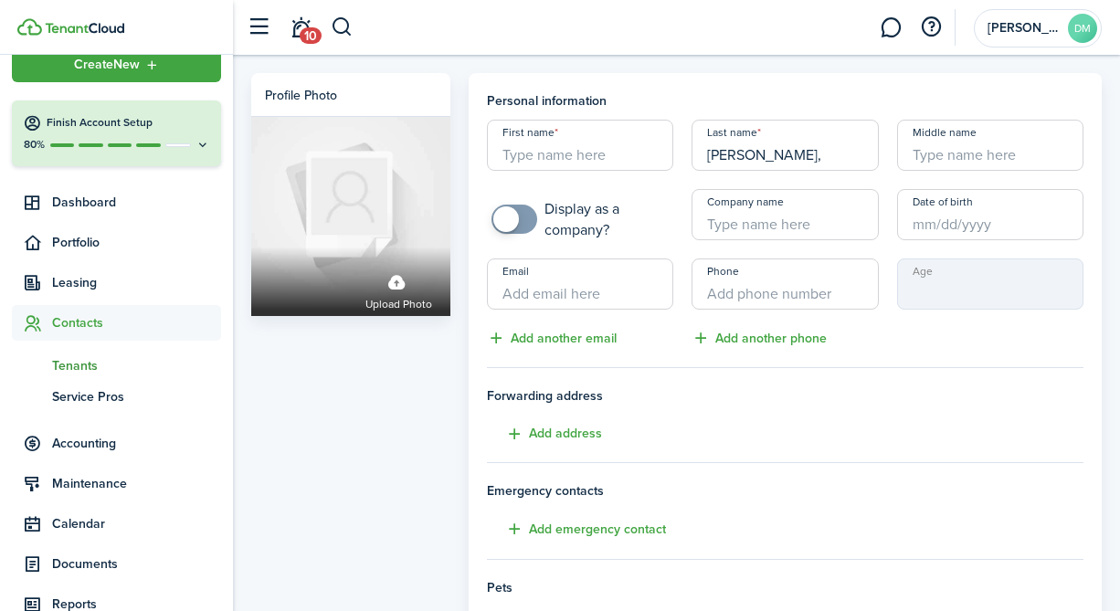
scroll to position [0, 0]
click at [721, 161] on input "Rivera-Diaz" at bounding box center [784, 145] width 186 height 51
type input "Rivera-Diaz"
click at [630, 150] on input "First name" at bounding box center [580, 145] width 186 height 51
type input "Daniela"
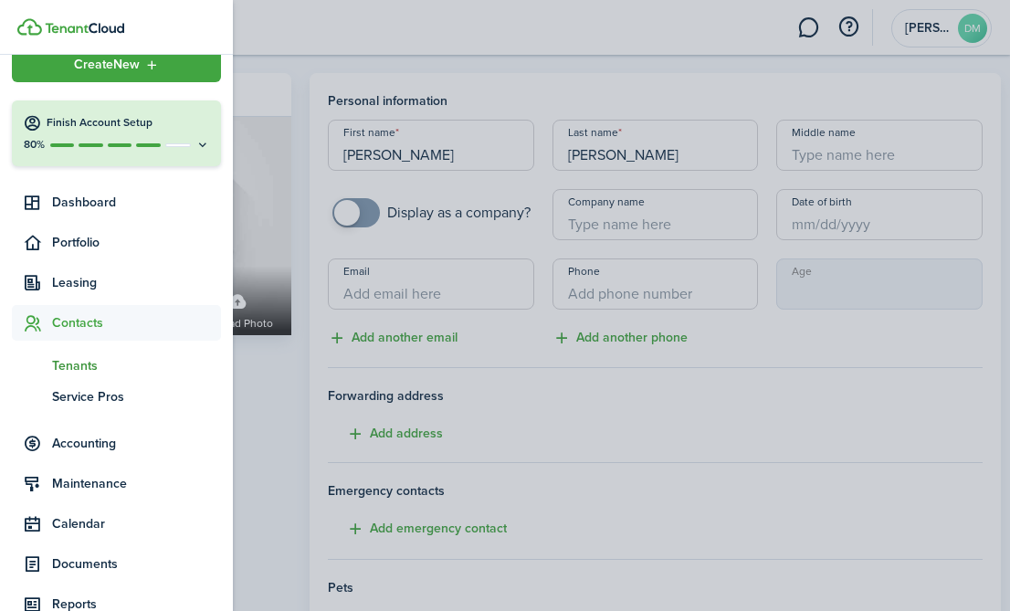
click at [714, 379] on container-opacity at bounding box center [505, 305] width 1010 height 611
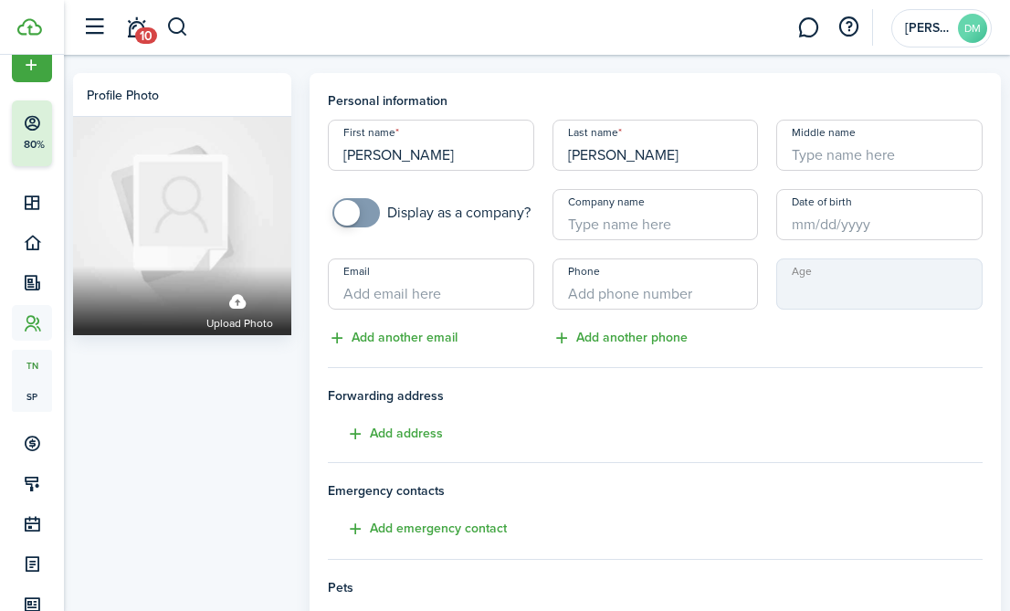
click at [823, 218] on input "Date of birth" at bounding box center [879, 214] width 206 height 51
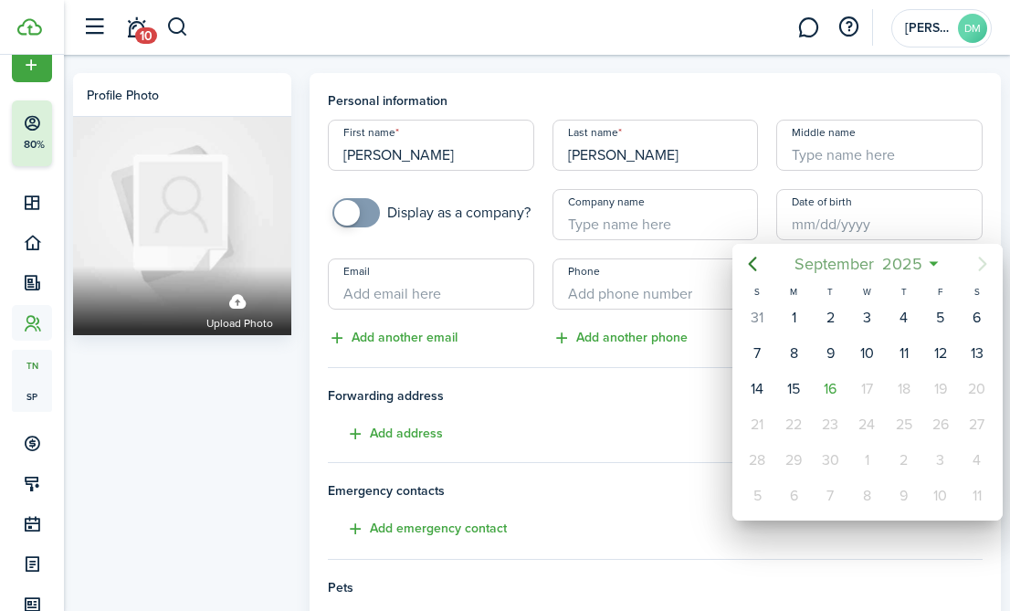
click at [861, 264] on span "September" at bounding box center [834, 263] width 88 height 33
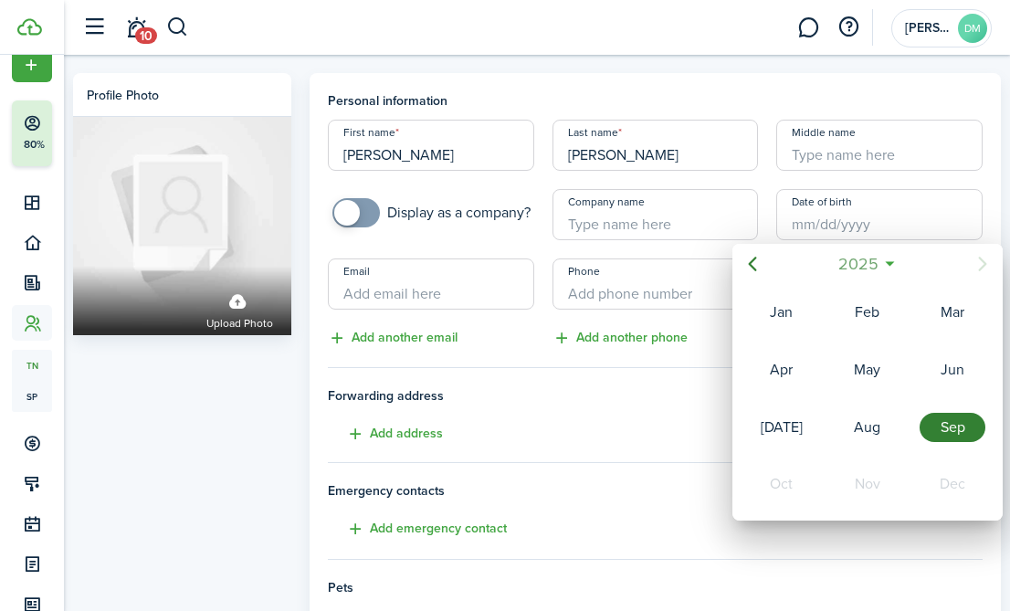
click at [861, 265] on span "2025" at bounding box center [858, 263] width 48 height 33
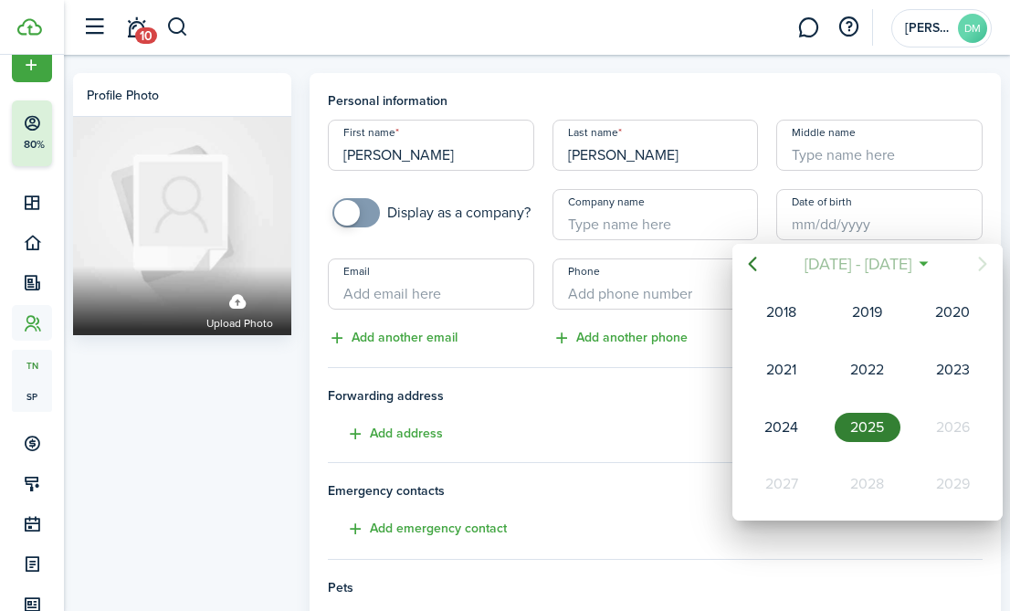
click at [861, 265] on span "[DATE] - [DATE]" at bounding box center [858, 263] width 115 height 33
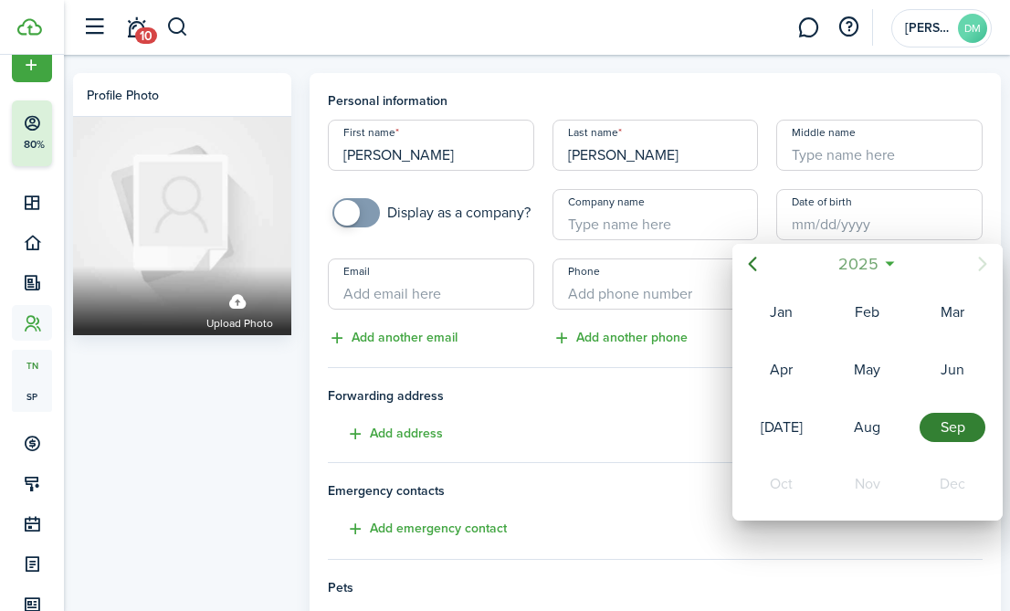
click at [861, 265] on span "2025" at bounding box center [858, 263] width 48 height 33
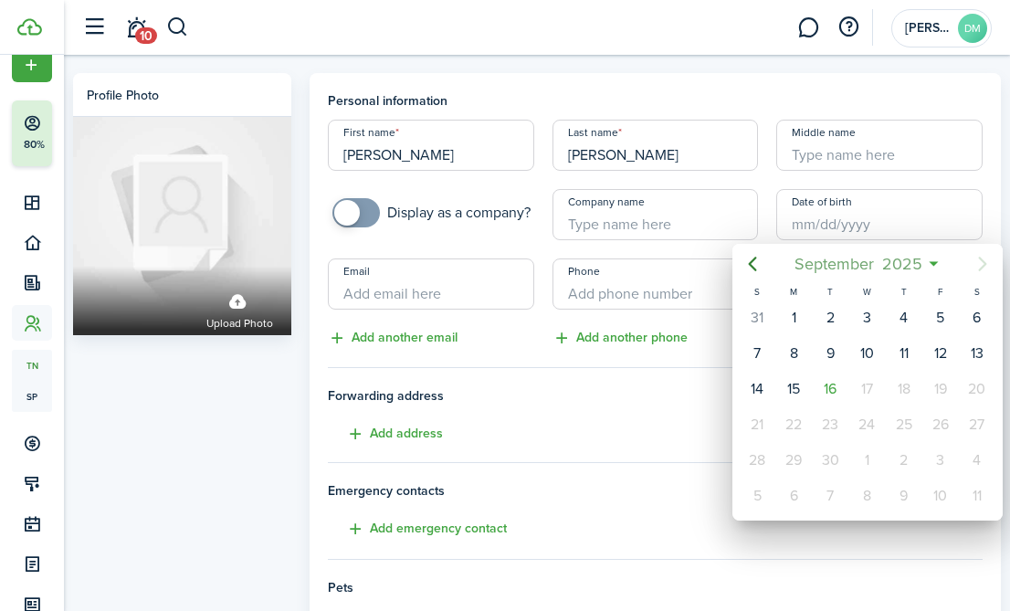
click at [861, 265] on span "September" at bounding box center [834, 263] width 88 height 33
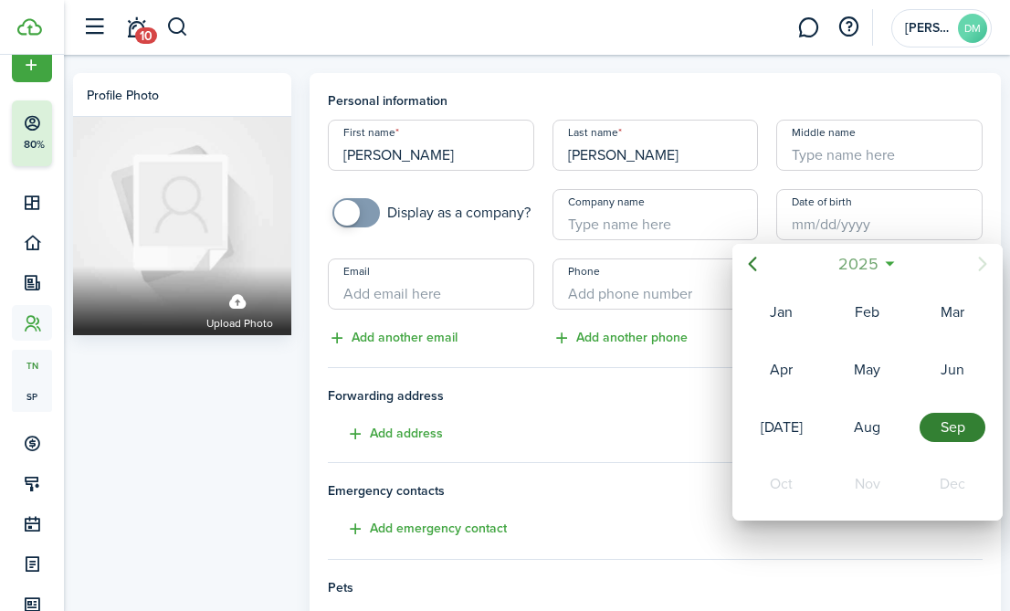
click at [861, 265] on span "2025" at bounding box center [858, 263] width 48 height 33
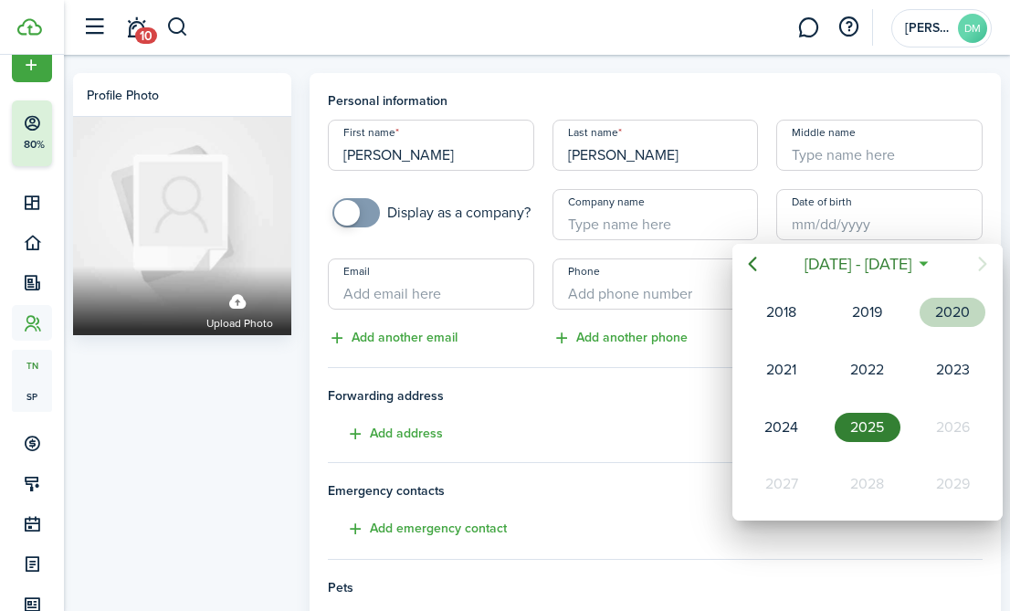
click at [939, 301] on div "2020" at bounding box center [953, 312] width 66 height 29
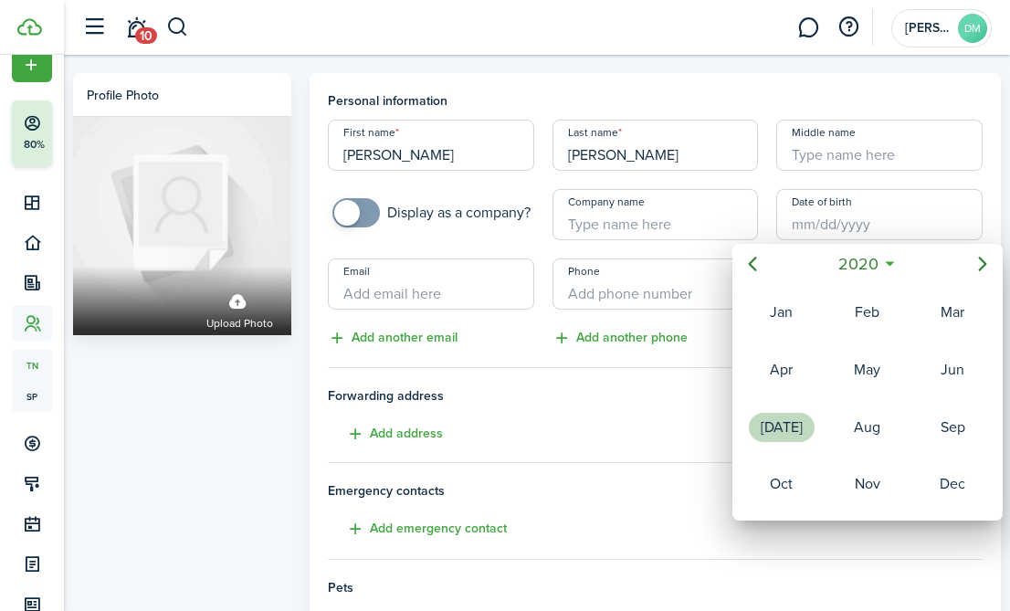
click at [795, 436] on div "[DATE]" at bounding box center [782, 427] width 66 height 29
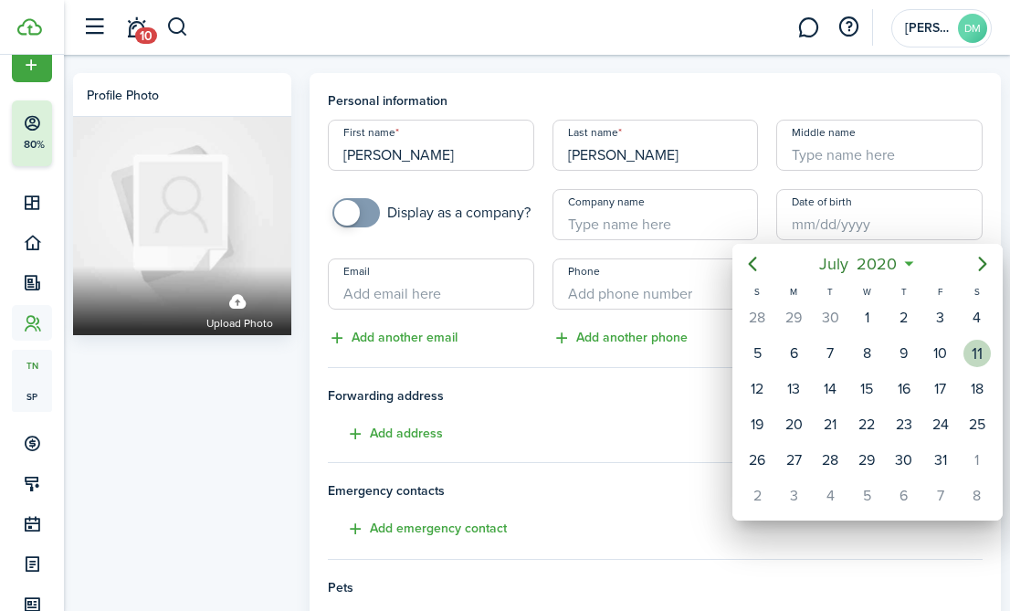
click at [973, 359] on div "11" at bounding box center [976, 353] width 27 height 27
type input "07/11/2020"
type input "5"
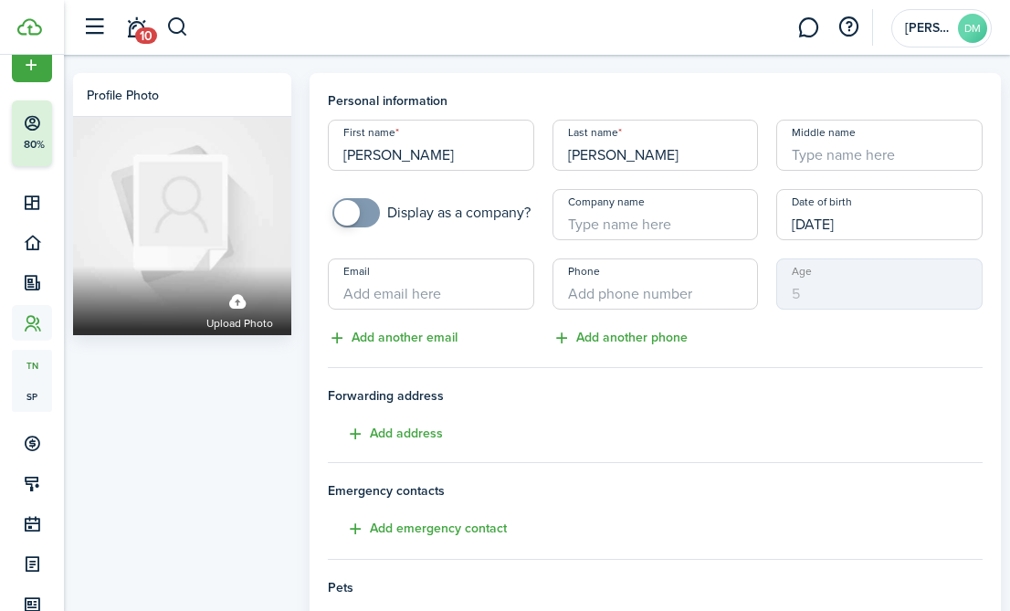
click at [854, 224] on input "07/11/2020" at bounding box center [879, 214] width 206 height 51
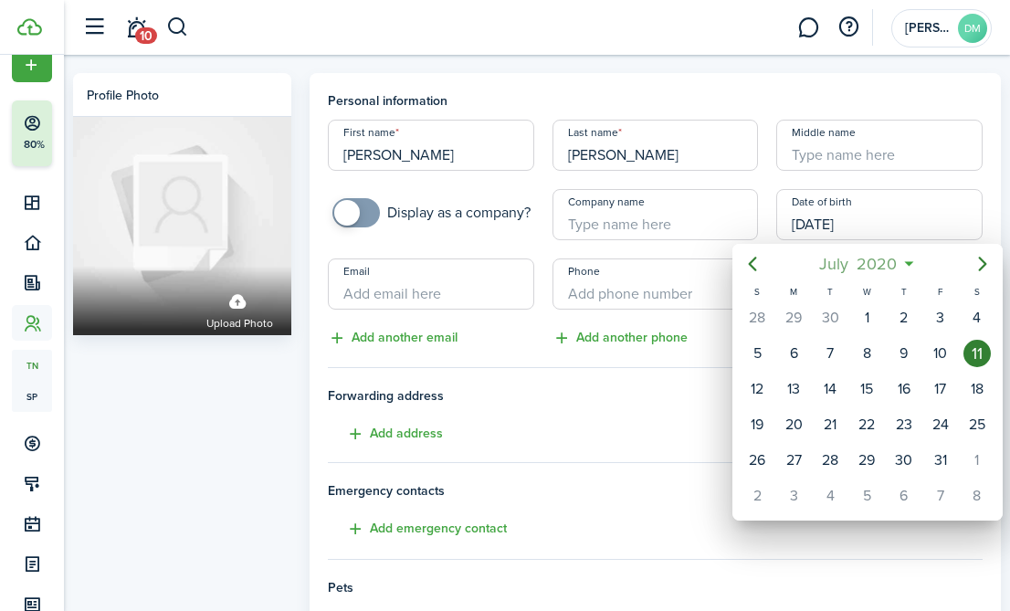
click at [865, 262] on span "2020" at bounding box center [877, 263] width 48 height 33
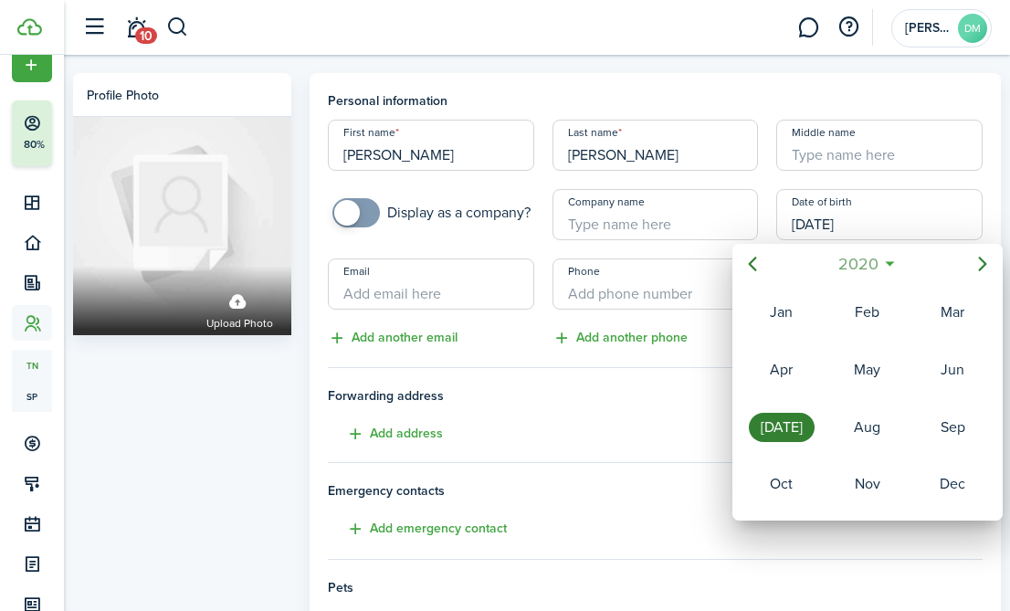
click at [865, 263] on span "2020" at bounding box center [858, 263] width 48 height 33
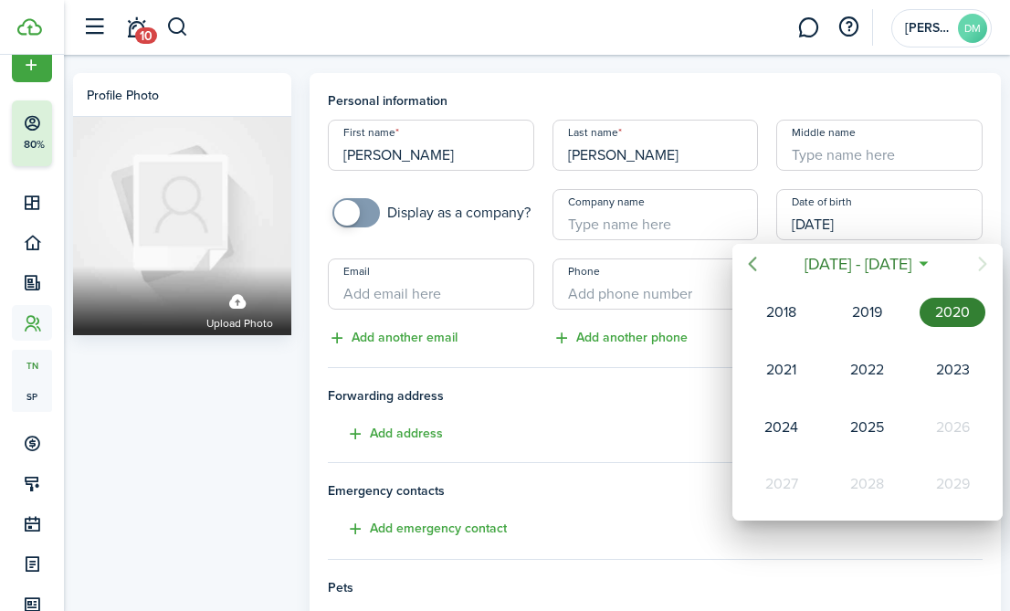
click at [743, 270] on icon "Previous page" at bounding box center [753, 264] width 22 height 22
click at [798, 442] on div "2000" at bounding box center [781, 427] width 73 height 55
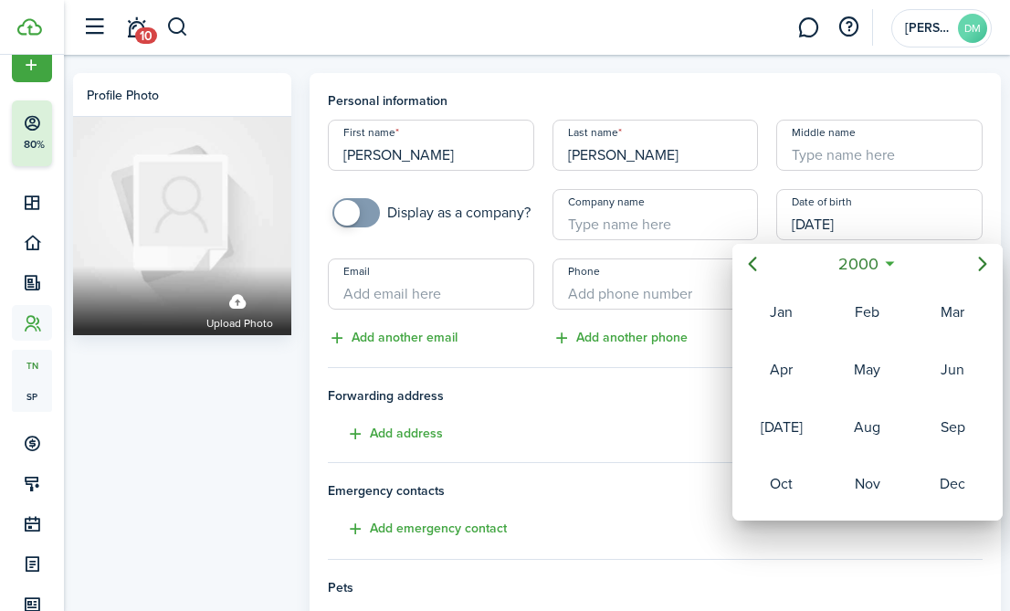
click at [638, 267] on div at bounding box center [505, 305] width 1302 height 903
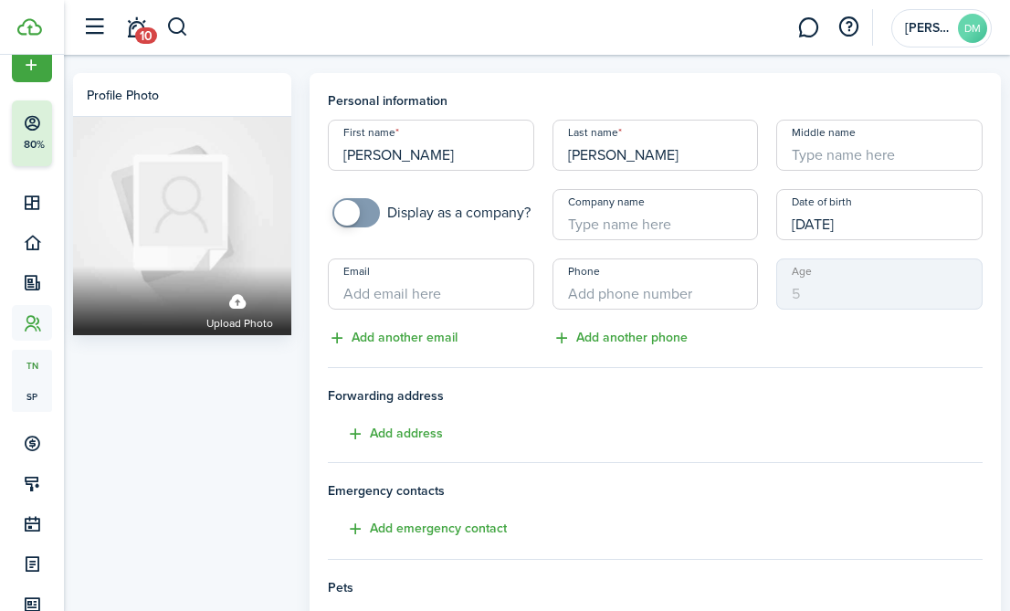
click at [816, 220] on input "07/11/2020" at bounding box center [879, 214] width 206 height 51
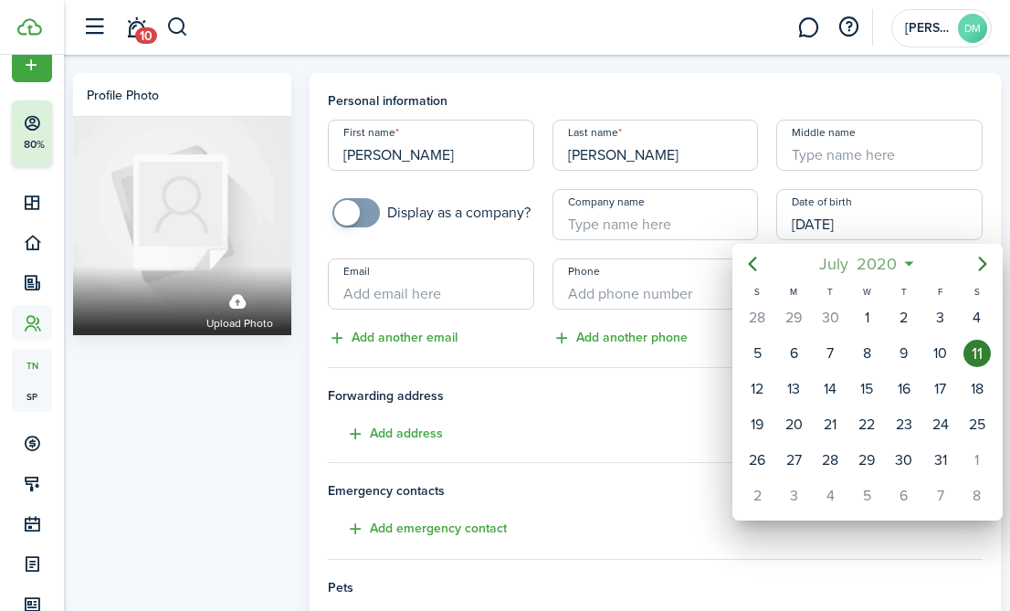
click at [866, 267] on span "2020" at bounding box center [877, 263] width 48 height 33
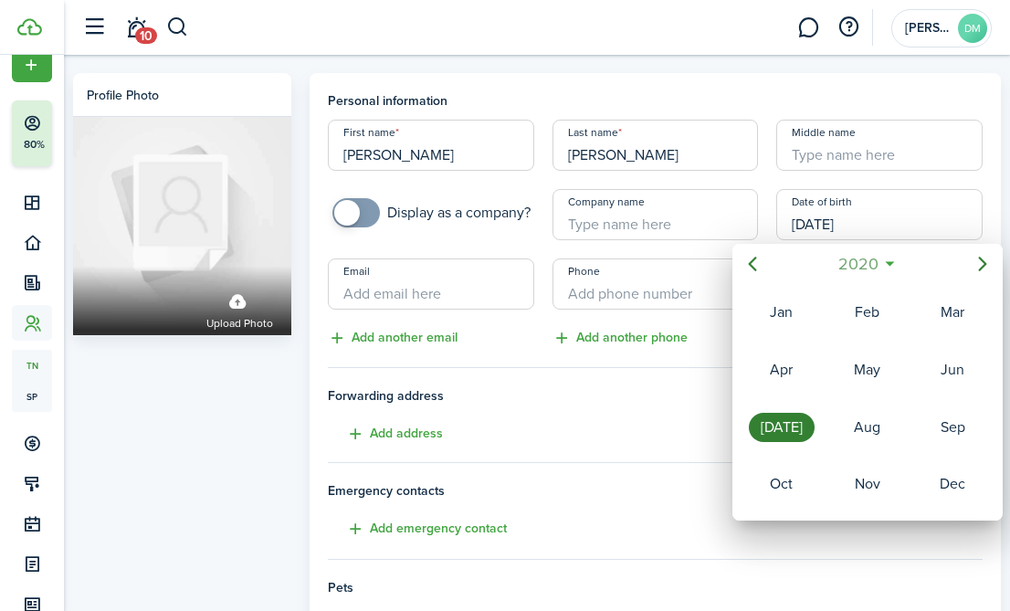
click at [866, 267] on span "2020" at bounding box center [858, 263] width 48 height 33
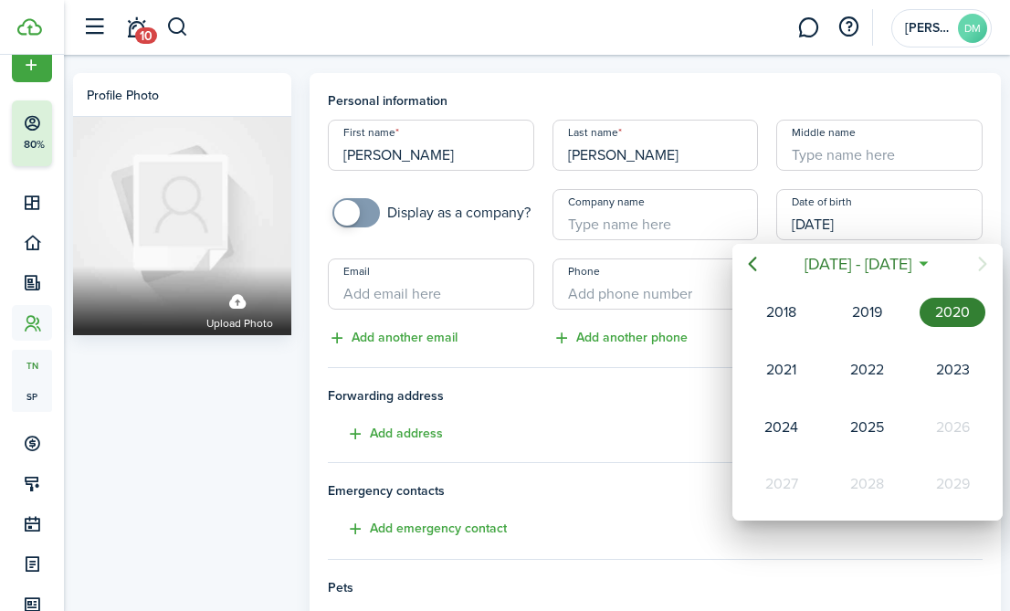
click at [751, 277] on mbsc-button "Previous page" at bounding box center [752, 264] width 37 height 37
click at [756, 278] on mbsc-button "Previous page" at bounding box center [752, 264] width 37 height 37
click at [799, 427] on div "2000" at bounding box center [782, 427] width 66 height 29
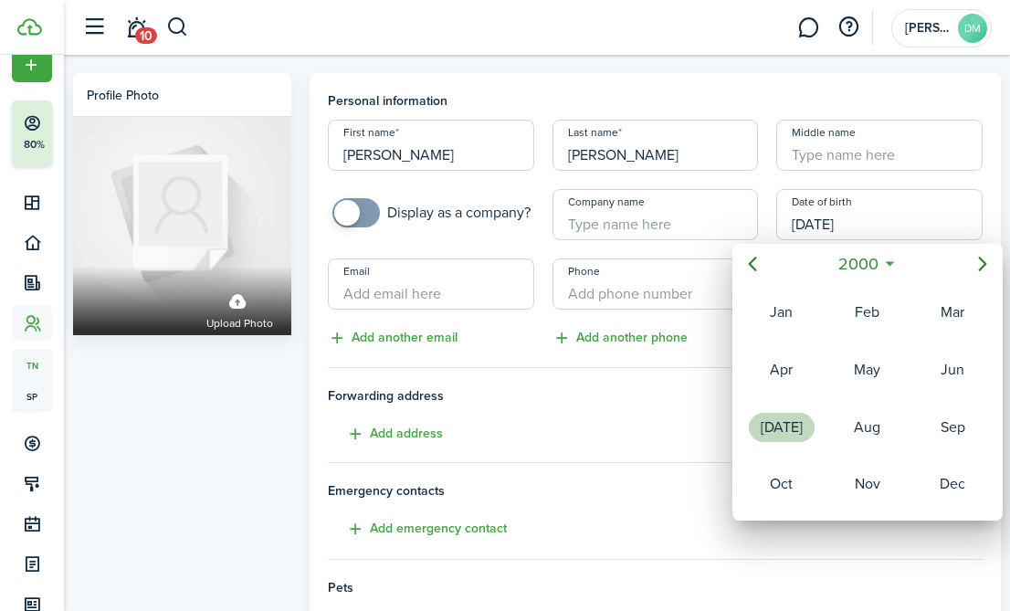
click at [799, 427] on div "[DATE]" at bounding box center [782, 427] width 66 height 29
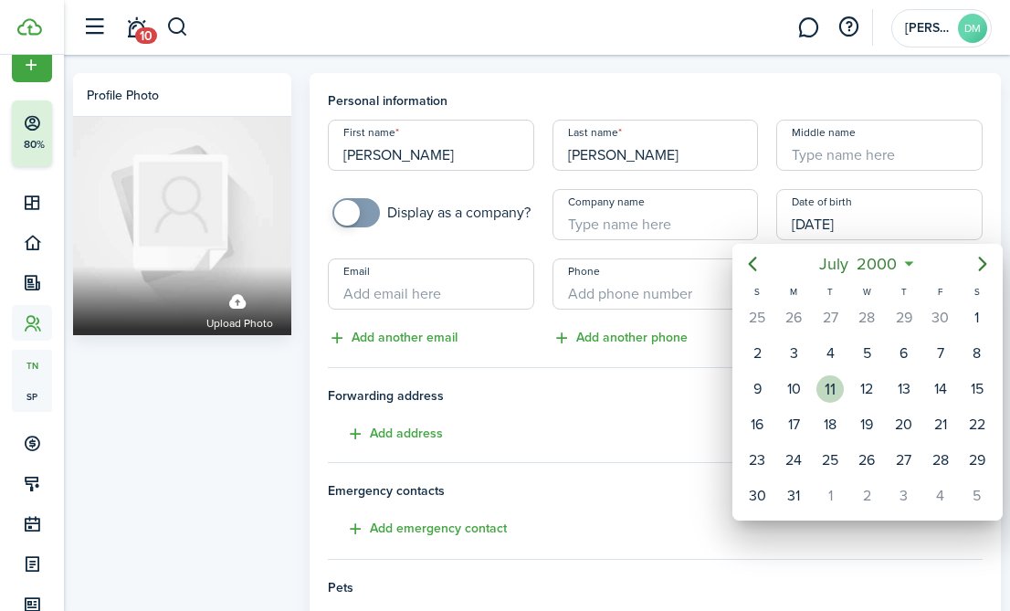
click at [823, 392] on div "11" at bounding box center [829, 388] width 27 height 27
type input "07/11/2000"
type input "25"
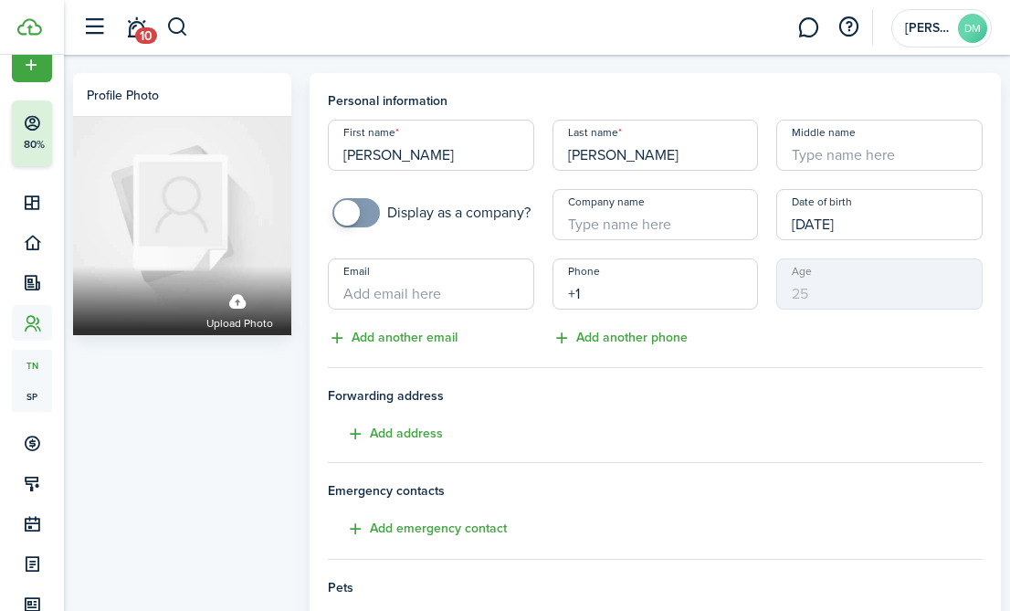
click at [622, 280] on input "+1" at bounding box center [656, 283] width 206 height 51
click at [679, 294] on input "+1" at bounding box center [656, 283] width 206 height 51
paste input "text"
type input "+1 860-940-9146"
click at [414, 292] on input "Email" at bounding box center [431, 283] width 206 height 51
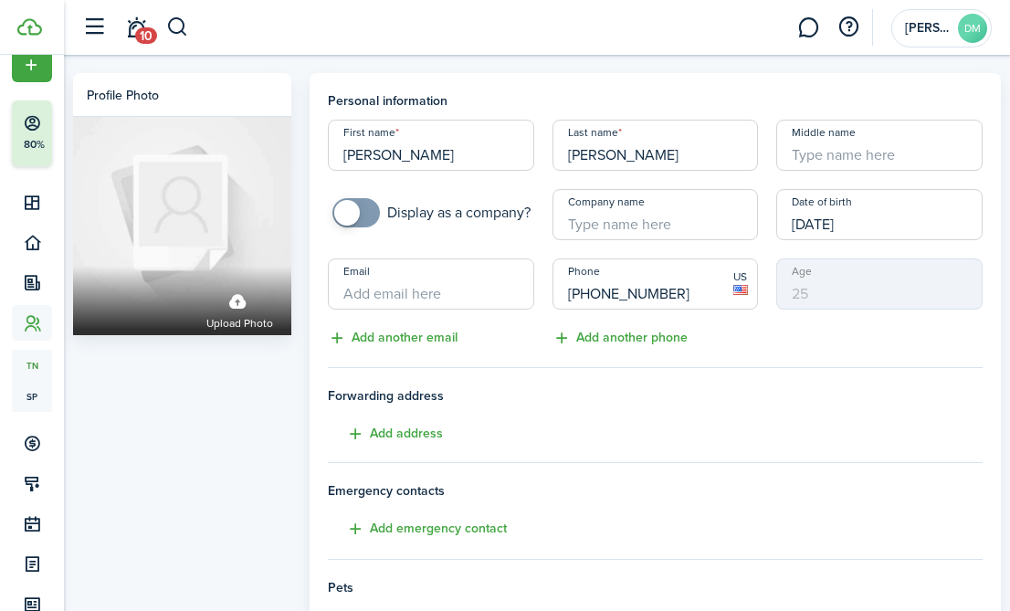
paste input "drivera049@gmail.con"
type input "drivera049@gmail.com"
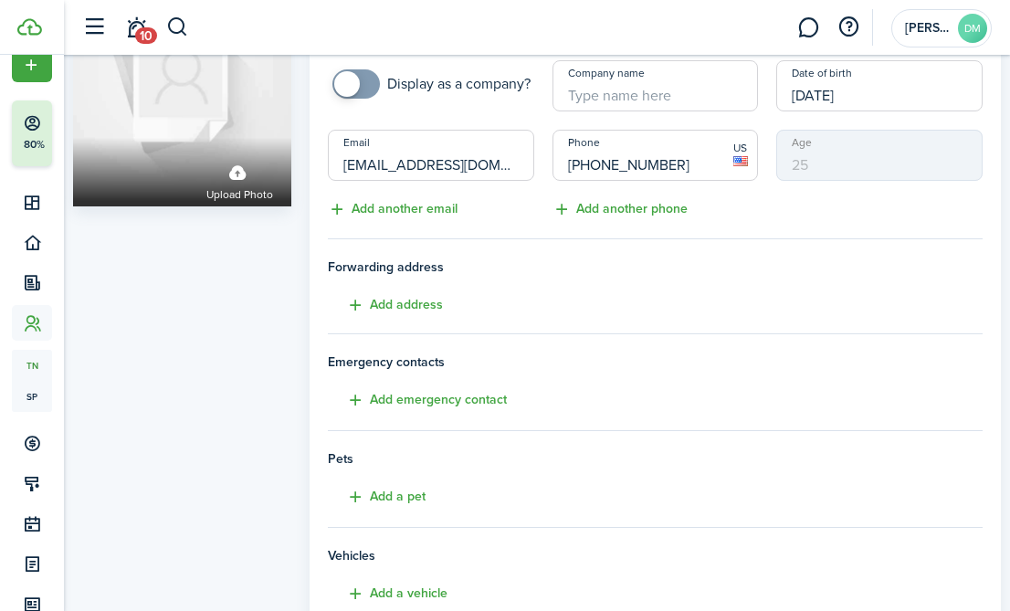
scroll to position [132, 0]
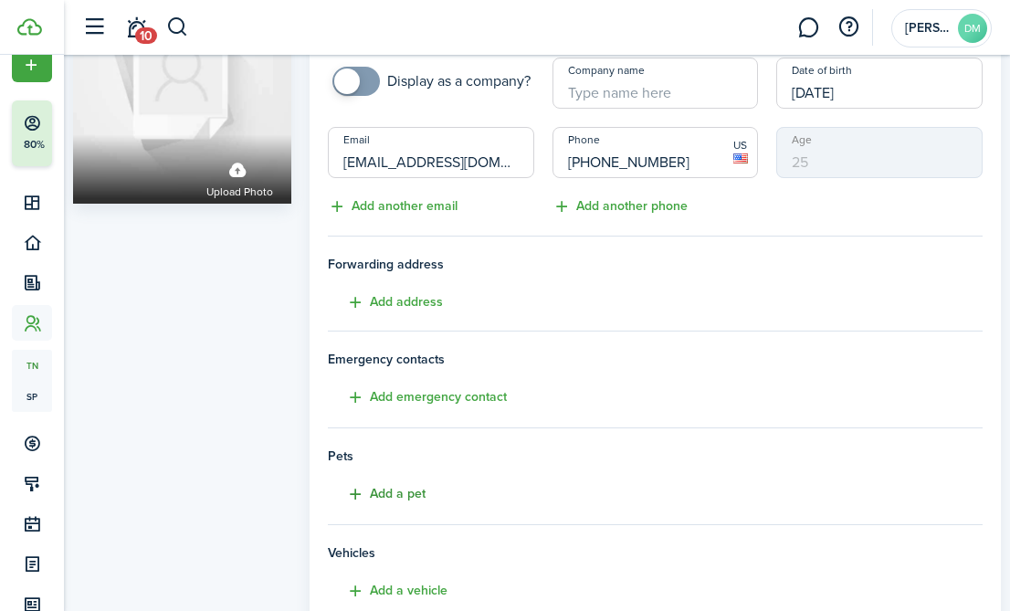
click at [400, 494] on button "Add a pet" at bounding box center [377, 494] width 98 height 21
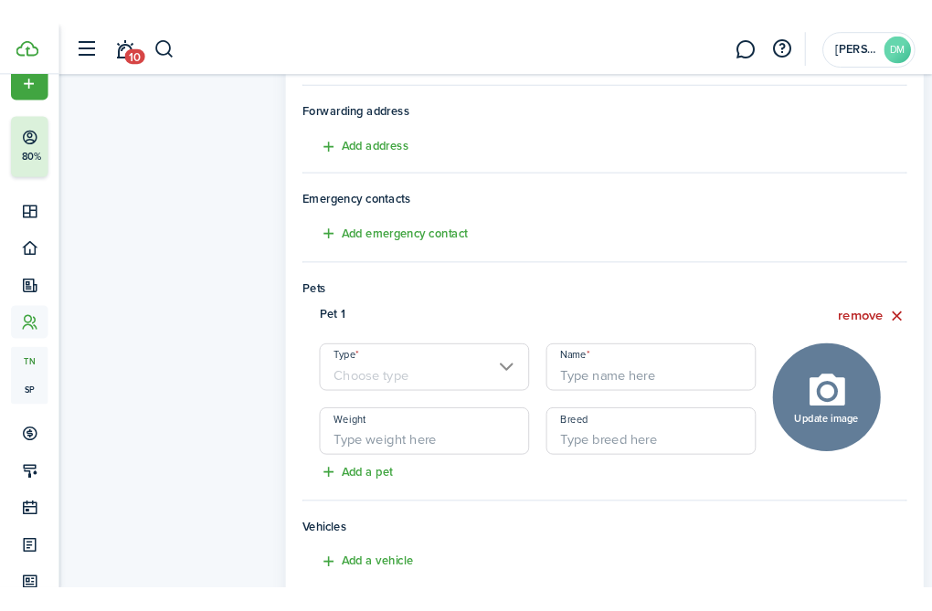
scroll to position [314, 0]
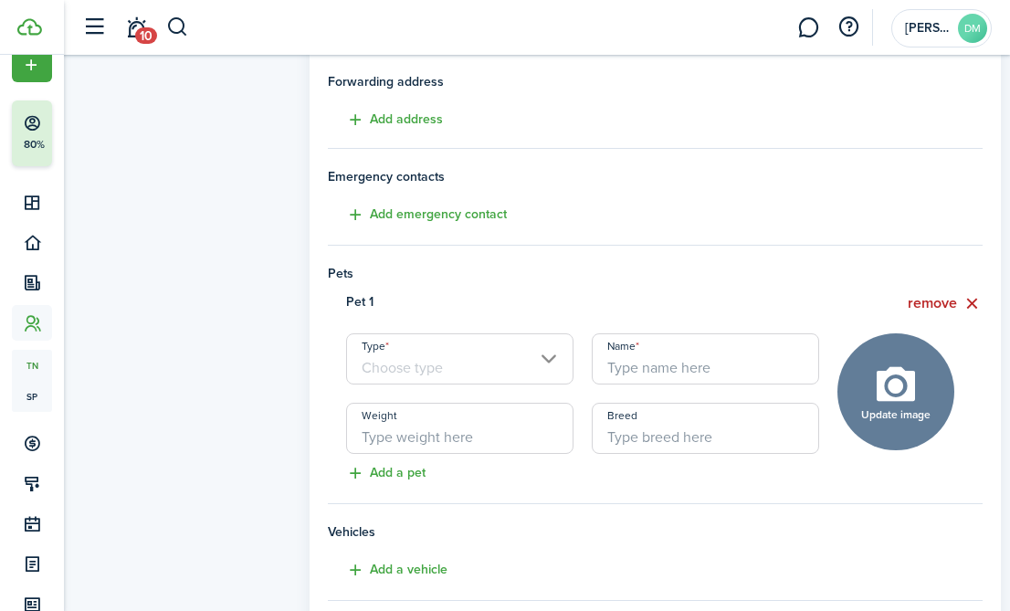
click at [545, 363] on input "Type" at bounding box center [459, 358] width 227 height 51
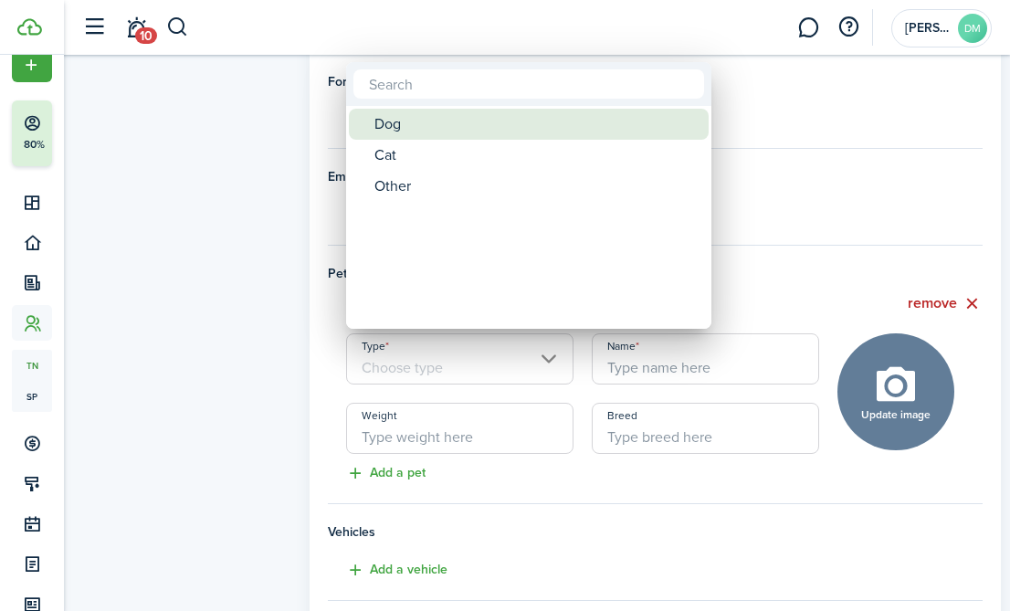
click at [428, 131] on div "Dog" at bounding box center [535, 124] width 323 height 31
type input "Dog"
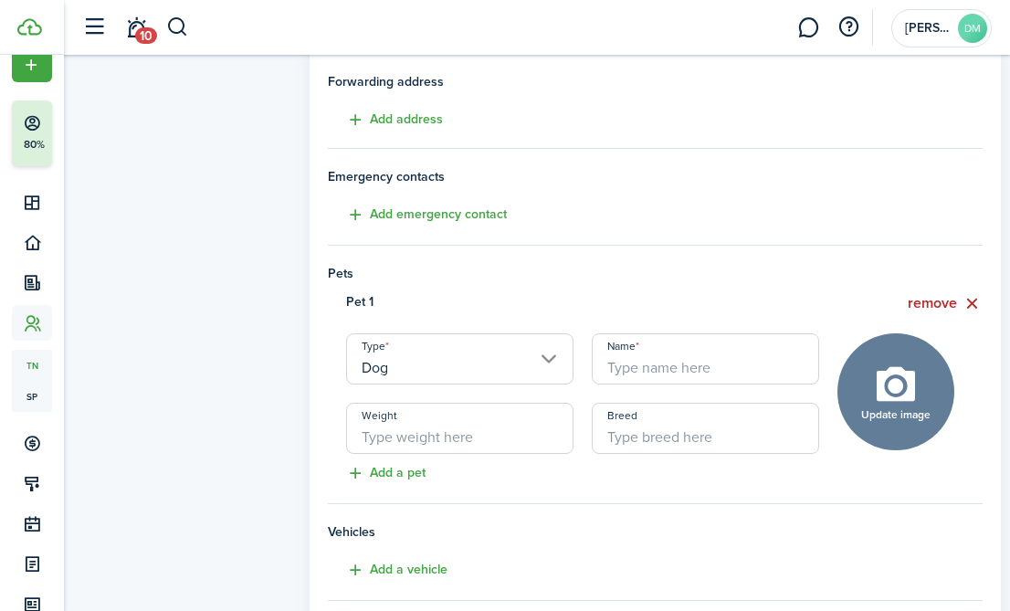
click at [690, 363] on input "Name" at bounding box center [705, 358] width 227 height 51
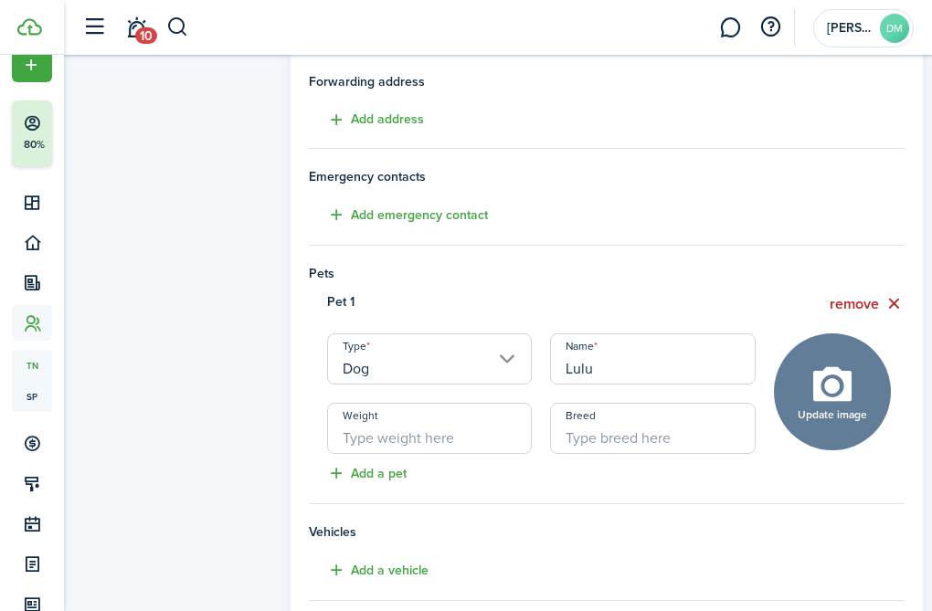
type input "Lulu"
click at [468, 432] on input "Weight" at bounding box center [429, 428] width 205 height 51
type input "1"
type input "30"
click at [612, 435] on input "Breed" at bounding box center [652, 428] width 205 height 51
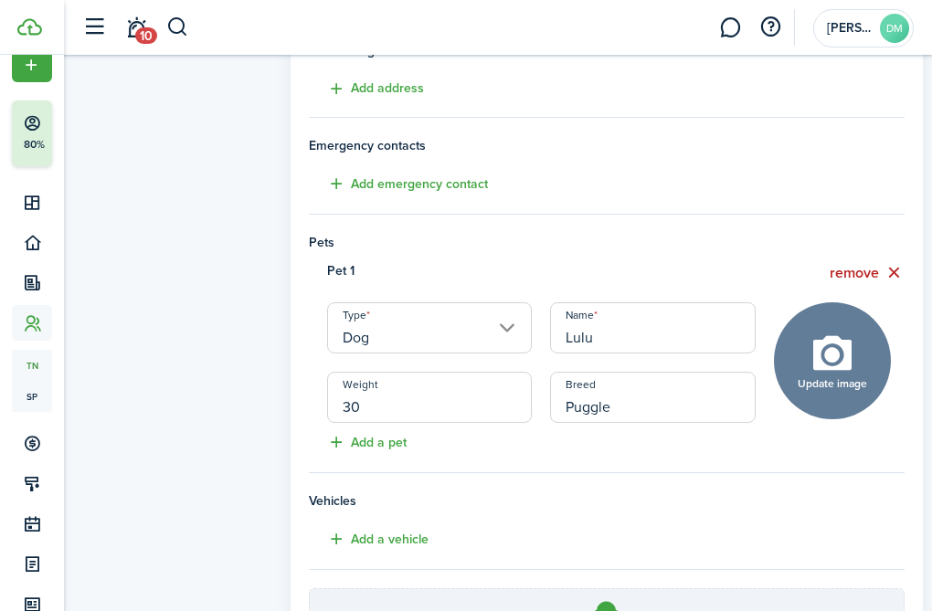
scroll to position [355, 0]
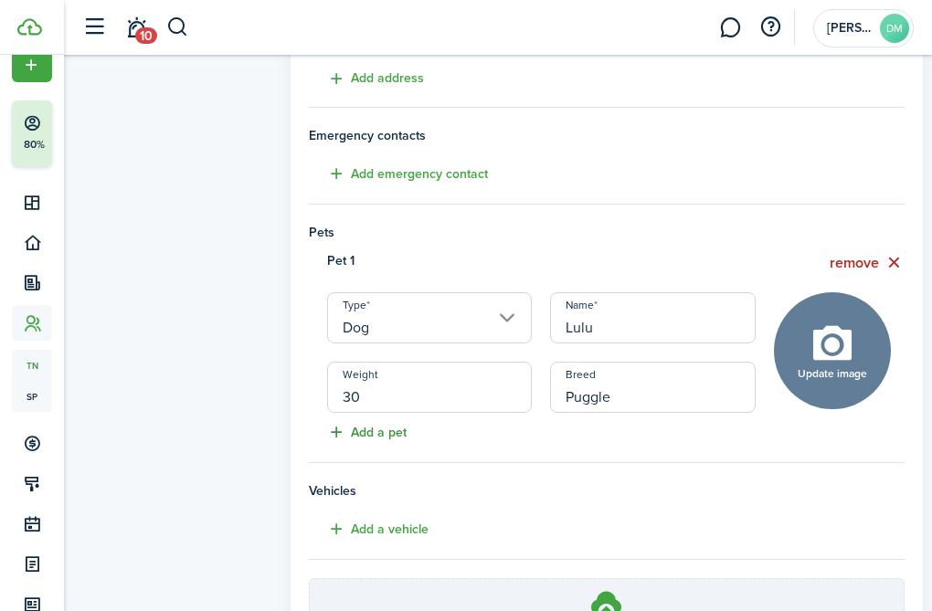
type input "Puggle"
click at [363, 427] on button "Add a pet" at bounding box center [358, 432] width 98 height 21
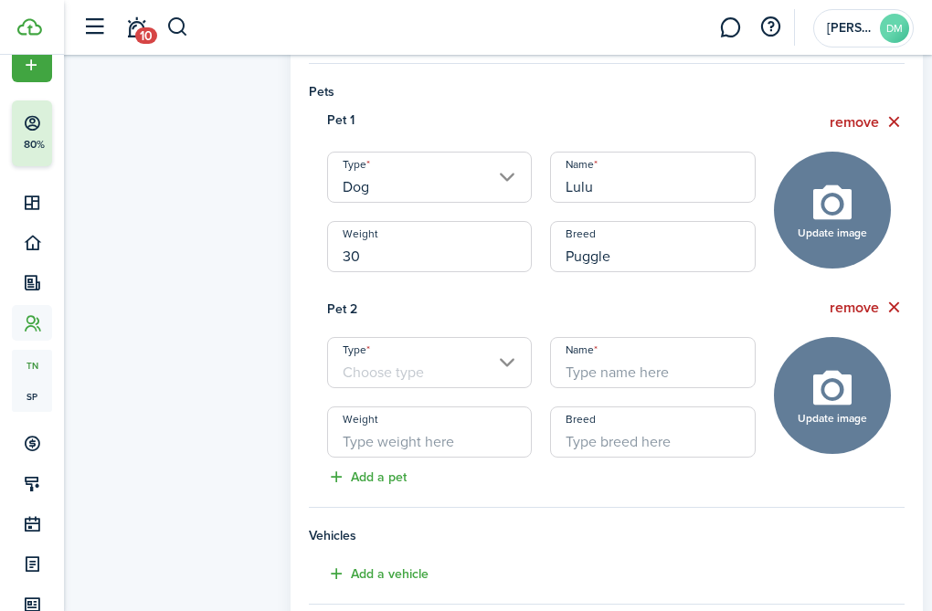
scroll to position [501, 0]
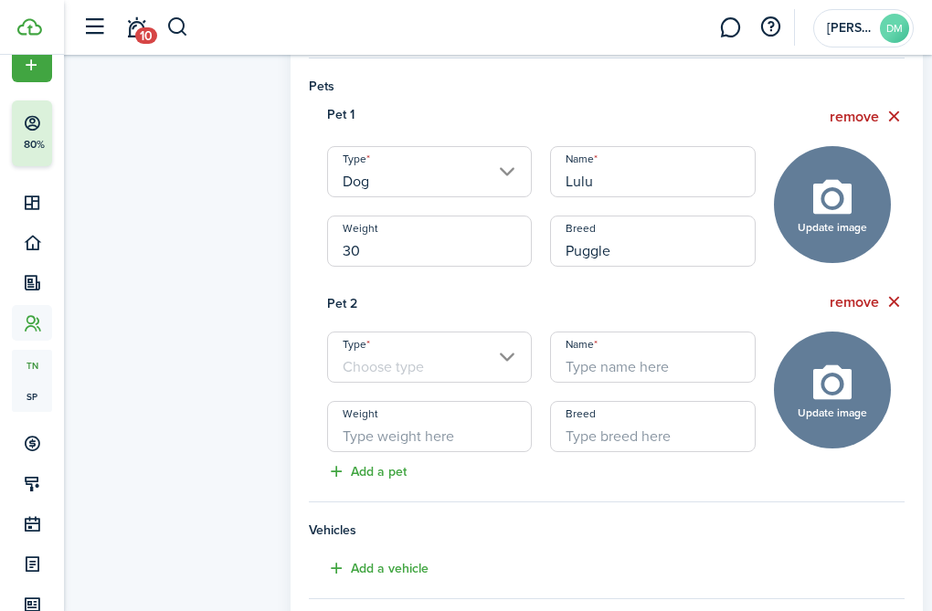
click at [511, 357] on input "Type" at bounding box center [429, 357] width 205 height 51
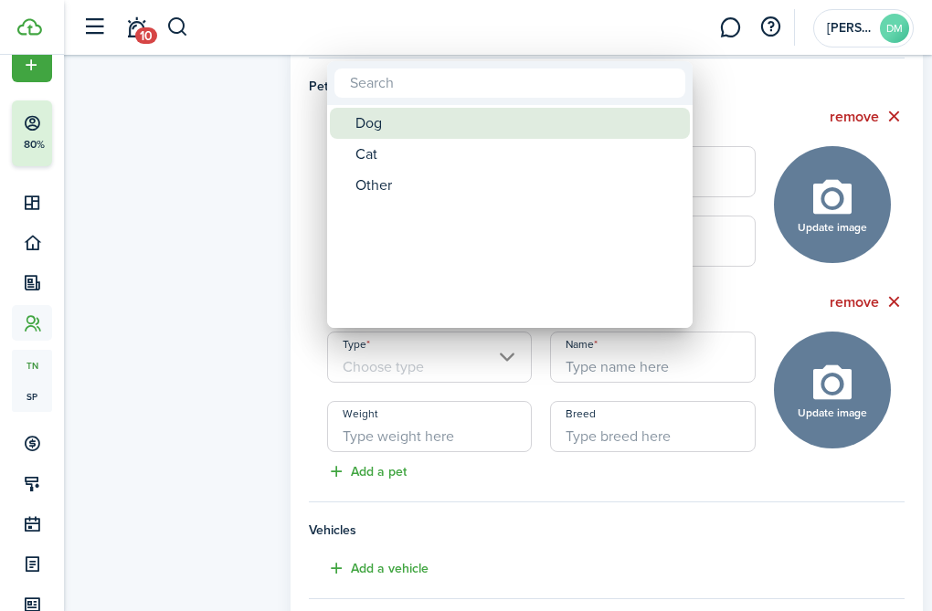
click at [512, 133] on div "Dog" at bounding box center [516, 123] width 323 height 31
type input "Dog"
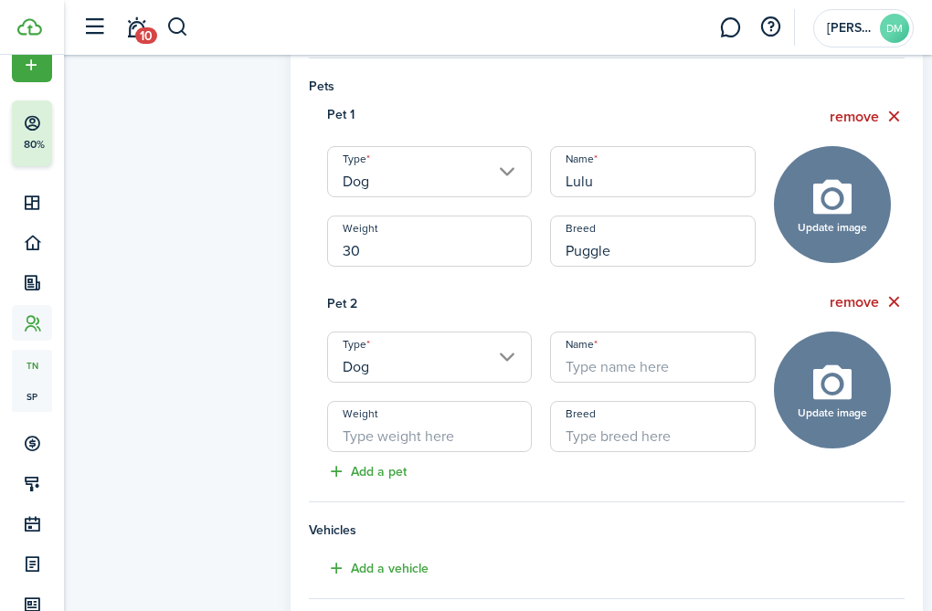
click at [619, 369] on input "Name" at bounding box center [652, 357] width 205 height 51
type input "Clover"
click at [421, 427] on input "Weight" at bounding box center [429, 426] width 205 height 51
click at [414, 422] on input "8" at bounding box center [429, 426] width 205 height 51
click at [404, 426] on input "8" at bounding box center [429, 426] width 205 height 51
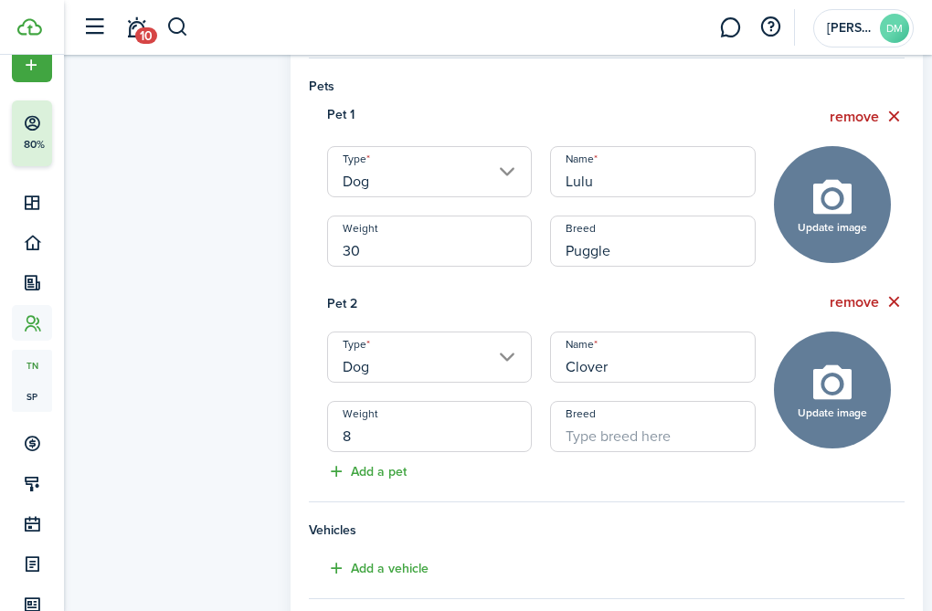
type input "8"
click at [645, 442] on input "Breed" at bounding box center [652, 426] width 205 height 51
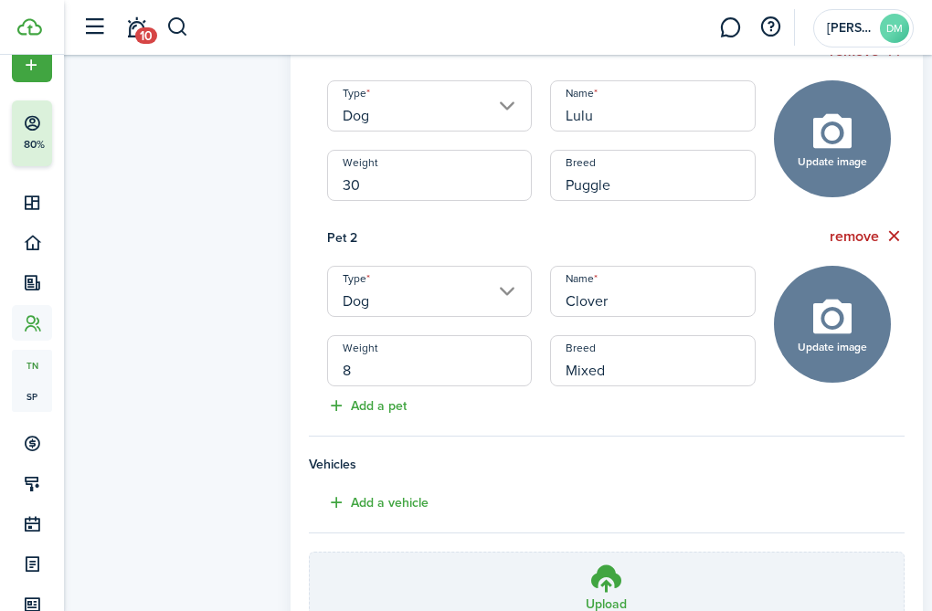
scroll to position [616, 0]
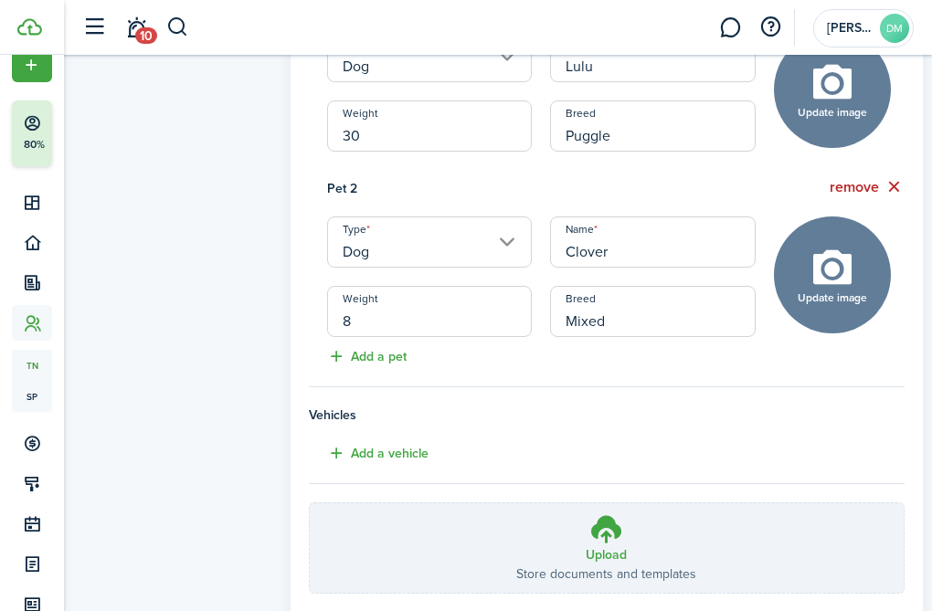
type input "Mixed"
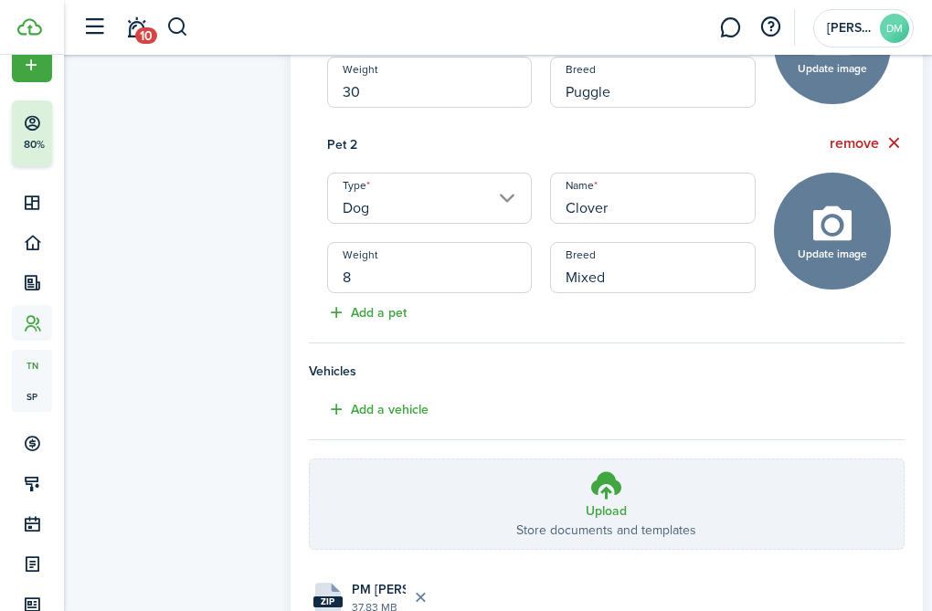
scroll to position [807, 0]
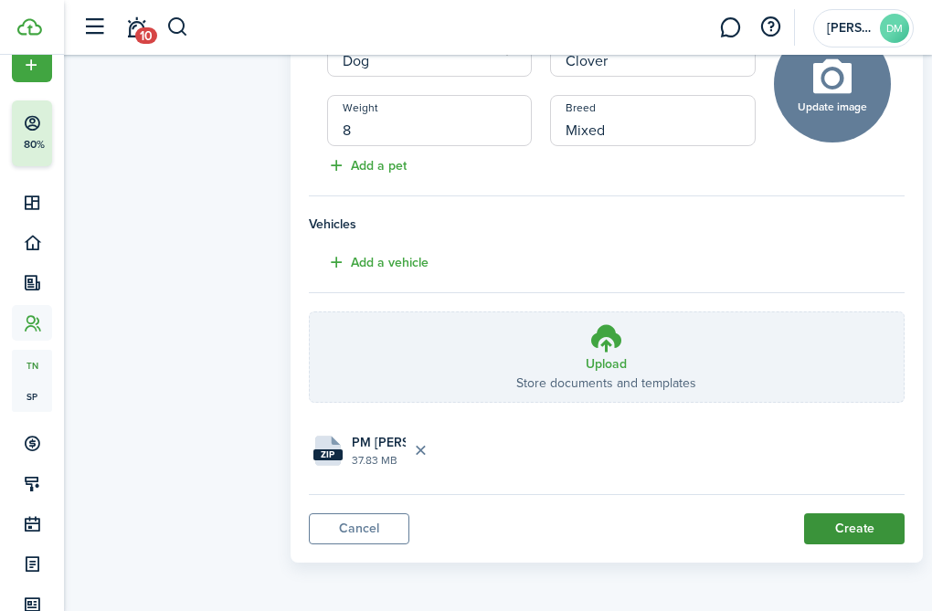
click at [849, 522] on button "Create" at bounding box center [854, 528] width 100 height 31
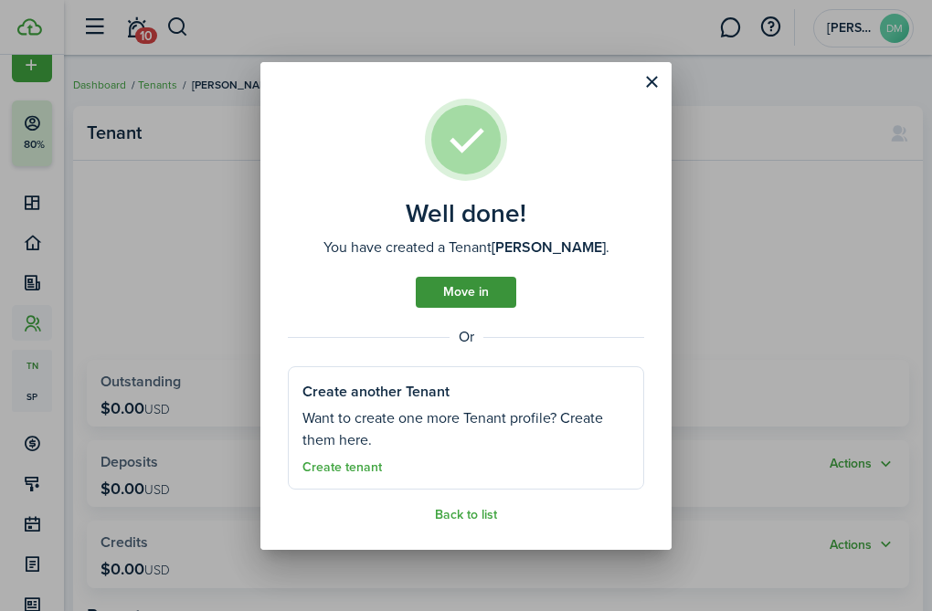
click at [476, 291] on link "Move in" at bounding box center [466, 292] width 100 height 31
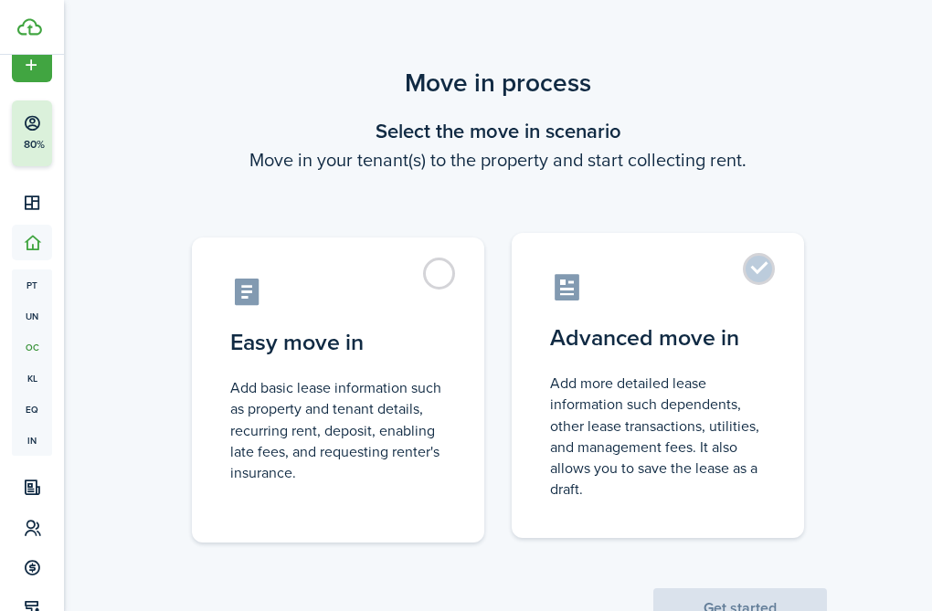
click at [765, 271] on label "Advanced move in Add more detailed lease information such dependents, other lea…" at bounding box center [657, 385] width 292 height 305
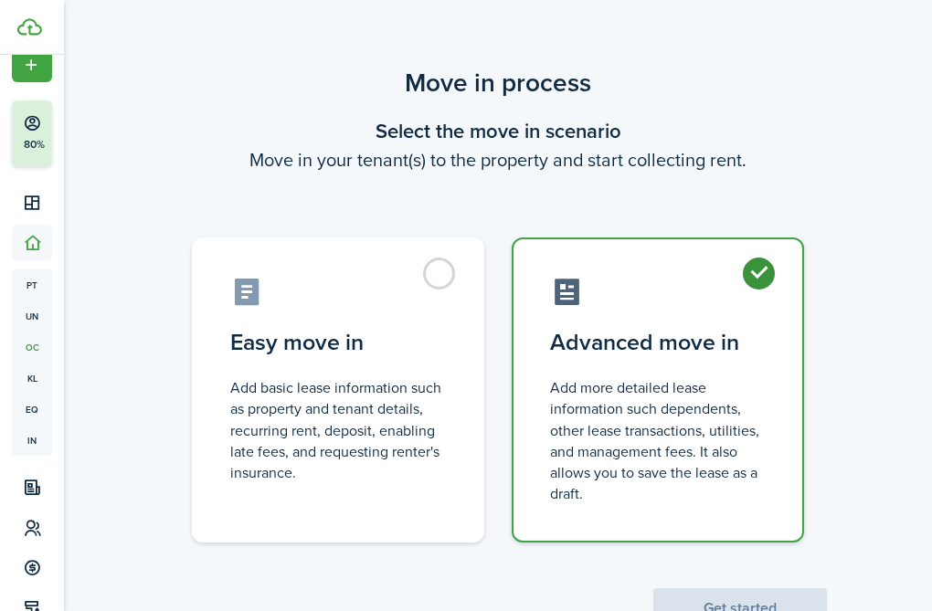
radio input "true"
click at [723, 598] on button "Get started" at bounding box center [740, 608] width 174 height 40
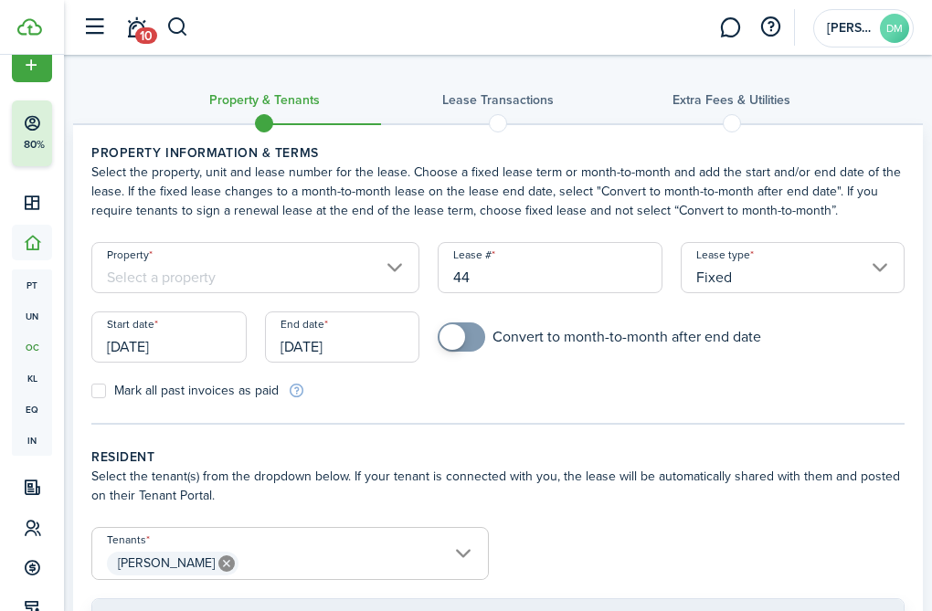
click at [386, 273] on input "Property" at bounding box center [255, 267] width 328 height 51
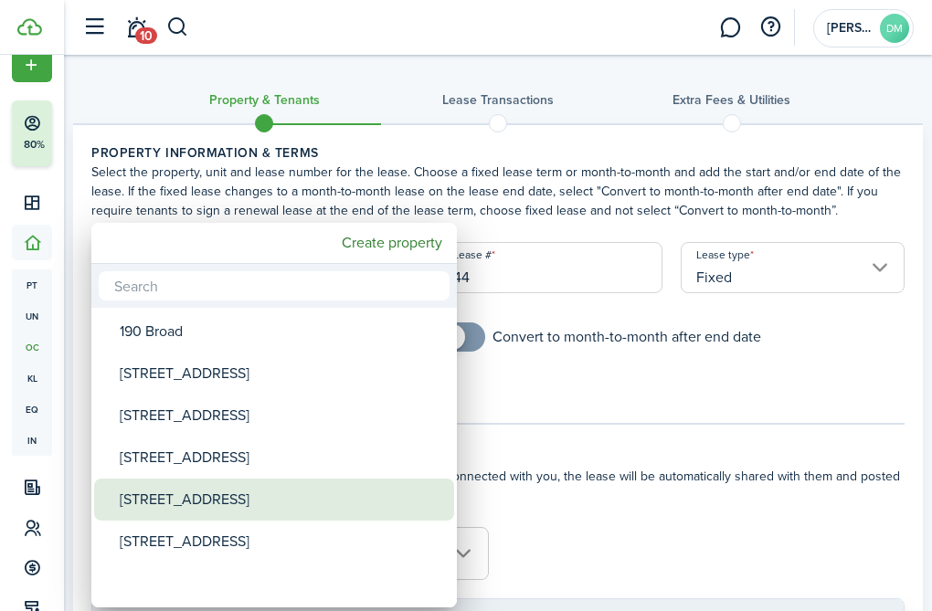
click at [235, 506] on div "[STREET_ADDRESS]" at bounding box center [281, 500] width 323 height 42
type input "[STREET_ADDRESS]"
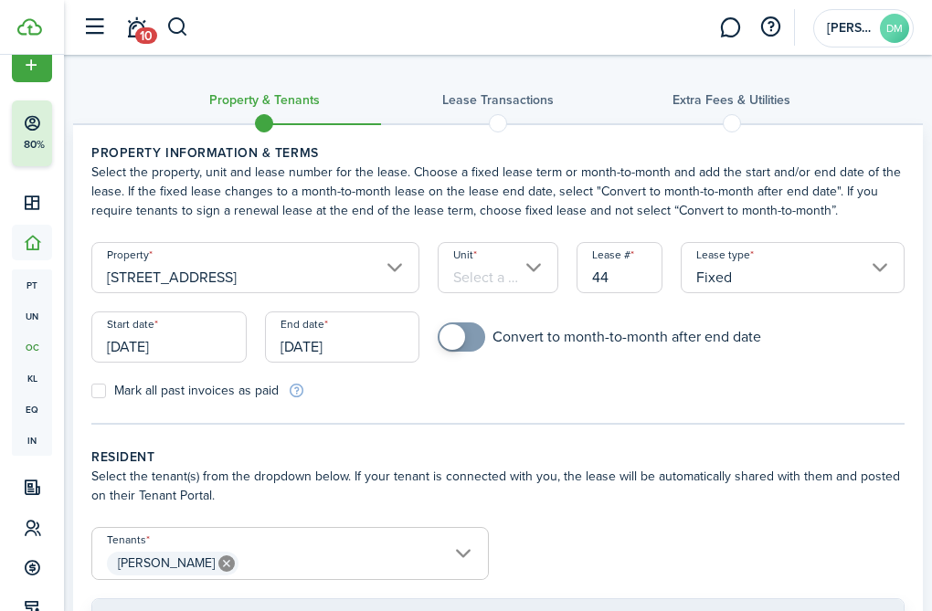
click at [504, 281] on input "Unit" at bounding box center [497, 267] width 121 height 51
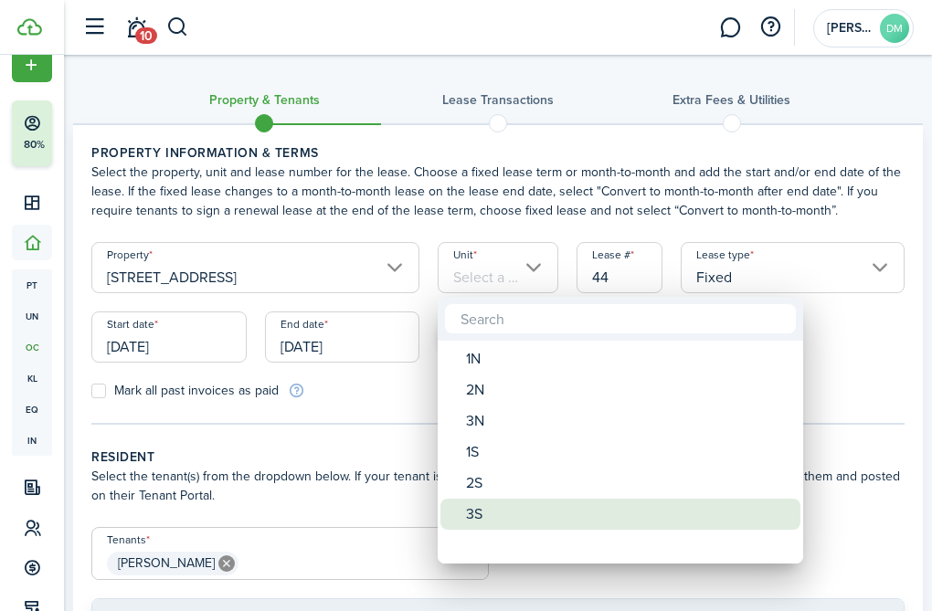
click at [480, 513] on div "3S" at bounding box center [627, 514] width 323 height 31
type input "3S"
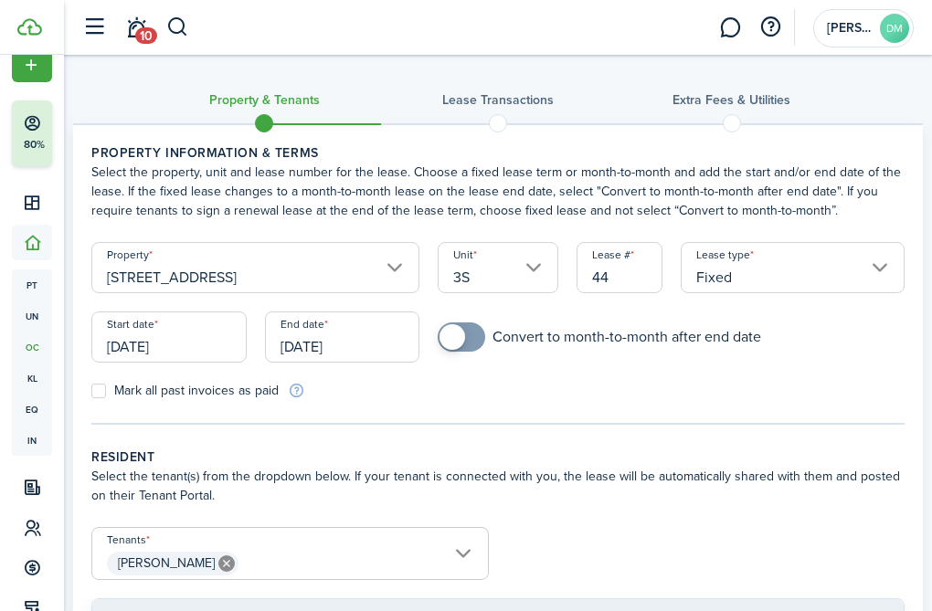
click at [145, 317] on input "[DATE]" at bounding box center [168, 336] width 155 height 51
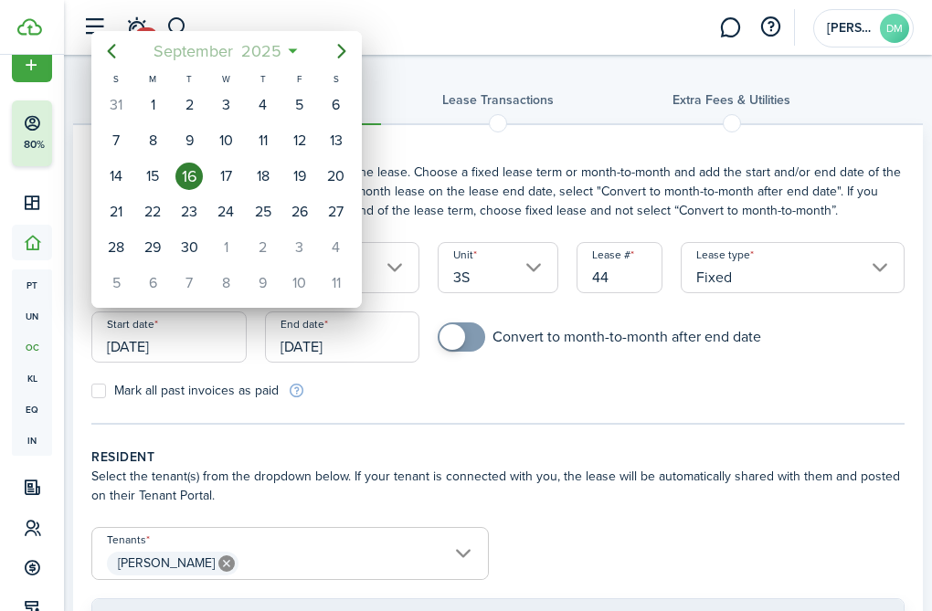
click at [213, 47] on span "September" at bounding box center [193, 51] width 88 height 33
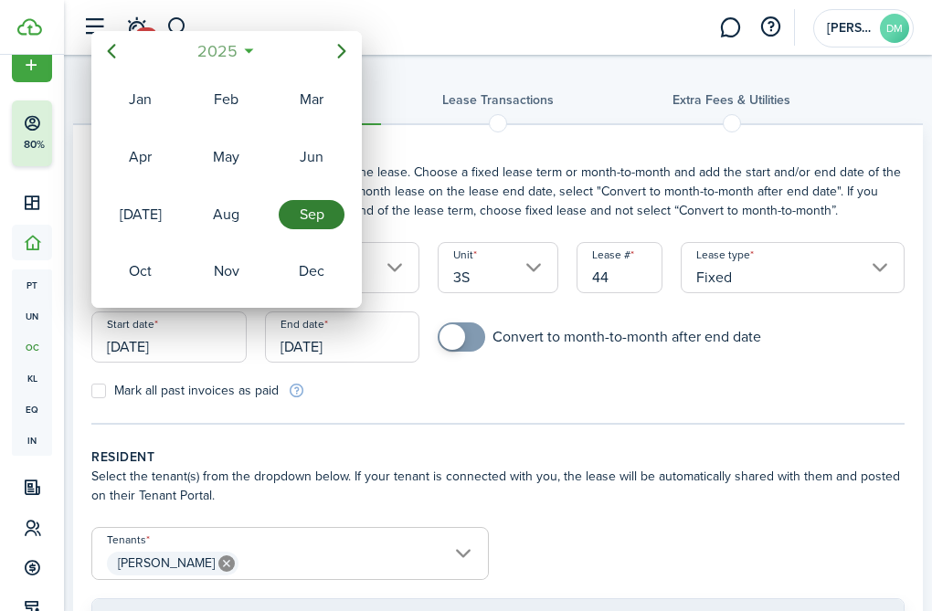
click at [213, 47] on span "2025" at bounding box center [217, 51] width 48 height 33
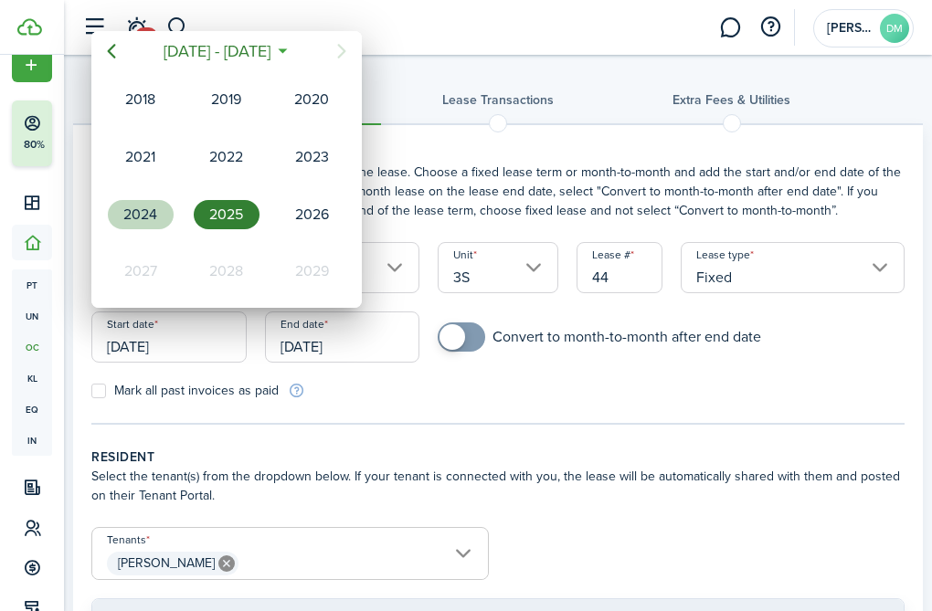
click at [161, 211] on div "2024" at bounding box center [141, 214] width 66 height 29
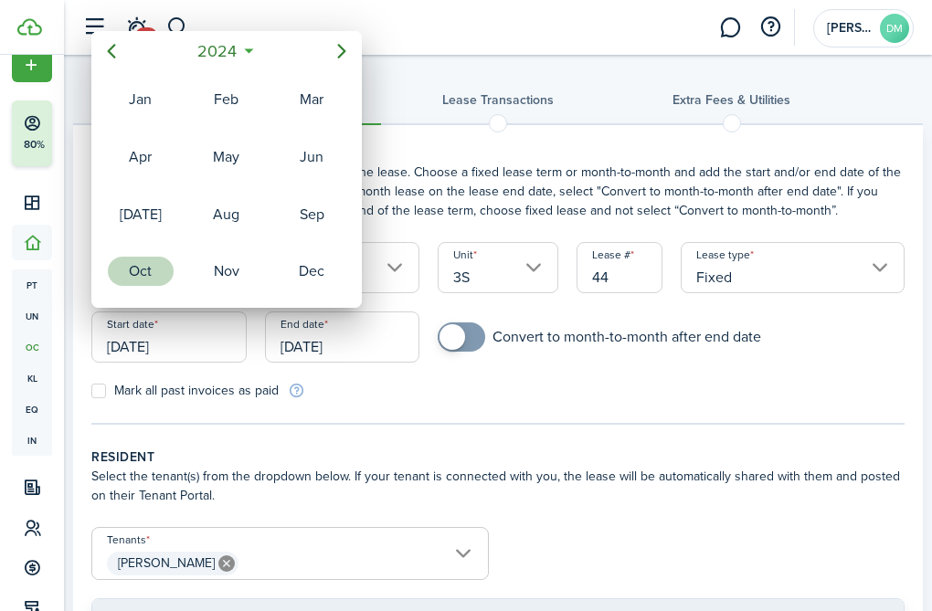
click at [142, 269] on div "Oct" at bounding box center [141, 271] width 66 height 29
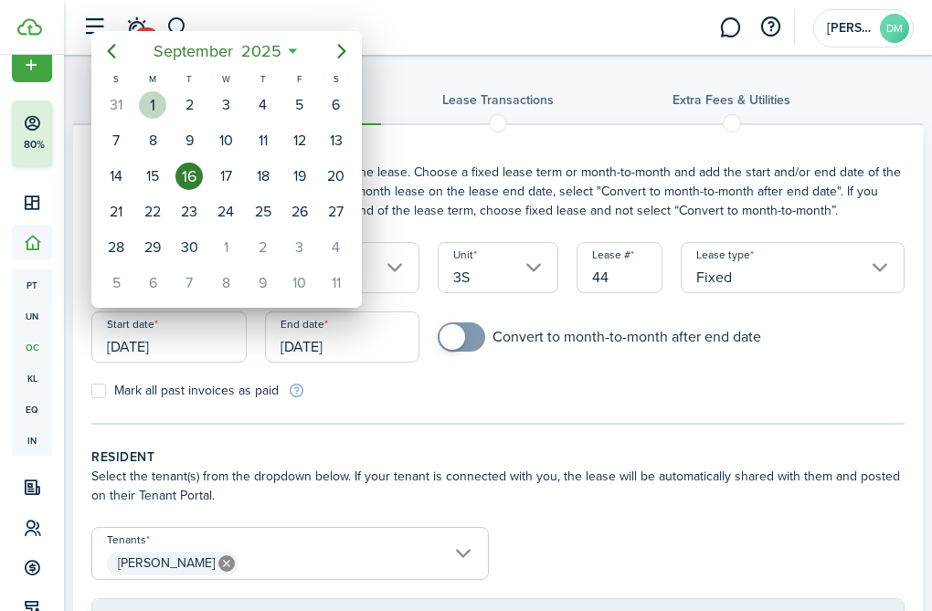
click at [151, 114] on div "1" at bounding box center [152, 104] width 27 height 27
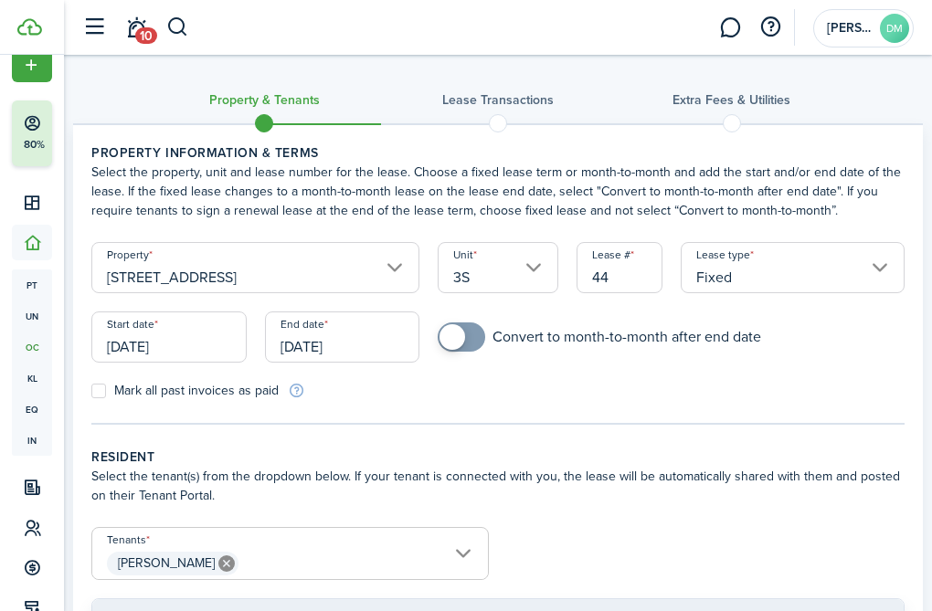
click at [205, 335] on input "[DATE]" at bounding box center [168, 336] width 155 height 51
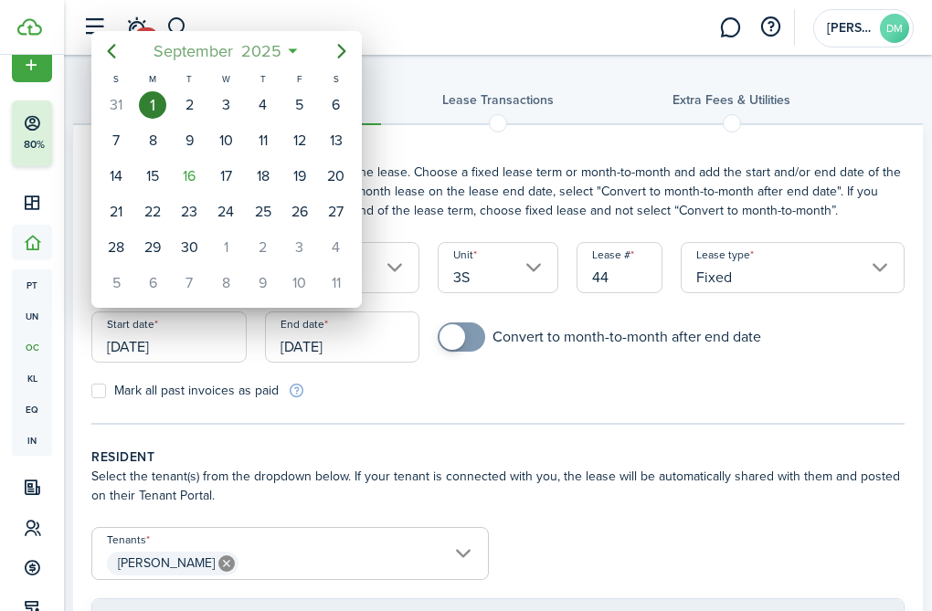
click at [223, 51] on span "September" at bounding box center [193, 51] width 88 height 33
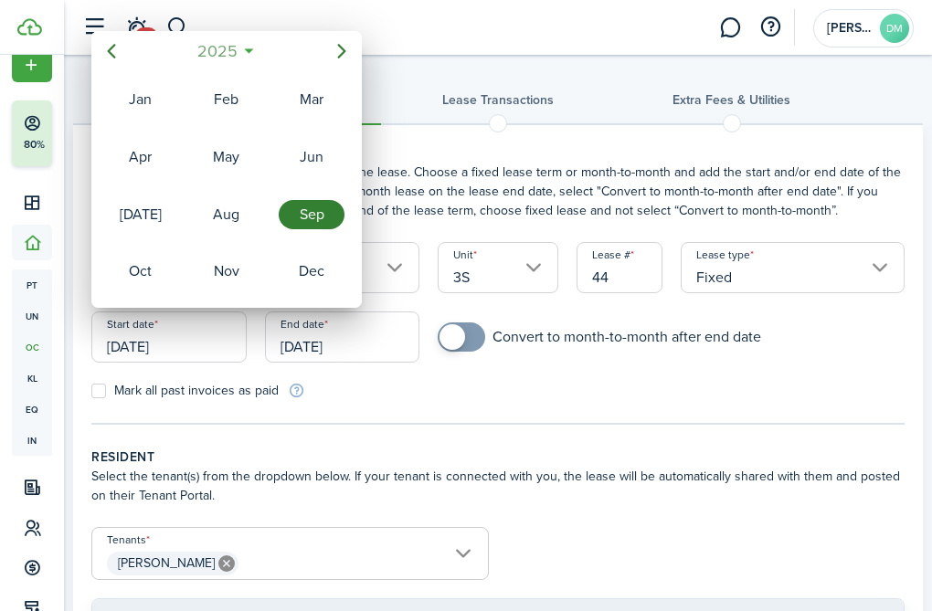
click at [228, 37] on span "2025" at bounding box center [217, 51] width 48 height 33
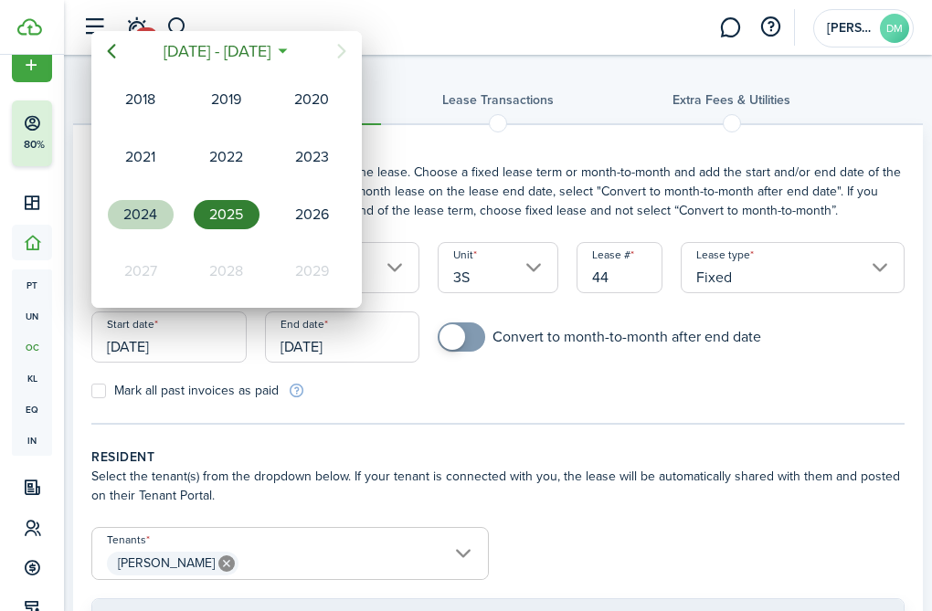
click at [152, 211] on div "2024" at bounding box center [141, 214] width 66 height 29
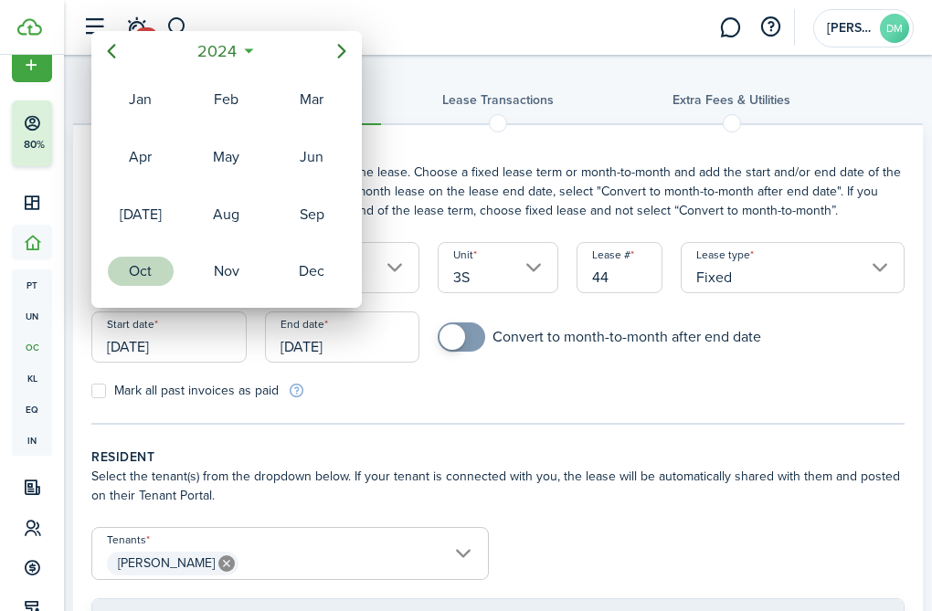
click at [140, 268] on div "Oct" at bounding box center [141, 271] width 66 height 29
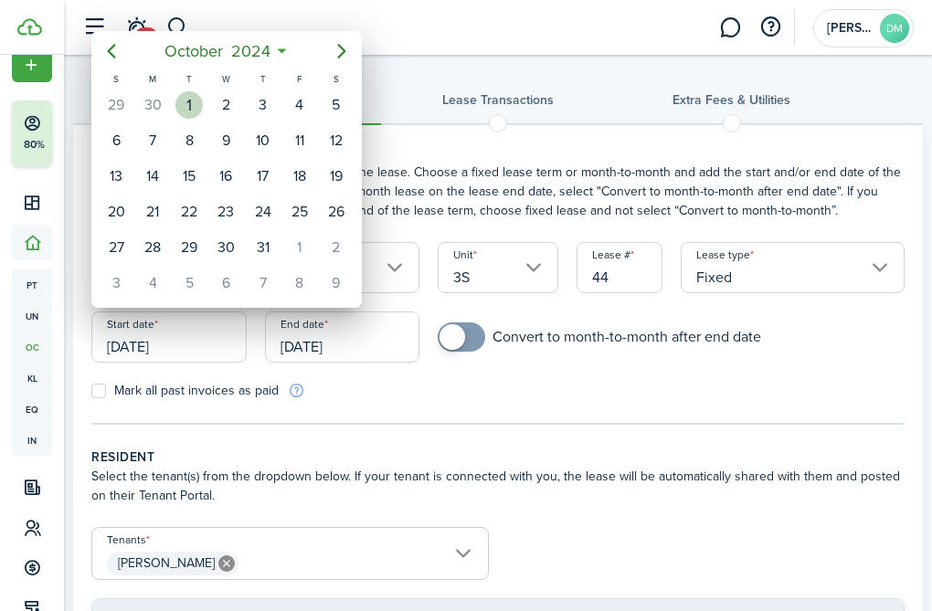
click at [196, 110] on div "1" at bounding box center [188, 104] width 27 height 27
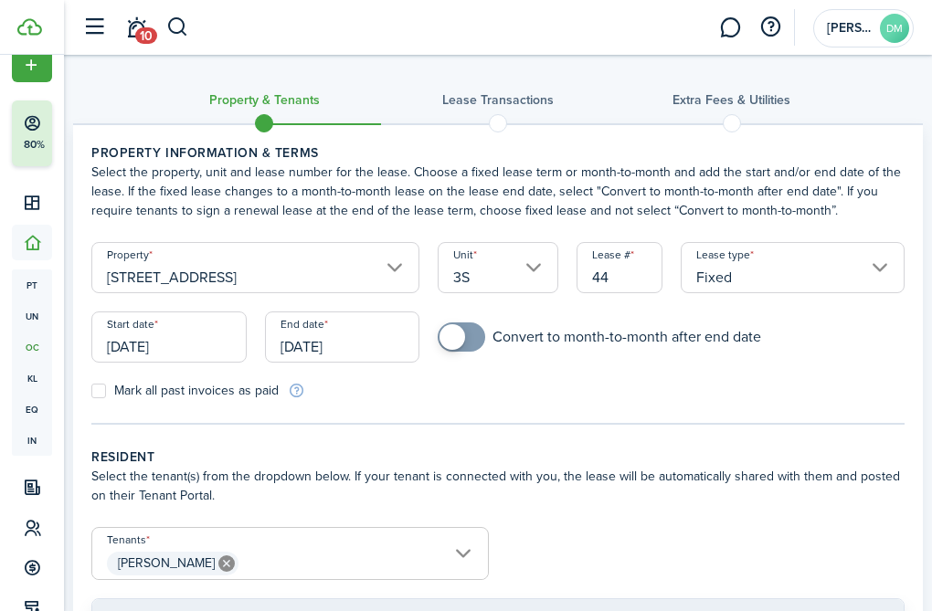
click at [135, 347] on input "10/01/2024" at bounding box center [168, 336] width 155 height 51
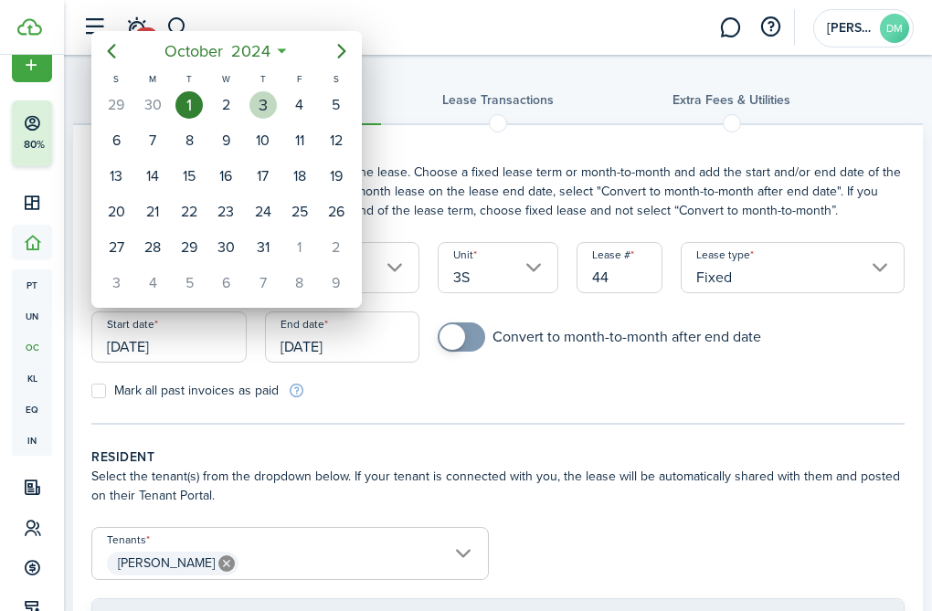
click at [255, 109] on div "3" at bounding box center [262, 104] width 27 height 27
type input "10/03/2024"
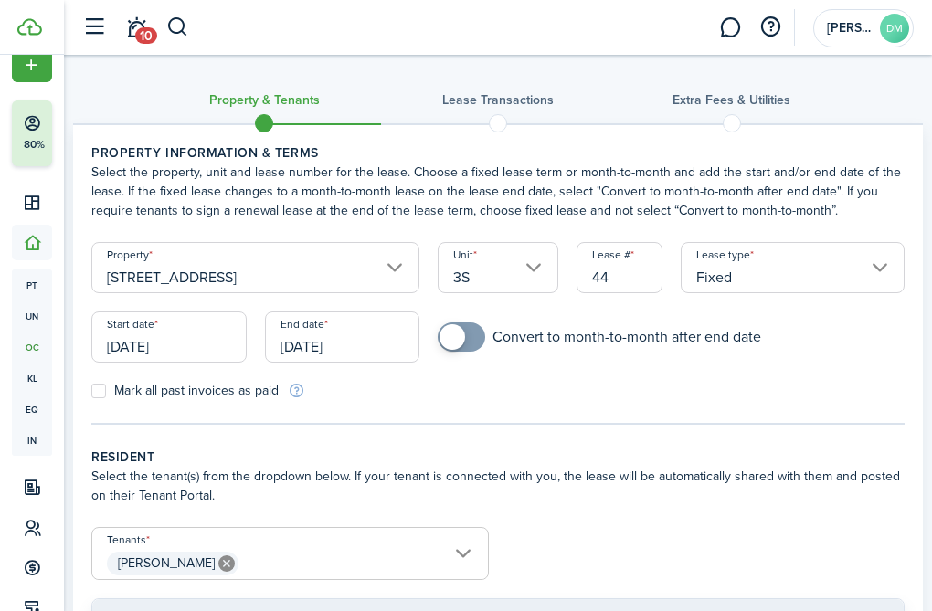
click at [349, 323] on input "[DATE]" at bounding box center [342, 336] width 155 height 51
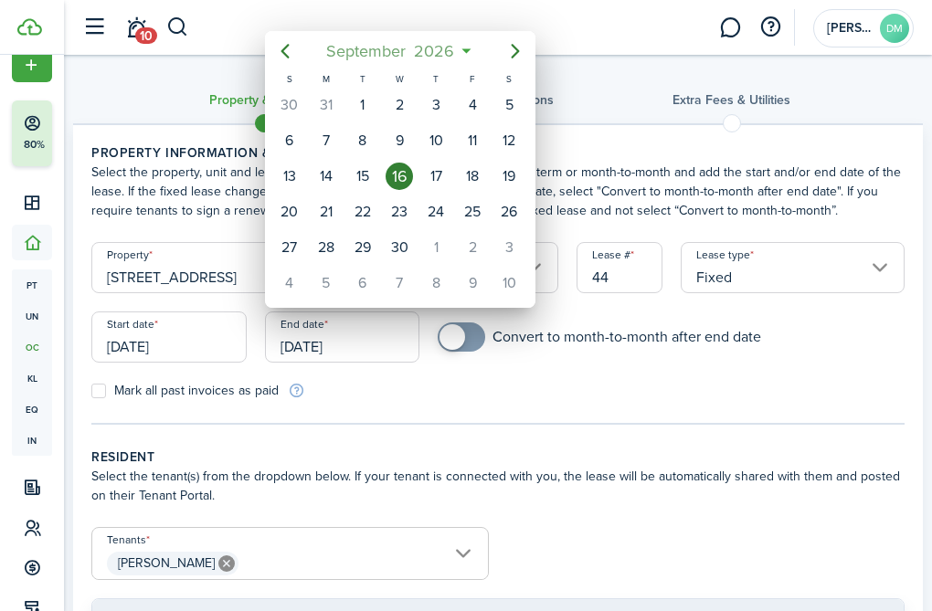
click at [390, 58] on span "September" at bounding box center [366, 51] width 88 height 33
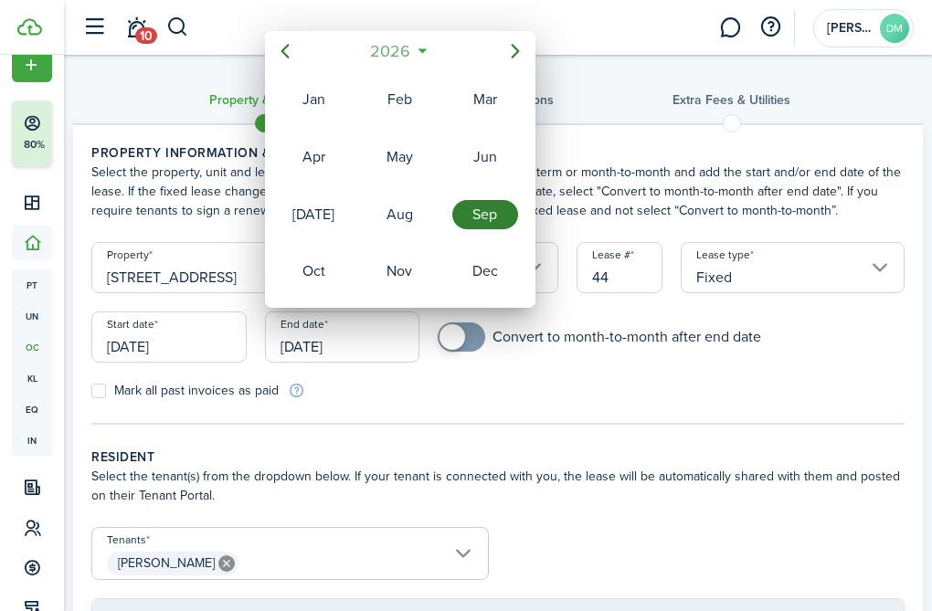
click at [406, 37] on span "2026" at bounding box center [390, 51] width 48 height 33
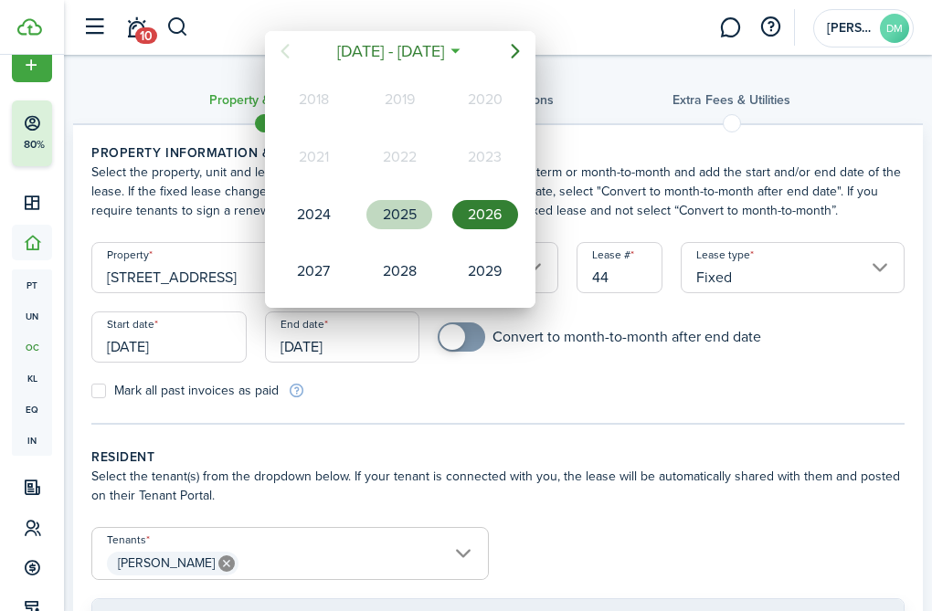
click at [395, 216] on div "2025" at bounding box center [399, 214] width 66 height 29
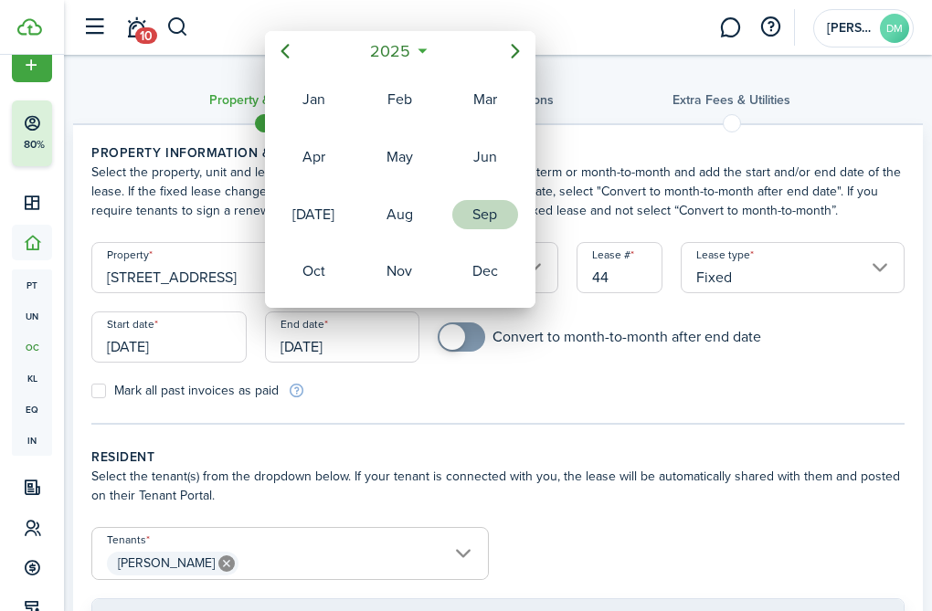
click at [478, 207] on div "Sep" at bounding box center [485, 214] width 66 height 29
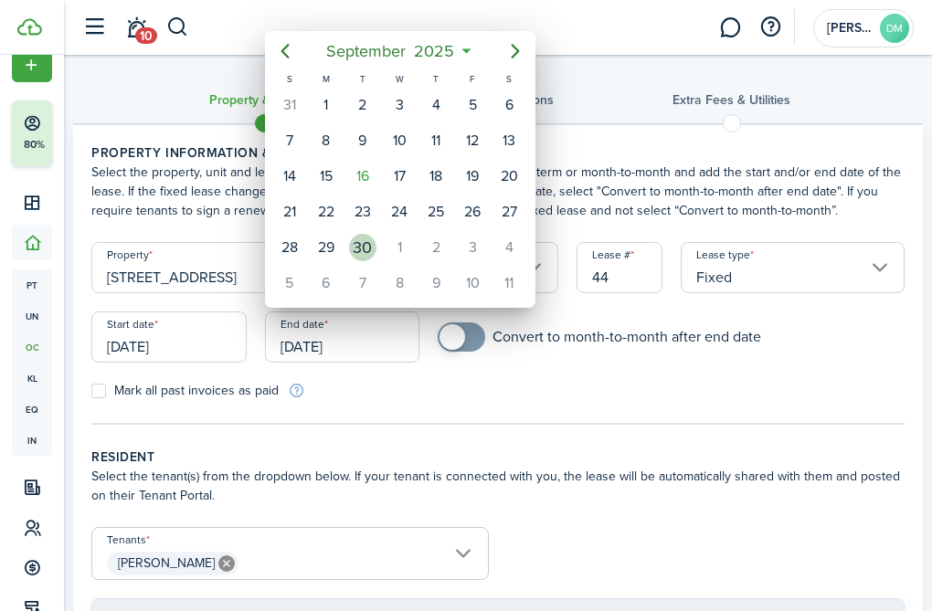
click at [370, 242] on div "30" at bounding box center [362, 247] width 27 height 27
type input "09/30/2025"
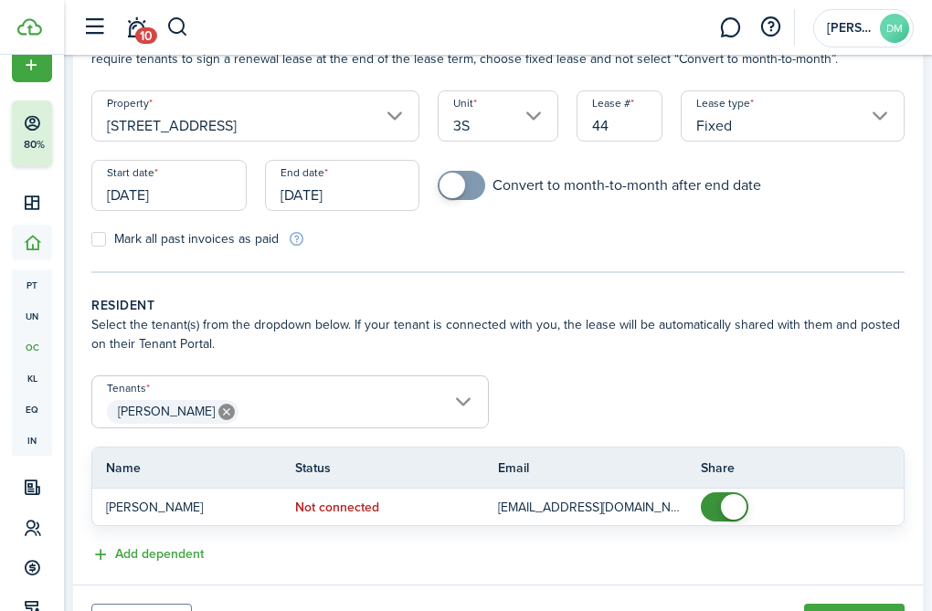
scroll to position [167, 0]
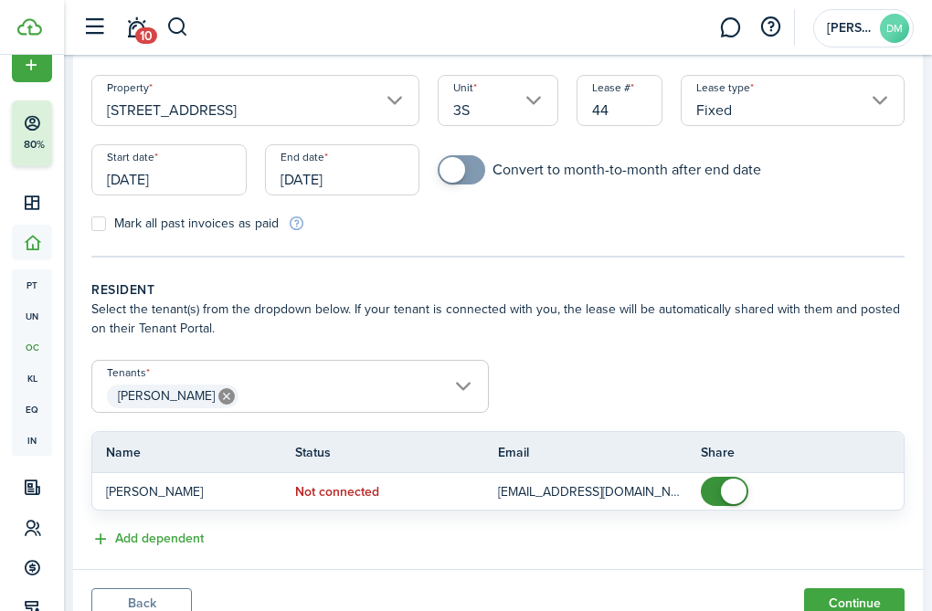
click at [99, 221] on label "Mark all past invoices as paid" at bounding box center [184, 223] width 187 height 15
click at [91, 224] on input "Mark all past invoices as paid" at bounding box center [90, 224] width 1 height 1
checkbox input "true"
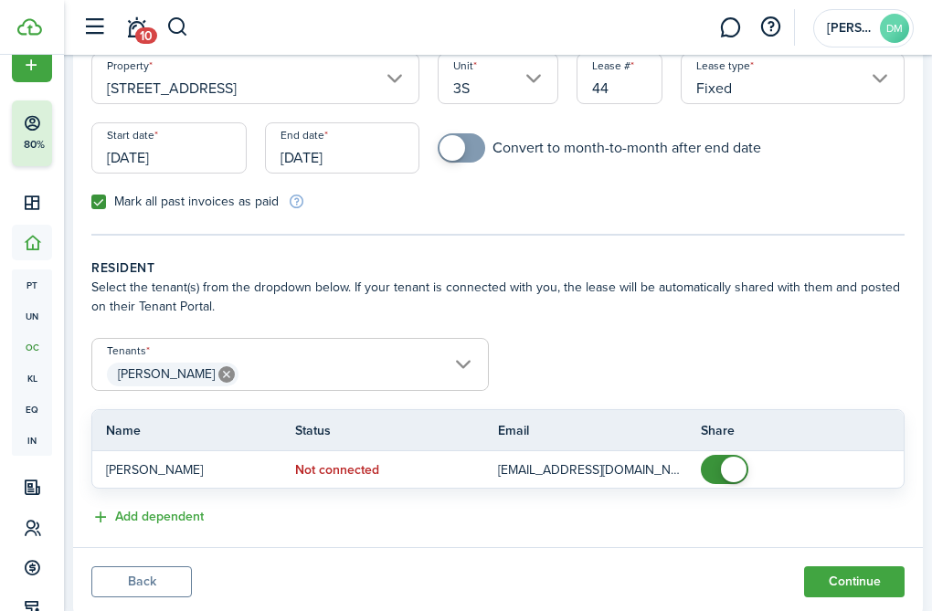
scroll to position [194, 0]
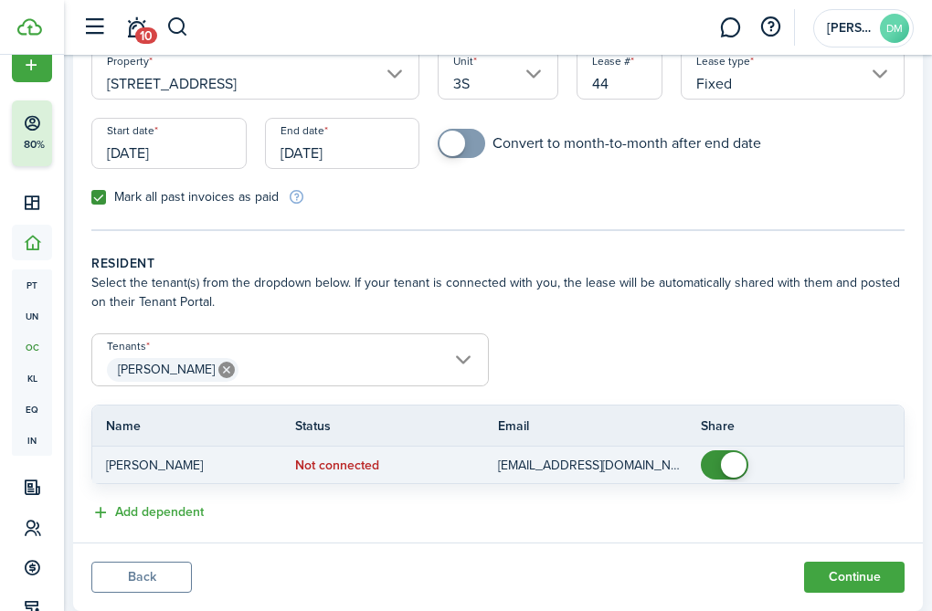
checkbox input "false"
click at [715, 469] on span at bounding box center [724, 464] width 18 height 29
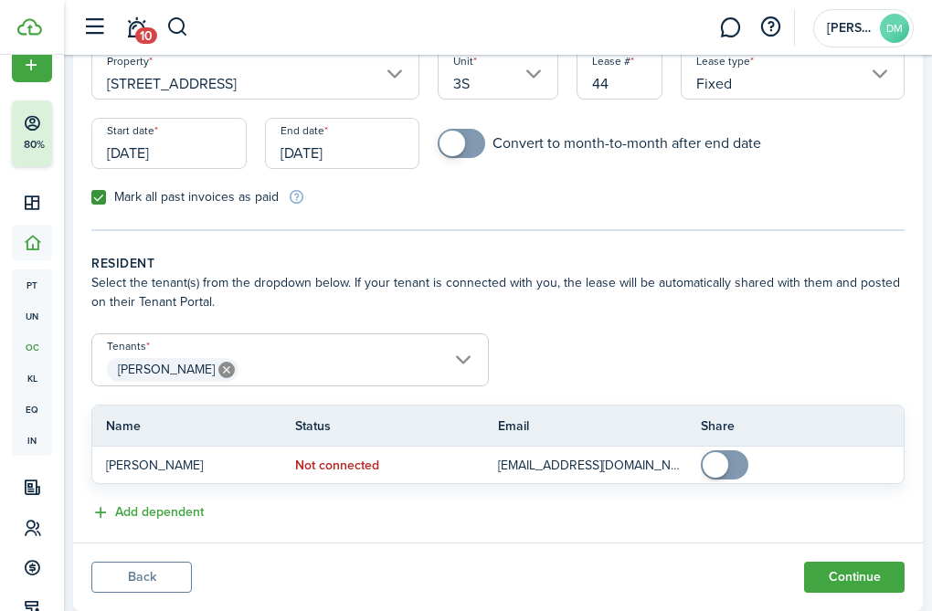
scroll to position [243, 0]
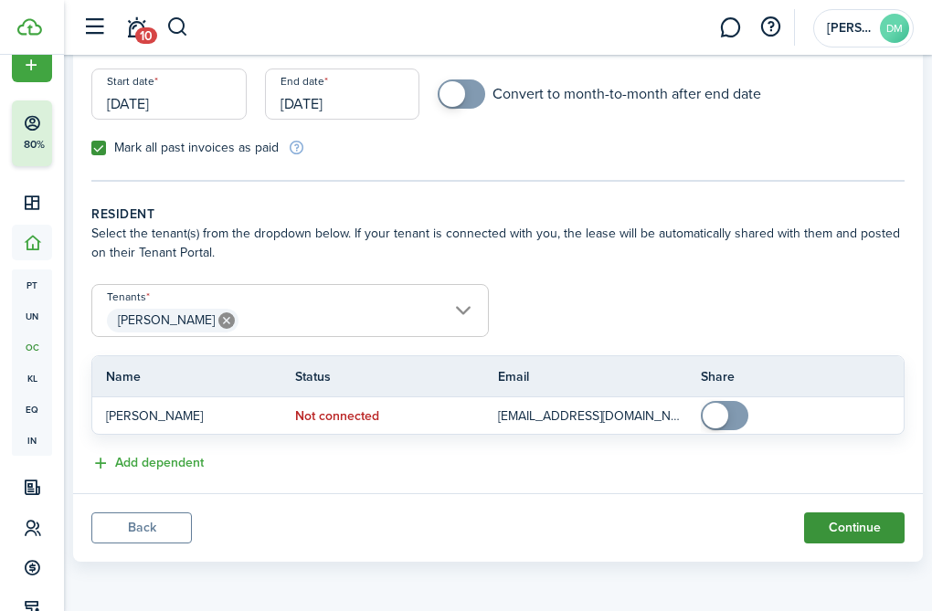
click at [845, 524] on button "Continue" at bounding box center [854, 527] width 100 height 31
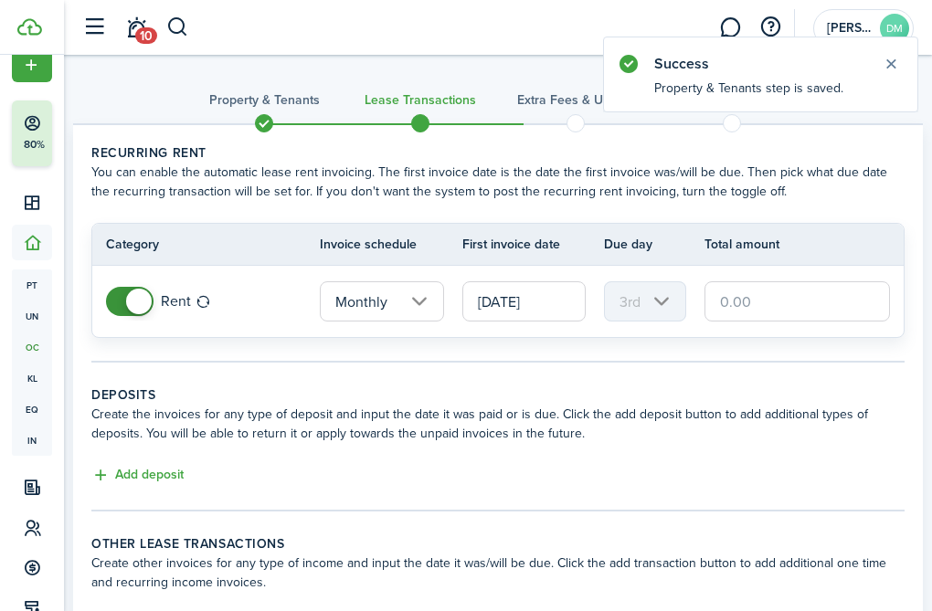
click at [729, 311] on input "text" at bounding box center [796, 301] width 185 height 40
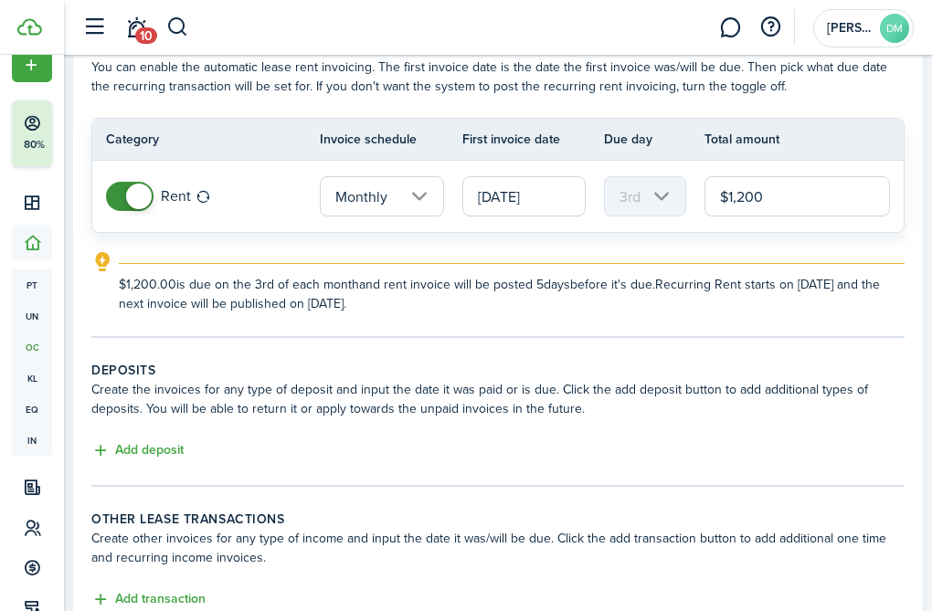
scroll to position [241, 0]
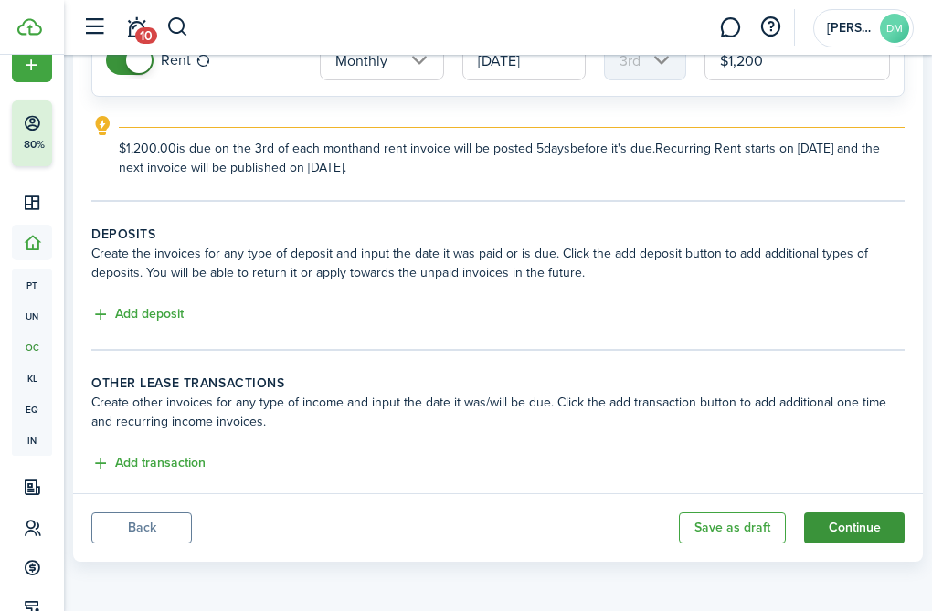
type input "$1,200.00"
click at [828, 523] on button "Continue" at bounding box center [854, 527] width 100 height 31
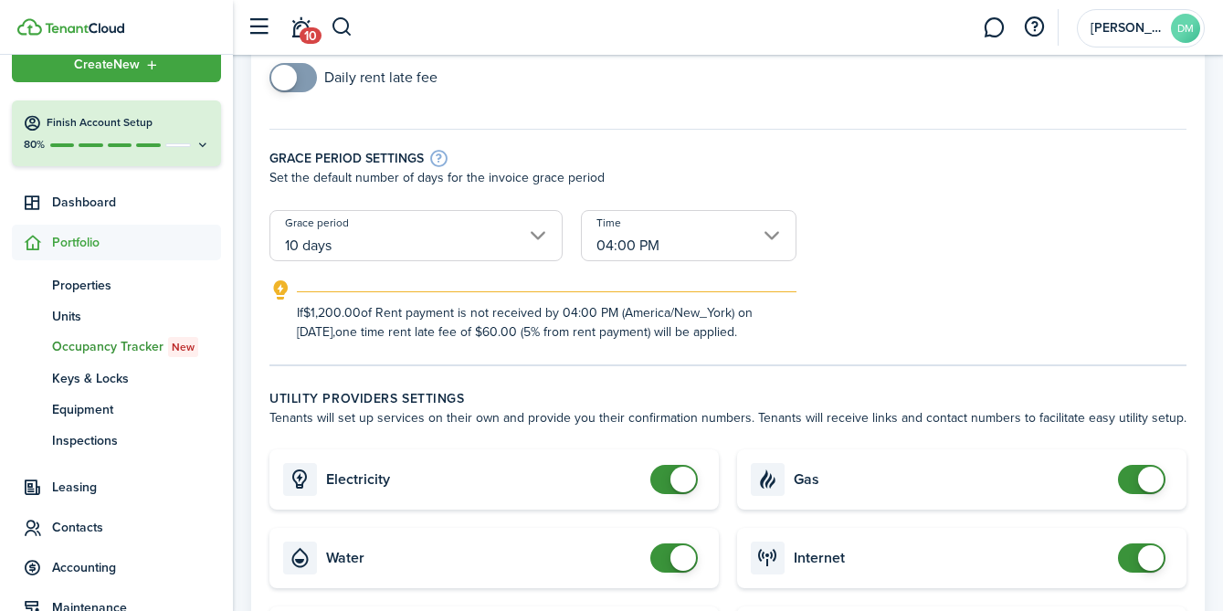
scroll to position [266, 0]
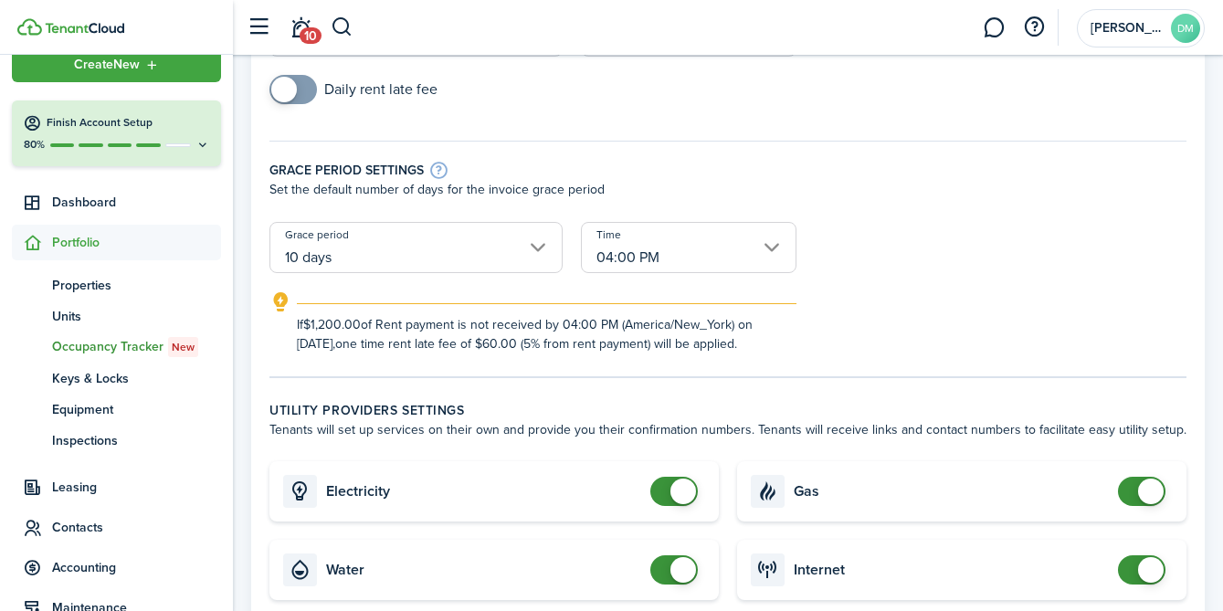
checkbox input "false"
click at [676, 570] on span at bounding box center [683, 570] width 26 height 26
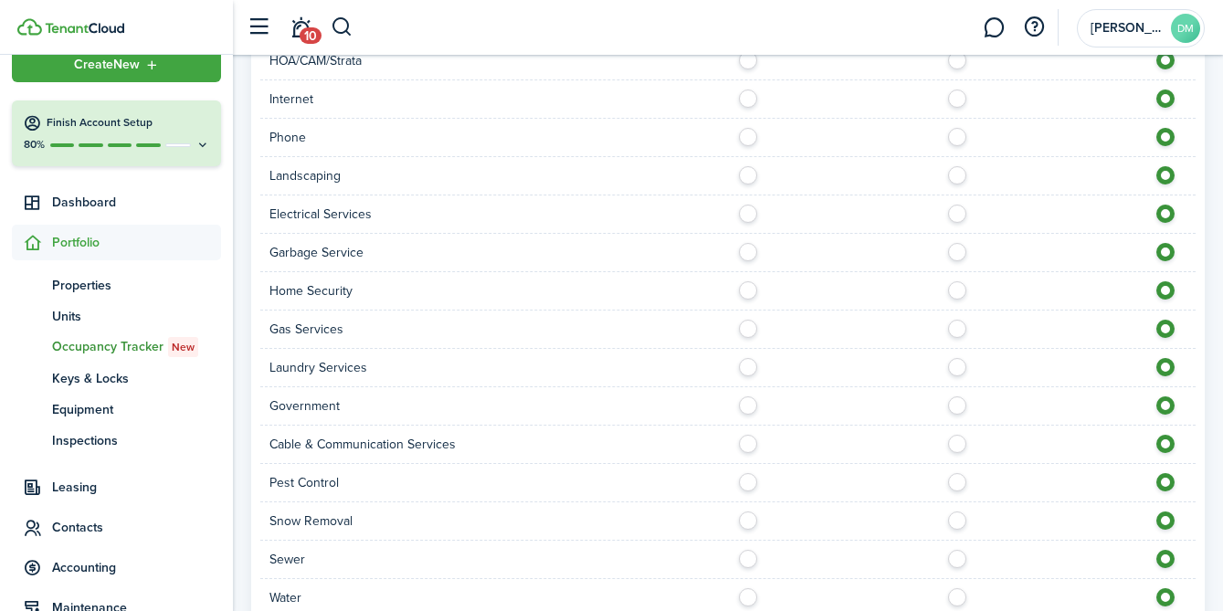
scroll to position [1300, 0]
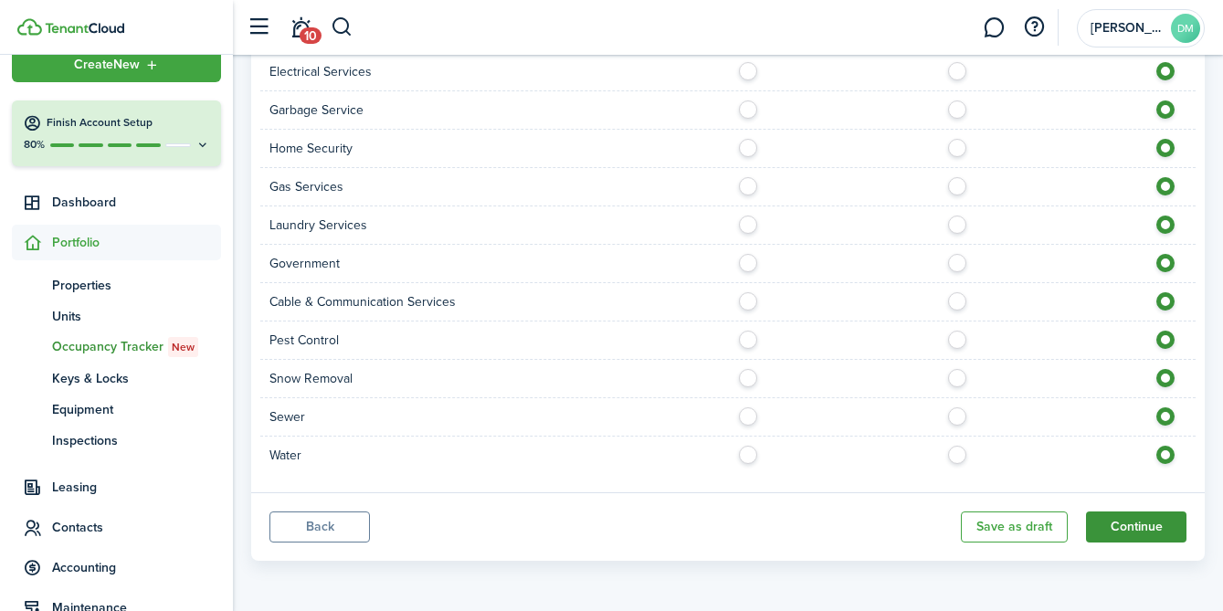
click at [1127, 525] on button "Continue" at bounding box center [1136, 526] width 100 height 31
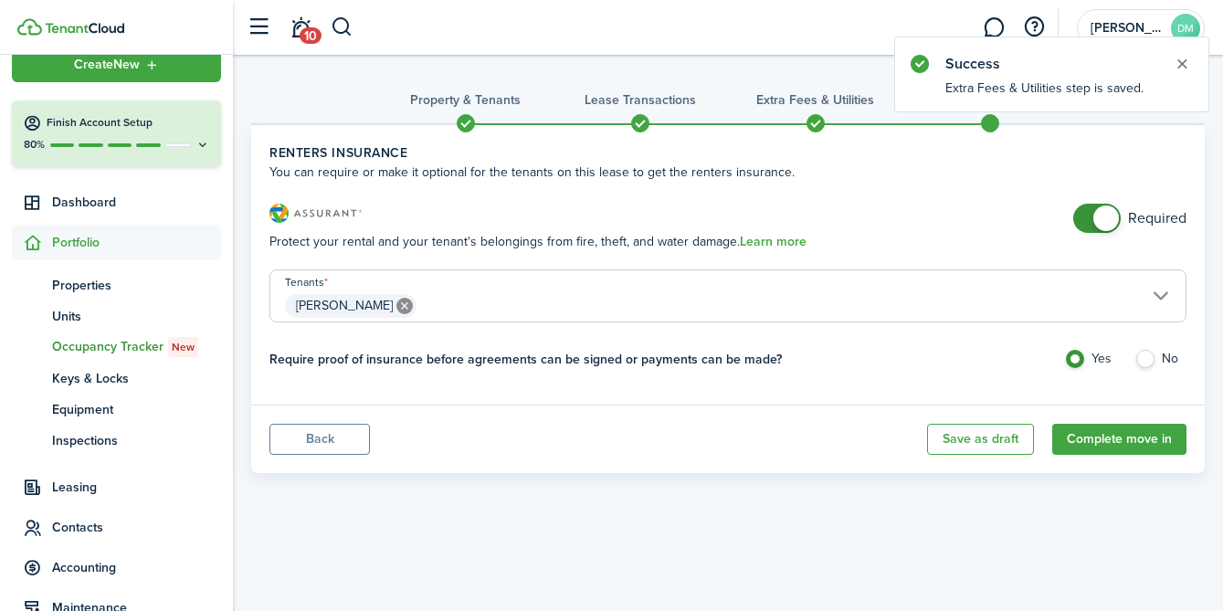
checkbox input "false"
click at [1105, 220] on span at bounding box center [1106, 218] width 26 height 26
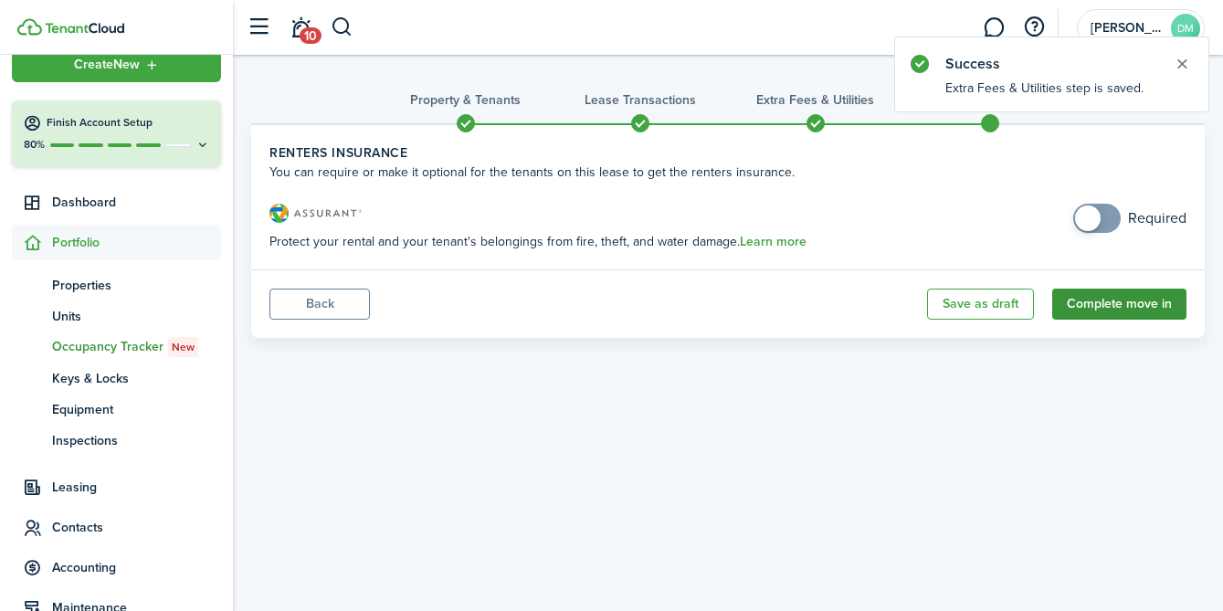
click at [1120, 310] on button "Complete move in" at bounding box center [1119, 304] width 134 height 31
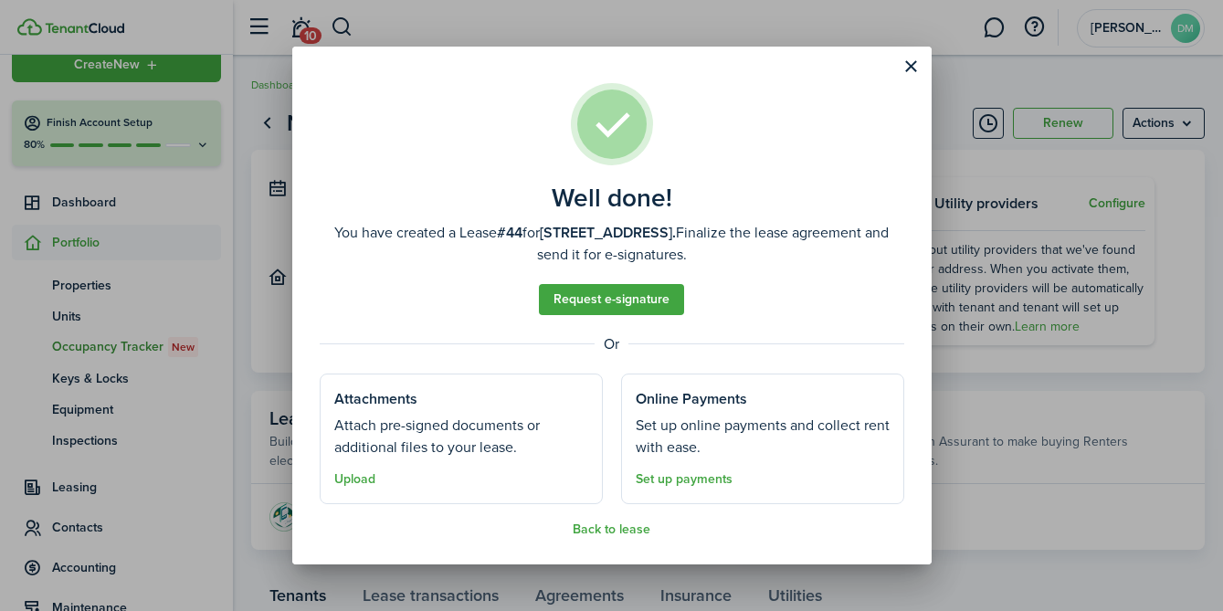
click at [584, 538] on well-done "Well done! You have created a Lease #44 for 45 Silver St, Unit 3S. Finalize the…" at bounding box center [611, 305] width 639 height 517
click at [600, 526] on button "Back to lease" at bounding box center [612, 529] width 78 height 15
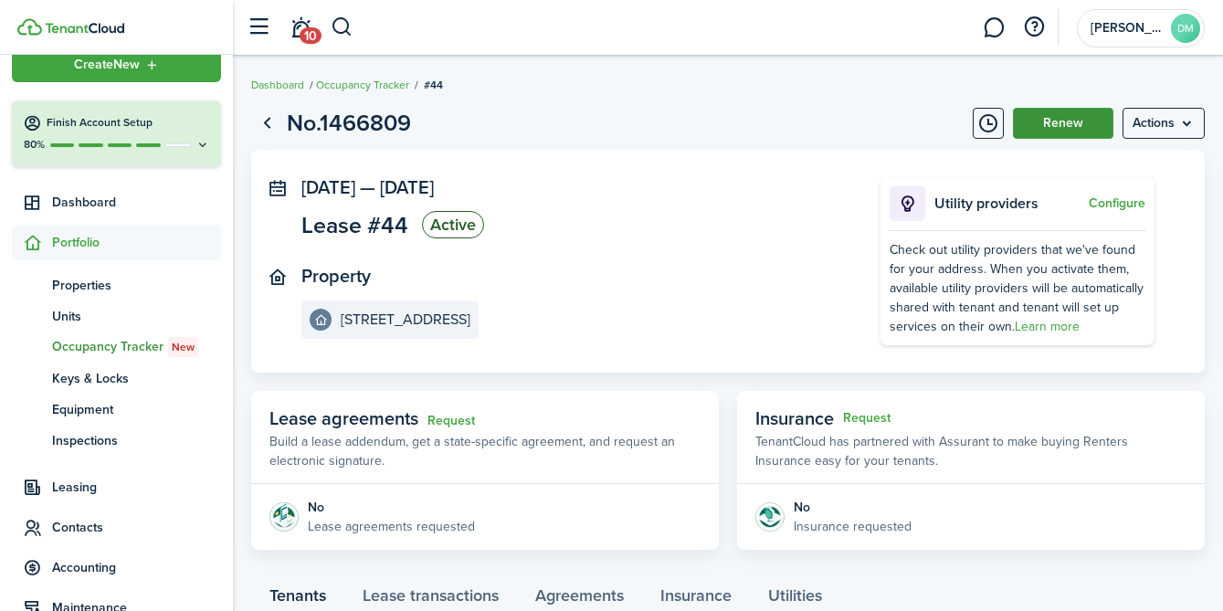
click at [1044, 131] on button "Renew" at bounding box center [1063, 123] width 100 height 31
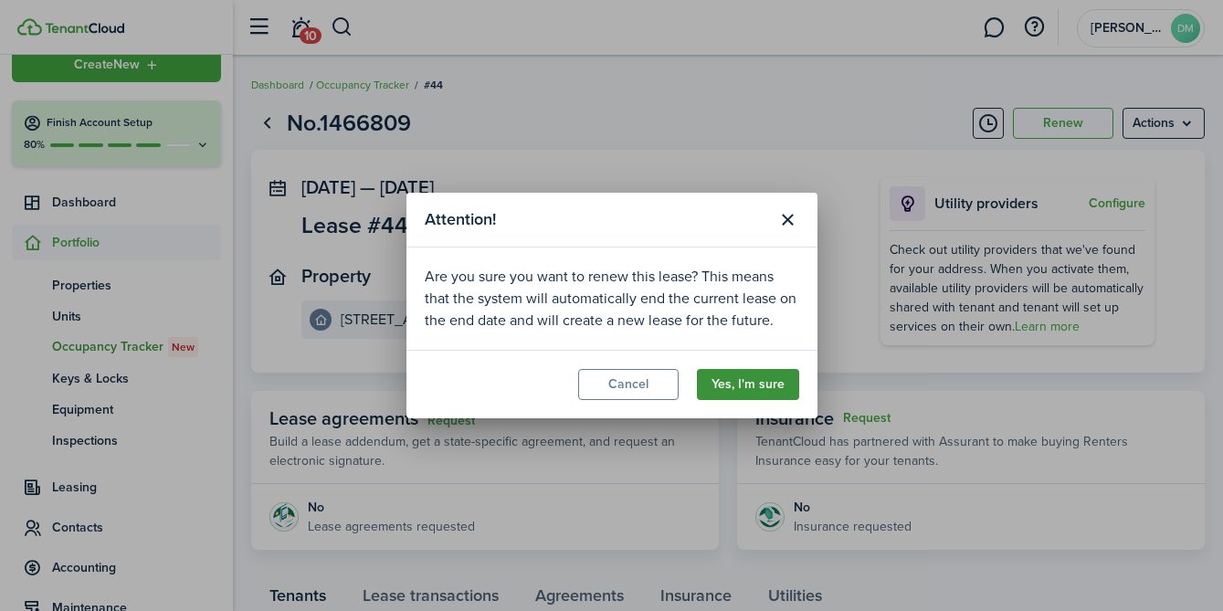
click at [747, 386] on button "Yes, I'm sure" at bounding box center [748, 384] width 102 height 31
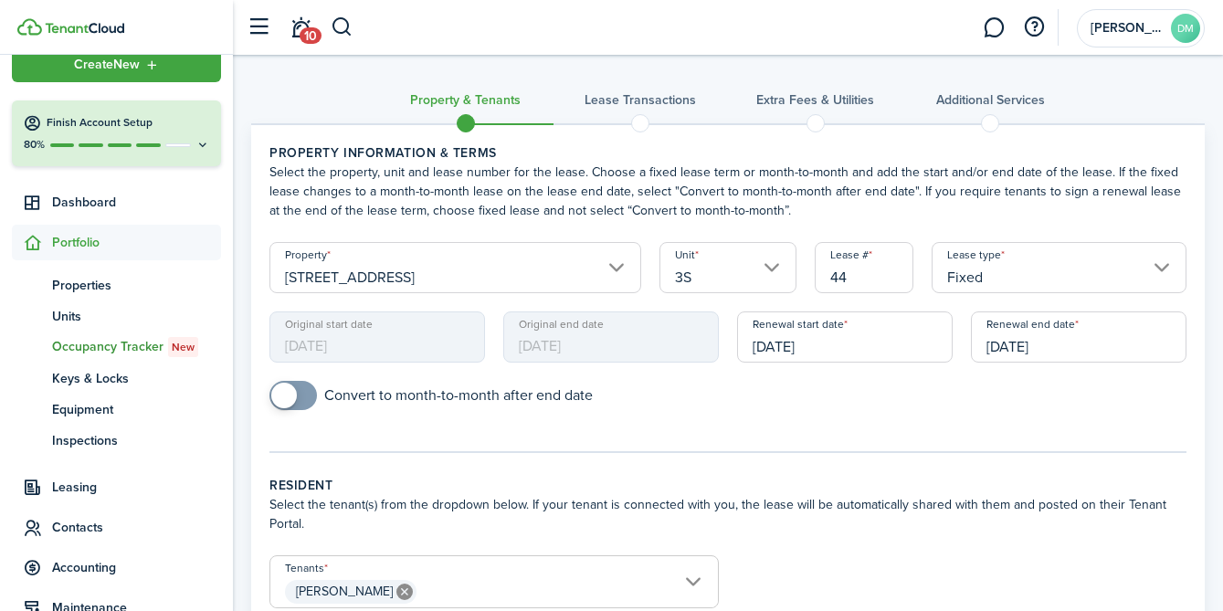
click at [1011, 329] on input "10/01/2026" at bounding box center [1079, 336] width 216 height 51
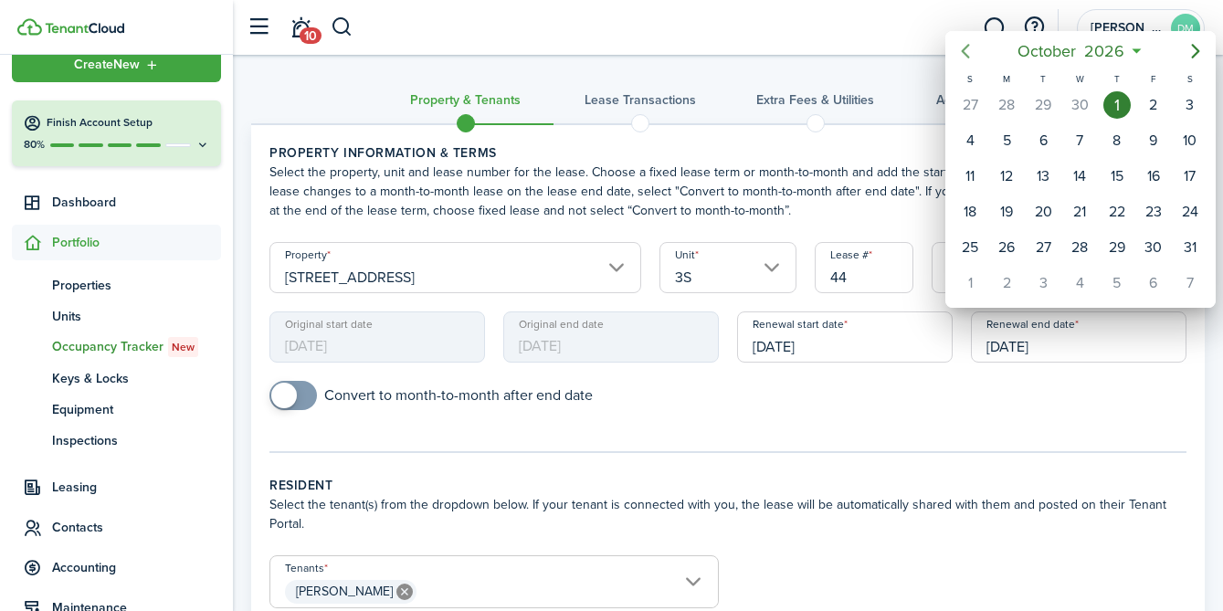
click at [977, 49] on mbsc-button "Previous page" at bounding box center [965, 51] width 37 height 37
click at [1090, 248] on div "30" at bounding box center [1079, 247] width 27 height 27
type input "09/30/2026"
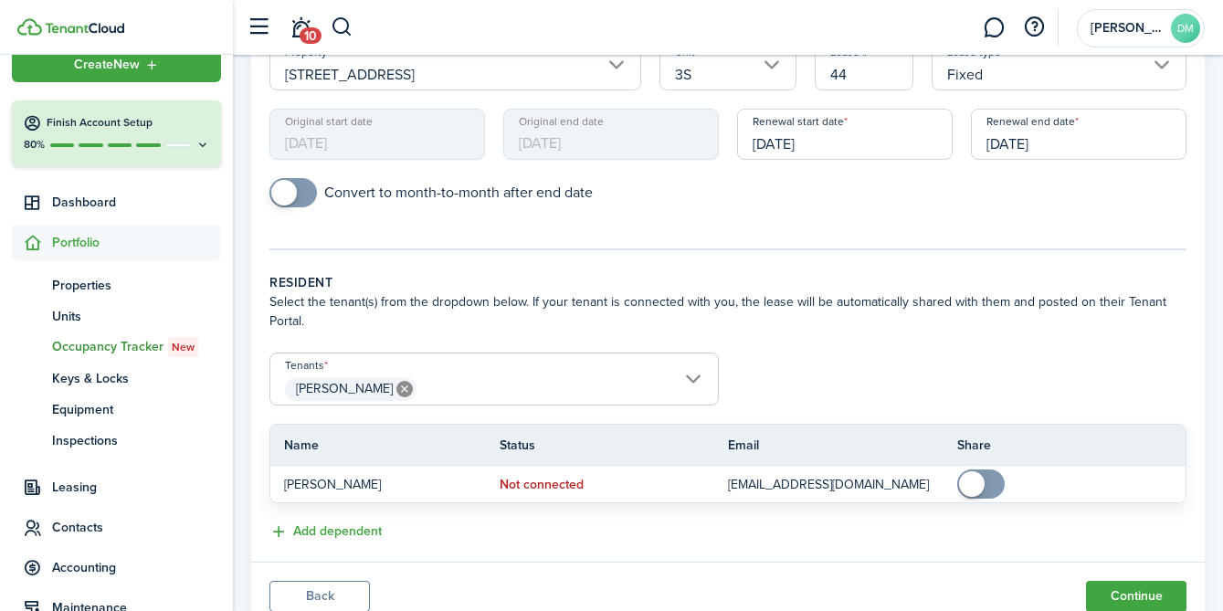
scroll to position [271, 0]
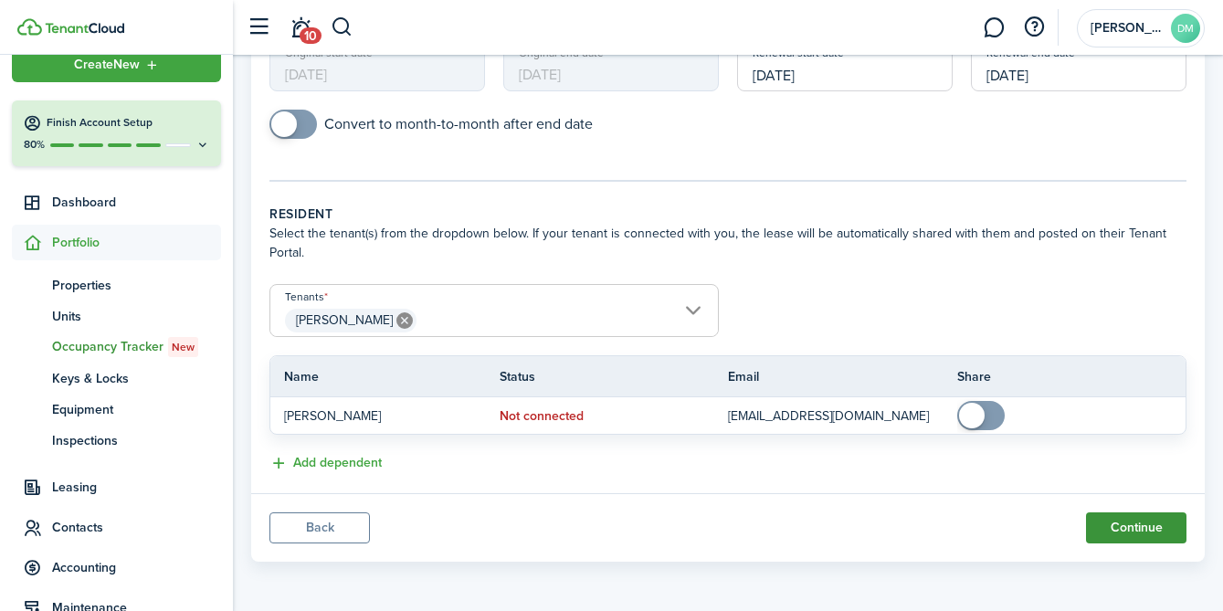
click at [1132, 527] on button "Continue" at bounding box center [1136, 527] width 100 height 31
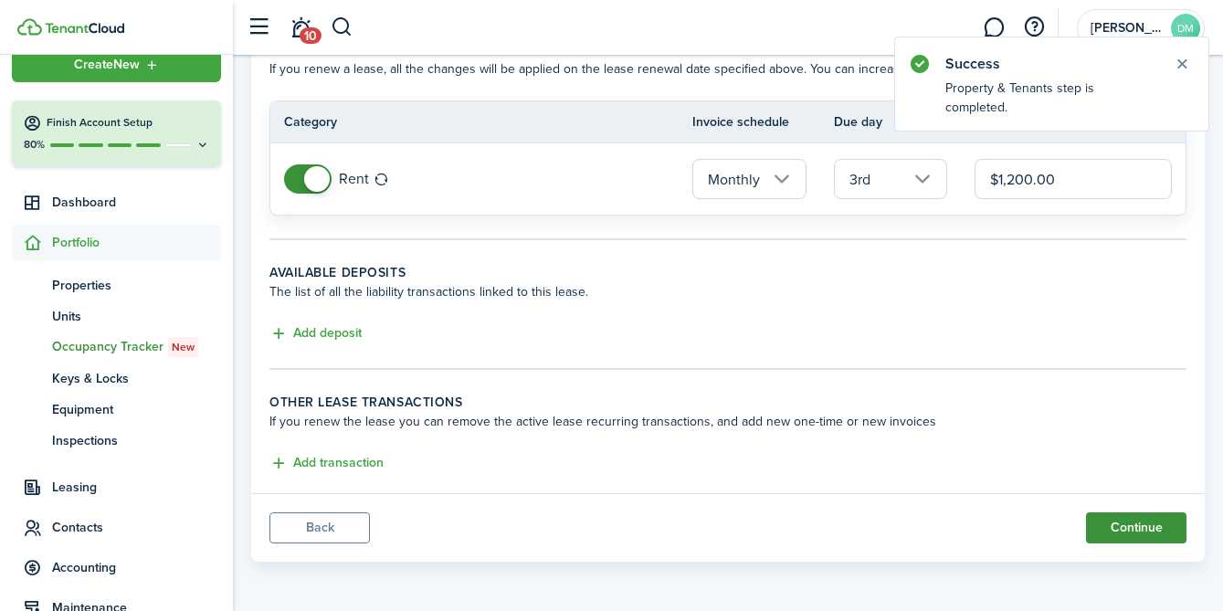
scroll to position [100, 0]
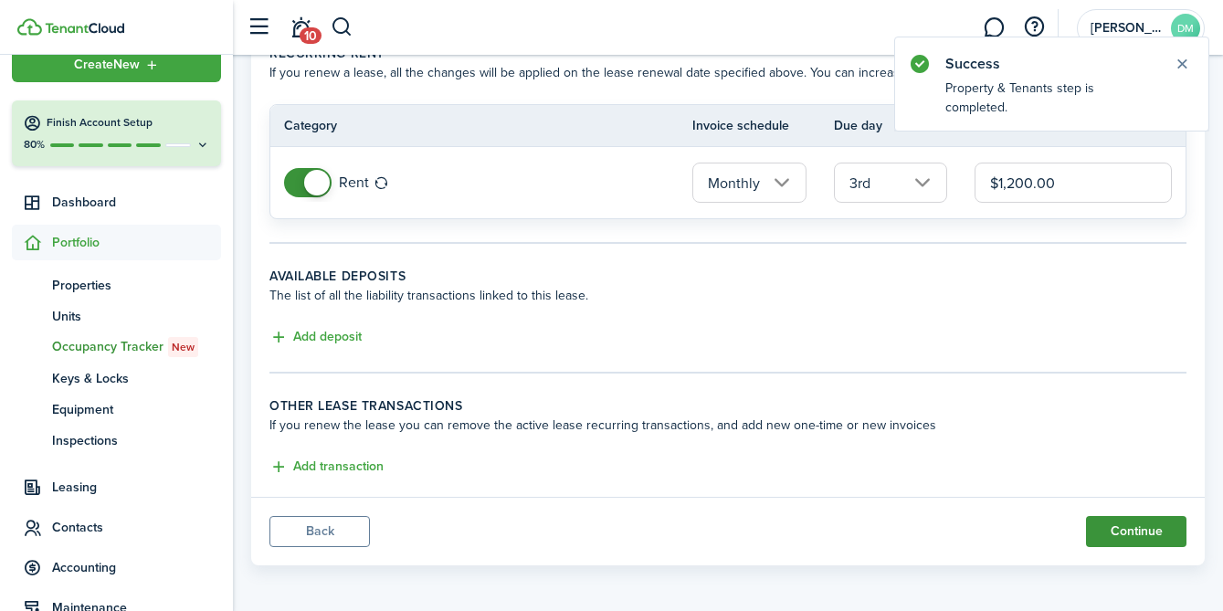
click at [1132, 527] on button "Continue" at bounding box center [1136, 531] width 100 height 31
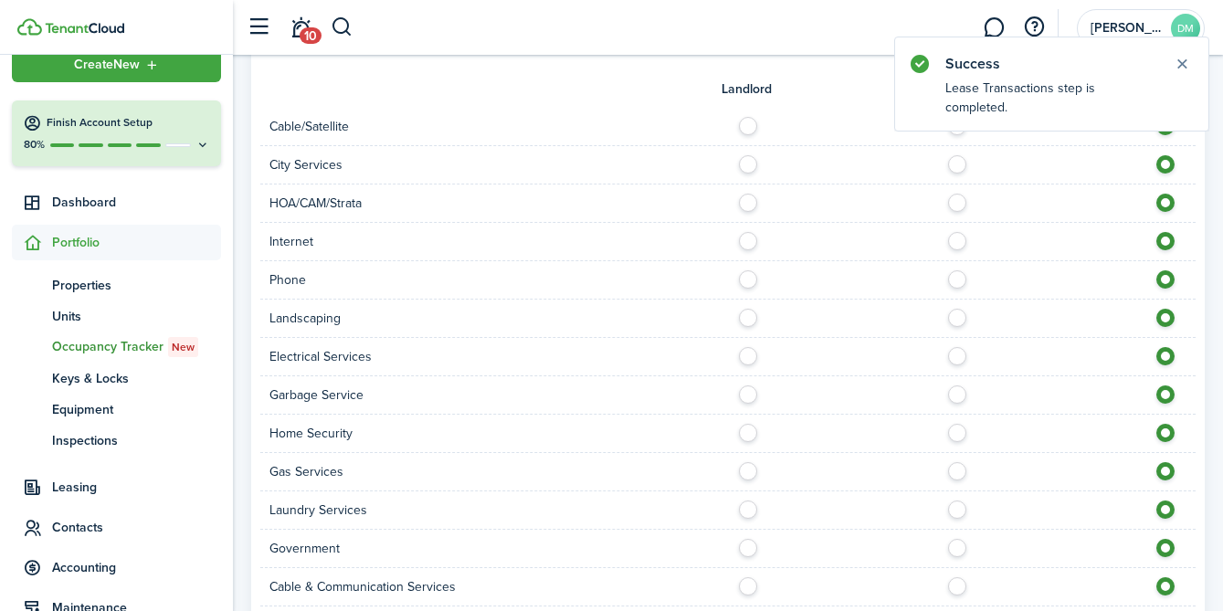
scroll to position [1149, 0]
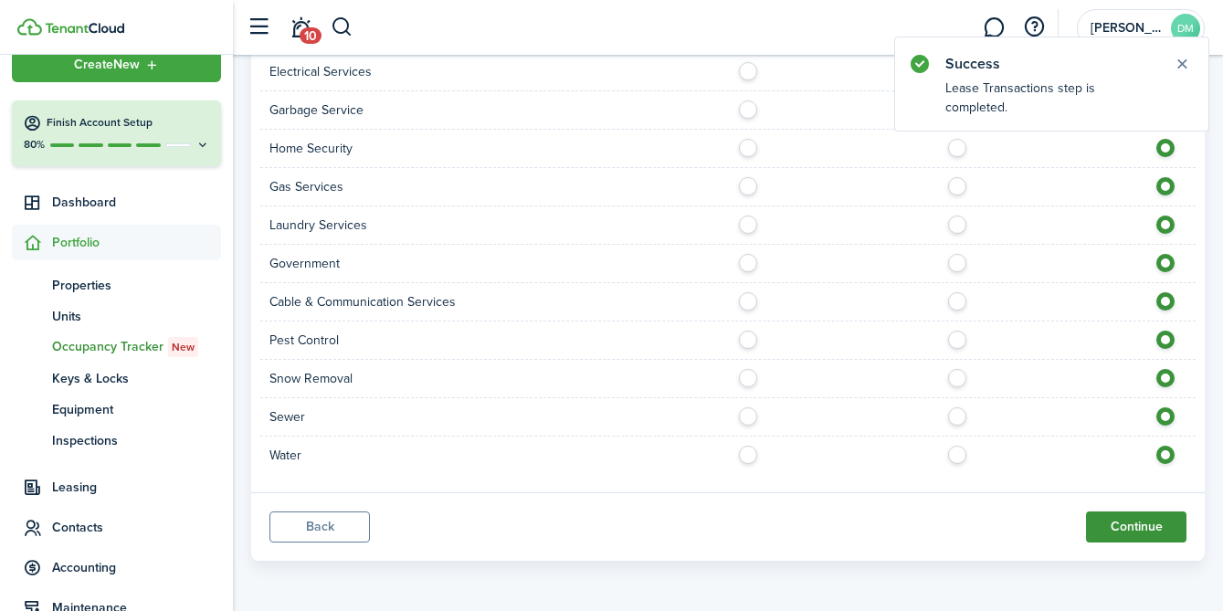
click at [1119, 511] on button "Continue" at bounding box center [1136, 526] width 100 height 31
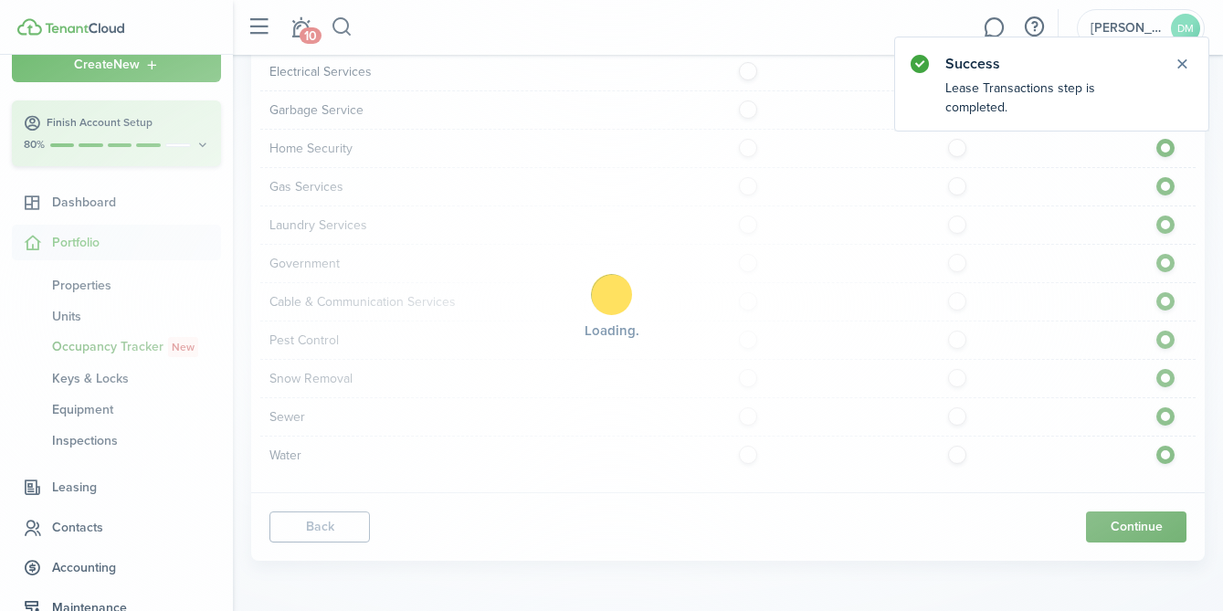
scroll to position [0, 0]
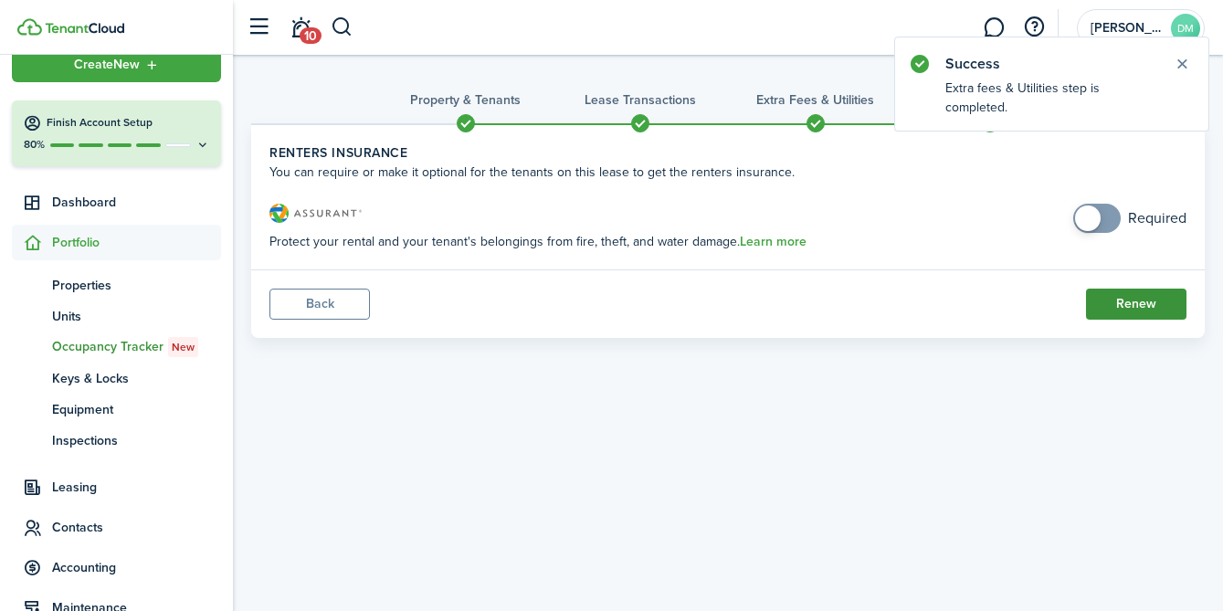
click at [1112, 293] on button "Renew" at bounding box center [1136, 304] width 100 height 31
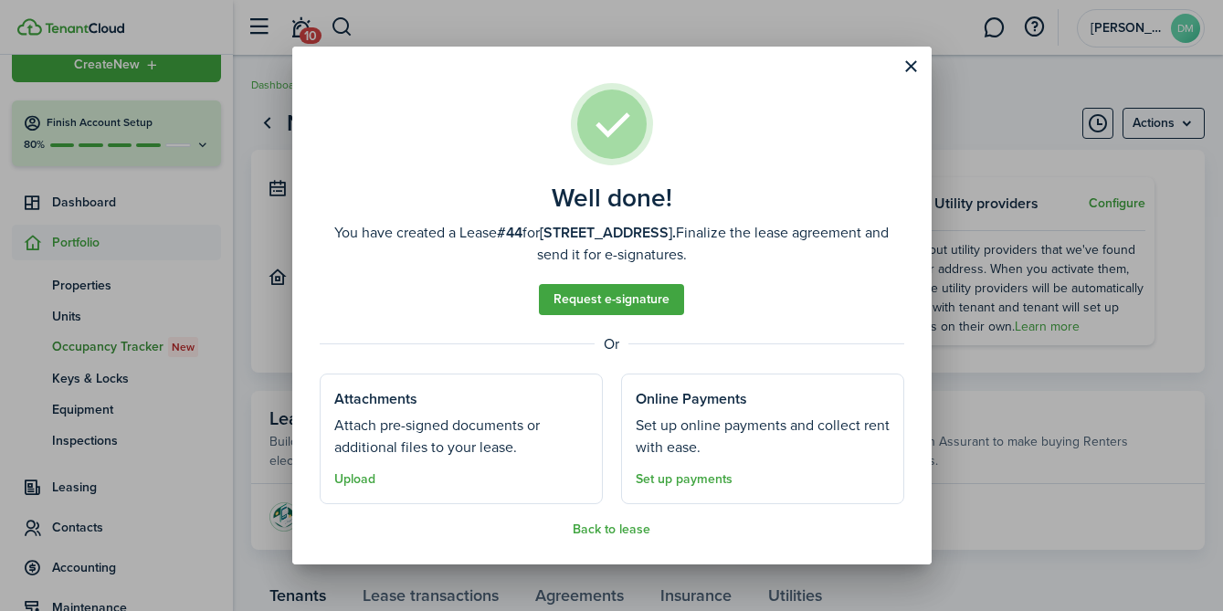
click at [607, 538] on well-done "Well done! You have created a Lease #44 for 45 Silver St, Unit 3S. Finalize the…" at bounding box center [611, 305] width 639 height 517
click at [605, 530] on button "Back to lease" at bounding box center [612, 529] width 78 height 15
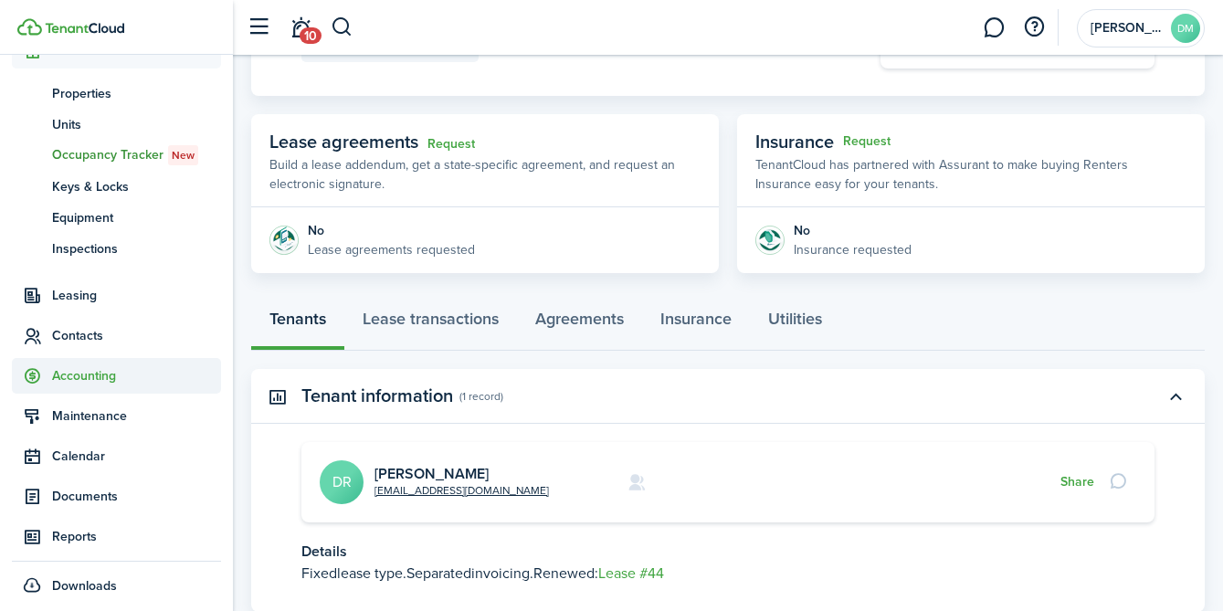
scroll to position [278, 0]
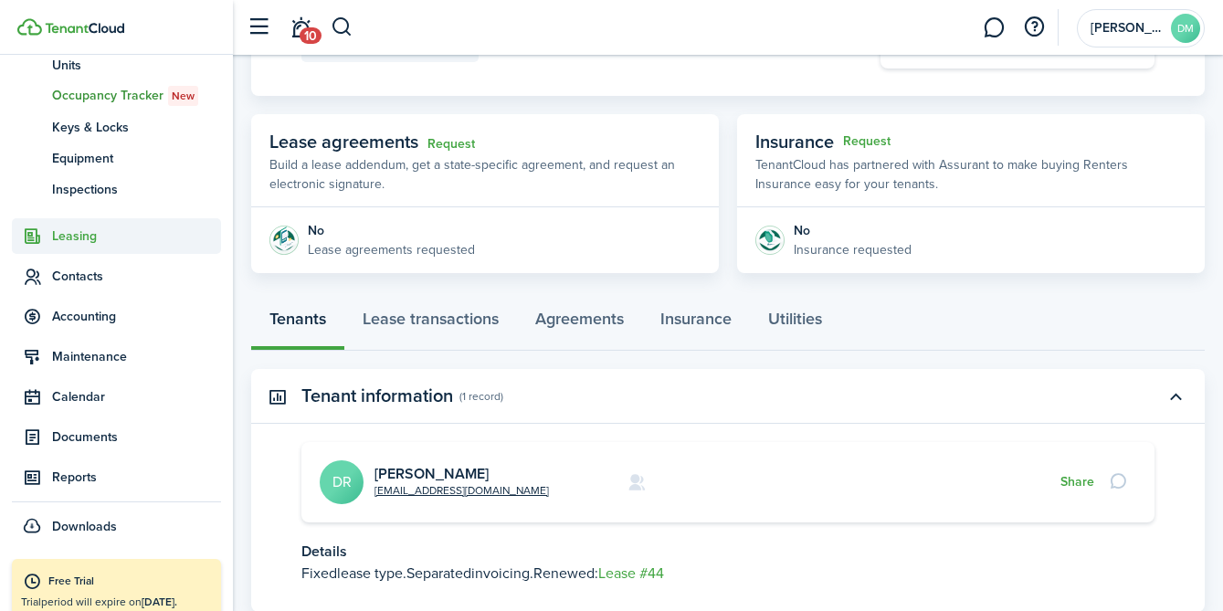
click at [74, 246] on span "Leasing" at bounding box center [116, 236] width 209 height 36
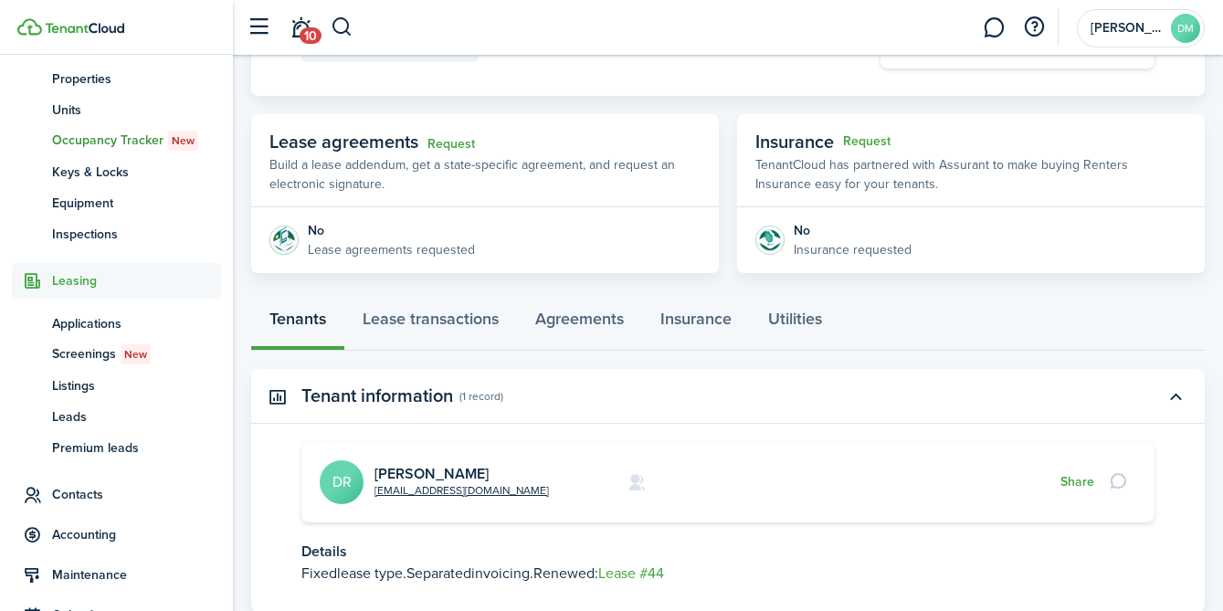
scroll to position [233, 0]
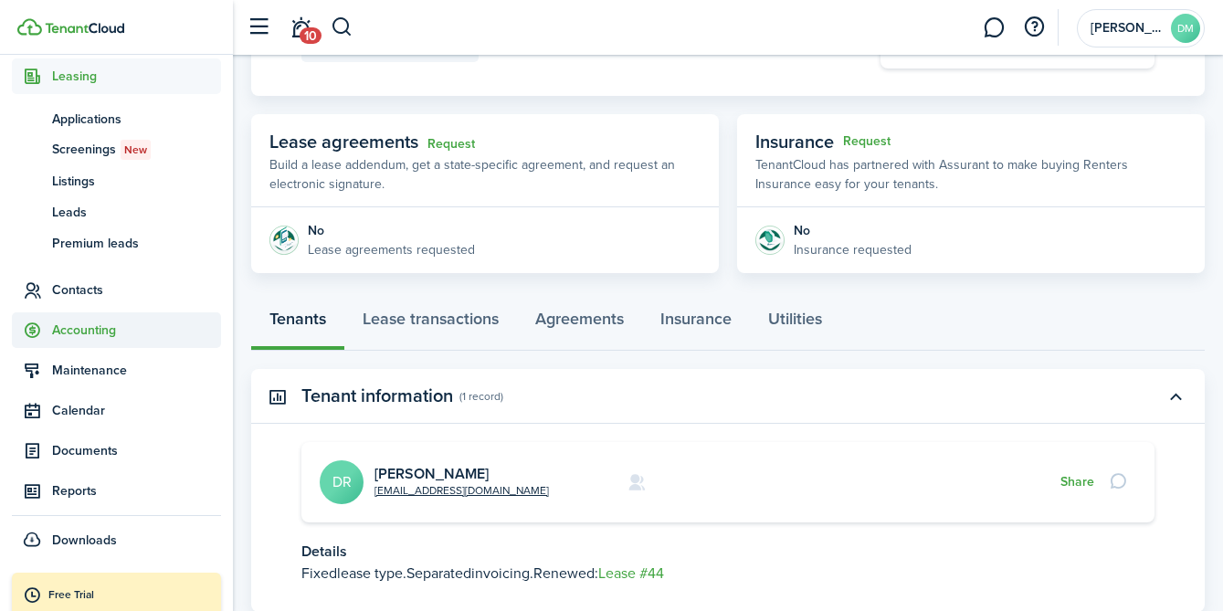
click at [86, 338] on span "Accounting" at bounding box center [136, 330] width 169 height 19
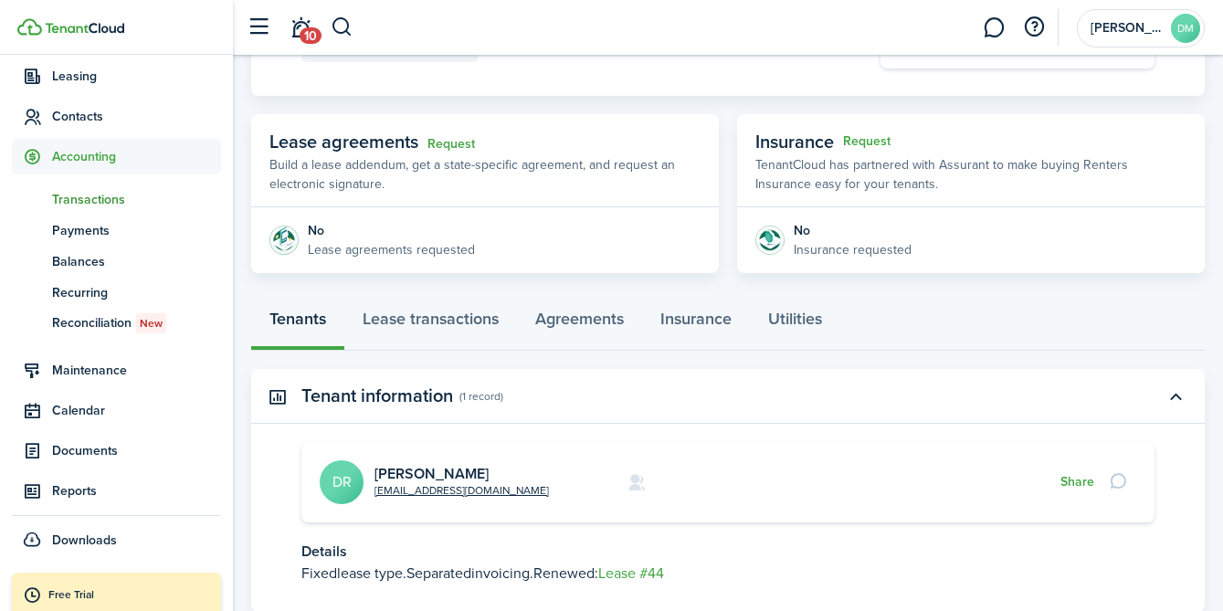
click at [90, 192] on span "Transactions" at bounding box center [136, 199] width 169 height 19
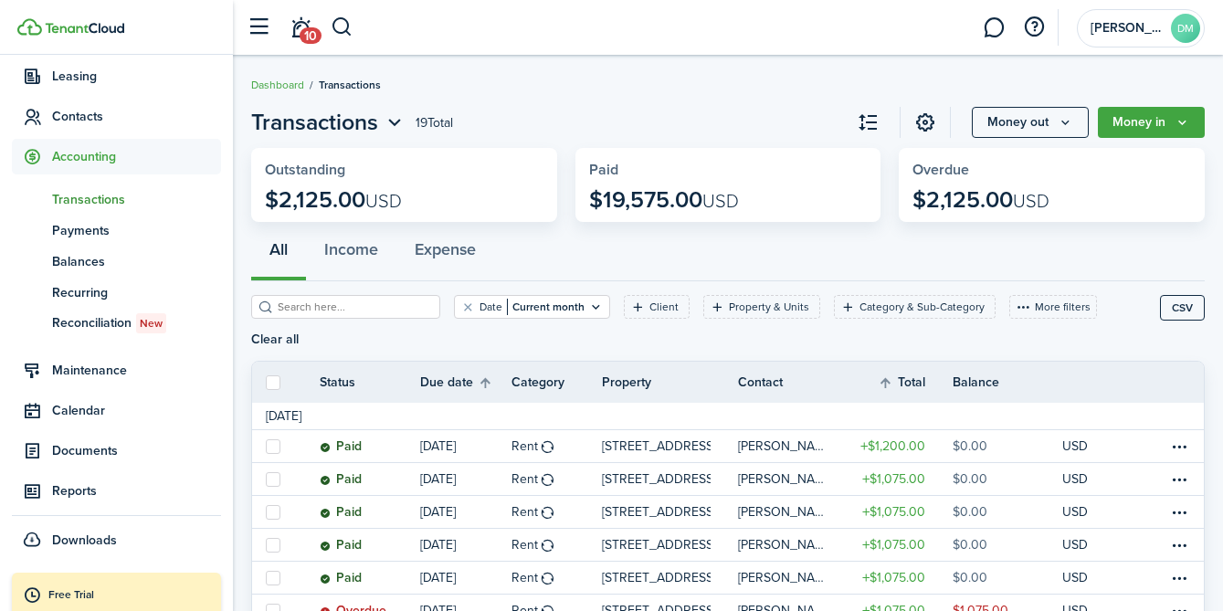
click at [277, 375] on label at bounding box center [273, 382] width 15 height 15
click at [266, 382] on input "checkbox" at bounding box center [265, 382] width 1 height 1
checkbox input "true"
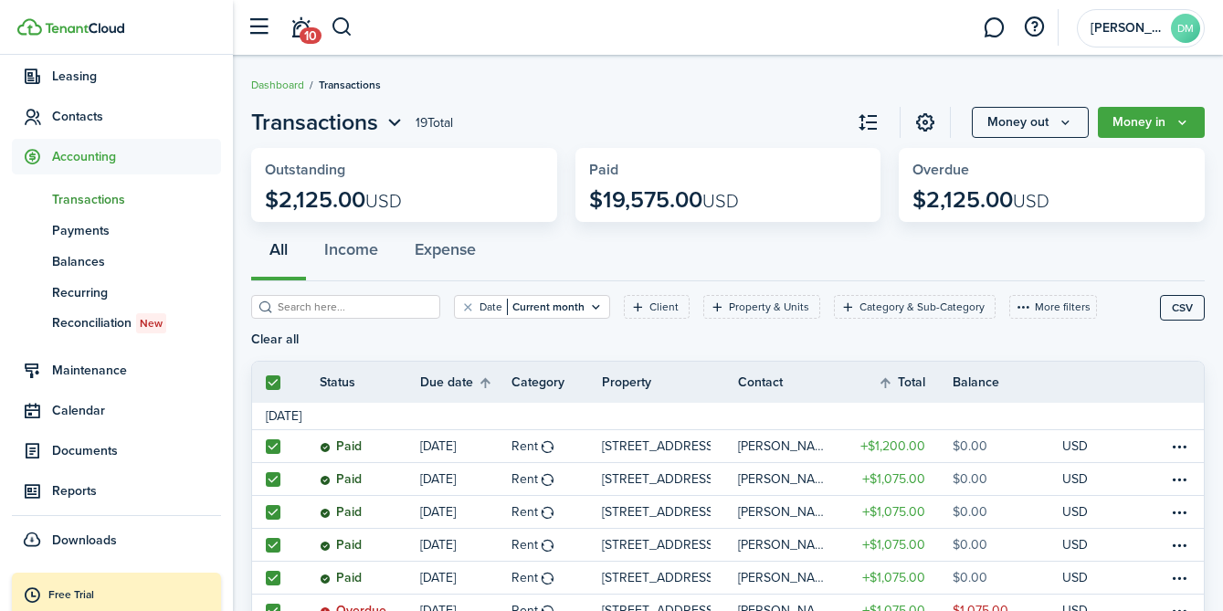
checkbox input "true"
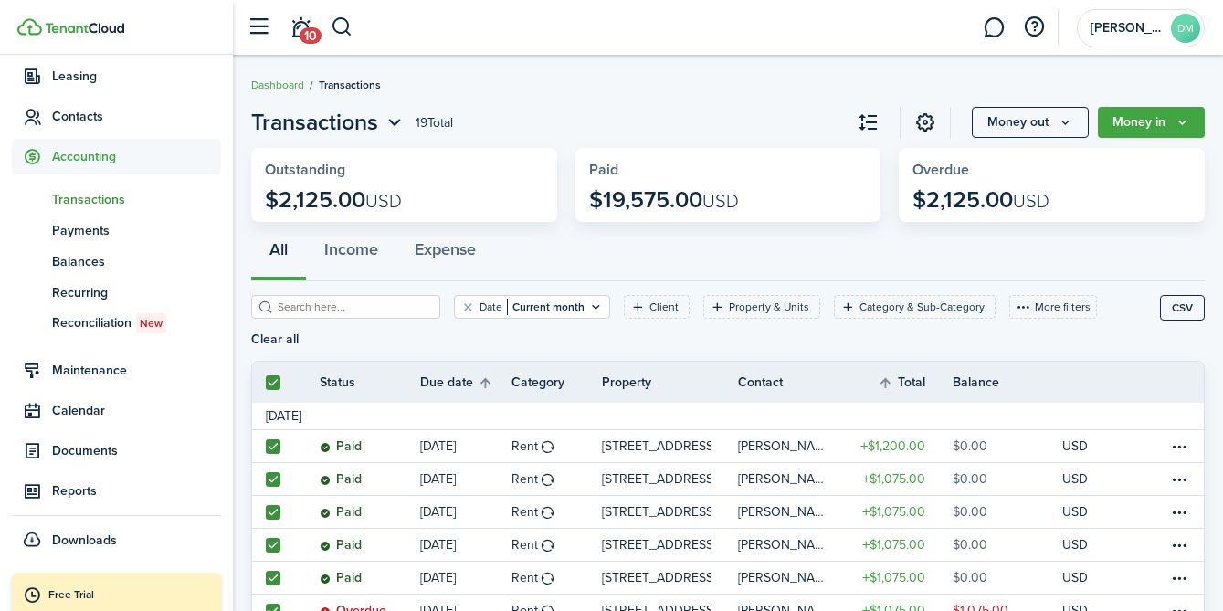
checkbox input "true"
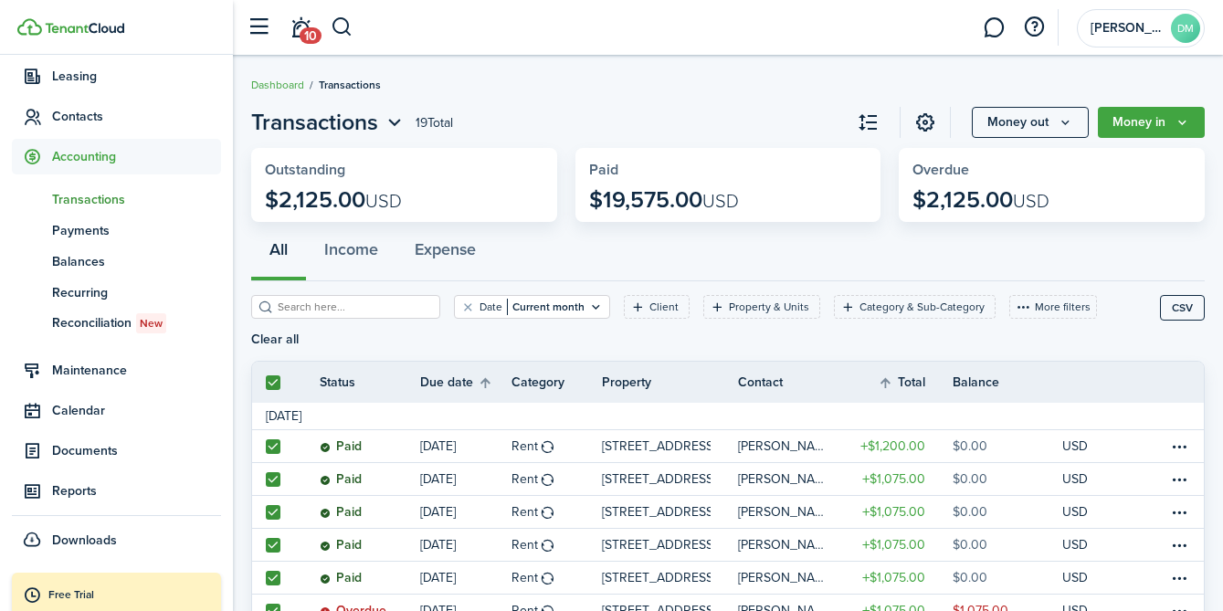
checkbox input "true"
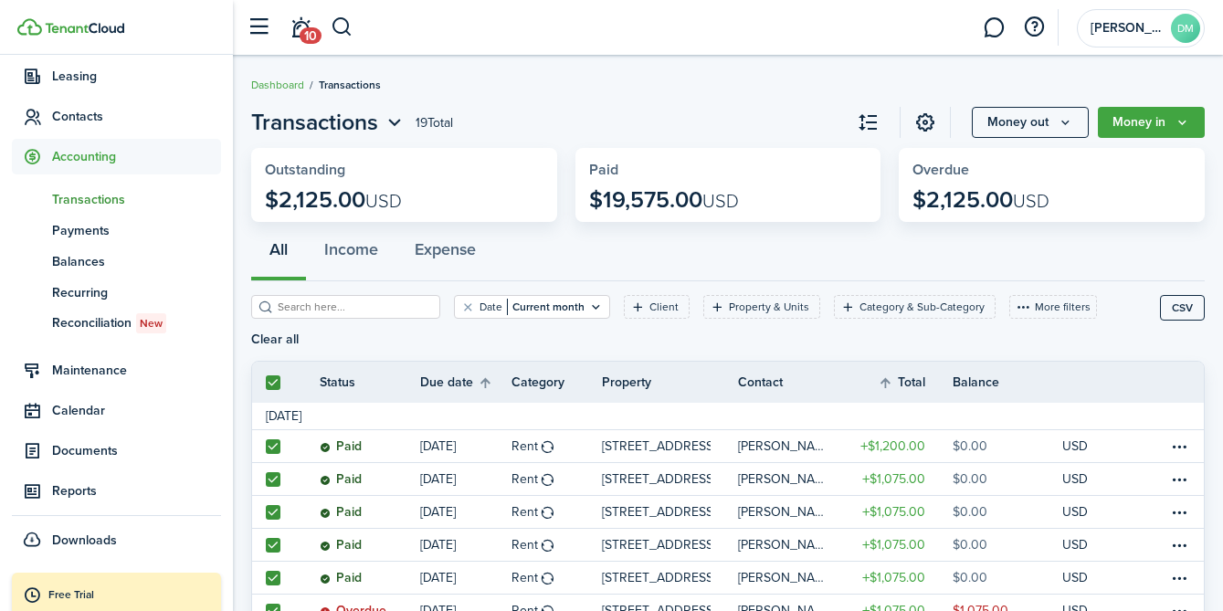
checkbox input "true"
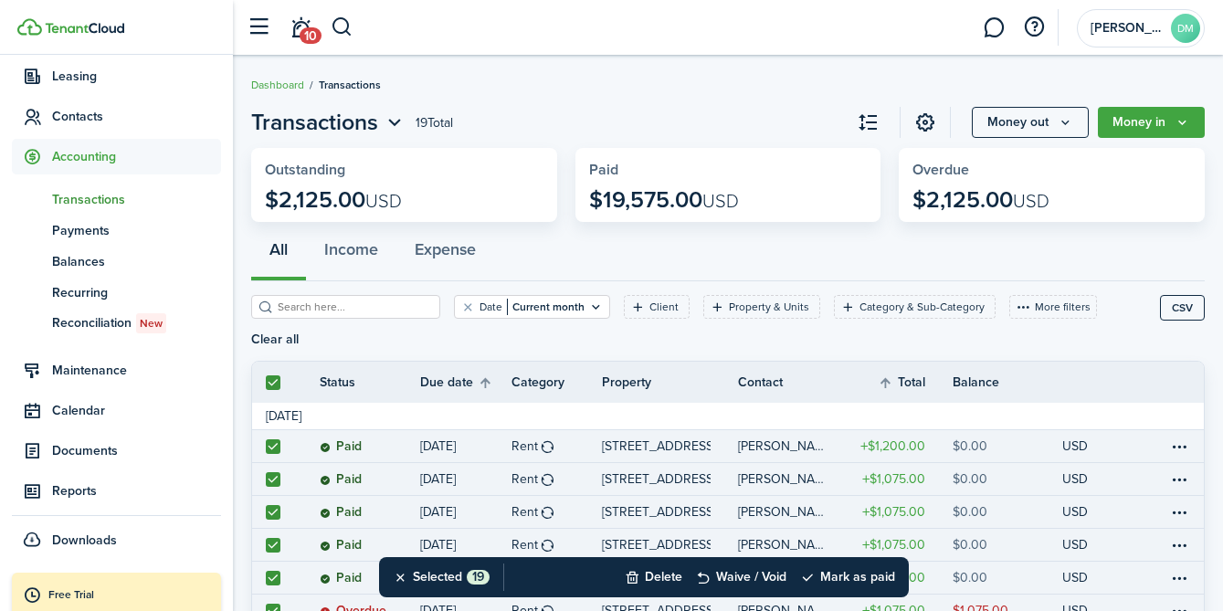
click at [277, 375] on label at bounding box center [273, 382] width 15 height 15
click at [266, 382] on input "checkbox" at bounding box center [265, 382] width 1 height 1
checkbox input "false"
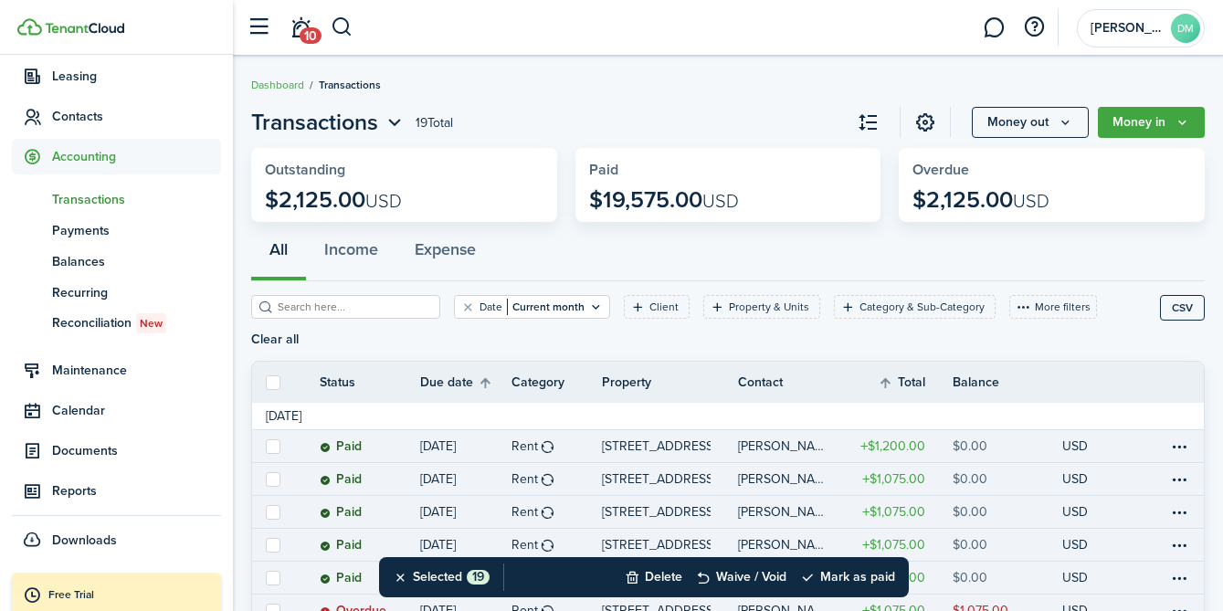
checkbox input "false"
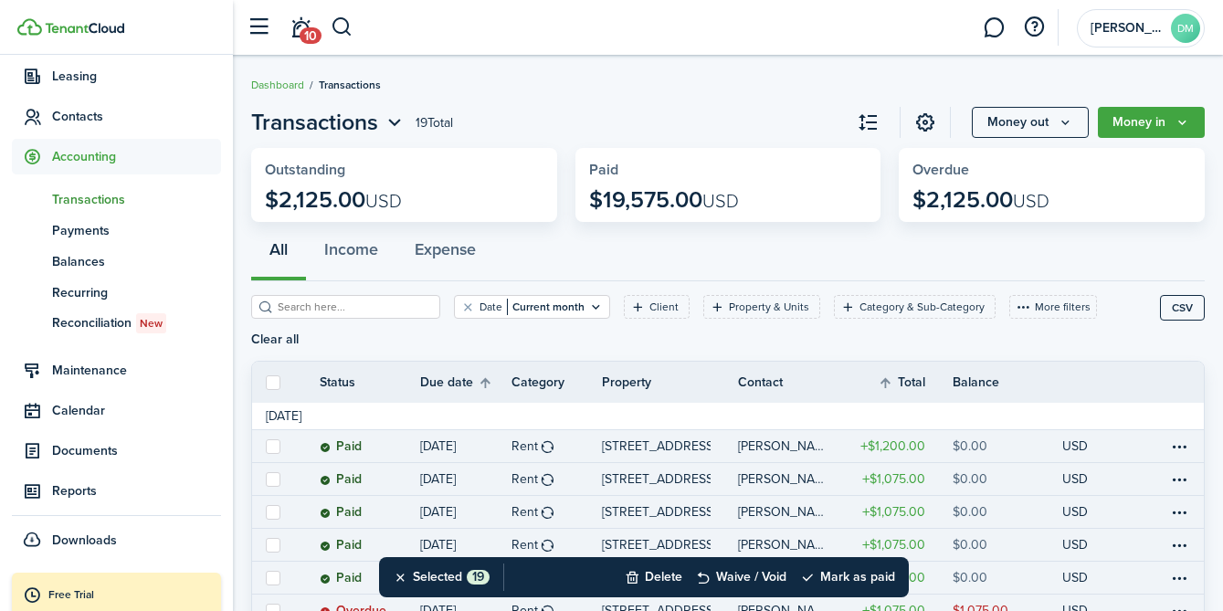
checkbox input "false"
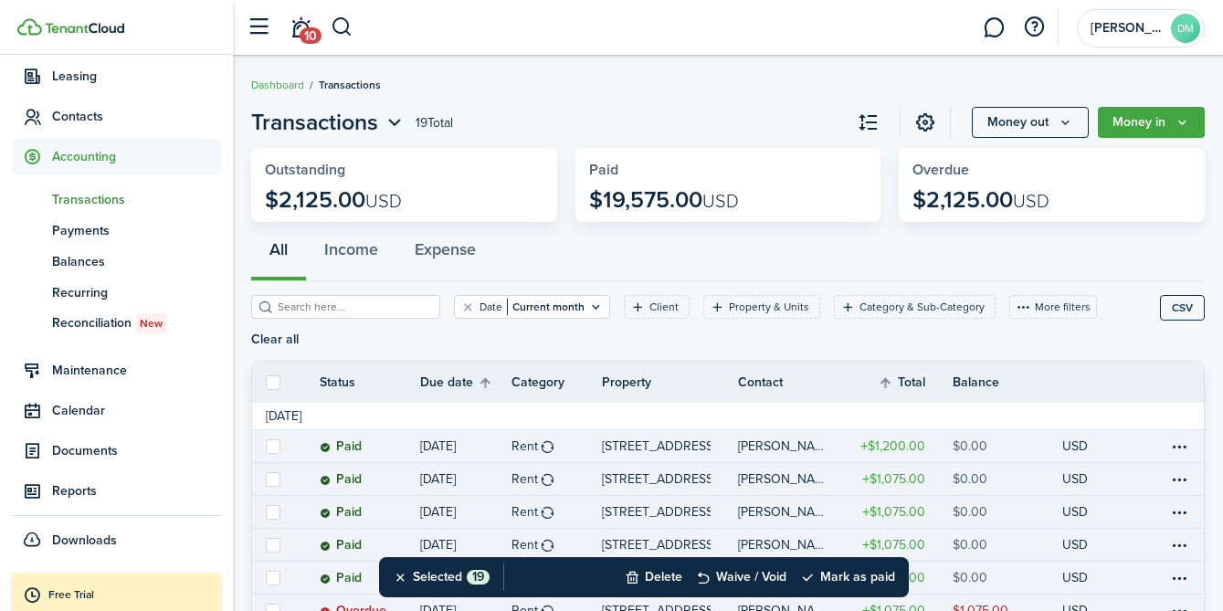
checkbox input "false"
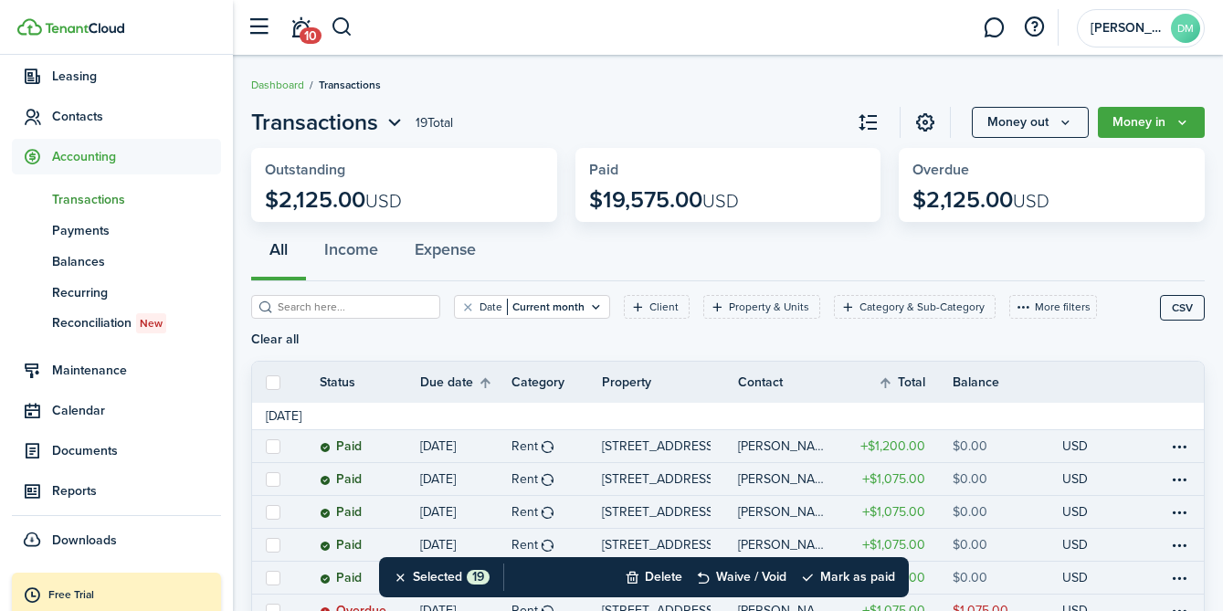
checkbox input "false"
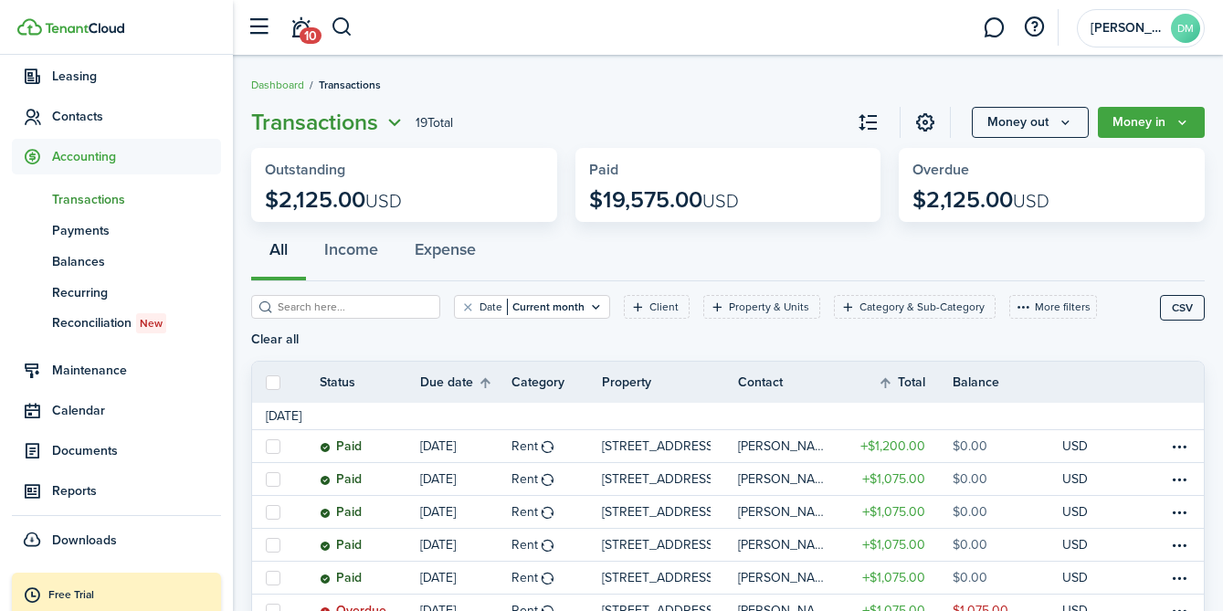
click at [389, 129] on icon "Open menu" at bounding box center [395, 122] width 24 height 23
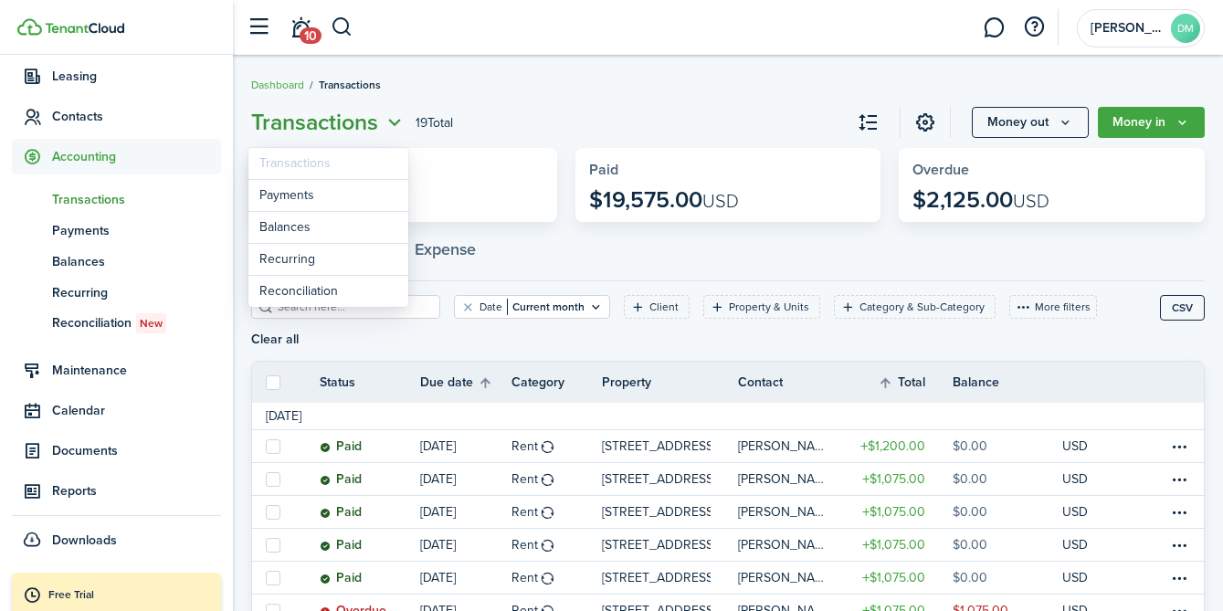
click at [387, 128] on icon "Open menu" at bounding box center [395, 122] width 24 height 23
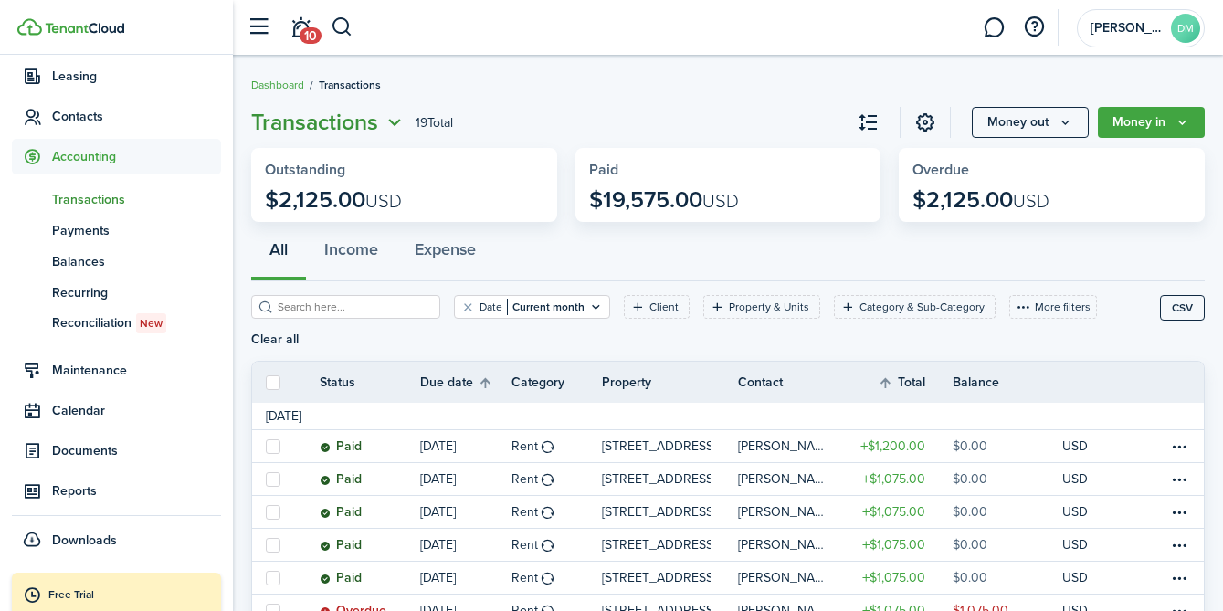
click at [387, 128] on icon "Open menu" at bounding box center [395, 122] width 24 height 23
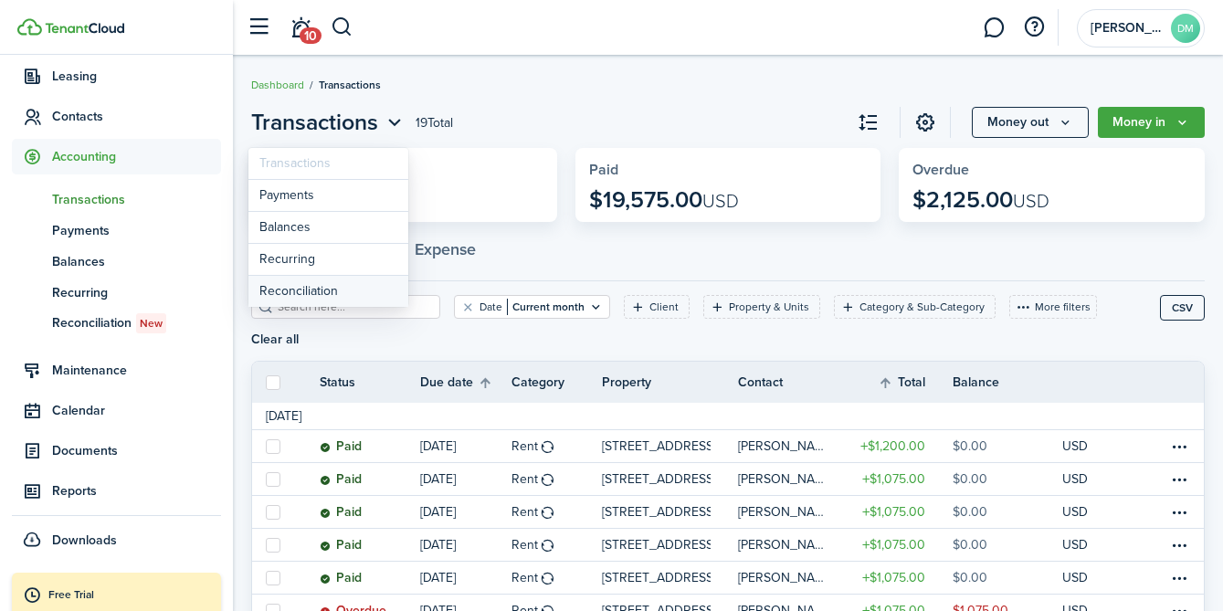
click at [323, 285] on link "Reconciliation" at bounding box center [328, 291] width 160 height 31
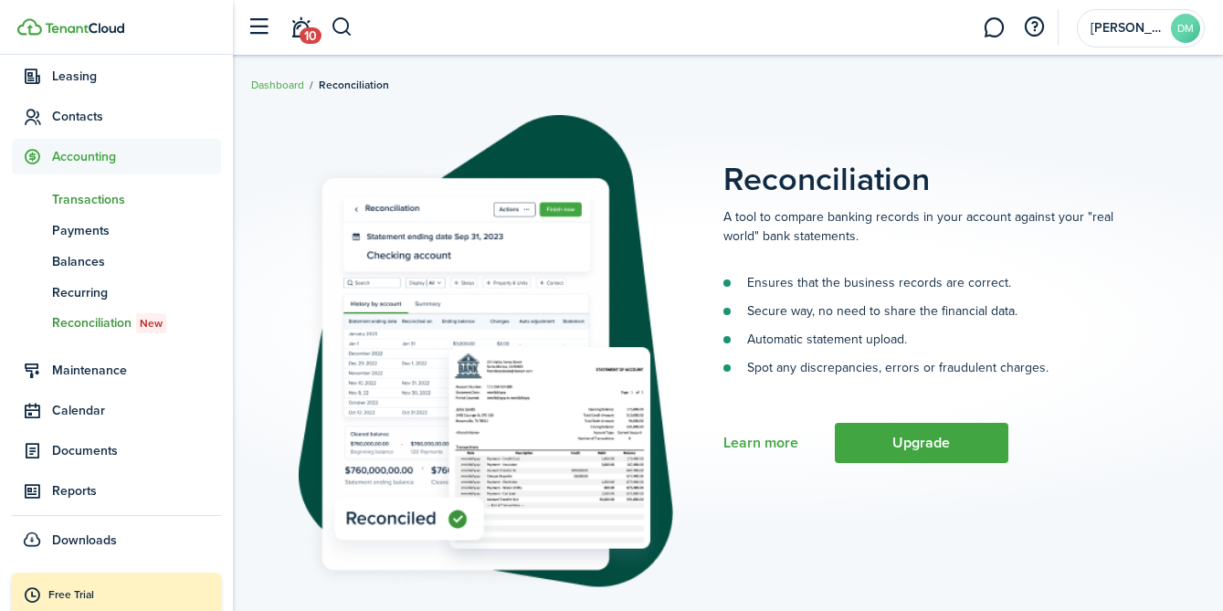
click at [82, 202] on span "Transactions" at bounding box center [136, 199] width 169 height 19
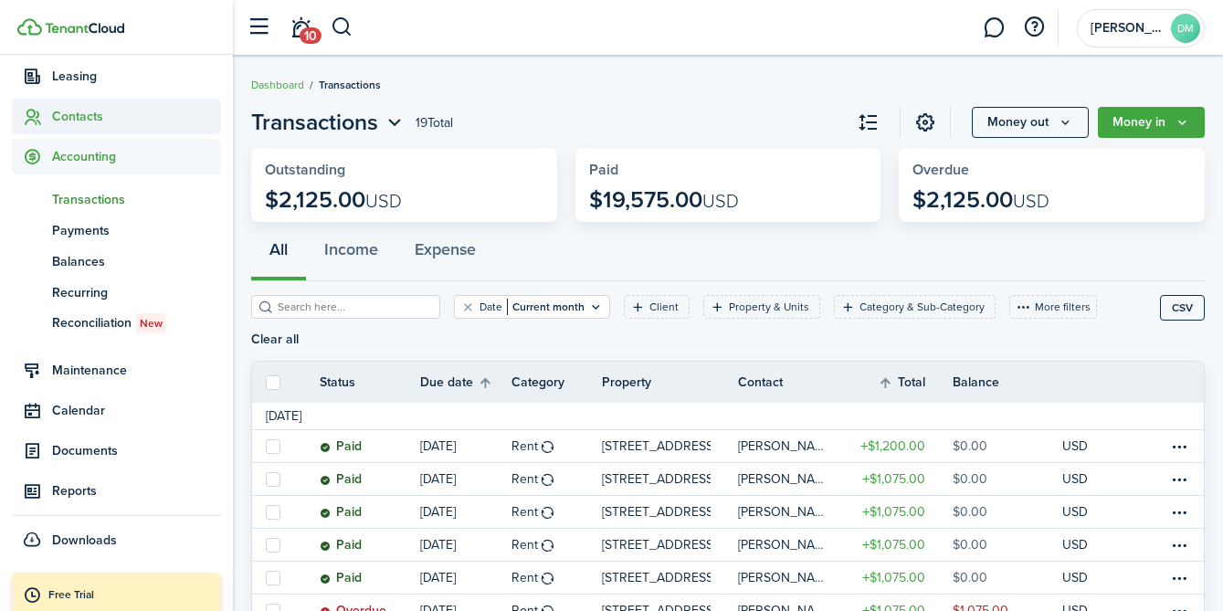
click at [76, 127] on span "Contacts" at bounding box center [116, 117] width 209 height 36
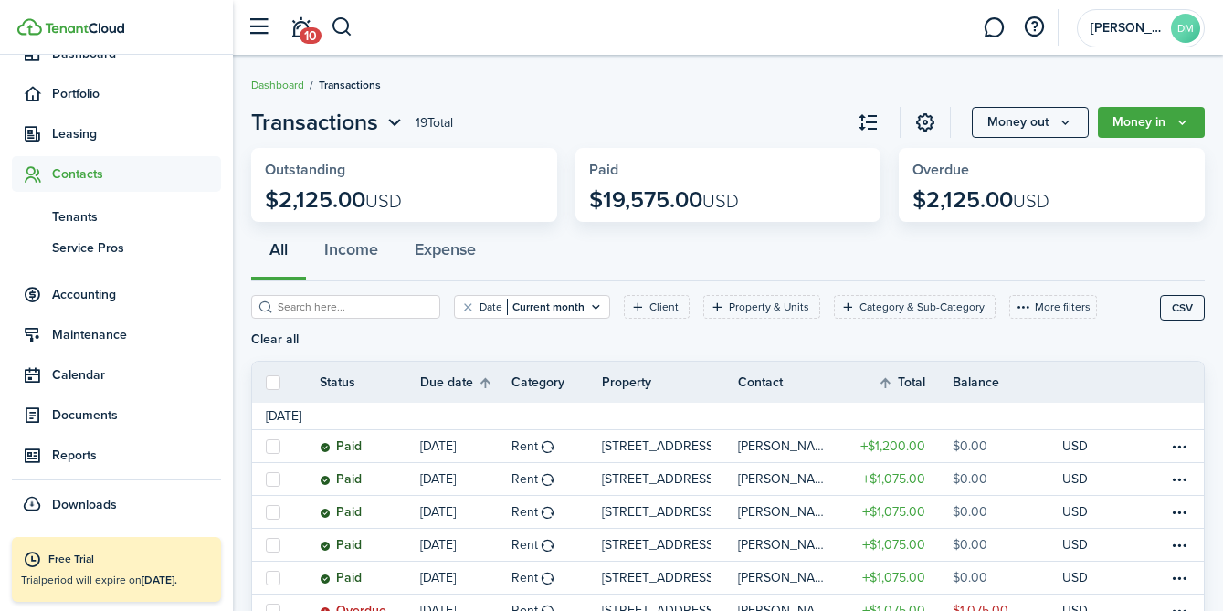
scroll to position [176, 0]
click at [83, 216] on span "Tenants" at bounding box center [136, 216] width 169 height 19
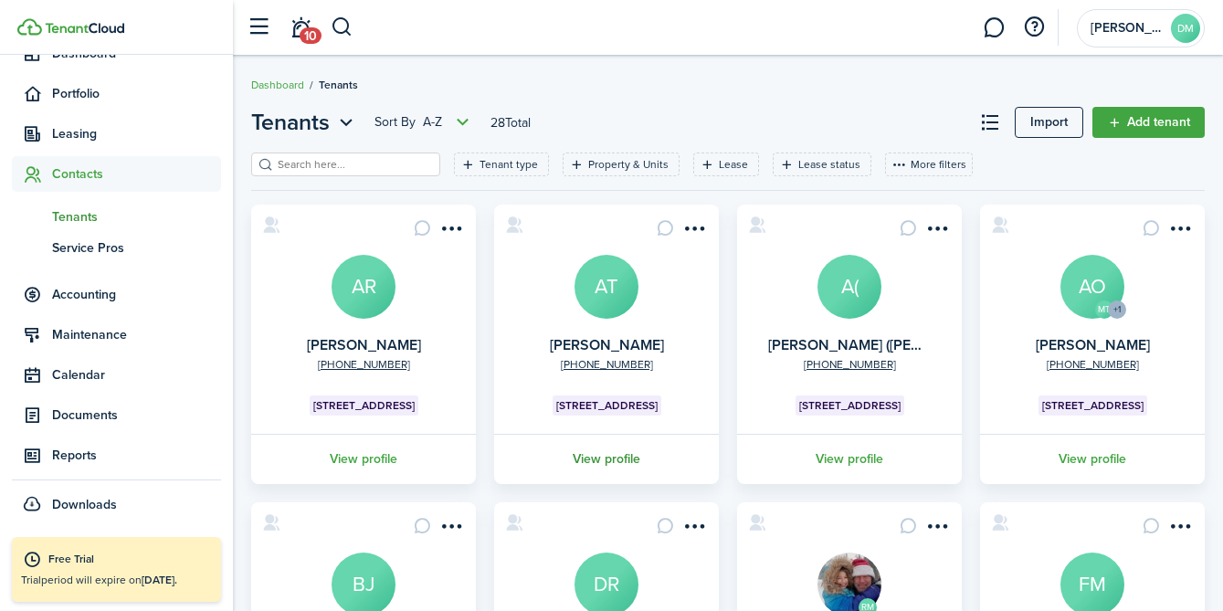
scroll to position [86, 0]
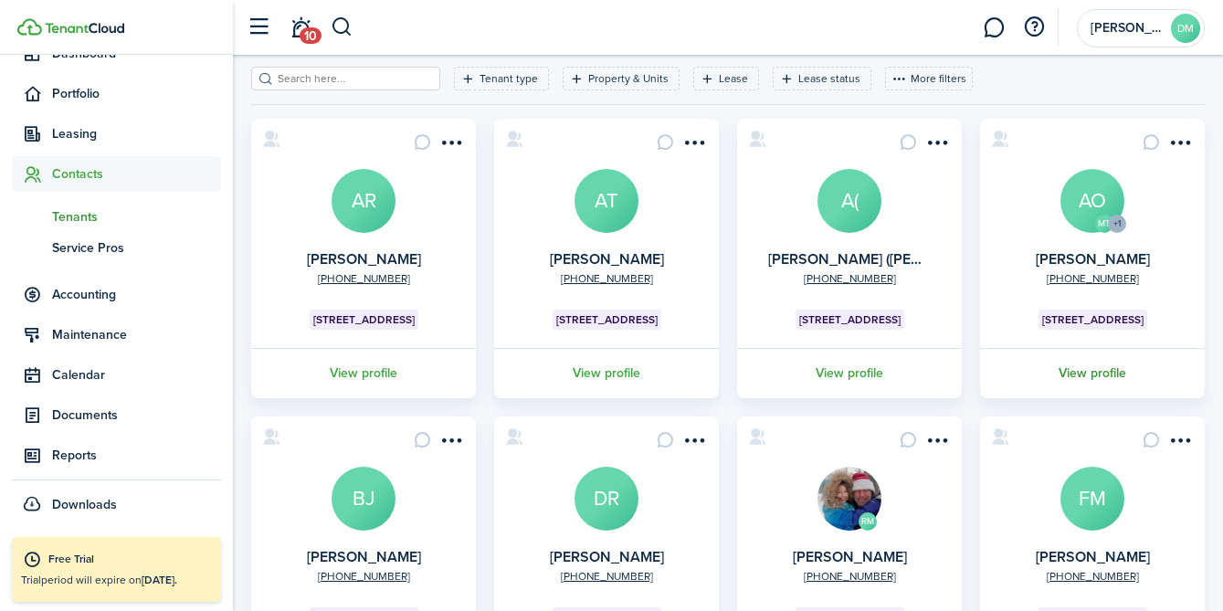
click at [1078, 378] on link "View profile" at bounding box center [1092, 373] width 230 height 50
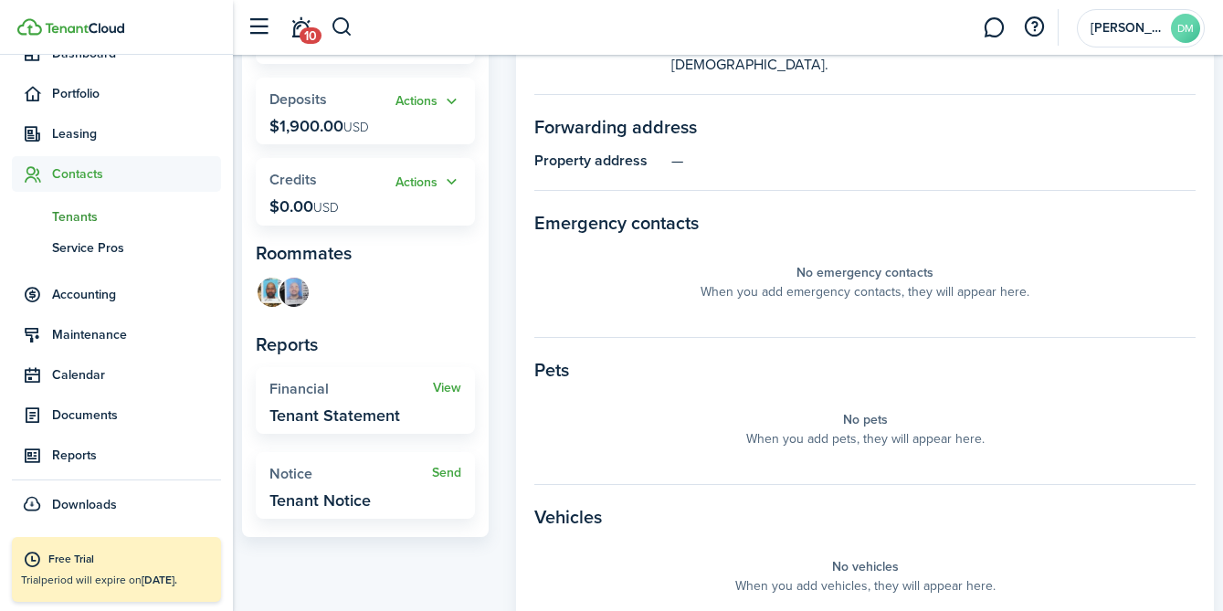
scroll to position [372, 0]
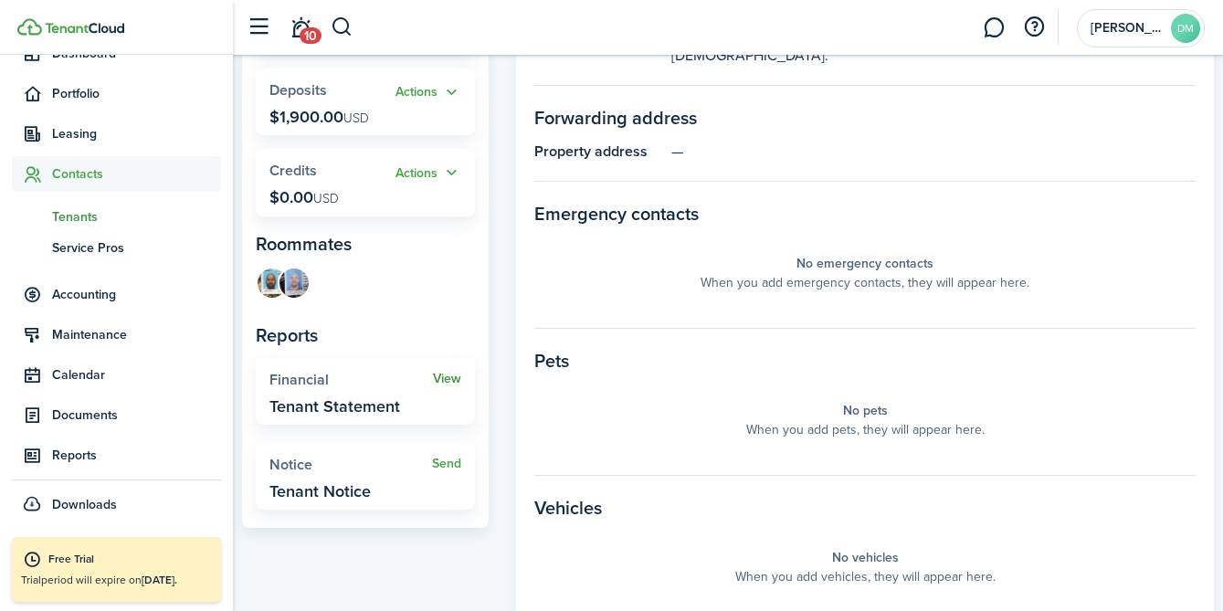
click at [447, 375] on link "View" at bounding box center [447, 379] width 28 height 15
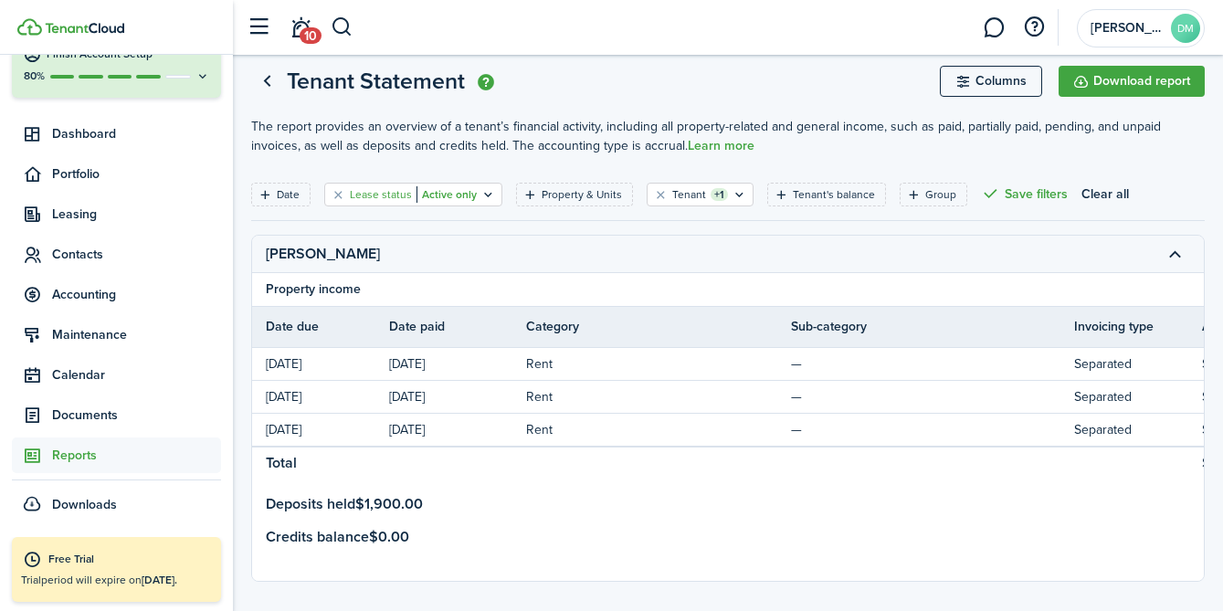
click at [466, 196] on filter-tag-value "Active only" at bounding box center [446, 194] width 60 height 16
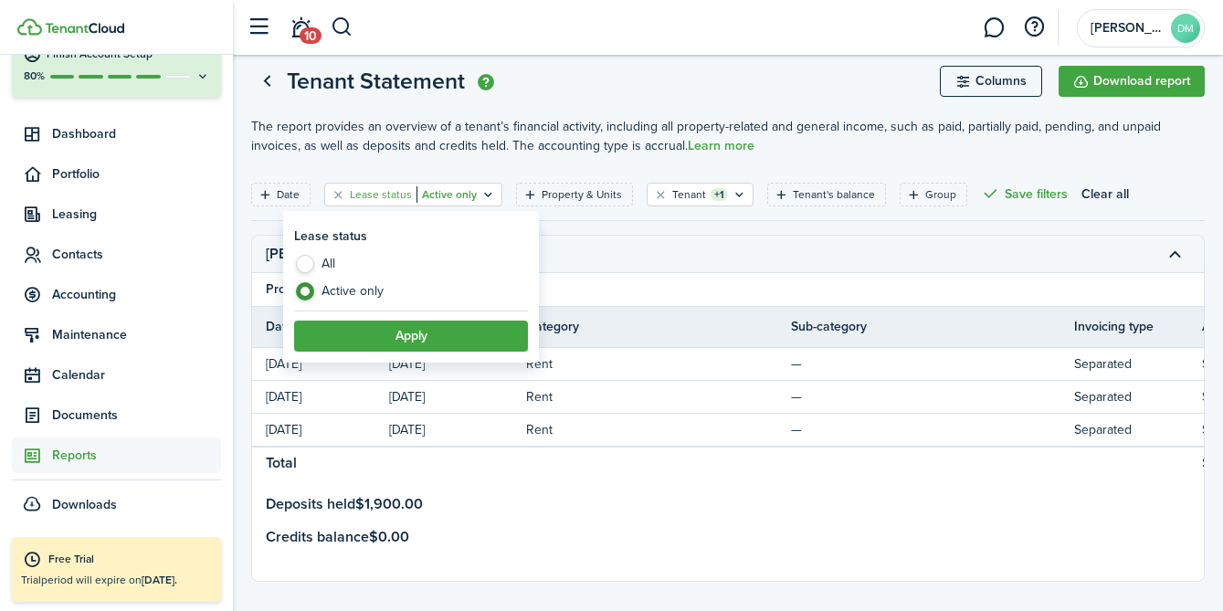
click at [306, 261] on label "All" at bounding box center [411, 268] width 234 height 27
radio input "true"
click at [382, 318] on filter-item-popup-footer "Apply" at bounding box center [411, 331] width 234 height 41
click at [385, 336] on button "Apply" at bounding box center [411, 336] width 234 height 31
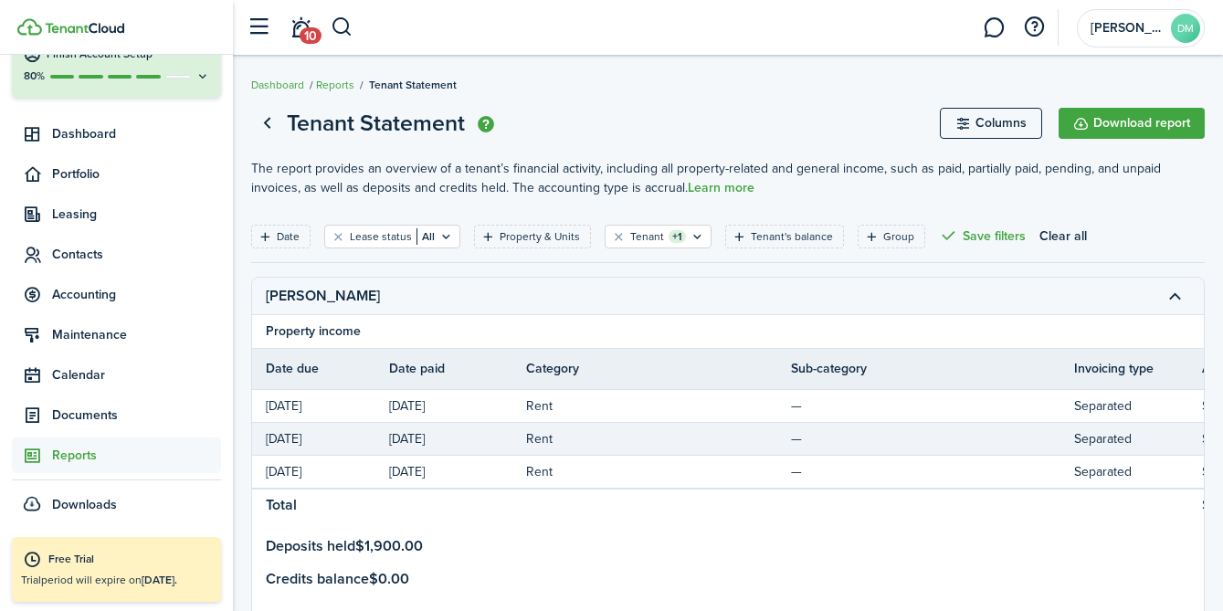
scroll to position [63, 0]
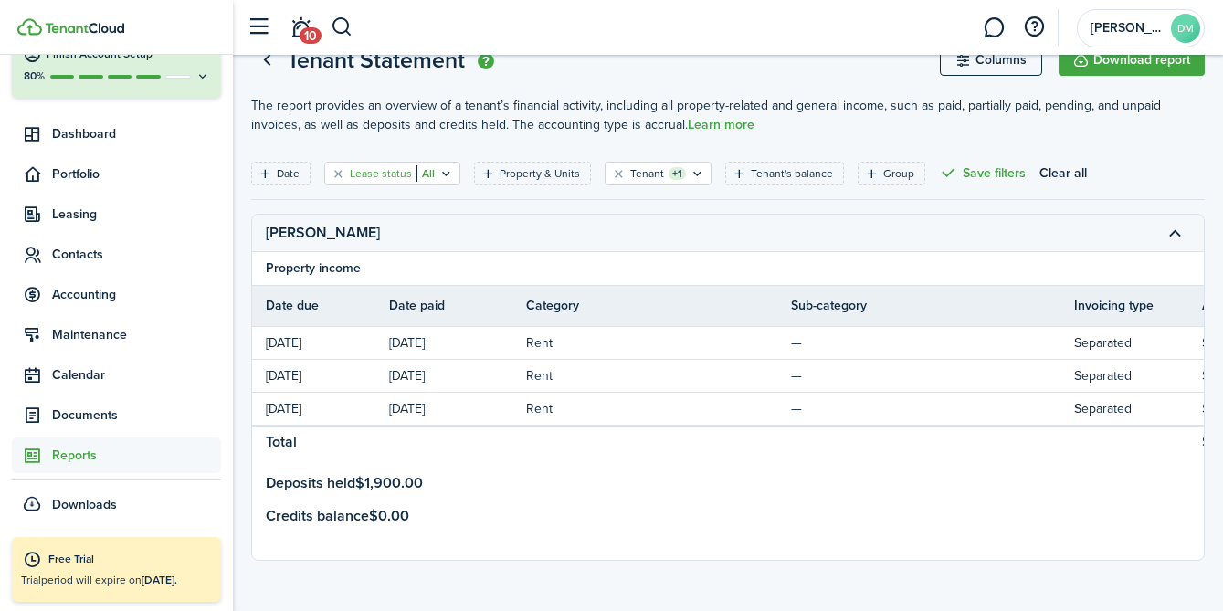
click at [363, 173] on filter-tag-label "Lease status" at bounding box center [381, 173] width 62 height 16
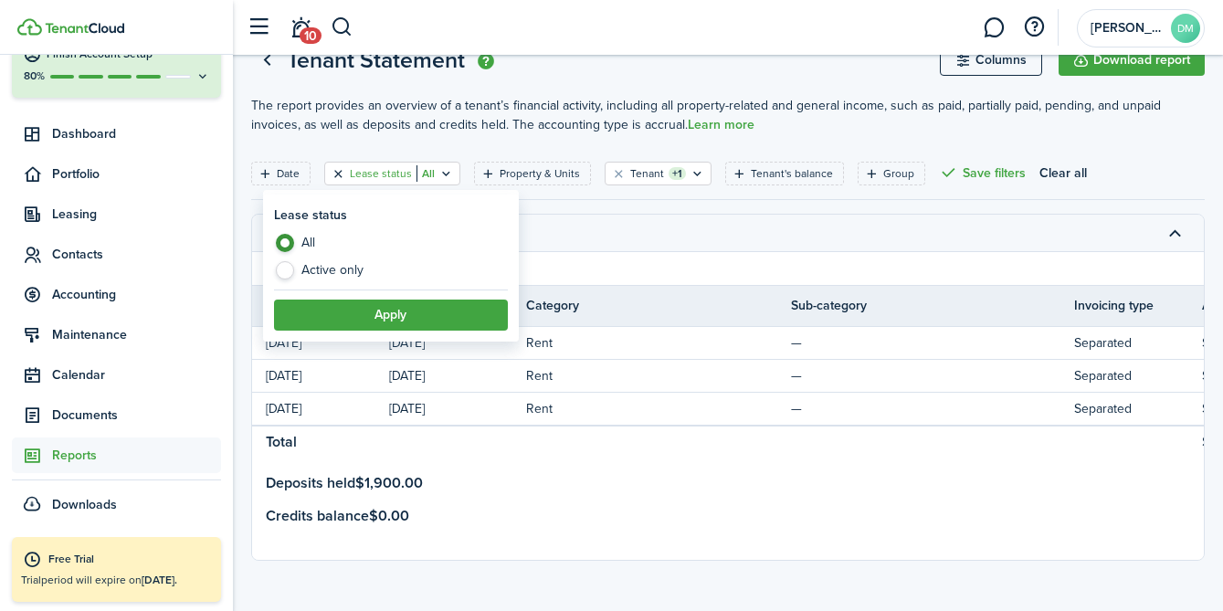
click at [332, 177] on button "Clear filter" at bounding box center [339, 173] width 16 height 15
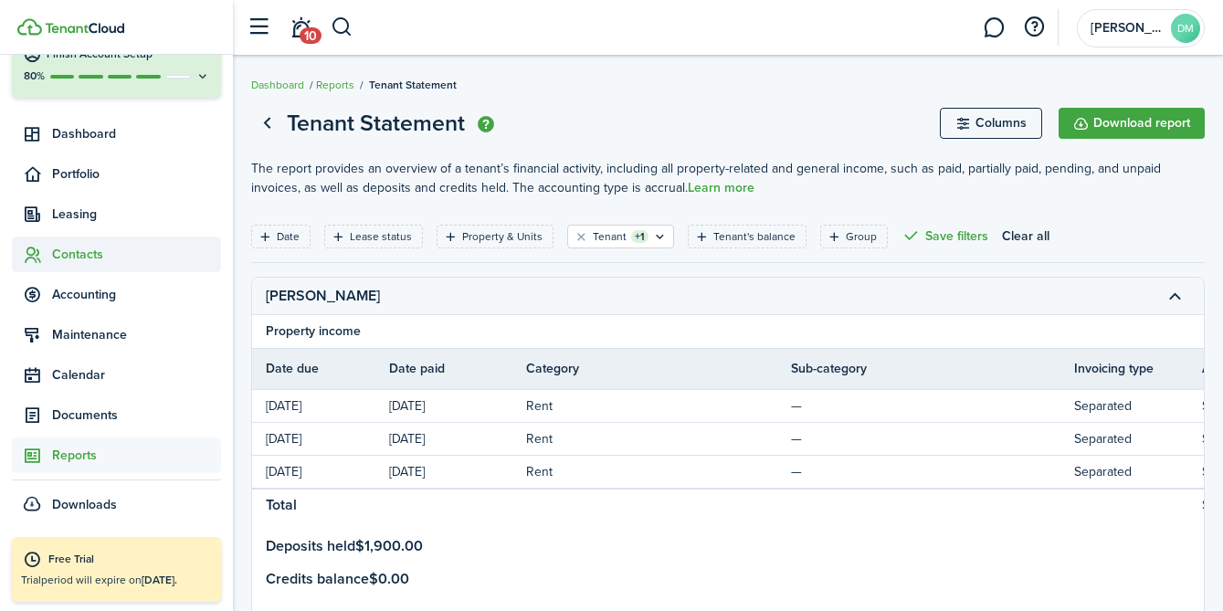
click at [89, 255] on span "Contacts" at bounding box center [136, 254] width 169 height 19
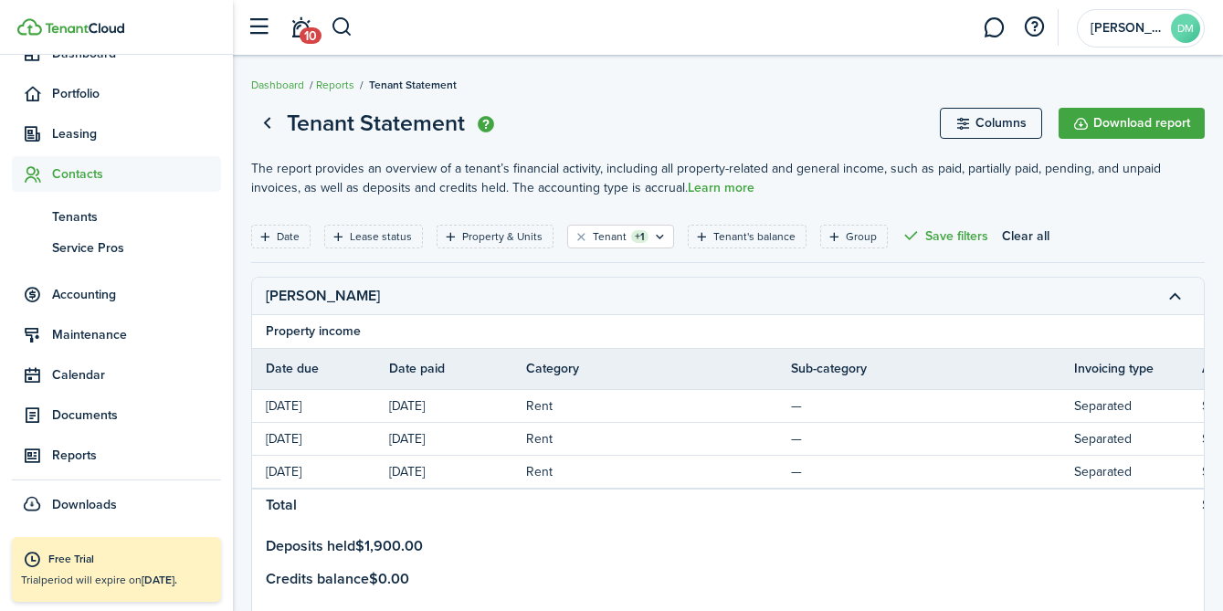
scroll to position [176, 0]
click at [81, 219] on span "Tenants" at bounding box center [136, 216] width 169 height 19
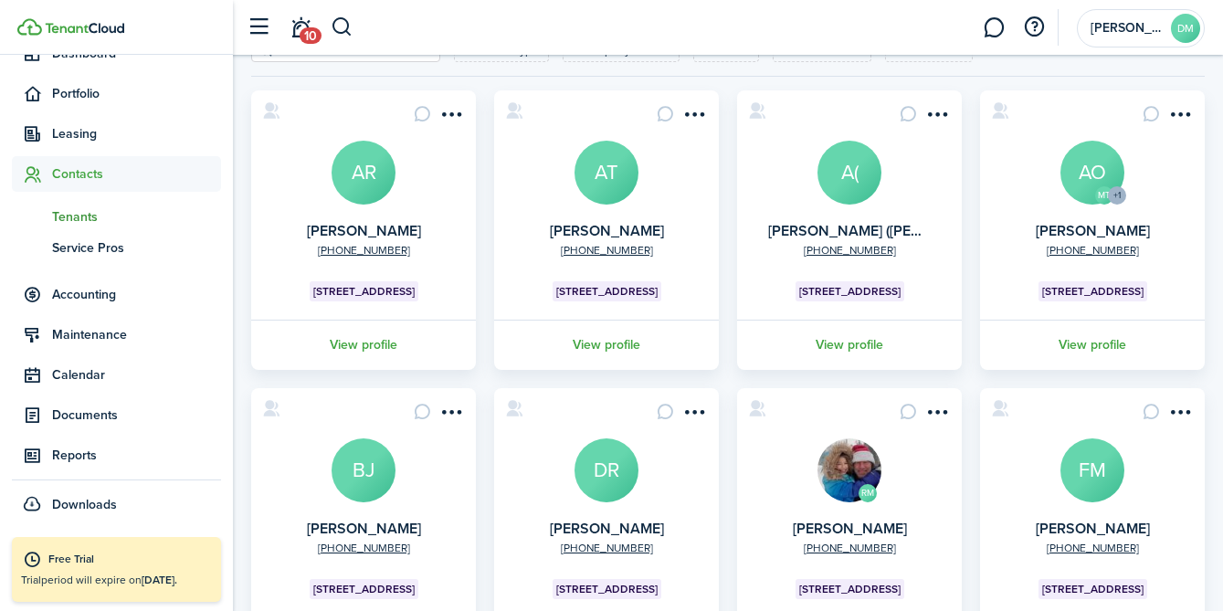
scroll to position [107, 0]
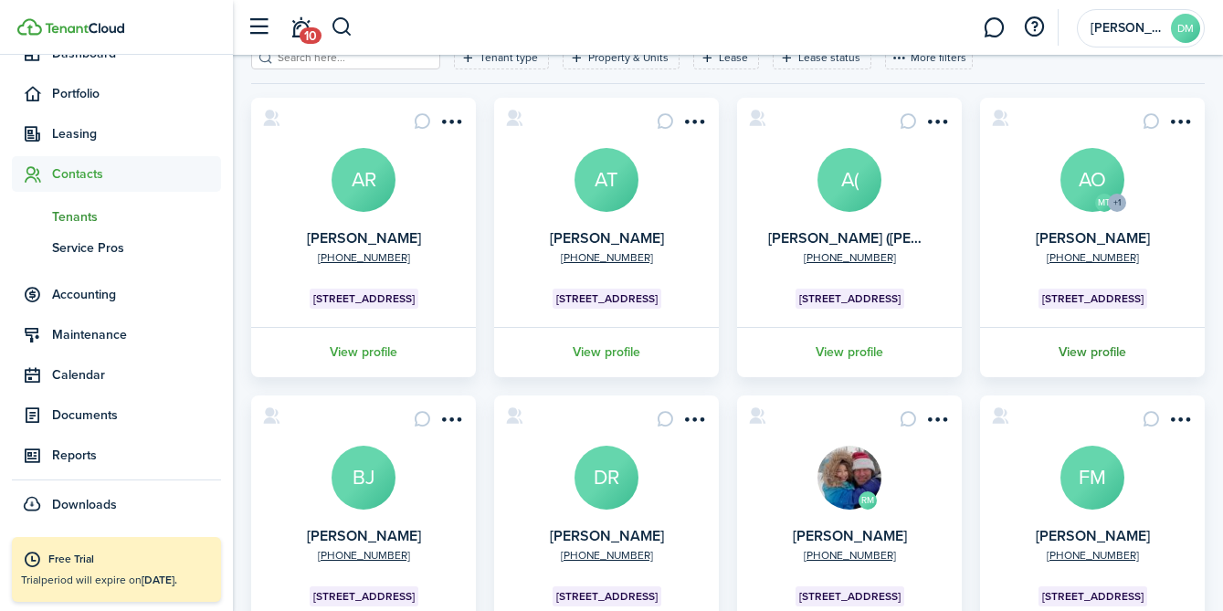
click at [1062, 360] on link "View profile" at bounding box center [1092, 352] width 230 height 50
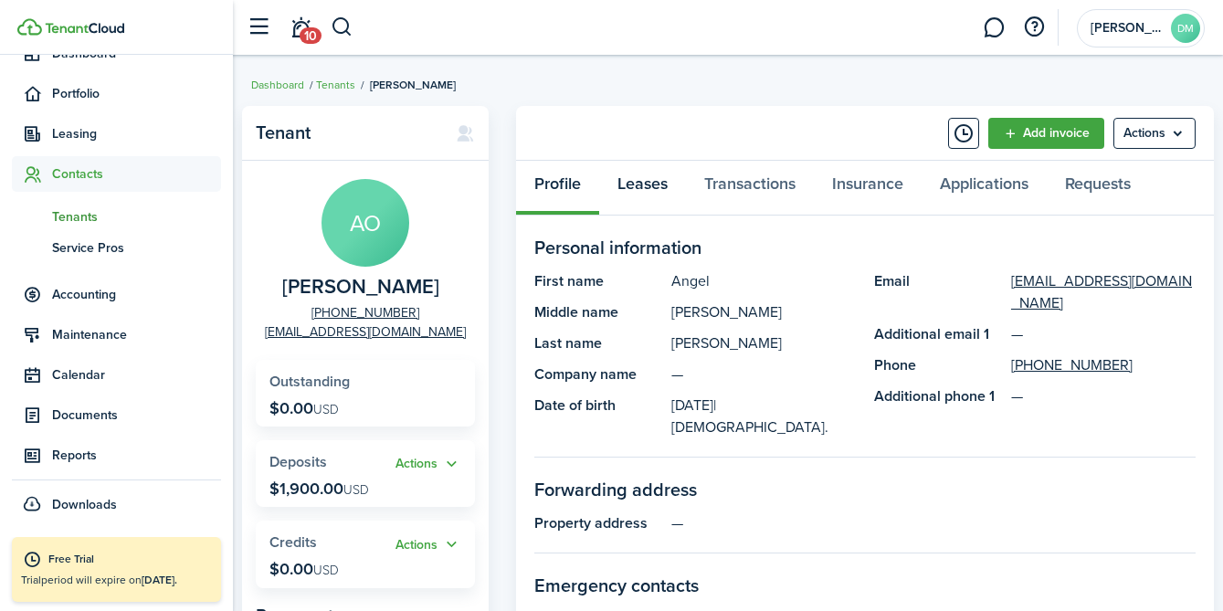
click at [646, 179] on link "Leases" at bounding box center [642, 188] width 87 height 55
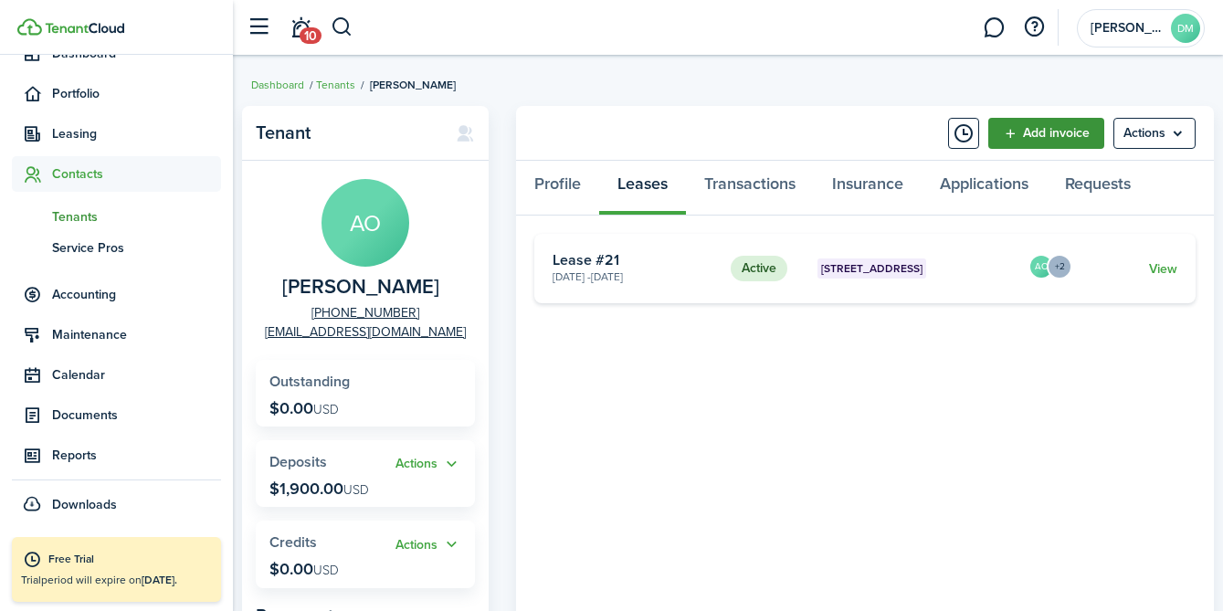
click at [1027, 137] on link "Add invoice" at bounding box center [1046, 133] width 116 height 31
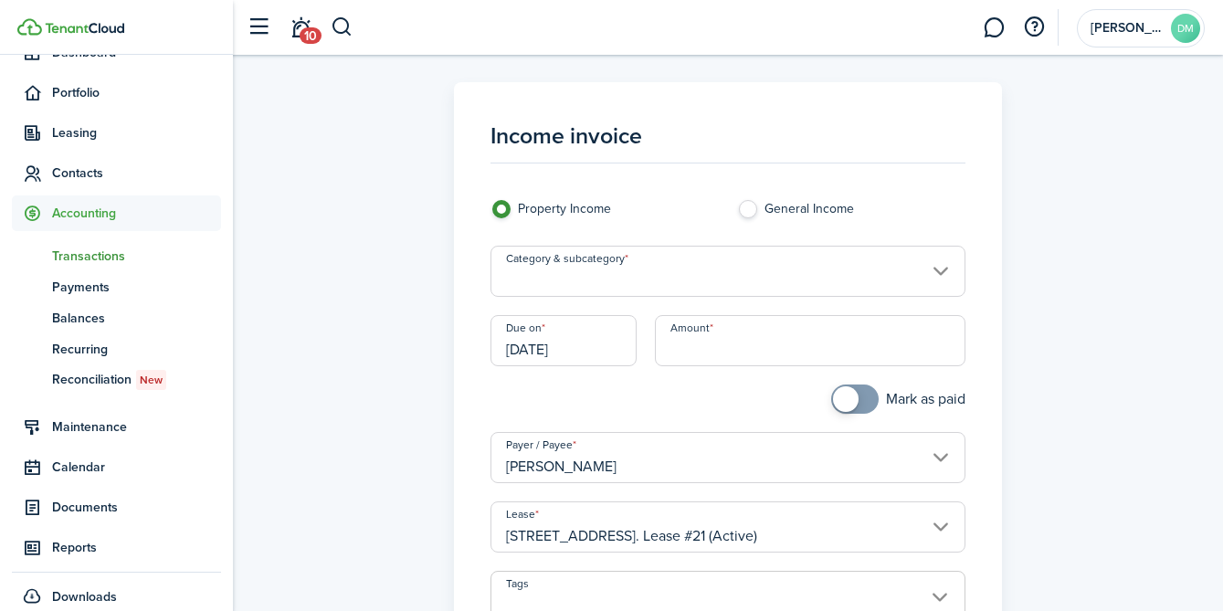
click at [688, 293] on input "Category & subcategory" at bounding box center [728, 271] width 476 height 51
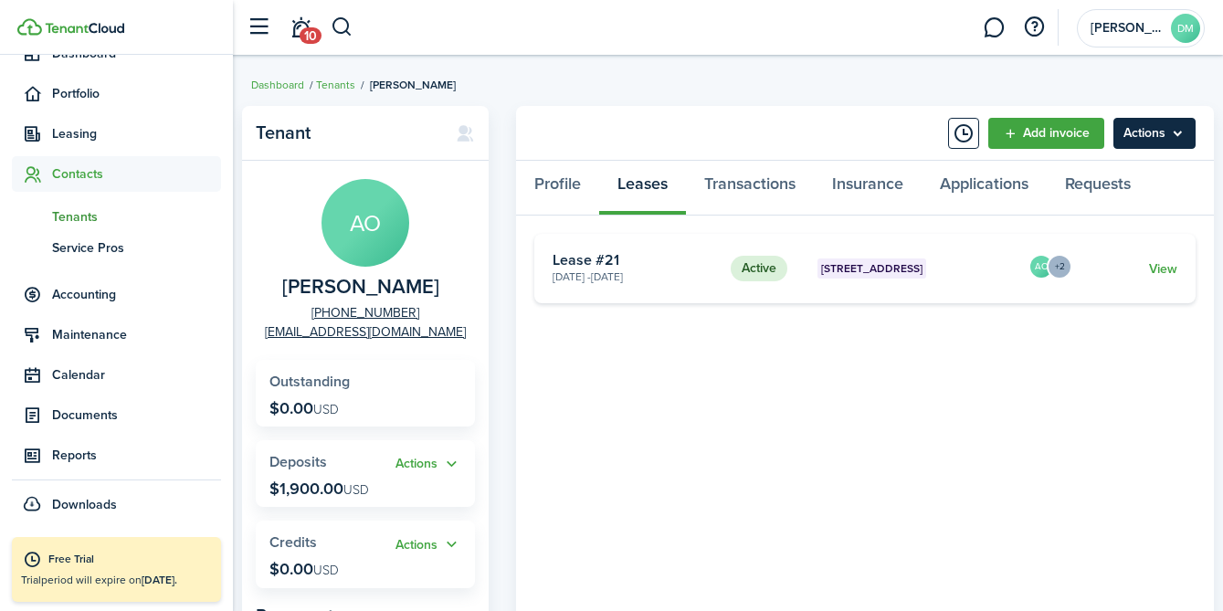
click at [1153, 141] on menu-btn "Actions" at bounding box center [1154, 133] width 82 height 31
click at [897, 333] on tenant-view-lease "Active 190 Broad, Unit 1E Jul 01, 2025 - Jun 30, 2026 Lease #21 AO +2 View «« «…" at bounding box center [864, 557] width 661 height 647
click at [1153, 271] on link "View" at bounding box center [1163, 268] width 28 height 19
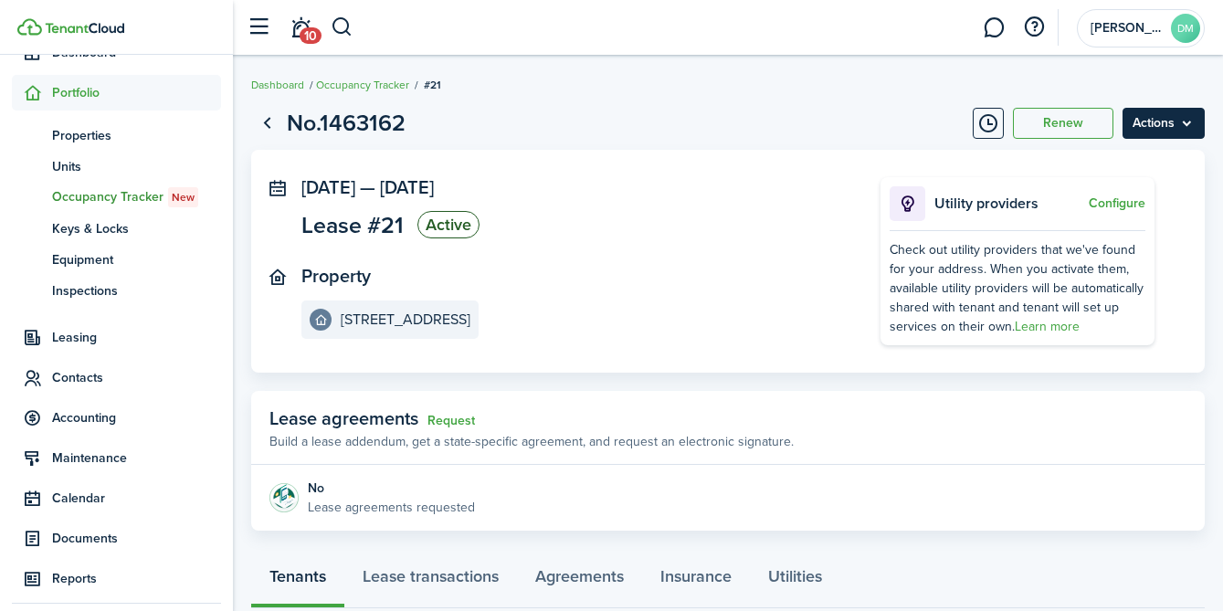
click at [1139, 128] on menu-btn "Actions" at bounding box center [1163, 123] width 82 height 31
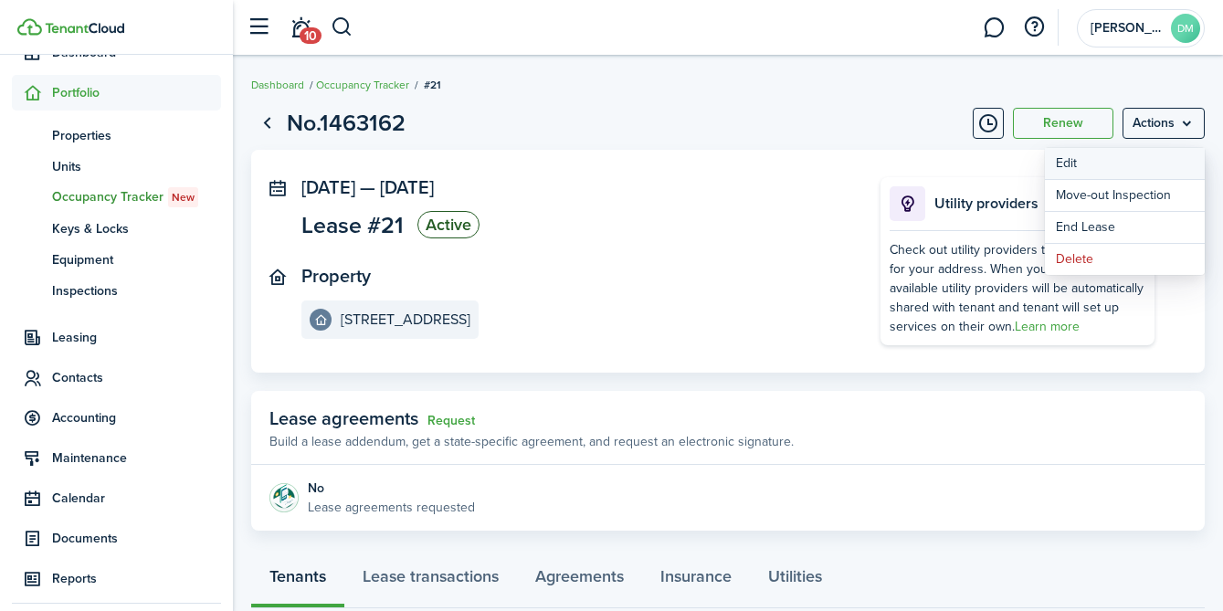
click at [1092, 164] on button "Edit" at bounding box center [1125, 163] width 160 height 31
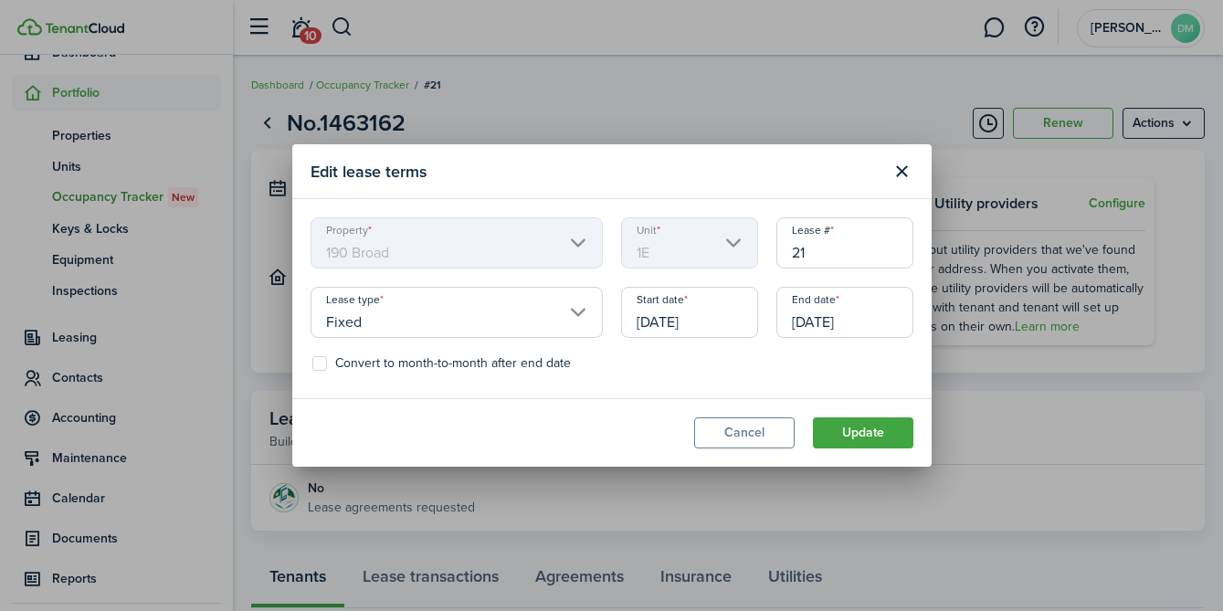
click at [658, 311] on input "07/01/2025" at bounding box center [689, 312] width 137 height 51
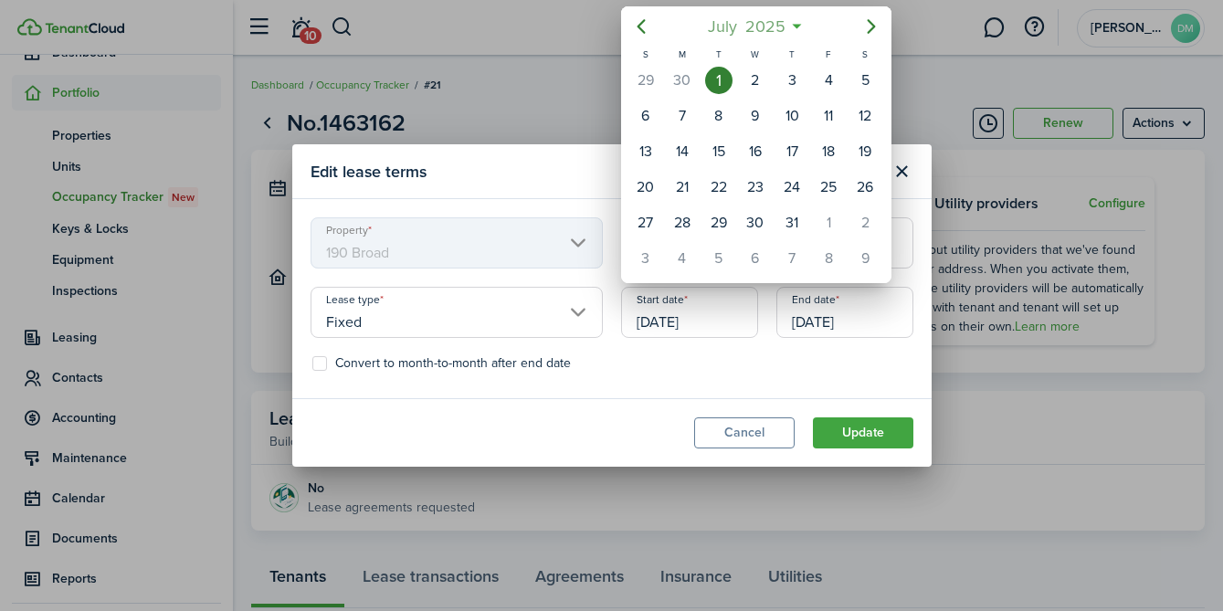
click at [749, 20] on span "2025" at bounding box center [765, 26] width 48 height 33
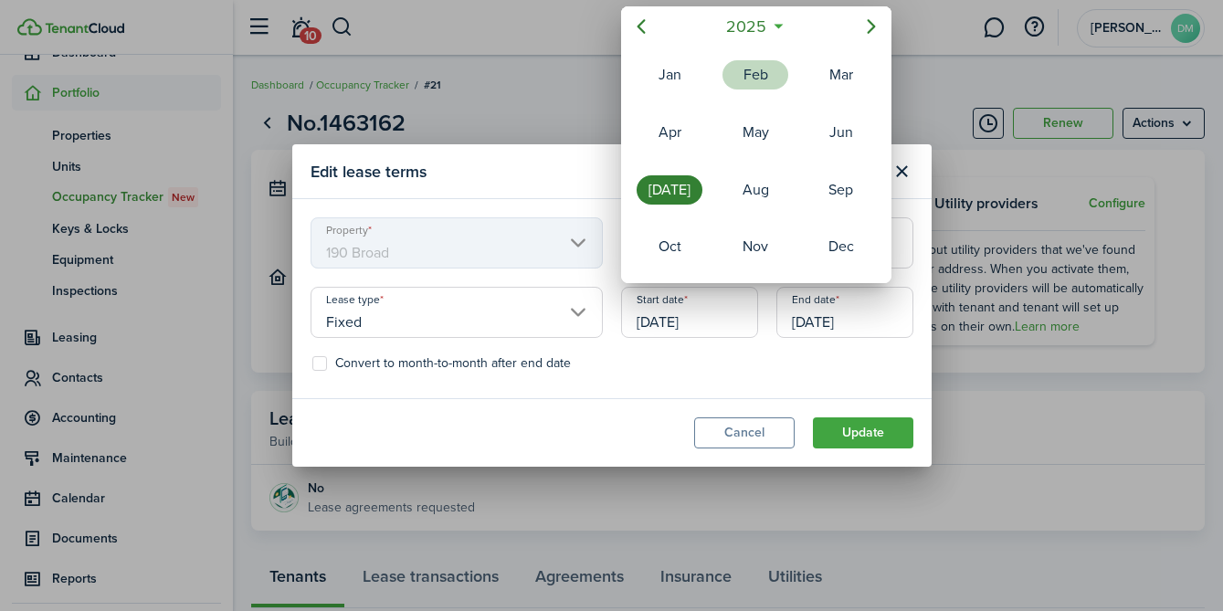
click at [682, 79] on div "Jan" at bounding box center [670, 74] width 66 height 29
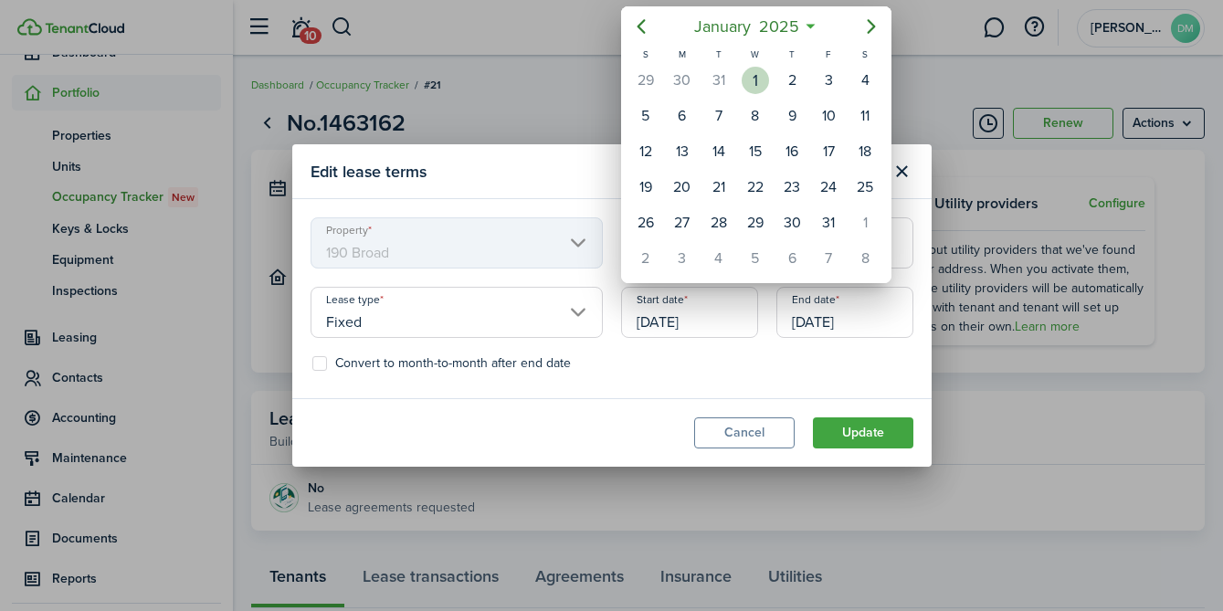
click at [749, 78] on div "1" at bounding box center [755, 80] width 27 height 27
type input "[DATE]"
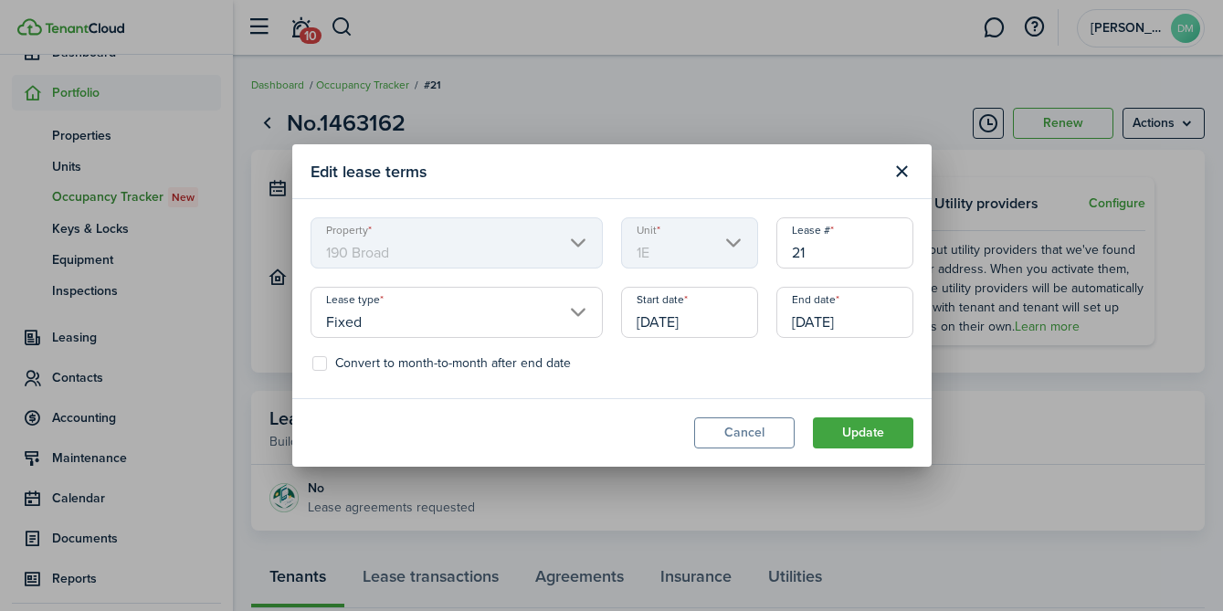
click at [813, 297] on input "06/30/2026" at bounding box center [844, 312] width 137 height 51
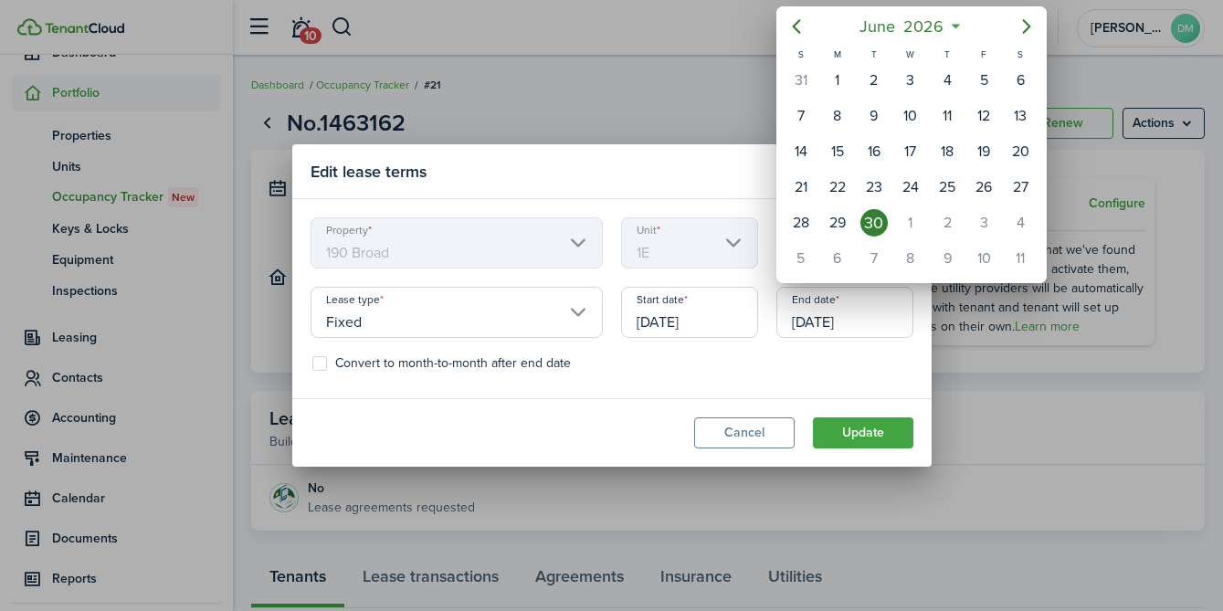
click at [808, 310] on div at bounding box center [611, 305] width 1515 height 903
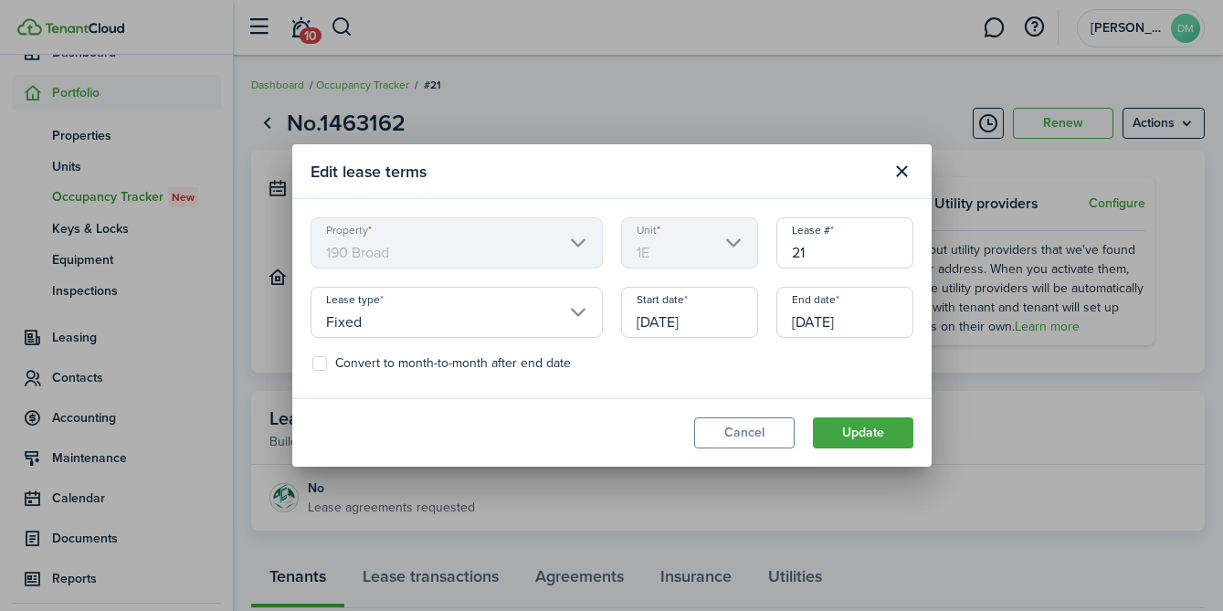
click at [820, 294] on input "06/30/2026" at bounding box center [844, 312] width 137 height 51
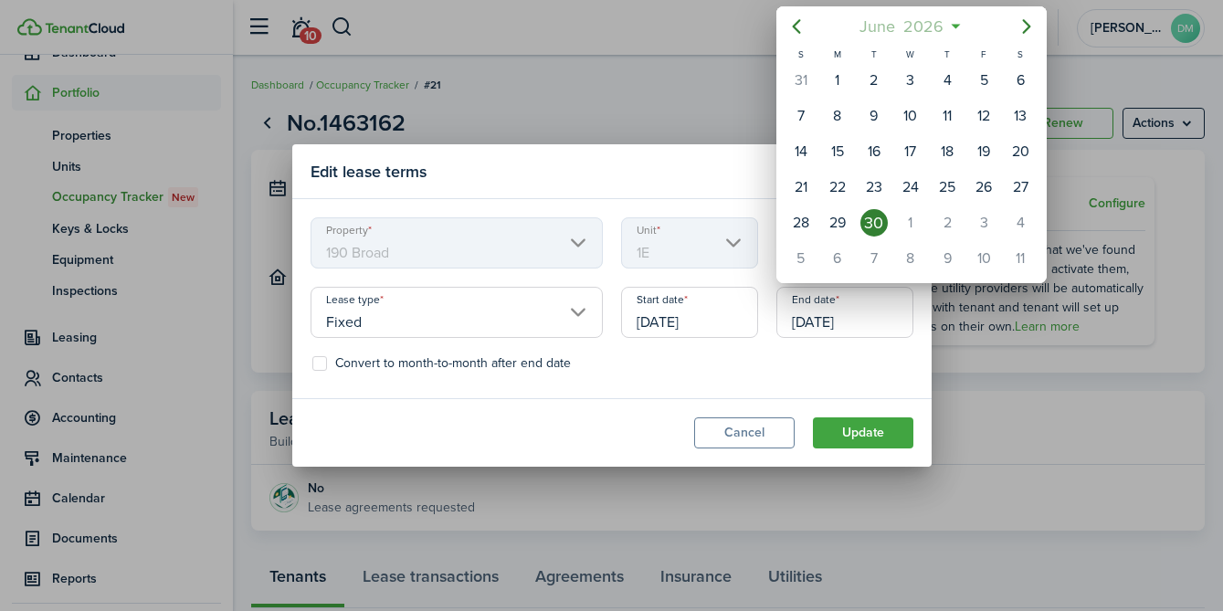
click at [906, 30] on span "2026" at bounding box center [924, 26] width 48 height 33
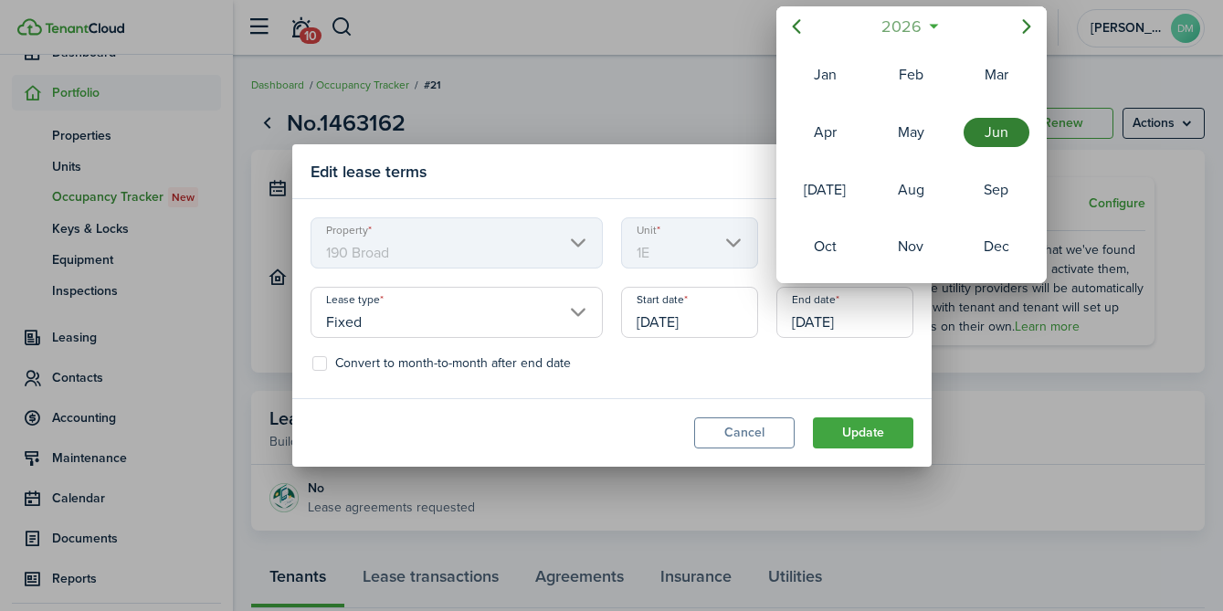
click at [906, 30] on span "2026" at bounding box center [902, 26] width 48 height 33
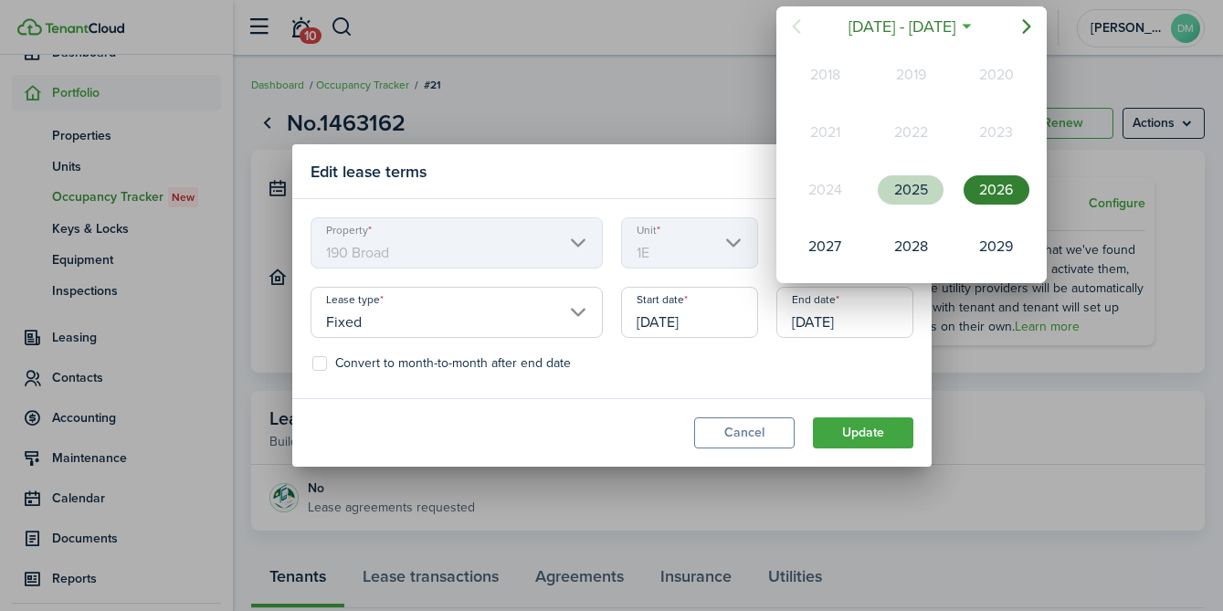
click at [914, 177] on div "2025" at bounding box center [911, 189] width 66 height 29
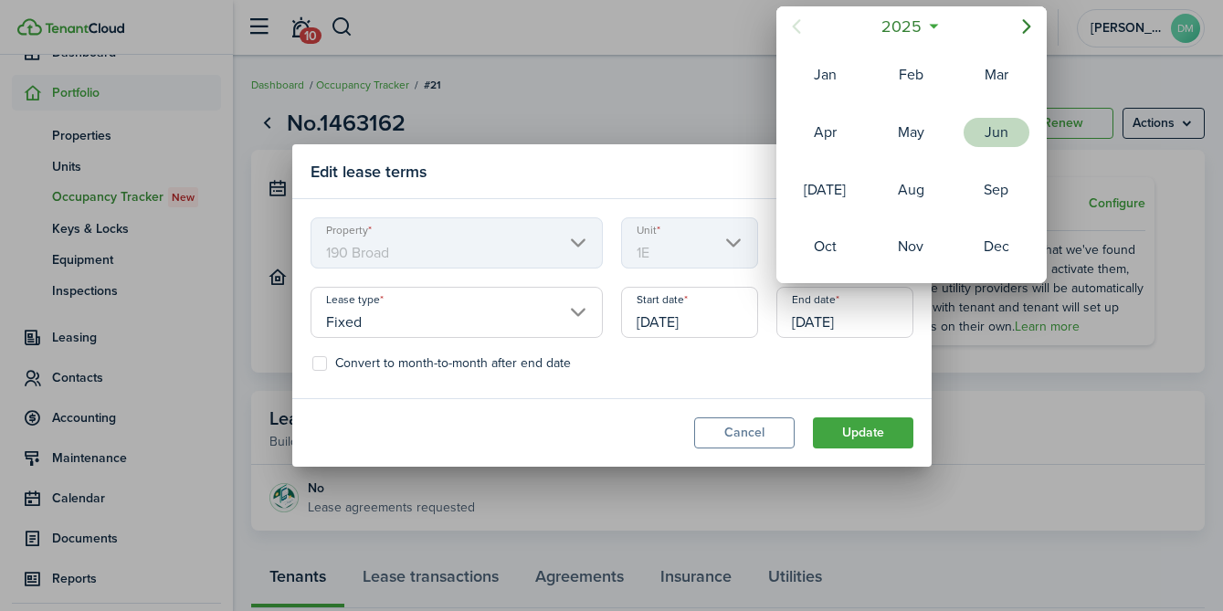
click at [974, 142] on div "Jun" at bounding box center [996, 132] width 66 height 29
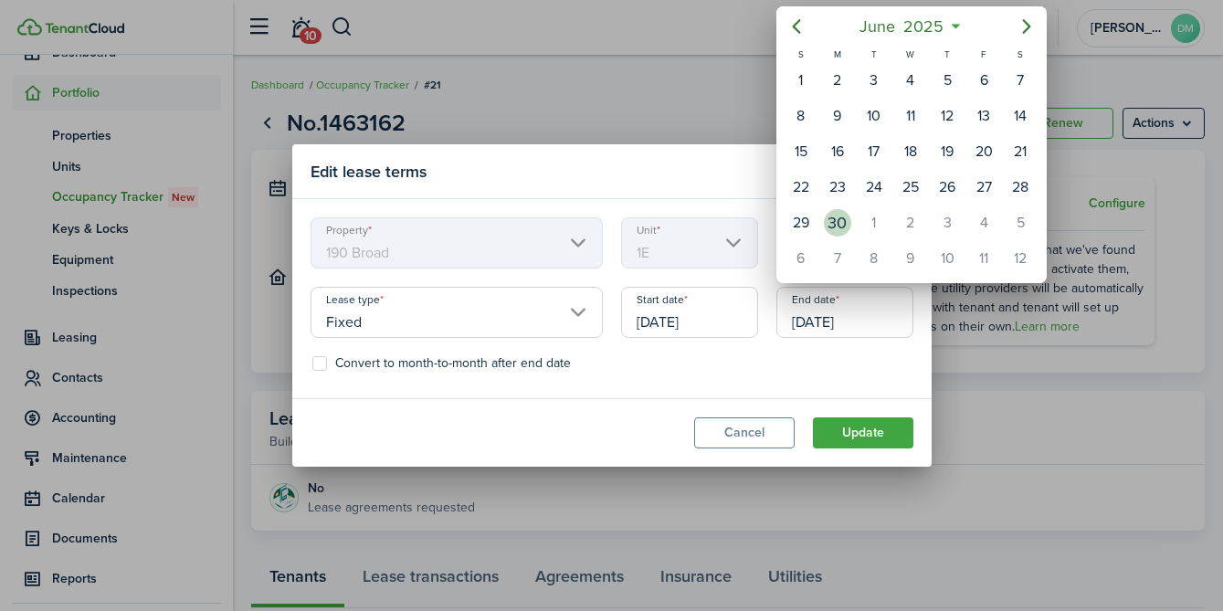
click at [831, 233] on div "30" at bounding box center [837, 222] width 27 height 27
type input "06/30/2025"
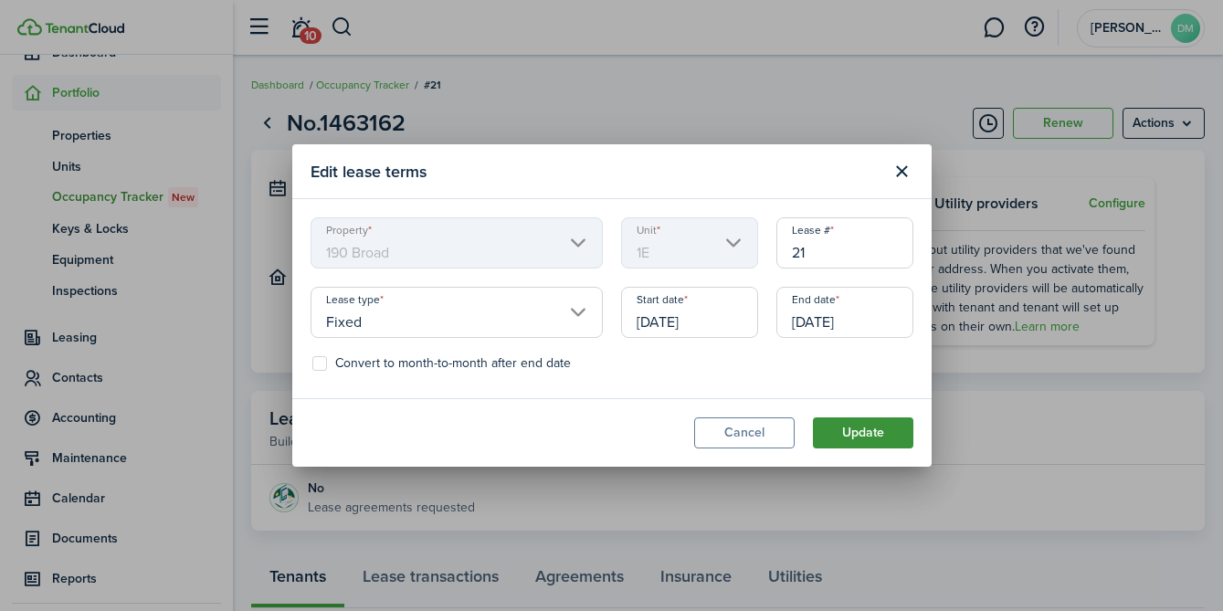
click at [866, 437] on button "Update" at bounding box center [863, 432] width 100 height 31
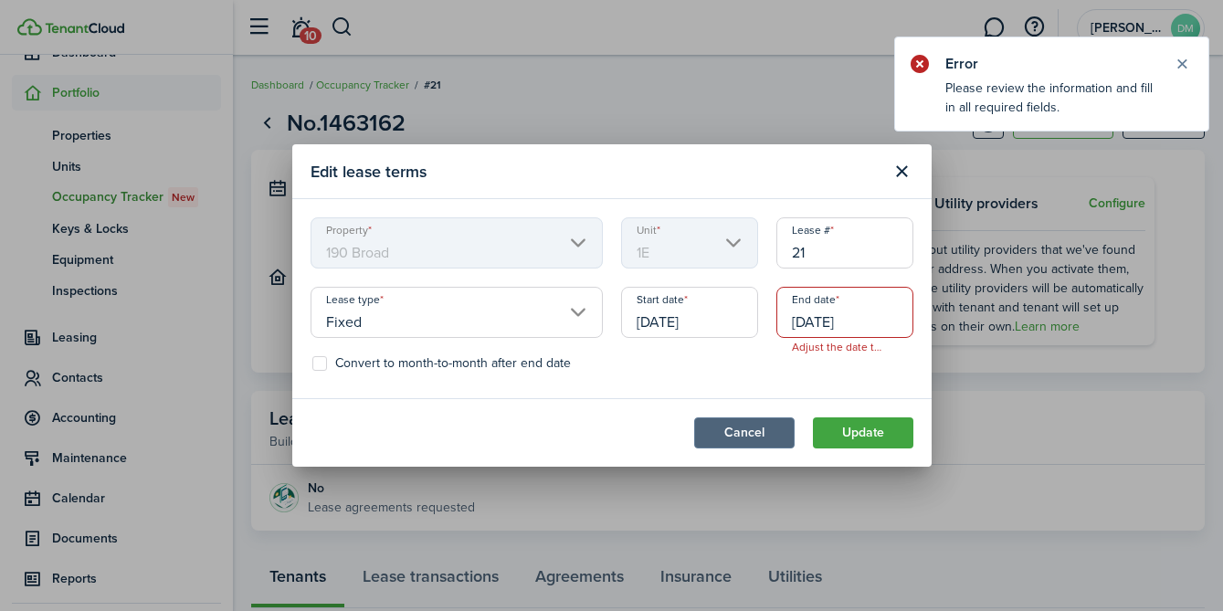
click at [782, 427] on button "Cancel" at bounding box center [744, 432] width 100 height 31
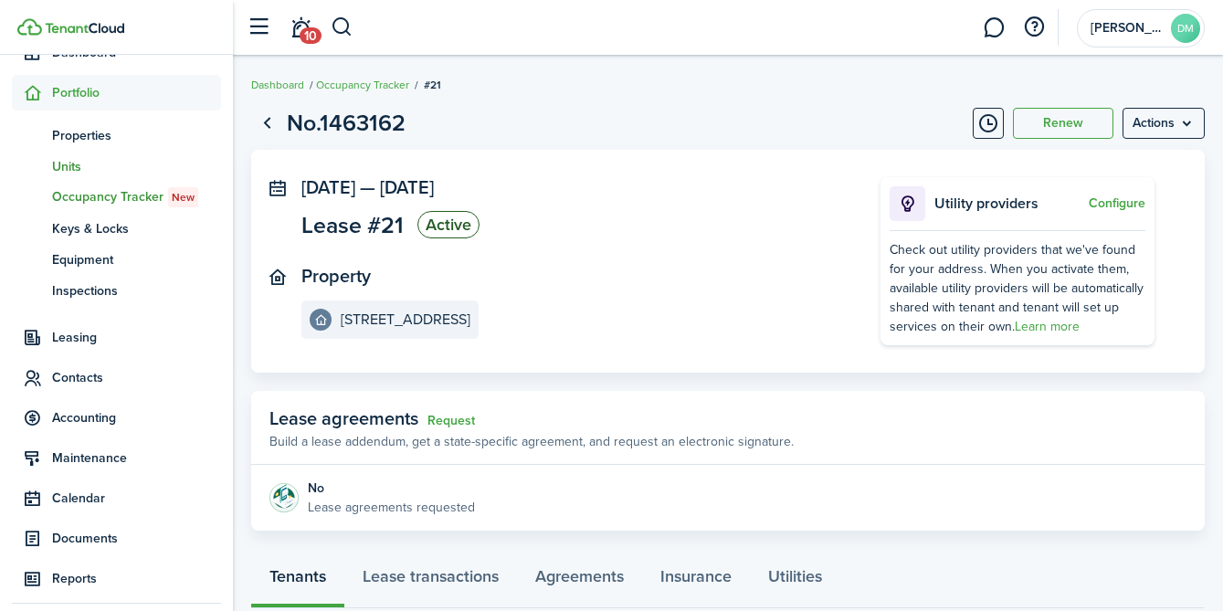
click at [81, 180] on link "un Units" at bounding box center [116, 166] width 209 height 31
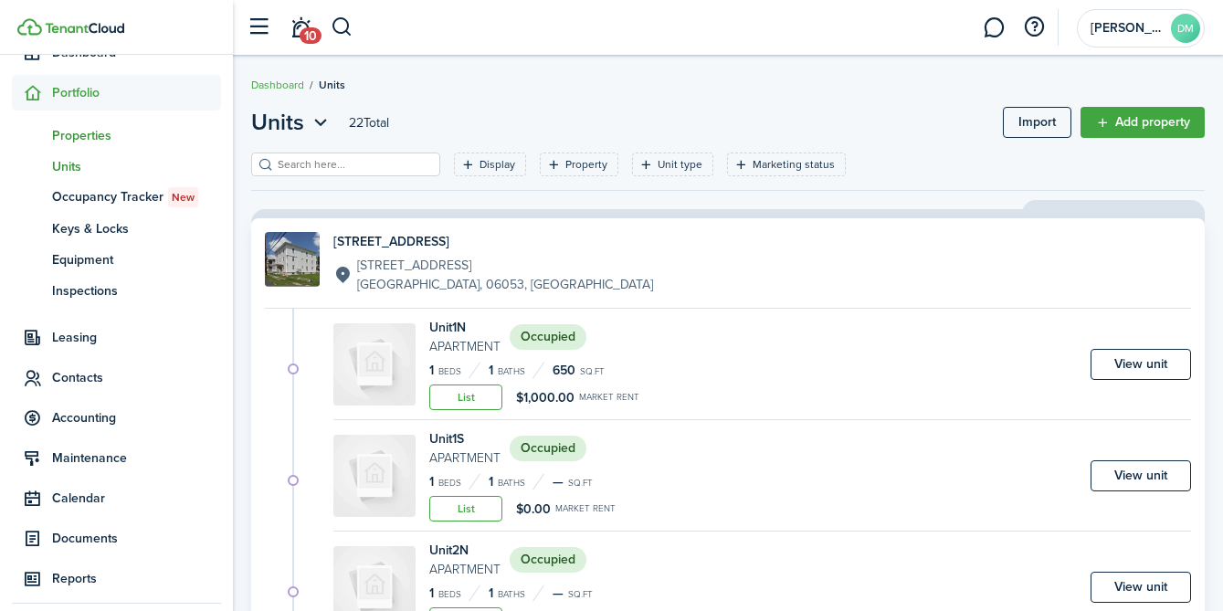
click at [81, 138] on span "Properties" at bounding box center [136, 135] width 169 height 19
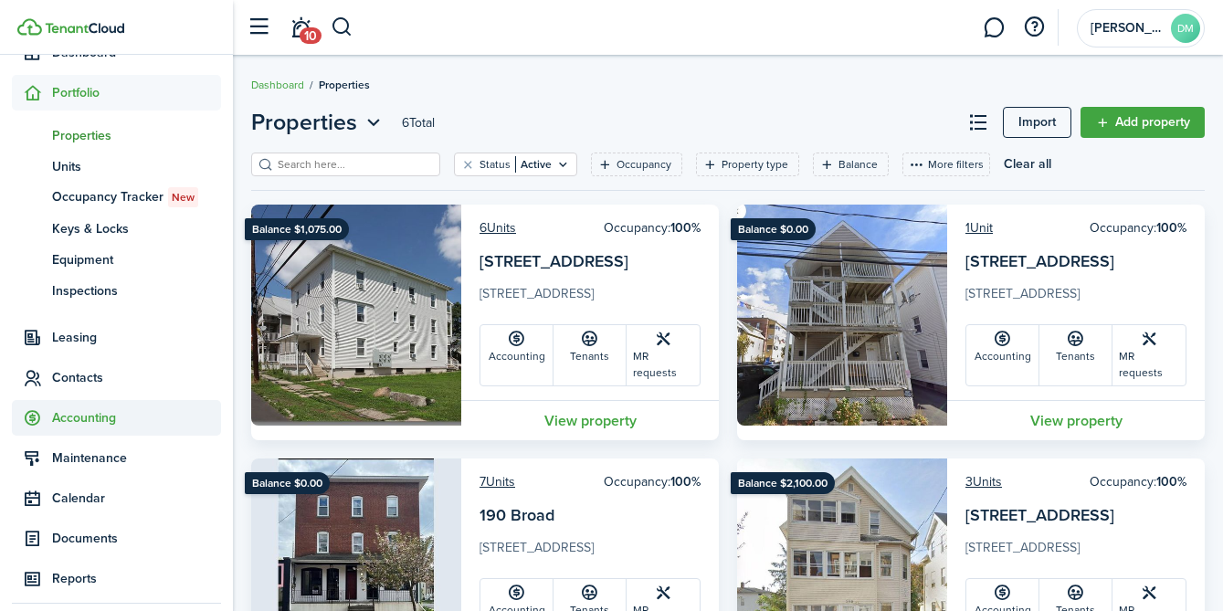
click at [115, 408] on span "Accounting" at bounding box center [116, 418] width 209 height 36
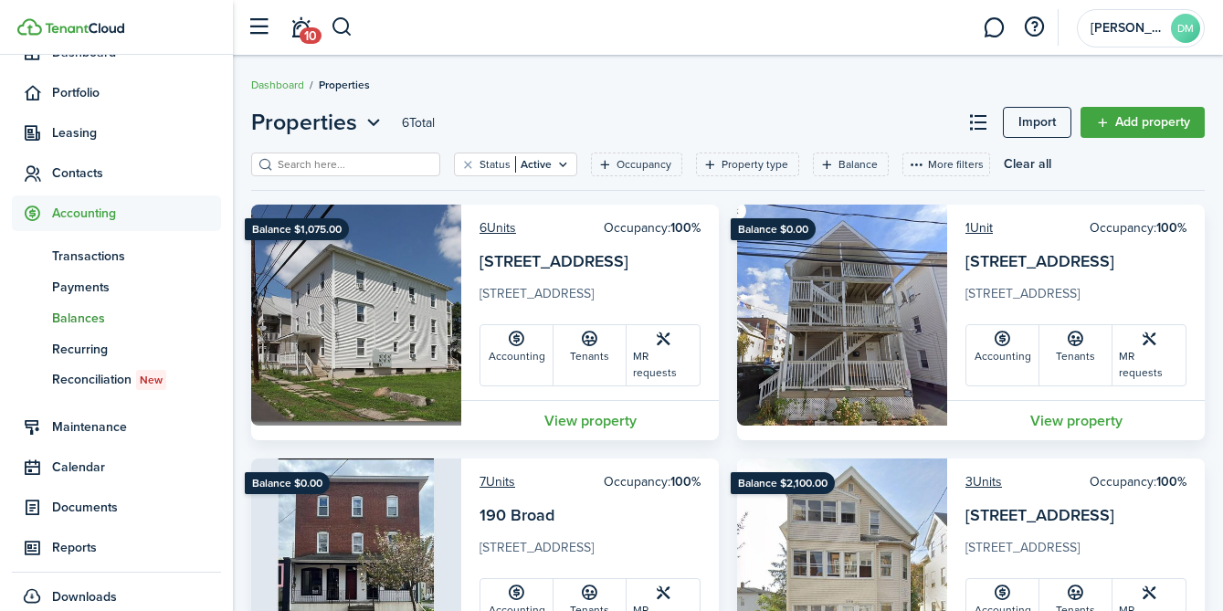
click at [91, 311] on span "Balances" at bounding box center [136, 318] width 169 height 19
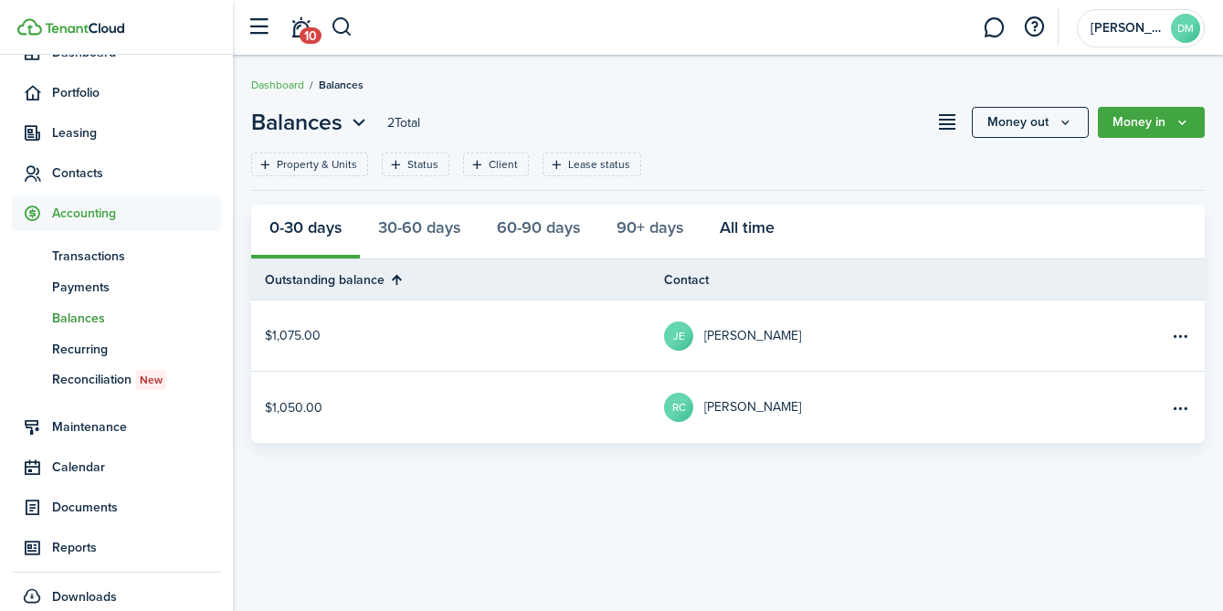
click at [750, 248] on button "All time" at bounding box center [746, 232] width 91 height 55
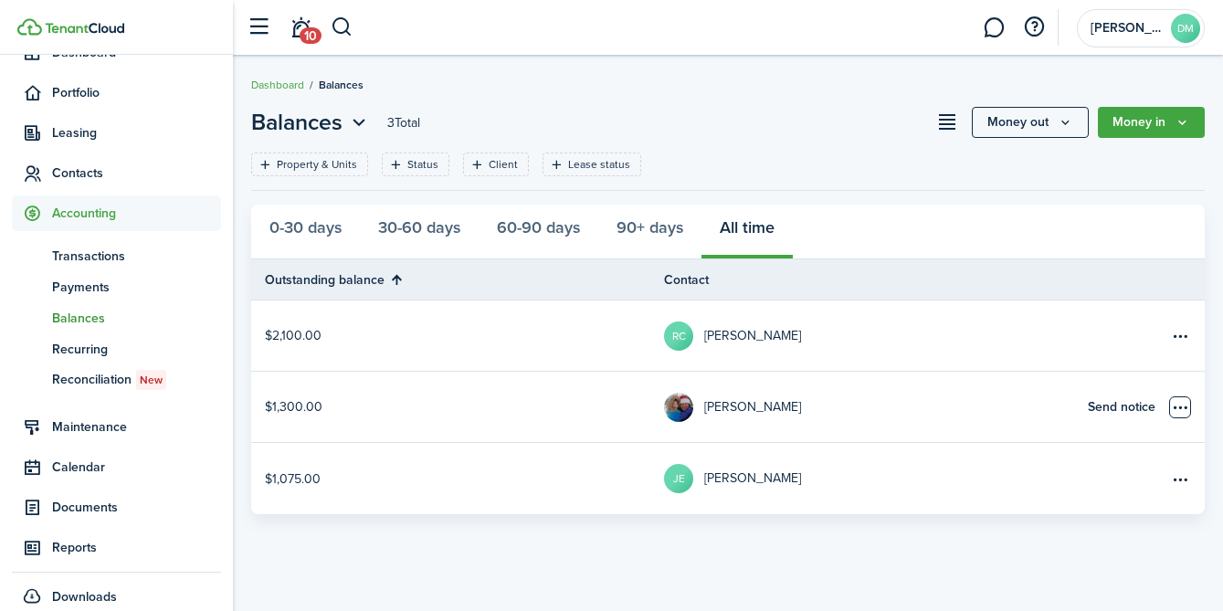
click at [1153, 409] on table-menu-btn-icon "Open menu" at bounding box center [1180, 407] width 22 height 22
click at [732, 406] on table-profile-info-text "[PERSON_NAME]" at bounding box center [752, 407] width 97 height 15
click at [82, 131] on span "Leasing" at bounding box center [136, 132] width 169 height 19
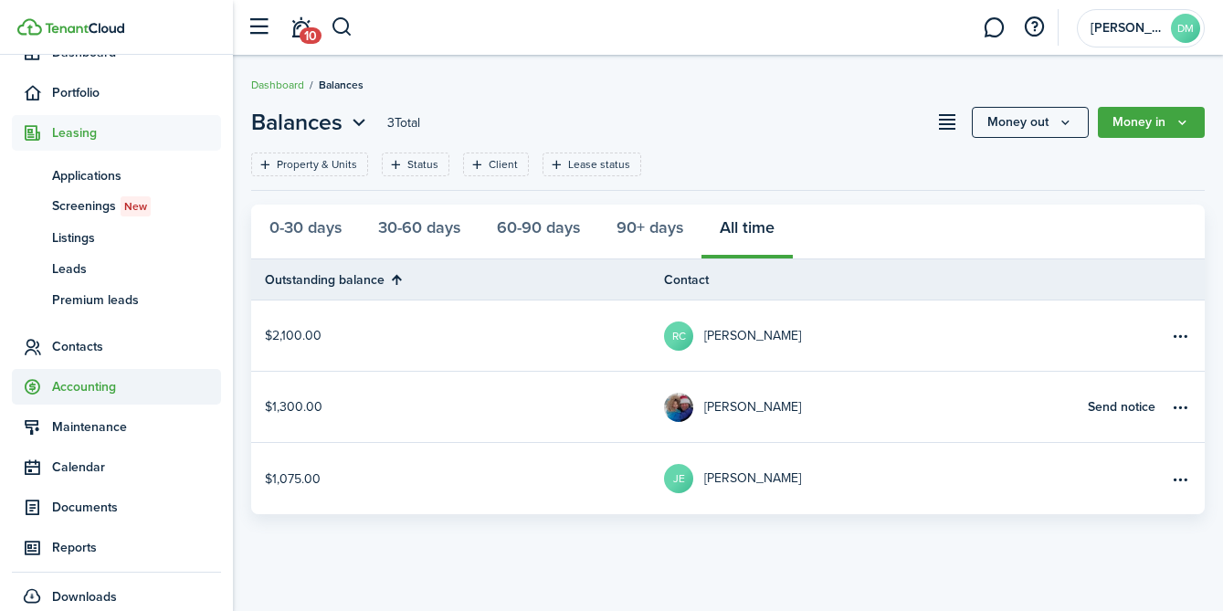
click at [67, 387] on span "Accounting" at bounding box center [136, 386] width 169 height 19
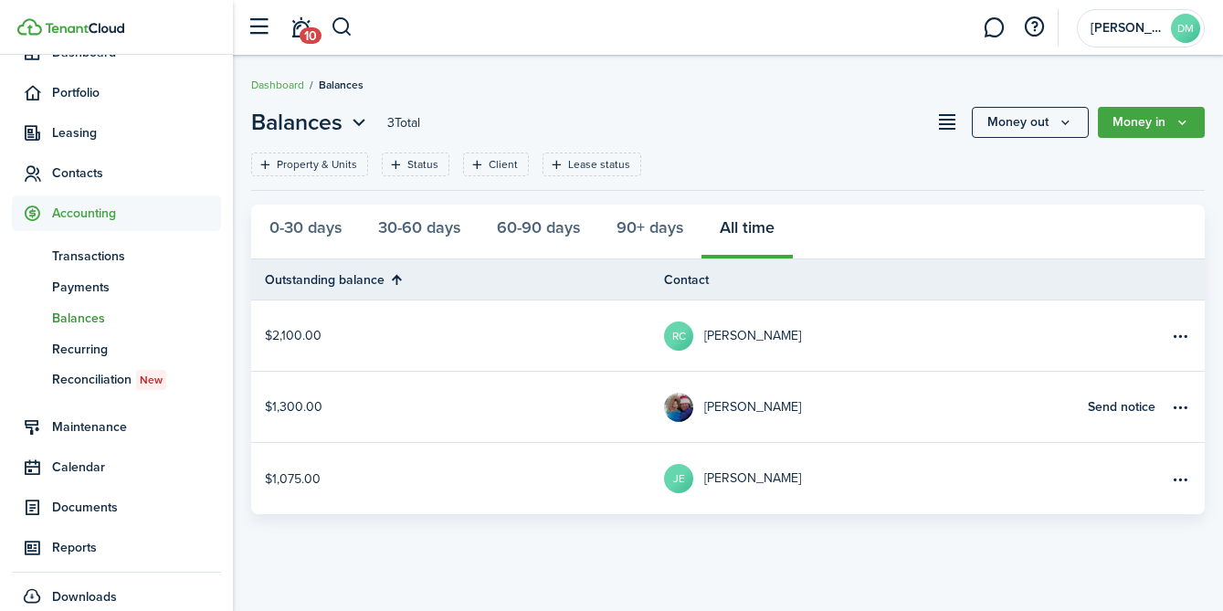
click at [100, 317] on span "Balances" at bounding box center [136, 318] width 169 height 19
click at [97, 343] on span "Recurring" at bounding box center [136, 349] width 169 height 19
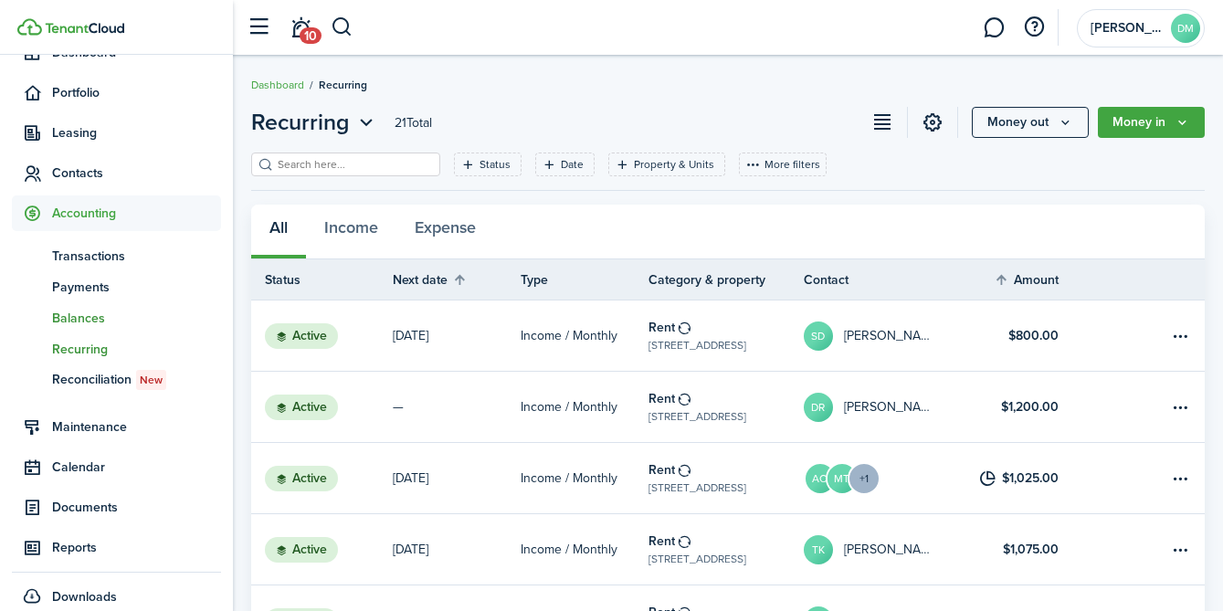
click at [93, 313] on span "Balances" at bounding box center [136, 318] width 169 height 19
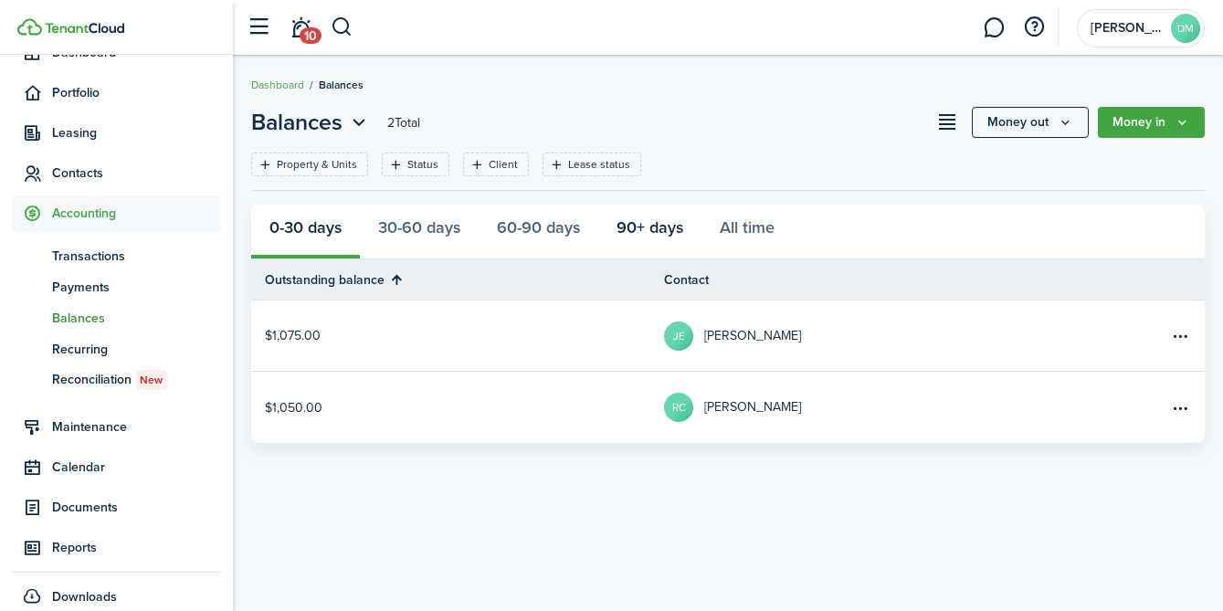
click at [644, 230] on button "90+ days" at bounding box center [649, 232] width 103 height 55
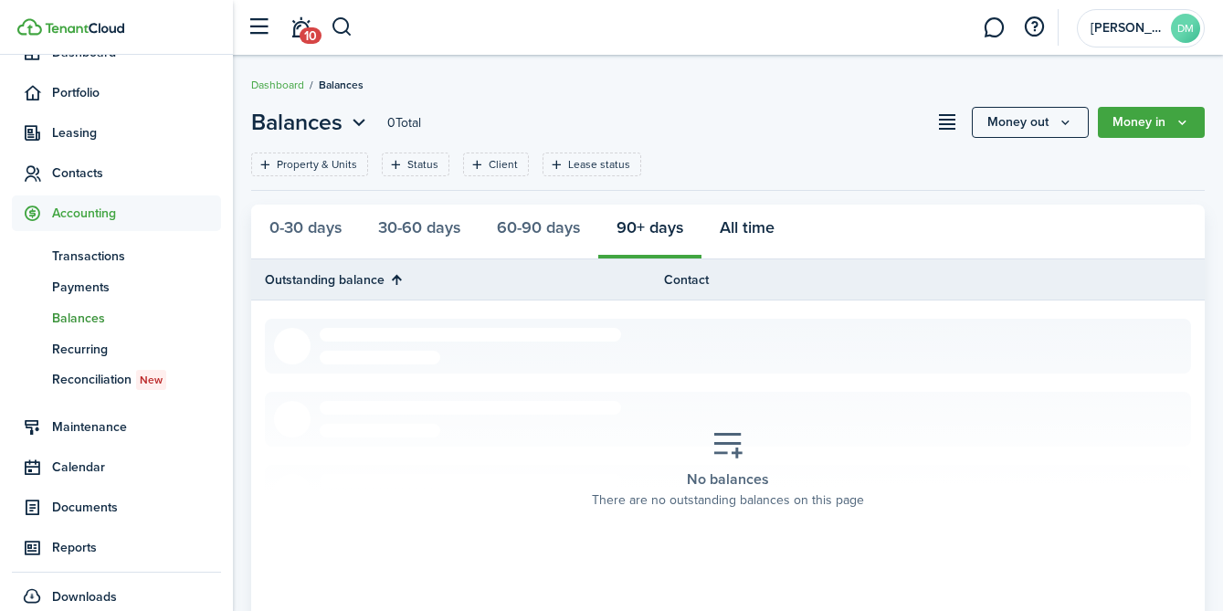
click at [779, 235] on button "All time" at bounding box center [746, 232] width 91 height 55
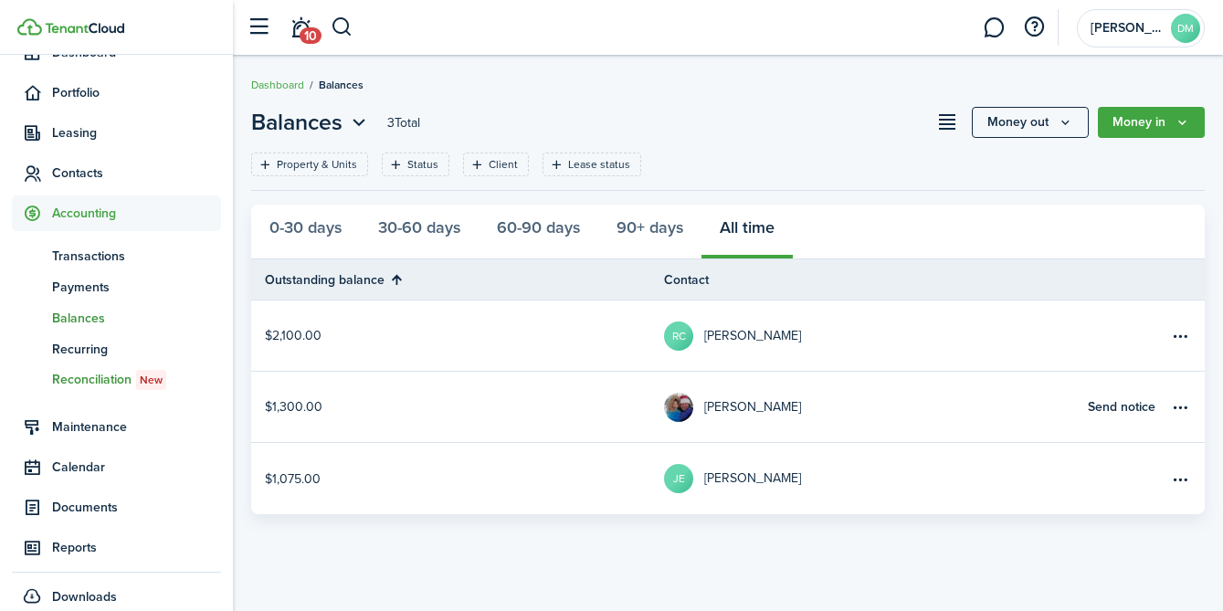
click at [105, 370] on span "Reconciliation New" at bounding box center [136, 380] width 169 height 20
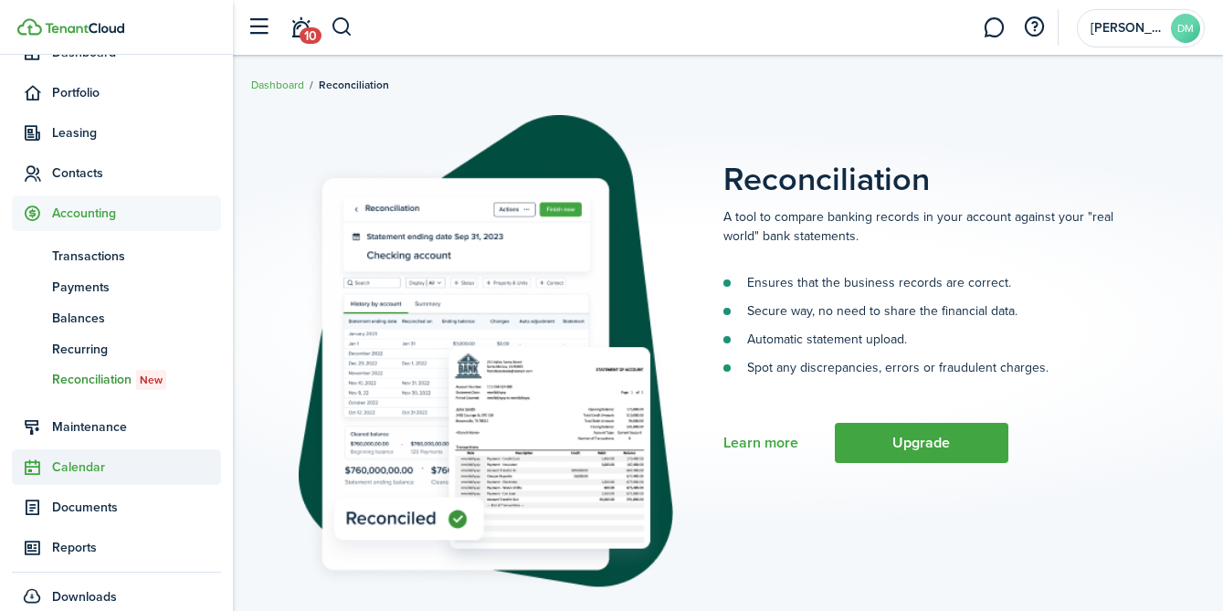
click at [90, 479] on span "Calendar" at bounding box center [116, 467] width 209 height 36
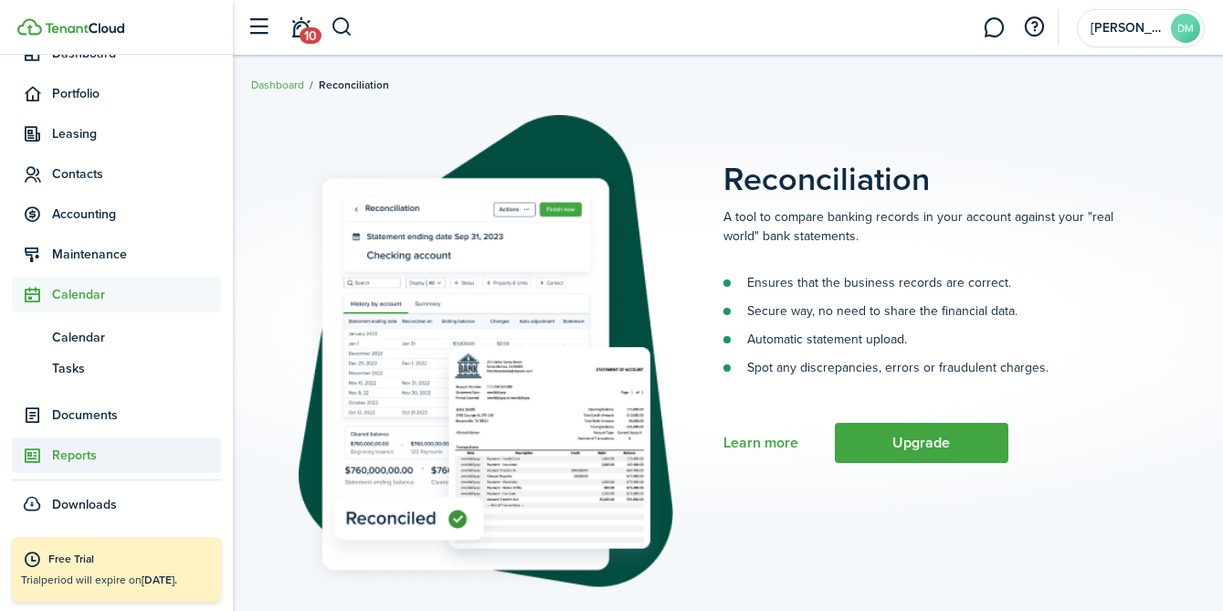
click at [93, 455] on span "Reports" at bounding box center [136, 455] width 169 height 19
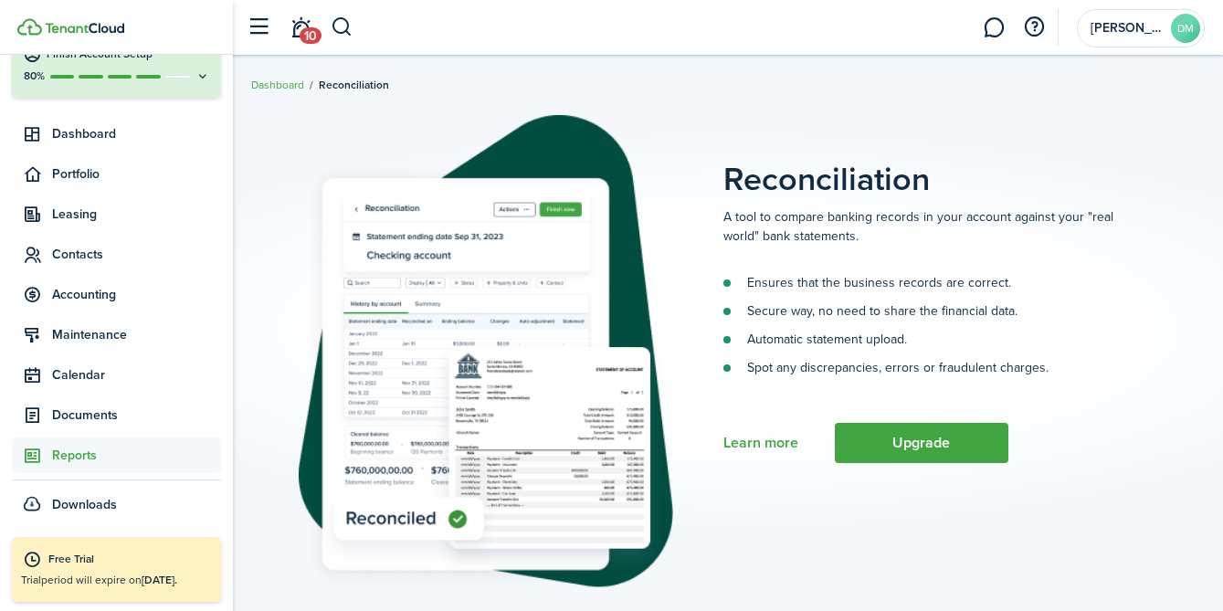
scroll to position [96, 0]
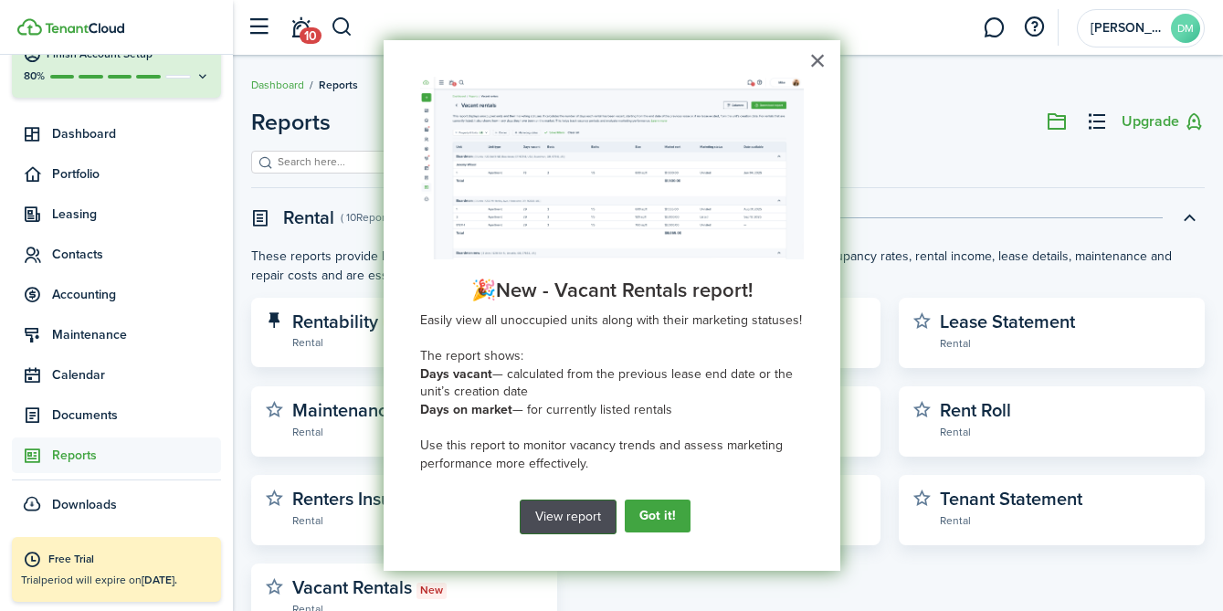
click at [574, 512] on button "View report" at bounding box center [568, 517] width 97 height 35
click at [802, 64] on div "× 🎉New - Vacant Rentals report! Easily view all unoccupied units along with the…" at bounding box center [612, 306] width 457 height 532
click at [805, 66] on div "× 🎉New - Vacant Rentals report! Easily view all unoccupied units along with the…" at bounding box center [612, 306] width 457 height 532
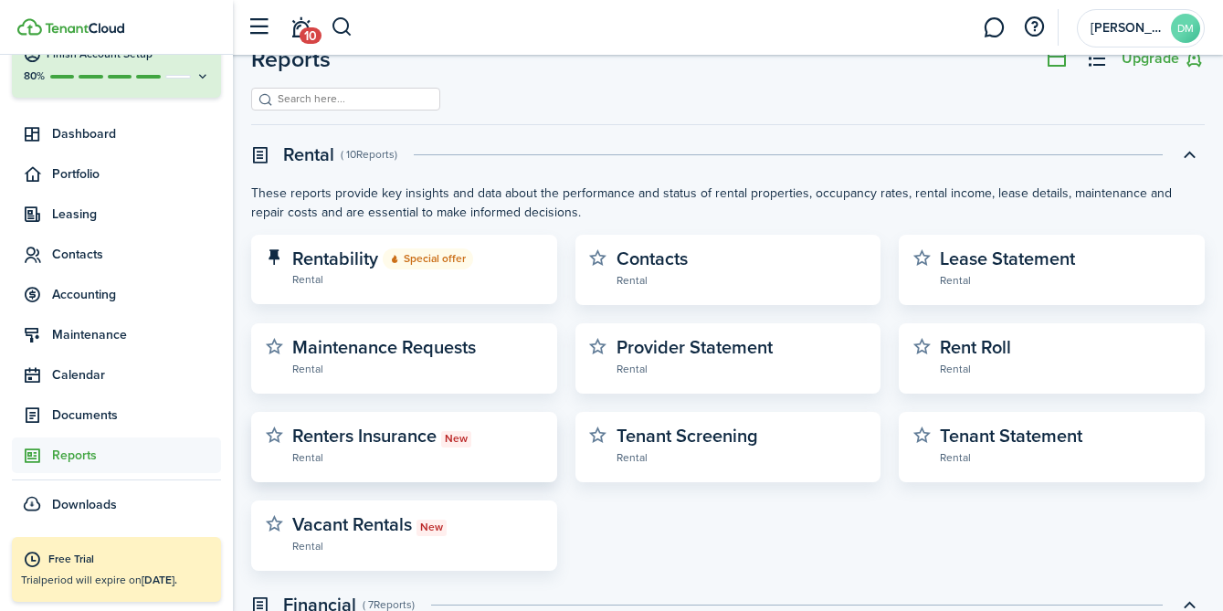
scroll to position [65, 0]
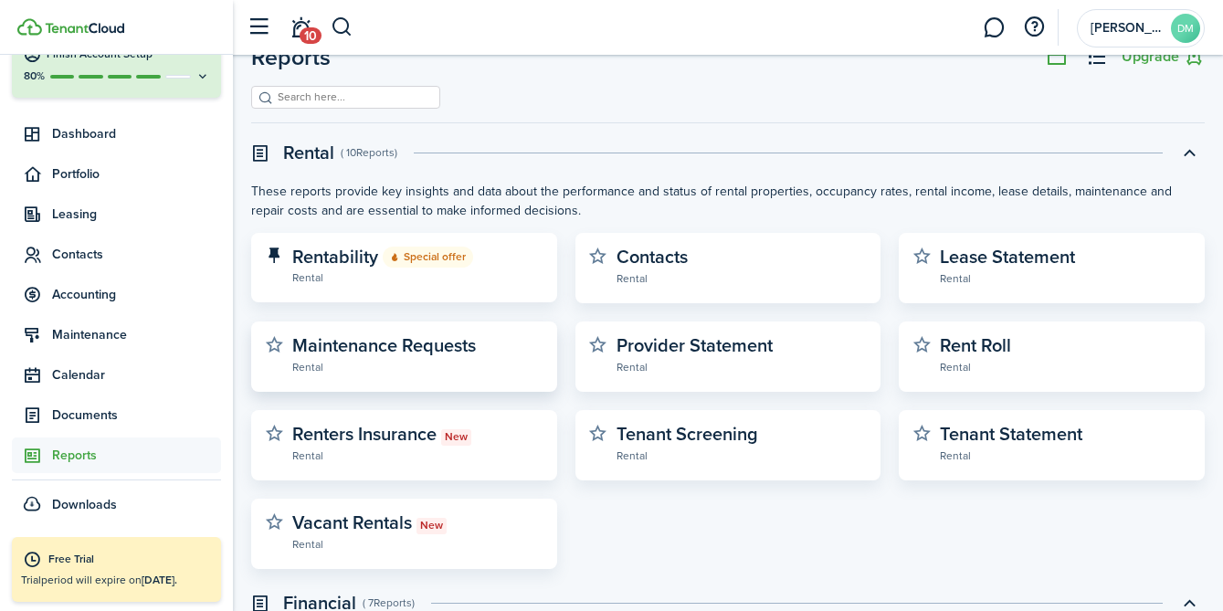
click at [423, 346] on widget-stats-description "Maintenance Requests" at bounding box center [384, 345] width 184 height 27
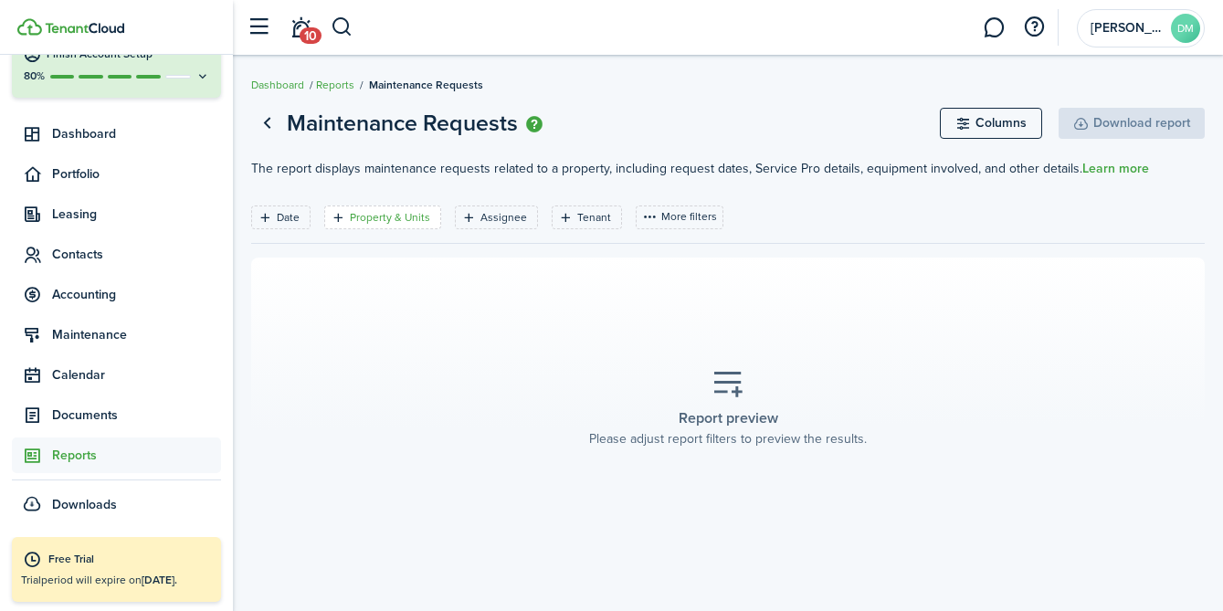
click at [392, 216] on filter-tag-label "Property & Units" at bounding box center [390, 217] width 80 height 16
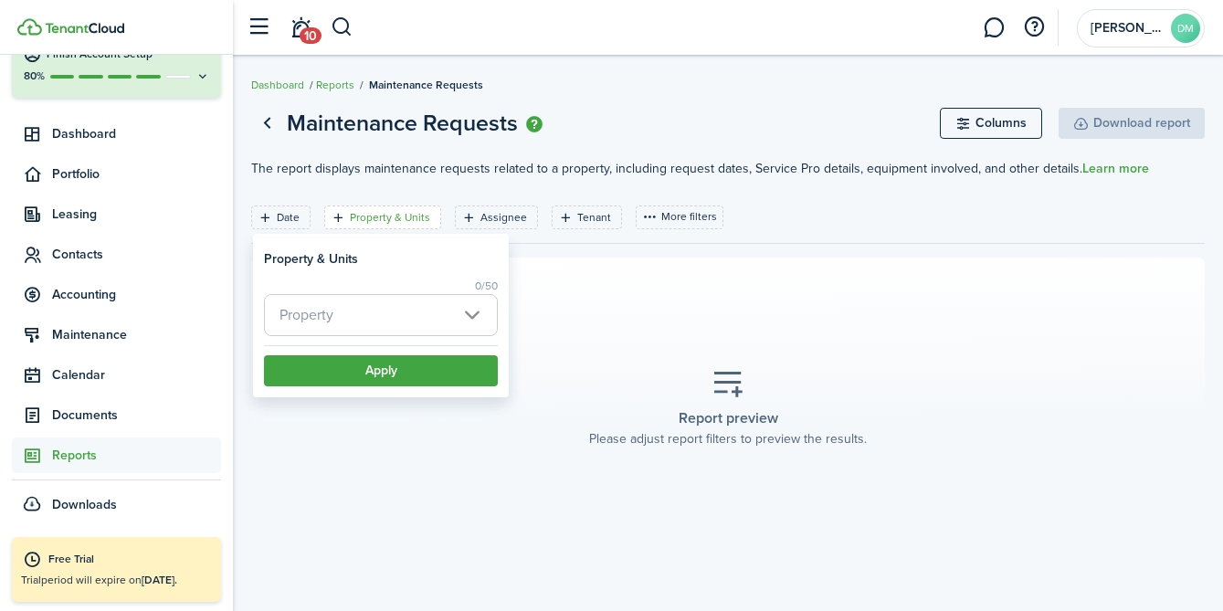
click at [480, 310] on span "Property" at bounding box center [381, 315] width 232 height 40
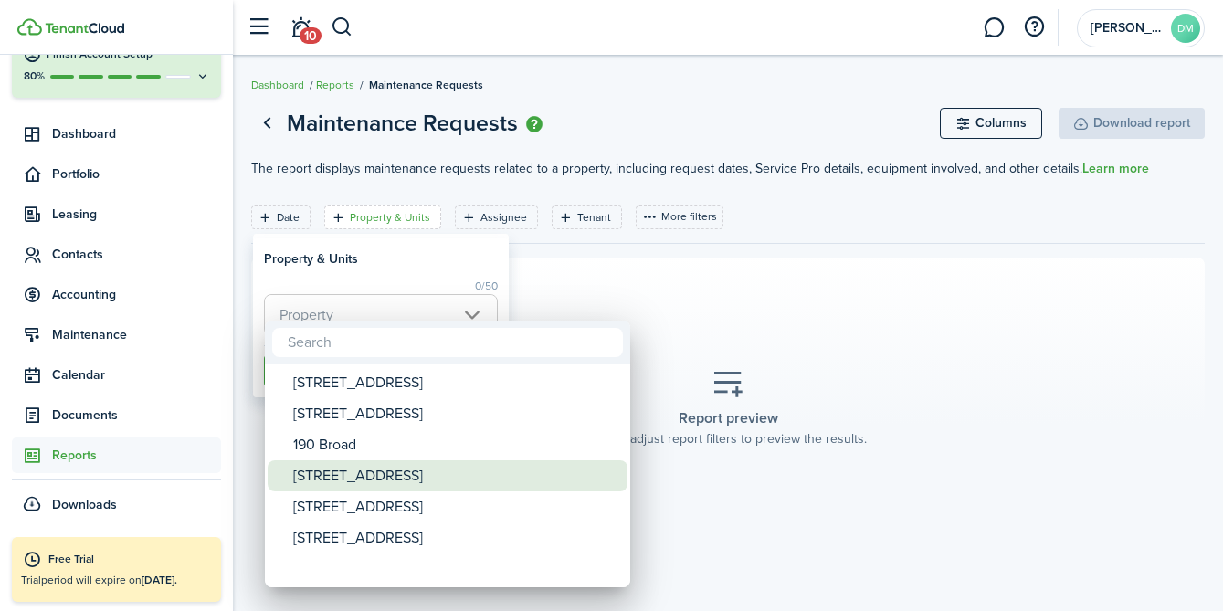
click at [364, 484] on div "[STREET_ADDRESS]" at bounding box center [454, 475] width 323 height 31
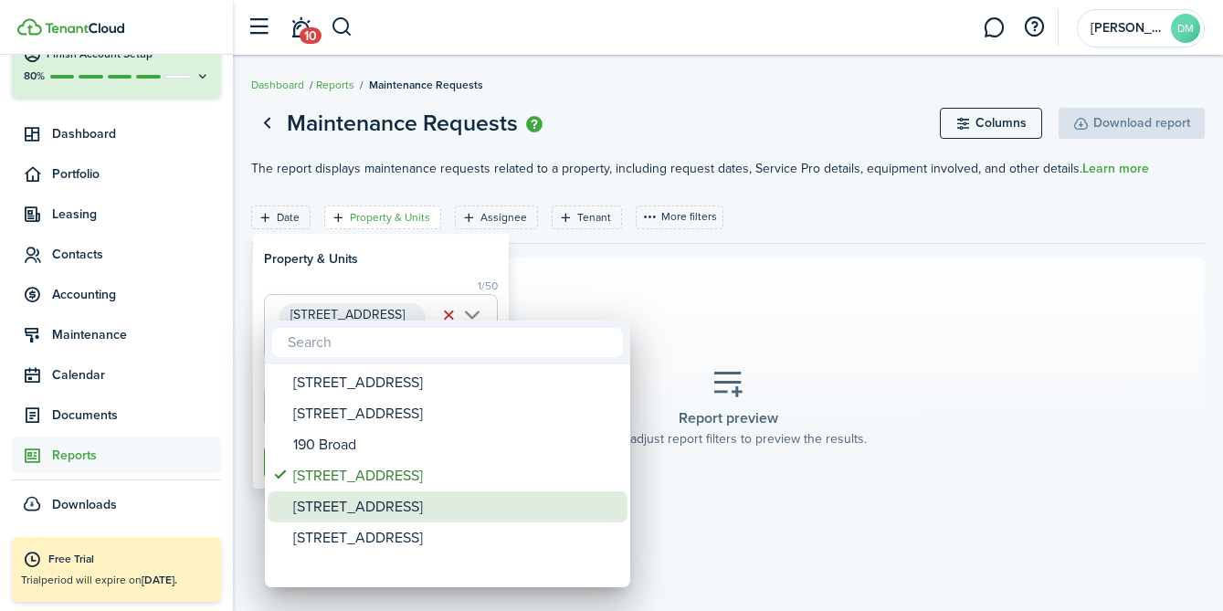
click at [354, 511] on div "[STREET_ADDRESS]" at bounding box center [454, 506] width 323 height 31
type input "246 Broad St, 250 Broad St"
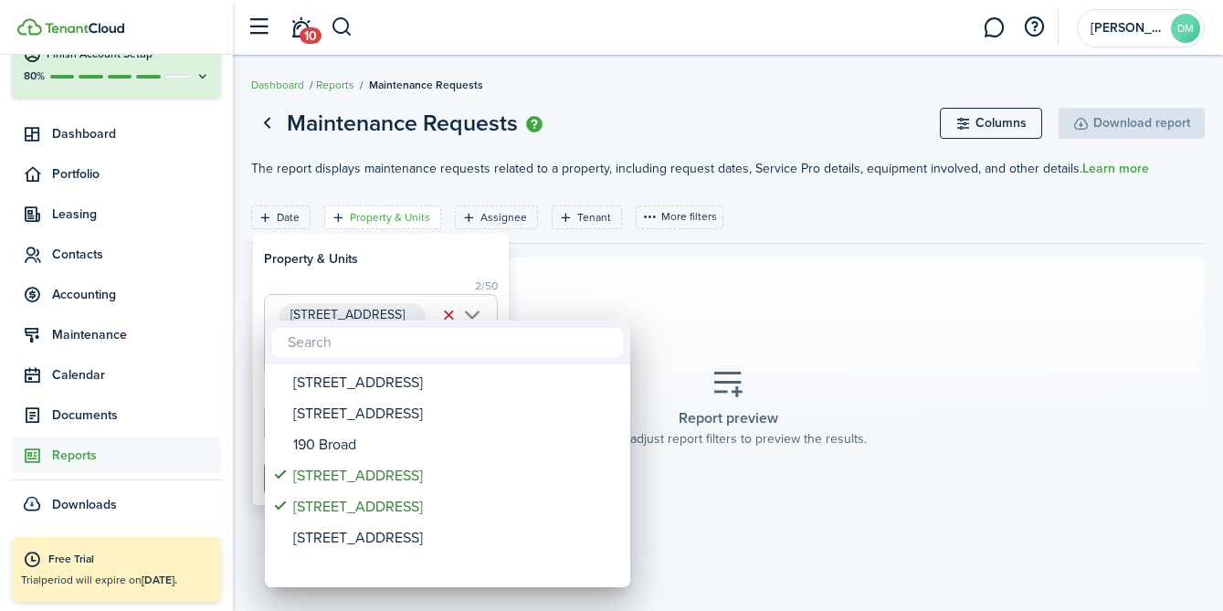
click at [691, 299] on div at bounding box center [611, 305] width 1515 height 903
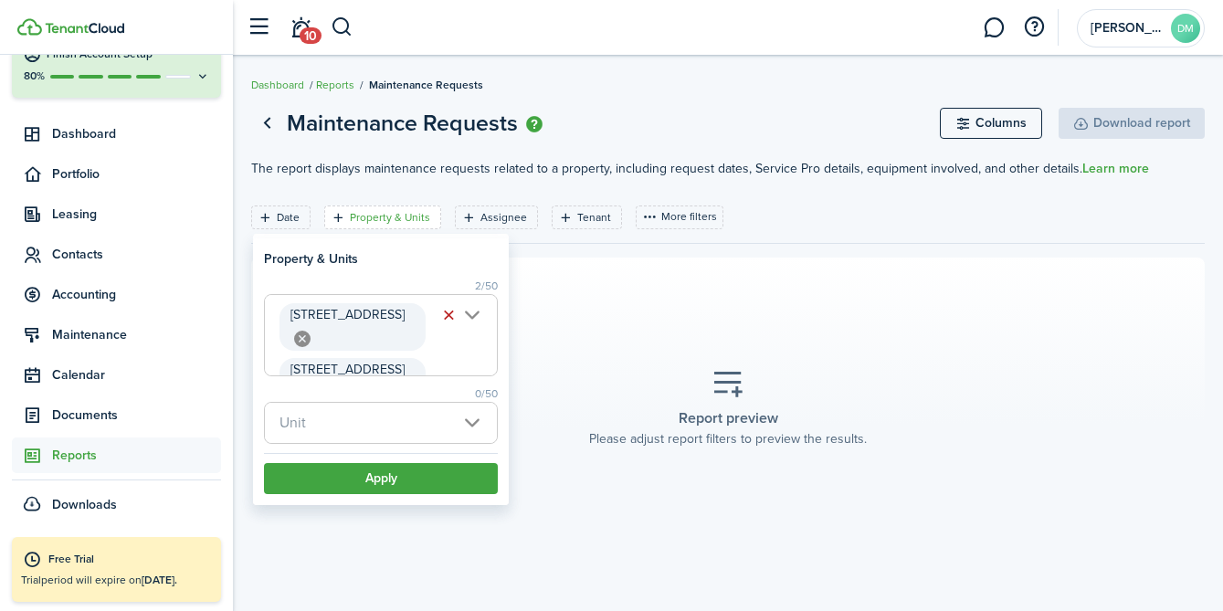
click at [416, 418] on span "Unit" at bounding box center [381, 423] width 232 height 40
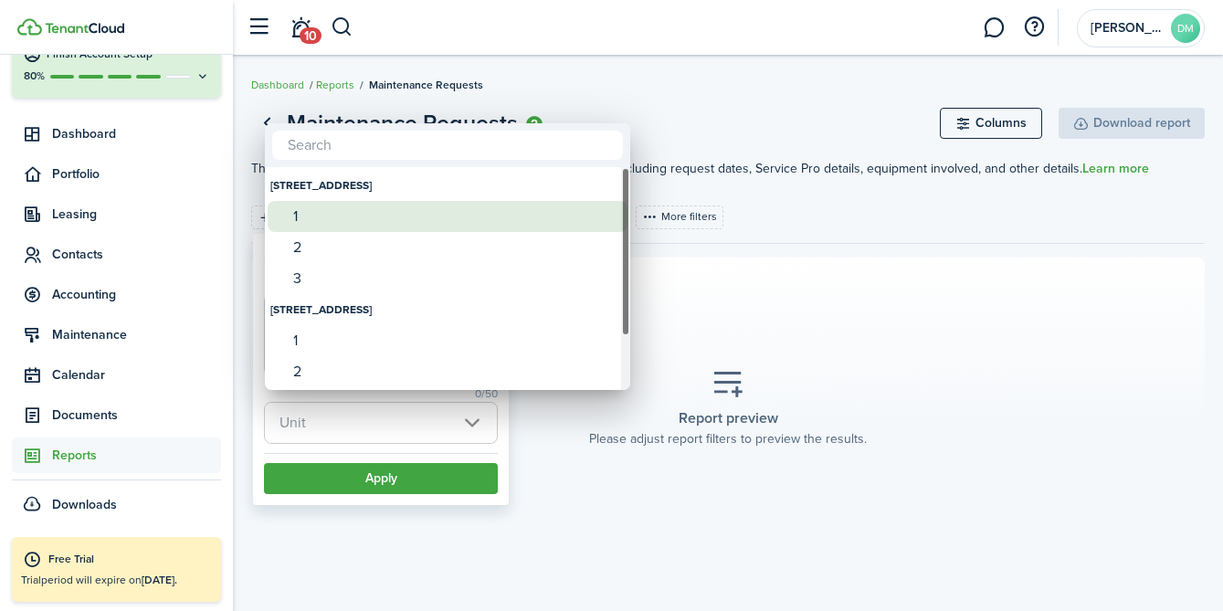
click at [336, 216] on div "1" at bounding box center [454, 216] width 323 height 31
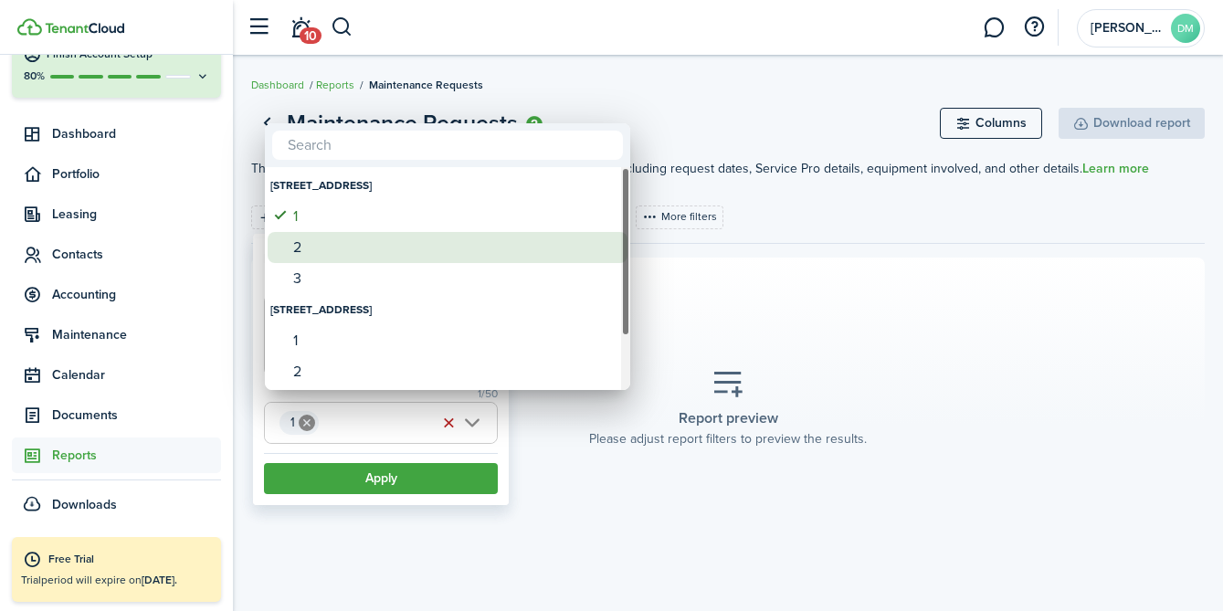
click at [336, 244] on div "2" at bounding box center [454, 247] width 323 height 31
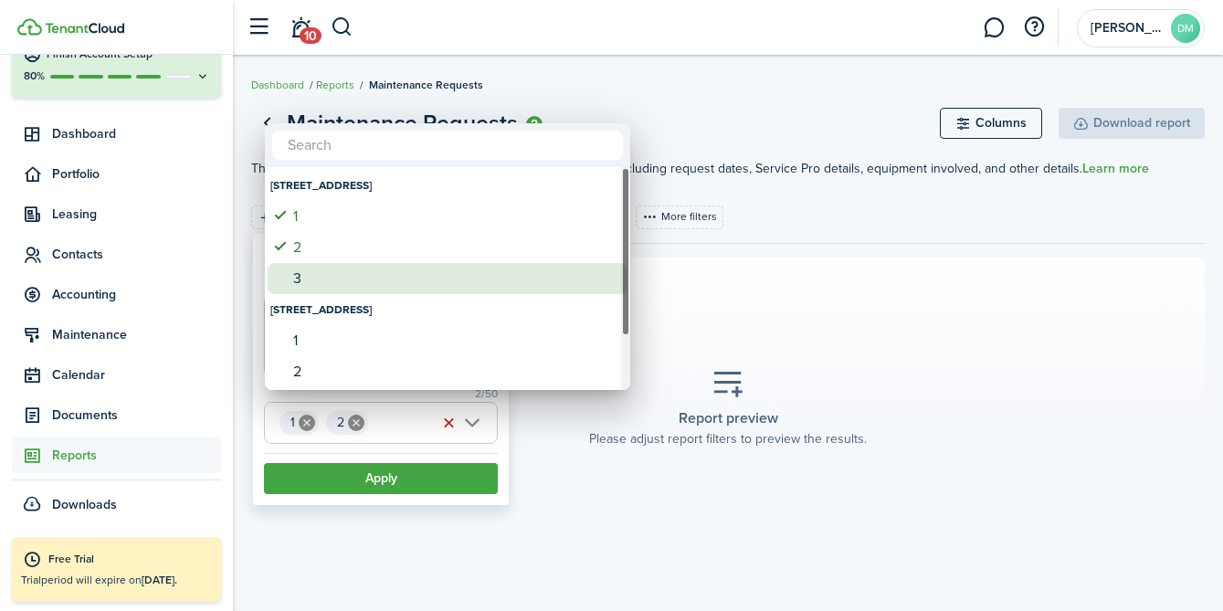
click at [336, 273] on div "3" at bounding box center [454, 278] width 323 height 31
click at [341, 283] on div "1" at bounding box center [454, 278] width 323 height 31
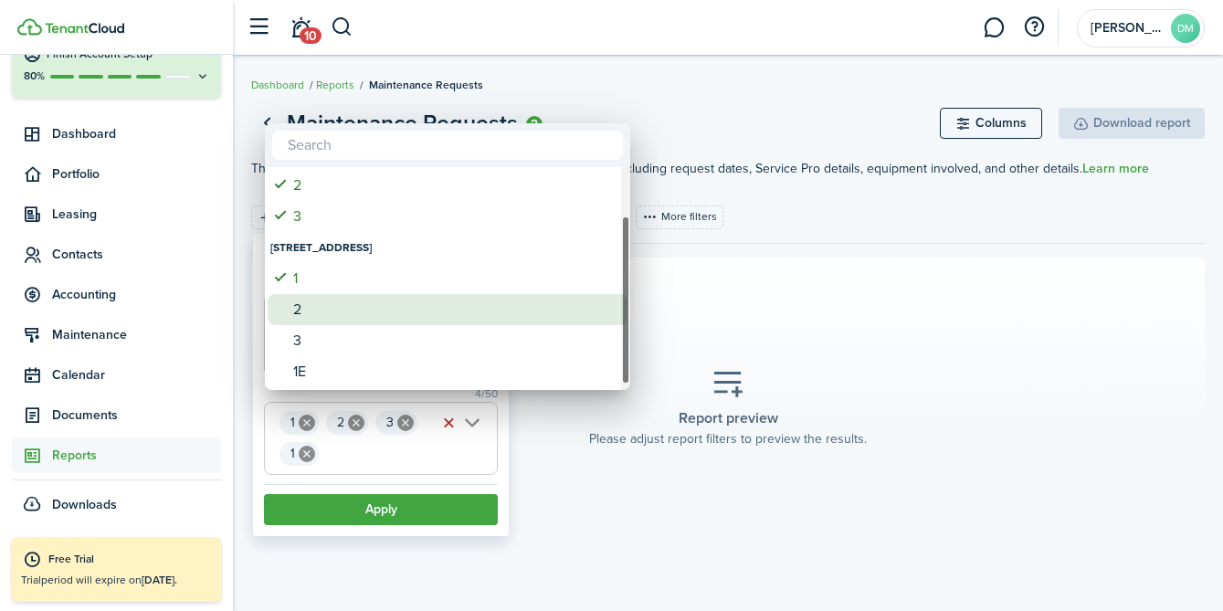
click at [340, 306] on div "2" at bounding box center [454, 309] width 323 height 31
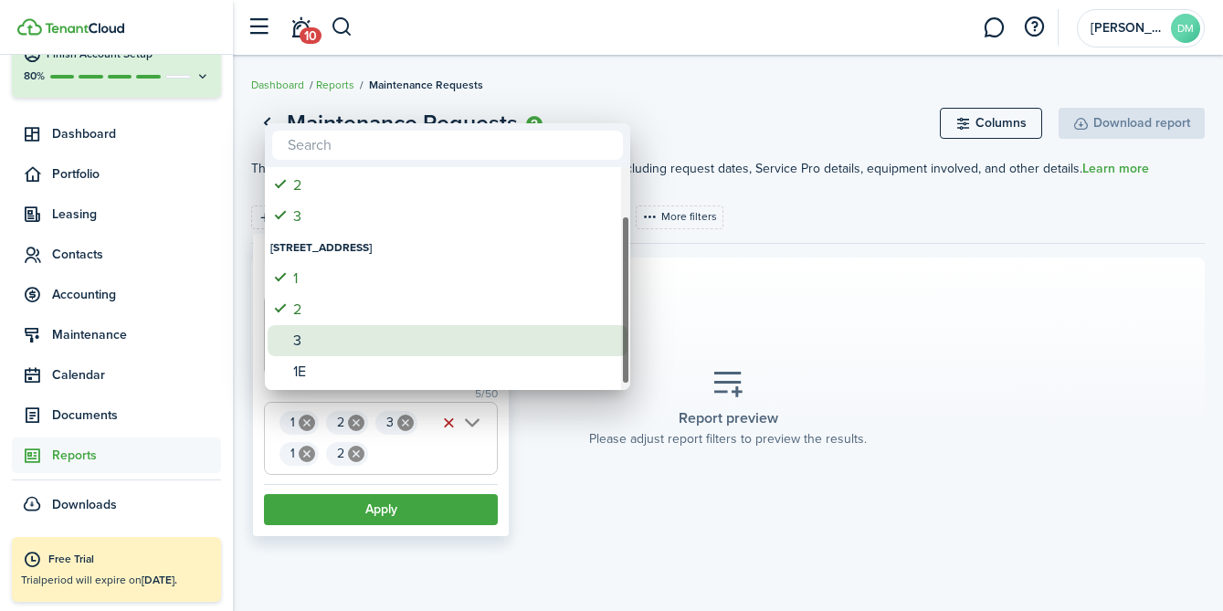
click at [340, 342] on div "3" at bounding box center [454, 340] width 323 height 31
type input "1, 2, 3, 1, 2, 3"
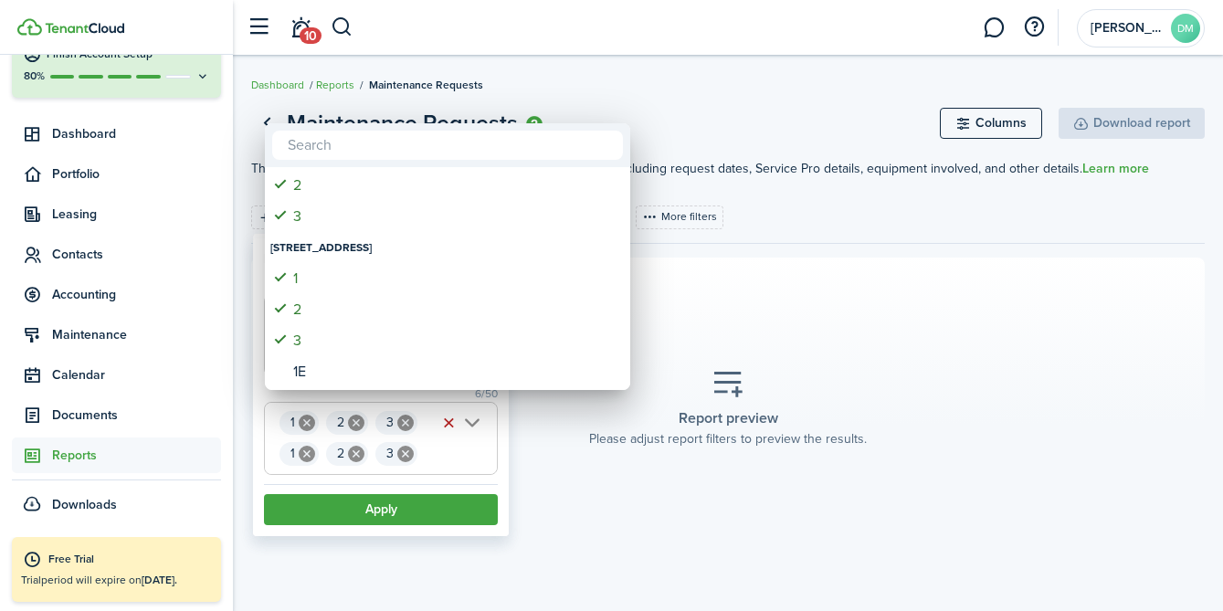
click at [358, 506] on div at bounding box center [611, 305] width 1515 height 903
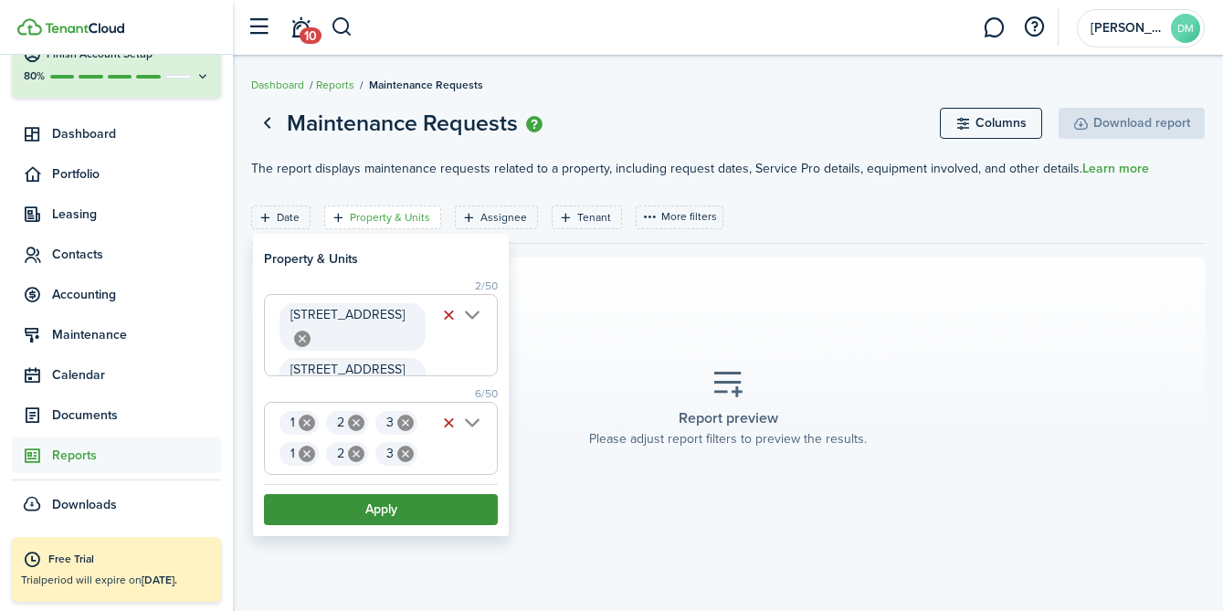
click at [392, 505] on button "Apply" at bounding box center [381, 509] width 234 height 31
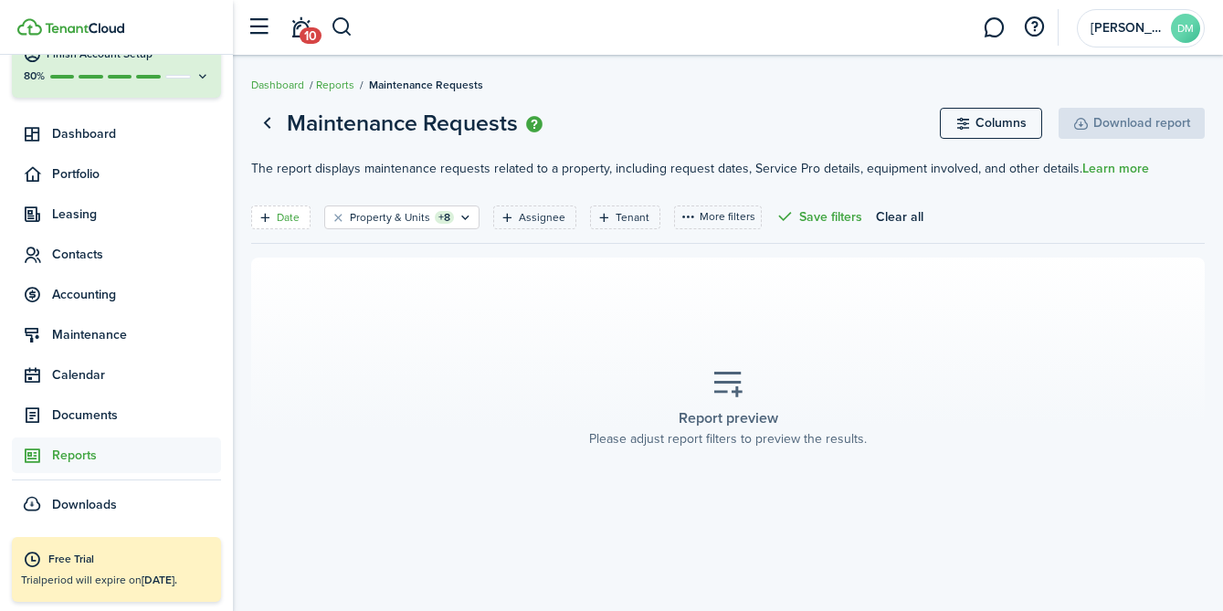
click at [268, 217] on icon "Open filter" at bounding box center [266, 217] width 16 height 15
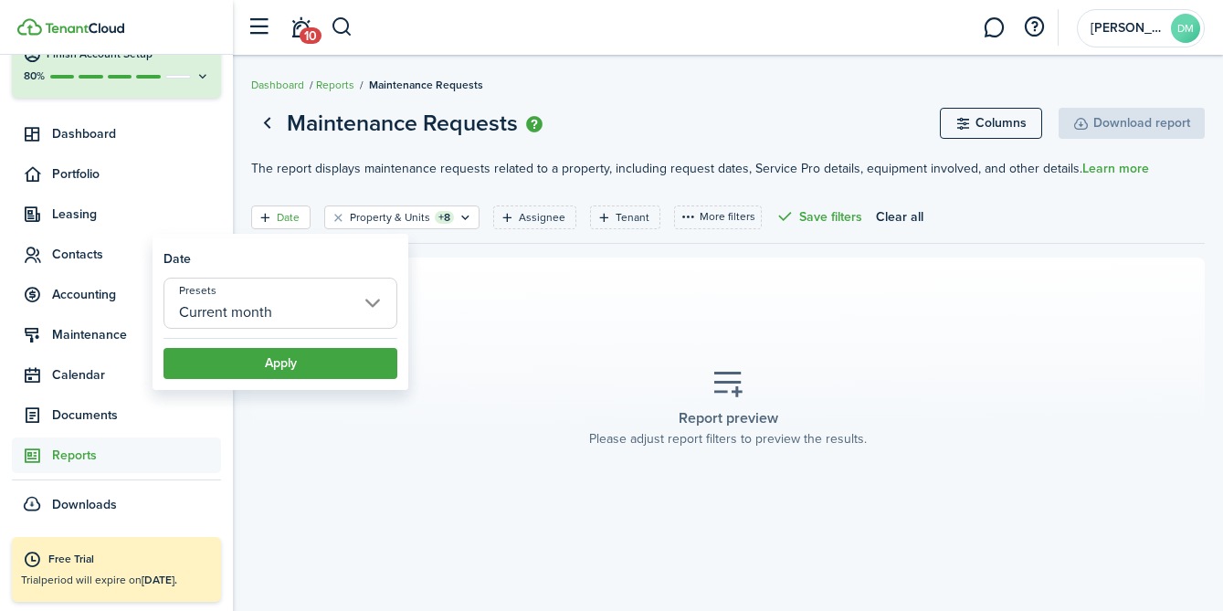
click at [268, 217] on icon "Open filter" at bounding box center [266, 217] width 16 height 15
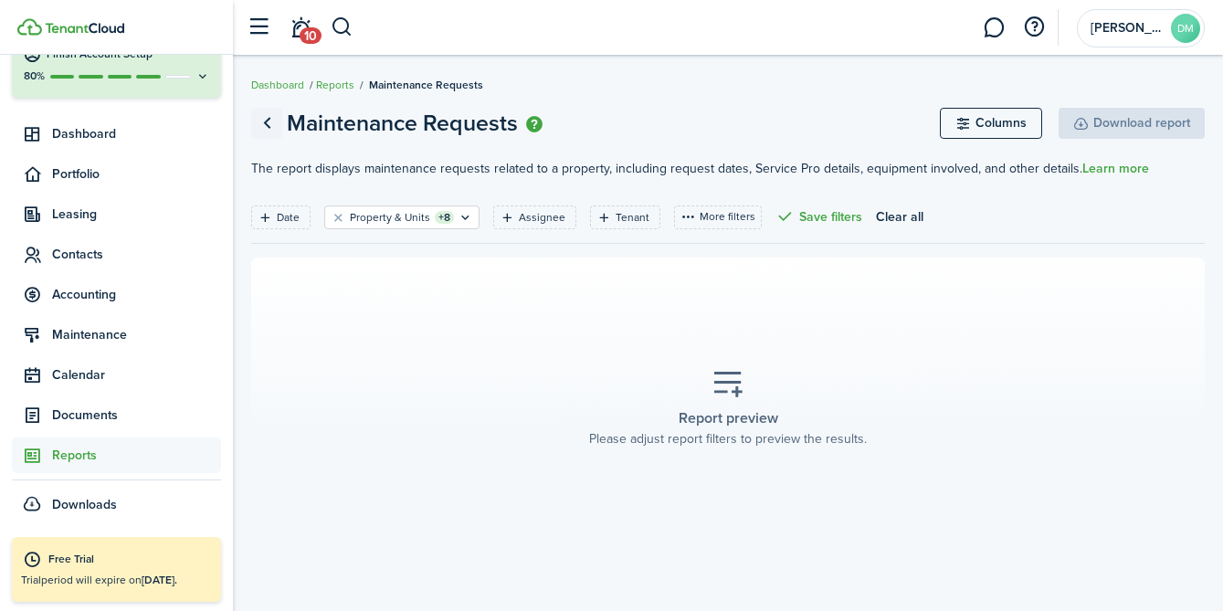
click at [274, 132] on link "Go back" at bounding box center [266, 123] width 31 height 31
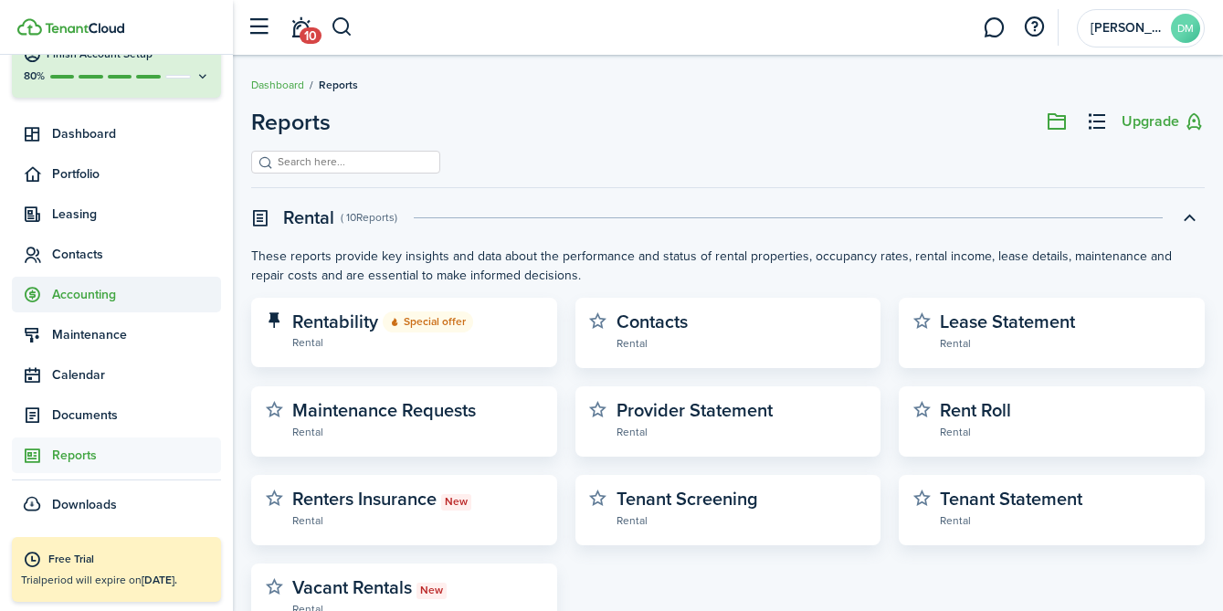
click at [101, 288] on span "Accounting" at bounding box center [136, 294] width 169 height 19
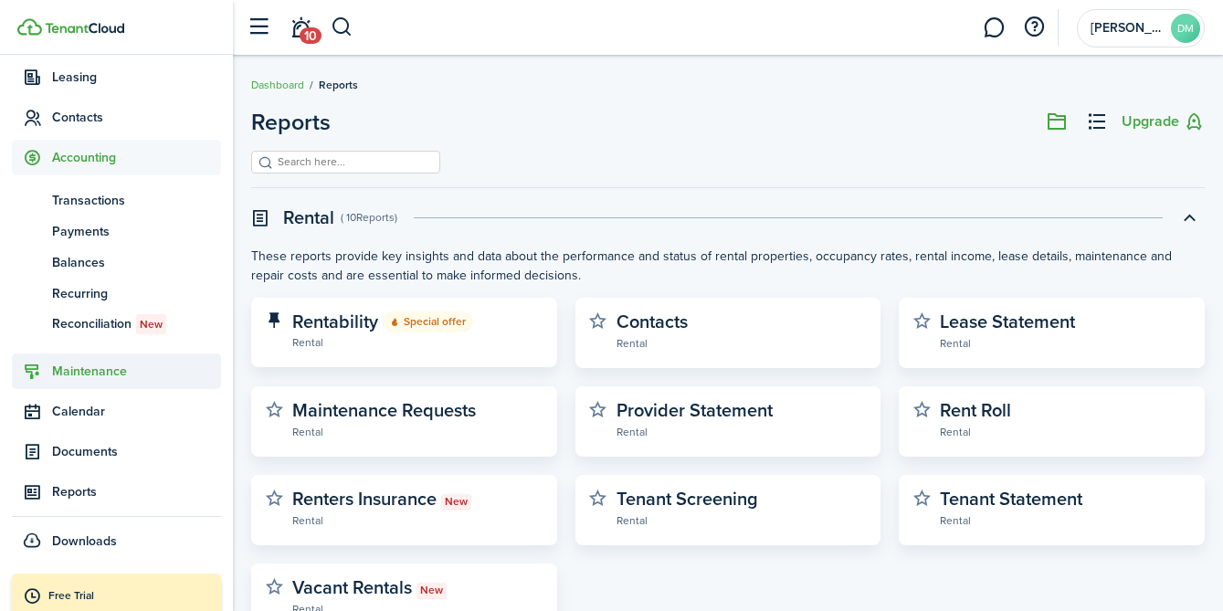
click at [97, 374] on span "Maintenance" at bounding box center [136, 371] width 169 height 19
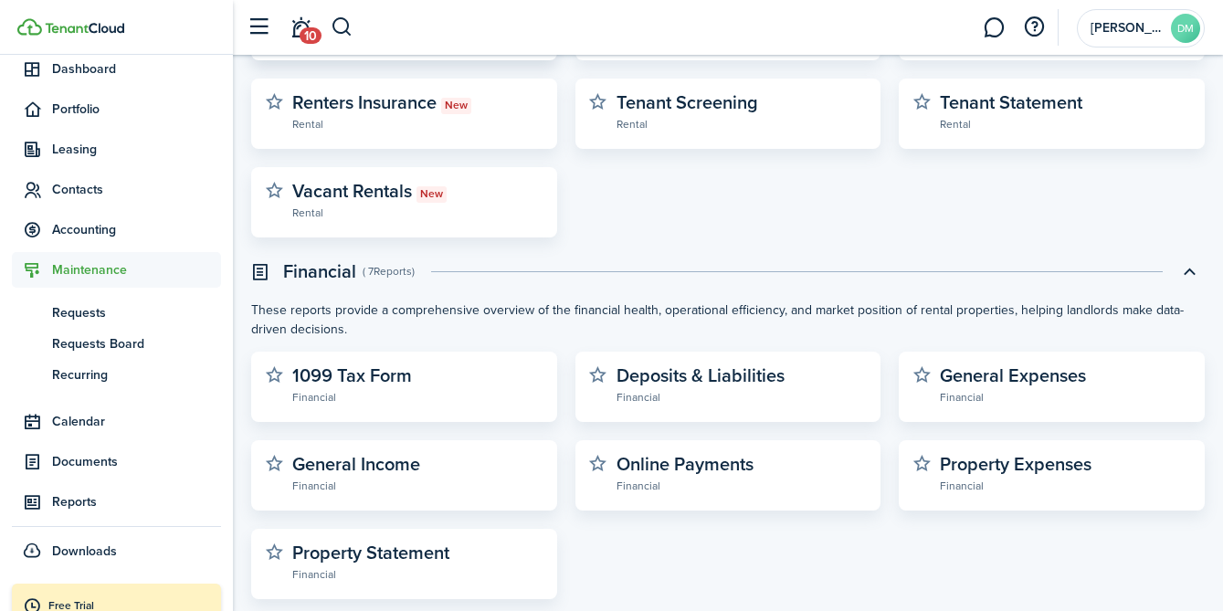
scroll to position [405, 0]
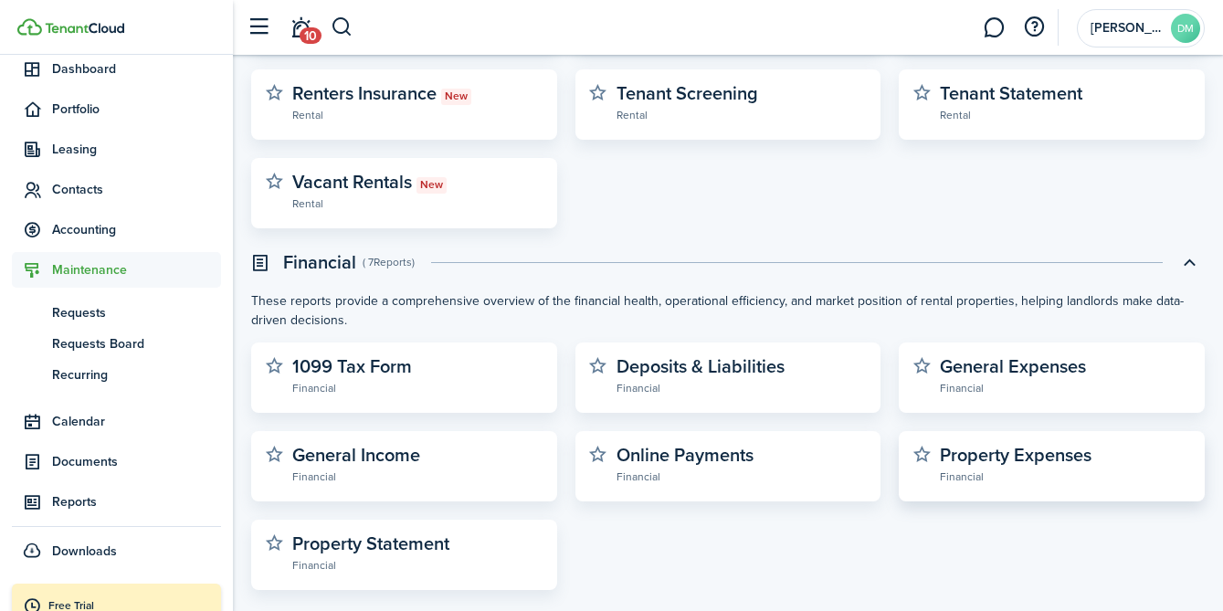
click at [1011, 456] on widget-stats-description "Property Expenses" at bounding box center [1016, 454] width 152 height 27
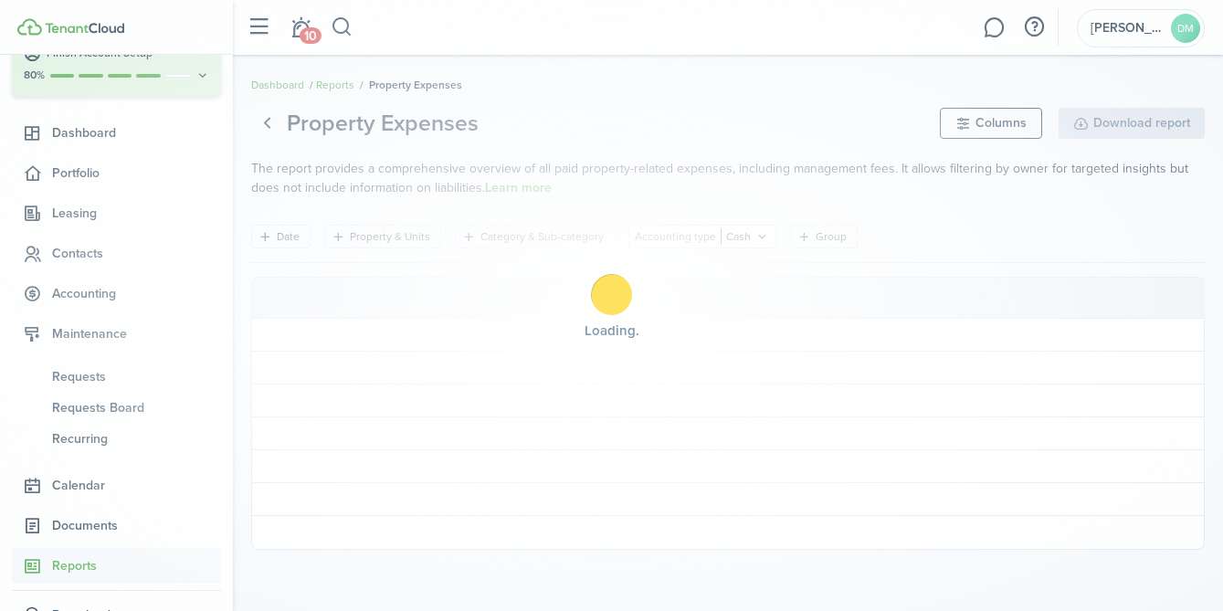
scroll to position [96, 0]
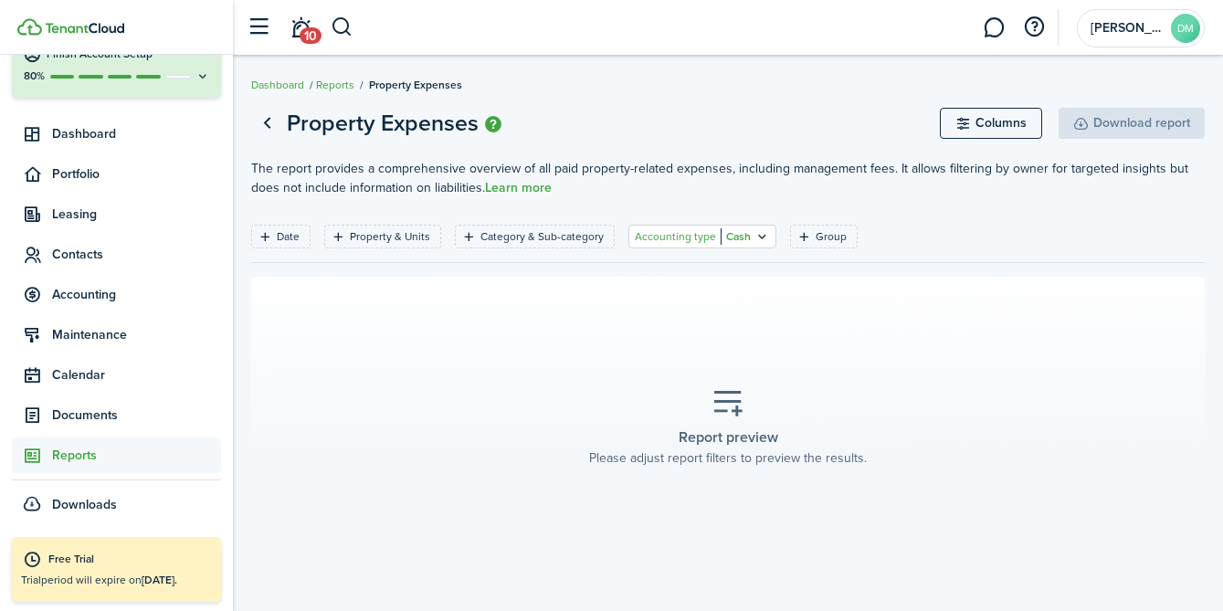
click at [736, 241] on filter-tag-value "Cash" at bounding box center [736, 236] width 30 height 16
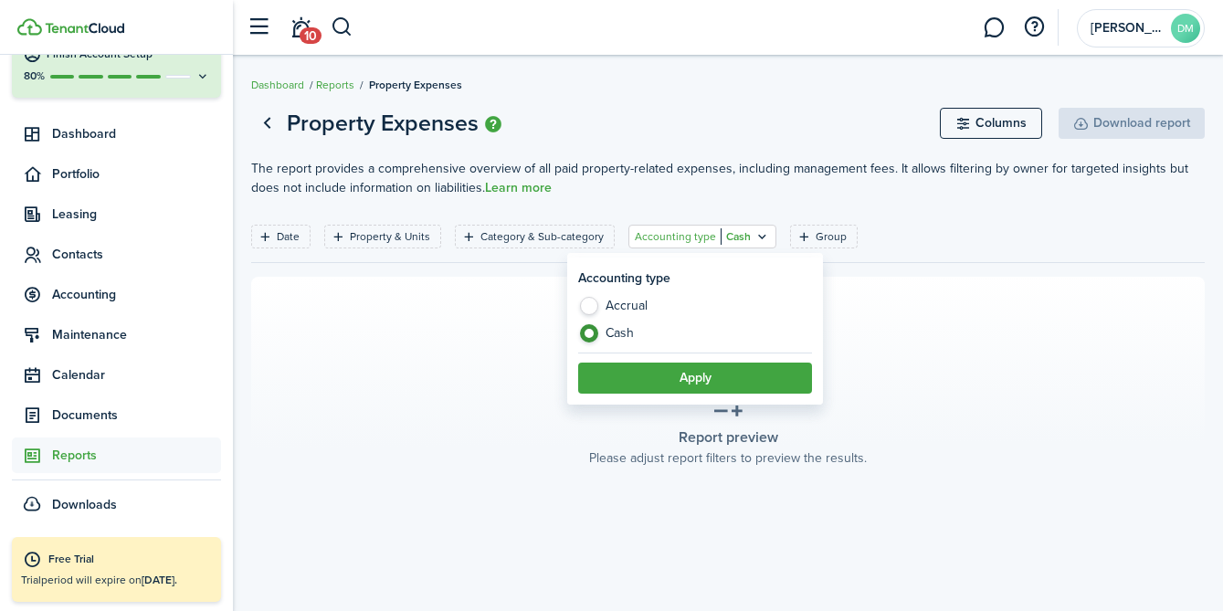
click at [736, 241] on filter-tag-value "Cash" at bounding box center [736, 236] width 30 height 16
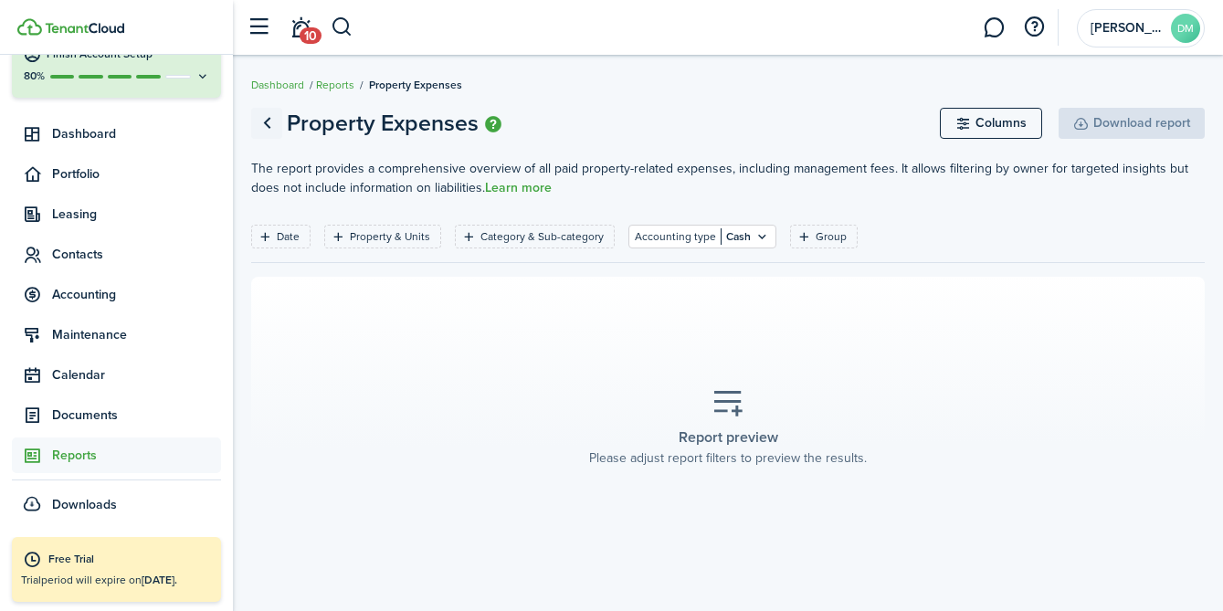
click at [259, 121] on link "Go back" at bounding box center [266, 123] width 31 height 31
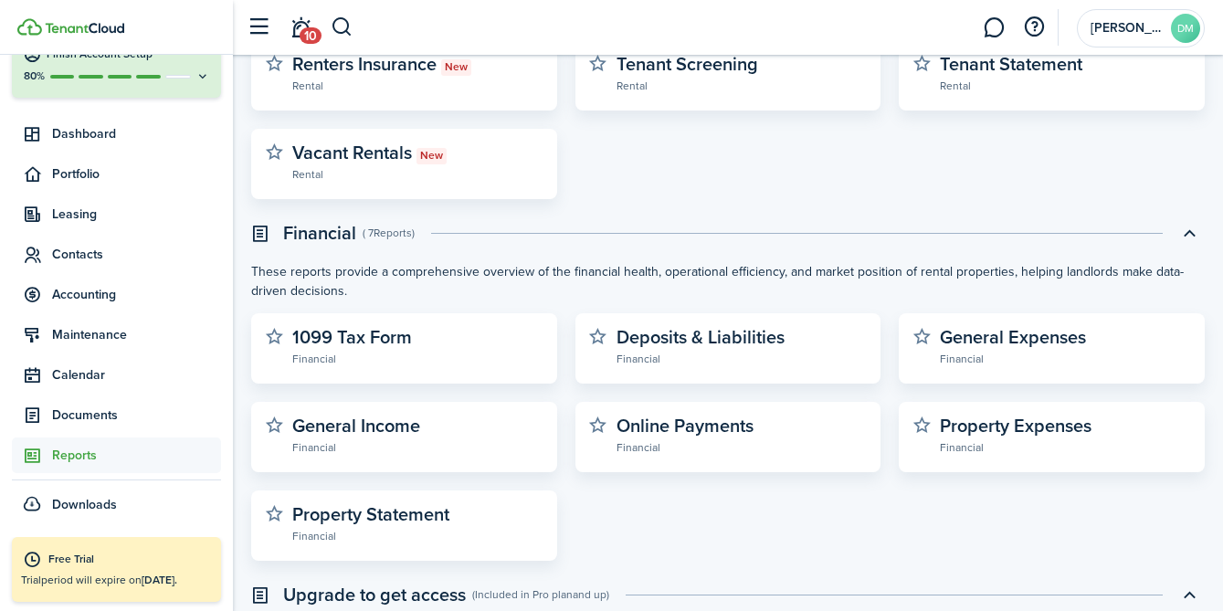
scroll to position [438, 0]
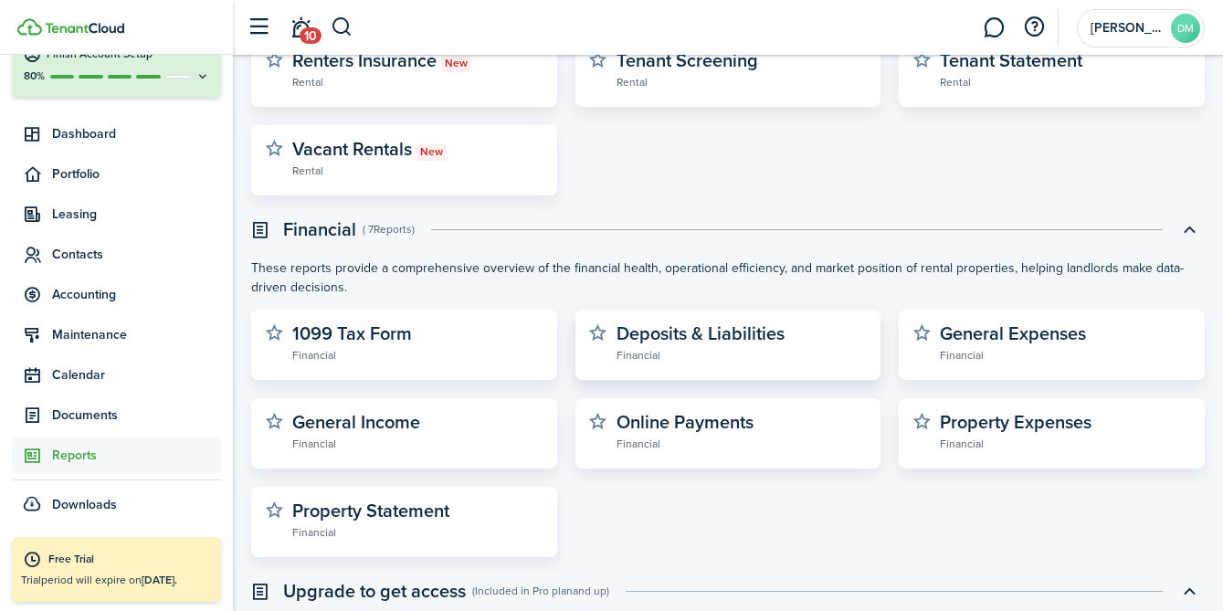
click at [645, 338] on widget-stats-description "Deposits & Liabilities" at bounding box center [700, 333] width 168 height 27
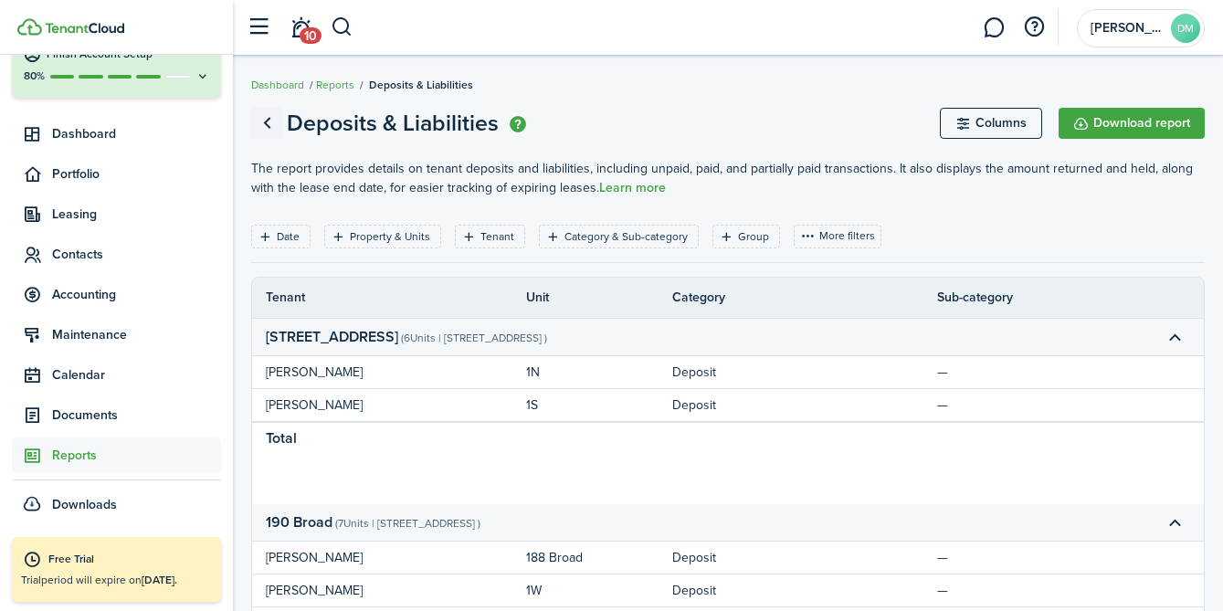
click at [274, 121] on link "Go back" at bounding box center [266, 123] width 31 height 31
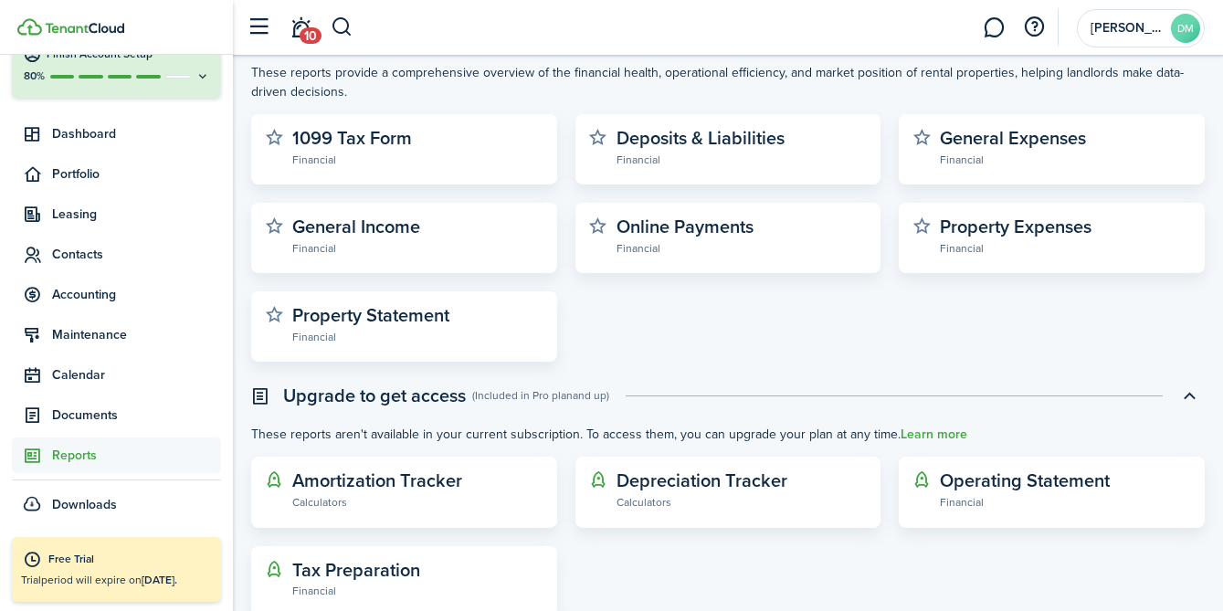
scroll to position [690, 0]
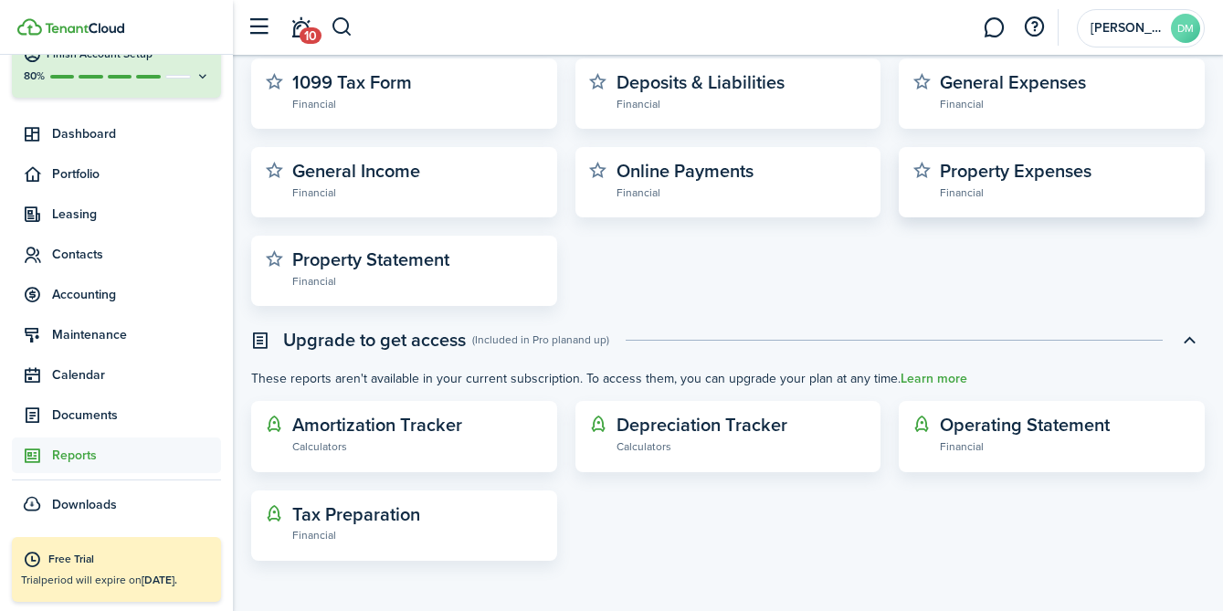
click at [962, 176] on widget-stats-description "Property Expenses" at bounding box center [1016, 170] width 152 height 27
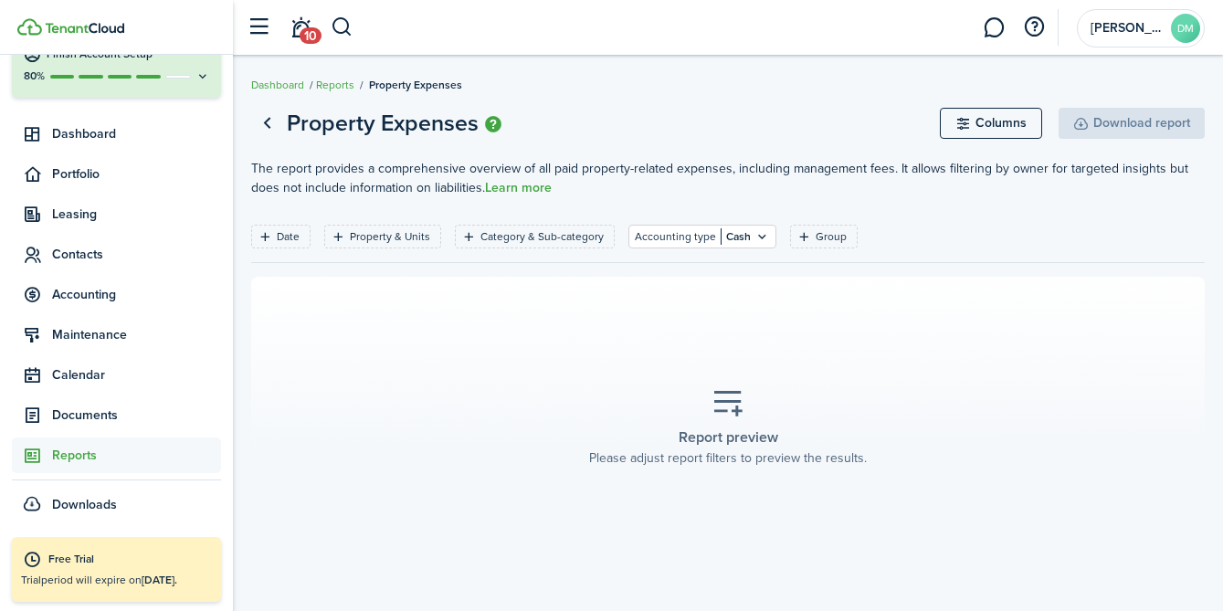
click at [739, 393] on icon at bounding box center [727, 403] width 33 height 32
click at [283, 235] on filter-tag-label "Date" at bounding box center [288, 236] width 23 height 16
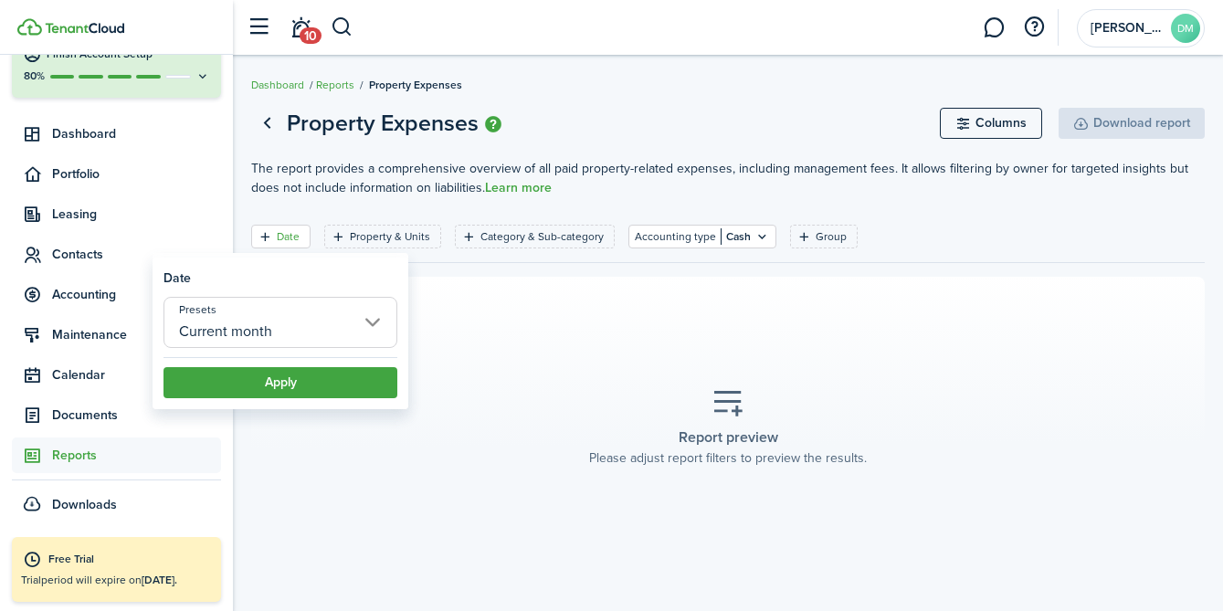
click at [283, 235] on filter-tag-label "Date" at bounding box center [288, 236] width 23 height 16
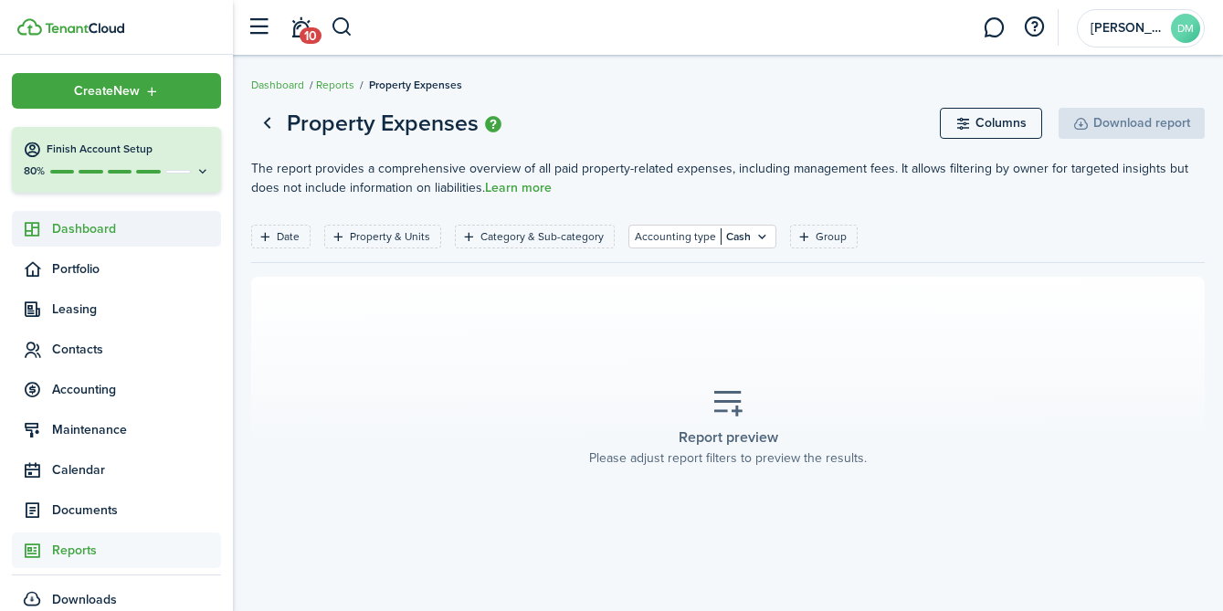
click at [85, 223] on span "Dashboard" at bounding box center [136, 228] width 169 height 19
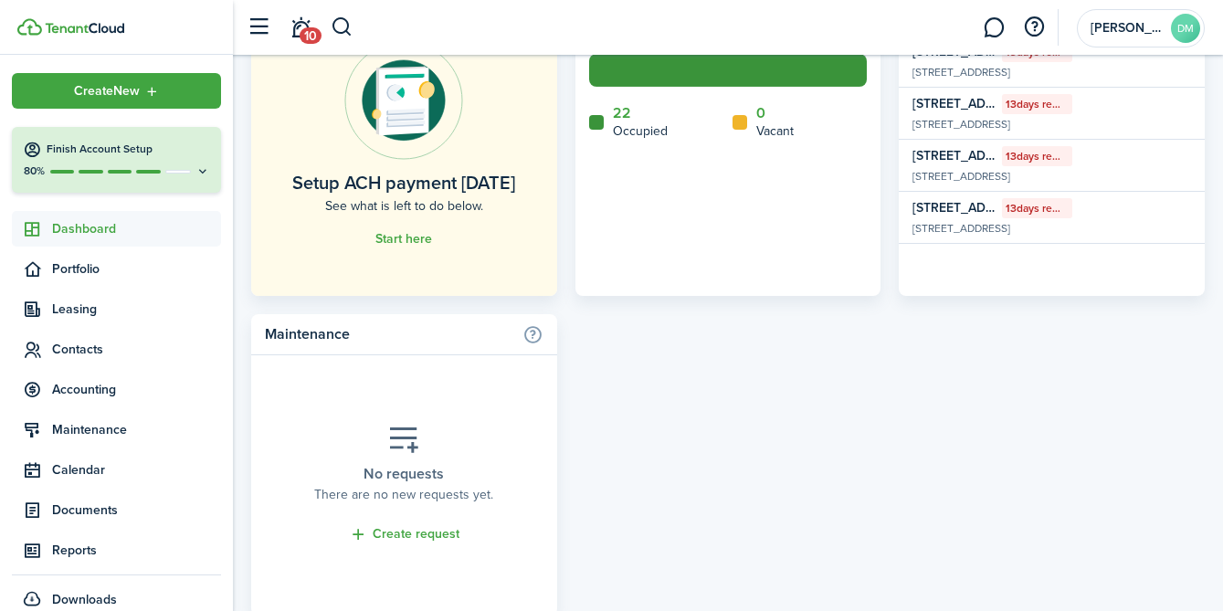
scroll to position [1216, 0]
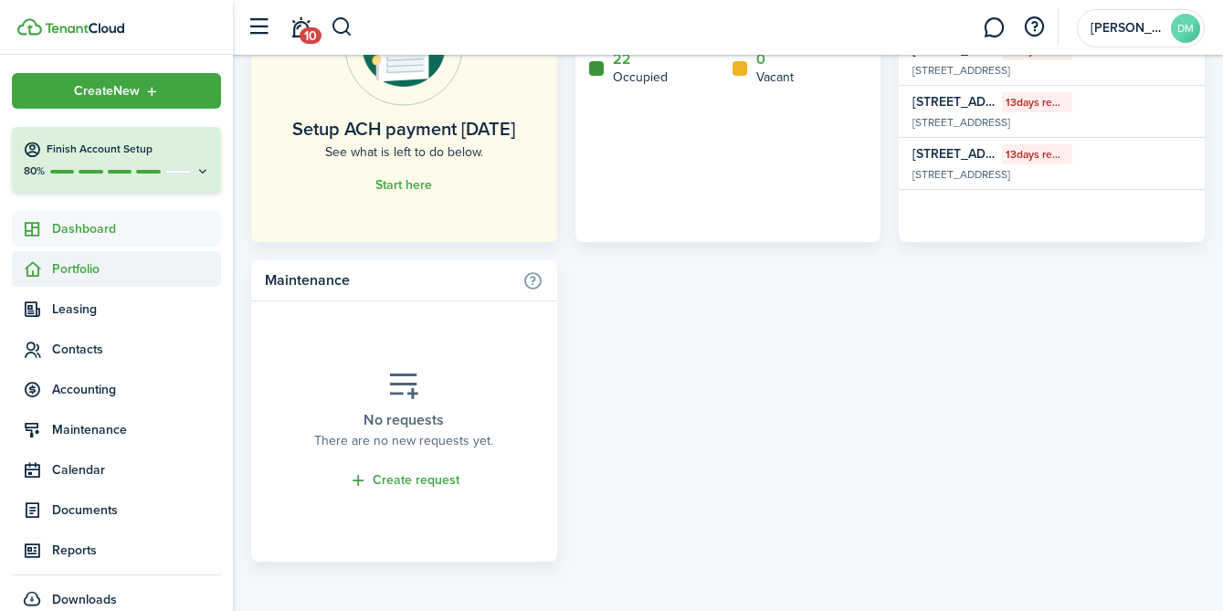
click at [82, 264] on span "Portfolio" at bounding box center [136, 268] width 169 height 19
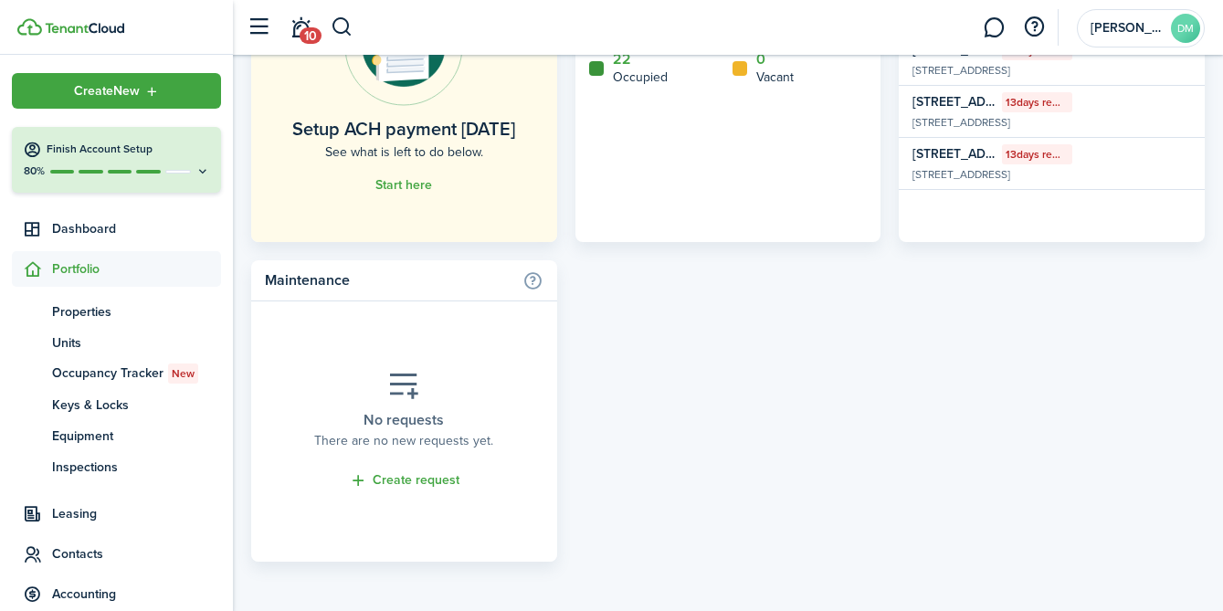
click at [82, 263] on span "Portfolio" at bounding box center [136, 268] width 169 height 19
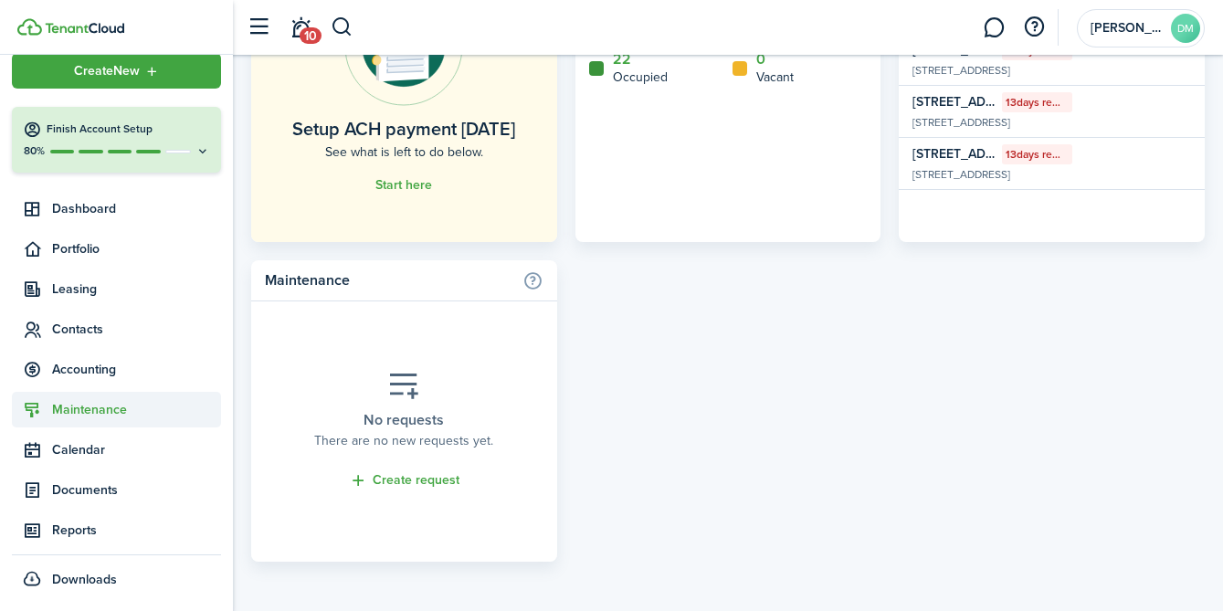
scroll to position [33, 0]
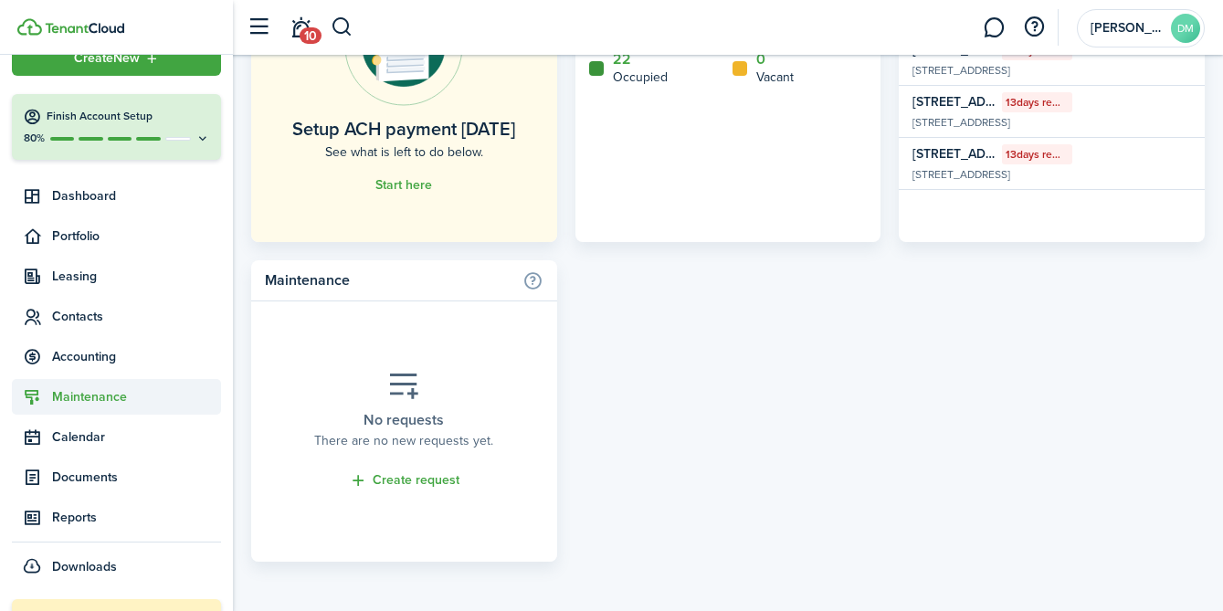
click at [115, 407] on span "Maintenance" at bounding box center [116, 397] width 209 height 36
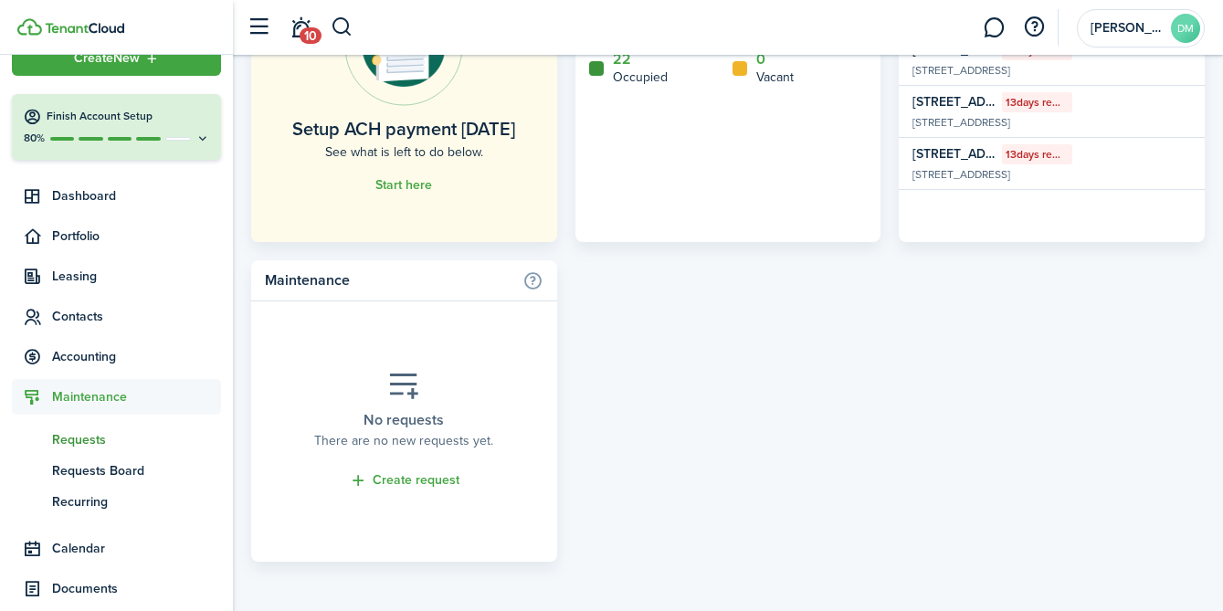
click at [86, 441] on span "Requests" at bounding box center [136, 439] width 169 height 19
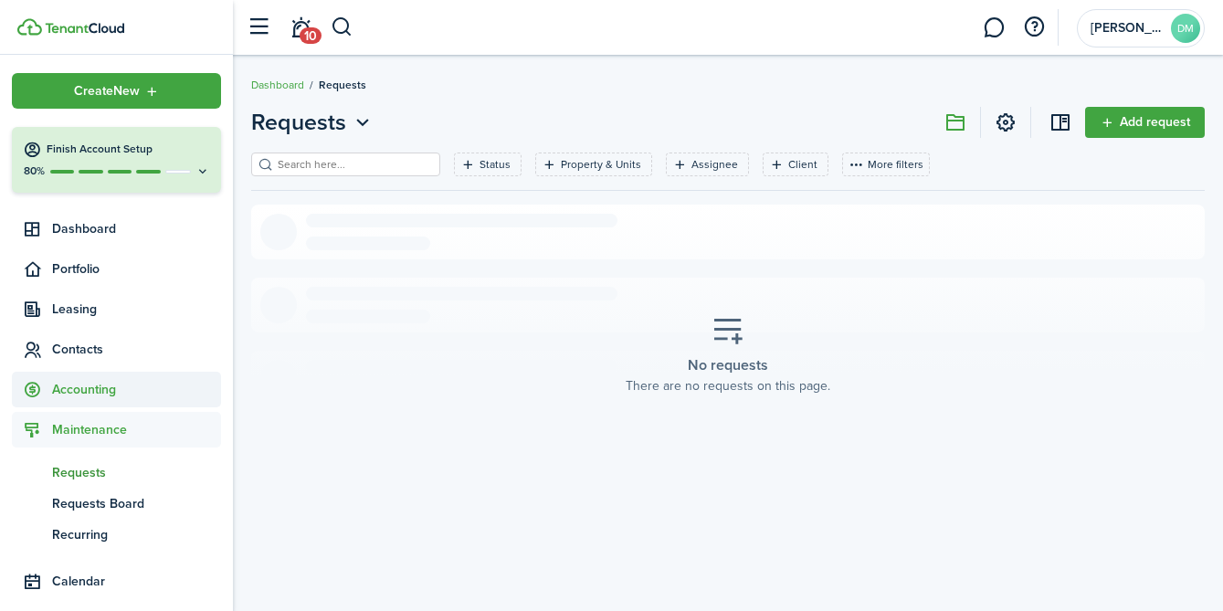
click at [84, 389] on span "Accounting" at bounding box center [136, 389] width 169 height 19
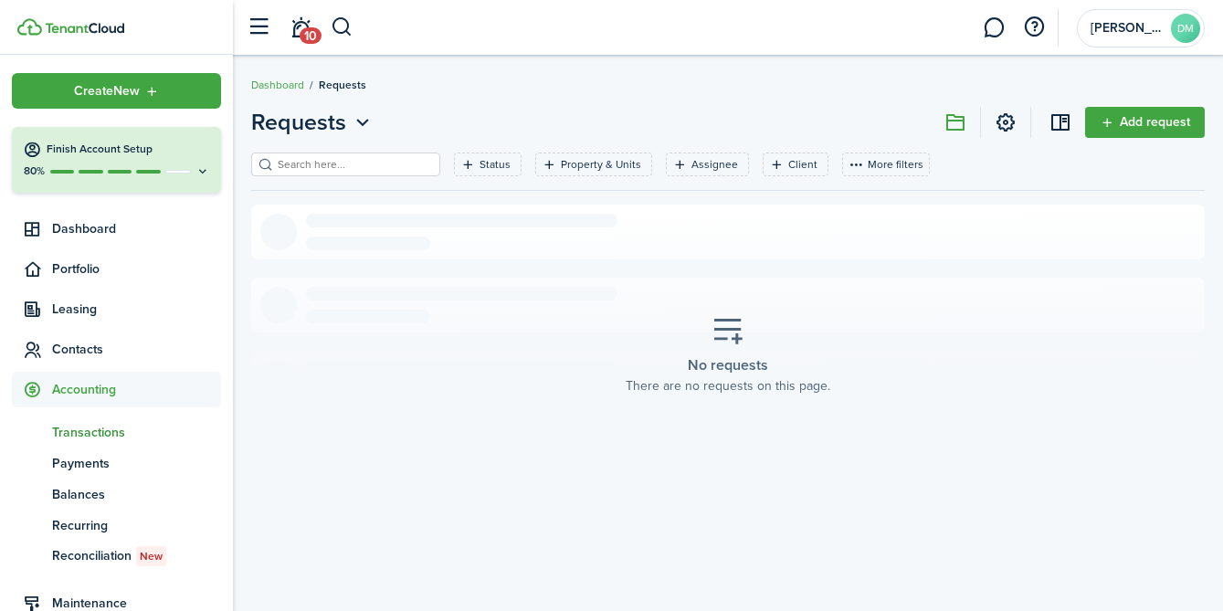
click at [84, 436] on span "Transactions" at bounding box center [136, 432] width 169 height 19
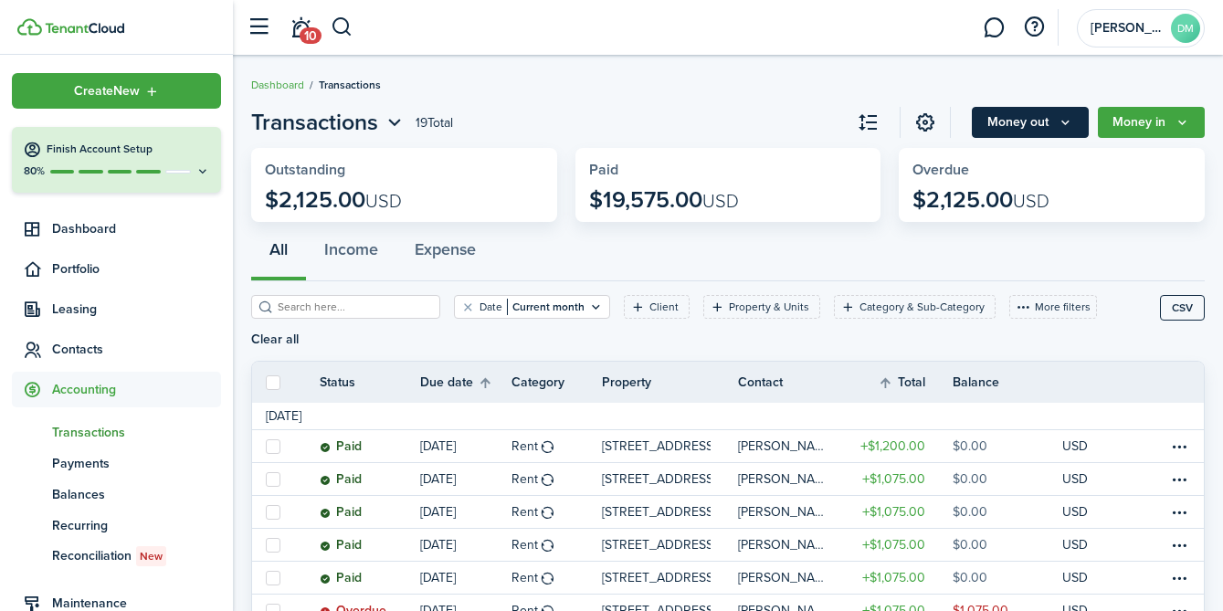
click at [1031, 133] on button "Money out" at bounding box center [1030, 122] width 117 height 31
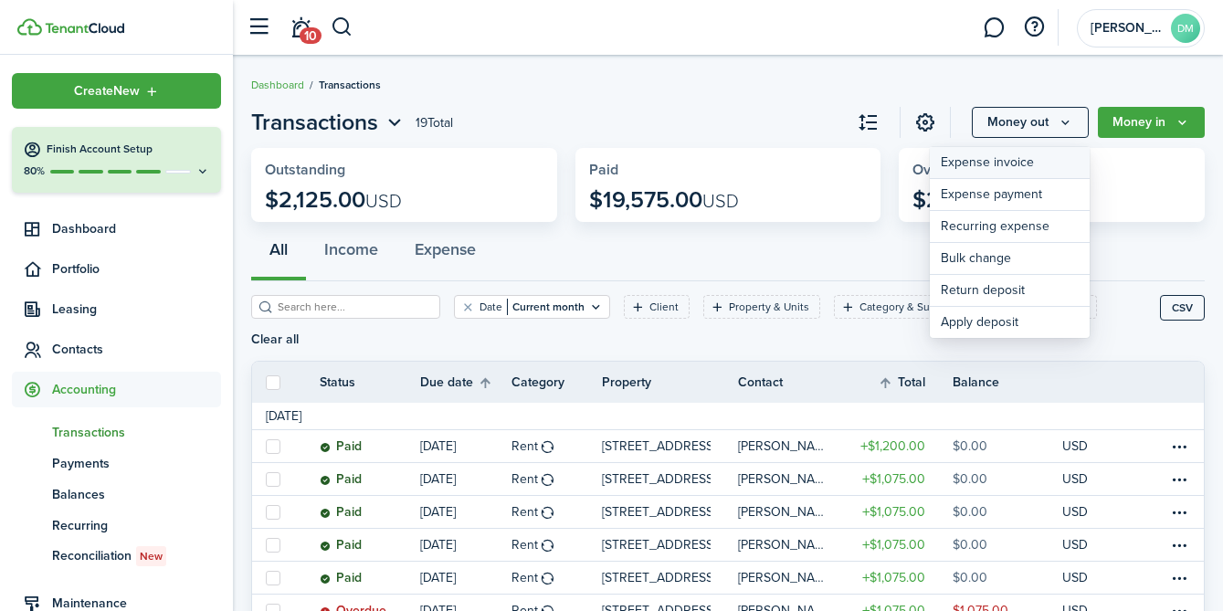
click at [1014, 157] on link "Expense invoice" at bounding box center [1010, 163] width 160 height 32
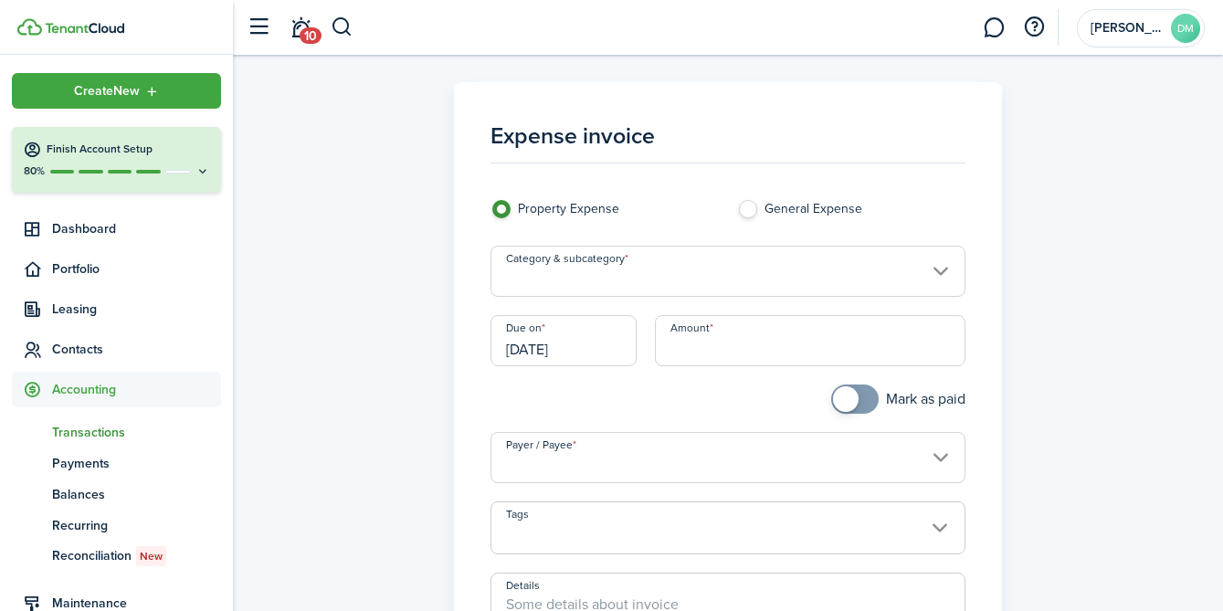
click at [579, 272] on input "Category & subcategory" at bounding box center [728, 271] width 476 height 51
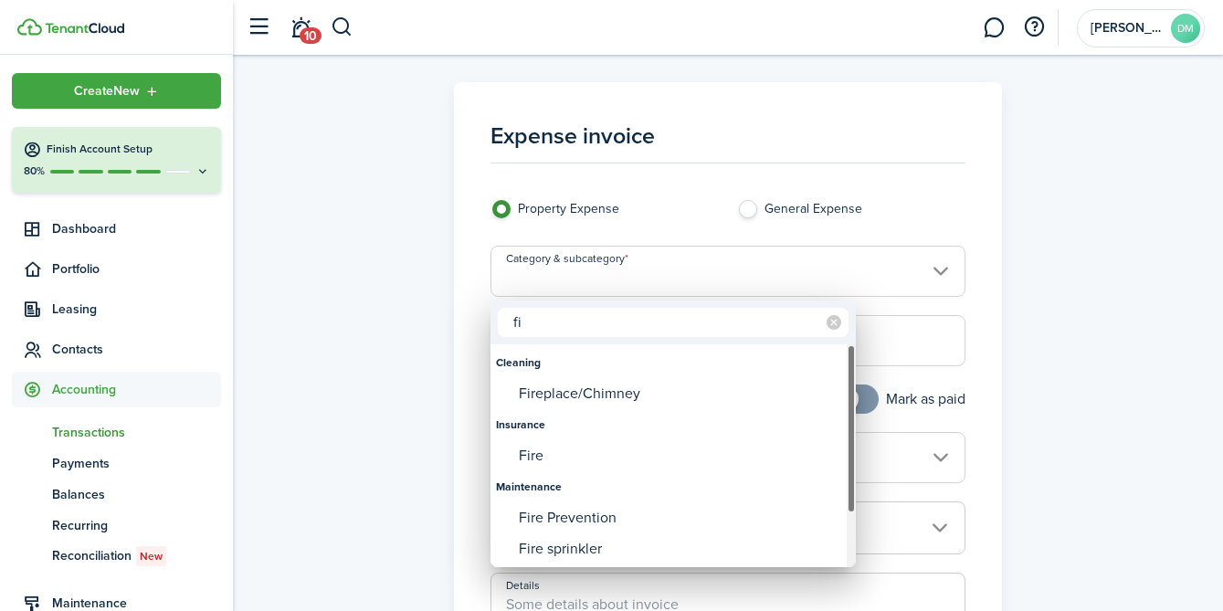
type input "f"
click at [550, 340] on div "fire" at bounding box center [672, 322] width 365 height 44
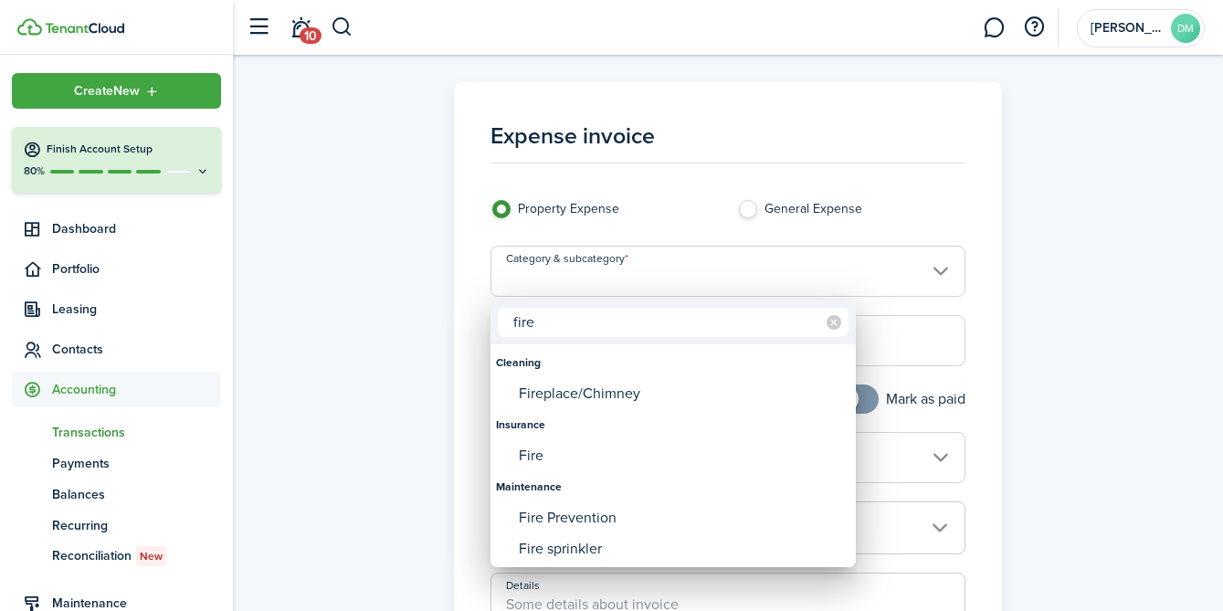
click at [550, 336] on input "fire" at bounding box center [673, 322] width 351 height 29
type input "f"
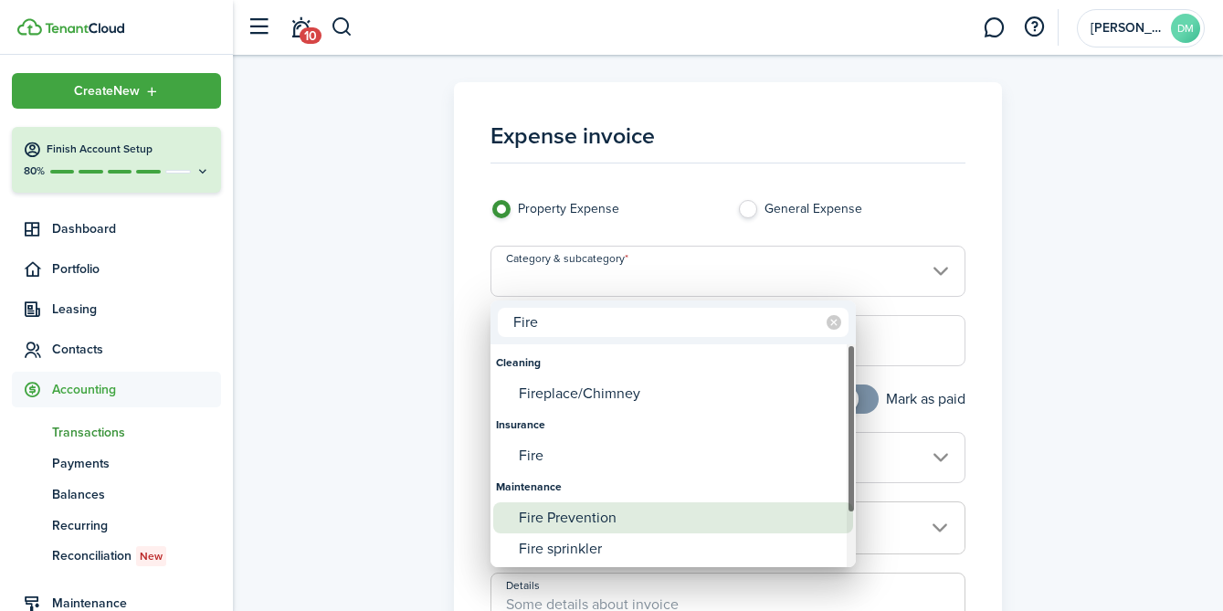
type input "Fire"
click at [578, 519] on div "Fire Prevention" at bounding box center [680, 517] width 323 height 31
type input "Maintenance / Fire Prevention"
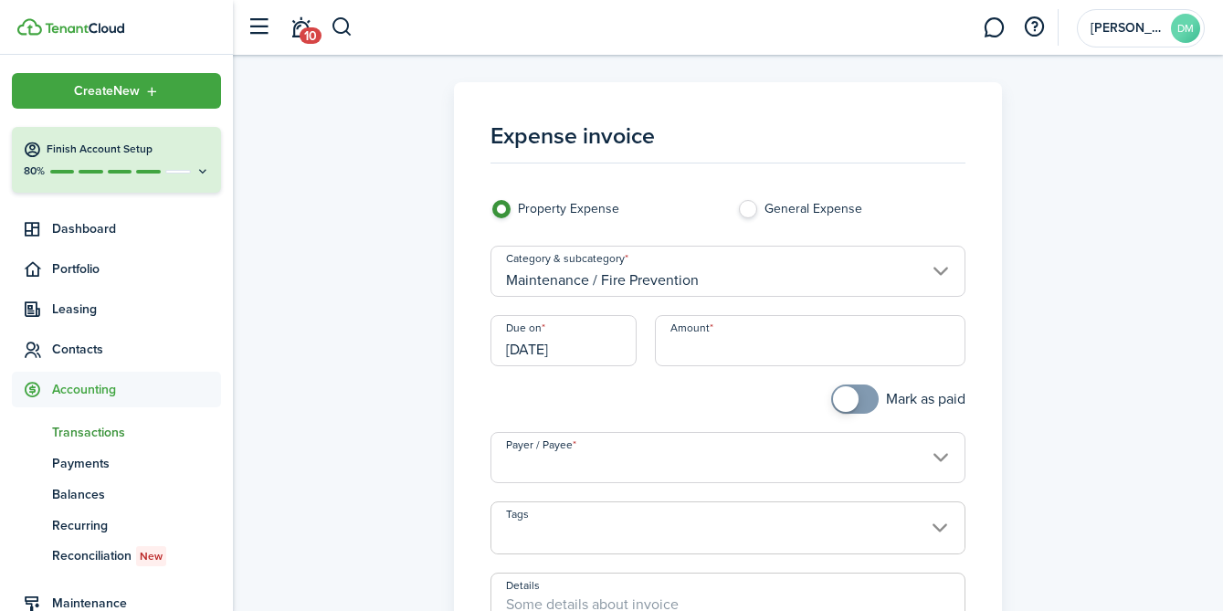
click at [525, 350] on input "[DATE]" at bounding box center [563, 340] width 146 height 51
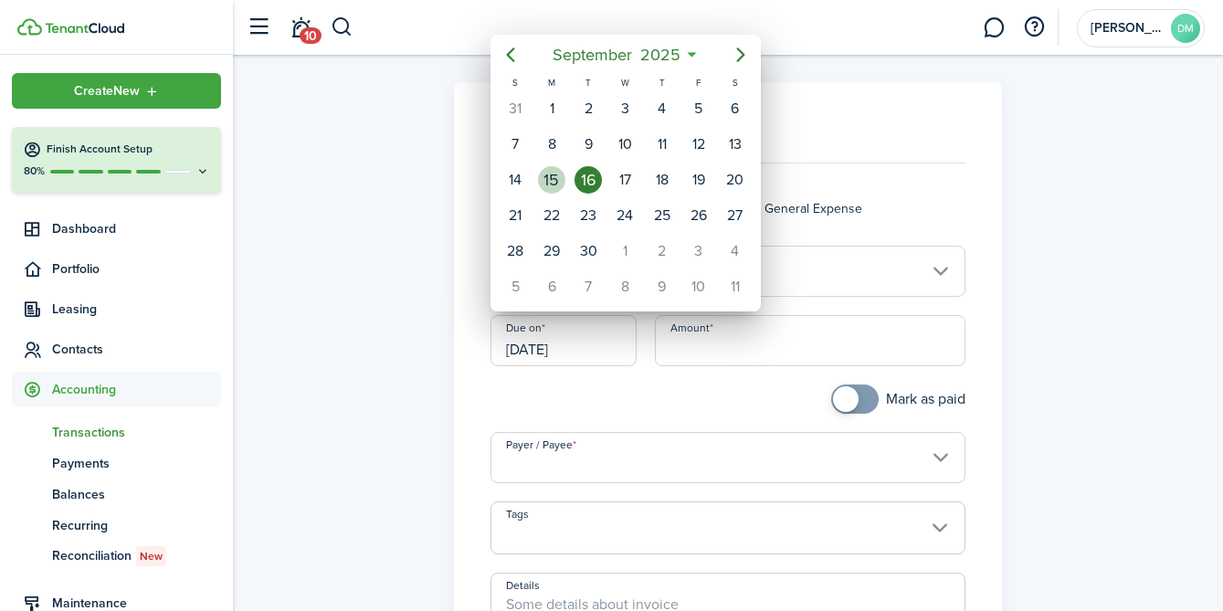
click at [553, 180] on div "15" at bounding box center [551, 179] width 27 height 27
type input "09/15/2025"
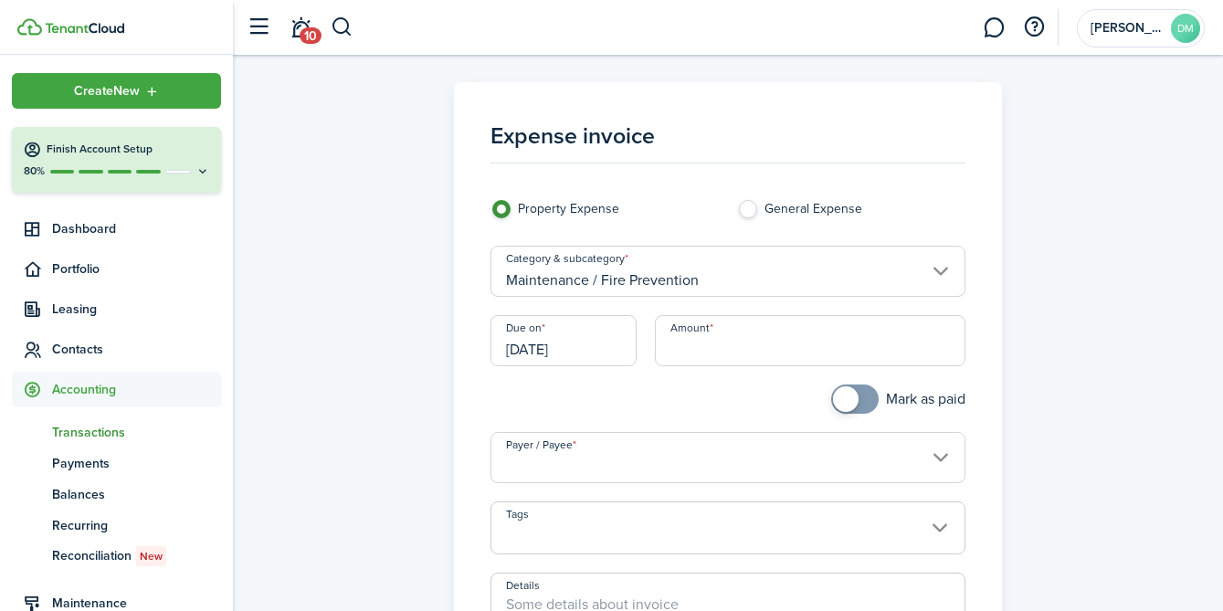
click at [737, 347] on input "Amount" at bounding box center [810, 340] width 311 height 51
paste input "$4,100.00"
type input "$4,100.00"
checkbox input "true"
click at [843, 398] on span at bounding box center [846, 399] width 26 height 26
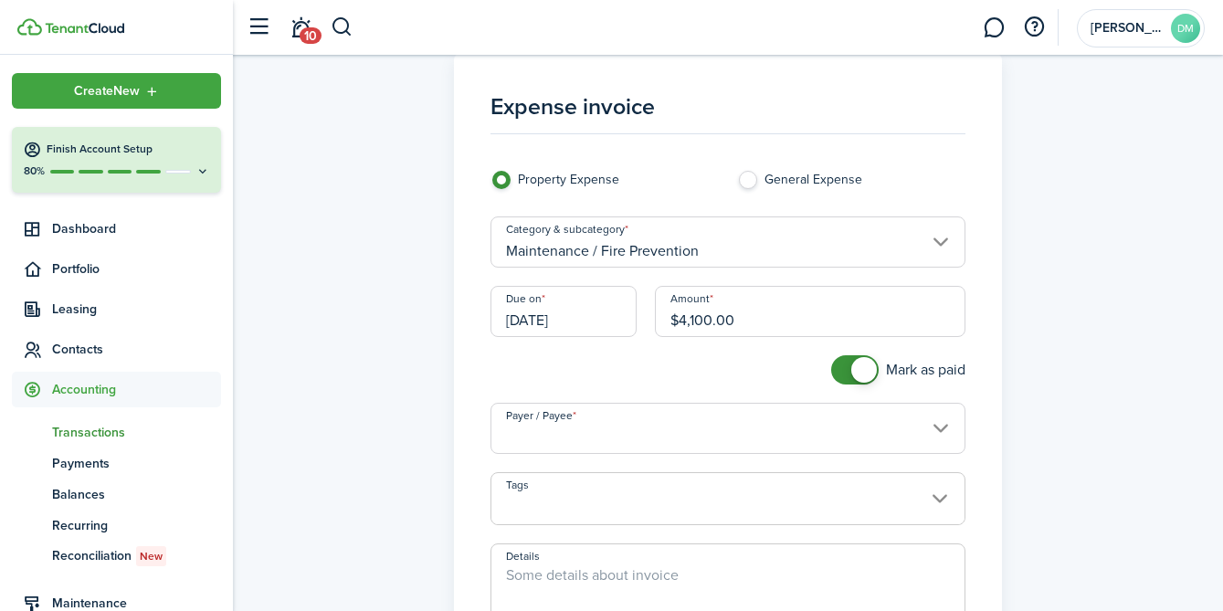
scroll to position [39, 0]
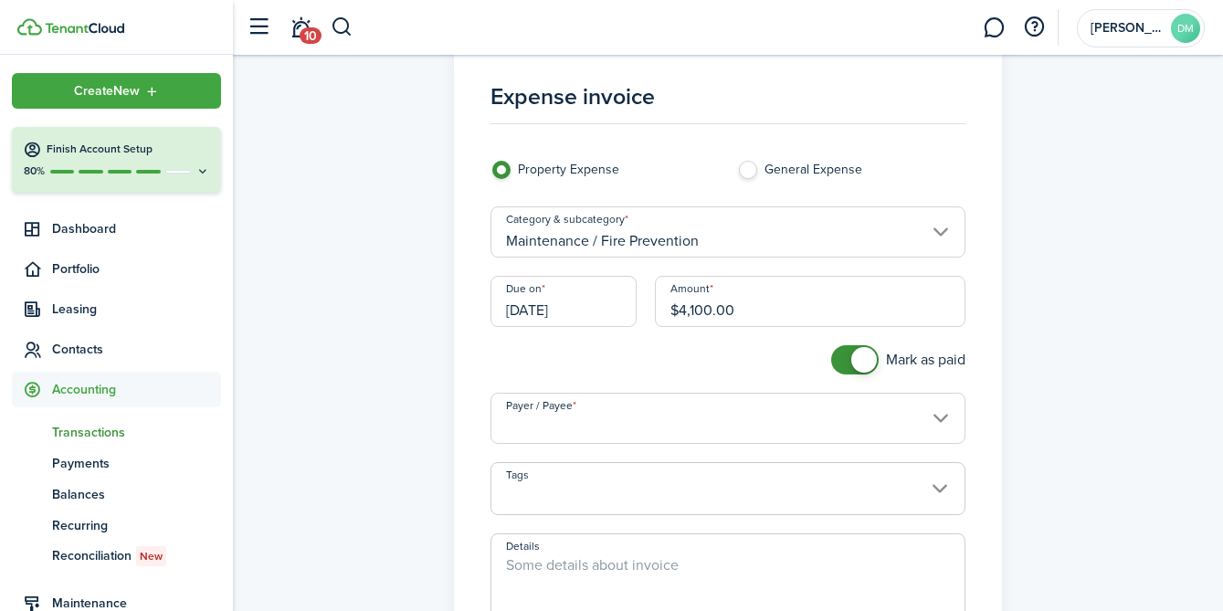
click at [852, 423] on input "Payer / Payee" at bounding box center [728, 418] width 476 height 51
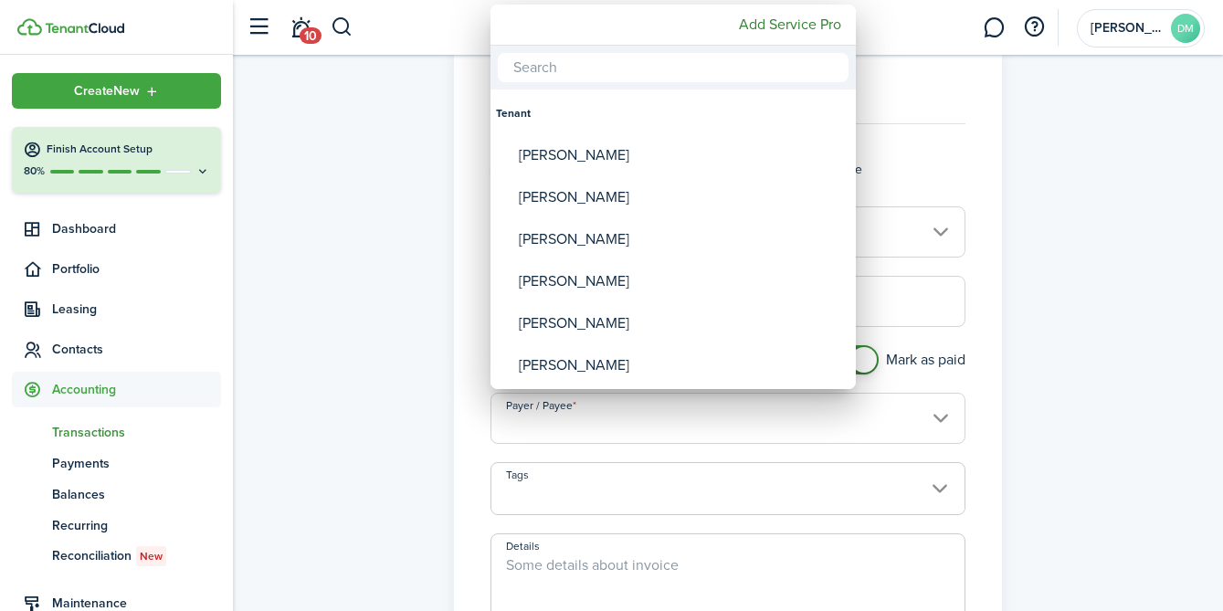
click at [851, 421] on div at bounding box center [611, 305] width 1515 height 903
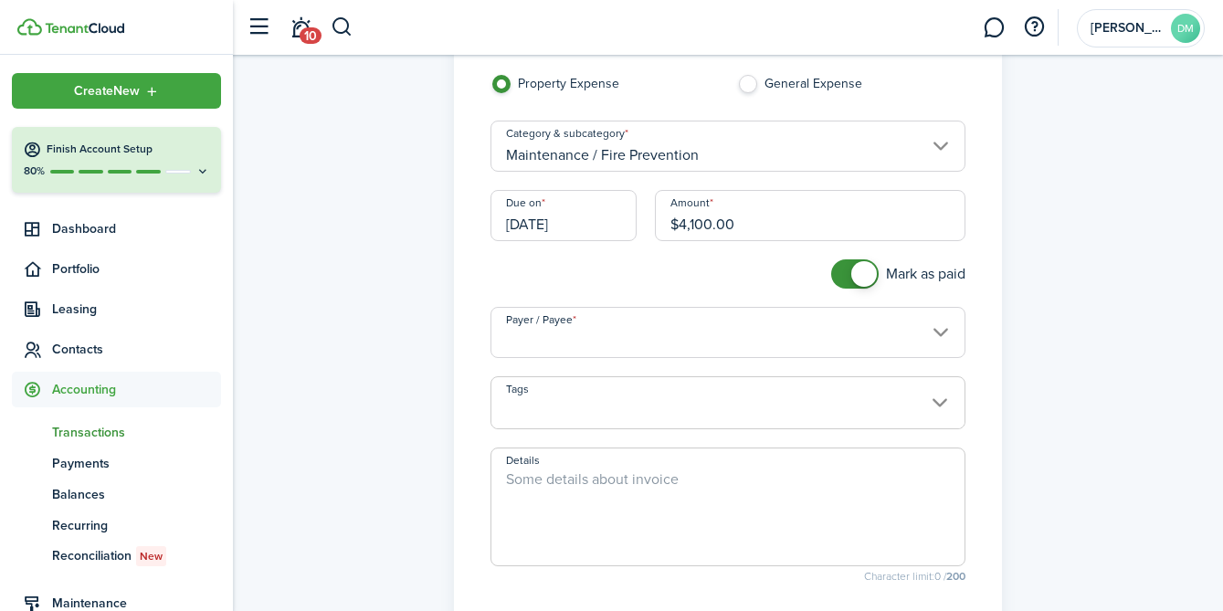
scroll to position [132, 0]
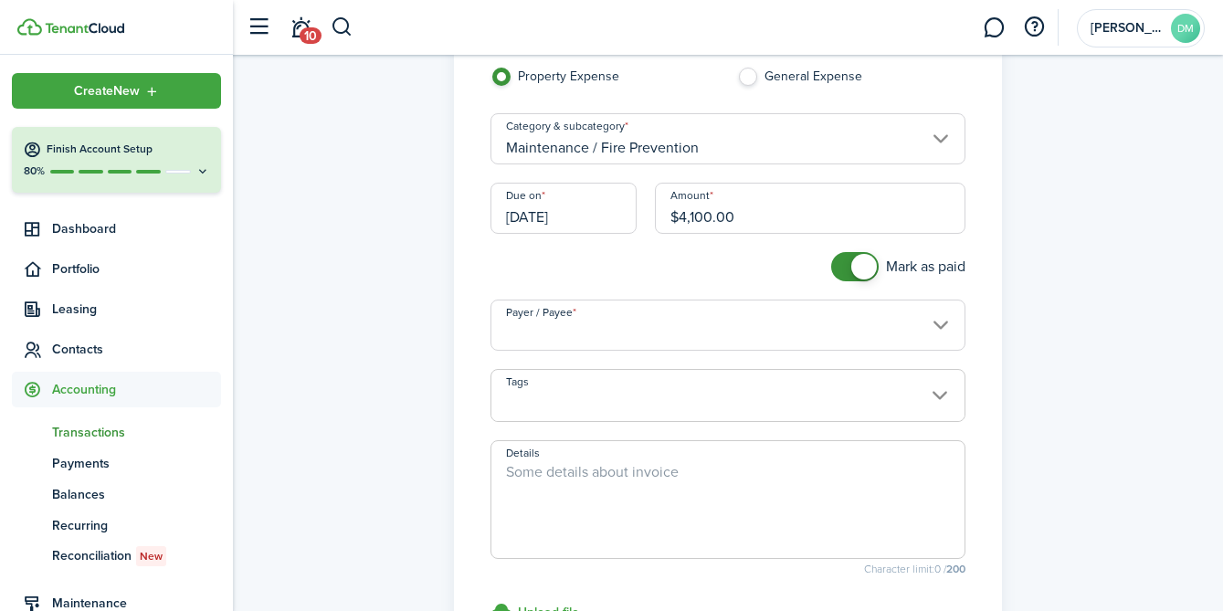
click at [874, 341] on input "Payer / Payee" at bounding box center [728, 325] width 476 height 51
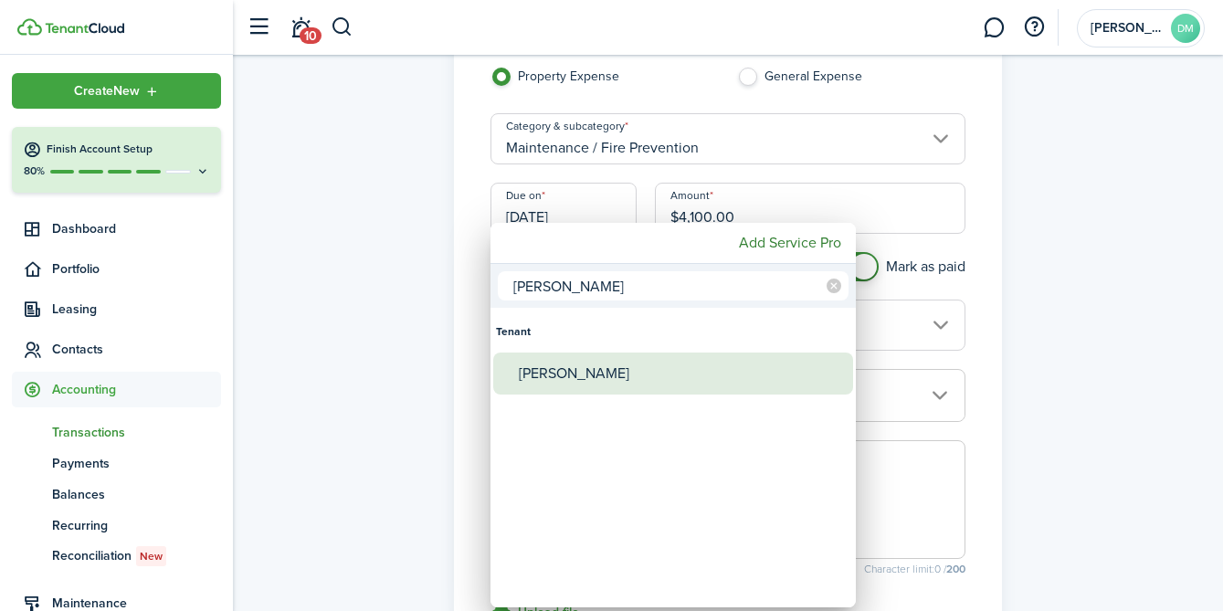
type input "erik"
click at [565, 380] on div "[PERSON_NAME]" at bounding box center [680, 374] width 323 height 42
type input "[PERSON_NAME]"
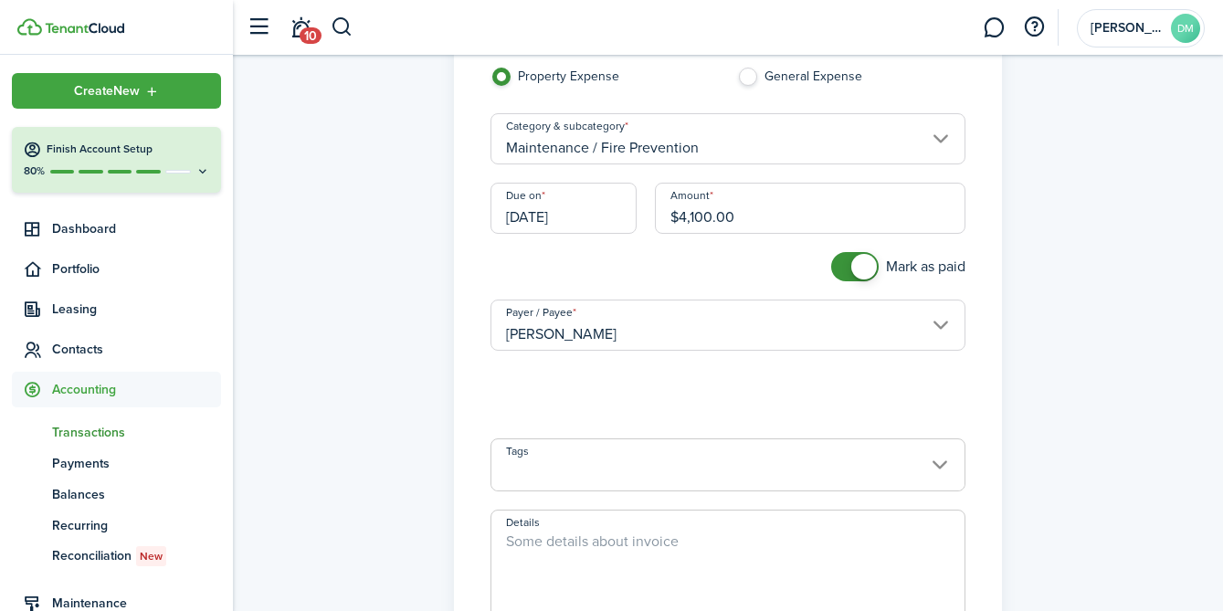
click at [566, 407] on loading-skeleton at bounding box center [728, 394] width 476 height 51
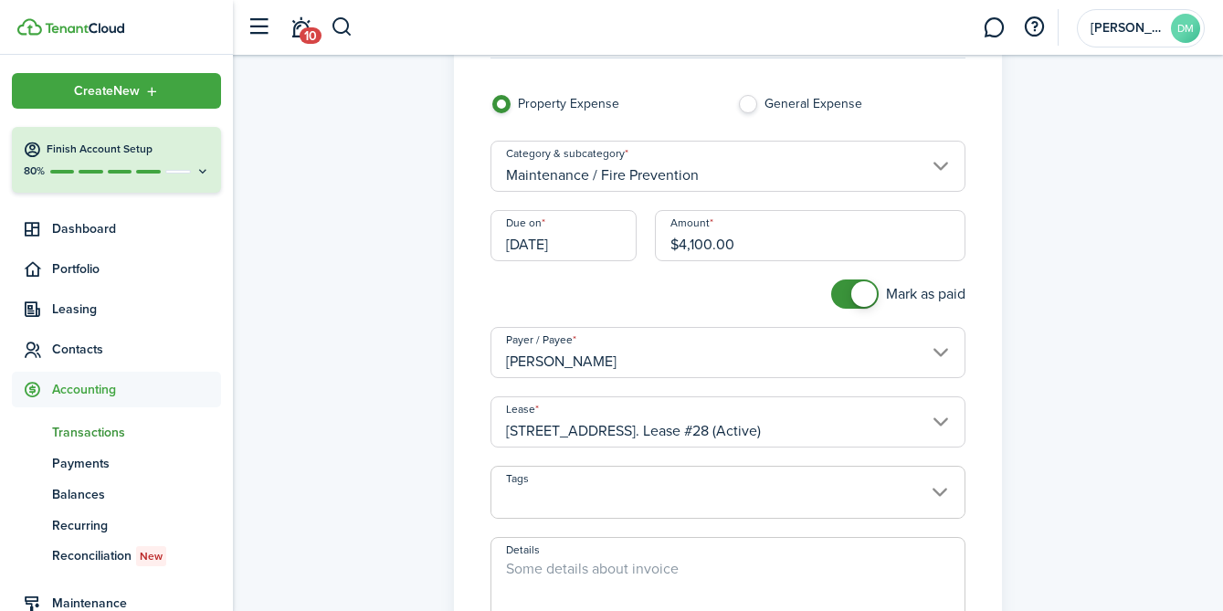
scroll to position [0, 0]
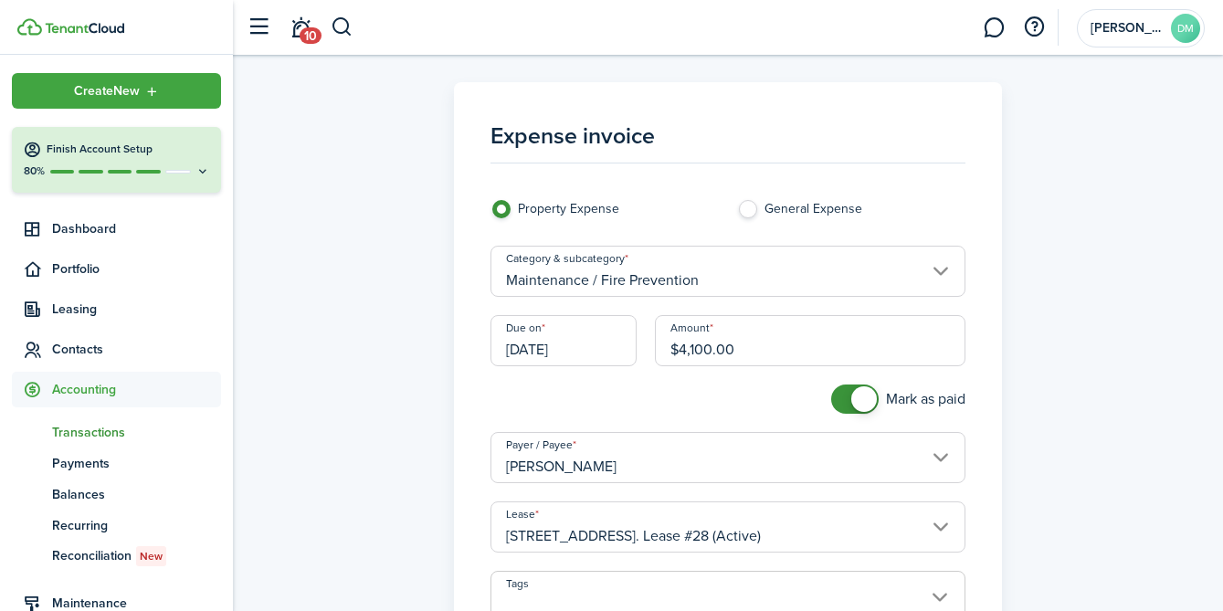
click at [605, 466] on input "[PERSON_NAME]" at bounding box center [728, 457] width 476 height 51
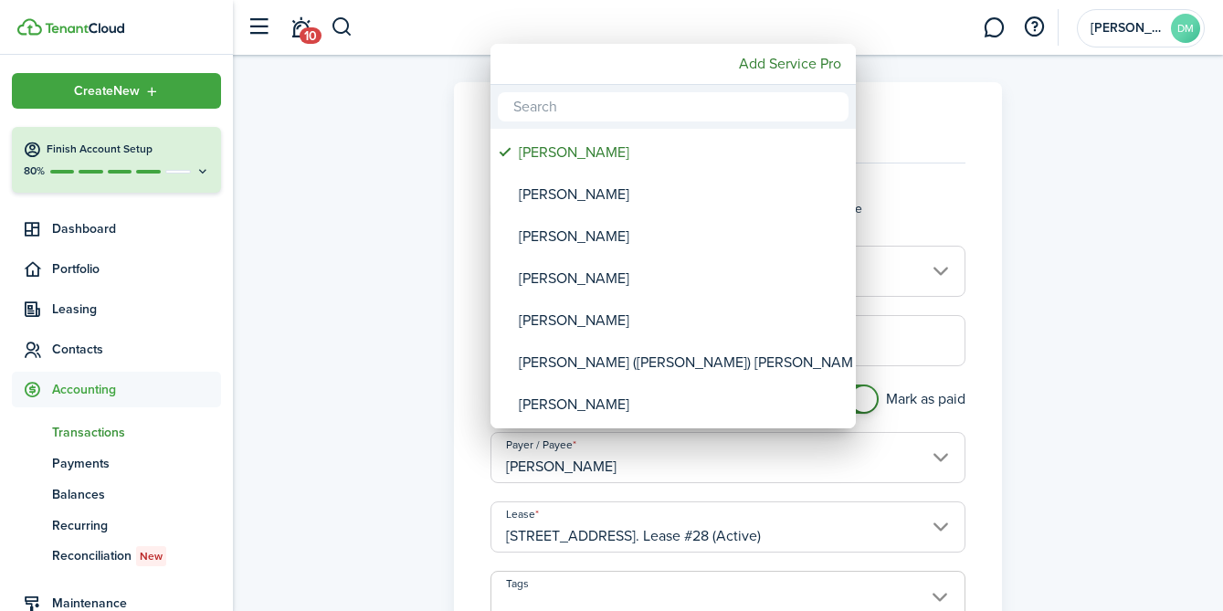
click at [606, 469] on div at bounding box center [611, 305] width 1515 height 903
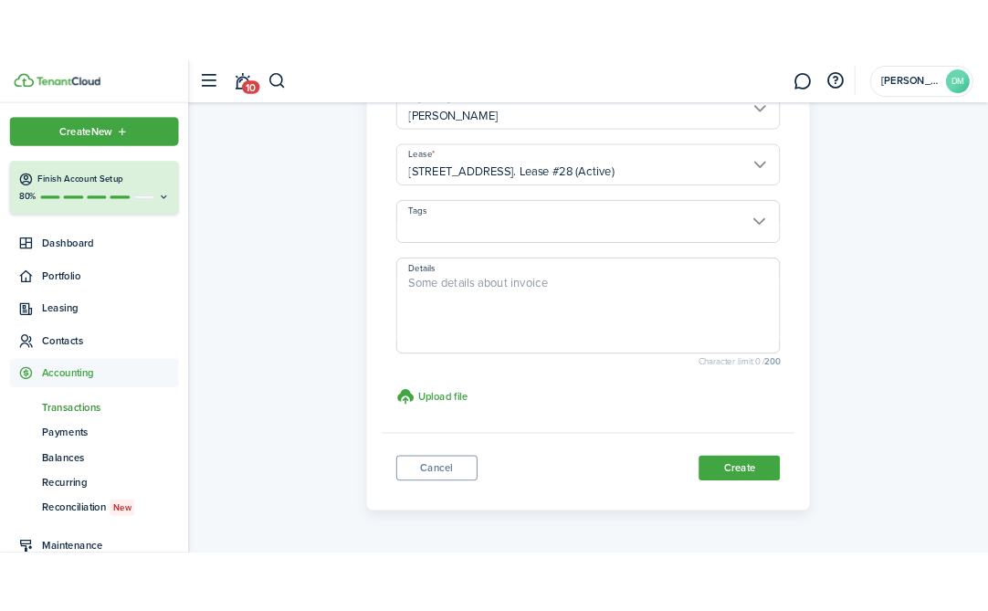
scroll to position [397, 0]
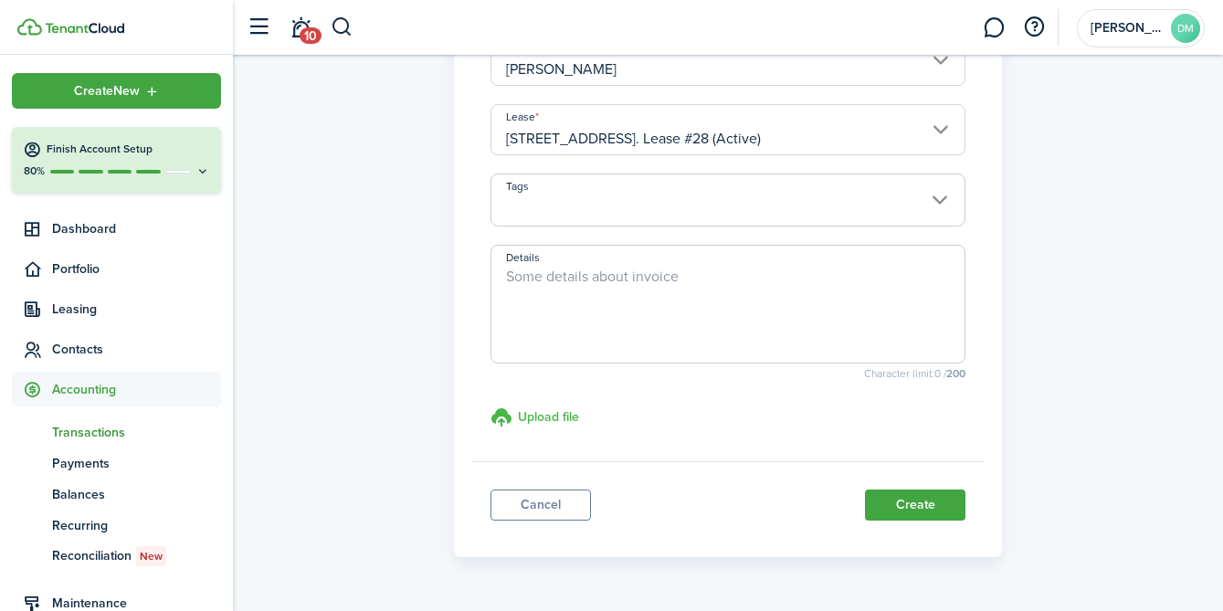
click at [552, 416] on h3 "Upload file" at bounding box center [548, 416] width 61 height 19
click at [490, 406] on input "Upload file store documents and templates Choose file" at bounding box center [490, 406] width 0 height 0
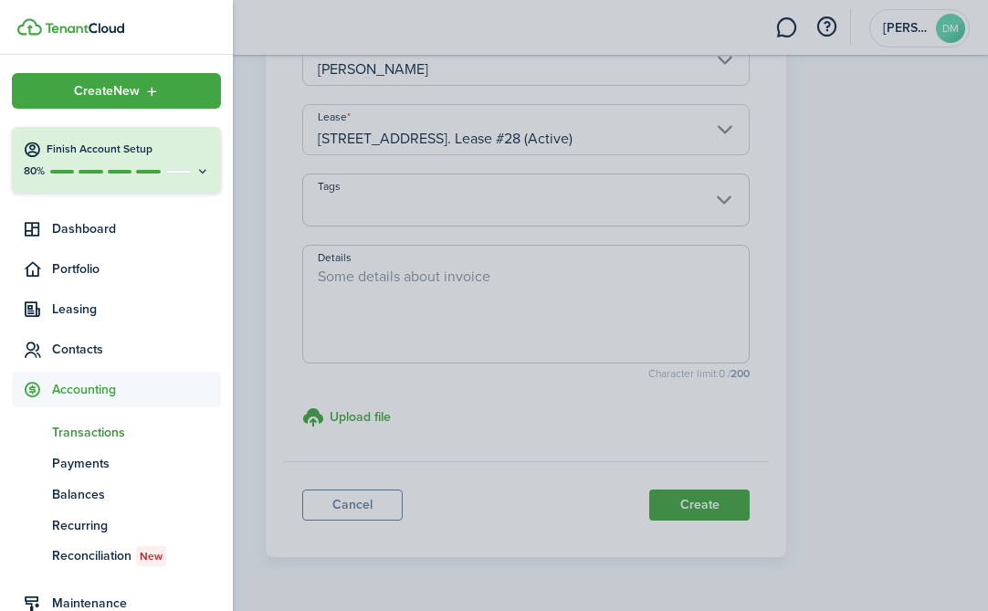
click at [487, 398] on container-opacity at bounding box center [494, 305] width 988 height 611
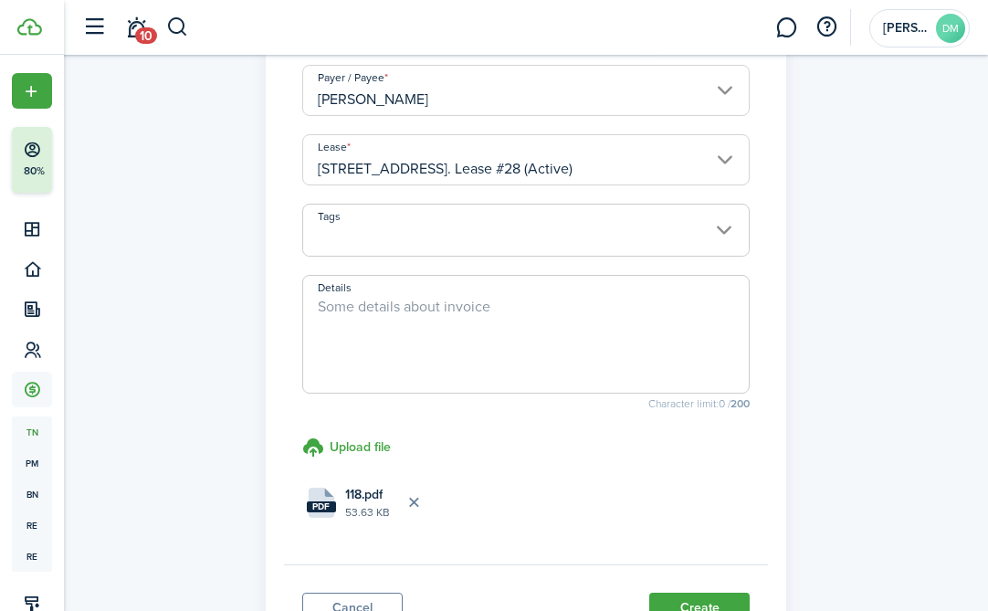
scroll to position [521, 0]
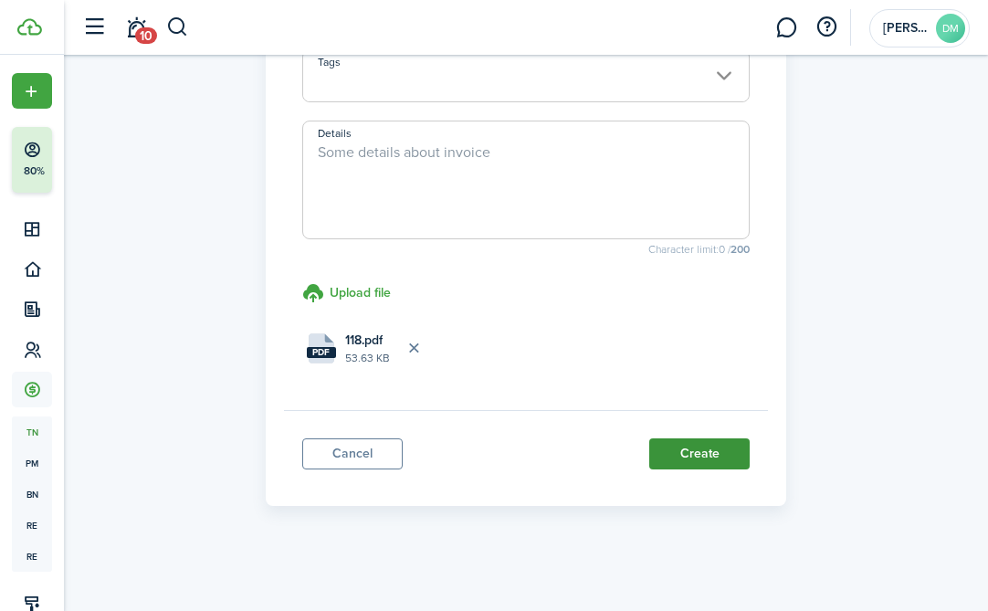
click at [668, 457] on button "Create" at bounding box center [699, 453] width 100 height 31
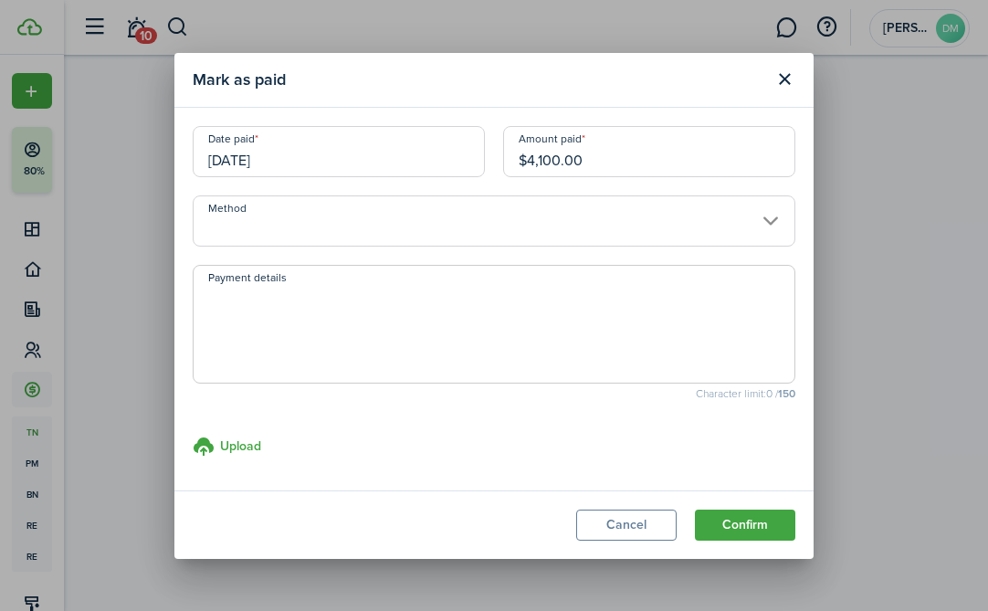
click at [763, 222] on input "Method" at bounding box center [494, 220] width 603 height 51
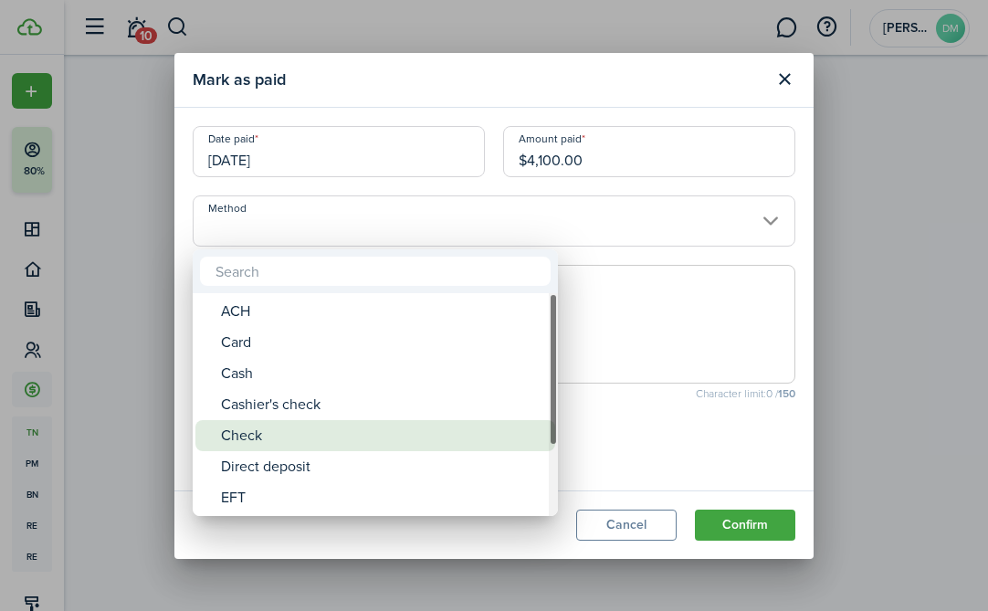
click at [261, 447] on div "Check" at bounding box center [382, 435] width 323 height 31
type input "Check"
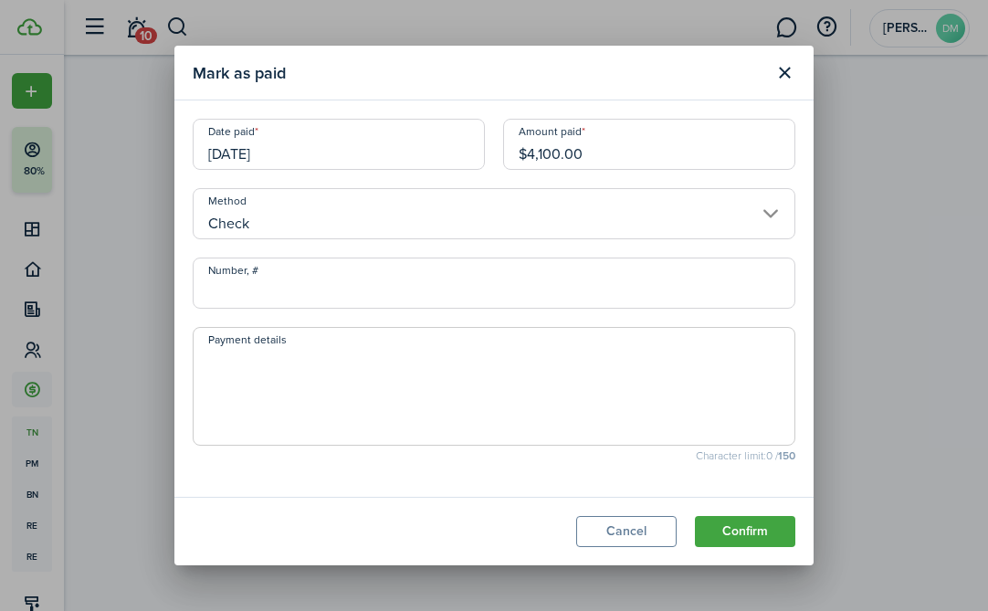
click at [370, 299] on input "Number, #" at bounding box center [494, 283] width 603 height 51
click at [732, 526] on button "Confirm" at bounding box center [745, 531] width 100 height 31
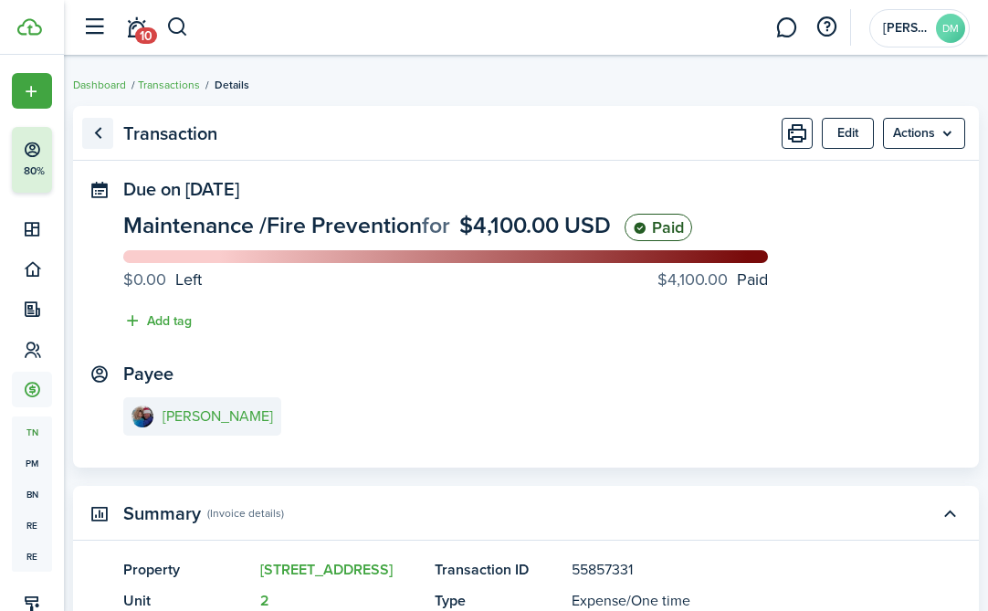
click at [106, 135] on link "Go back" at bounding box center [97, 133] width 31 height 31
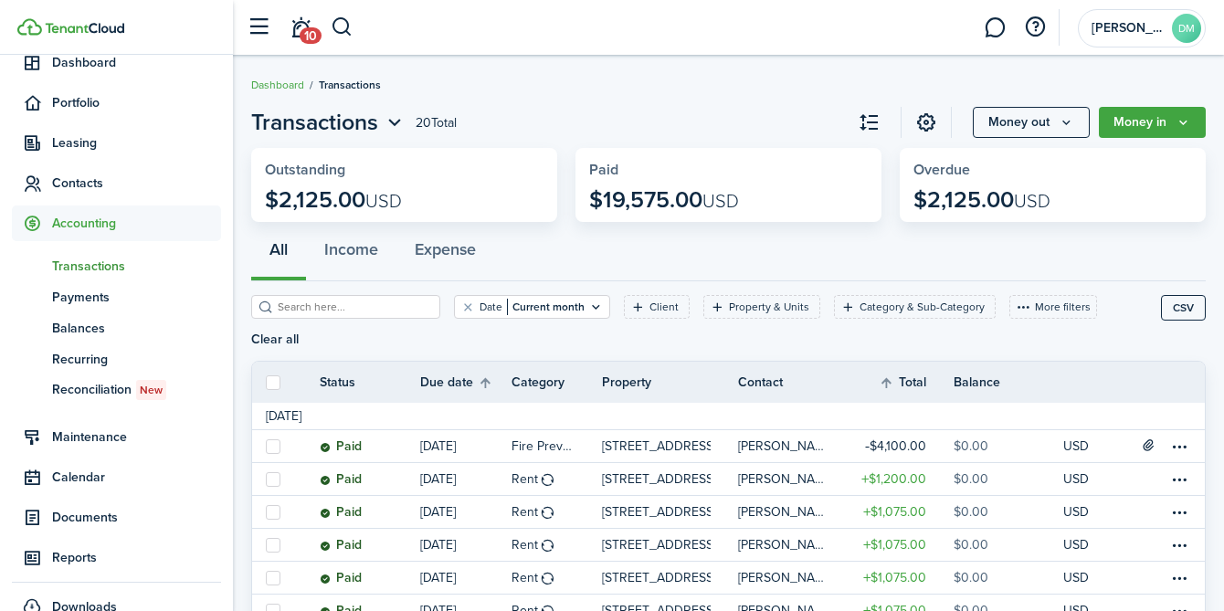
scroll to position [187, 0]
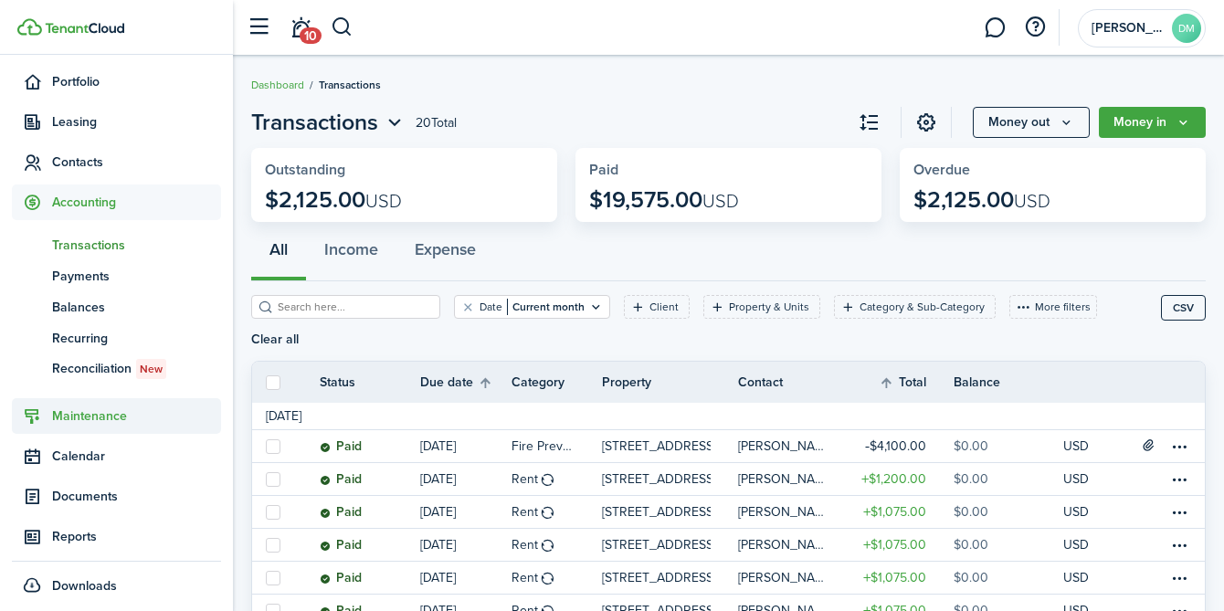
click at [99, 413] on span "Maintenance" at bounding box center [136, 415] width 169 height 19
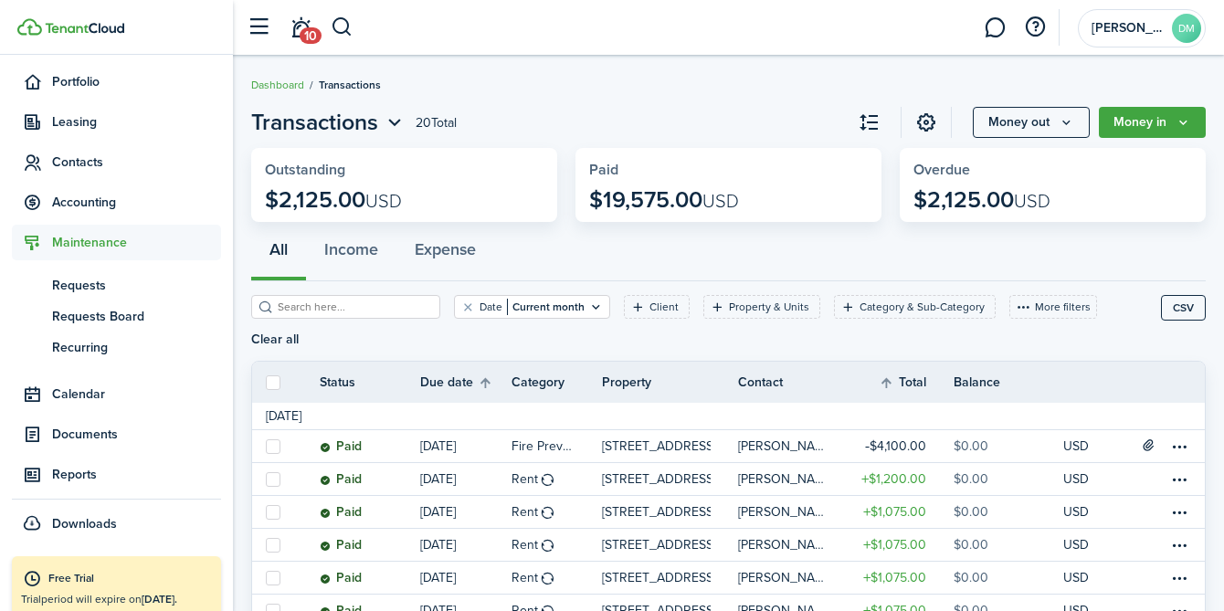
click at [88, 244] on span "Maintenance" at bounding box center [136, 242] width 169 height 19
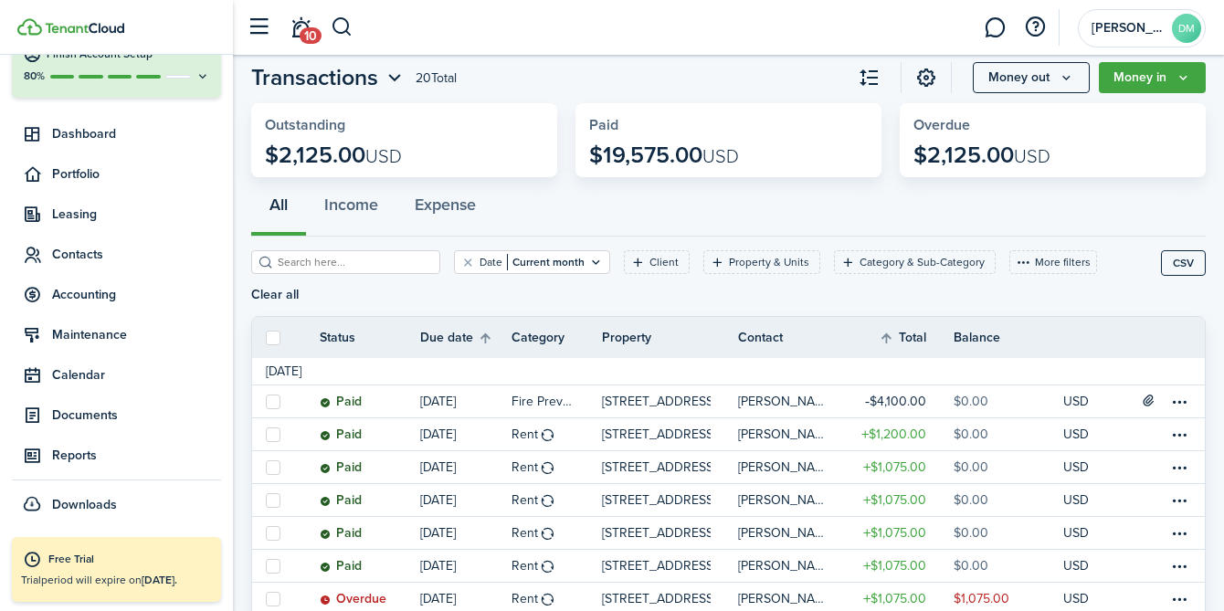
scroll to position [0, 0]
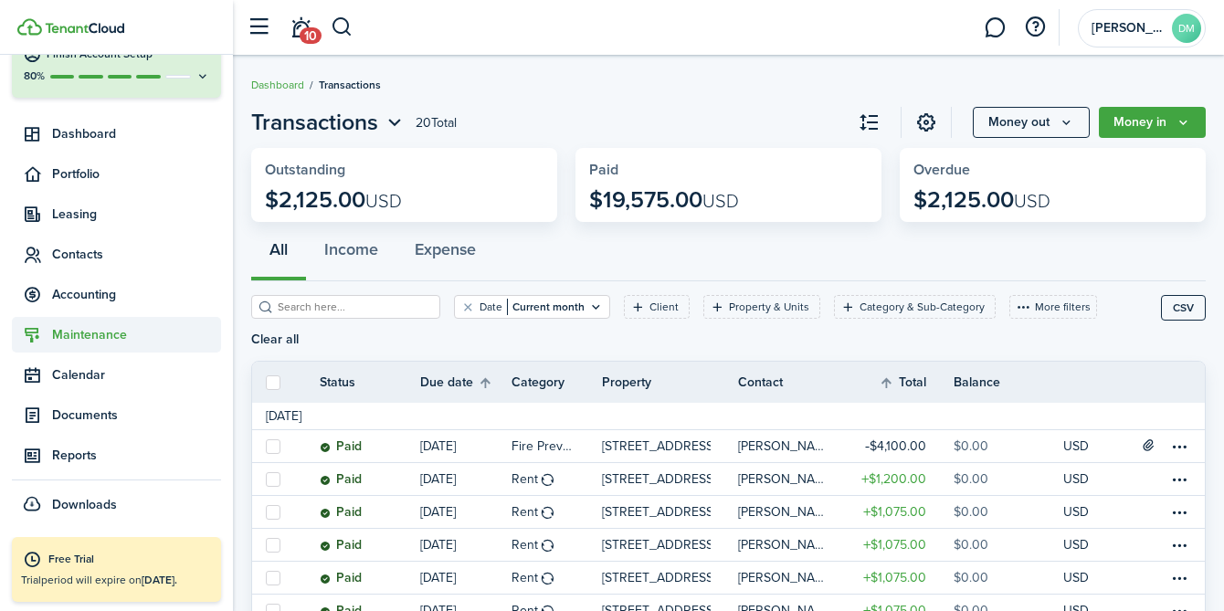
click at [100, 331] on span "Maintenance" at bounding box center [136, 334] width 169 height 19
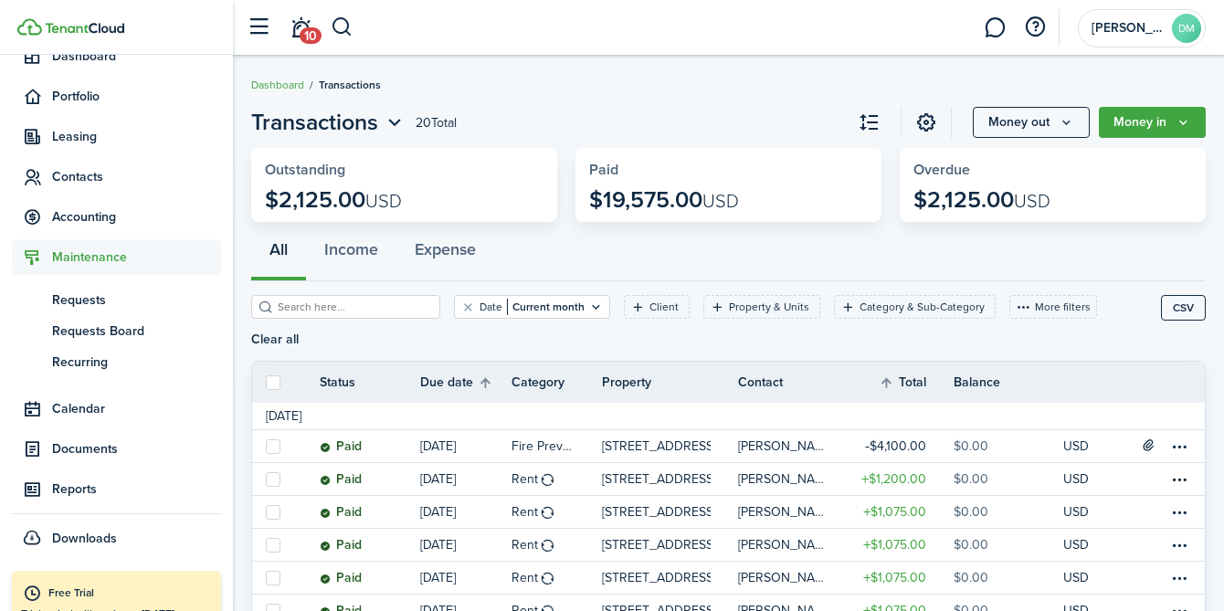
scroll to position [187, 0]
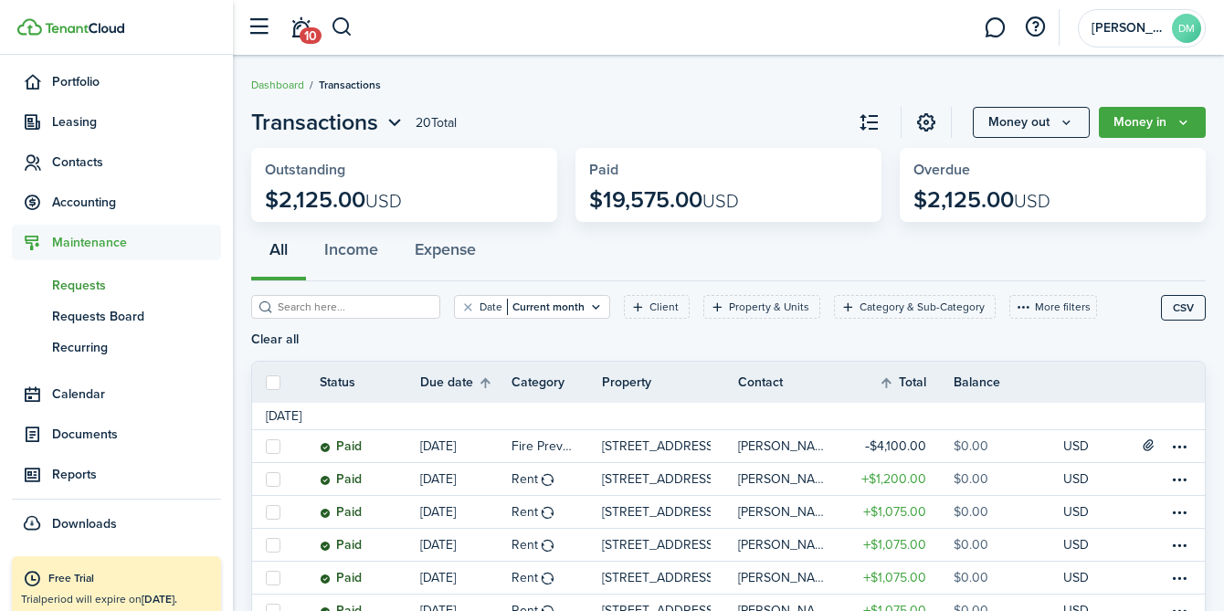
click at [91, 288] on span "Requests" at bounding box center [136, 285] width 169 height 19
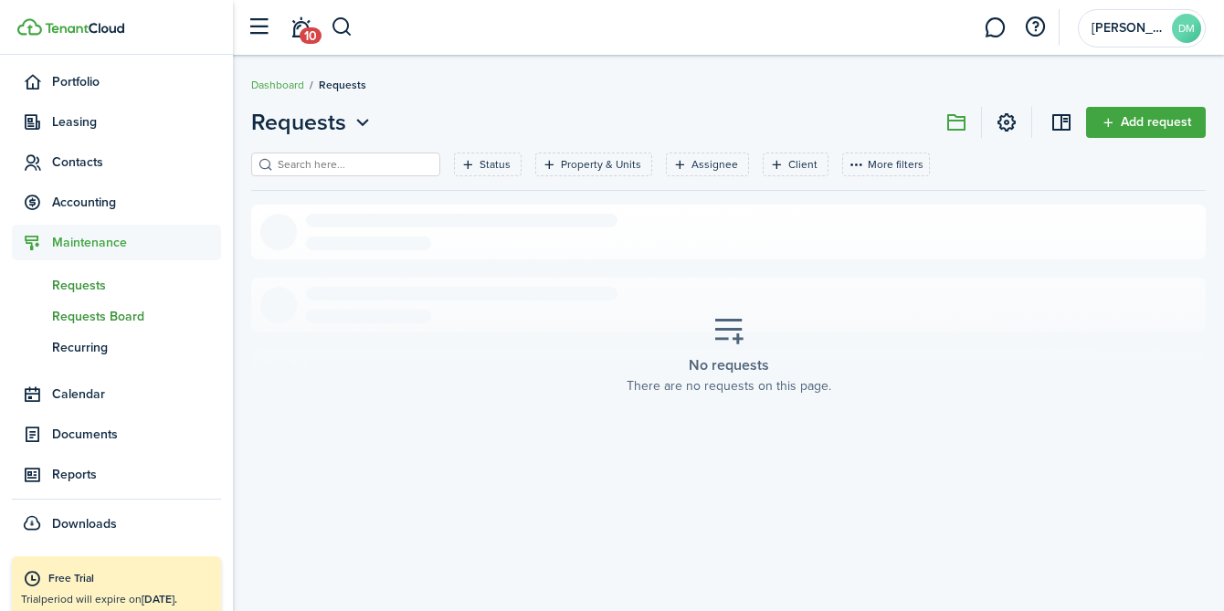
click at [87, 301] on link "rb Requests Board" at bounding box center [116, 315] width 209 height 31
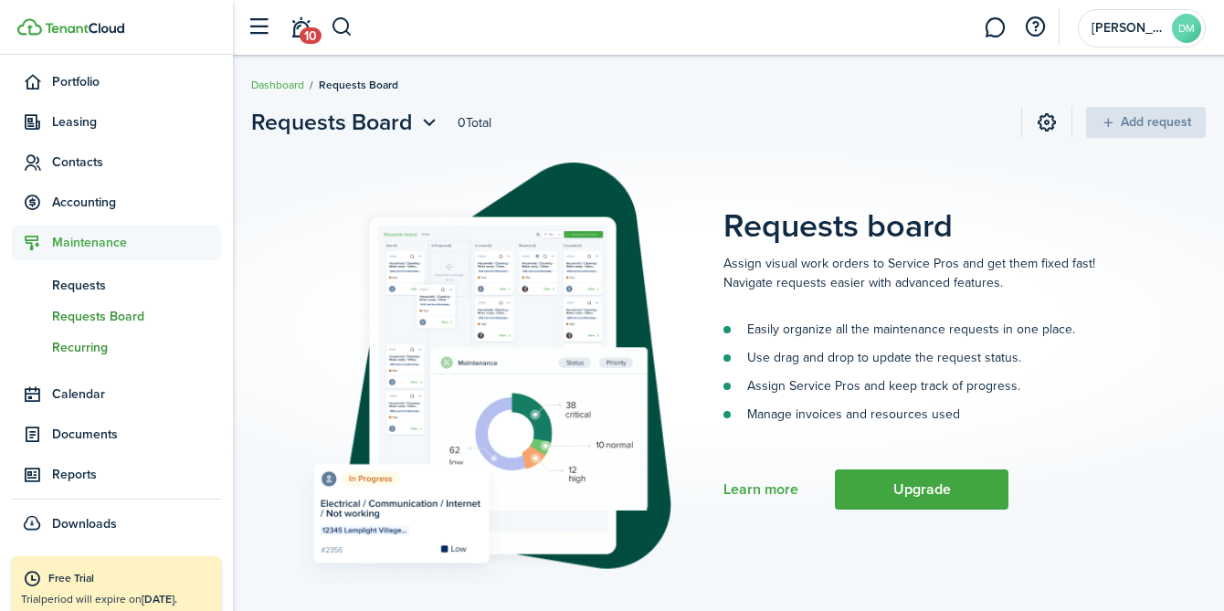
click at [90, 355] on span "Recurring" at bounding box center [136, 347] width 169 height 19
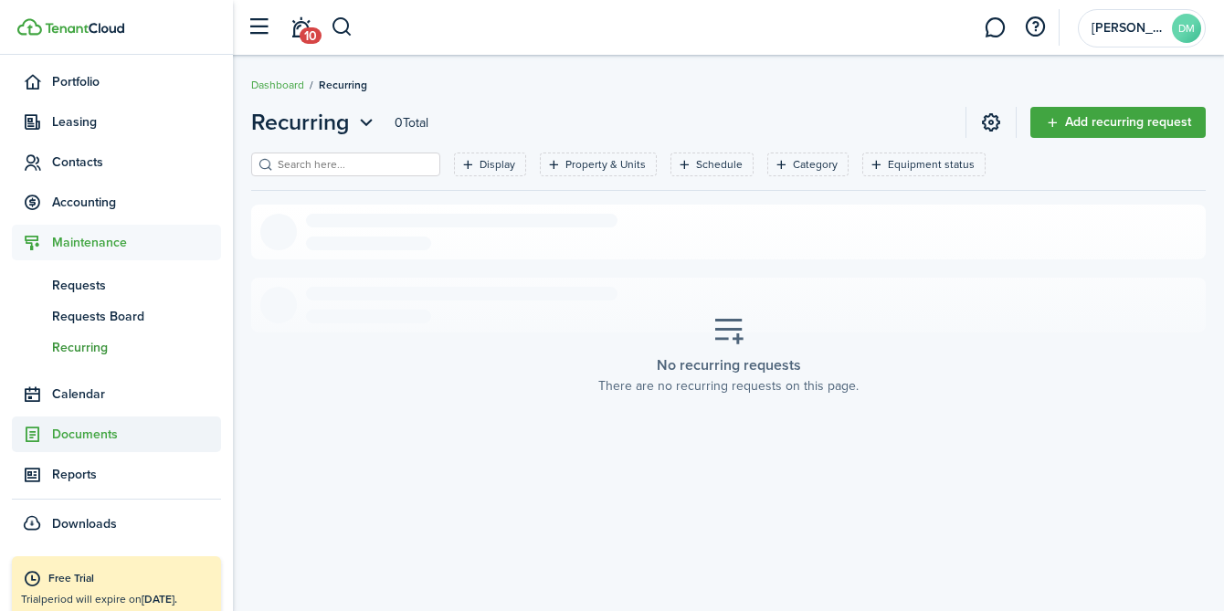
click at [82, 434] on span "Documents" at bounding box center [136, 434] width 169 height 19
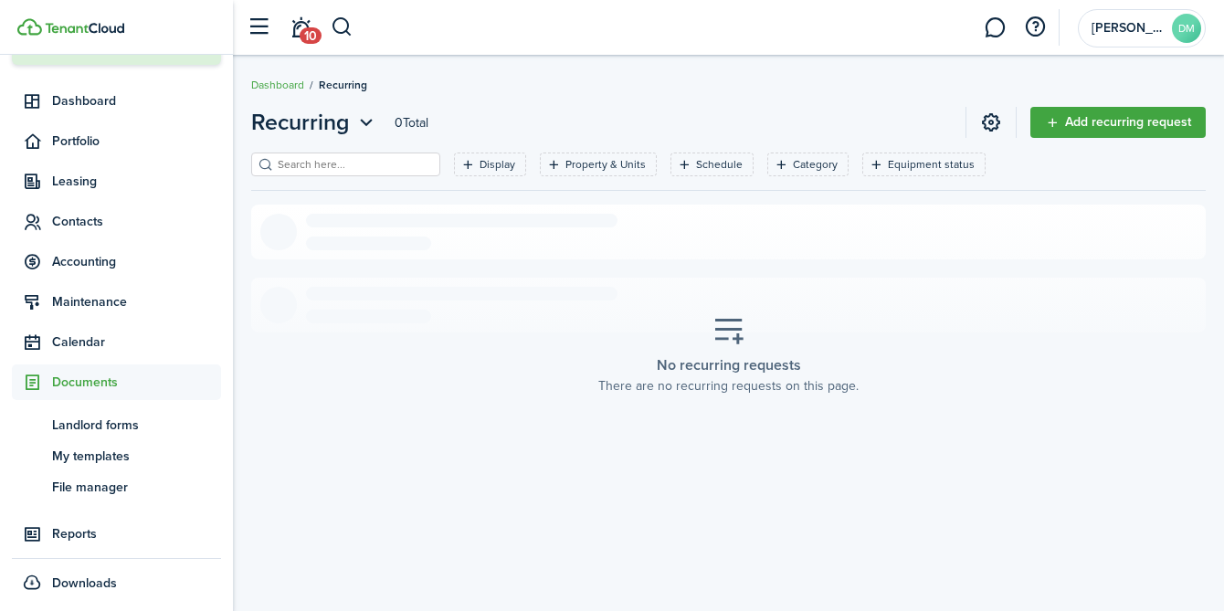
scroll to position [127, 0]
click at [102, 100] on span "Dashboard" at bounding box center [136, 101] width 169 height 19
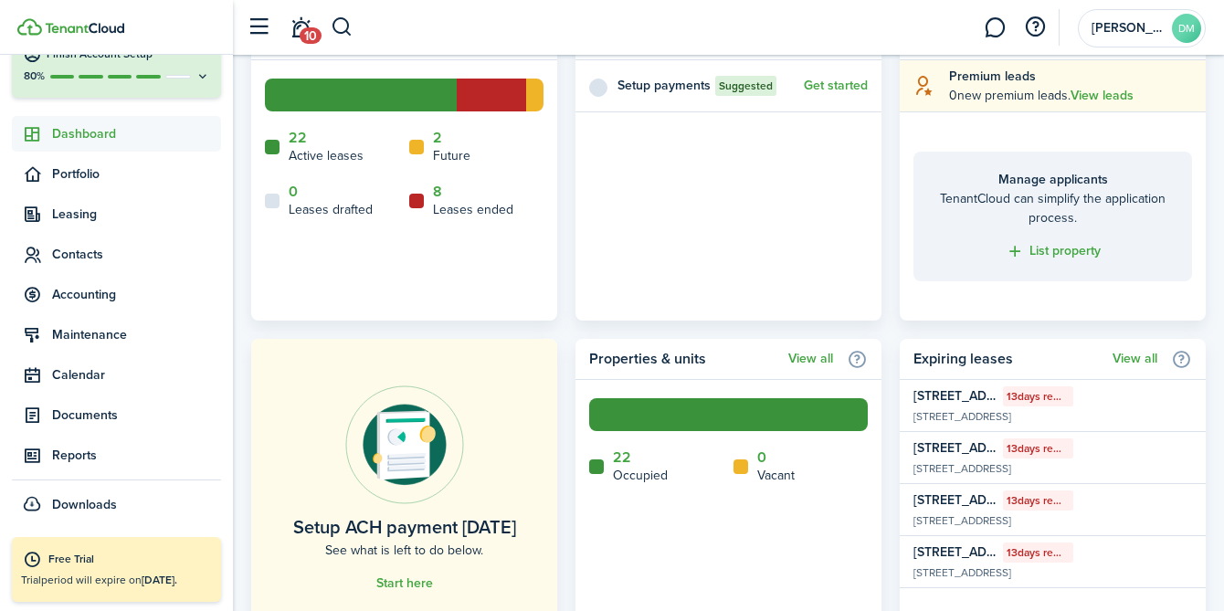
scroll to position [805, 0]
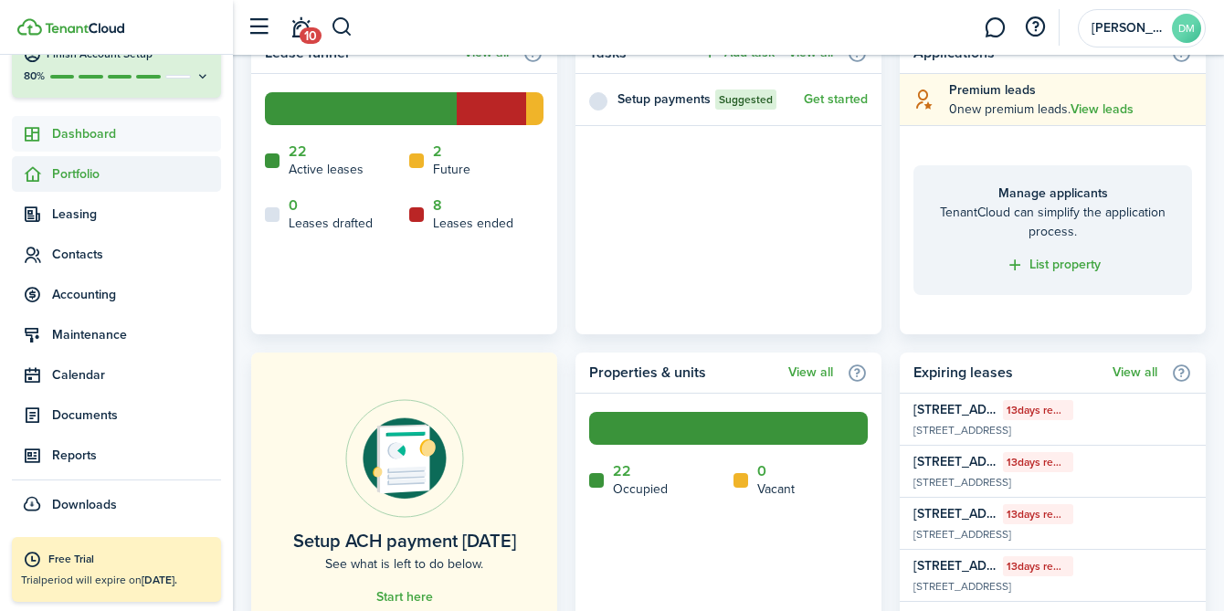
click at [116, 172] on span "Portfolio" at bounding box center [136, 173] width 169 height 19
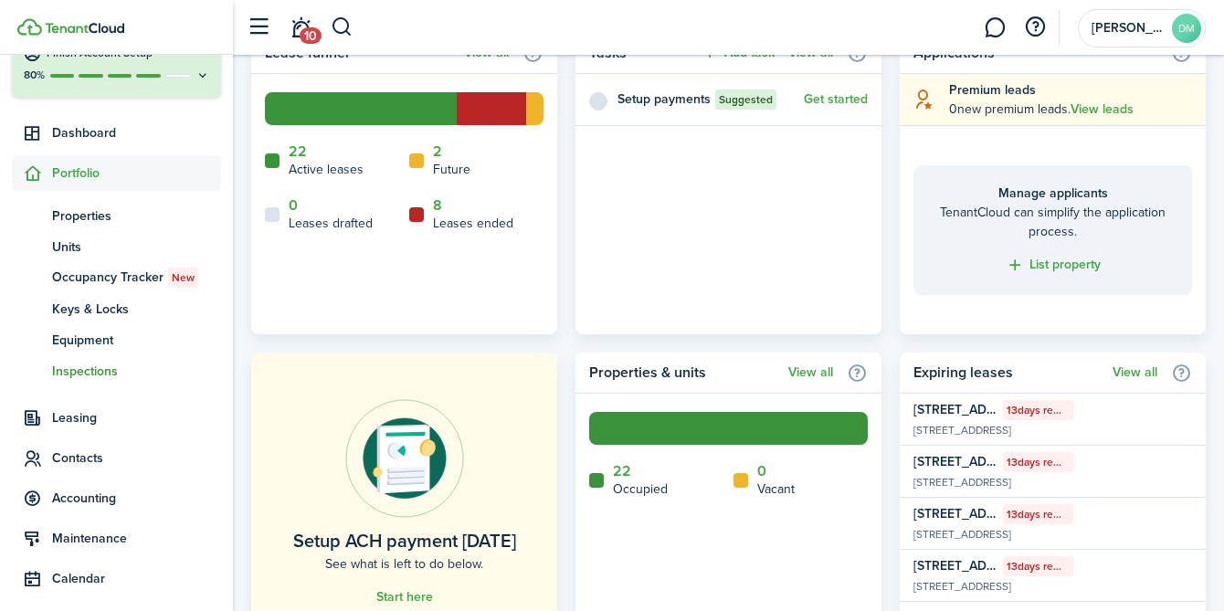
click at [89, 370] on span "Inspections" at bounding box center [136, 371] width 169 height 19
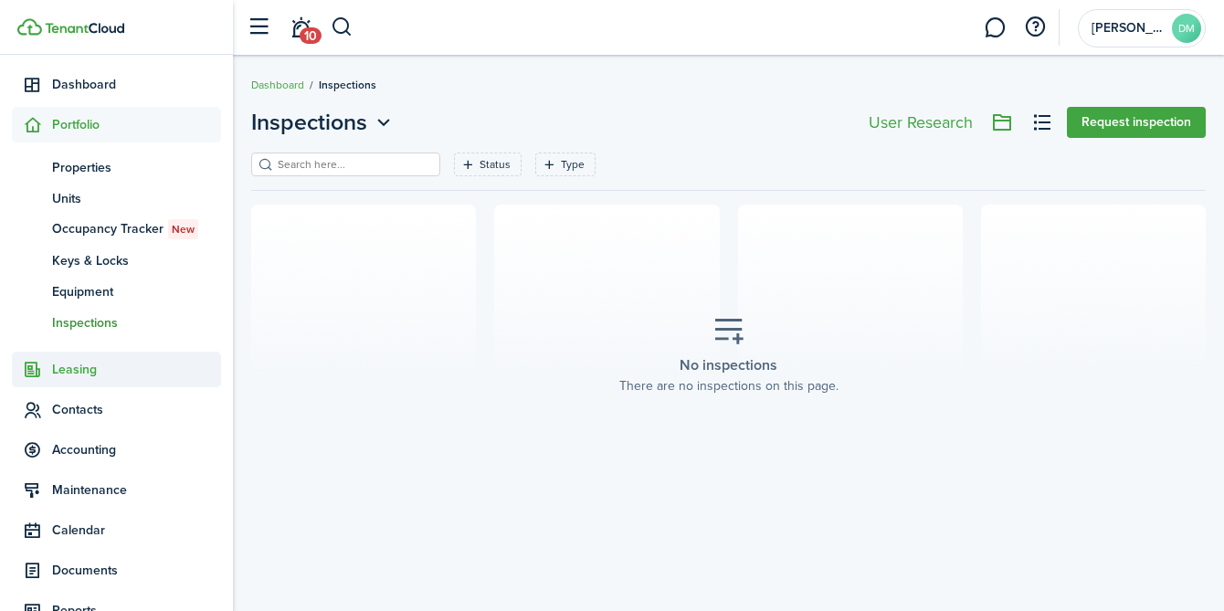
scroll to position [222, 0]
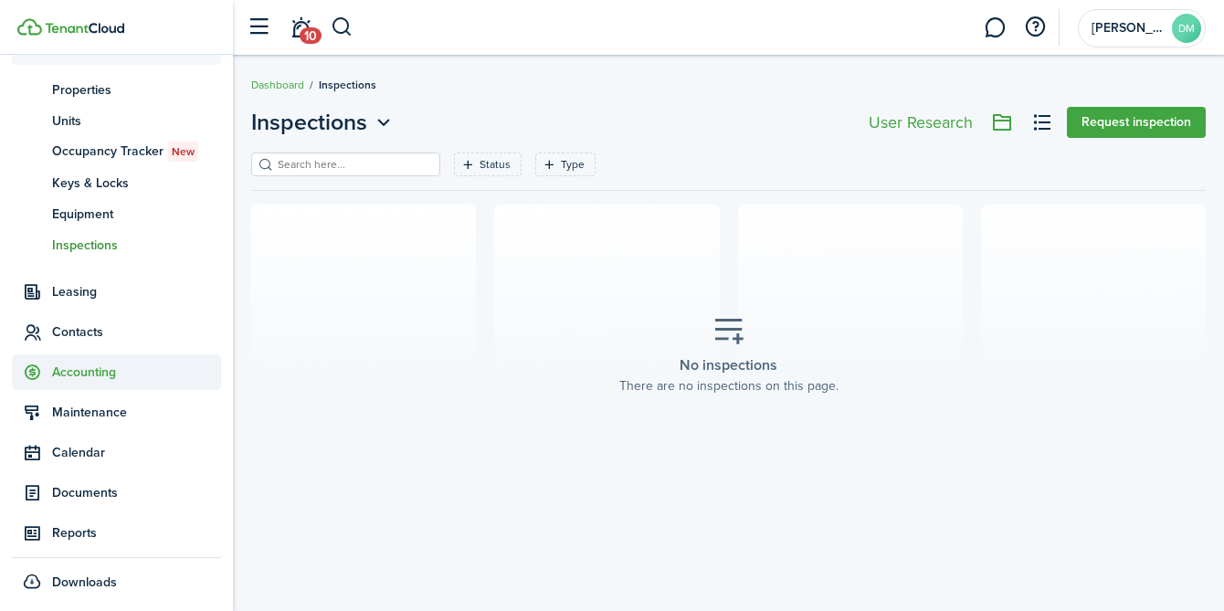
click at [101, 389] on span "Accounting" at bounding box center [116, 372] width 209 height 36
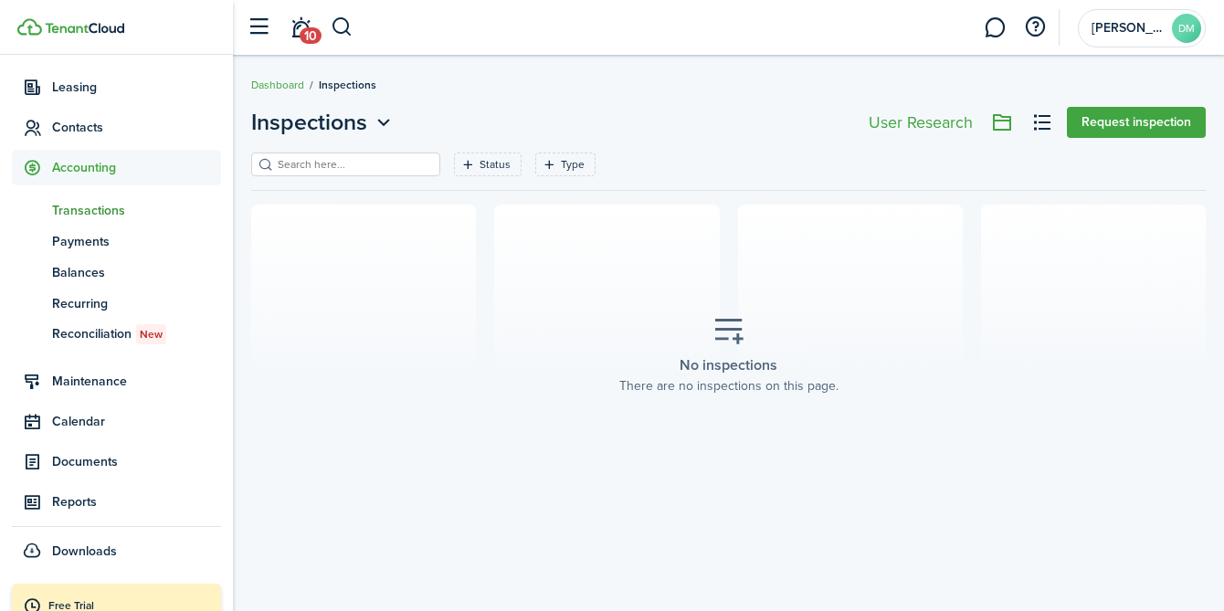
click at [85, 222] on link "tn Transactions" at bounding box center [116, 210] width 209 height 31
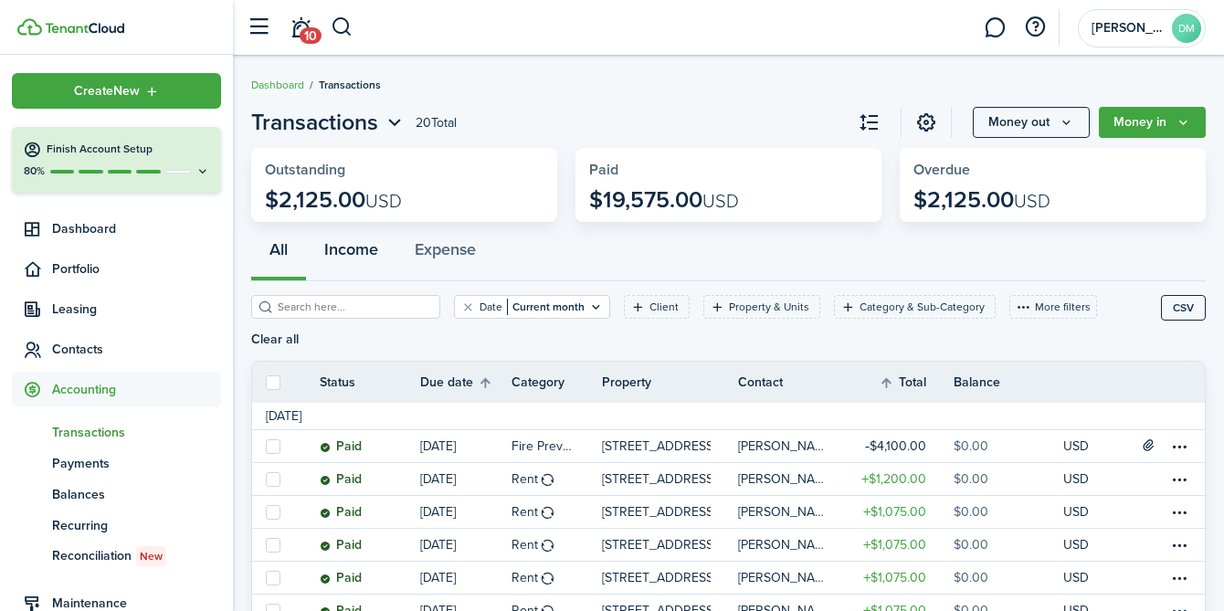
scroll to position [222, 0]
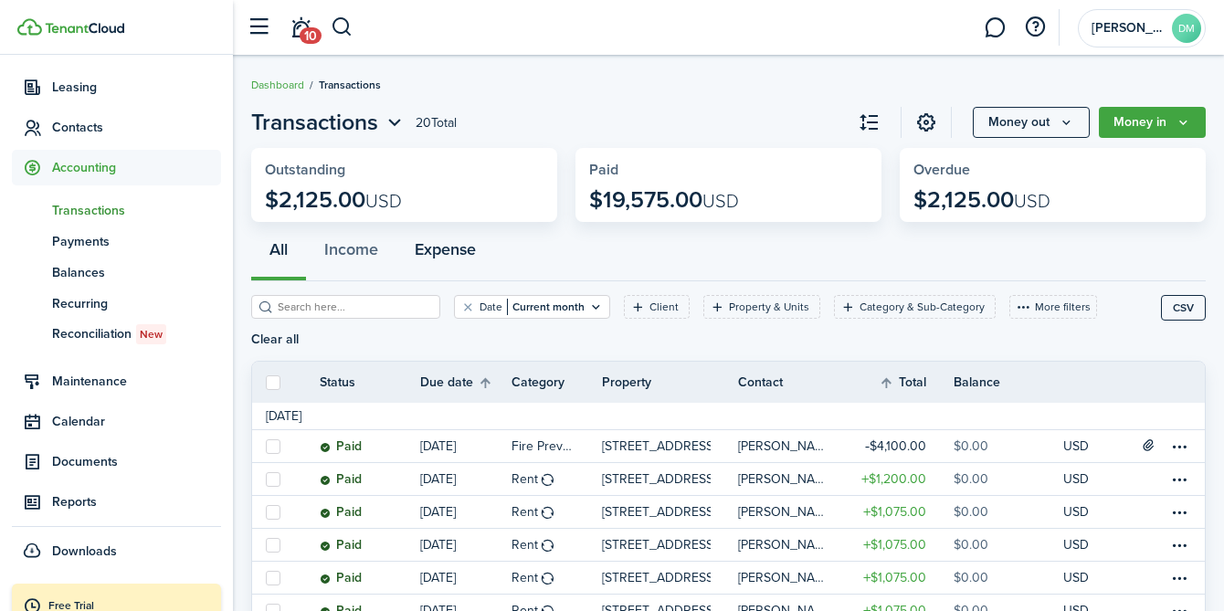
click at [432, 248] on button "Expense" at bounding box center [445, 253] width 98 height 55
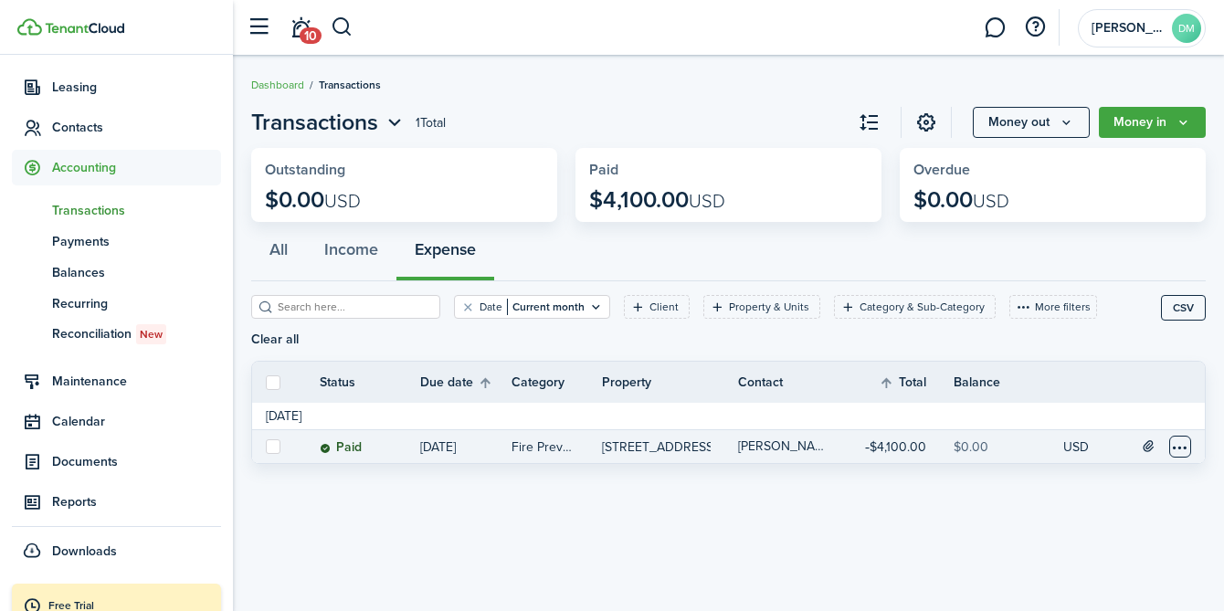
click at [1186, 436] on table-menu-btn-icon at bounding box center [1180, 447] width 22 height 22
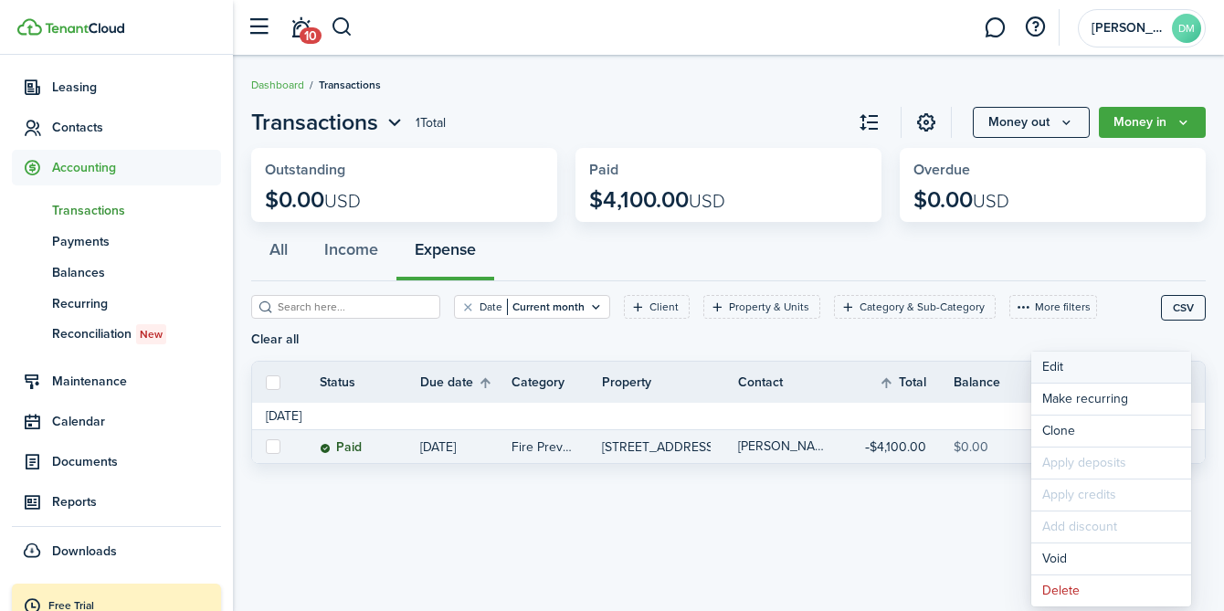
click at [1095, 373] on button "Edit" at bounding box center [1111, 367] width 160 height 31
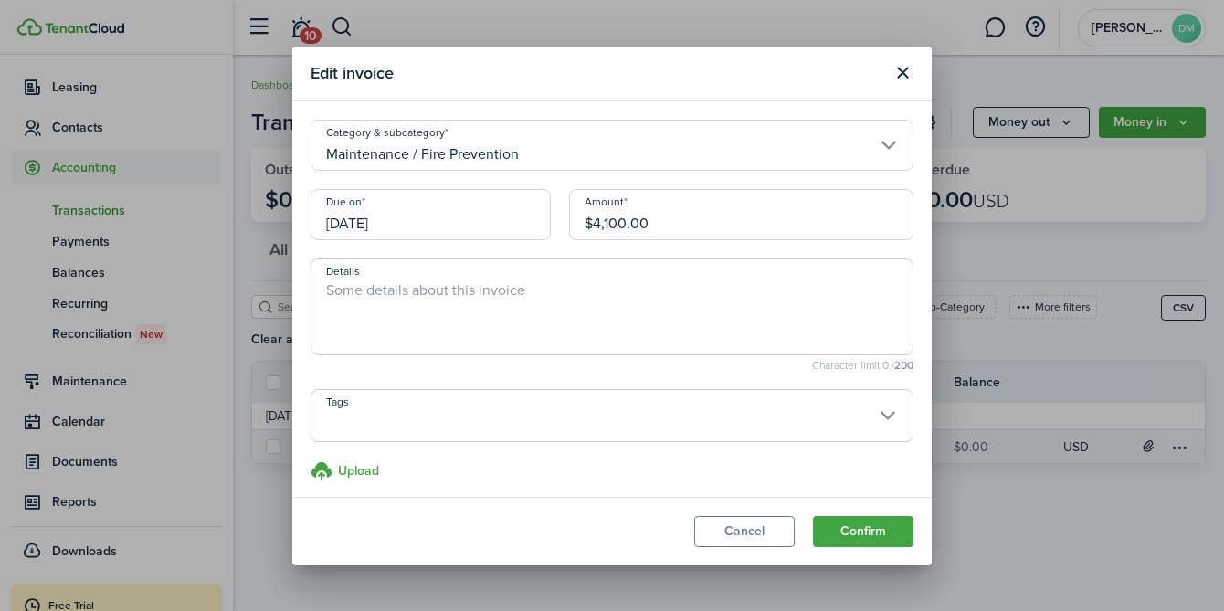
click at [560, 298] on textarea "Details" at bounding box center [611, 312] width 601 height 66
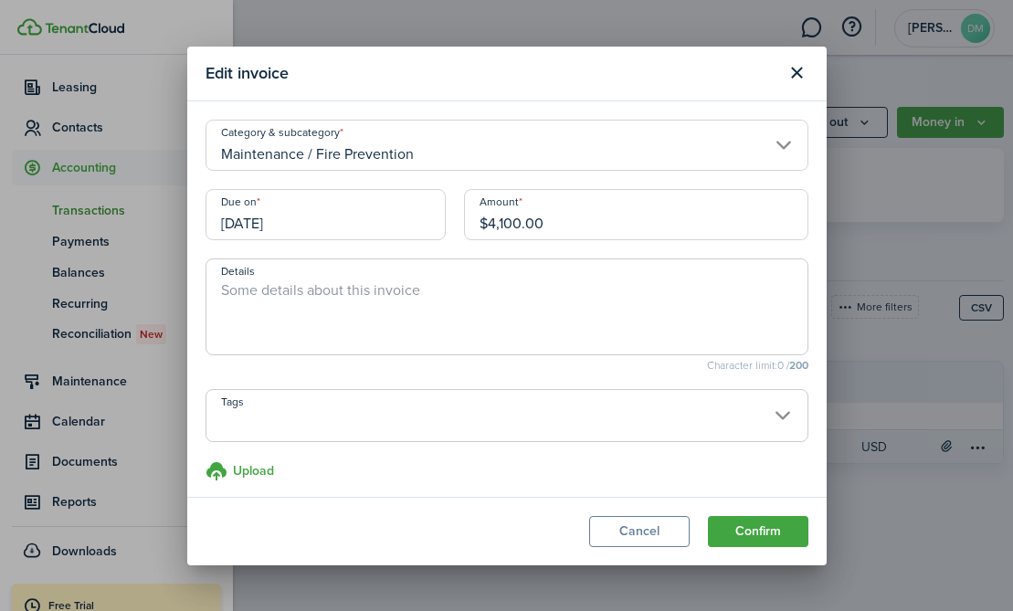
paste textarea "Fire Marshall fire code repair list 1) Install spring hinges per fire code on r…"
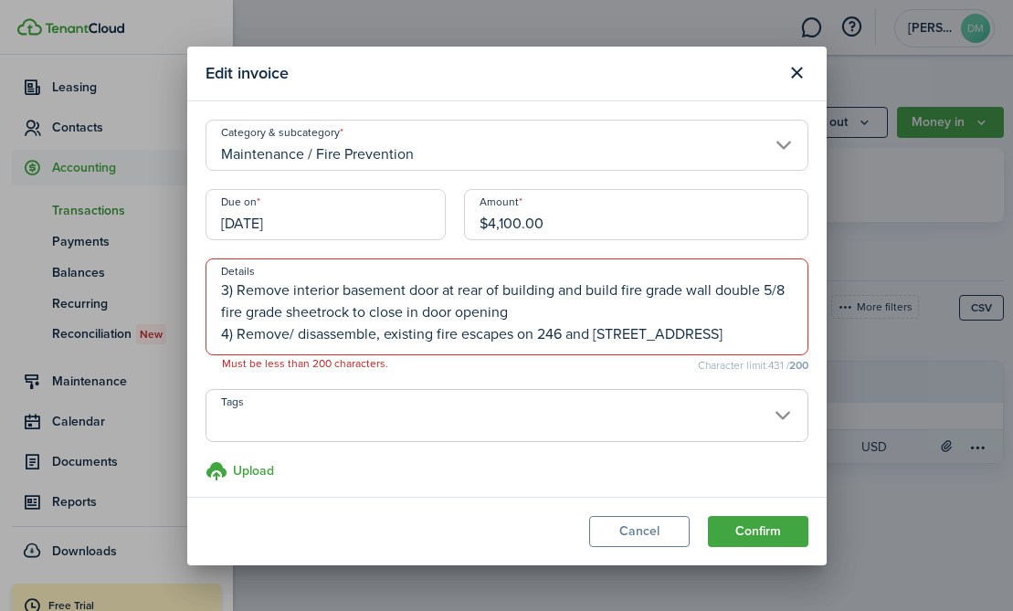
scroll to position [8, 0]
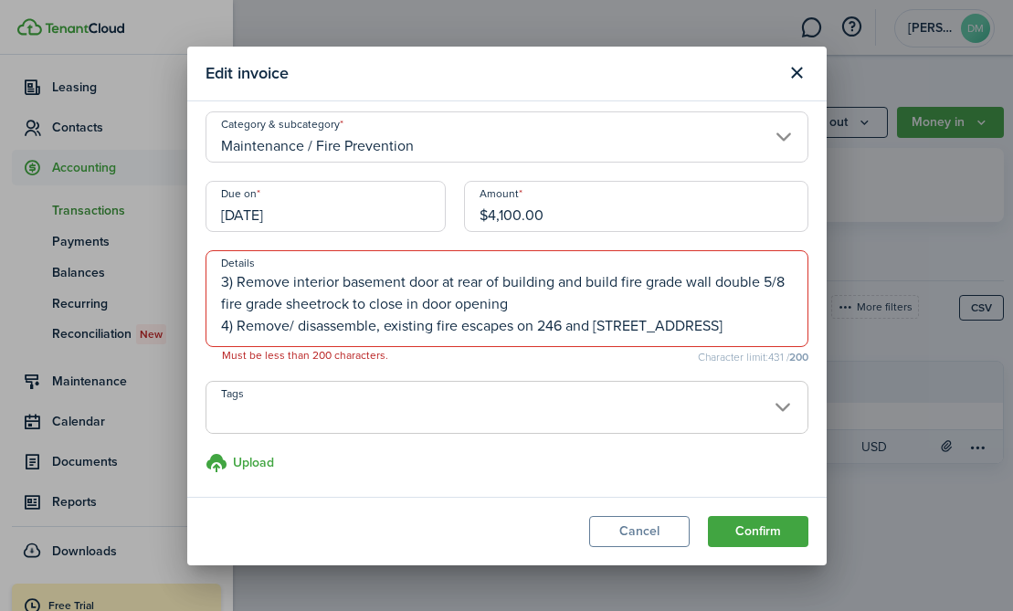
click at [652, 415] on span at bounding box center [506, 417] width 601 height 31
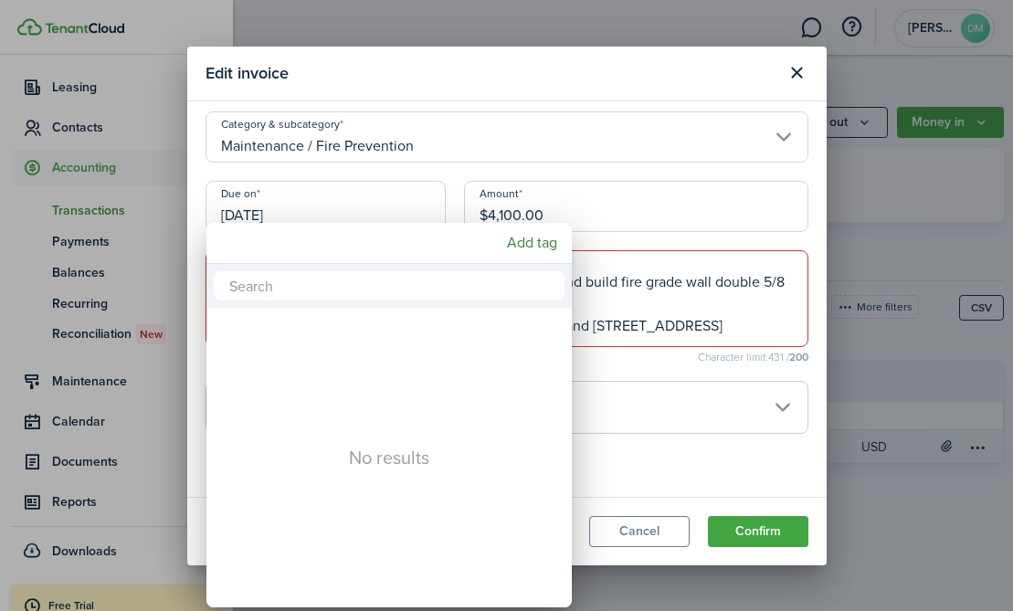
click at [629, 327] on div at bounding box center [506, 305] width 1305 height 903
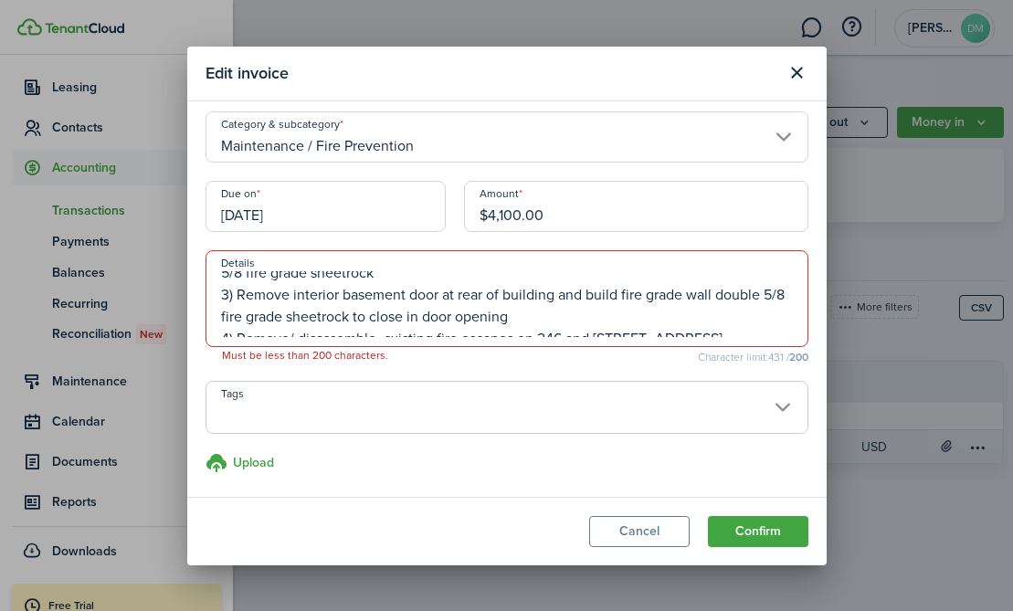
scroll to position [0, 0]
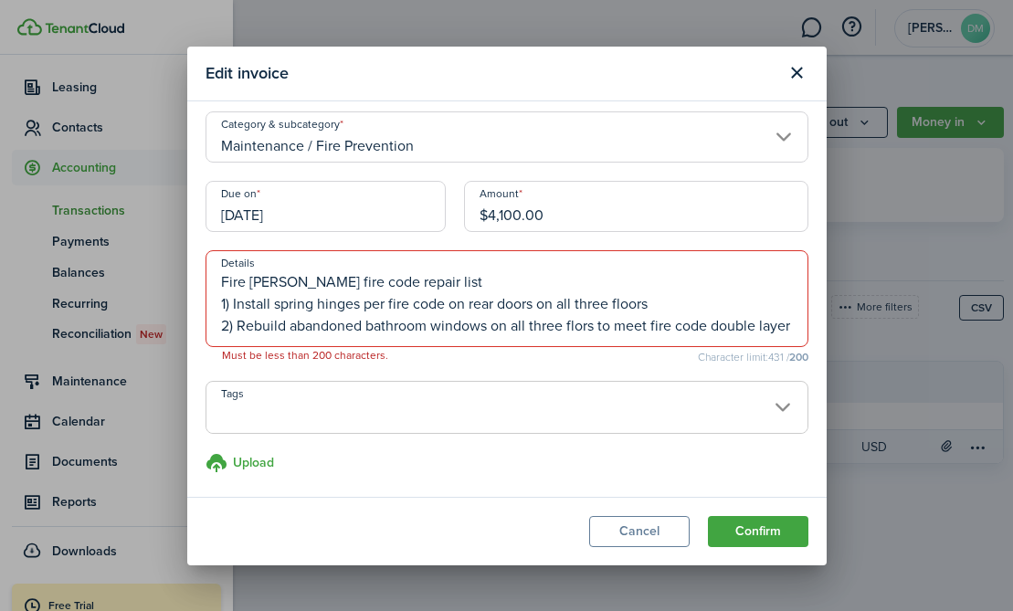
drag, startPoint x: 737, startPoint y: 329, endPoint x: 232, endPoint y: 300, distance: 505.8
click at [232, 300] on textarea "Fire Marshall fire code repair list 1) Install spring hinges per fire code on r…" at bounding box center [506, 304] width 601 height 66
drag, startPoint x: 232, startPoint y: 299, endPoint x: 659, endPoint y: 311, distance: 427.6
click at [659, 311] on textarea "Fire Marshall fire code repair list 1) Install spring hinges per fire code on r…" at bounding box center [506, 304] width 601 height 66
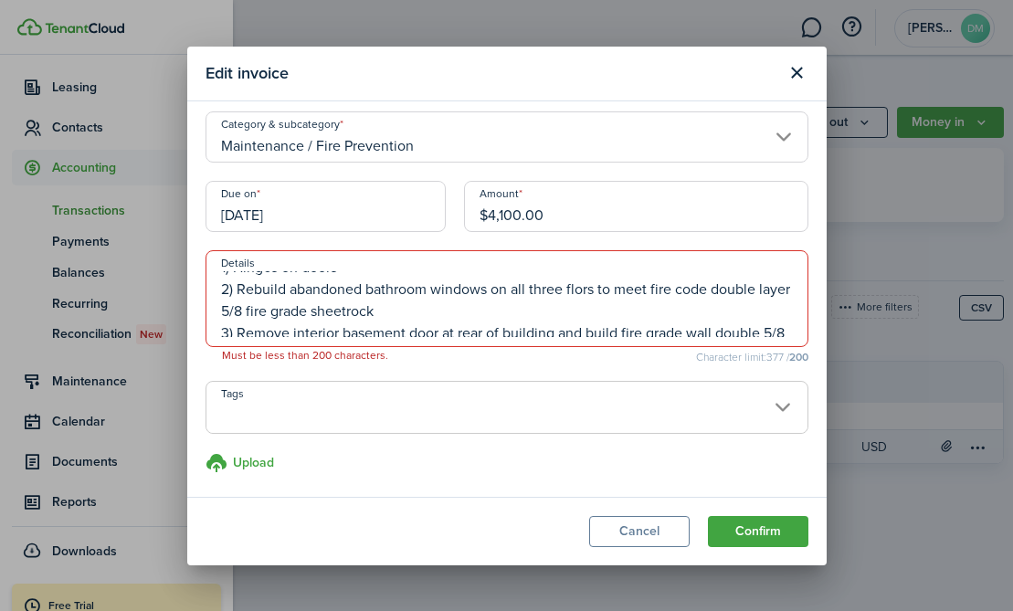
scroll to position [38, 0]
drag, startPoint x: 462, startPoint y: 315, endPoint x: 459, endPoint y: 300, distance: 14.9
click at [459, 300] on textarea "Fire Marshall fire code repair list 1) Hinges on doors 2) Rebuild abandoned bat…" at bounding box center [506, 304] width 601 height 66
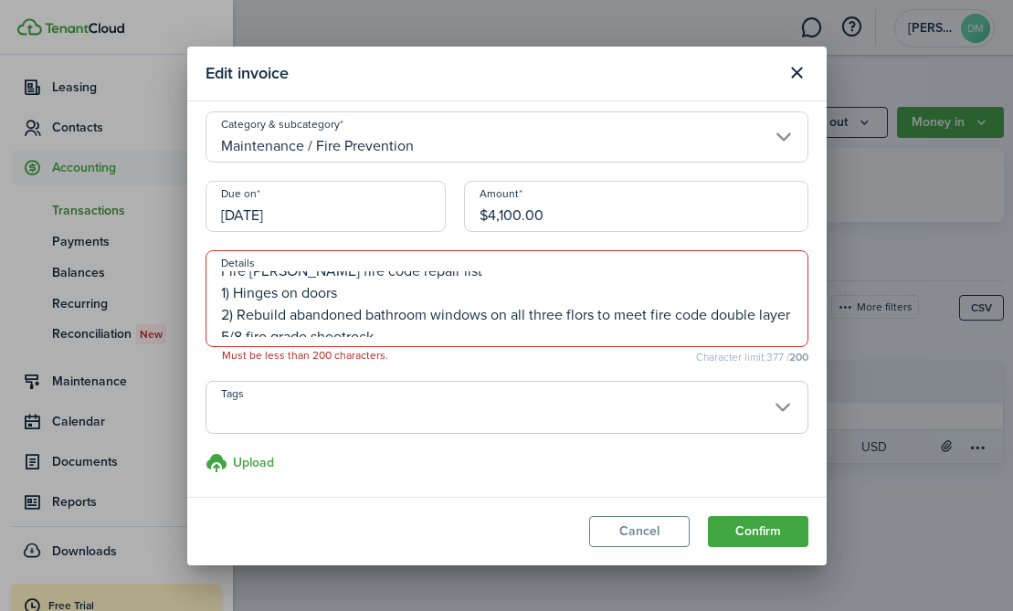
scroll to position [0, 0]
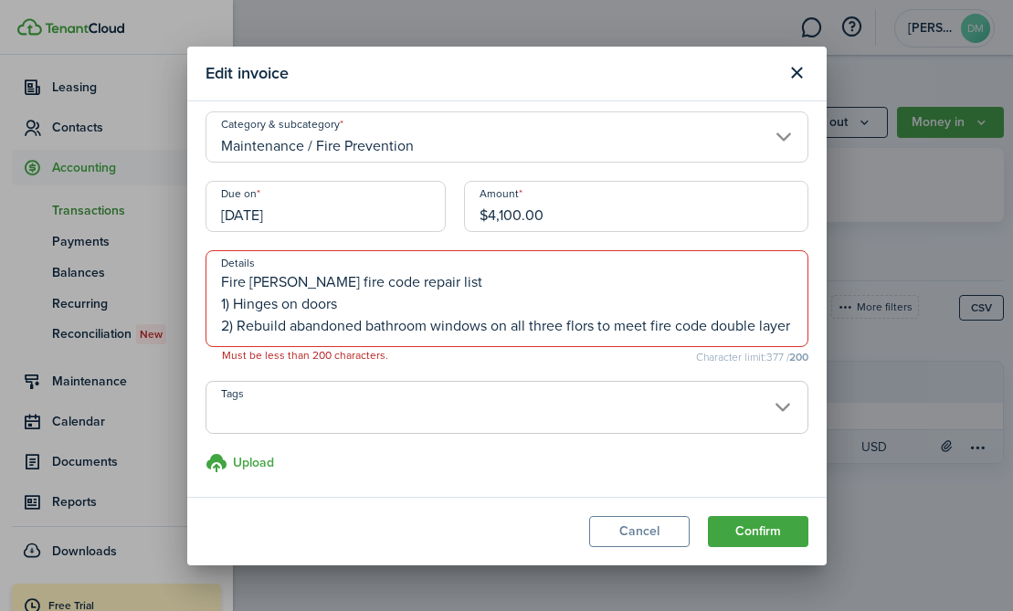
drag, startPoint x: 710, startPoint y: 289, endPoint x: 286, endPoint y: 319, distance: 424.8
click at [286, 319] on textarea "Fire Marshall fire code repair list 1) Hinges on doors 2) Rebuild abandoned bat…" at bounding box center [506, 304] width 601 height 66
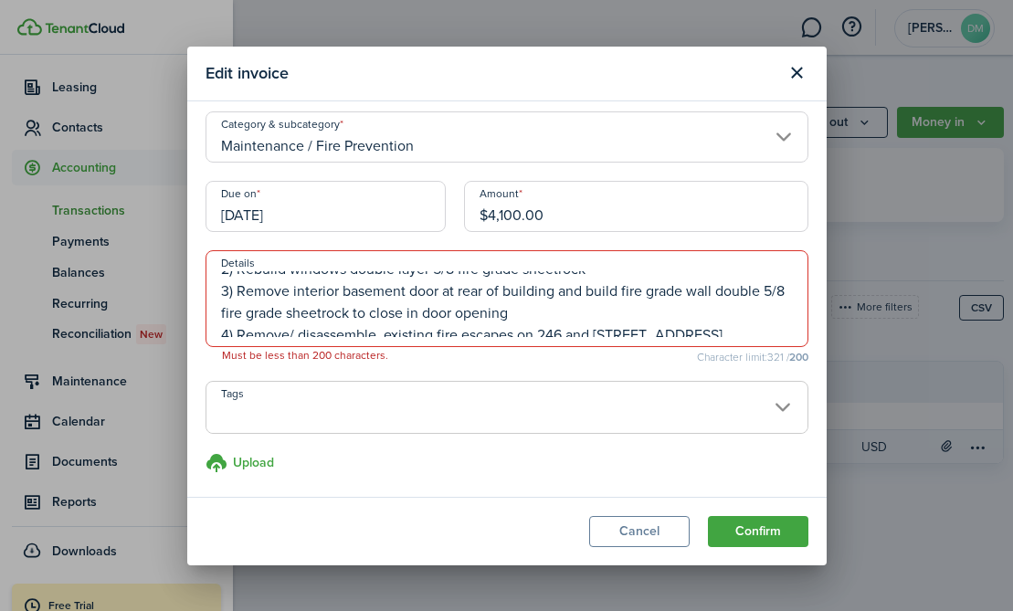
scroll to position [58, 0]
drag, startPoint x: 444, startPoint y: 292, endPoint x: 757, endPoint y: 283, distance: 313.4
click at [757, 283] on textarea "Fire Marshall fire code repair list 1) Hinges on doors 2) Rebuild windows doubl…" at bounding box center [506, 304] width 601 height 66
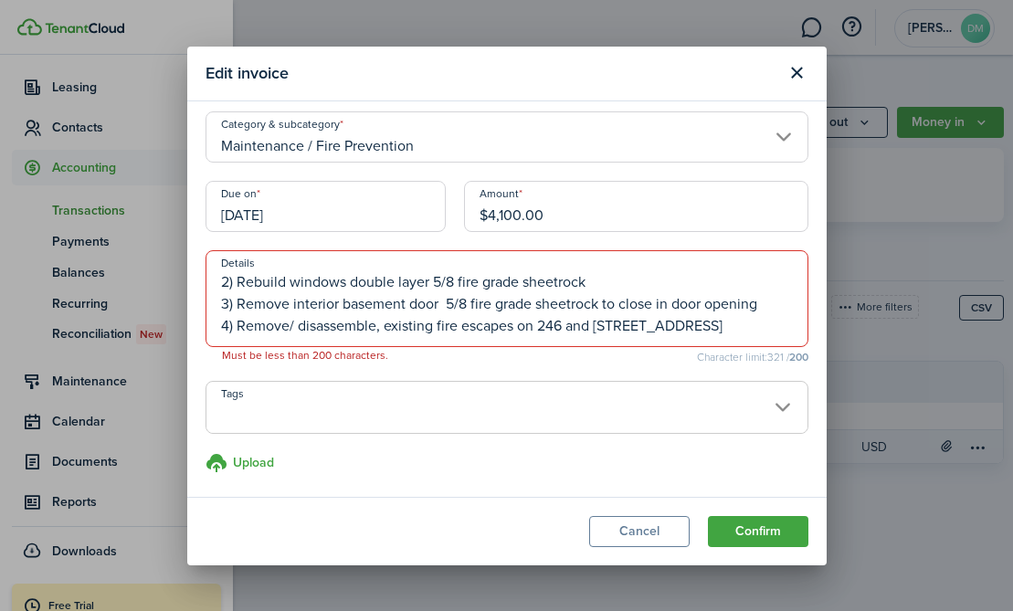
scroll to position [44, 0]
drag, startPoint x: 782, startPoint y: 301, endPoint x: 441, endPoint y: 305, distance: 340.7
click at [441, 305] on textarea "Fire Marshall fire code repair list 1) Hinges on doors 2) Rebuild windows doubl…" at bounding box center [506, 304] width 601 height 66
drag, startPoint x: 379, startPoint y: 328, endPoint x: 287, endPoint y: 327, distance: 92.2
click at [287, 327] on textarea "Fire Marshall fire code repair list 1) Hinges on doors 2) Rebuild windows doubl…" at bounding box center [506, 304] width 601 height 66
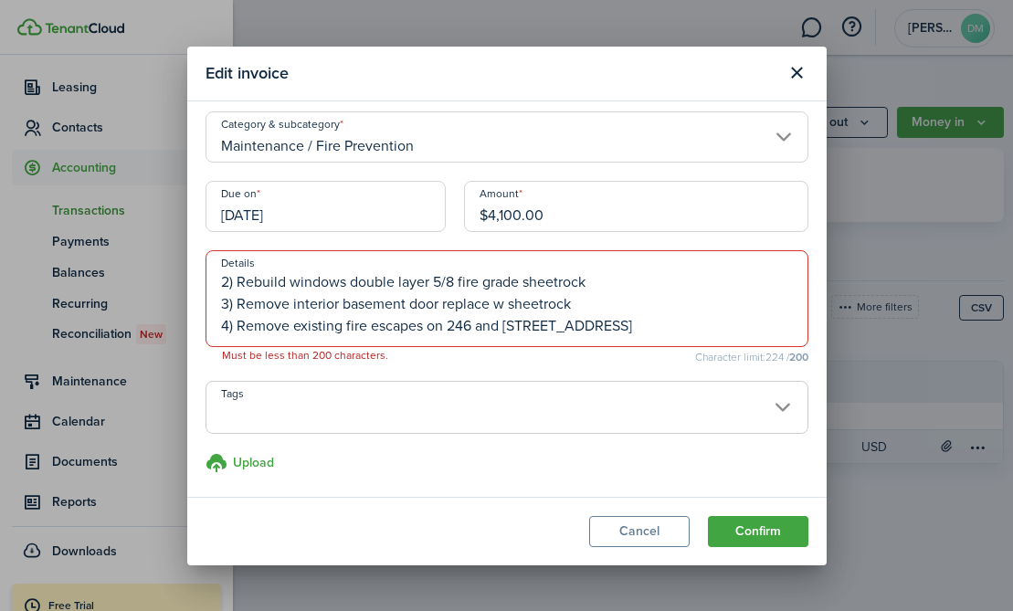
drag, startPoint x: 427, startPoint y: 330, endPoint x: 679, endPoint y: 328, distance: 252.1
click at [679, 328] on textarea "Fire Marshall fire code repair list 1) Hinges on doors 2) Rebuild windows doubl…" at bounding box center [506, 304] width 601 height 66
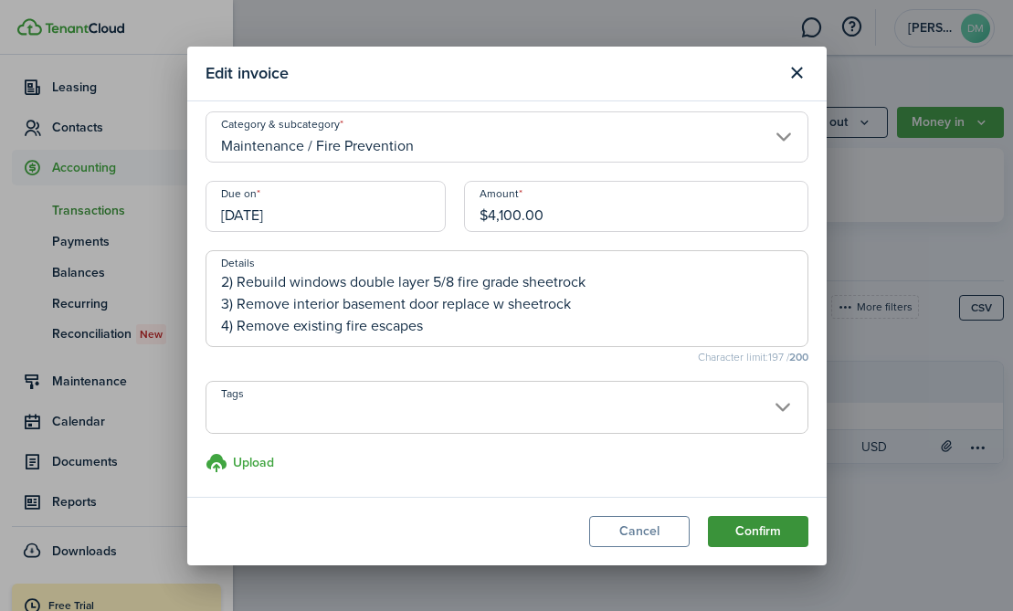
type textarea "Fire Marshall fire code repair list 1) Hinges on doors 2) Rebuild windows doubl…"
click at [752, 531] on button "Confirm" at bounding box center [758, 531] width 100 height 31
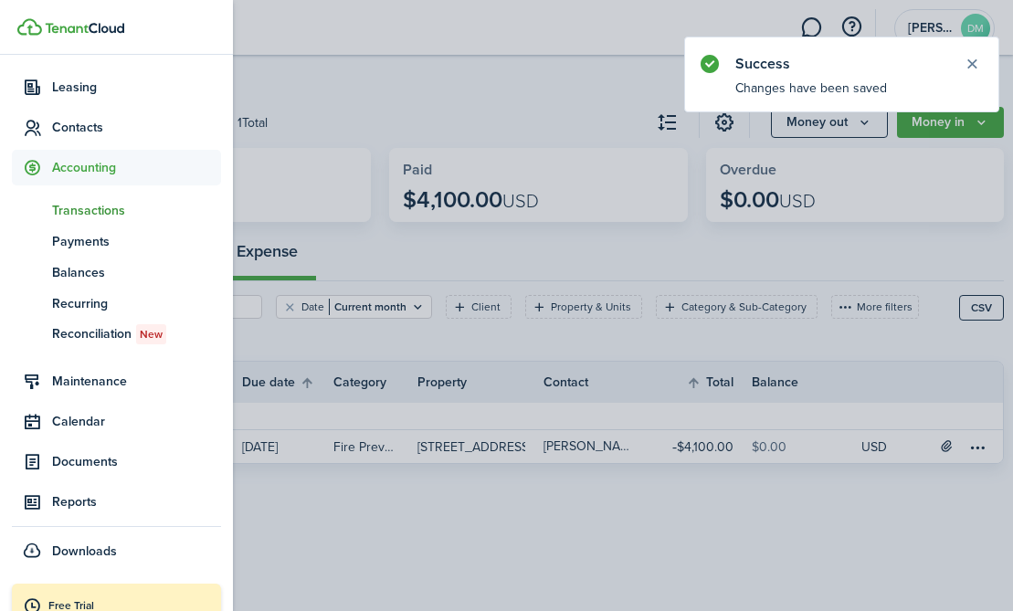
click at [635, 382] on container-opacity at bounding box center [506, 305] width 1013 height 611
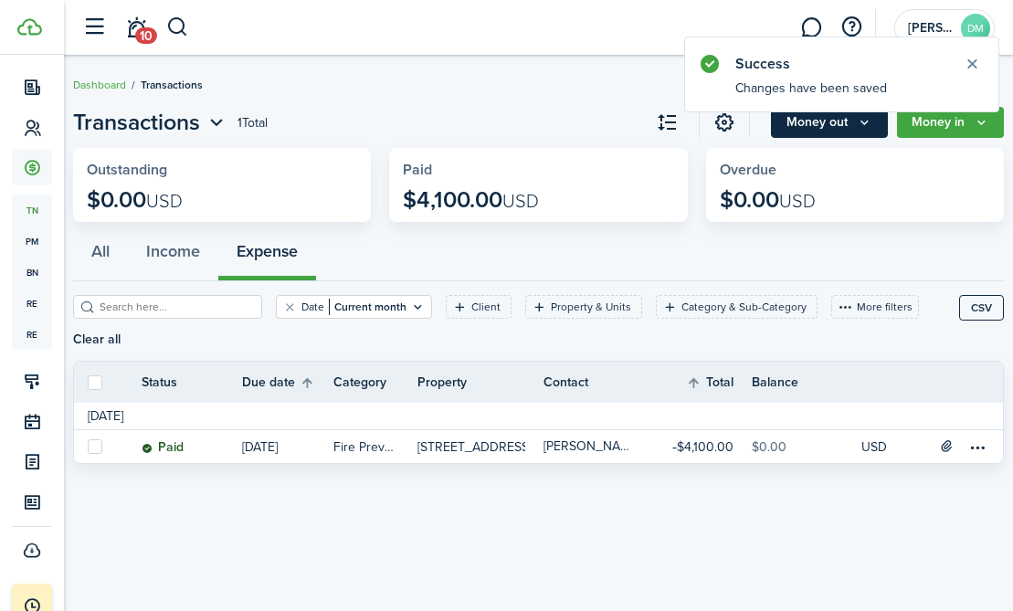
click at [868, 127] on icon "Money out" at bounding box center [865, 122] width 16 height 15
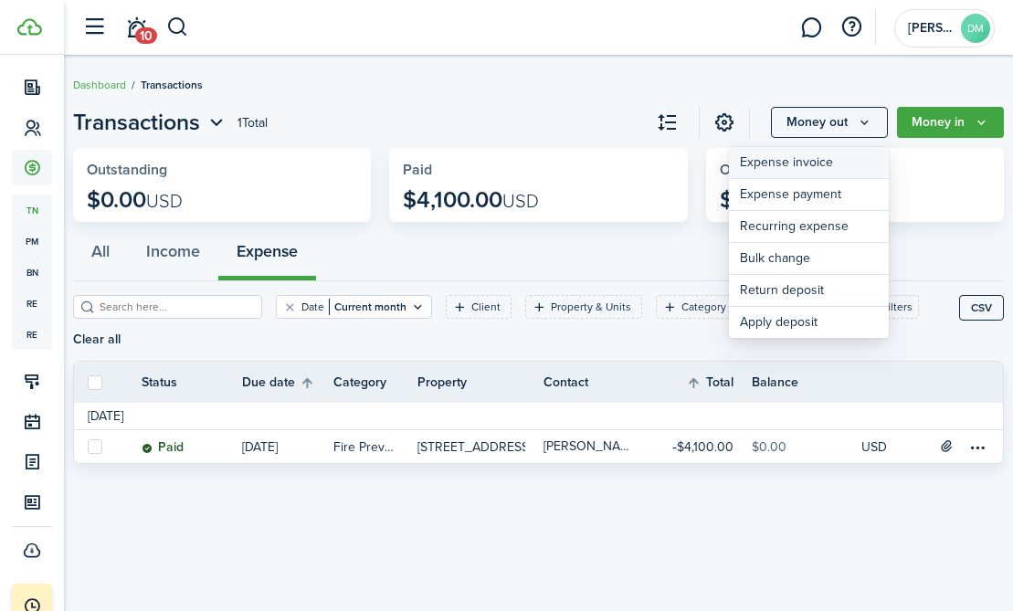
click at [830, 168] on link "Expense invoice" at bounding box center [809, 163] width 160 height 32
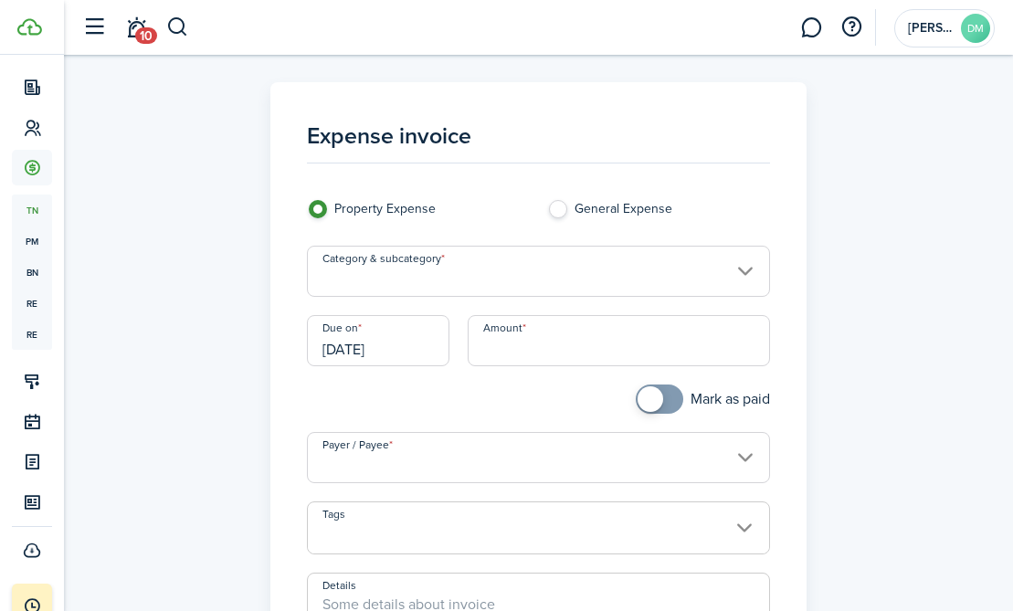
click at [741, 273] on input "Category & subcategory" at bounding box center [538, 271] width 462 height 51
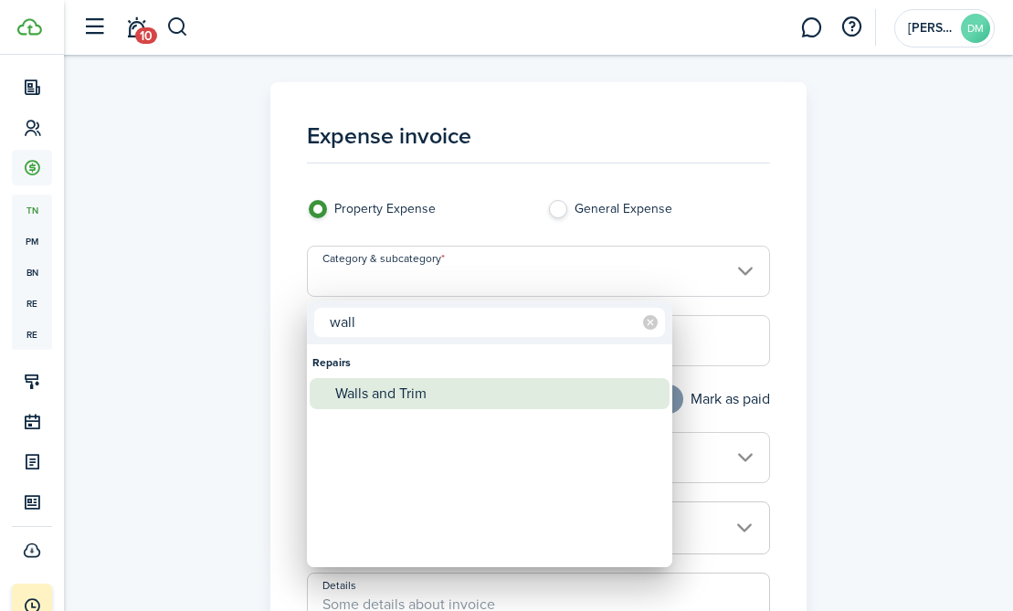
type input "wall"
click at [361, 388] on div "Walls and Trim" at bounding box center [496, 393] width 323 height 31
type input "Repairs / Walls and Trim"
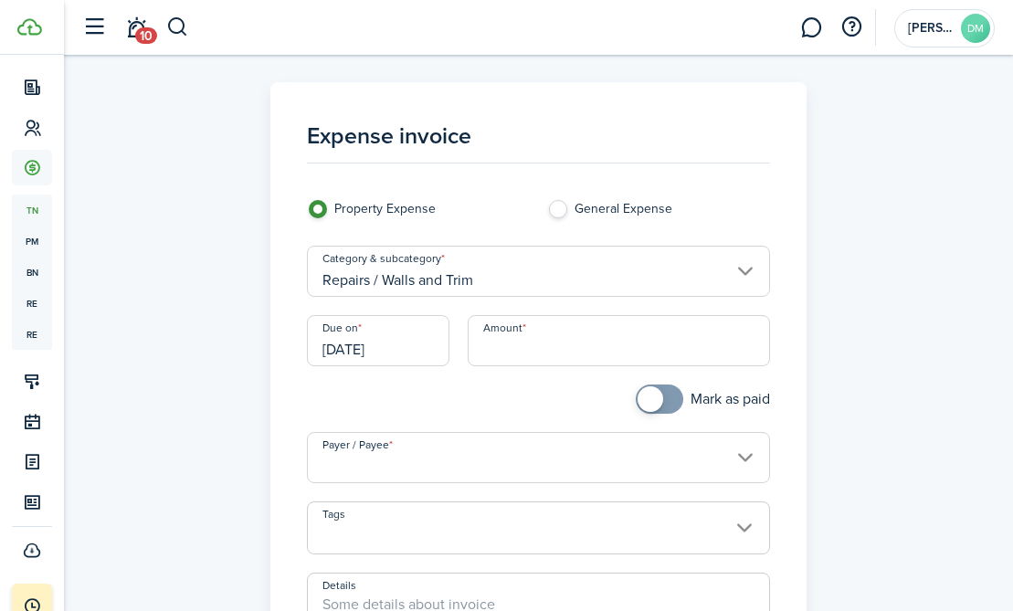
click at [490, 284] on input "Repairs / Walls and Trim" at bounding box center [538, 271] width 462 height 51
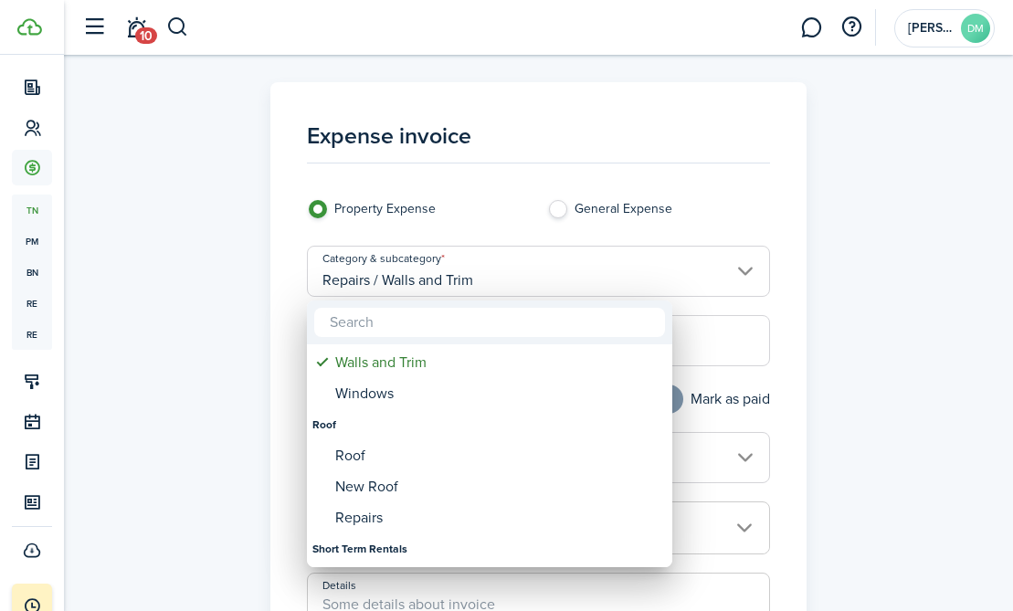
click at [221, 329] on div at bounding box center [506, 305] width 1305 height 903
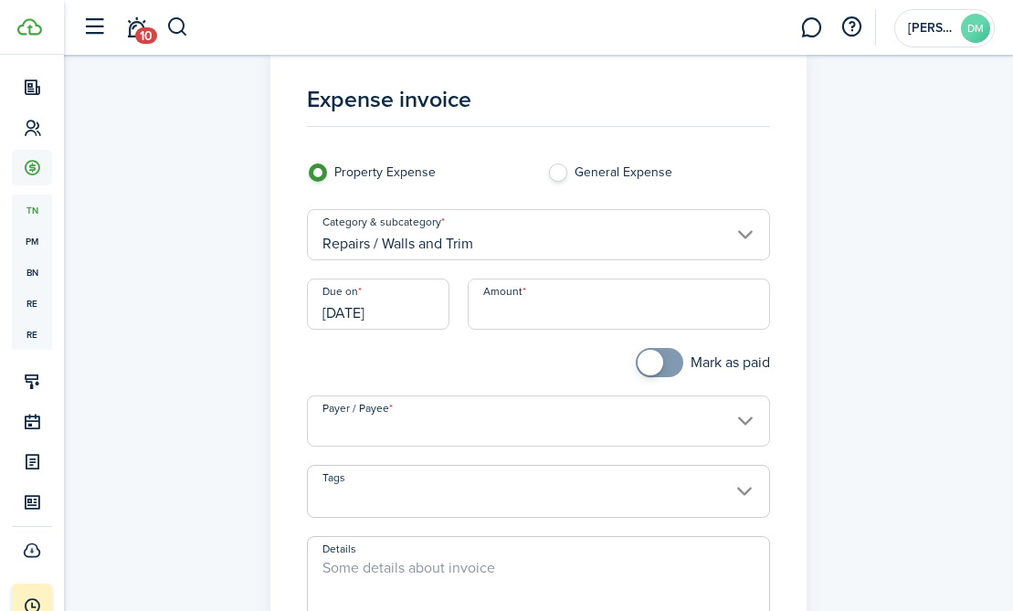
scroll to position [41, 0]
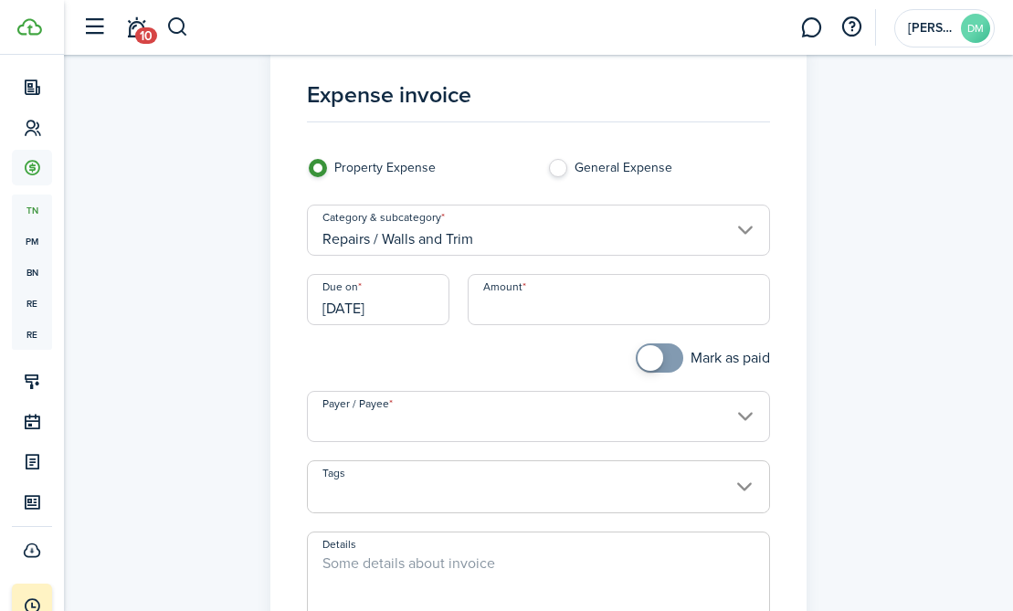
click at [743, 230] on input "Repairs / Walls and Trim" at bounding box center [538, 230] width 462 height 51
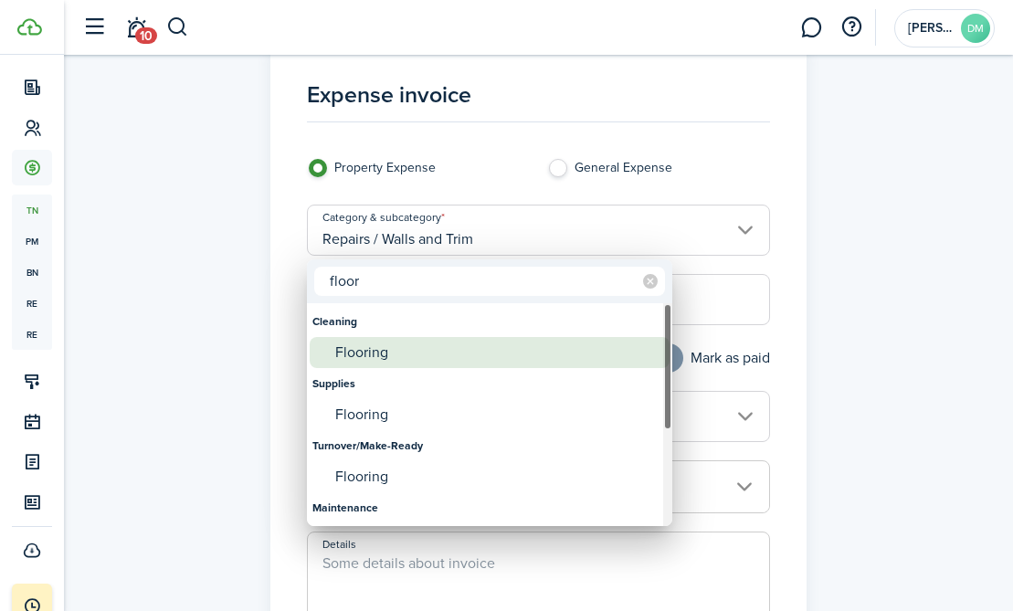
type input "floor"
click at [363, 367] on div "Flooring" at bounding box center [496, 352] width 323 height 31
type input "Cleaning / Flooring"
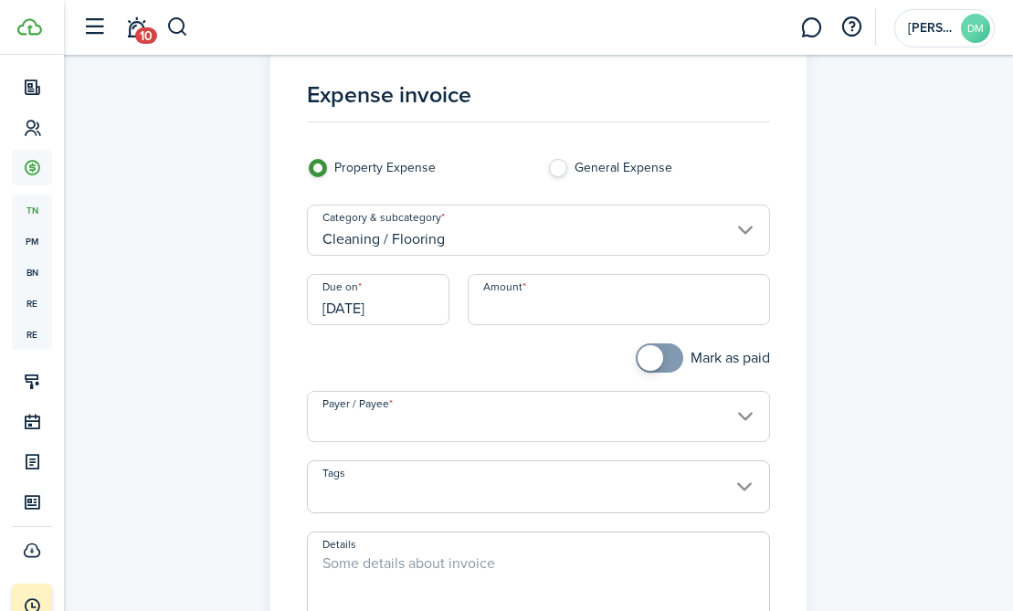
click at [559, 215] on input "Cleaning / Flooring" at bounding box center [538, 230] width 462 height 51
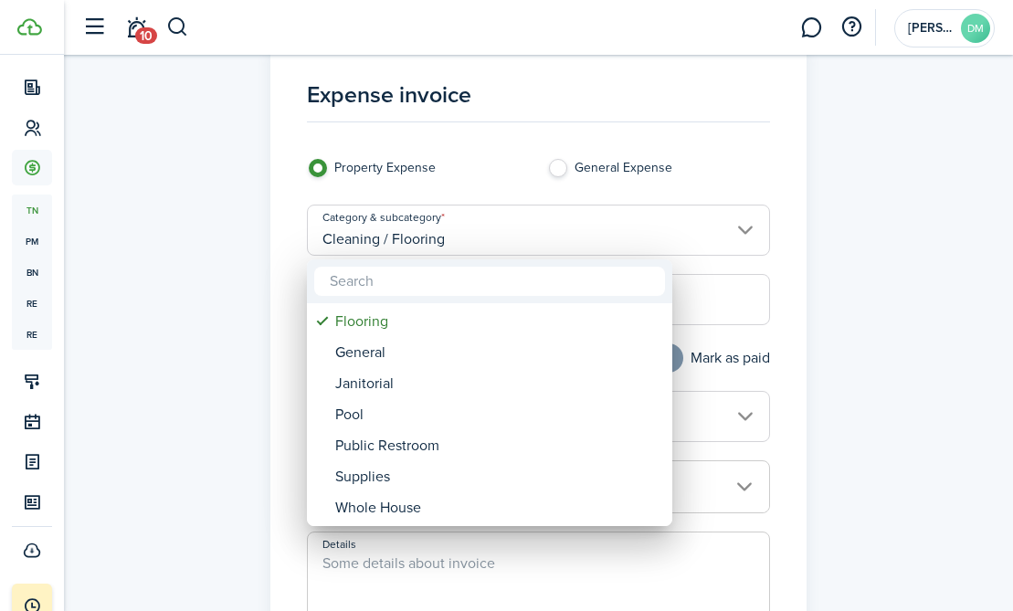
click at [466, 293] on input "text" at bounding box center [489, 281] width 351 height 29
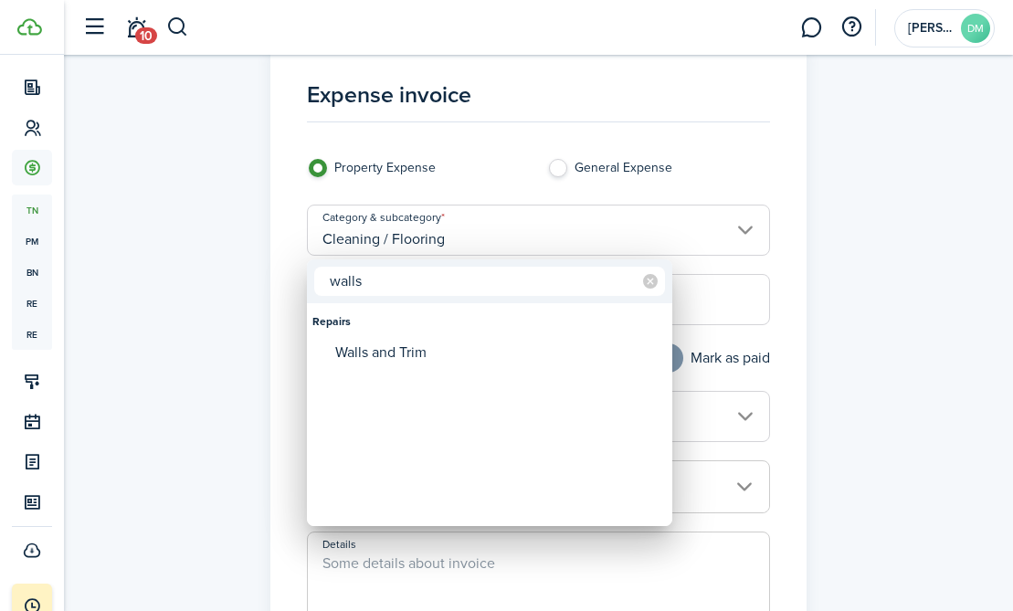
type input "walls"
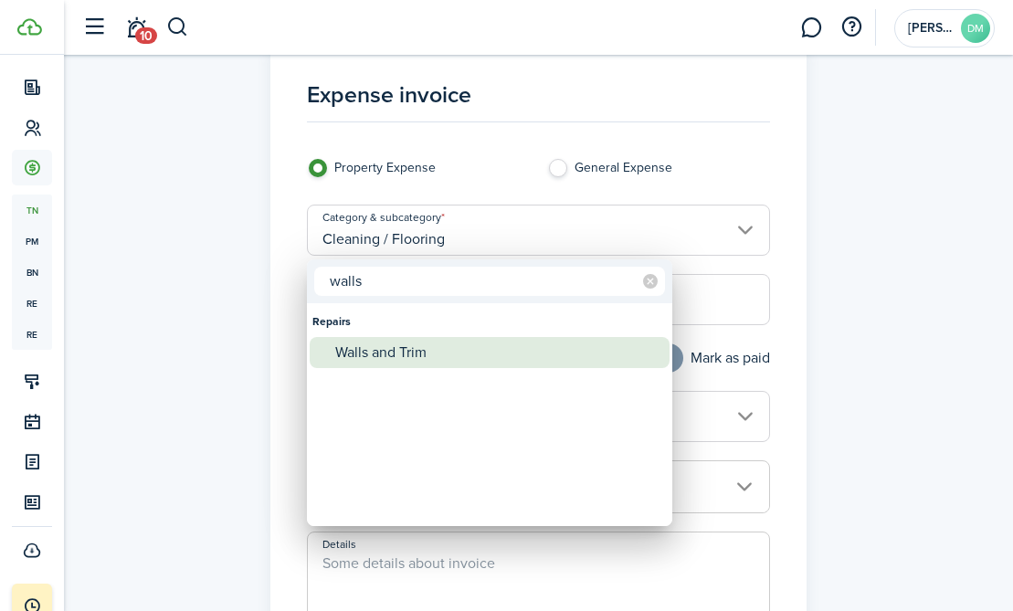
click at [400, 357] on div "Walls and Trim" at bounding box center [496, 352] width 323 height 31
type input "Repairs / Walls and Trim"
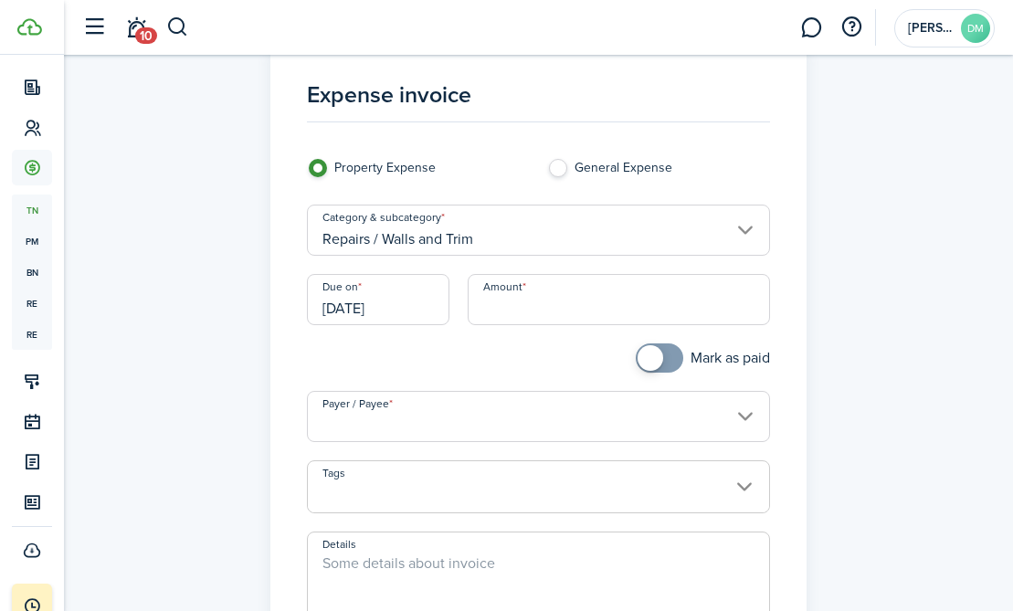
click at [355, 310] on input "[DATE]" at bounding box center [378, 299] width 142 height 51
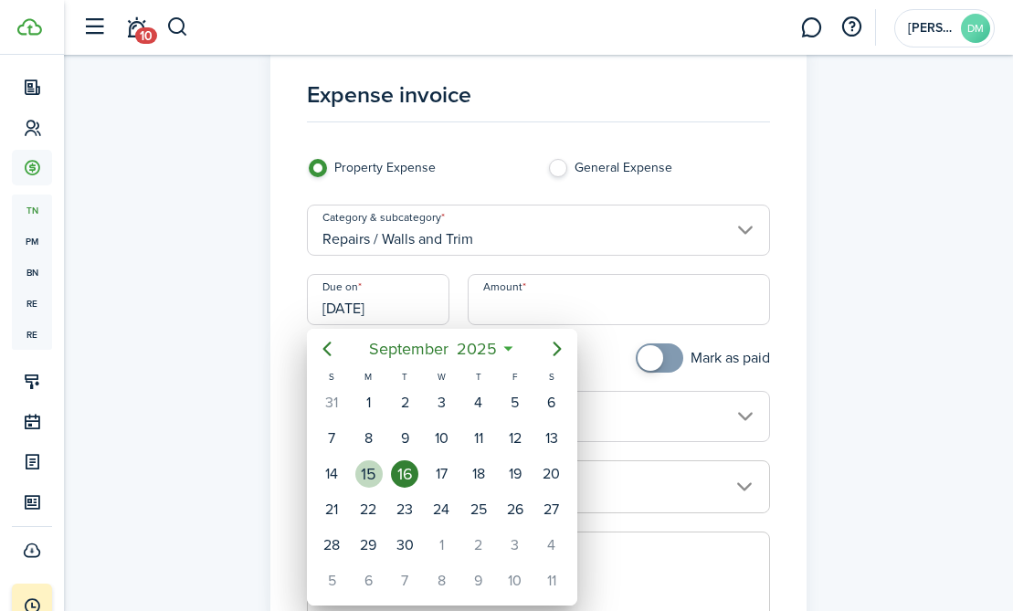
click at [369, 479] on div "15" at bounding box center [368, 473] width 27 height 27
type input "09/15/2025"
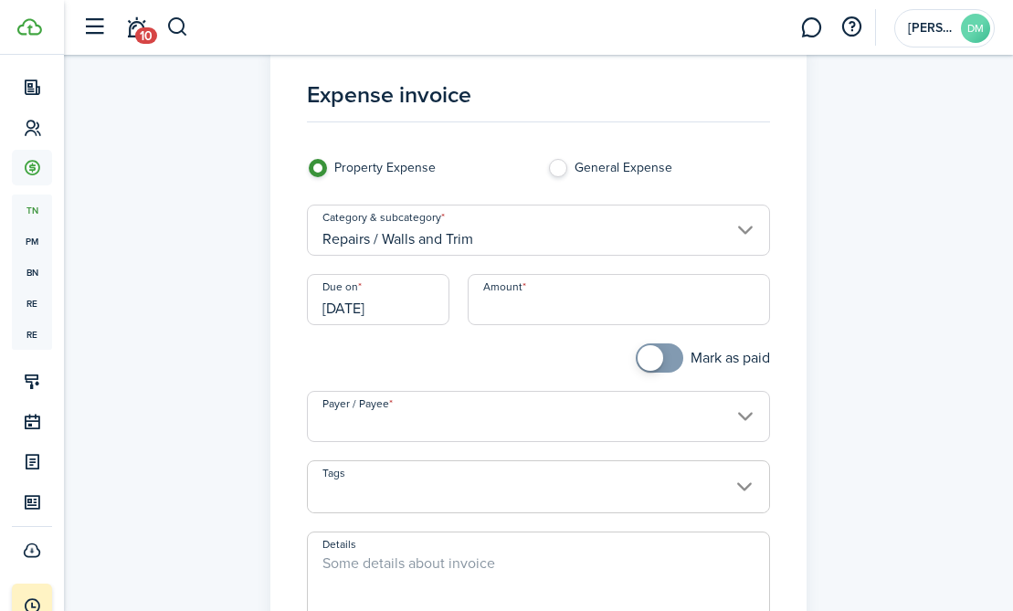
click at [637, 319] on input "Amount" at bounding box center [619, 299] width 302 height 51
paste input "$6,300.00"
type input "$6,300.00"
checkbox input "true"
click at [662, 353] on span at bounding box center [659, 357] width 18 height 29
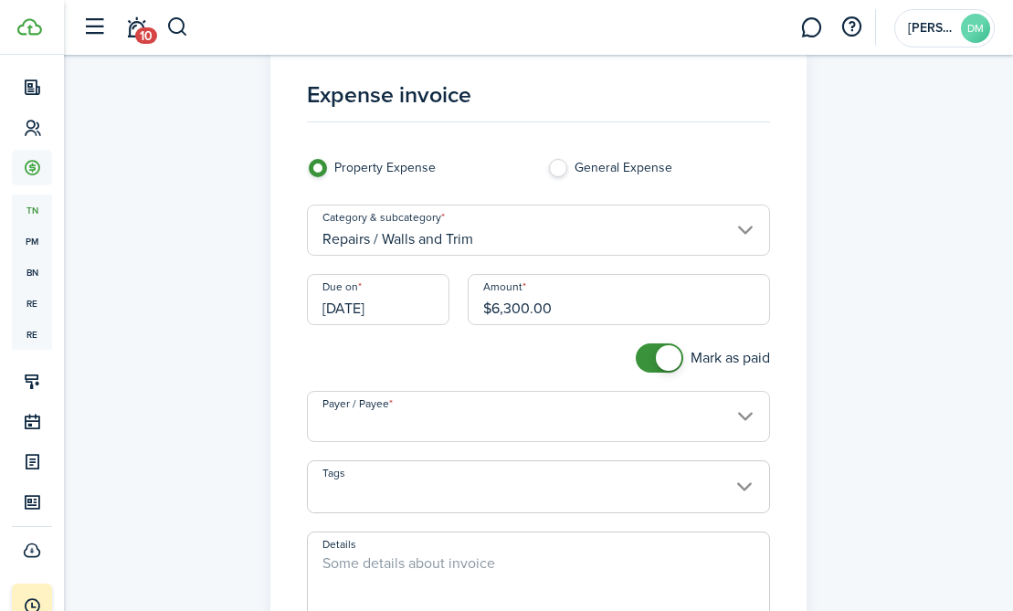
click at [561, 412] on input "Payer / Payee" at bounding box center [538, 416] width 462 height 51
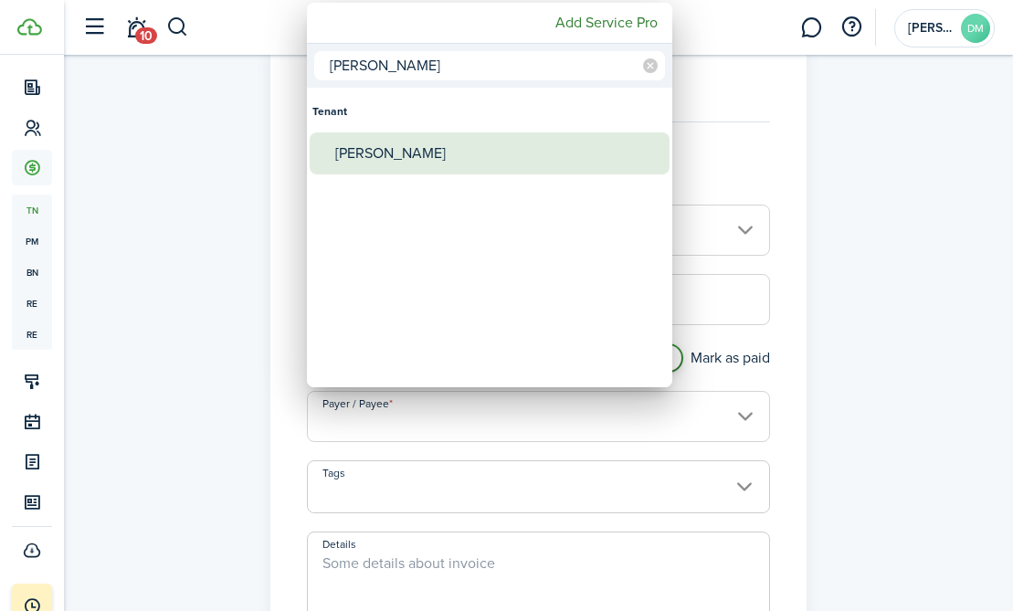
type input "erik"
click at [373, 158] on div "[PERSON_NAME]" at bounding box center [496, 153] width 323 height 42
type input "[PERSON_NAME]"
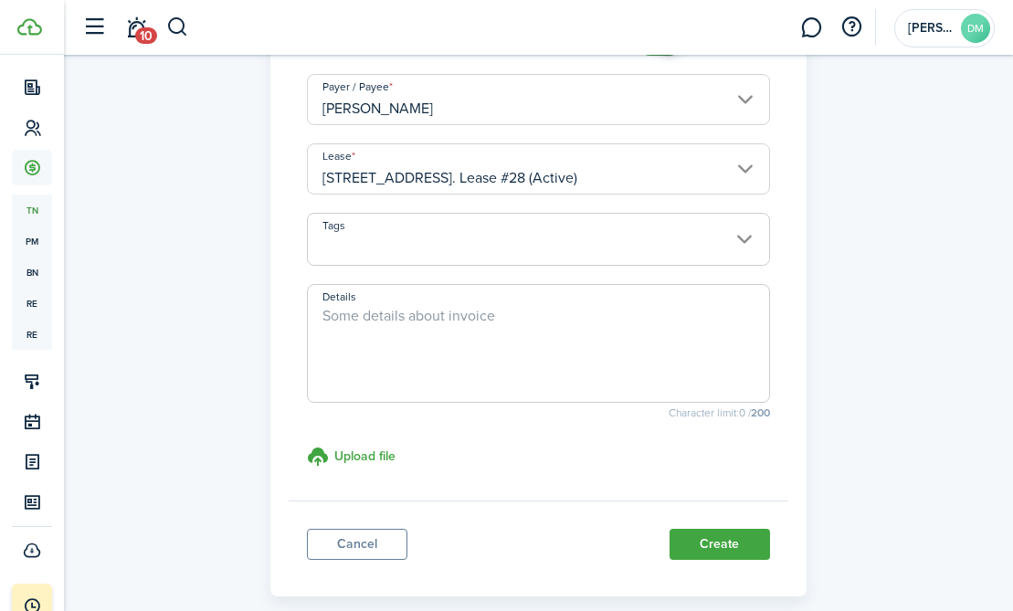
scroll to position [371, 0]
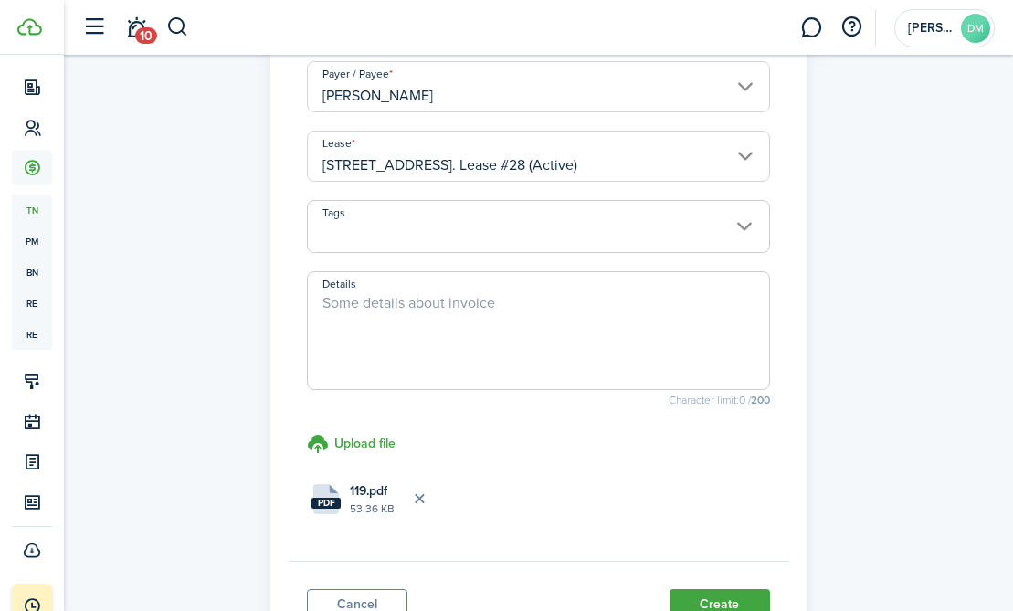
click at [349, 301] on textarea "Details" at bounding box center [538, 336] width 460 height 88
paste textarea "246 broad st 2nd floor wall repair and paint 1)Scrape all wall surfaces for loo…"
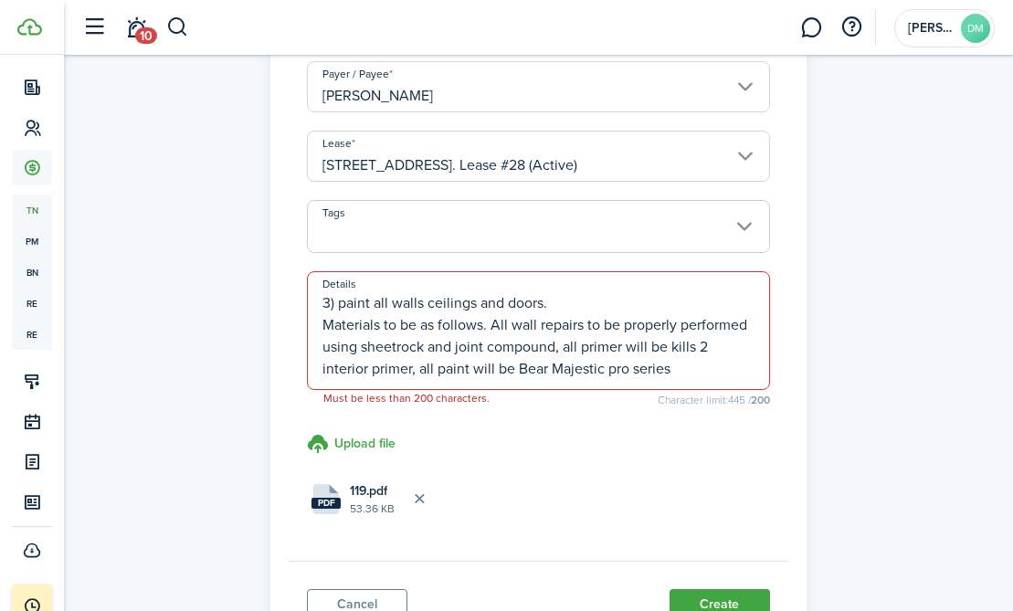
scroll to position [0, 0]
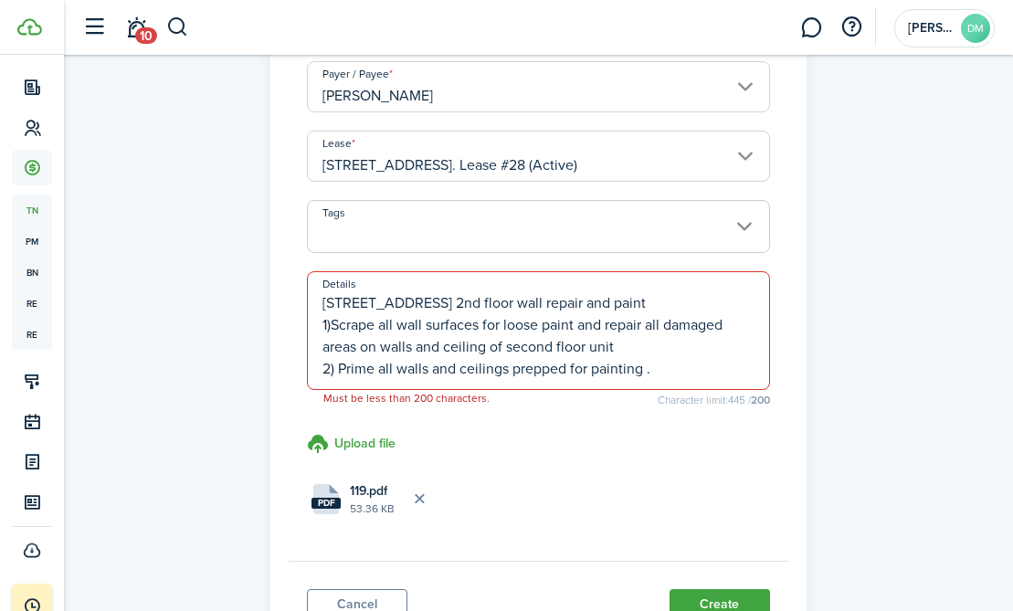
drag, startPoint x: 694, startPoint y: 372, endPoint x: 311, endPoint y: 332, distance: 385.7
click at [311, 332] on textarea "246 broad st 2nd floor wall repair and paint 1)Scrape all wall surfaces for loo…" at bounding box center [538, 336] width 460 height 88
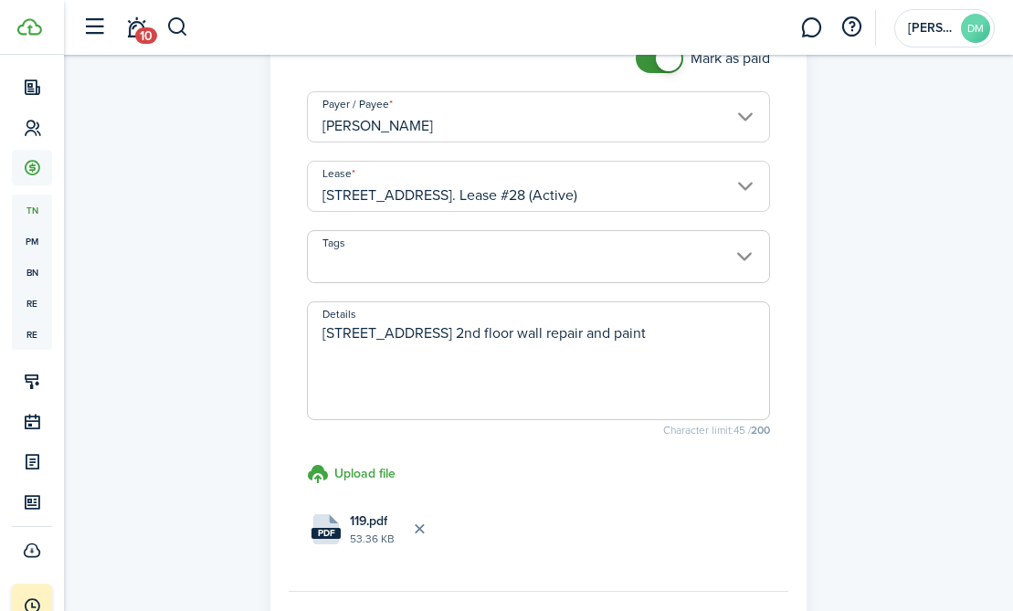
scroll to position [339, 0]
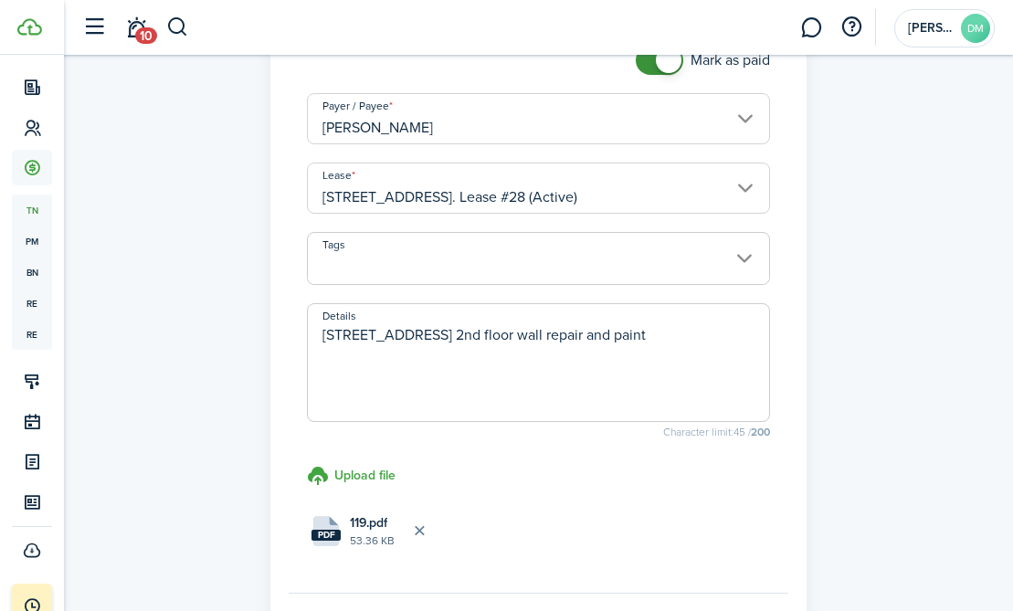
type textarea "246 broad st 2nd floor wall repair and paint"
click at [521, 232] on span at bounding box center [538, 258] width 462 height 53
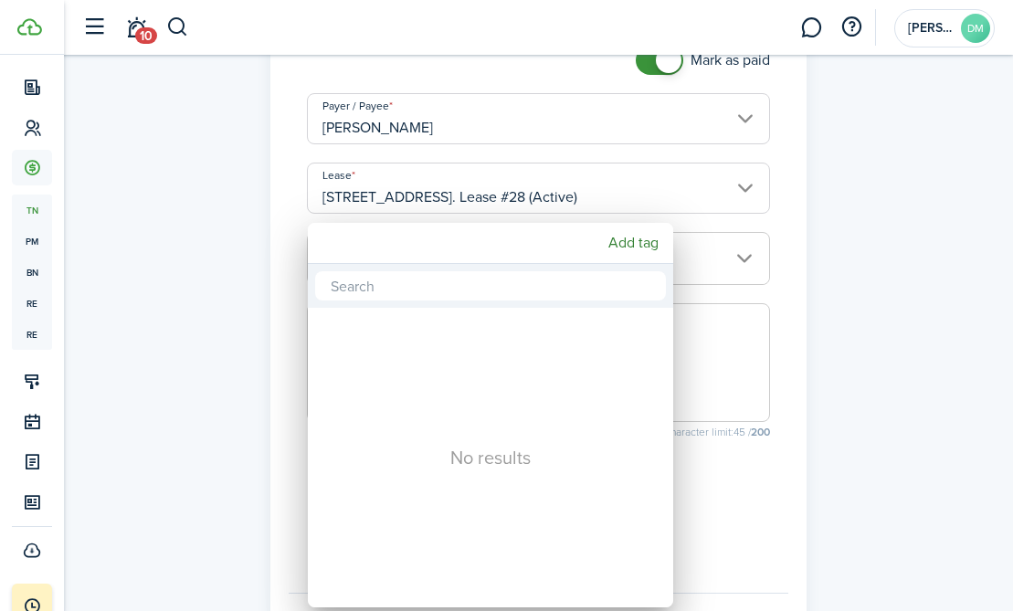
click at [510, 250] on div "Add tag" at bounding box center [490, 243] width 365 height 41
click at [492, 277] on input "text" at bounding box center [490, 285] width 351 height 29
type input "f"
click at [695, 236] on div at bounding box center [506, 305] width 1305 height 903
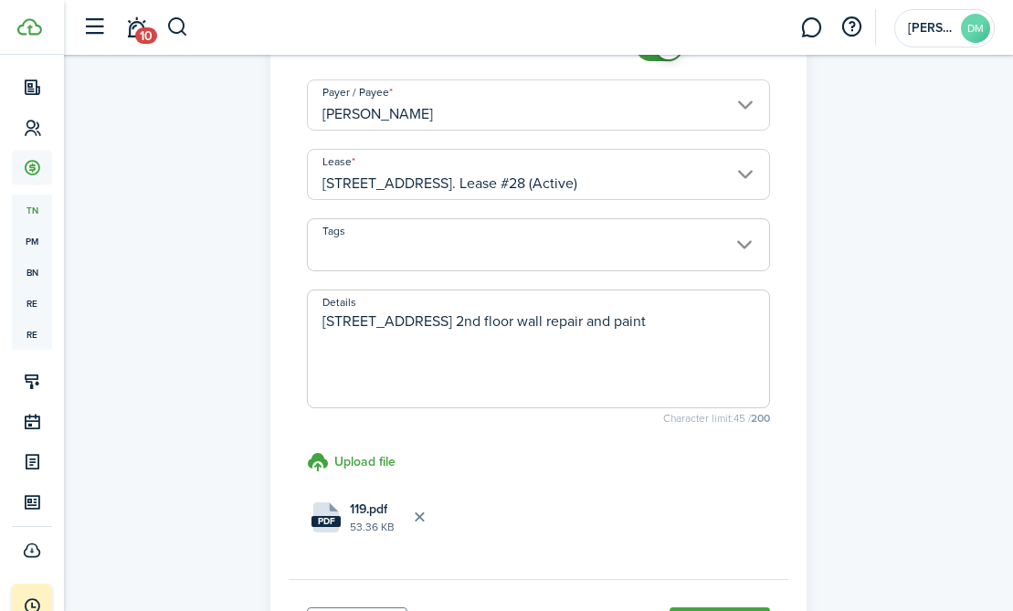
scroll to position [521, 0]
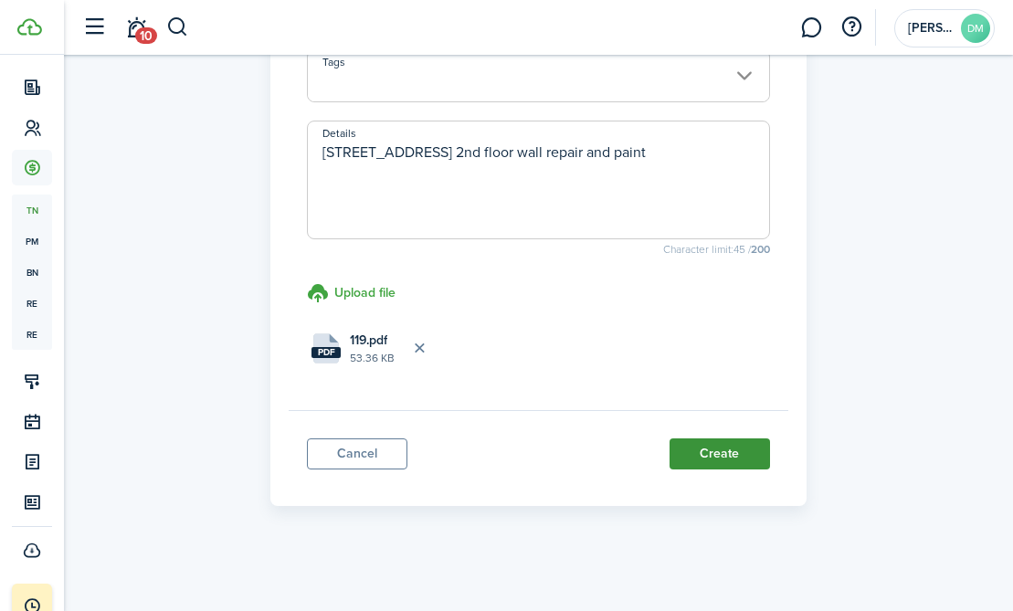
click at [724, 443] on button "Create" at bounding box center [719, 453] width 100 height 31
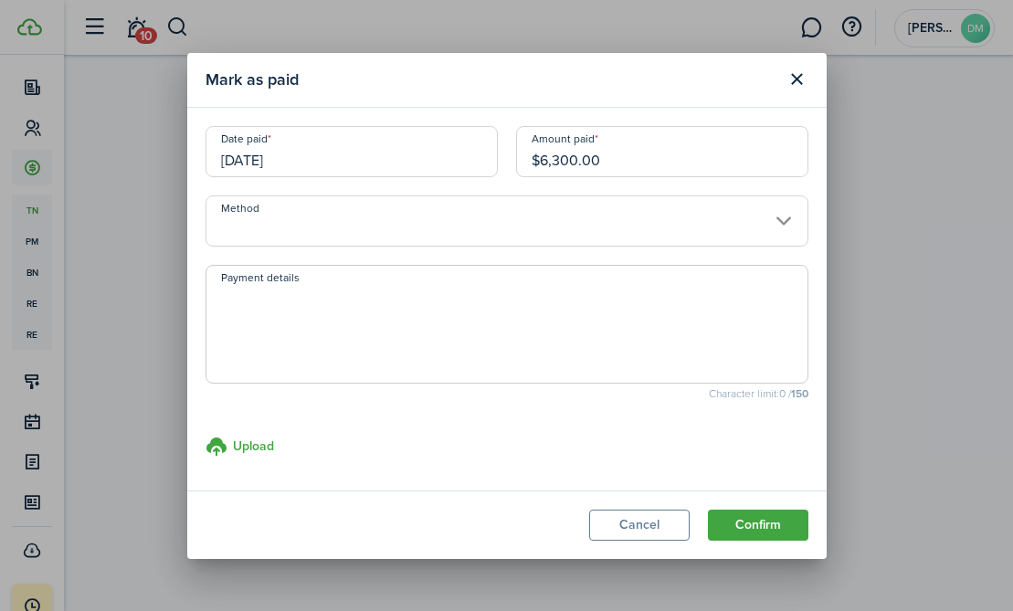
click at [647, 222] on input "Method" at bounding box center [506, 220] width 603 height 51
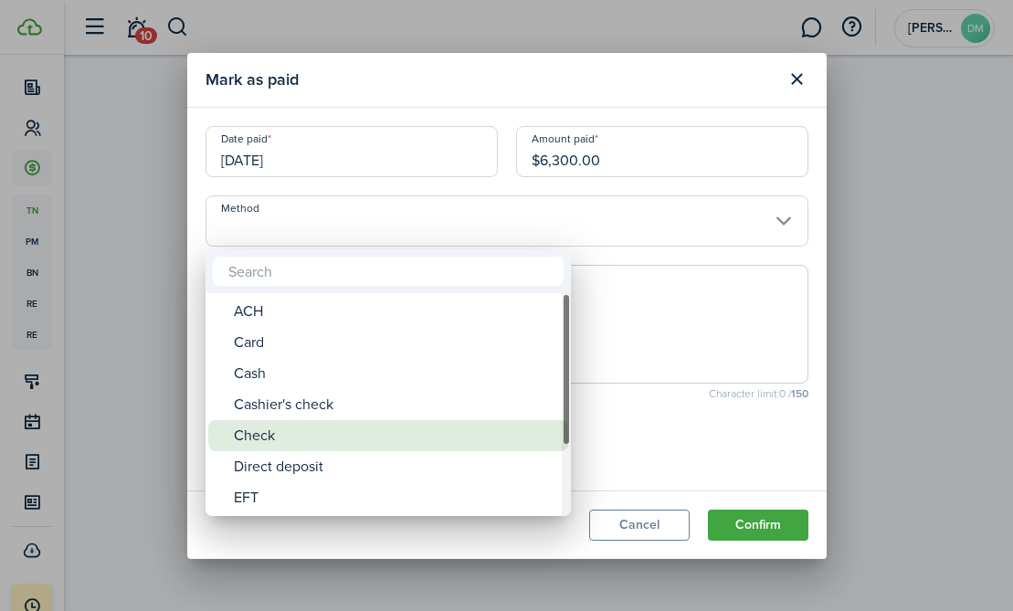
click at [302, 439] on div "Check" at bounding box center [395, 435] width 323 height 31
type input "Check"
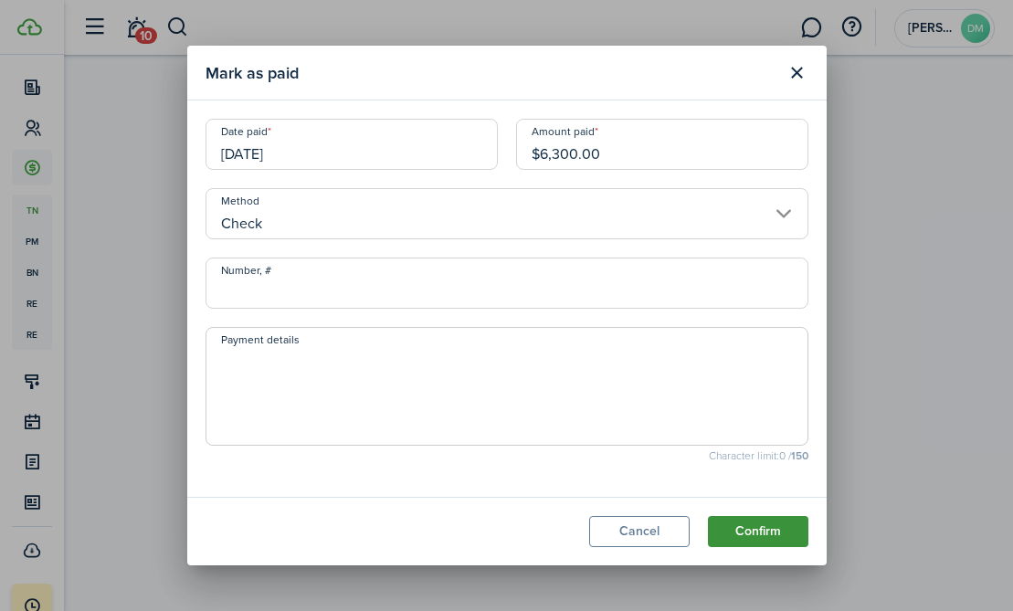
click at [725, 521] on button "Confirm" at bounding box center [758, 531] width 100 height 31
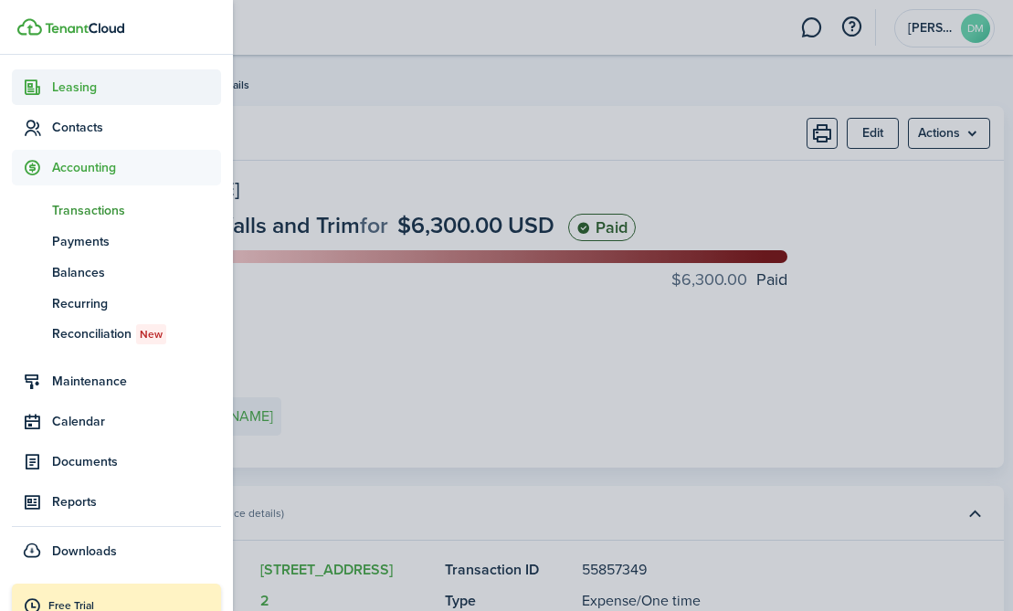
click at [79, 83] on span "Leasing" at bounding box center [136, 87] width 169 height 19
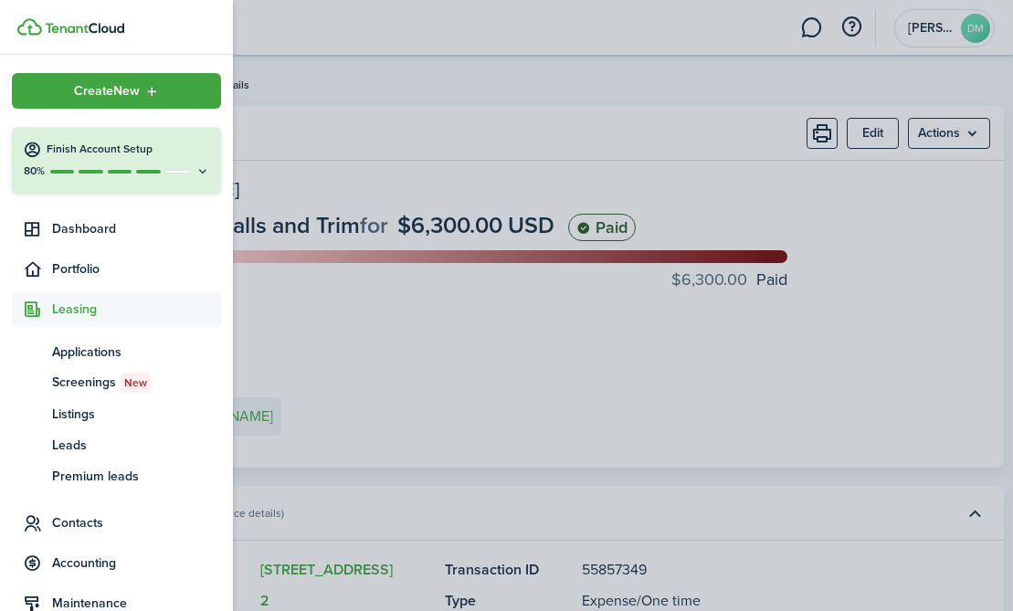
click at [64, 249] on ul "Create New Finish Account Setup 80% Dashboard Portfolio Leasing ap Applications…" at bounding box center [116, 432] width 209 height 718
click at [66, 235] on span "Dashboard" at bounding box center [136, 228] width 169 height 19
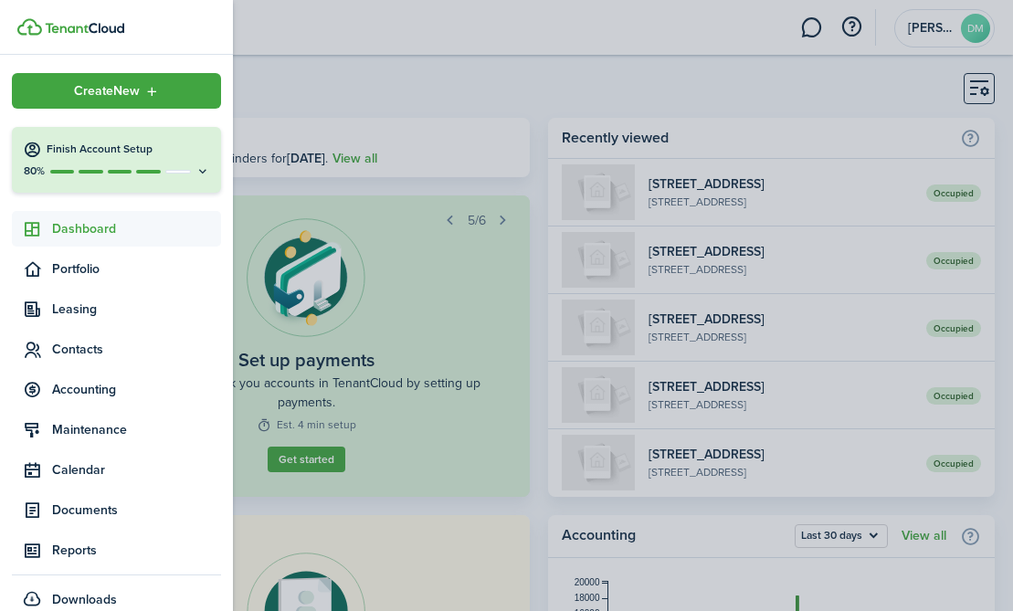
click at [188, 171] on div at bounding box center [178, 172] width 26 height 4
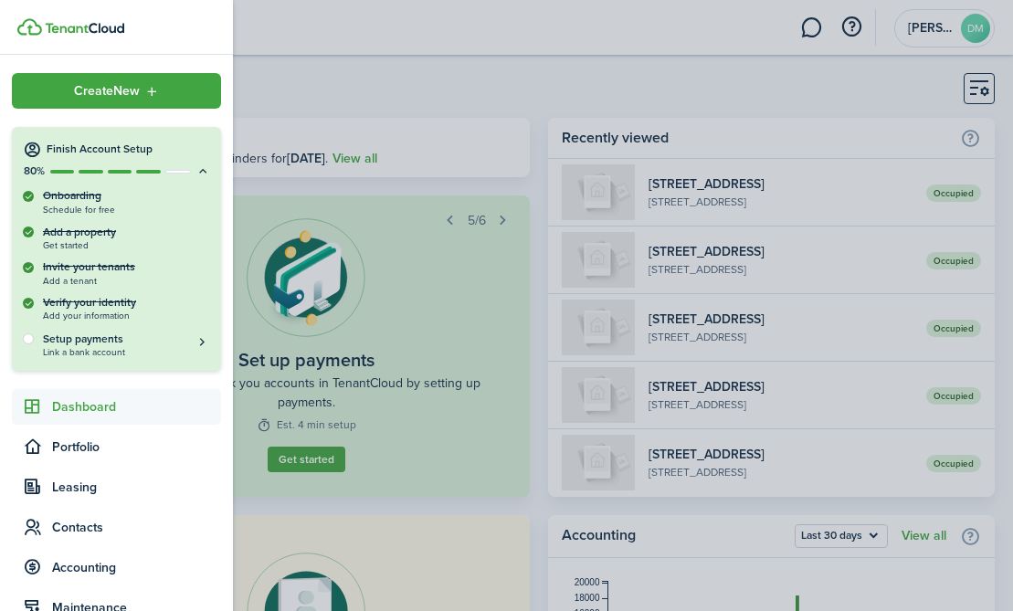
click at [188, 171] on div at bounding box center [178, 172] width 26 height 4
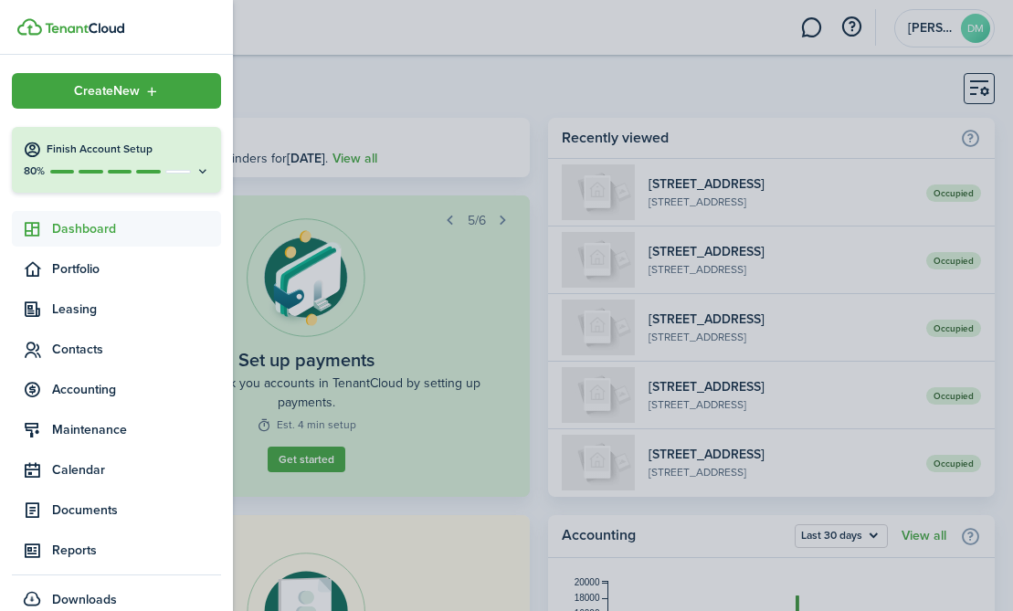
click at [132, 226] on span "Dashboard" at bounding box center [136, 228] width 169 height 19
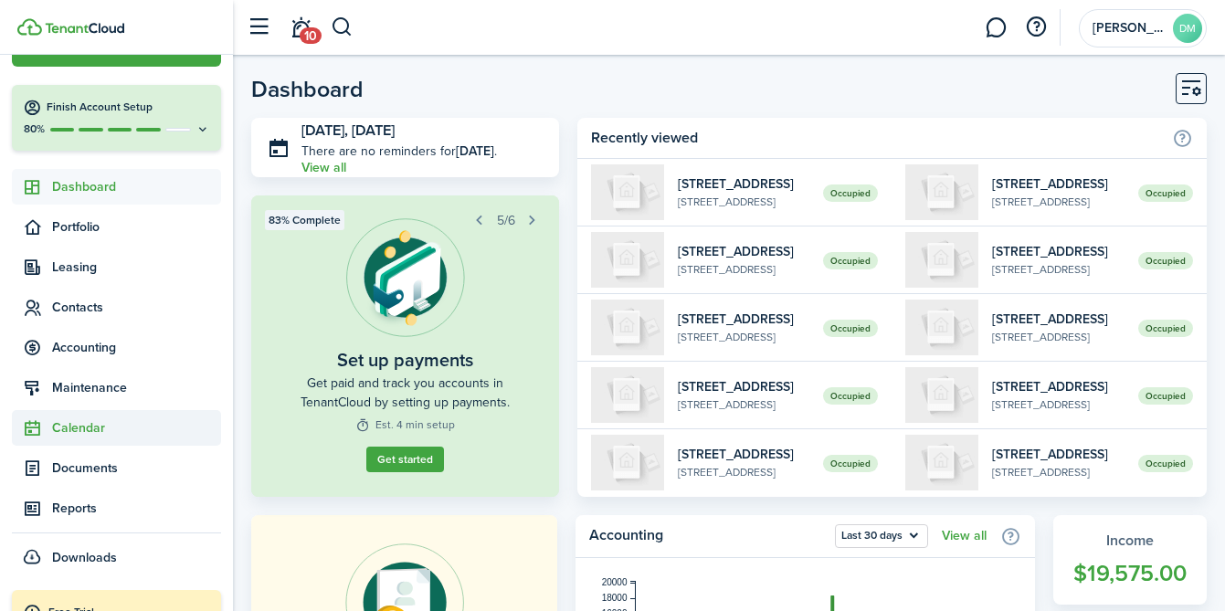
scroll to position [52, 0]
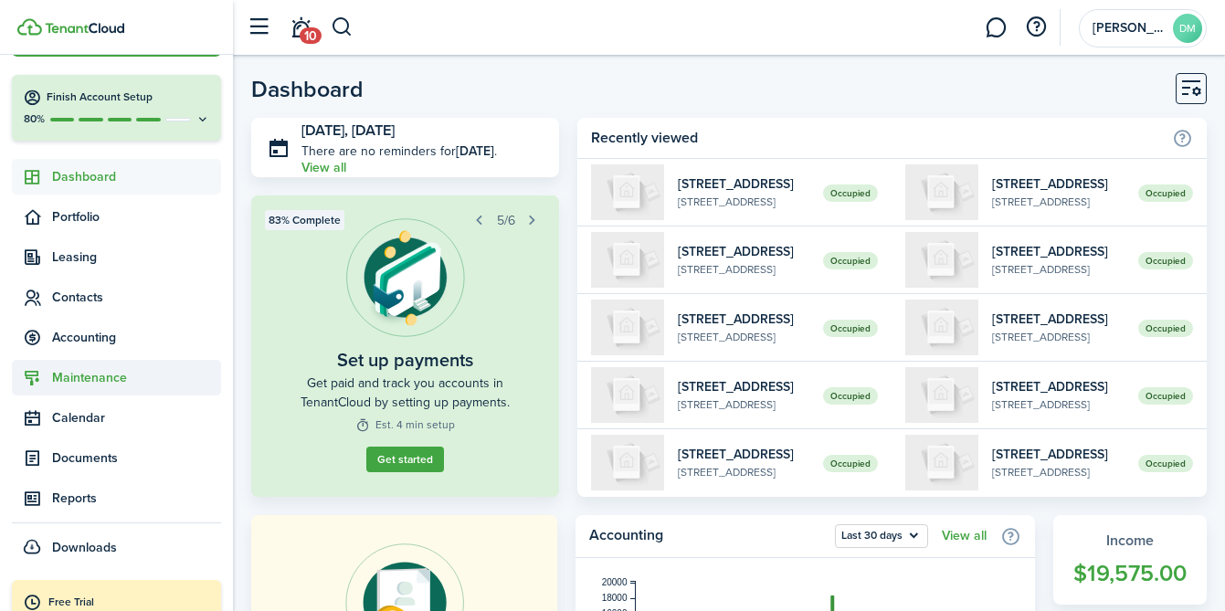
click at [123, 394] on span "Maintenance" at bounding box center [116, 378] width 209 height 36
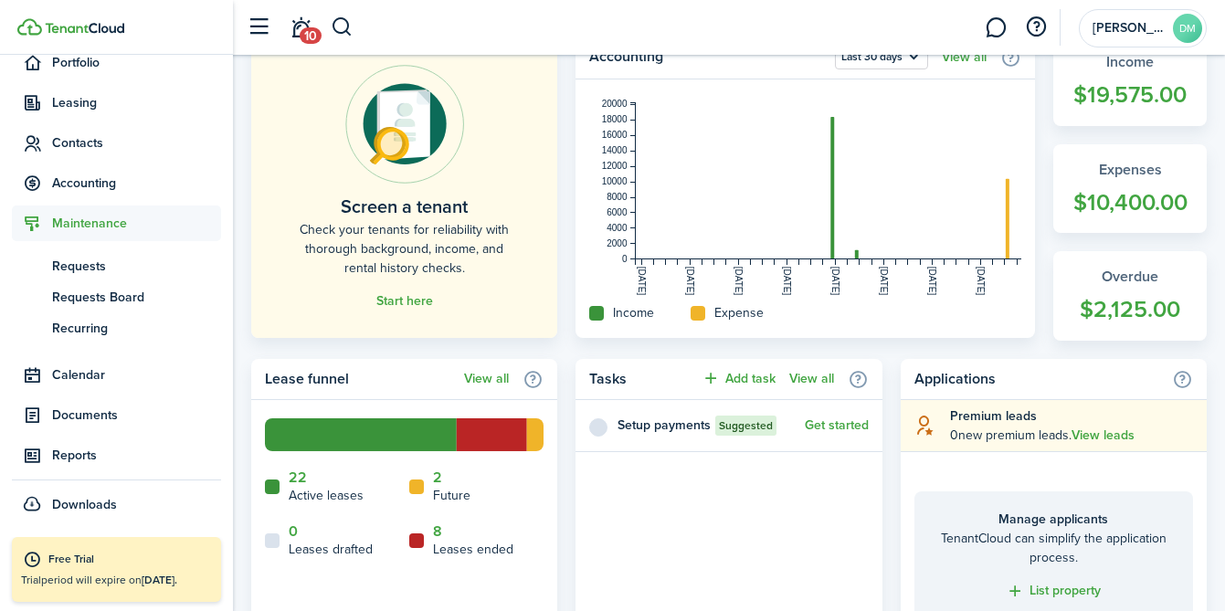
scroll to position [508, 0]
